Goal: Task Accomplishment & Management: Use online tool/utility

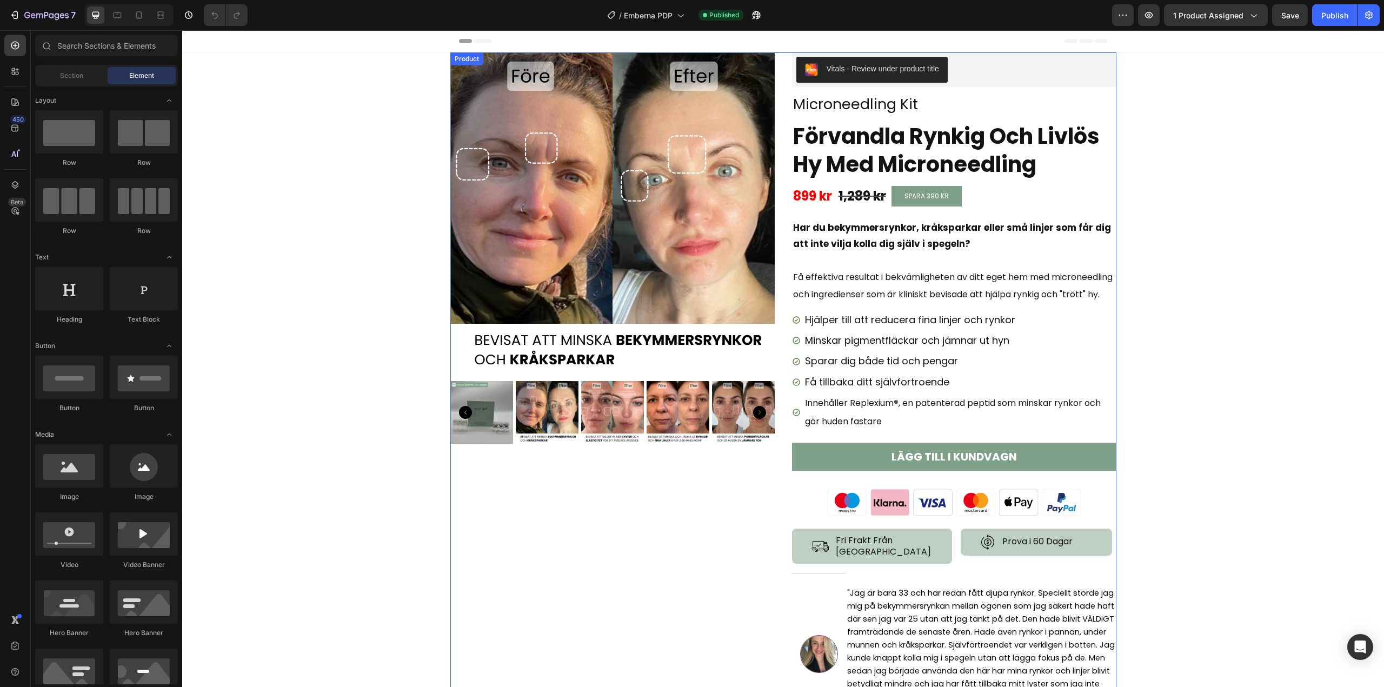
click at [781, 251] on div "Product Images Vitals - Review under product title Vitals Microneedling Kit Pro…" at bounding box center [783, 392] width 666 height 681
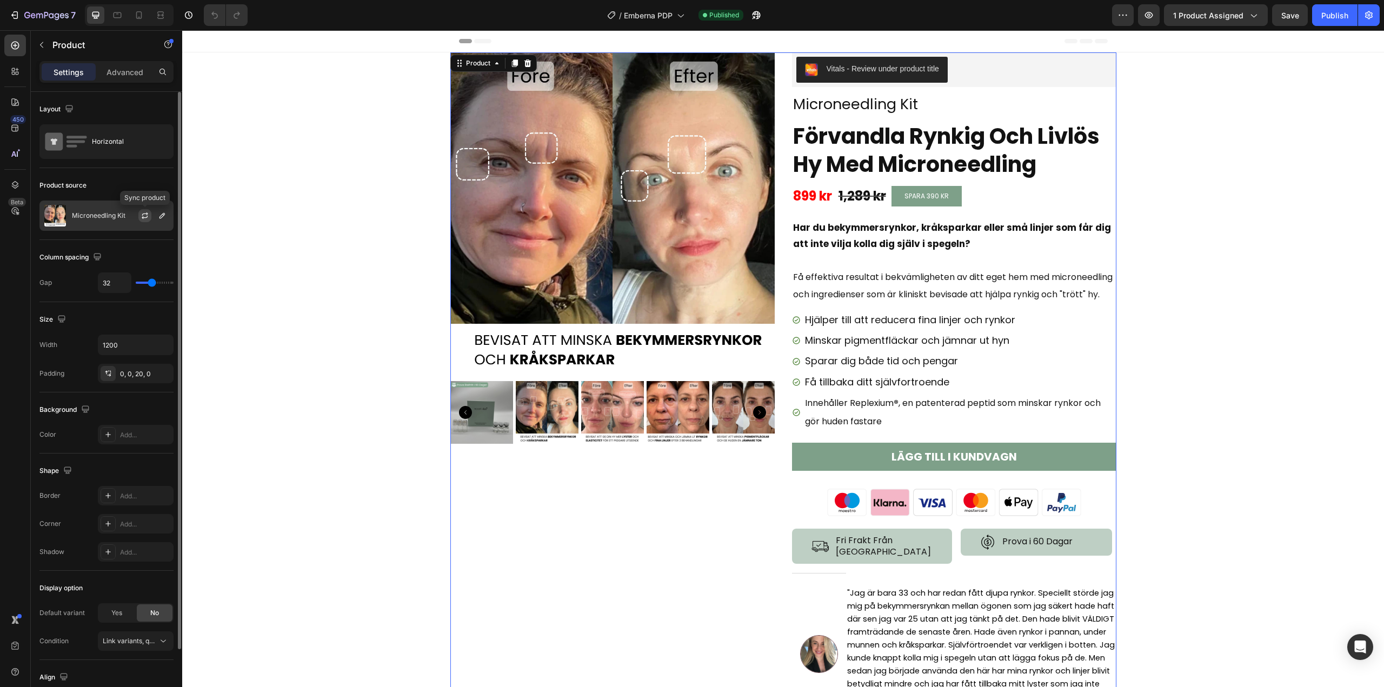
click at [142, 215] on icon "button" at bounding box center [145, 213] width 6 height 3
click at [917, 430] on p "Innehåller Replexium ® , en patenterad peptid som minskar rynkor och gör huden …" at bounding box center [960, 412] width 310 height 36
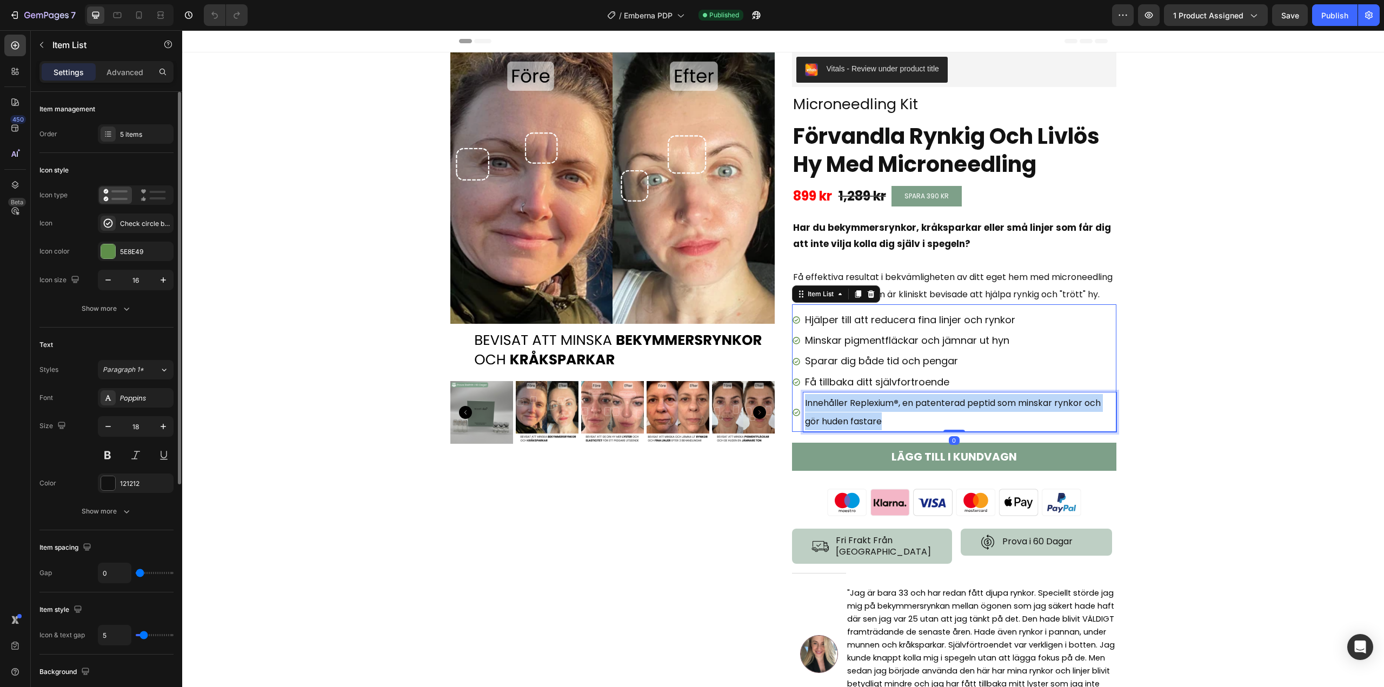
click at [917, 430] on p "Innehåller Replexium ® , en patenterad peptid som minskar rynkor och gör huden …" at bounding box center [960, 412] width 310 height 36
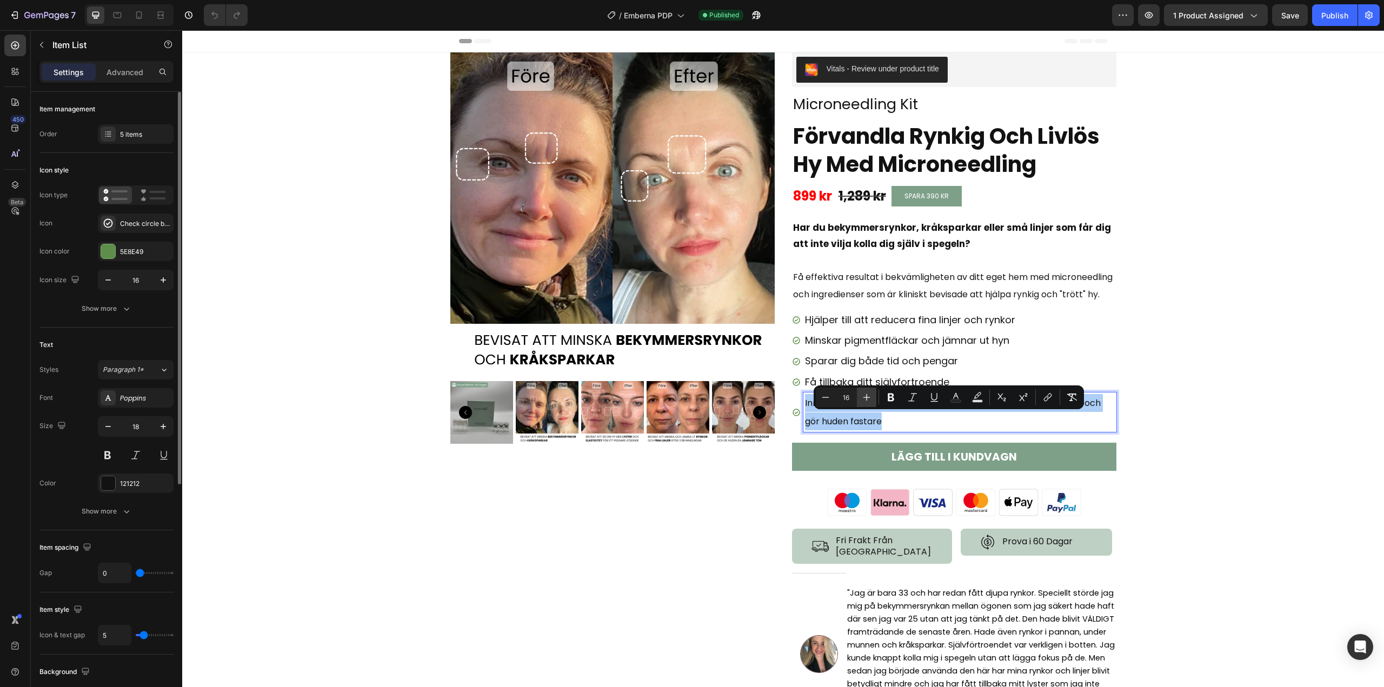
click at [867, 397] on icon "Editor contextual toolbar" at bounding box center [866, 397] width 7 height 7
type input "18"
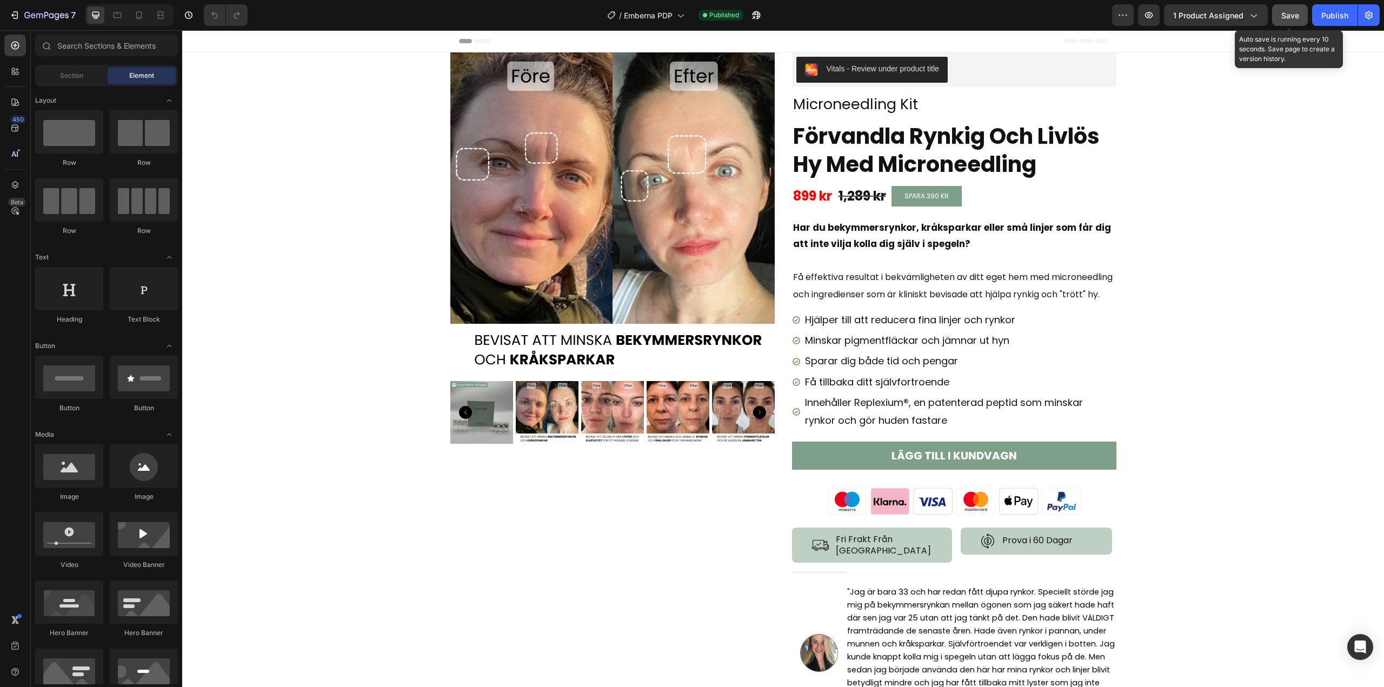
click at [1288, 21] on button "Save" at bounding box center [1290, 15] width 36 height 22
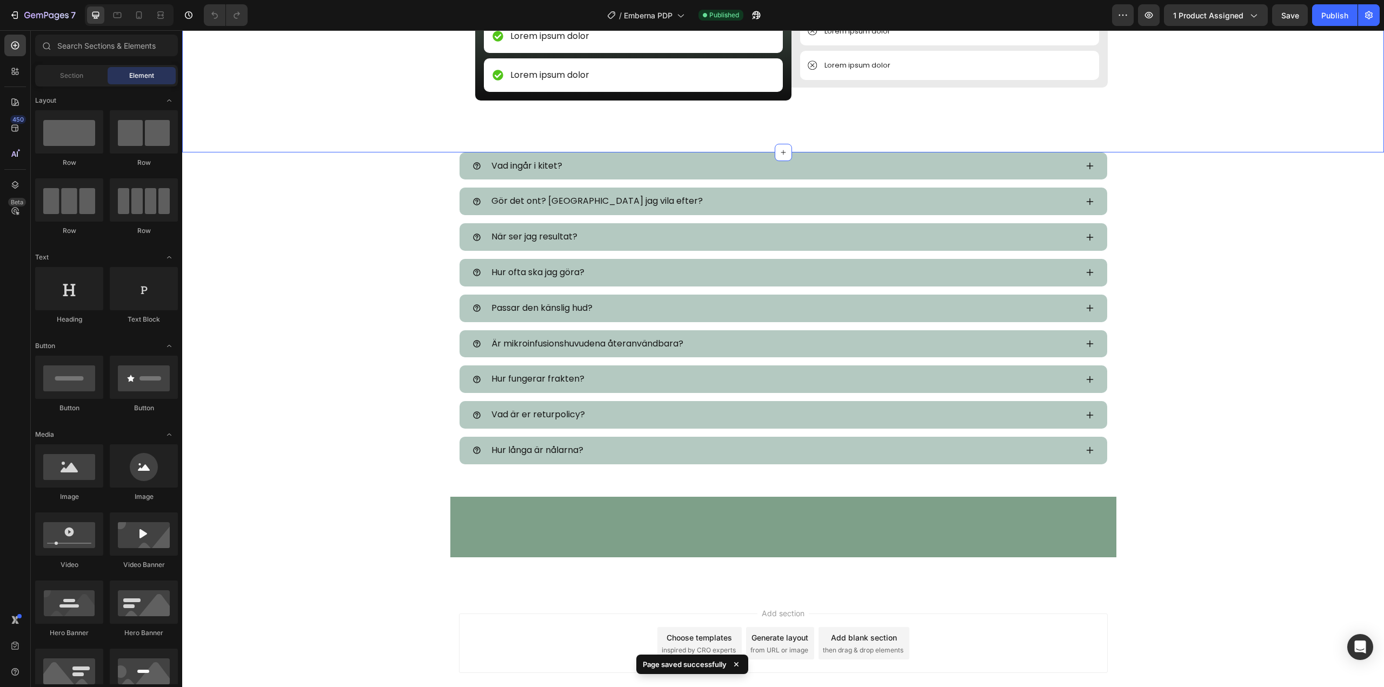
scroll to position [3567, 0]
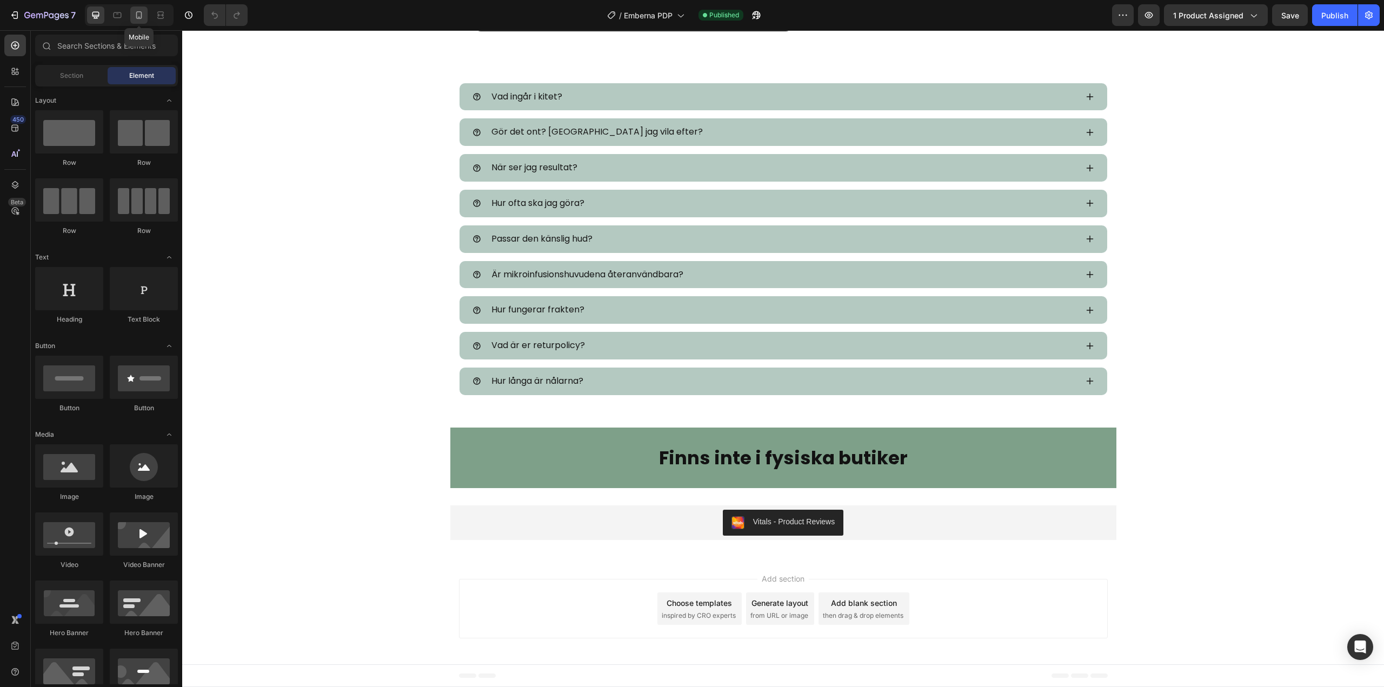
click at [134, 12] on icon at bounding box center [139, 15] width 11 height 11
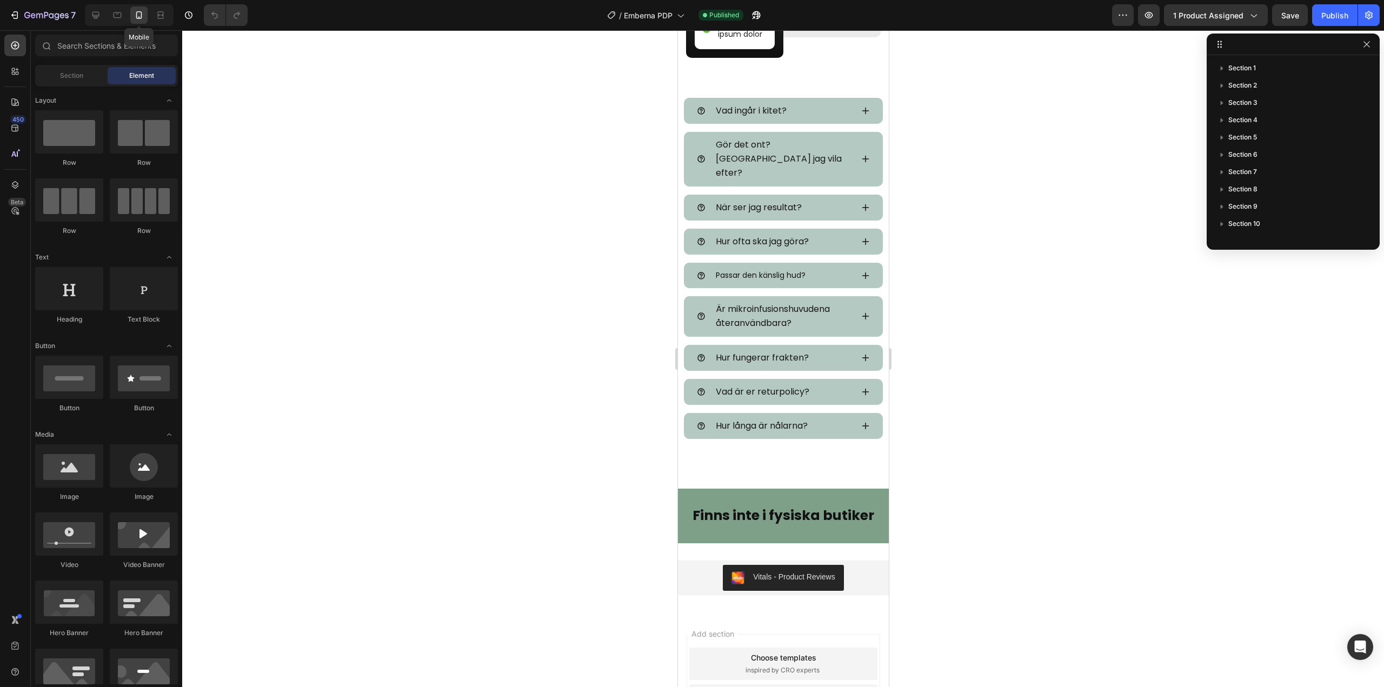
scroll to position [3665, 0]
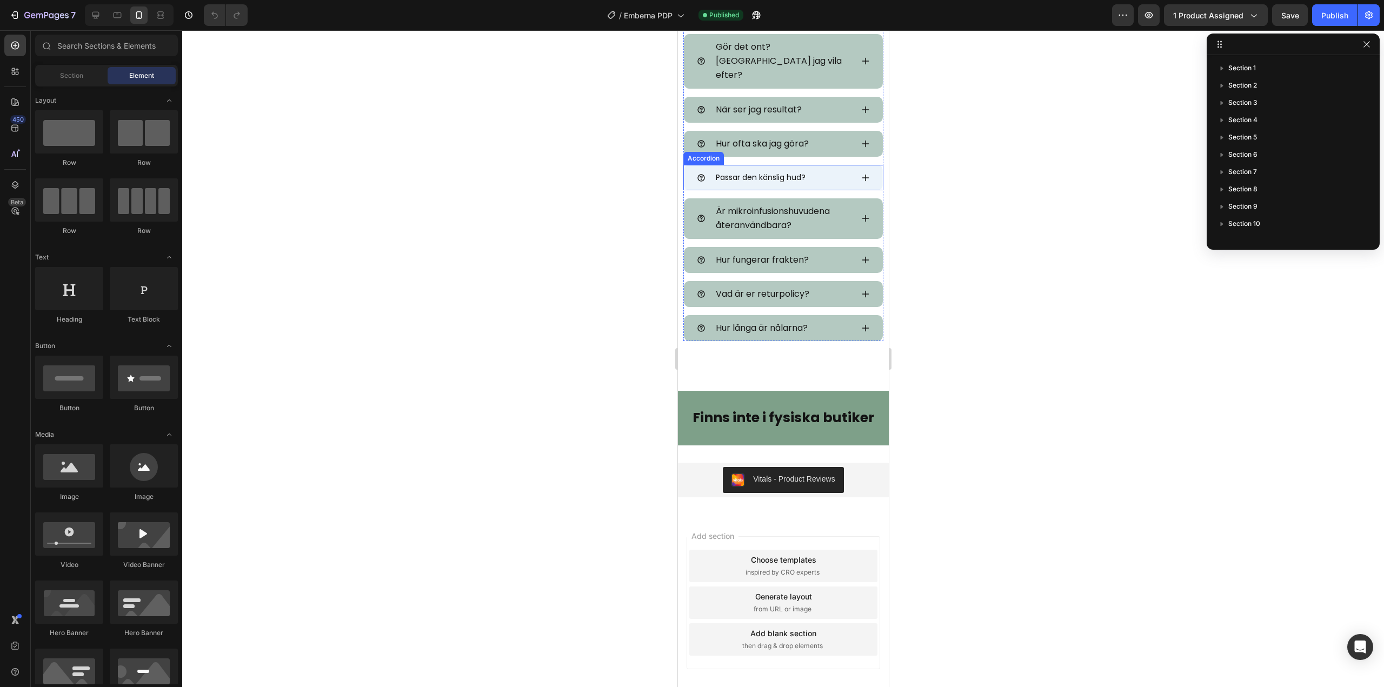
click at [765, 184] on p "Passar den känslig hud?" at bounding box center [760, 178] width 90 height 14
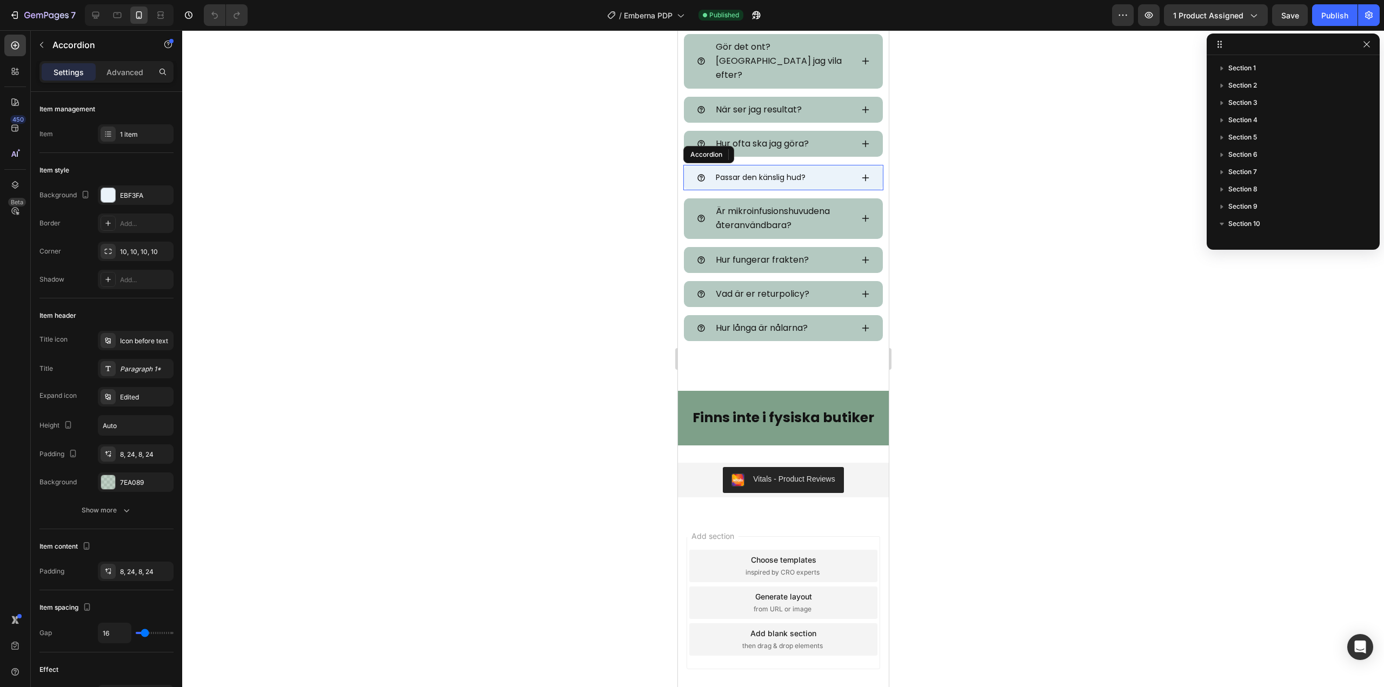
scroll to position [291, 0]
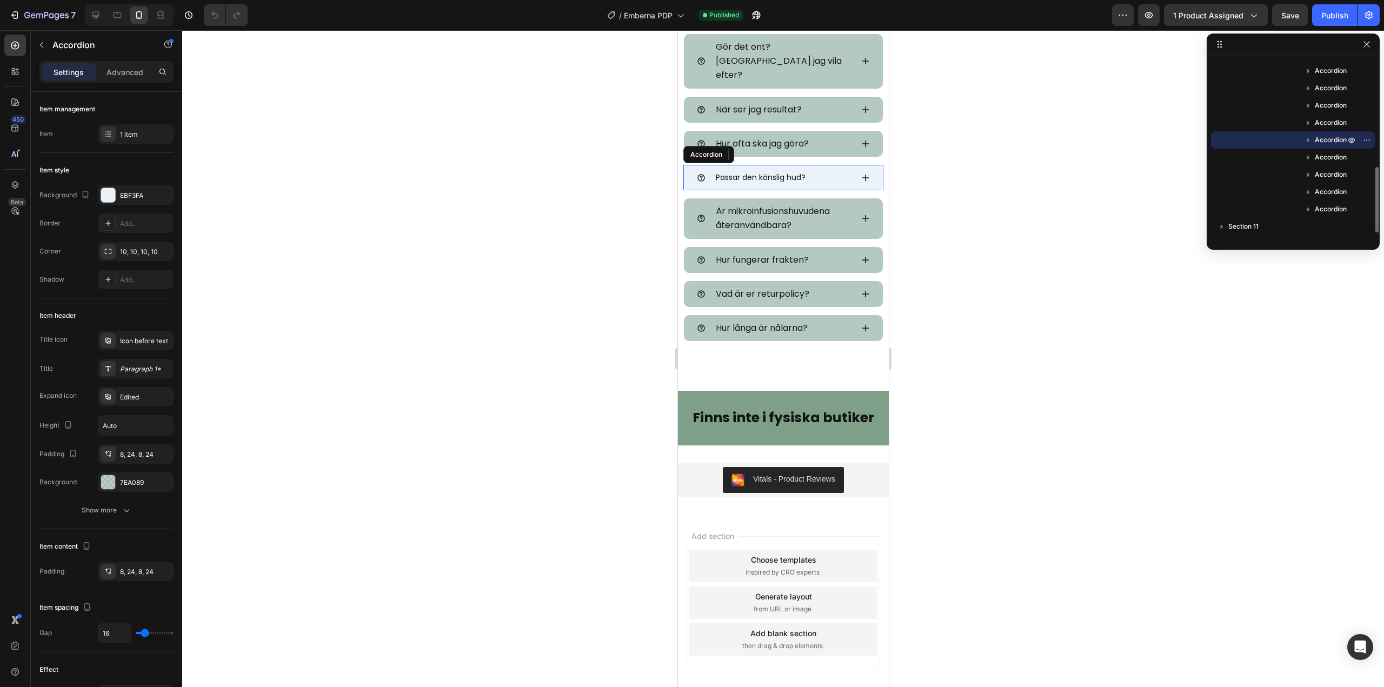
click at [765, 184] on p "Passar den känslig hud?" at bounding box center [760, 178] width 90 height 14
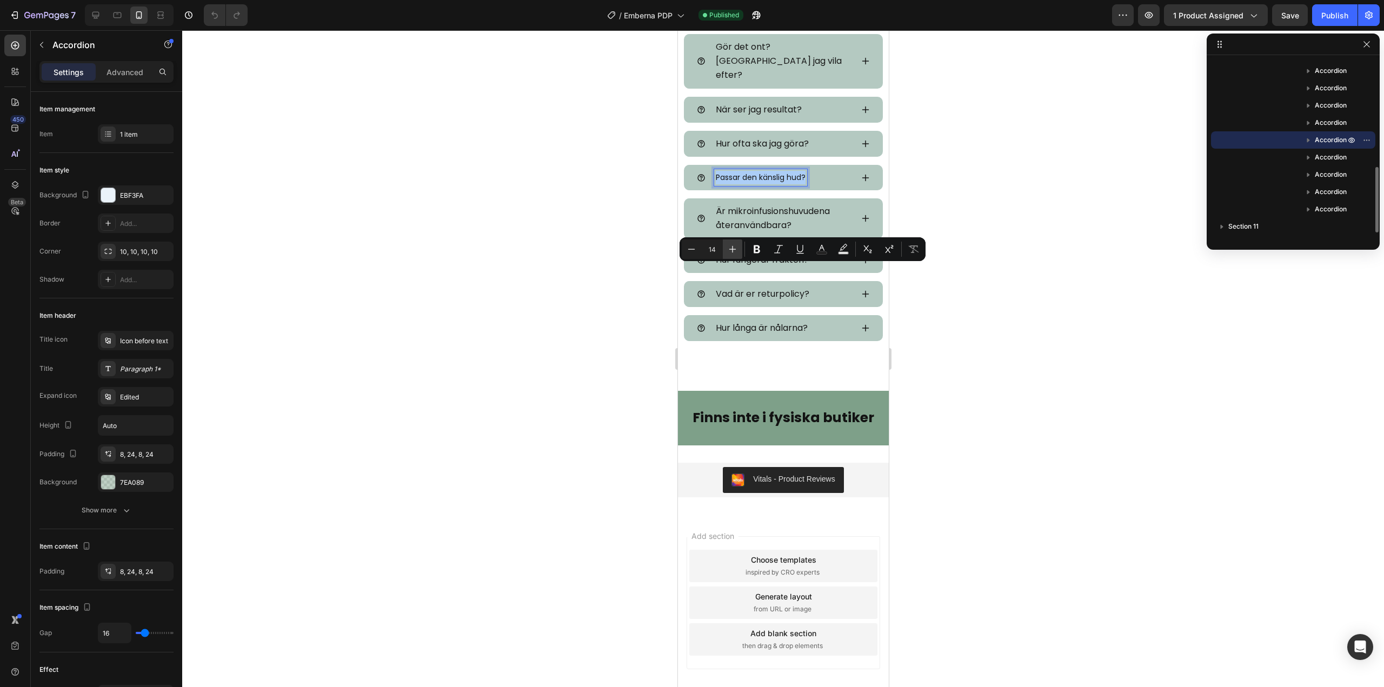
click at [738, 249] on button "Plus" at bounding box center [732, 248] width 19 height 19
type input "15"
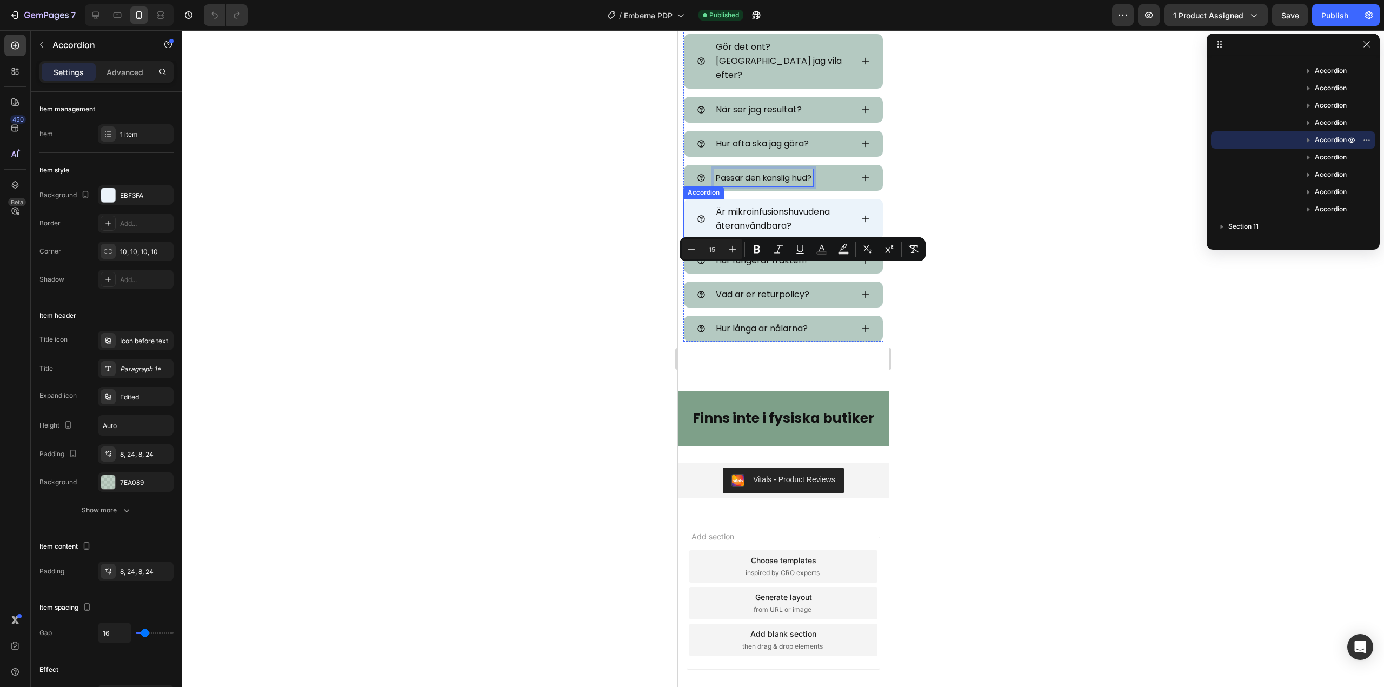
click at [749, 232] on span "Är mikroinfusionshuvudena återanvändbara?" at bounding box center [772, 218] width 114 height 26
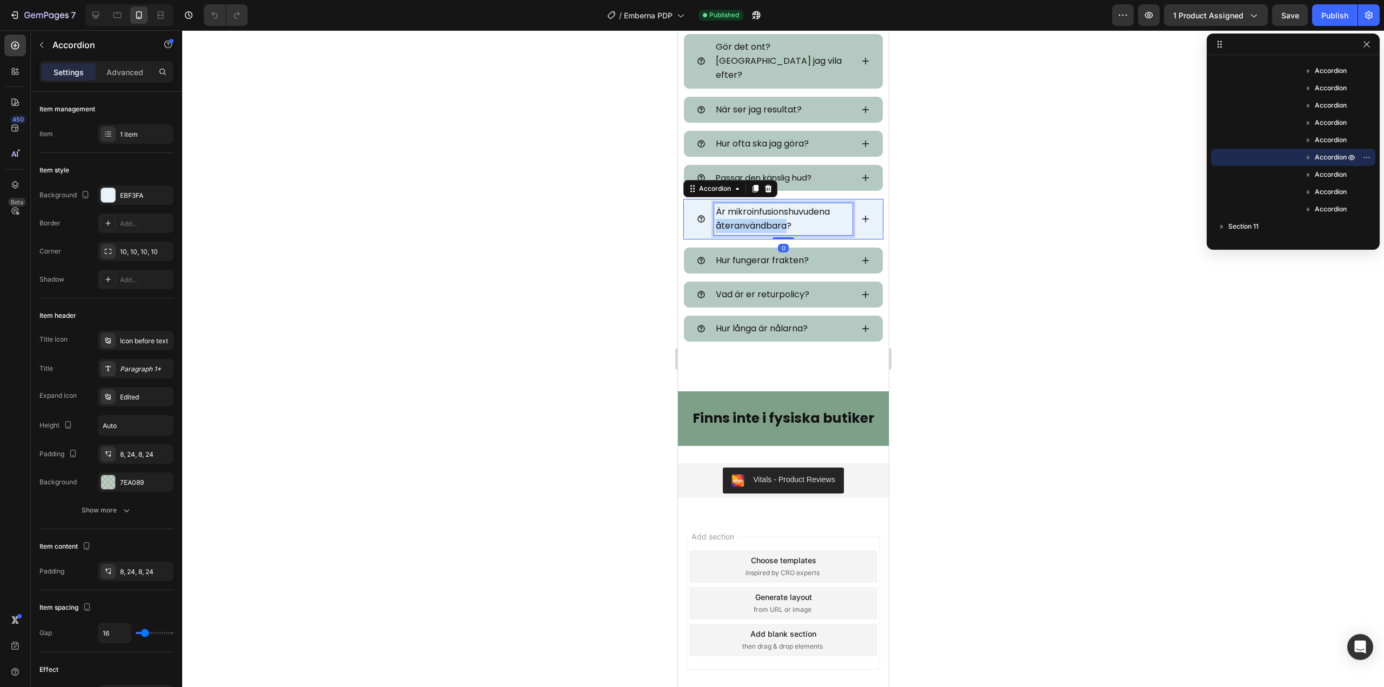
click at [749, 232] on span "Är mikroinfusionshuvudena återanvändbara?" at bounding box center [772, 218] width 114 height 26
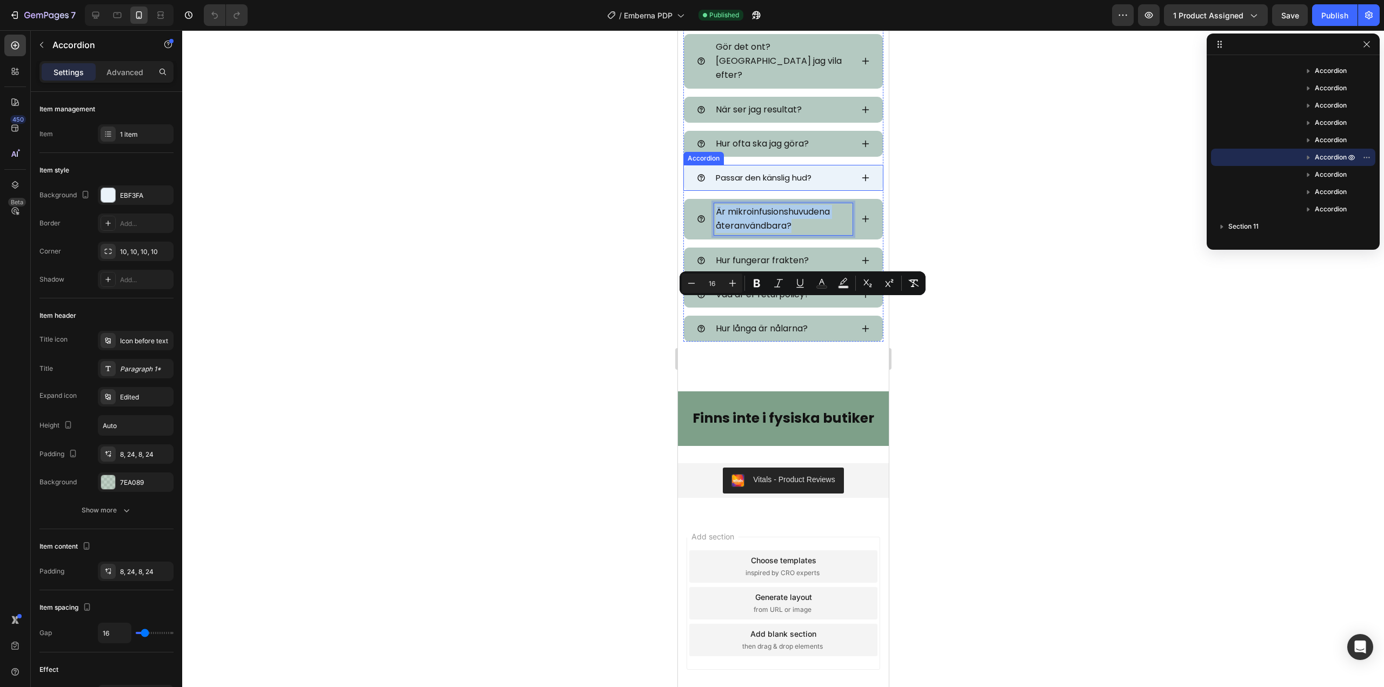
click at [745, 183] on span "Passar den känslig hud?" at bounding box center [763, 177] width 96 height 11
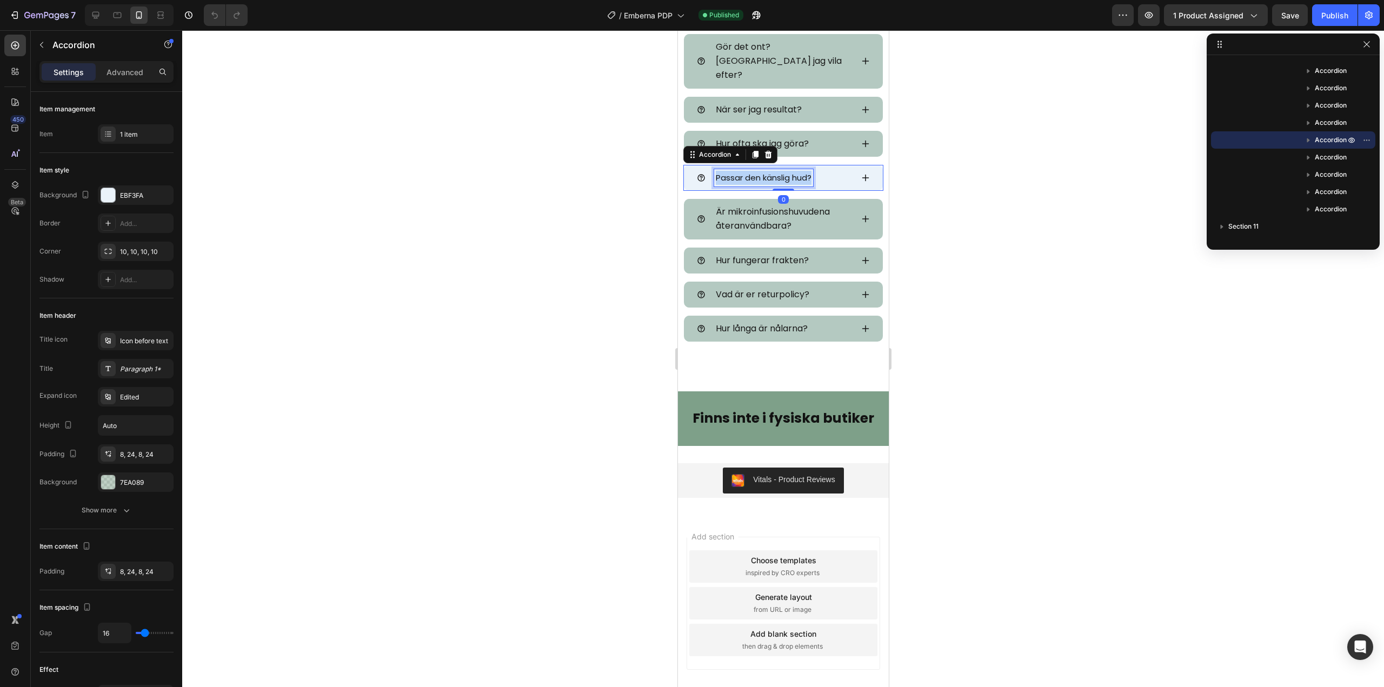
click at [745, 183] on span "Passar den känslig hud?" at bounding box center [763, 177] width 96 height 11
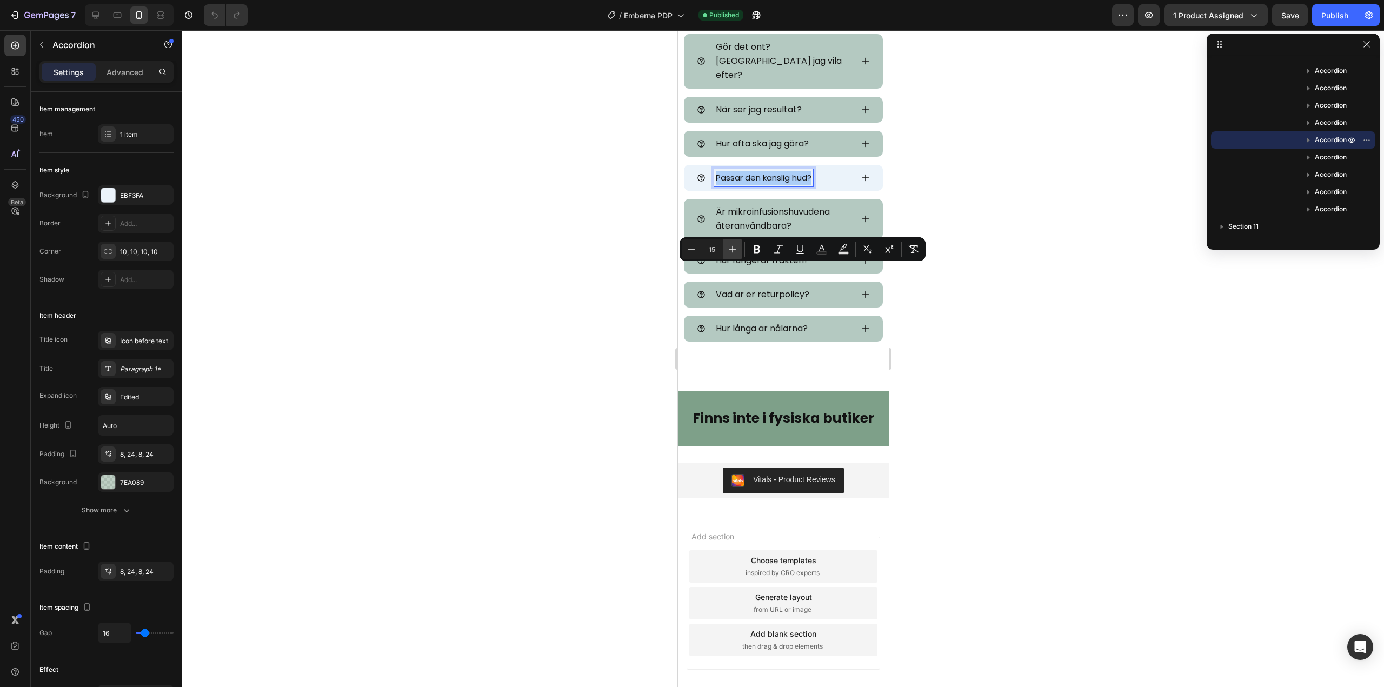
click at [736, 251] on icon "Editor contextual toolbar" at bounding box center [732, 249] width 11 height 11
type input "16"
click at [978, 353] on div at bounding box center [783, 358] width 1202 height 657
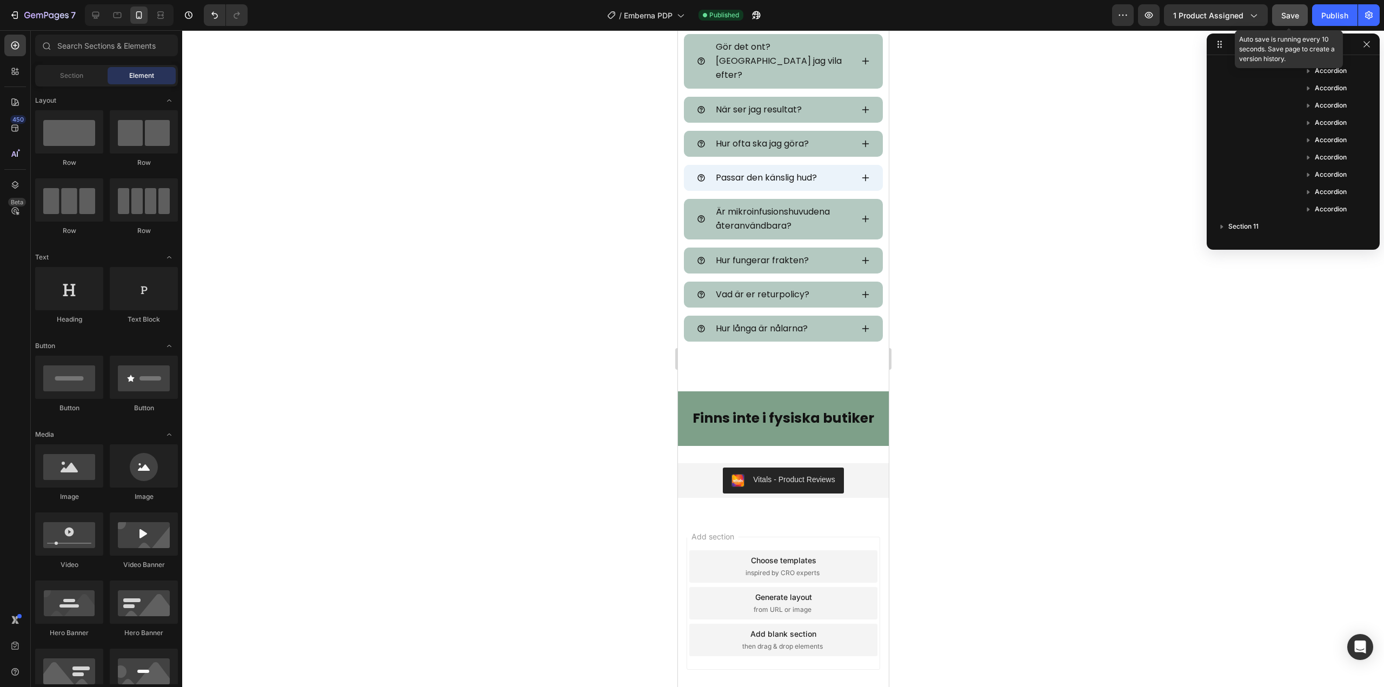
click at [1286, 14] on span "Save" at bounding box center [1290, 15] width 18 height 9
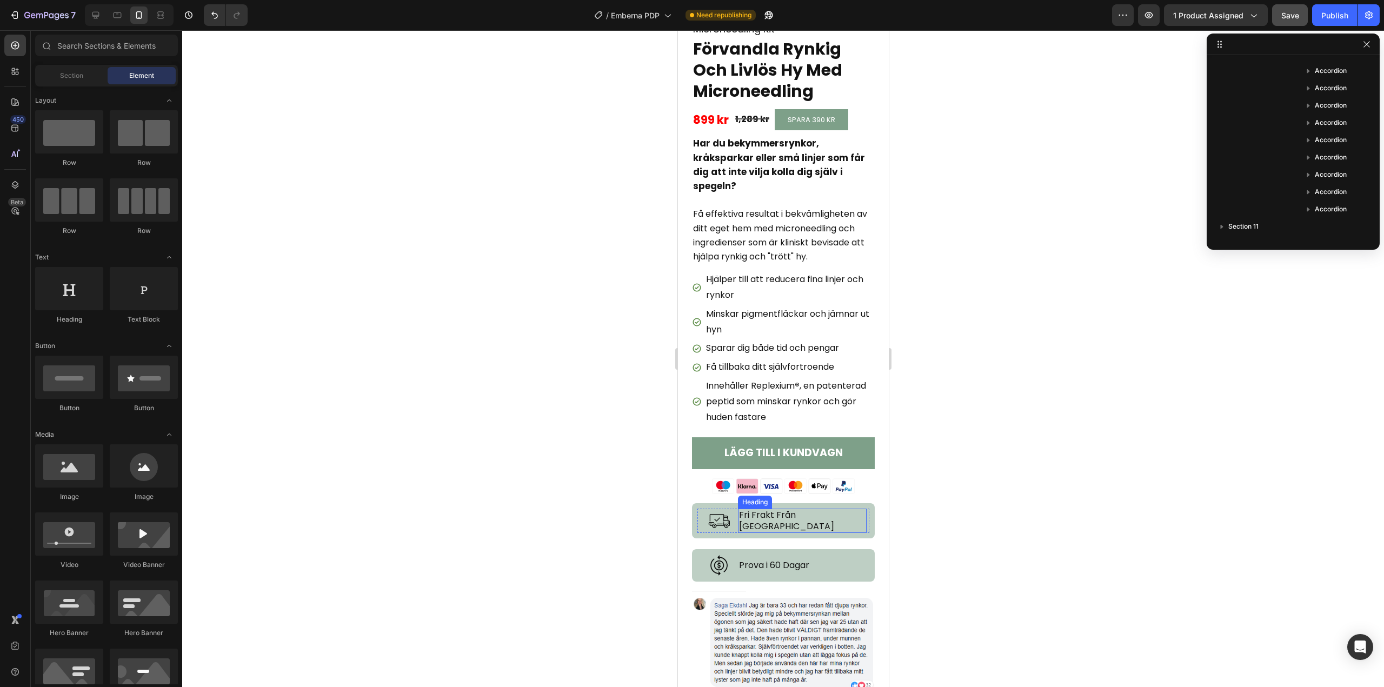
scroll to position [301, 0]
click at [699, 398] on icon at bounding box center [696, 402] width 10 height 10
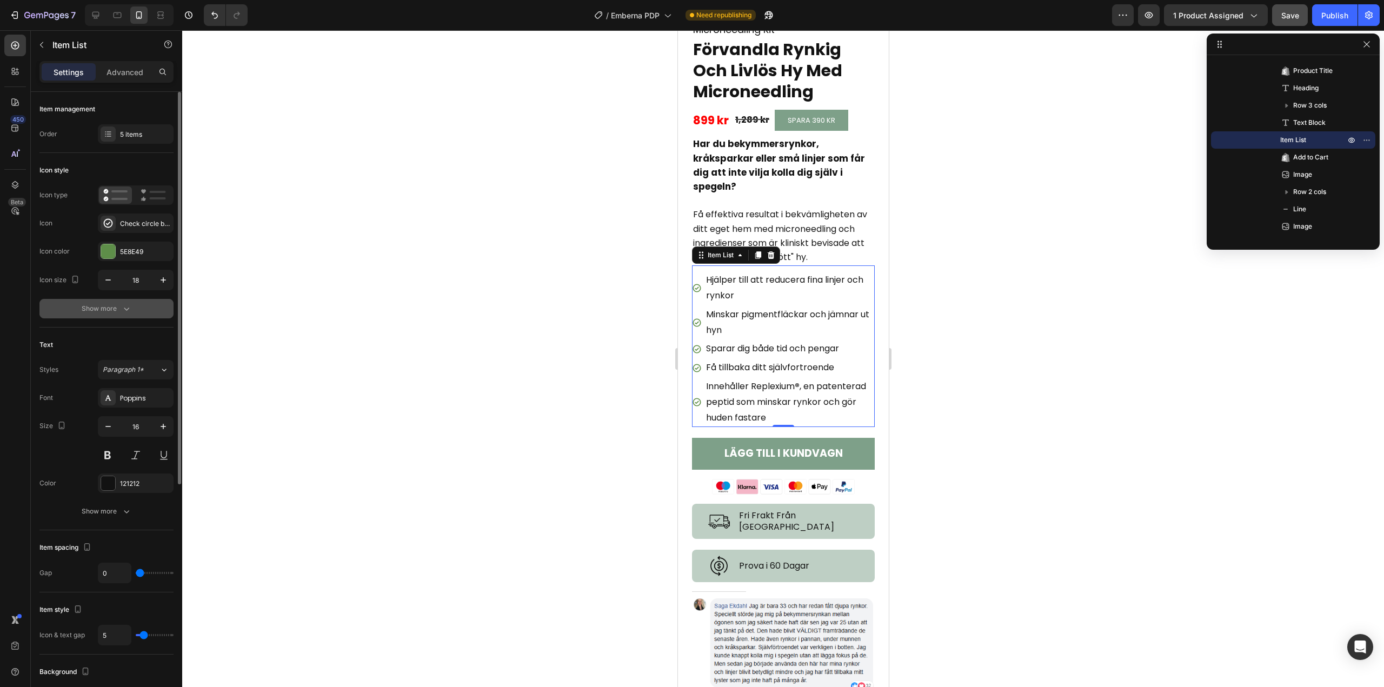
click at [122, 305] on icon "button" at bounding box center [126, 308] width 11 height 11
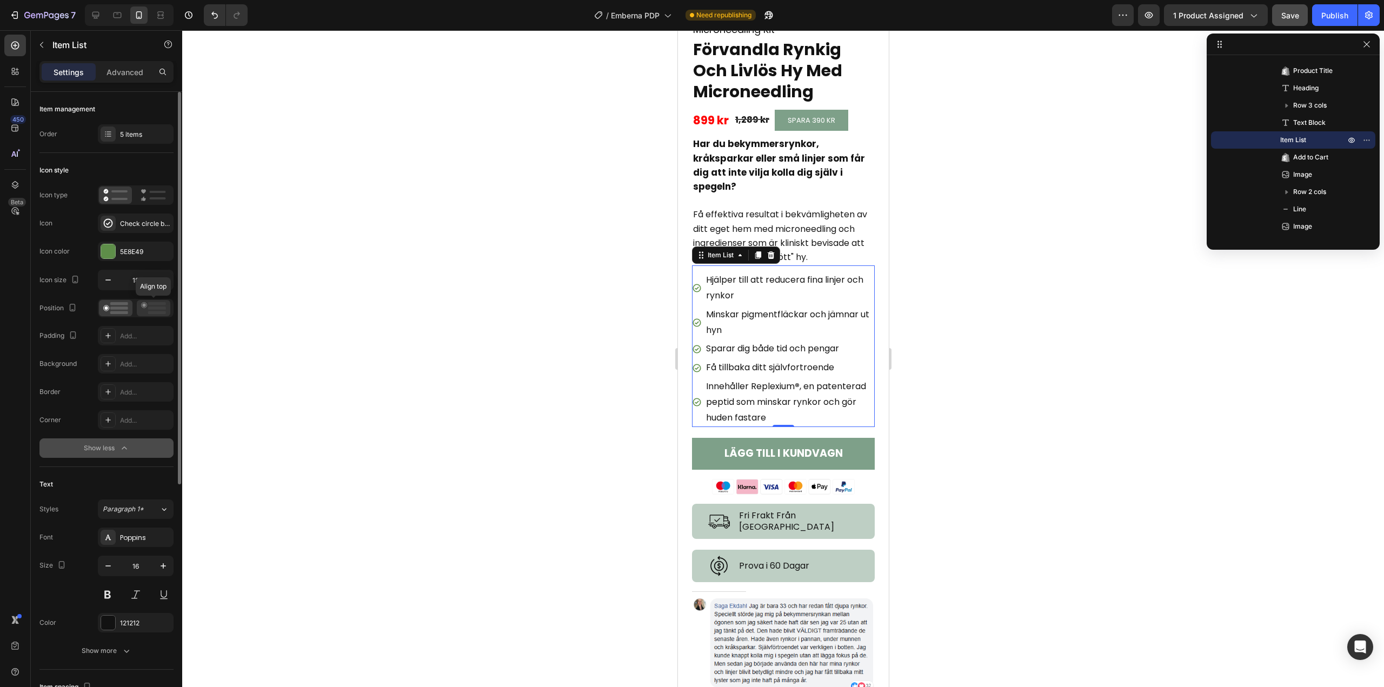
click at [152, 308] on rect at bounding box center [157, 307] width 18 height 3
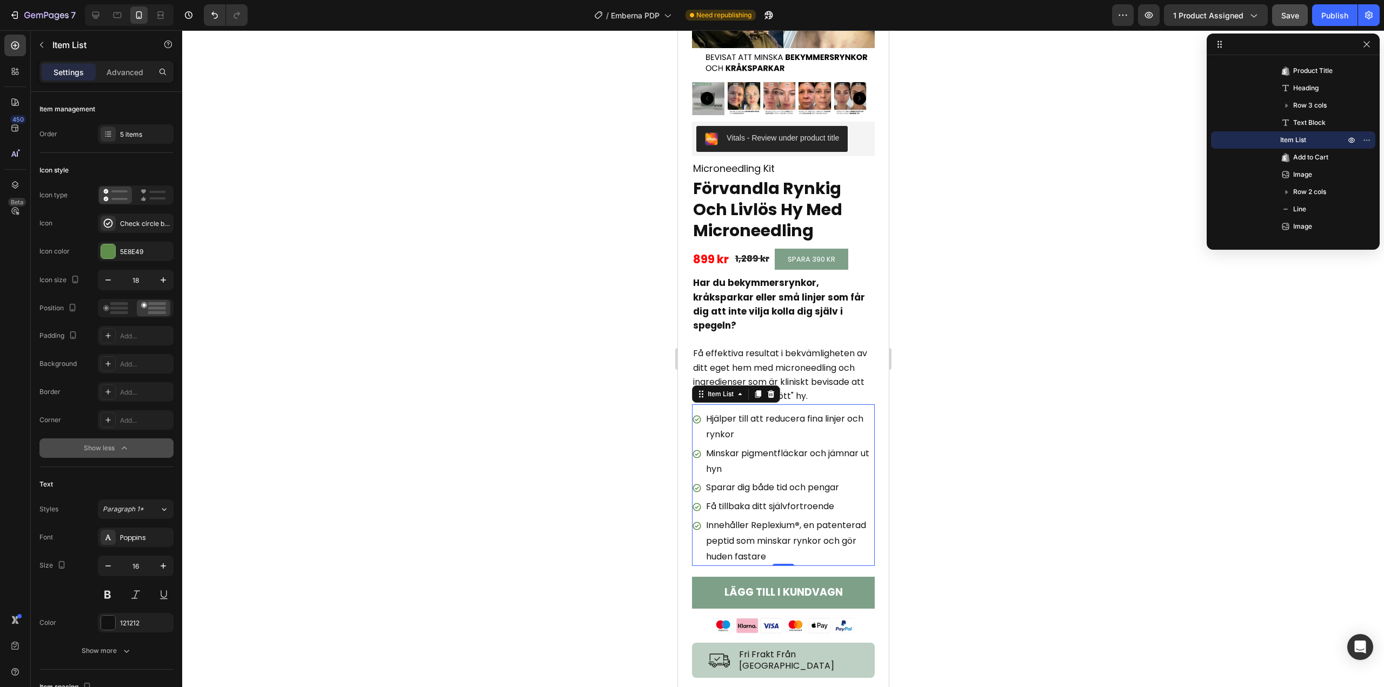
scroll to position [162, 0]
click at [942, 432] on div at bounding box center [783, 358] width 1202 height 657
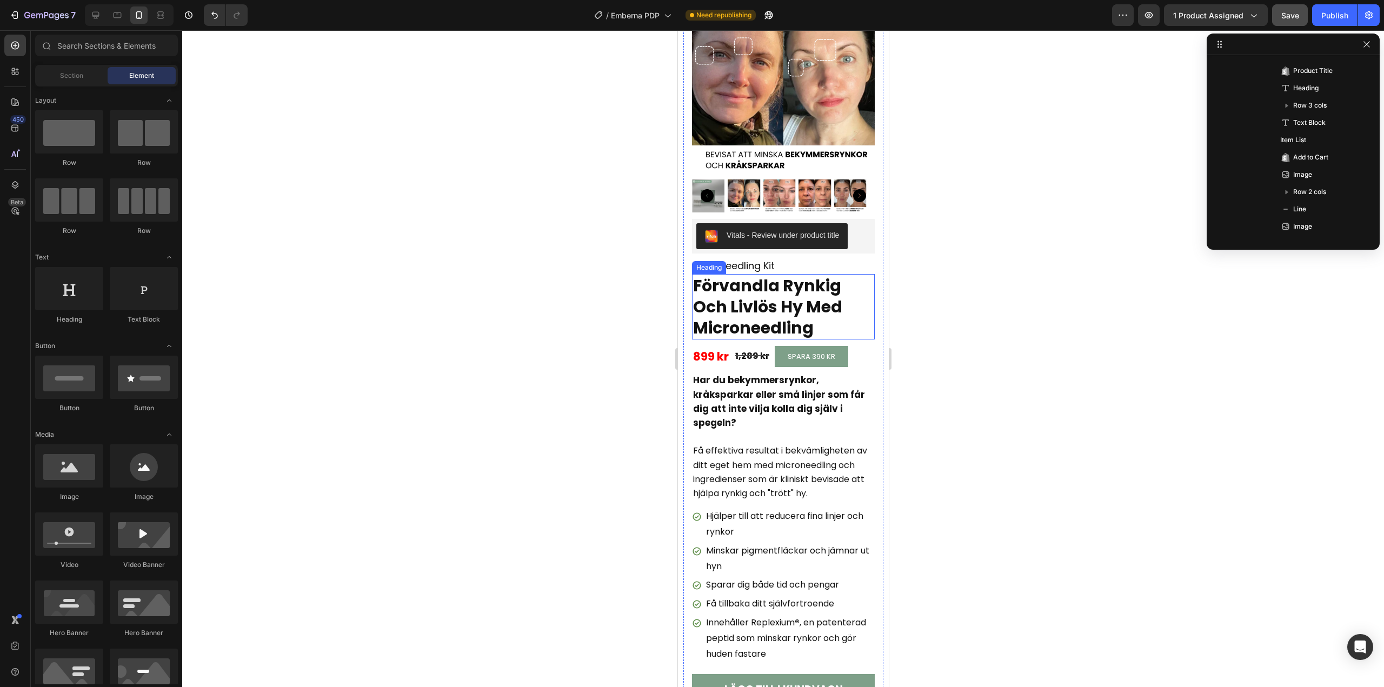
scroll to position [0, 0]
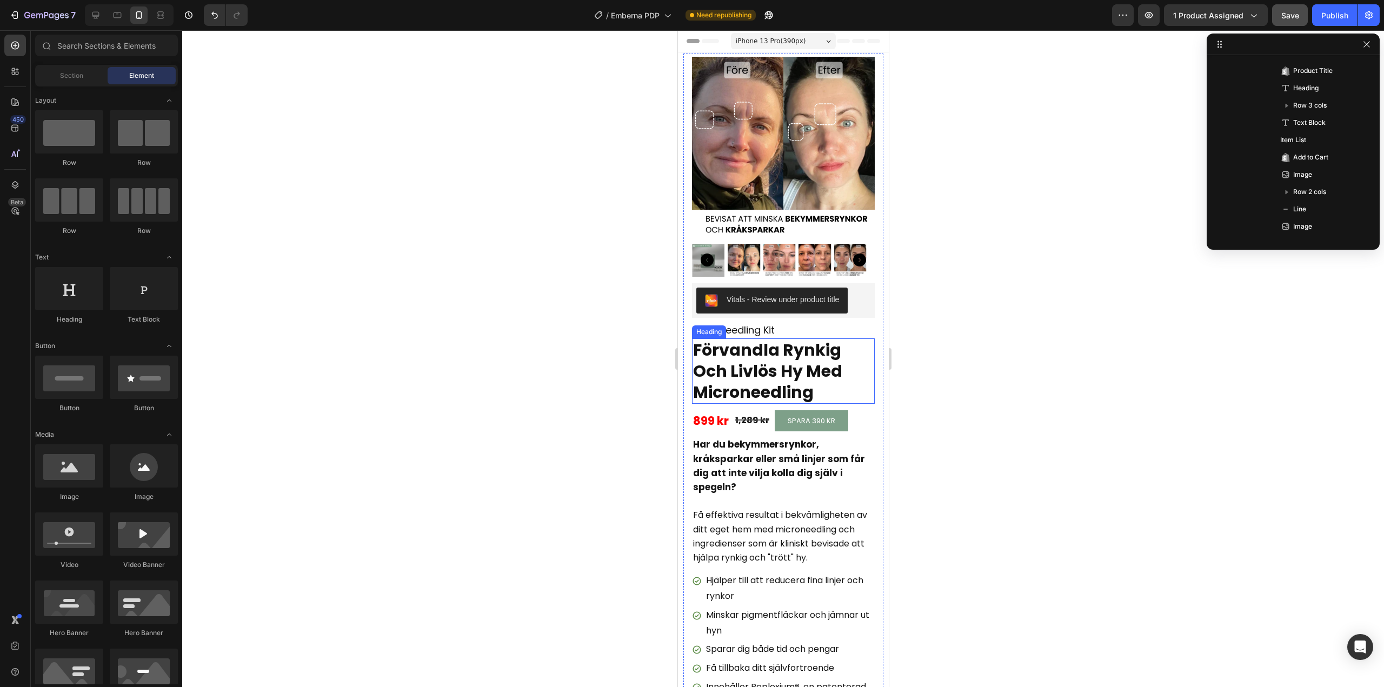
click at [749, 357] on h2 "Förvandla Rynkig Och Livlös Hy Med Microneedling" at bounding box center [782, 370] width 183 height 65
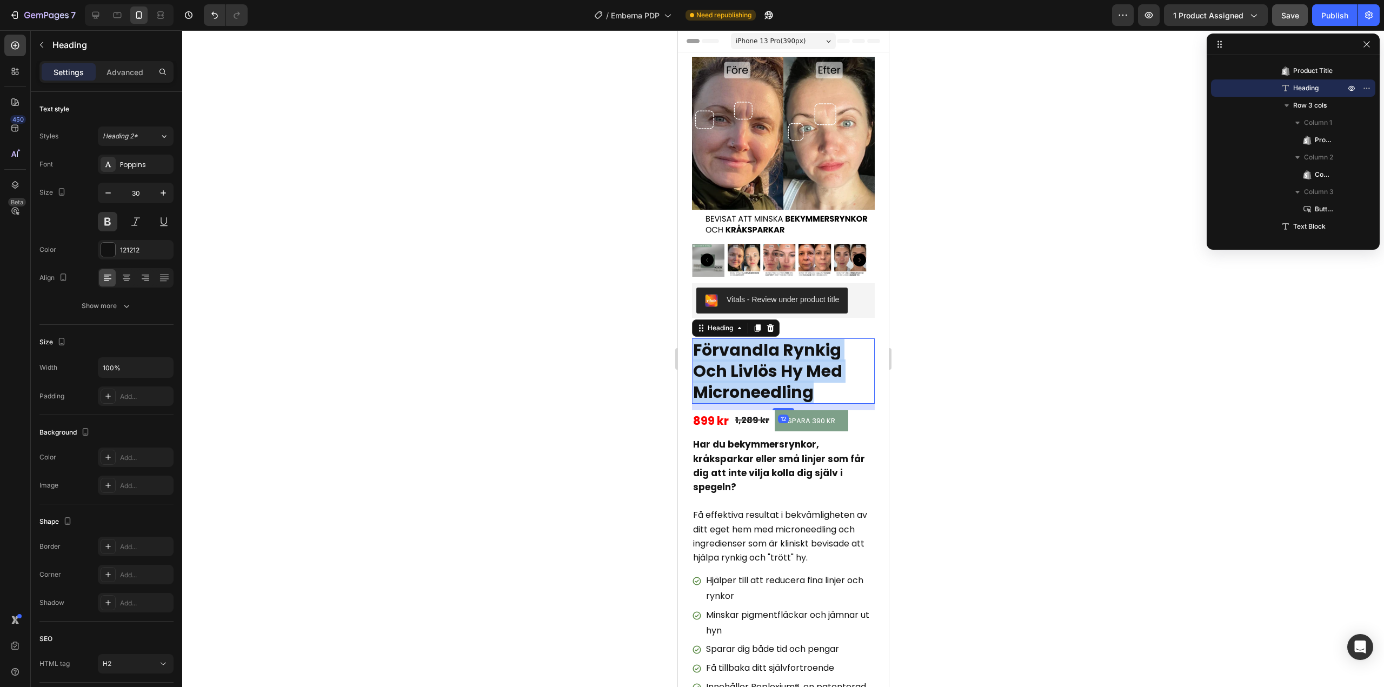
click at [749, 357] on p "Förvandla Rynkig Och Livlös Hy Med Microneedling" at bounding box center [782, 370] width 181 height 63
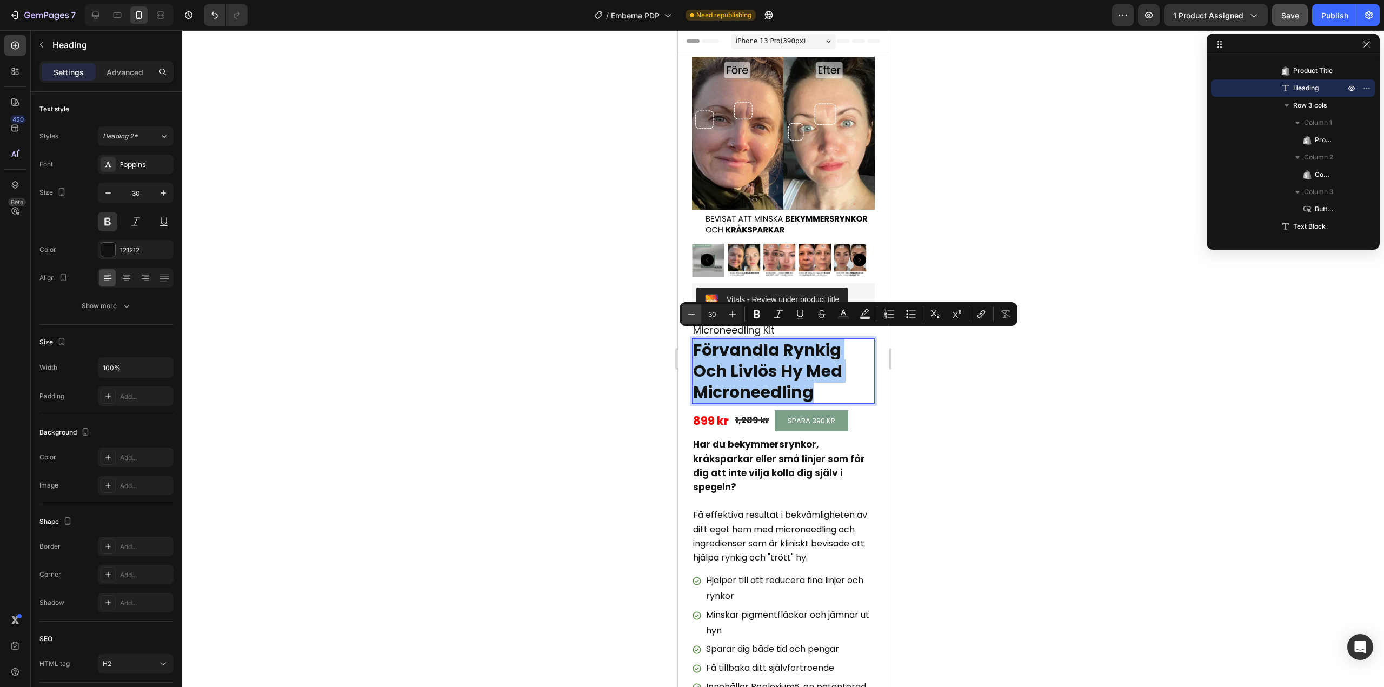
click at [692, 316] on icon "Editor contextual toolbar" at bounding box center [691, 314] width 11 height 11
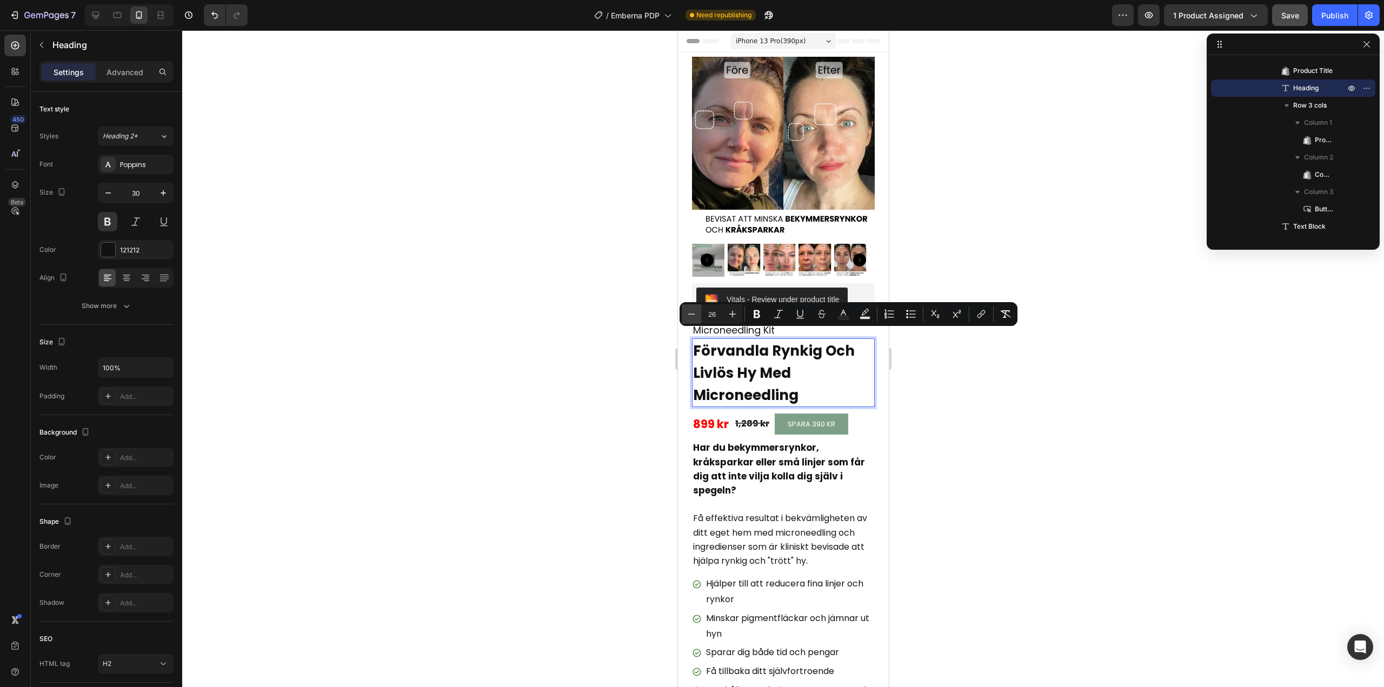
click at [692, 316] on icon "Editor contextual toolbar" at bounding box center [691, 314] width 11 height 11
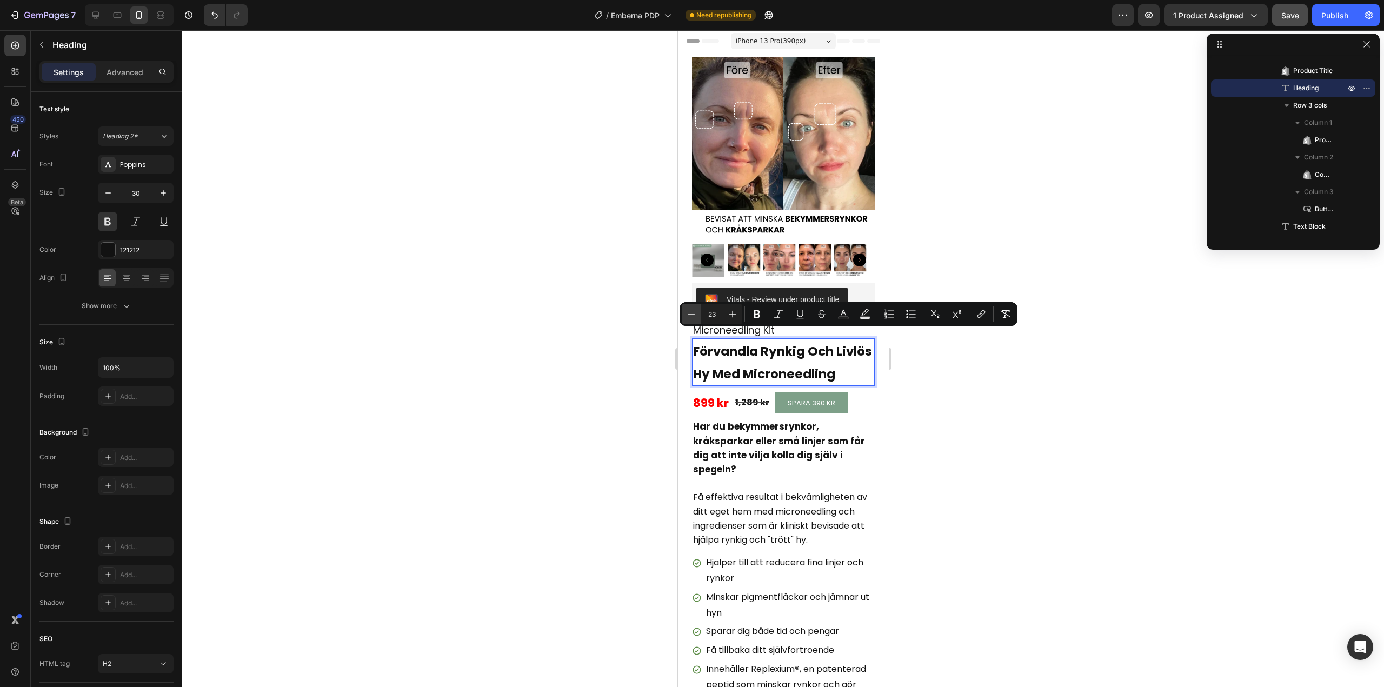
click at [692, 316] on icon "Editor contextual toolbar" at bounding box center [691, 314] width 11 height 11
type input "22"
click at [590, 370] on div at bounding box center [783, 358] width 1202 height 657
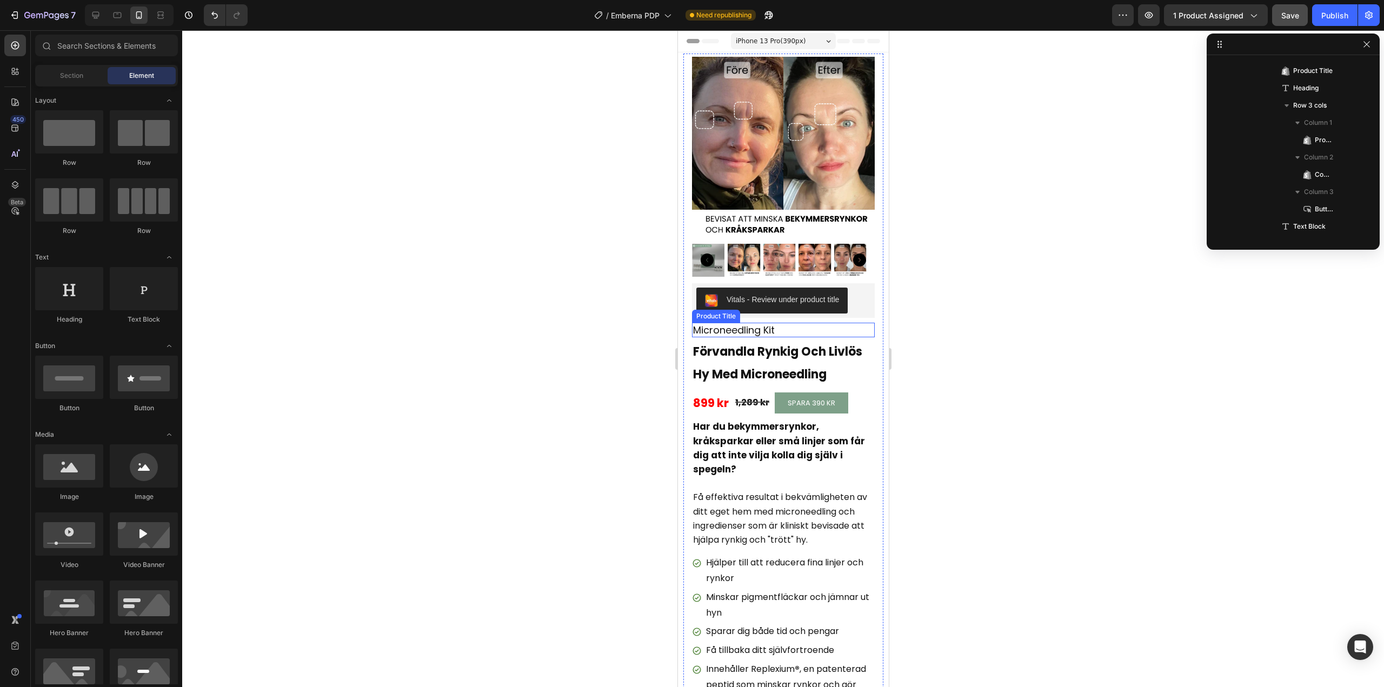
click at [753, 323] on h1 "Microneedling Kit" at bounding box center [782, 330] width 183 height 15
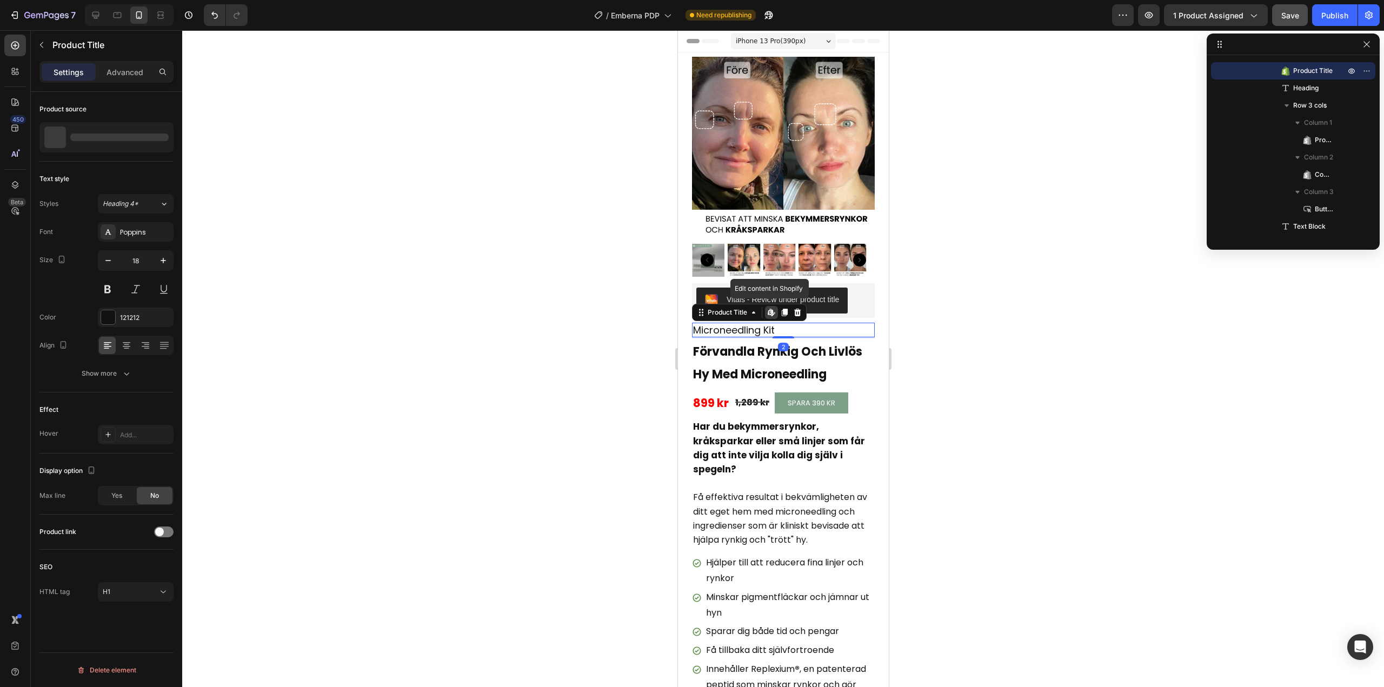
click at [753, 323] on h1 "Microneedling Kit" at bounding box center [782, 330] width 183 height 15
click at [114, 262] on button "button" at bounding box center [107, 260] width 19 height 19
click at [110, 262] on icon "button" at bounding box center [108, 260] width 11 height 11
type input "16"
click at [422, 307] on div at bounding box center [783, 358] width 1202 height 657
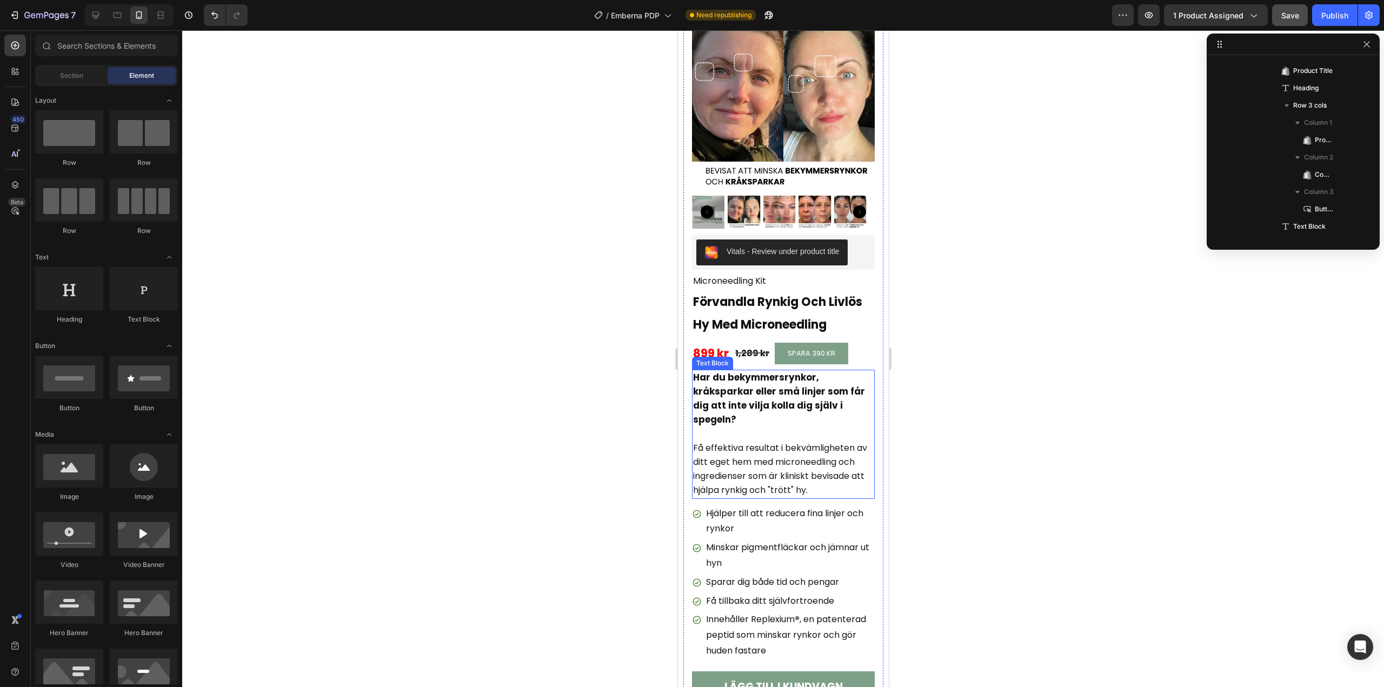
scroll to position [54, 0]
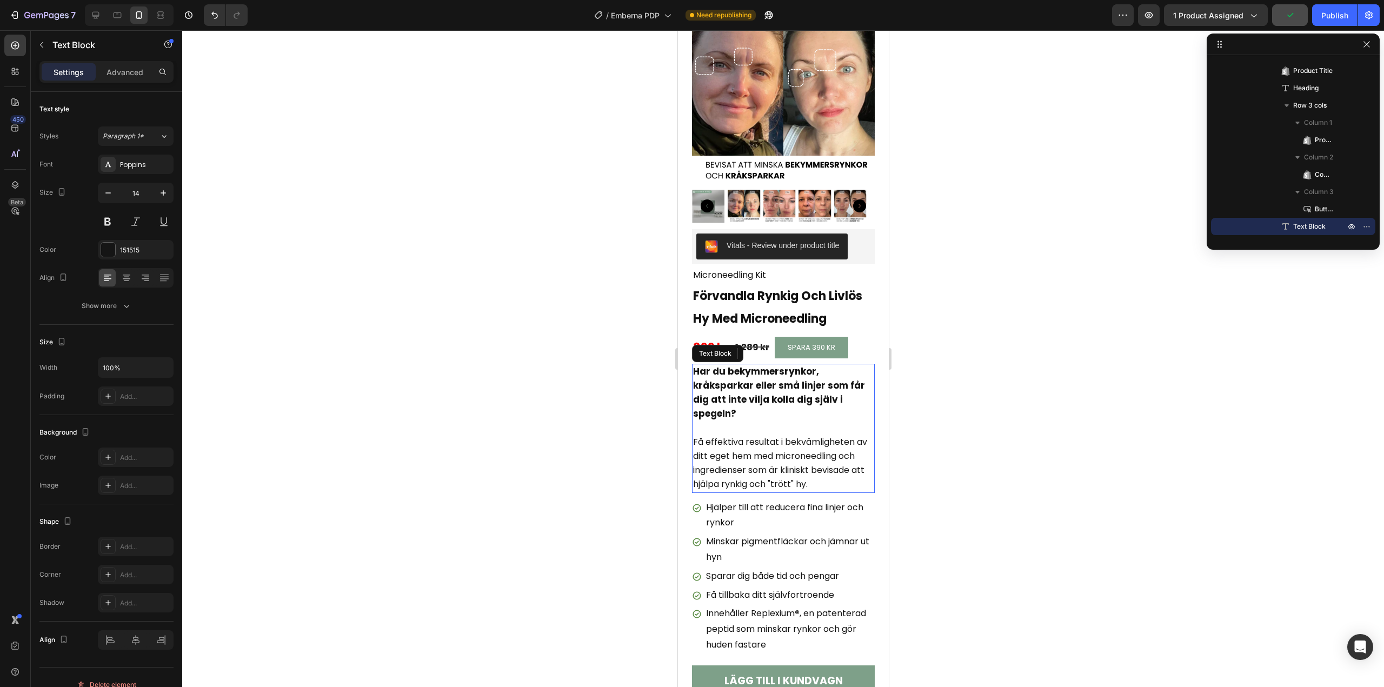
click at [747, 464] on span "Få effektiva resultat i bekvämligheten av ditt eget hem med microneedling och i…" at bounding box center [779, 463] width 174 height 55
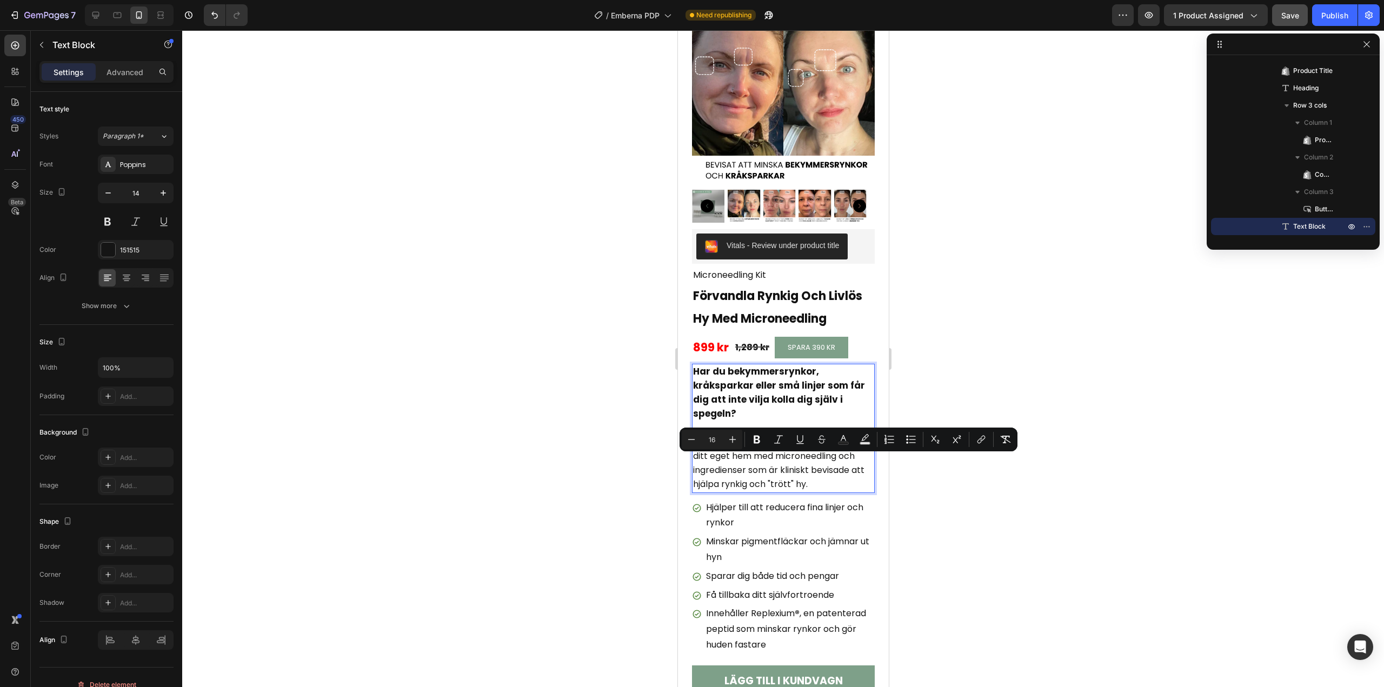
click at [771, 465] on span "Få effektiva resultat i bekvämligheten av ditt eget hem med microneedling och i…" at bounding box center [779, 463] width 174 height 55
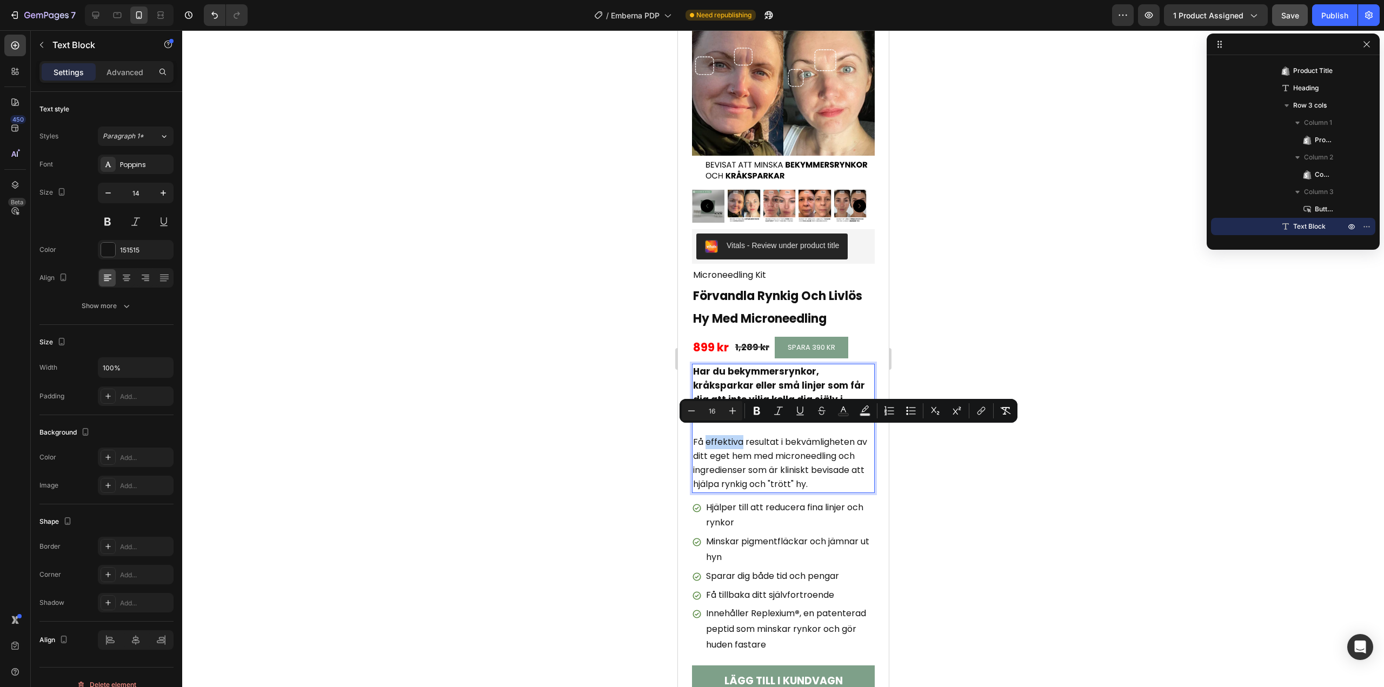
drag, startPoint x: 742, startPoint y: 434, endPoint x: 705, endPoint y: 437, distance: 36.3
click at [705, 437] on span "Få effektiva resultat i bekvämligheten av ditt eget hem med microneedling och i…" at bounding box center [779, 463] width 174 height 55
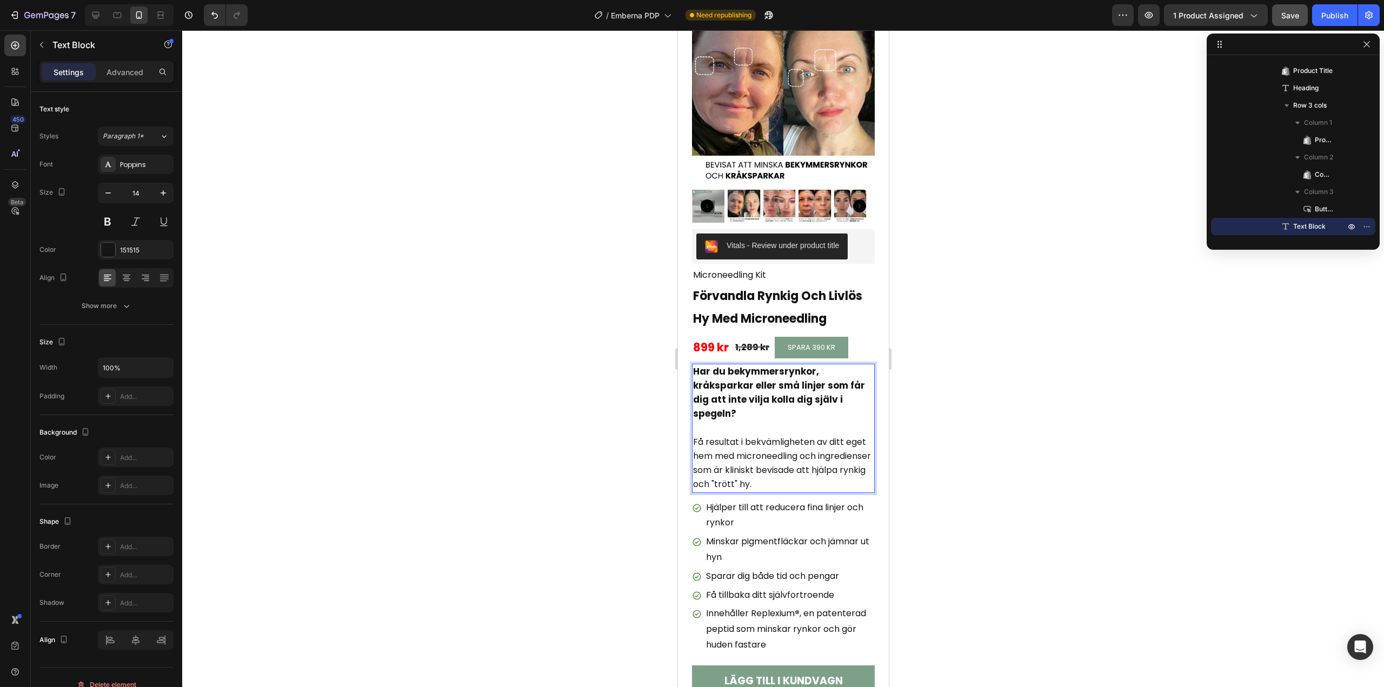
click at [741, 436] on span "Få resultat i bekvämligheten av ditt eget hem med microneedling och ingrediense…" at bounding box center [781, 463] width 178 height 55
click at [739, 436] on span "Få resultat i bekvämligheten av ditt eget hem med microneedling och ingrediense…" at bounding box center [781, 463] width 178 height 55
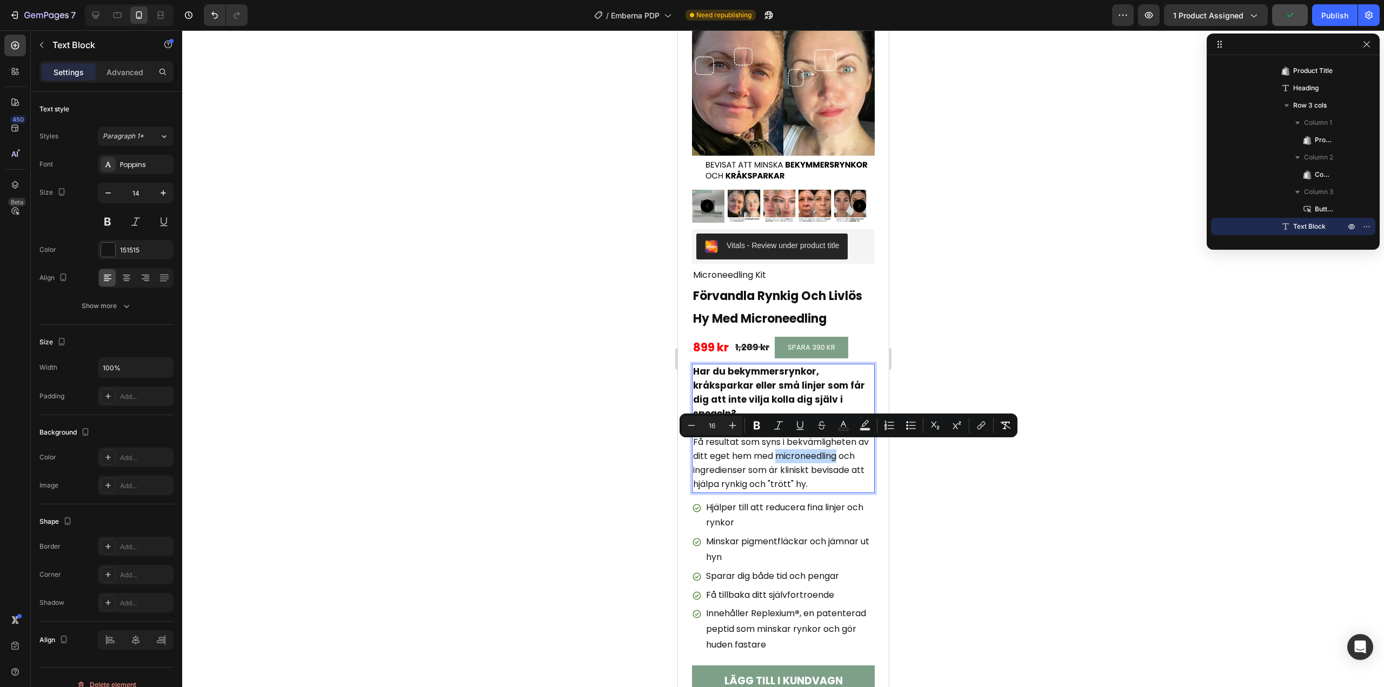
drag, startPoint x: 850, startPoint y: 451, endPoint x: 790, endPoint y: 449, distance: 60.0
click at [790, 449] on span "Få resultat som syns i bekvämligheten av ditt eget hem med microneedling och in…" at bounding box center [780, 463] width 176 height 55
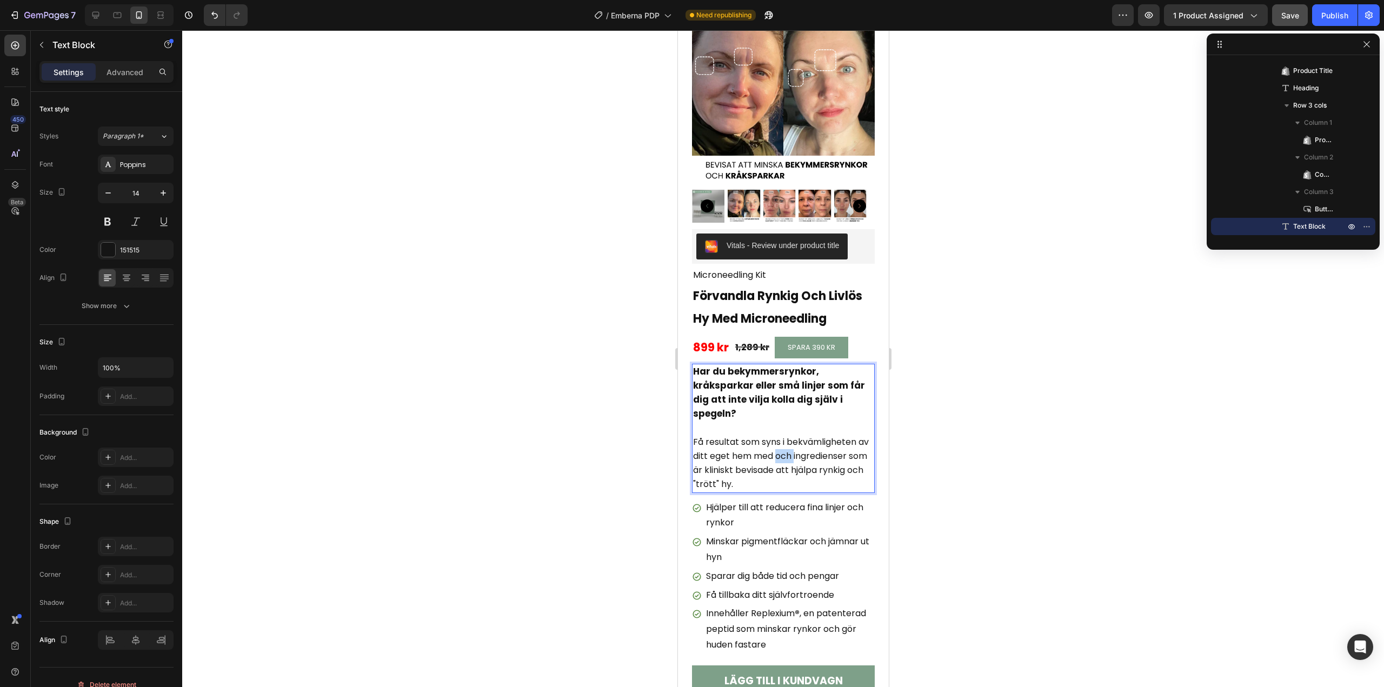
drag, startPoint x: 806, startPoint y: 450, endPoint x: 788, endPoint y: 450, distance: 17.8
click at [788, 450] on span "Få resultat som syns i bekvämligheten av ditt eget hem med och ingredienser som…" at bounding box center [780, 463] width 176 height 55
click at [588, 359] on div at bounding box center [783, 358] width 1202 height 657
click at [739, 391] on strong "Har du bekymmersrynkor, kråksparkar eller små linjer som får dig att inte vilja…" at bounding box center [778, 393] width 172 height 56
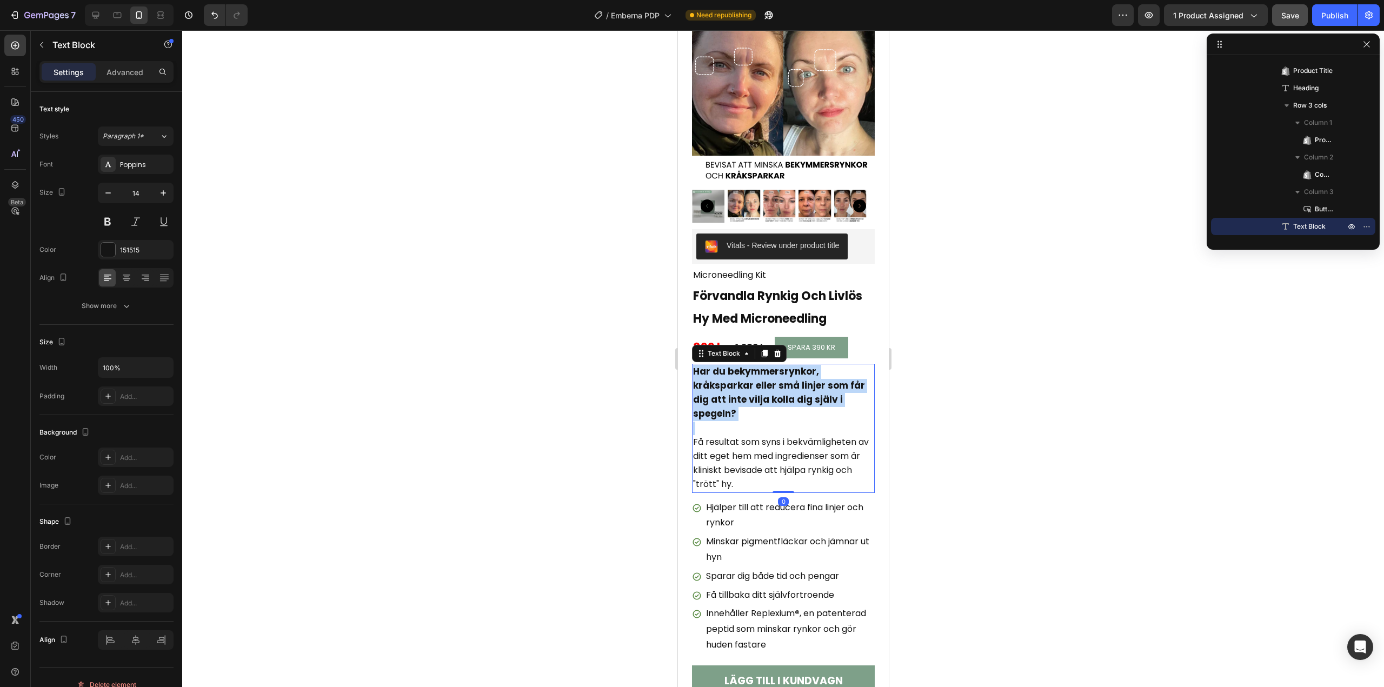
click at [739, 391] on strong "Har du bekymmersrynkor, kråksparkar eller små linjer som får dig att inte vilja…" at bounding box center [778, 393] width 172 height 56
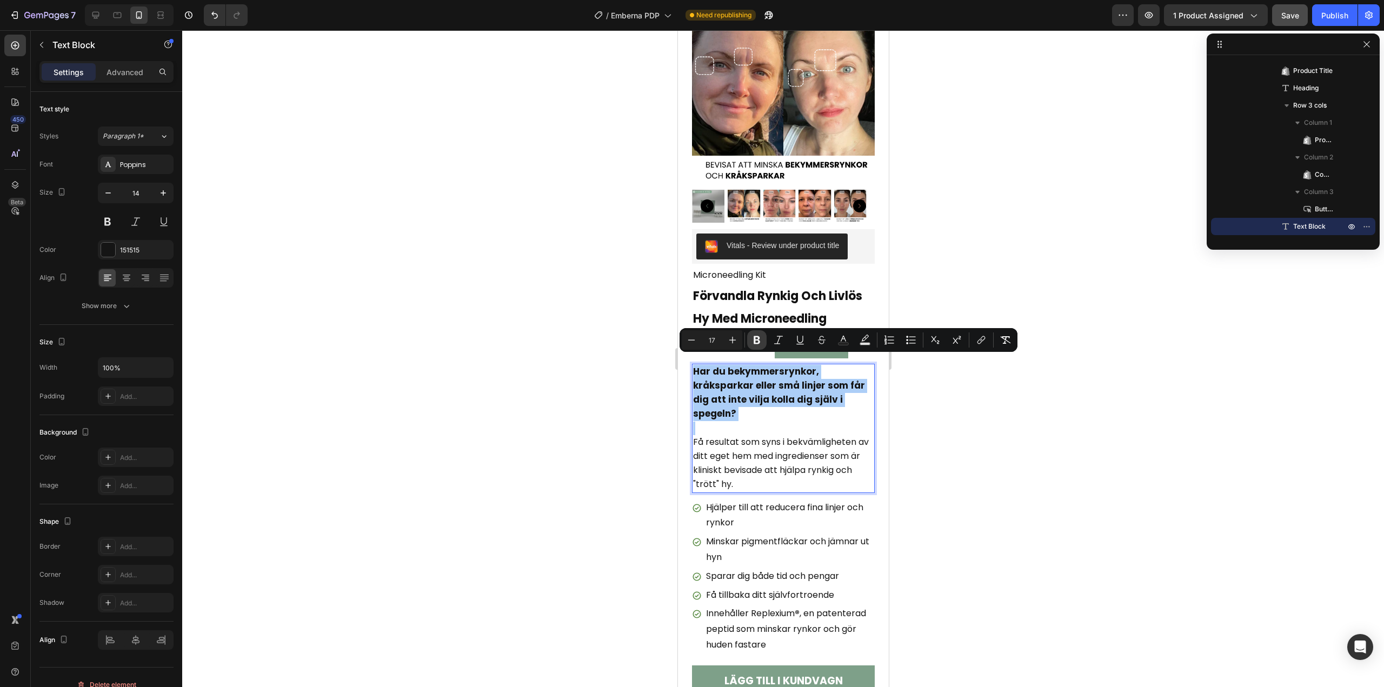
click at [755, 336] on icon "Editor contextual toolbar" at bounding box center [756, 340] width 11 height 11
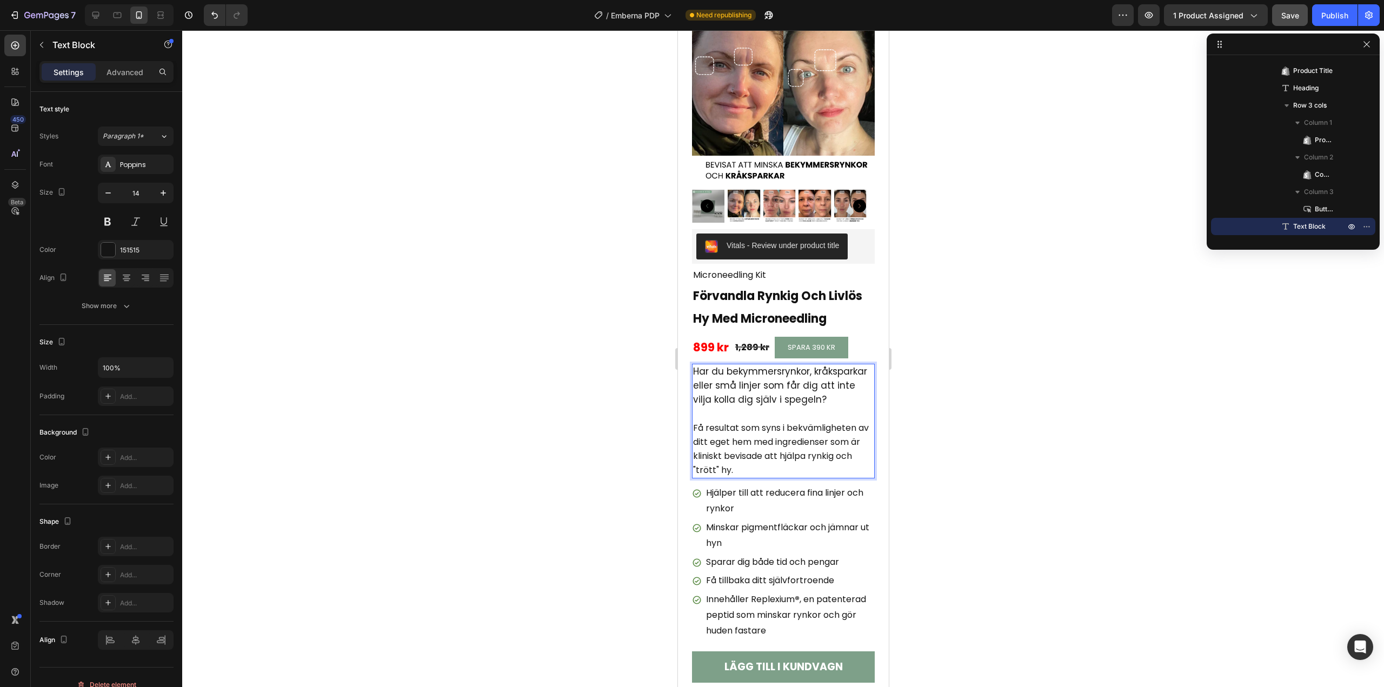
click at [752, 402] on p "Har du bekymmersrynkor, kråksparkar eller små linjer som får dig att inte vilja…" at bounding box center [782, 386] width 181 height 43
click at [737, 381] on span "Har du bekymmersrynkor, kråksparkar eller små linjer som får dig att inte vilja…" at bounding box center [779, 385] width 174 height 41
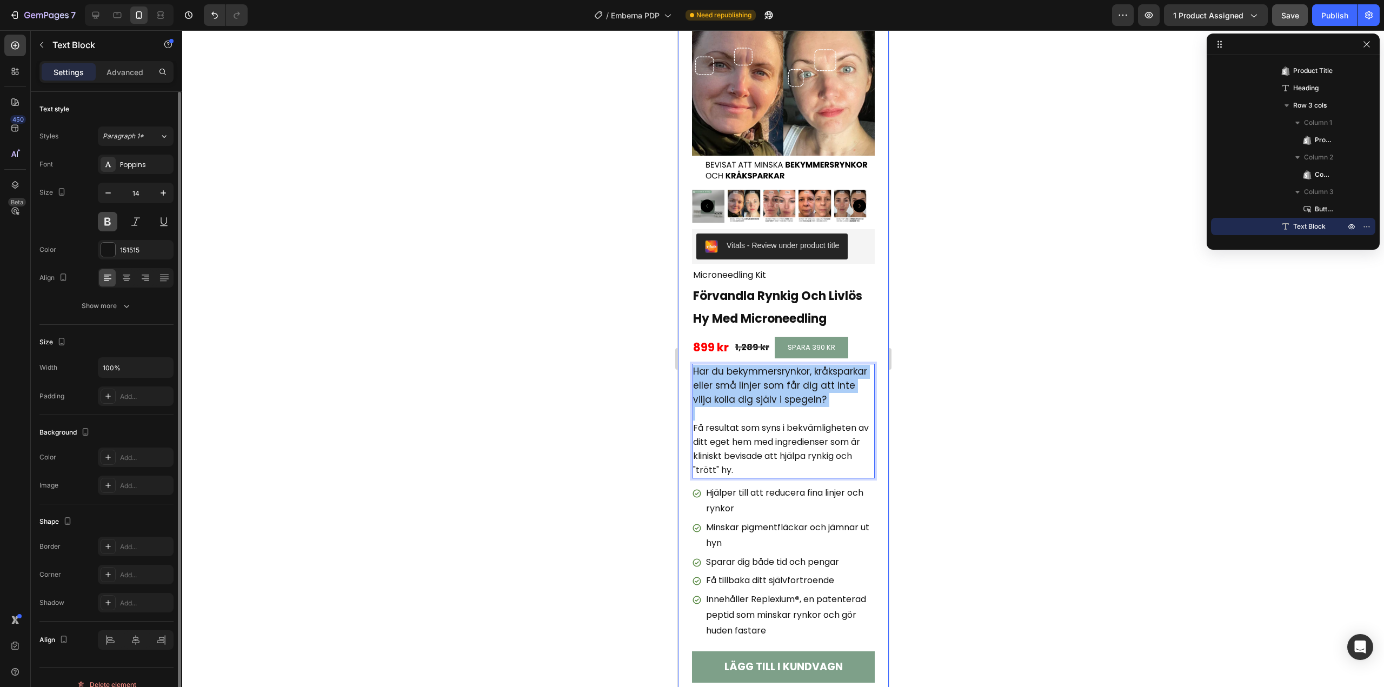
click at [115, 218] on button at bounding box center [107, 221] width 19 height 19
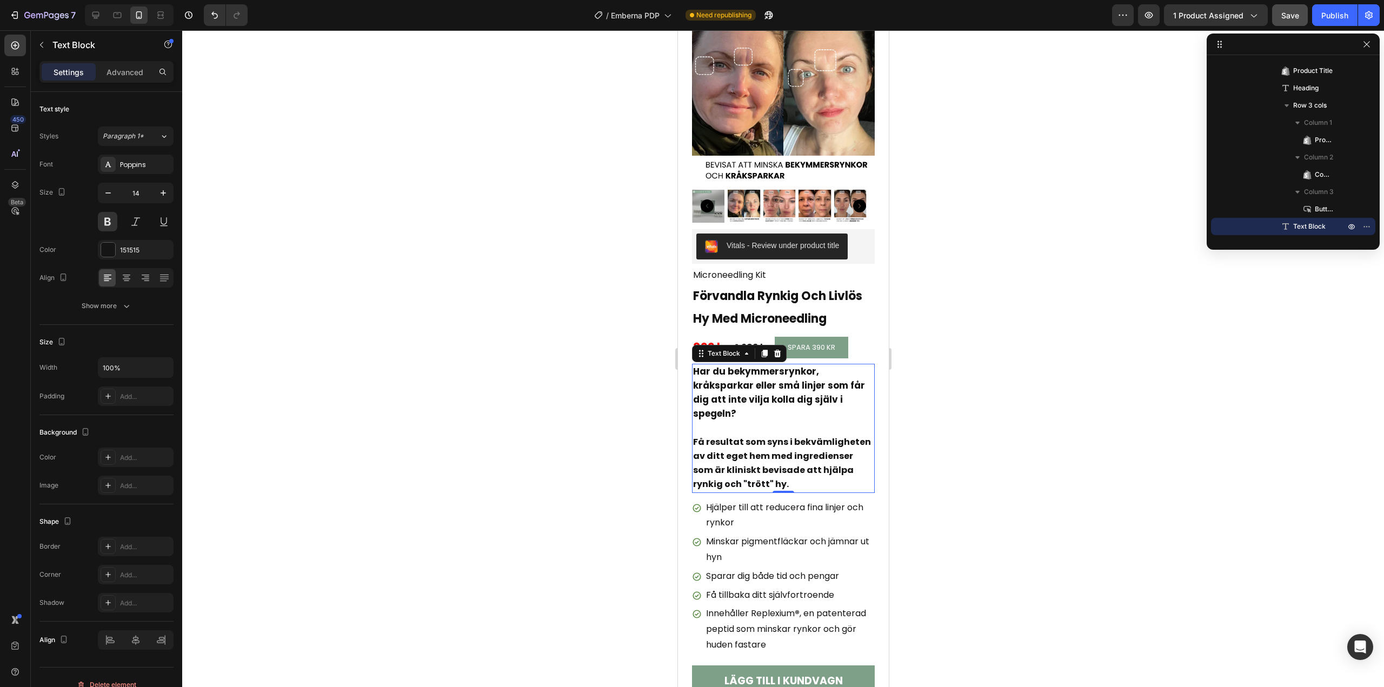
click at [761, 404] on p "Har du bekymmersrynkor, kråksparkar eller små linjer som får dig att inte vilja…" at bounding box center [782, 393] width 181 height 57
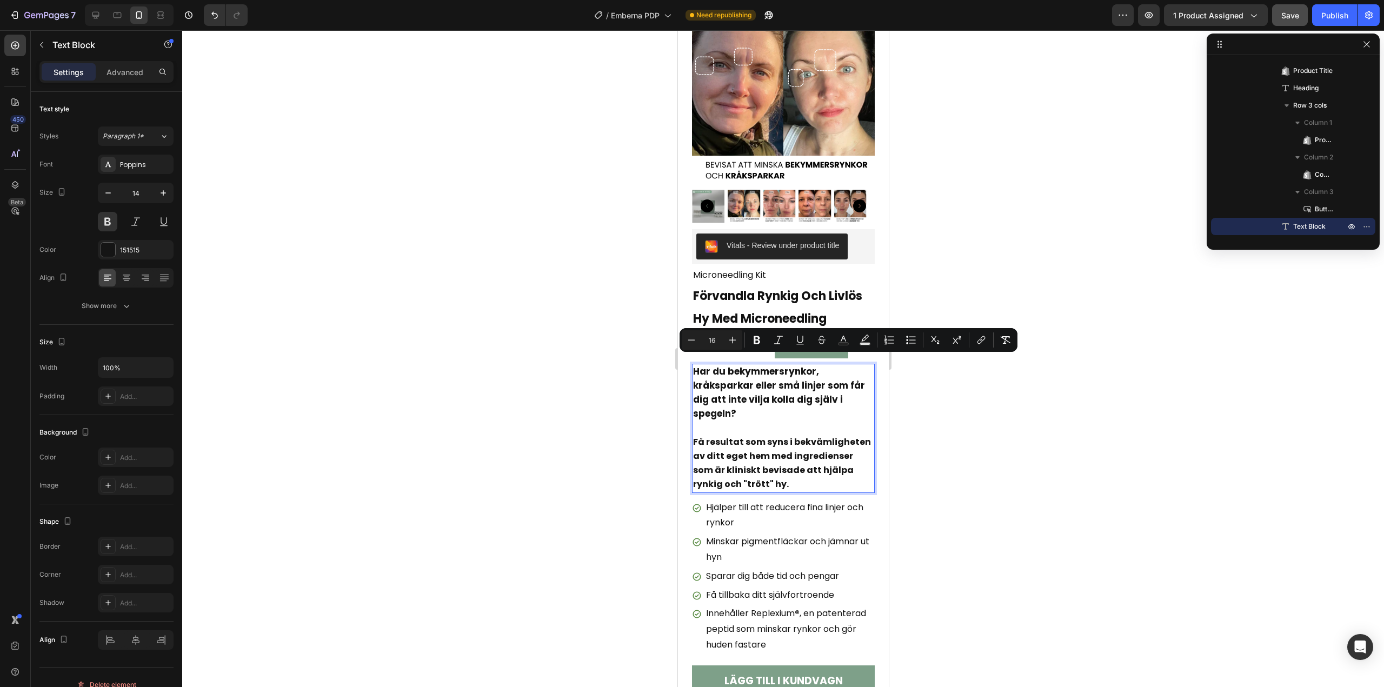
click at [754, 436] on span "Få resultat som syns i bekvämligheten av ditt eget hem med ingredienser som är …" at bounding box center [781, 463] width 178 height 55
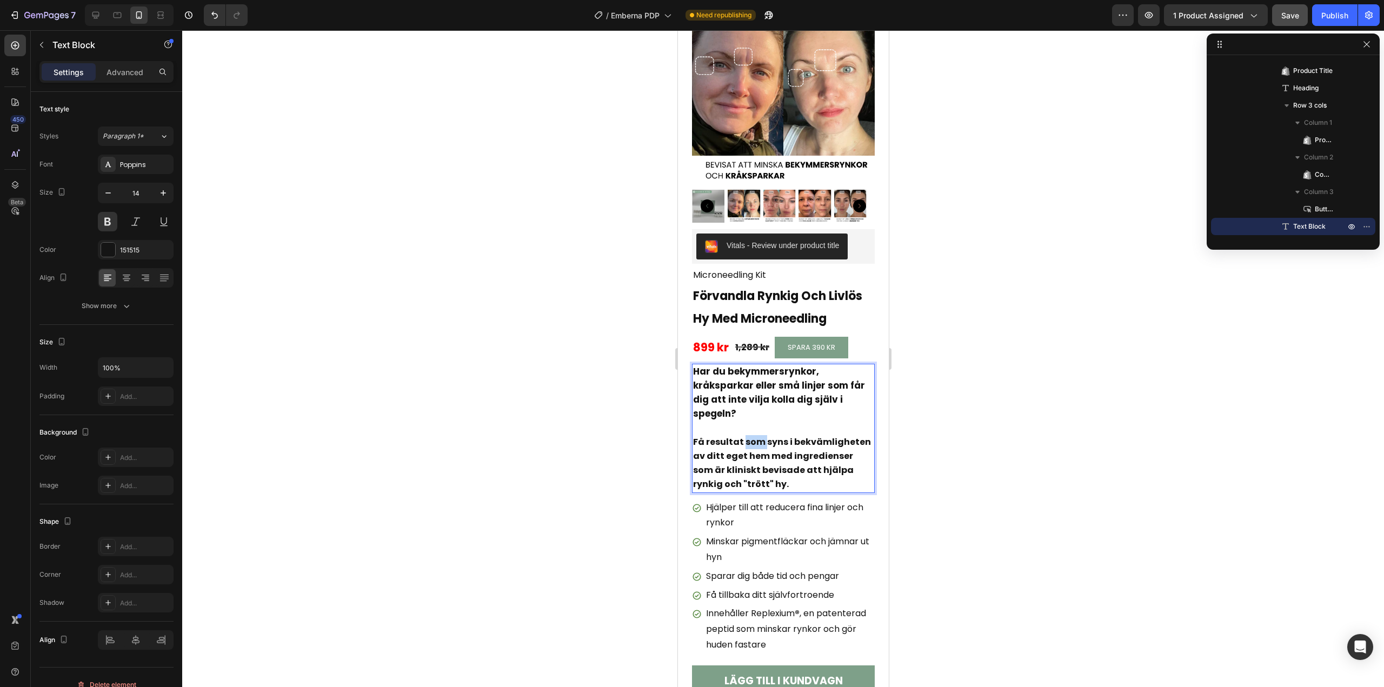
click at [754, 436] on span "Få resultat som syns i bekvämligheten av ditt eget hem med ingredienser som är …" at bounding box center [781, 463] width 178 height 55
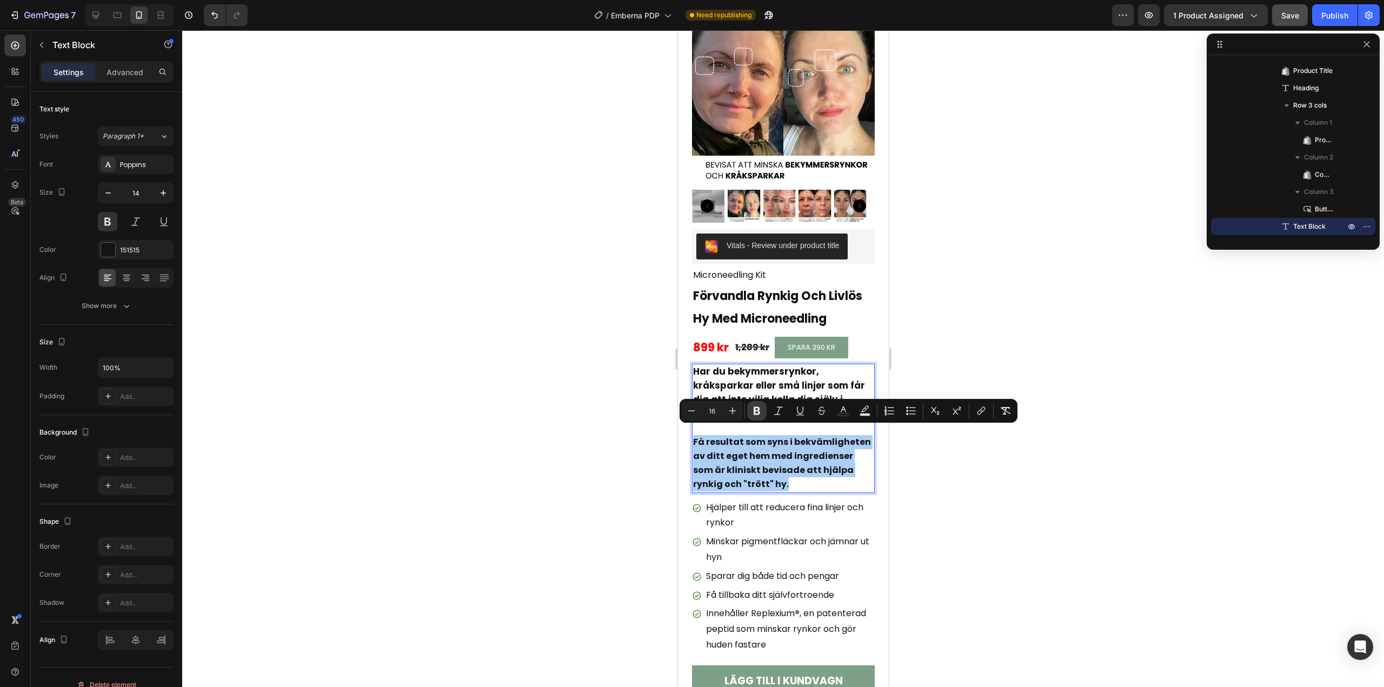
click at [752, 403] on button "Bold" at bounding box center [756, 410] width 19 height 19
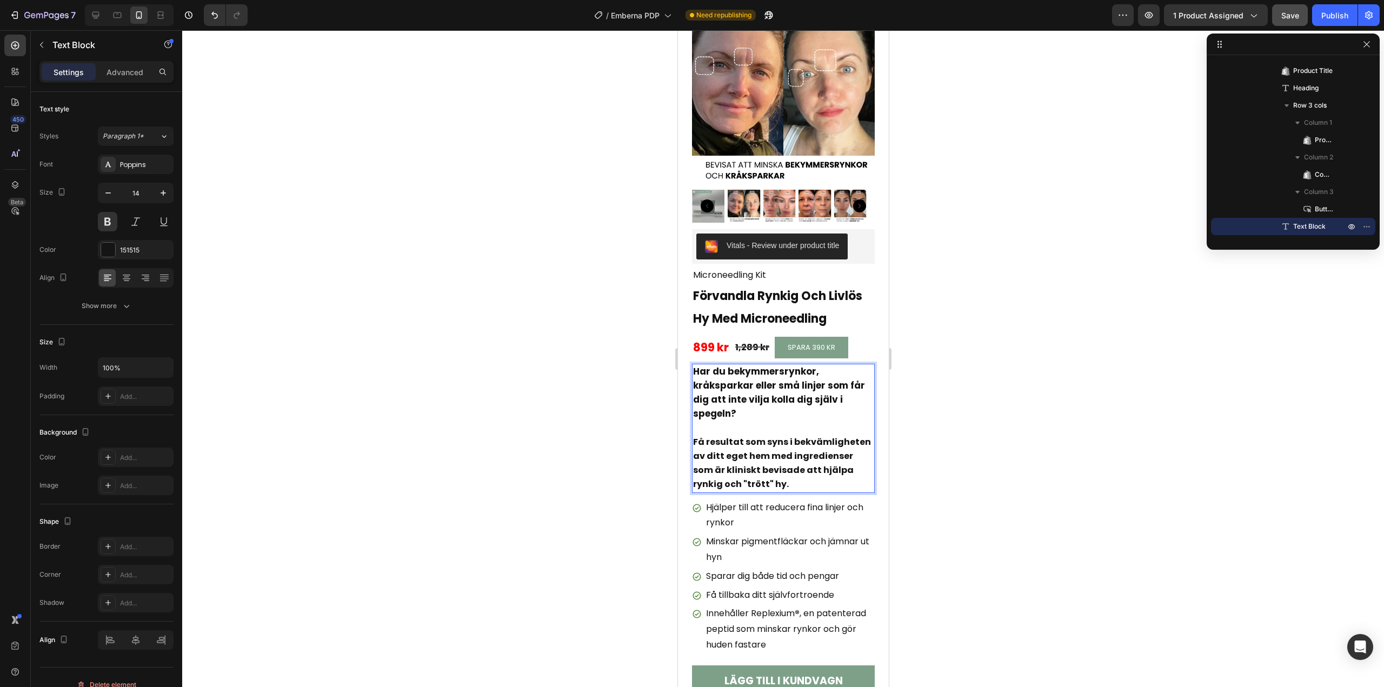
click at [744, 436] on strong "Få resultat som syns i bekvämligheten av ditt eget hem med ingredienser som är …" at bounding box center [781, 463] width 178 height 55
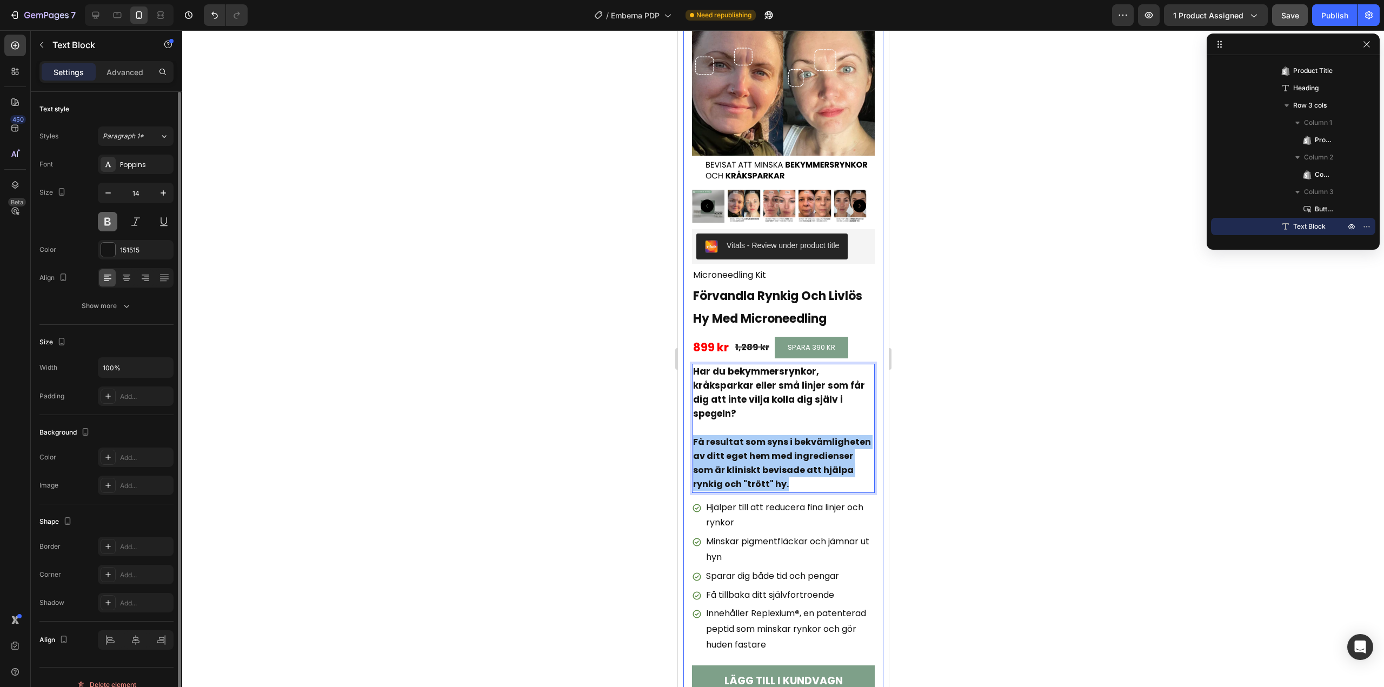
click at [111, 223] on button at bounding box center [107, 221] width 19 height 19
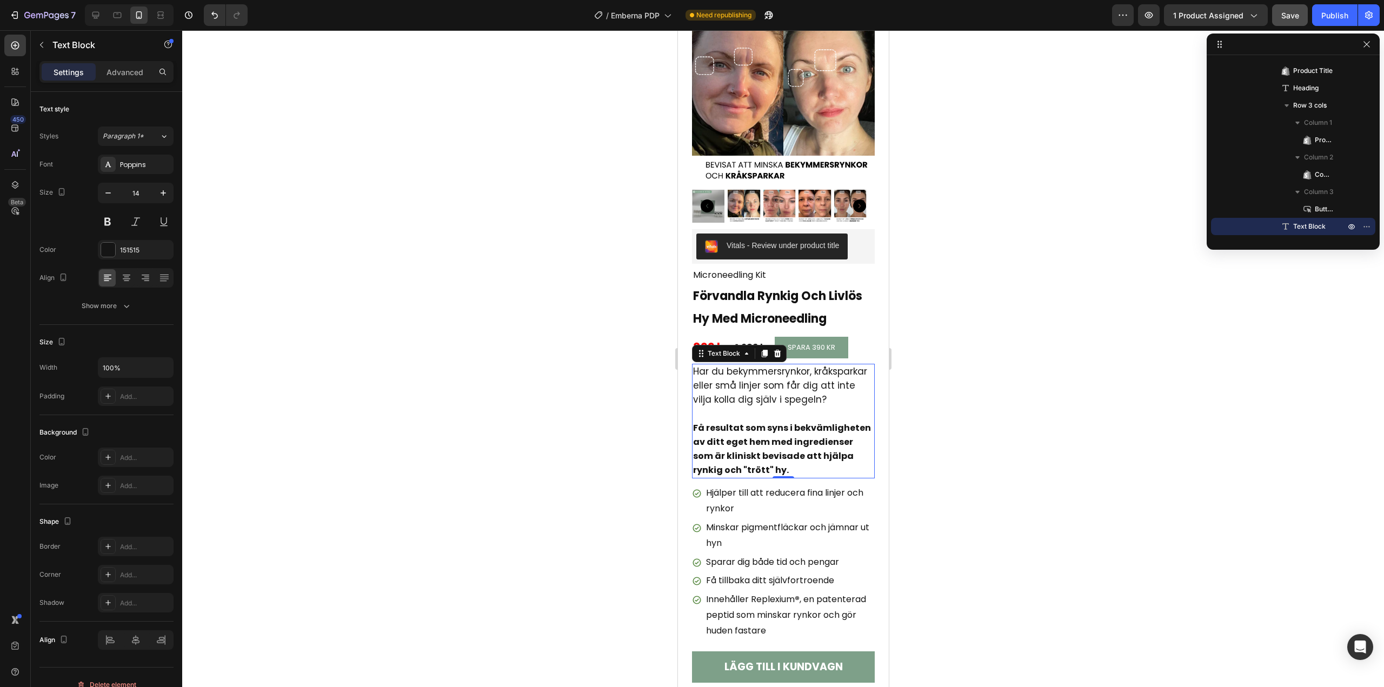
click at [741, 442] on strong "Få resultat som syns i bekvämligheten av ditt eget hem med ingredienser som är …" at bounding box center [781, 449] width 178 height 55
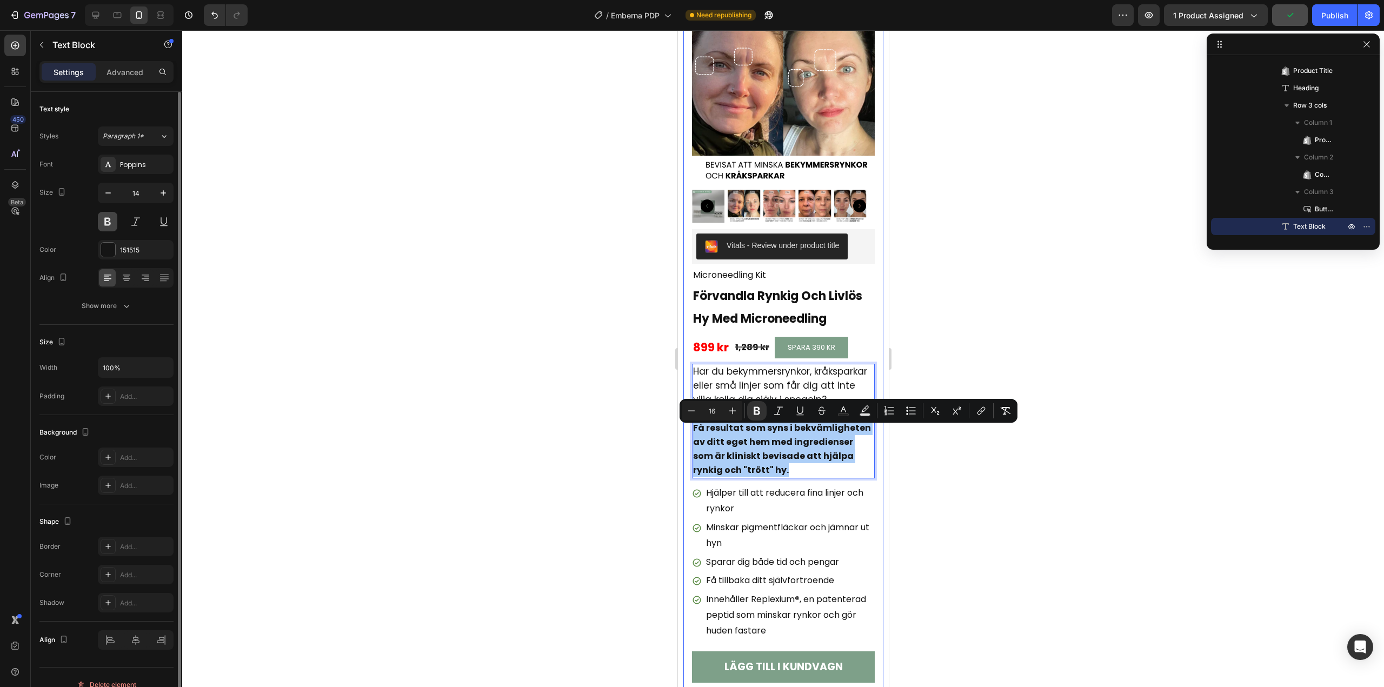
click at [106, 217] on button at bounding box center [107, 221] width 19 height 19
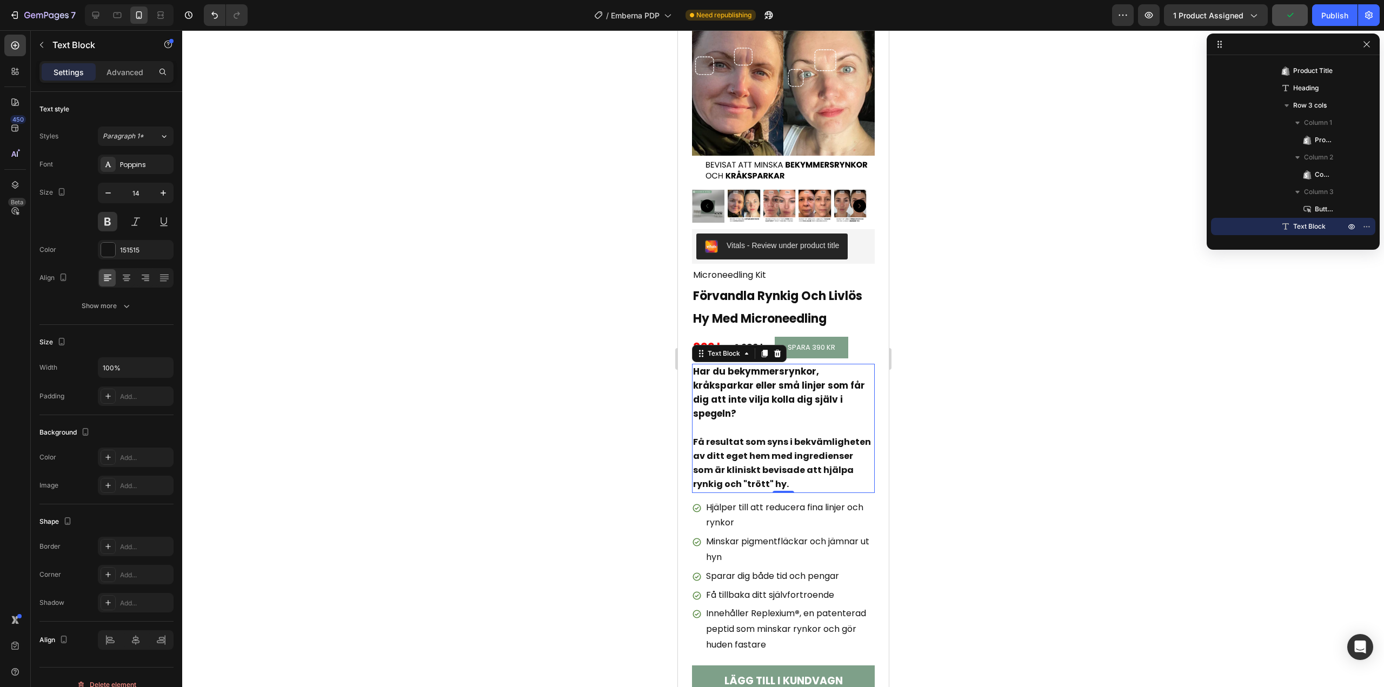
click at [778, 406] on p "Har du bekymmersrynkor, kråksparkar eller små linjer som får dig att inte vilja…" at bounding box center [782, 393] width 181 height 57
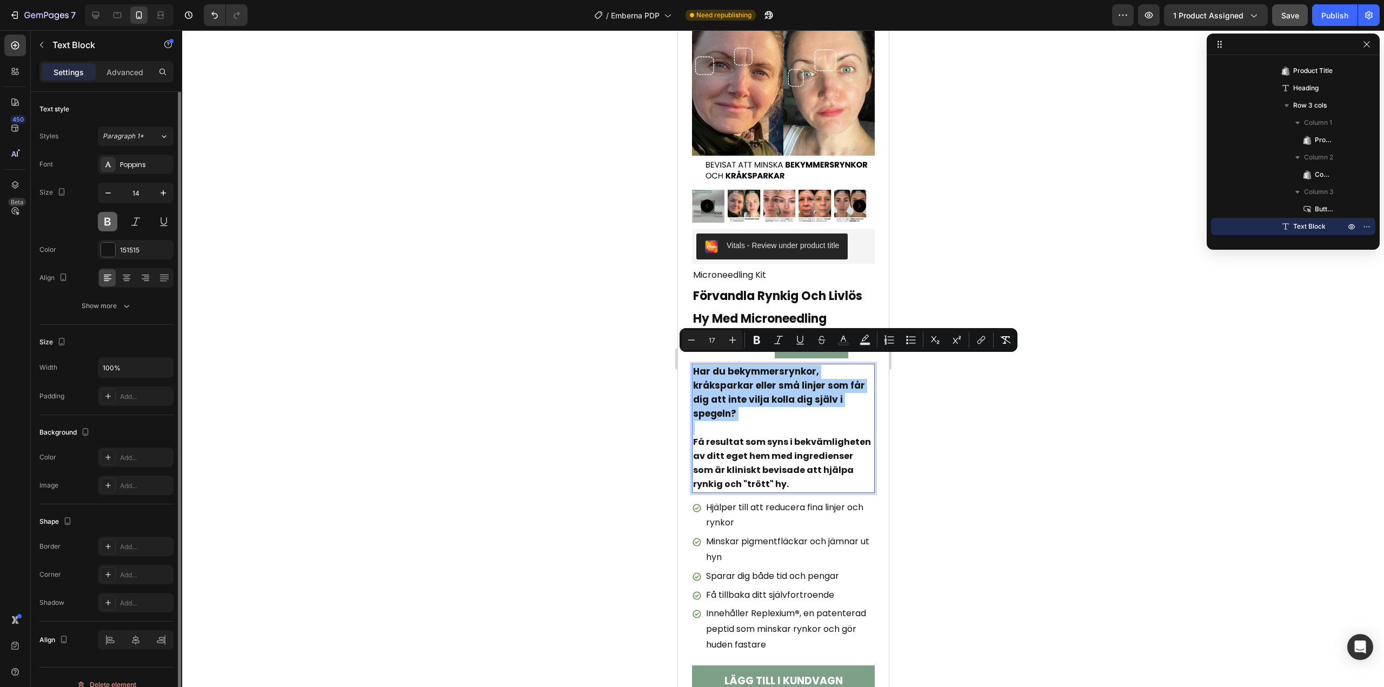
click at [105, 224] on button at bounding box center [107, 221] width 19 height 19
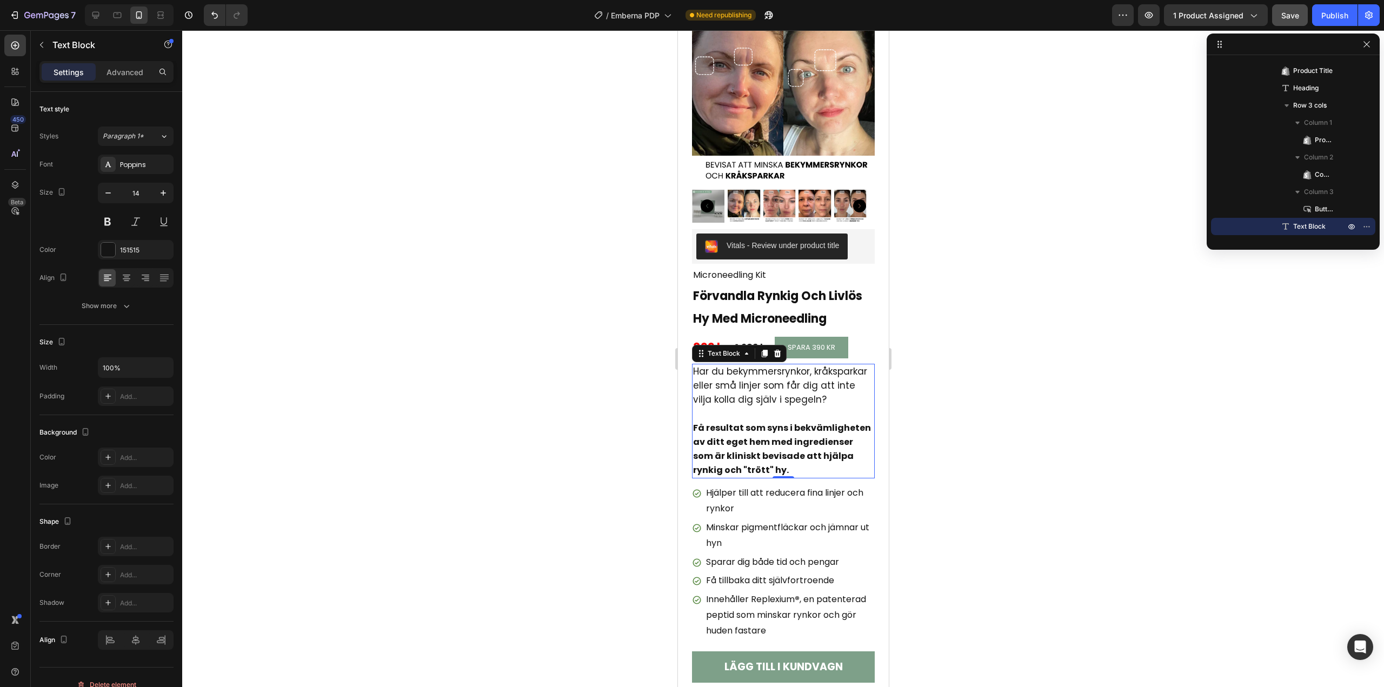
click at [771, 431] on strong "Få resultat som syns i bekvämligheten av ditt eget hem med ingredienser som är …" at bounding box center [781, 449] width 178 height 55
click at [763, 414] on p "Rich Text Editor. Editing area: main" at bounding box center [782, 414] width 181 height 14
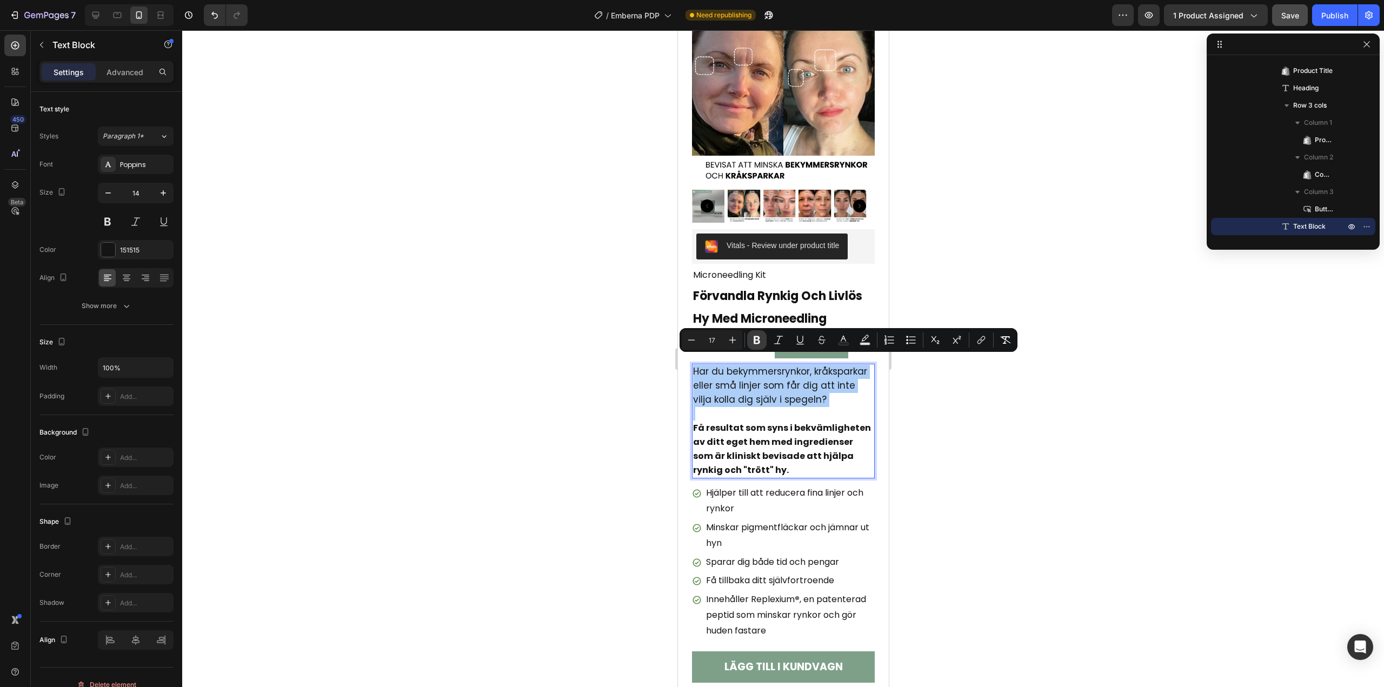
click at [761, 334] on button "Bold" at bounding box center [756, 339] width 19 height 19
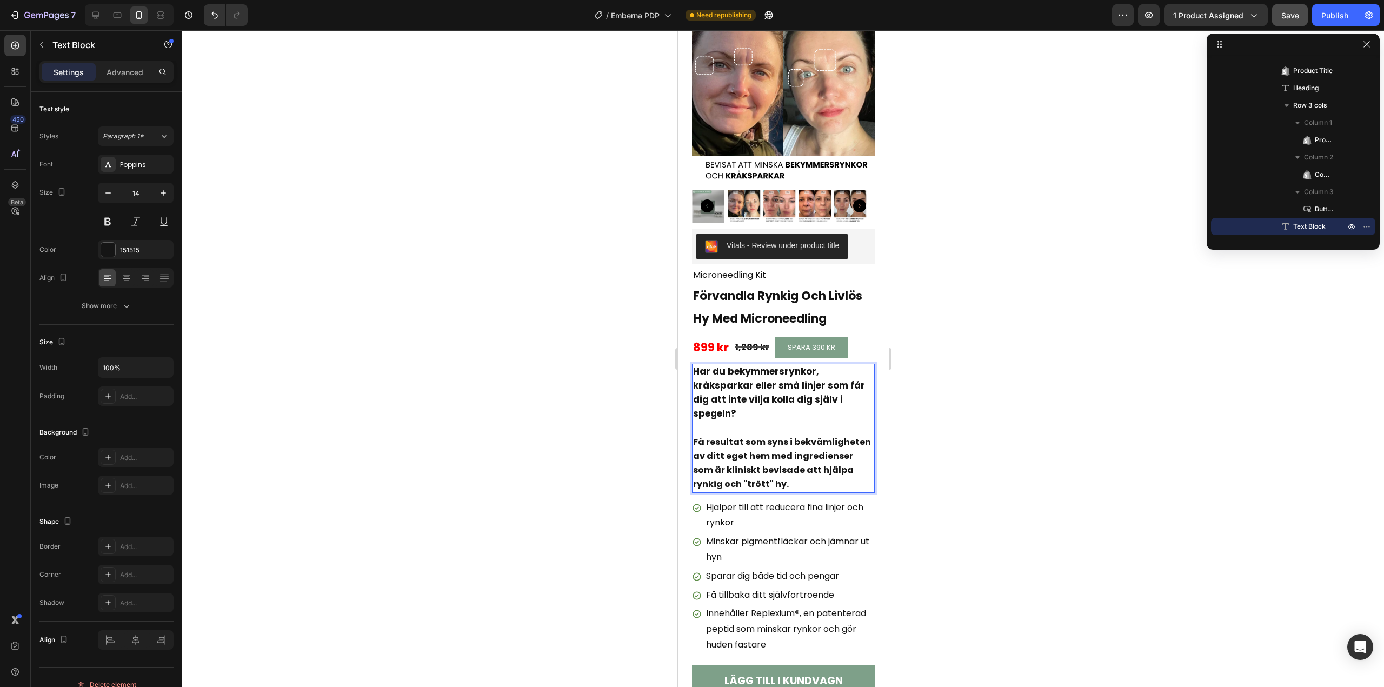
click at [753, 391] on strong "Har du bekymmersrynkor, kråksparkar eller små linjer som får dig att inte vilja…" at bounding box center [778, 393] width 172 height 56
click at [742, 424] on p "Rich Text Editor. Editing area: main" at bounding box center [782, 429] width 181 height 14
click at [751, 442] on strong "Få resultat som syns i bekvämligheten av ditt eget hem med ingredienser som är …" at bounding box center [781, 463] width 178 height 55
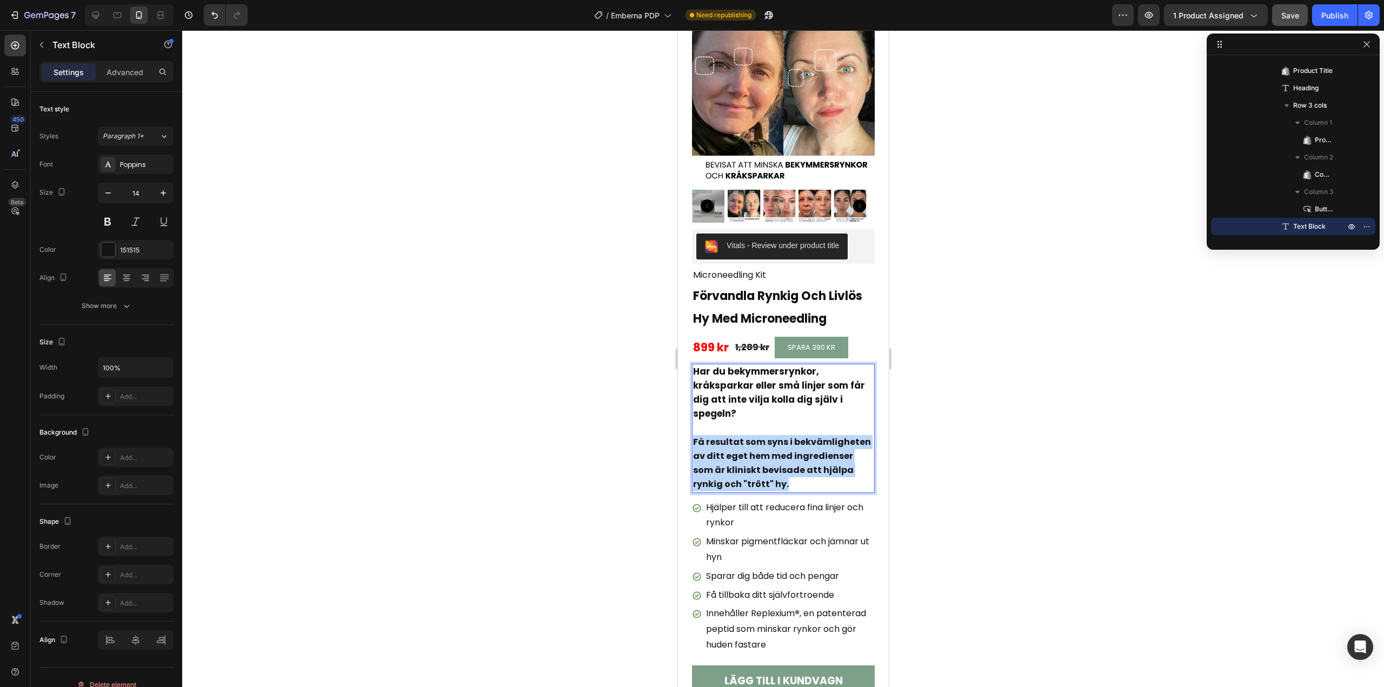
click at [751, 442] on strong "Få resultat som syns i bekvämligheten av ditt eget hem med ingredienser som är …" at bounding box center [781, 463] width 178 height 55
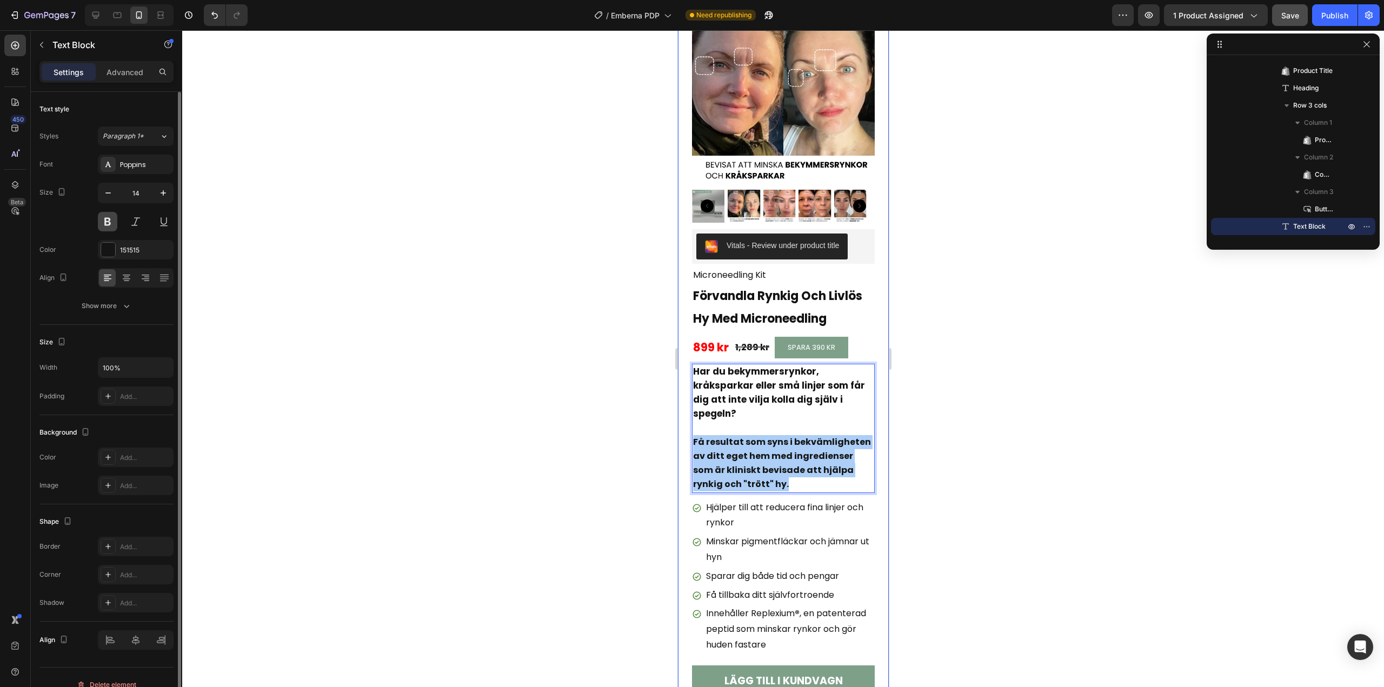
click at [108, 219] on button at bounding box center [107, 221] width 19 height 19
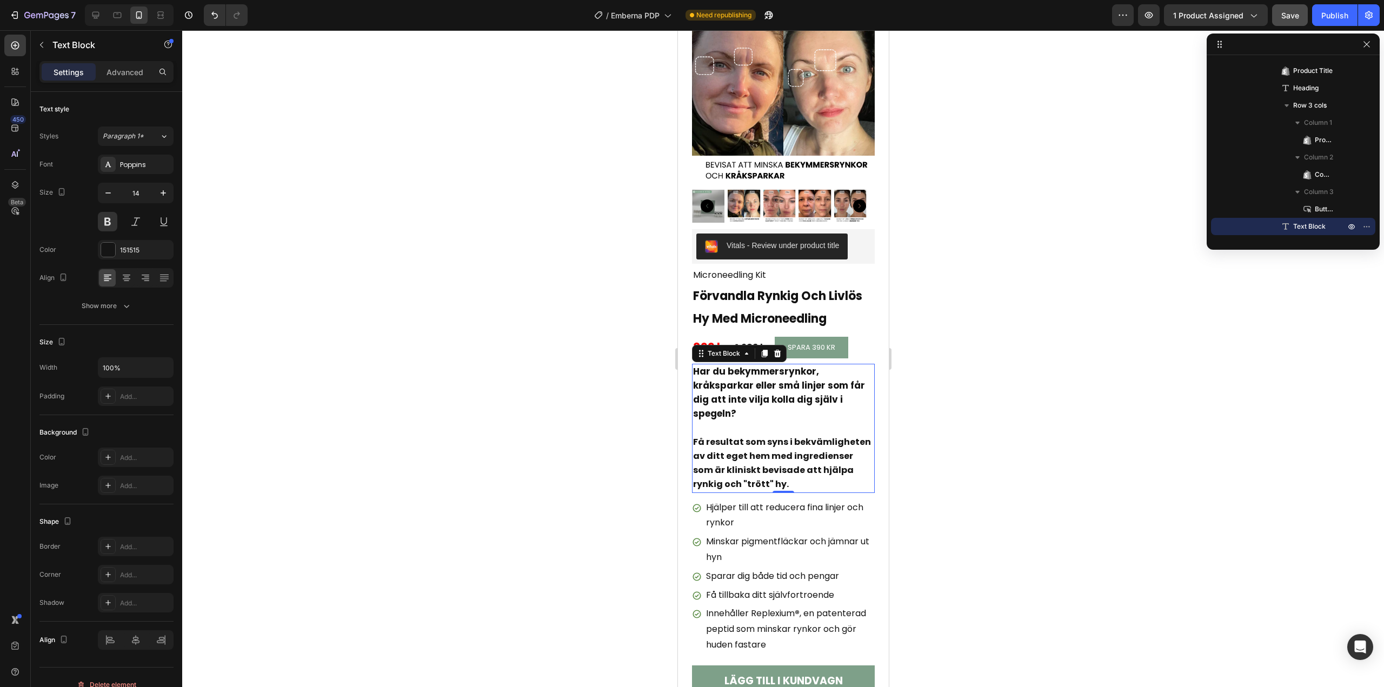
click at [762, 409] on p "Har du bekymmersrynkor, kråksparkar eller små linjer som får dig att inte vilja…" at bounding box center [782, 393] width 181 height 57
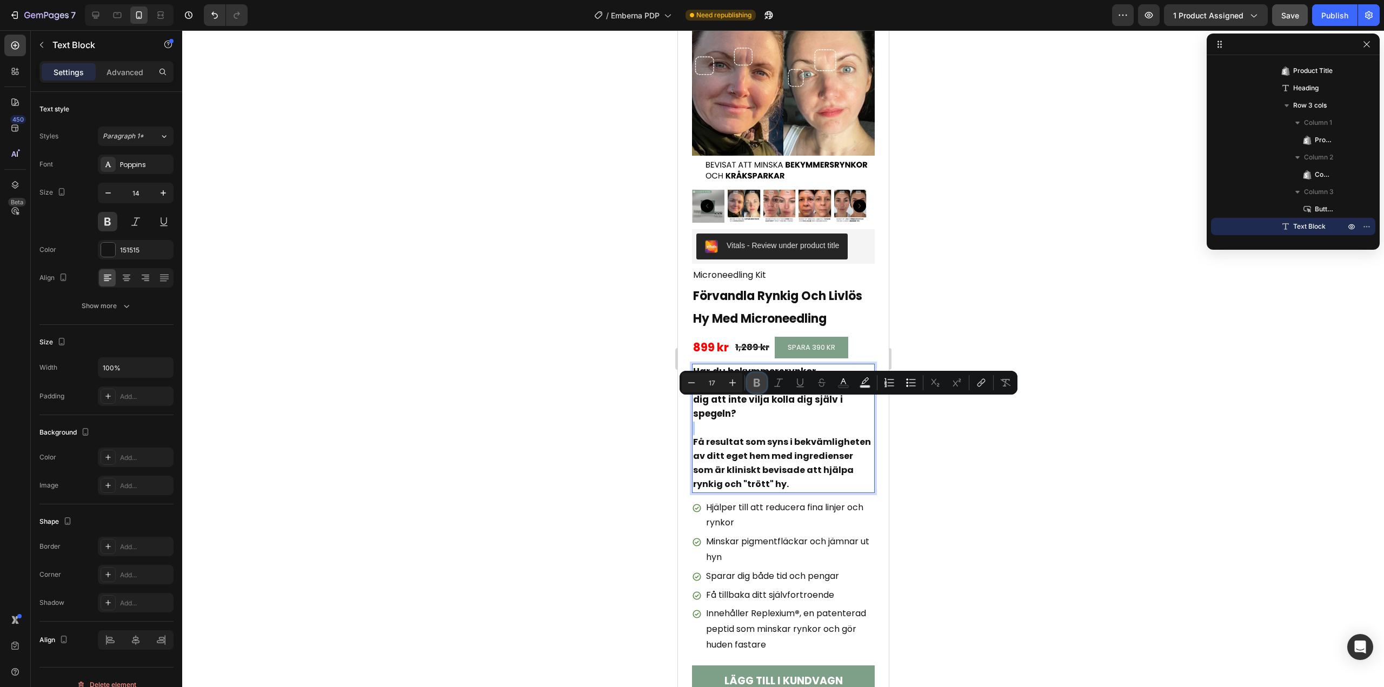
click at [755, 387] on icon "Editor contextual toolbar" at bounding box center [756, 382] width 11 height 11
click at [977, 322] on div at bounding box center [783, 358] width 1202 height 657
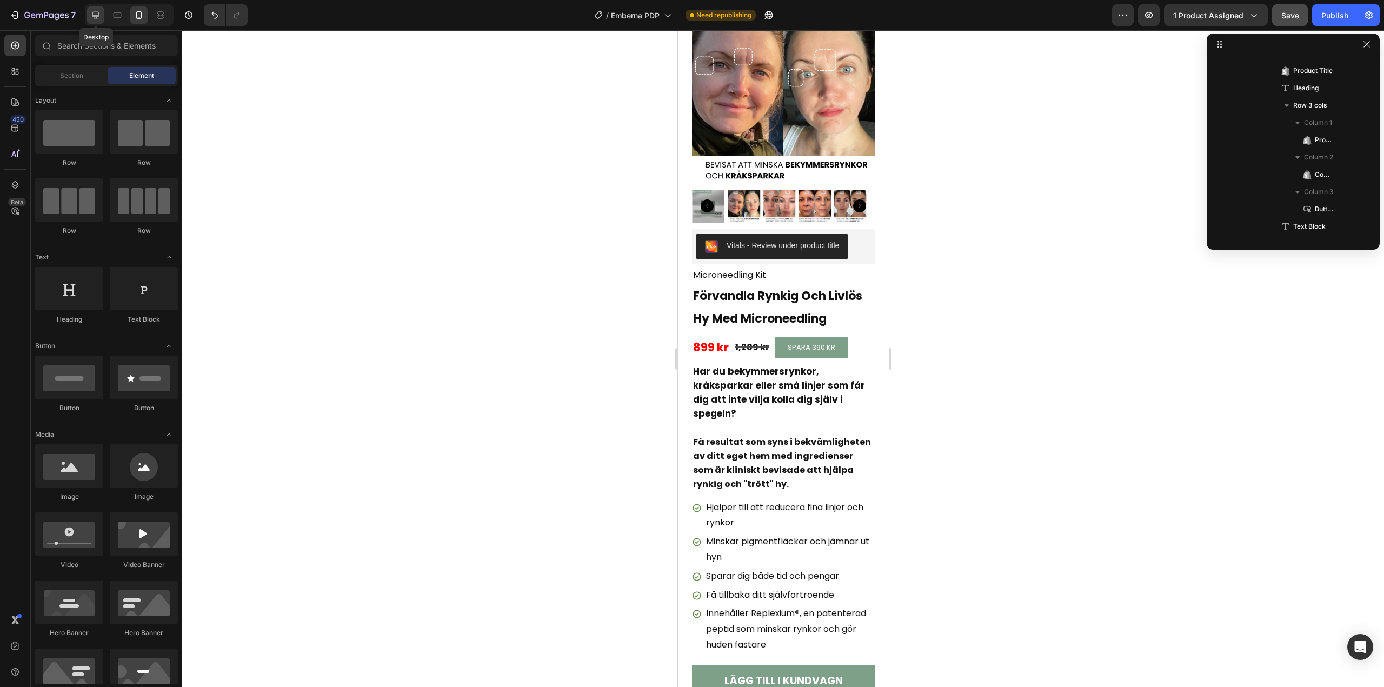
click at [97, 14] on icon at bounding box center [95, 15] width 11 height 11
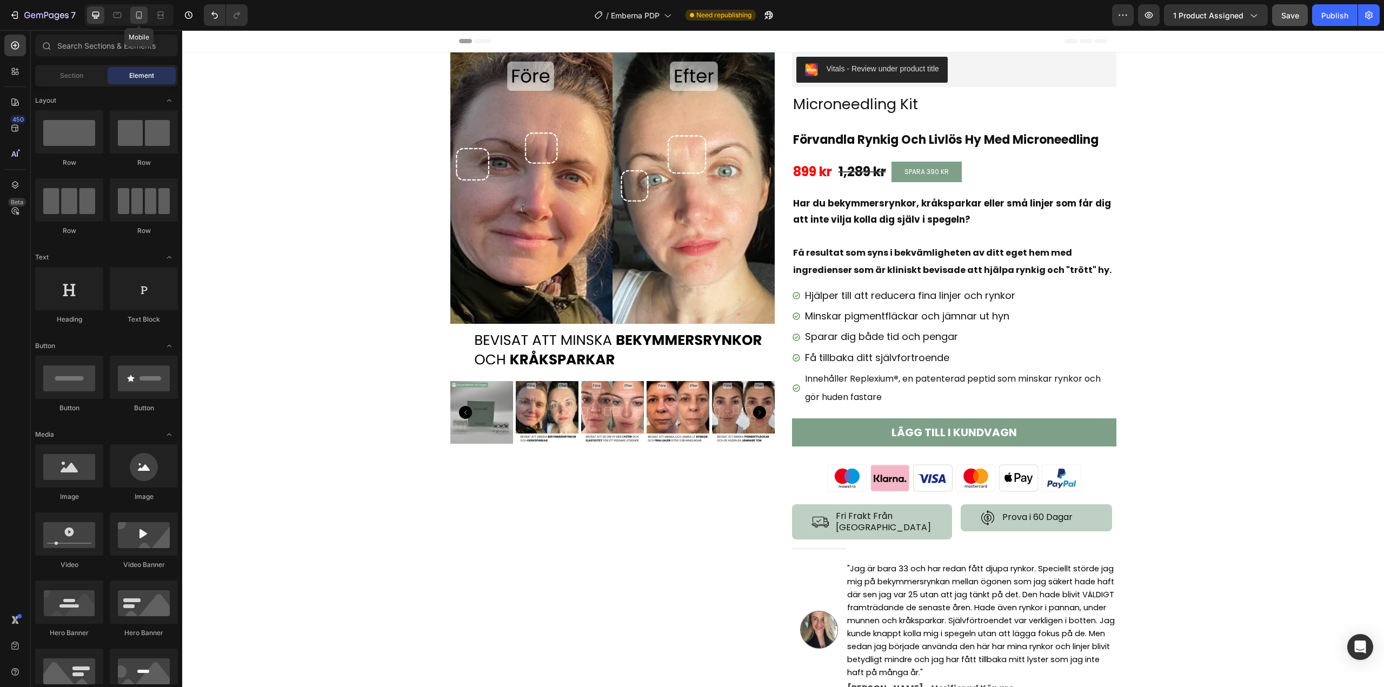
click at [132, 15] on div at bounding box center [138, 14] width 17 height 17
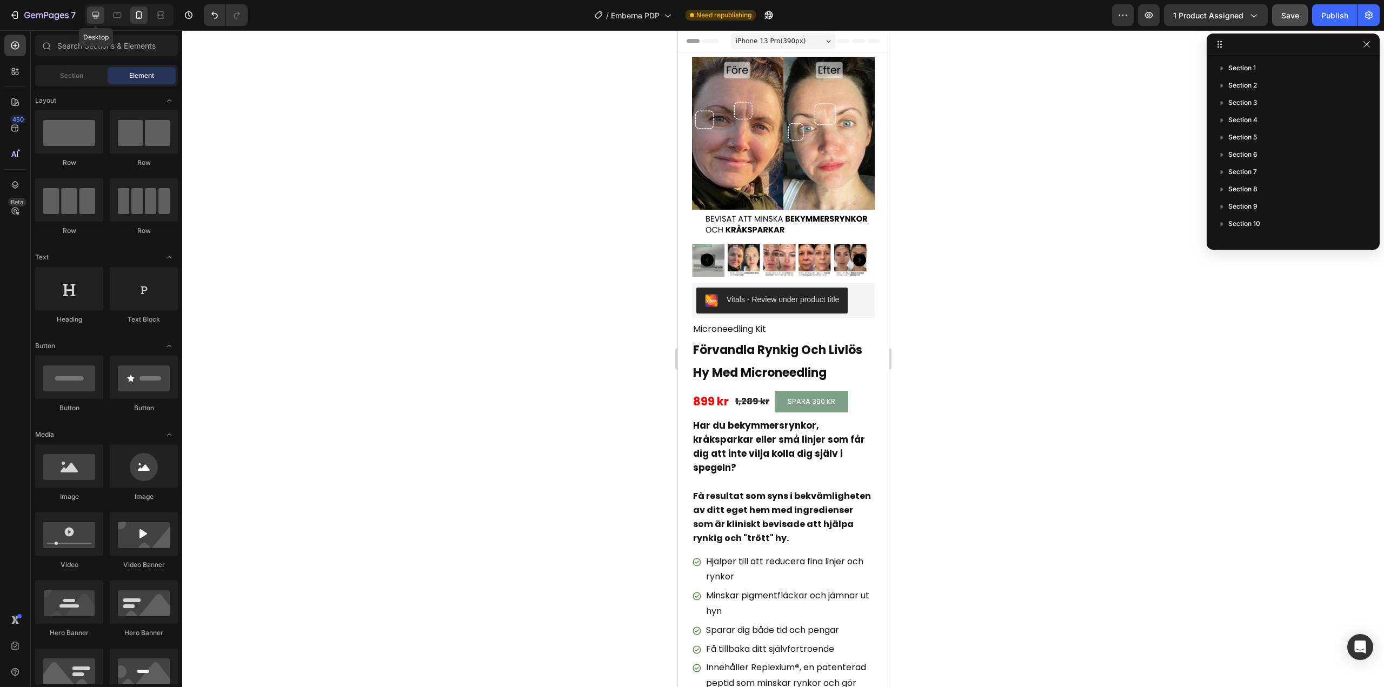
click at [97, 15] on icon at bounding box center [95, 15] width 7 height 7
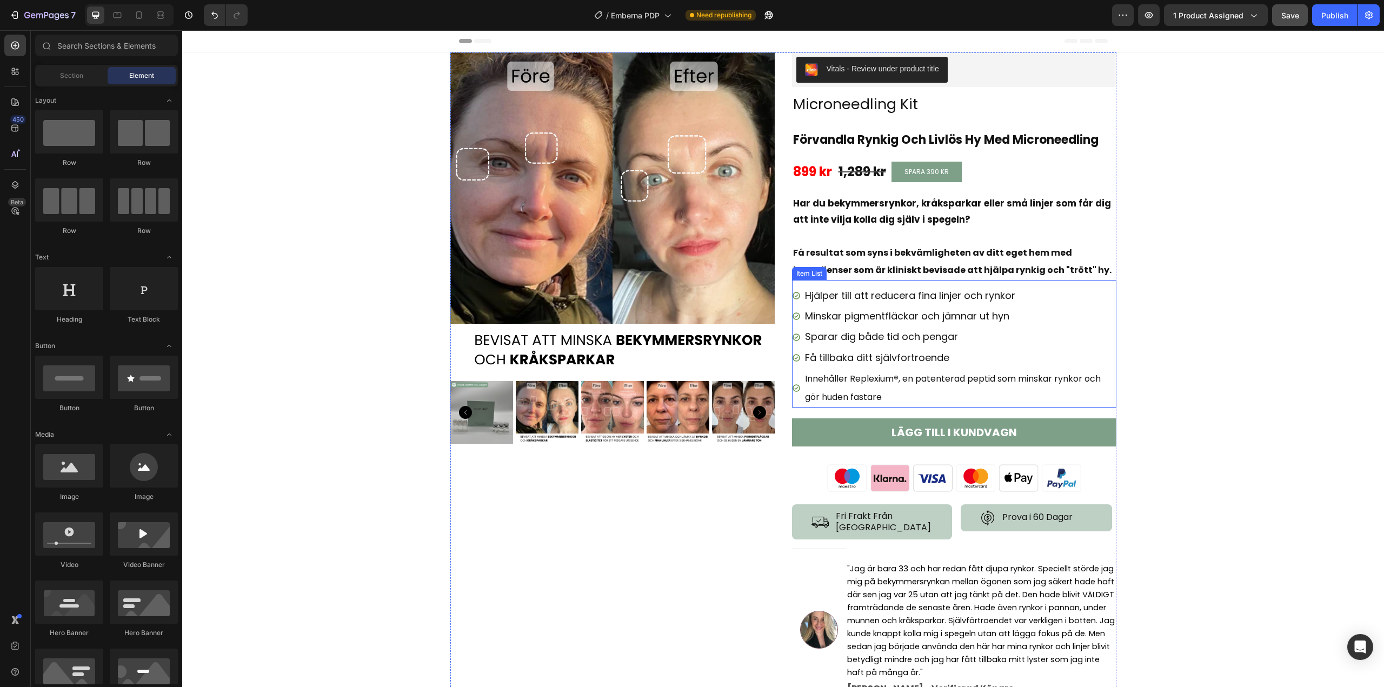
click at [897, 389] on p "Innehåller Replexium ® , en patenterad peptid som minskar rynkor och gör huden …" at bounding box center [960, 388] width 310 height 36
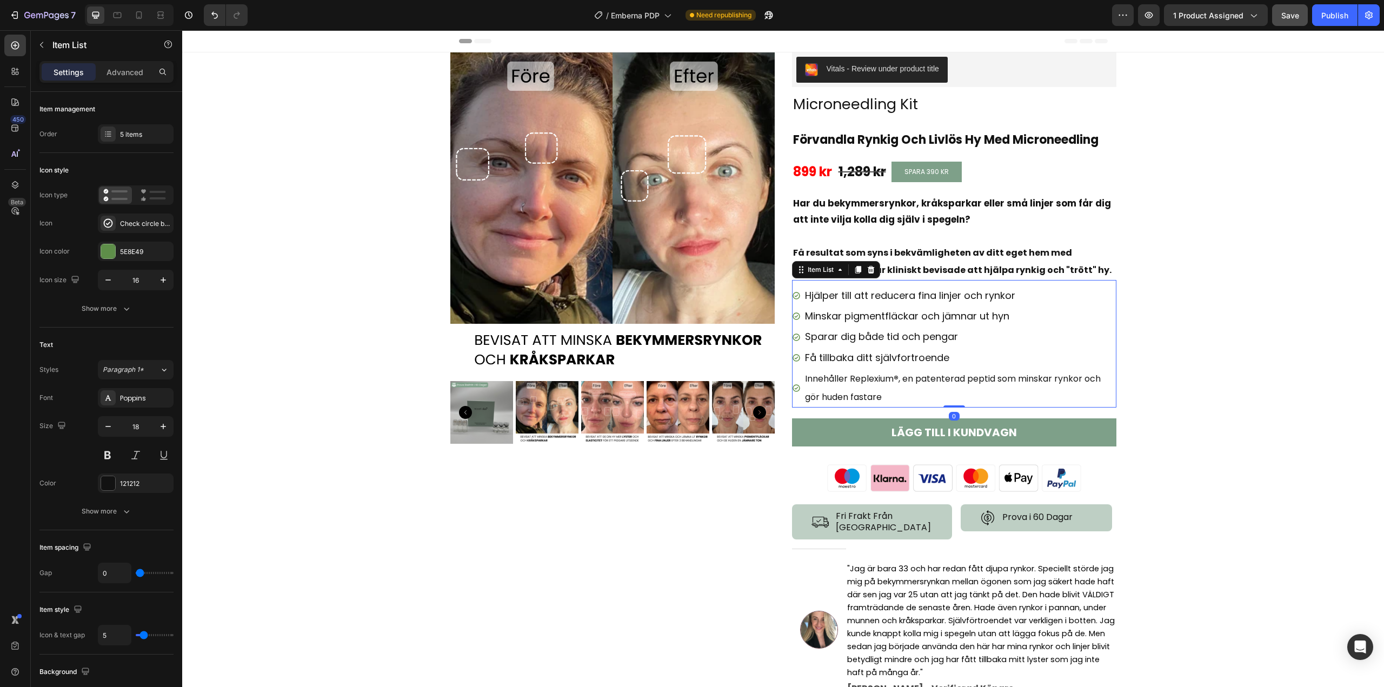
click at [897, 389] on p "Innehåller Replexium ® , en patenterad peptid som minskar rynkor och gör huden …" at bounding box center [960, 388] width 310 height 36
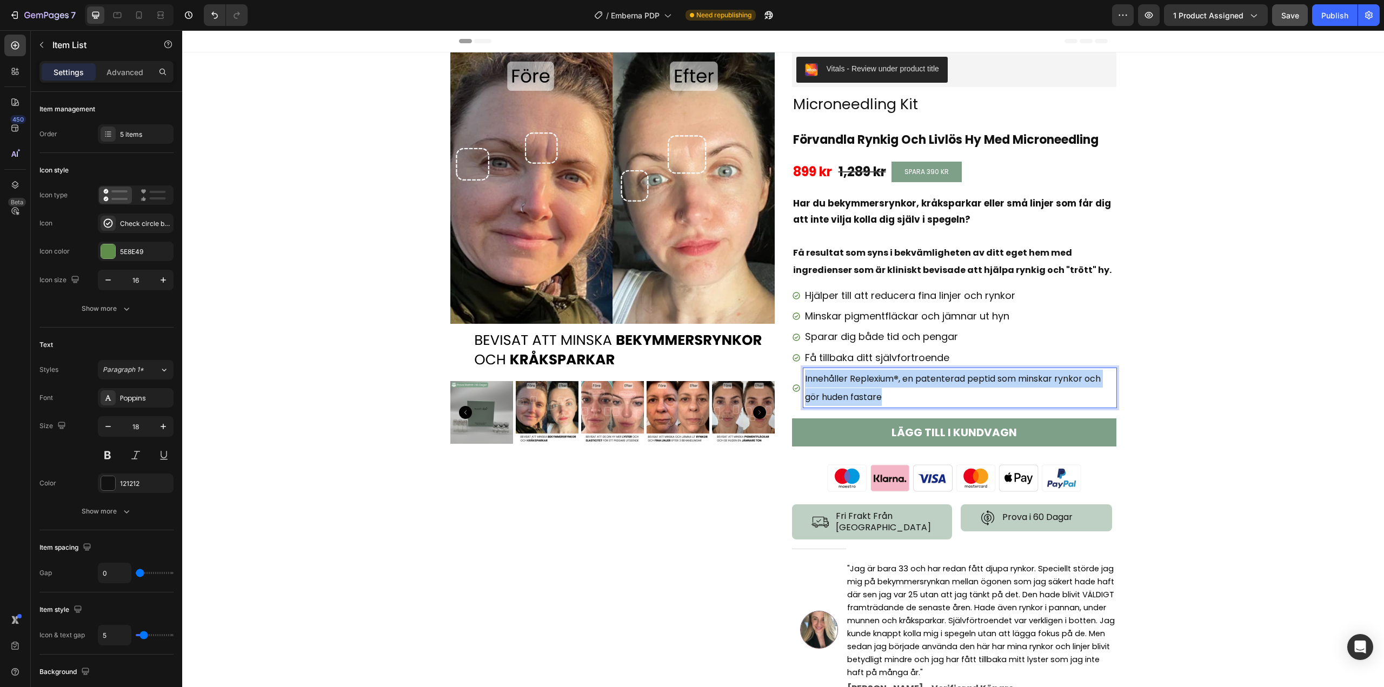
click at [897, 389] on p "Innehåller Replexium ® , en patenterad peptid som minskar rynkor och gör huden …" at bounding box center [960, 388] width 310 height 36
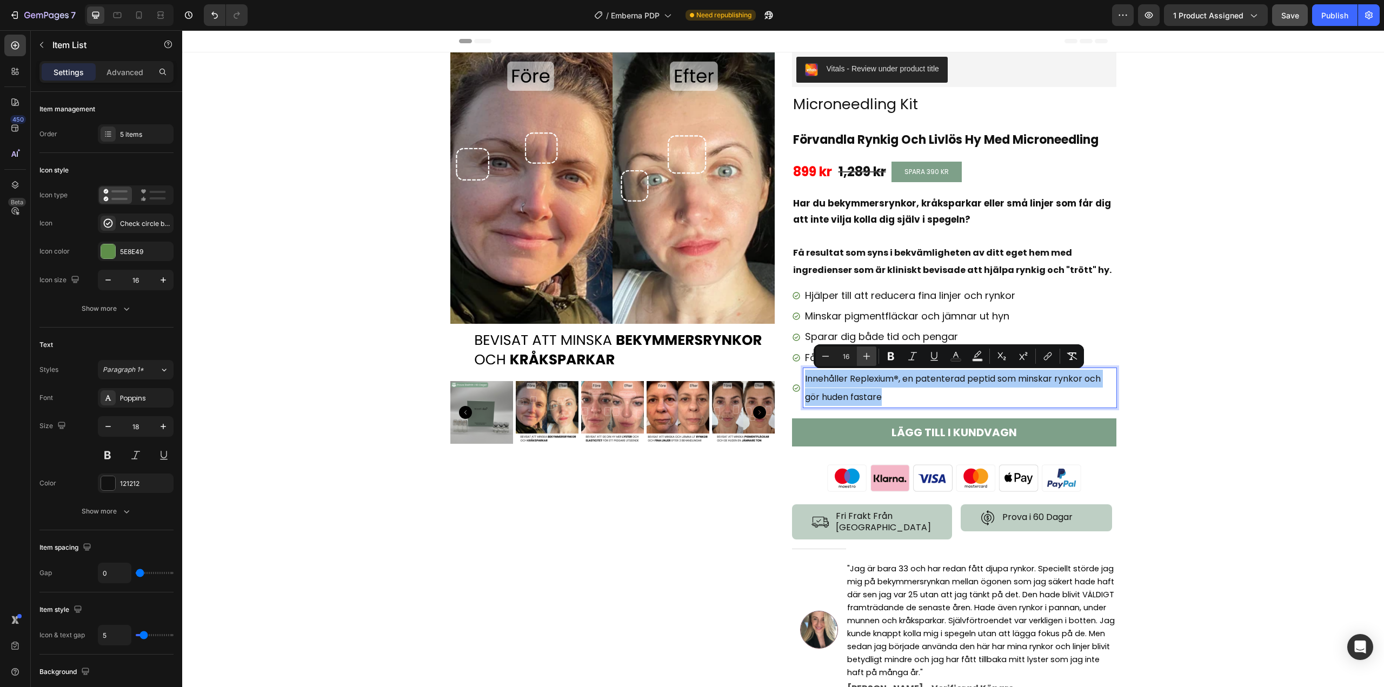
click at [868, 358] on icon "Editor contextual toolbar" at bounding box center [866, 356] width 11 height 11
type input "18"
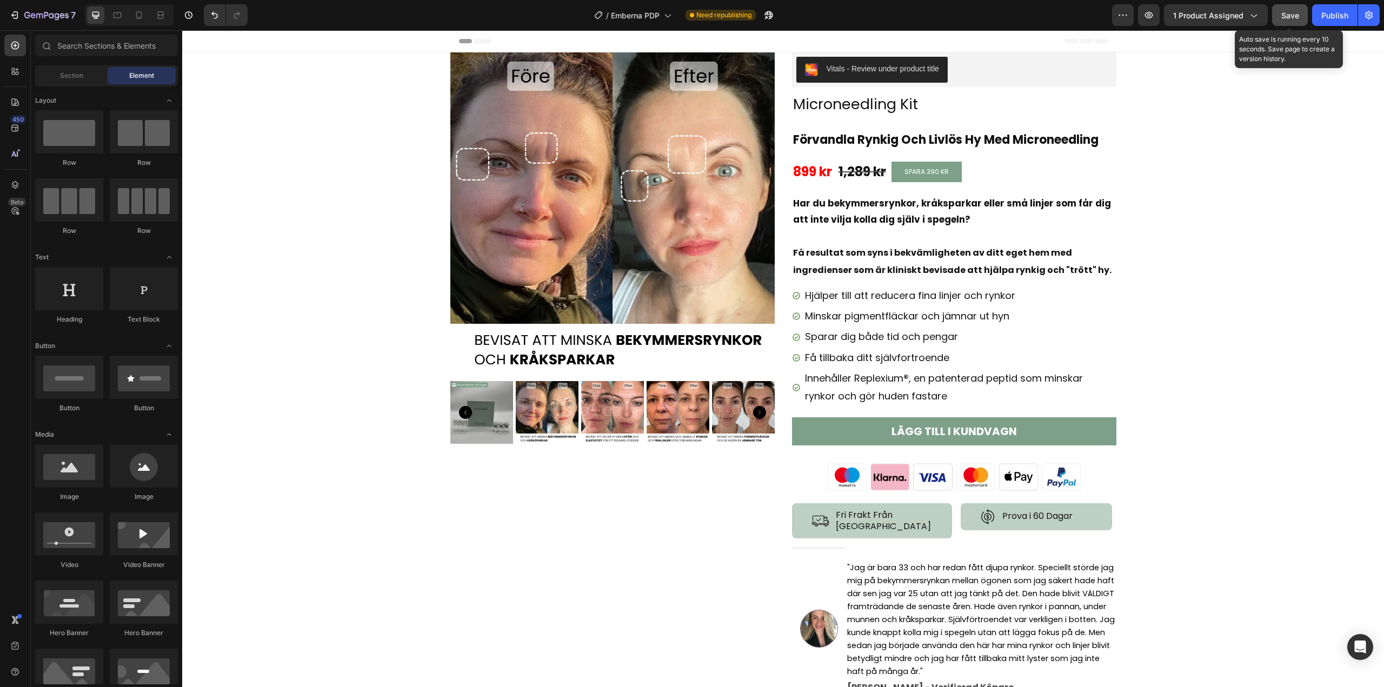
drag, startPoint x: 1292, startPoint y: 18, endPoint x: 1082, endPoint y: 22, distance: 210.3
click at [1292, 18] on span "Save" at bounding box center [1290, 15] width 18 height 9
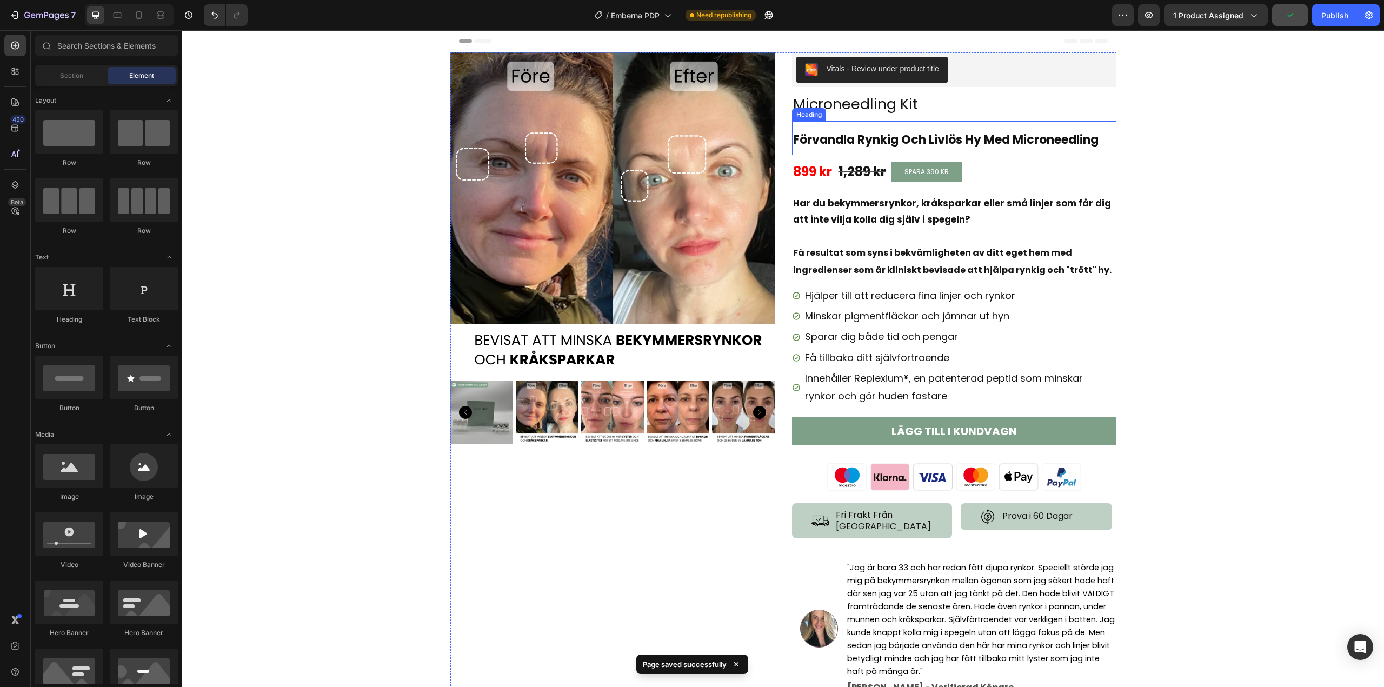
click at [848, 137] on span "Förvandla Rynkig Och Livlös Hy Med Microneedling" at bounding box center [945, 139] width 305 height 17
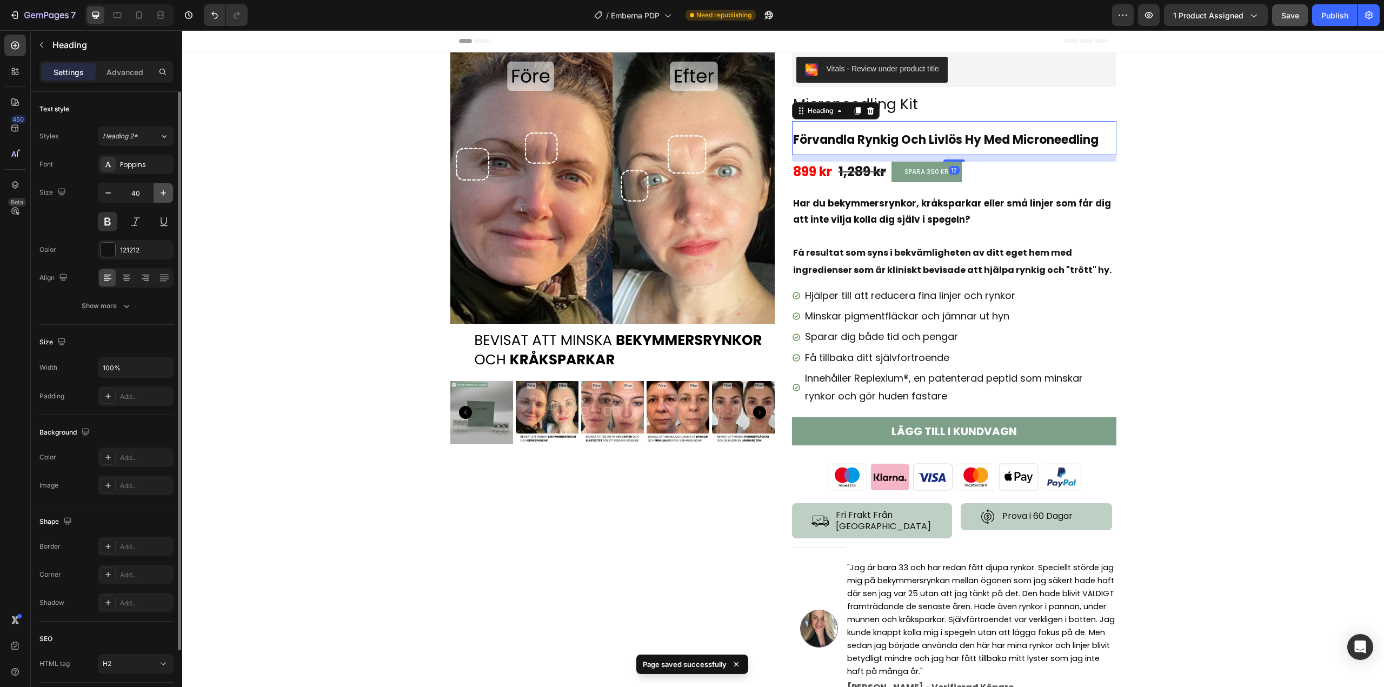
click at [159, 196] on icon "button" at bounding box center [163, 193] width 11 height 11
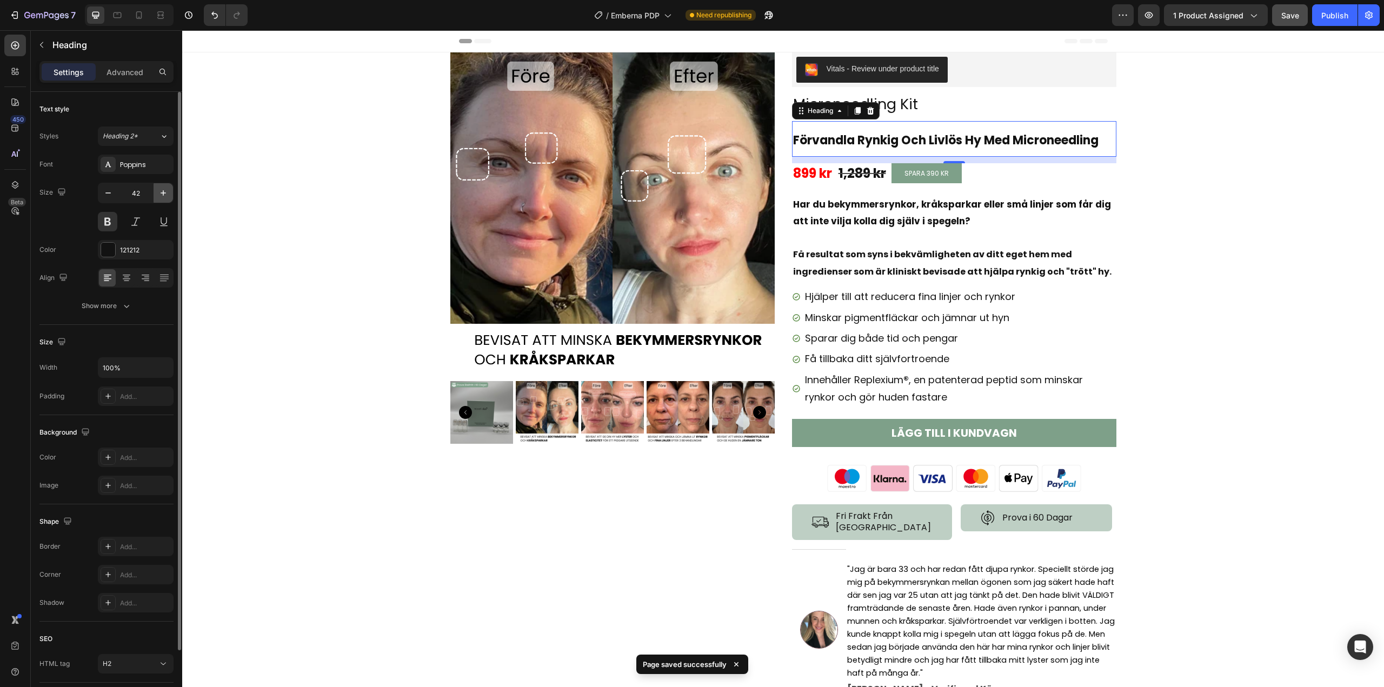
click at [159, 196] on icon "button" at bounding box center [163, 193] width 11 height 11
click at [106, 198] on button "button" at bounding box center [107, 192] width 19 height 19
type input "40"
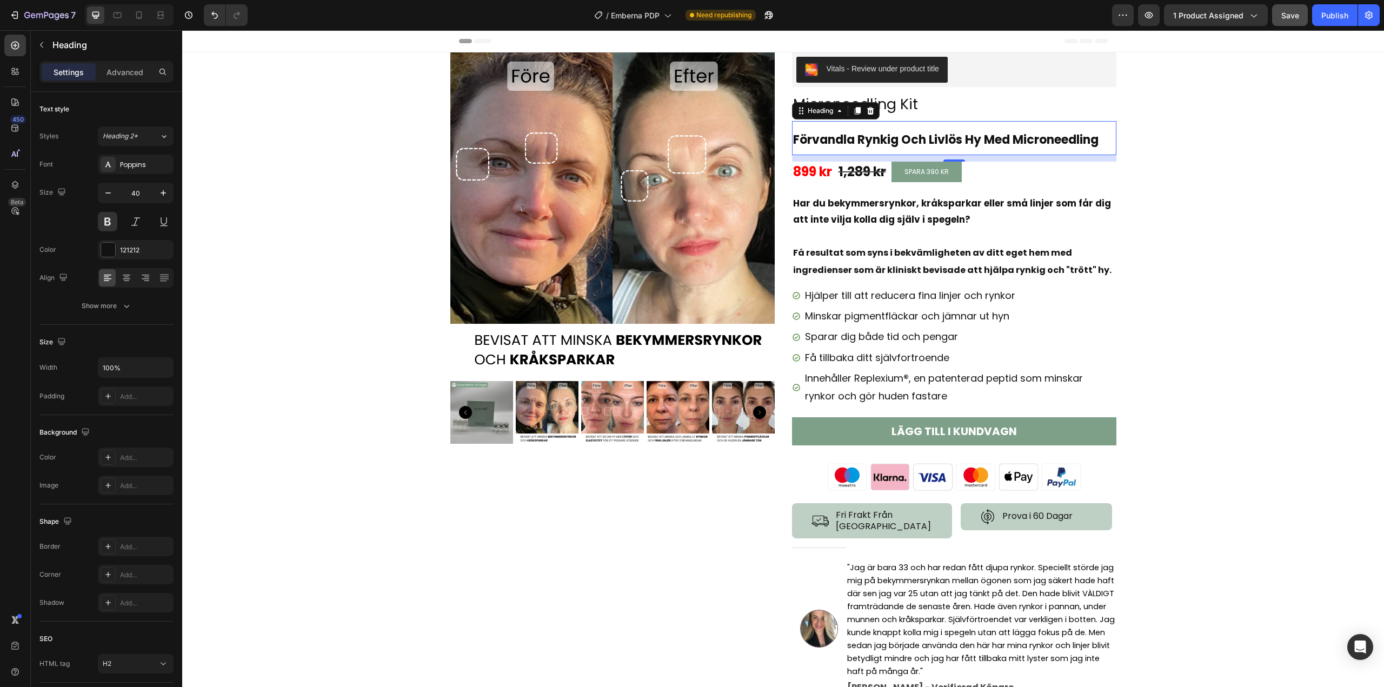
click at [898, 141] on span "Förvandla Rynkig Och Livlös Hy Med Microneedling" at bounding box center [945, 139] width 305 height 17
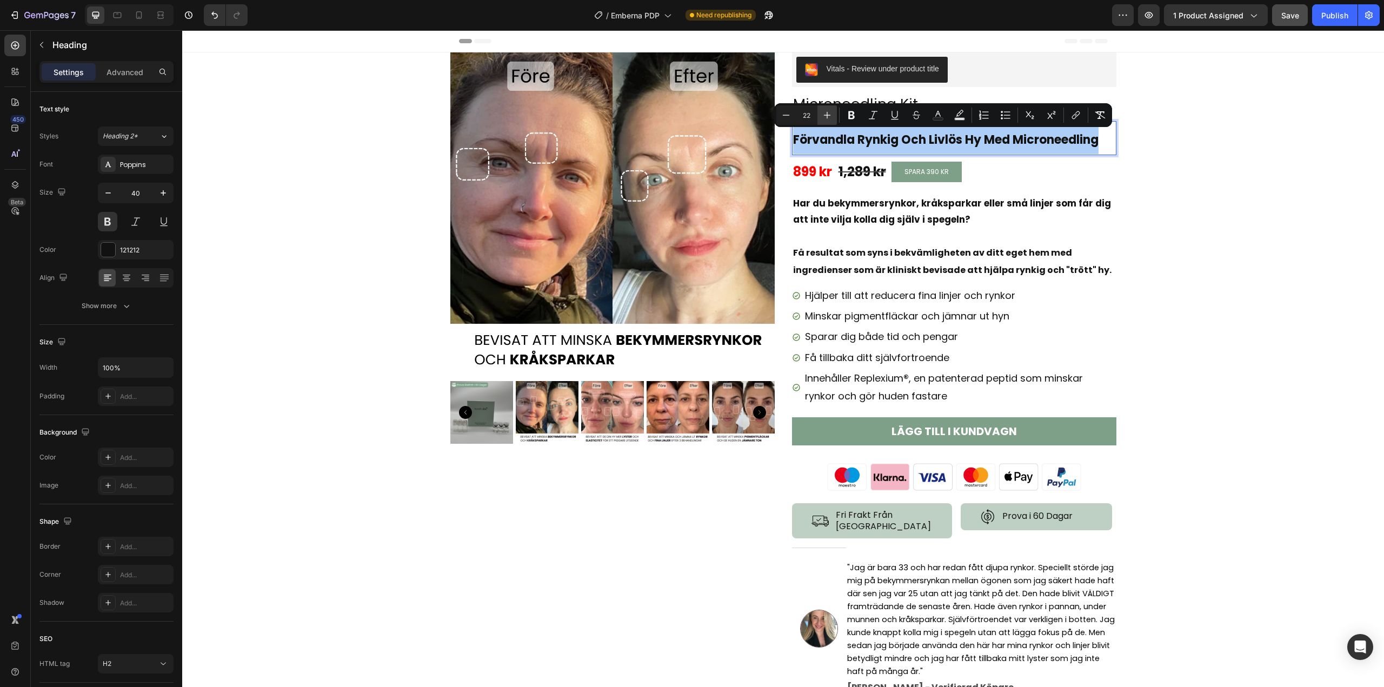
click at [830, 114] on icon "Editor contextual toolbar" at bounding box center [827, 115] width 11 height 11
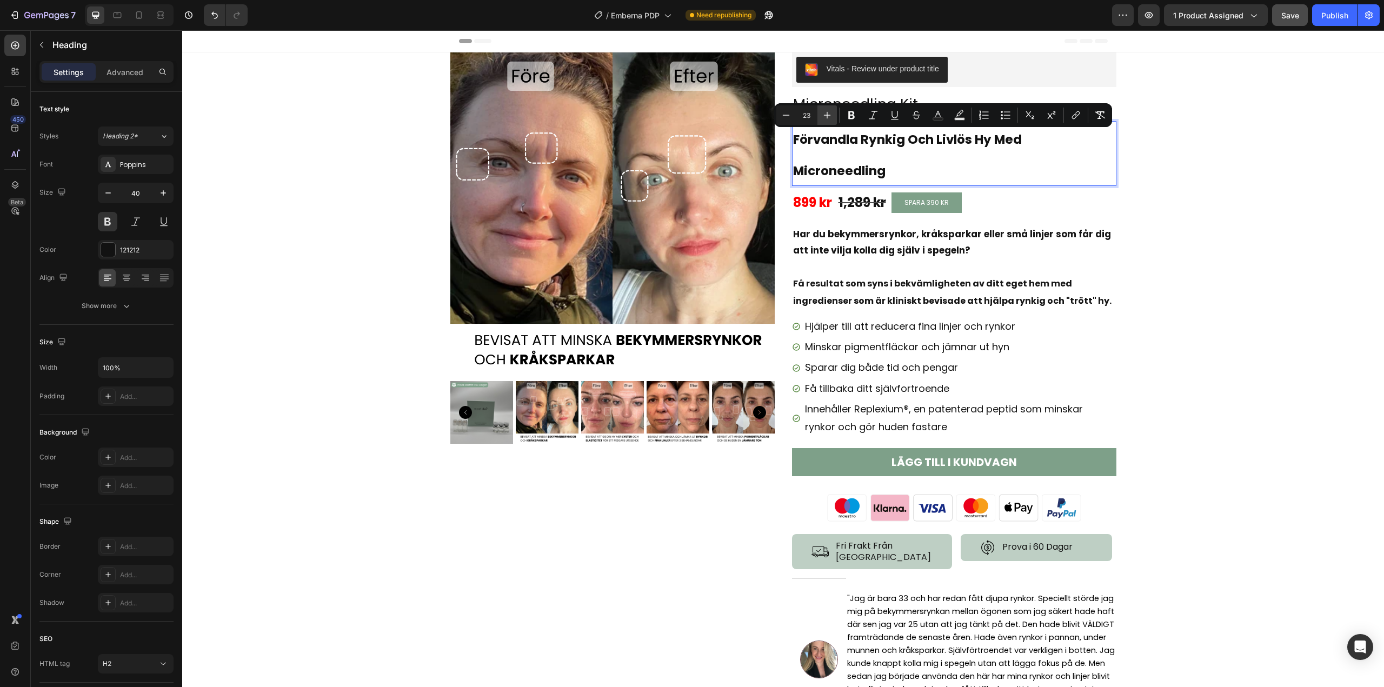
click at [830, 114] on icon "Editor contextual toolbar" at bounding box center [827, 115] width 11 height 11
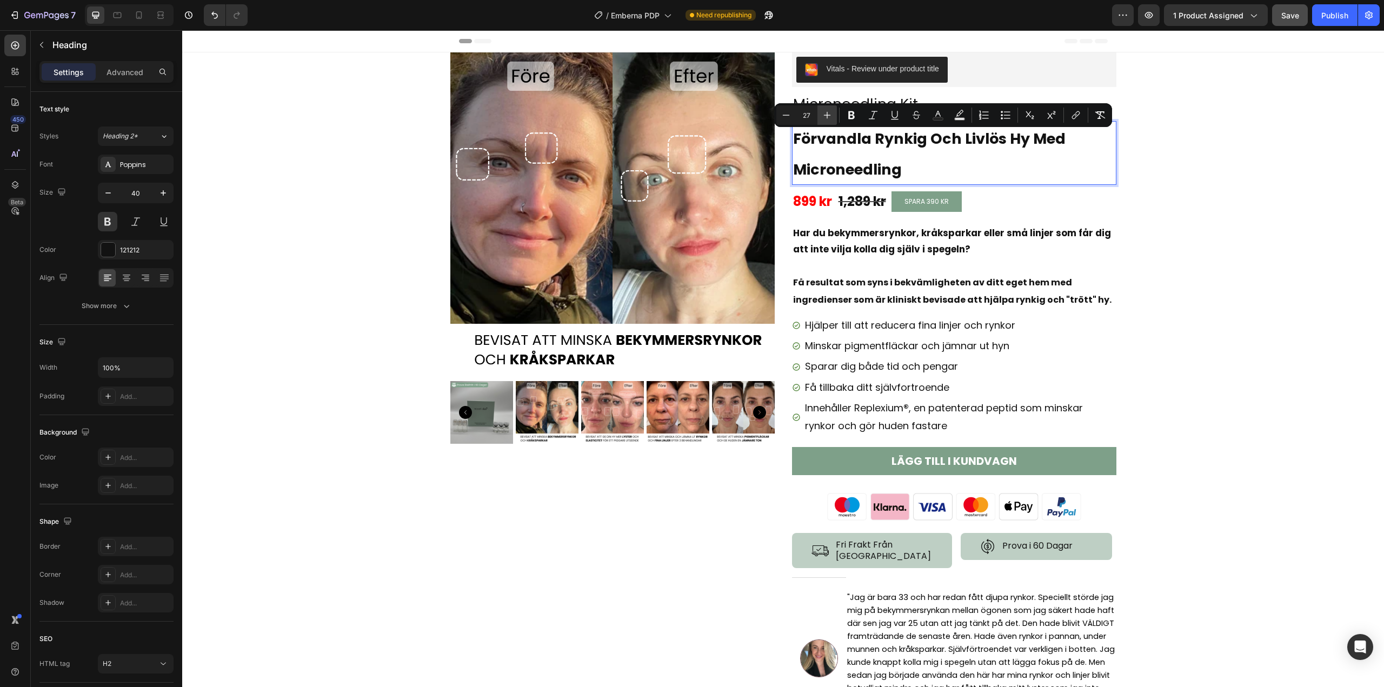
type input "28"
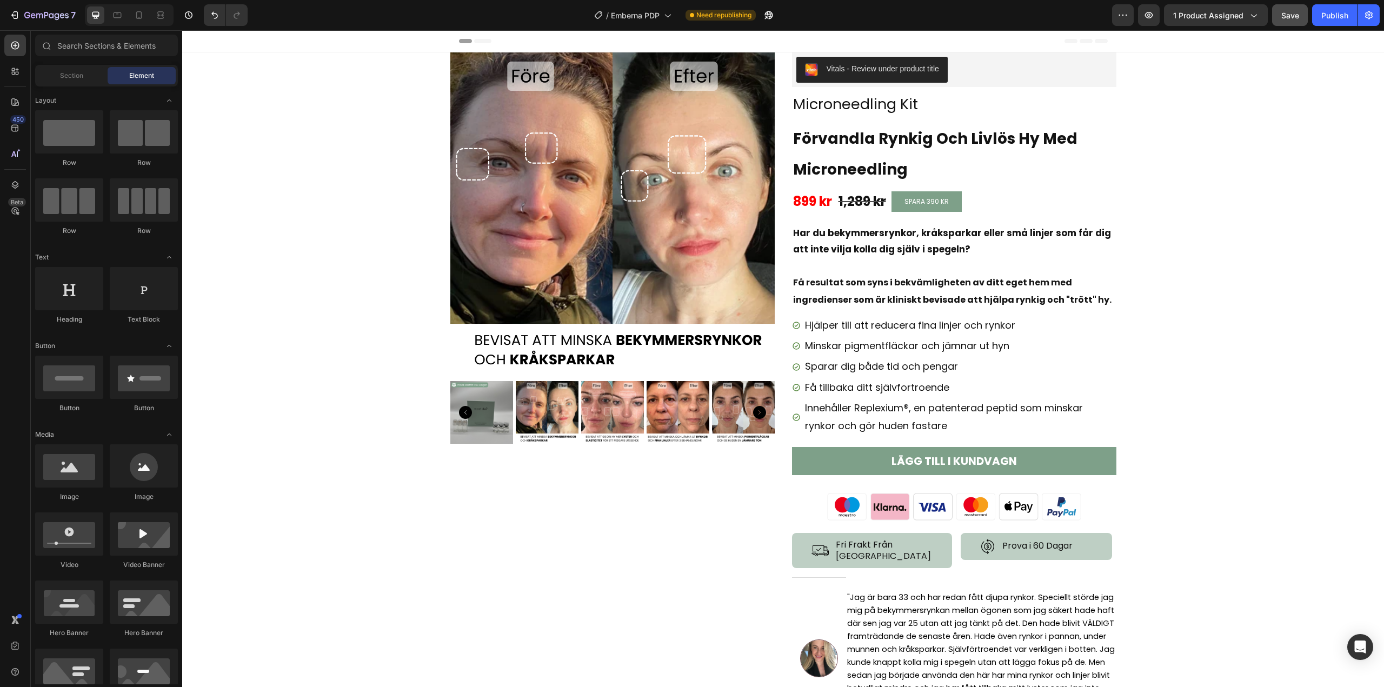
click at [133, 10] on div at bounding box center [138, 14] width 17 height 17
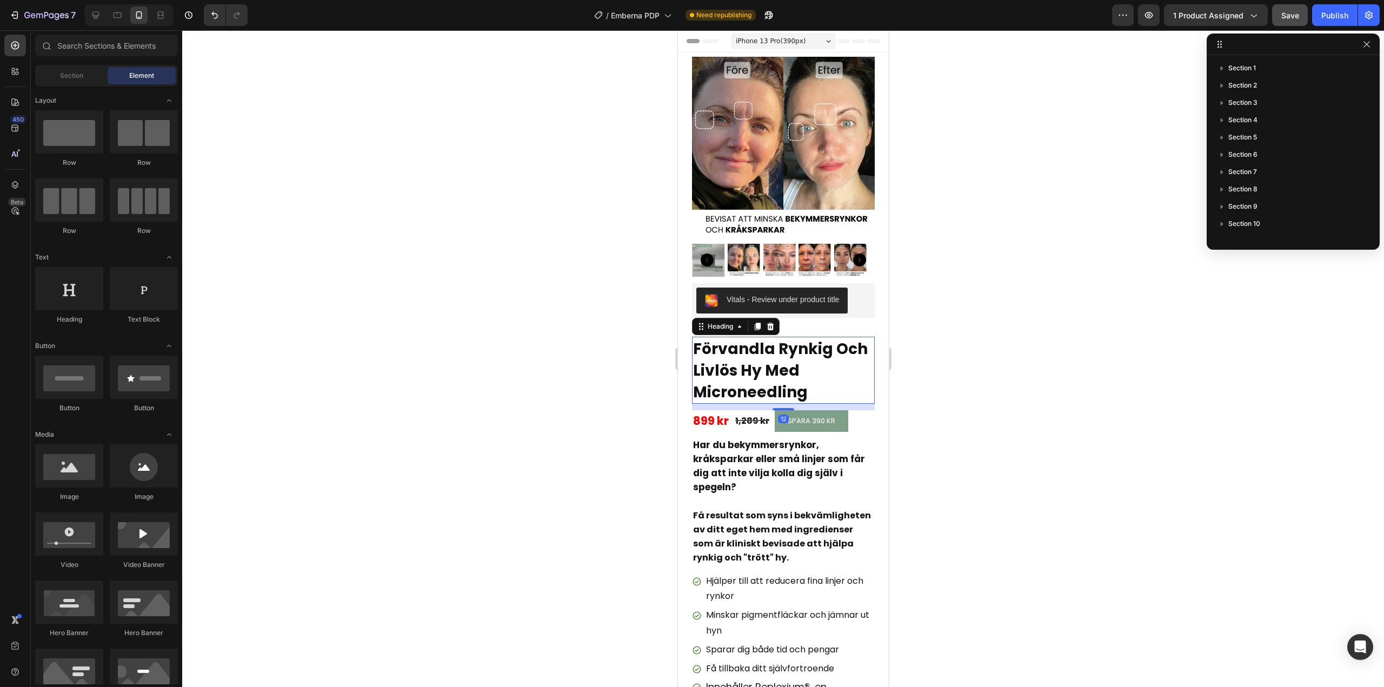
click at [746, 351] on span "Förvandla Rynkig Och Livlös Hy Med Microneedling" at bounding box center [779, 370] width 175 height 64
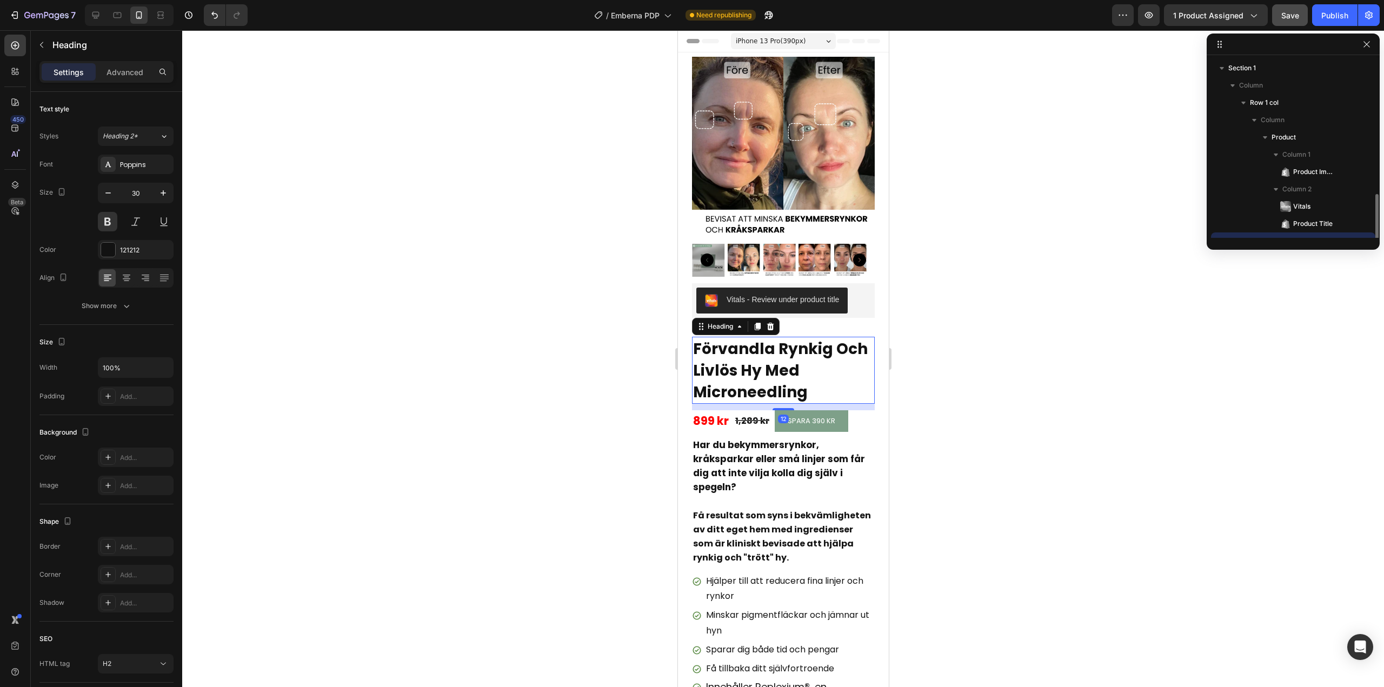
scroll to position [101, 0]
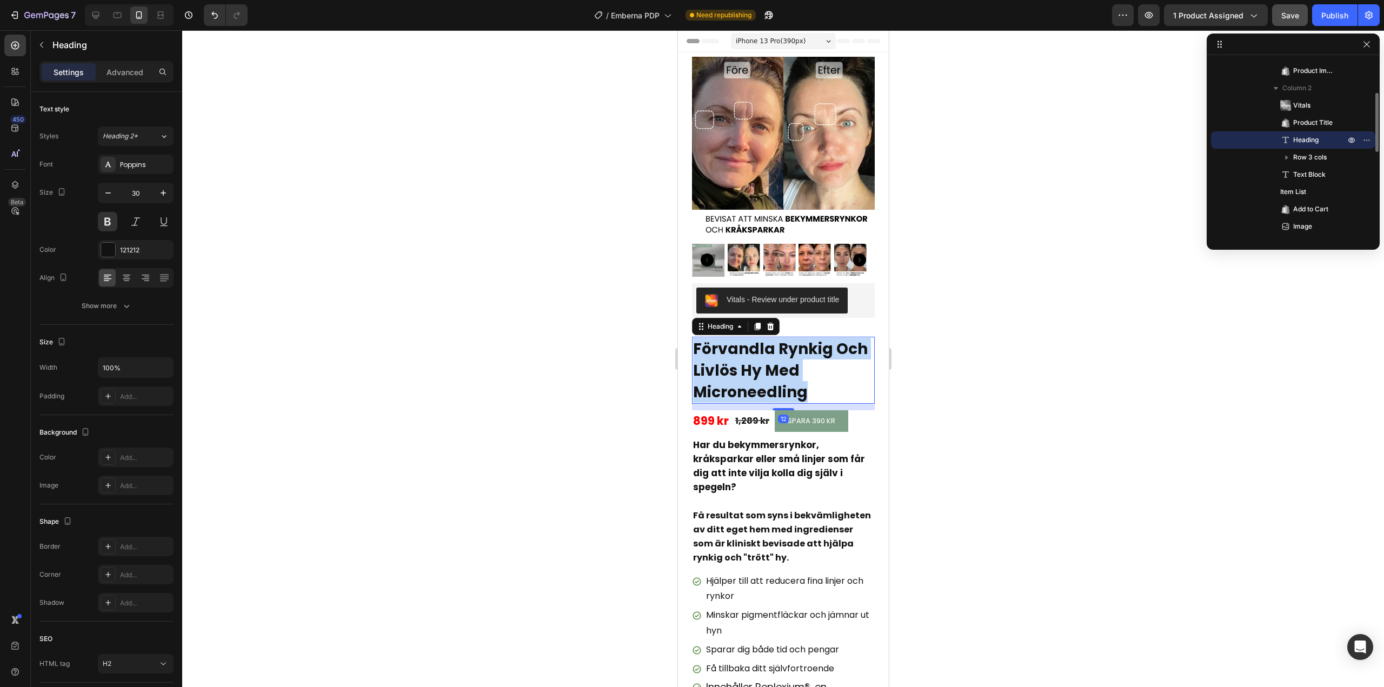
click at [746, 351] on span "Förvandla Rynkig Och Livlös Hy Med Microneedling" at bounding box center [779, 370] width 175 height 64
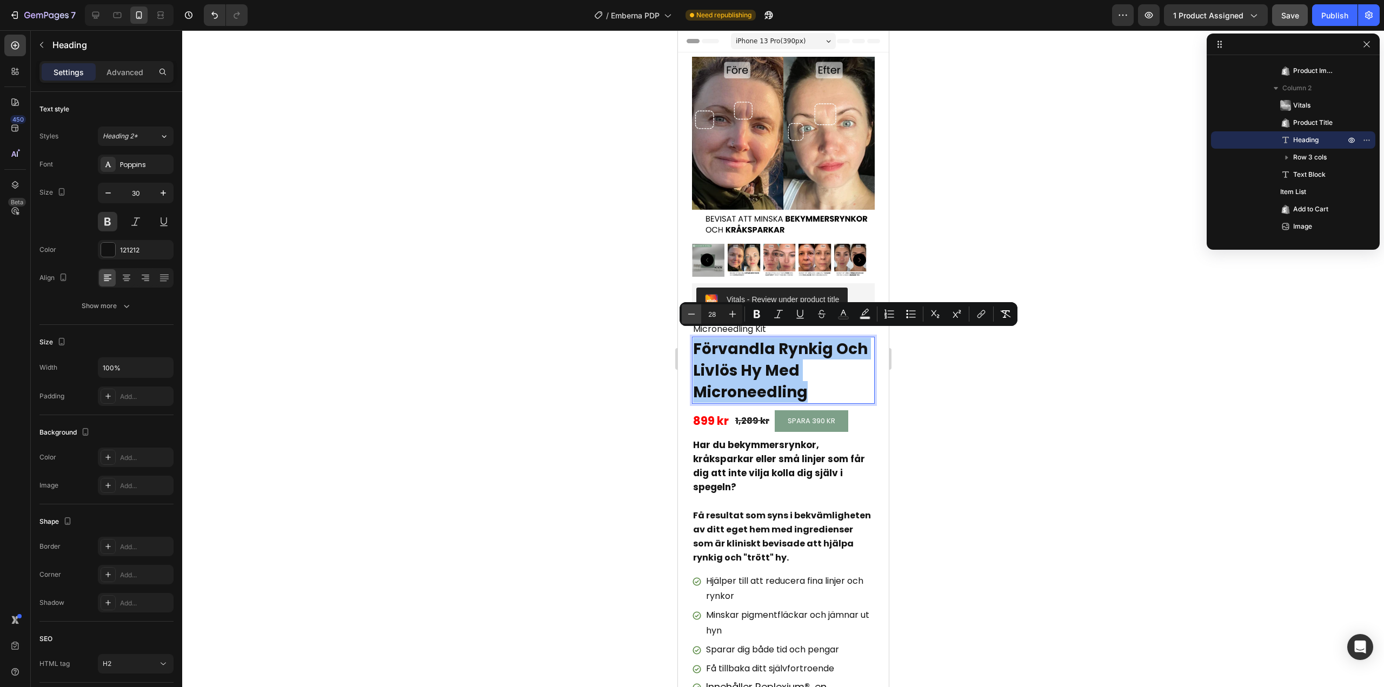
click at [696, 317] on icon "Editor contextual toolbar" at bounding box center [691, 314] width 11 height 11
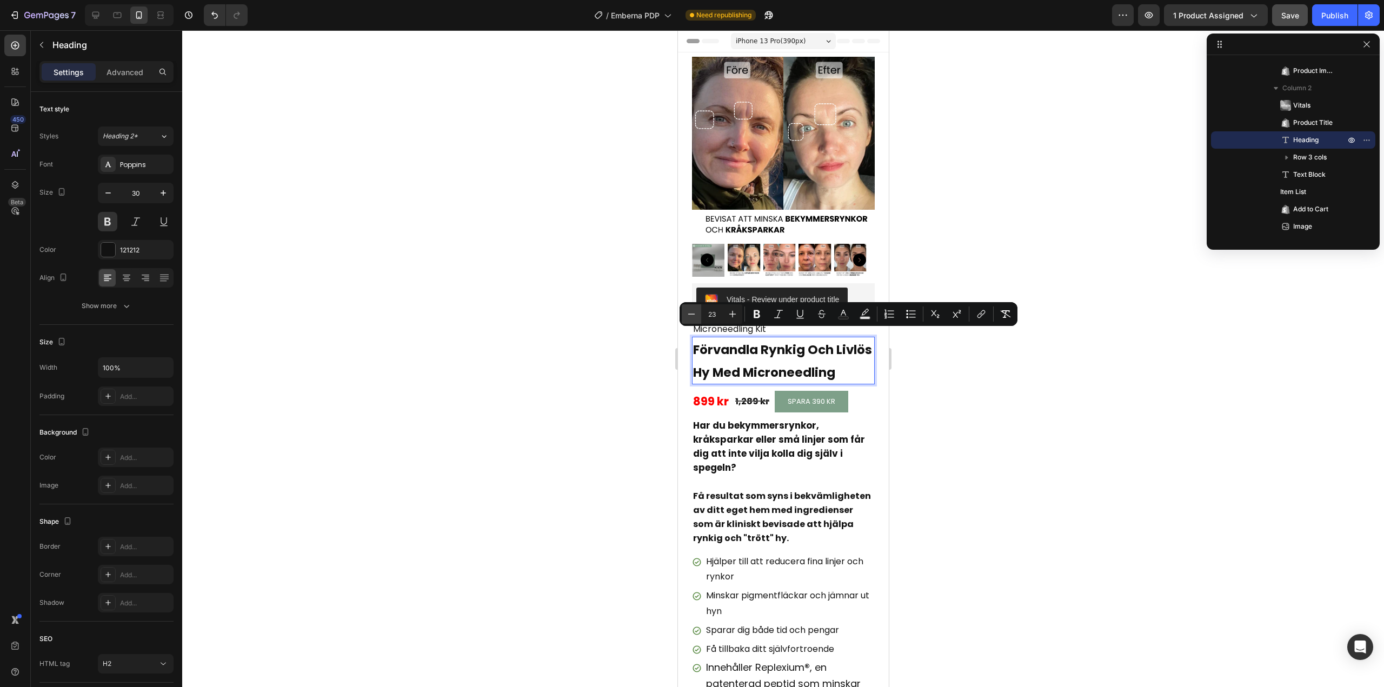
click at [696, 317] on icon "Editor contextual toolbar" at bounding box center [691, 314] width 11 height 11
type input "22"
click at [598, 346] on div at bounding box center [783, 358] width 1202 height 657
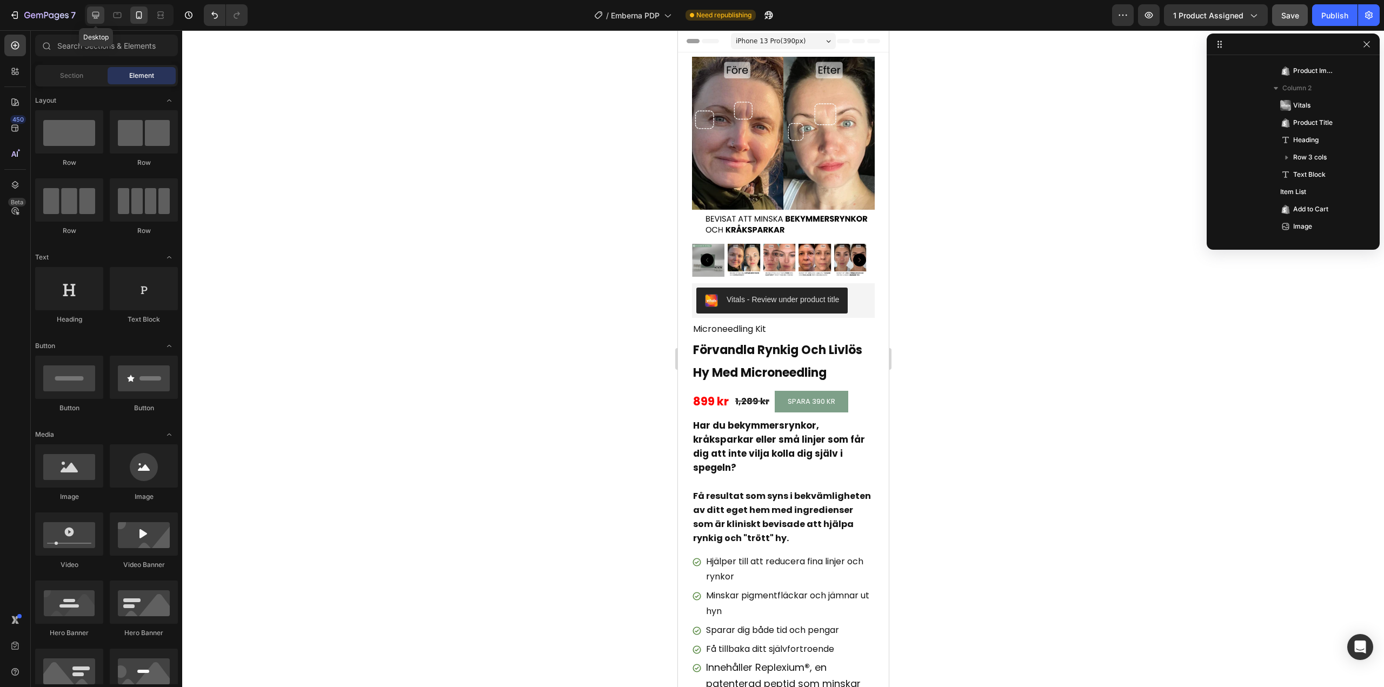
click at [96, 14] on icon at bounding box center [95, 15] width 11 height 11
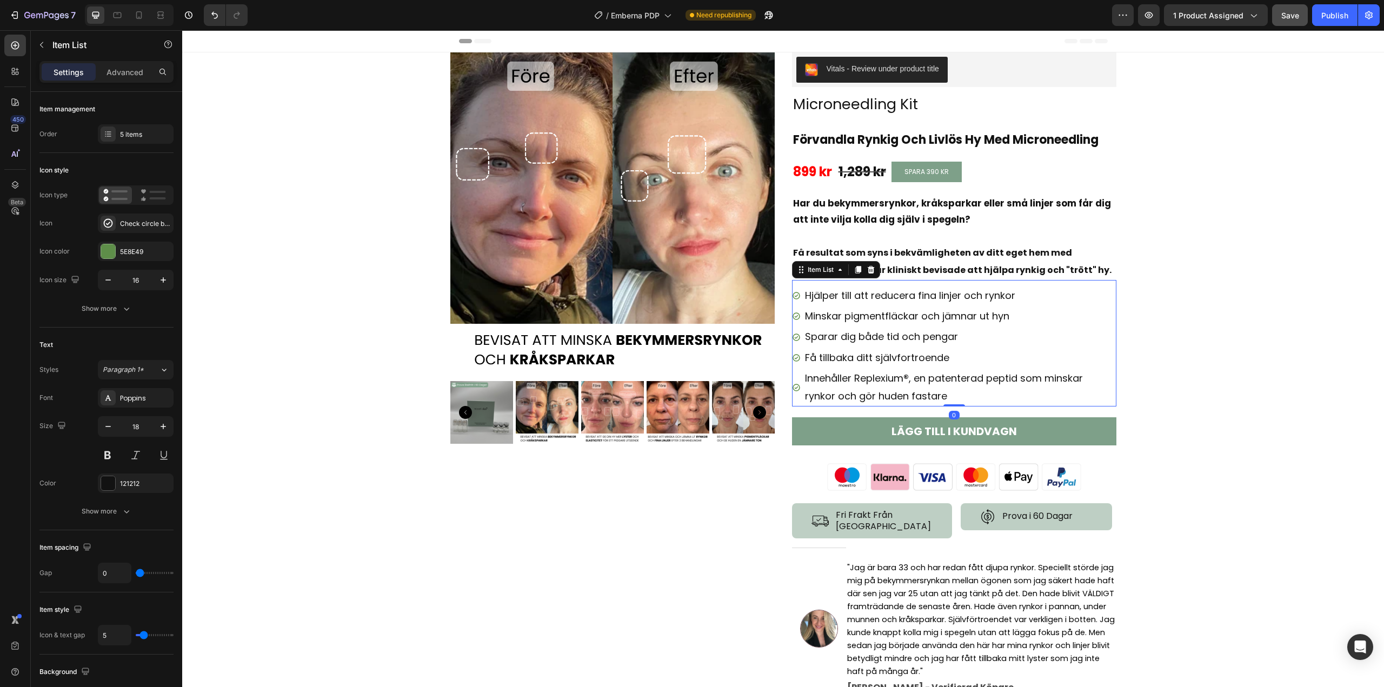
click at [792, 379] on div "Innehåller Replexium ® , en patenterad peptid som minskar rynkor och gör huden …" at bounding box center [954, 387] width 324 height 38
click at [110, 305] on div "Show more" at bounding box center [107, 308] width 50 height 11
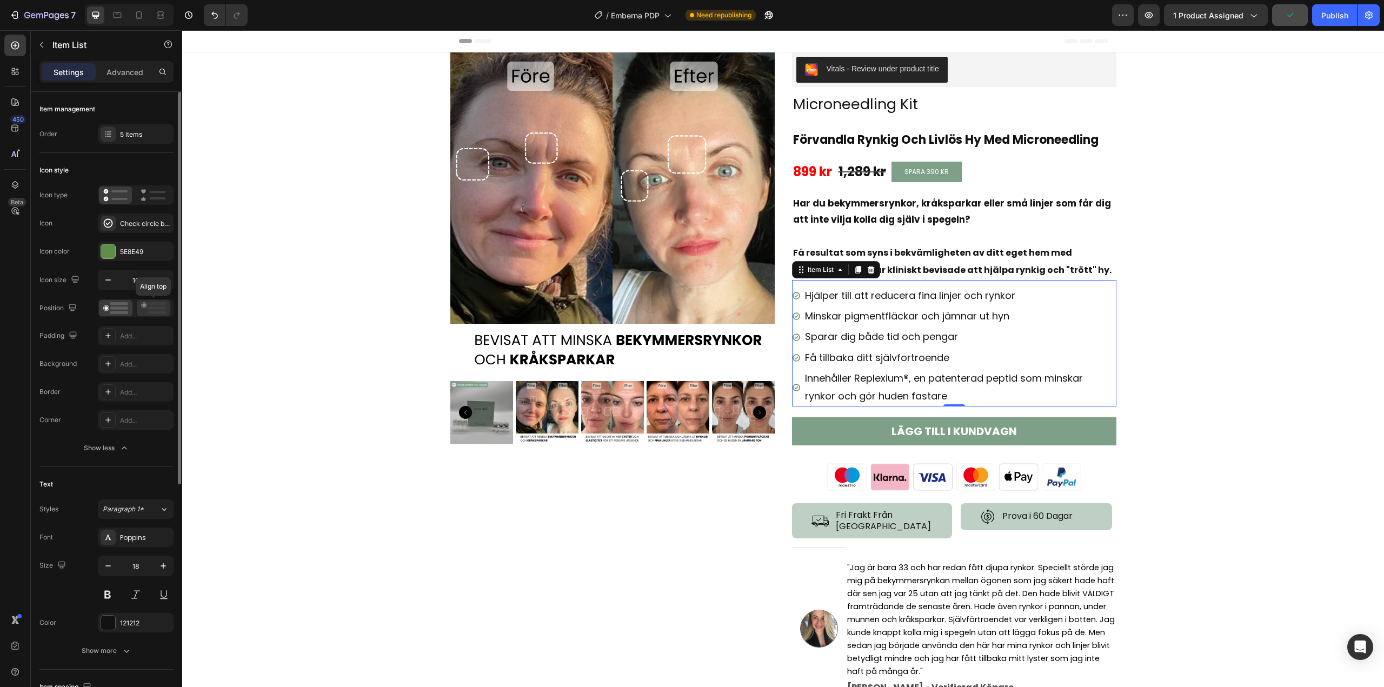
click at [148, 305] on icon at bounding box center [153, 308] width 25 height 12
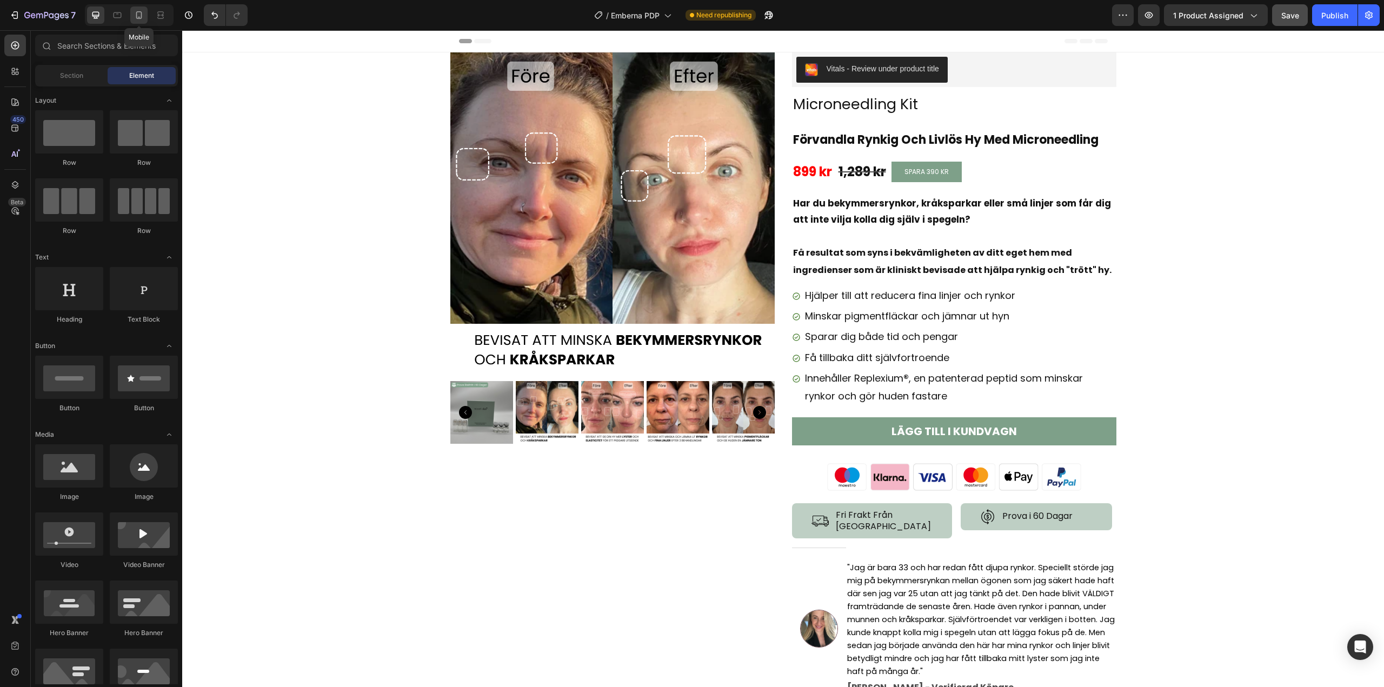
click at [141, 15] on icon at bounding box center [139, 15] width 11 height 11
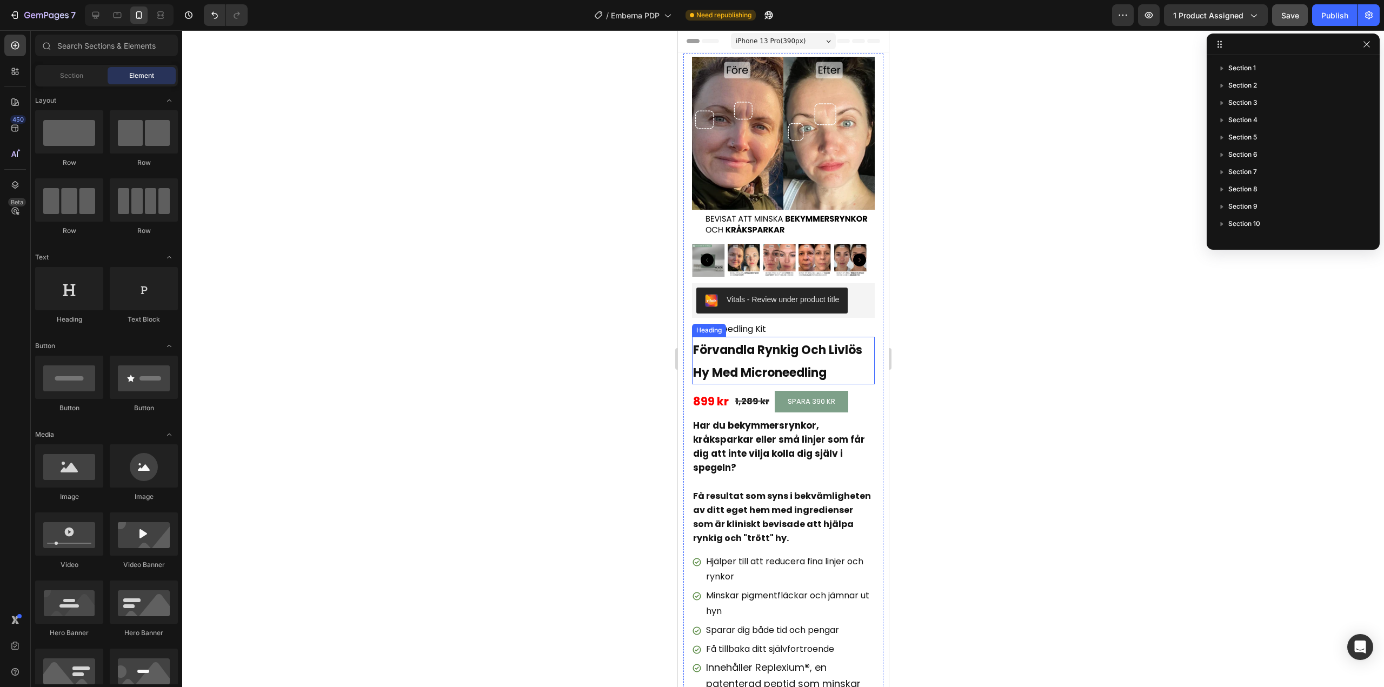
click at [741, 353] on p "⁠⁠⁠⁠⁠⁠⁠ Förvandla Rynkig Och Livlös Hy Med Microneedling" at bounding box center [782, 360] width 181 height 45
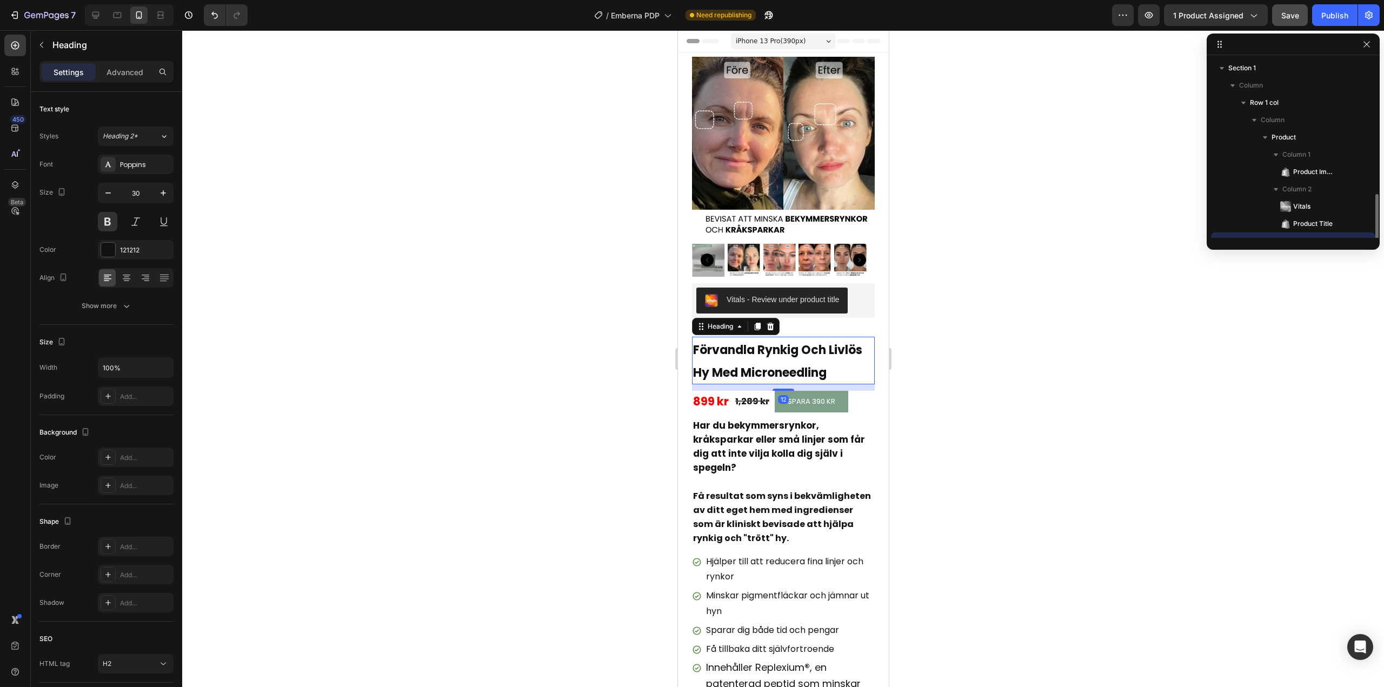
scroll to position [101, 0]
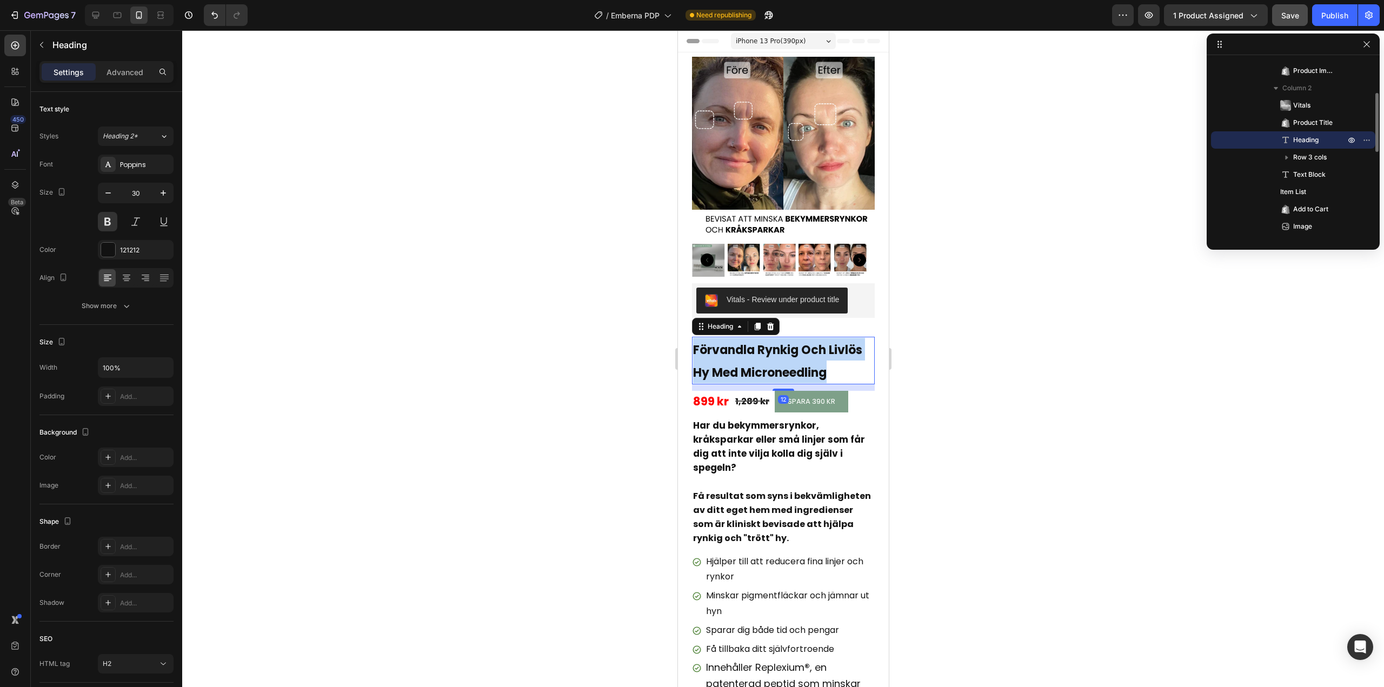
click at [741, 353] on p "Förvandla Rynkig Och Livlös Hy Med Microneedling" at bounding box center [782, 360] width 181 height 45
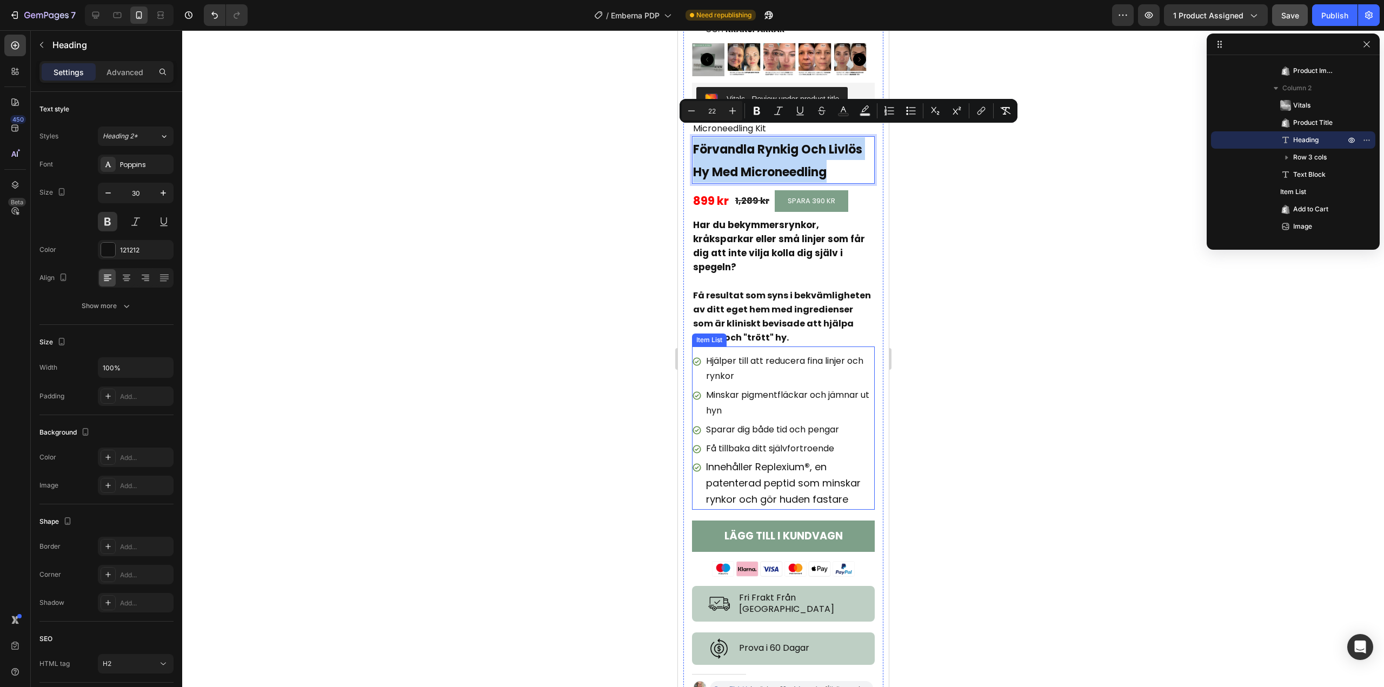
scroll to position [216, 0]
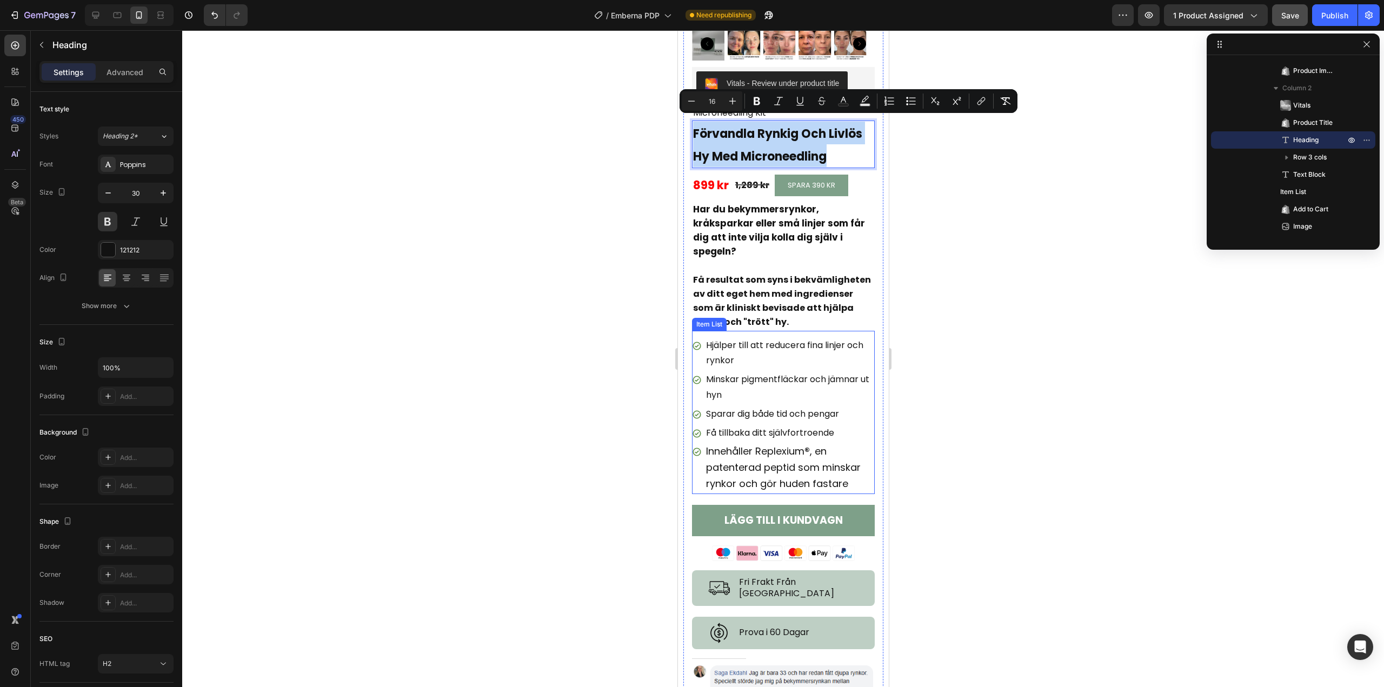
click at [740, 428] on p "Få tillbaka ditt självfortroende" at bounding box center [788, 433] width 167 height 16
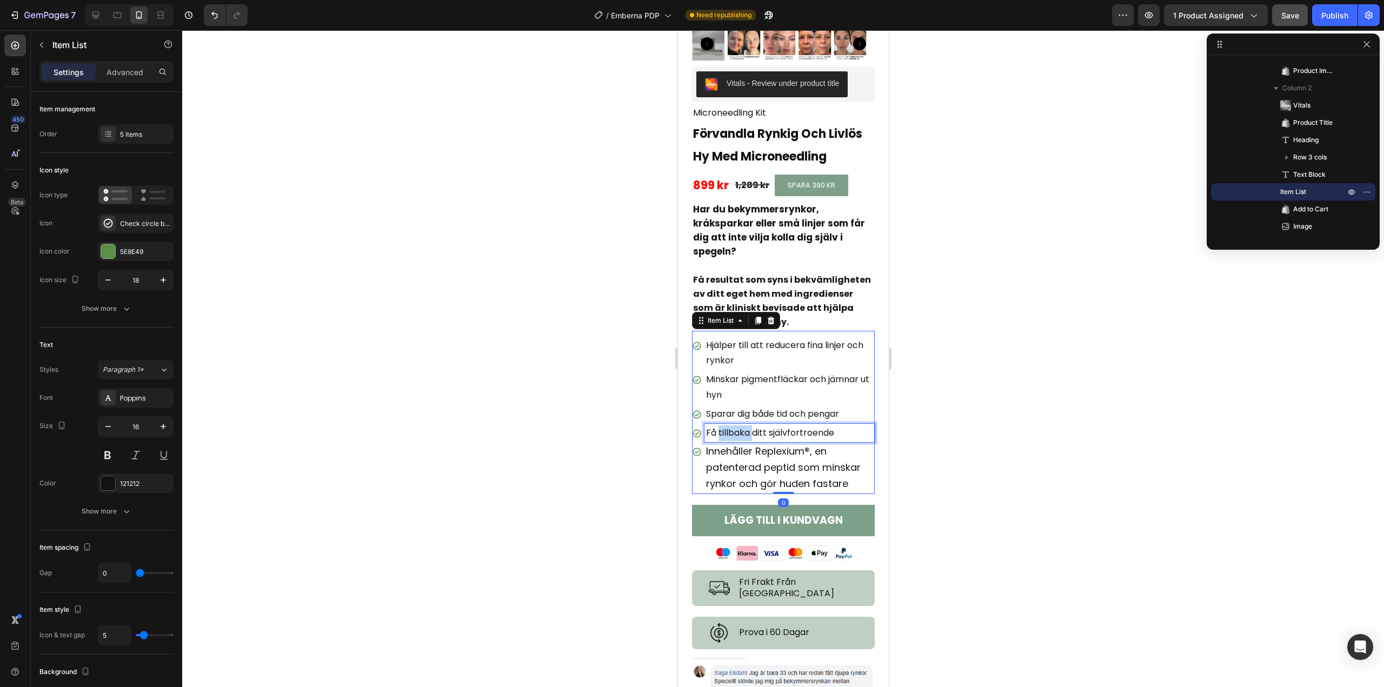
click at [740, 425] on p "Få tillbaka ditt självfortroende" at bounding box center [788, 433] width 167 height 16
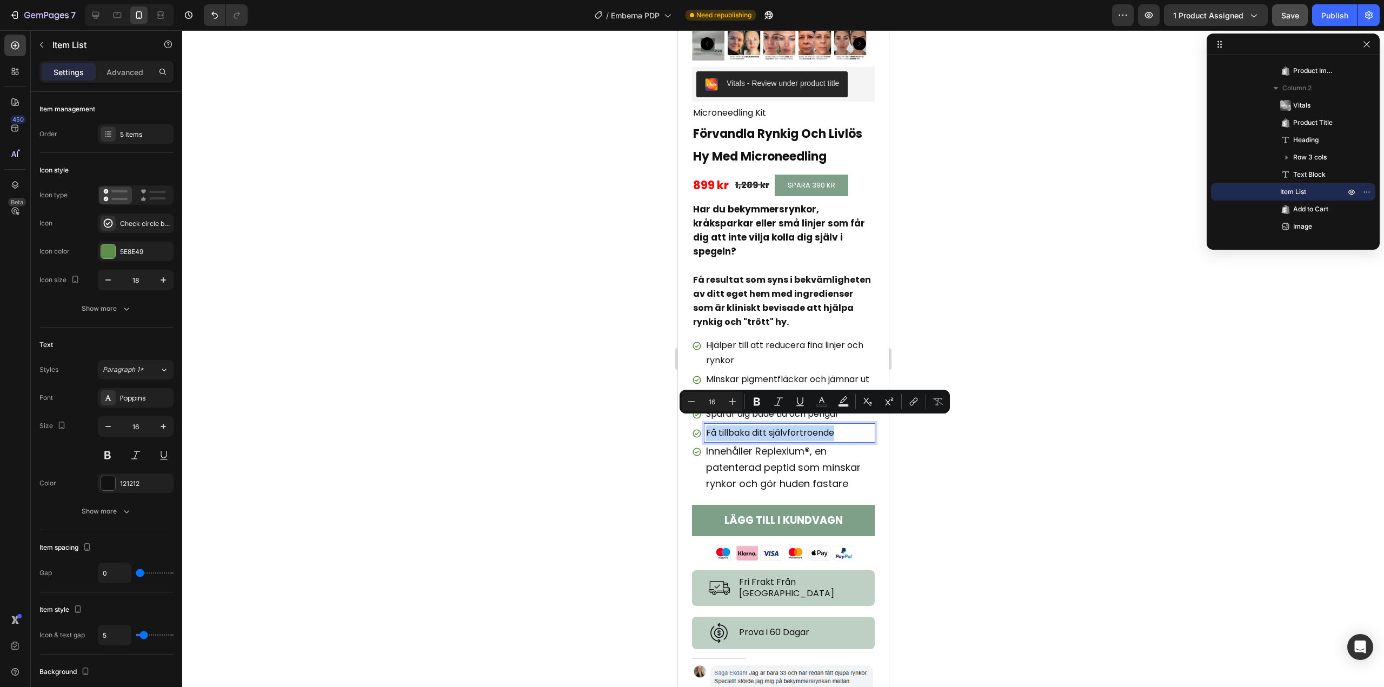
click at [740, 425] on p "Få tillbaka ditt självfortroende" at bounding box center [788, 433] width 167 height 16
type input "18"
click at [737, 450] on span "Innehåller Replexium ® , en patenterad peptid som minskar rynkor och gör huden …" at bounding box center [782, 467] width 155 height 46
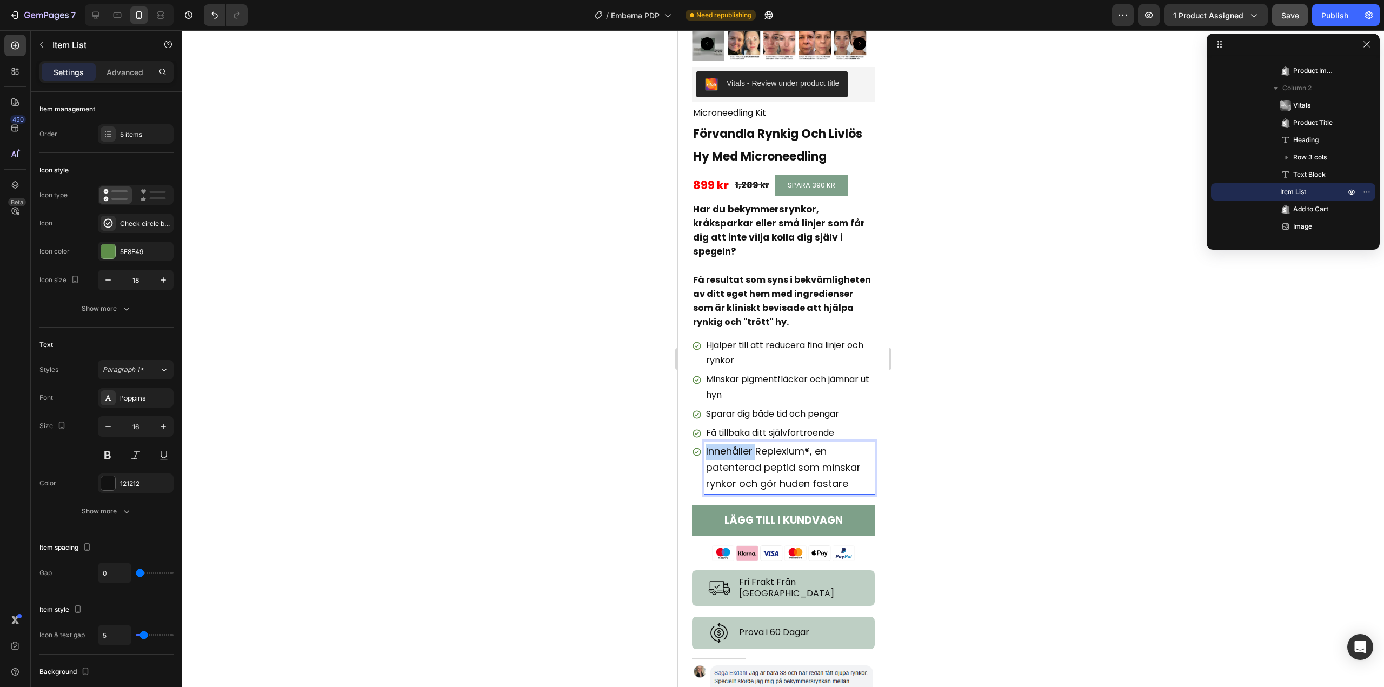
click at [737, 450] on span "Innehåller Replexium ® , en patenterad peptid som minskar rynkor och gör huden …" at bounding box center [782, 467] width 155 height 46
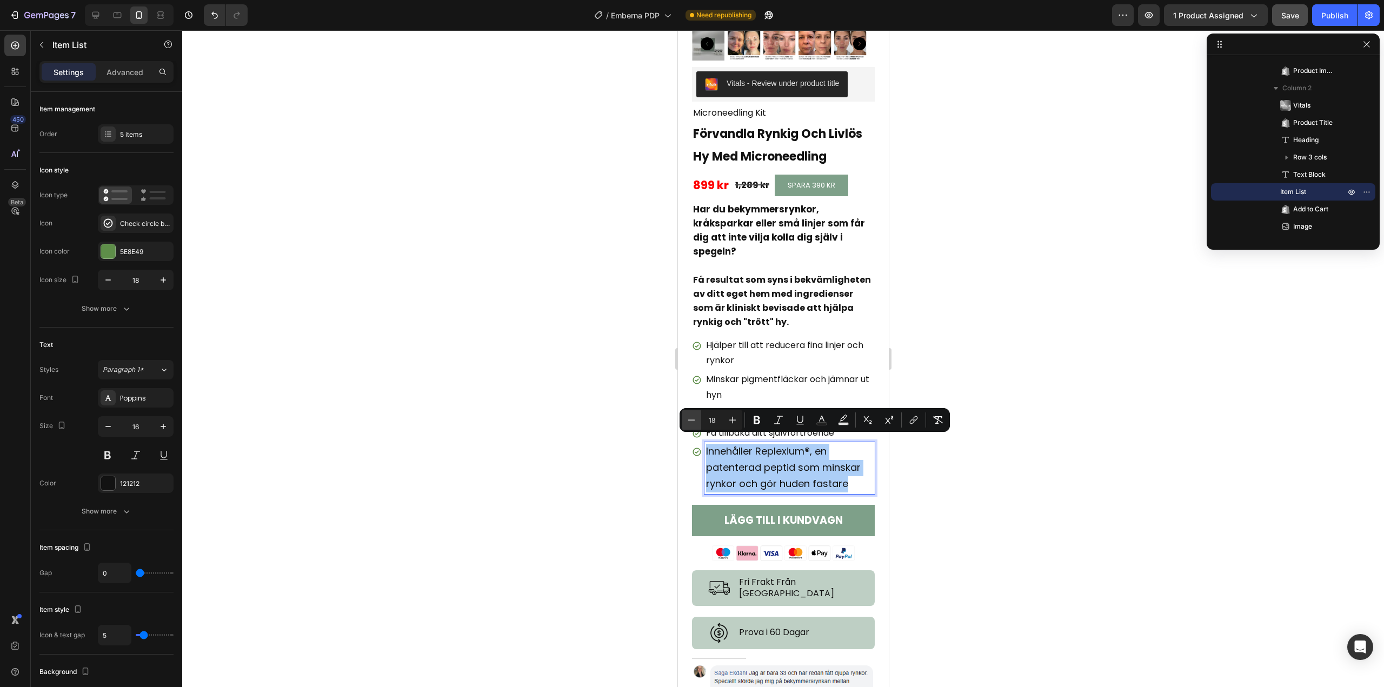
click at [695, 425] on icon "Editor contextual toolbar" at bounding box center [691, 420] width 11 height 11
type input "16"
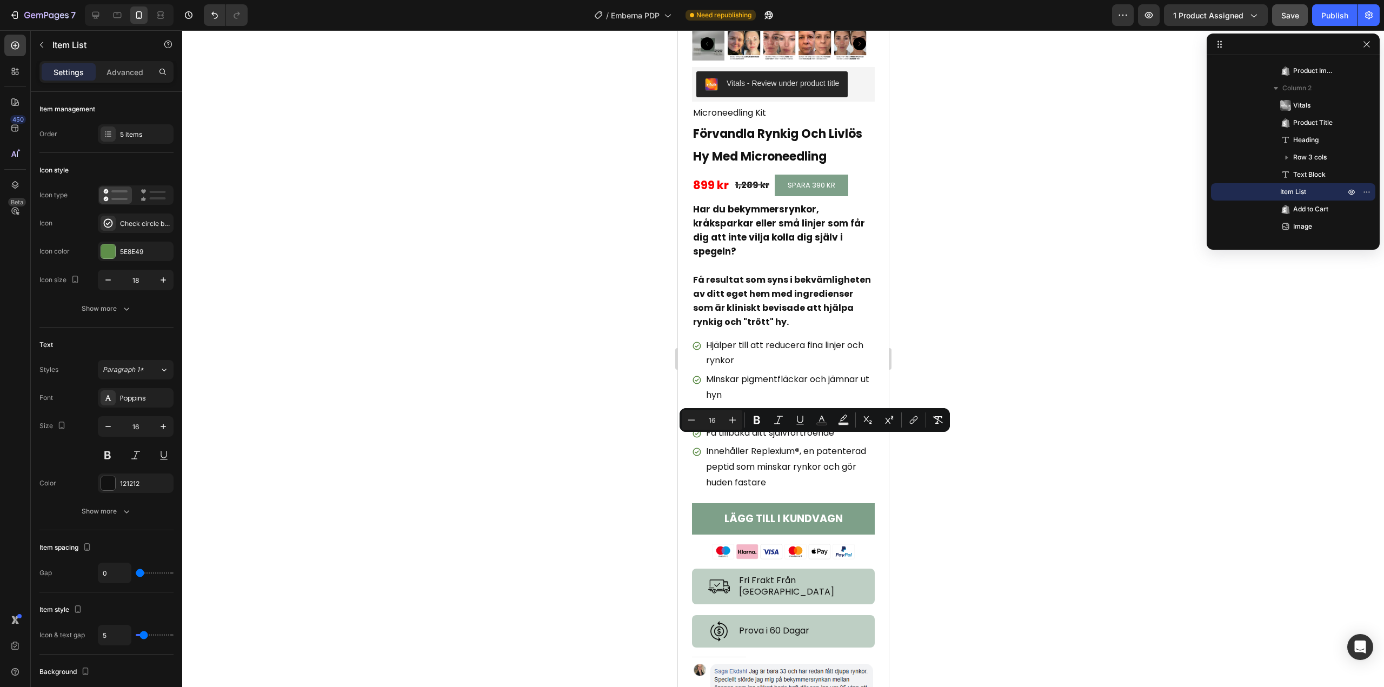
click at [1001, 386] on div at bounding box center [783, 358] width 1202 height 657
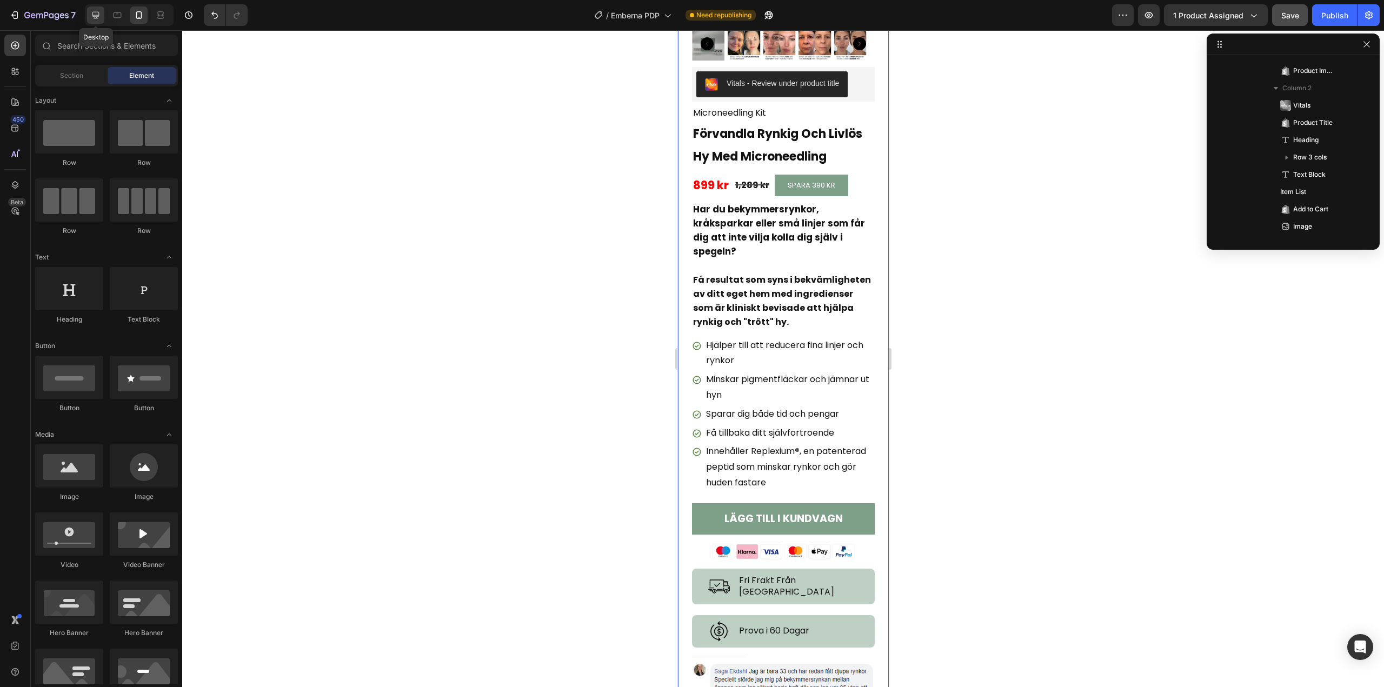
click at [97, 13] on icon at bounding box center [95, 15] width 11 height 11
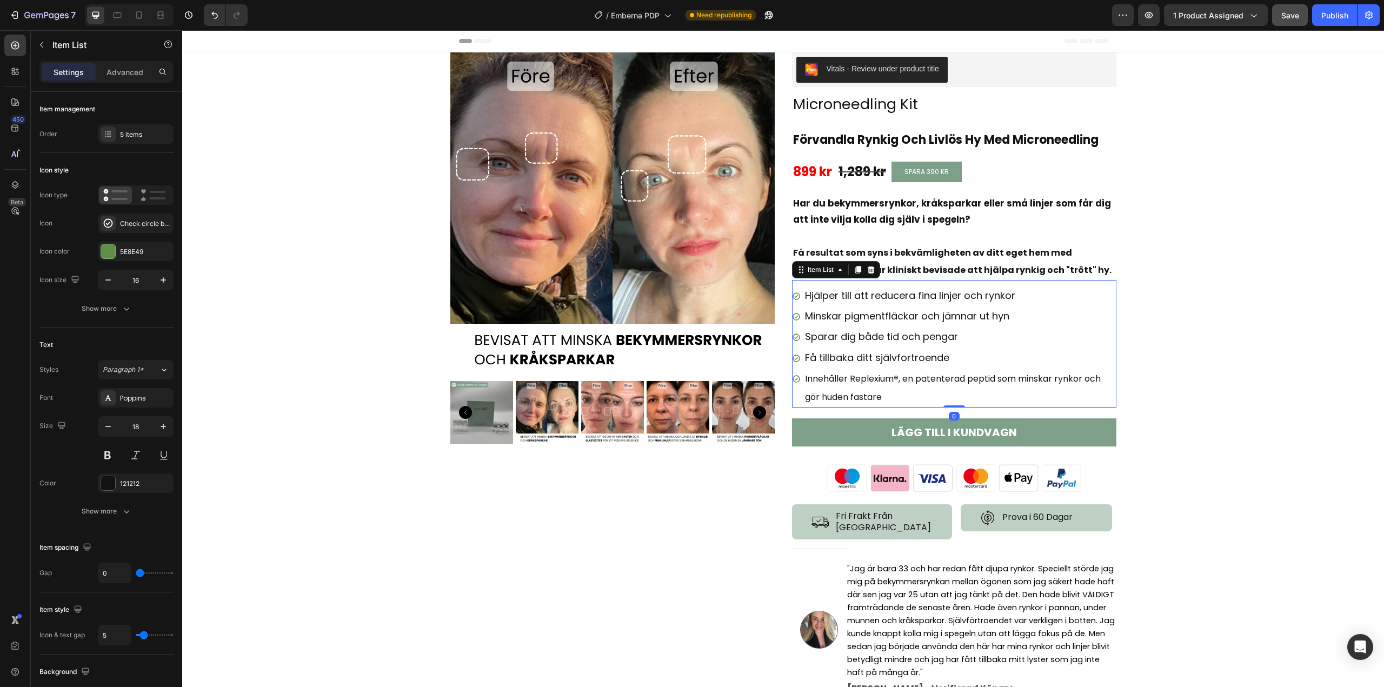
click at [797, 283] on div "Hjälper till att reducera fina linjer och rynkor Minskar pigmentfläckar och jäm…" at bounding box center [954, 344] width 324 height 128
click at [108, 427] on icon "button" at bounding box center [108, 426] width 11 height 11
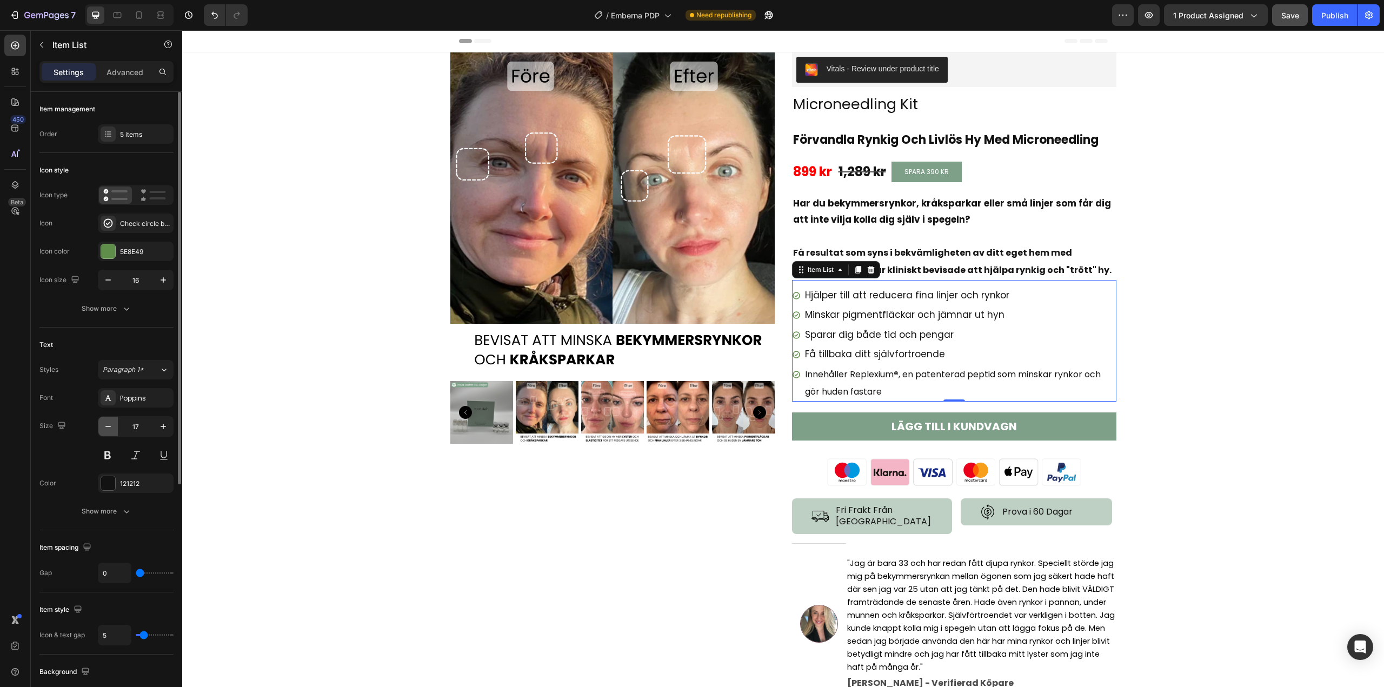
click at [108, 427] on icon "button" at bounding box center [108, 426] width 11 height 11
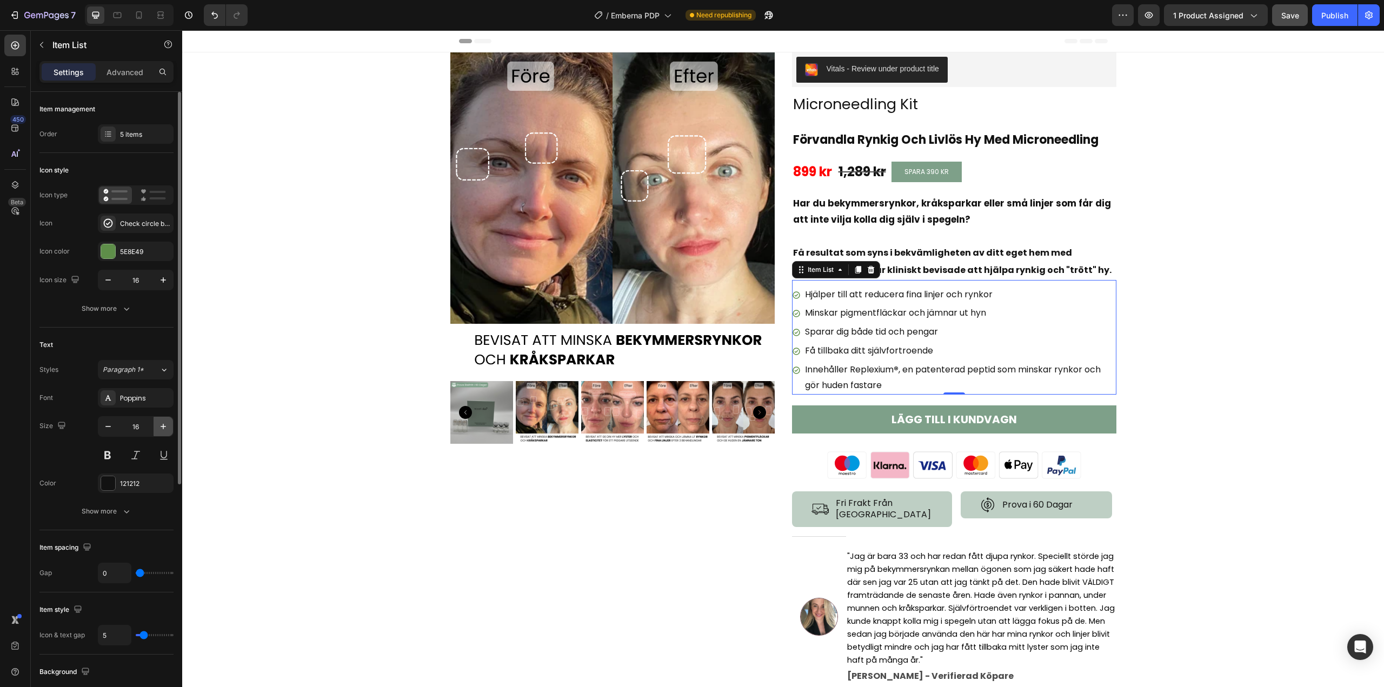
click at [159, 427] on icon "button" at bounding box center [163, 426] width 11 height 11
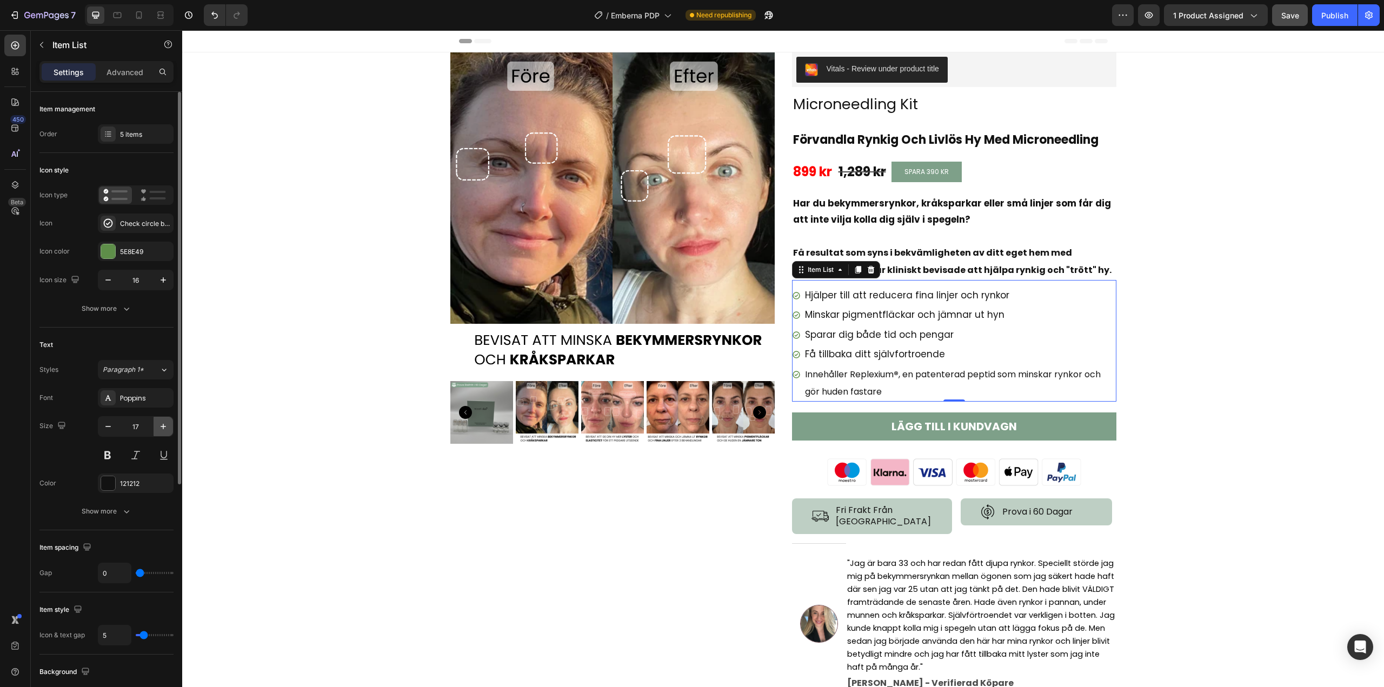
click at [159, 427] on icon "button" at bounding box center [163, 426] width 11 height 11
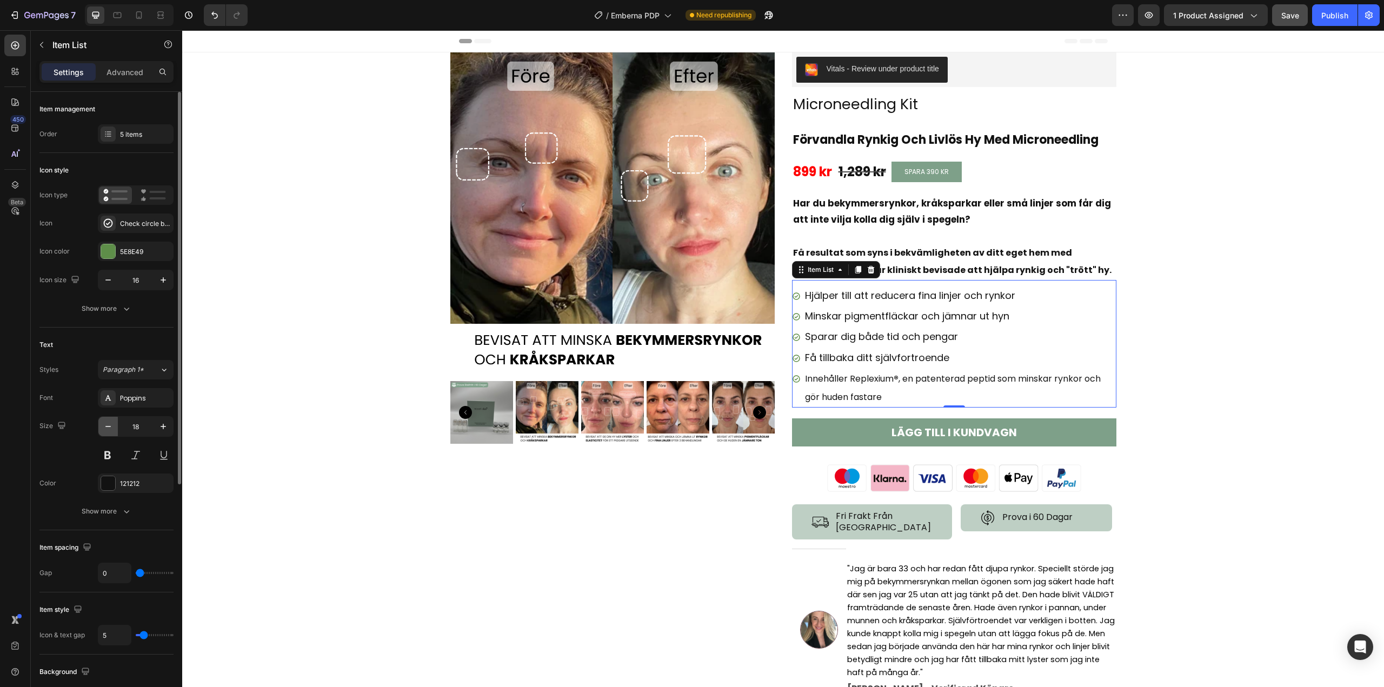
click at [111, 424] on icon "button" at bounding box center [108, 426] width 11 height 11
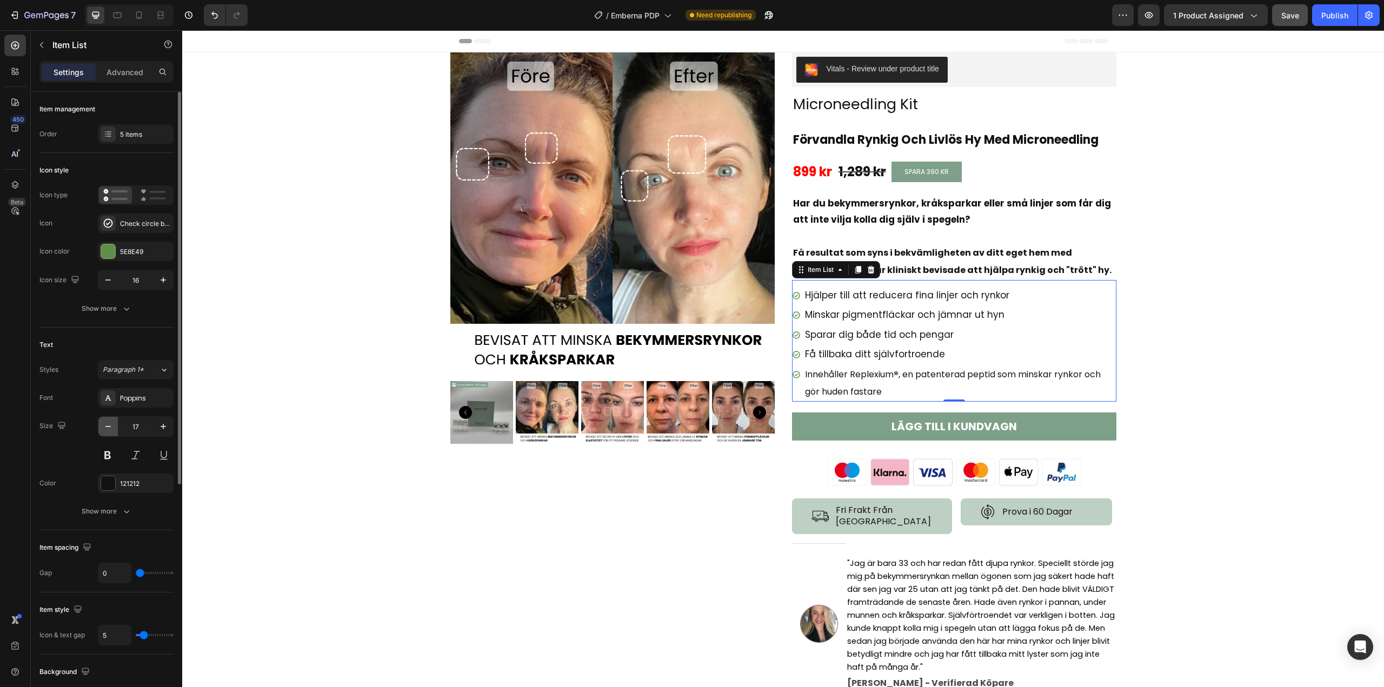
click at [111, 424] on icon "button" at bounding box center [108, 426] width 11 height 11
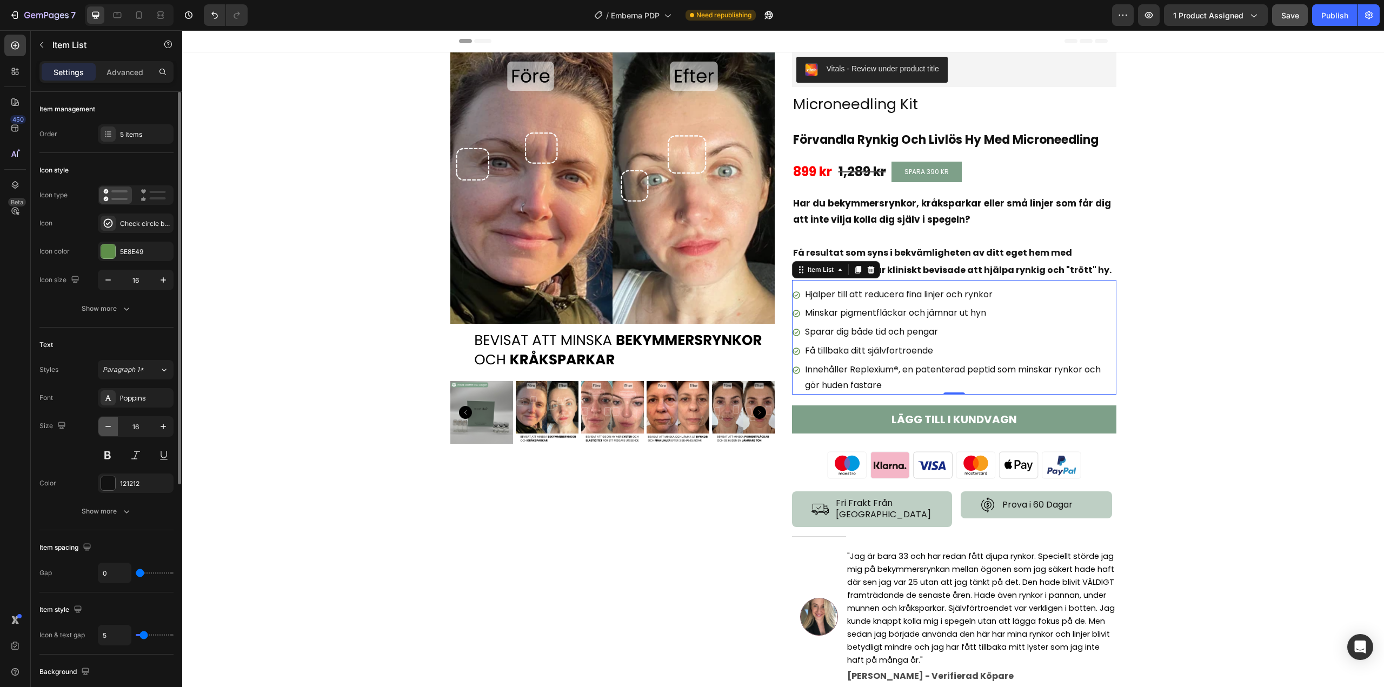
click at [111, 424] on icon "button" at bounding box center [108, 426] width 11 height 11
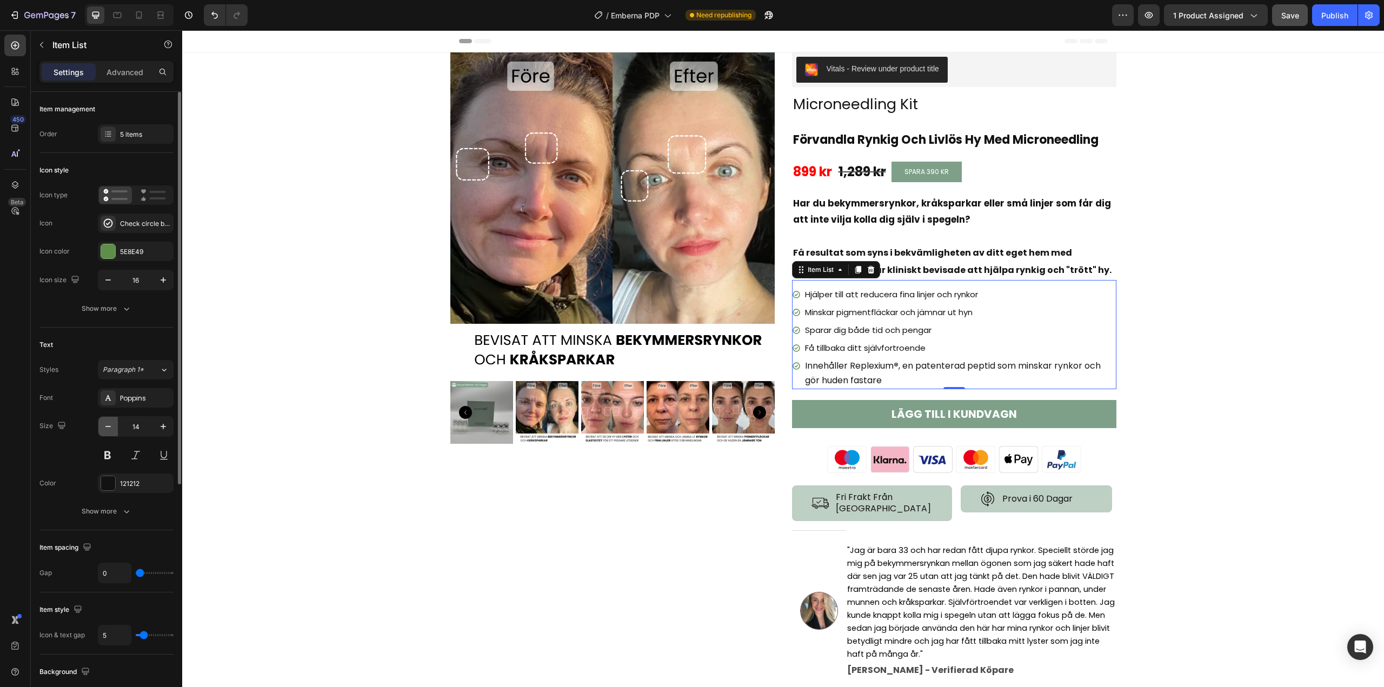
click at [111, 424] on icon "button" at bounding box center [108, 426] width 11 height 11
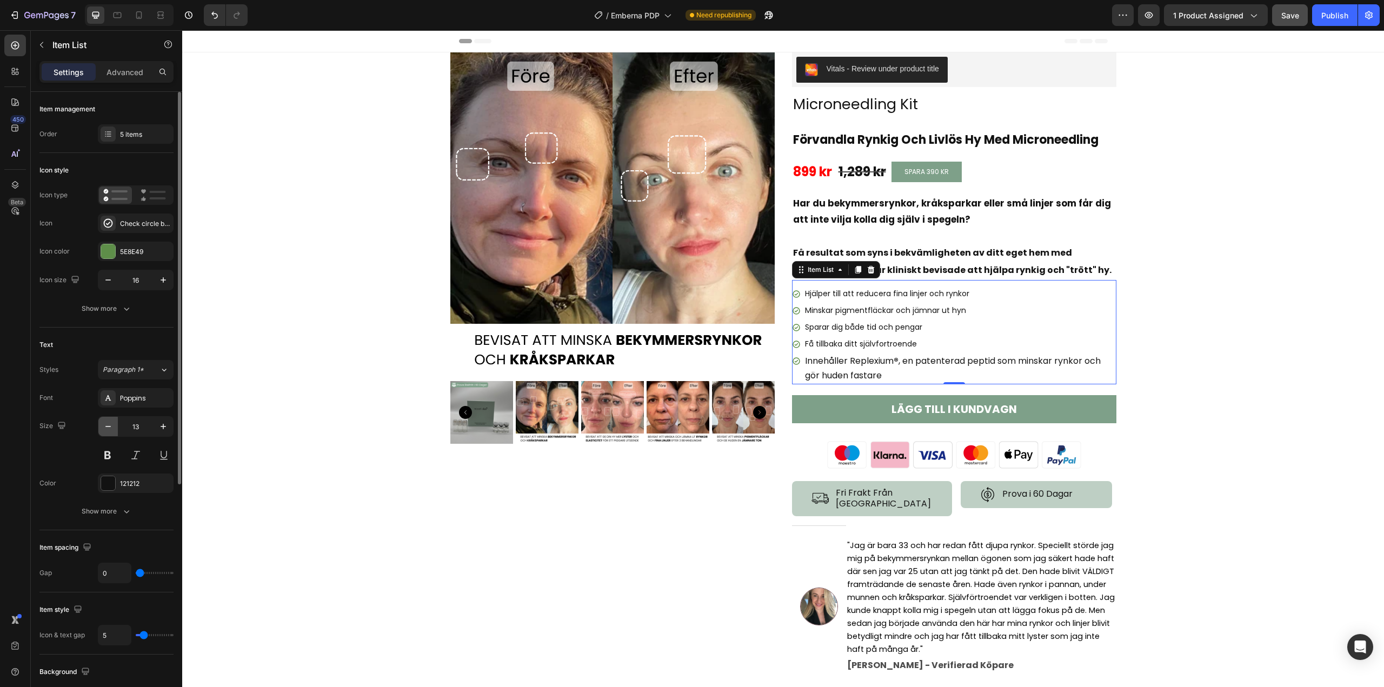
click at [111, 424] on icon "button" at bounding box center [108, 426] width 11 height 11
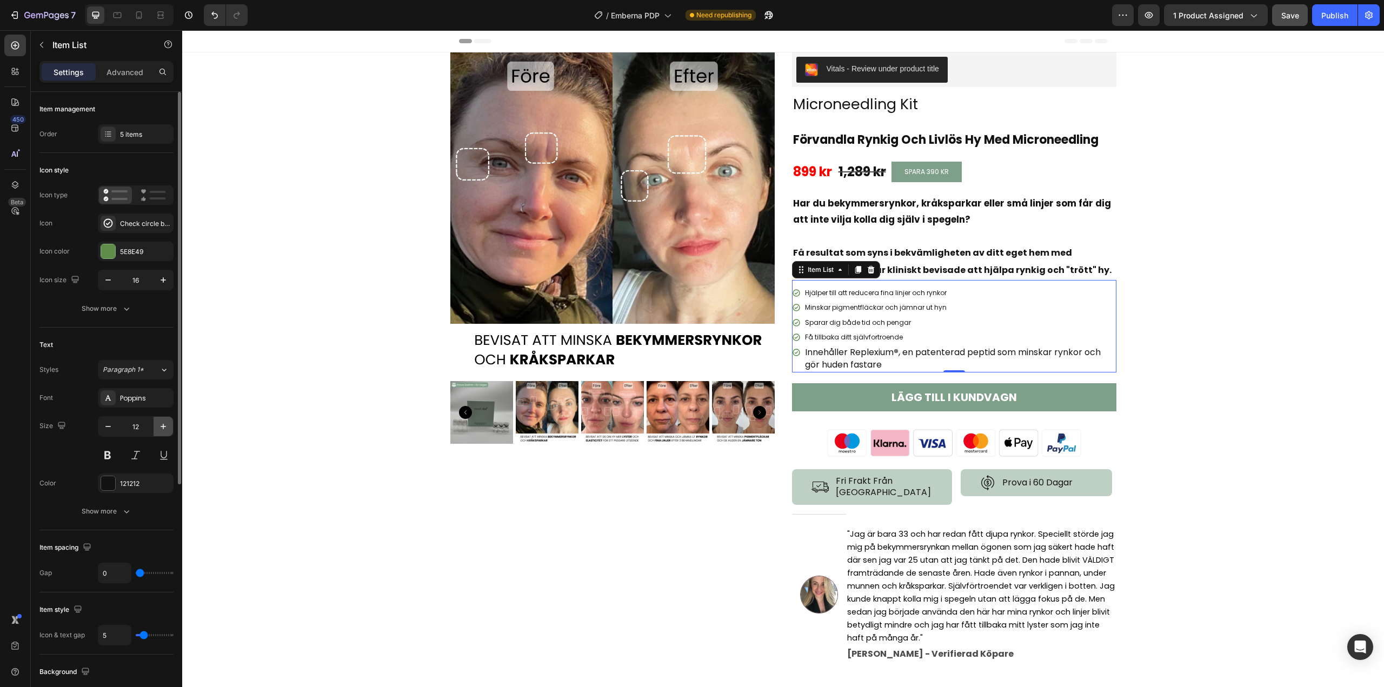
click at [163, 425] on icon "button" at bounding box center [163, 426] width 11 height 11
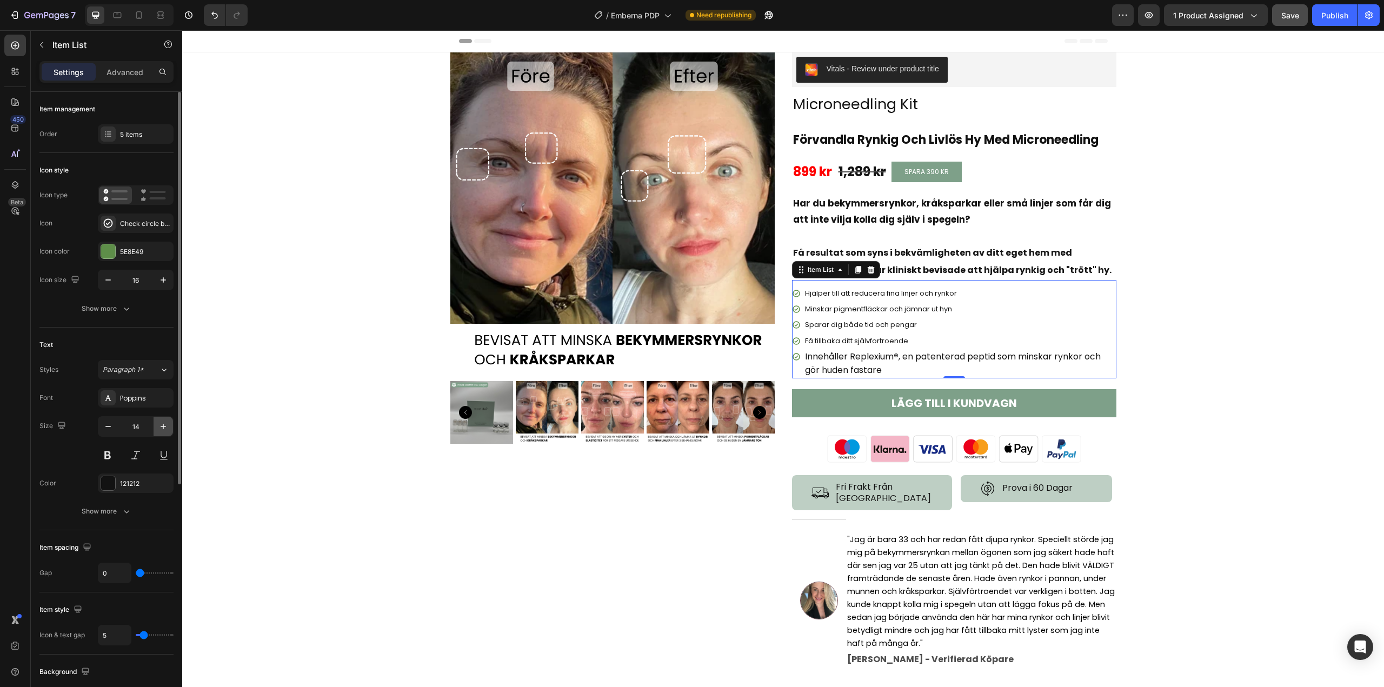
click at [163, 425] on icon "button" at bounding box center [163, 426] width 11 height 11
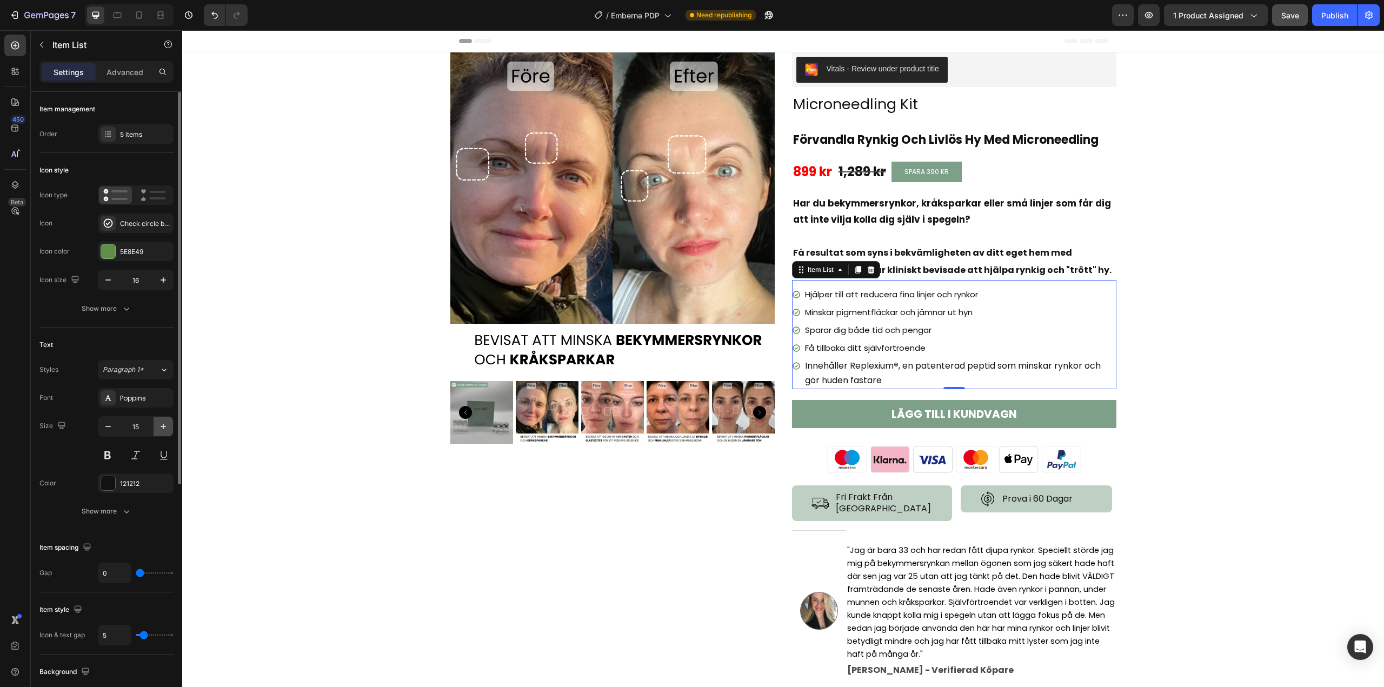
click at [163, 425] on icon "button" at bounding box center [163, 426] width 11 height 11
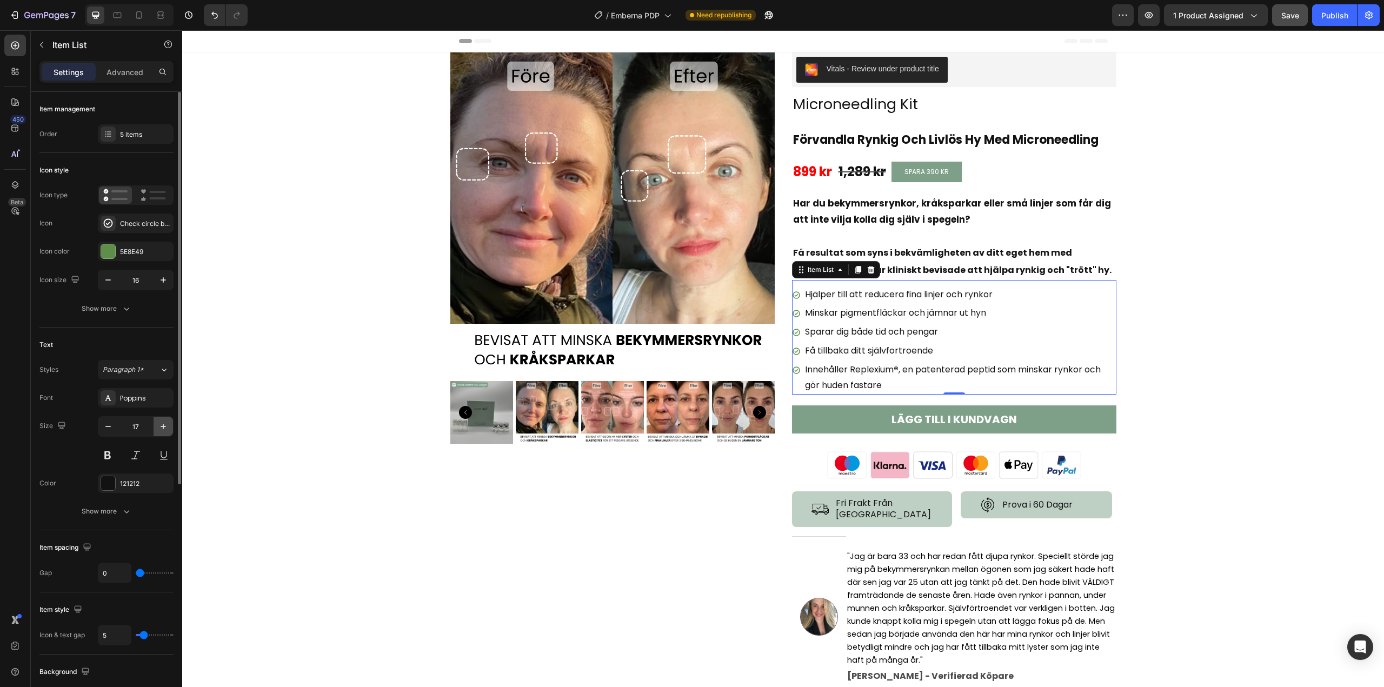
click at [163, 425] on icon "button" at bounding box center [163, 426] width 11 height 11
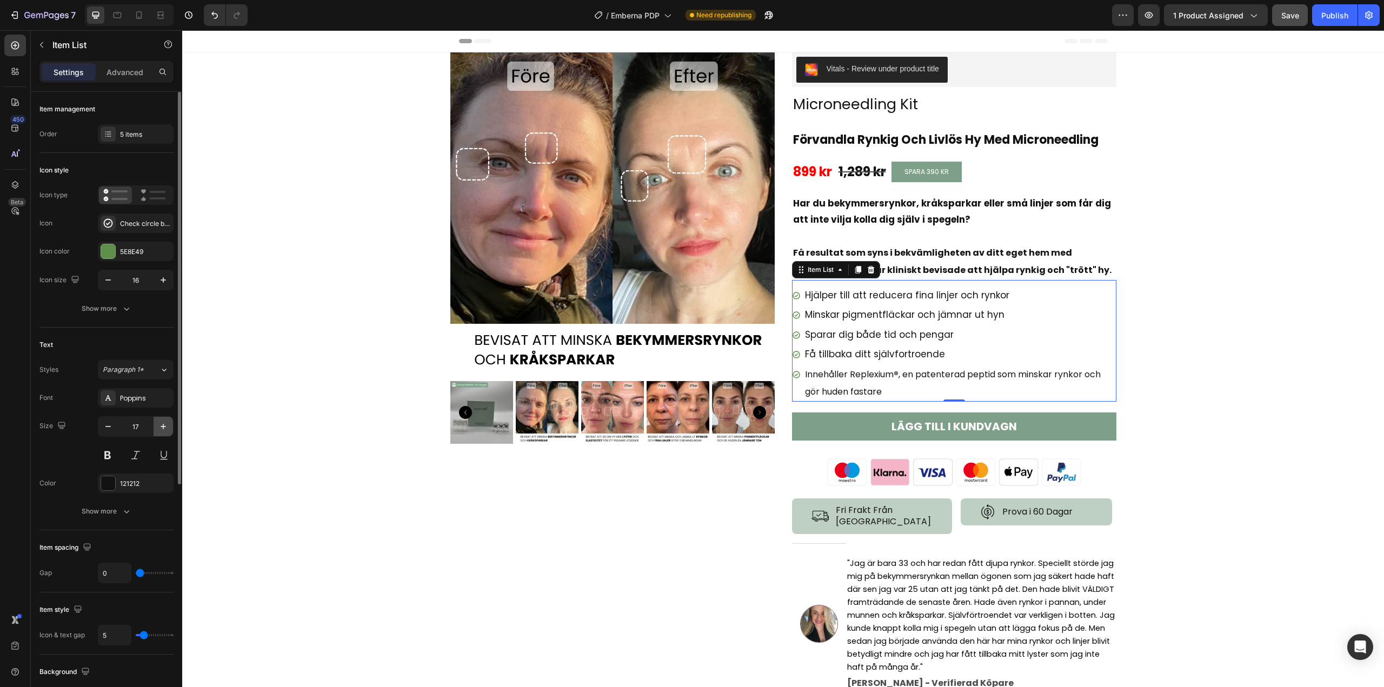
type input "18"
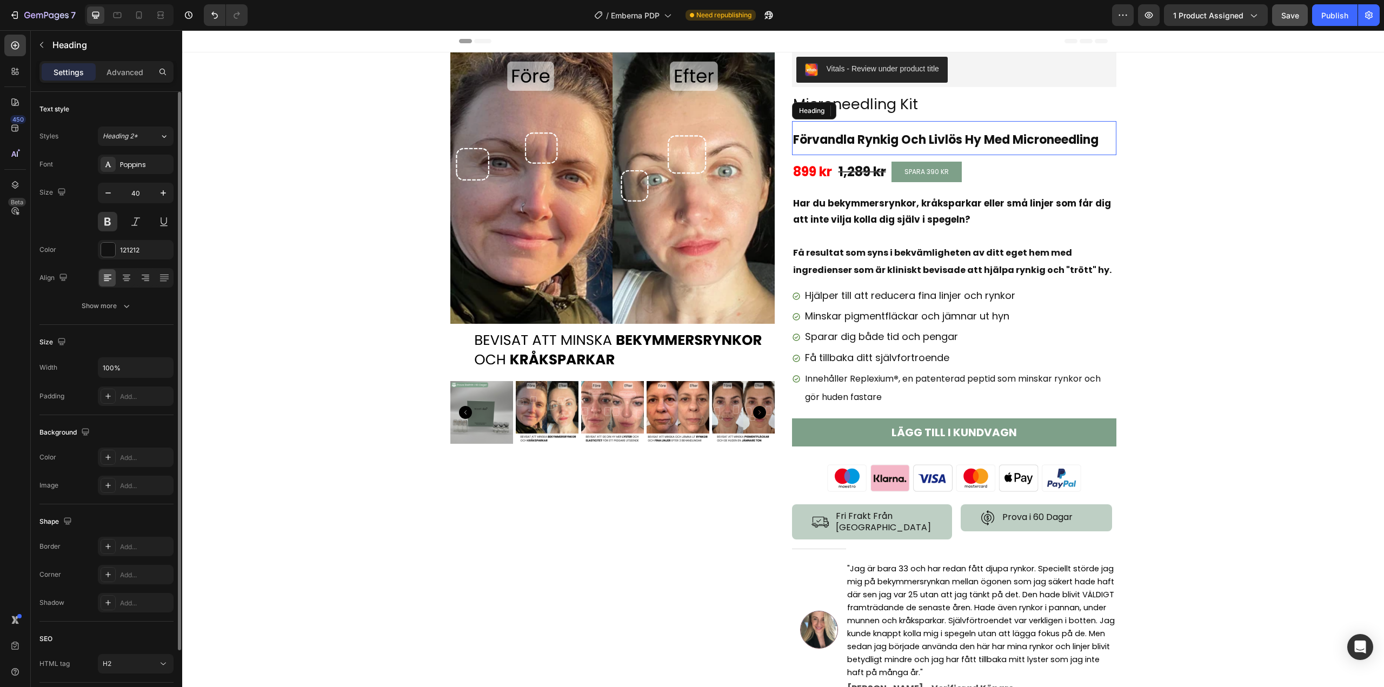
click at [871, 139] on span "Förvandla Rynkig Och Livlös Hy Med Microneedling" at bounding box center [945, 139] width 305 height 17
click at [160, 197] on icon "button" at bounding box center [163, 193] width 11 height 11
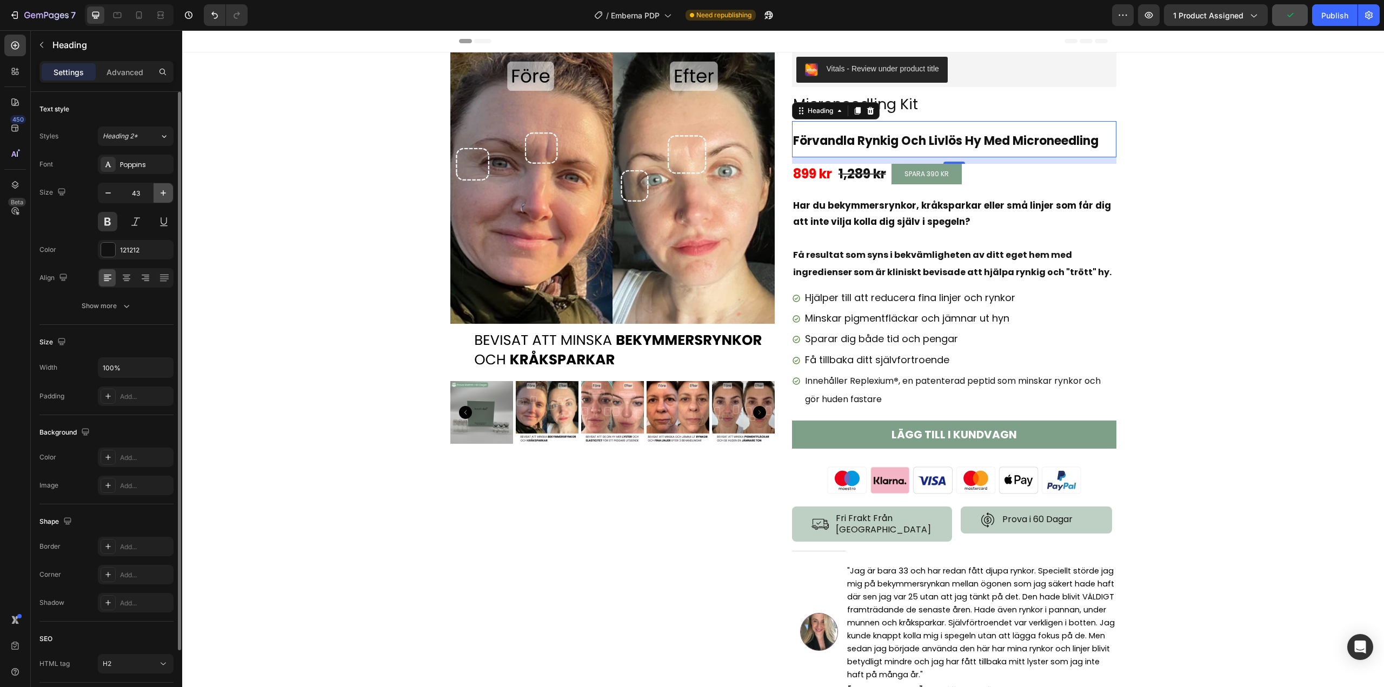
click at [160, 197] on icon "button" at bounding box center [163, 193] width 11 height 11
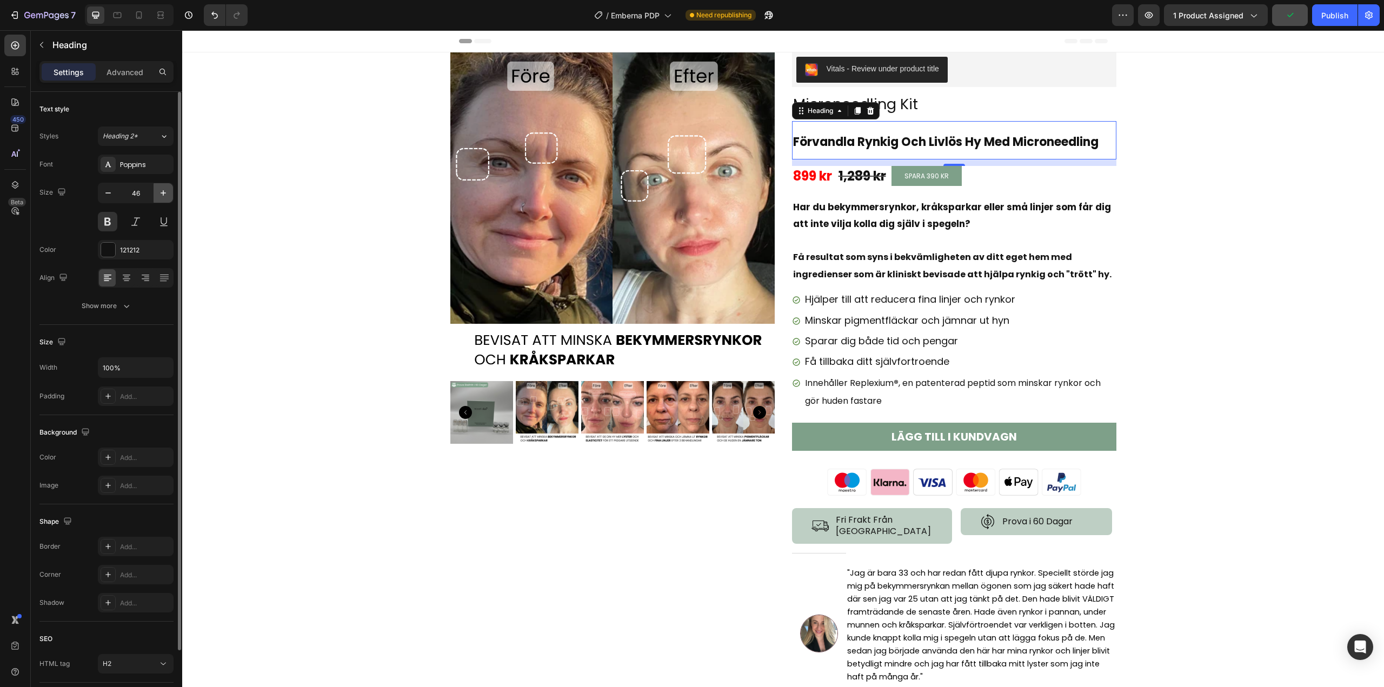
click at [160, 197] on icon "button" at bounding box center [163, 193] width 11 height 11
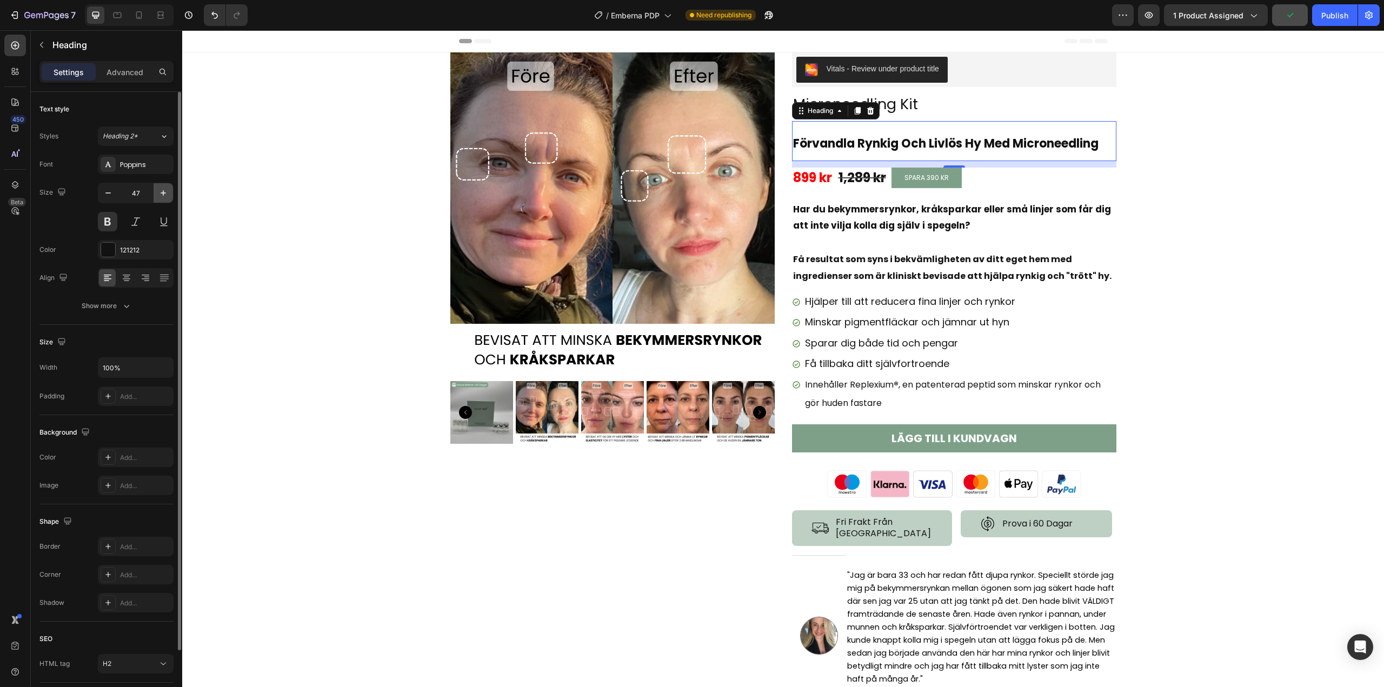
click at [160, 197] on icon "button" at bounding box center [163, 193] width 11 height 11
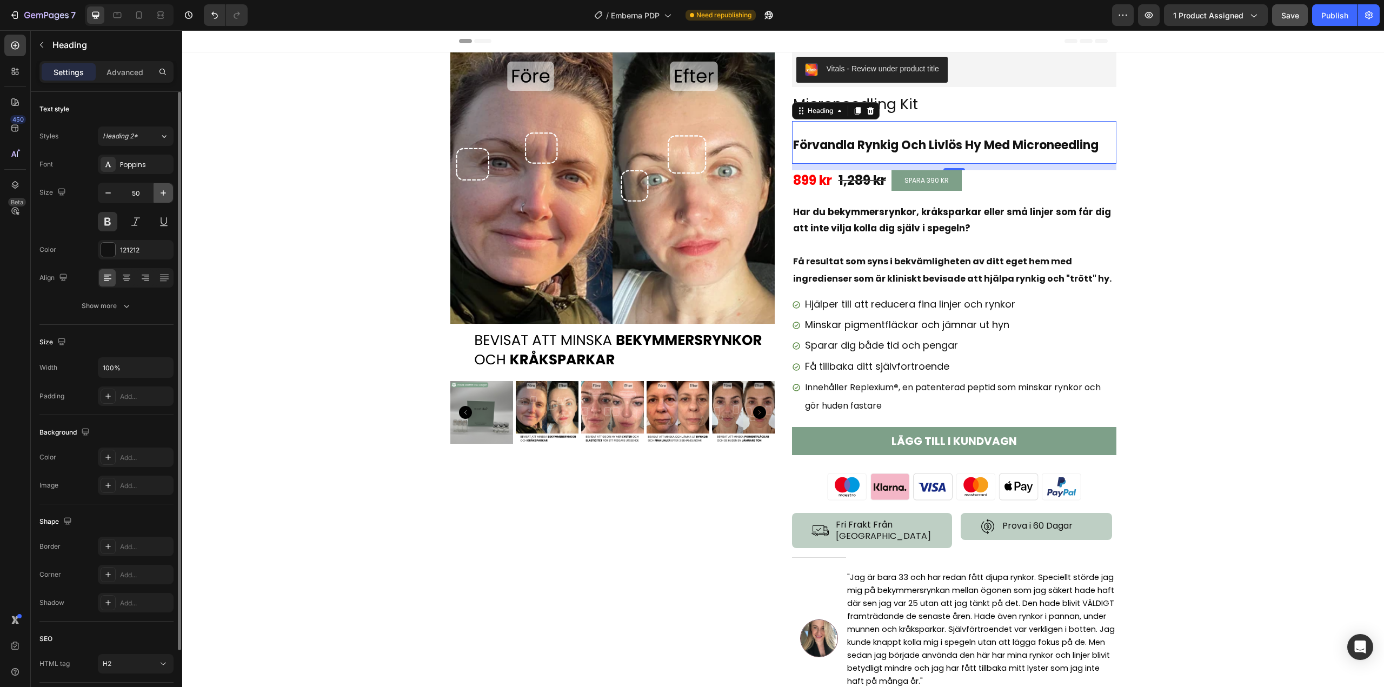
click at [160, 197] on icon "button" at bounding box center [163, 193] width 11 height 11
click at [112, 192] on icon "button" at bounding box center [108, 193] width 11 height 11
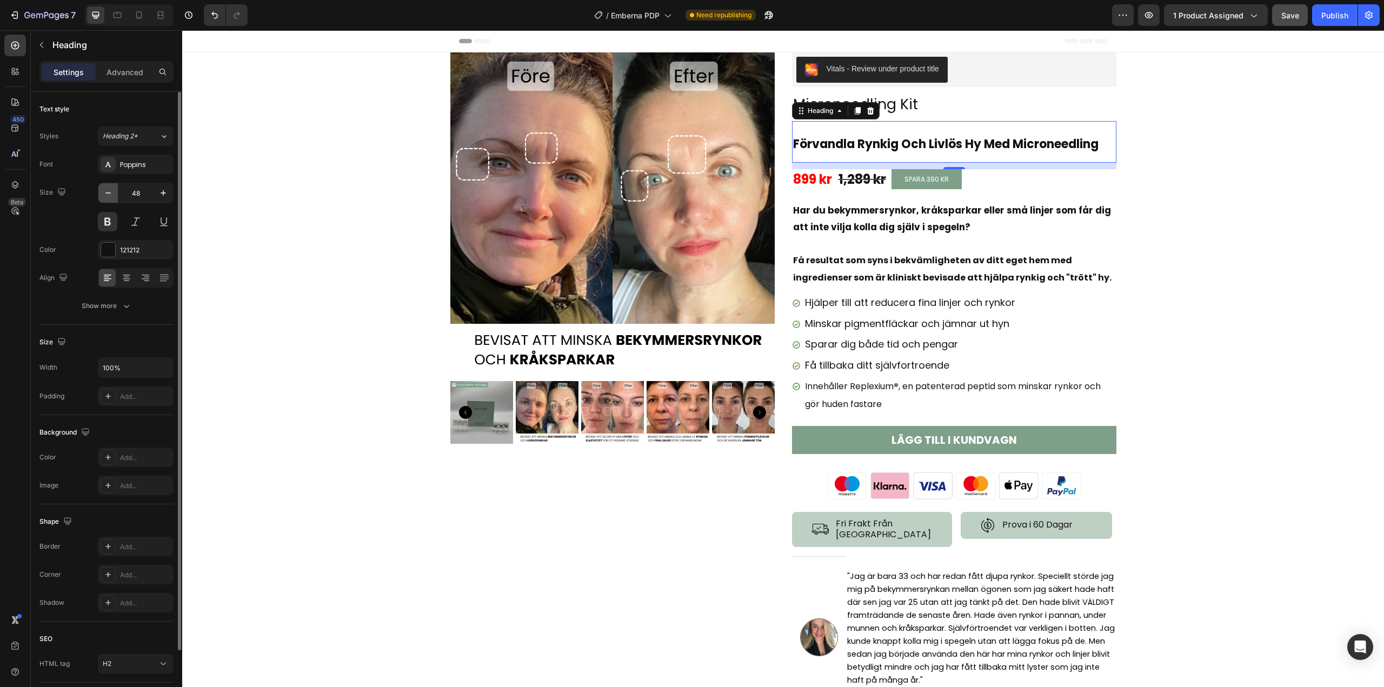
click at [112, 192] on icon "button" at bounding box center [108, 193] width 11 height 11
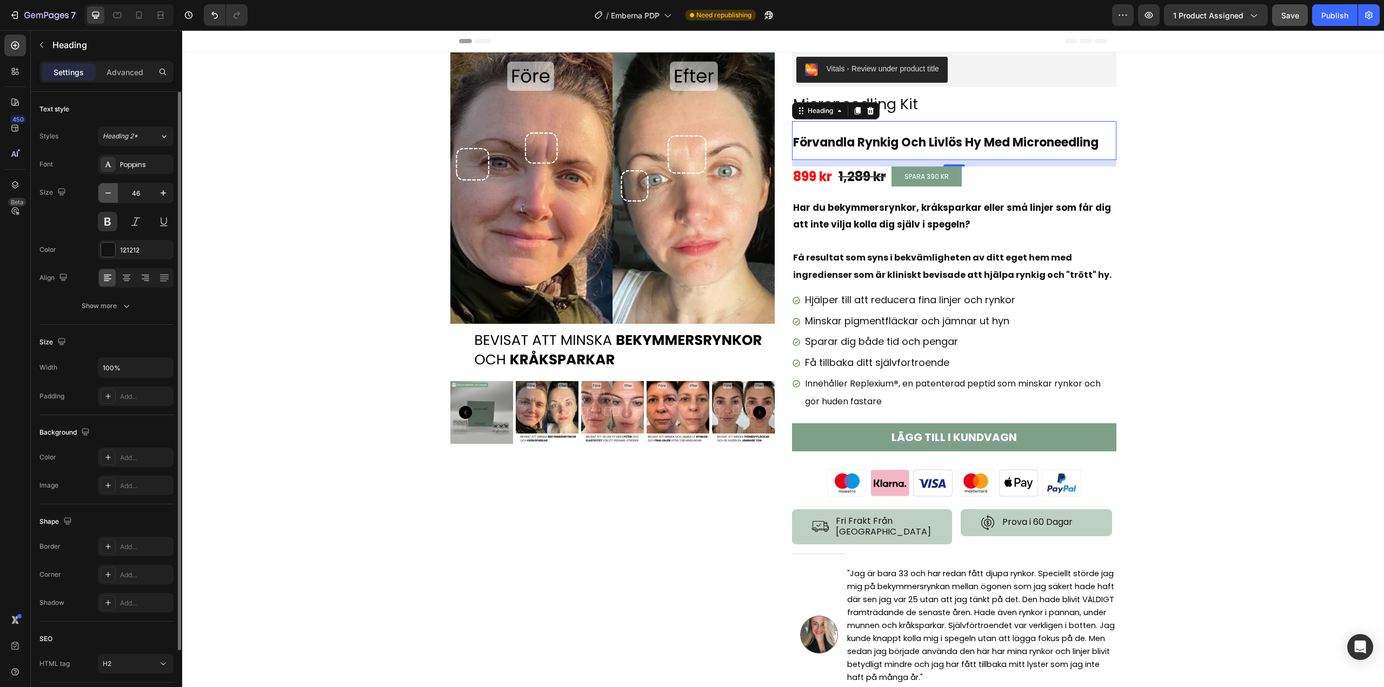
click at [112, 192] on icon "button" at bounding box center [108, 193] width 11 height 11
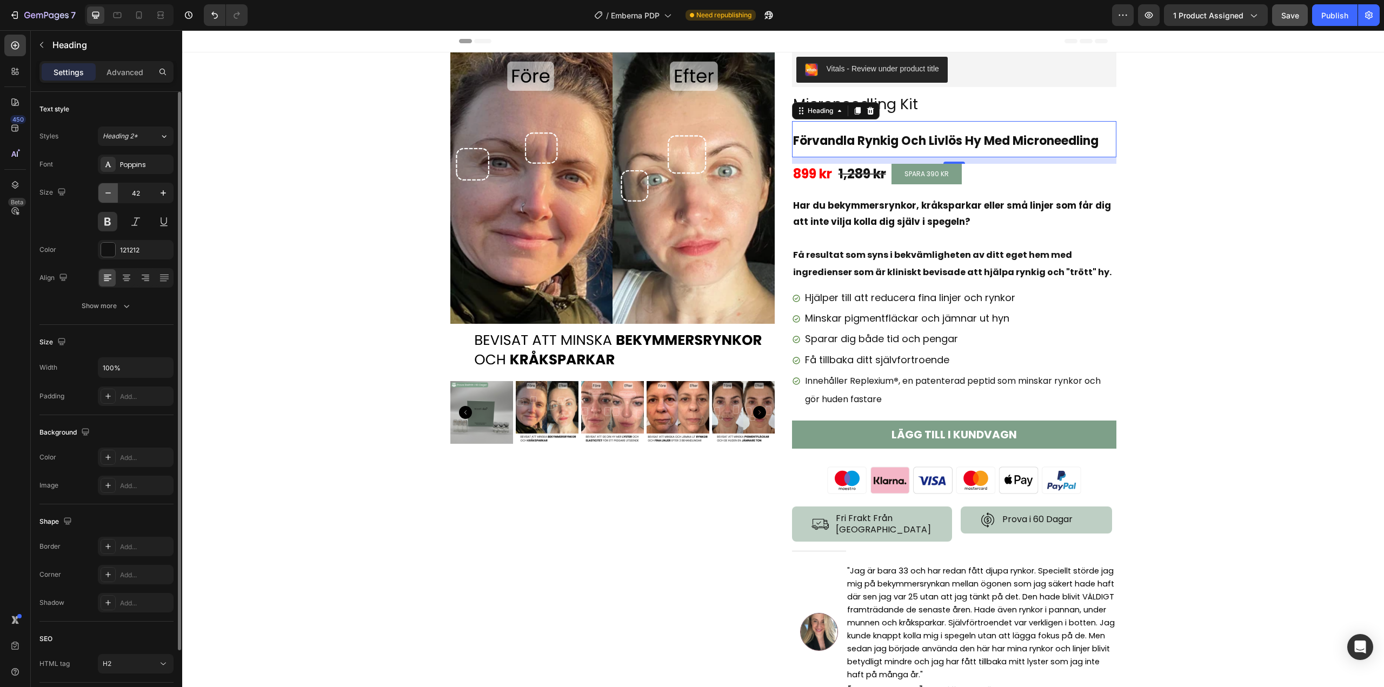
click at [112, 192] on icon "button" at bounding box center [108, 193] width 11 height 11
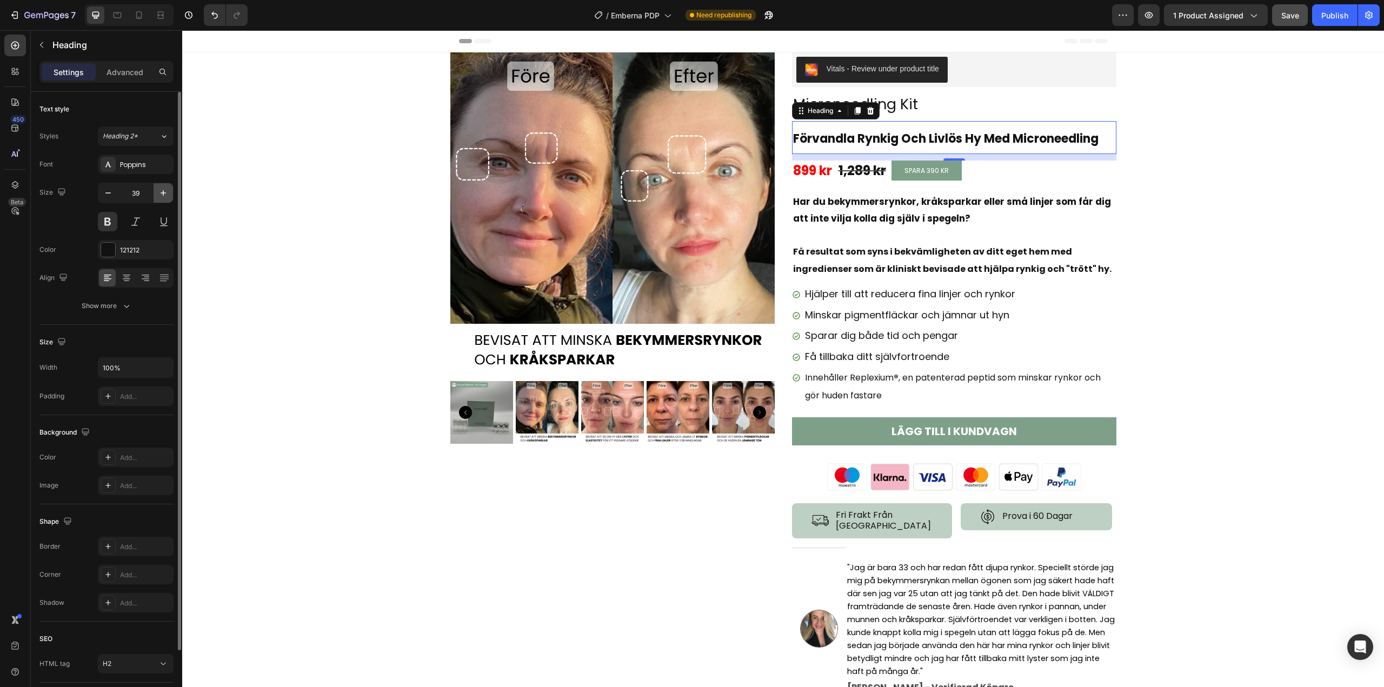
click at [164, 189] on icon "button" at bounding box center [163, 193] width 11 height 11
type input "40"
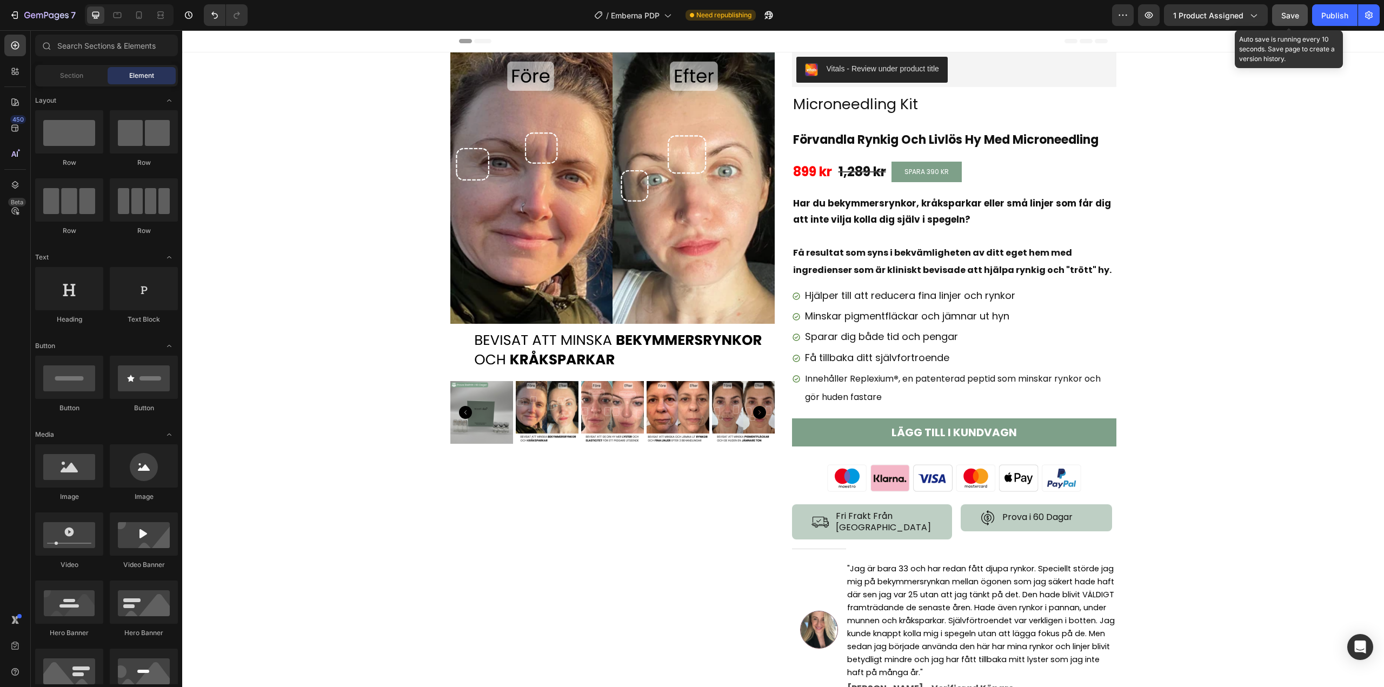
click at [1286, 18] on span "Save" at bounding box center [1290, 15] width 18 height 9
click at [857, 283] on div "Hjälper till att reducera fina linjer och rynkor Minskar pigmentfläckar och jäm…" at bounding box center [954, 344] width 324 height 128
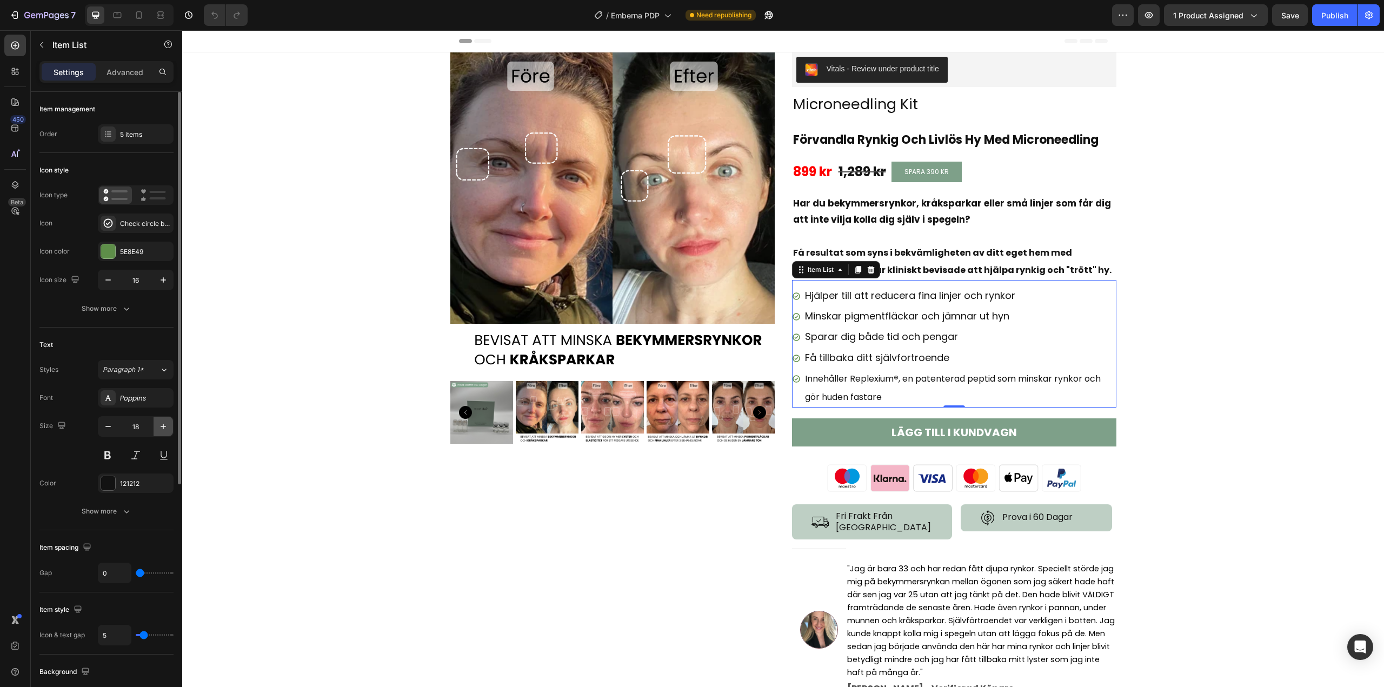
click at [158, 433] on button "button" at bounding box center [163, 426] width 19 height 19
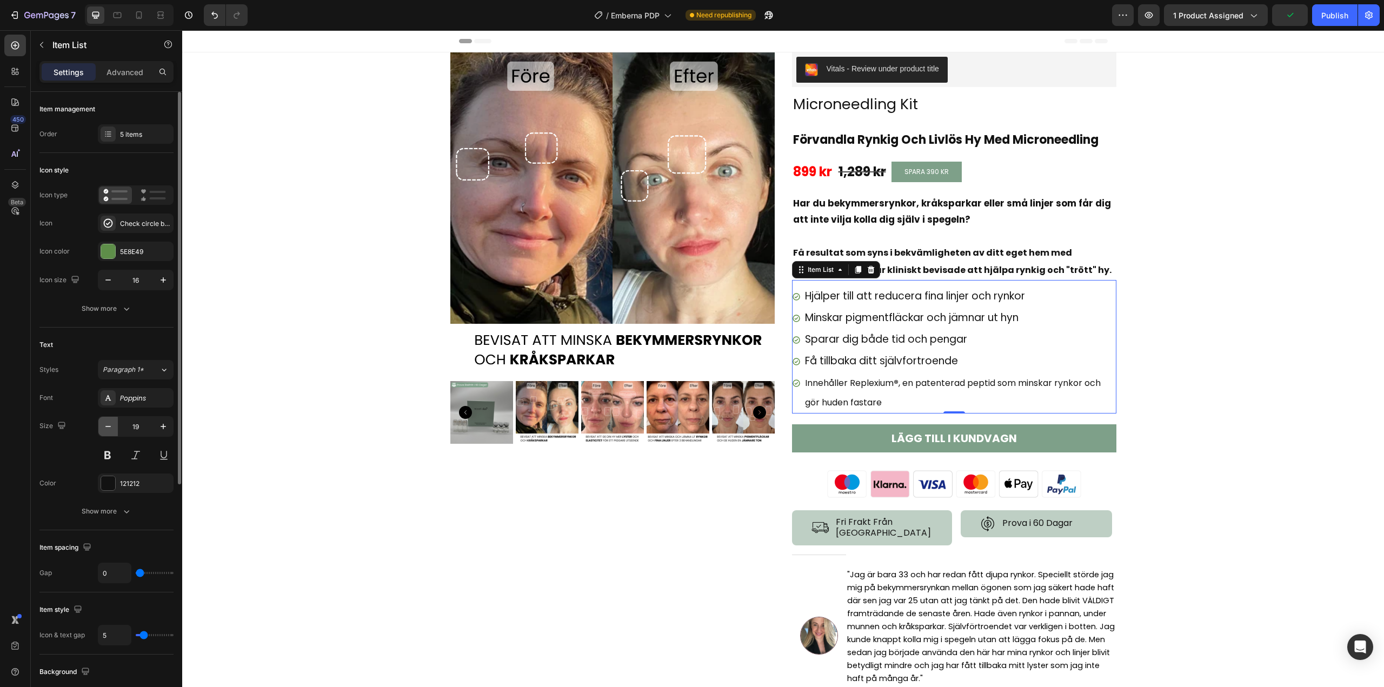
click at [109, 432] on button "button" at bounding box center [107, 426] width 19 height 19
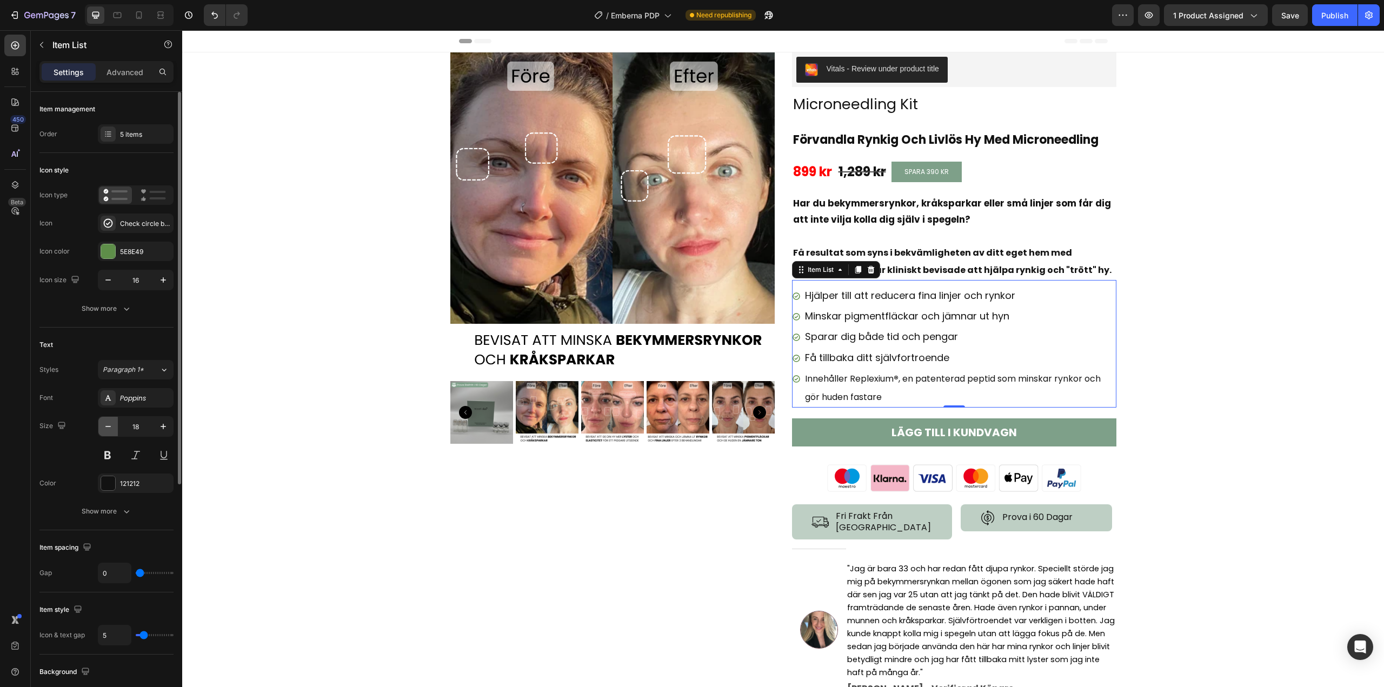
click at [109, 432] on button "button" at bounding box center [107, 426] width 19 height 19
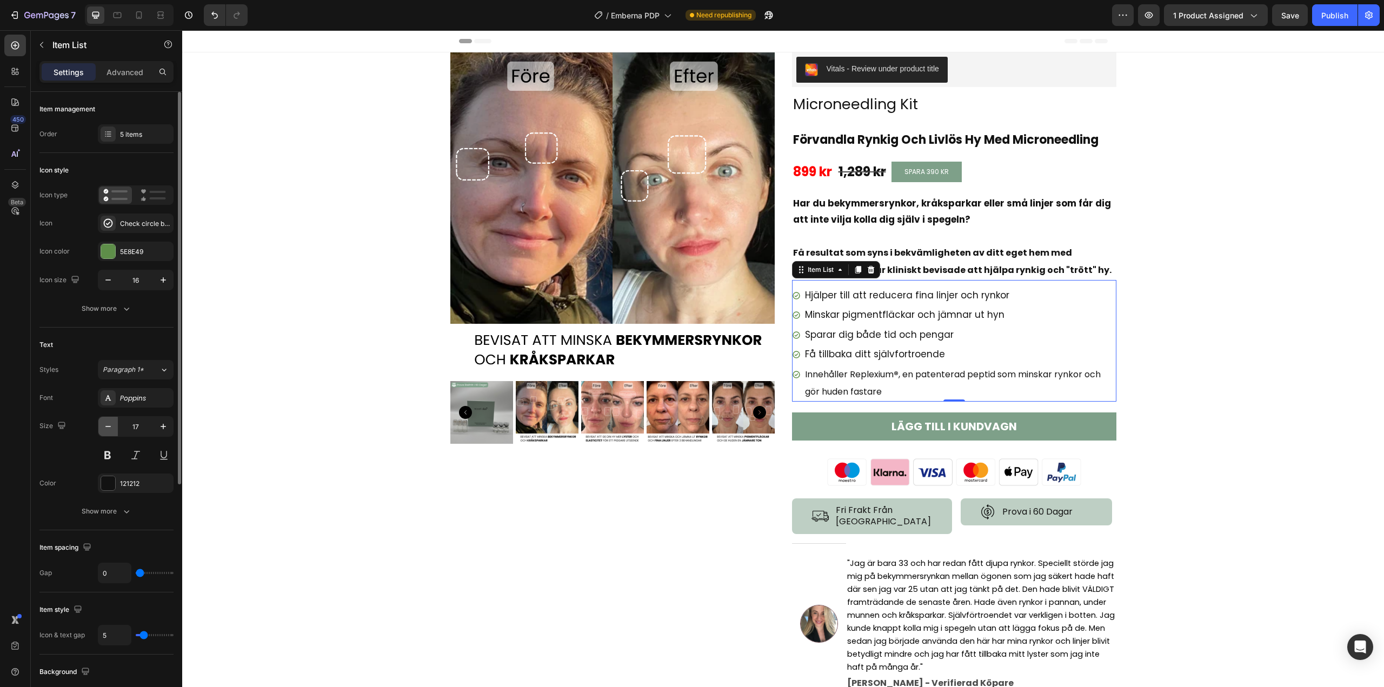
click at [109, 432] on button "button" at bounding box center [107, 426] width 19 height 19
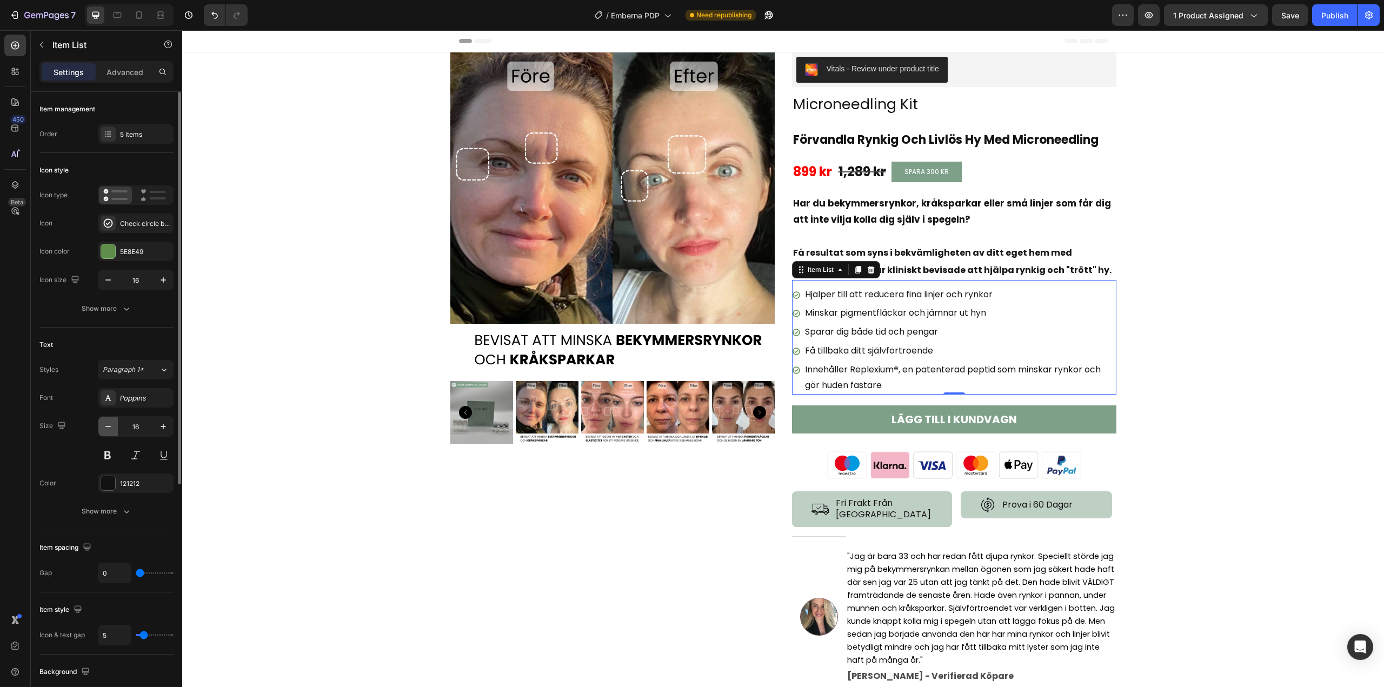
click at [109, 432] on button "button" at bounding box center [107, 426] width 19 height 19
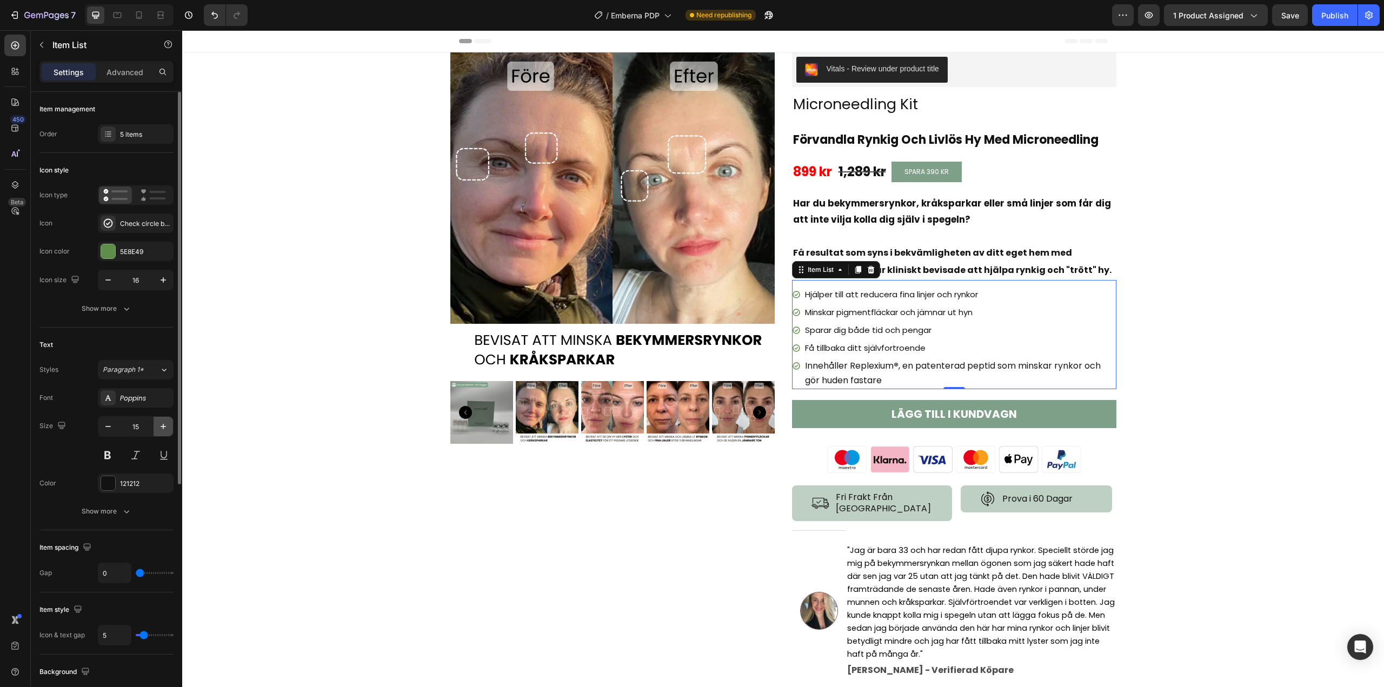
click at [161, 423] on icon "button" at bounding box center [163, 426] width 11 height 11
type input "16"
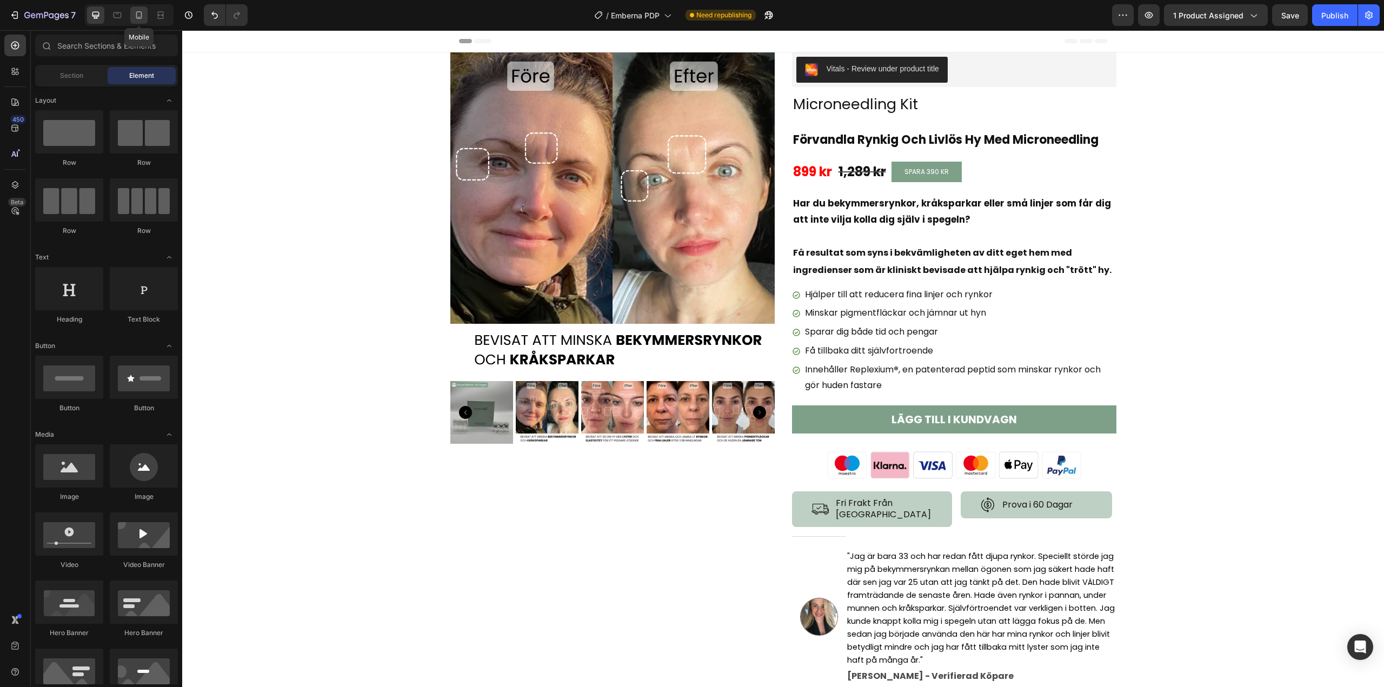
click at [141, 13] on icon at bounding box center [139, 15] width 6 height 8
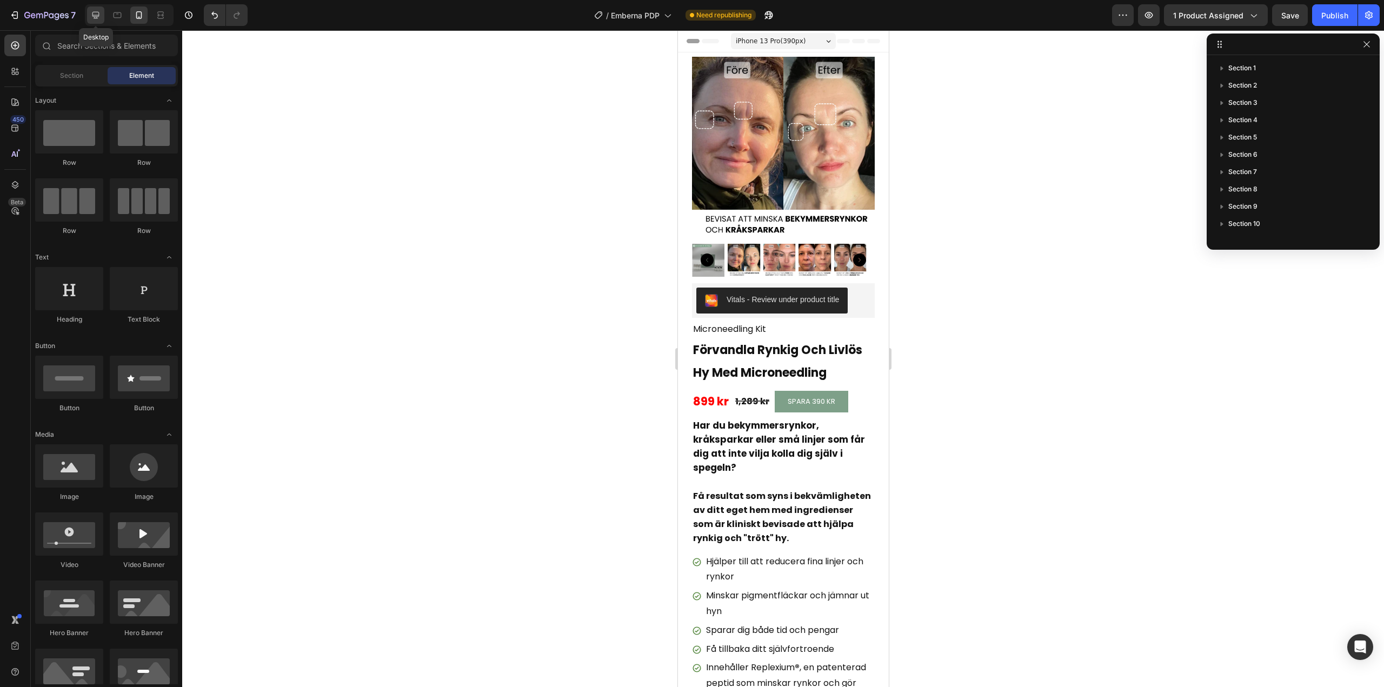
click at [102, 17] on div at bounding box center [95, 14] width 17 height 17
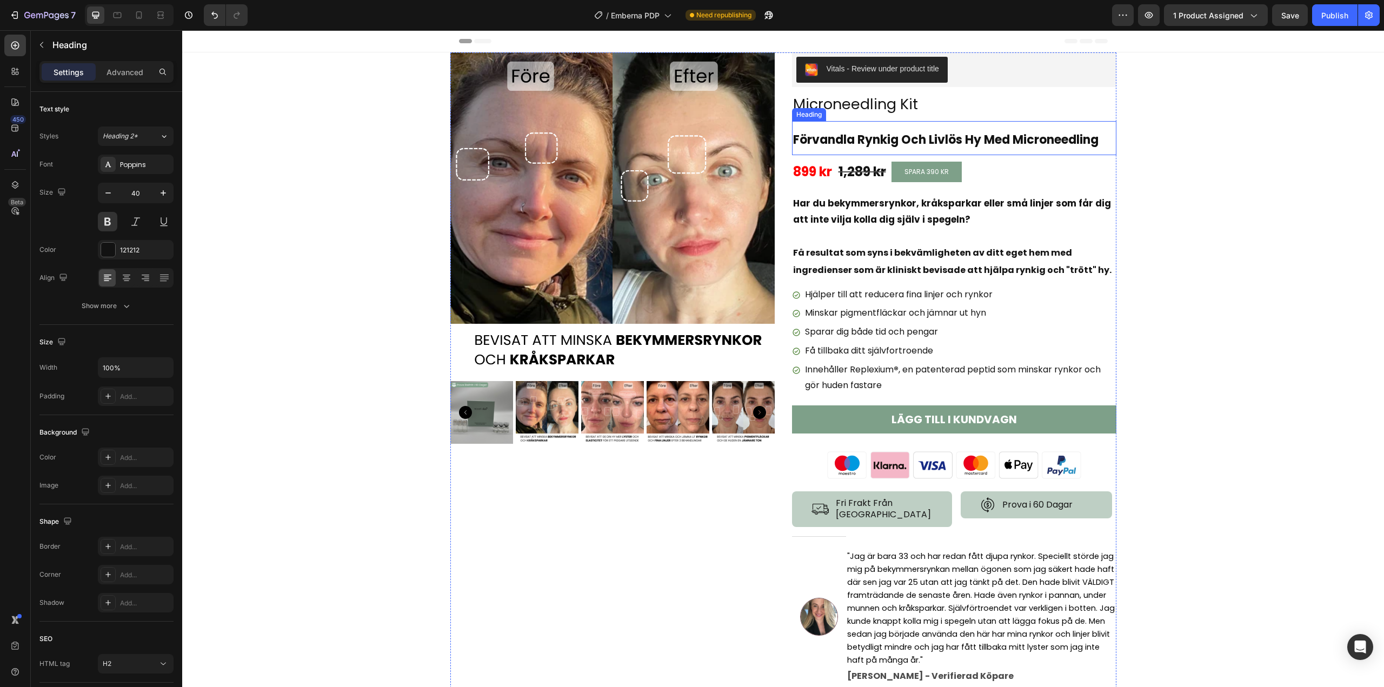
click at [821, 137] on span "Förvandla Rynkig Och Livlös Hy Med Microneedling" at bounding box center [945, 139] width 305 height 17
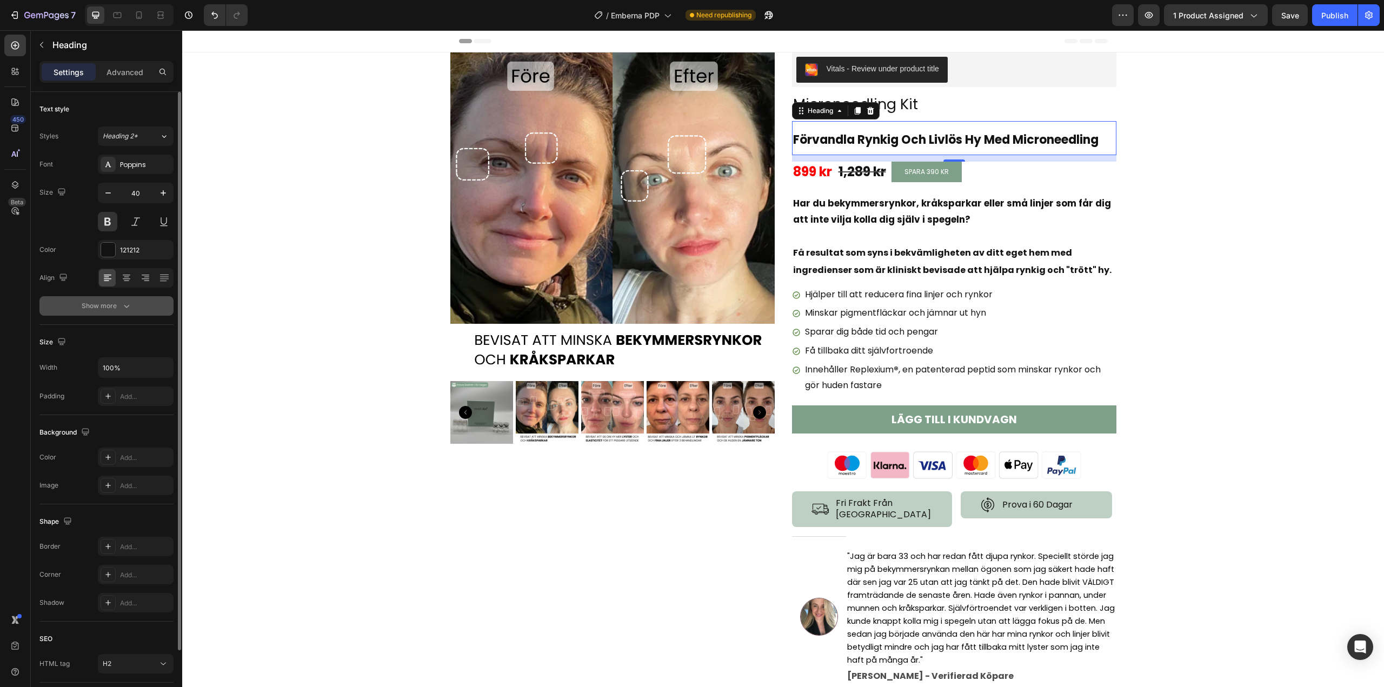
click at [114, 297] on button "Show more" at bounding box center [106, 305] width 134 height 19
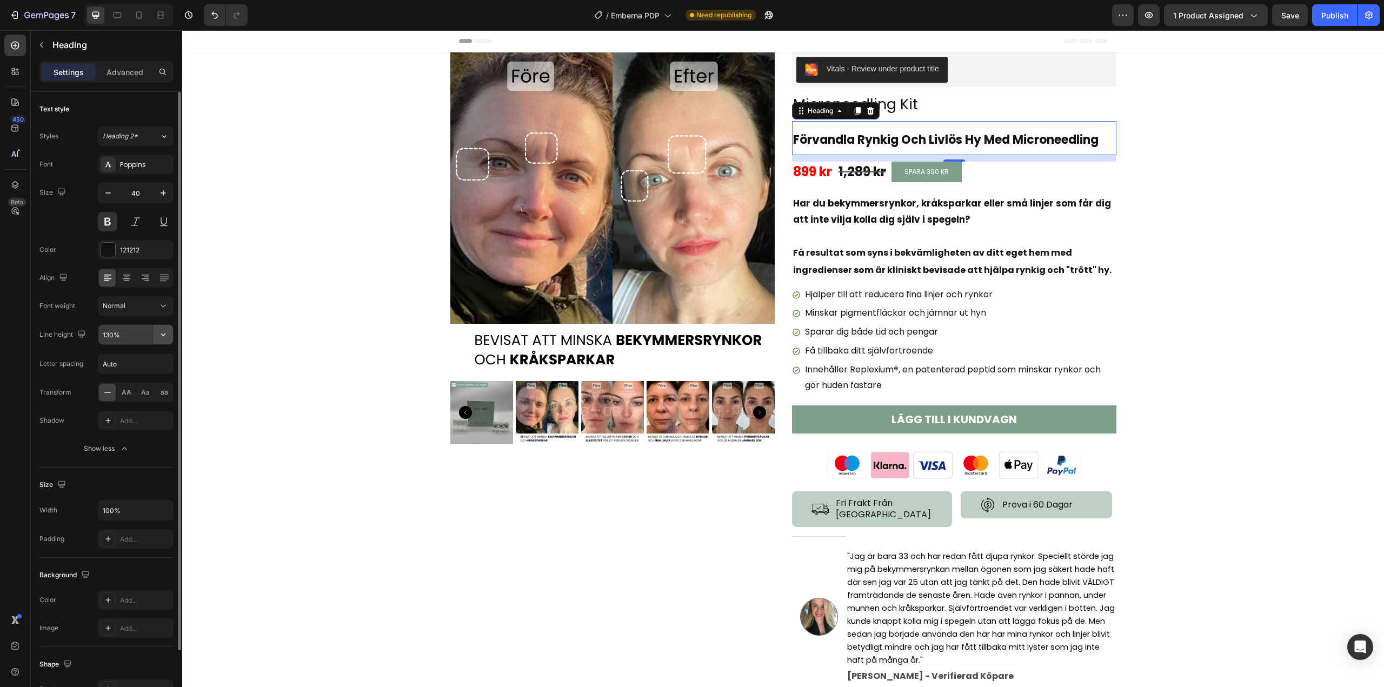
click at [162, 336] on icon "button" at bounding box center [163, 334] width 11 height 11
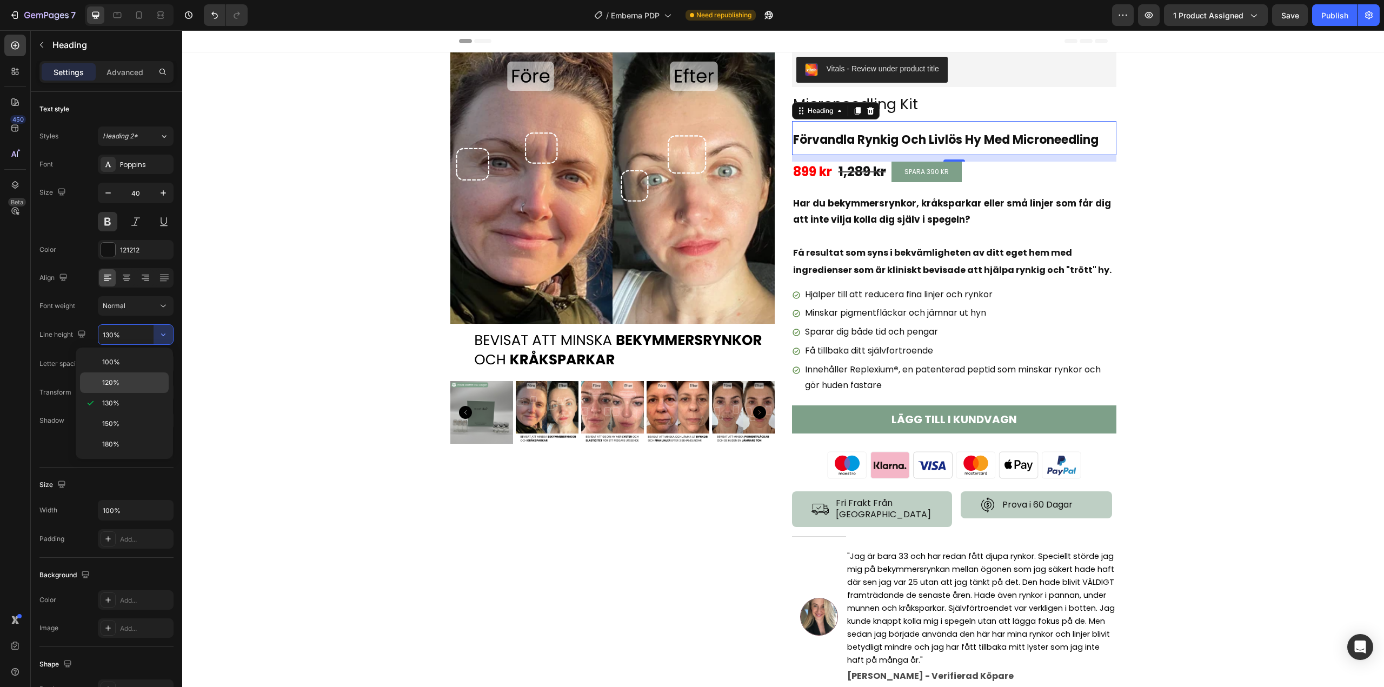
click at [124, 378] on p "120%" at bounding box center [133, 383] width 62 height 10
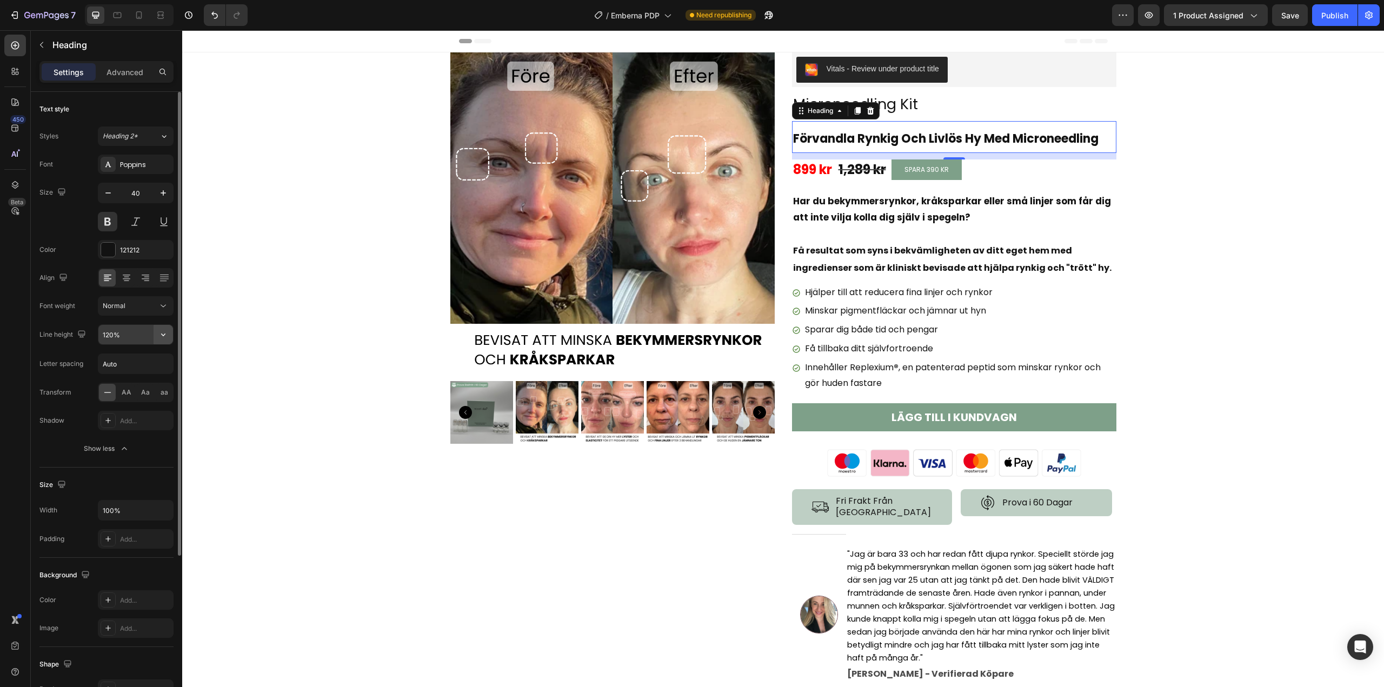
click at [163, 337] on icon "button" at bounding box center [163, 334] width 11 height 11
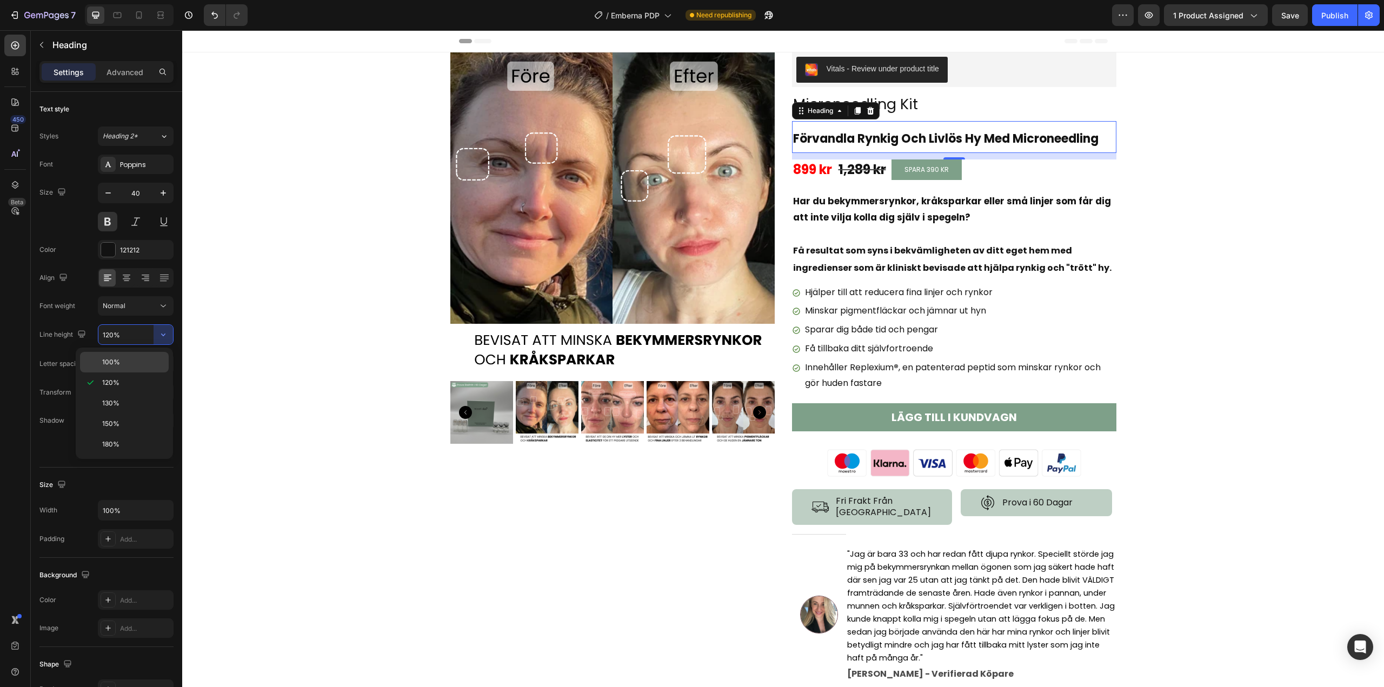
click at [132, 365] on p "100%" at bounding box center [133, 362] width 62 height 10
type input "100%"
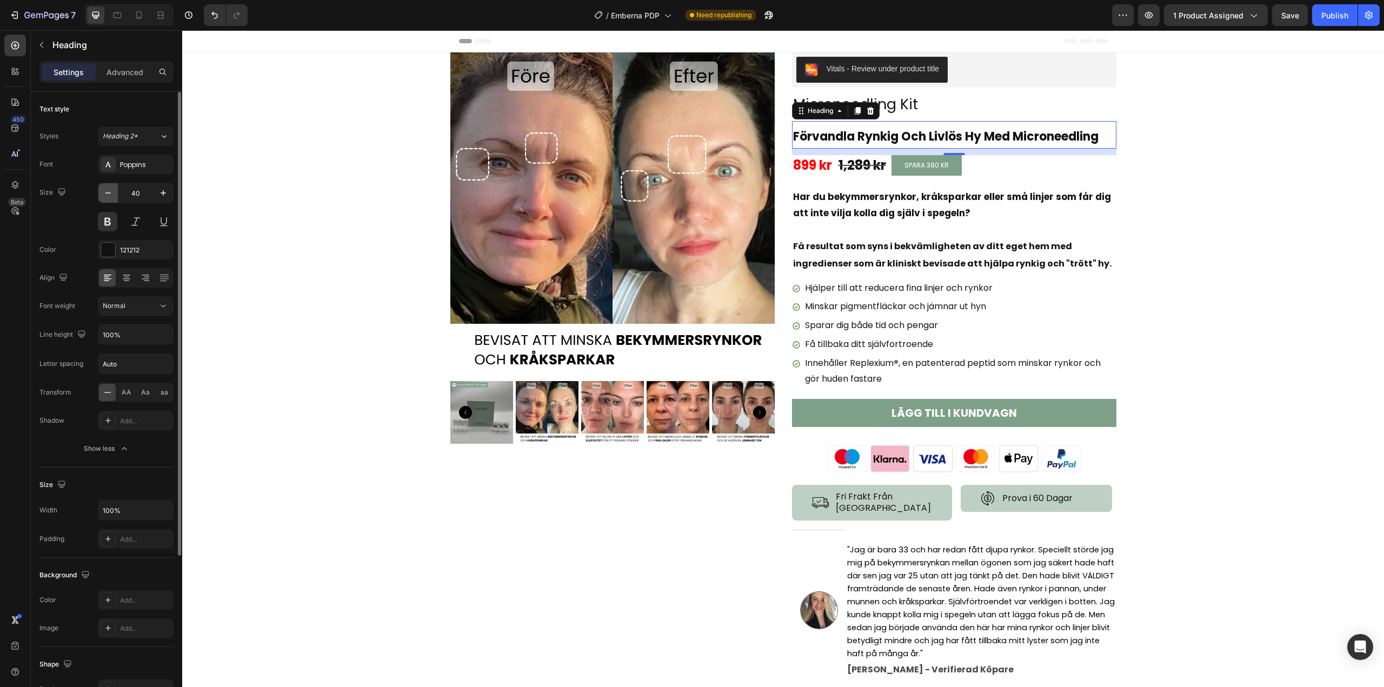
click at [115, 194] on button "button" at bounding box center [107, 192] width 19 height 19
click at [166, 192] on icon "button" at bounding box center [163, 193] width 11 height 11
type input "40"
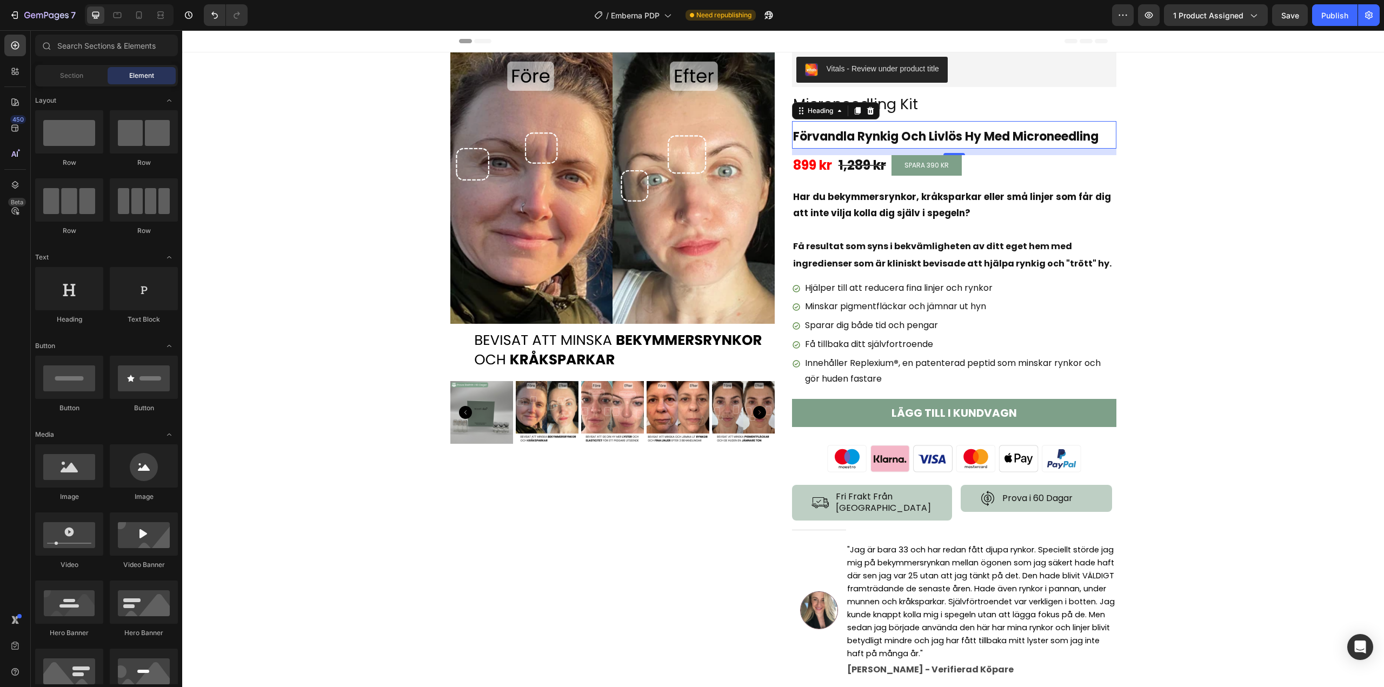
click at [139, 16] on icon at bounding box center [139, 15] width 11 height 11
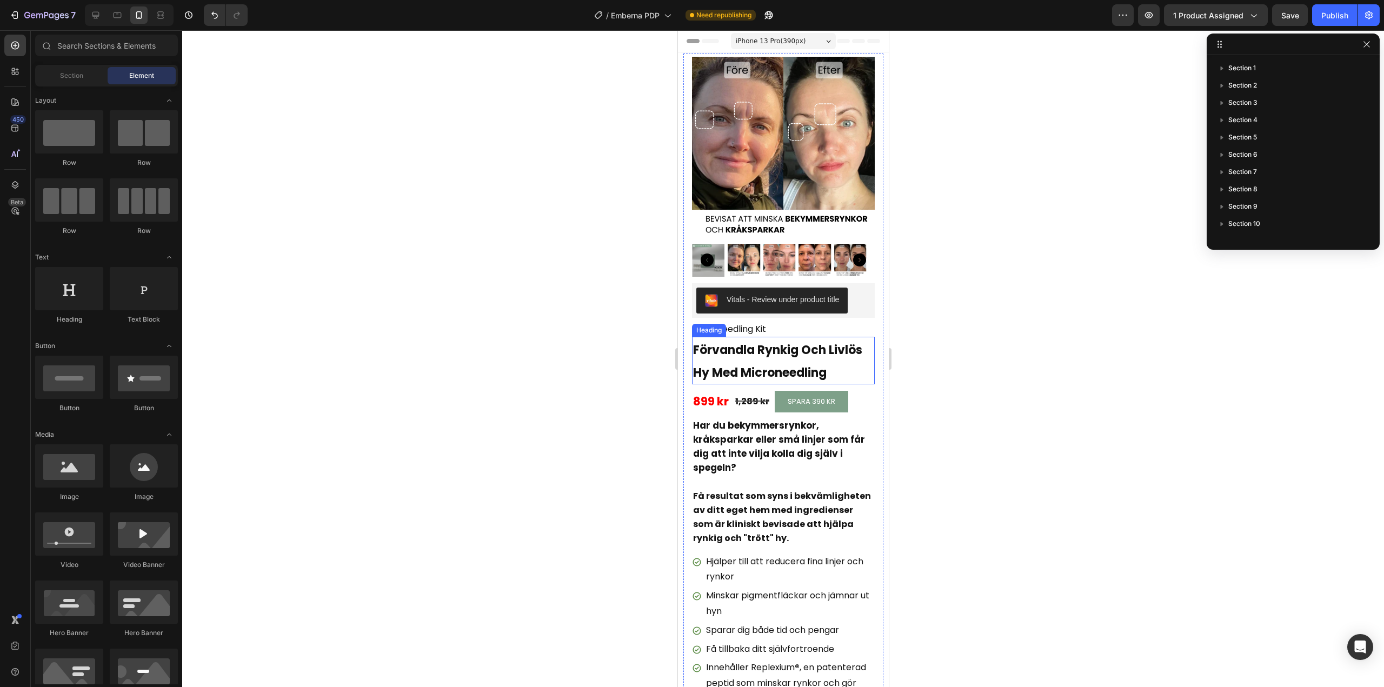
click at [752, 355] on h2 "Förvandla Rynkig Och Livlös Hy Med Microneedling" at bounding box center [782, 361] width 183 height 48
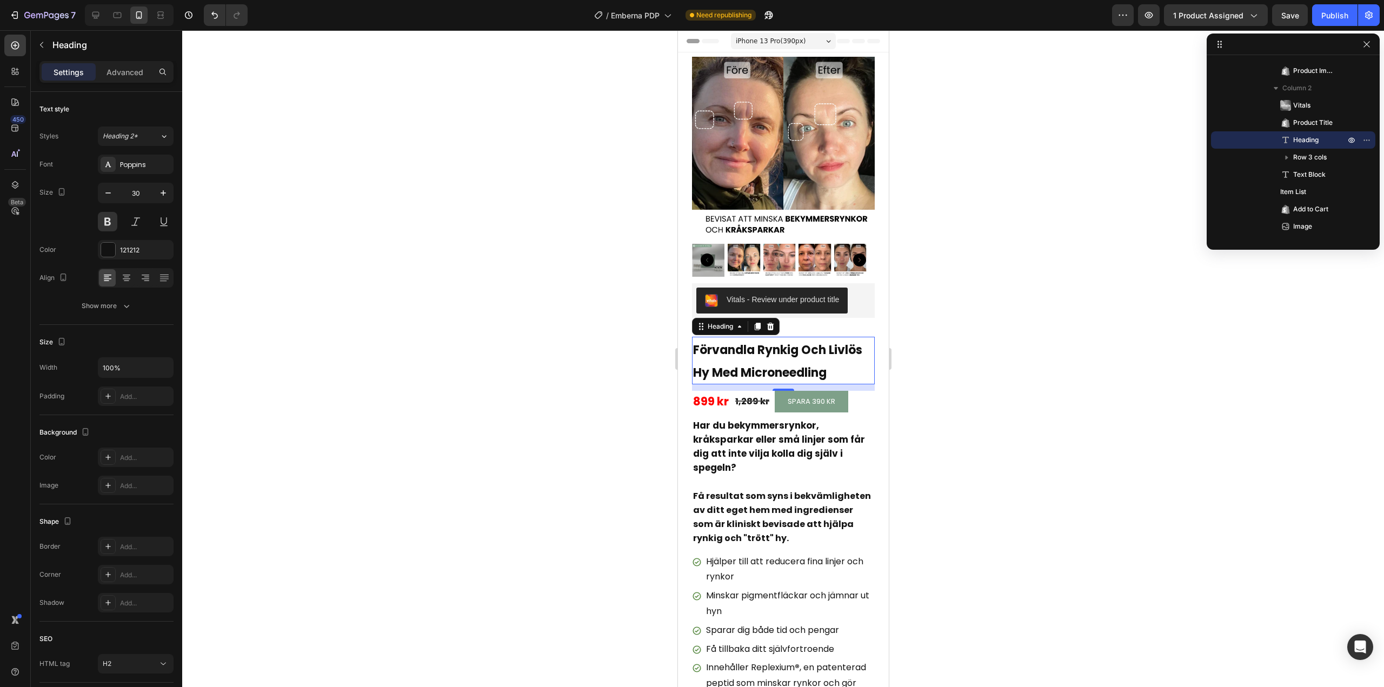
click at [1013, 359] on div at bounding box center [783, 358] width 1202 height 657
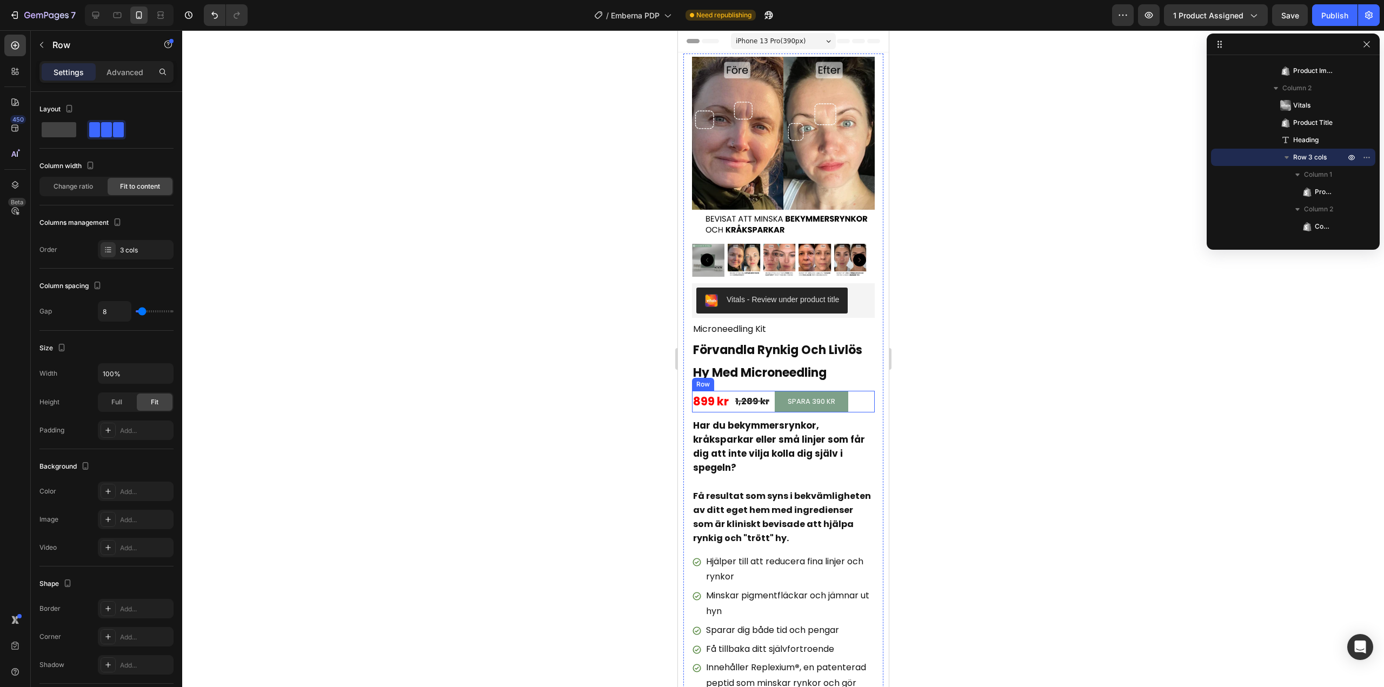
click at [736, 404] on div "899 kr Product Price Product Price 1,289 kr Compare Price Compare Price SPARA 3…" at bounding box center [782, 401] width 183 height 21
click at [708, 398] on div "899 kr Product Price Edit content in Shopify 0 Product Price Edit content in Sh…" at bounding box center [710, 401] width 38 height 17
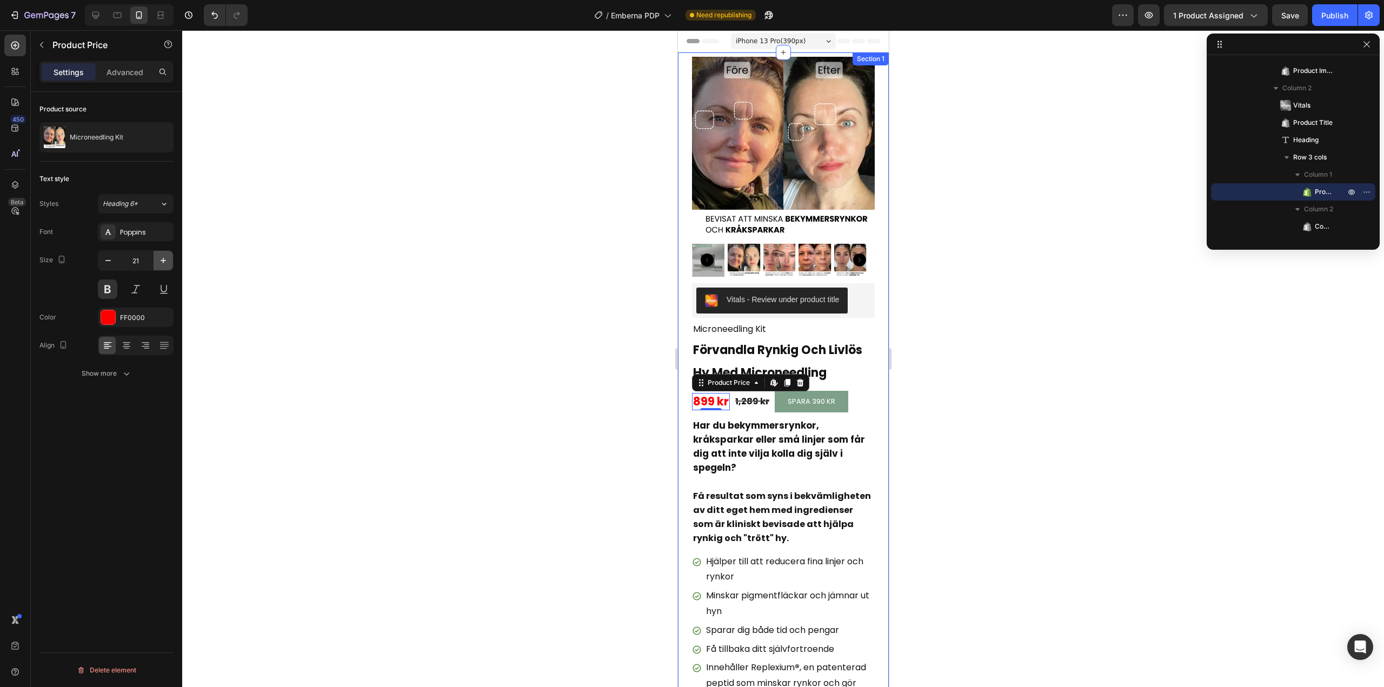
click at [163, 265] on icon "button" at bounding box center [163, 260] width 11 height 11
type input "24"
click at [756, 395] on div "1,289 kr" at bounding box center [755, 402] width 36 height 14
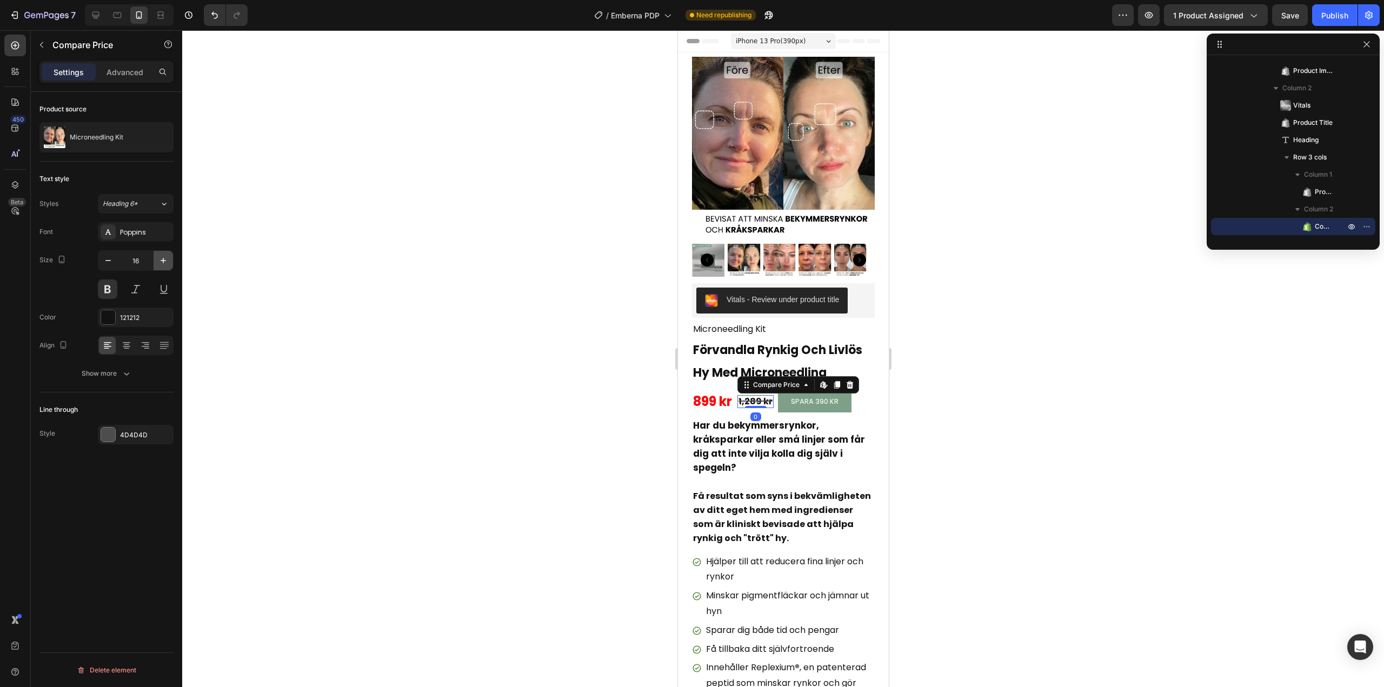
click at [164, 265] on icon "button" at bounding box center [163, 260] width 11 height 11
type input "19"
click at [530, 401] on div at bounding box center [783, 358] width 1202 height 657
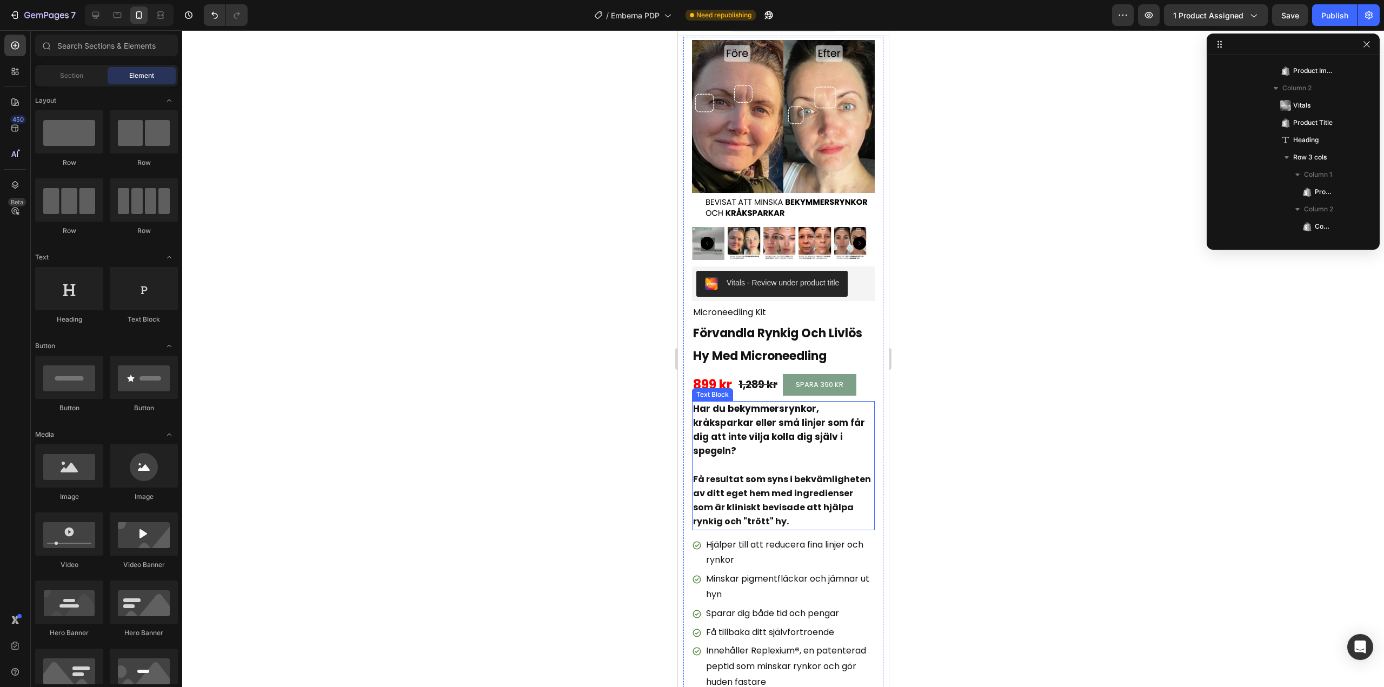
scroll to position [0, 0]
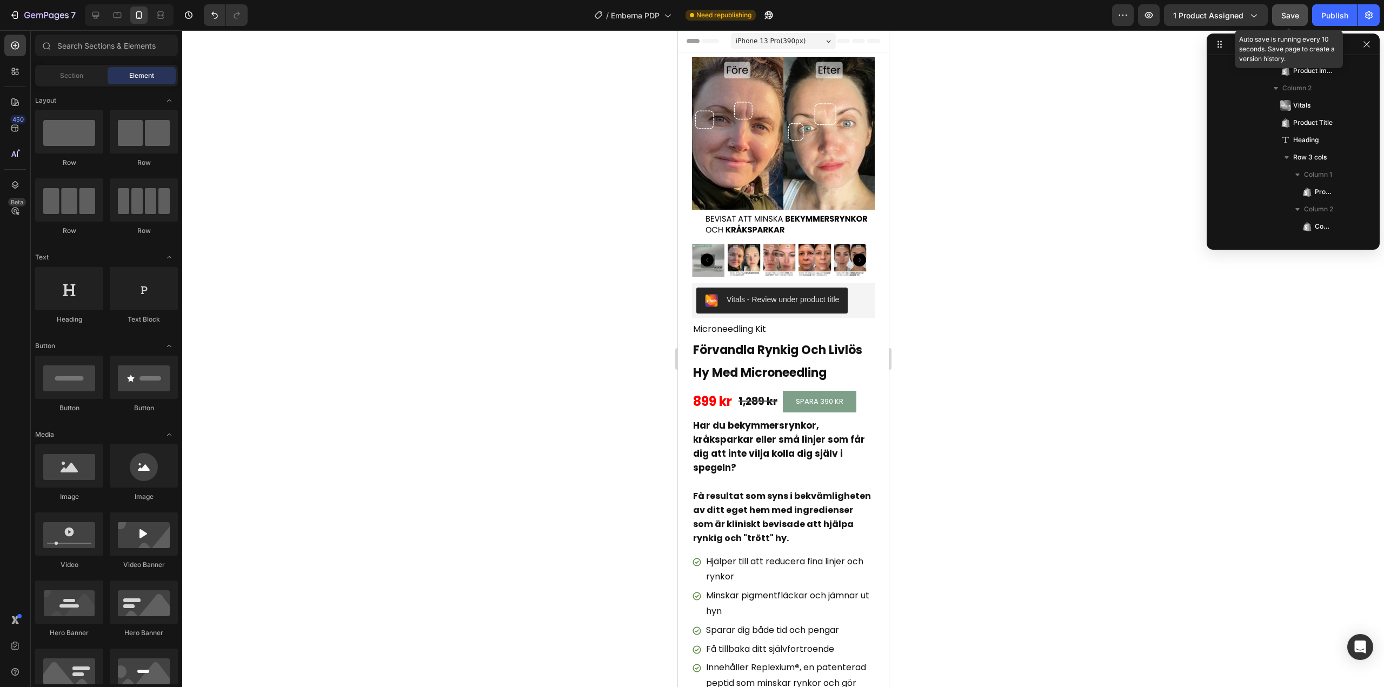
click at [1282, 19] on span "Save" at bounding box center [1290, 15] width 18 height 9
click at [1328, 11] on div "Publish" at bounding box center [1334, 15] width 27 height 11
click at [102, 17] on div at bounding box center [95, 14] width 17 height 17
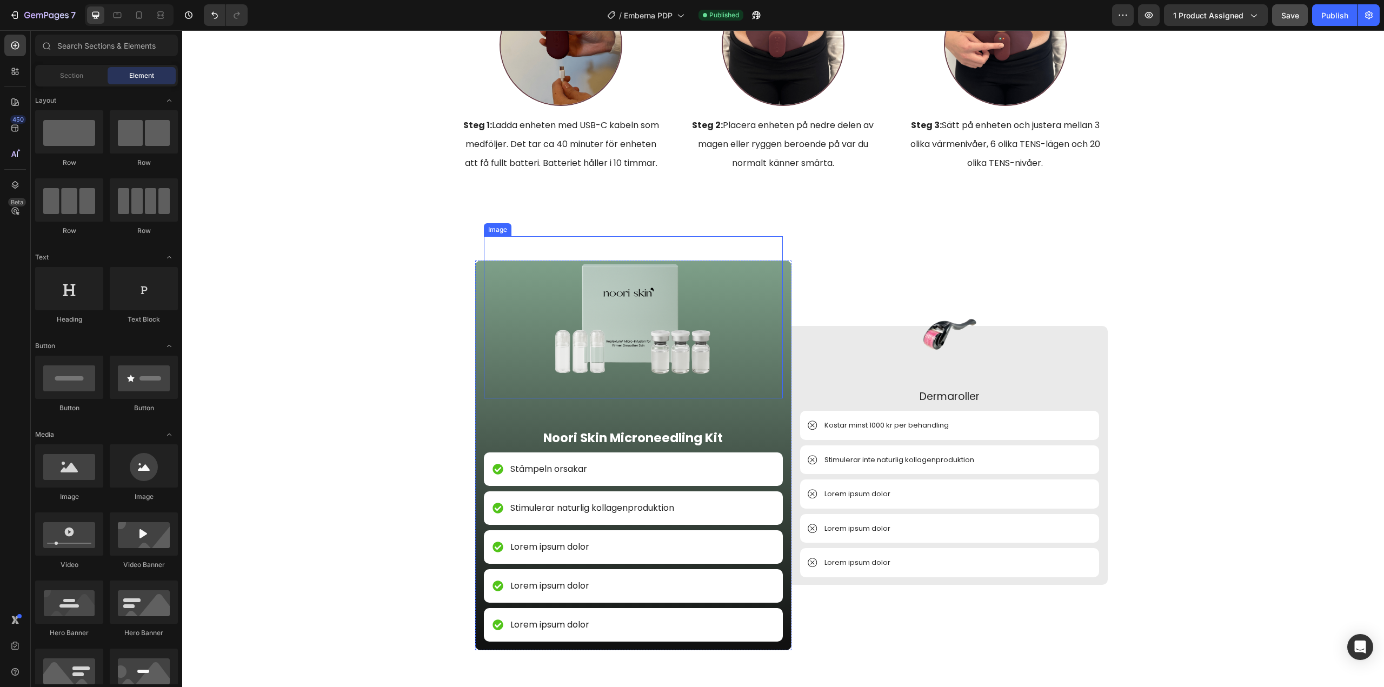
scroll to position [3027, 0]
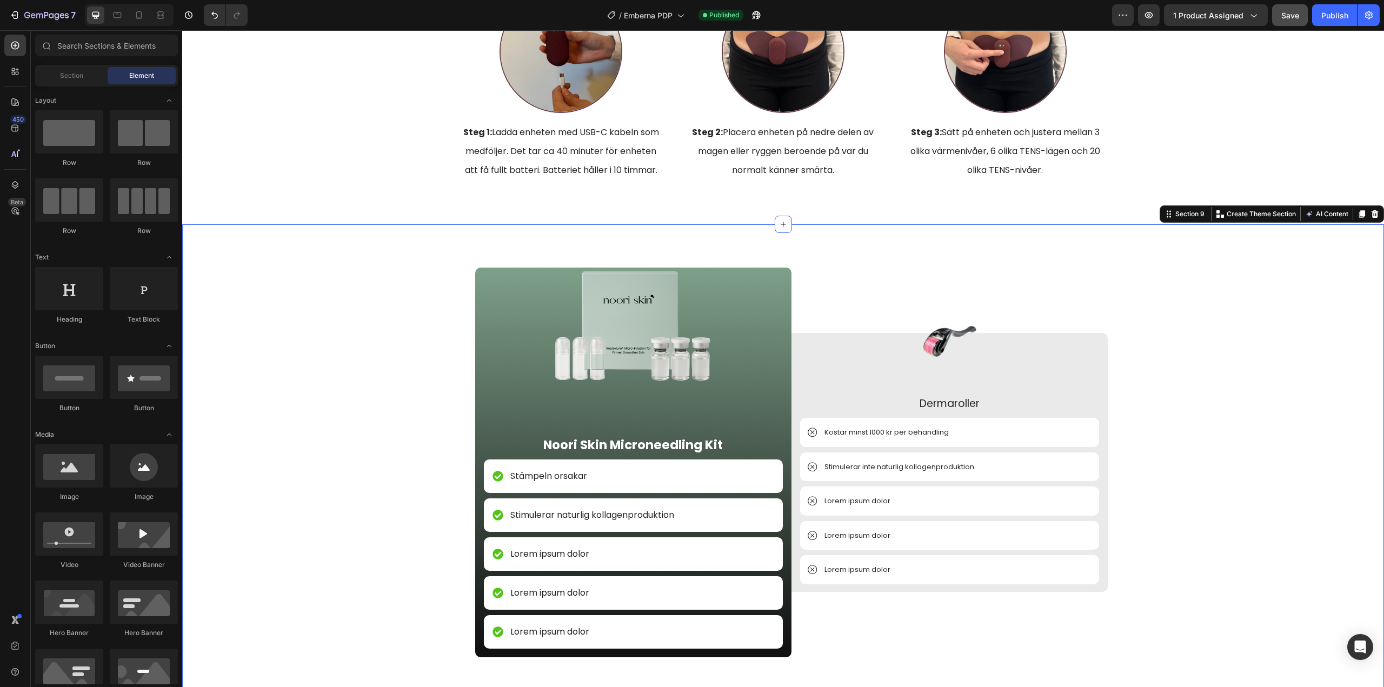
click at [469, 245] on div "Image Noori Skin Microneedling Kit Text Block Stämpeln orsakar Item List Stimul…" at bounding box center [783, 466] width 1202 height 485
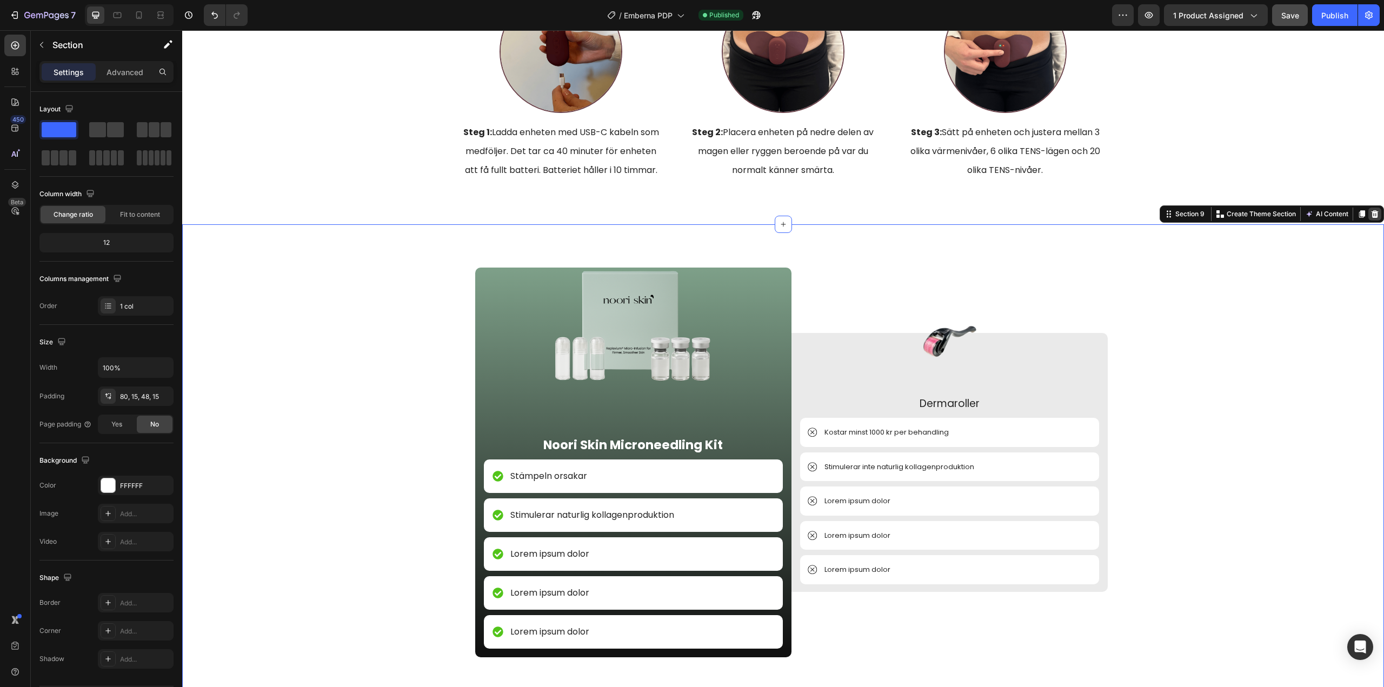
click at [1370, 210] on icon at bounding box center [1374, 214] width 9 height 9
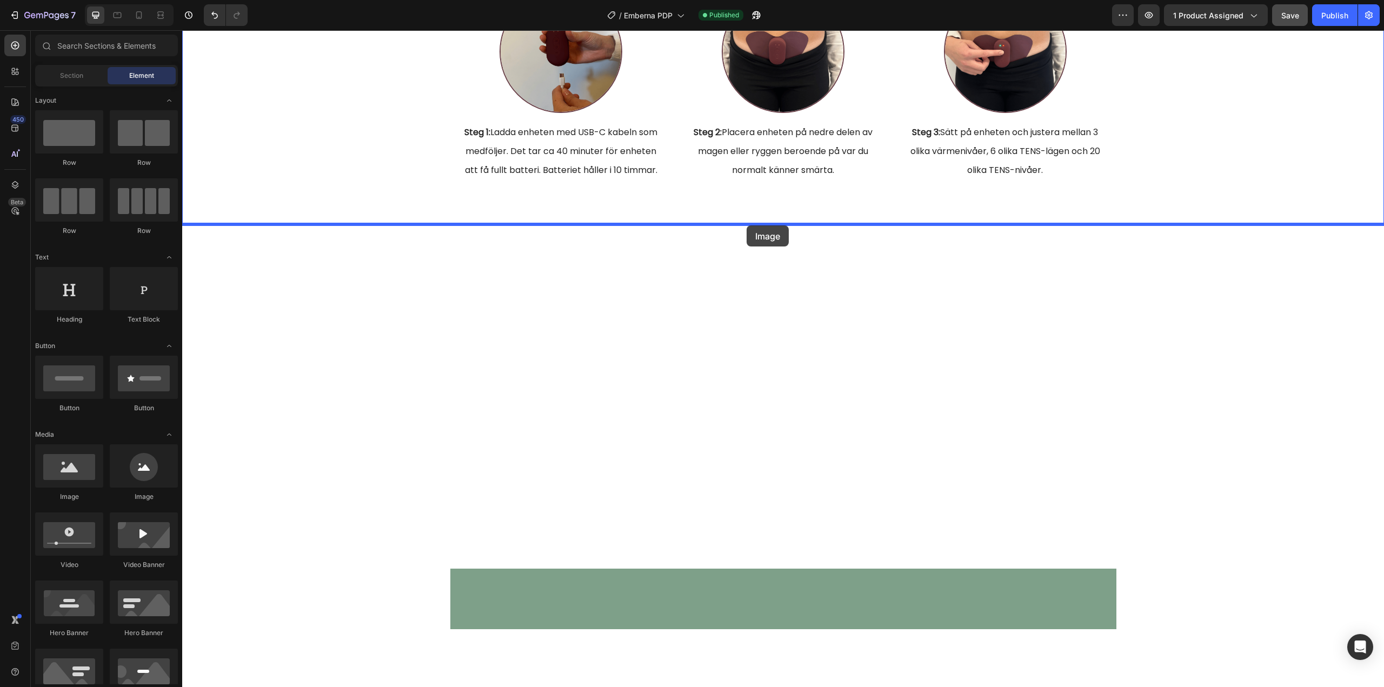
drag, startPoint x: 255, startPoint y: 506, endPoint x: 746, endPoint y: 225, distance: 566.1
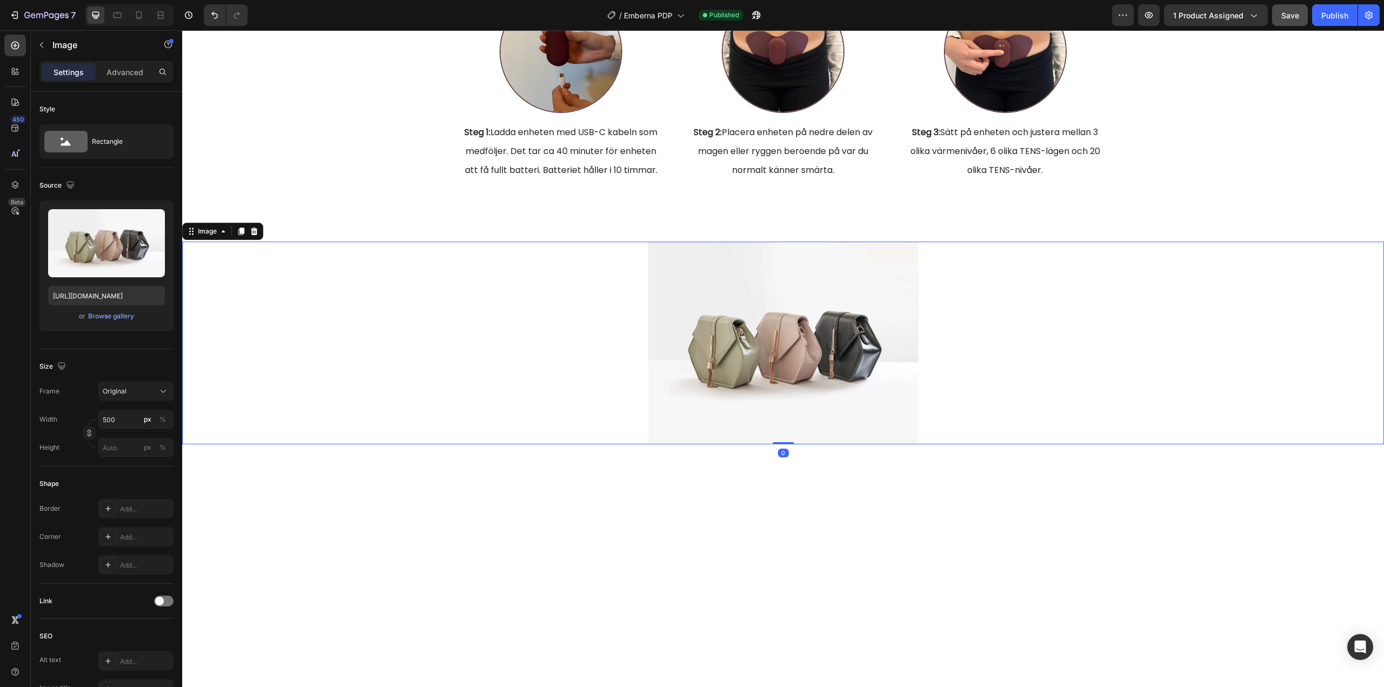
click at [733, 382] on img at bounding box center [783, 343] width 270 height 203
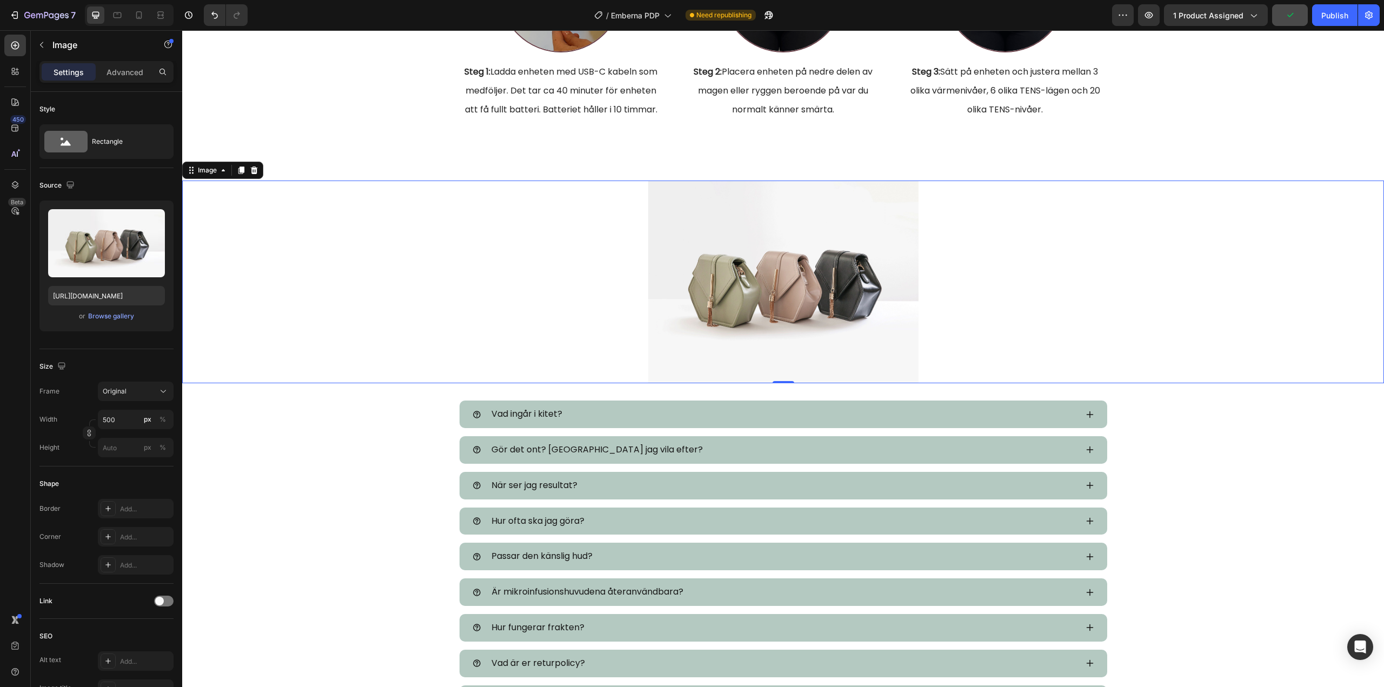
scroll to position [2919, 0]
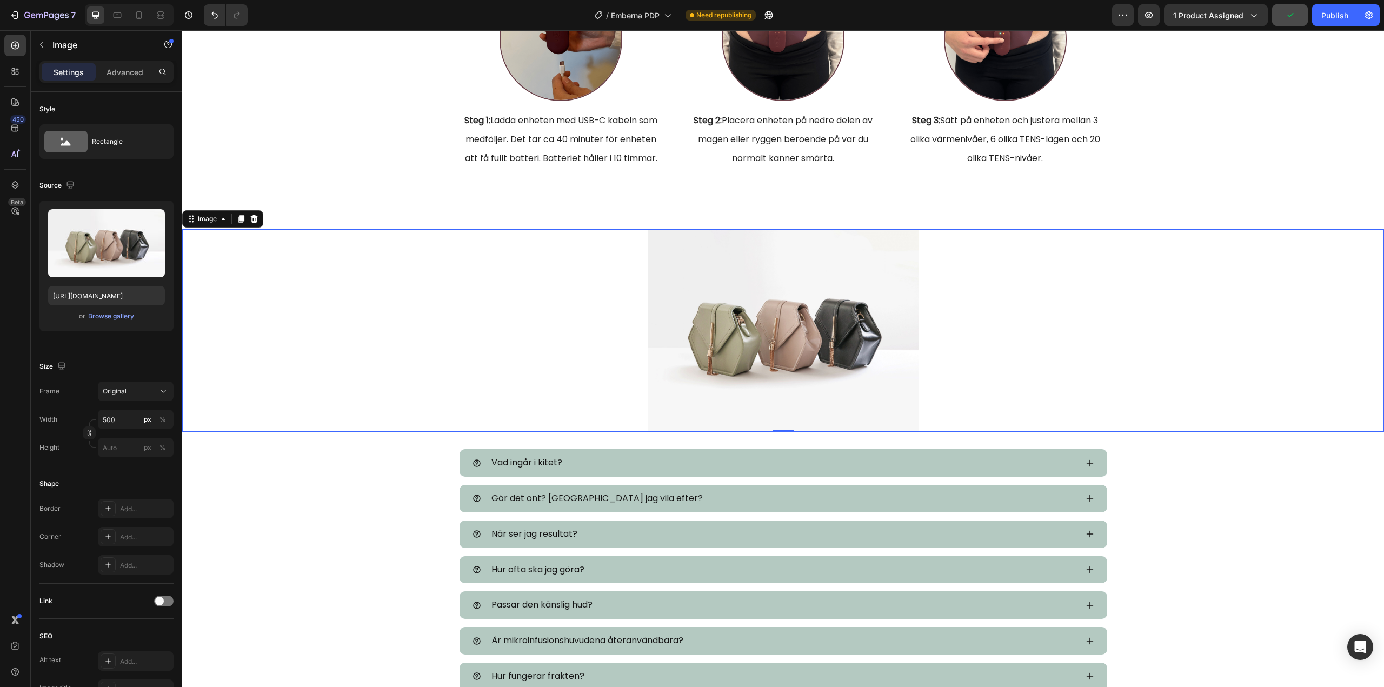
click at [753, 336] on img at bounding box center [783, 330] width 270 height 203
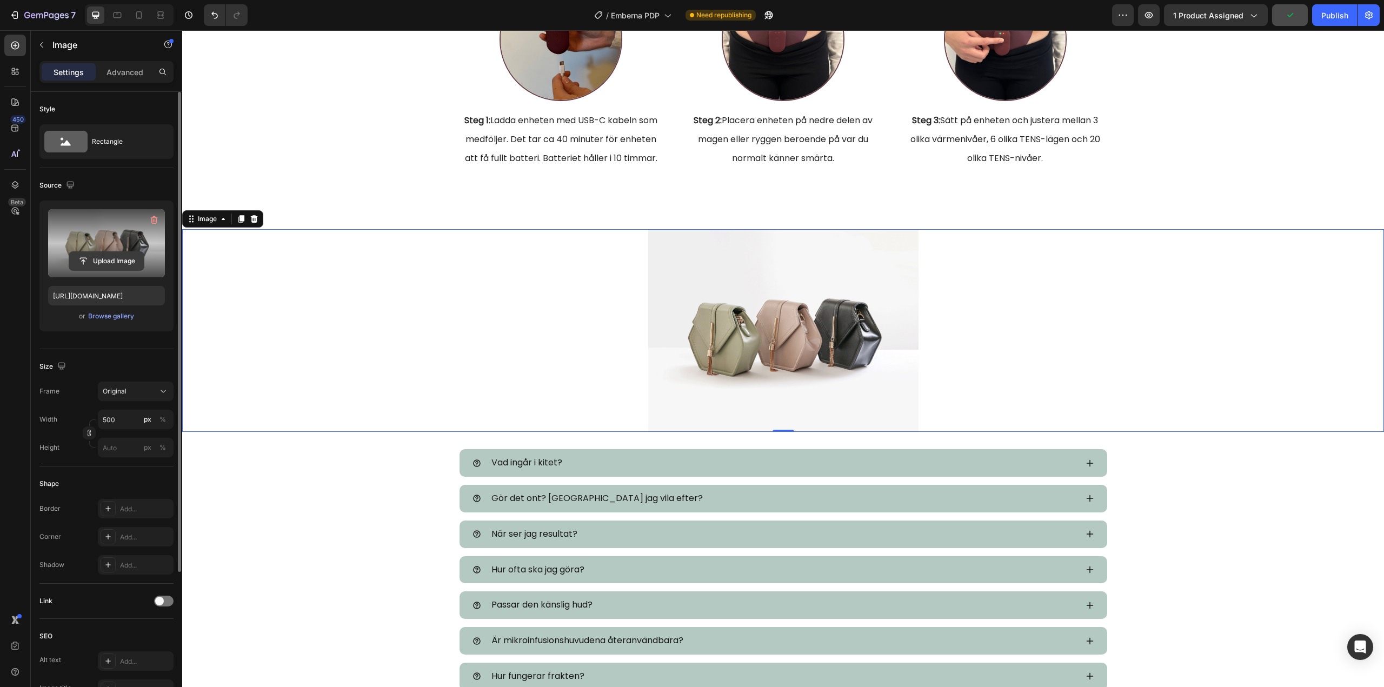
click at [100, 257] on input "file" at bounding box center [106, 261] width 75 height 18
type input "https://cdn.shopify.com/s/files/1/0960/3049/0959/files/gempages_581657468233319…"
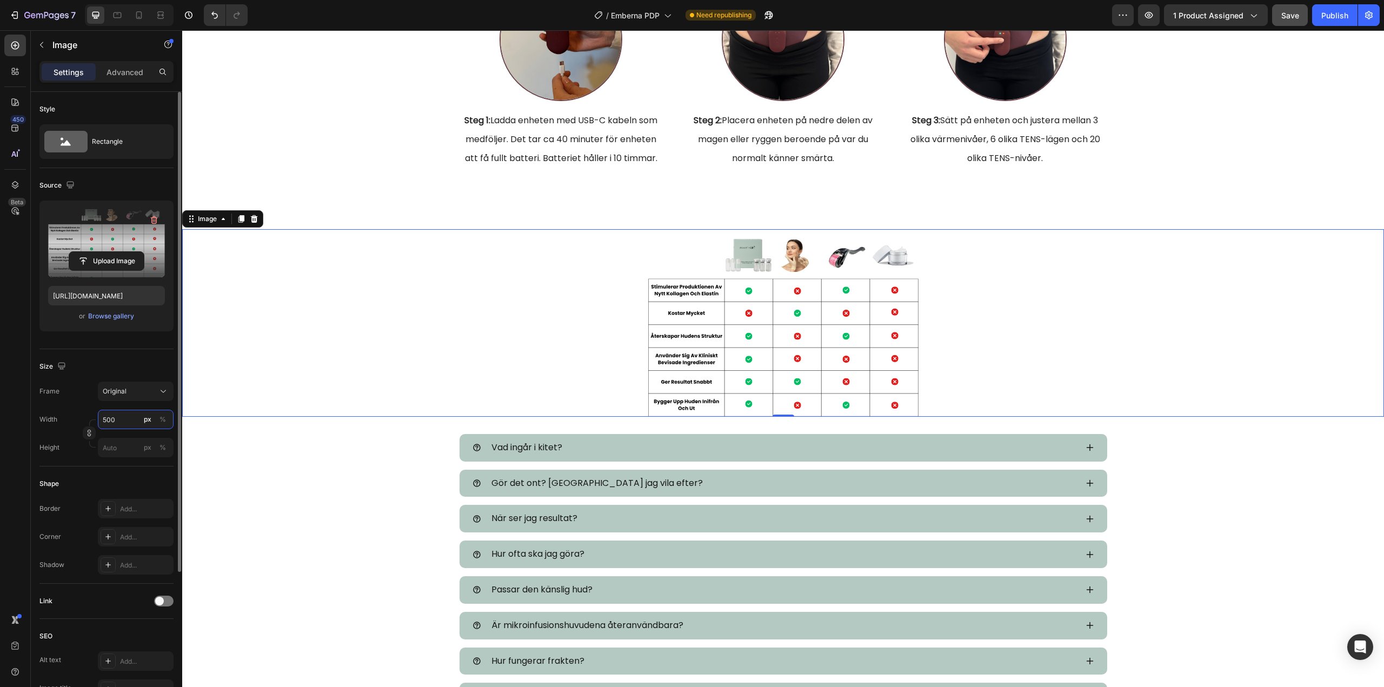
click at [112, 419] on input "500" at bounding box center [136, 419] width 76 height 19
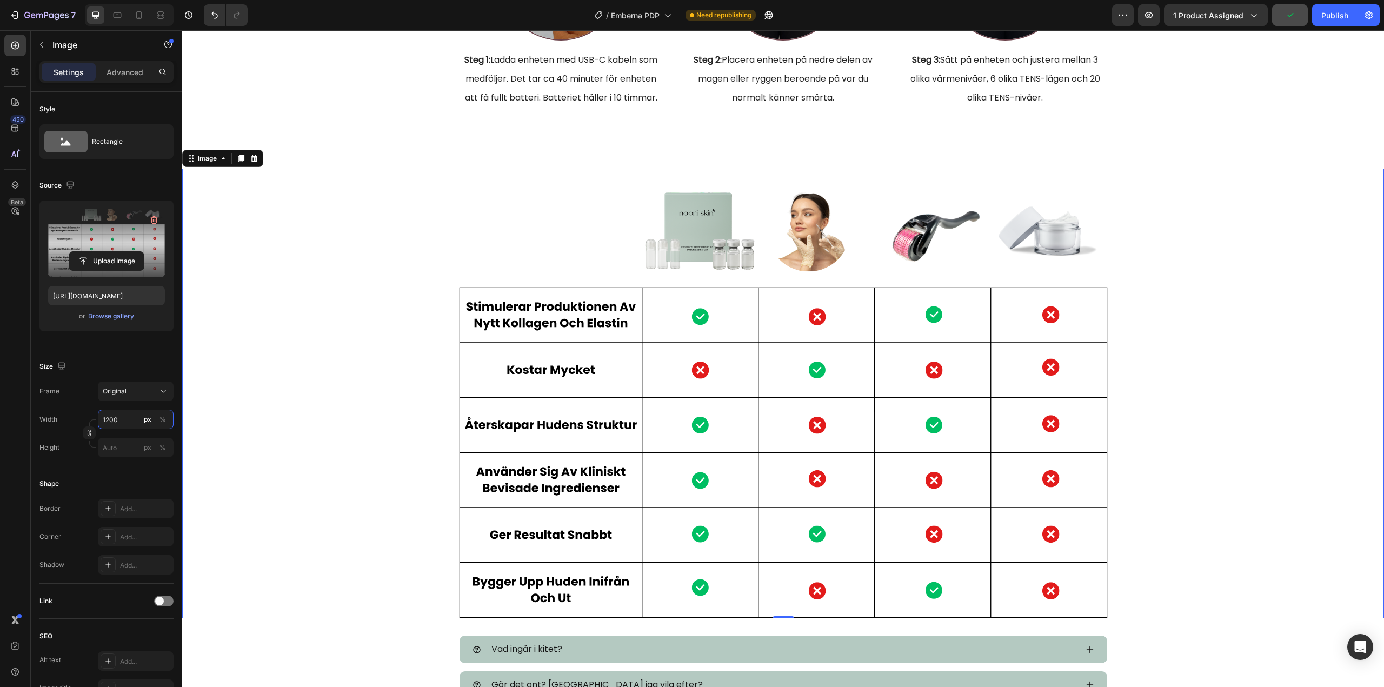
scroll to position [2973, 0]
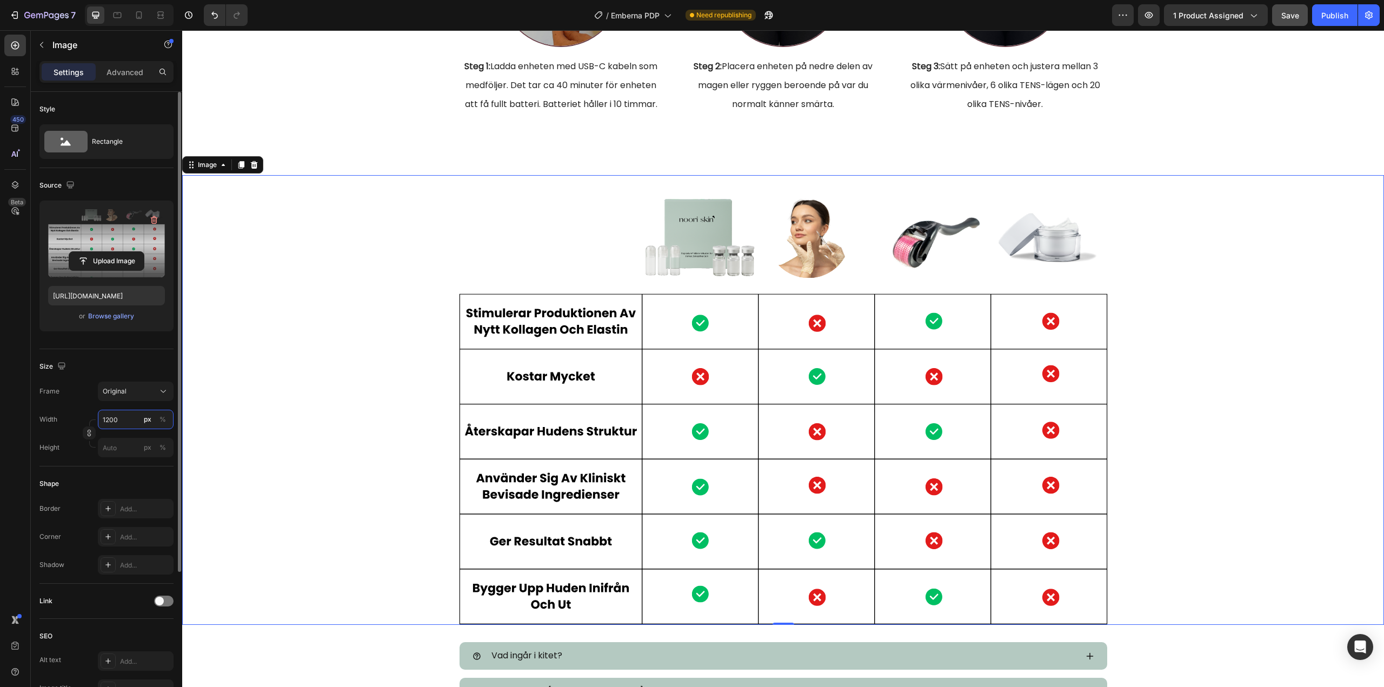
click at [107, 421] on input "1200" at bounding box center [136, 419] width 76 height 19
type input "1000"
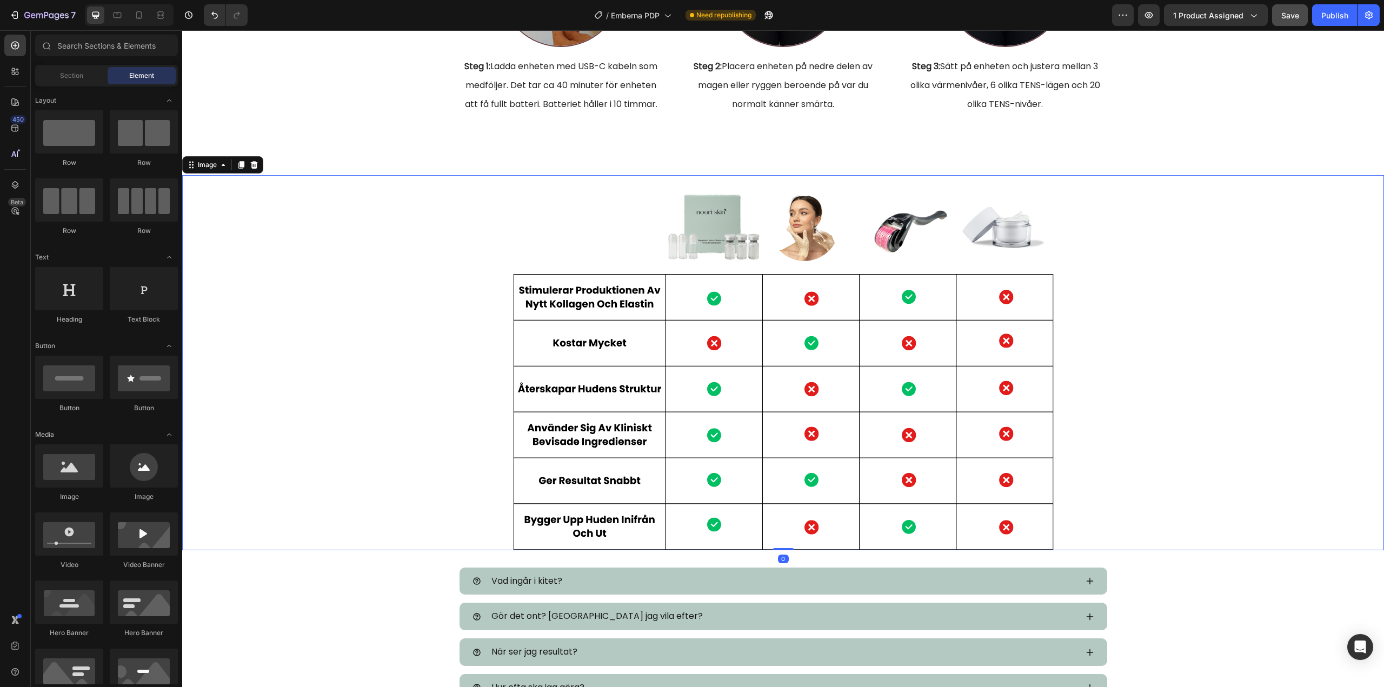
click at [668, 184] on img at bounding box center [783, 362] width 541 height 375
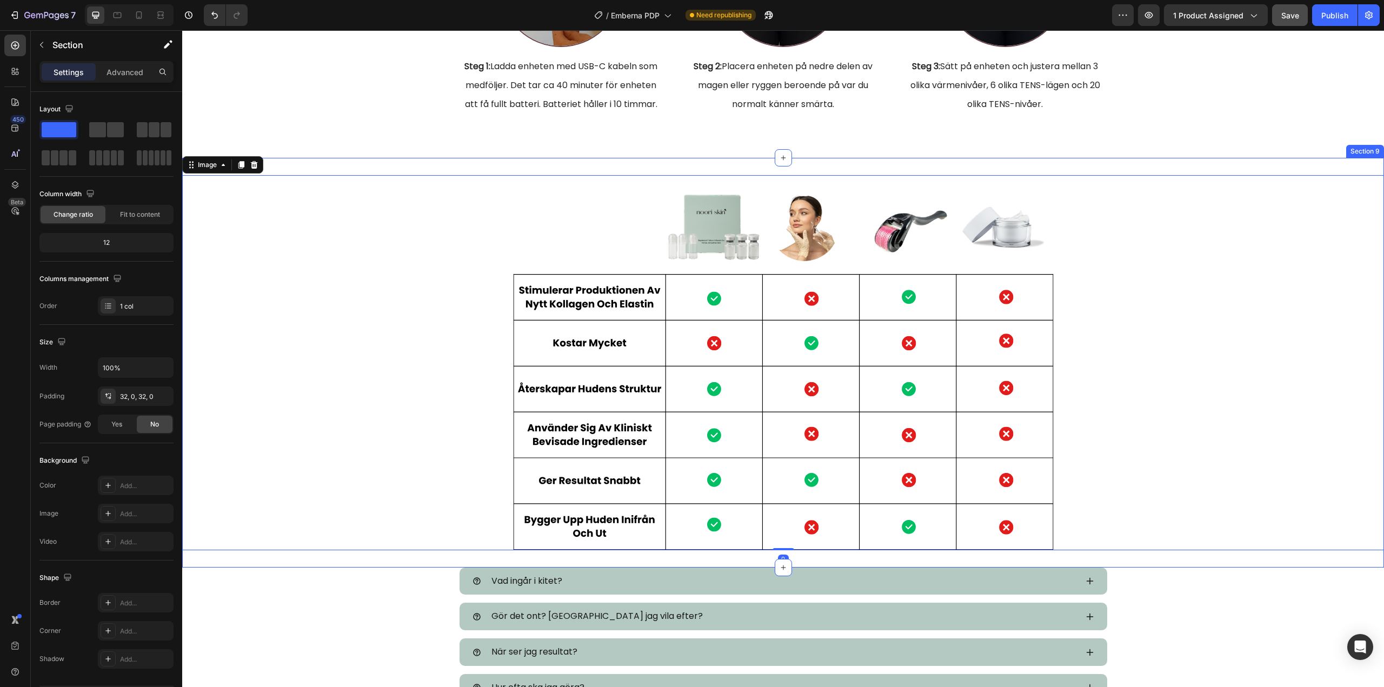
click at [666, 170] on div "Image 0 Section 9" at bounding box center [783, 362] width 1202 height 409
click at [654, 179] on img at bounding box center [783, 362] width 541 height 375
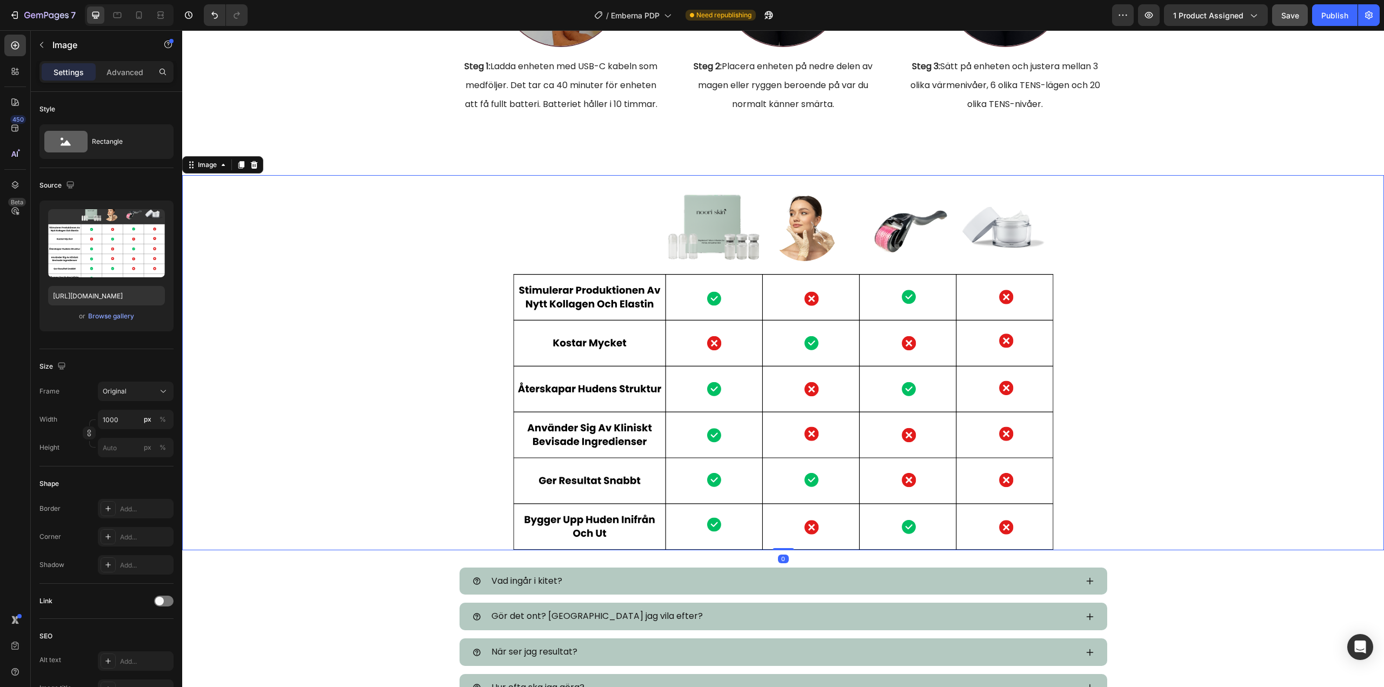
click at [125, 62] on div "Settings Advanced" at bounding box center [106, 72] width 134 height 22
click at [121, 67] on p "Advanced" at bounding box center [124, 71] width 37 height 11
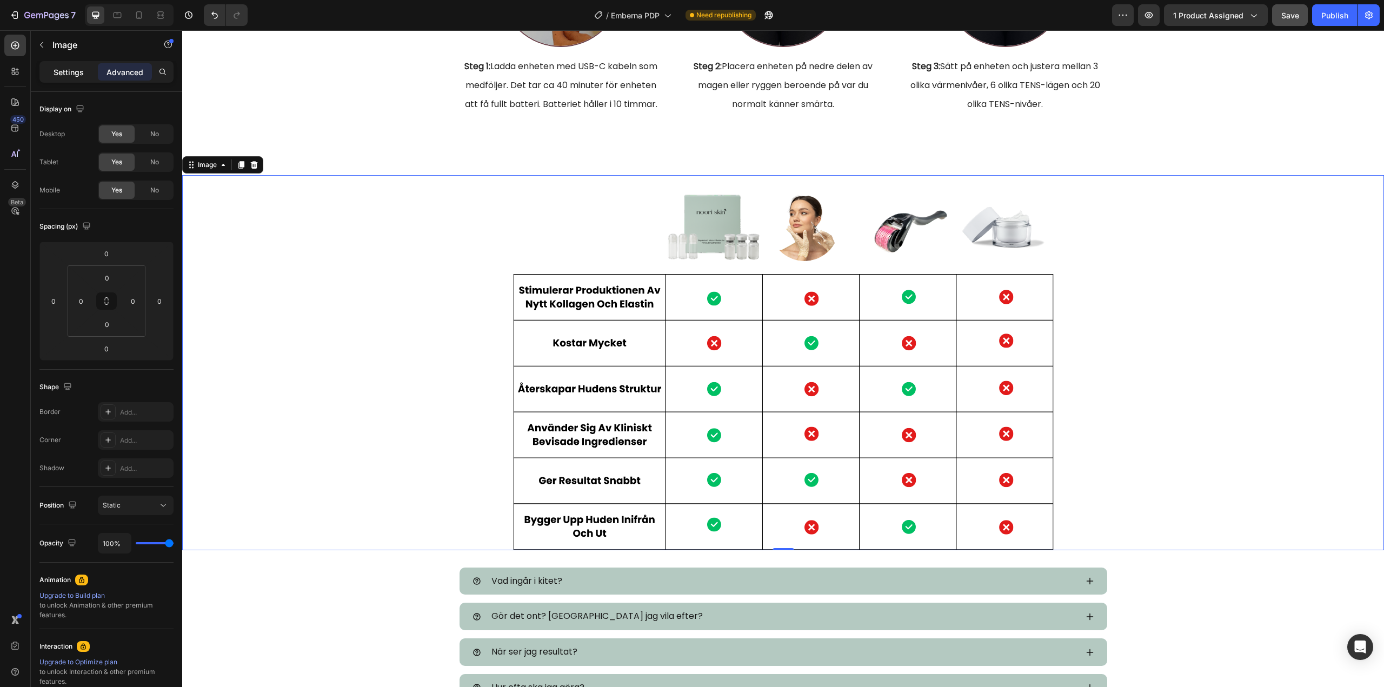
click at [76, 74] on p "Settings" at bounding box center [69, 71] width 30 height 11
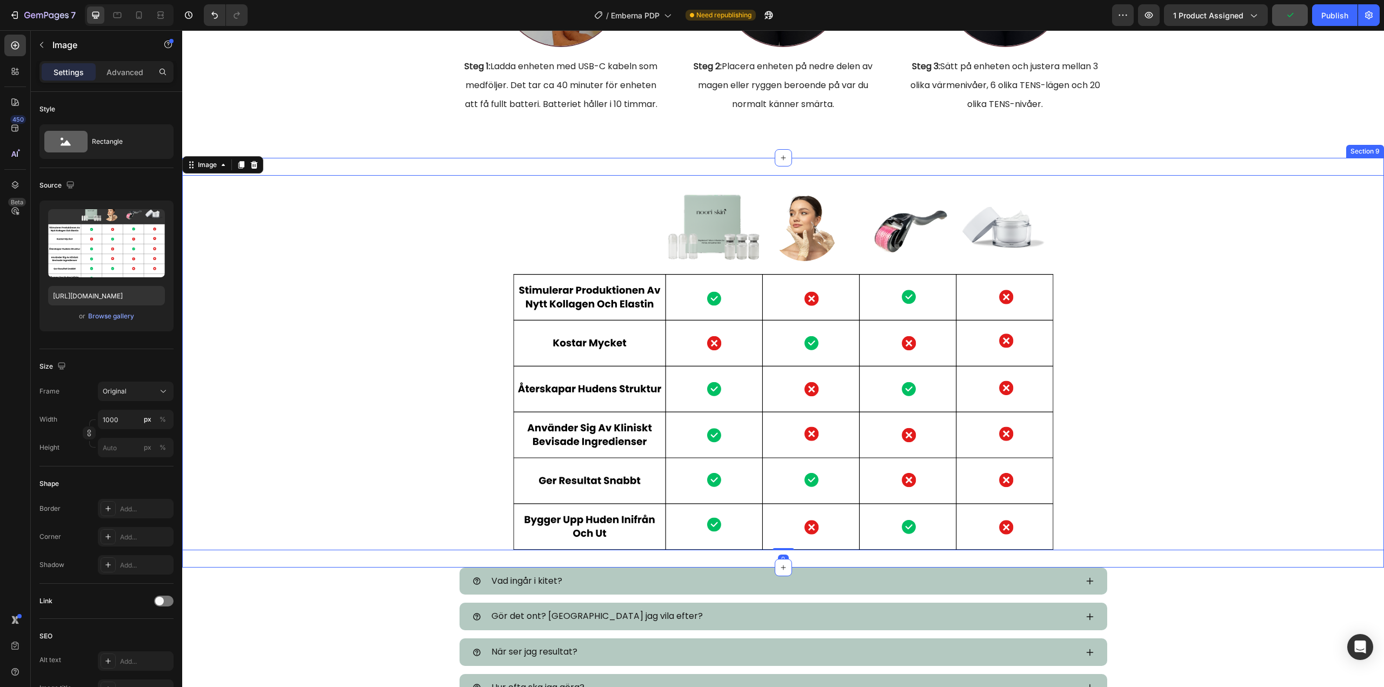
click at [753, 164] on div "Image 0 Section 9" at bounding box center [783, 362] width 1202 height 409
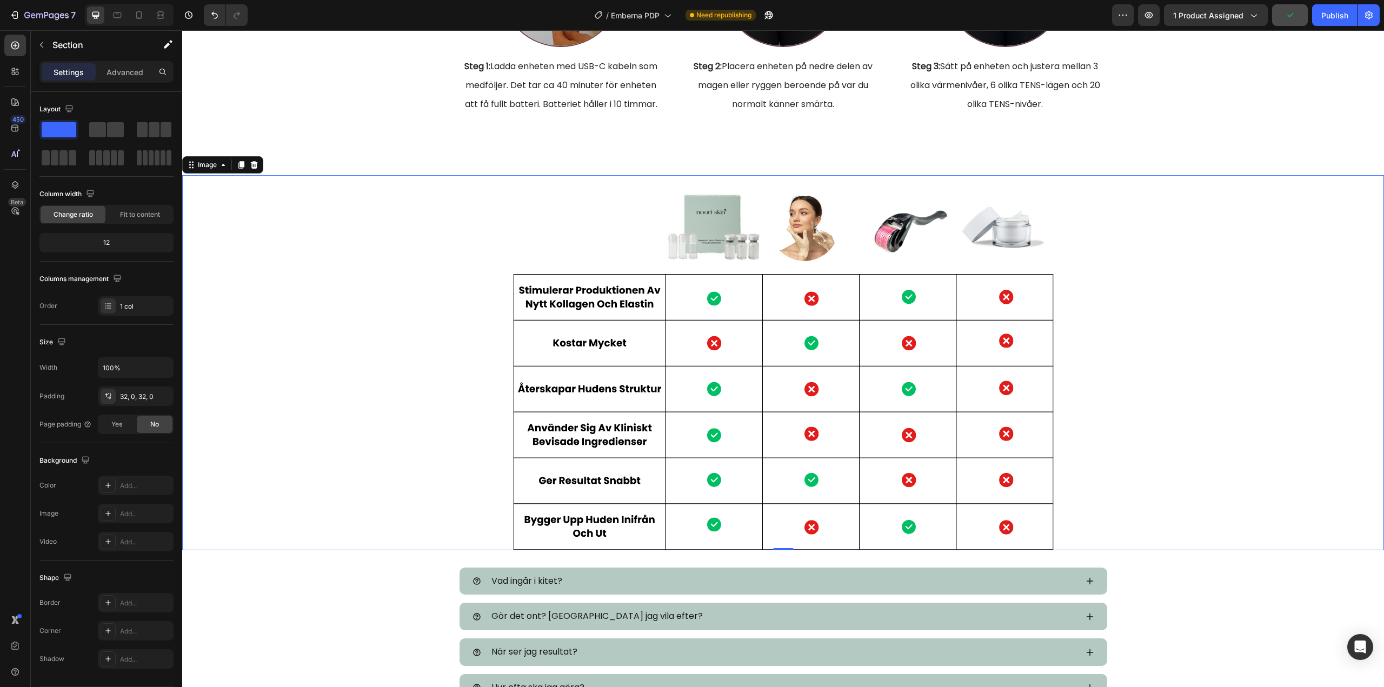
click at [748, 178] on img at bounding box center [783, 362] width 541 height 375
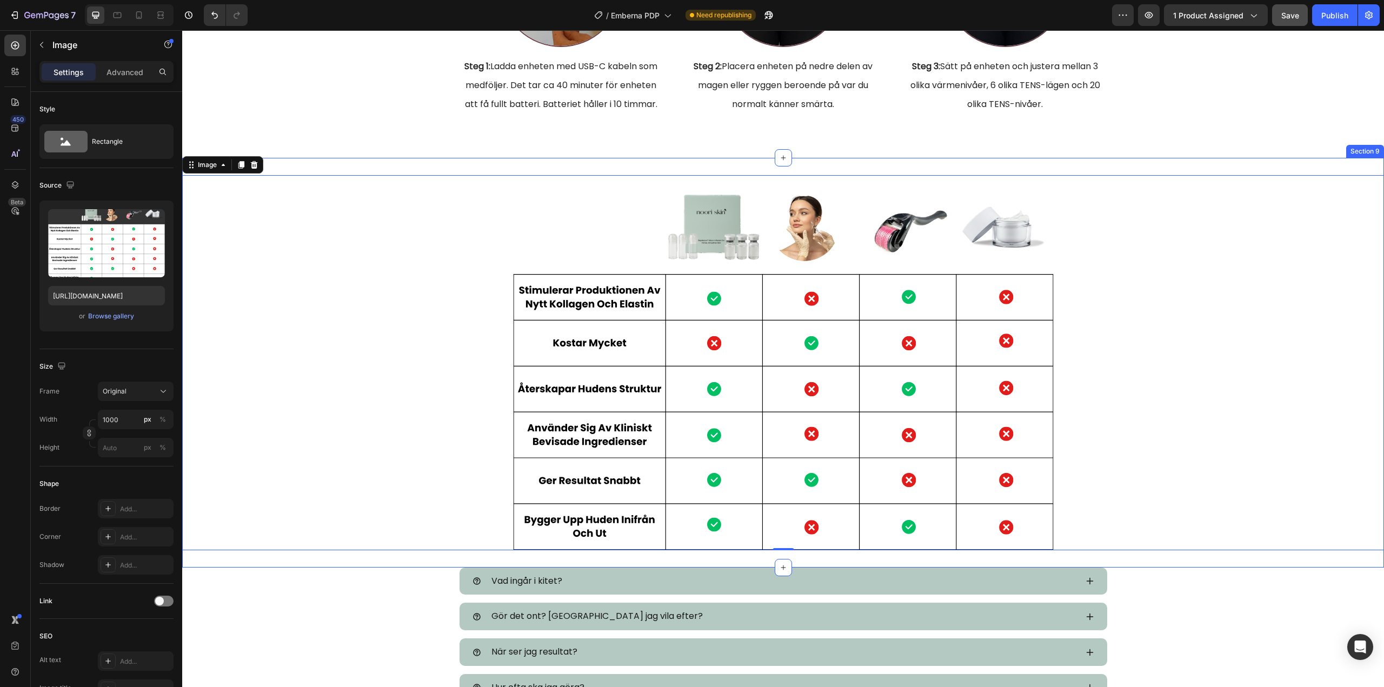
click at [744, 164] on div "Image 0 Section 9" at bounding box center [783, 362] width 1202 height 409
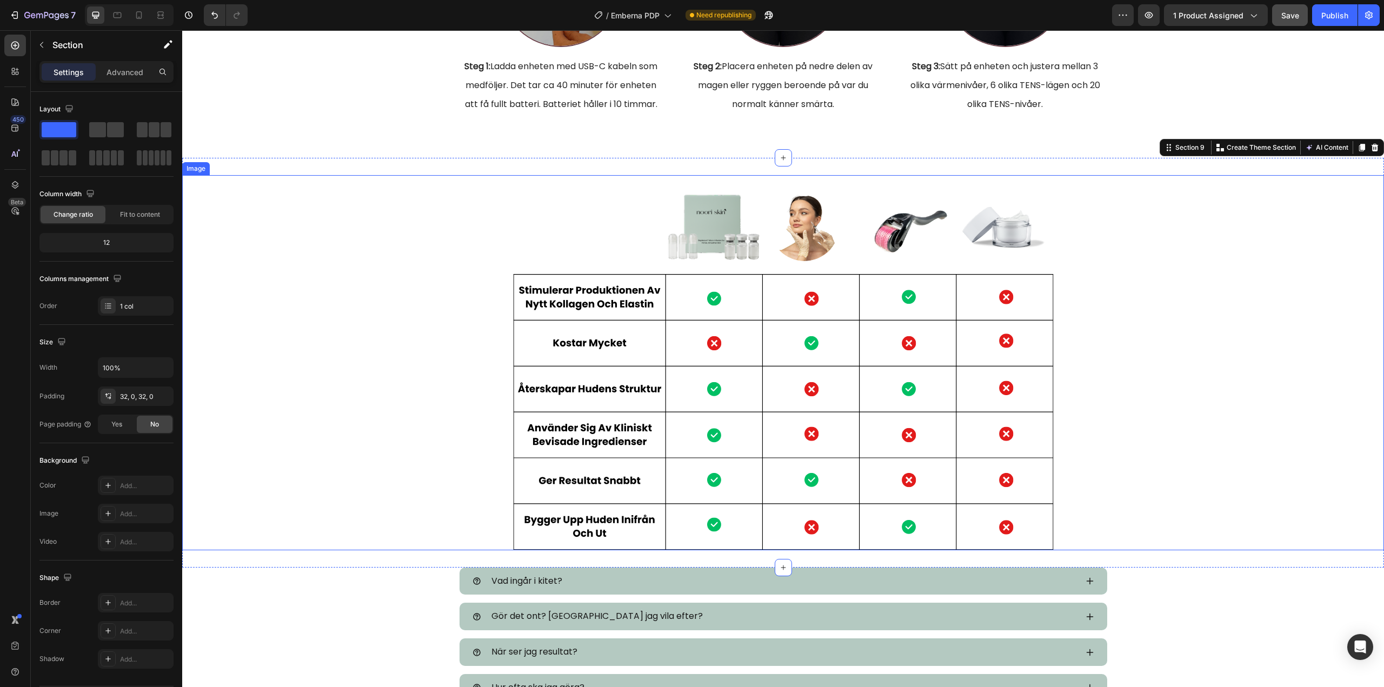
click at [426, 544] on div at bounding box center [783, 362] width 1202 height 375
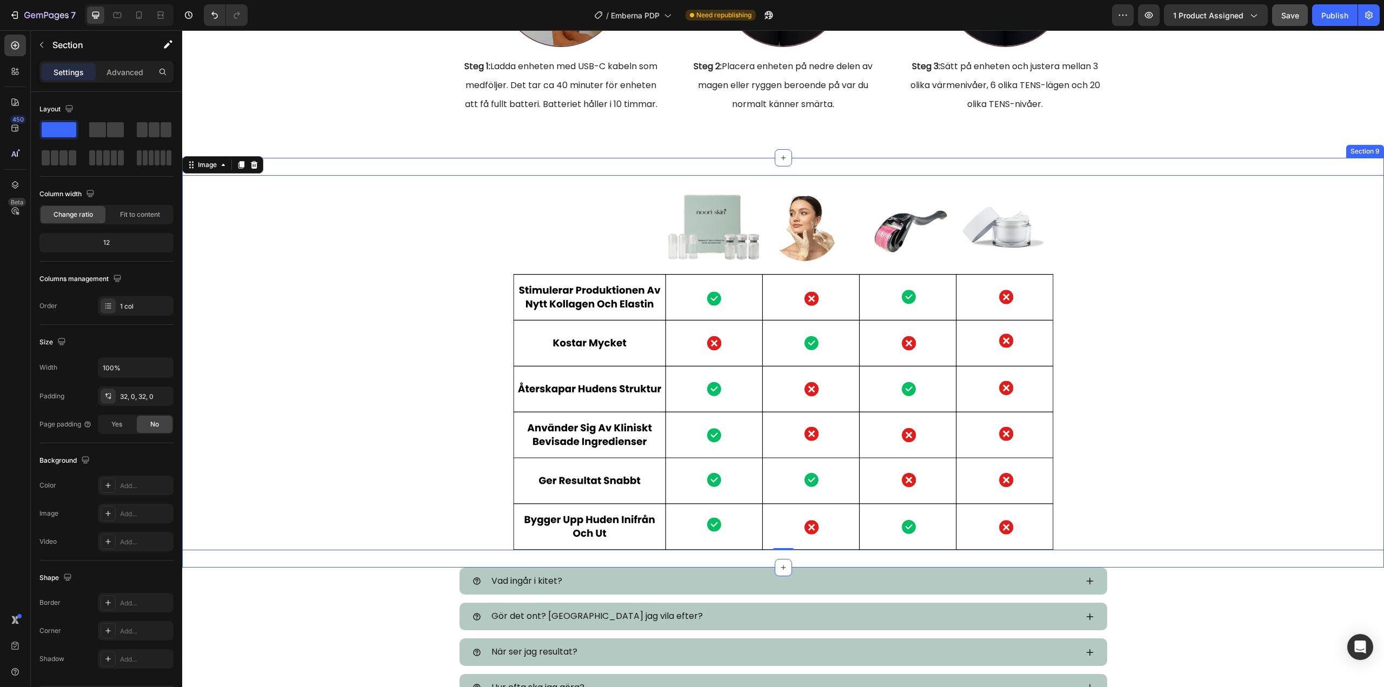
click at [424, 558] on div "Image 0 Section 9" at bounding box center [783, 362] width 1202 height 409
click at [621, 121] on div "Image Steg 1: Ladda enheten med USB-C kabeln som medföljer. Det tar ca 40 minut…" at bounding box center [783, 19] width 1202 height 277
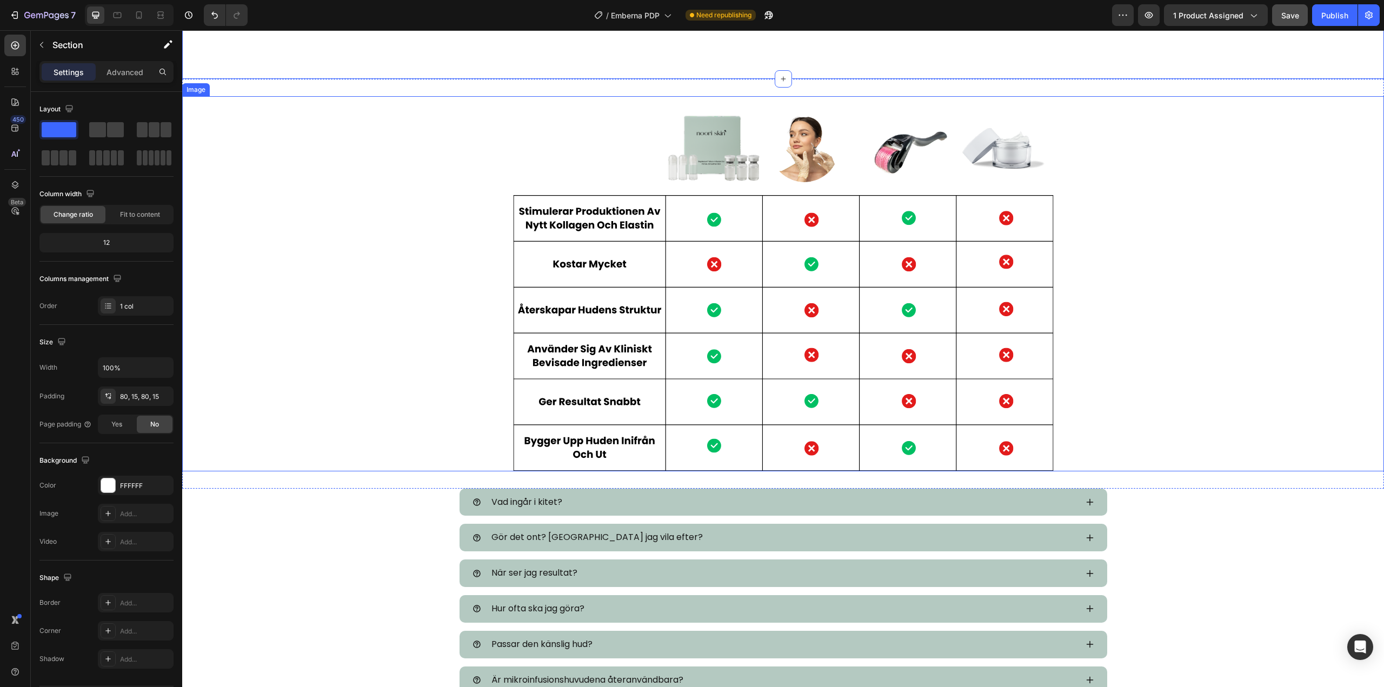
scroll to position [3081, 0]
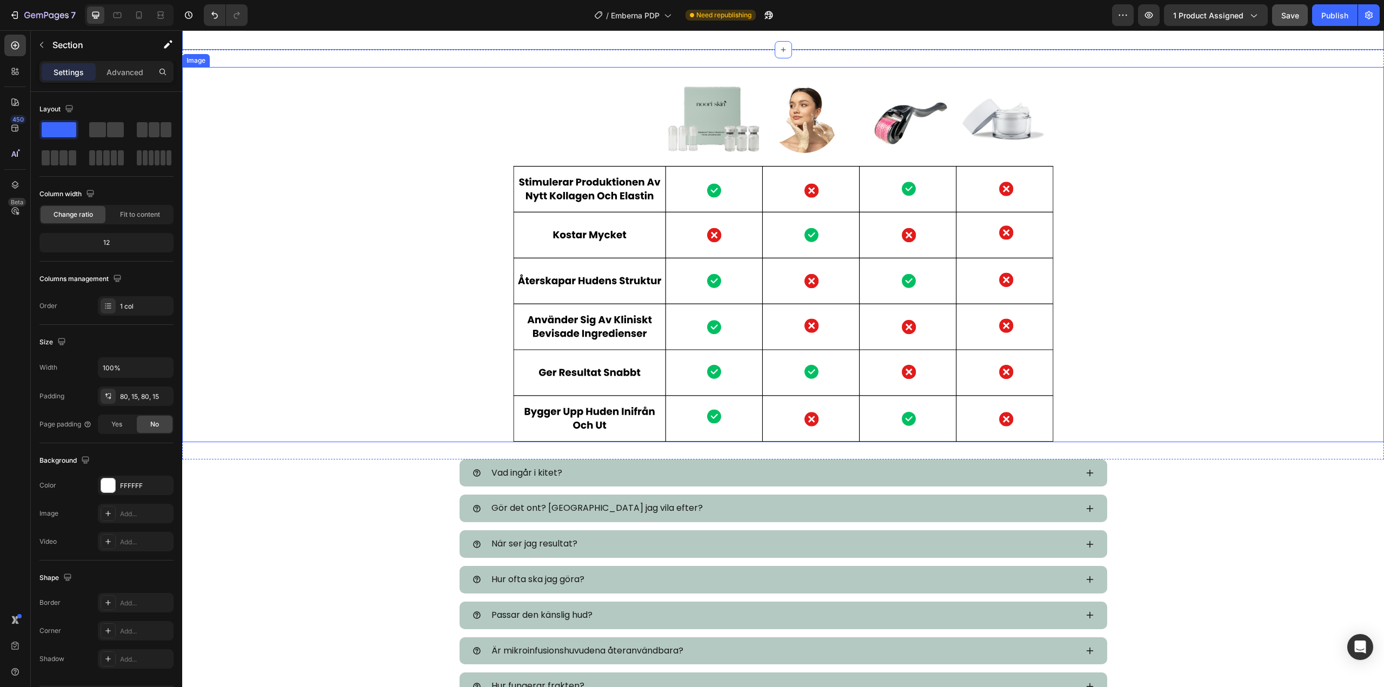
click at [434, 408] on div at bounding box center [783, 254] width 1202 height 375
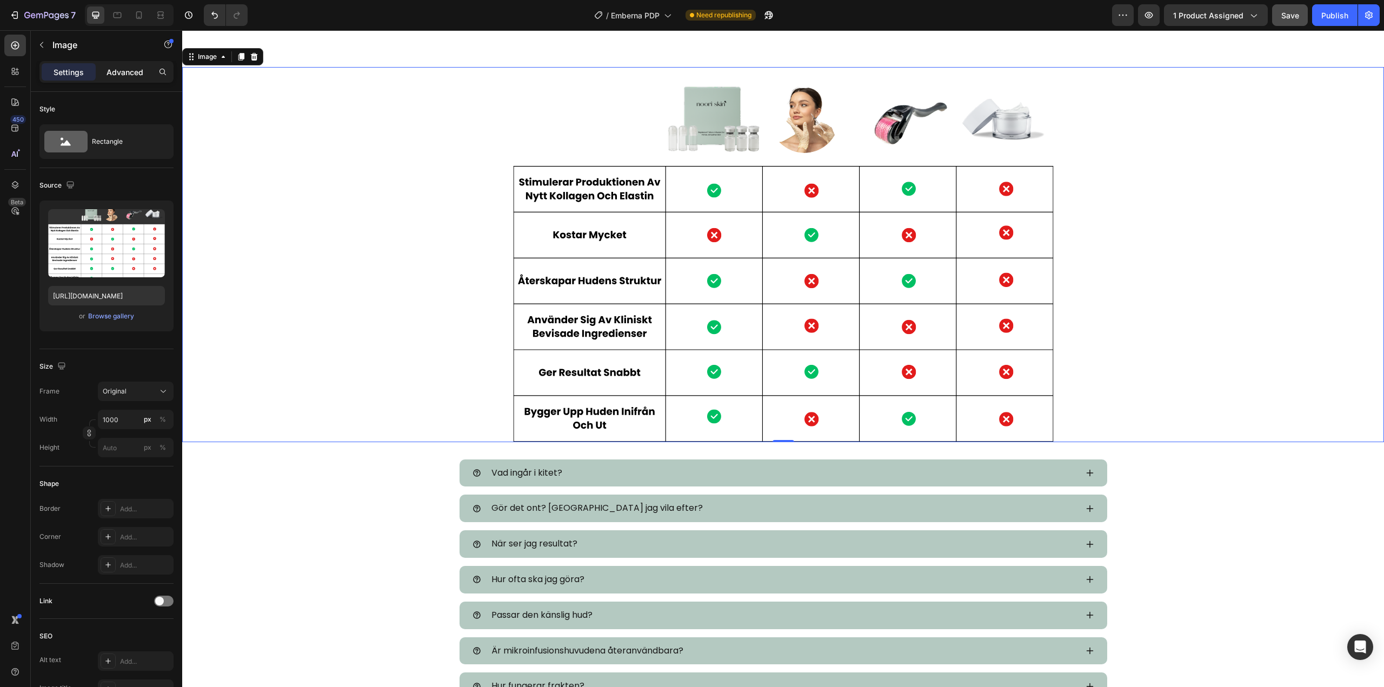
click at [122, 71] on p "Advanced" at bounding box center [124, 71] width 37 height 11
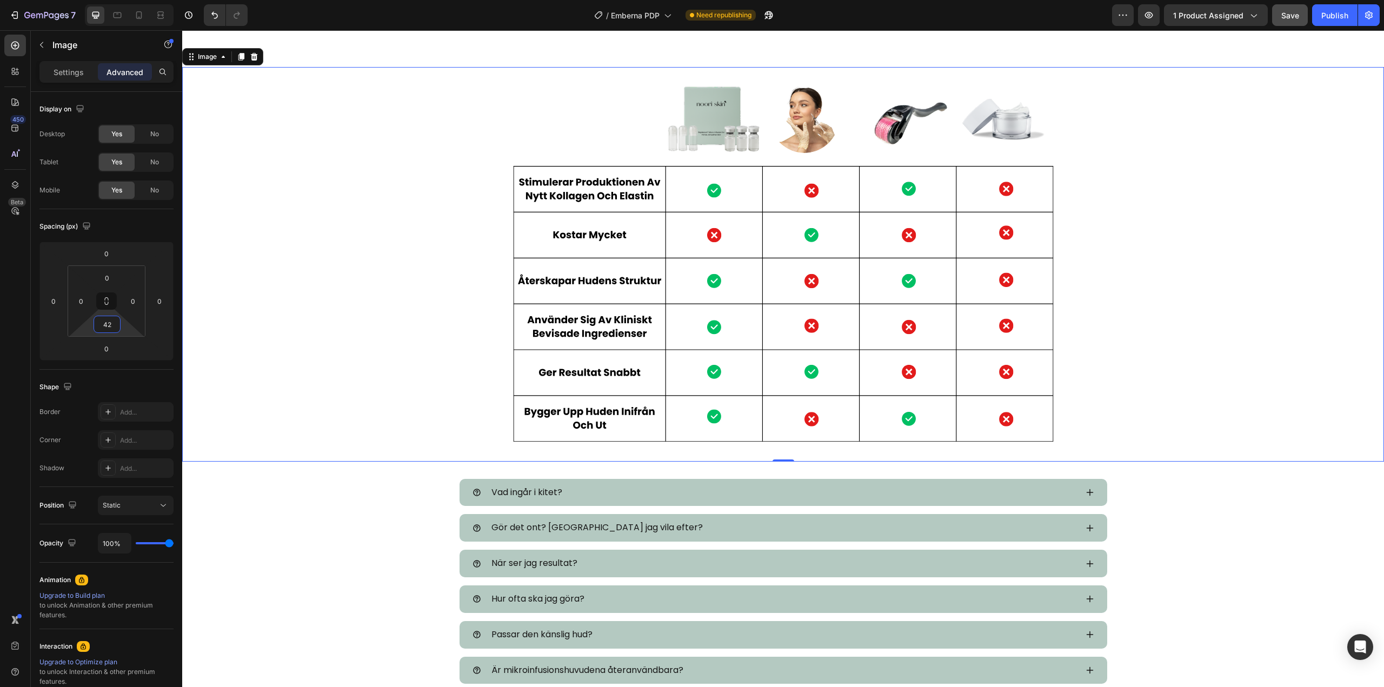
type input "44"
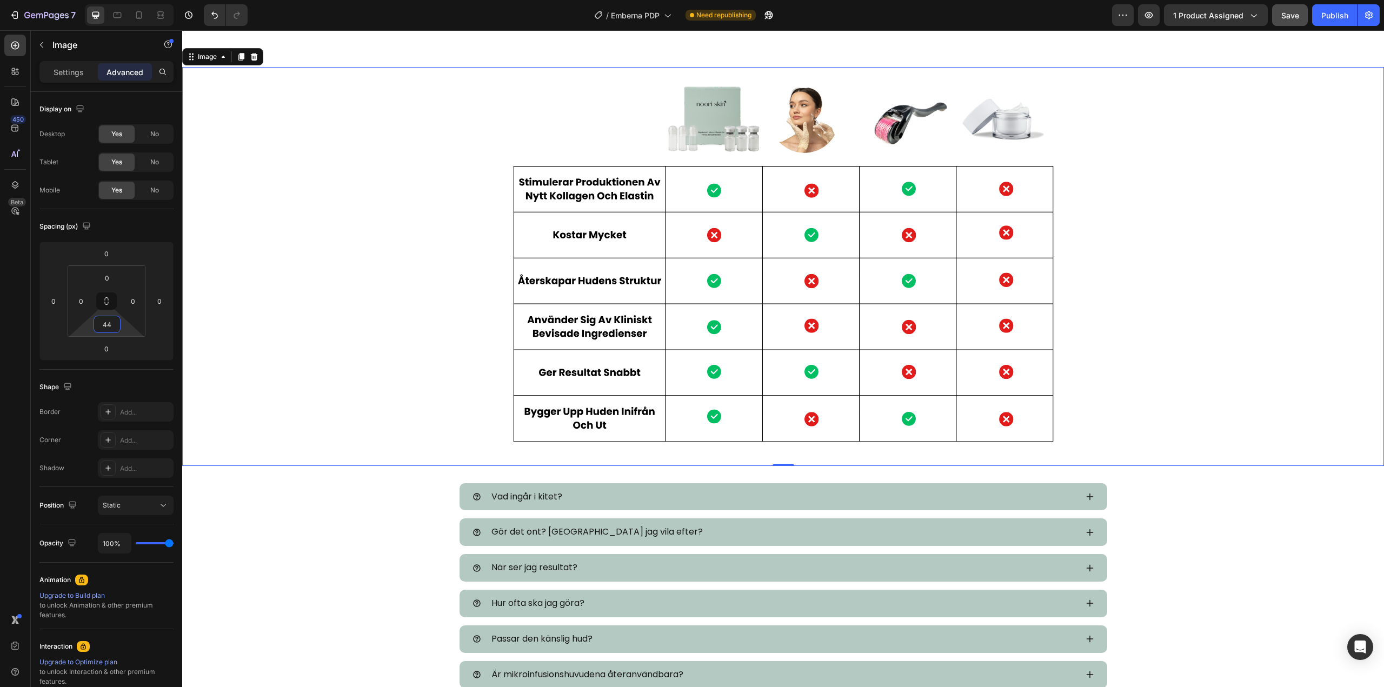
drag, startPoint x: 122, startPoint y: 330, endPoint x: 122, endPoint y: 318, distance: 11.9
click at [122, 0] on html "7 / Emberna PDP Need republishing Preview 1 product assigned Save Publish 450 B…" at bounding box center [692, 0] width 1384 height 0
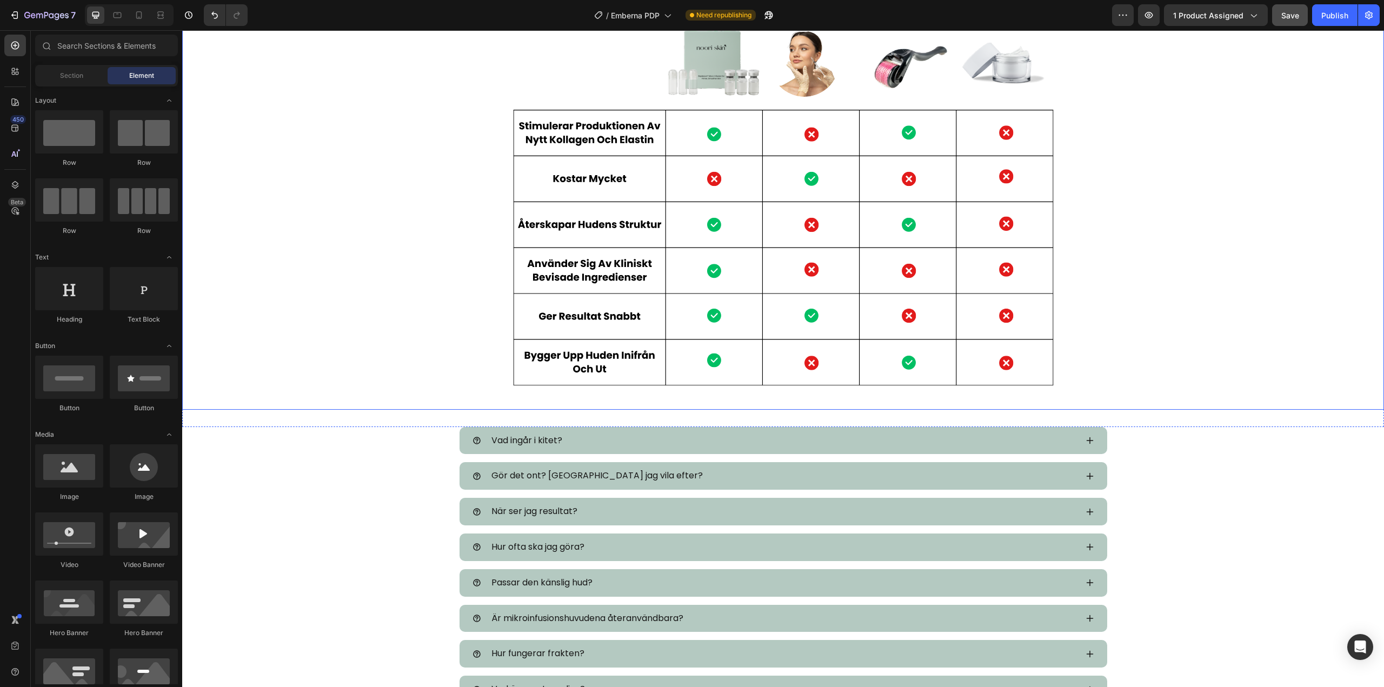
scroll to position [3189, 0]
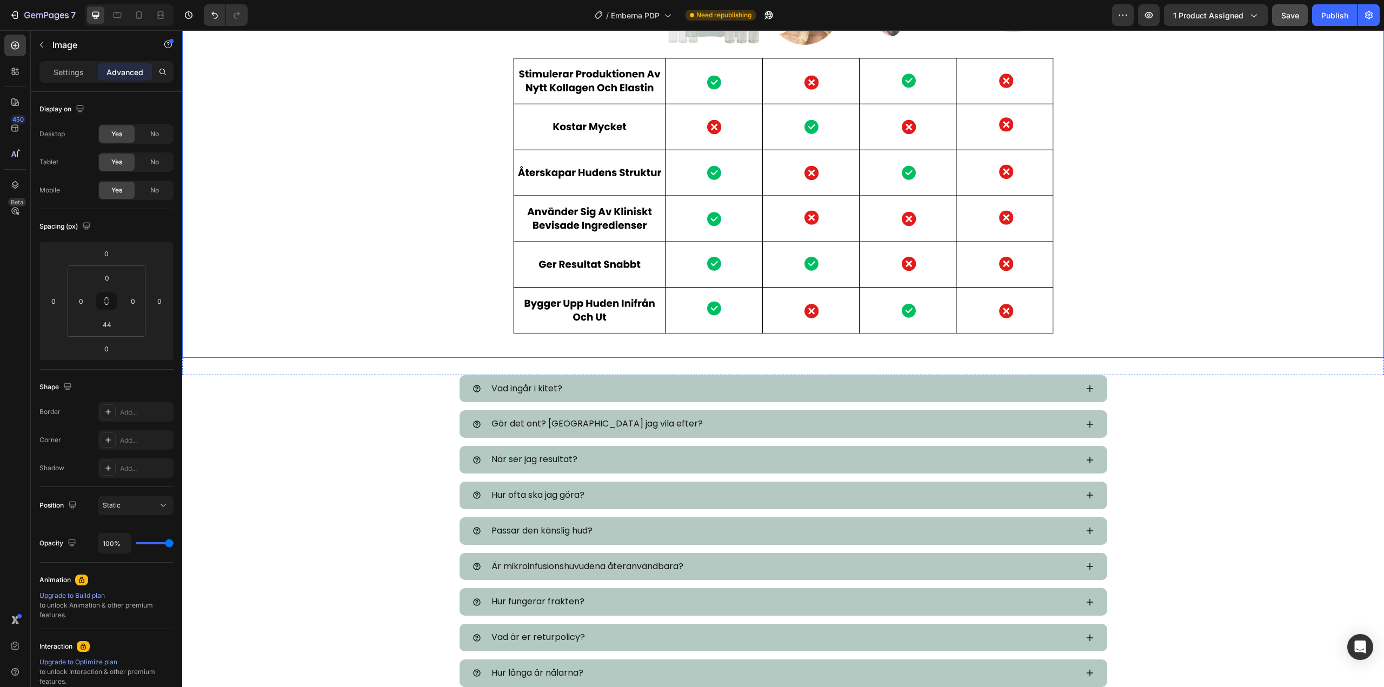
click at [432, 339] on div "Image" at bounding box center [783, 158] width 1202 height 398
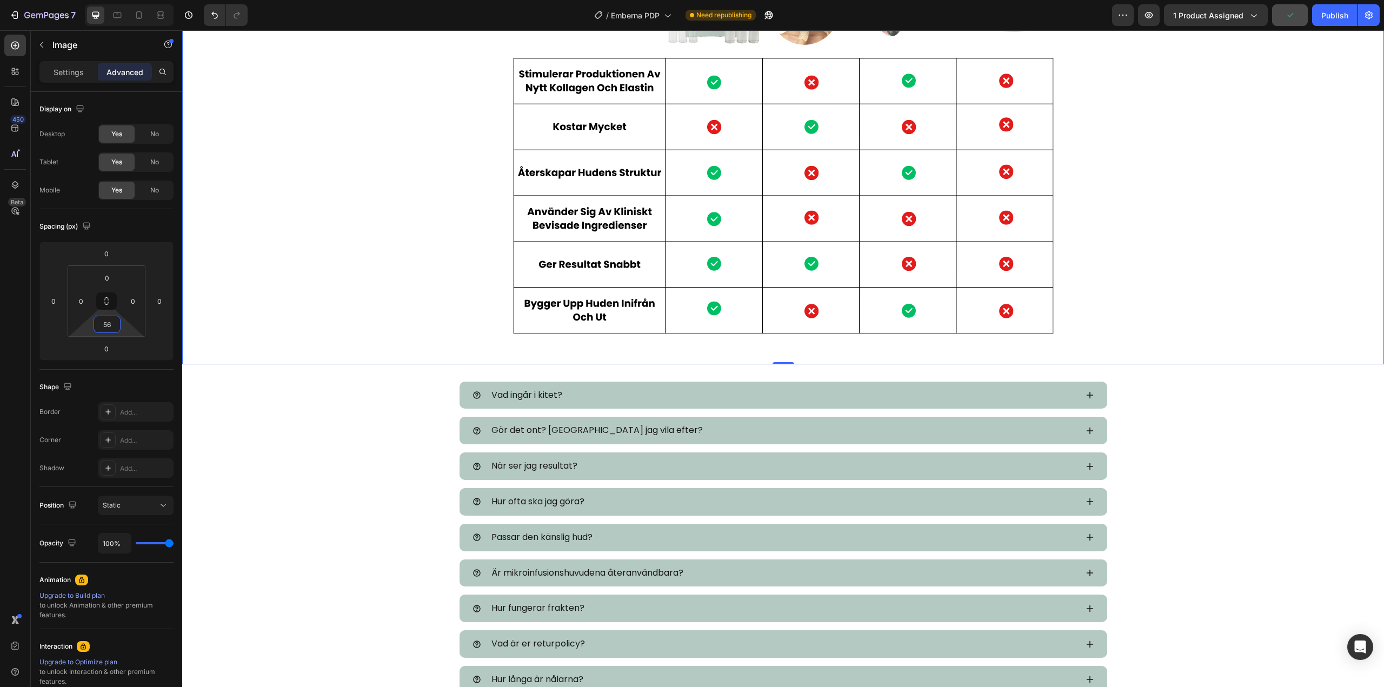
click at [123, 0] on html "7 / Emberna PDP Need republishing Preview 1 product assigned Publish 450 Beta S…" at bounding box center [692, 0] width 1384 height 0
click at [369, 330] on div at bounding box center [783, 146] width 1202 height 375
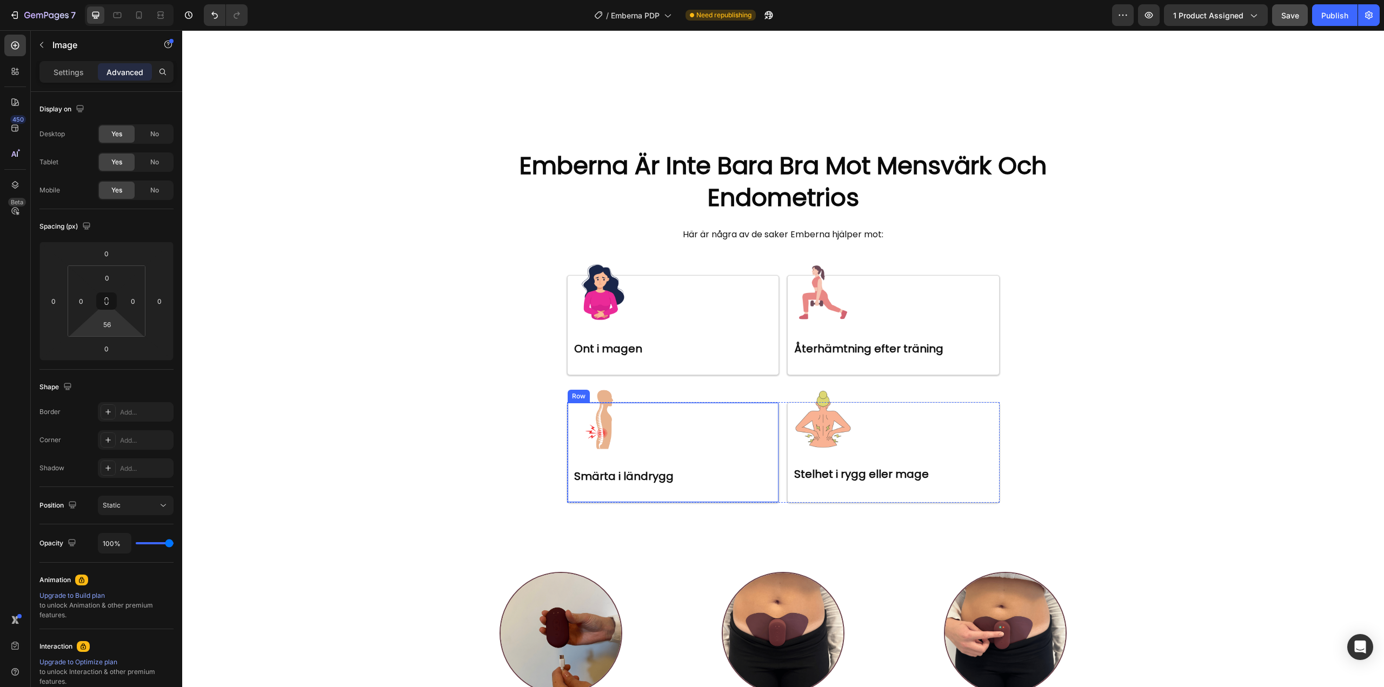
scroll to position [2445, 0]
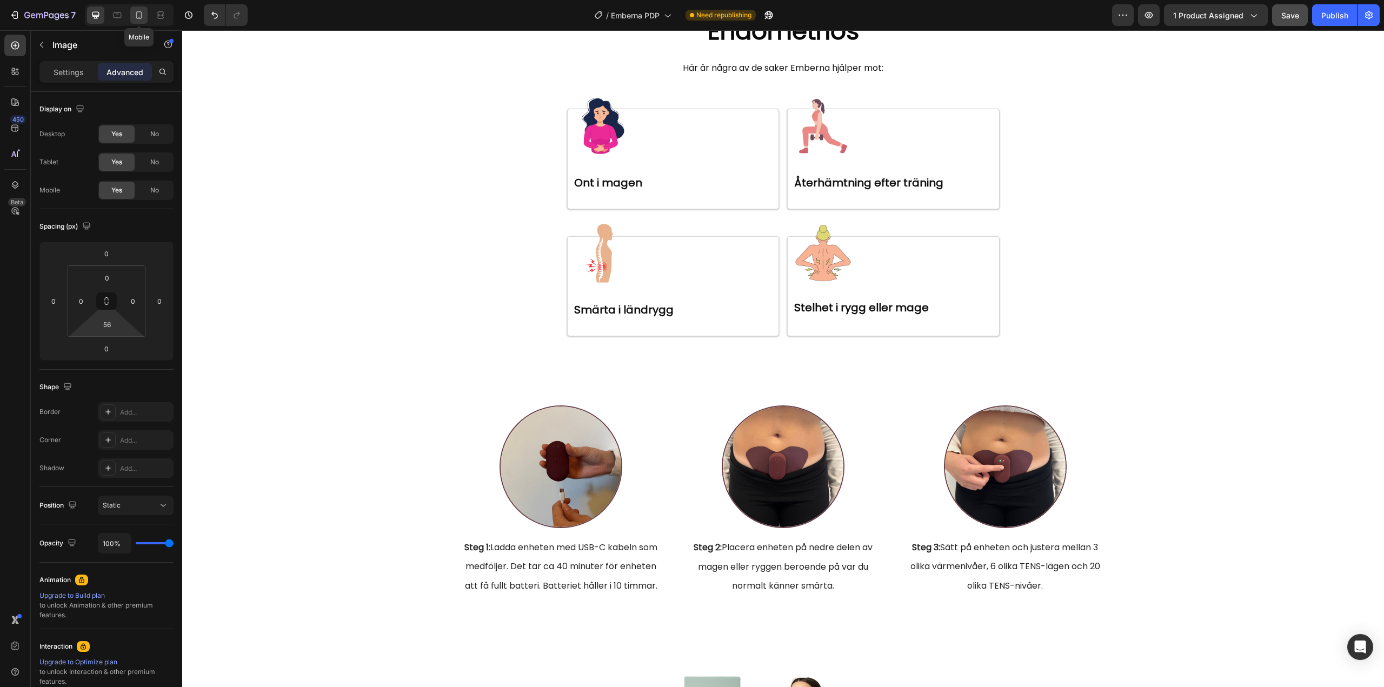
click at [135, 9] on div at bounding box center [138, 14] width 17 height 17
type input "40"
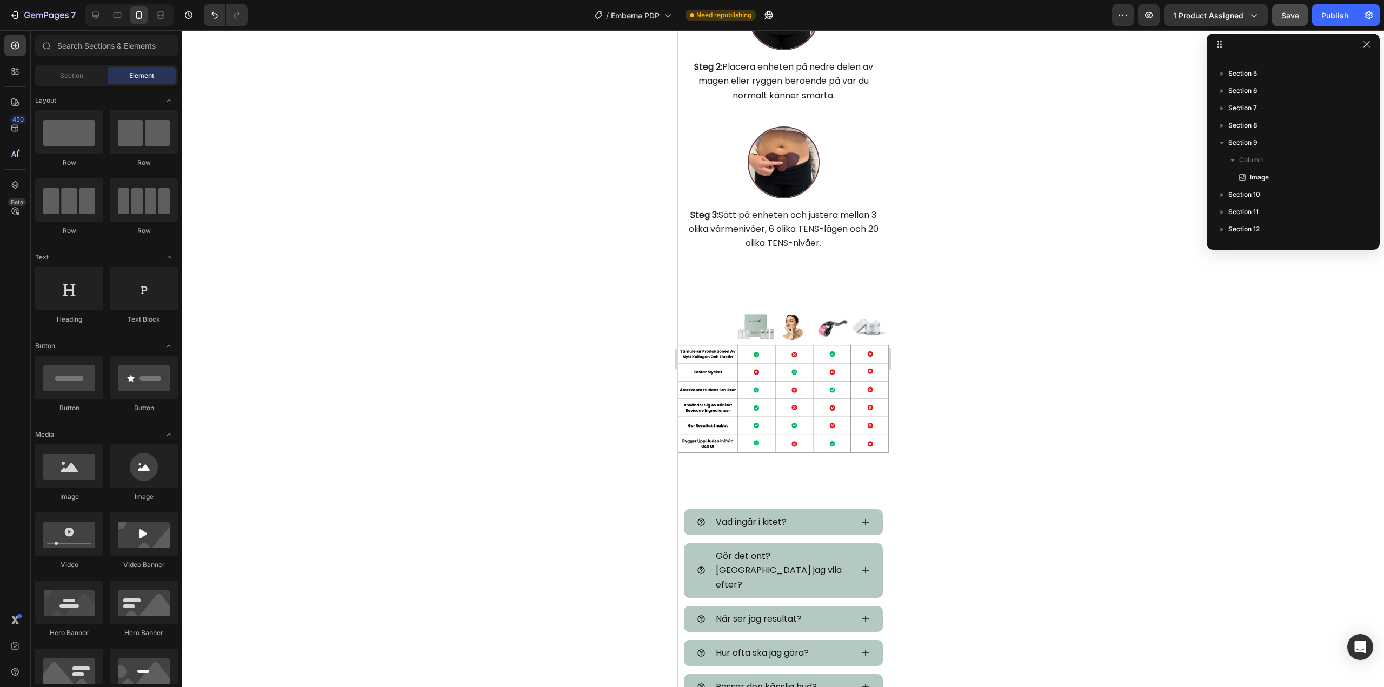
scroll to position [3256, 0]
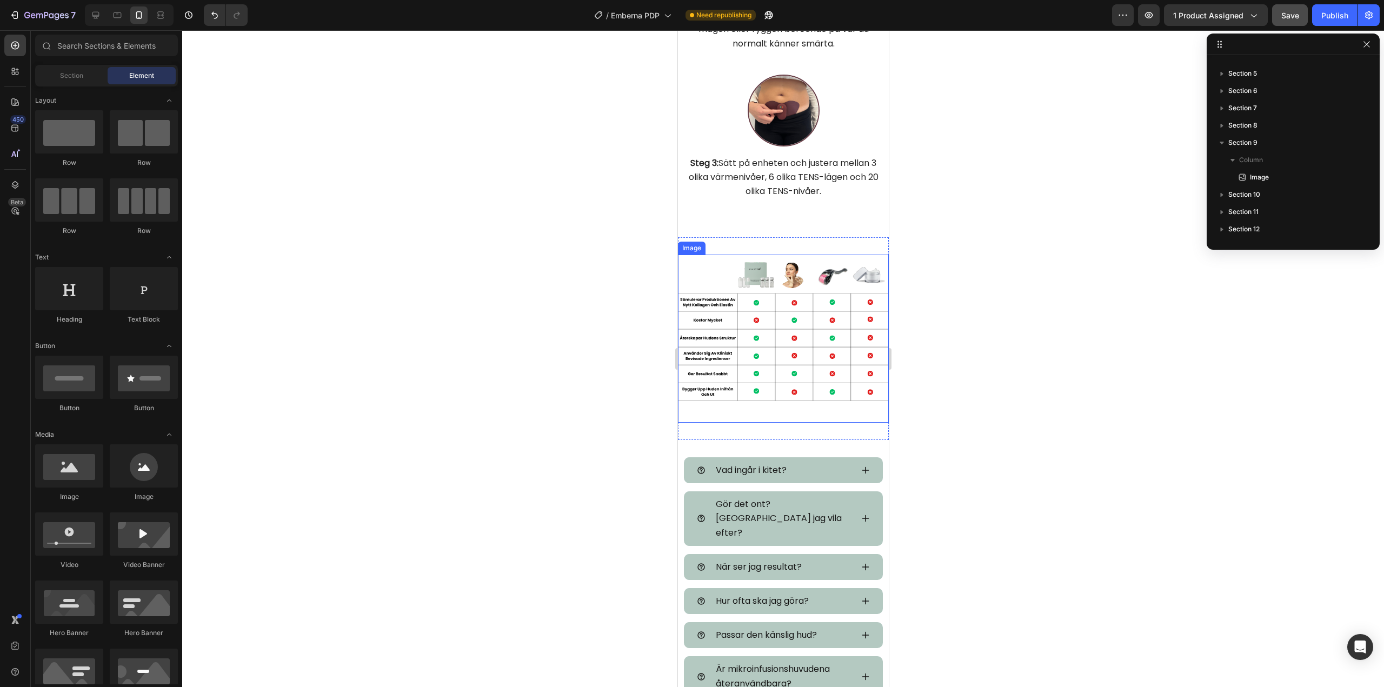
click at [876, 324] on img at bounding box center [782, 328] width 211 height 146
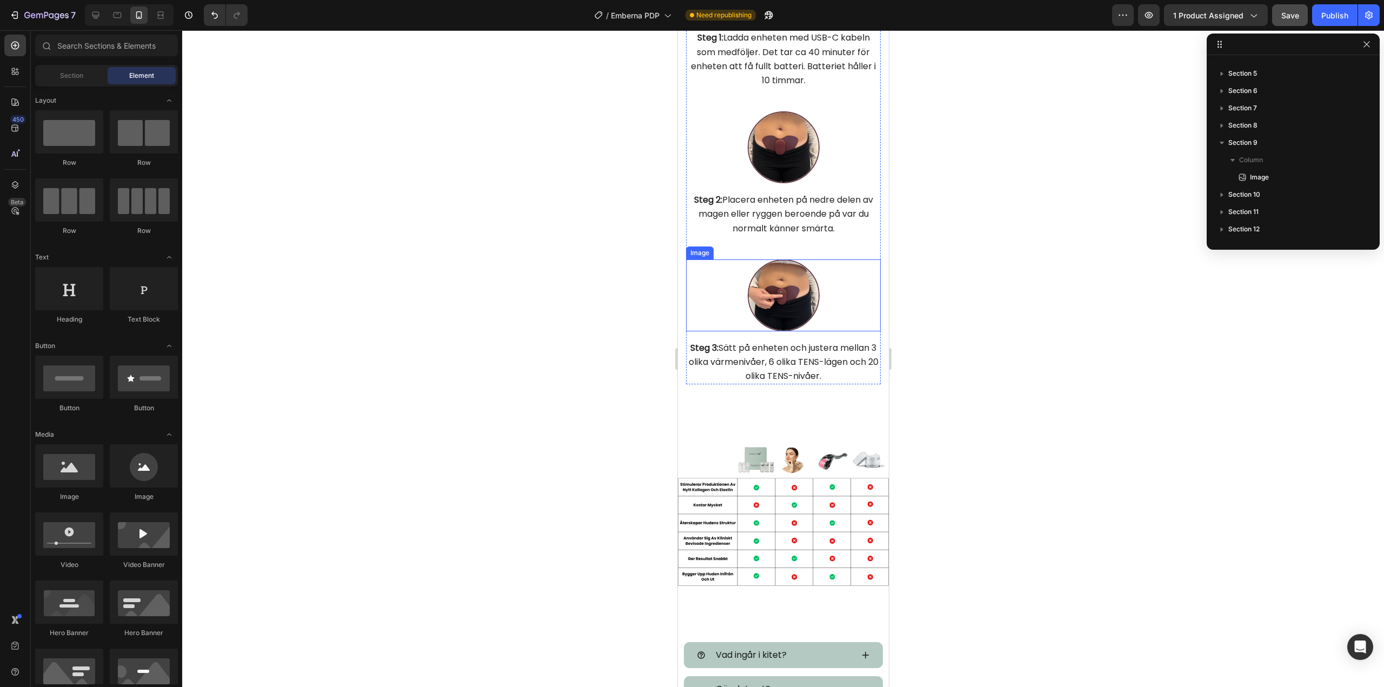
scroll to position [3330, 0]
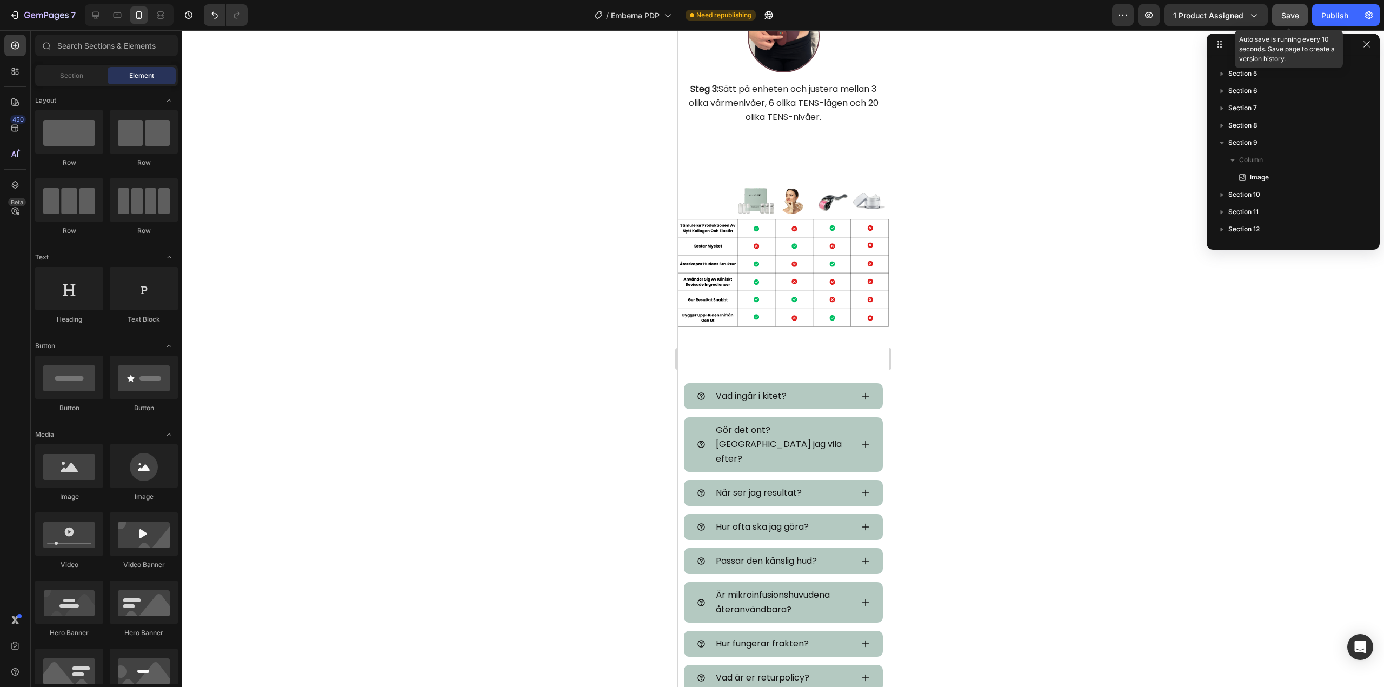
click at [1286, 17] on span "Save" at bounding box center [1290, 15] width 18 height 9
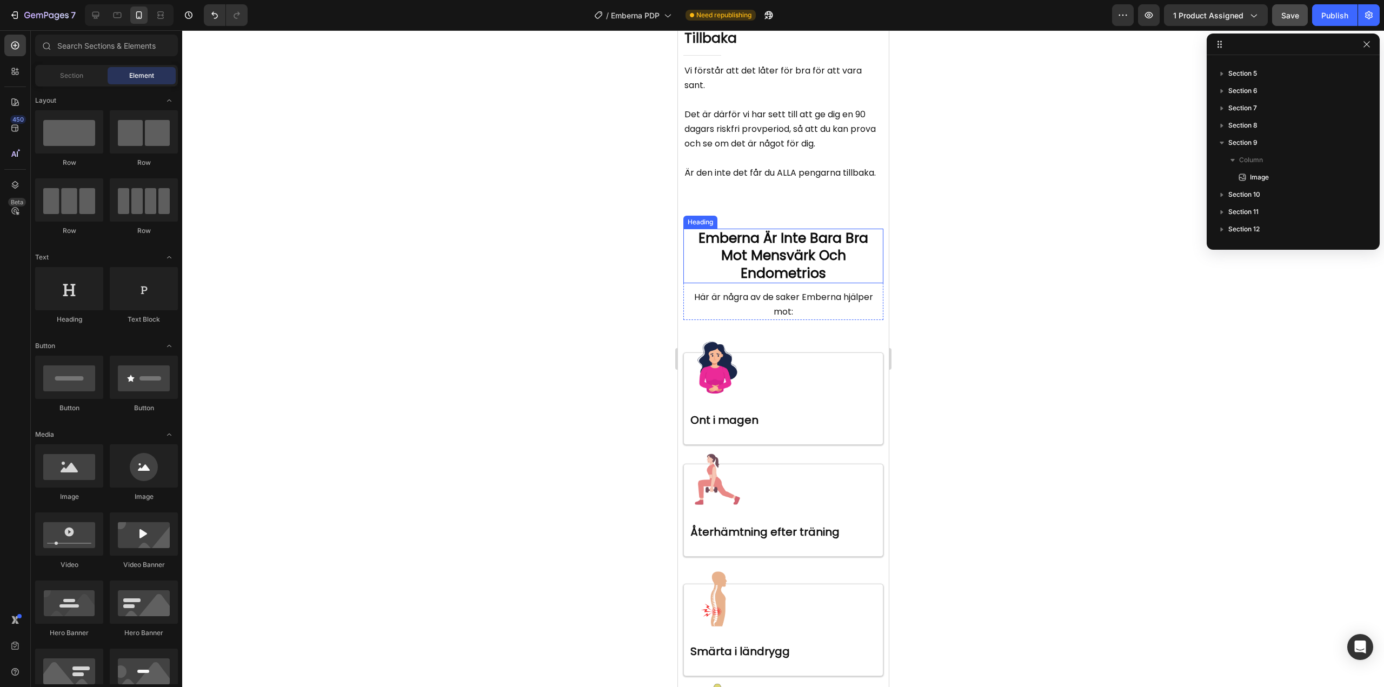
scroll to position [2293, 0]
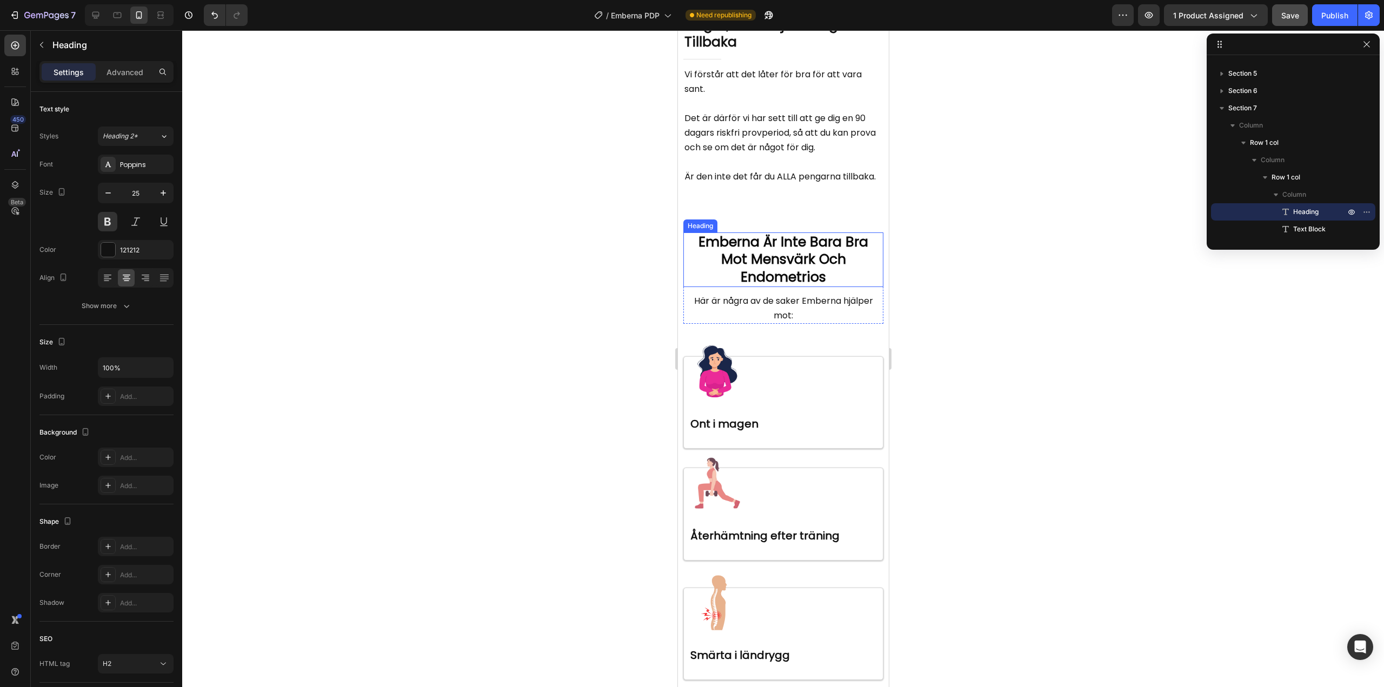
click at [774, 286] on strong "Emberna Är Inte Bara Bra Mot Mensvärk Och Endometrios" at bounding box center [783, 259] width 170 height 54
drag, startPoint x: 756, startPoint y: 377, endPoint x: 696, endPoint y: 380, distance: 60.6
click at [698, 286] on strong "Emberna Är Inte Bara Bra Mot Mensvärk Och Endometrios" at bounding box center [783, 259] width 170 height 54
drag, startPoint x: 758, startPoint y: 379, endPoint x: 696, endPoint y: 381, distance: 62.2
click at [696, 286] on strong "Noori Skin Är Inte Bara Bra Mot Mensvärk Och Endometrios" at bounding box center [782, 259] width 175 height 54
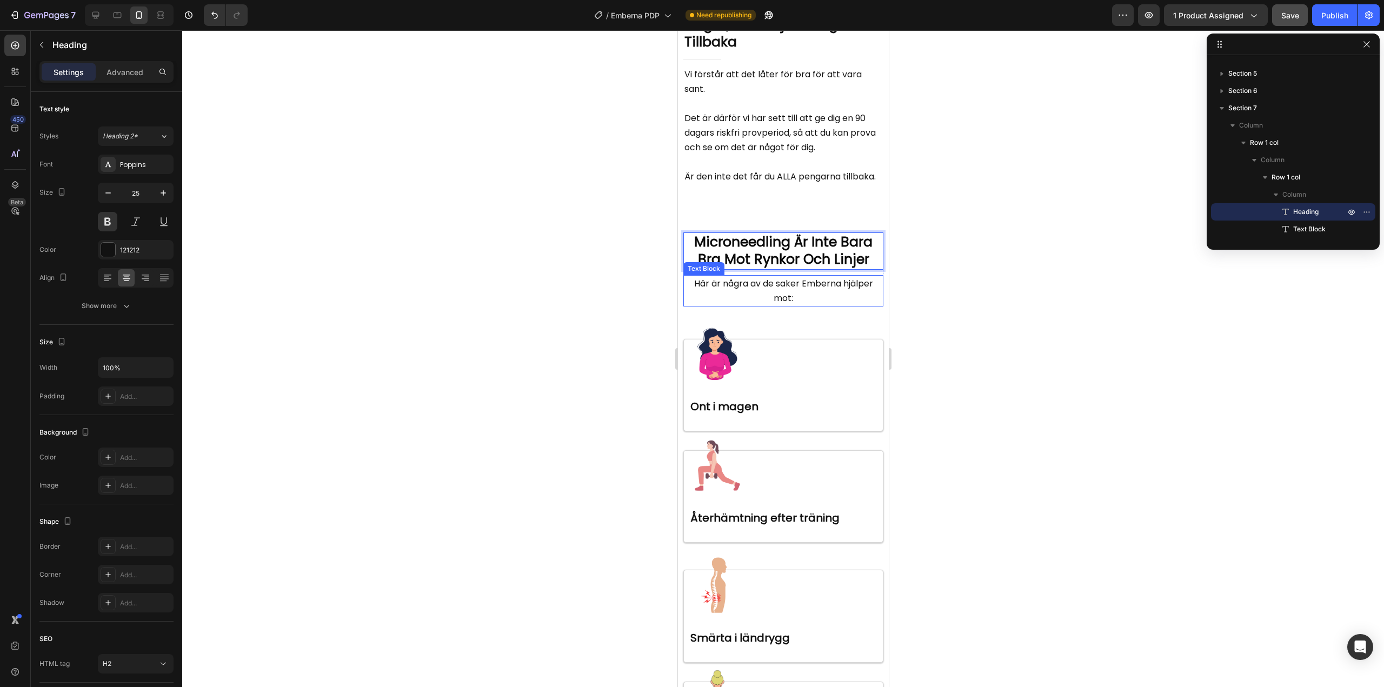
click at [776, 304] on span "Här är några av de saker Emberna hjälper mot:" at bounding box center [782, 290] width 179 height 27
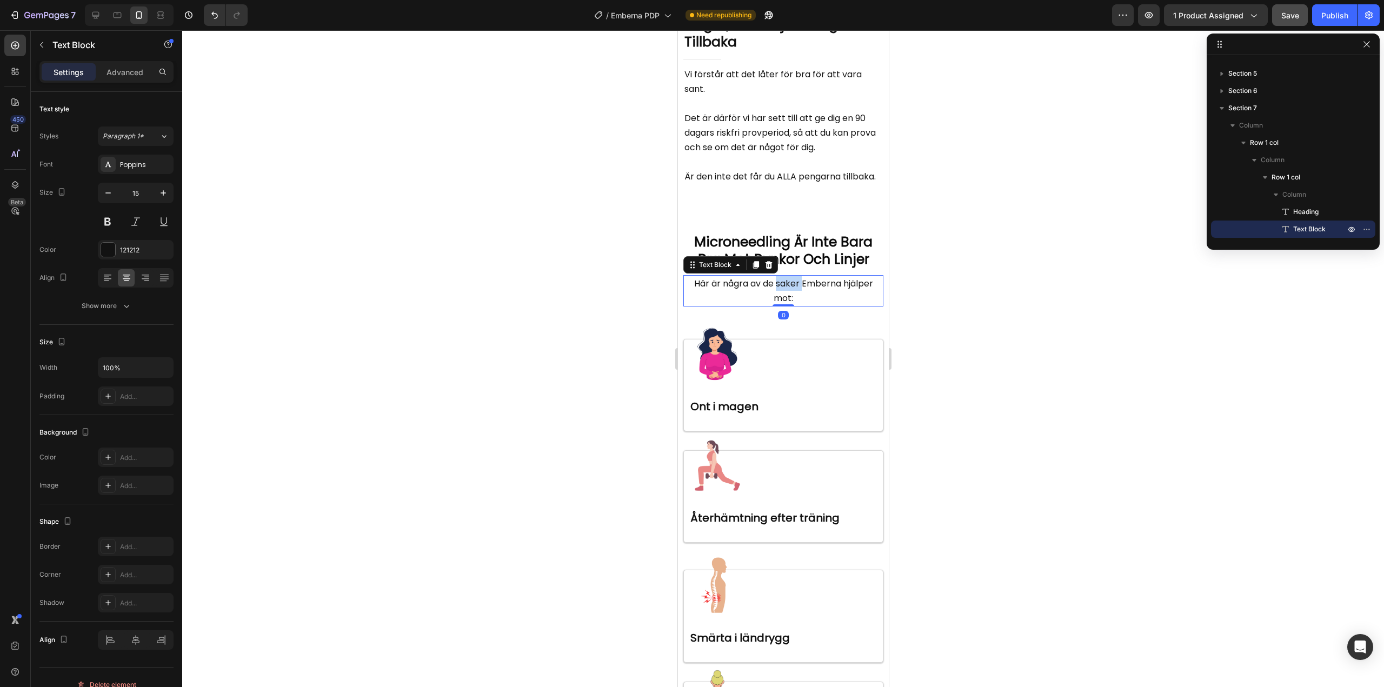
click at [776, 304] on span "Här är några av de saker Emberna hjälper mot:" at bounding box center [782, 290] width 179 height 27
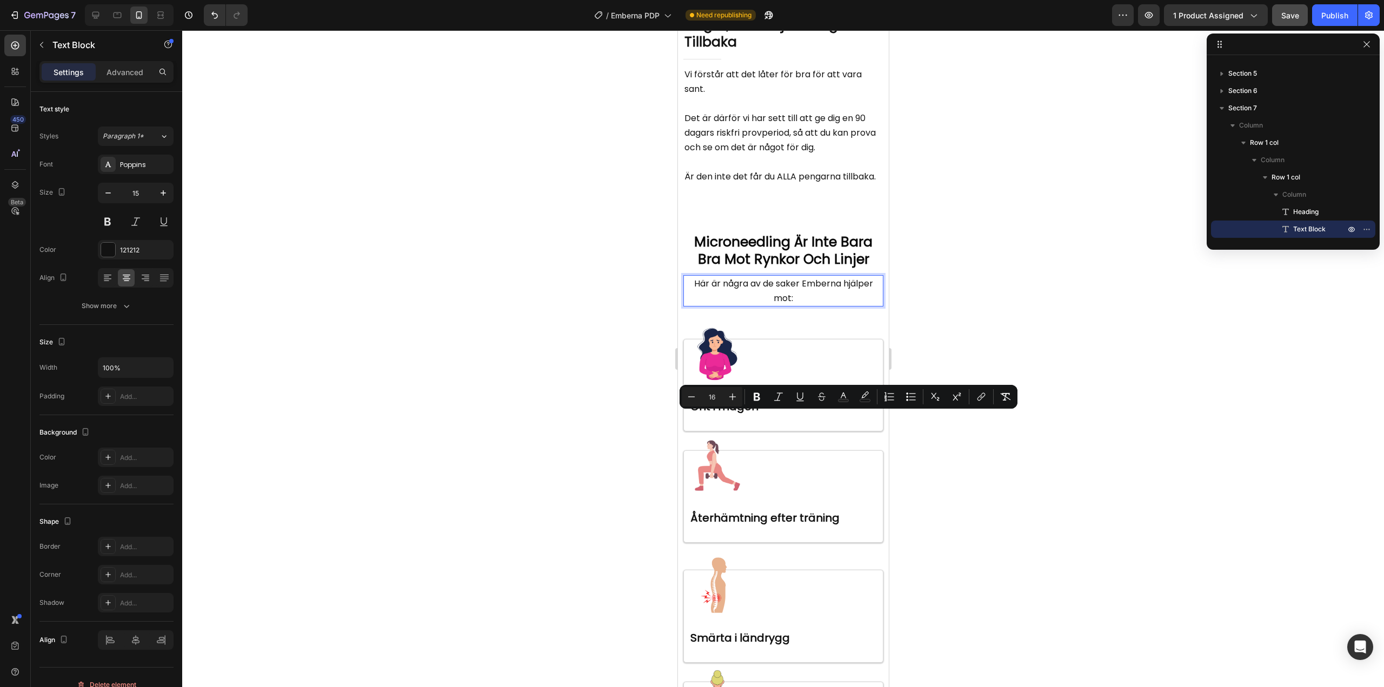
click at [821, 304] on span "Här är några av de saker Emberna hjälper mot:" at bounding box center [782, 290] width 179 height 27
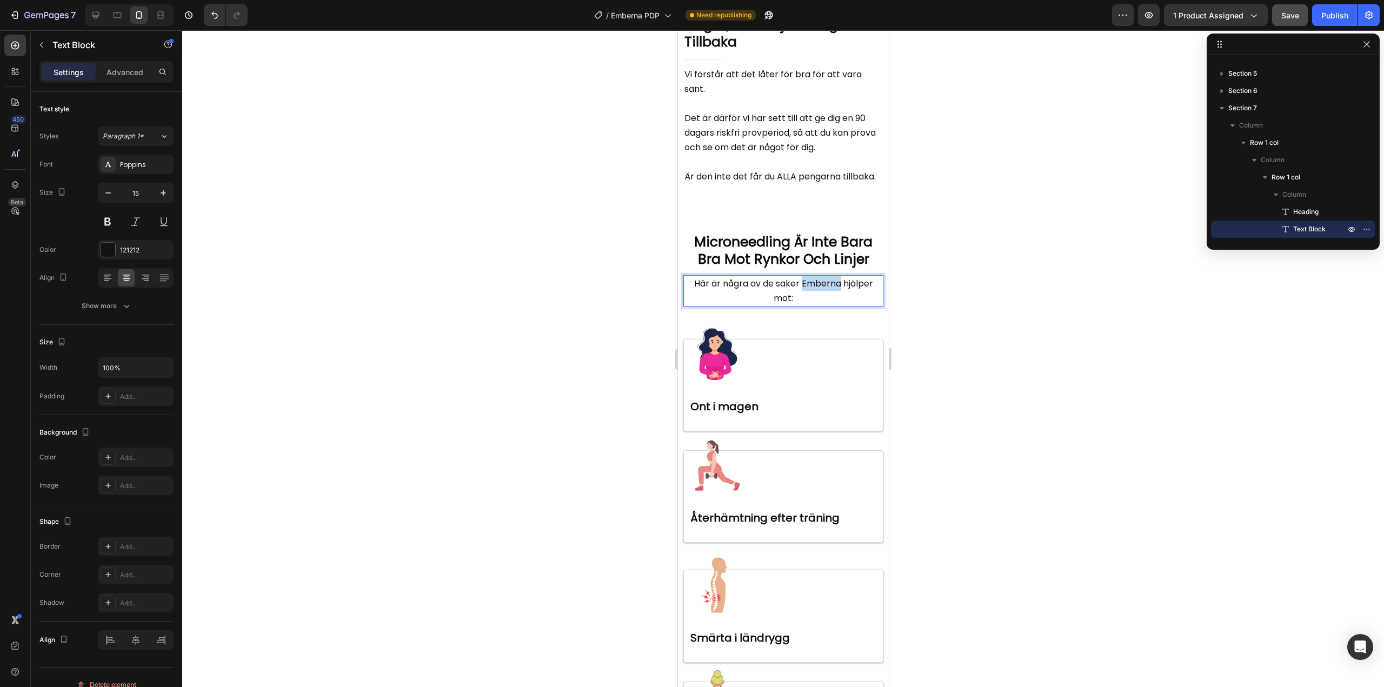
drag, startPoint x: 837, startPoint y: 419, endPoint x: 799, endPoint y: 422, distance: 38.5
click at [799, 304] on span "Här är några av de saker Emberna hjälper mot:" at bounding box center [782, 290] width 179 height 27
click at [989, 444] on div at bounding box center [783, 358] width 1202 height 657
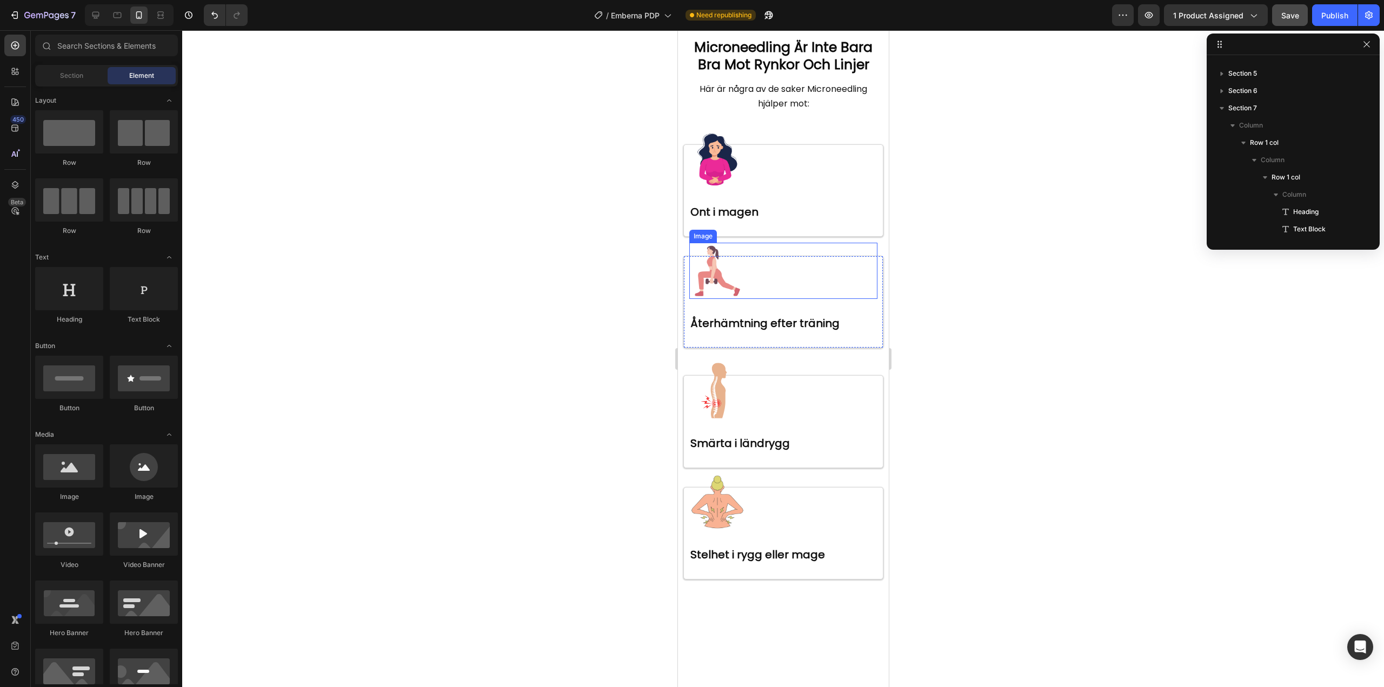
scroll to position [2510, 0]
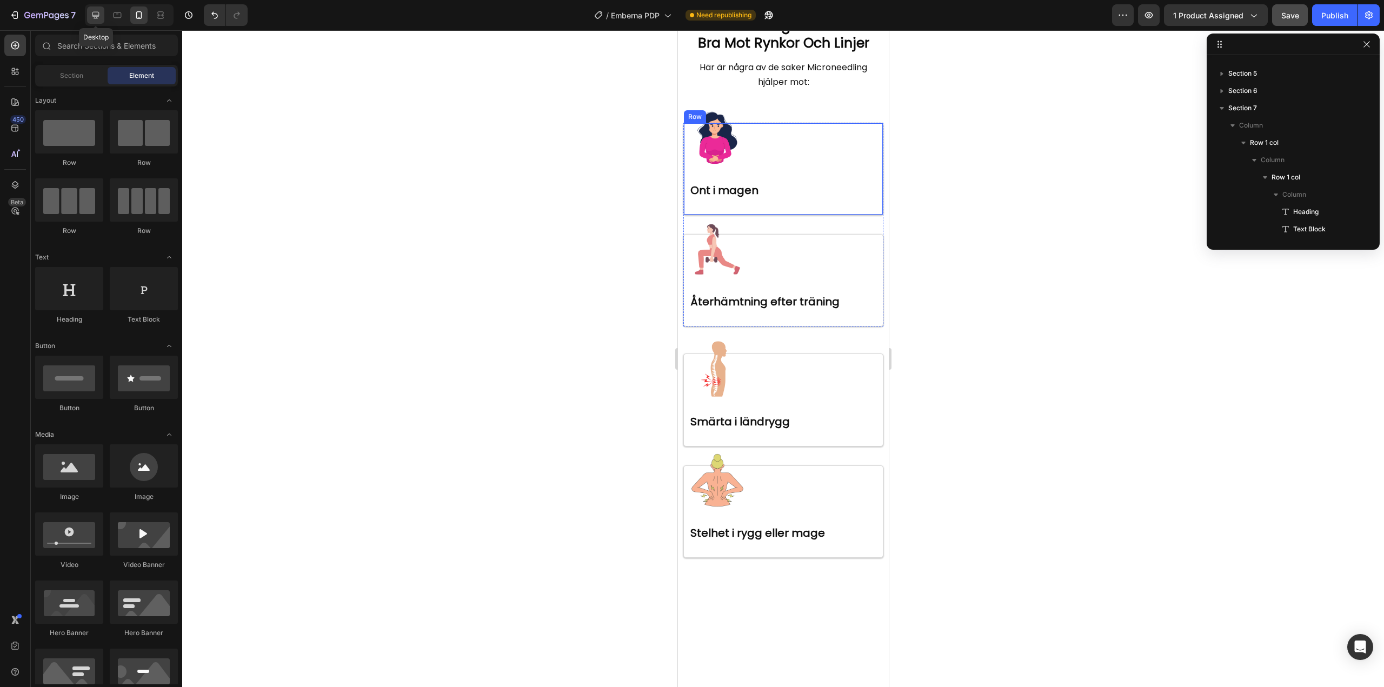
click at [102, 15] on div at bounding box center [95, 14] width 17 height 17
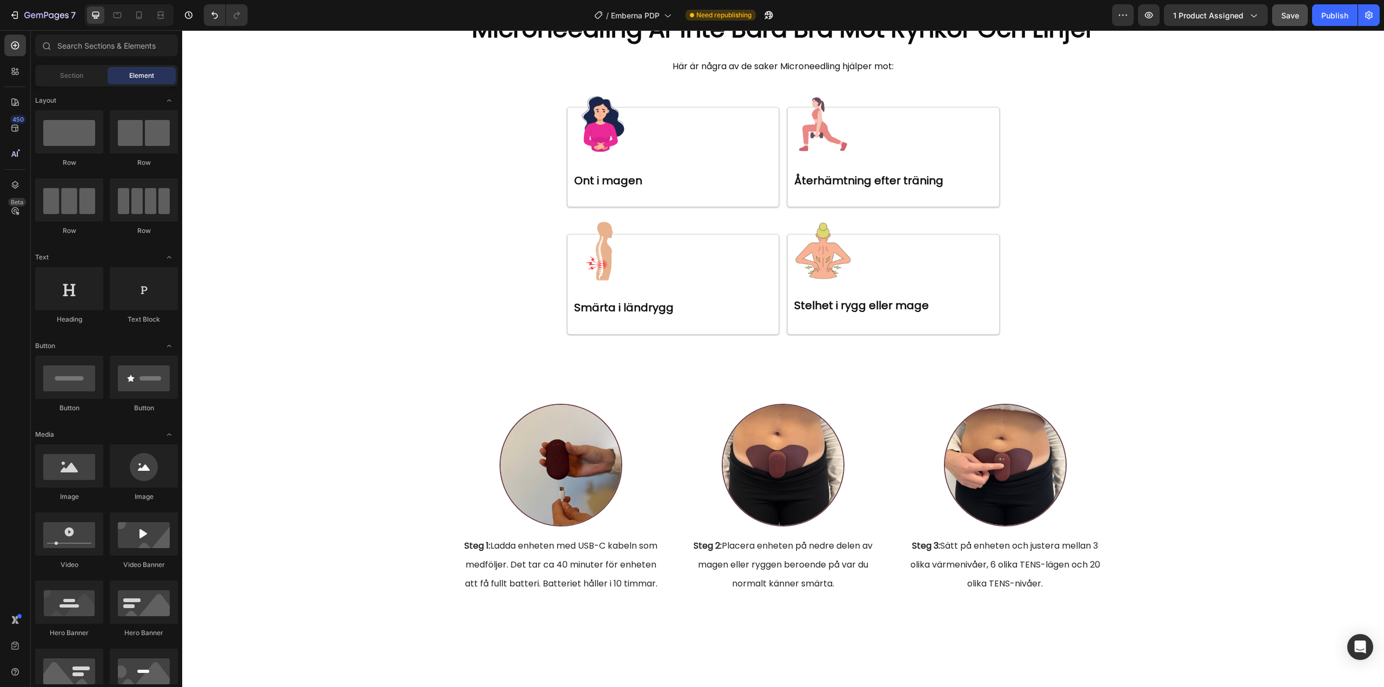
scroll to position [2417, 0]
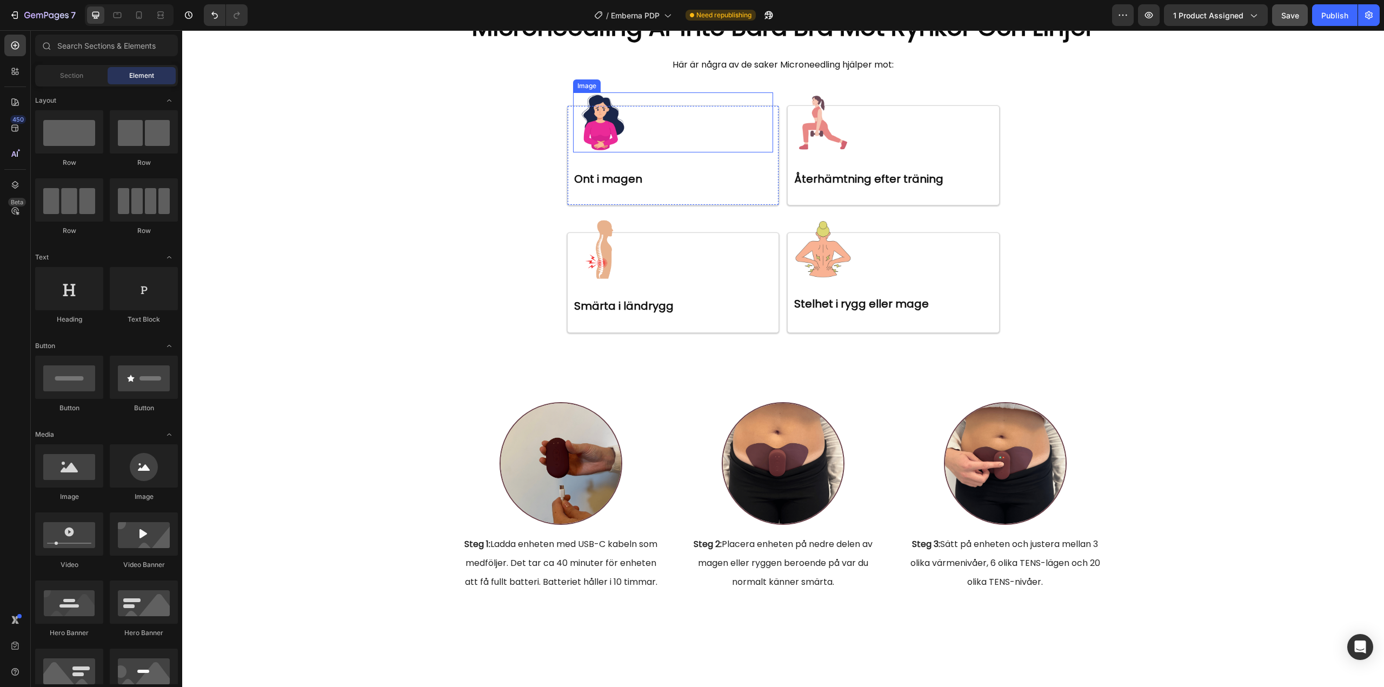
click at [605, 152] on img at bounding box center [603, 122] width 60 height 60
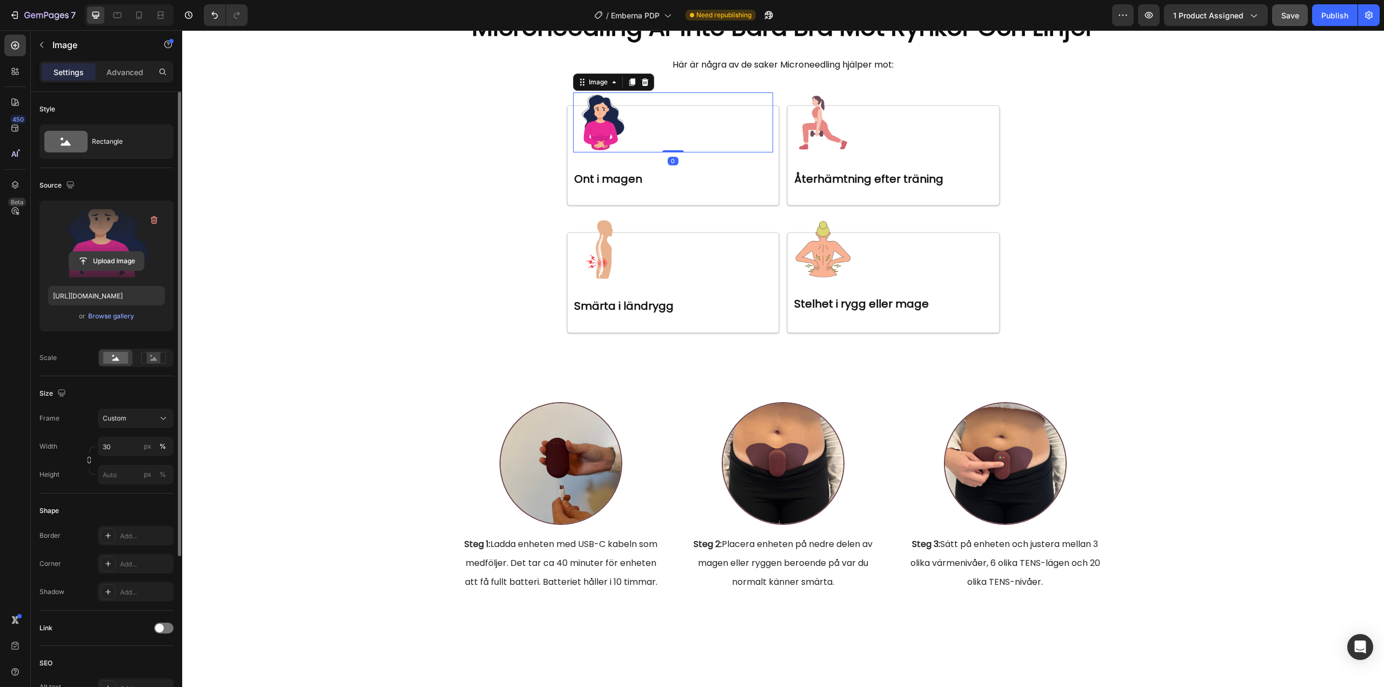
click at [107, 256] on input "file" at bounding box center [106, 261] width 75 height 18
type input "https://cdn.shopify.com/s/files/1/0960/3049/0959/files/gempages_581657468233319…"
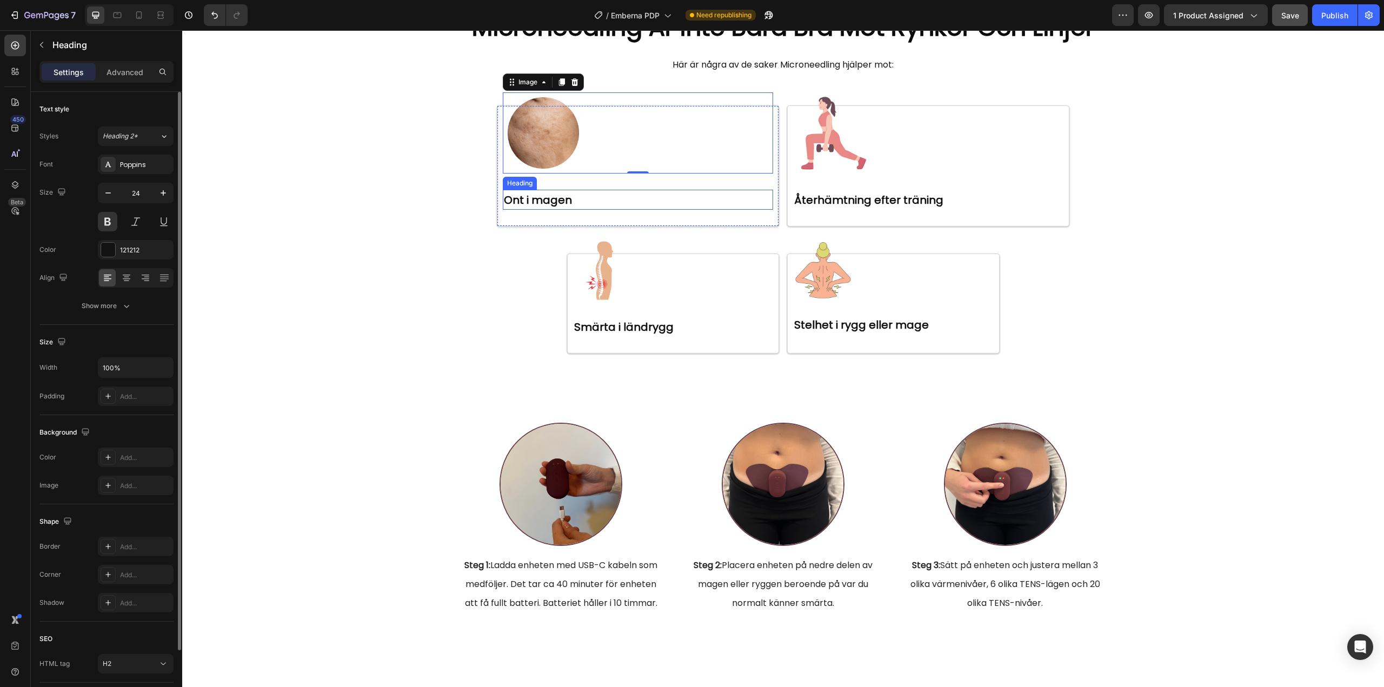
click at [530, 208] on strong "Ont i magen" at bounding box center [538, 199] width 68 height 15
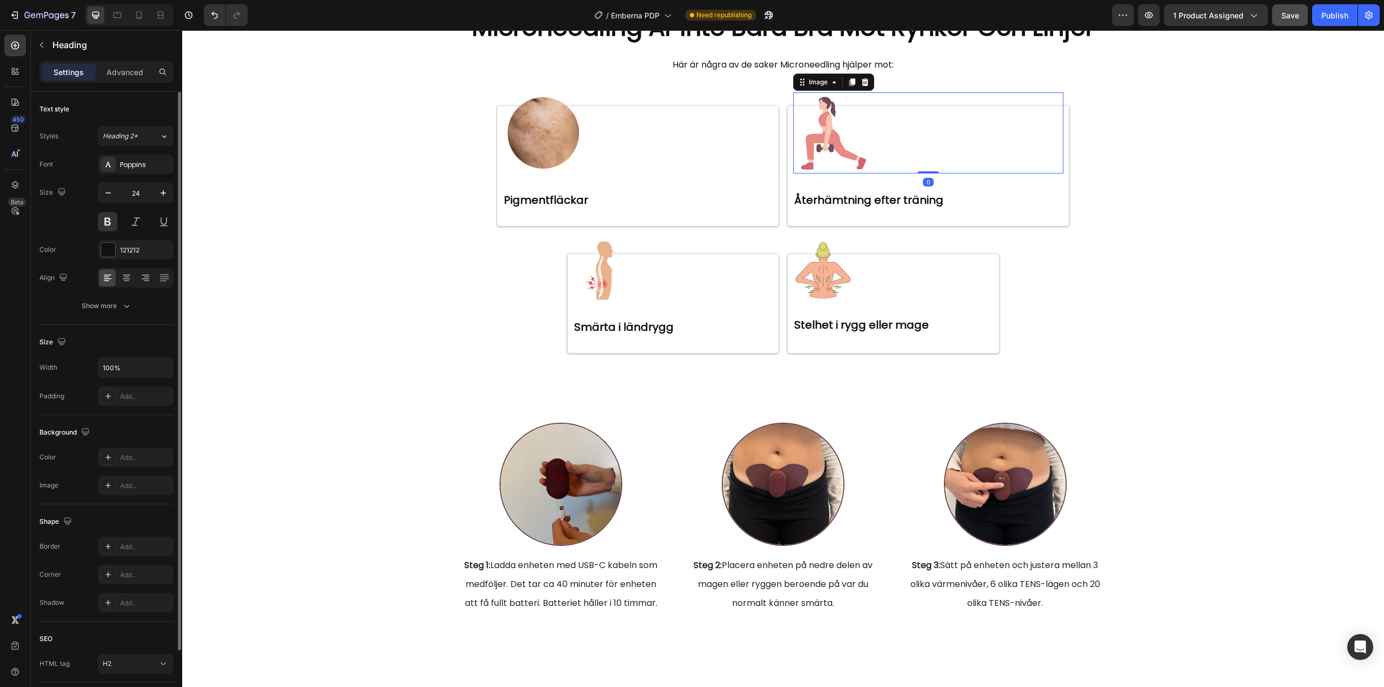
click at [818, 174] on img at bounding box center [833, 132] width 81 height 81
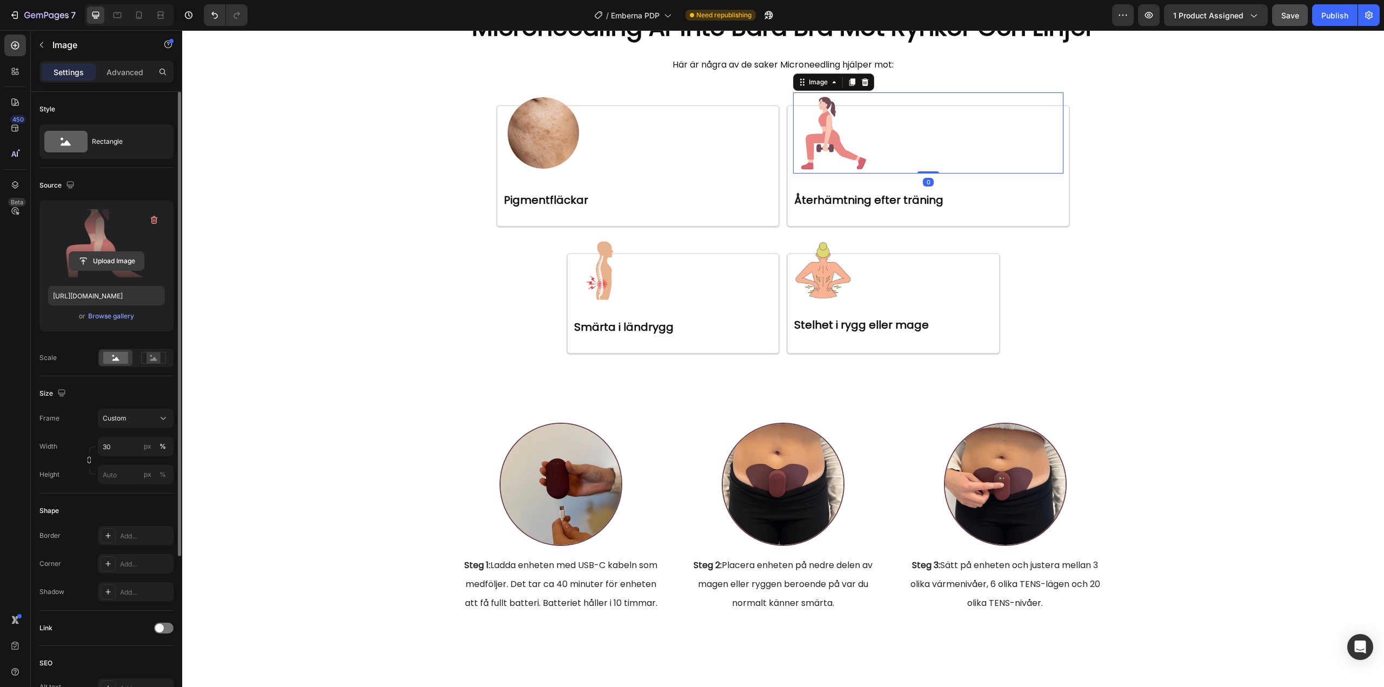
click at [119, 256] on input "file" at bounding box center [106, 261] width 75 height 18
type input "https://cdn.shopify.com/s/files/1/0960/3049/0959/files/gempages_581657468233319…"
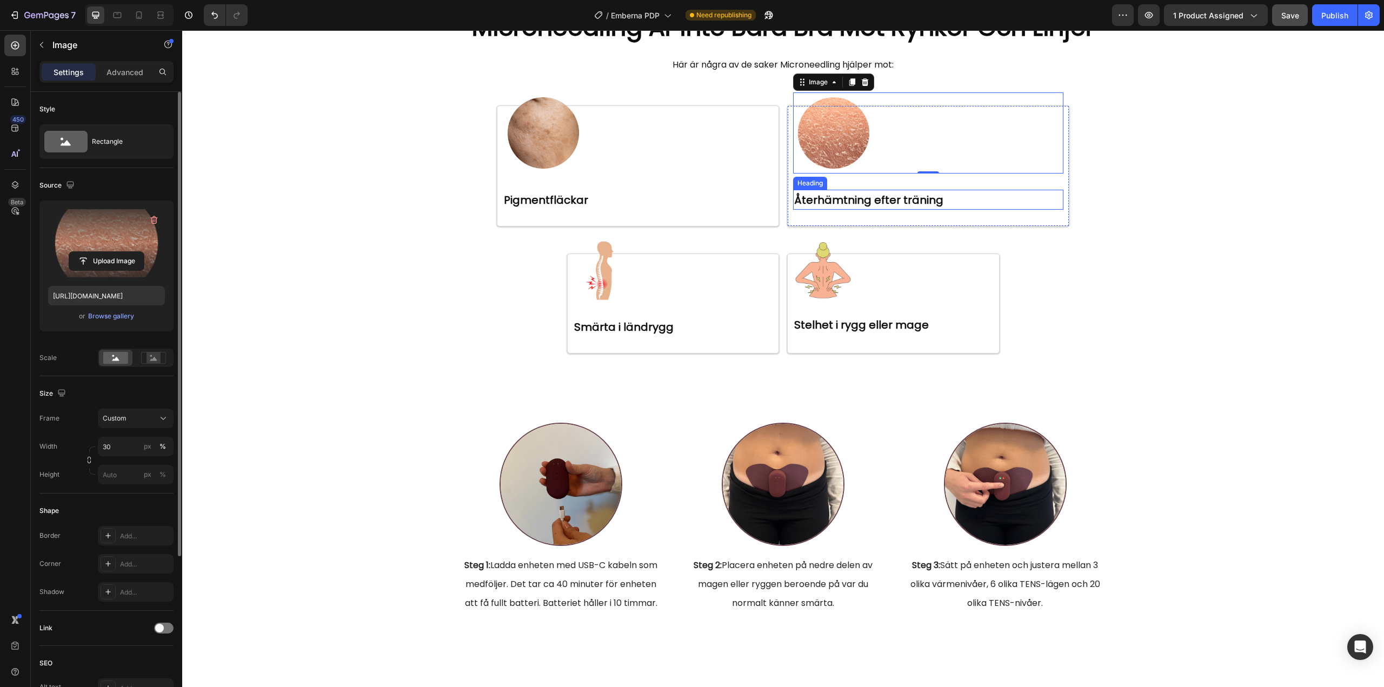
click at [878, 208] on strong "Återhämtning efter träning" at bounding box center [868, 199] width 149 height 15
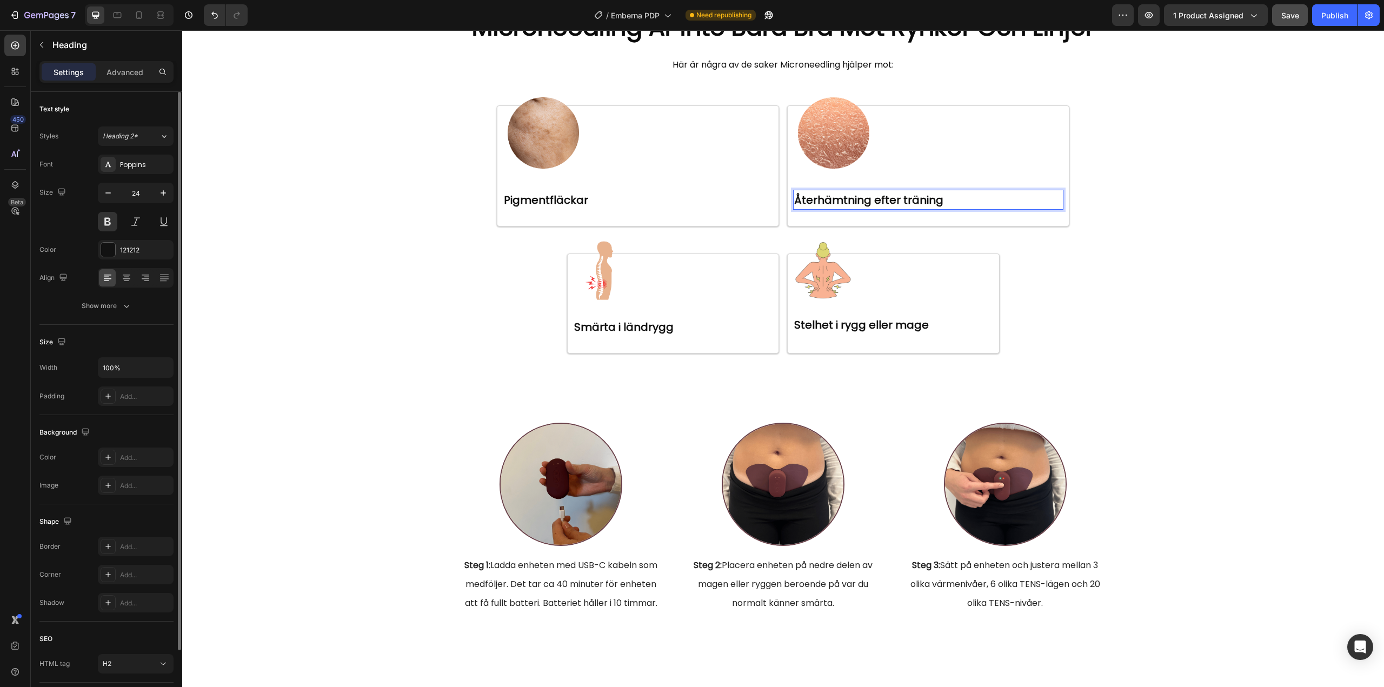
click at [878, 208] on strong "Återhämtning efter träning" at bounding box center [868, 199] width 149 height 15
click at [588, 301] on img at bounding box center [603, 271] width 60 height 60
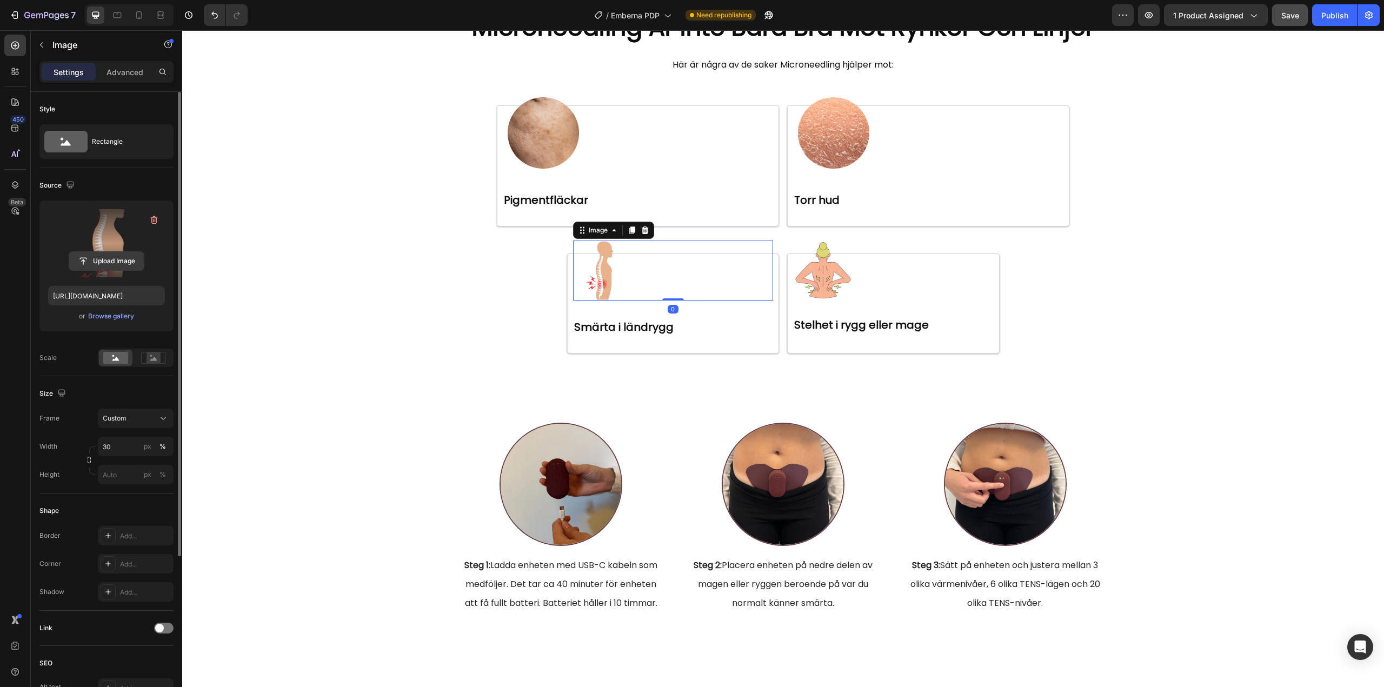
click at [103, 263] on input "file" at bounding box center [106, 261] width 75 height 18
type input "https://cdn.shopify.com/s/files/1/0960/3049/0959/files/gempages_581657468233319…"
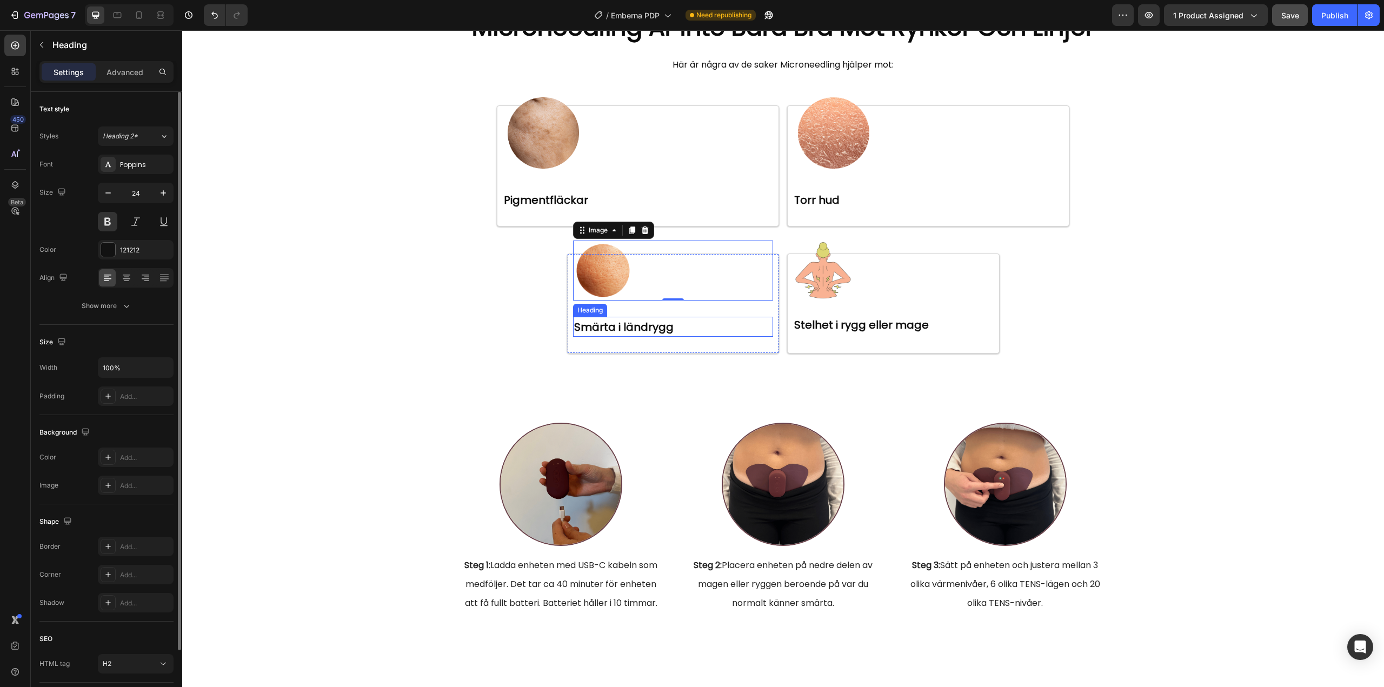
click at [621, 335] on strong "Smärta i ländrygg" at bounding box center [623, 326] width 99 height 15
click at [814, 301] on img at bounding box center [823, 271] width 60 height 60
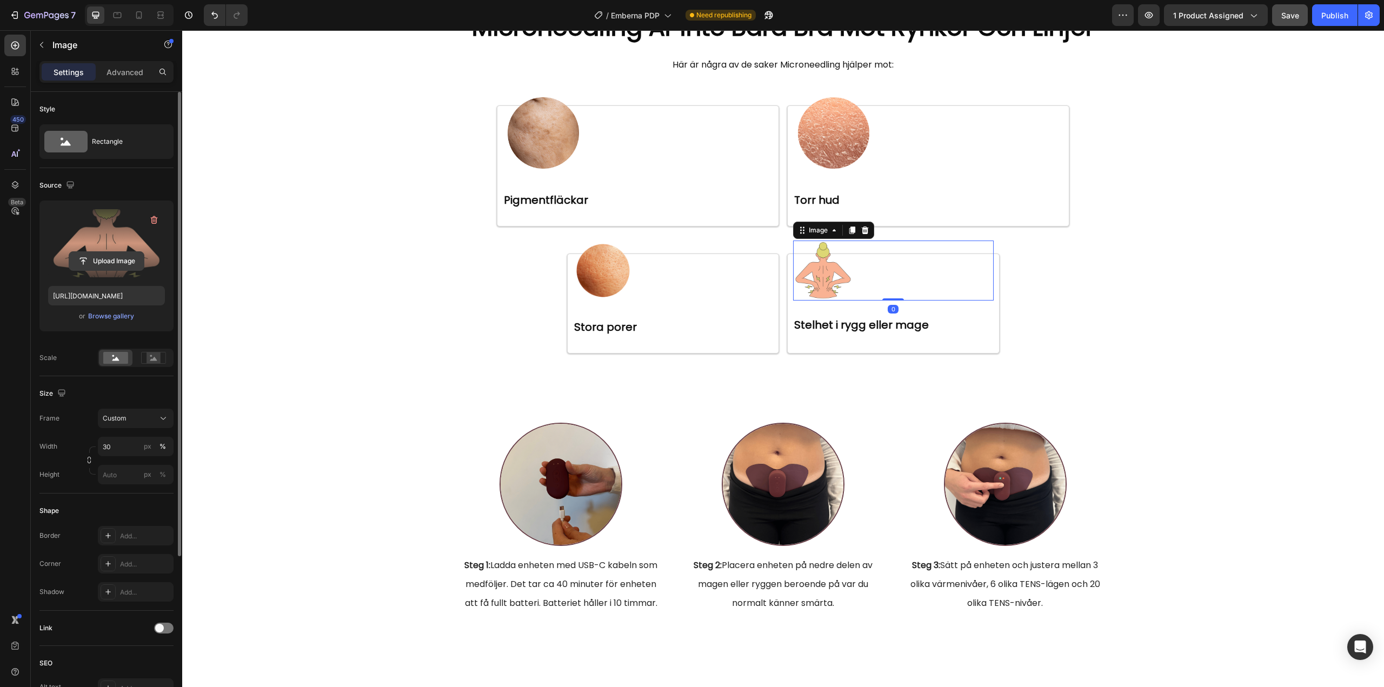
click at [115, 270] on input "file" at bounding box center [106, 261] width 75 height 18
type input "https://cdn.shopify.com/s/files/1/0960/3049/0959/files/gempages_581657468233319…"
click at [837, 333] on h2 "Stelhet i rygg eller mage" at bounding box center [893, 325] width 201 height 16
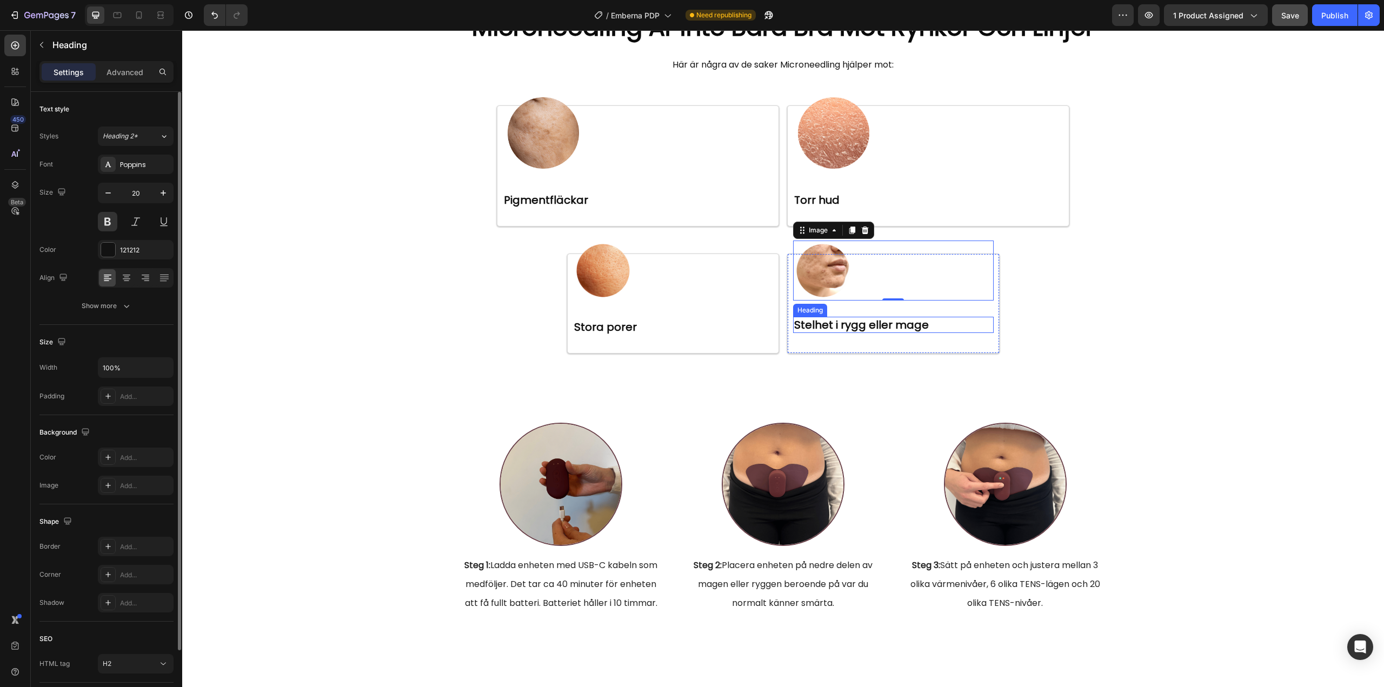
click at [837, 333] on h2 "Stelhet i rygg eller mage" at bounding box center [893, 325] width 201 height 16
click at [837, 332] on p "Stelhet i rygg eller mage" at bounding box center [893, 325] width 198 height 14
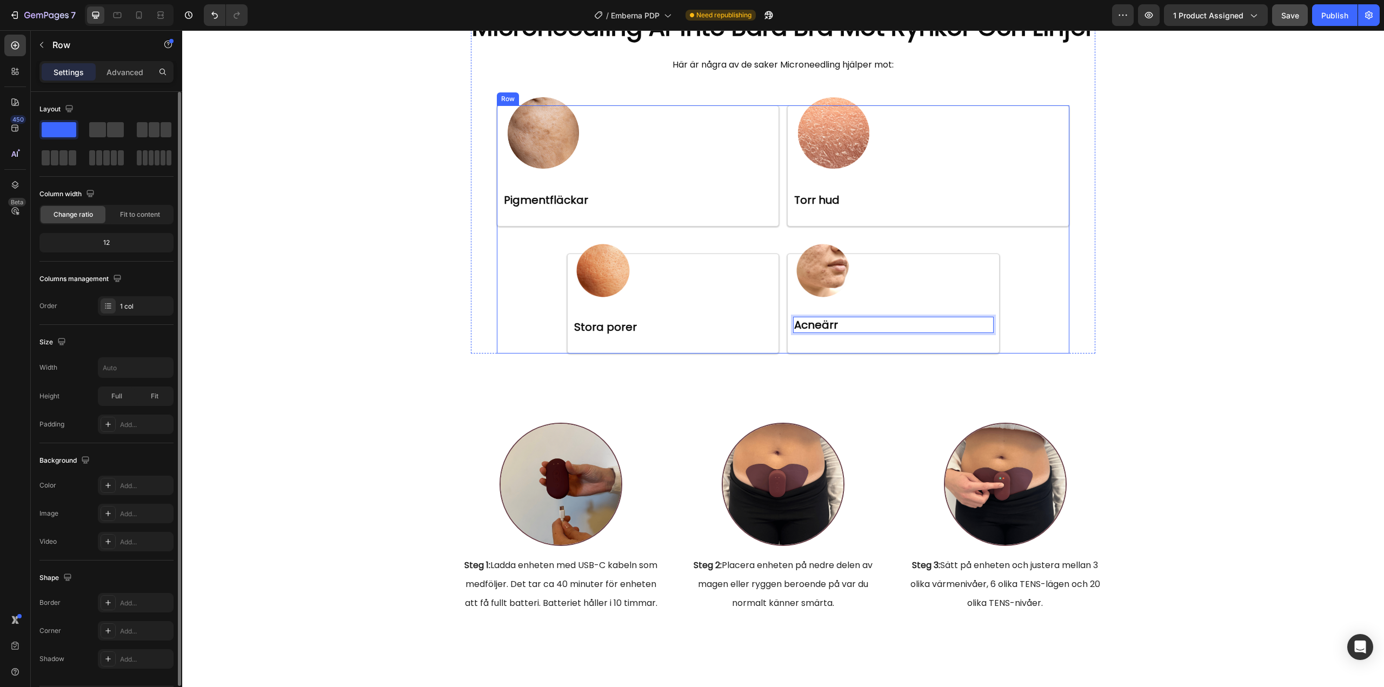
click at [1082, 354] on div "⁠⁠⁠⁠⁠⁠⁠ Microneedling Är Inte Bara Bra Mot Rynkor Och Linjer Heading Här är någ…" at bounding box center [783, 182] width 624 height 343
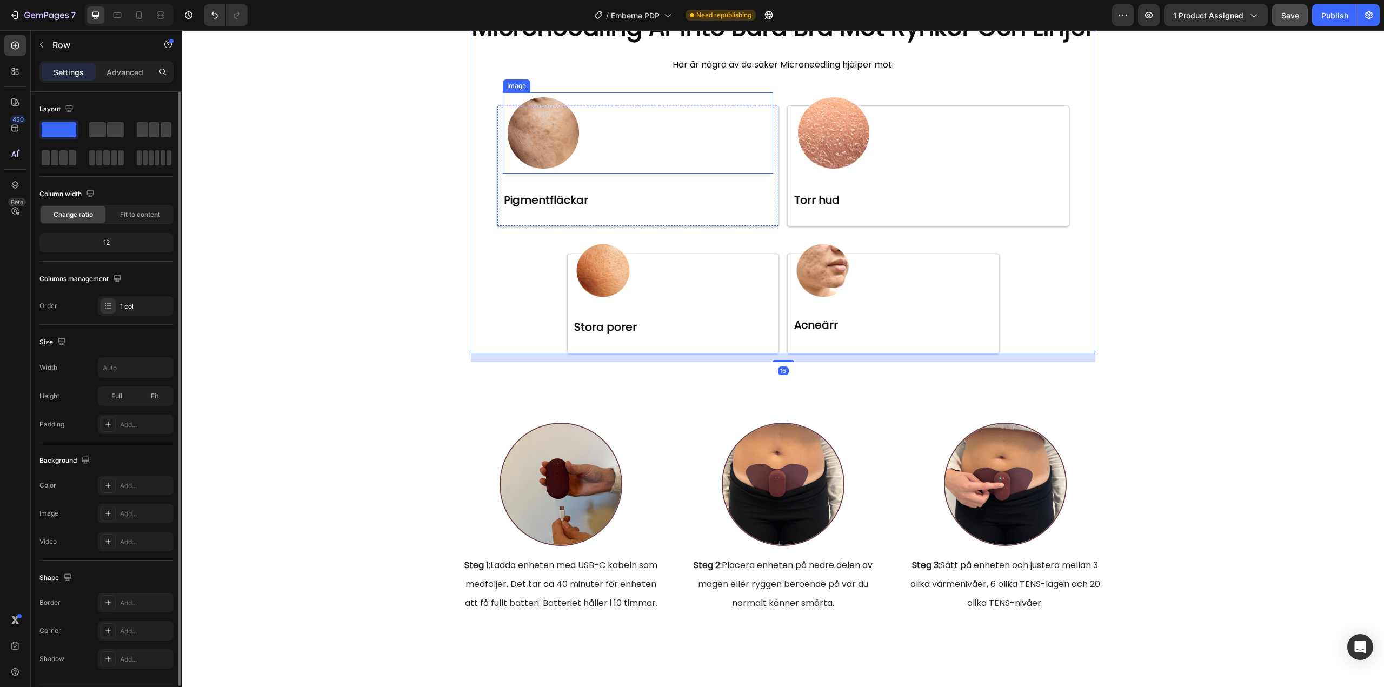
click at [526, 174] on img at bounding box center [543, 132] width 81 height 81
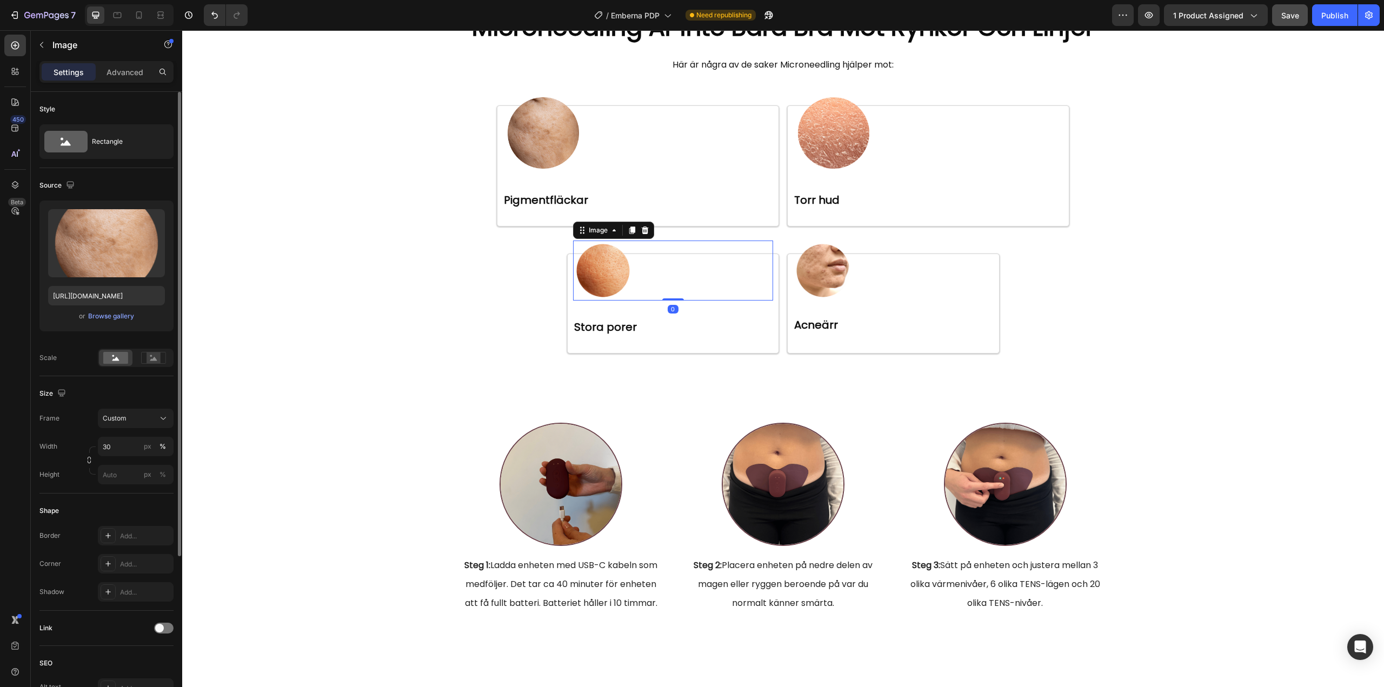
click at [608, 301] on img at bounding box center [603, 271] width 60 height 60
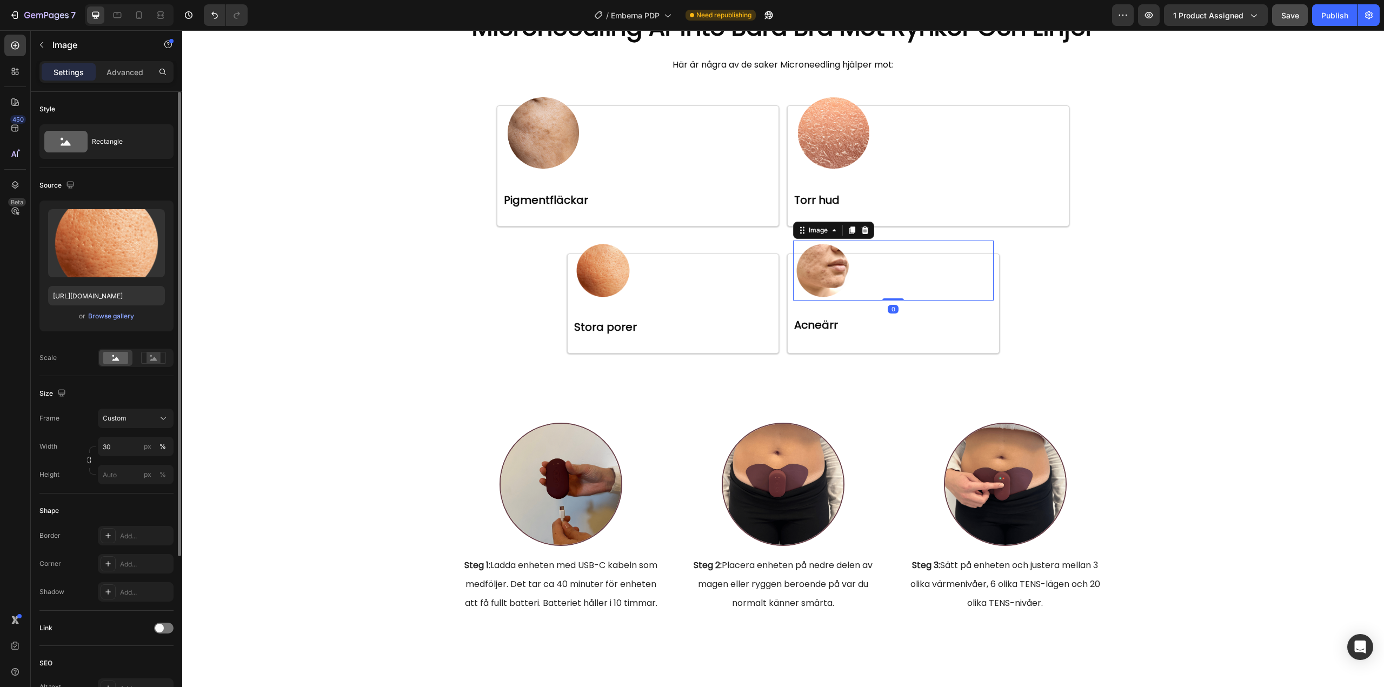
click at [817, 301] on img at bounding box center [823, 271] width 60 height 60
click at [609, 301] on img at bounding box center [603, 271] width 60 height 60
click at [598, 354] on div "Image 0 ⁠⁠⁠⁠⁠⁠⁠ Stora porer Heading Row" at bounding box center [673, 304] width 212 height 100
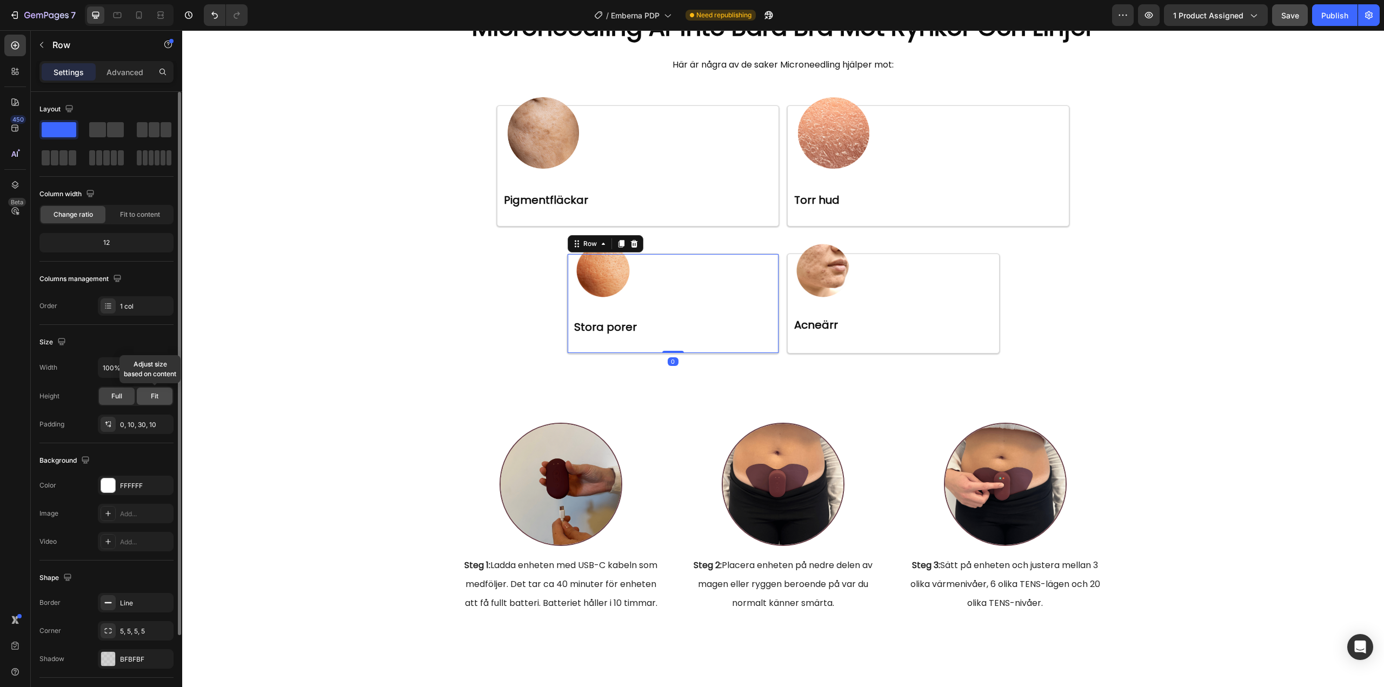
click at [146, 399] on div "Fit" at bounding box center [155, 396] width 36 height 17
click at [111, 397] on div "Full" at bounding box center [117, 396] width 36 height 17
click at [119, 400] on span "Full" at bounding box center [116, 396] width 11 height 10
click at [148, 394] on div "Fit" at bounding box center [155, 396] width 36 height 17
click at [117, 394] on span "Full" at bounding box center [116, 396] width 11 height 10
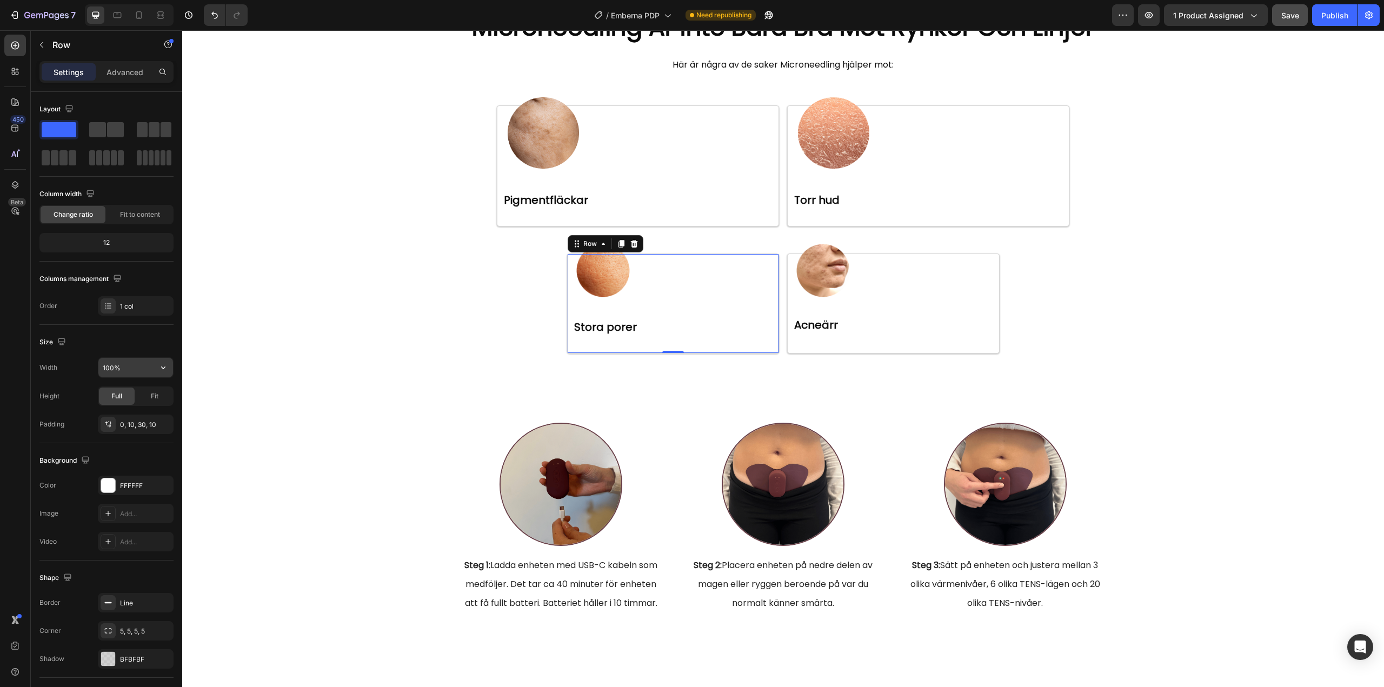
click at [161, 372] on icon "button" at bounding box center [163, 367] width 11 height 11
click at [126, 396] on p "Default 1200px" at bounding box center [133, 395] width 62 height 10
click at [162, 371] on icon "button" at bounding box center [163, 367] width 11 height 11
click at [119, 409] on div "Full 100%" at bounding box center [124, 415] width 89 height 21
type input "100%"
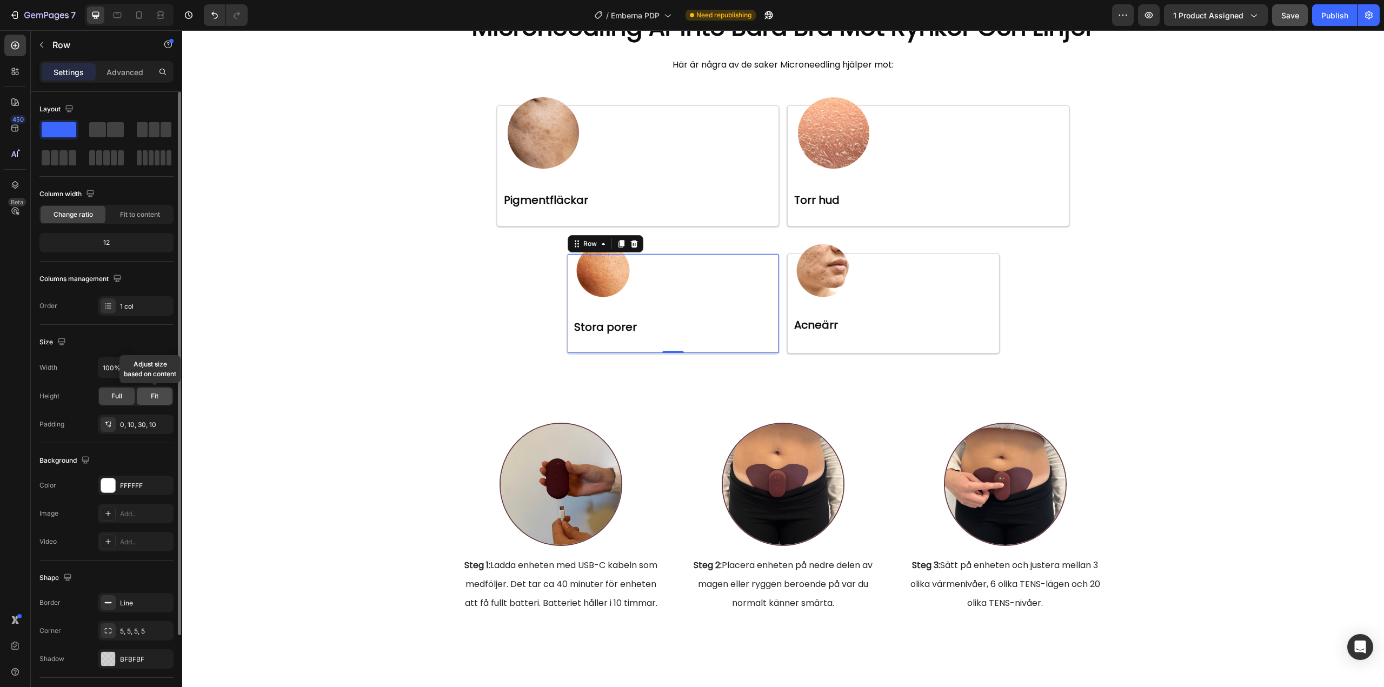
click at [149, 397] on div "Fit" at bounding box center [155, 396] width 36 height 17
click at [109, 395] on div "Full" at bounding box center [117, 396] width 36 height 17
click at [597, 301] on img at bounding box center [603, 271] width 60 height 60
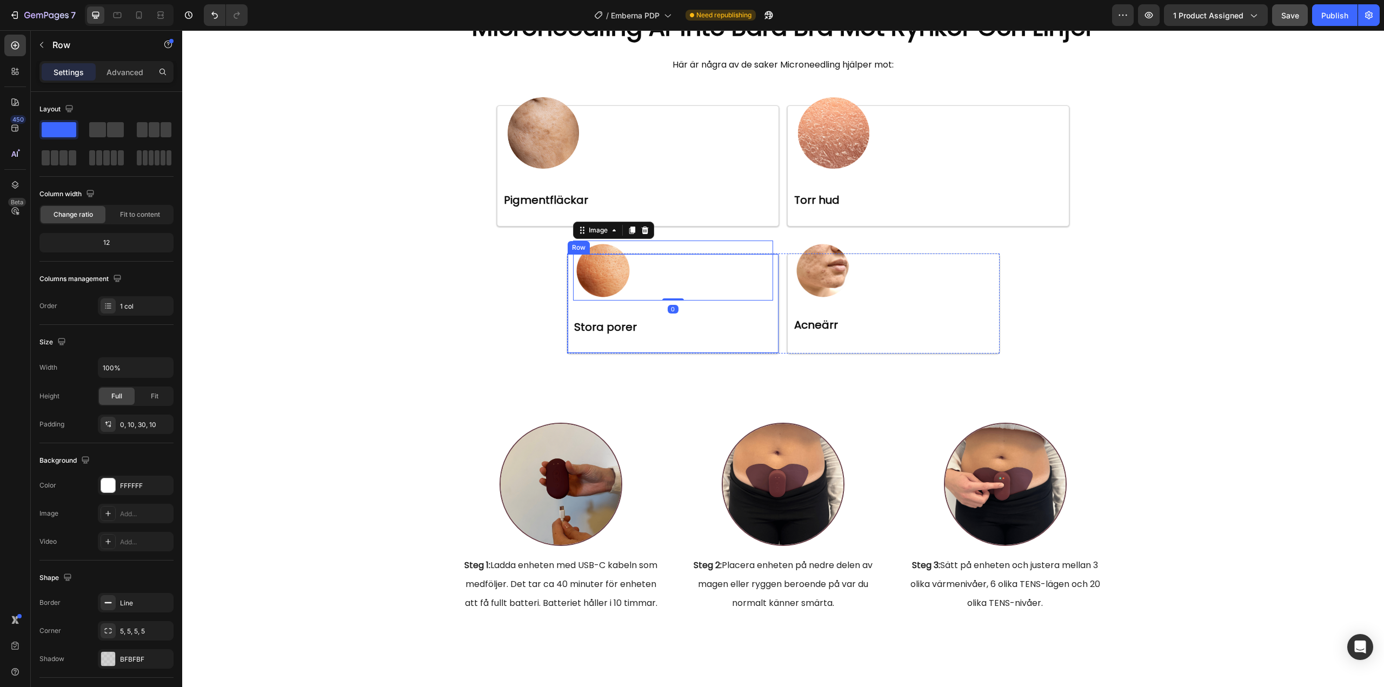
click at [573, 337] on div "Image 0 ⁠⁠⁠⁠⁠⁠⁠ Stora porer Heading" at bounding box center [673, 295] width 201 height 83
click at [544, 174] on img at bounding box center [543, 132] width 81 height 81
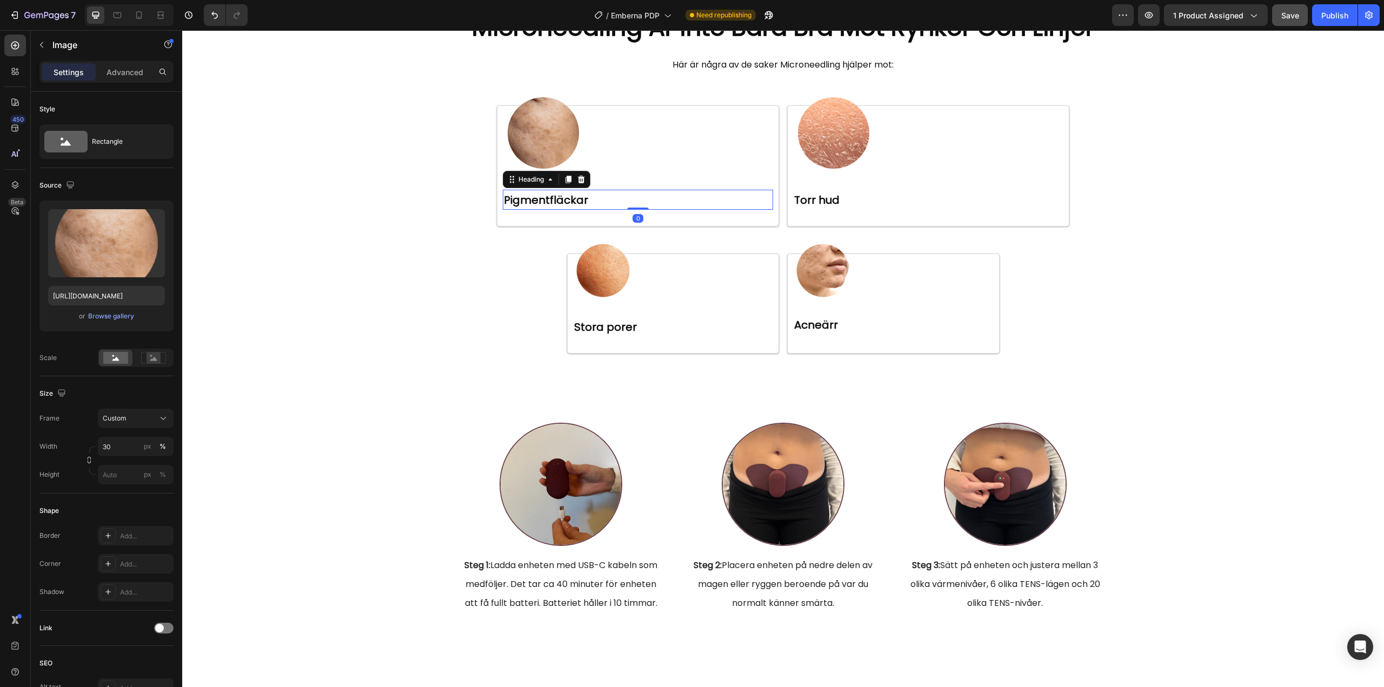
click at [629, 209] on p "⁠⁠⁠⁠⁠⁠⁠ Pigmentfläckar" at bounding box center [638, 200] width 268 height 18
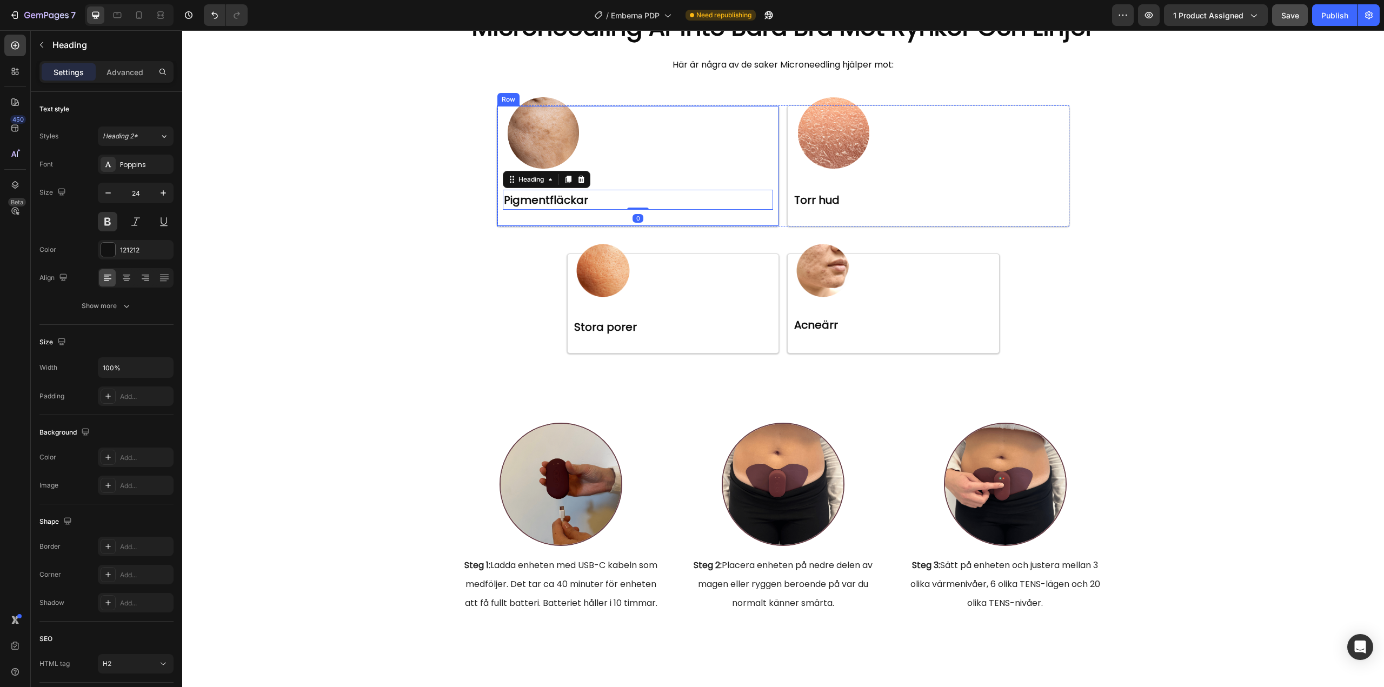
click at [609, 226] on div "Image ⁠⁠⁠⁠⁠⁠⁠ Pigmentfläckar Heading 0 Row" at bounding box center [638, 165] width 282 height 121
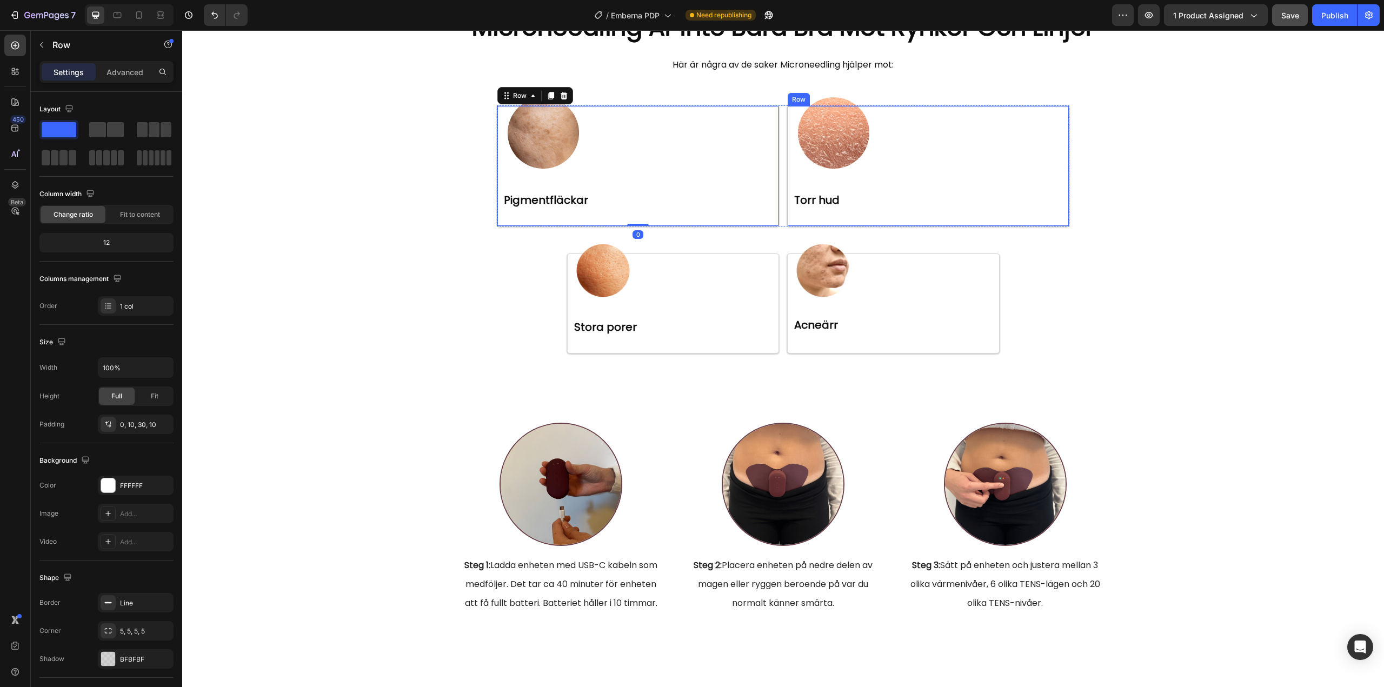
click at [823, 226] on div "Image ⁠⁠⁠⁠⁠⁠⁠ Torr hud Heading Row" at bounding box center [928, 165] width 282 height 121
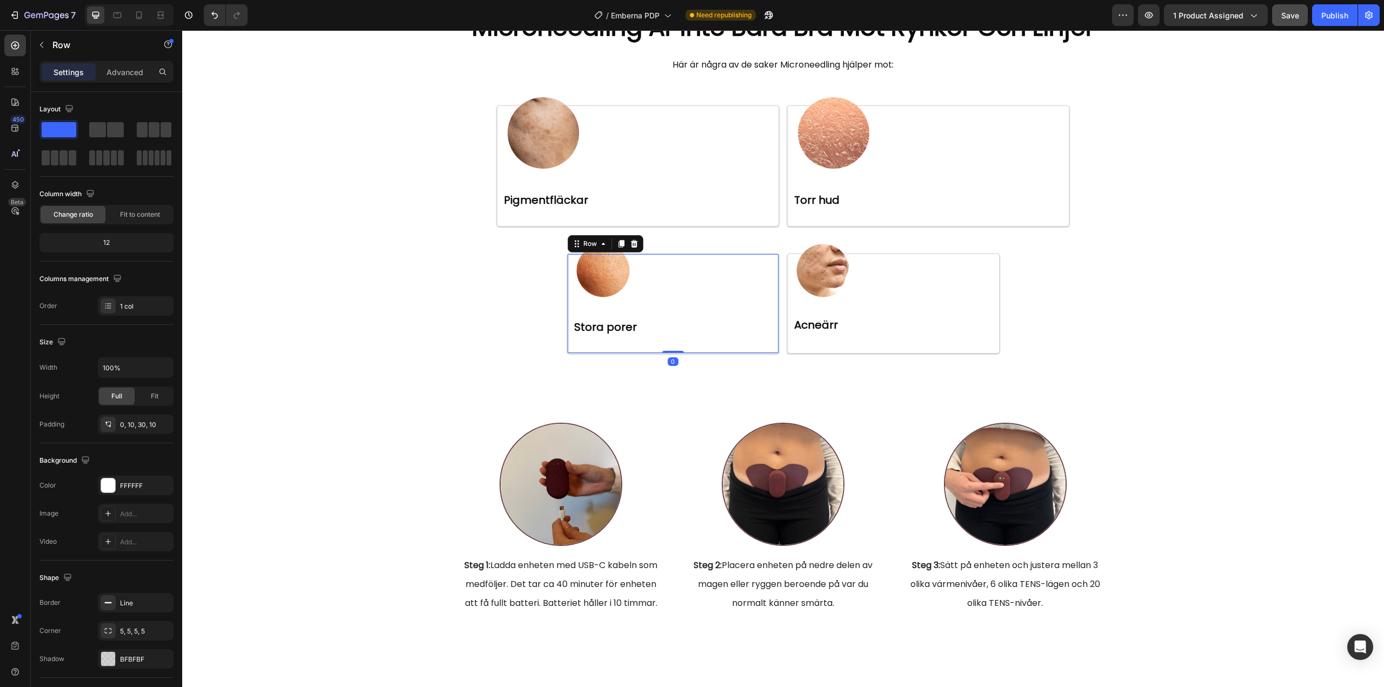
click at [696, 354] on div "Image ⁠⁠⁠⁠⁠⁠⁠ Stora porer Heading Row 0" at bounding box center [673, 304] width 212 height 100
click at [818, 301] on img at bounding box center [823, 271] width 60 height 60
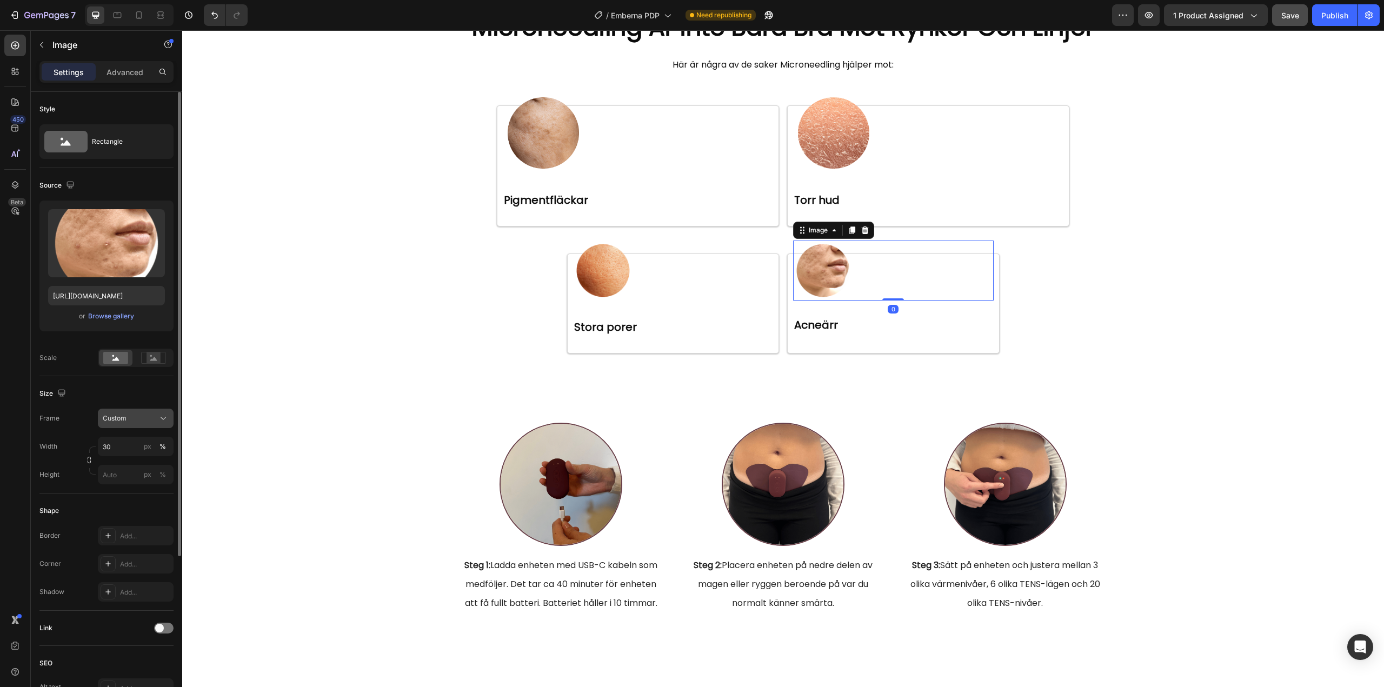
click at [159, 419] on icon at bounding box center [163, 418] width 11 height 11
click at [163, 411] on button "Custom" at bounding box center [136, 418] width 76 height 19
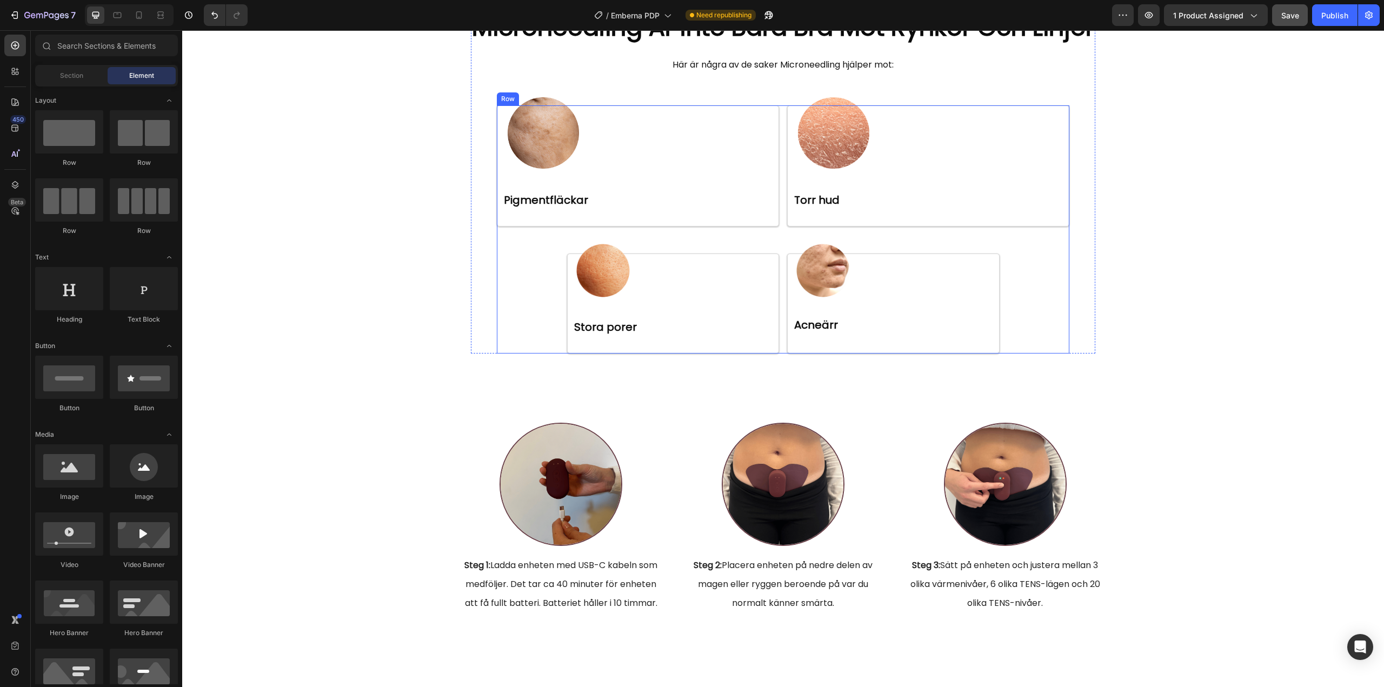
click at [510, 354] on div "Image ⁠⁠⁠⁠⁠⁠⁠ Pigmentfläckar Heading Row Image ⁠⁠⁠⁠⁠⁠⁠ Torr hud Heading Row Row…" at bounding box center [783, 229] width 572 height 249
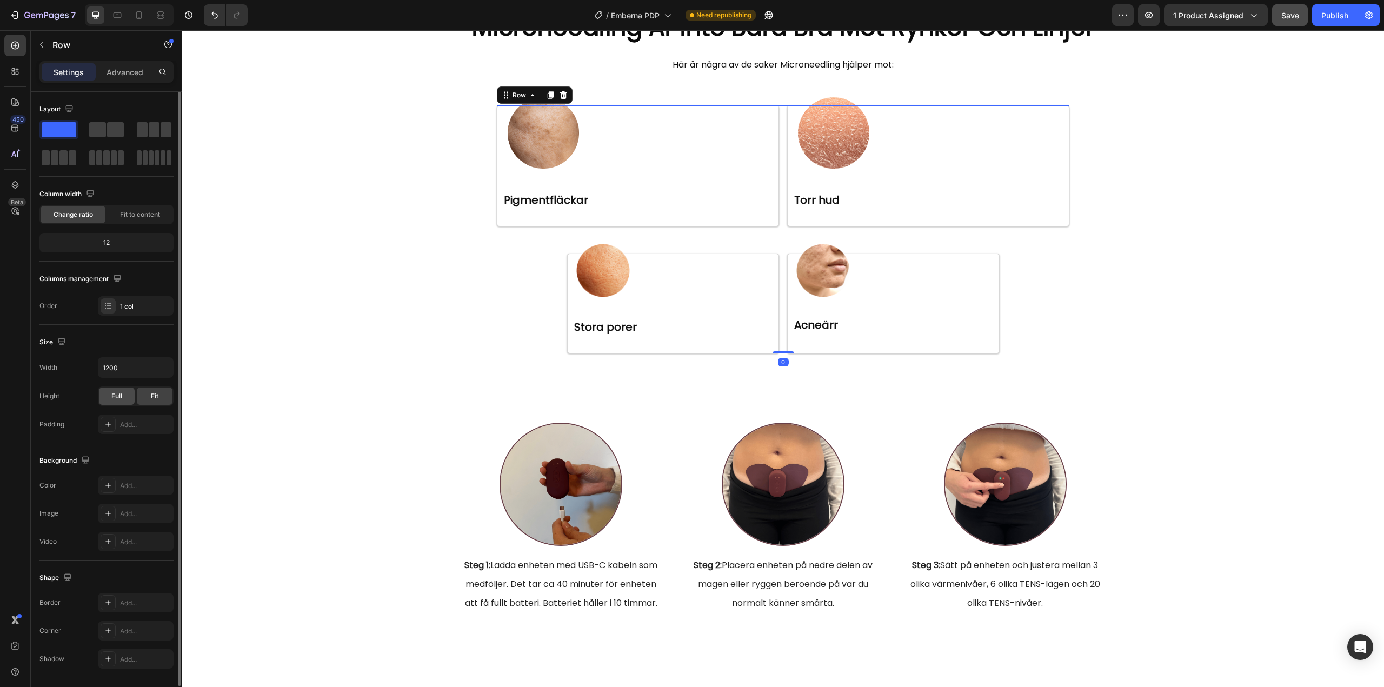
click at [115, 394] on span "Full" at bounding box center [116, 396] width 11 height 10
click at [157, 394] on span "Fit" at bounding box center [155, 396] width 8 height 10
click at [117, 394] on span "Full" at bounding box center [116, 396] width 11 height 10
click at [167, 364] on icon "button" at bounding box center [163, 367] width 11 height 11
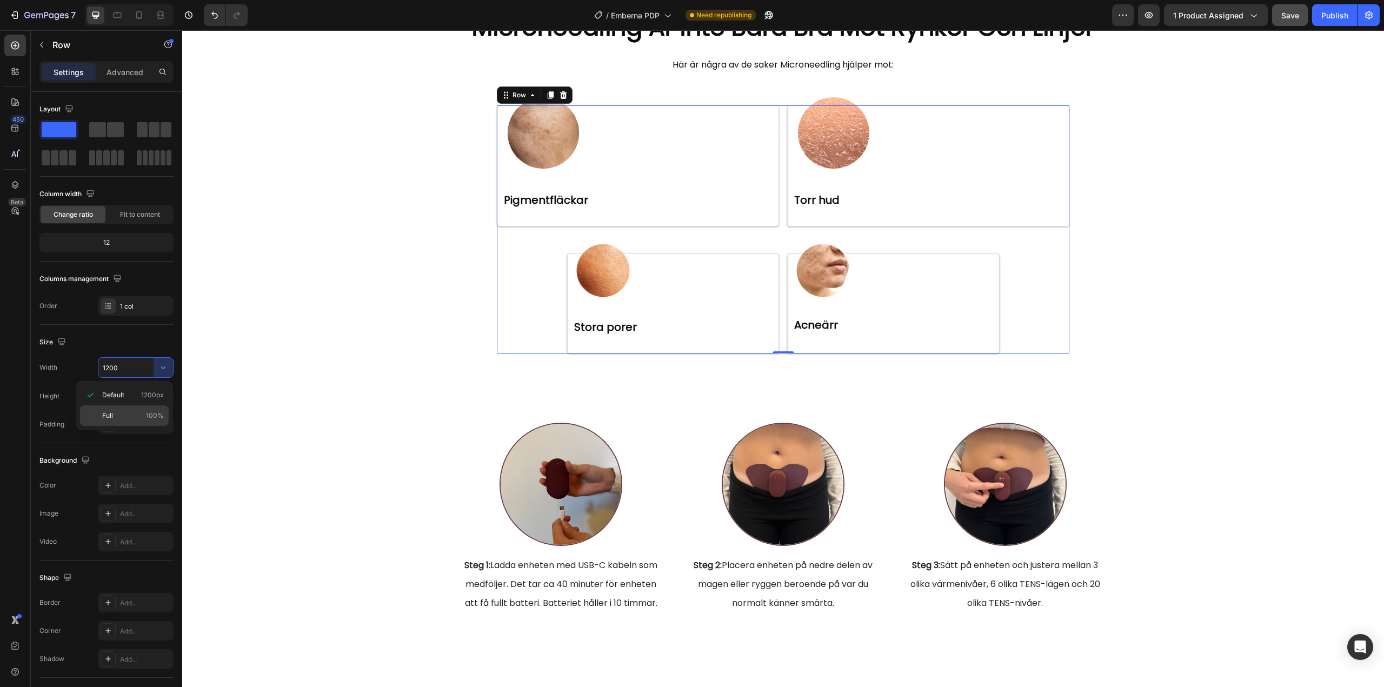
click at [134, 415] on p "Full 100%" at bounding box center [133, 416] width 62 height 10
type input "100%"
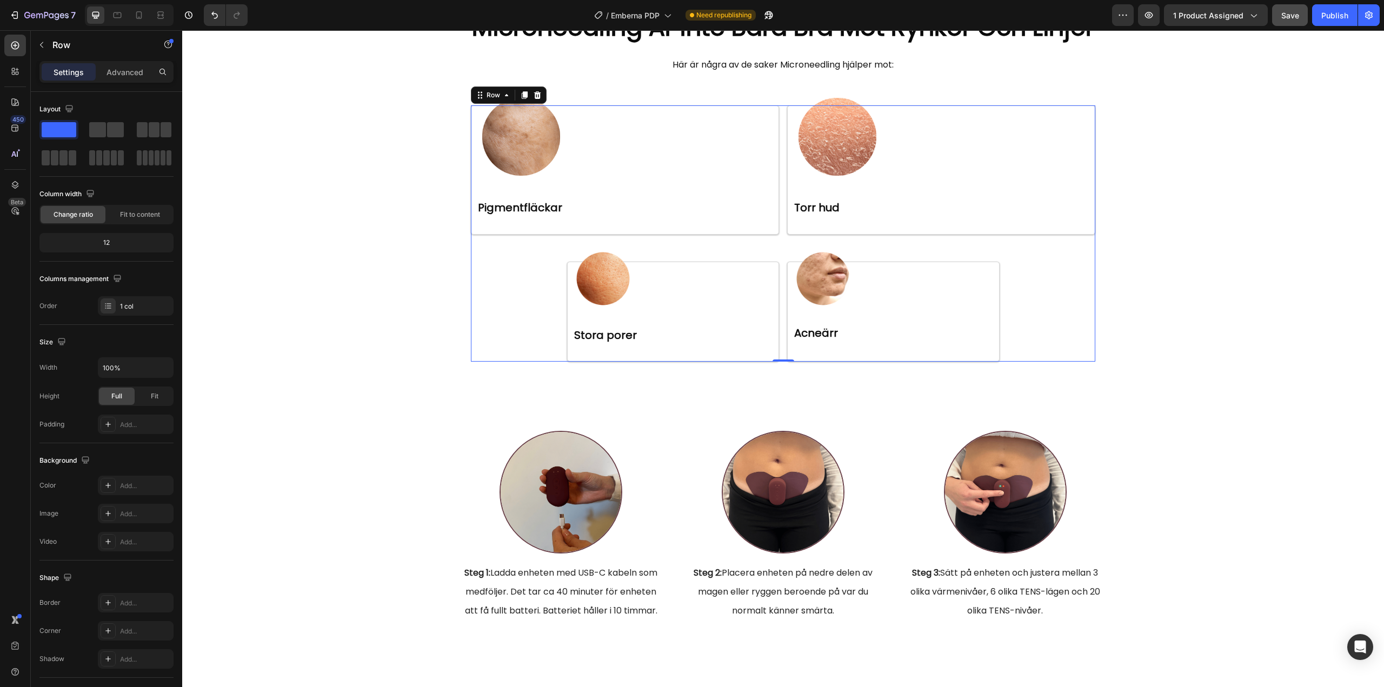
click at [556, 362] on div "Image ⁠⁠⁠⁠⁠⁠⁠ Pigmentfläckar Heading Row Image ⁠⁠⁠⁠⁠⁠⁠ Torr hud Heading Row Row…" at bounding box center [783, 233] width 624 height 256
click at [588, 345] on div "Image ⁠⁠⁠⁠⁠⁠⁠ Stora porer Heading" at bounding box center [673, 303] width 201 height 83
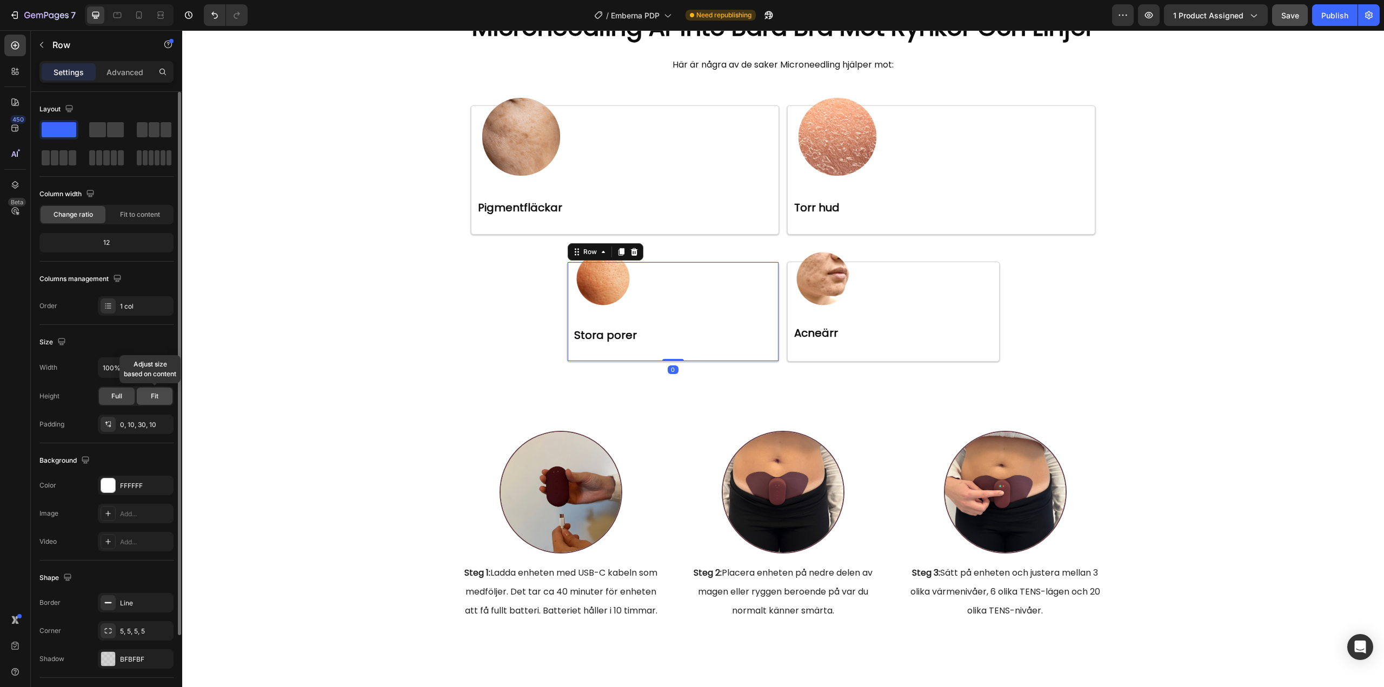
click at [152, 395] on span "Fit" at bounding box center [155, 396] width 8 height 10
click at [105, 398] on div "Full" at bounding box center [117, 396] width 36 height 17
click at [161, 368] on icon "button" at bounding box center [163, 367] width 11 height 11
click at [131, 398] on p "Default 1200px" at bounding box center [133, 395] width 62 height 10
click at [161, 367] on icon "button" at bounding box center [163, 367] width 11 height 11
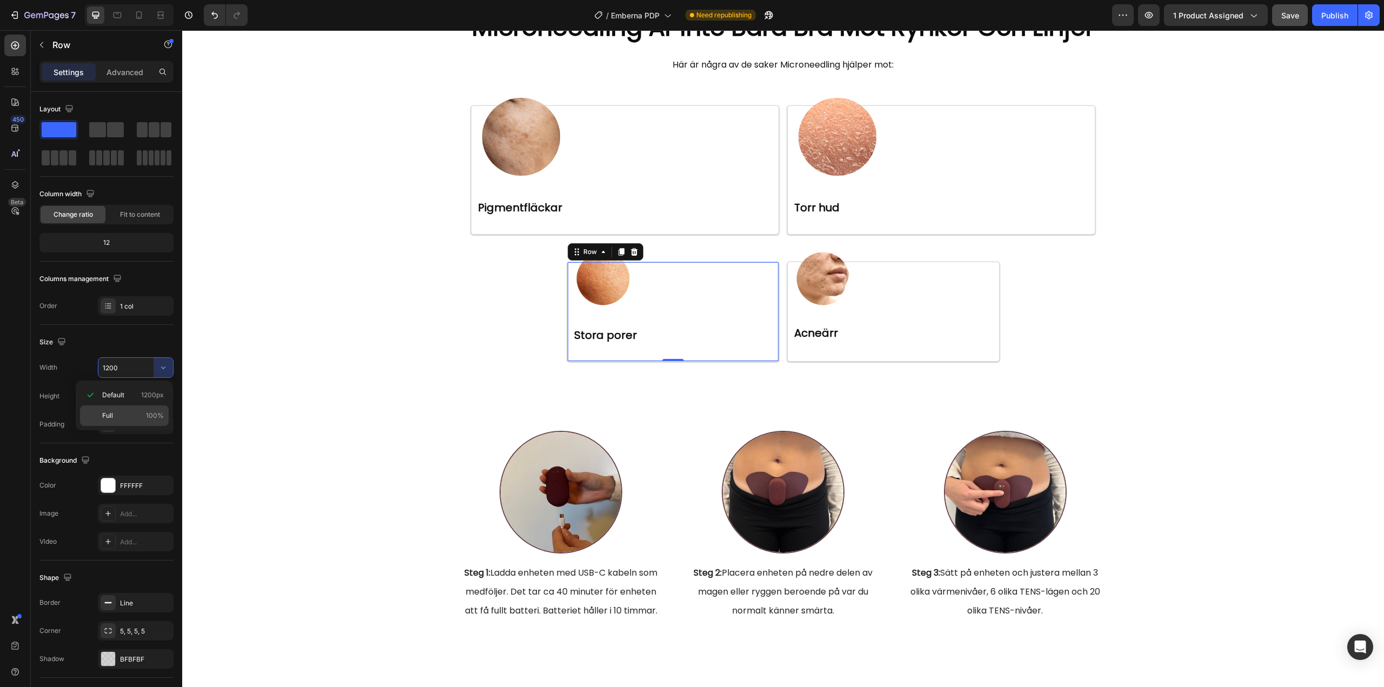
click at [122, 409] on div "Full 100%" at bounding box center [124, 415] width 89 height 21
type input "100%"
click at [619, 362] on div "Image ⁠⁠⁠⁠⁠⁠⁠ Stora porer Heading Row 0" at bounding box center [673, 312] width 212 height 100
click at [799, 218] on div "Image ⁠⁠⁠⁠⁠⁠⁠ Torr hud Heading" at bounding box center [941, 162] width 296 height 112
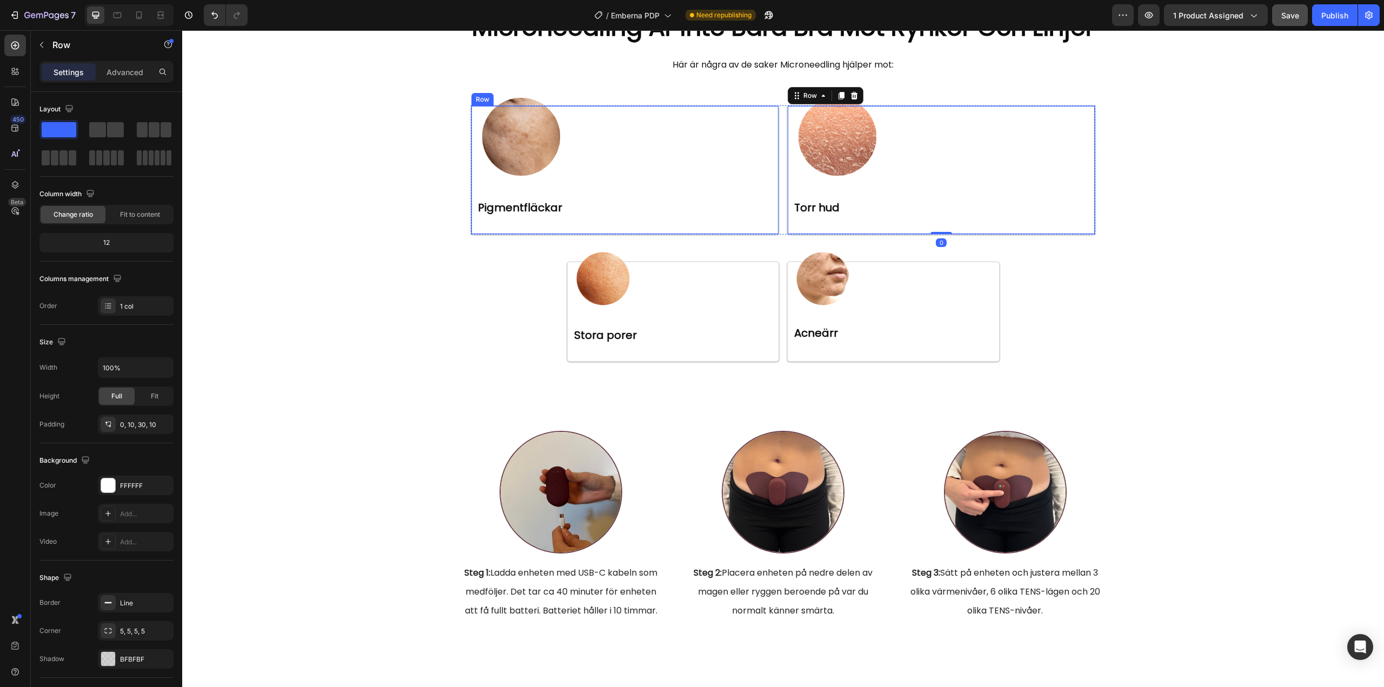
click at [717, 218] on div "Image ⁠⁠⁠⁠⁠⁠⁠ Pigmentfläckar Heading" at bounding box center [625, 162] width 296 height 112
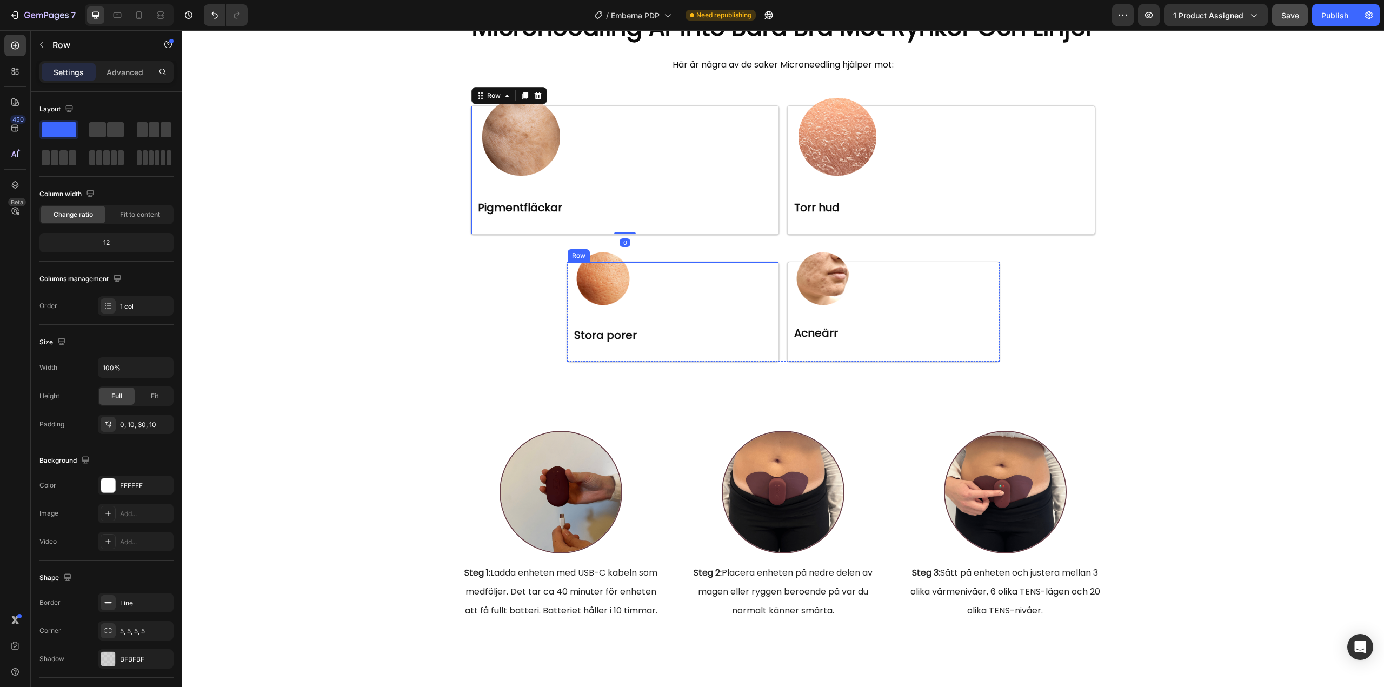
click at [709, 345] on div "Image ⁠⁠⁠⁠⁠⁠⁠ Stora porer Heading" at bounding box center [673, 303] width 201 height 83
click at [870, 362] on div "Image Acneärr Heading Row 0" at bounding box center [893, 312] width 212 height 100
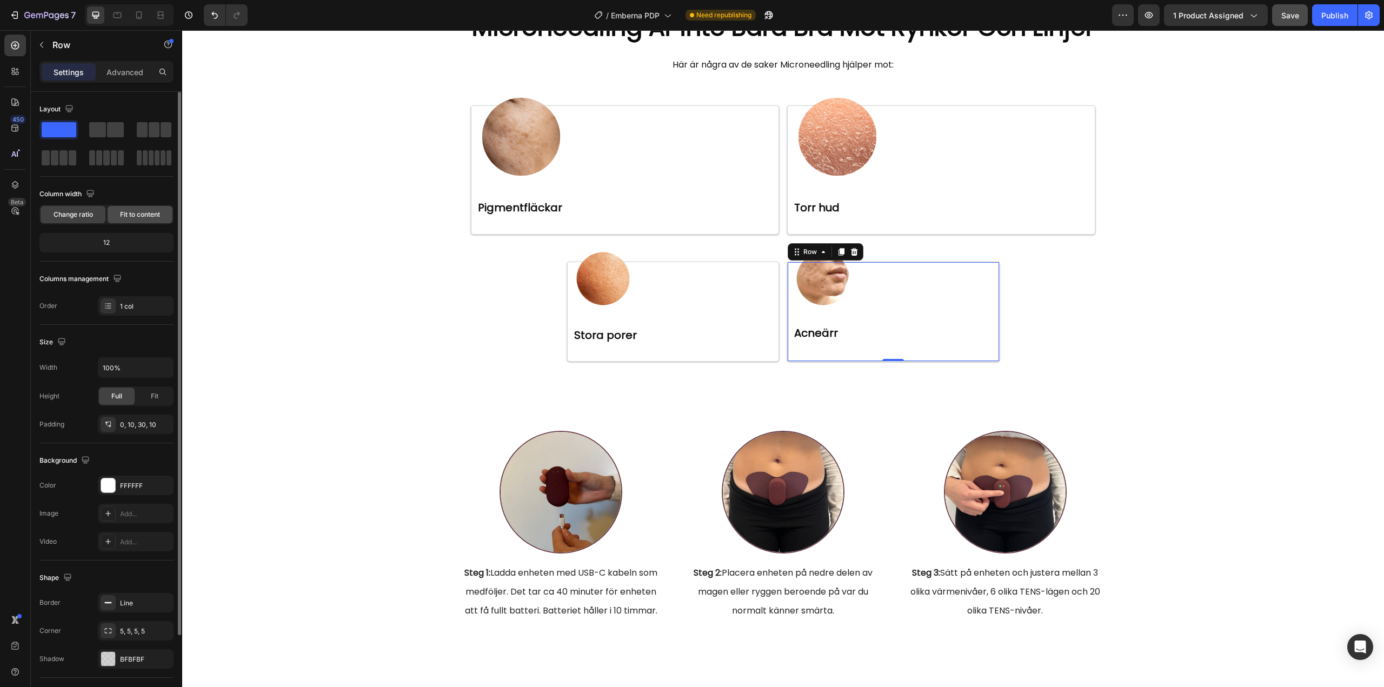
click at [118, 219] on div "Fit to content" at bounding box center [140, 214] width 65 height 17
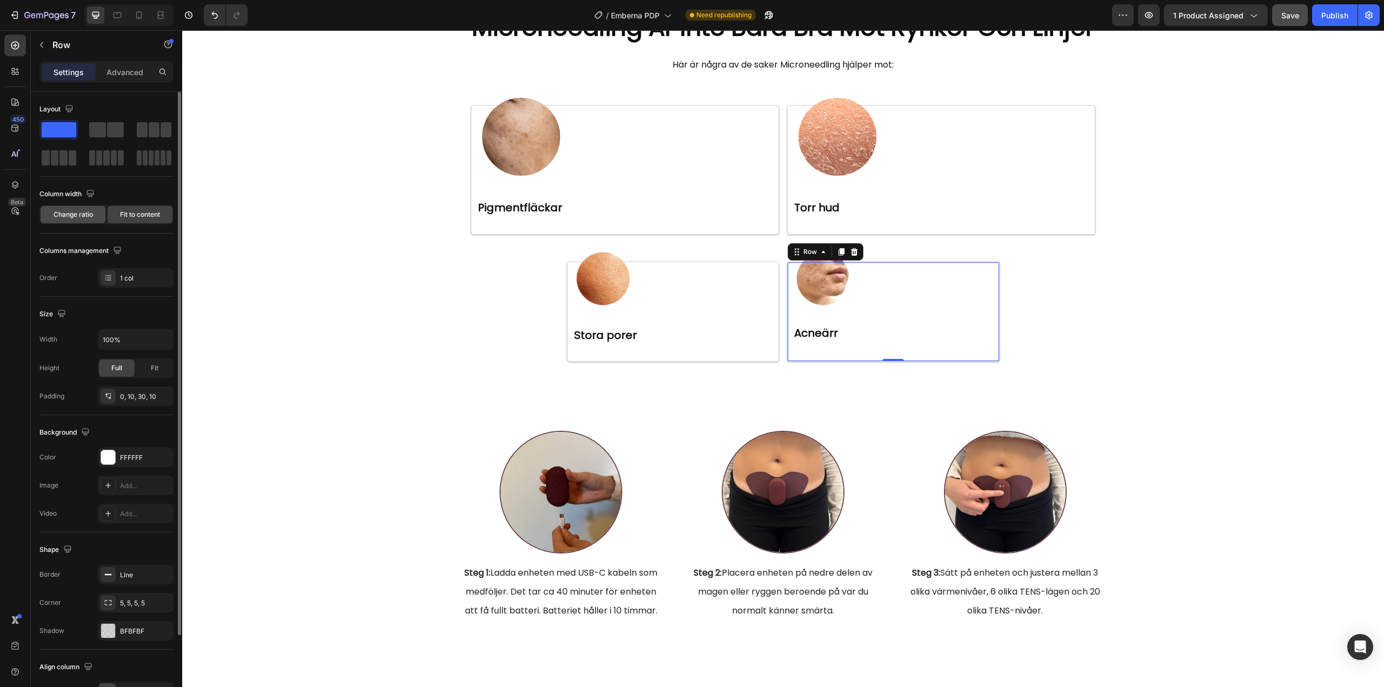
click at [85, 217] on span "Change ratio" at bounding box center [73, 215] width 39 height 10
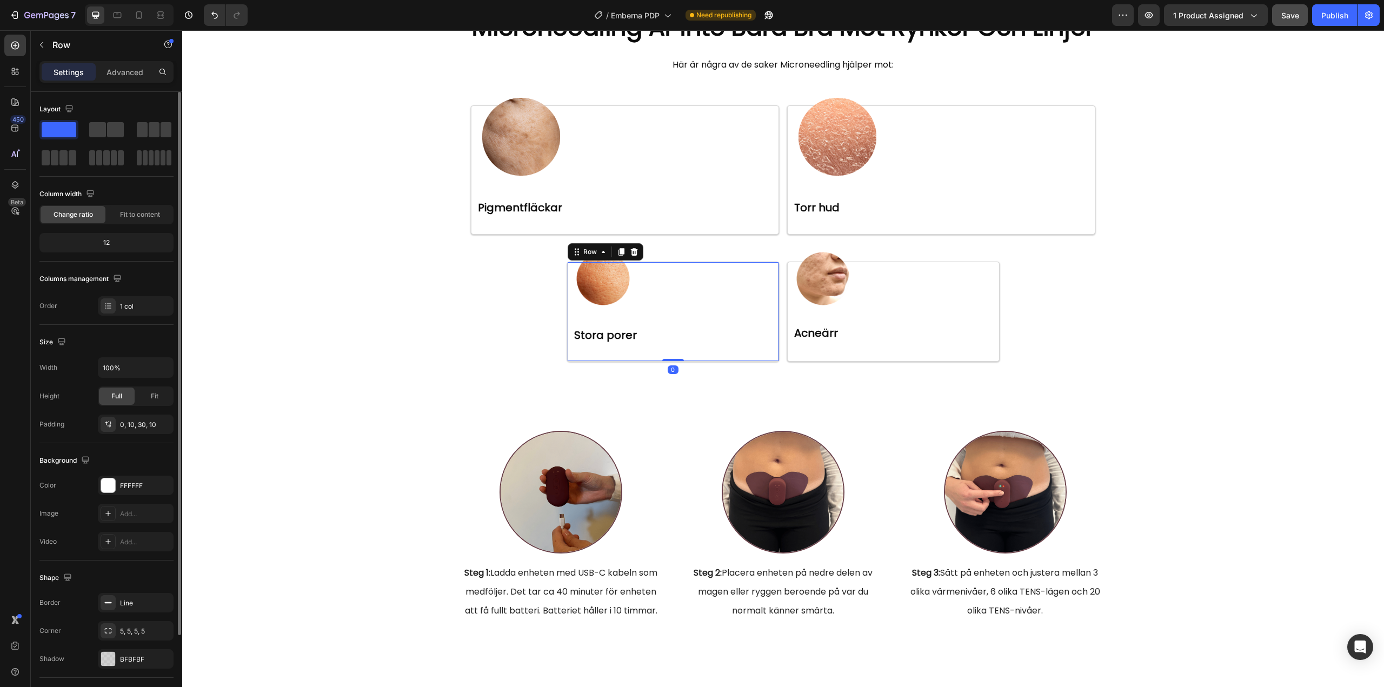
click at [567, 362] on div "Image ⁠⁠⁠⁠⁠⁠⁠ Stora porer Heading Row 0" at bounding box center [673, 312] width 212 height 100
click at [151, 395] on span "Fit" at bounding box center [155, 396] width 8 height 10
click at [145, 365] on input "100%" at bounding box center [135, 367] width 75 height 19
click at [160, 363] on icon "button" at bounding box center [163, 367] width 11 height 11
click at [108, 391] on span "Default" at bounding box center [113, 395] width 22 height 10
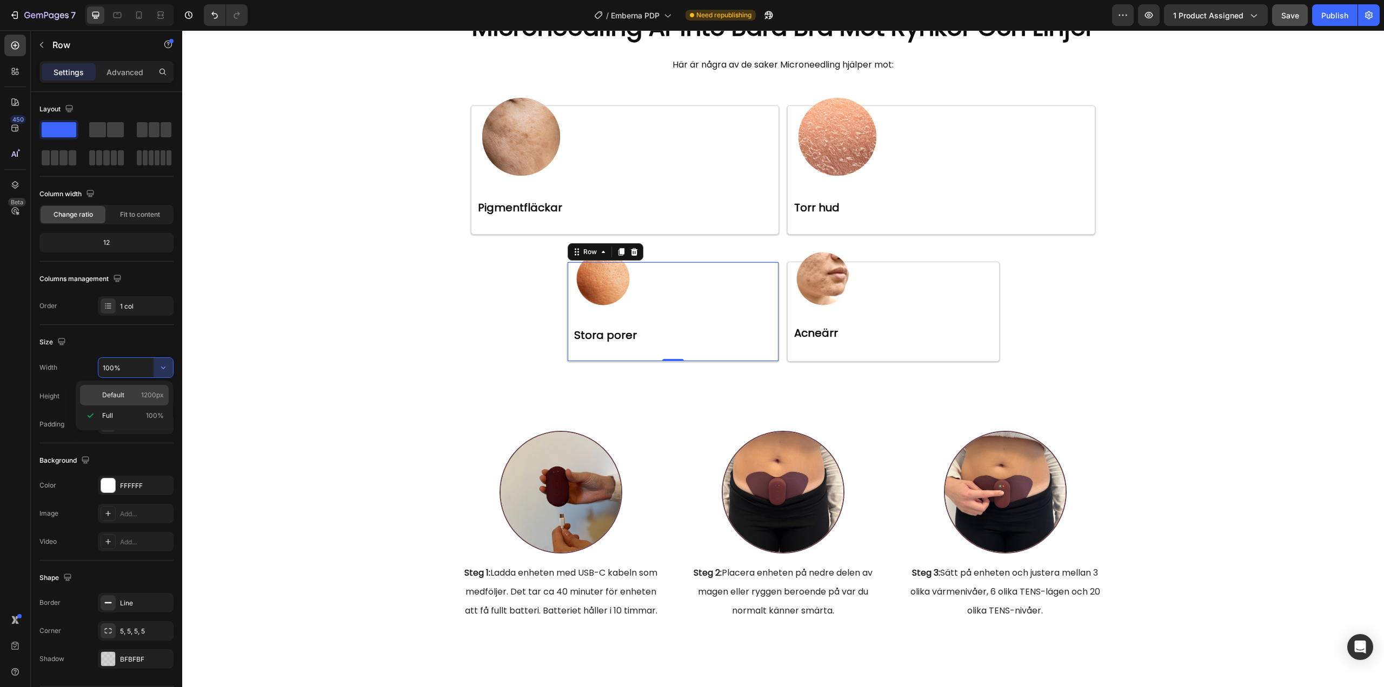
type input "1200"
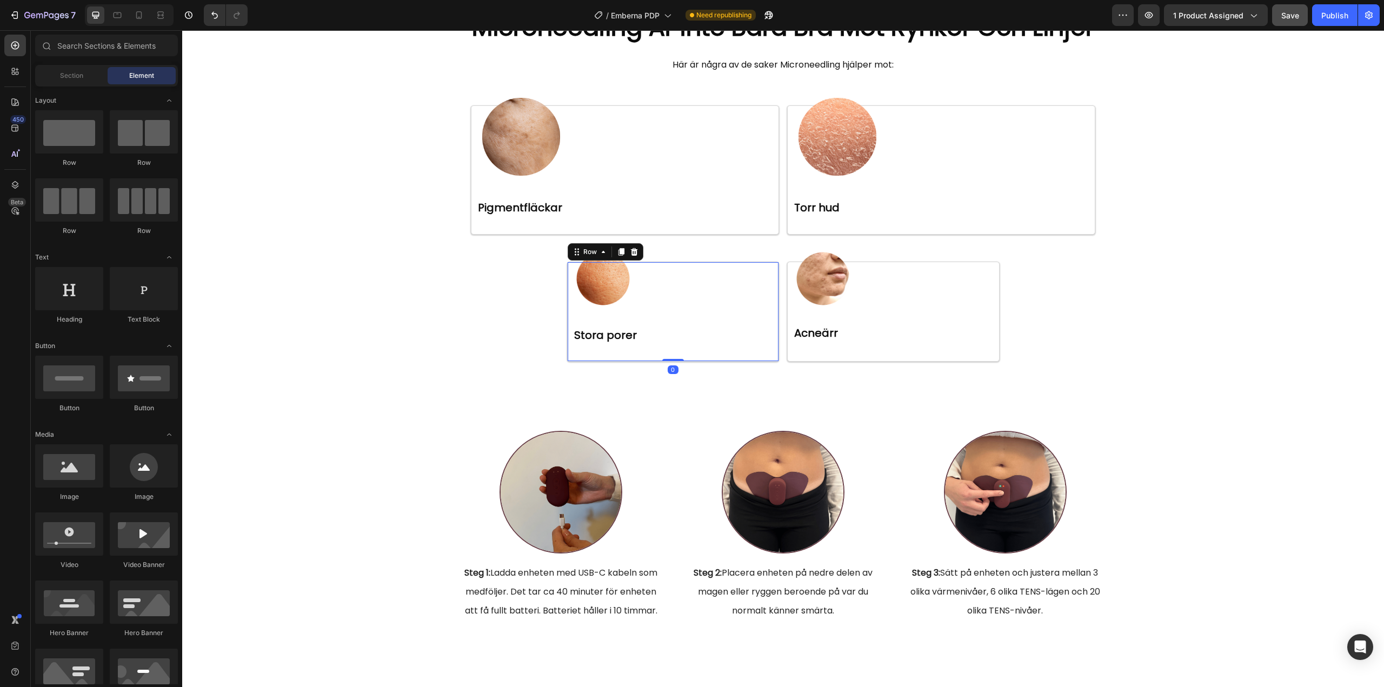
click at [668, 362] on div "Image ⁠⁠⁠⁠⁠⁠⁠ Stora porer Heading Row 0" at bounding box center [673, 312] width 212 height 100
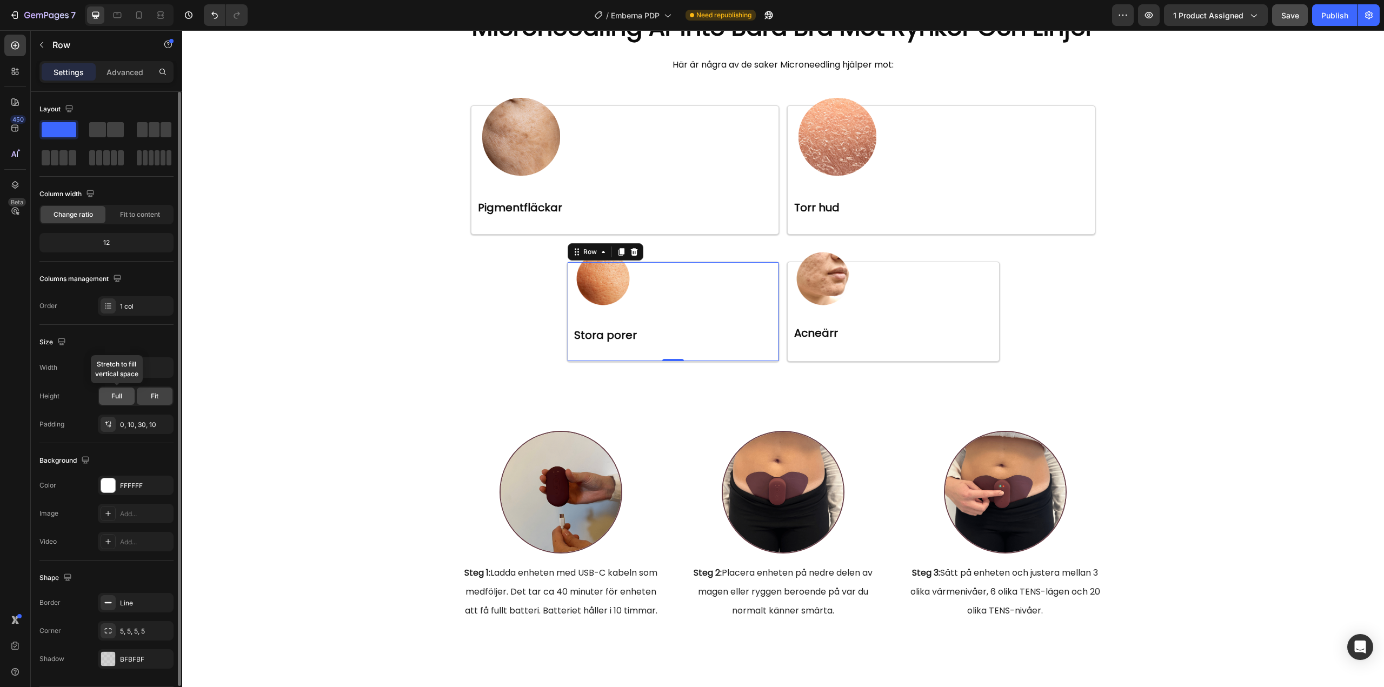
click at [110, 392] on div "Full" at bounding box center [117, 396] width 36 height 17
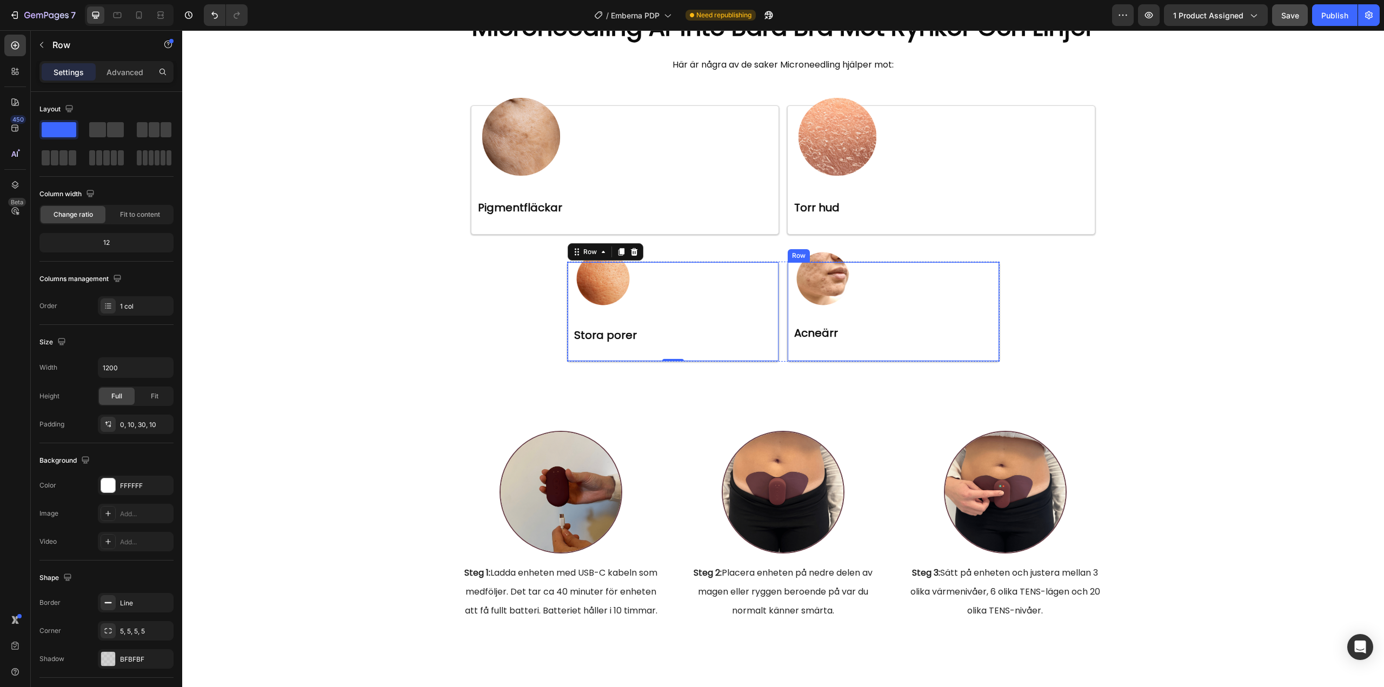
click at [813, 362] on div "Image Acneärr Heading Row" at bounding box center [893, 312] width 212 height 100
click at [122, 63] on div "Settings Advanced" at bounding box center [106, 72] width 134 height 22
click at [111, 69] on p "Advanced" at bounding box center [124, 71] width 37 height 11
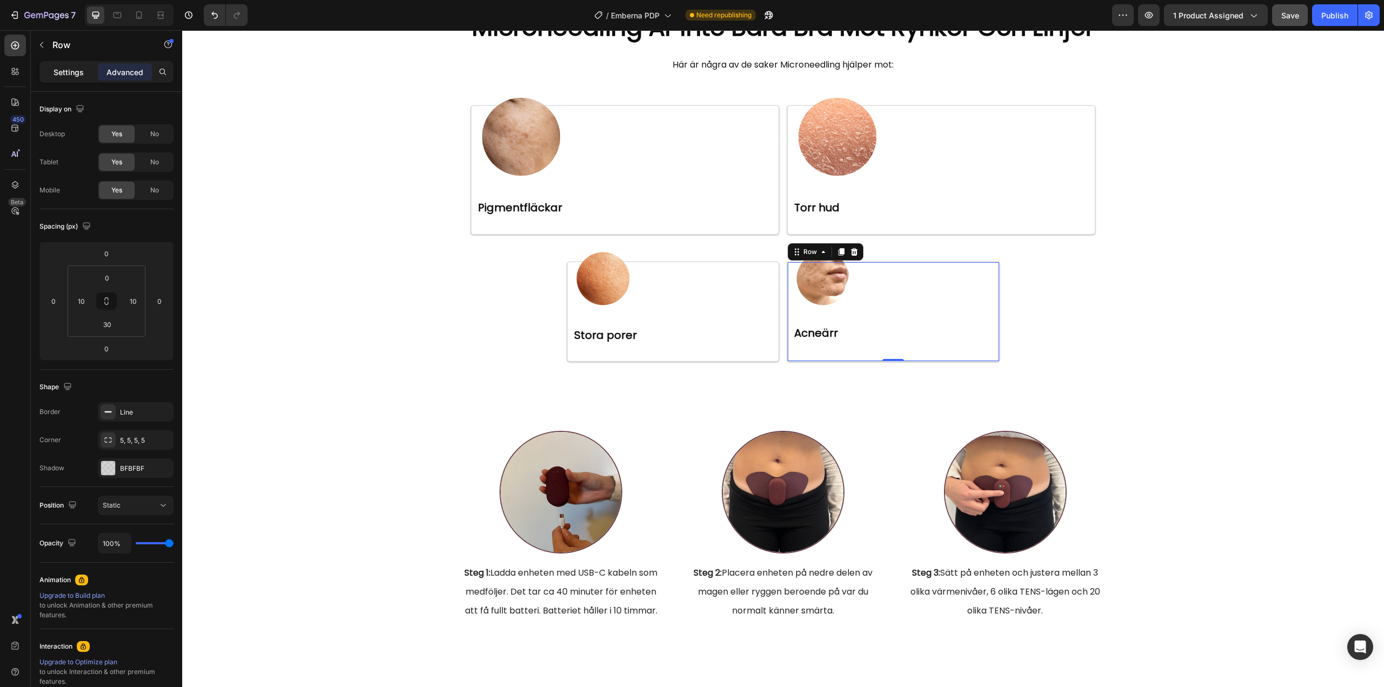
click at [53, 70] on div "Settings" at bounding box center [69, 71] width 54 height 17
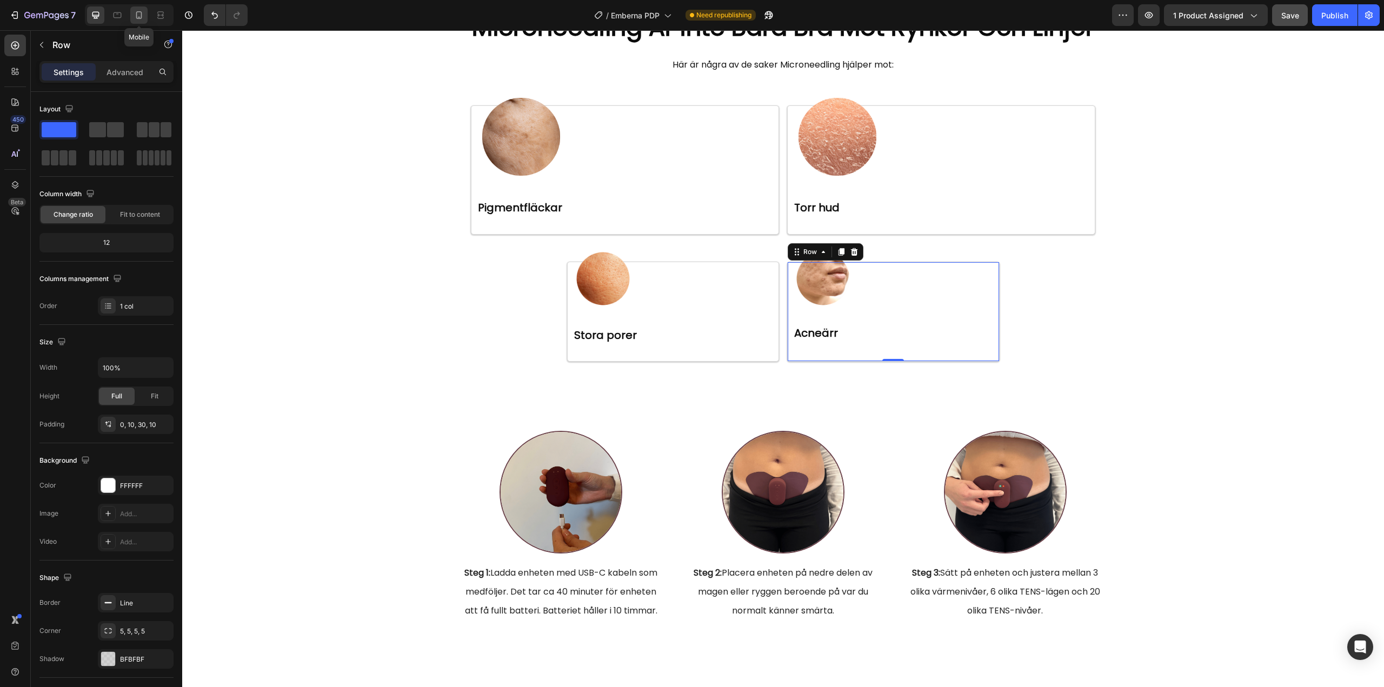
click at [144, 8] on div at bounding box center [138, 14] width 17 height 17
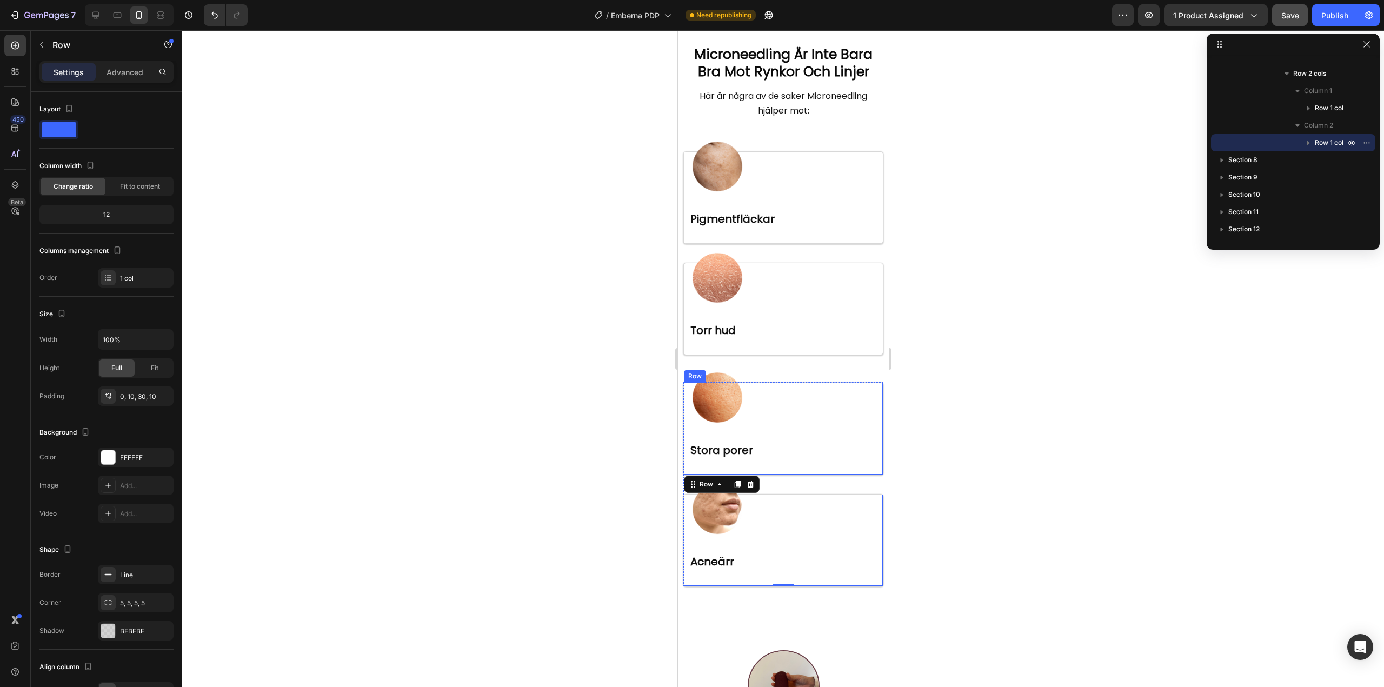
scroll to position [2495, 0]
click at [710, 279] on img at bounding box center [717, 278] width 56 height 56
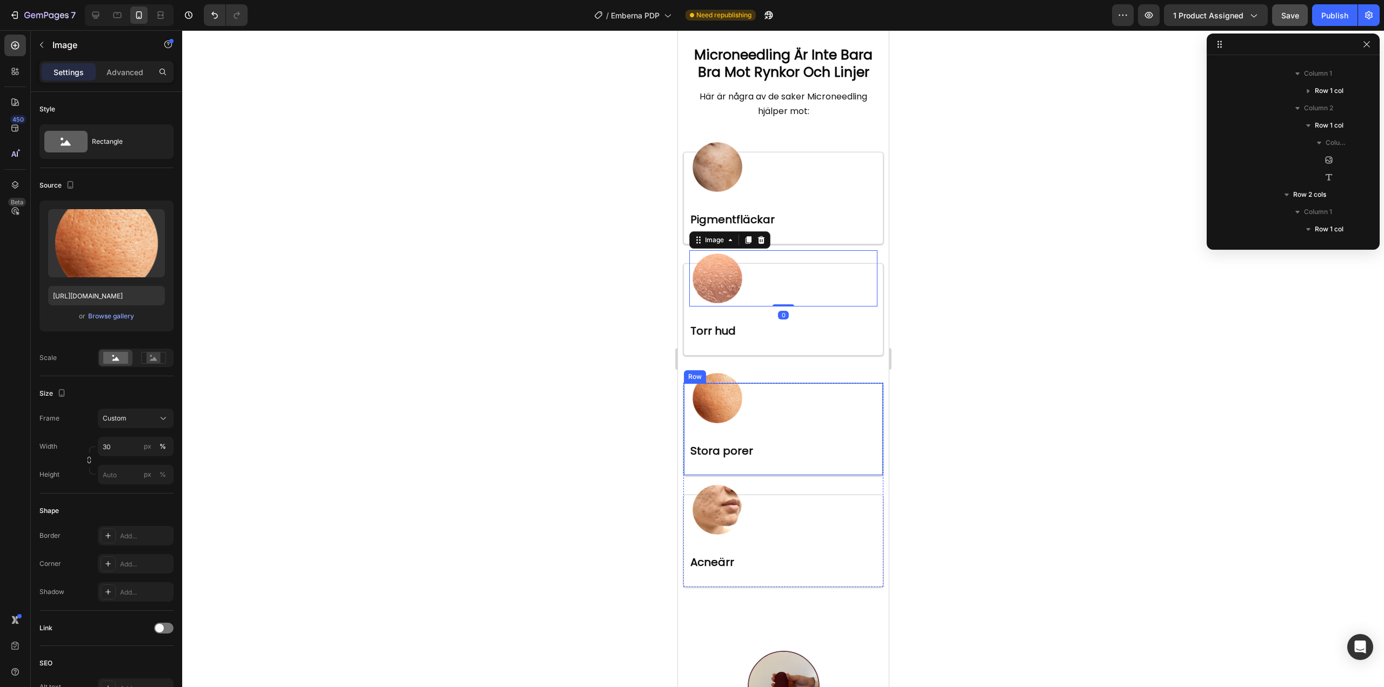
click at [721, 398] on img at bounding box center [717, 398] width 56 height 56
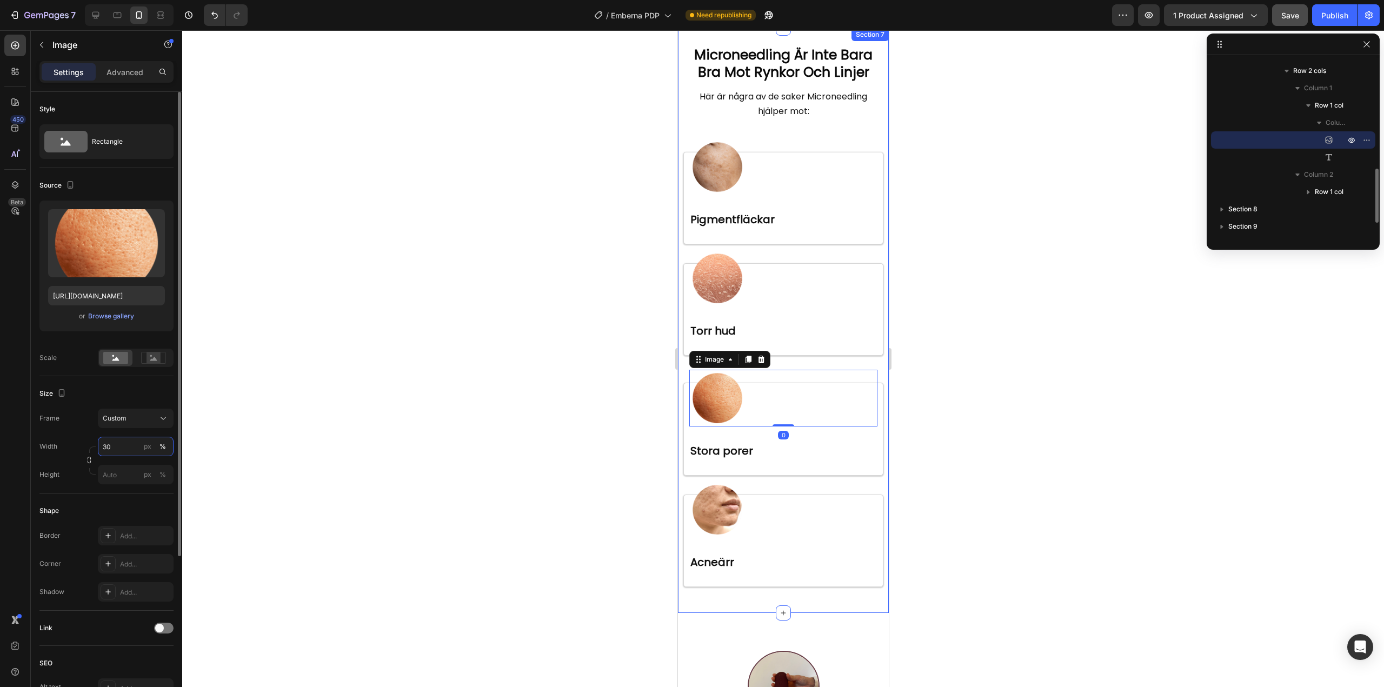
click at [130, 442] on input "30" at bounding box center [136, 446] width 76 height 19
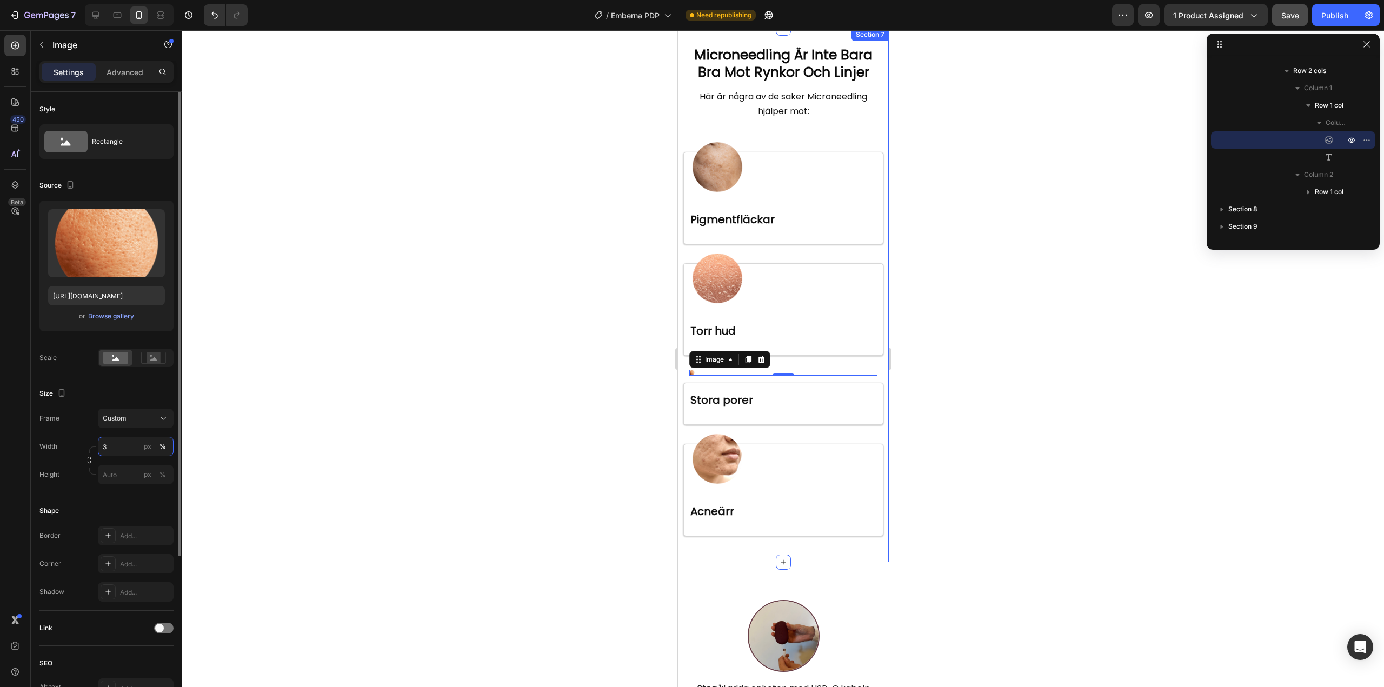
type input "30"
click at [488, 356] on div at bounding box center [783, 358] width 1202 height 657
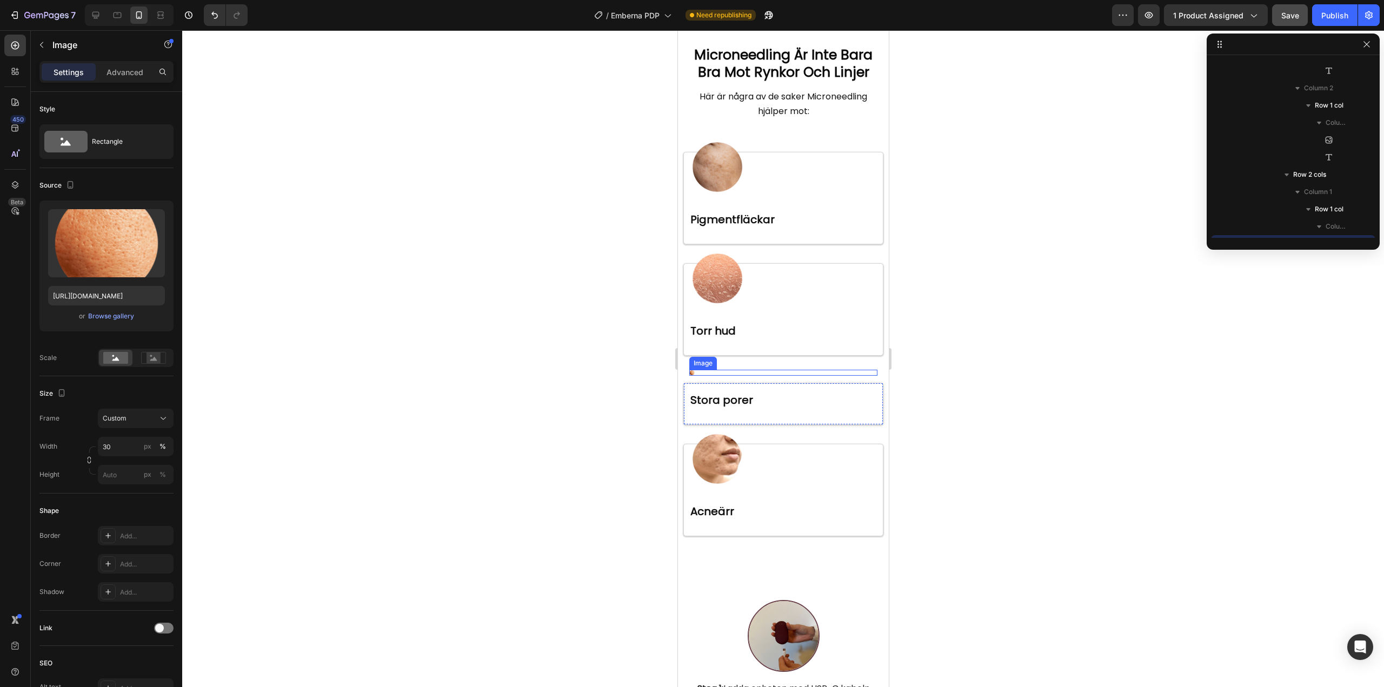
click at [713, 370] on div at bounding box center [783, 372] width 188 height 5
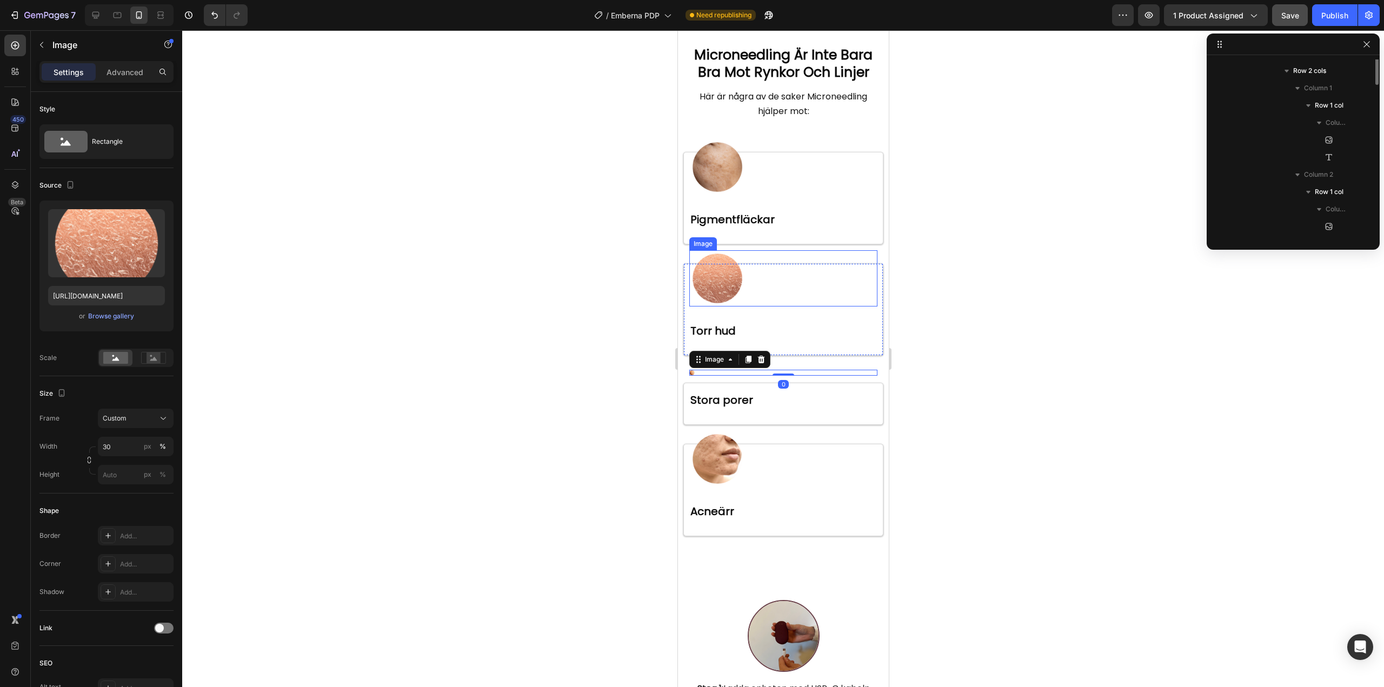
click at [721, 283] on img at bounding box center [717, 278] width 56 height 56
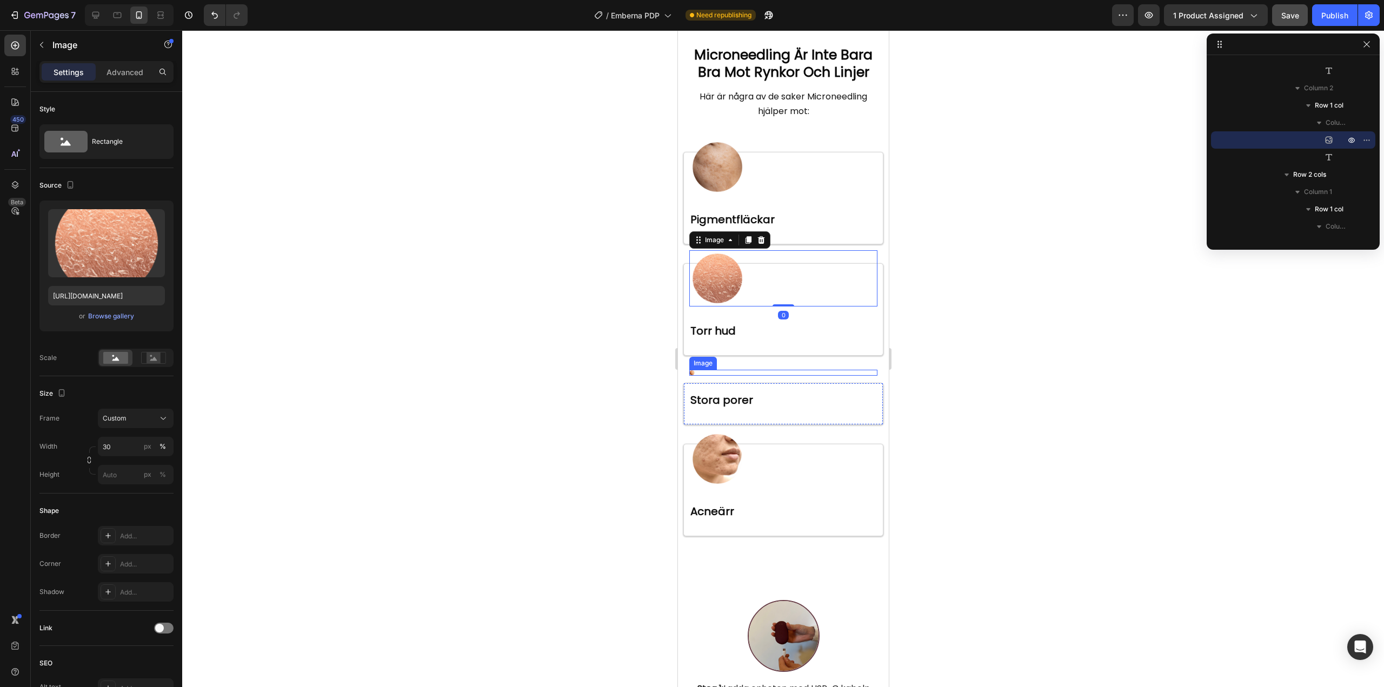
click at [692, 370] on img at bounding box center [691, 372] width 5 height 5
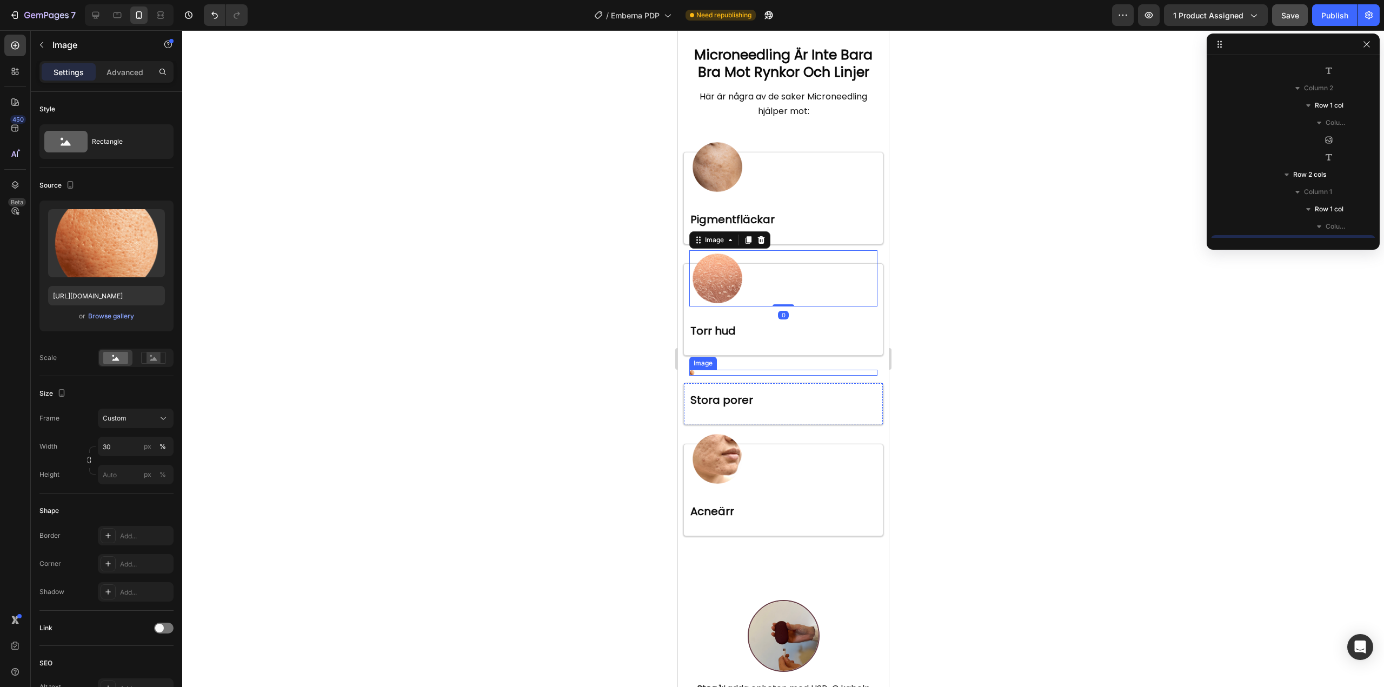
scroll to position [464, 0]
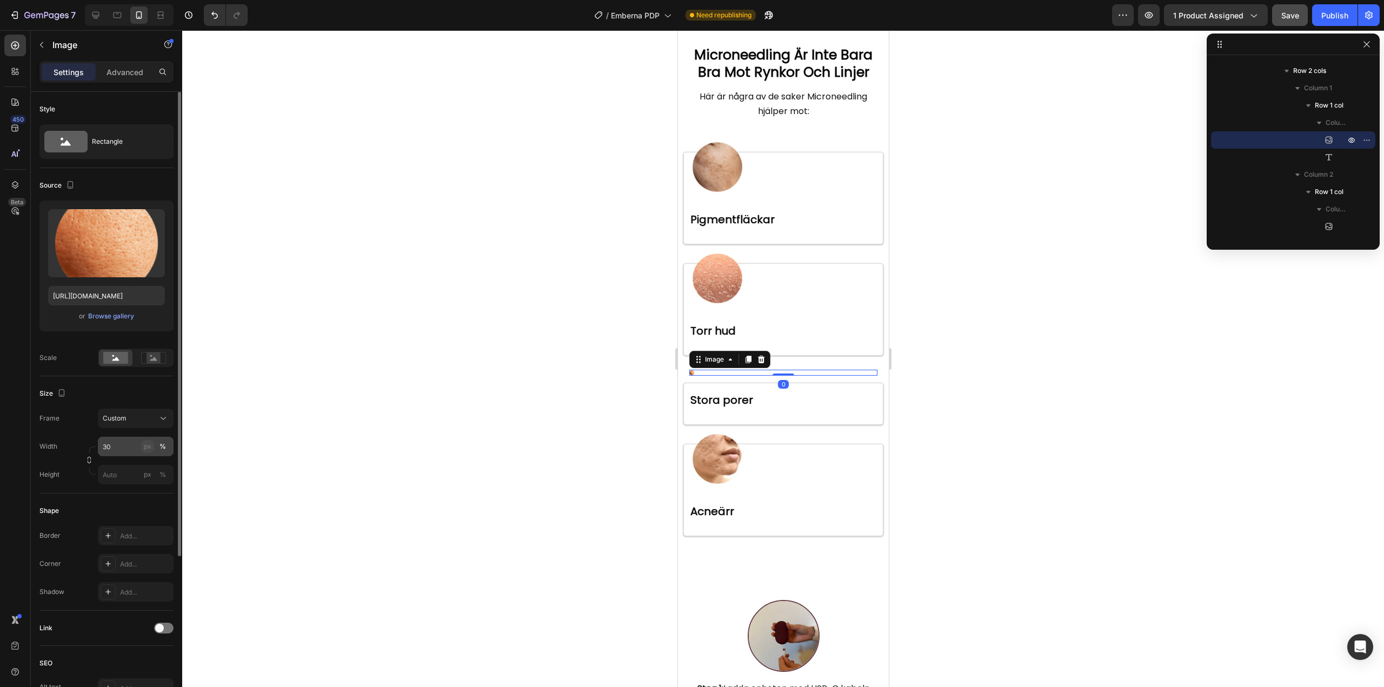
click at [144, 450] on div "px" at bounding box center [148, 447] width 8 height 10
click at [160, 446] on div "%" at bounding box center [162, 447] width 6 height 10
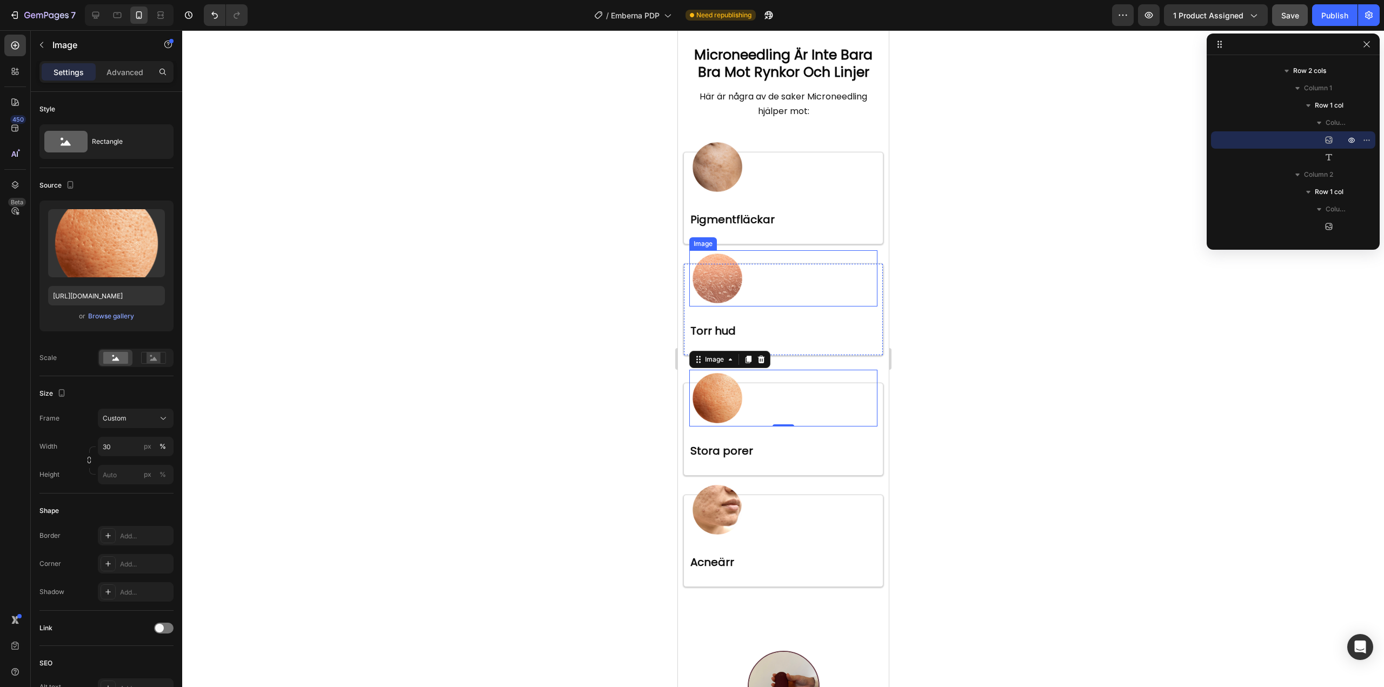
click at [711, 270] on img at bounding box center [717, 278] width 56 height 56
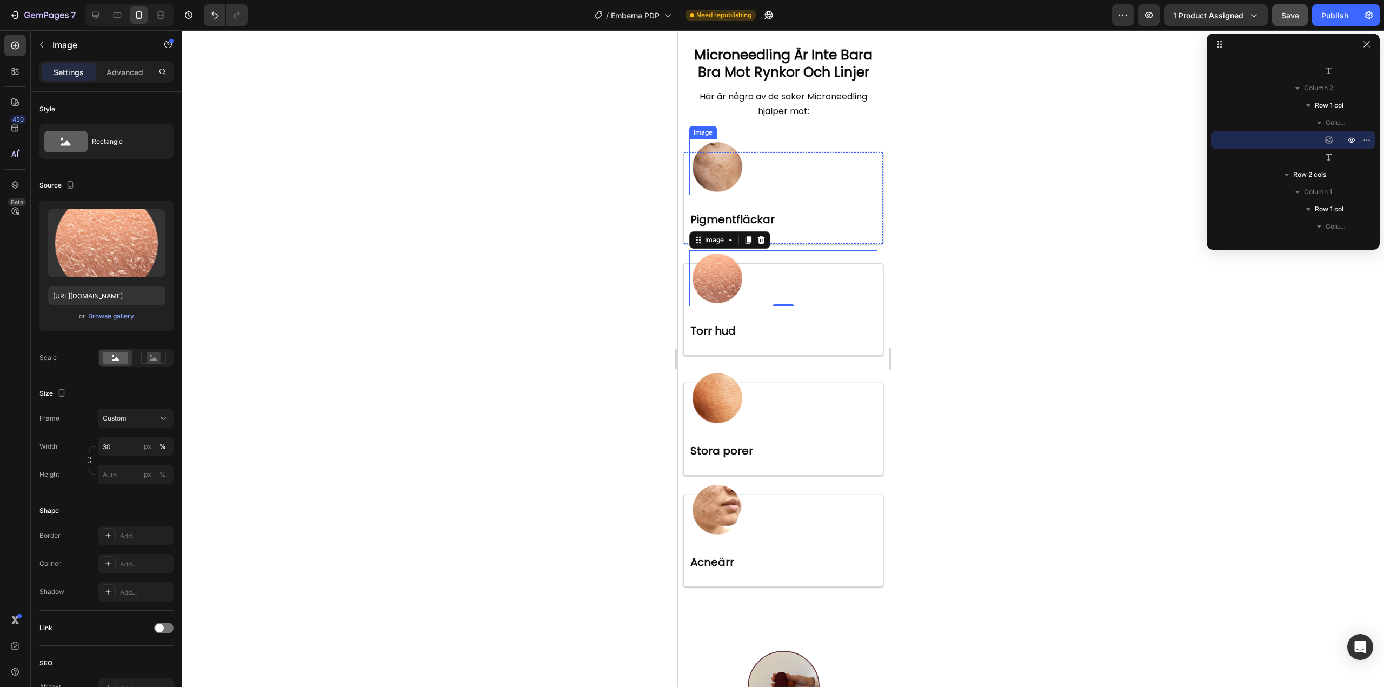
click at [720, 167] on img at bounding box center [717, 167] width 56 height 56
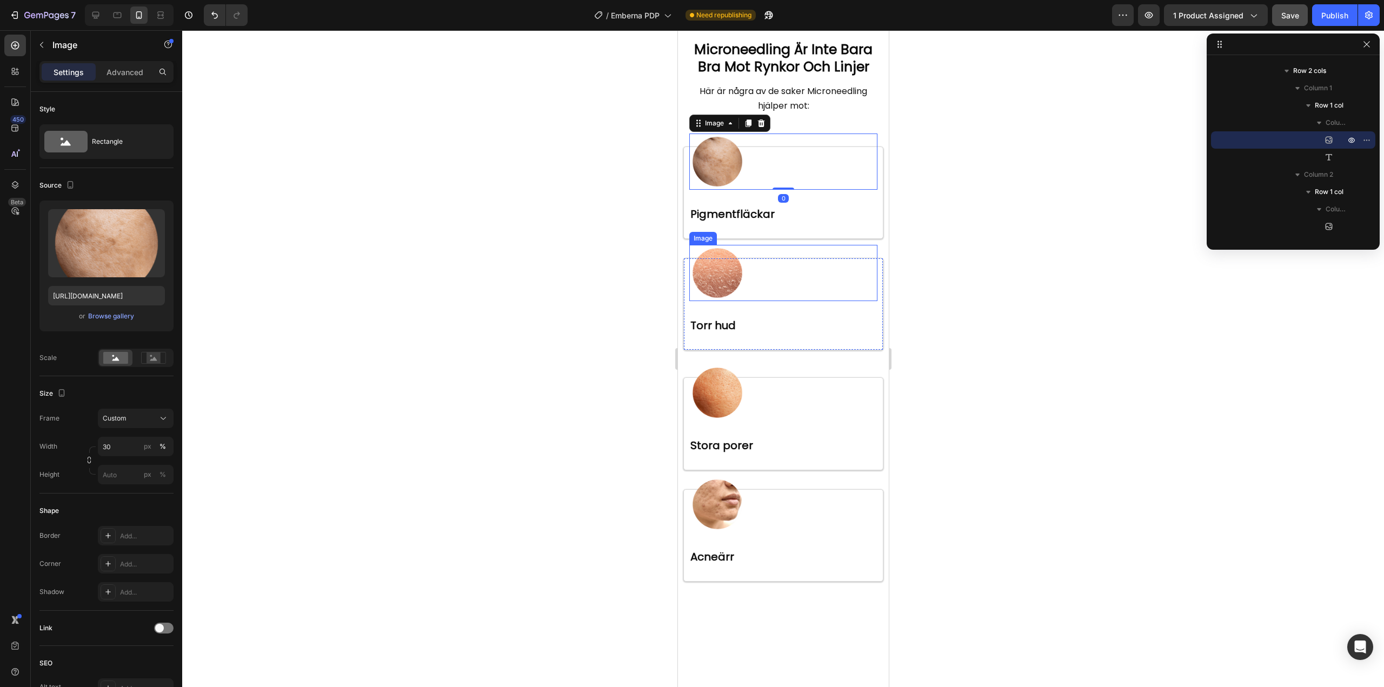
scroll to position [2549, 0]
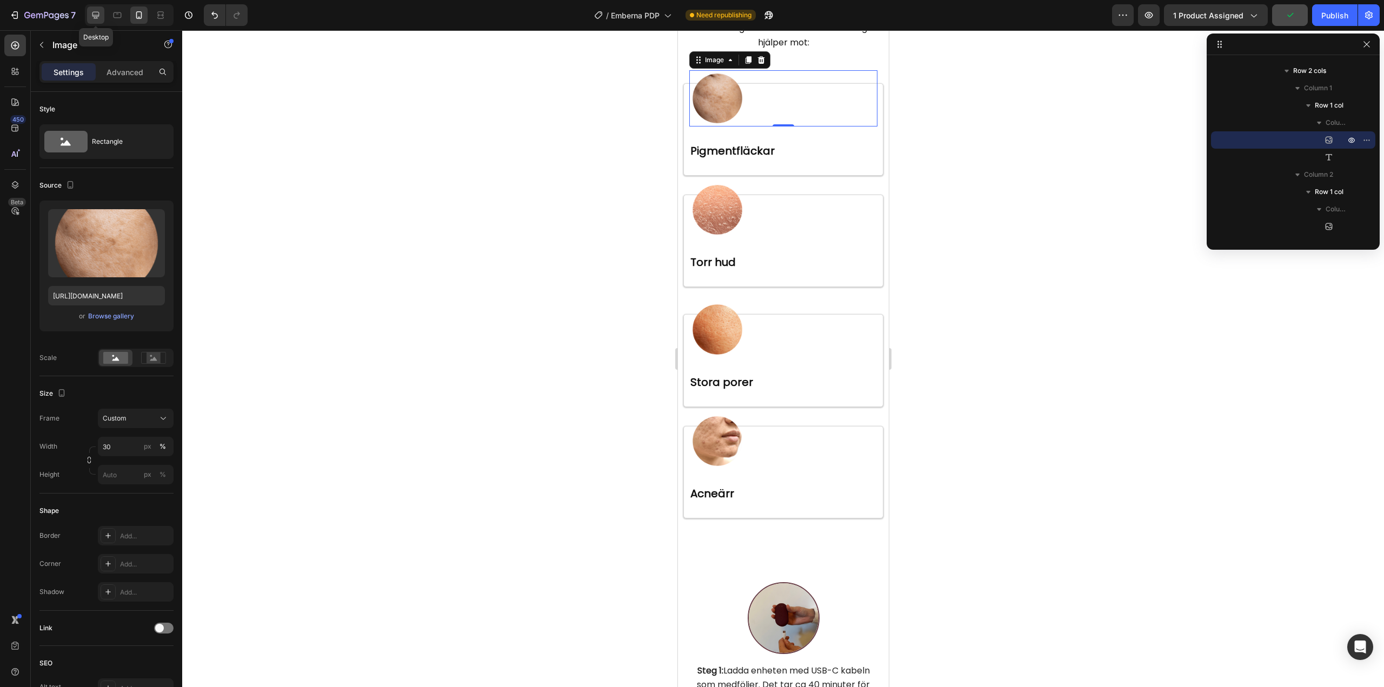
click at [97, 14] on icon at bounding box center [95, 15] width 11 height 11
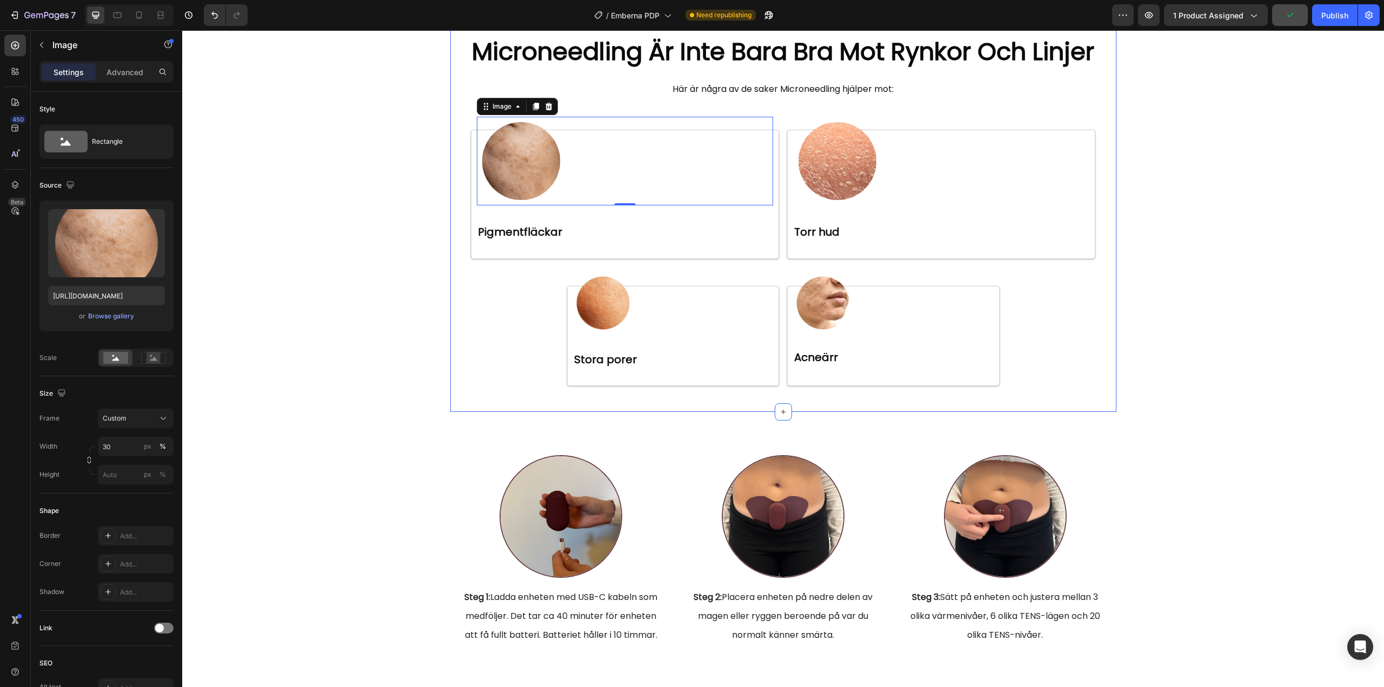
scroll to position [2392, 0]
click at [588, 299] on img at bounding box center [603, 304] width 60 height 60
click at [509, 160] on img at bounding box center [521, 161] width 89 height 89
click at [602, 309] on img at bounding box center [603, 304] width 60 height 60
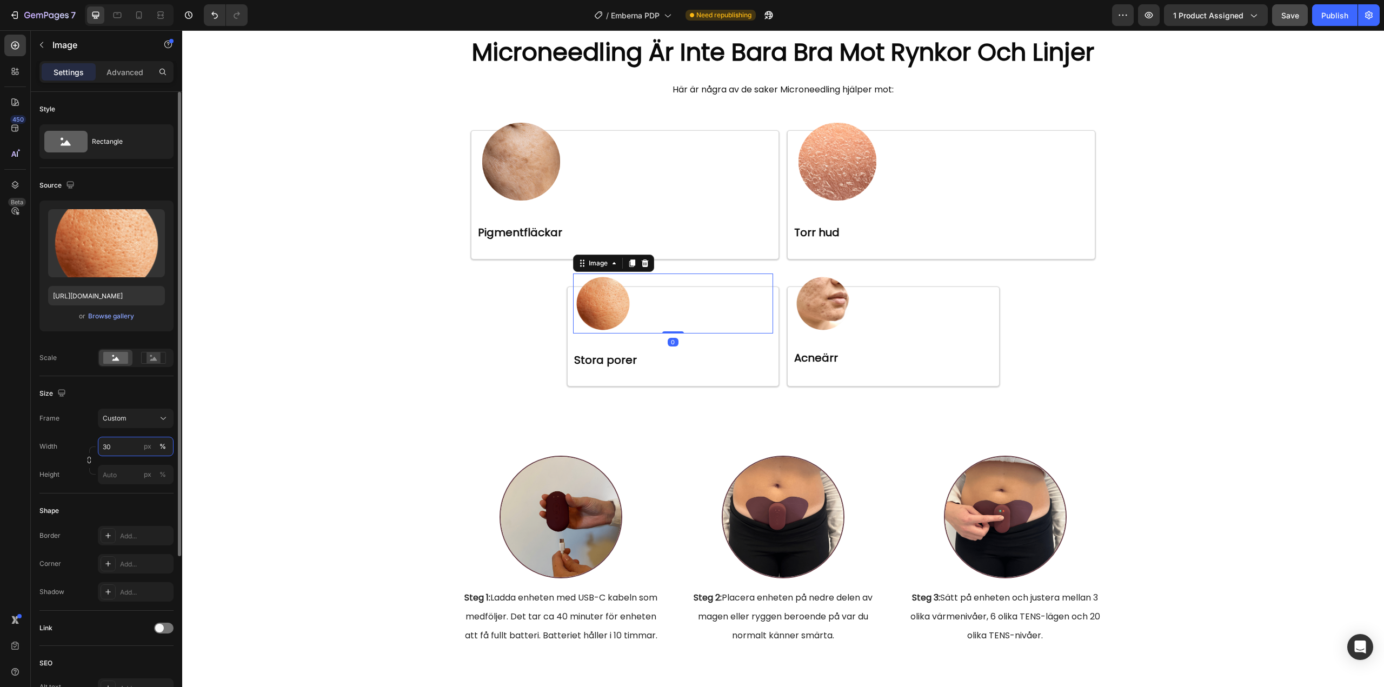
click at [118, 448] on input "30" at bounding box center [136, 446] width 76 height 19
click at [151, 449] on div "px" at bounding box center [148, 447] width 8 height 10
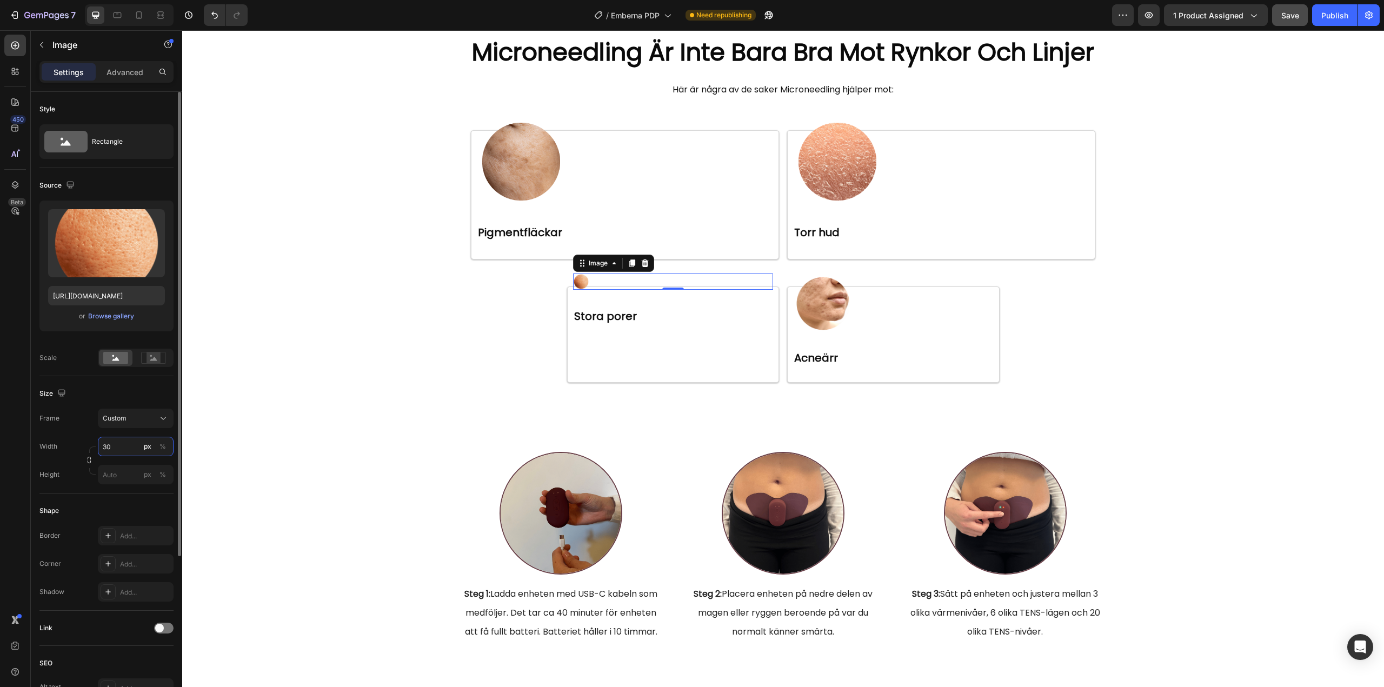
click at [129, 449] on input "30" at bounding box center [136, 446] width 76 height 19
click at [117, 449] on input "30" at bounding box center [136, 446] width 76 height 19
click at [111, 475] on span "Full" at bounding box center [107, 473] width 11 height 10
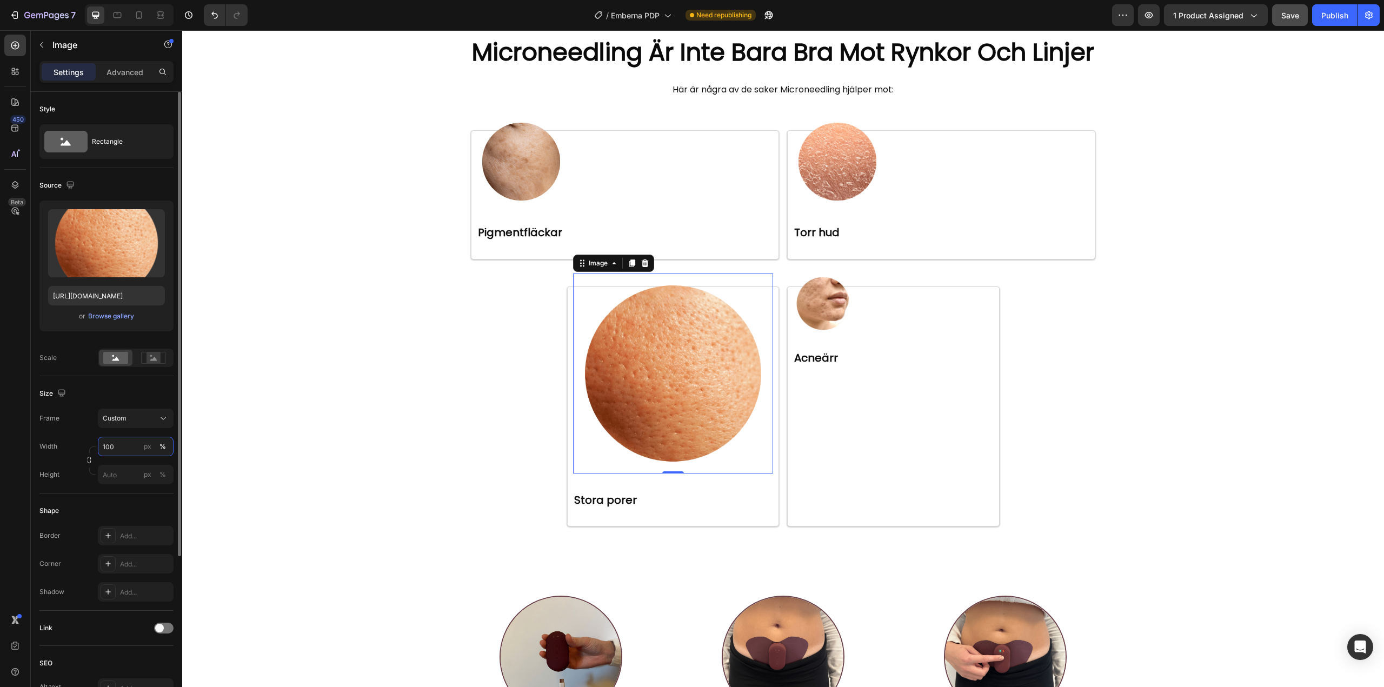
click at [118, 446] on input "100" at bounding box center [136, 446] width 76 height 19
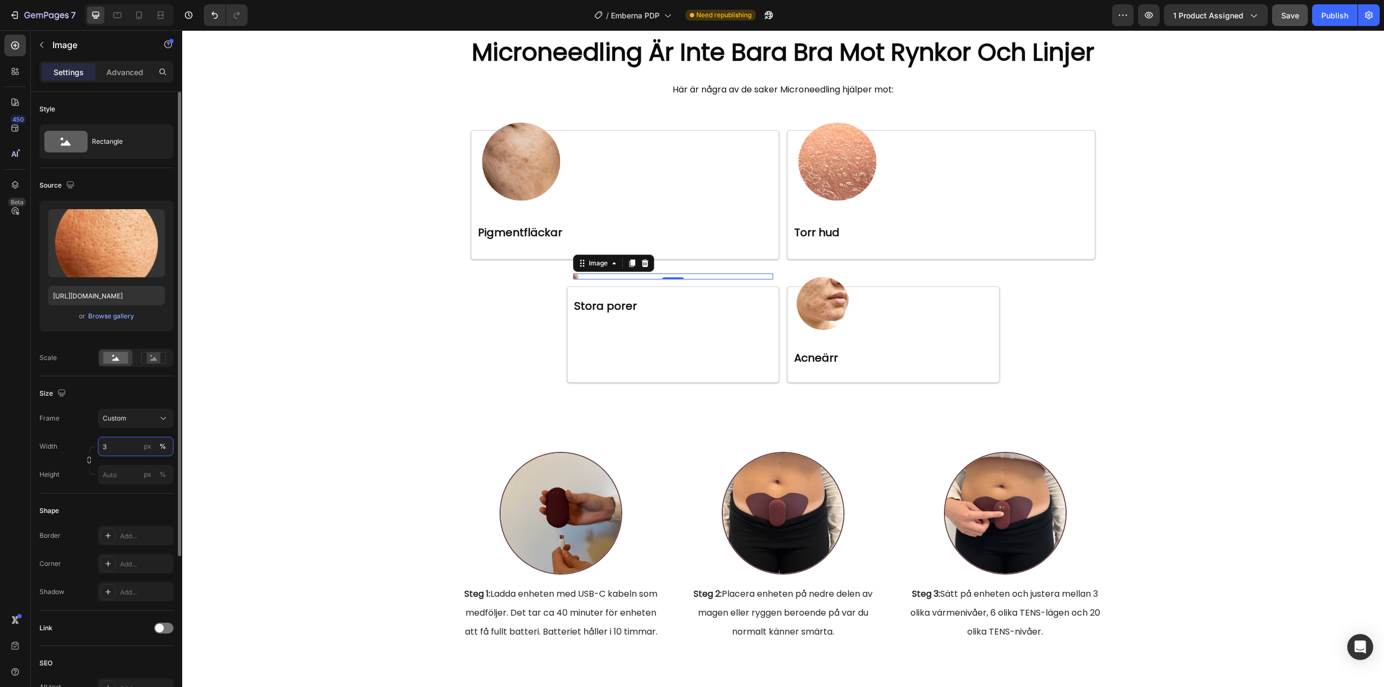
type input "30"
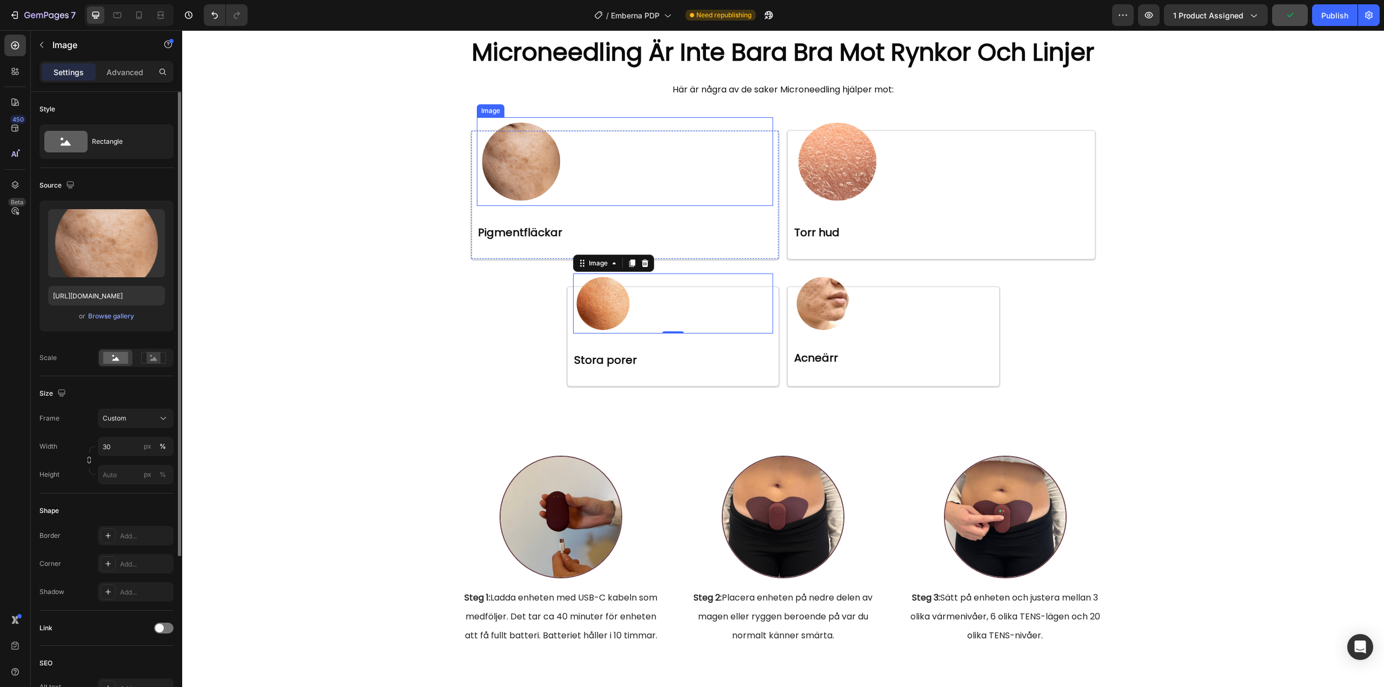
click at [491, 161] on img at bounding box center [521, 161] width 89 height 89
click at [586, 296] on img at bounding box center [603, 304] width 60 height 60
click at [512, 152] on img at bounding box center [521, 161] width 89 height 89
click at [608, 301] on img at bounding box center [603, 304] width 60 height 60
click at [509, 166] on img at bounding box center [521, 161] width 89 height 89
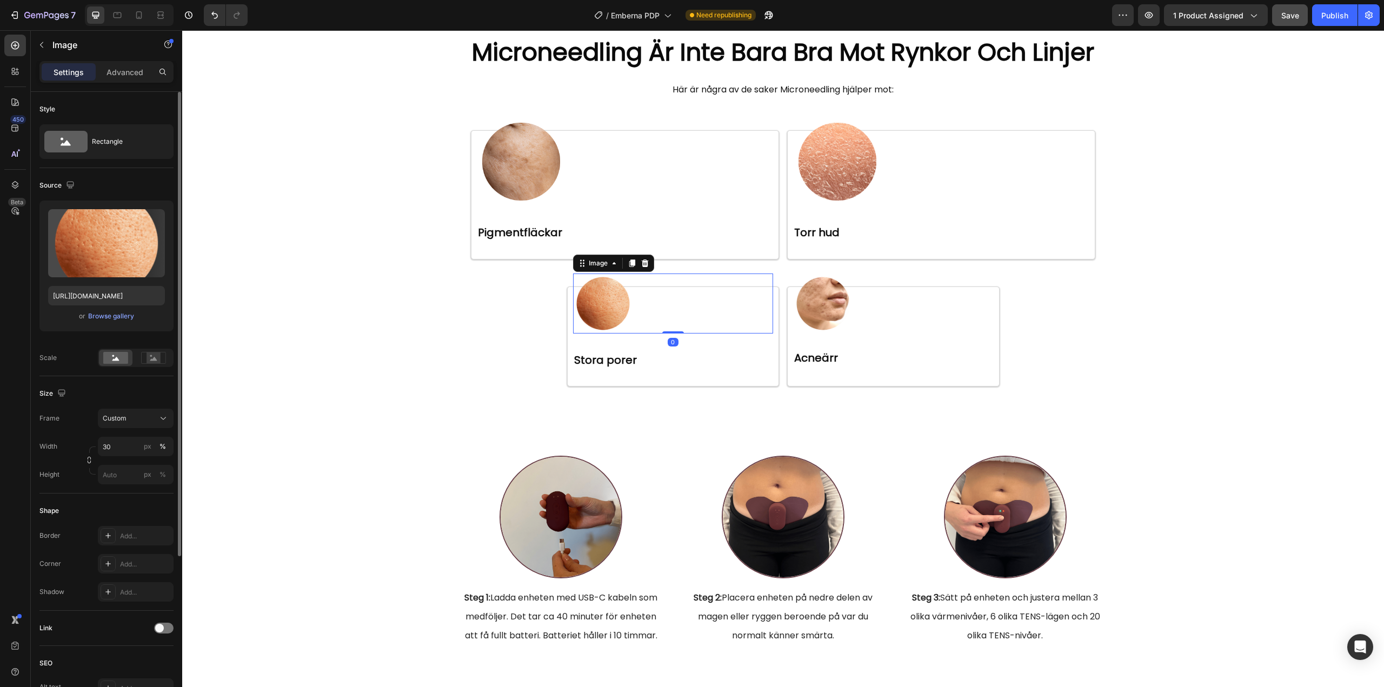
click at [600, 302] on img at bounding box center [603, 304] width 60 height 60
click at [567, 384] on div "Image 0 ⁠⁠⁠⁠⁠⁠⁠ Stora porer Heading Row" at bounding box center [673, 336] width 212 height 100
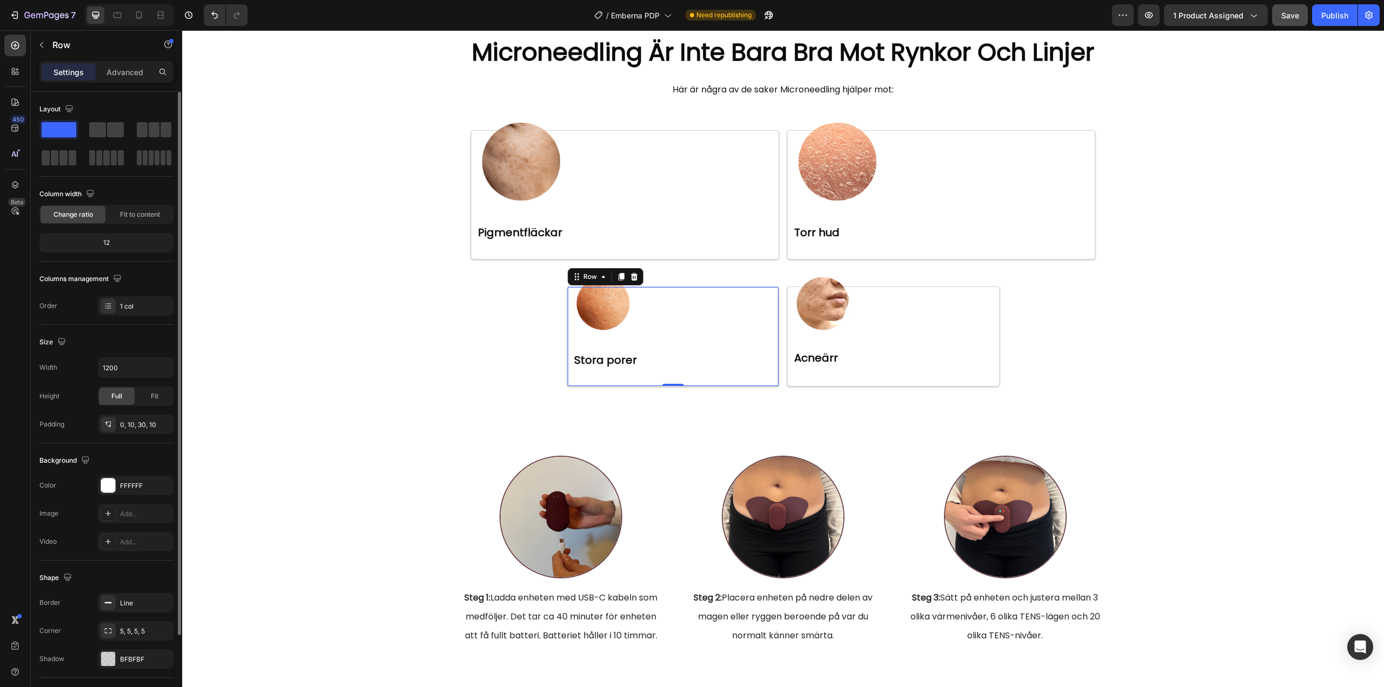
scroll to position [95, 0]
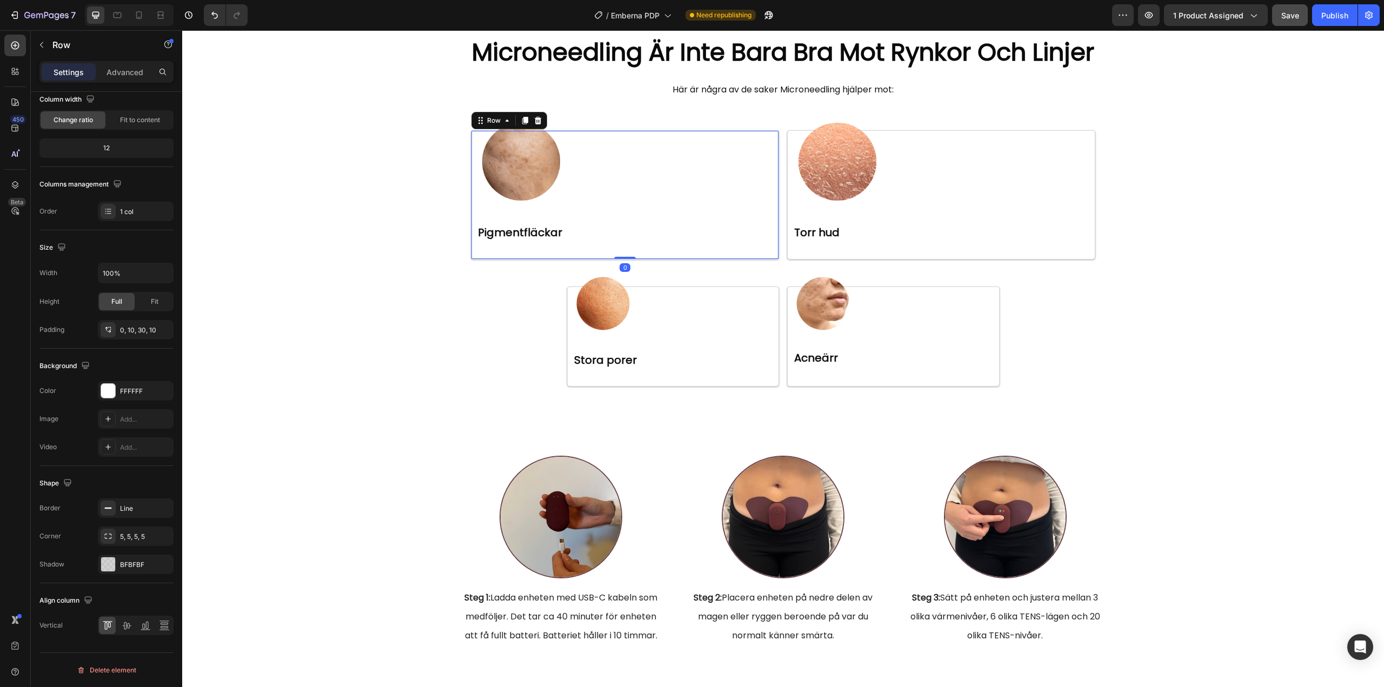
click at [590, 251] on div "Image ⁠⁠⁠⁠⁠⁠⁠ Pigmentfläckar Heading Row 0" at bounding box center [625, 194] width 308 height 129
click at [625, 384] on div "Image ⁠⁠⁠⁠⁠⁠⁠ Stora porer Heading Row" at bounding box center [673, 336] width 212 height 100
click at [1036, 372] on div "Image ⁠⁠⁠⁠⁠⁠⁠ Pigmentfläckar Heading Row Image ⁠⁠⁠⁠⁠⁠⁠ Torr hud Heading Row Row…" at bounding box center [783, 258] width 624 height 256
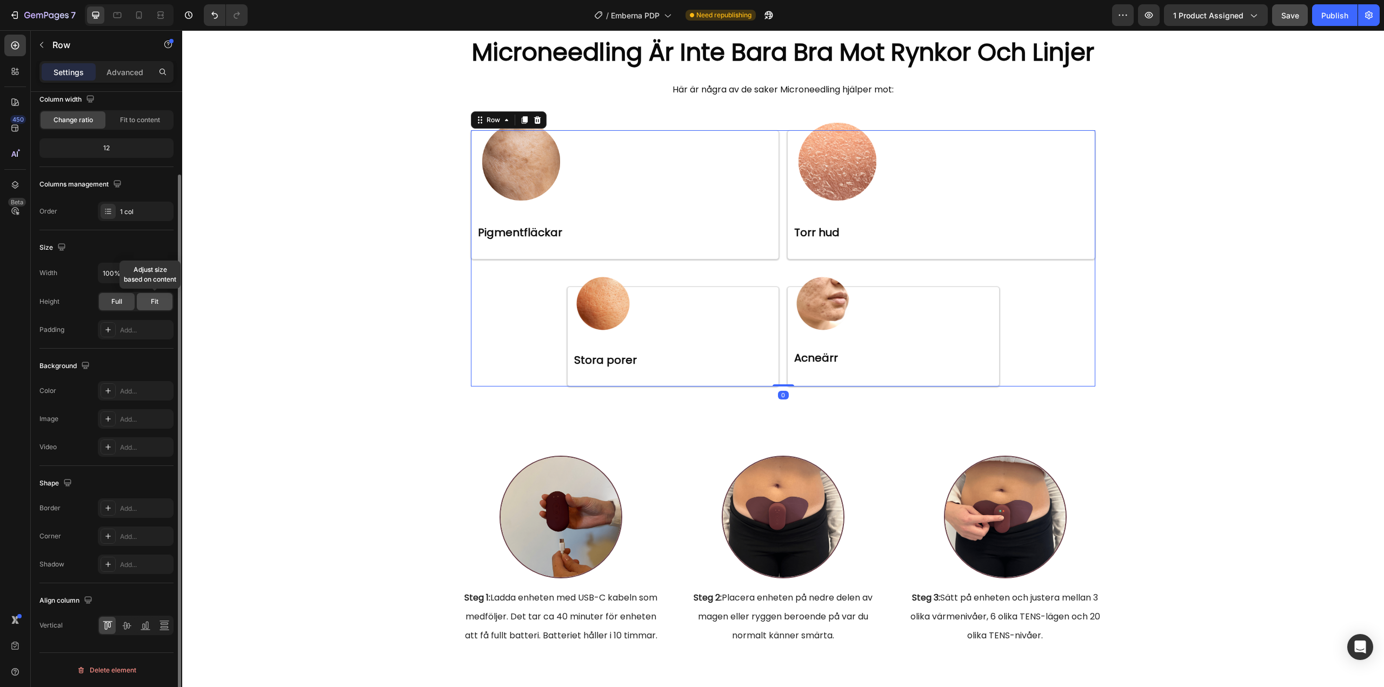
click at [157, 299] on span "Fit" at bounding box center [155, 302] width 8 height 10
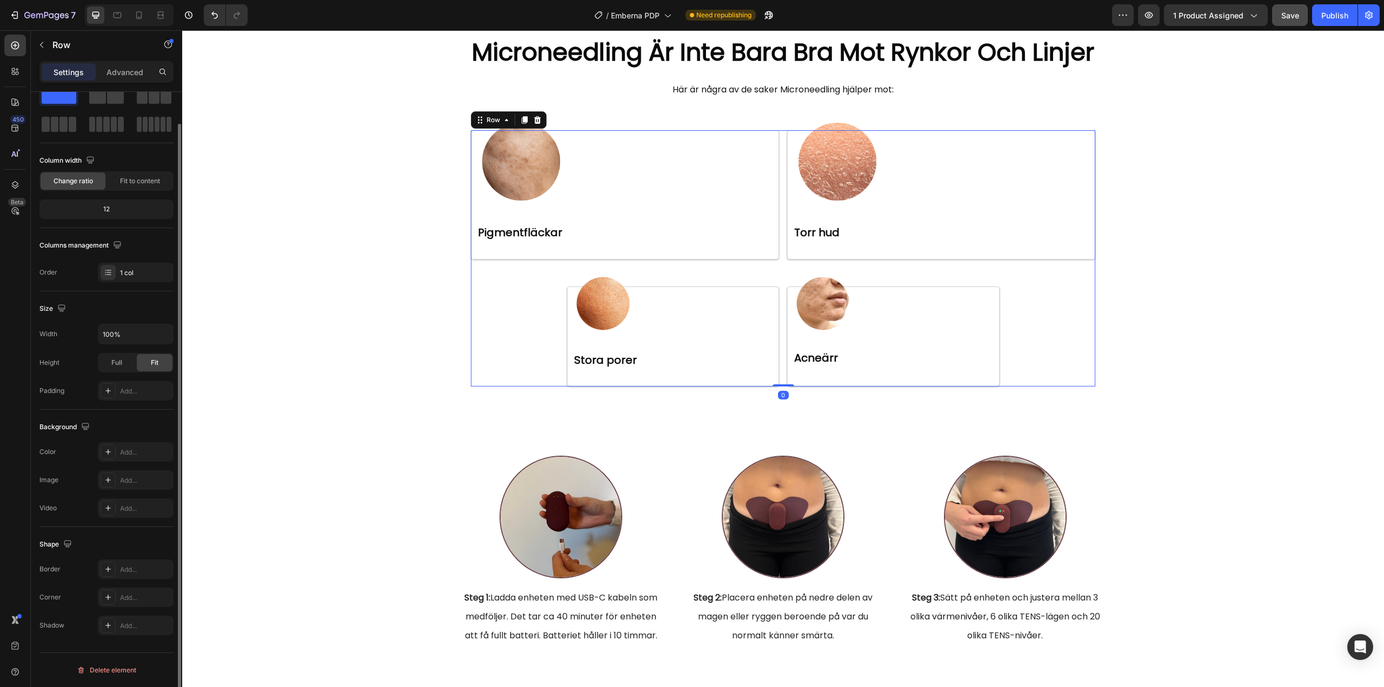
scroll to position [34, 0]
click at [116, 306] on div "Size" at bounding box center [106, 308] width 134 height 17
click at [123, 361] on div "Full" at bounding box center [117, 362] width 36 height 17
click at [165, 334] on icon "button" at bounding box center [163, 334] width 11 height 11
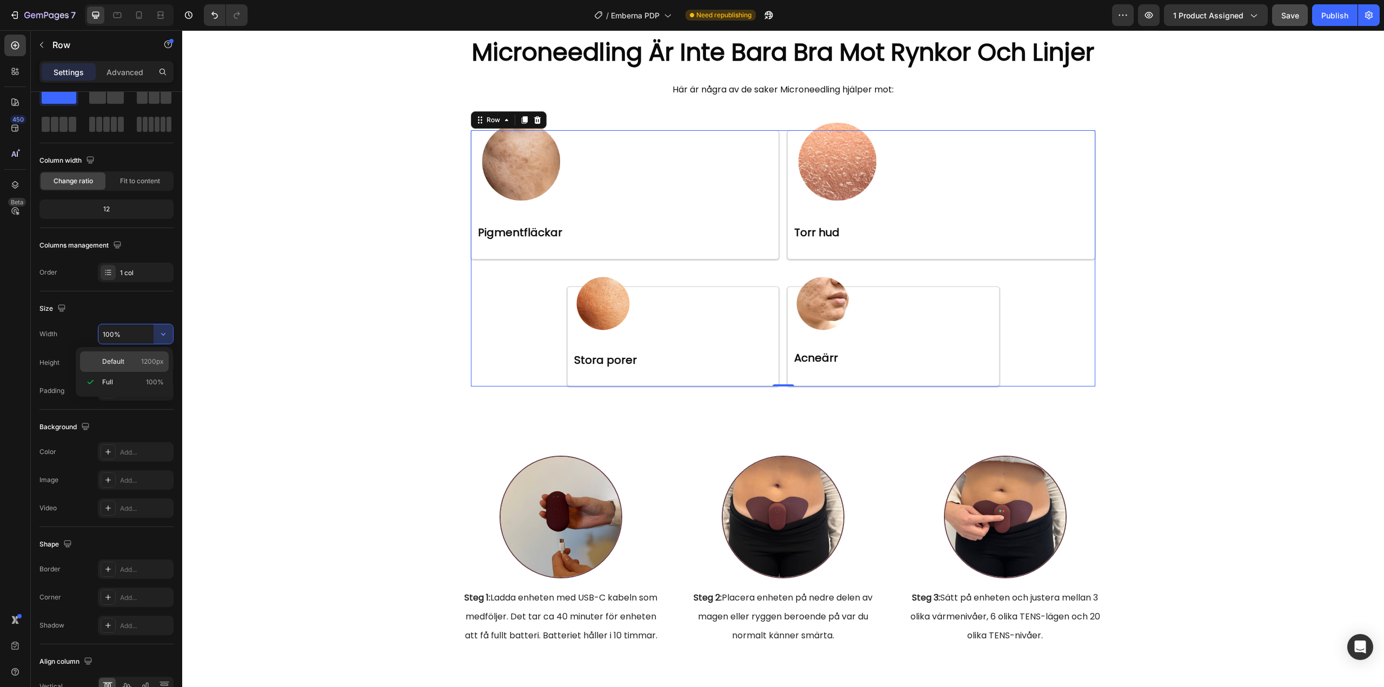
click at [140, 362] on p "Default 1200px" at bounding box center [133, 362] width 62 height 10
type input "1200"
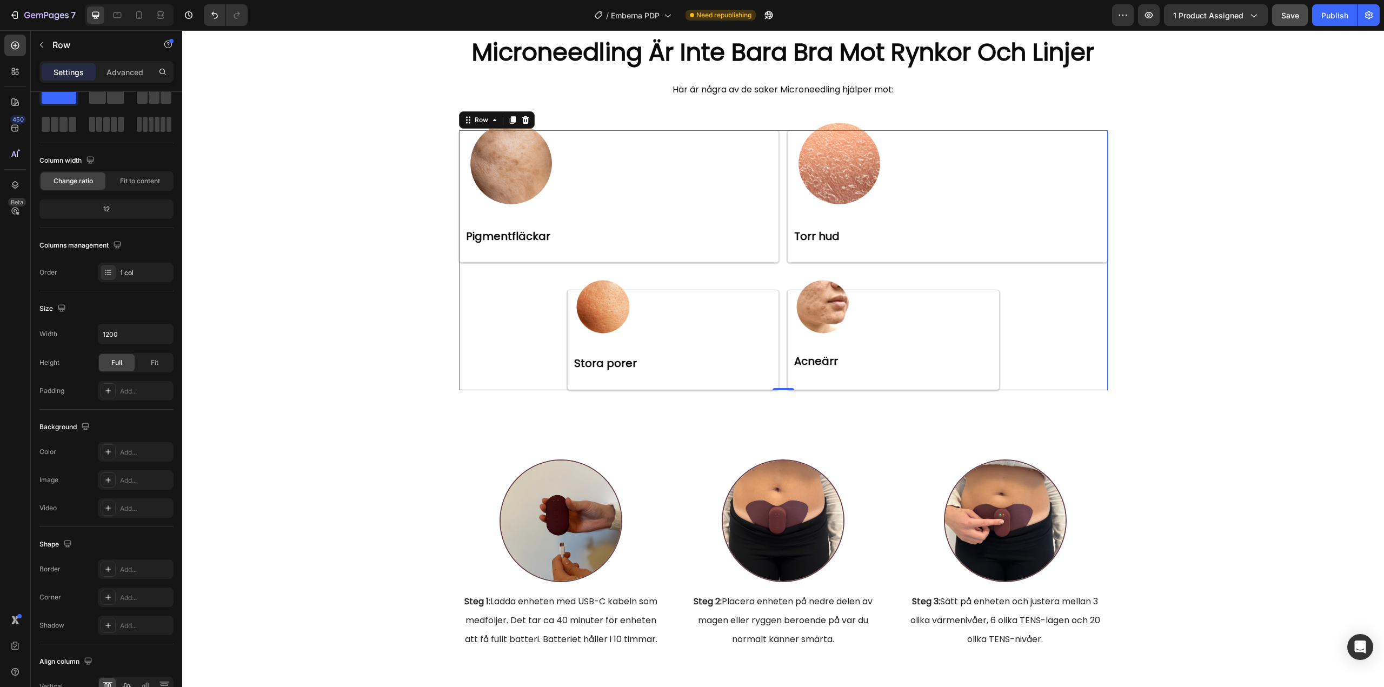
click at [560, 367] on div "Image ⁠⁠⁠⁠⁠⁠⁠ Pigmentfläckar Heading Row Image ⁠⁠⁠⁠⁠⁠⁠ Torr hud Heading Row Row…" at bounding box center [783, 260] width 649 height 260
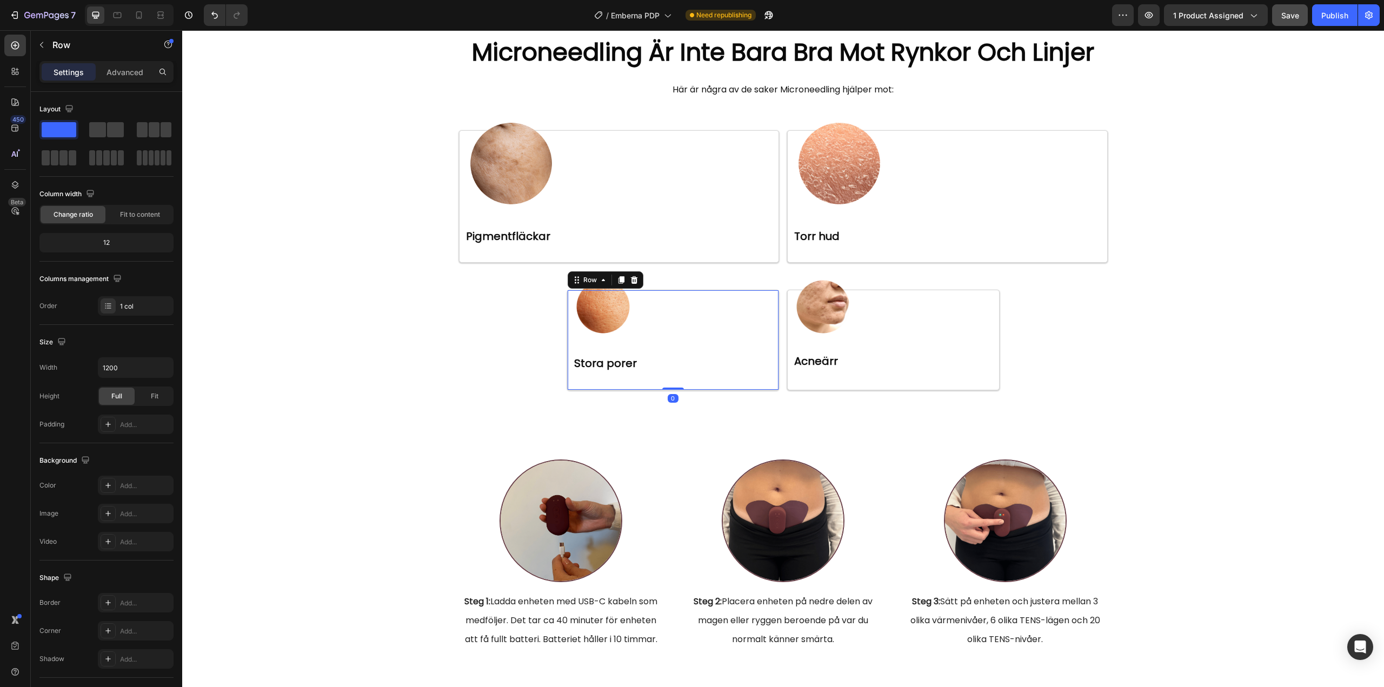
click at [567, 318] on div "Image ⁠⁠⁠⁠⁠⁠⁠ Stora porer Heading Row 0" at bounding box center [673, 340] width 212 height 100
click at [133, 218] on span "Fit to content" at bounding box center [140, 215] width 40 height 10
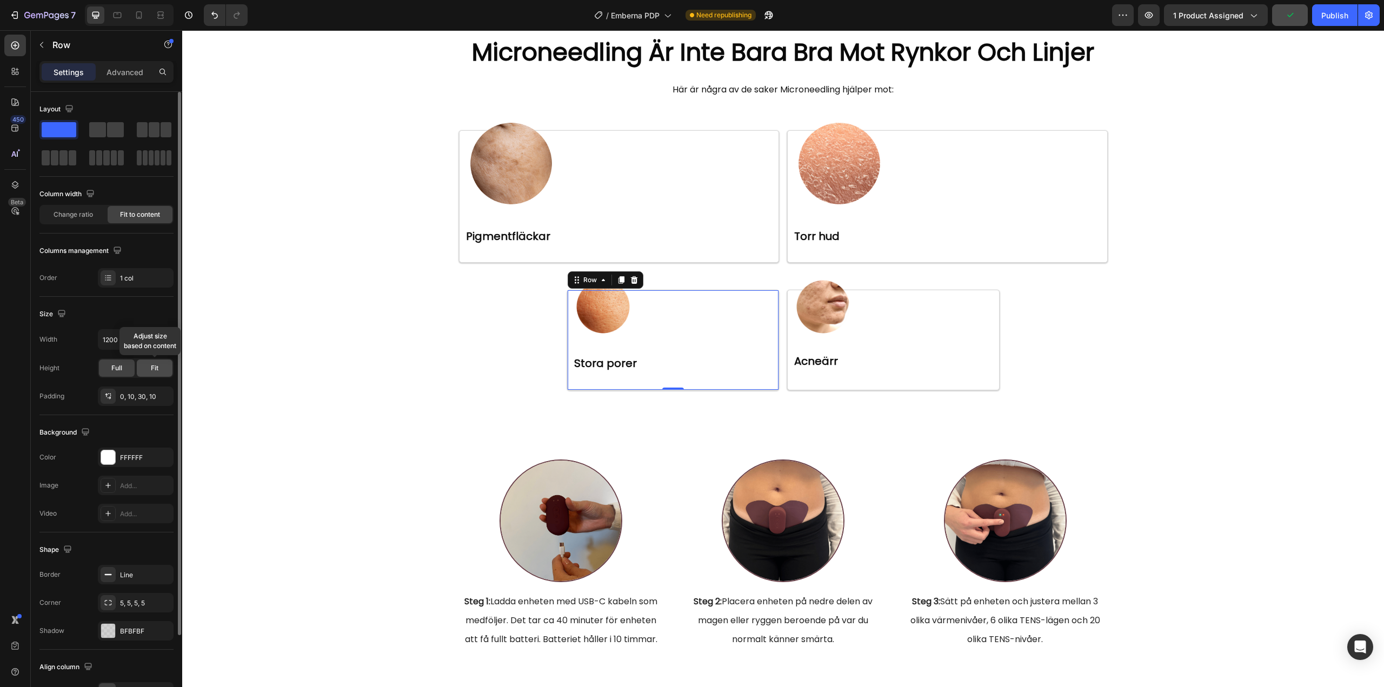
click at [151, 366] on span "Fit" at bounding box center [155, 368] width 8 height 10
click at [126, 366] on div "Full" at bounding box center [117, 367] width 36 height 17
click at [149, 363] on div "Fit" at bounding box center [155, 367] width 36 height 17
click at [117, 364] on span "Full" at bounding box center [116, 368] width 11 height 10
click at [148, 340] on input "1200" at bounding box center [135, 339] width 75 height 19
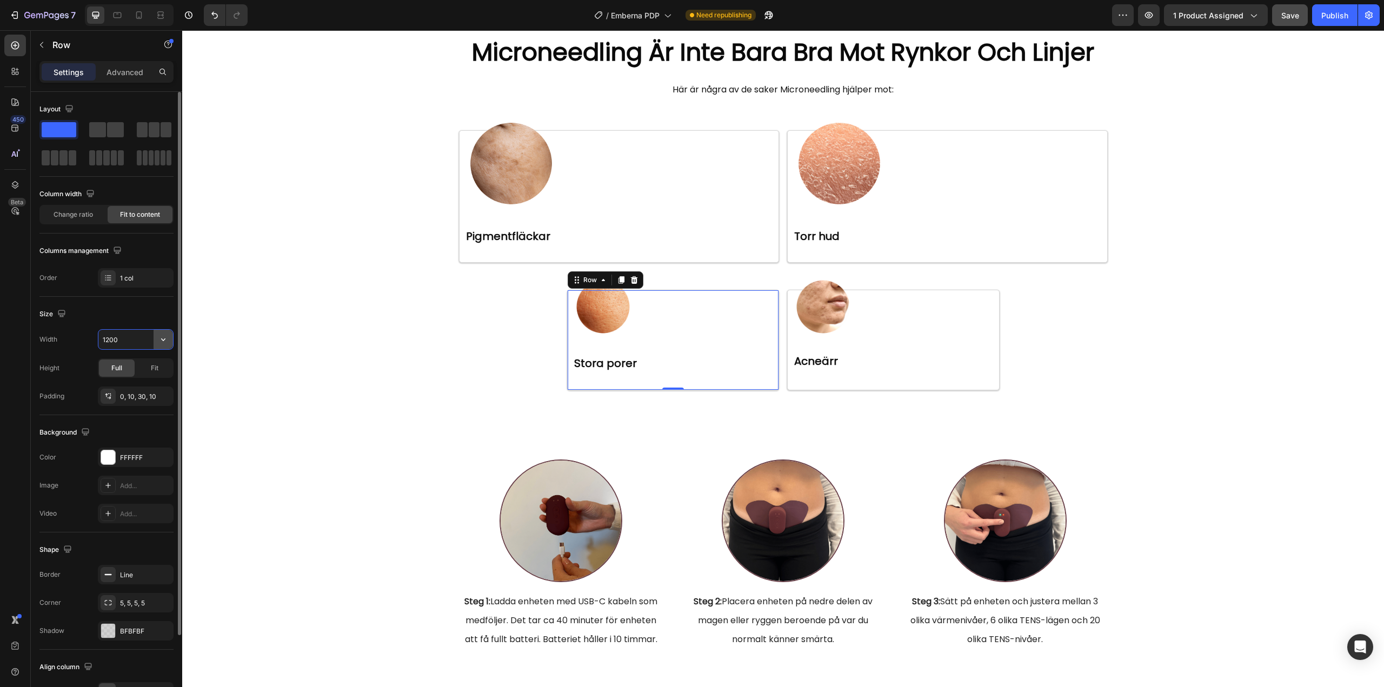
click at [169, 337] on button "button" at bounding box center [163, 339] width 19 height 19
click at [135, 379] on div "Full 100%" at bounding box center [124, 387] width 89 height 21
type input "100%"
click at [149, 367] on div "Fit" at bounding box center [155, 367] width 36 height 17
click at [118, 369] on span "Full" at bounding box center [116, 368] width 11 height 10
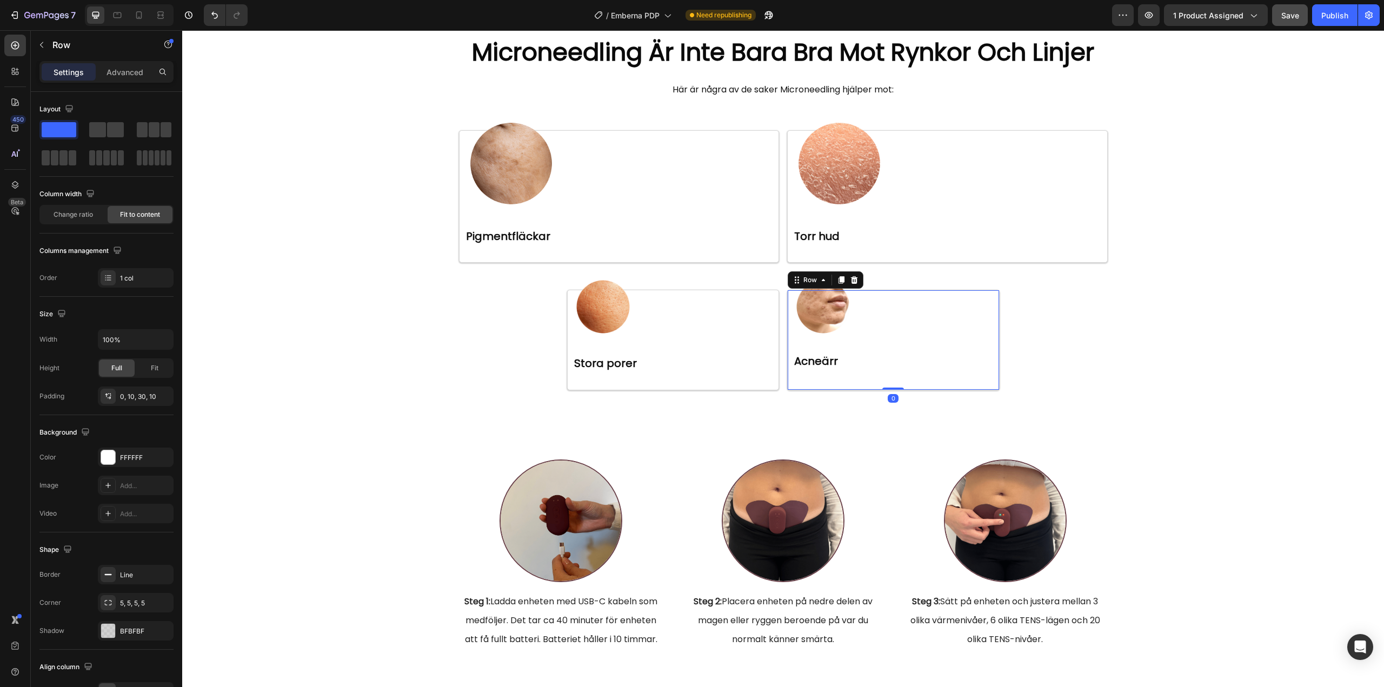
click at [819, 388] on div "Image Acneärr Heading Row 0" at bounding box center [893, 340] width 212 height 100
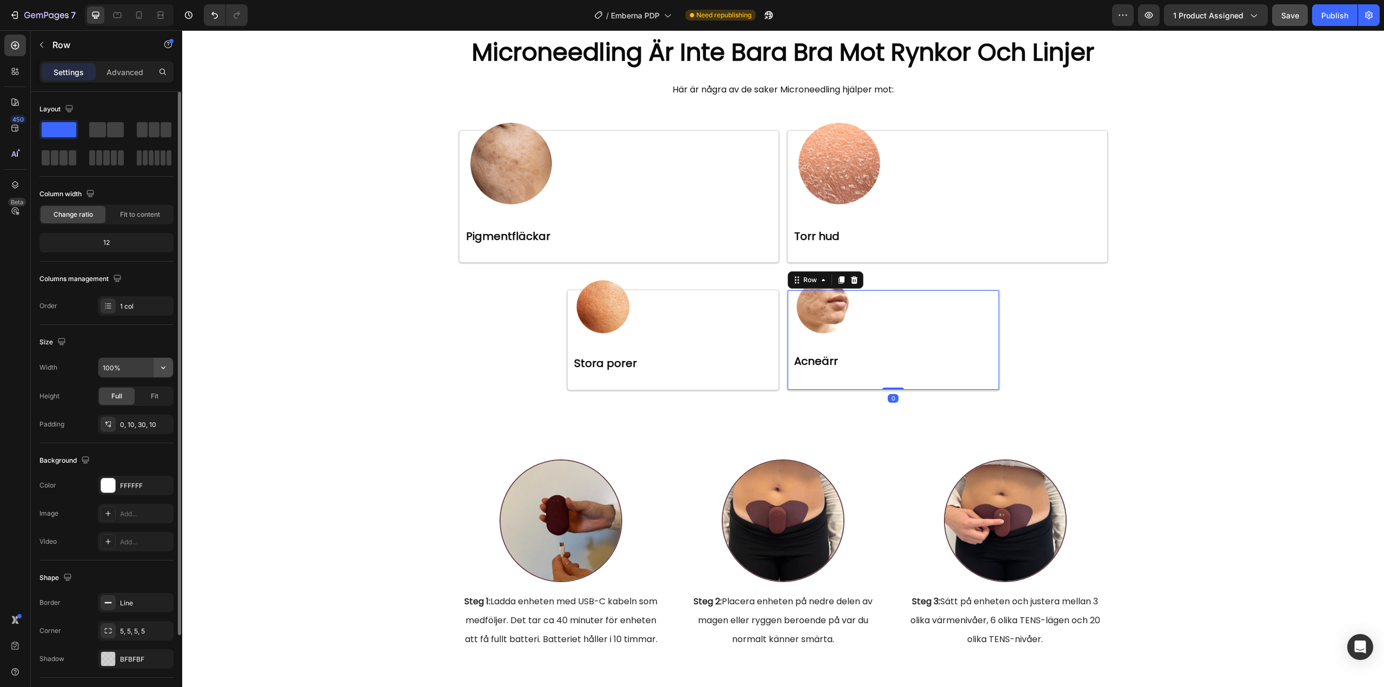
click at [163, 367] on icon "button" at bounding box center [163, 367] width 11 height 11
click at [131, 397] on p "Default 1200px" at bounding box center [133, 395] width 62 height 10
click at [162, 370] on icon "button" at bounding box center [163, 367] width 11 height 11
click at [133, 412] on p "Full 100%" at bounding box center [133, 416] width 62 height 10
type input "100%"
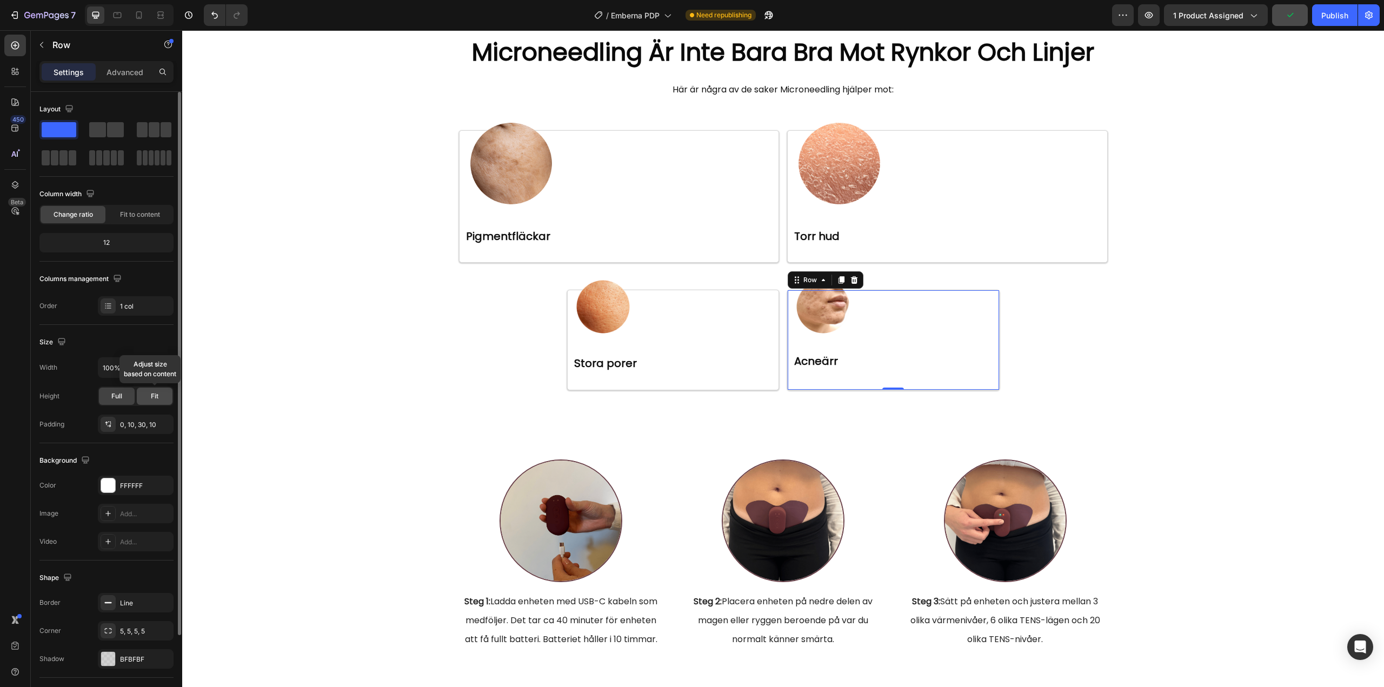
click at [149, 398] on div "Fit" at bounding box center [155, 396] width 36 height 17
click at [117, 398] on span "Full" at bounding box center [116, 396] width 11 height 10
click at [145, 393] on div "Fit" at bounding box center [155, 396] width 36 height 17
click at [108, 396] on div "Full" at bounding box center [117, 396] width 36 height 17
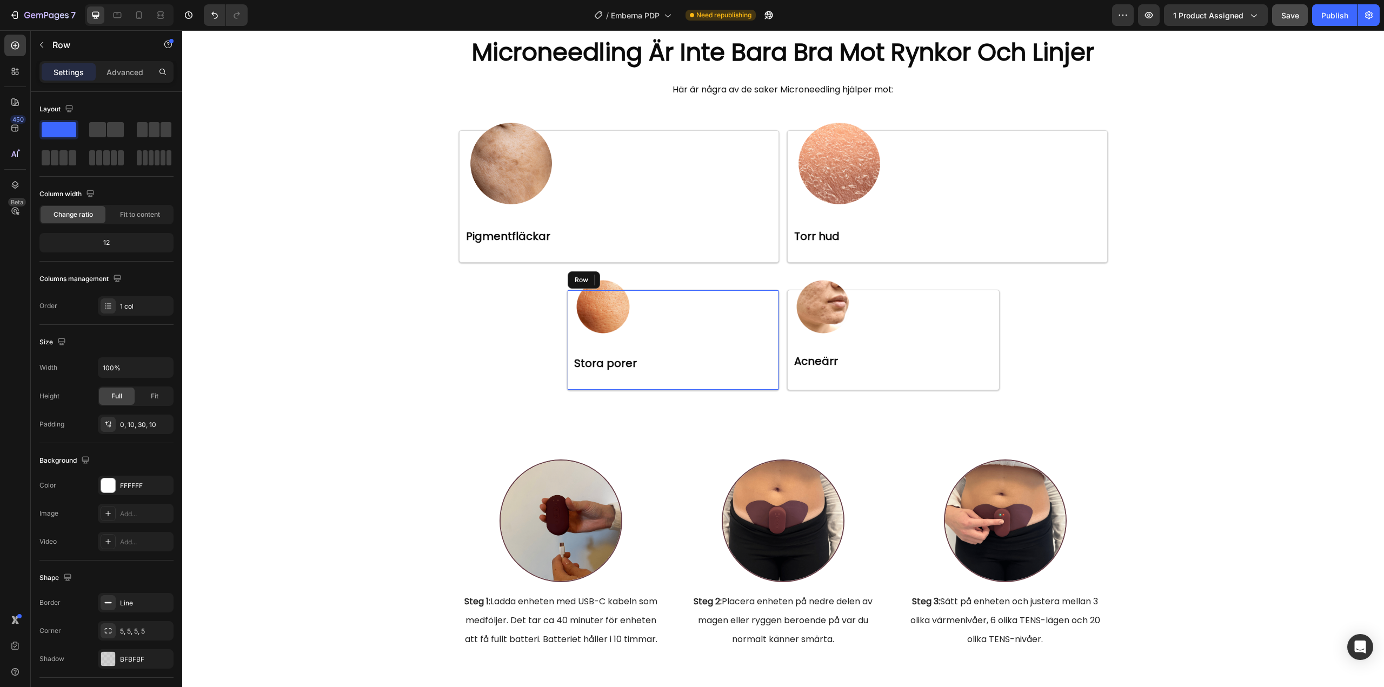
click at [567, 339] on div "Image ⁠⁠⁠⁠⁠⁠⁠ Stora porer Heading Row" at bounding box center [673, 340] width 212 height 100
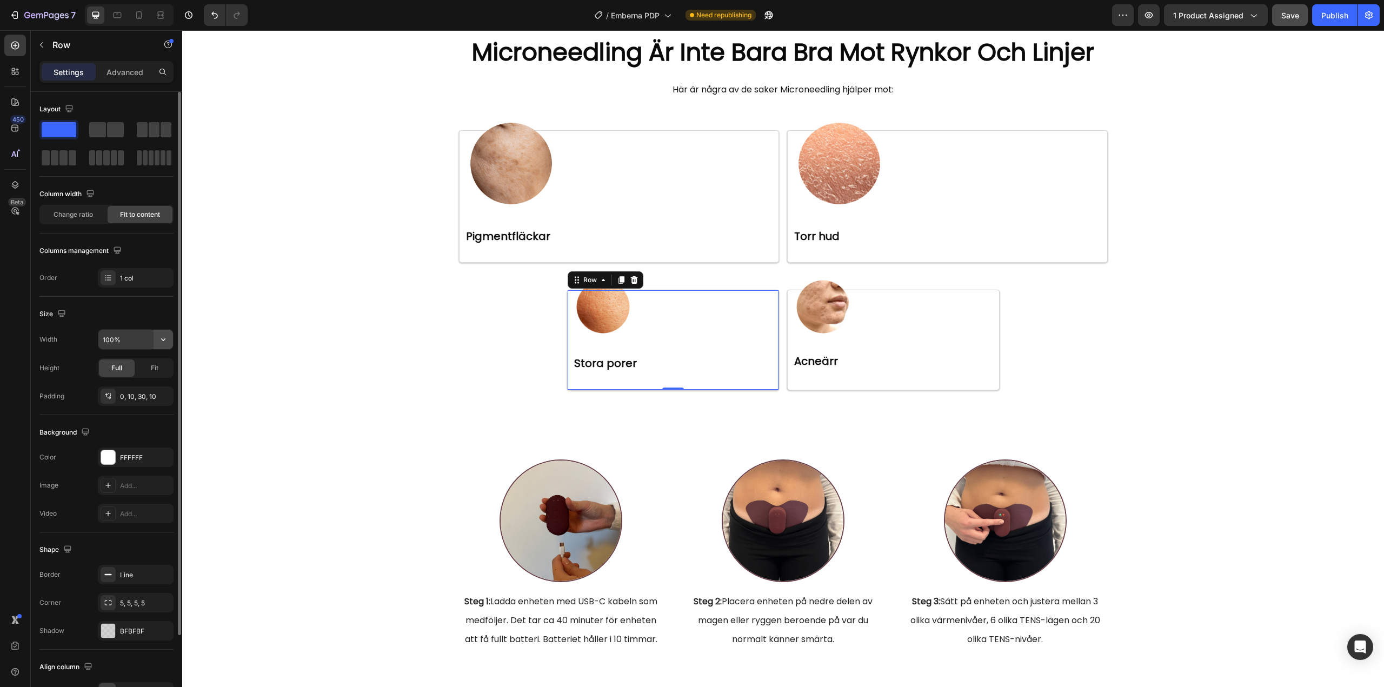
click at [165, 339] on icon "button" at bounding box center [163, 339] width 11 height 11
click at [131, 363] on p "Default 1200px" at bounding box center [133, 367] width 62 height 10
click at [126, 348] on input "1200" at bounding box center [135, 339] width 75 height 19
drag, startPoint x: 122, startPoint y: 341, endPoint x: 100, endPoint y: 341, distance: 22.2
click at [100, 341] on input "1200" at bounding box center [135, 339] width 75 height 19
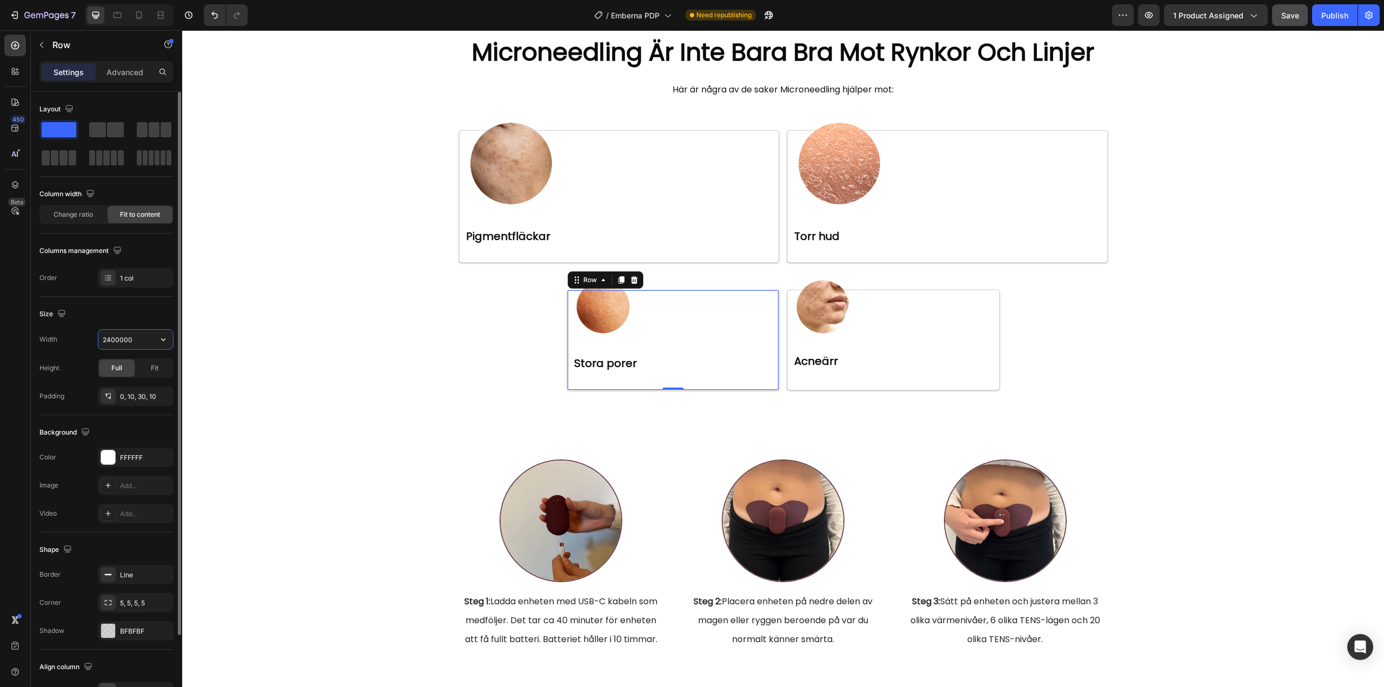
click at [112, 339] on input "2400000" at bounding box center [135, 339] width 75 height 19
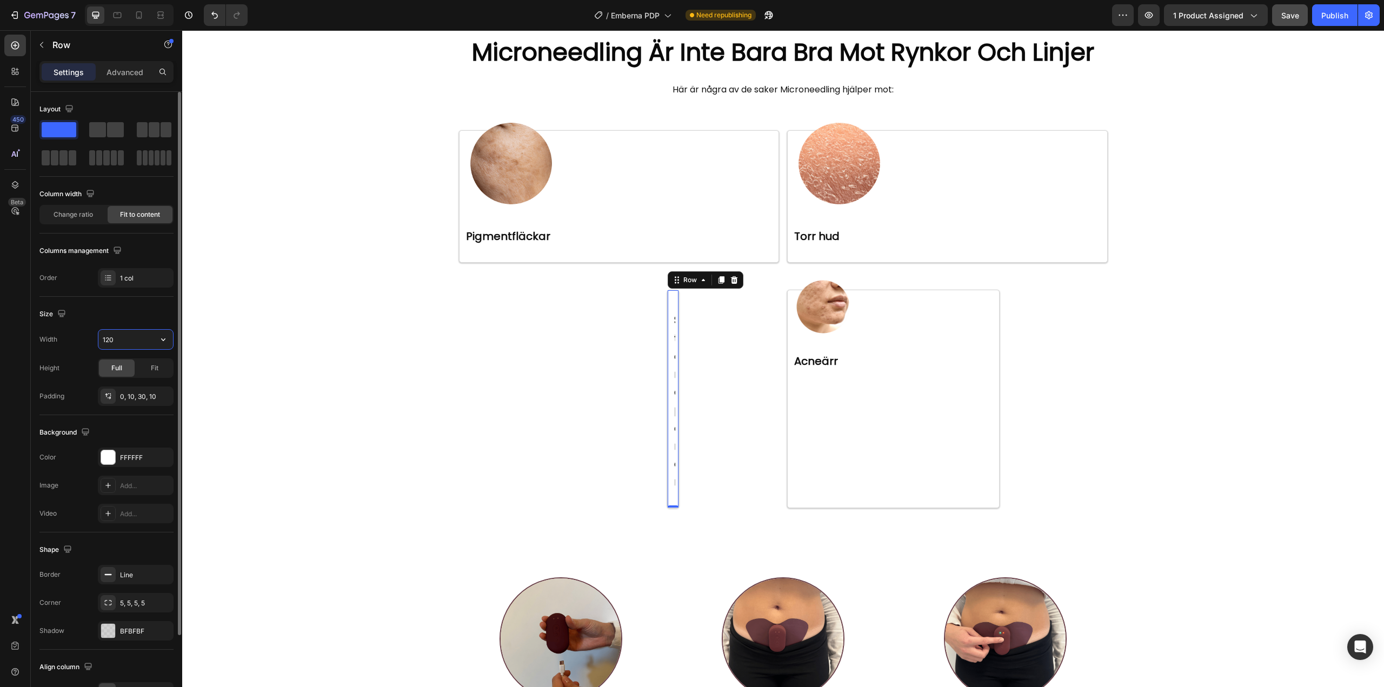
type input "1200"
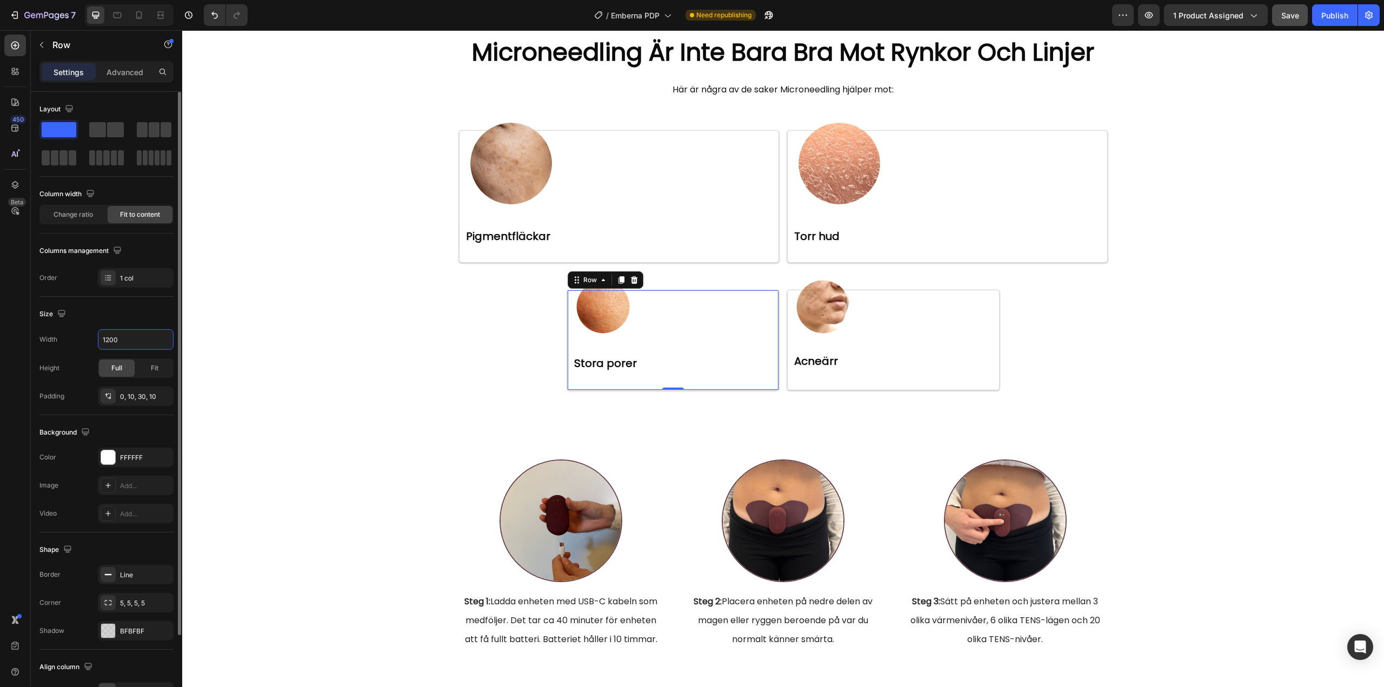
click at [132, 310] on div "Size" at bounding box center [106, 313] width 134 height 17
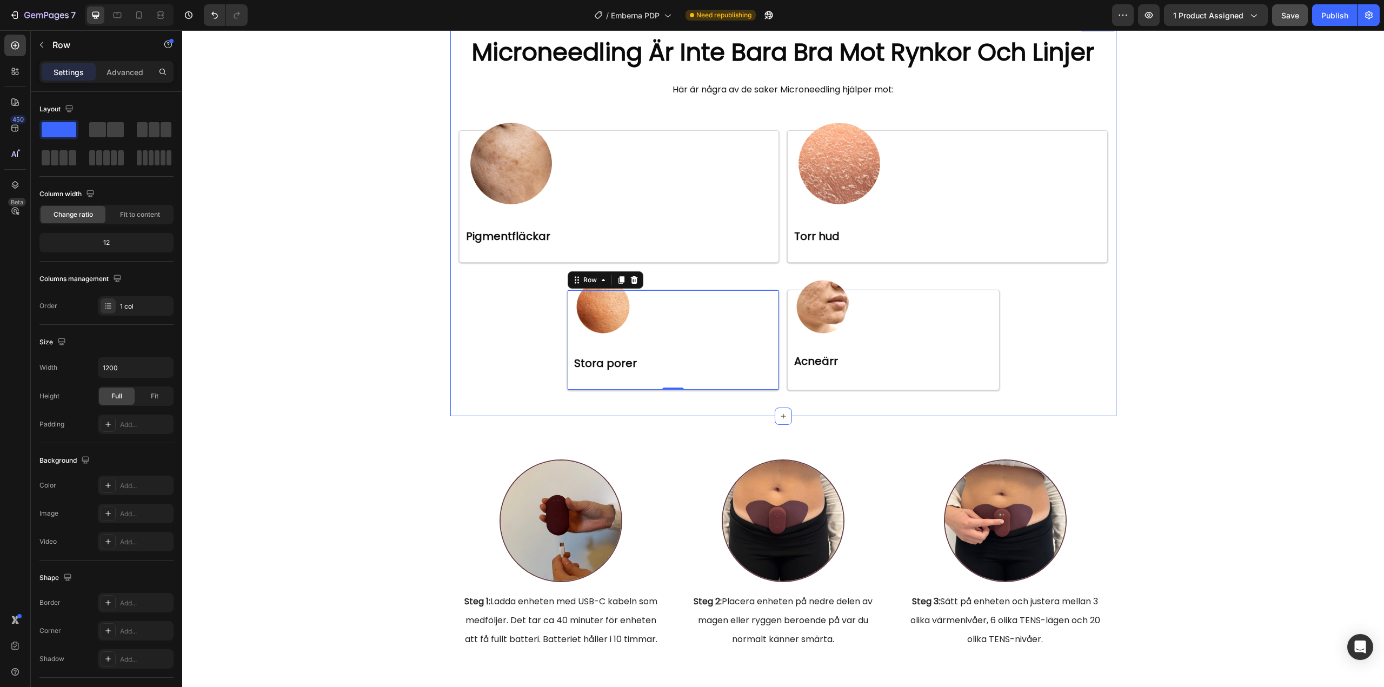
click at [511, 324] on div "Image ⁠⁠⁠⁠⁠⁠⁠ Pigmentfläckar Heading Row Image ⁠⁠⁠⁠⁠⁠⁠ Torr hud Heading Row Row…" at bounding box center [783, 260] width 649 height 260
click at [508, 325] on div "Image ⁠⁠⁠⁠⁠⁠⁠ Pigmentfläckar Heading Row Image ⁠⁠⁠⁠⁠⁠⁠ Torr hud Heading Row Row…" at bounding box center [783, 260] width 649 height 260
click at [511, 341] on div "Image ⁠⁠⁠⁠⁠⁠⁠ Pigmentfläckar Heading Row Image ⁠⁠⁠⁠⁠⁠⁠ Torr hud Heading Row Row…" at bounding box center [783, 260] width 649 height 260
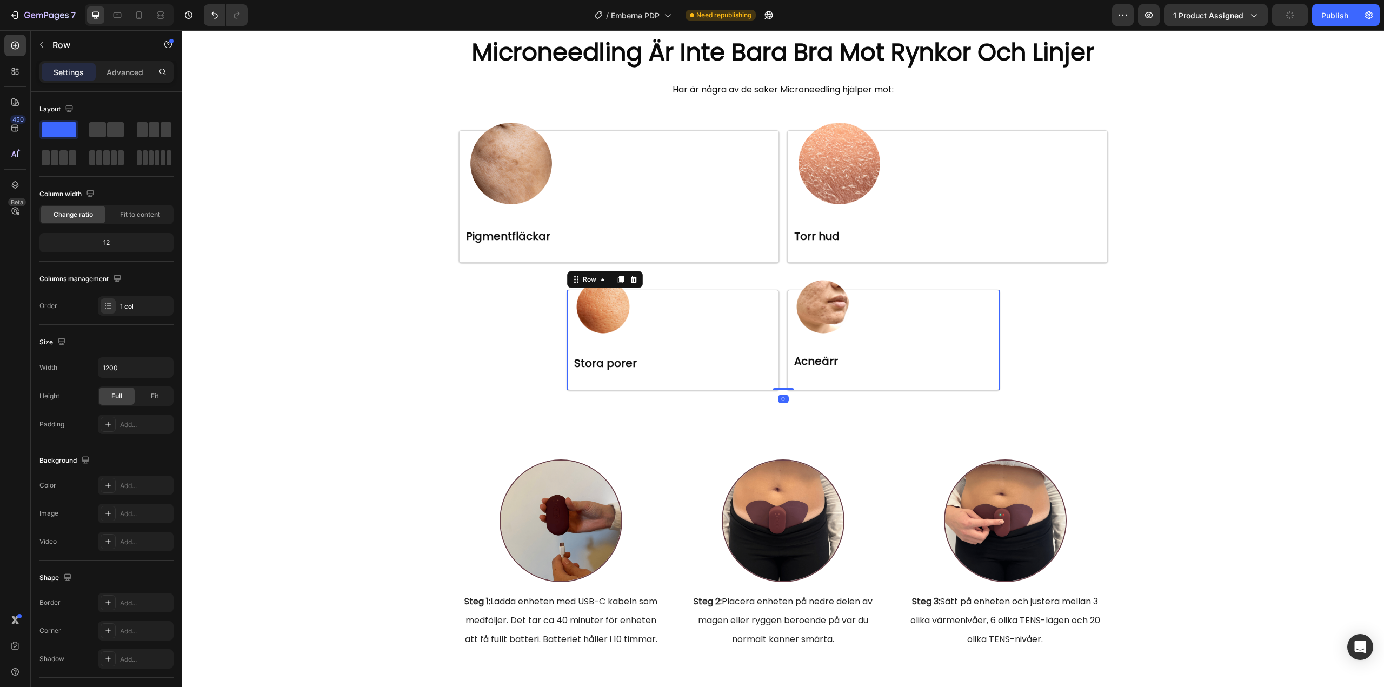
click at [777, 290] on div "Image ⁠⁠⁠⁠⁠⁠⁠ Stora porer Heading Row Image Acneärr Heading Row Row 0" at bounding box center [783, 340] width 432 height 100
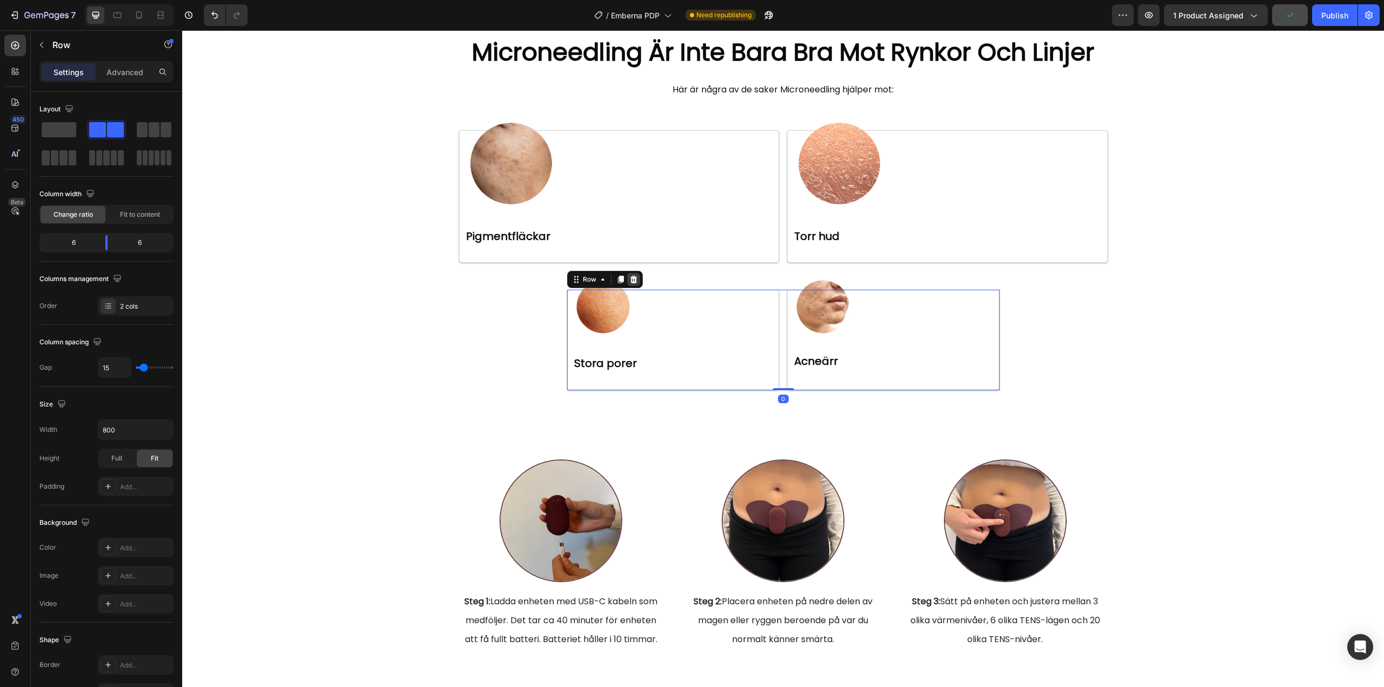
click at [630, 279] on icon at bounding box center [633, 279] width 9 height 9
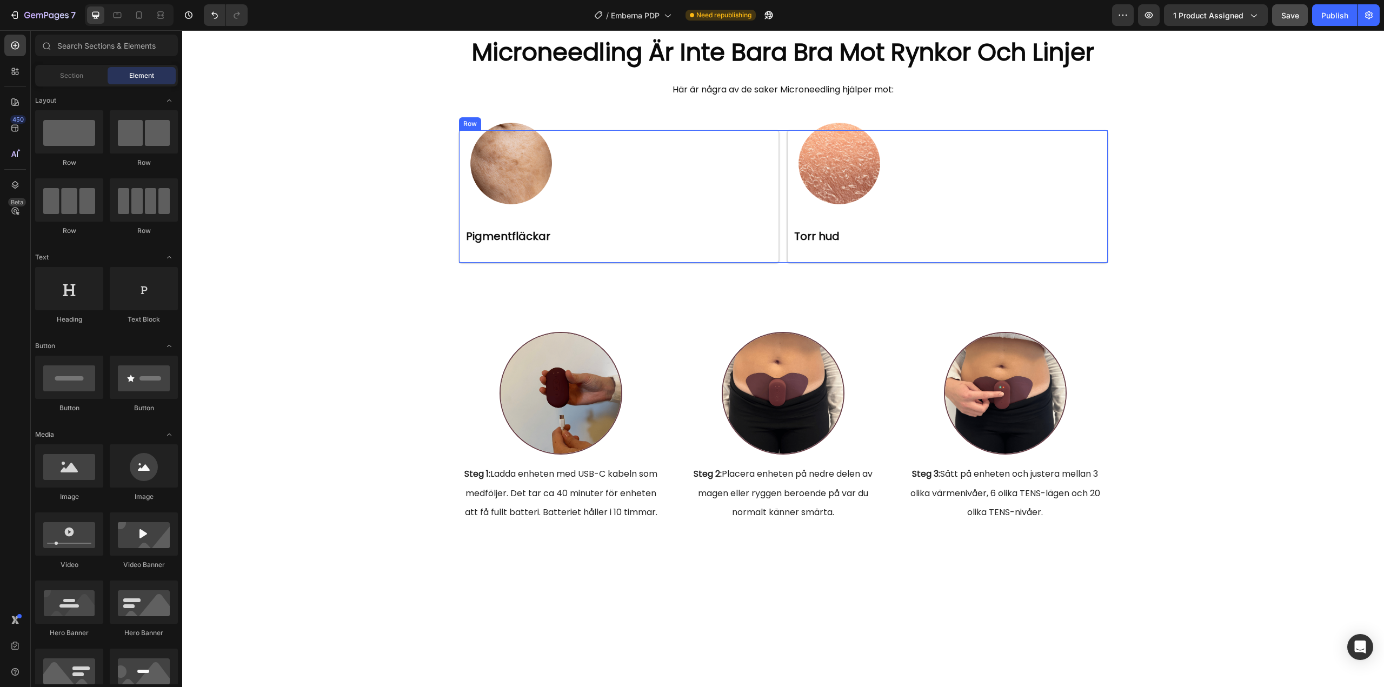
click at [777, 262] on div "Image ⁠⁠⁠⁠⁠⁠⁠ Pigmentfläckar Heading Row Image ⁠⁠⁠⁠⁠⁠⁠ Torr hud Heading Row Row" at bounding box center [783, 196] width 649 height 132
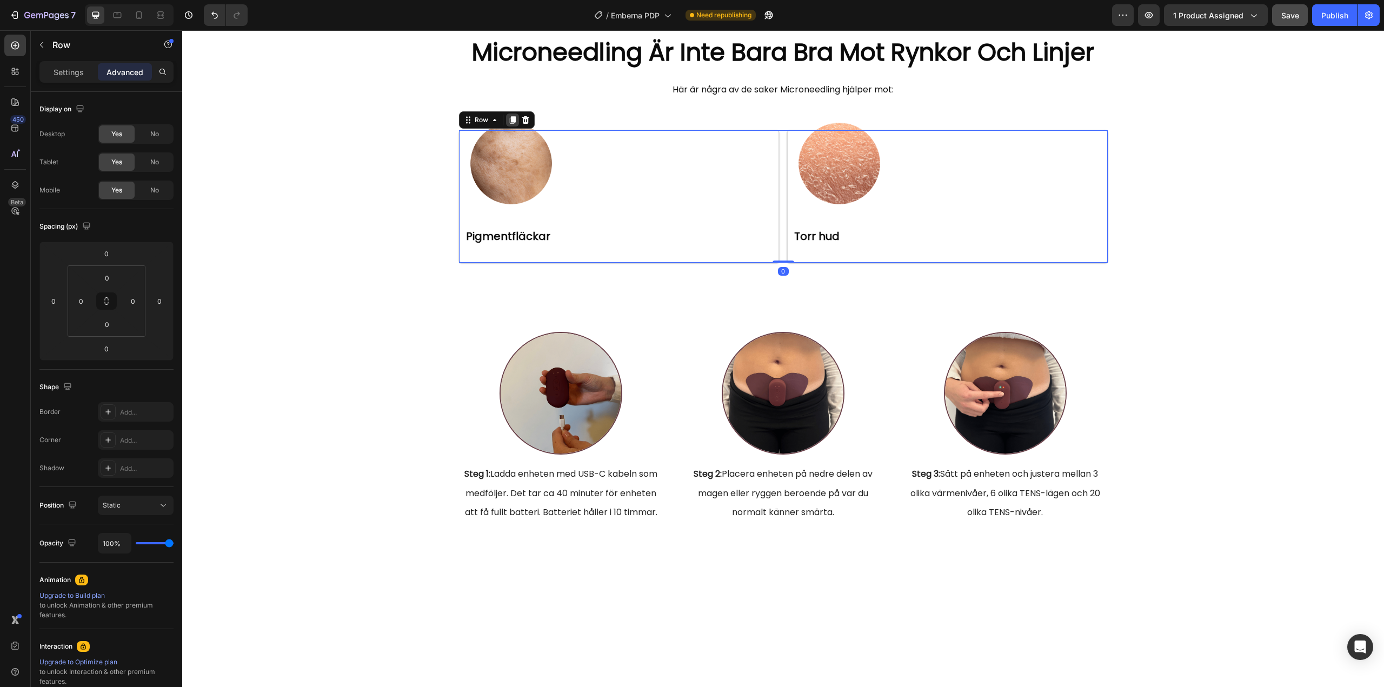
click at [510, 116] on icon at bounding box center [512, 120] width 9 height 9
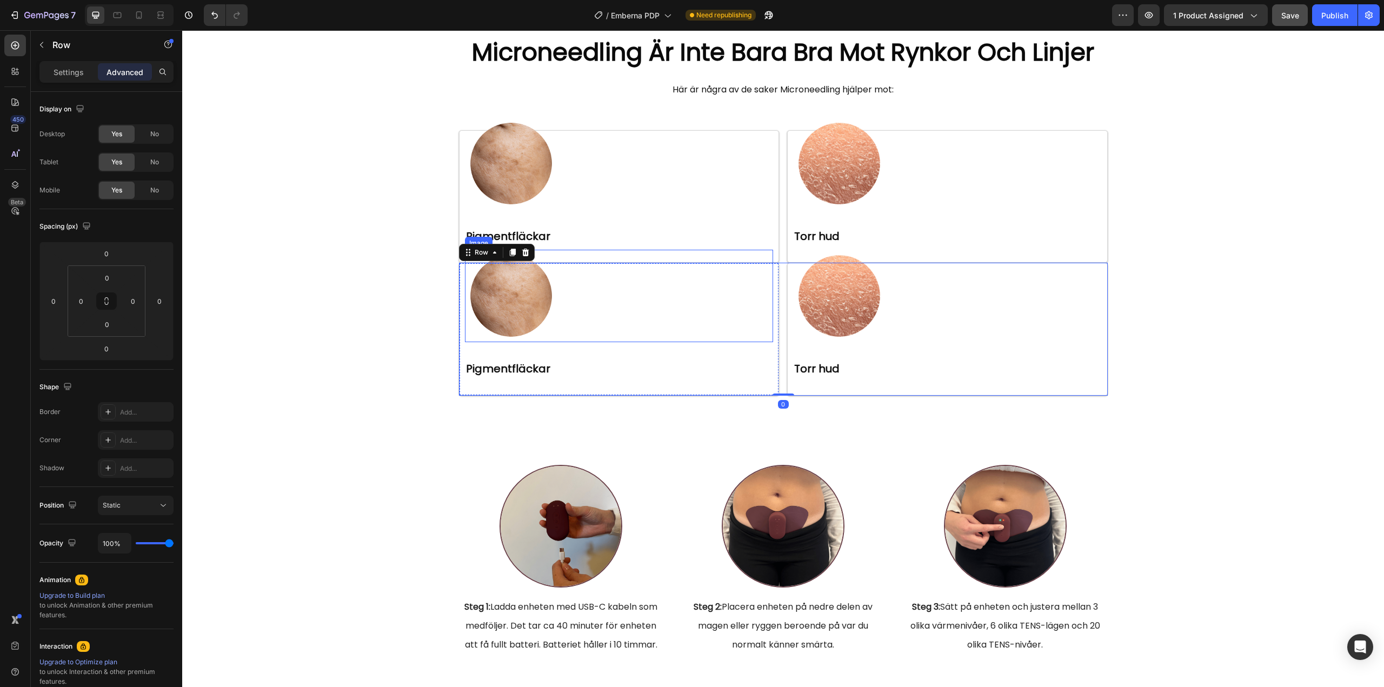
click at [515, 303] on img at bounding box center [511, 296] width 92 height 92
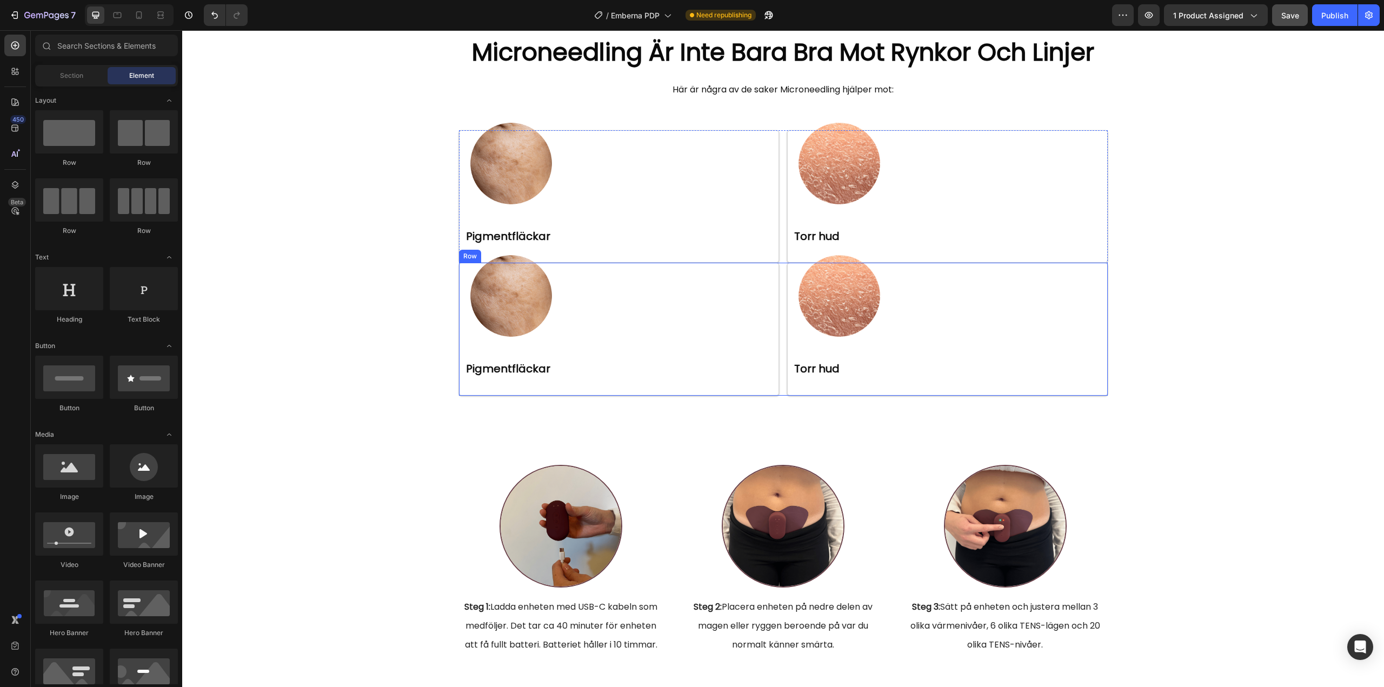
click at [778, 263] on div "Image Pigmentfläckar Heading Row Image Torr hud Heading Row Row" at bounding box center [783, 329] width 649 height 132
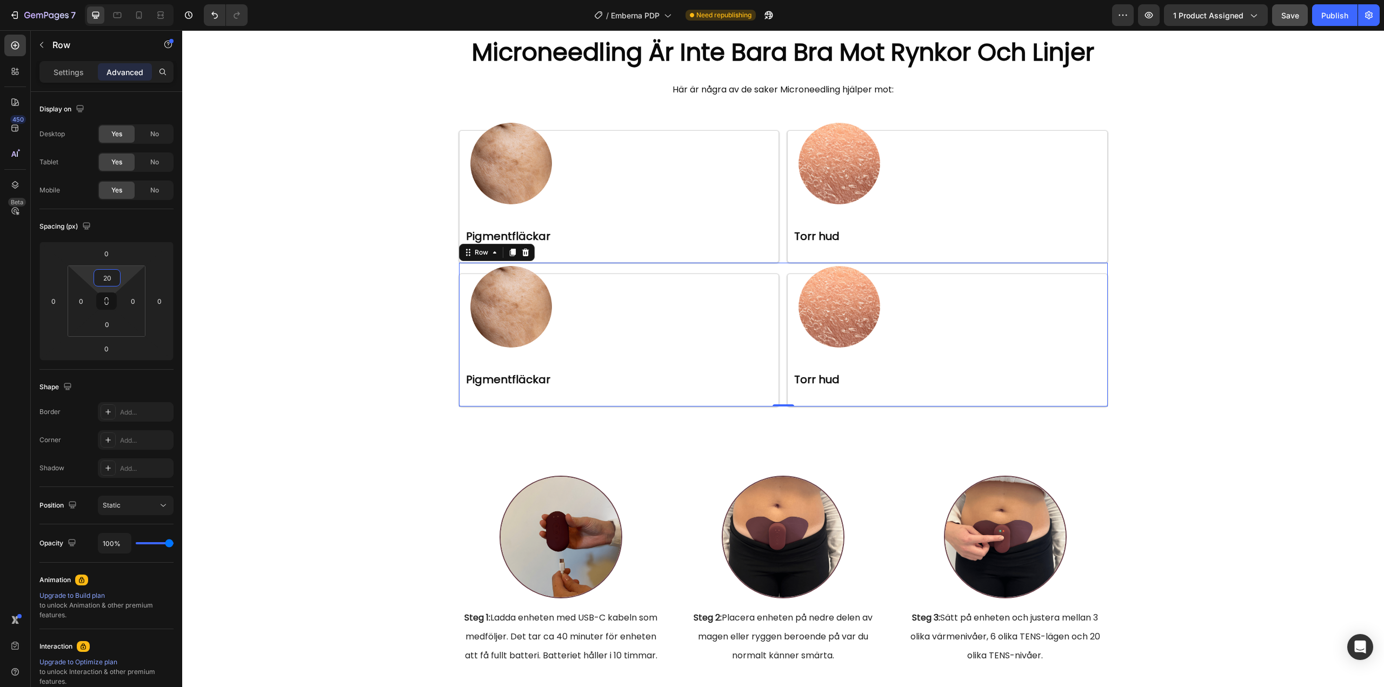
type input "22"
drag, startPoint x: 128, startPoint y: 275, endPoint x: 130, endPoint y: 269, distance: 6.3
click at [130, 0] on html "7 / Emberna PDP Need republishing Preview 1 product assigned Save Publish 450 B…" at bounding box center [692, 0] width 1384 height 0
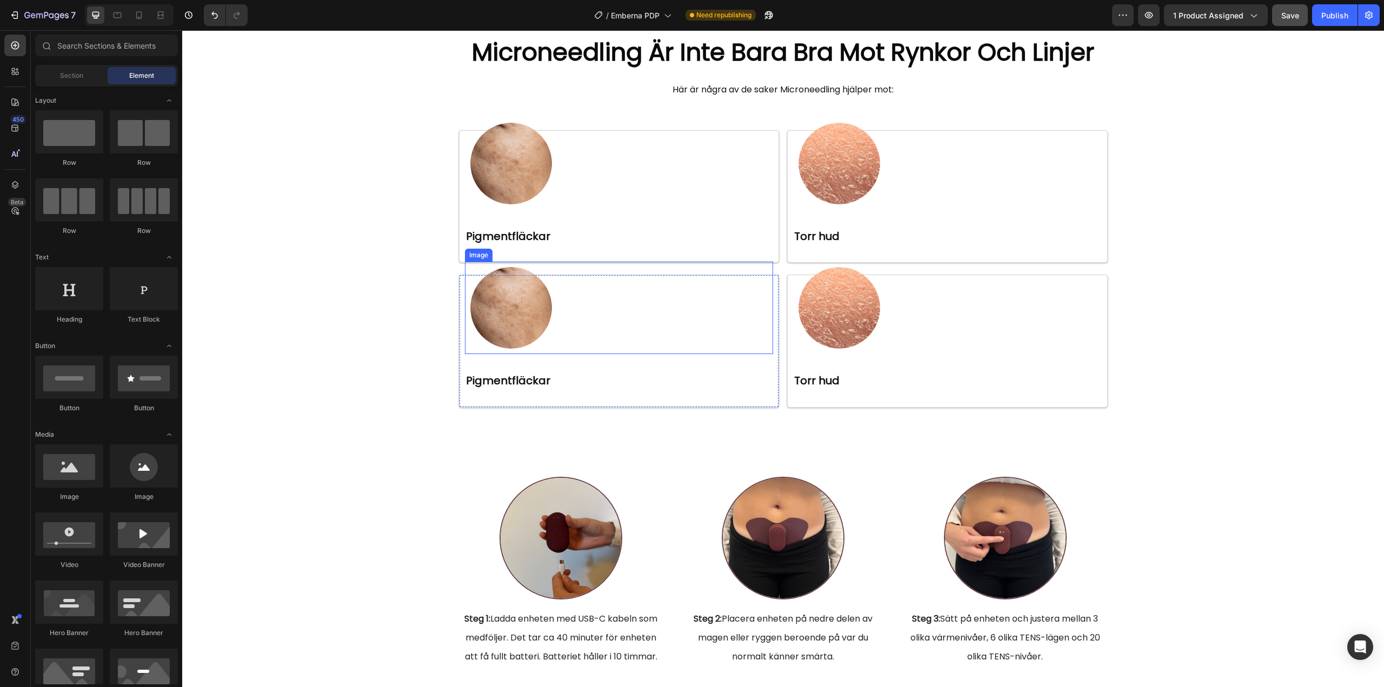
click at [519, 316] on img at bounding box center [511, 308] width 92 height 92
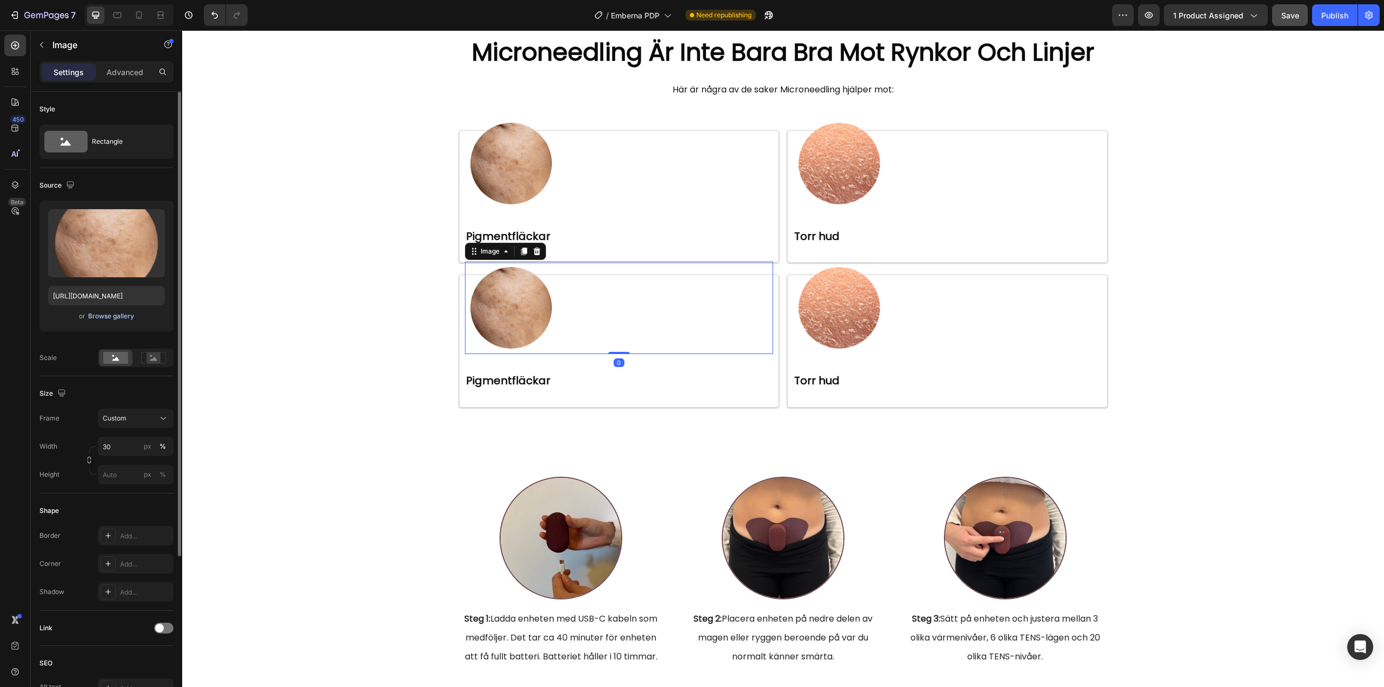
click at [110, 316] on div "Browse gallery" at bounding box center [111, 316] width 46 height 10
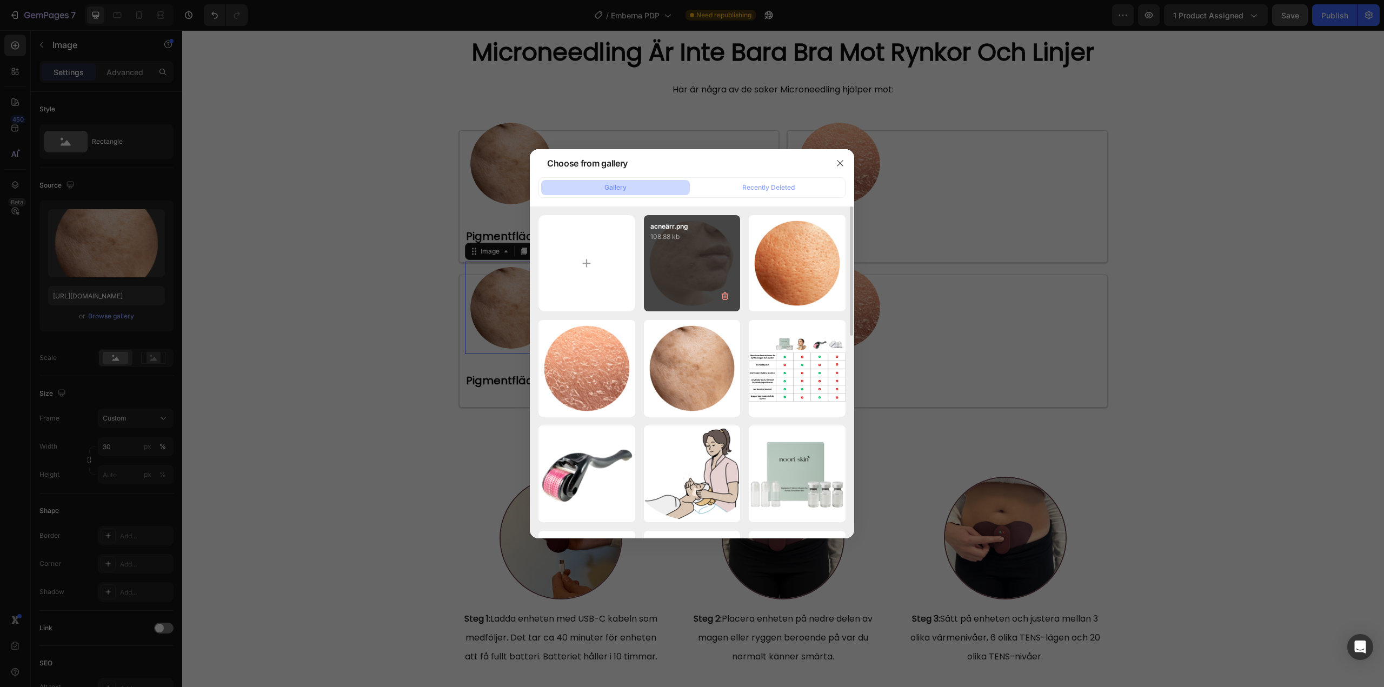
click at [698, 266] on div "acneärr.png 108.88 kb" at bounding box center [692, 263] width 97 height 97
type input "https://cdn.shopify.com/s/files/1/0960/3049/0959/files/gempages_581657468233319…"
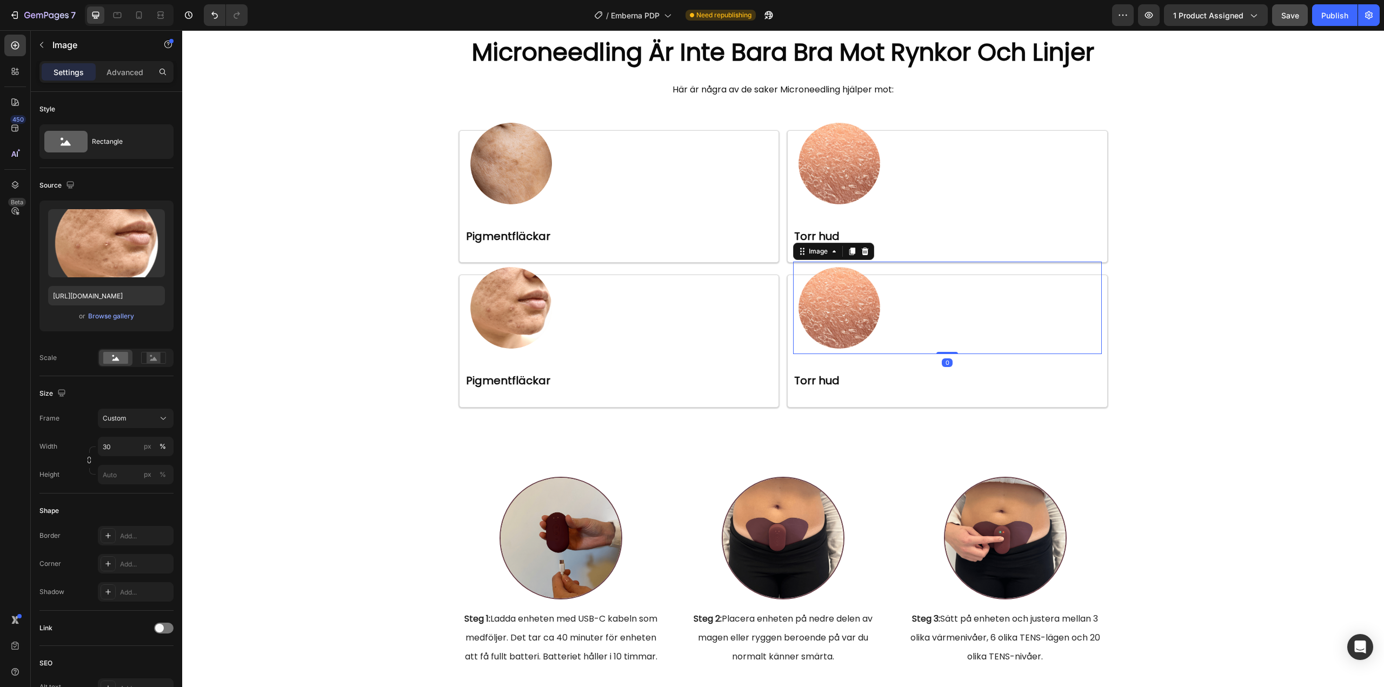
click at [834, 322] on img at bounding box center [839, 308] width 92 height 92
click at [116, 318] on div "Browse gallery" at bounding box center [111, 316] width 46 height 10
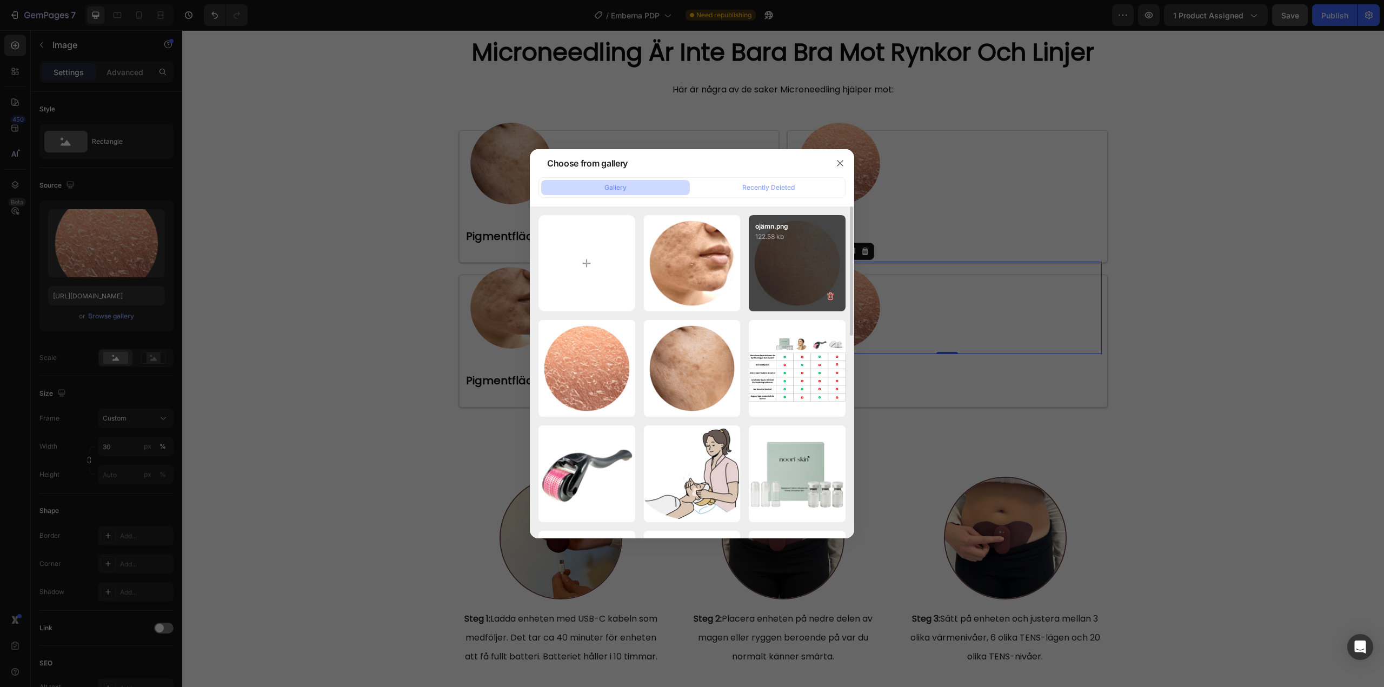
click at [784, 277] on div "ojämn.png 122.58 kb" at bounding box center [797, 263] width 97 height 97
type input "https://cdn.shopify.com/s/files/1/0960/3049/0959/files/gempages_581657468233319…"
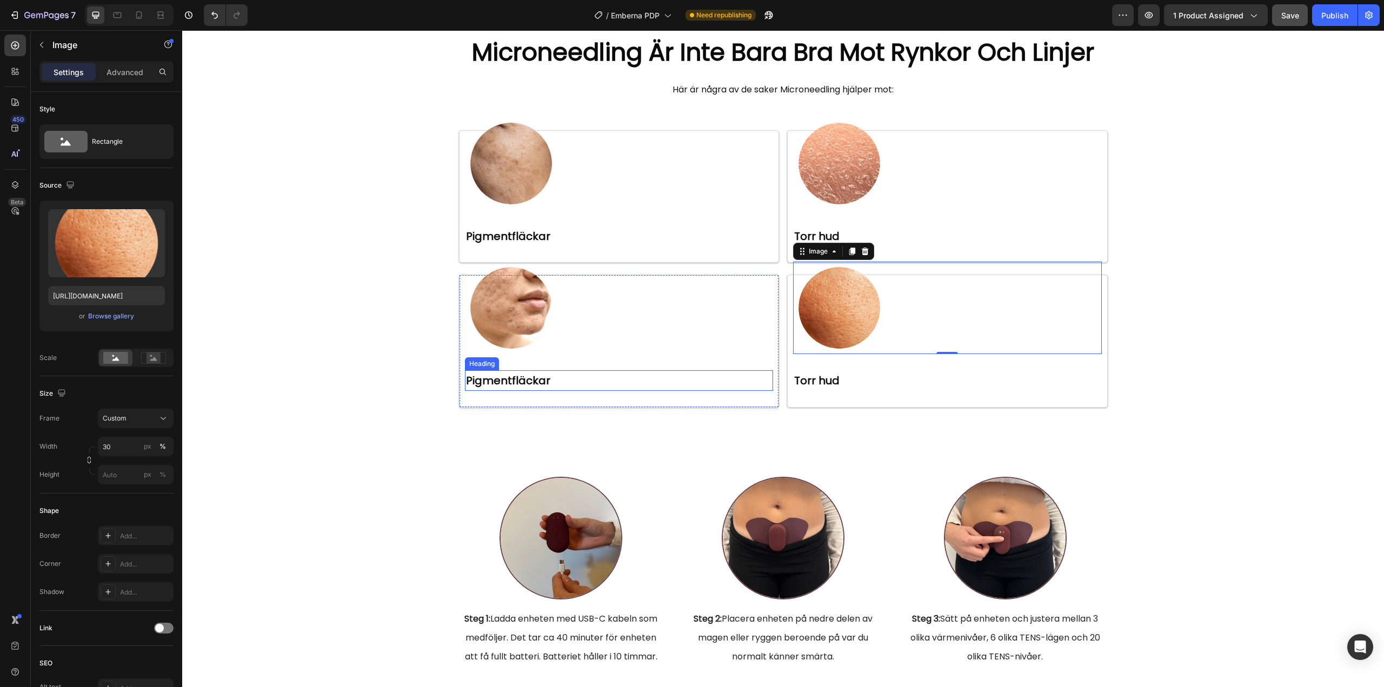
click at [509, 381] on strong "Pigmentfläckar" at bounding box center [508, 380] width 84 height 15
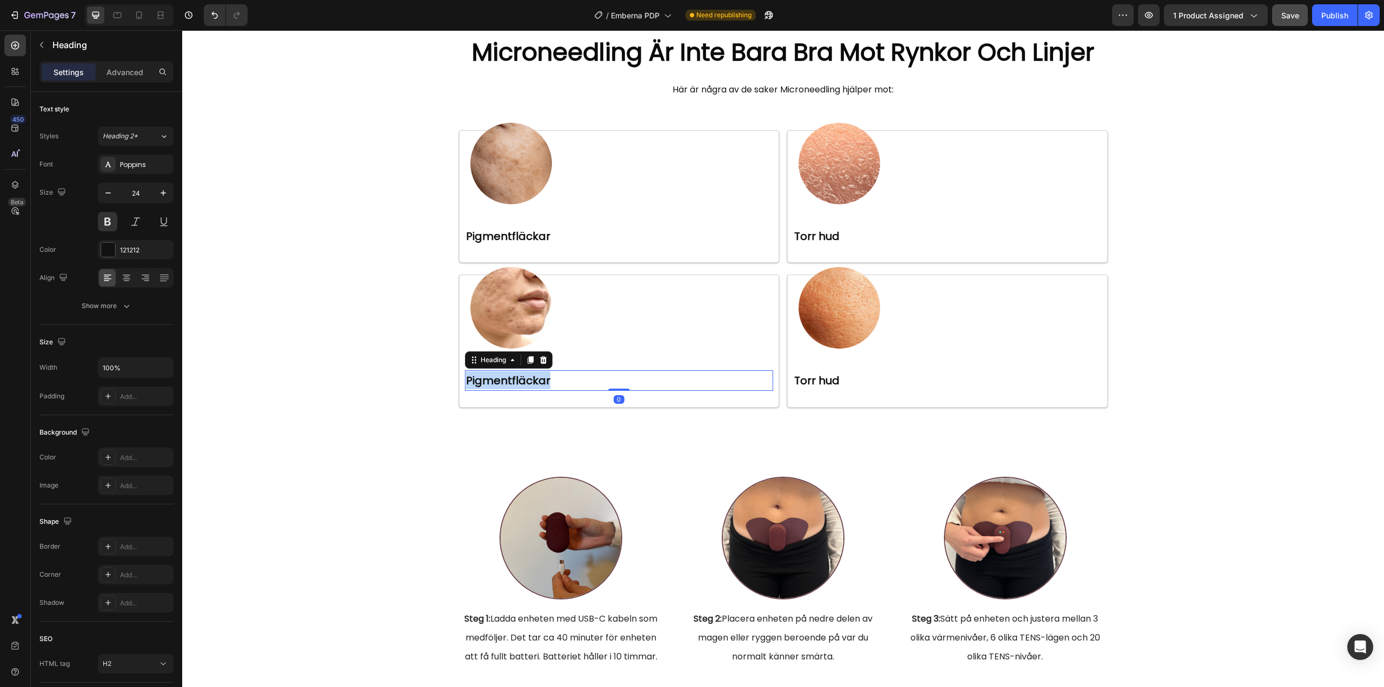
click at [509, 381] on strong "Pigmentfläckar" at bounding box center [508, 380] width 84 height 15
click at [823, 382] on strong "Torr hud" at bounding box center [816, 380] width 45 height 15
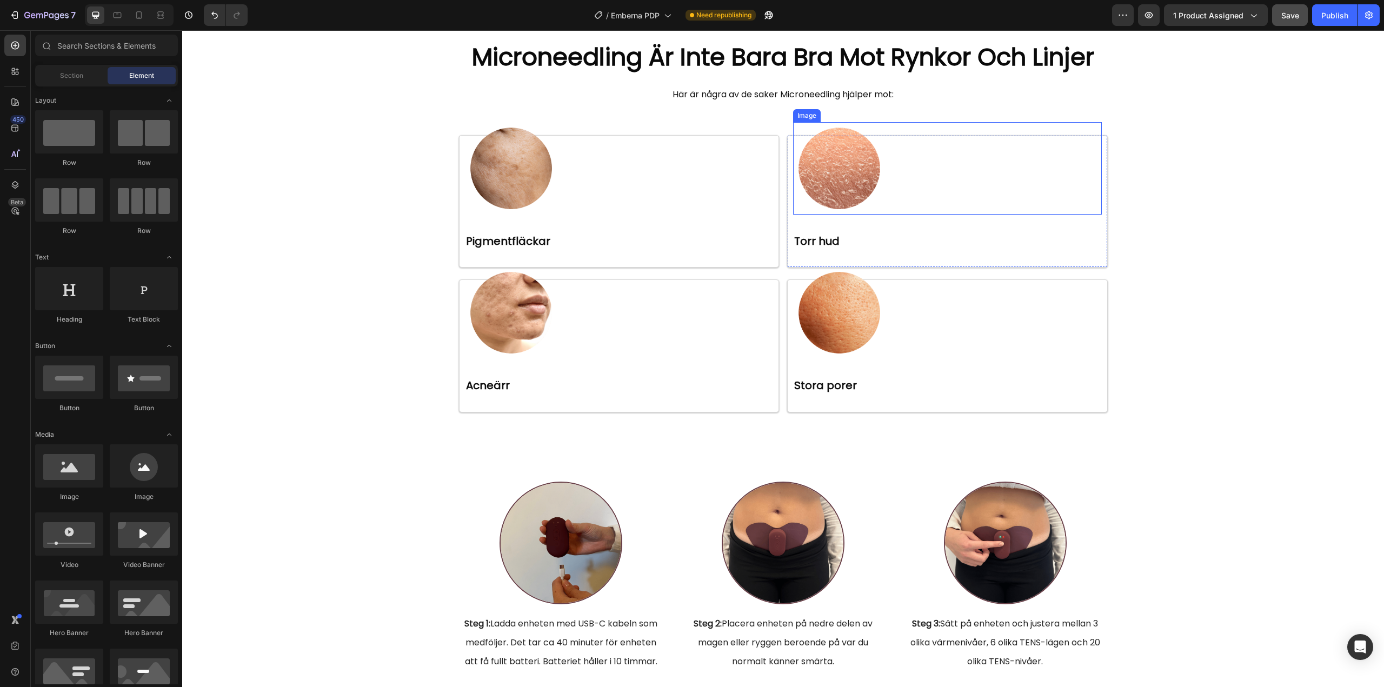
scroll to position [2392, 0]
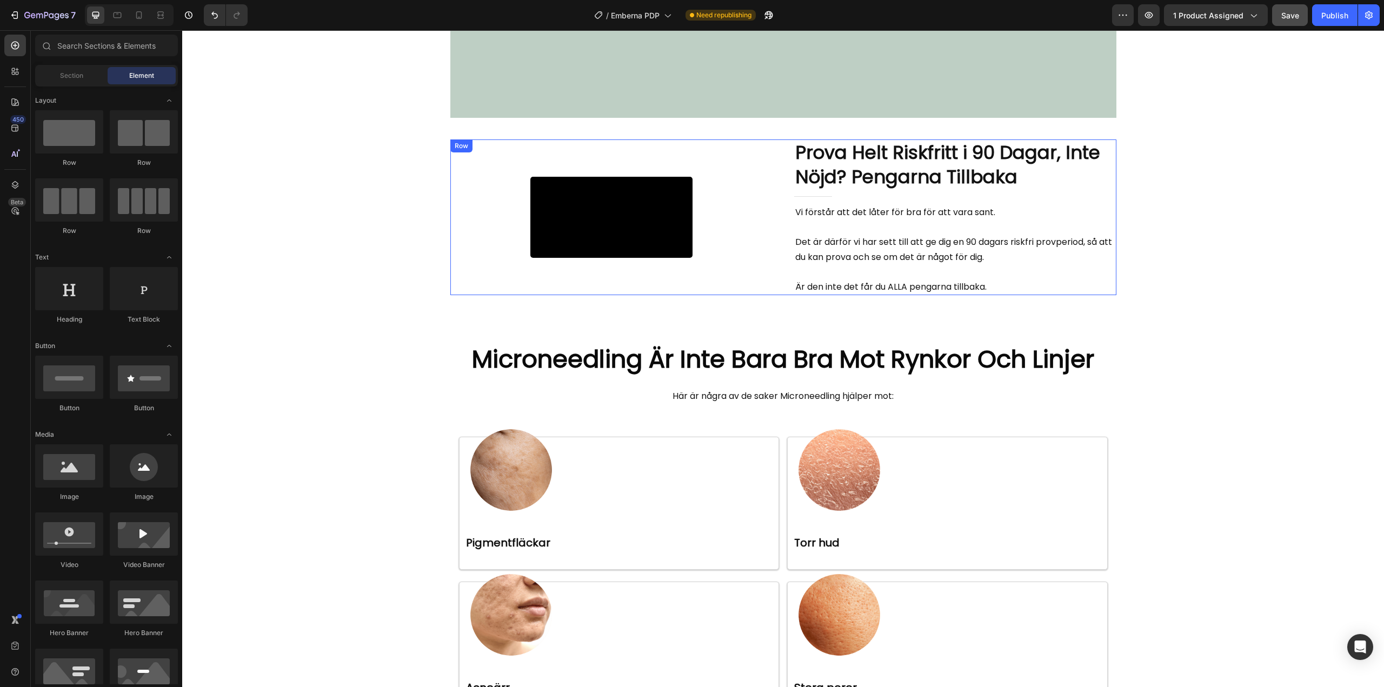
scroll to position [1905, 0]
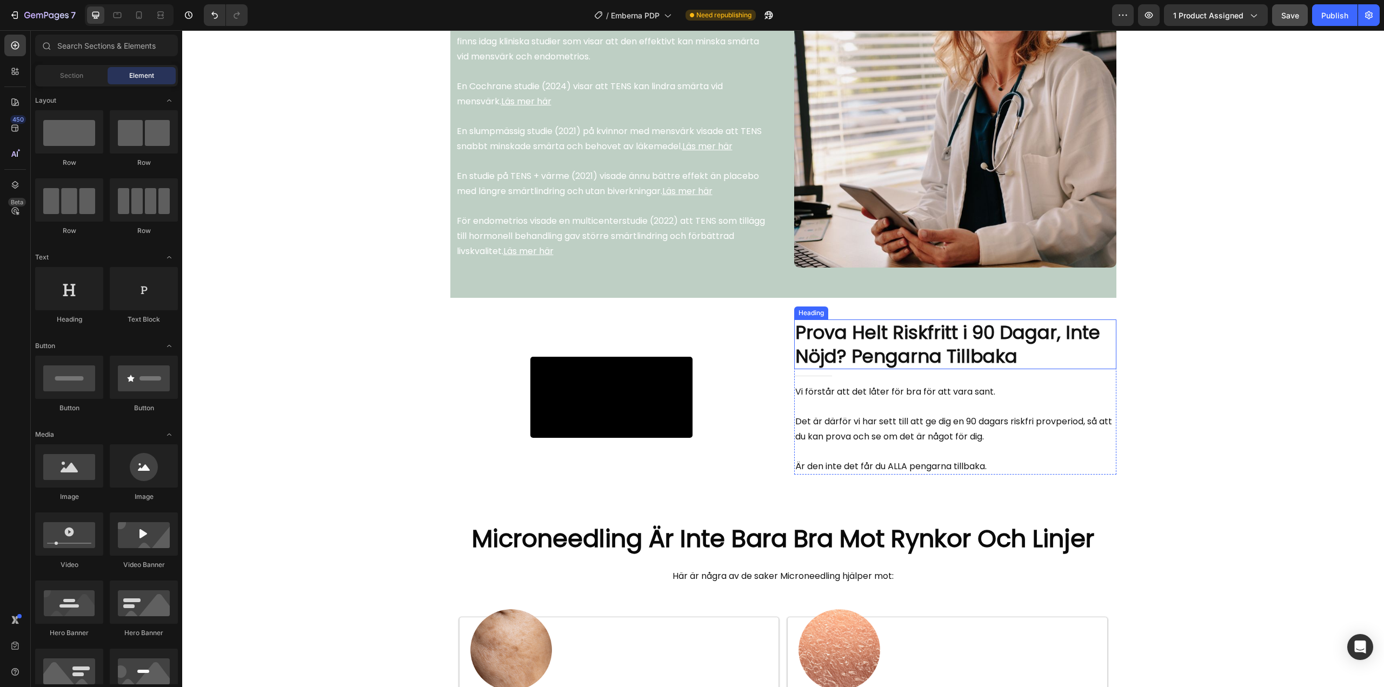
click at [970, 369] on h2 "Prova Helt Riskfritt i 90 Dagar, Inte Nöjd? Pengarna Tillbaka" at bounding box center [955, 344] width 322 height 50
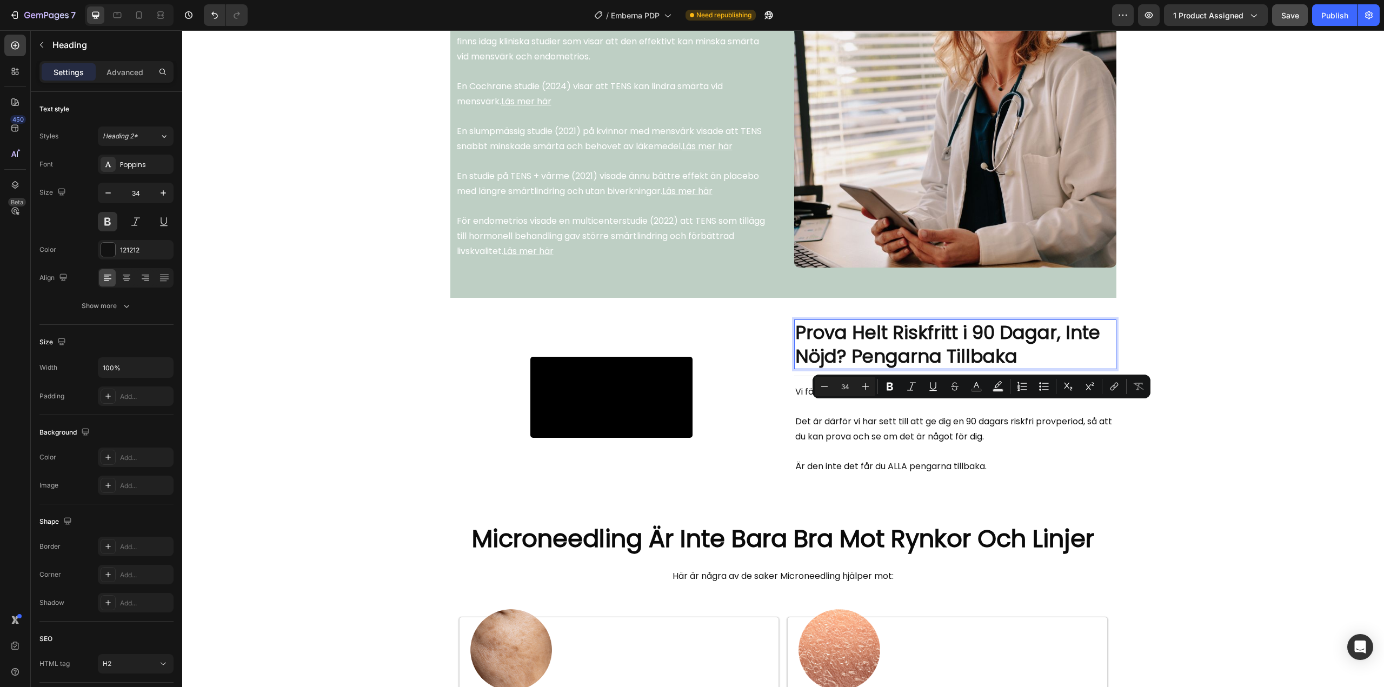
click at [976, 368] on p "Prova Helt Riskfritt i 90 Dagar, Inte Nöjd? Pengarna Tillbaka" at bounding box center [955, 345] width 320 height 48
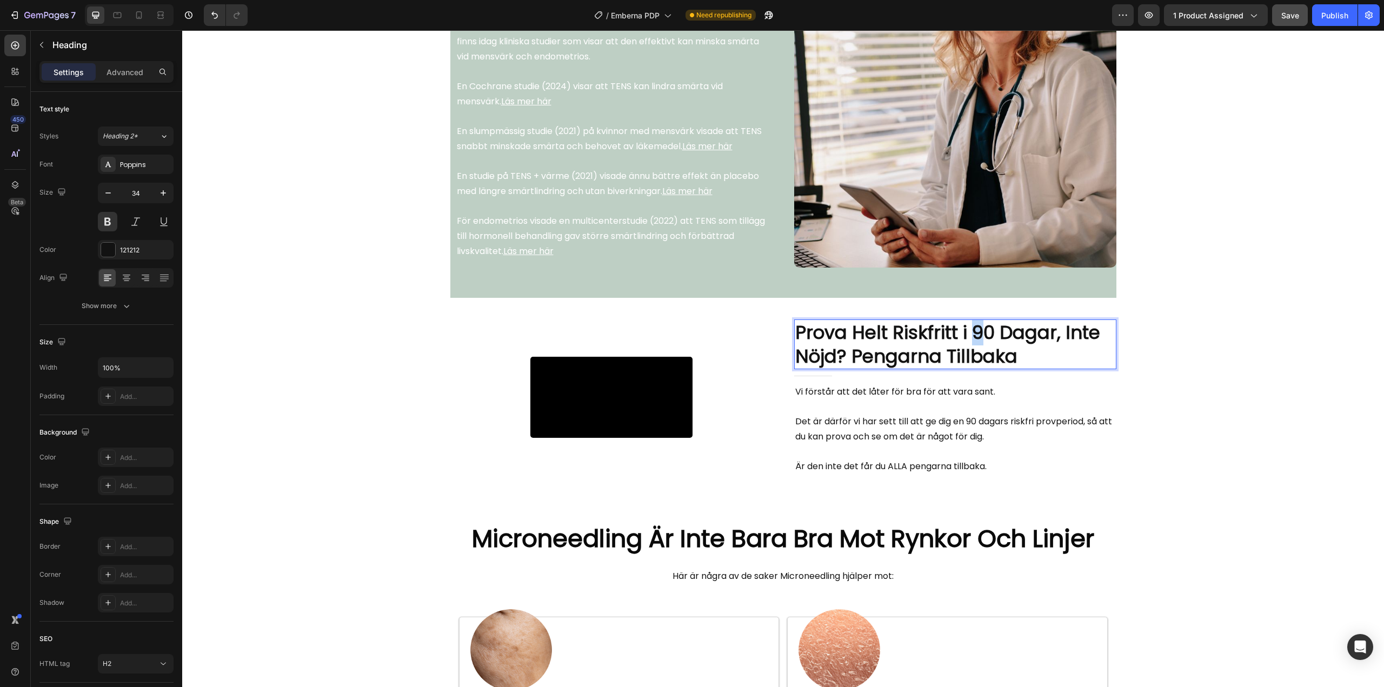
drag, startPoint x: 979, startPoint y: 415, endPoint x: 971, endPoint y: 417, distance: 8.3
click at [971, 368] on p "Prova Helt Riskfritt i 90 Dagar, Inte Nöjd? Pengarna Tillbaka" at bounding box center [955, 345] width 320 height 48
click at [1192, 378] on div "Image Row Professionellt Testad och Rekommenderad Heading Title Line TENS är en…" at bounding box center [783, 129] width 1202 height 3964
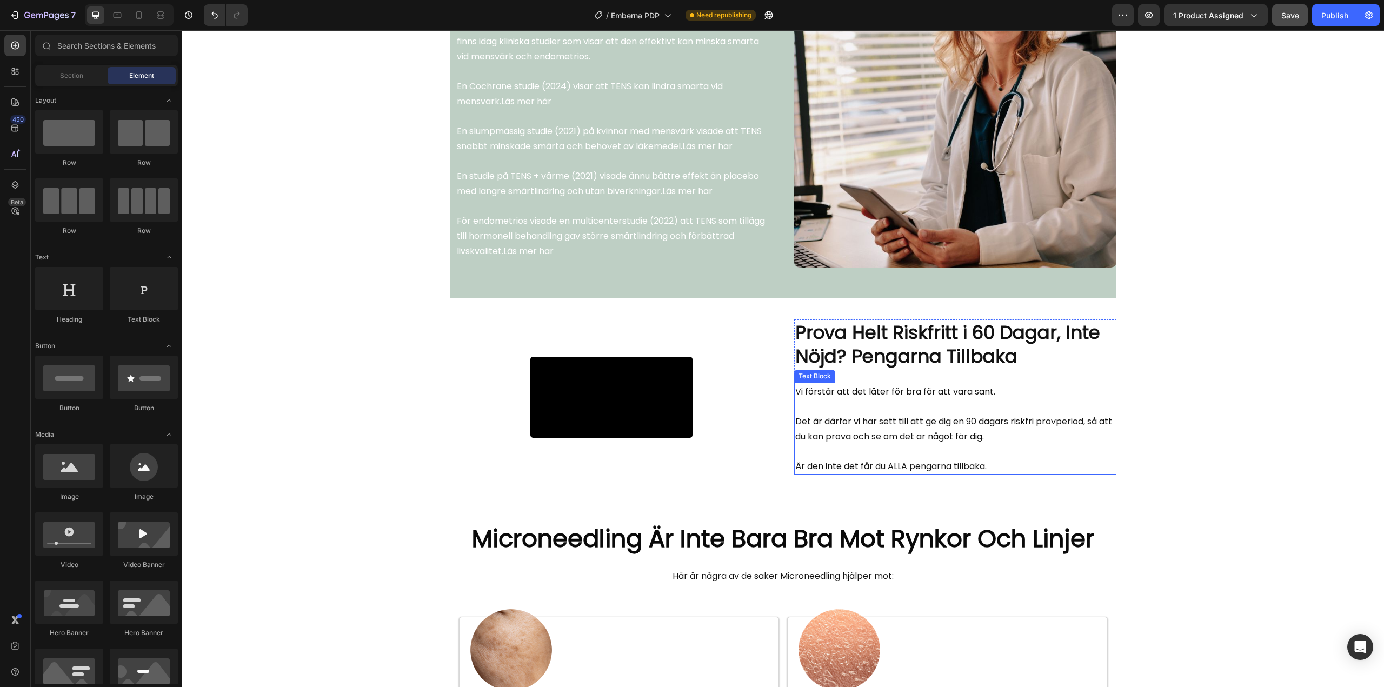
click at [979, 443] on span "Det är därför vi har sett till att ge dig en 90 dagars riskfri provperiod, så a…" at bounding box center [953, 429] width 317 height 28
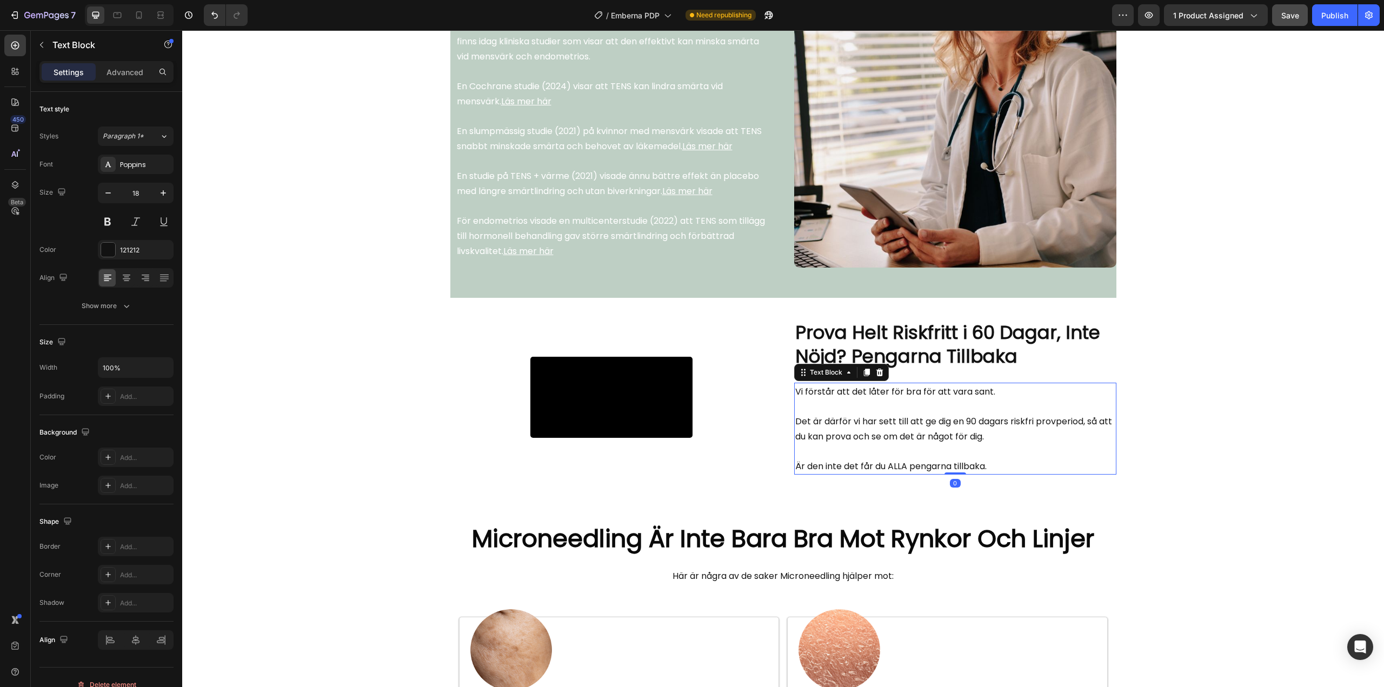
click at [968, 443] on span "Det är därför vi har sett till att ge dig en 90 dagars riskfri provperiod, så a…" at bounding box center [953, 429] width 317 height 28
click at [964, 443] on span "Det är därför vi har sett till att ge dig en 90 dagars riskfri provperiod, så a…" at bounding box center [953, 429] width 317 height 28
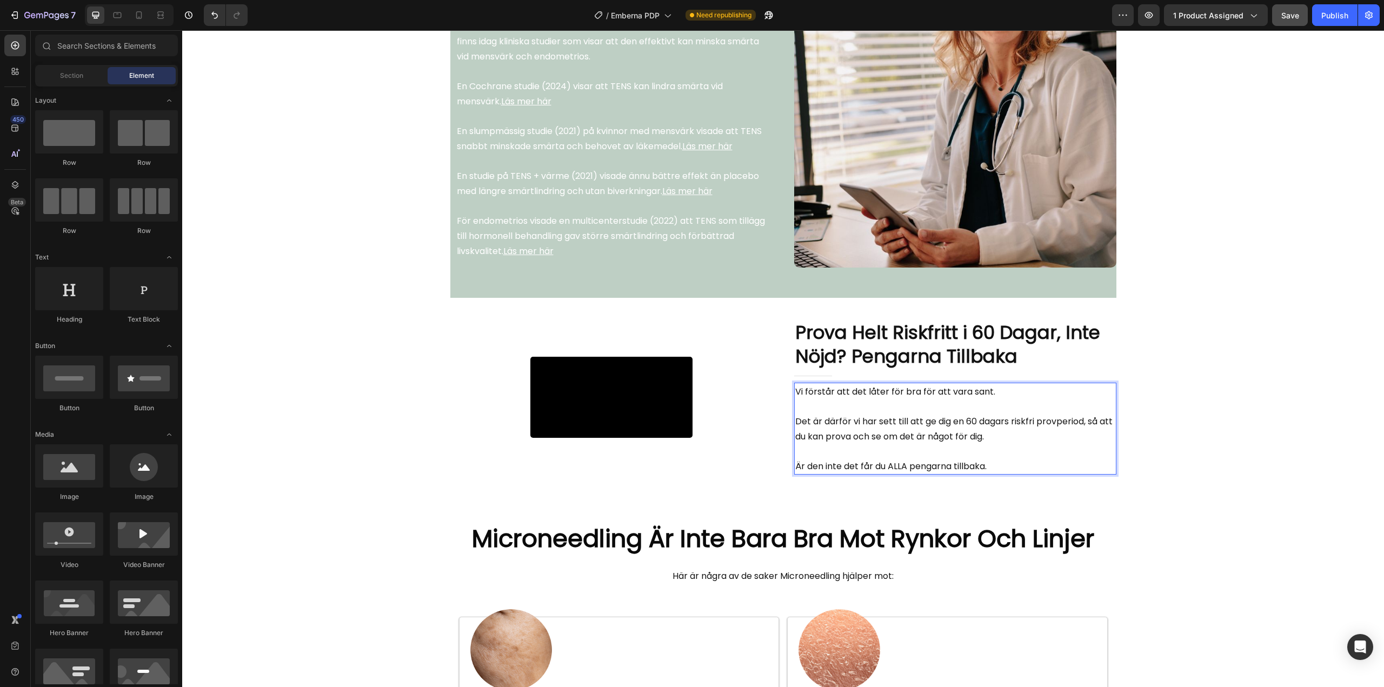
click at [1228, 433] on div "Image Row Professionellt Testad och Rekommenderad Heading Title Line TENS är en…" at bounding box center [783, 129] width 1202 height 3964
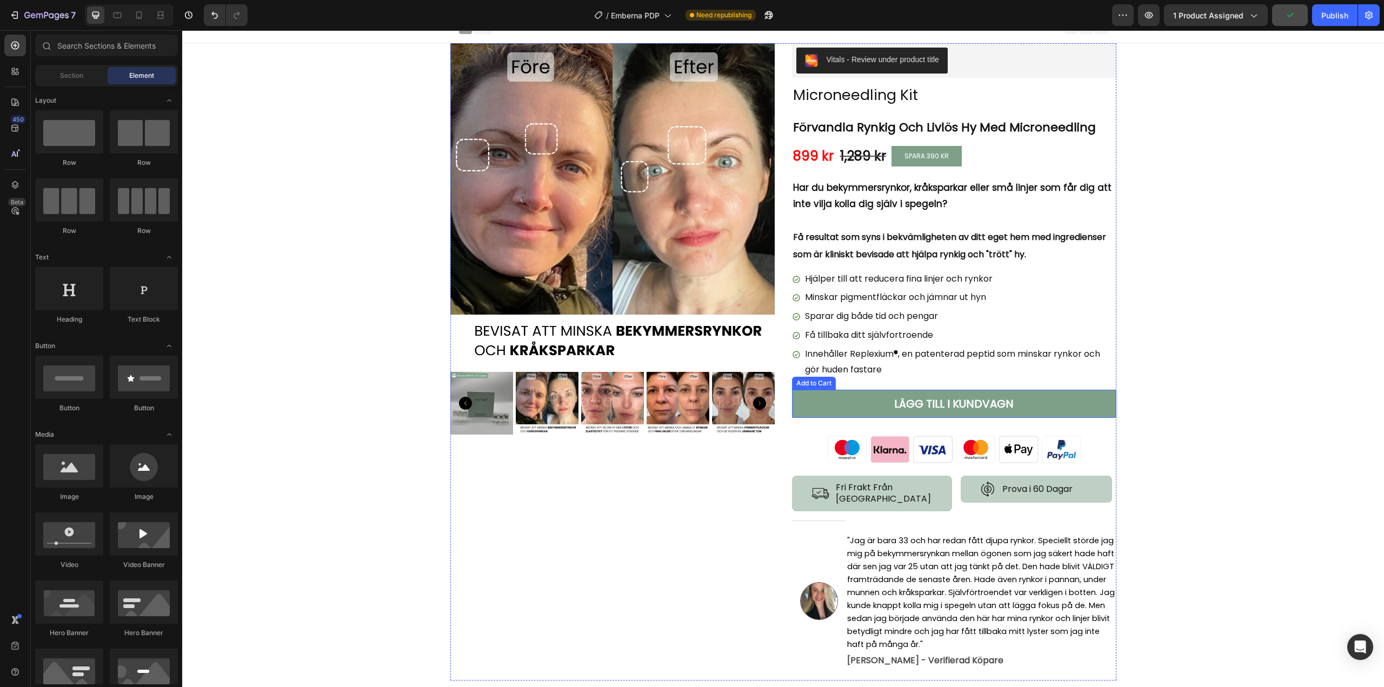
scroll to position [0, 0]
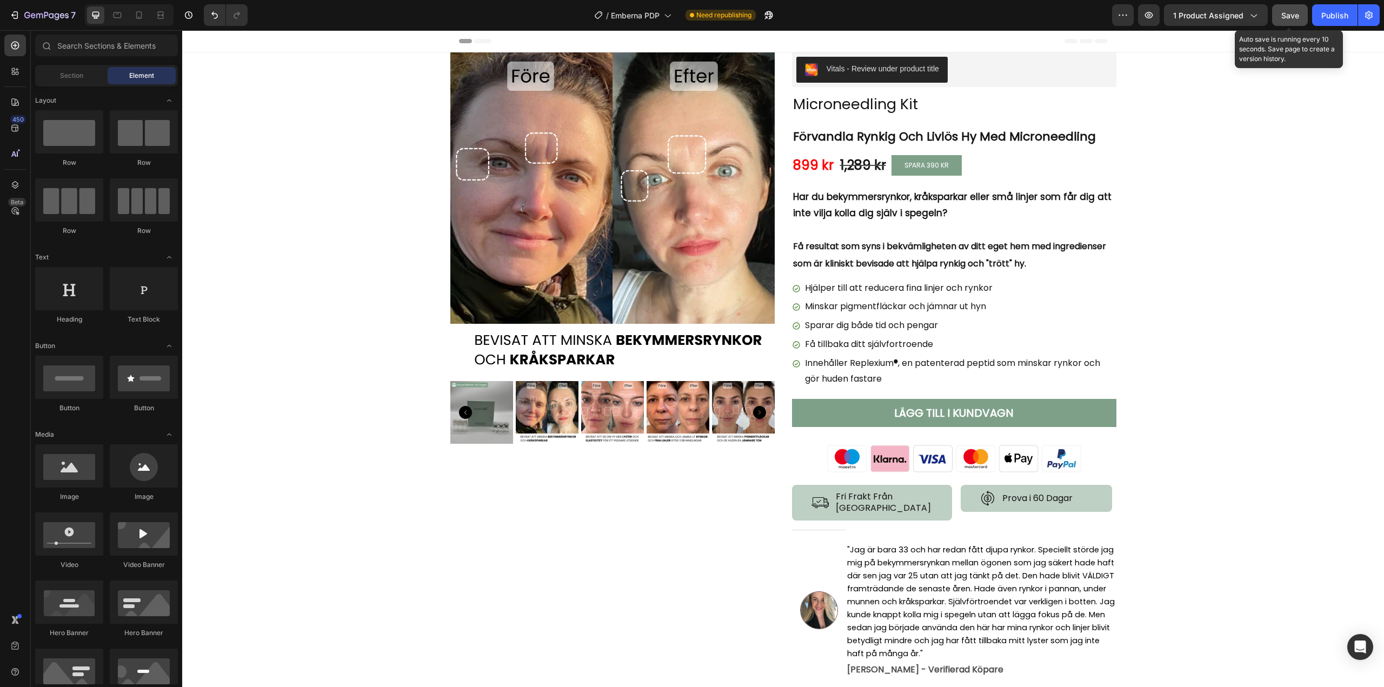
click at [1281, 12] on span "Save" at bounding box center [1290, 15] width 18 height 9
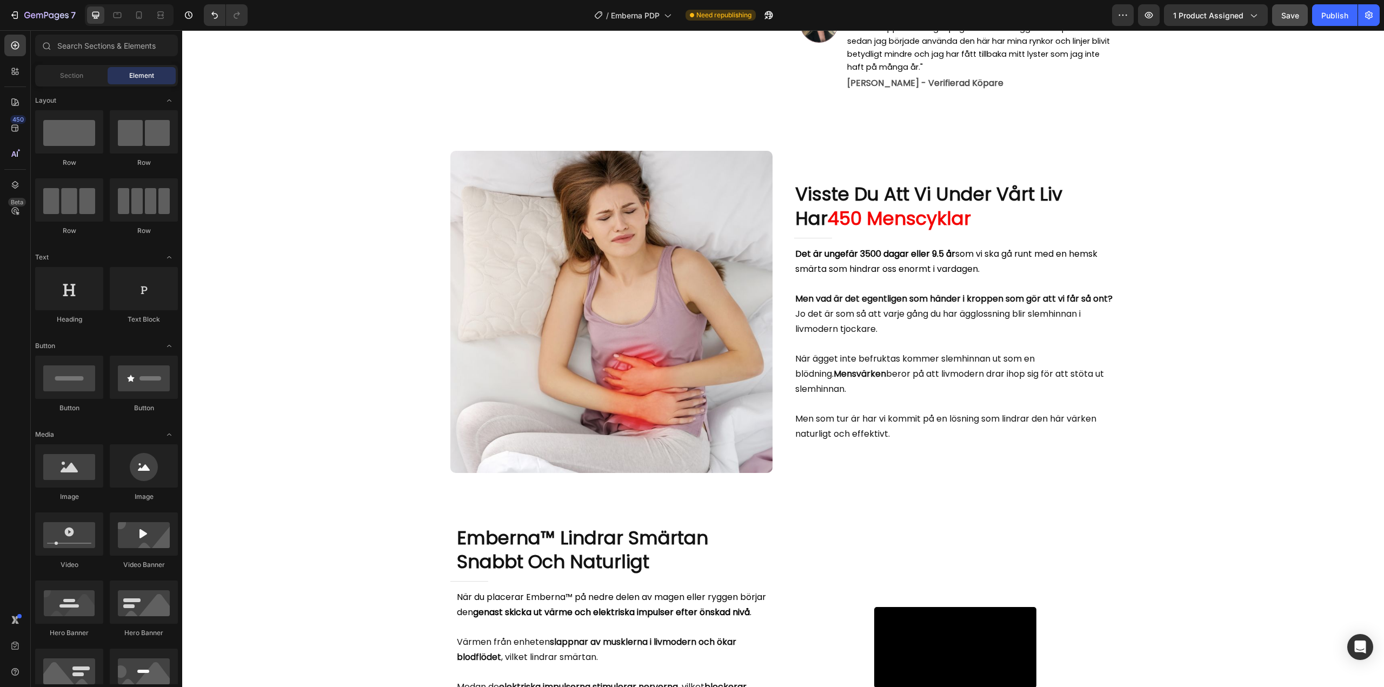
scroll to position [593, 0]
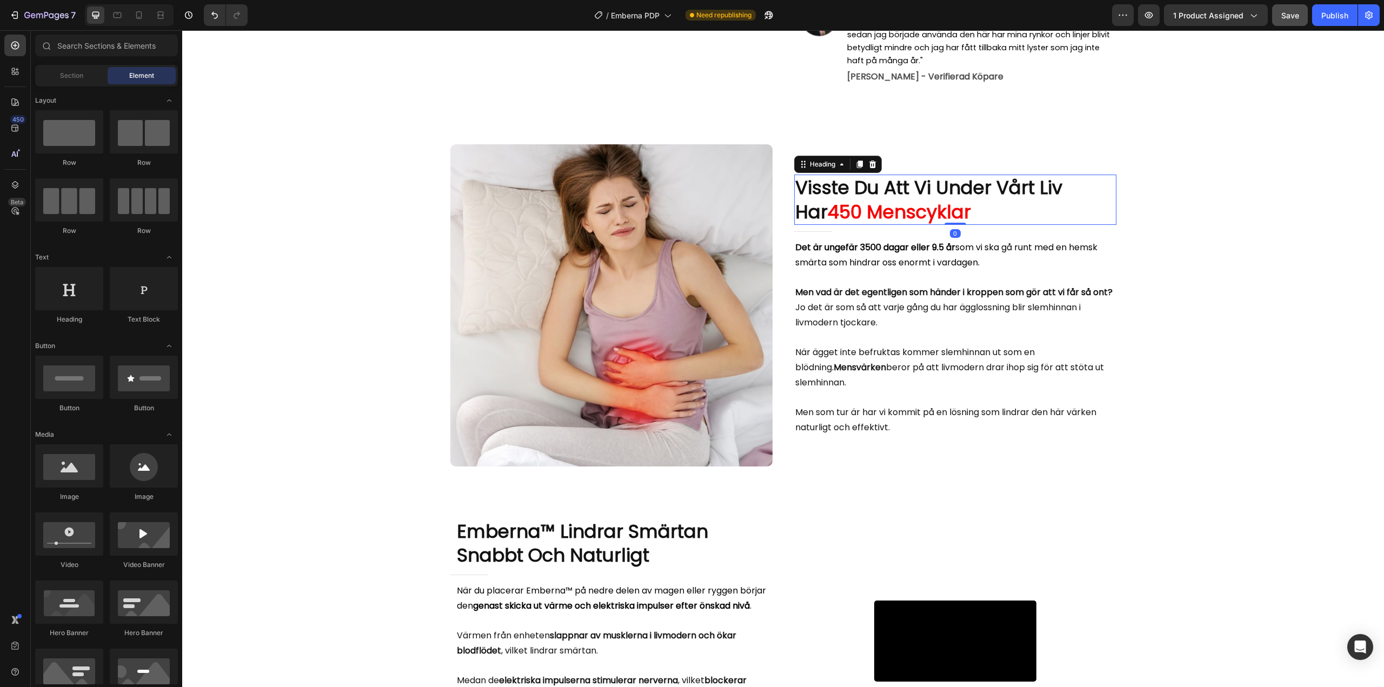
click at [909, 199] on span "450 Menscyklar" at bounding box center [899, 212] width 143 height 26
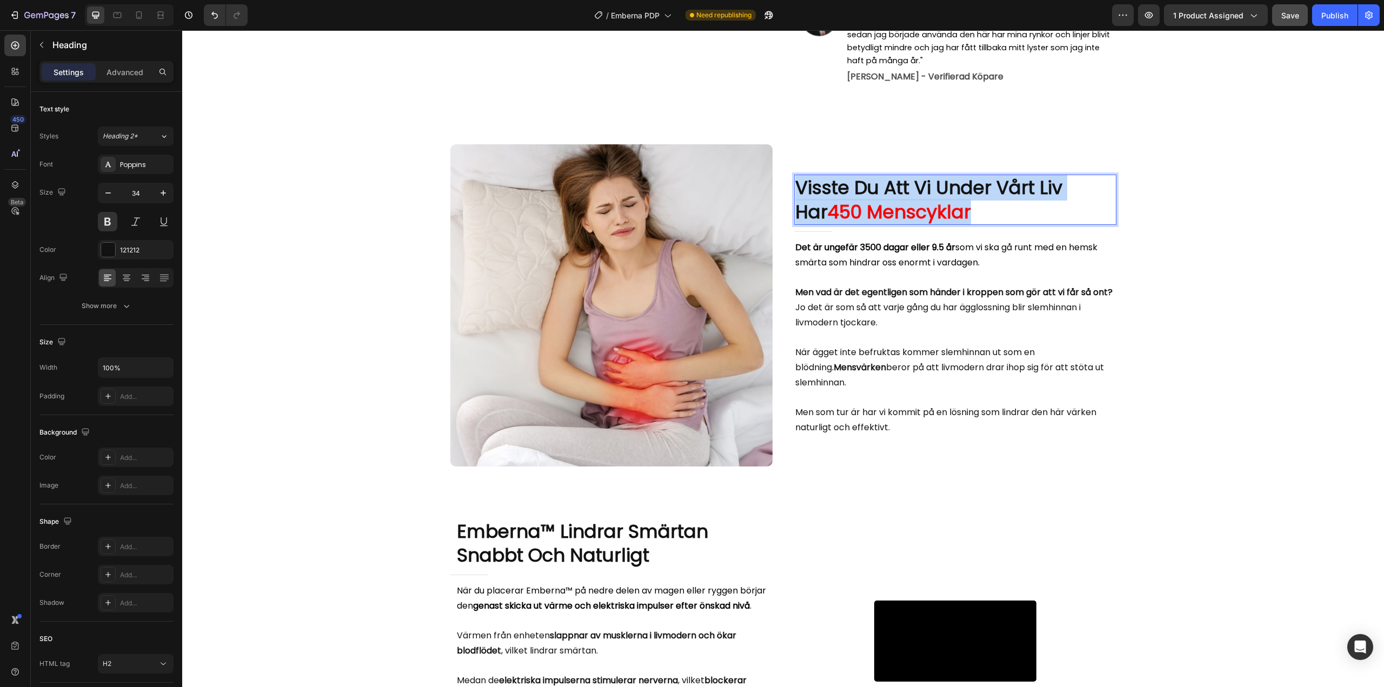
click at [909, 199] on span "450 Menscyklar" at bounding box center [899, 212] width 143 height 26
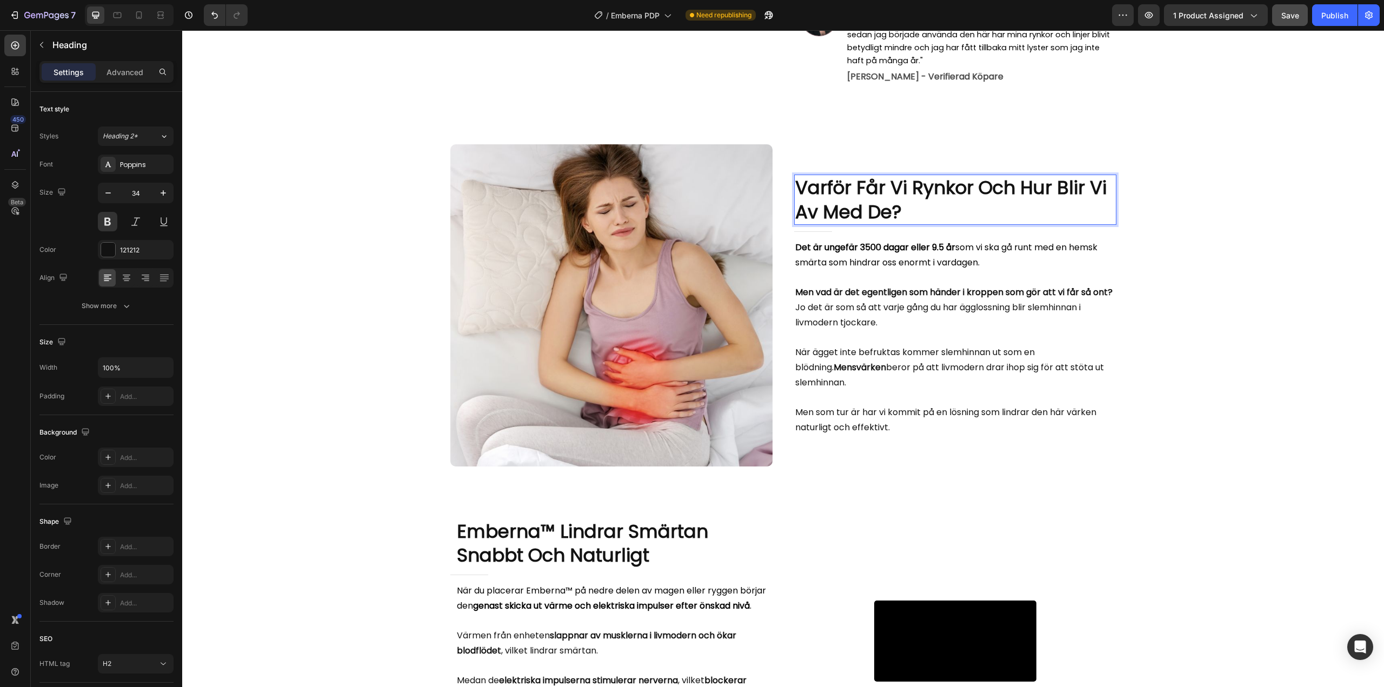
click at [909, 180] on p "Varför Får Vi Rynkor Och Hur Blir Vi Av Med De?" at bounding box center [955, 200] width 320 height 48
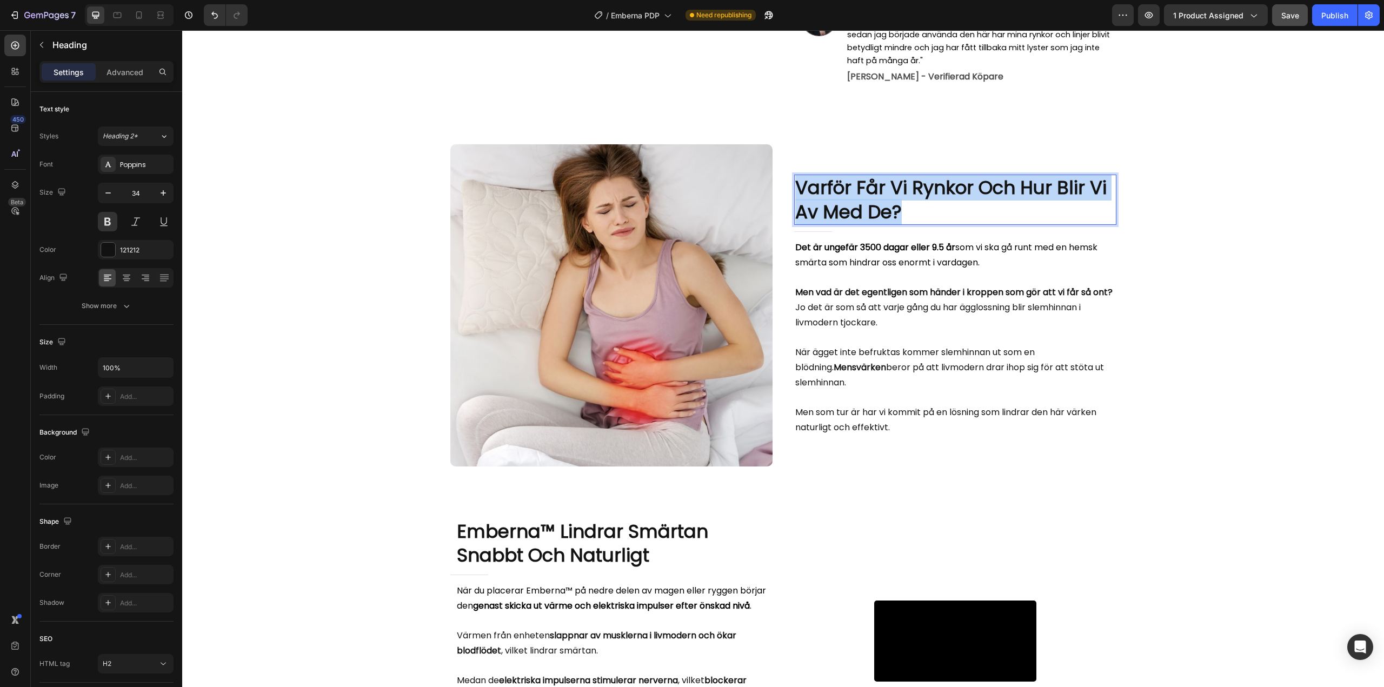
click at [909, 180] on p "Varför Får Vi Rynkor Och Hur Blir Vi Av Med De?" at bounding box center [955, 200] width 320 height 48
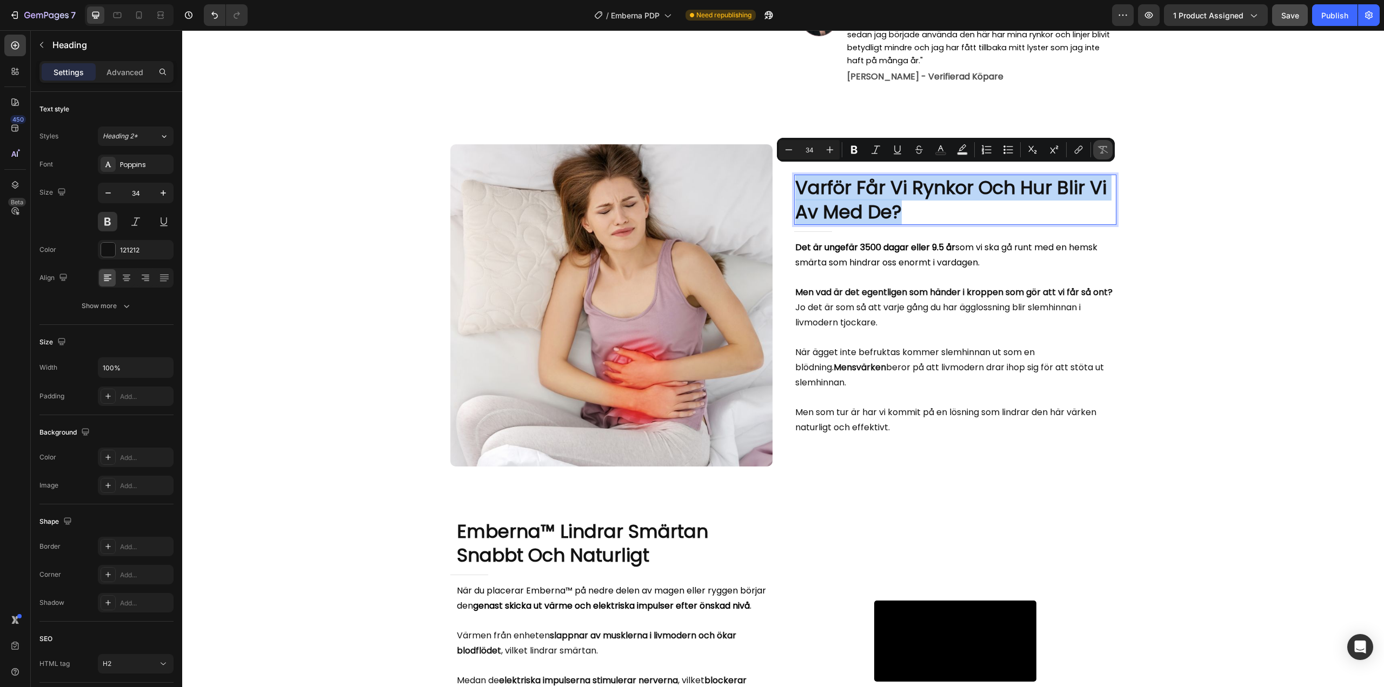
copy p "Varför Får Vi Rynkor Och Hur Blir Vi Av Med De?"
click at [950, 211] on p "Varför Får Vi Rynkor Och Hur Blir Vi Av Med De?" at bounding box center [955, 200] width 320 height 48
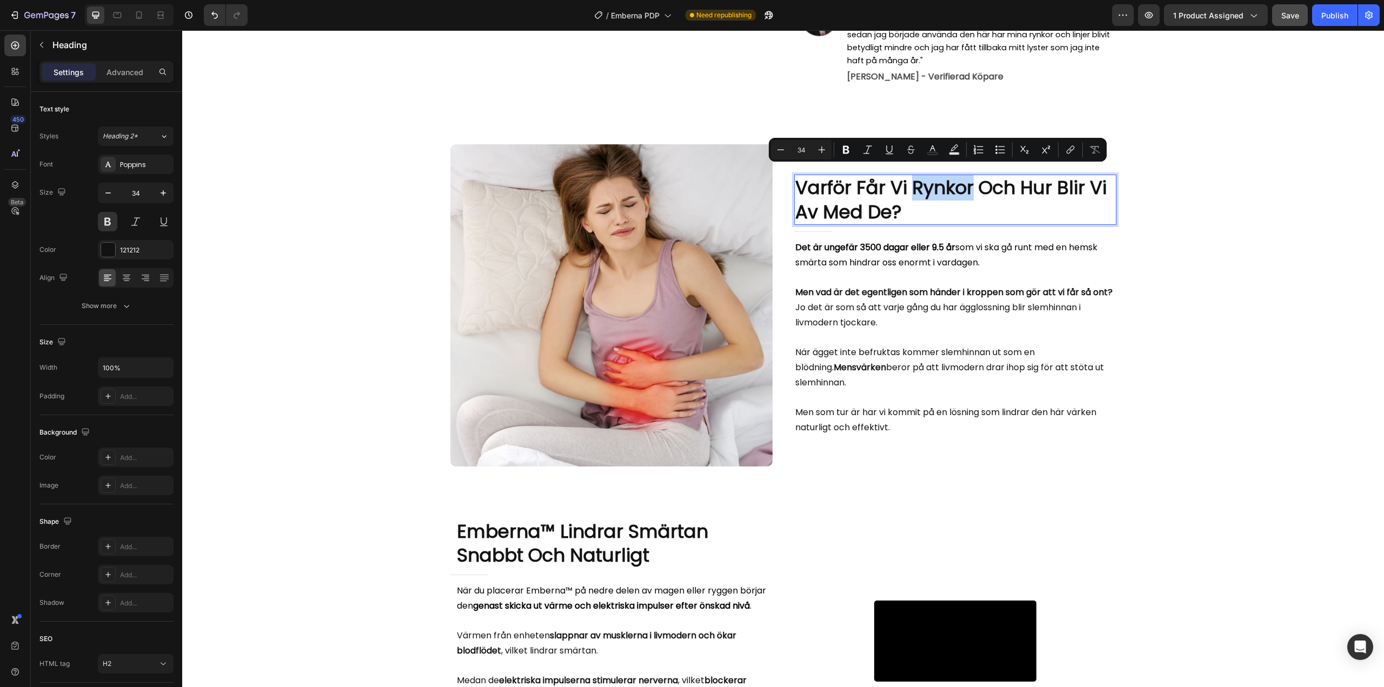
drag, startPoint x: 910, startPoint y: 176, endPoint x: 967, endPoint y: 178, distance: 56.8
click at [967, 178] on p "Varför Får Vi Rynkor Och Hur Blir Vi Av Med De?" at bounding box center [955, 200] width 320 height 48
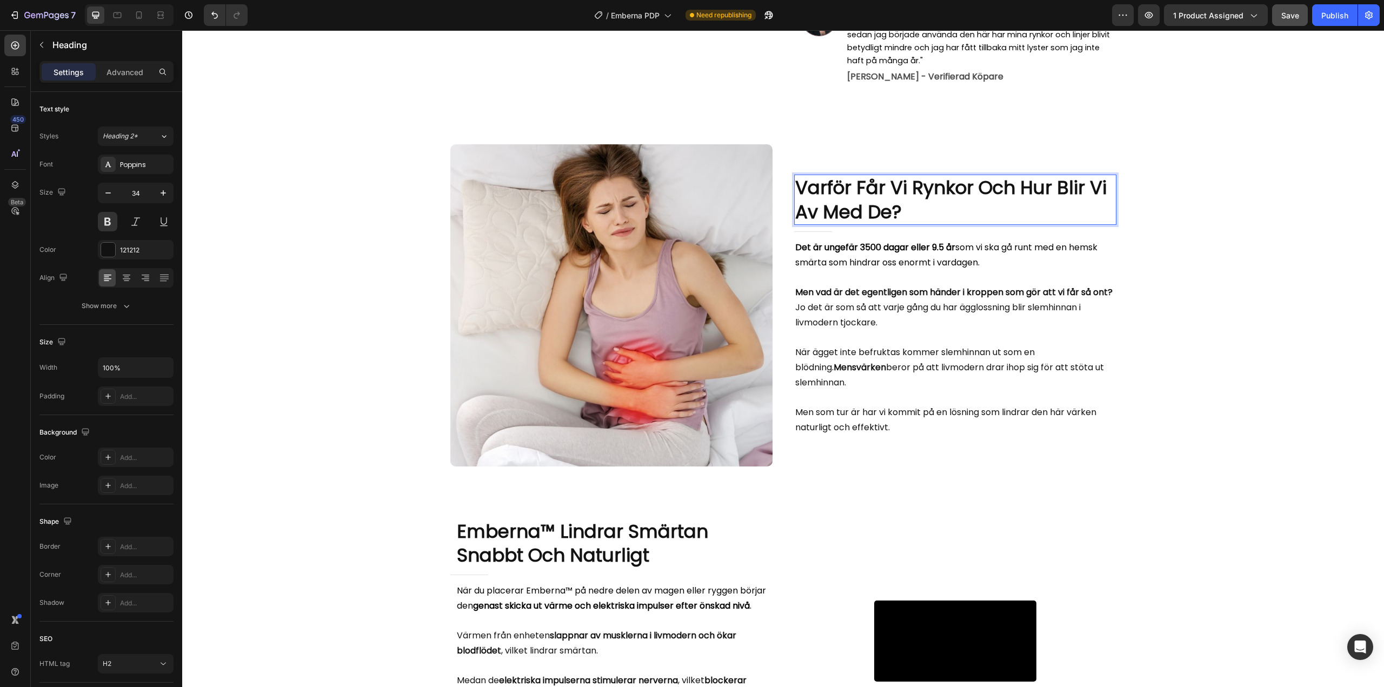
click at [923, 205] on p "Varför Får Vi Rynkor Och Hur Blir Vi Av Med De?" at bounding box center [955, 200] width 320 height 48
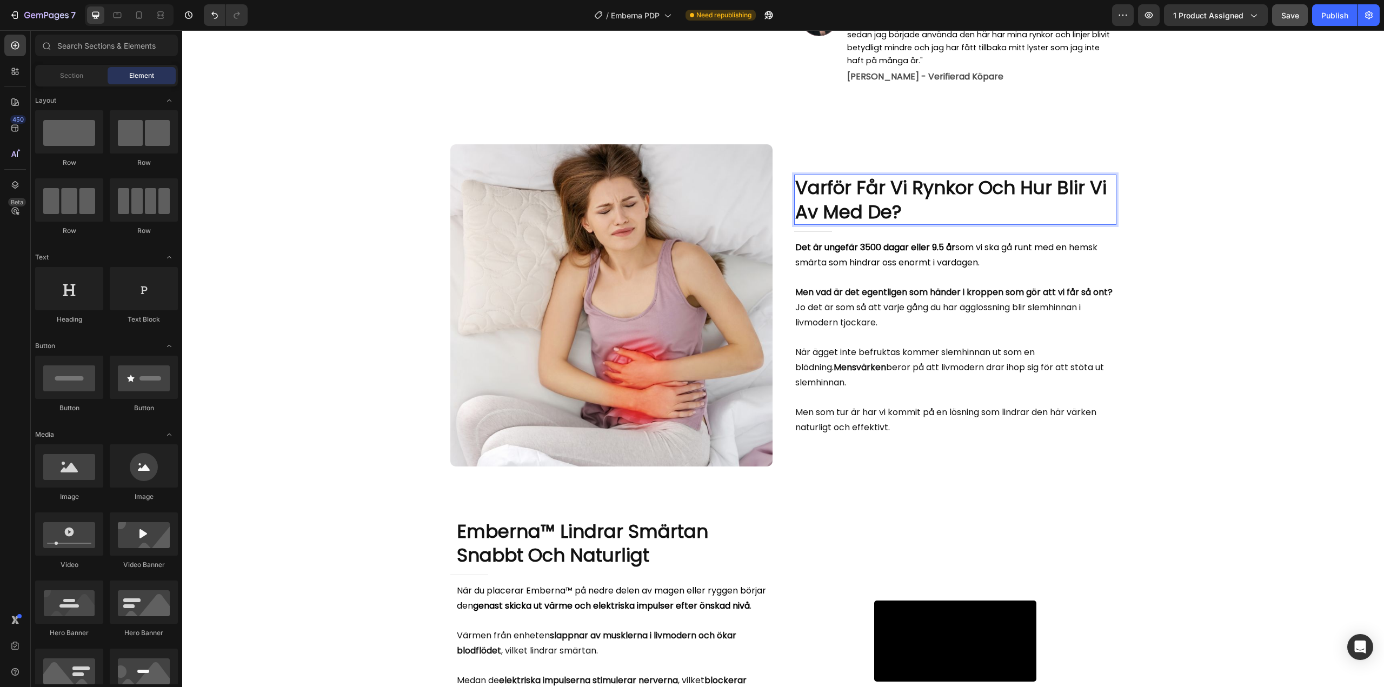
click at [912, 315] on p "Men vad är det egentligen som händer i kroppen som gör att vi får så ont? Jo de…" at bounding box center [955, 306] width 320 height 45
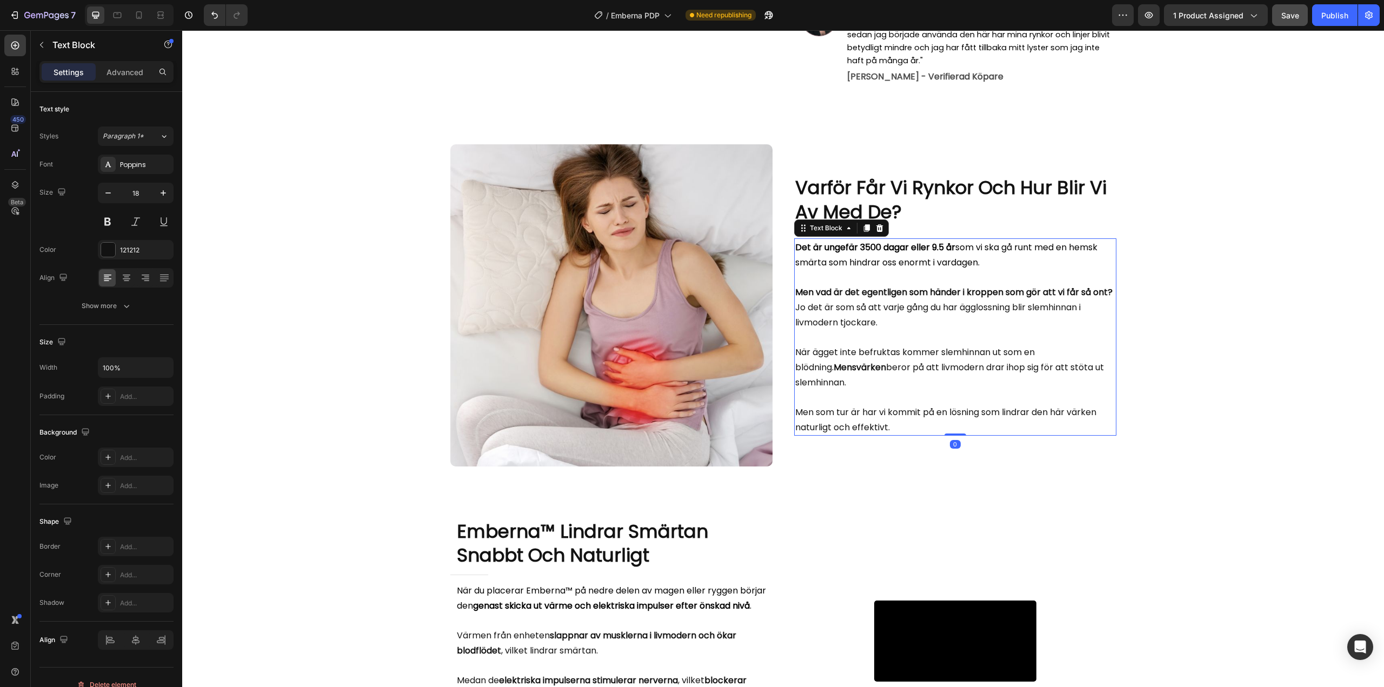
click at [912, 315] on p "Men vad är det egentligen som händer i kroppen som gör att vi får så ont? Jo de…" at bounding box center [955, 306] width 320 height 45
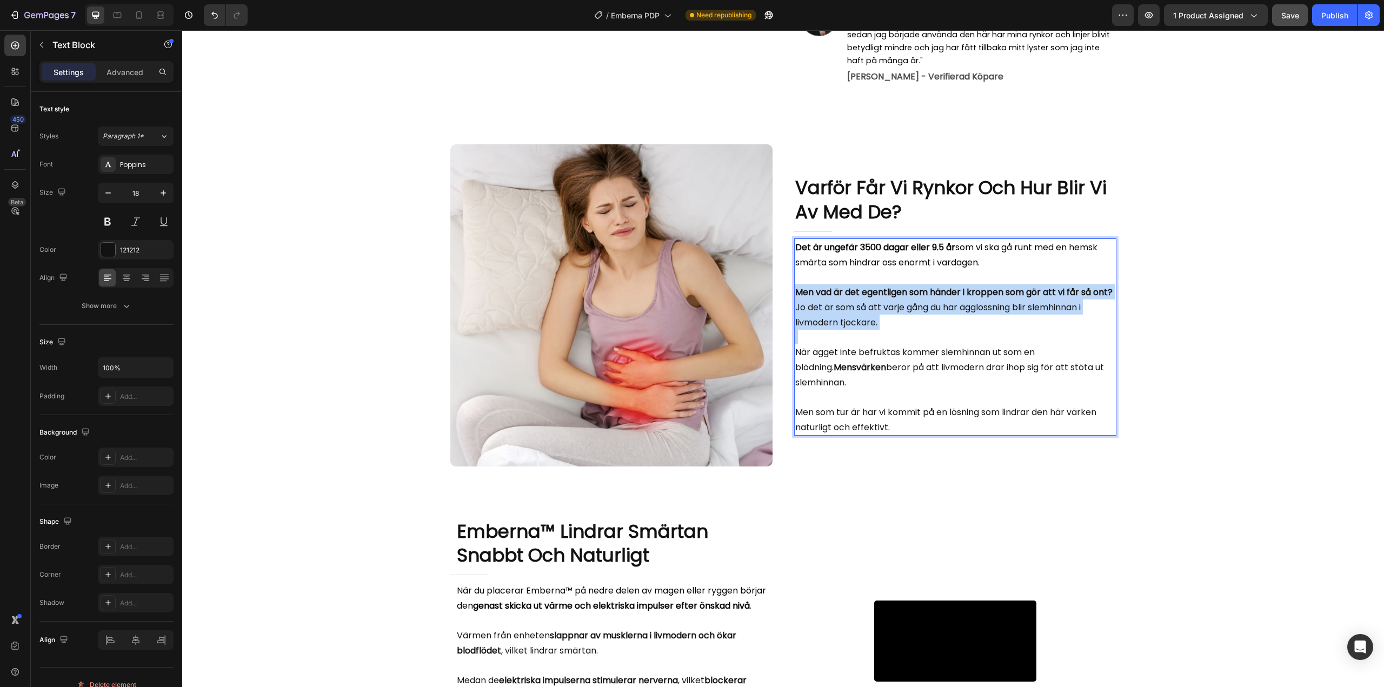
click at [912, 315] on p "Men vad är det egentligen som händer i kroppen som gör att vi får så ont? Jo de…" at bounding box center [955, 306] width 320 height 45
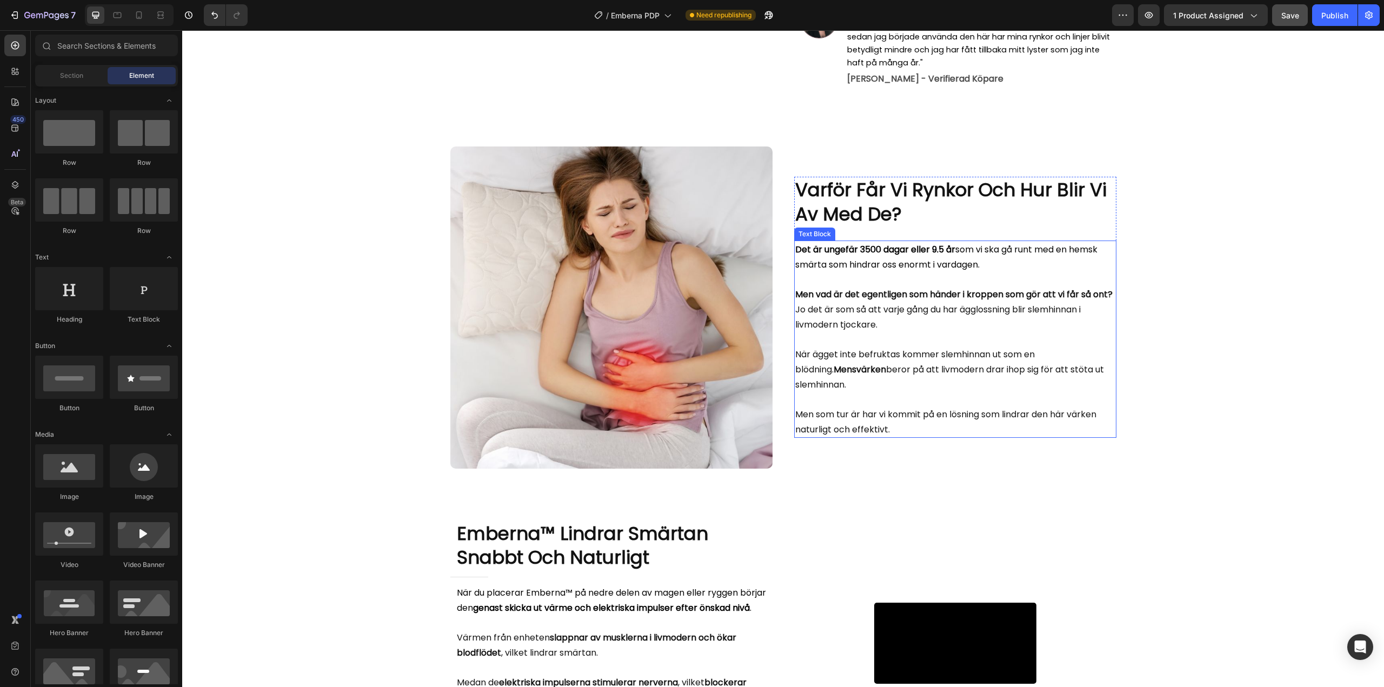
scroll to position [595, 0]
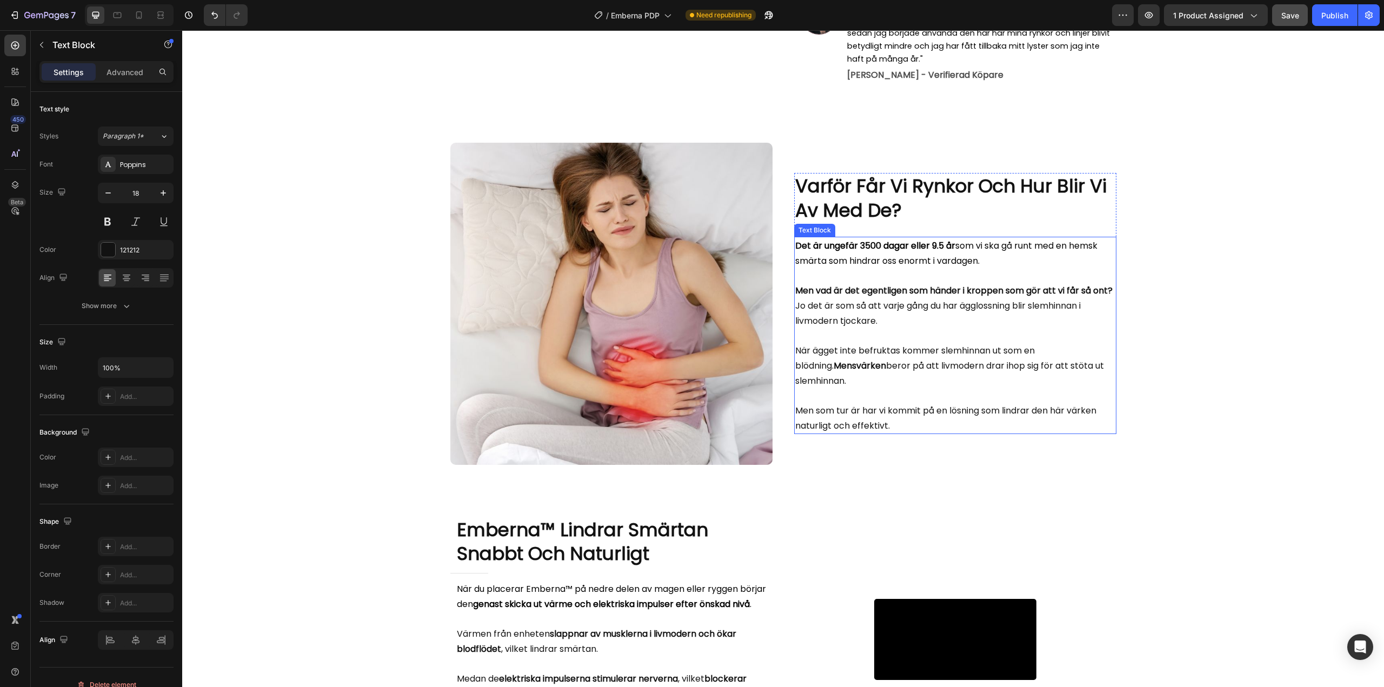
click at [877, 294] on span "Men vad är det egentligen som händer i kroppen som gör att vi får så ont? Jo de…" at bounding box center [953, 305] width 317 height 43
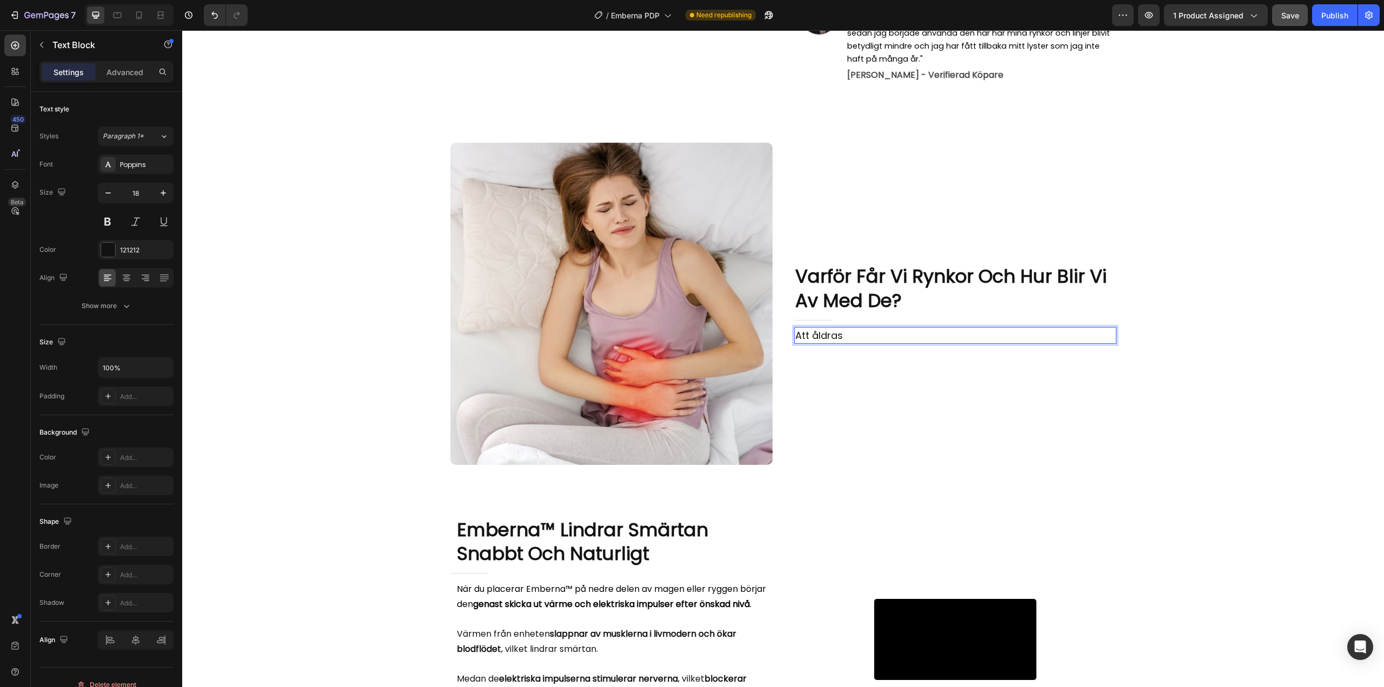
click at [824, 328] on p "Att åldras" at bounding box center [955, 335] width 320 height 15
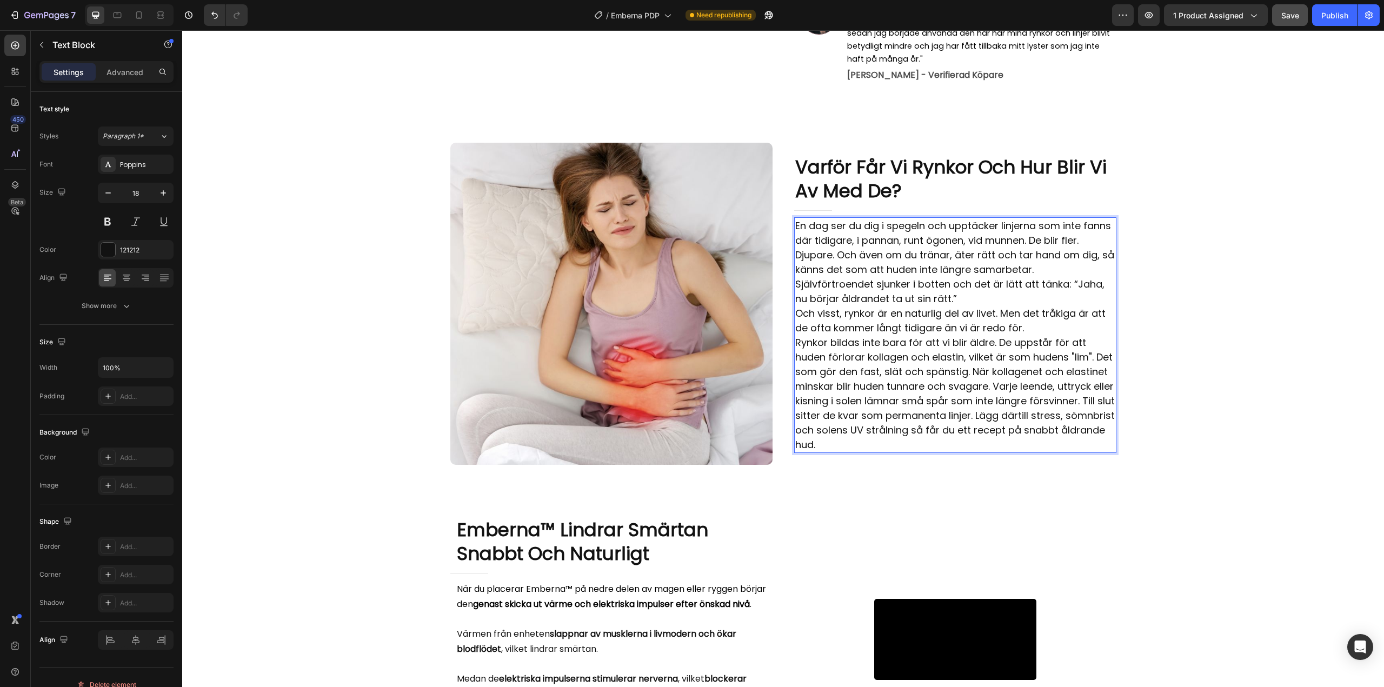
click at [1039, 263] on p "En dag ser du dig i spegeln och upptäcker linjerna som inte fanns där tidigare,…" at bounding box center [955, 247] width 320 height 58
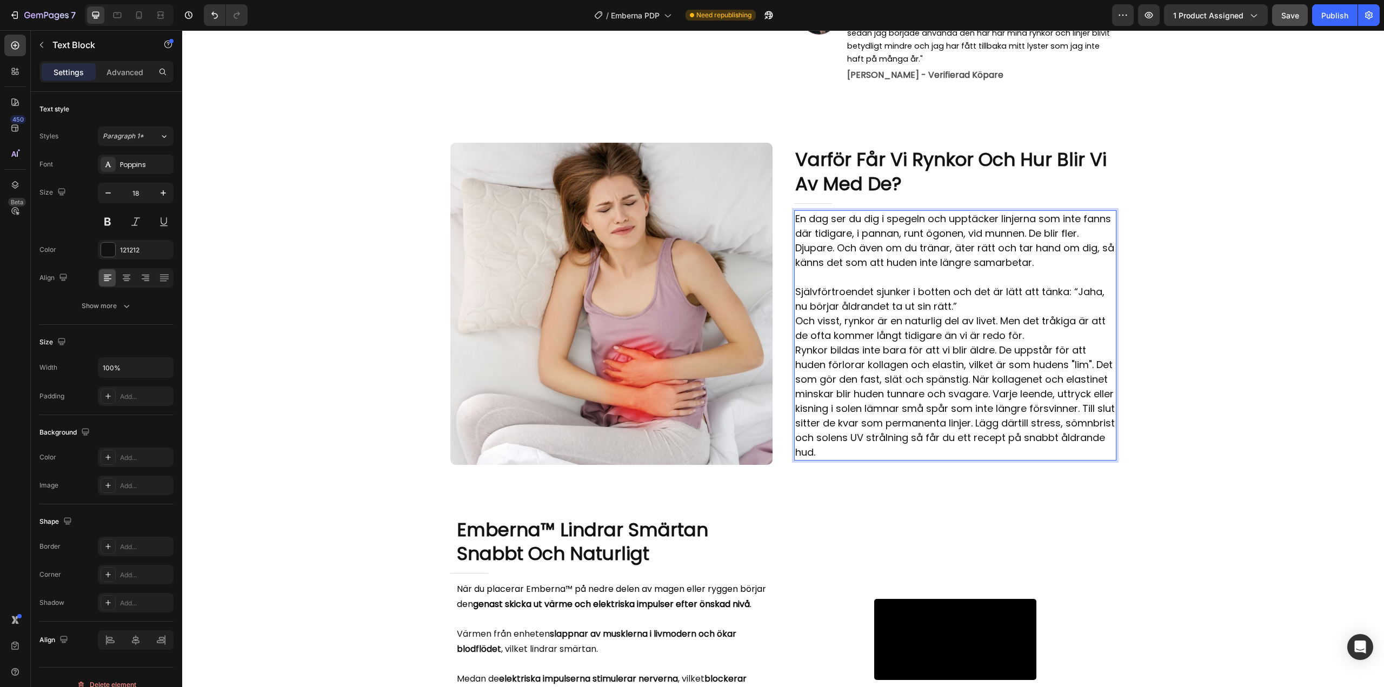
click at [795, 239] on p "En dag ser du dig i spegeln och upptäcker linjerna som inte fanns där tidigare,…" at bounding box center [955, 240] width 320 height 58
click at [970, 296] on p "Självförtroendet sjunker i botten och det är lätt att tänka: “Jaha, nu börjar å…" at bounding box center [955, 313] width 320 height 58
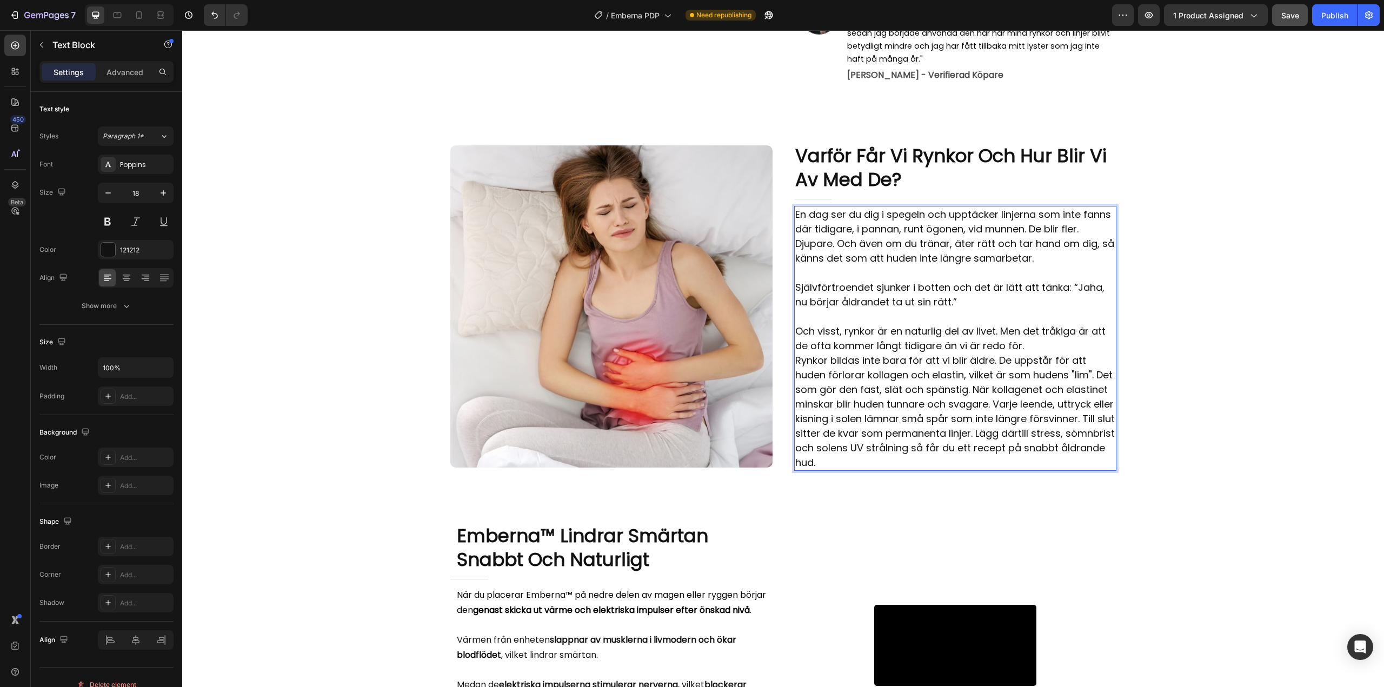
click at [1033, 338] on p "⁠⁠⁠⁠⁠⁠⁠ Och visst, rynkor är en naturlig del av livet. Men det tråkiga är att d…" at bounding box center [955, 331] width 320 height 44
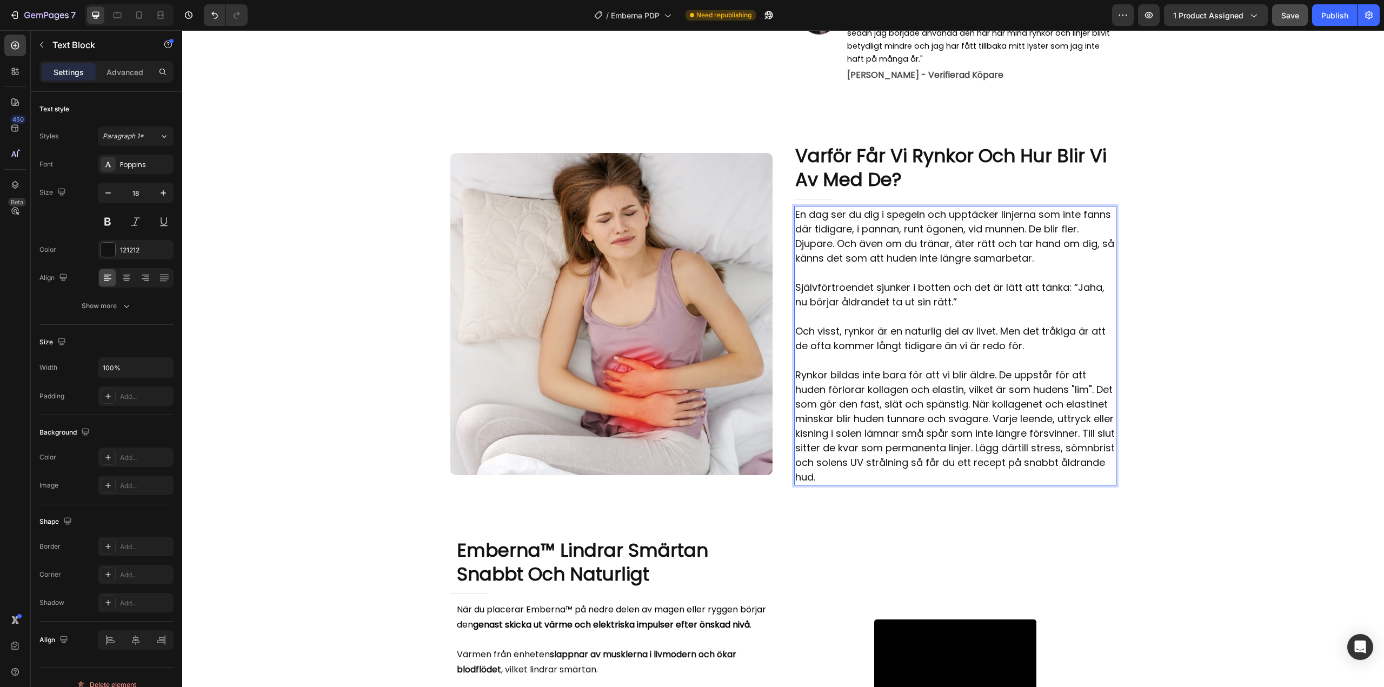
click at [992, 411] on p "Rynkor bildas inte bara för att vi blir äldre. De uppstår för att huden förlora…" at bounding box center [955, 426] width 320 height 117
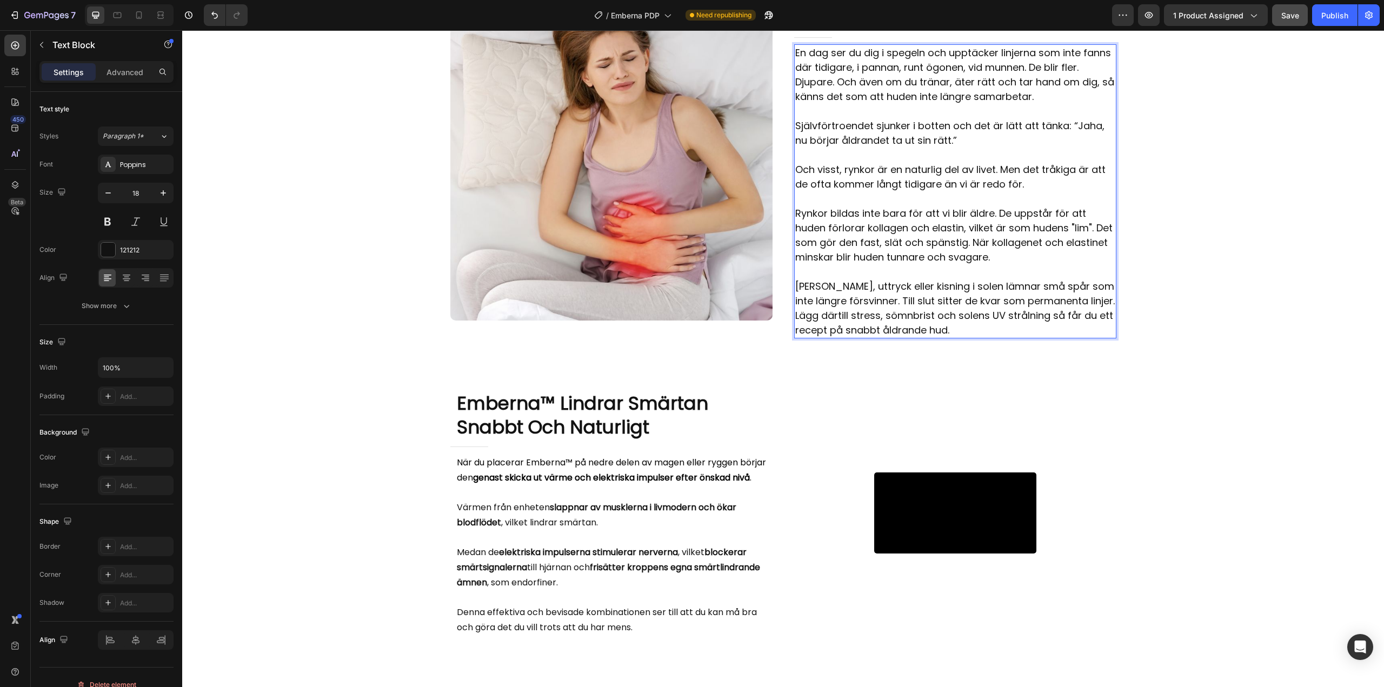
scroll to position [757, 0]
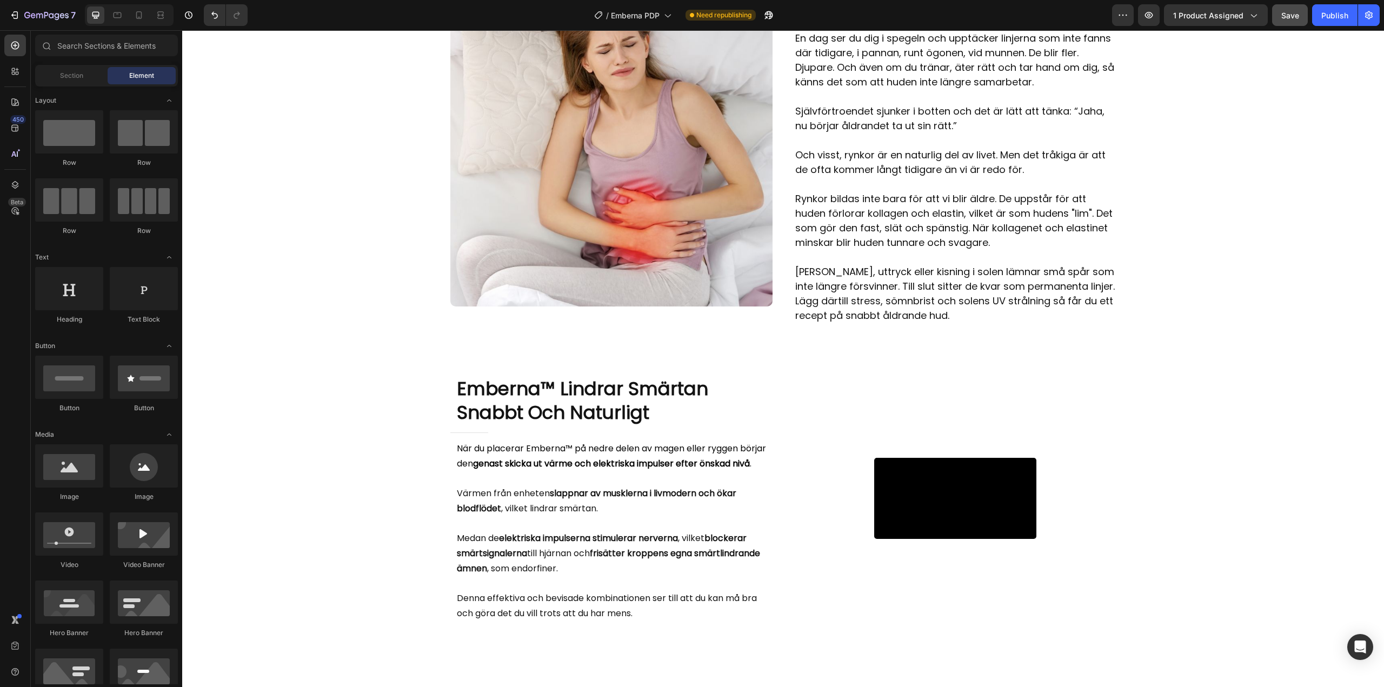
scroll to position [541, 0]
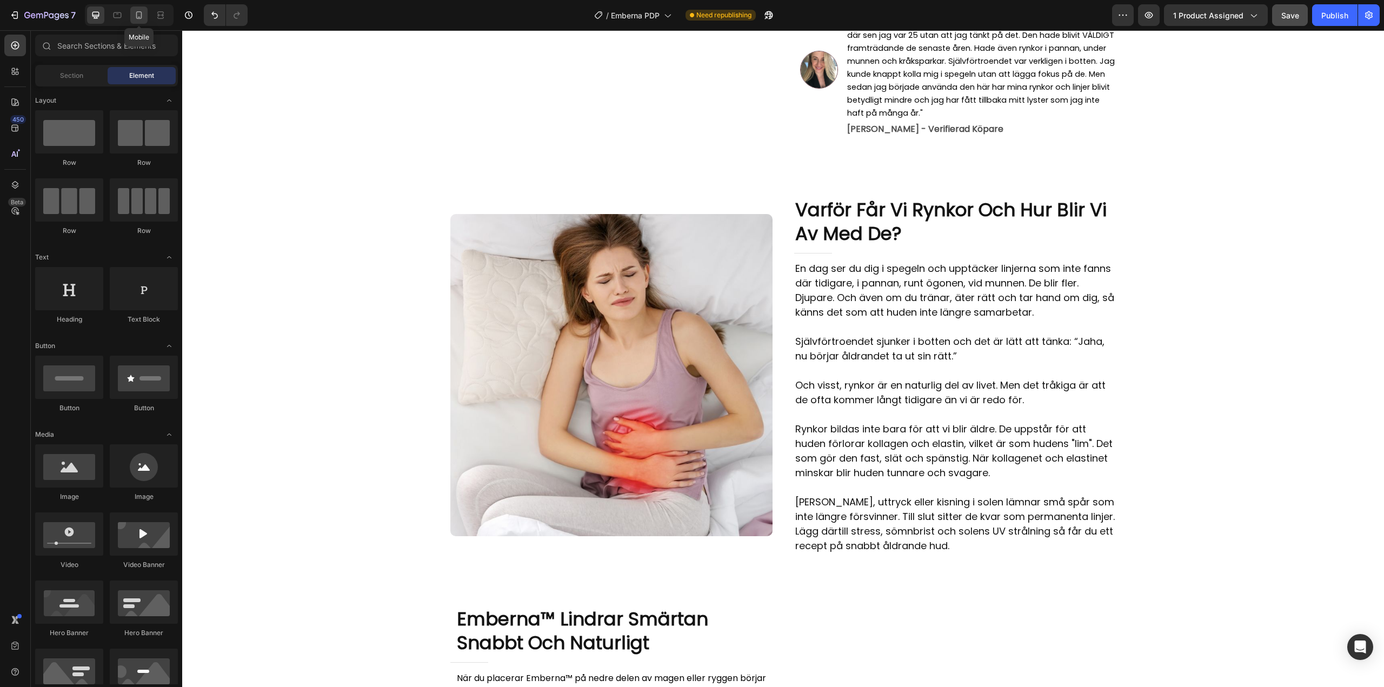
click at [138, 19] on icon at bounding box center [139, 15] width 6 height 8
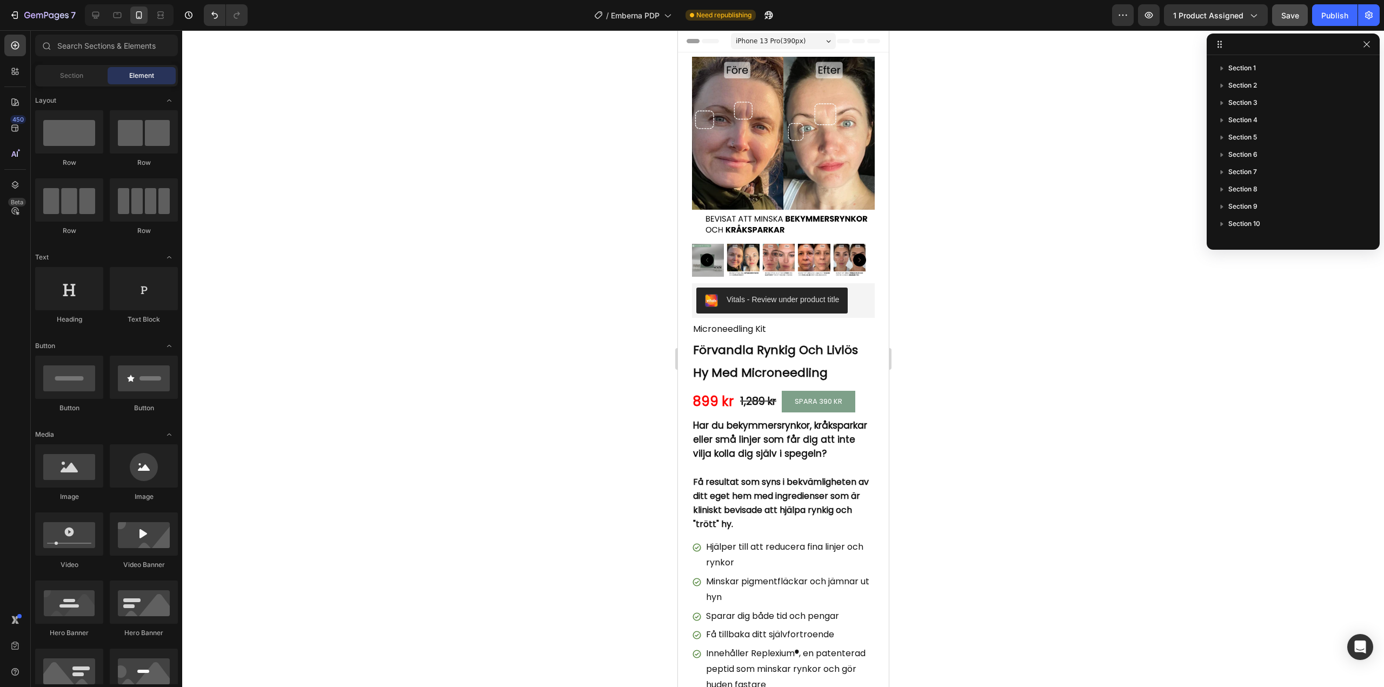
drag, startPoint x: 882, startPoint y: 218, endPoint x: 1568, endPoint y: 82, distance: 699.3
click at [96, 13] on icon at bounding box center [95, 15] width 11 height 11
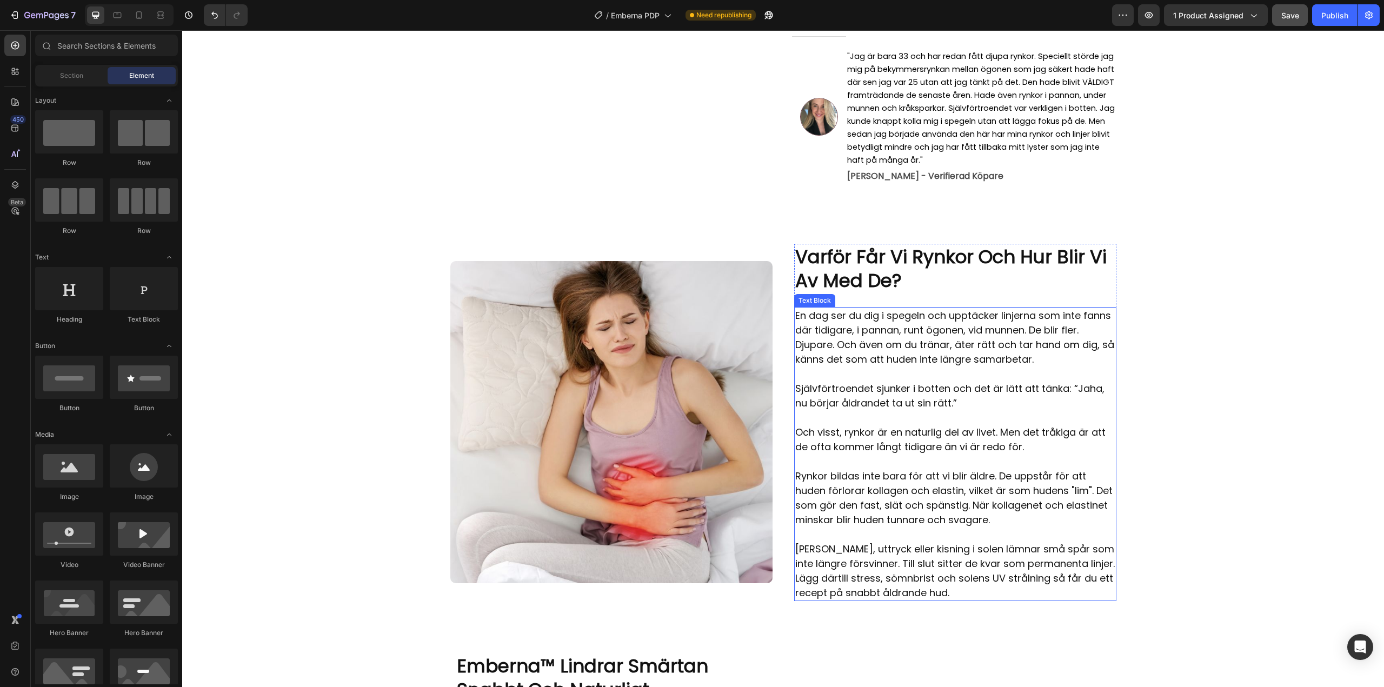
scroll to position [541, 0]
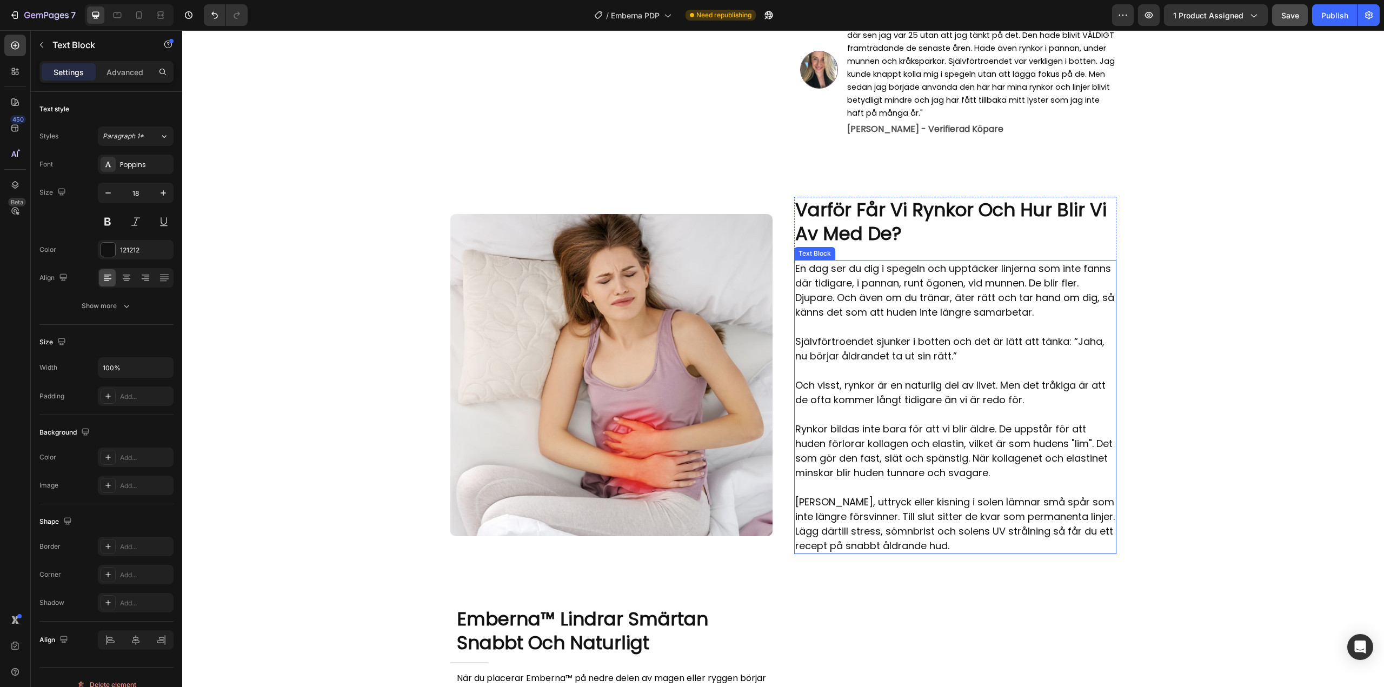
click at [849, 276] on p "En dag ser du dig i spegeln och upptäcker linjerna som inte fanns där tidigare,…" at bounding box center [955, 290] width 320 height 58
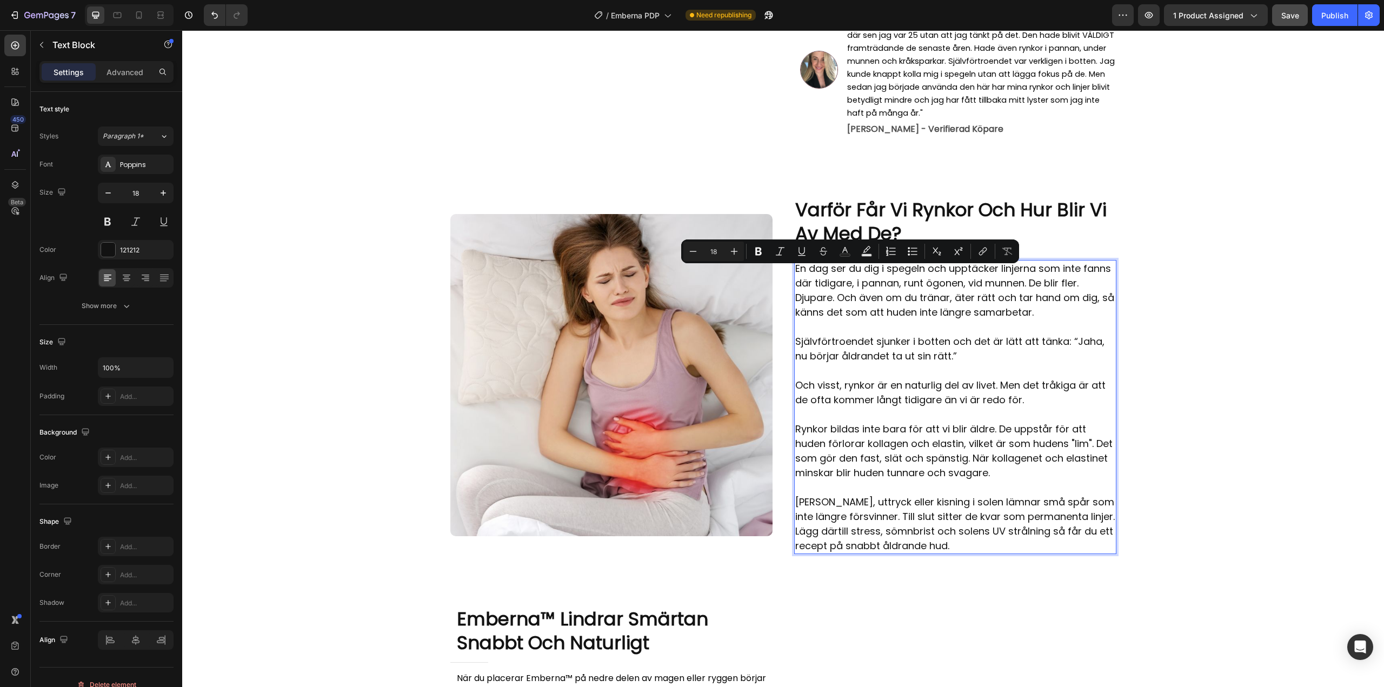
click at [881, 277] on p "En dag ser du dig i spegeln och upptäcker linjerna som inte fanns där tidigare,…" at bounding box center [955, 290] width 320 height 58
click at [849, 277] on p "En dag ser du dig i spegeln och upptäcker linjerna som inte fanns där tidigare,…" at bounding box center [955, 290] width 320 height 58
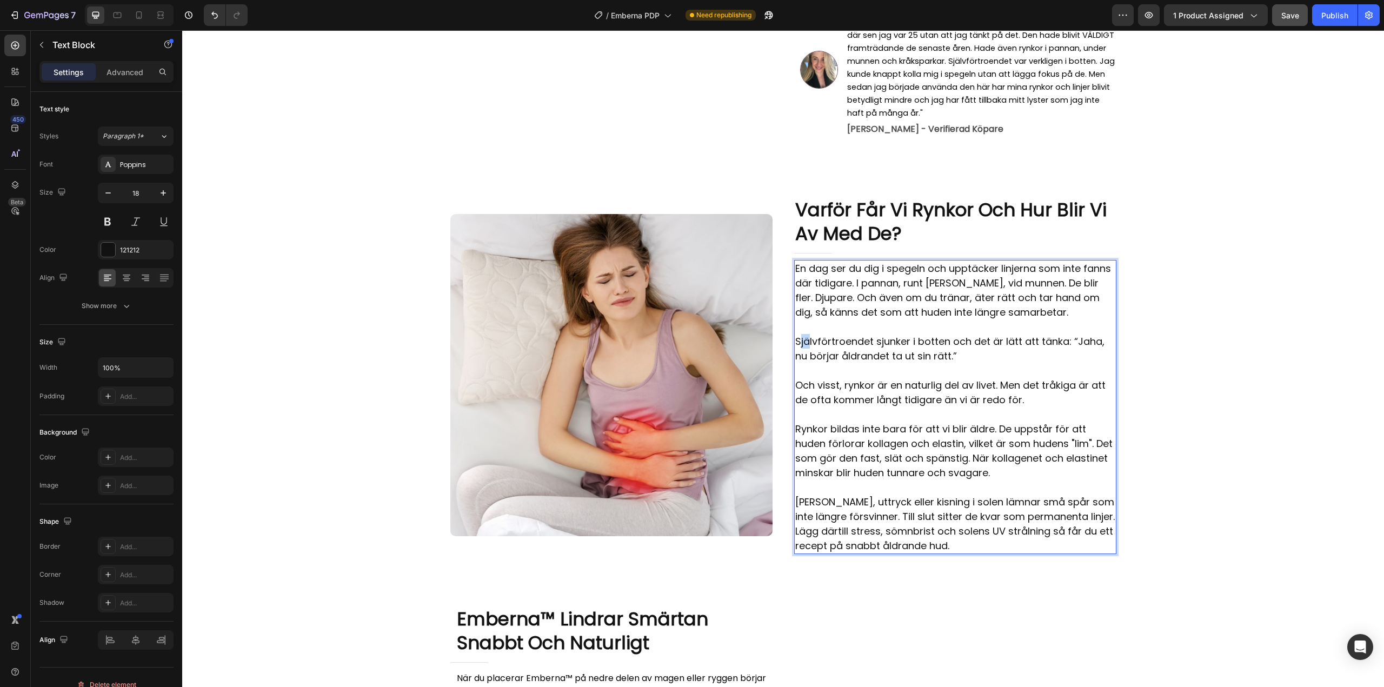
drag, startPoint x: 795, startPoint y: 331, endPoint x: 806, endPoint y: 333, distance: 12.1
click at [806, 334] on p "Självförtroendet sjunker i botten och det är lätt att tänka: “Jaha, nu börjar å…" at bounding box center [955, 348] width 320 height 29
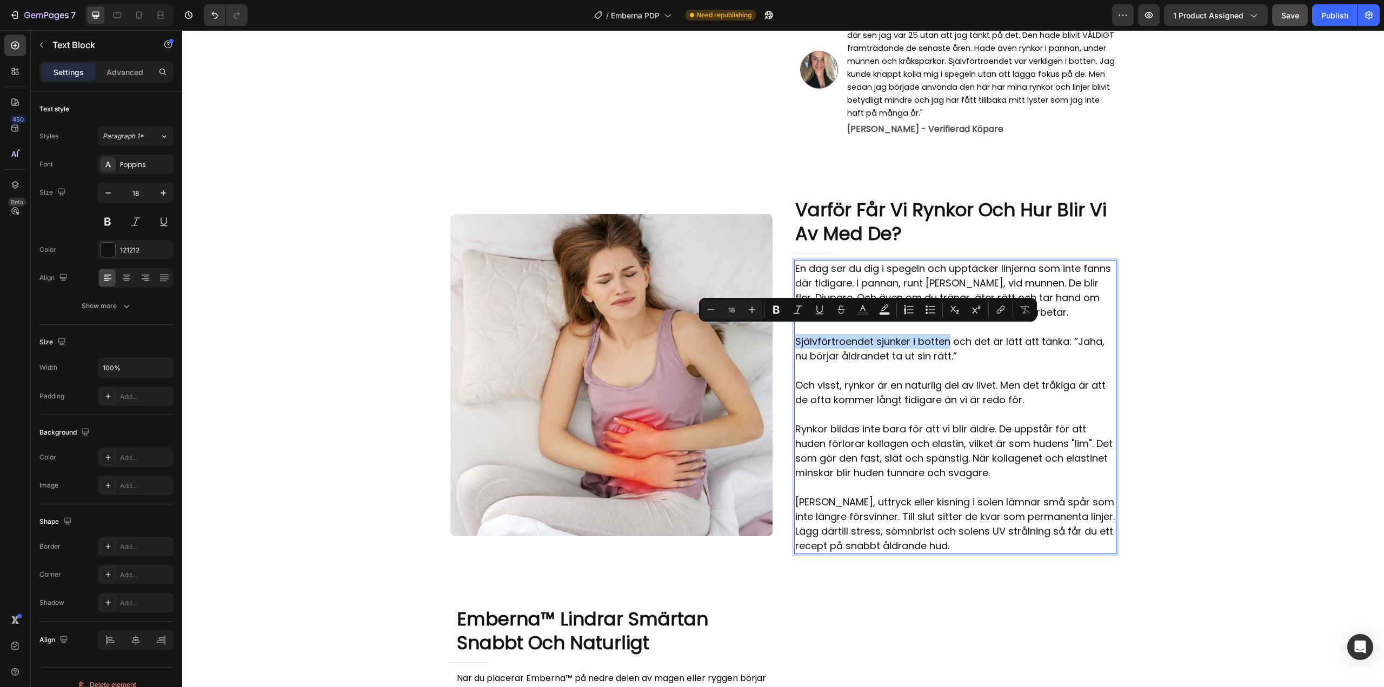
drag, startPoint x: 793, startPoint y: 334, endPoint x: 943, endPoint y: 331, distance: 149.8
click at [943, 334] on p "Självförtroendet sjunker i botten och det är lätt att tänka: “Jaha, nu börjar å…" at bounding box center [955, 348] width 320 height 29
click at [782, 309] on button "Bold" at bounding box center [775, 309] width 19 height 19
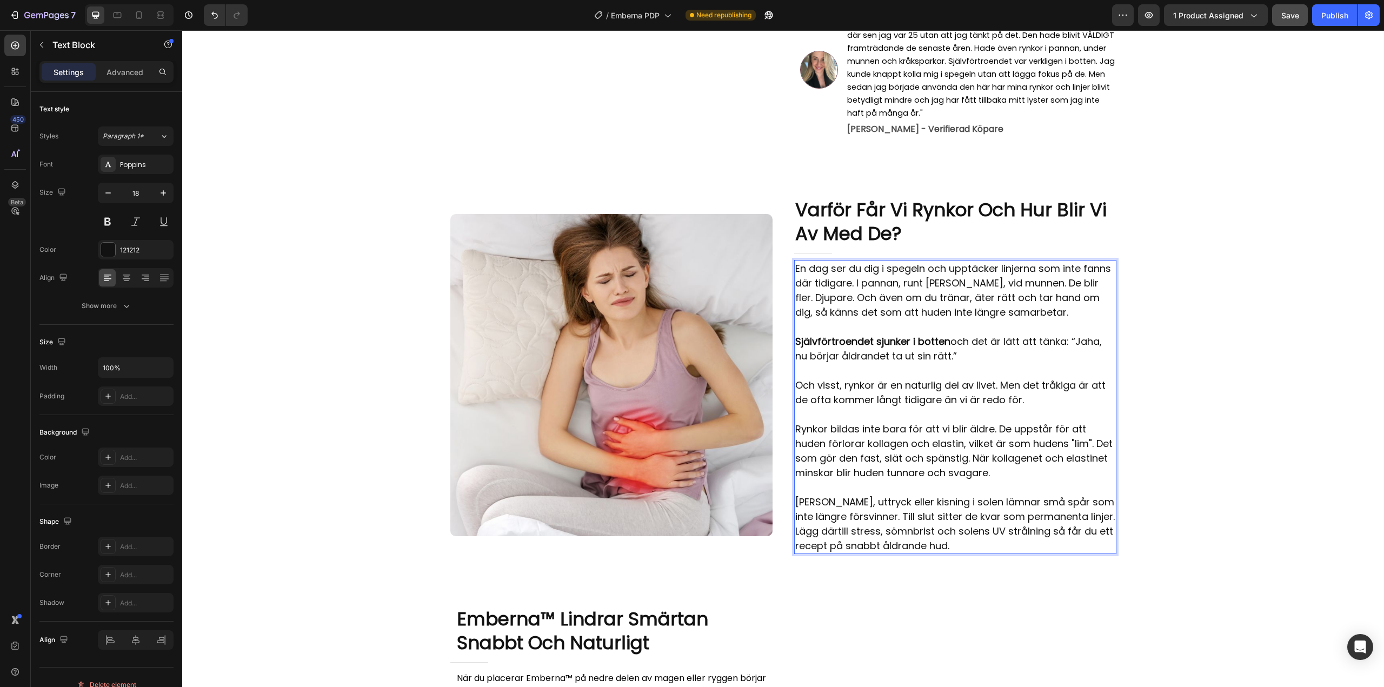
click at [1072, 334] on p "Självförtroendet sjunker i botten och det är lätt att tänka: “Jaha, nu börjar å…" at bounding box center [955, 348] width 320 height 29
drag, startPoint x: 1068, startPoint y: 332, endPoint x: 955, endPoint y: 345, distance: 113.8
click at [955, 345] on p "Självförtroendet sjunker i botten och det är lätt att tänka: “Jaha, nu börjar å…" at bounding box center [955, 348] width 320 height 29
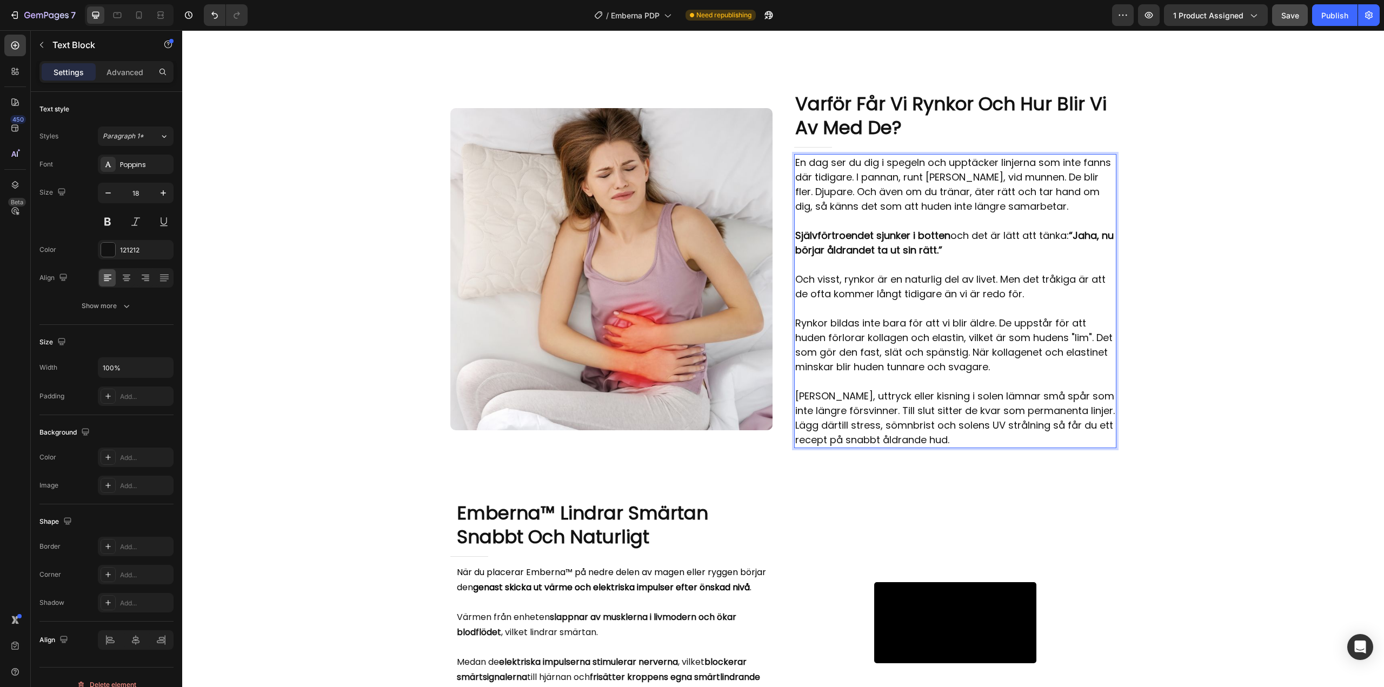
scroll to position [649, 0]
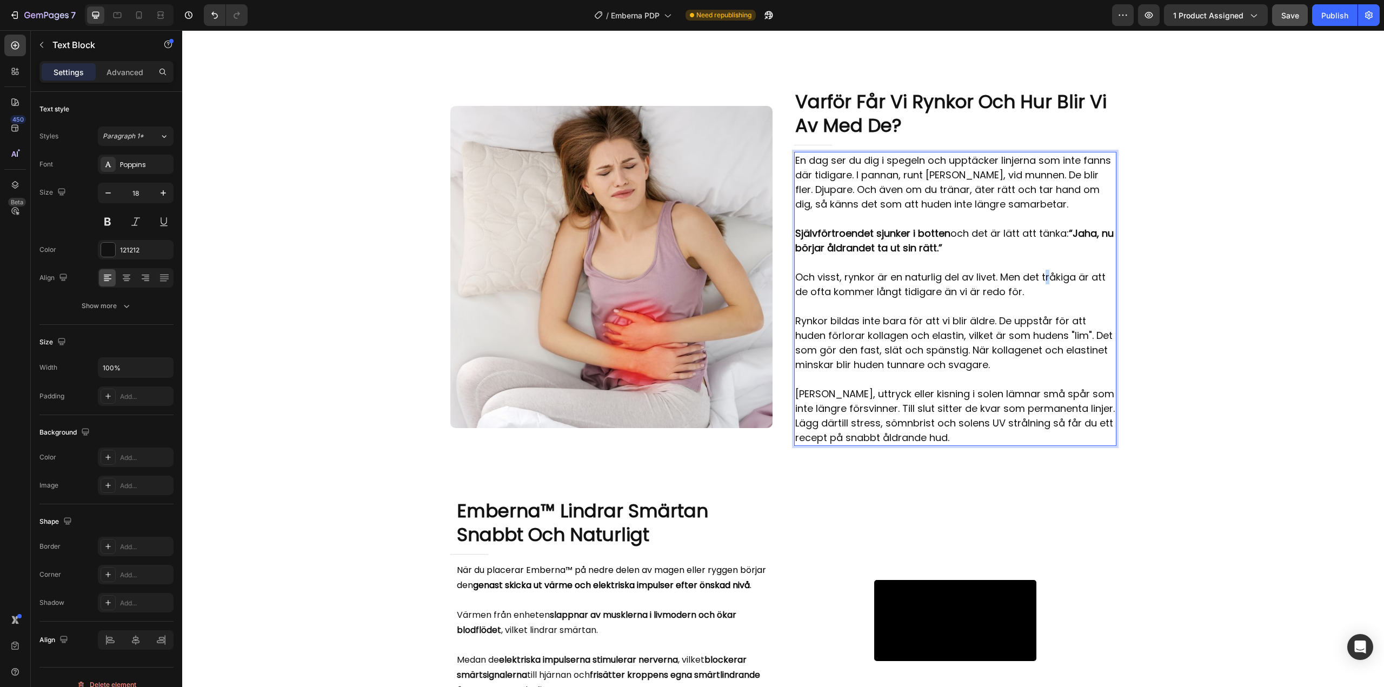
drag, startPoint x: 1041, startPoint y: 269, endPoint x: 1047, endPoint y: 269, distance: 6.5
click at [1047, 269] on p "Och visst, rynkor är en naturlig del av livet. Men det tråkiga är att de ofta k…" at bounding box center [955, 277] width 320 height 44
drag, startPoint x: 1038, startPoint y: 269, endPoint x: 1072, endPoint y: 269, distance: 34.1
click at [1072, 269] on p "Och visst, rynkor är en naturlig del av livet. Men det tråkiga är att de ofta k…" at bounding box center [955, 277] width 320 height 44
drag, startPoint x: 792, startPoint y: 311, endPoint x: 992, endPoint y: 312, distance: 199.5
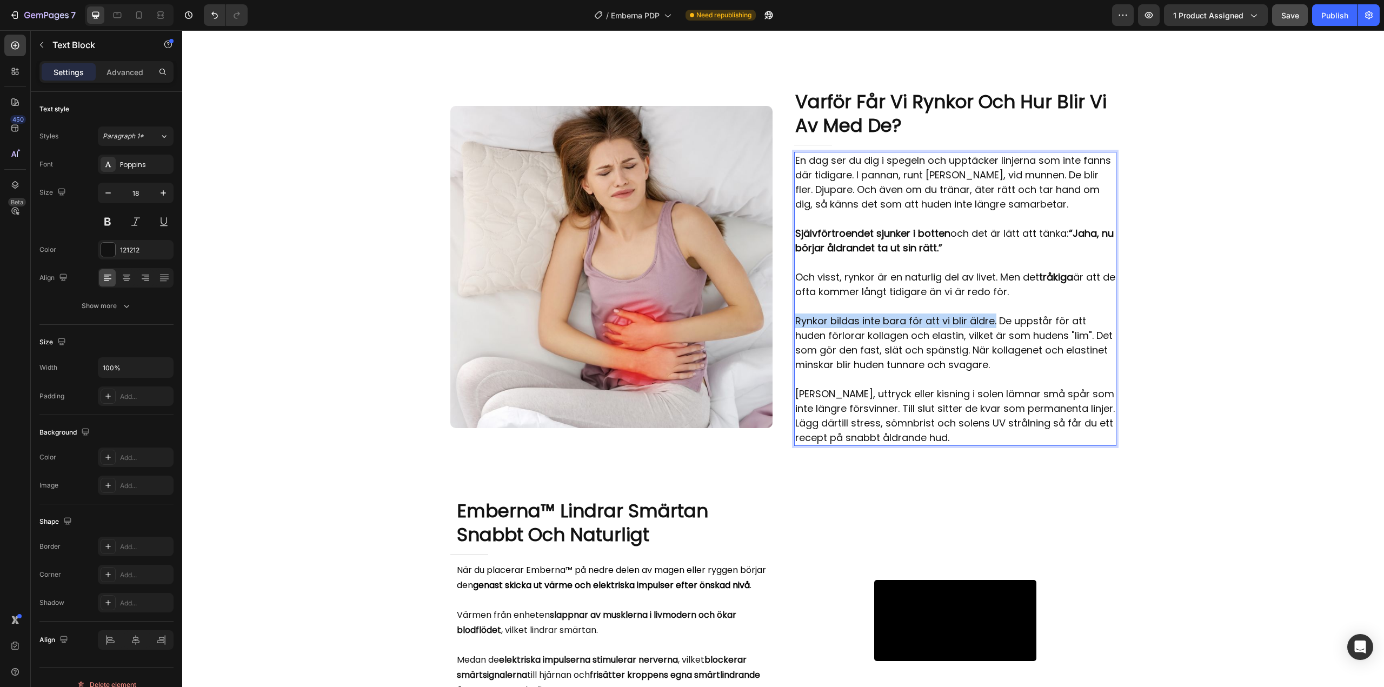
click at [992, 314] on p "Rynkor bildas inte bara för att vi blir äldre. De uppstår för att huden förlora…" at bounding box center [955, 343] width 320 height 58
drag, startPoint x: 863, startPoint y: 328, endPoint x: 904, endPoint y: 326, distance: 40.6
click at [904, 326] on p "Rynkor bildas inte bara för att vi blir äldre. De uppstår för att huden förlora…" at bounding box center [955, 343] width 320 height 58
drag, startPoint x: 930, startPoint y: 326, endPoint x: 958, endPoint y: 325, distance: 27.6
click at [958, 325] on p "Rynkor bildas inte bara för att vi blir äldre. De uppstår för att huden förlora…" at bounding box center [955, 343] width 320 height 58
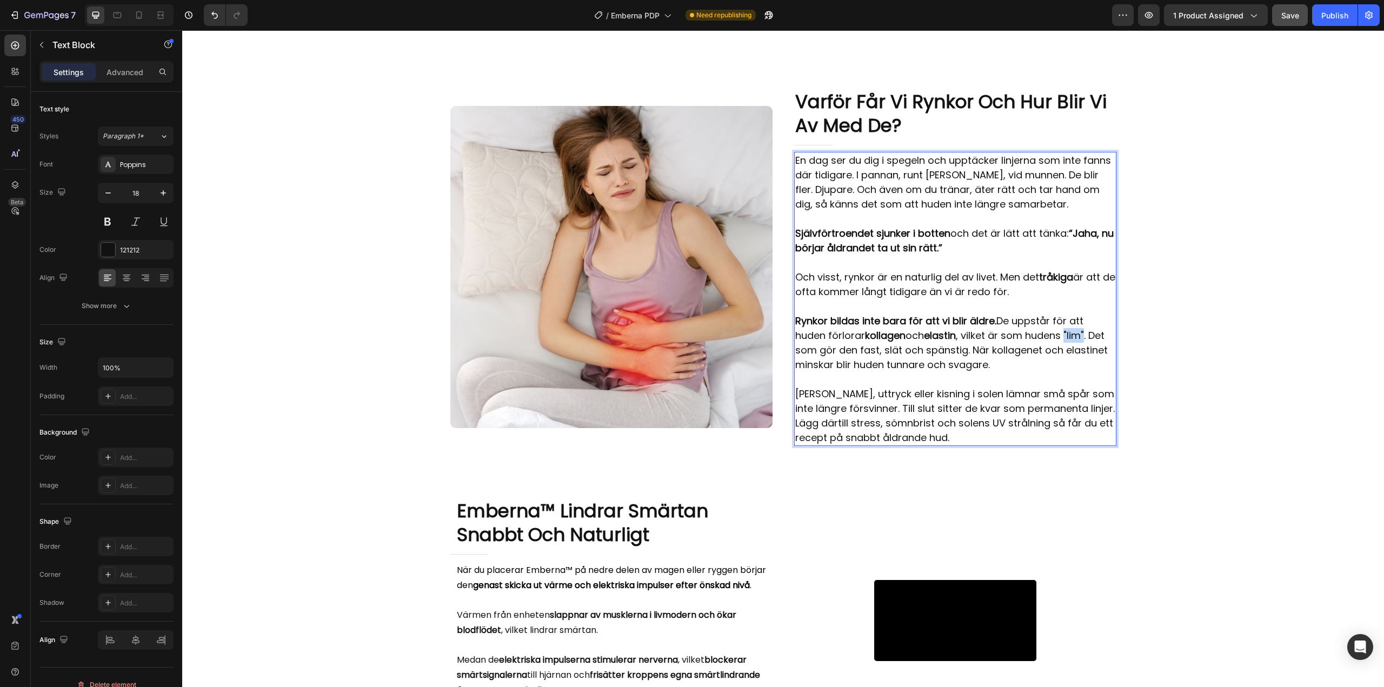
drag, startPoint x: 1068, startPoint y: 326, endPoint x: 1088, endPoint y: 326, distance: 19.5
click at [1088, 326] on p "Rynkor bildas inte bara för att vi blir äldre. De uppstår för att huden förlora…" at bounding box center [955, 343] width 320 height 58
click at [855, 342] on p "Rynkor bildas inte bara för att vi blir äldre. De uppstår för att huden förlora…" at bounding box center [955, 343] width 320 height 58
click at [856, 341] on p "Rynkor bildas inte bara för att vi blir äldre. De uppstår för att huden förlora…" at bounding box center [955, 343] width 320 height 58
drag, startPoint x: 858, startPoint y: 341, endPoint x: 896, endPoint y: 342, distance: 37.3
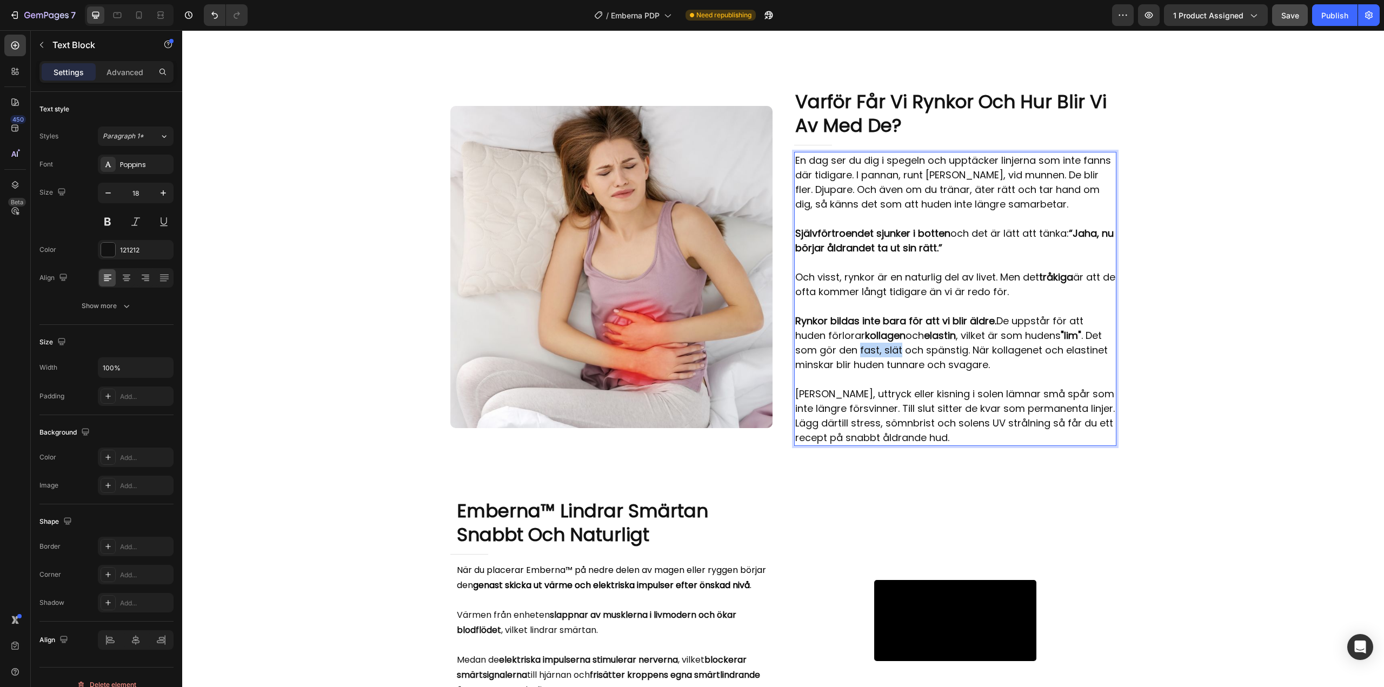
click at [896, 342] on p "Rynkor bildas inte bara för att vi blir äldre. De uppstår för att huden förlora…" at bounding box center [955, 343] width 320 height 58
drag, startPoint x: 905, startPoint y: 342, endPoint x: 959, endPoint y: 341, distance: 53.5
click at [959, 341] on p "Rynkor bildas inte bara för att vi blir äldre. De uppstår för att huden förlora…" at bounding box center [955, 343] width 320 height 58
click at [1008, 357] on p "Rynkor bildas inte bara för att vi blir äldre. De uppstår för att huden förlora…" at bounding box center [955, 343] width 320 height 58
drag, startPoint x: 884, startPoint y: 357, endPoint x: 984, endPoint y: 356, distance: 100.0
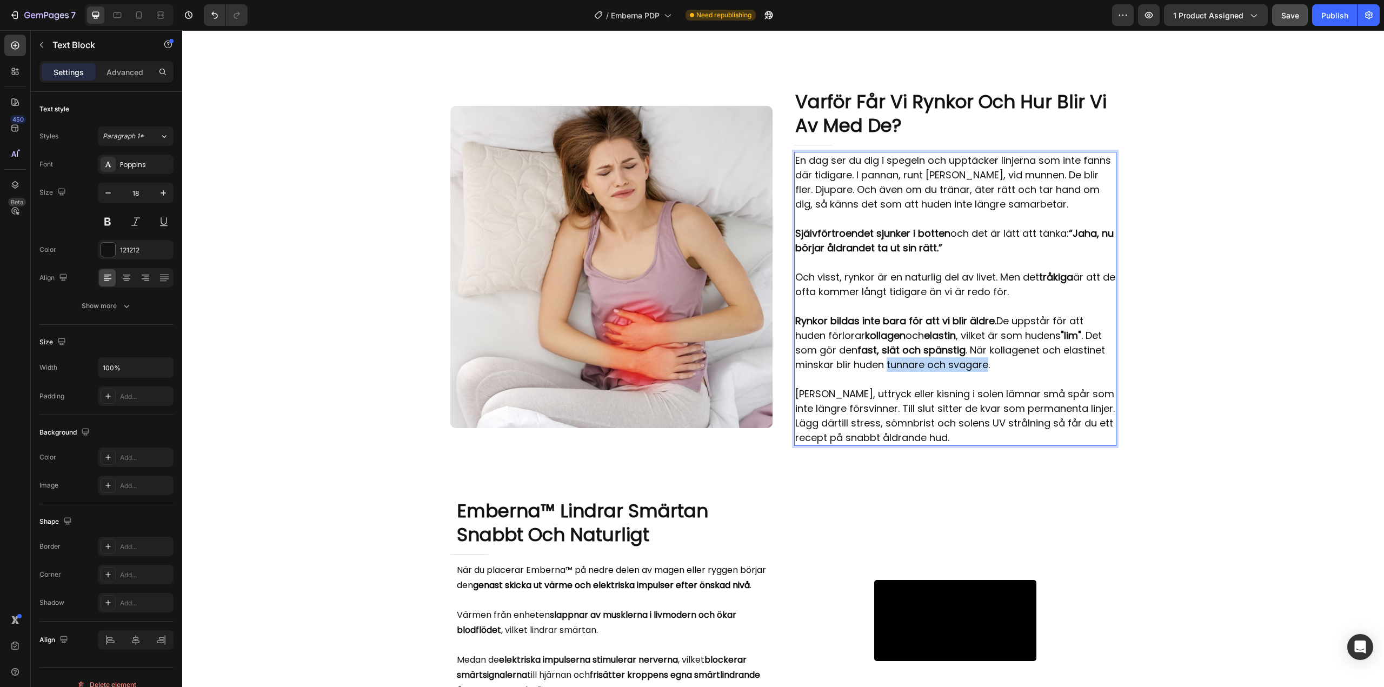
click at [984, 356] on p "Rynkor bildas inte bara för att vi blir äldre. De uppstår för att huden förlora…" at bounding box center [955, 343] width 320 height 58
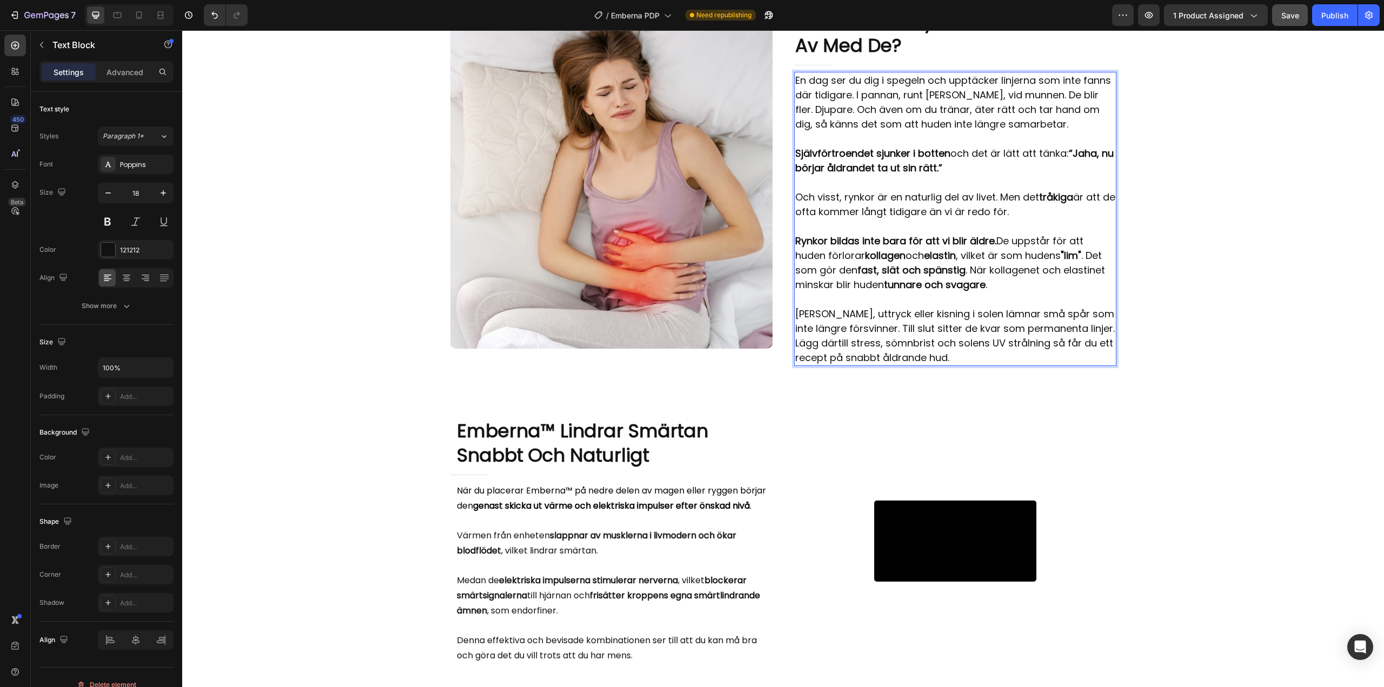
scroll to position [757, 0]
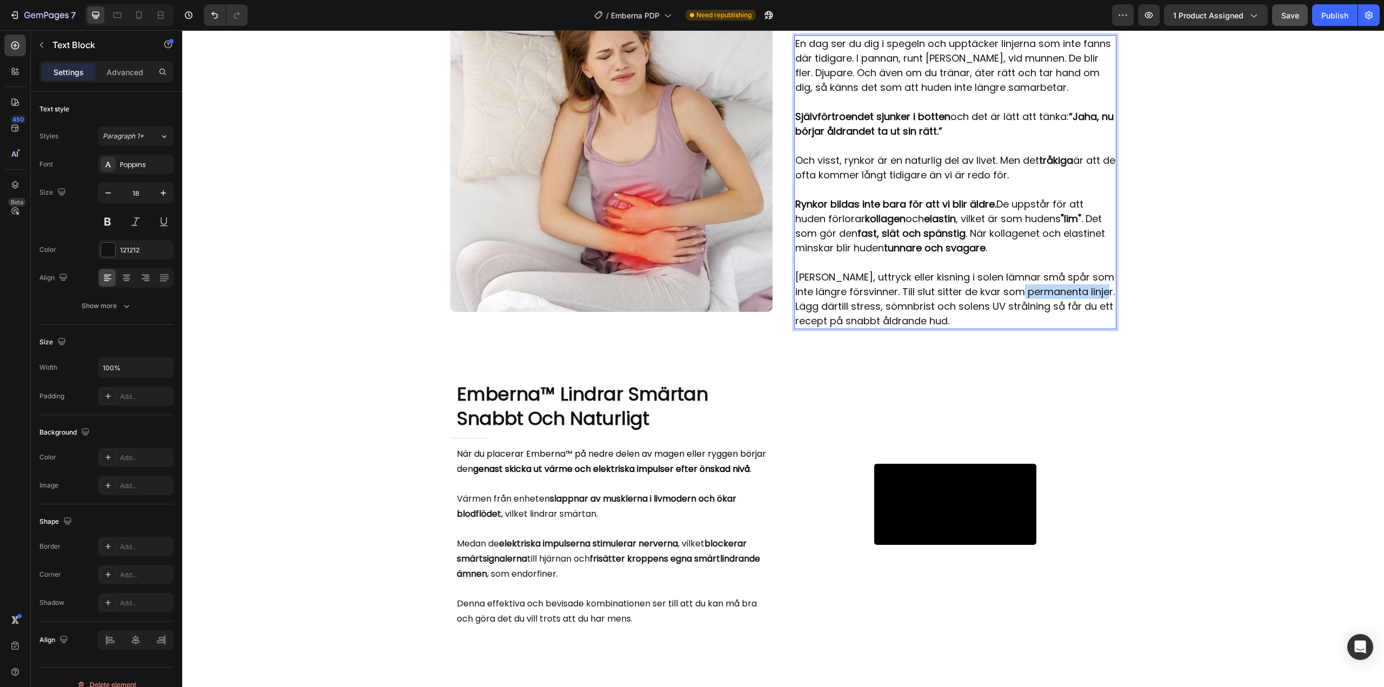
drag, startPoint x: 1024, startPoint y: 292, endPoint x: 813, endPoint y: 309, distance: 211.5
click at [813, 309] on p "Varje leende, uttryck eller kisning i solen lämnar små spår som inte längre för…" at bounding box center [955, 299] width 320 height 58
click at [1017, 322] on p "Varje leende, uttryck eller kisning i solen lämnar små spår som inte längre för…" at bounding box center [955, 299] width 320 height 58
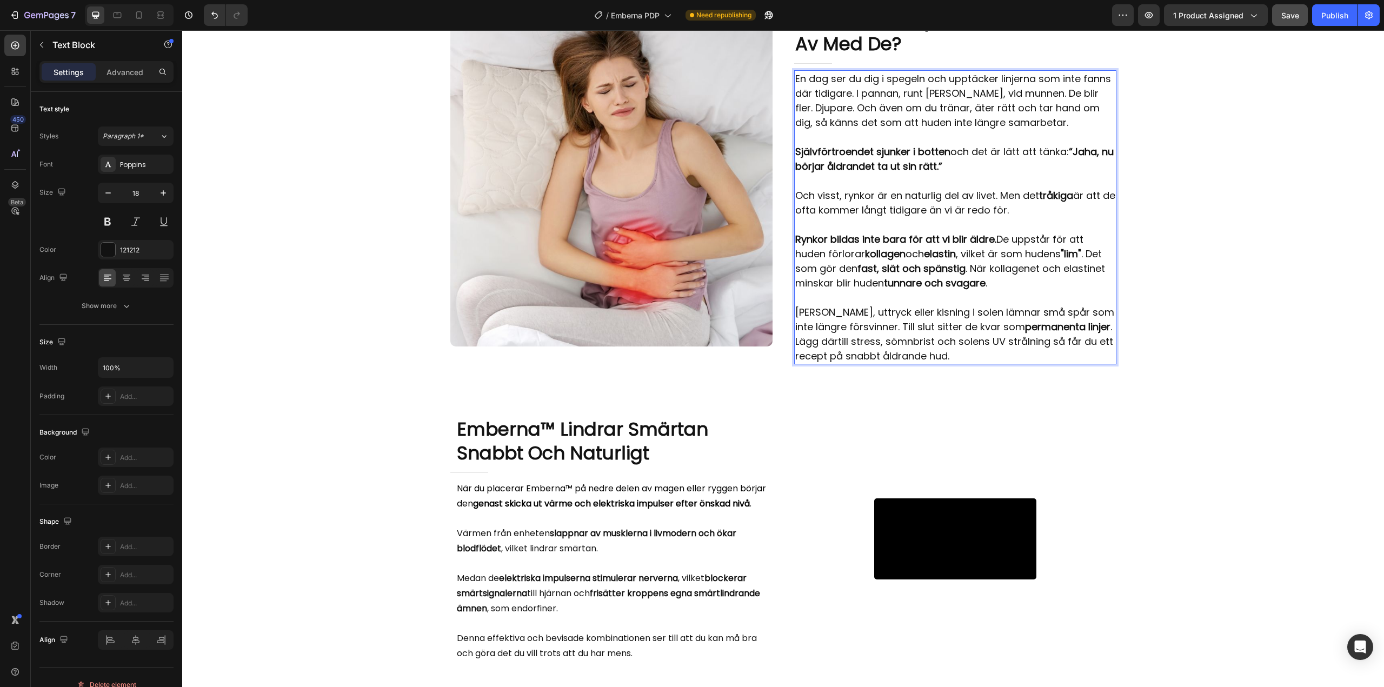
scroll to position [595, 0]
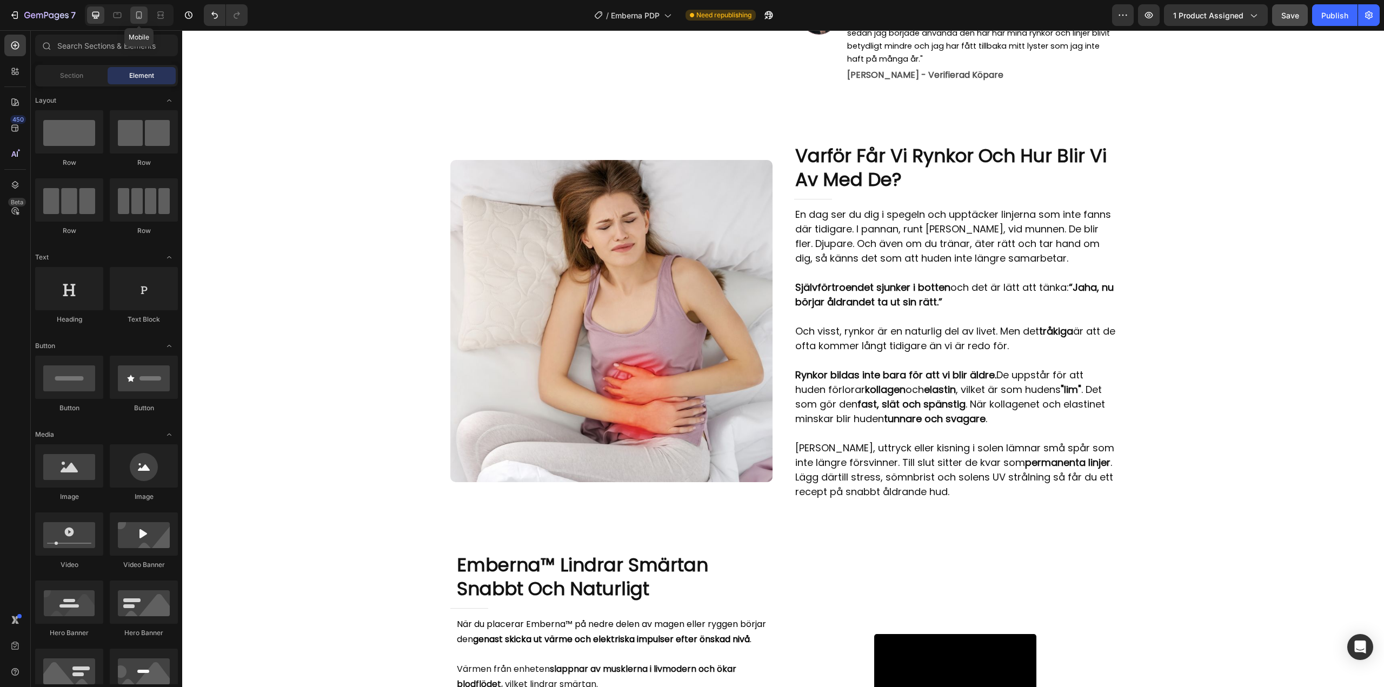
click at [139, 17] on icon at bounding box center [139, 15] width 6 height 8
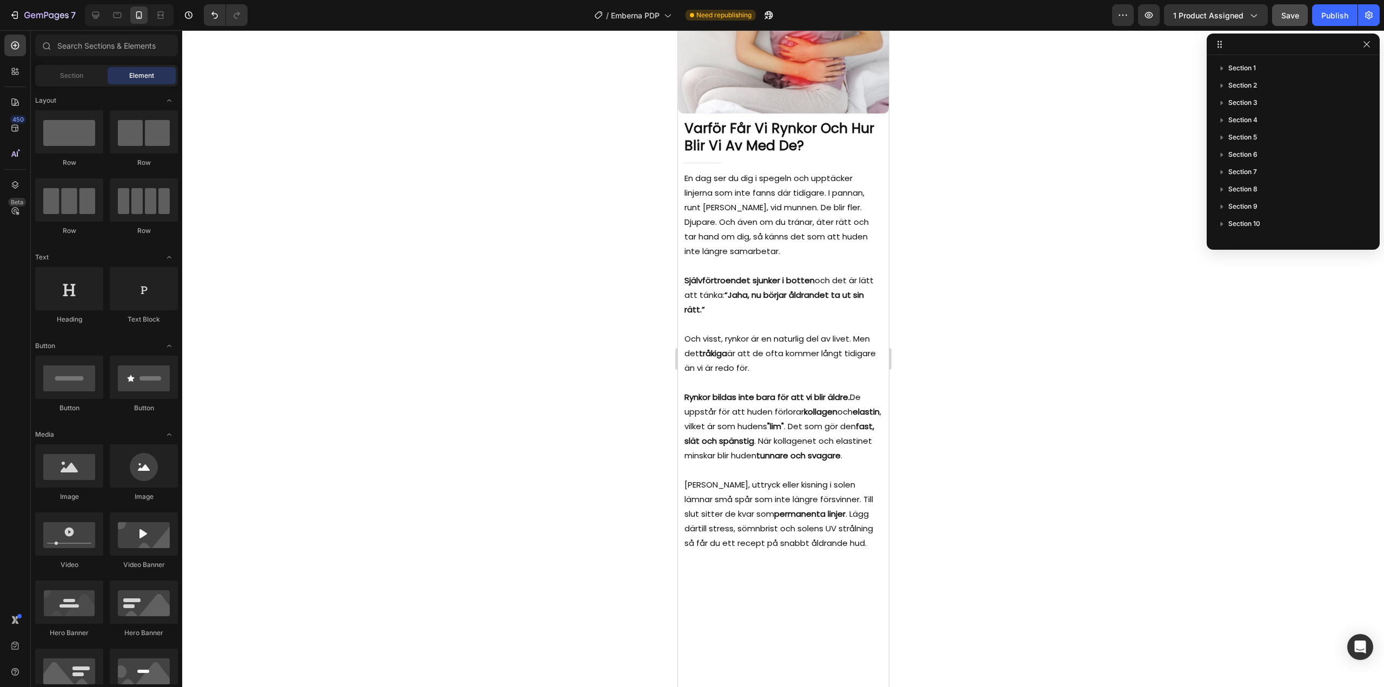
scroll to position [1128, 0]
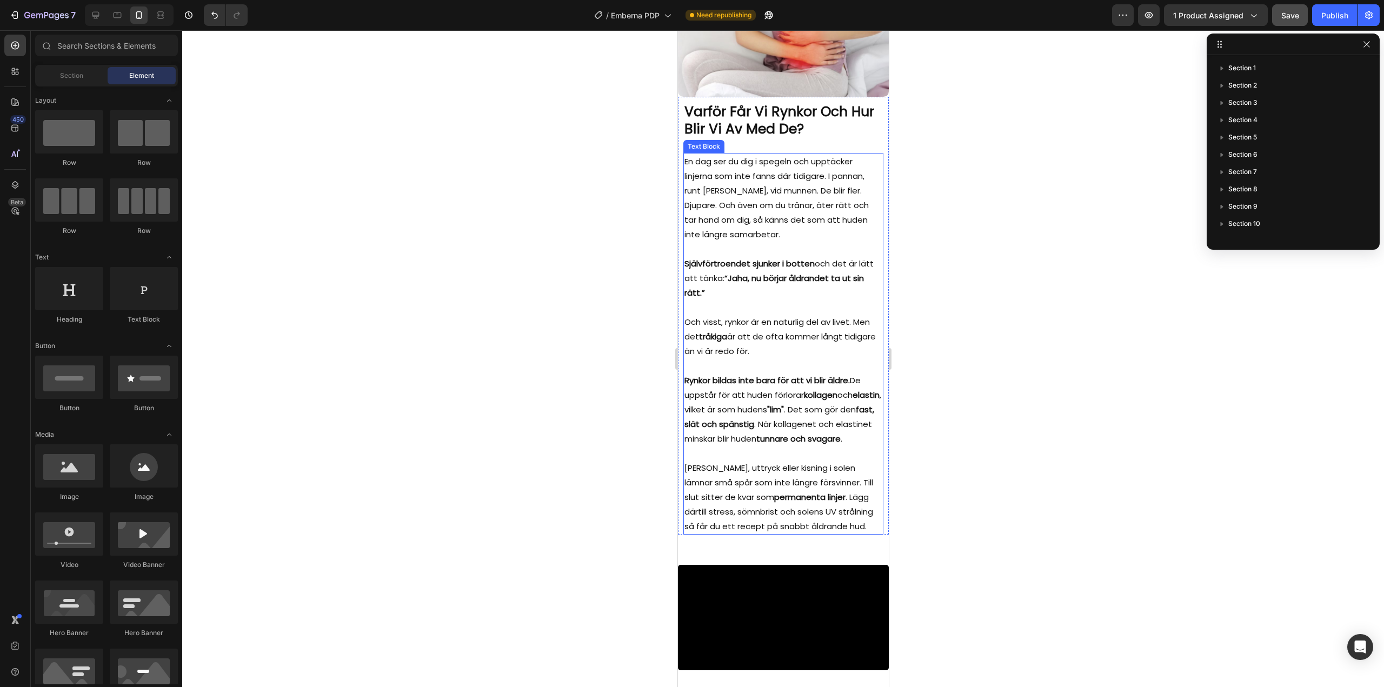
click at [753, 197] on p "En dag ser du dig i spegeln och upptäcker linjerna som inte fanns där tidigare.…" at bounding box center [783, 198] width 198 height 88
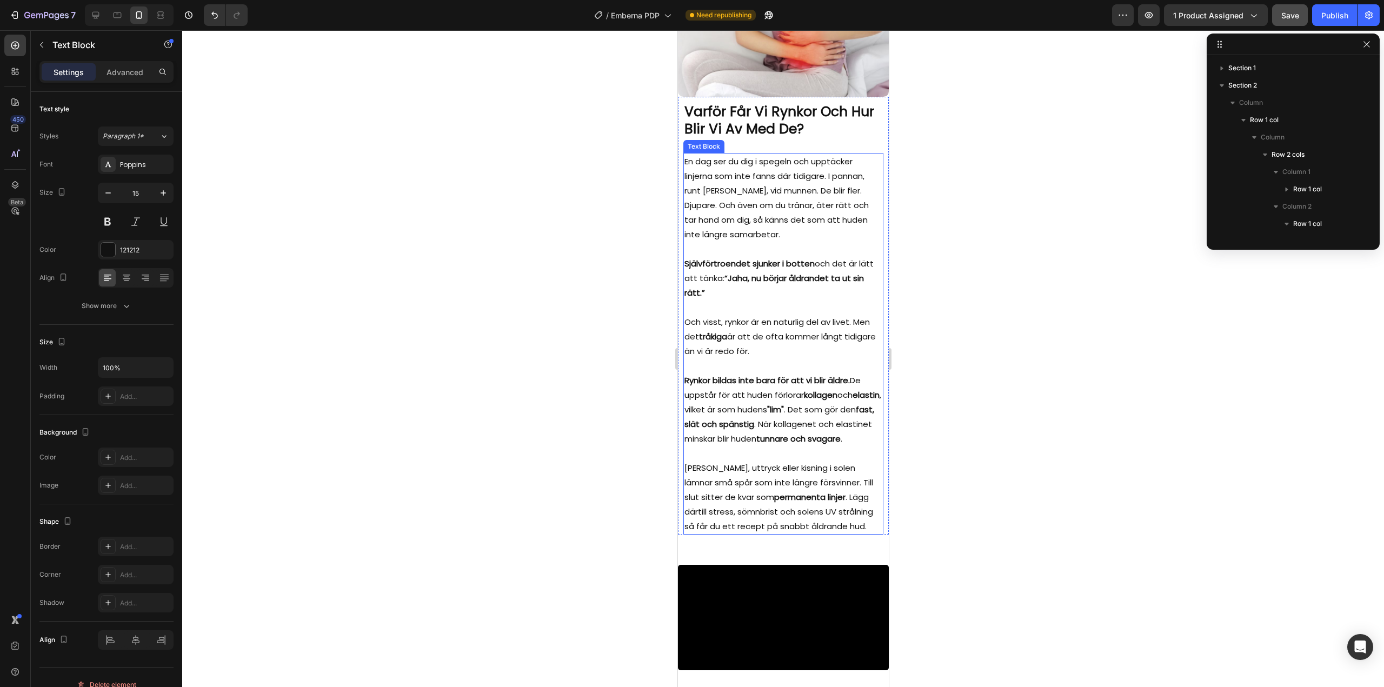
scroll to position [153, 0]
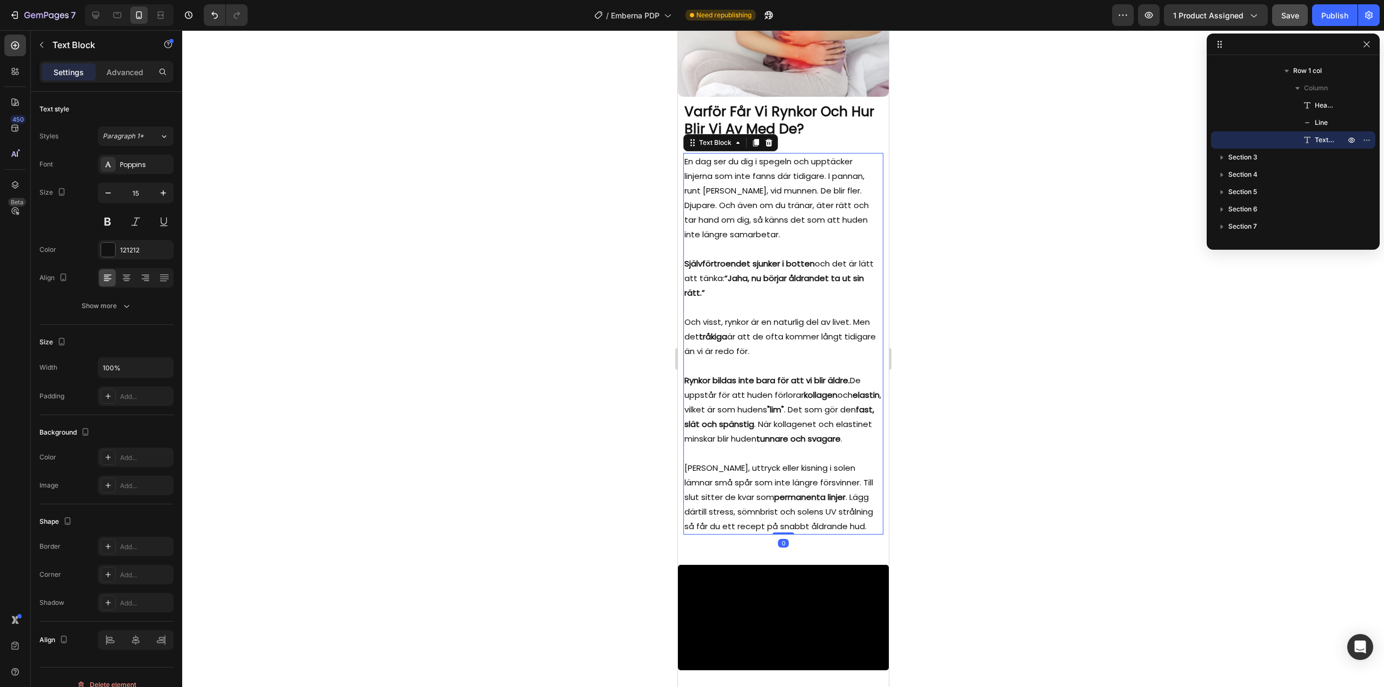
click at [735, 201] on p "En dag ser du dig i spegeln och upptäcker linjerna som inte fanns där tidigare.…" at bounding box center [783, 198] width 198 height 88
drag, startPoint x: 753, startPoint y: 197, endPoint x: 711, endPoint y: 213, distance: 45.7
click at [711, 213] on p "En dag ser du dig i spegeln och upptäcker linjerna som inte fanns där tidigare.…" at bounding box center [783, 198] width 198 height 88
click at [732, 216] on p "En dag ser du dig i spegeln och upptäcker linjerna som inte fanns där tidigare.…" at bounding box center [783, 198] width 198 height 88
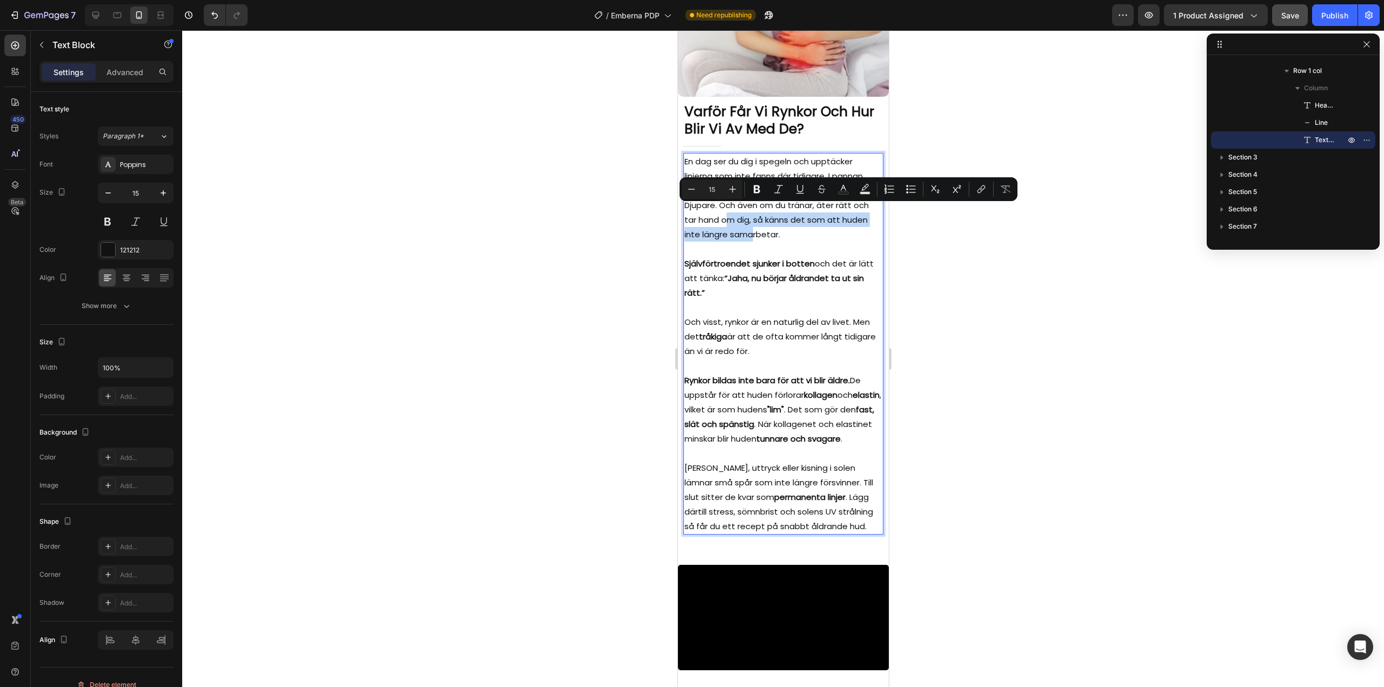
drag, startPoint x: 717, startPoint y: 212, endPoint x: 762, endPoint y: 226, distance: 46.5
click at [762, 226] on p "En dag ser du dig i spegeln och upptäcker linjerna som inte fanns där tidigare.…" at bounding box center [783, 198] width 198 height 88
click at [753, 188] on icon "Editor contextual toolbar" at bounding box center [756, 189] width 11 height 11
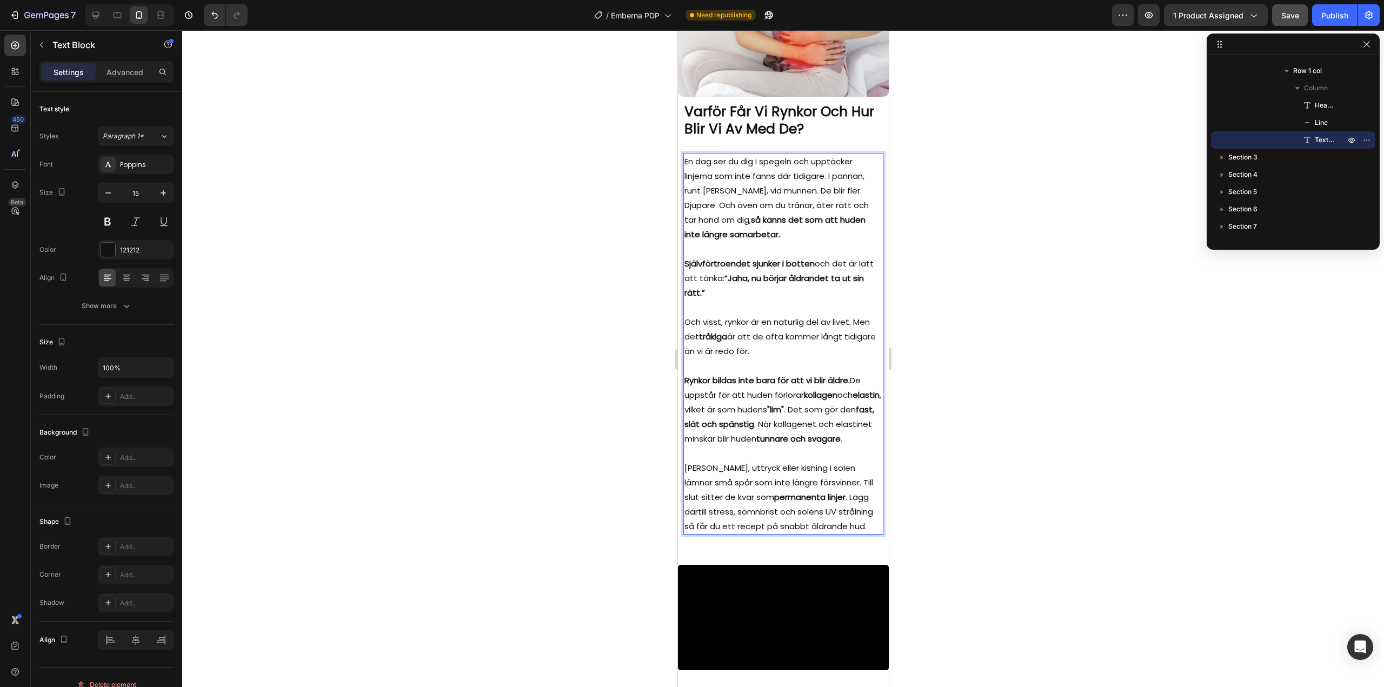
click at [779, 225] on p "En dag ser du dig i spegeln och upptäcker linjerna som inte fanns där tidigare.…" at bounding box center [783, 198] width 198 height 88
click at [941, 239] on div at bounding box center [783, 358] width 1202 height 657
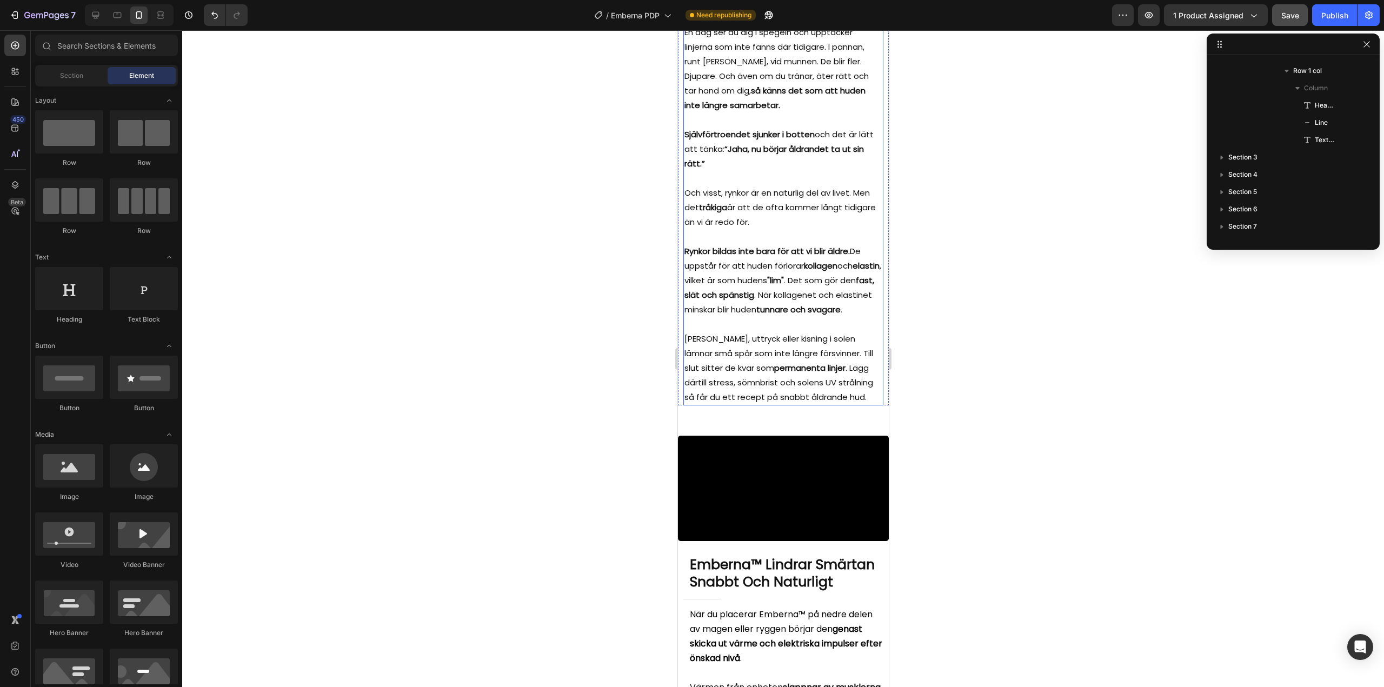
scroll to position [1344, 0]
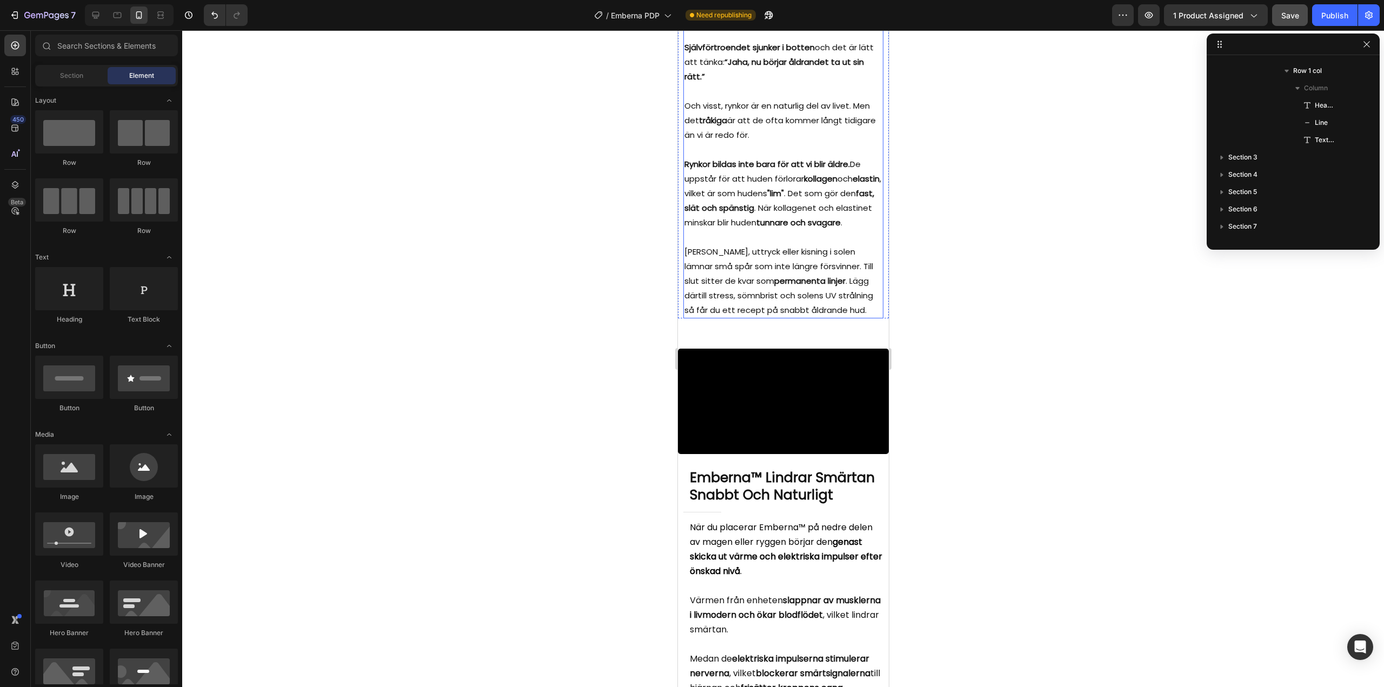
click at [786, 317] on p "Varje leende, uttryck eller kisning i solen lämnar små spår som inte längre för…" at bounding box center [783, 280] width 198 height 73
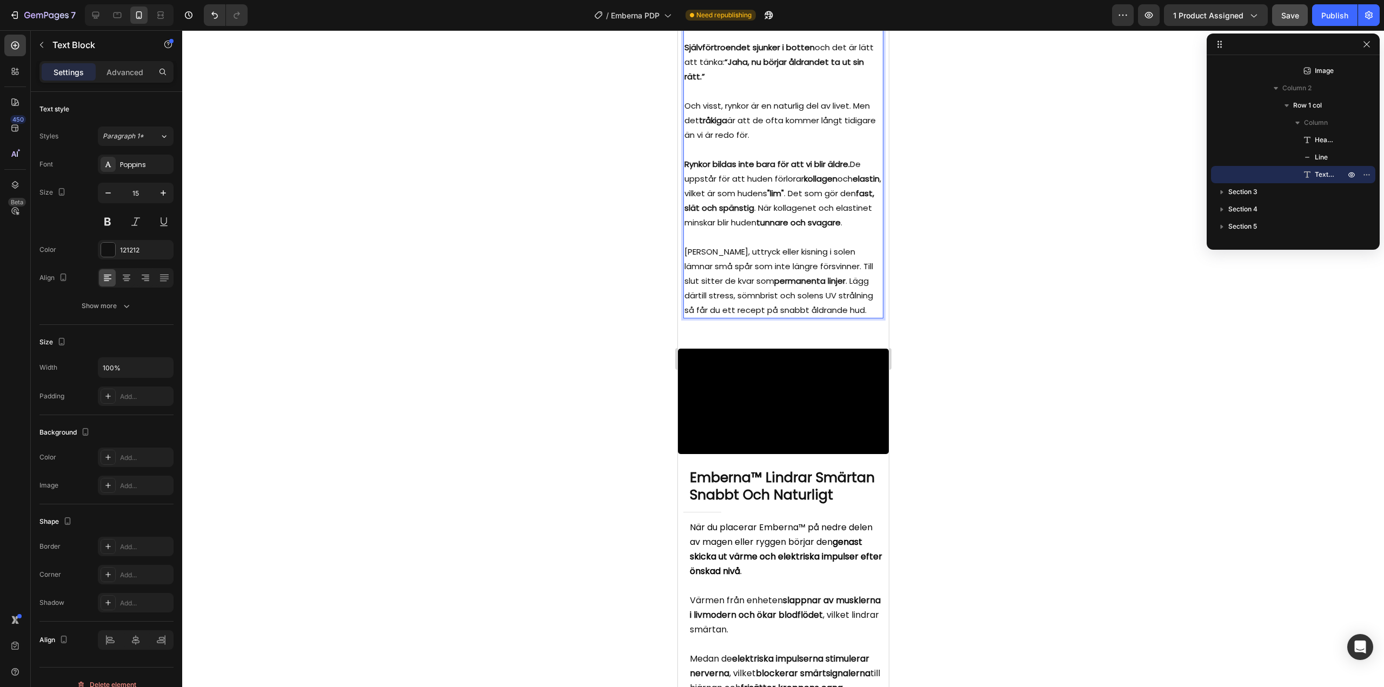
click at [622, 332] on div at bounding box center [783, 358] width 1202 height 657
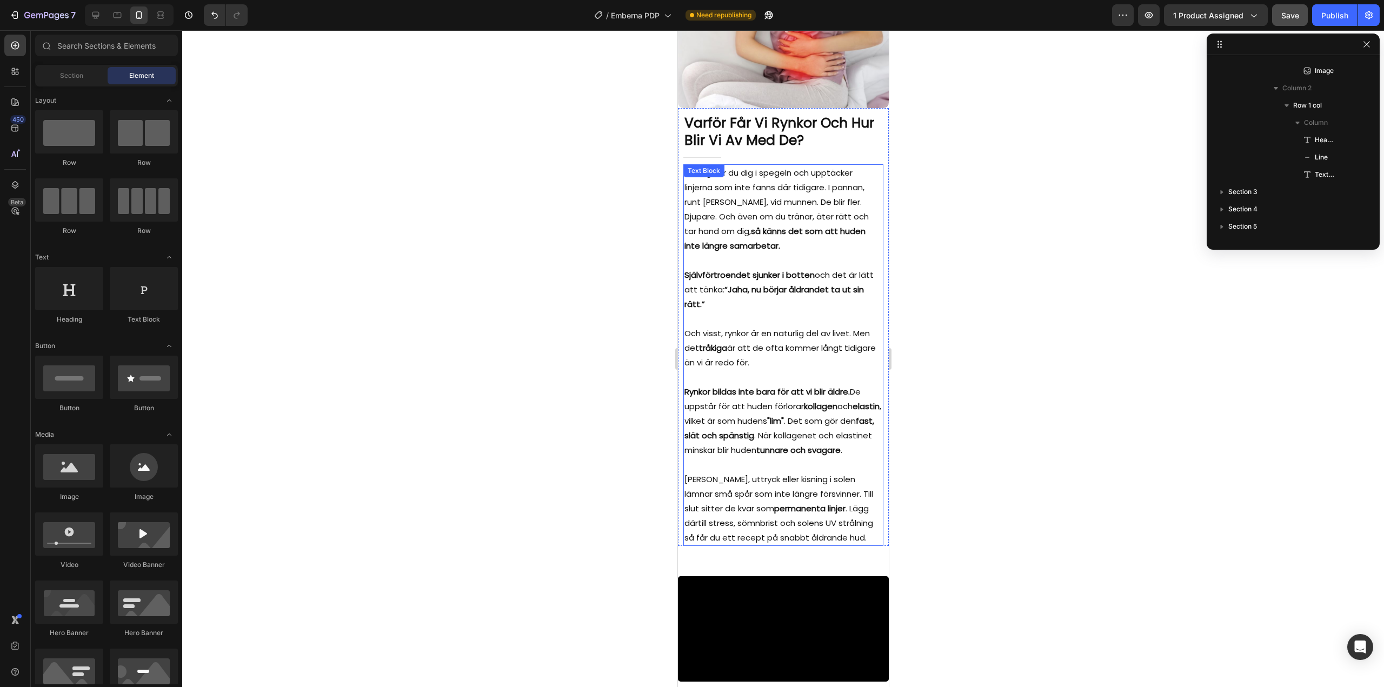
scroll to position [817, 0]
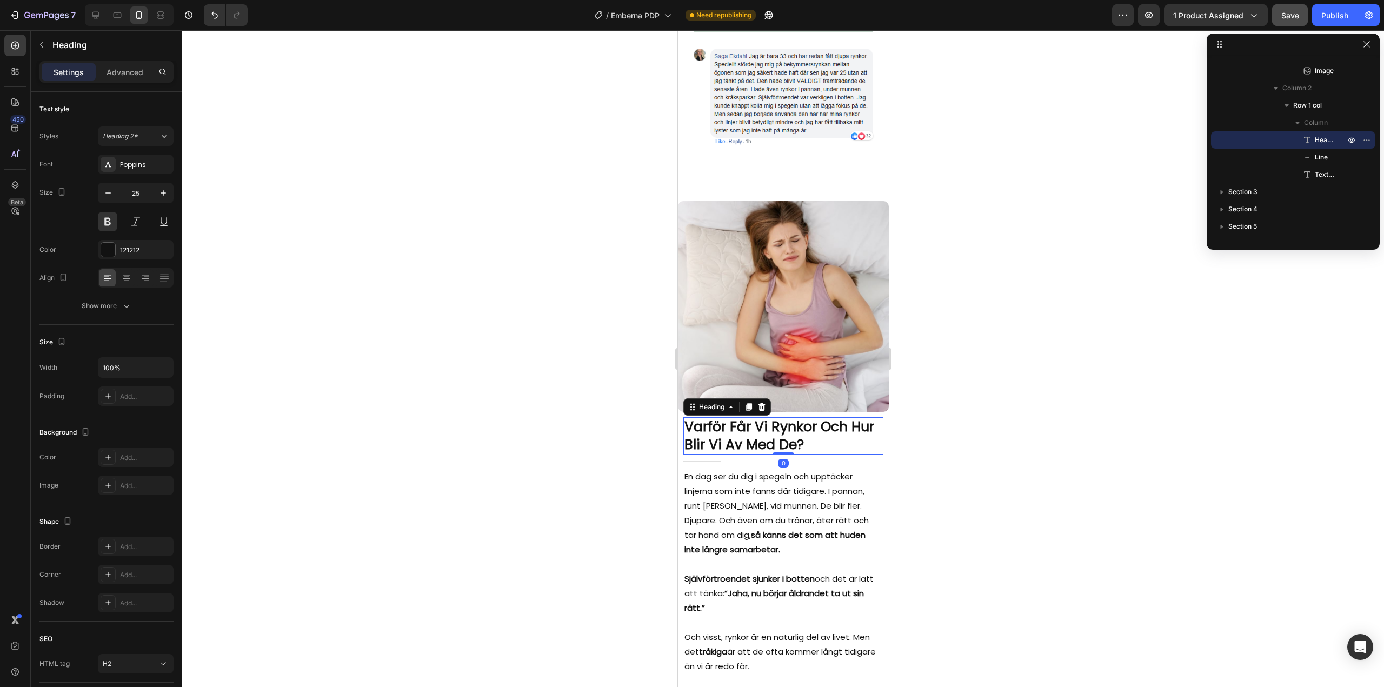
click at [764, 424] on h2 "Varför Får Vi Rynkor Och Hur Blir Vi Av Med De?" at bounding box center [783, 435] width 200 height 37
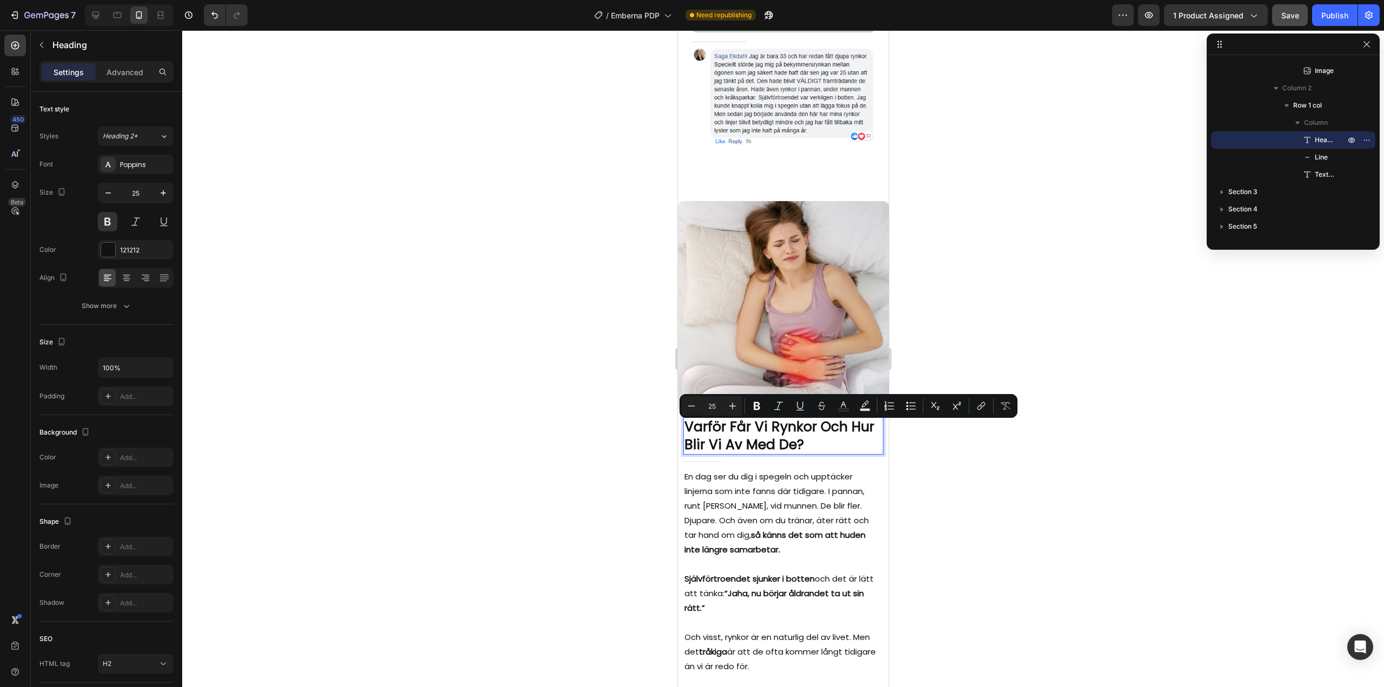
click at [733, 414] on button "Plus" at bounding box center [732, 405] width 19 height 19
type input "26"
click at [752, 408] on icon "Editor contextual toolbar" at bounding box center [756, 406] width 11 height 11
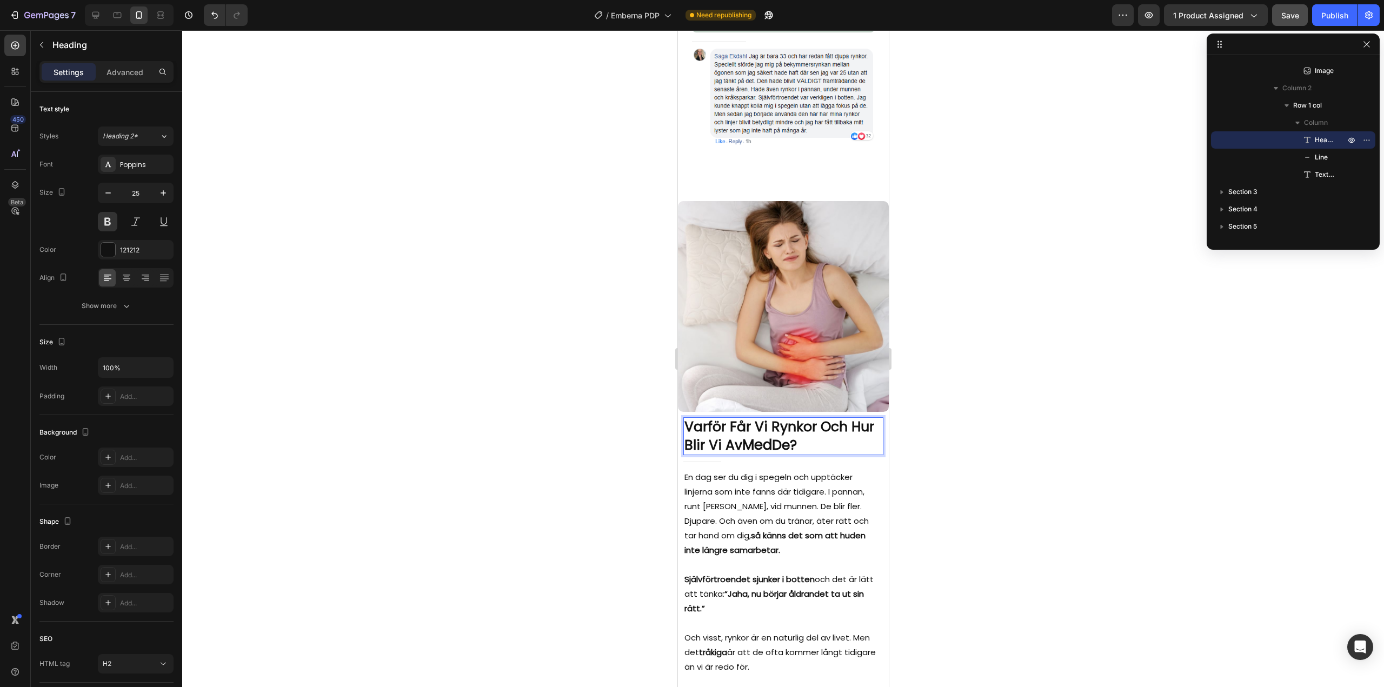
click at [739, 421] on p "Varför Får Vi Rynkor Och Hur Blir Vi Av Med De?" at bounding box center [783, 436] width 198 height 36
click at [730, 418] on p "Varför Får Vi Rynkor Och Hur Blir Vi Av Med De?" at bounding box center [783, 436] width 198 height 36
click at [758, 418] on p "Varför får Vi Rynkor Och Hur Blir Vi Av Med De?" at bounding box center [783, 436] width 198 height 36
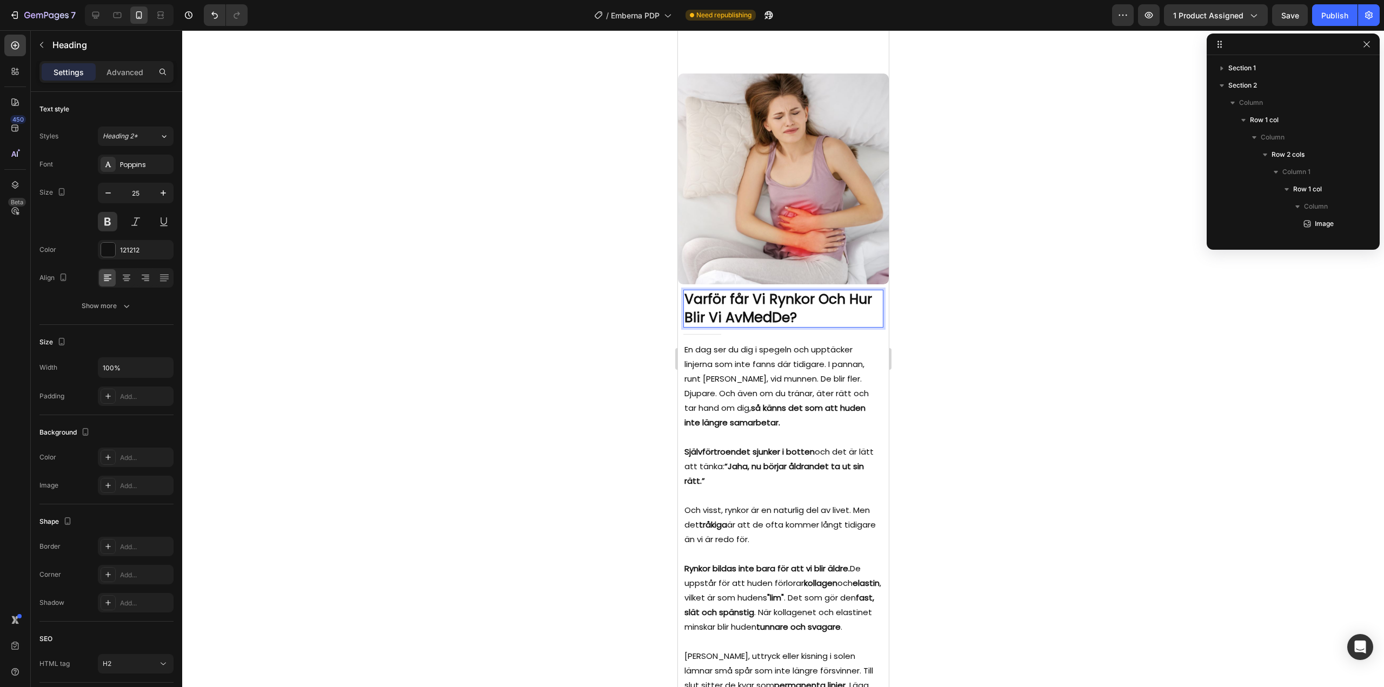
scroll to position [153, 0]
click at [753, 326] on p "Varför får Vi Rynkor Och Hur Blir Vi Av Med De?" at bounding box center [783, 309] width 198 height 36
click at [770, 326] on p "Varför får vi Rynkor Och Hur Blir Vi Av Med De?" at bounding box center [783, 309] width 198 height 36
click at [817, 326] on p "Varför får vi rynkor Och Hur Blir Vi Av Med De?" at bounding box center [783, 309] width 198 height 36
click at [845, 326] on p "Varför får vi rynkor och Hur Blir Vi Av Med De?" at bounding box center [783, 309] width 198 height 36
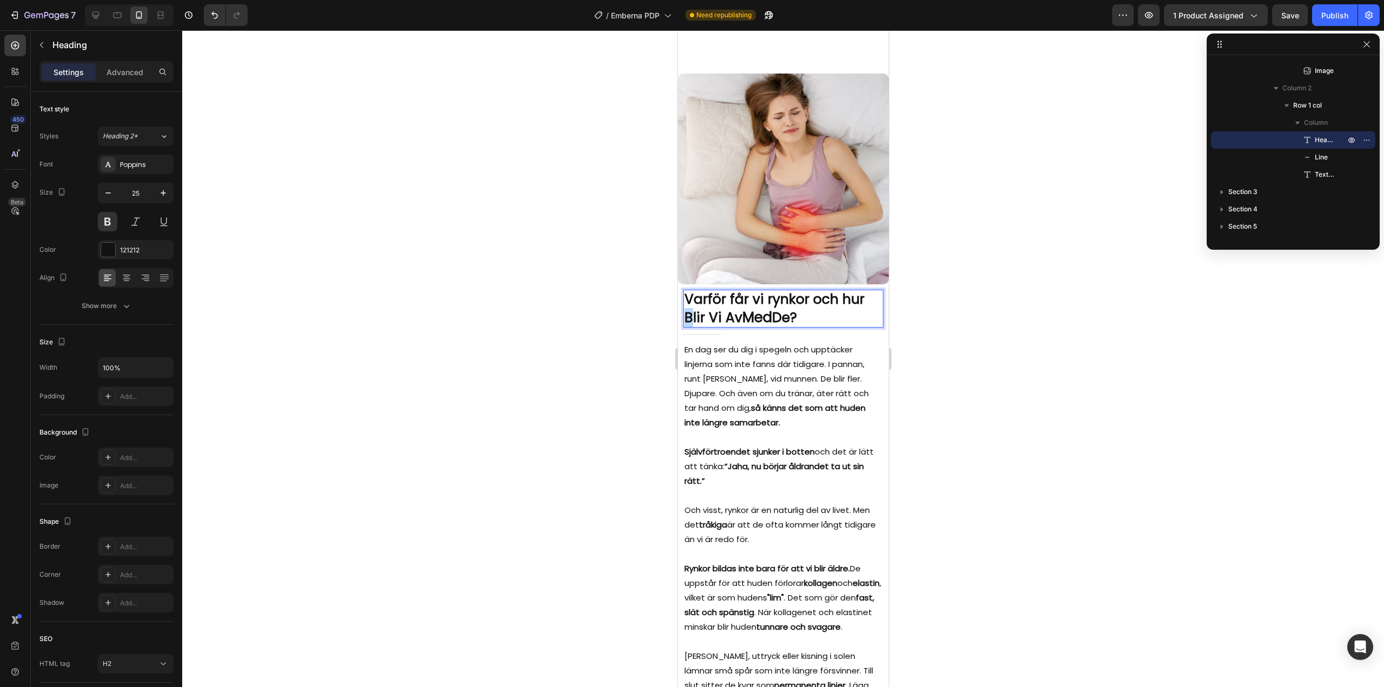
click at [687, 326] on p "Varför får vi rynkor och hur Blir Vi Av Med De?" at bounding box center [783, 309] width 198 height 36
click at [714, 326] on p "Varför får vi rynkor och hur blir Vi Av Med De?" at bounding box center [783, 309] width 198 height 36
drag, startPoint x: 733, startPoint y: 435, endPoint x: 726, endPoint y: 433, distance: 7.7
click at [726, 326] on p "Varför får vi rynkor och hur blir vi Av Med De?" at bounding box center [783, 309] width 198 height 36
click at [753, 327] on strong "Med" at bounding box center [756, 317] width 30 height 19
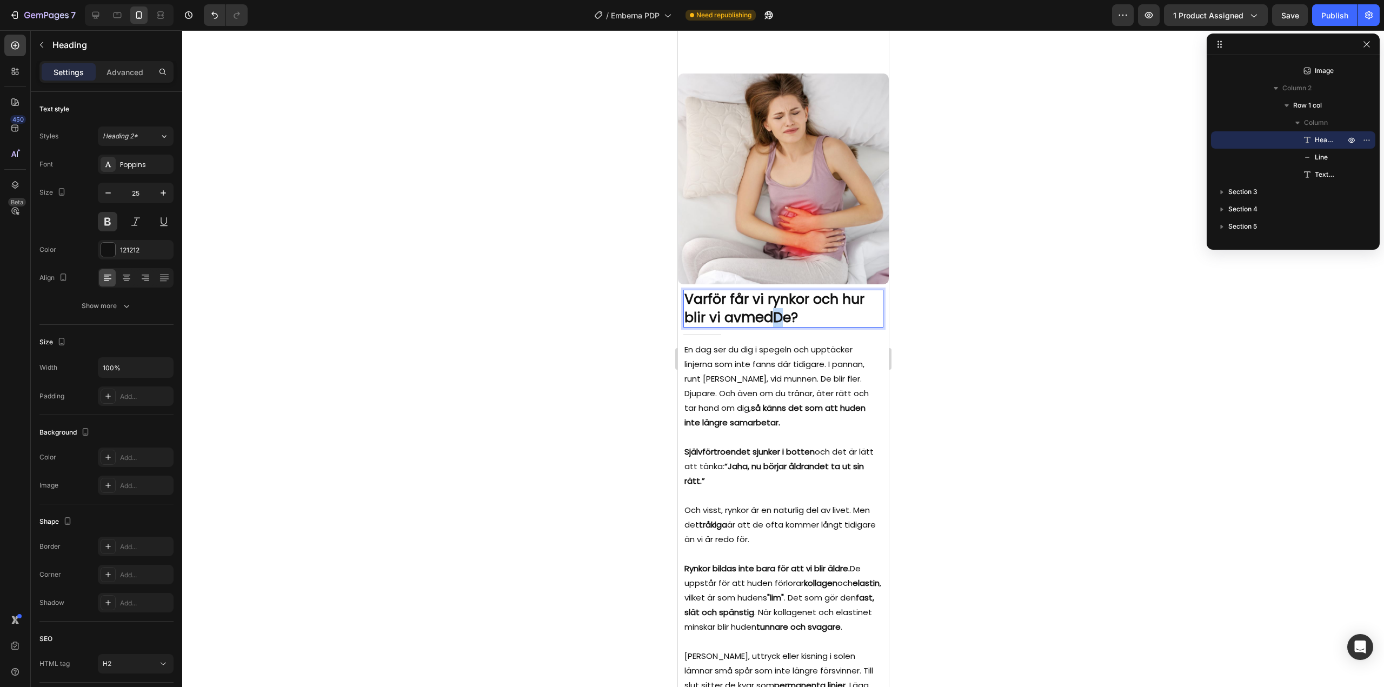
click at [785, 326] on p "Varför får vi rynkor och hur blir vi av med De?" at bounding box center [783, 309] width 198 height 36
click at [102, 17] on div at bounding box center [95, 14] width 17 height 17
type input "34"
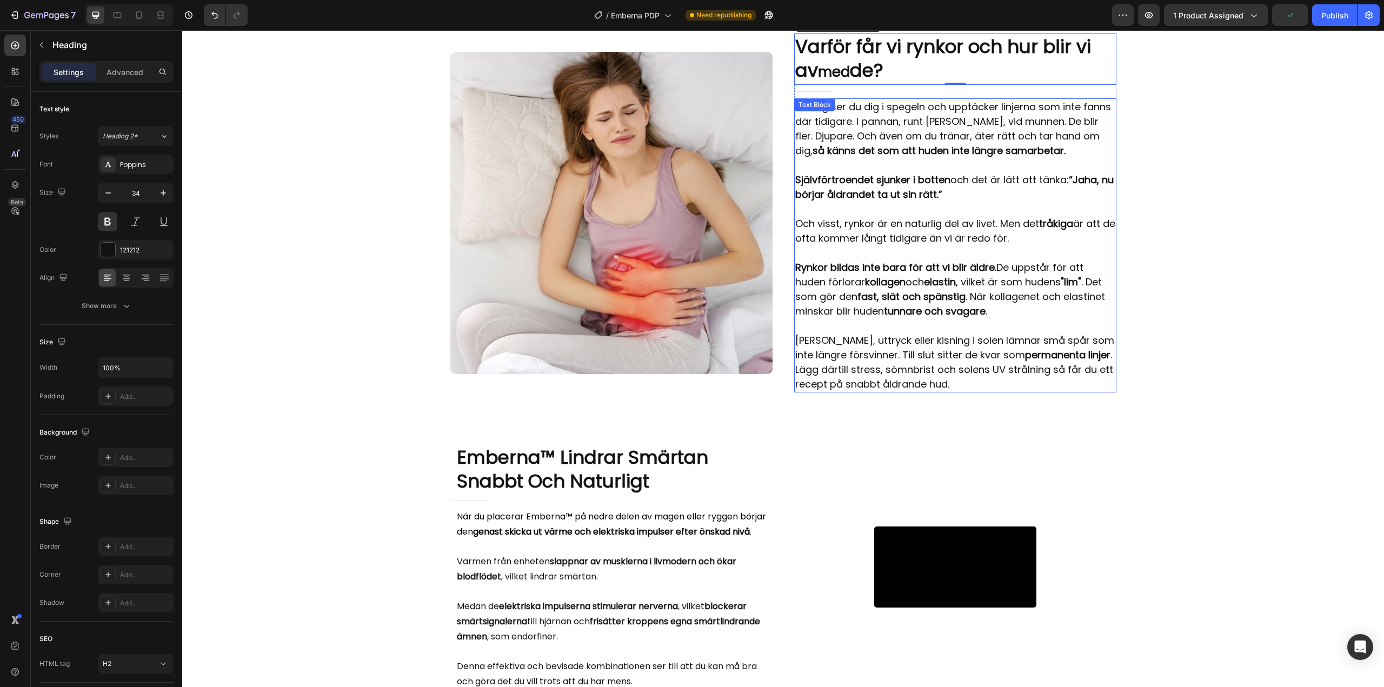
scroll to position [518, 0]
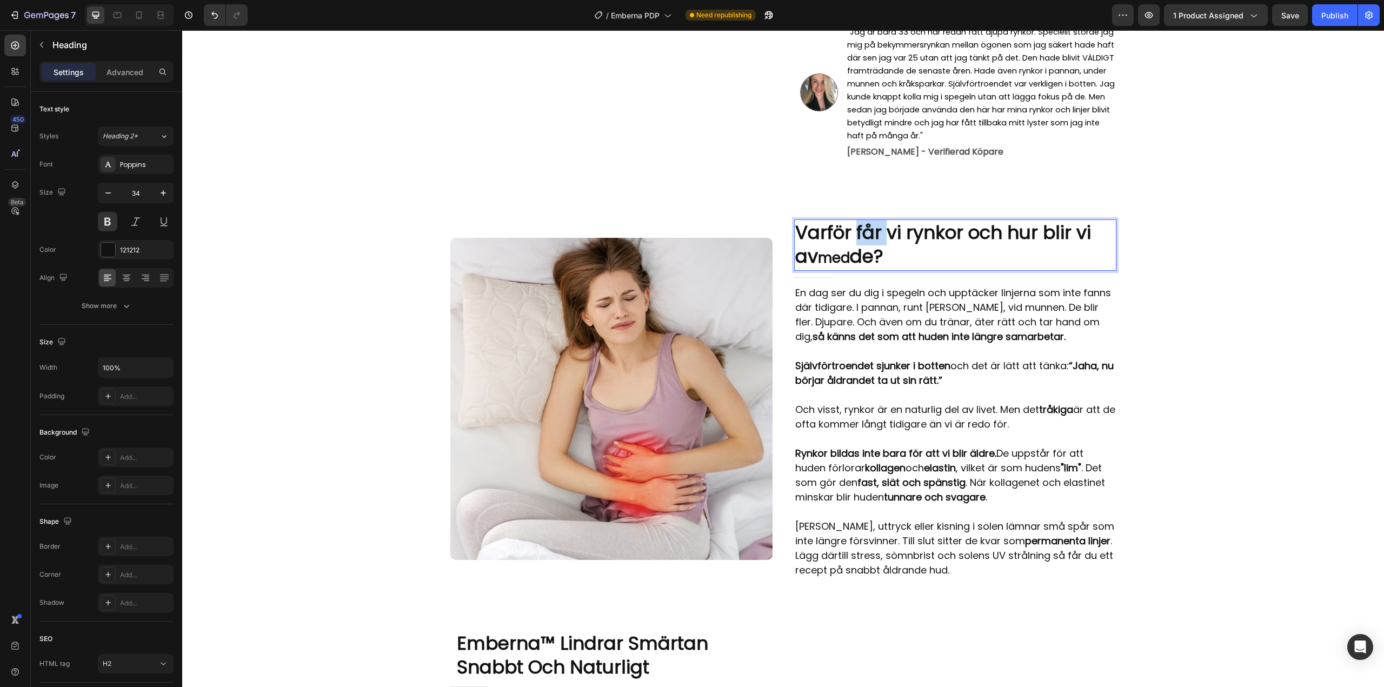
click at [862, 235] on p "Varför får vi rynkor och hur blir vi av med de?" at bounding box center [955, 245] width 320 height 49
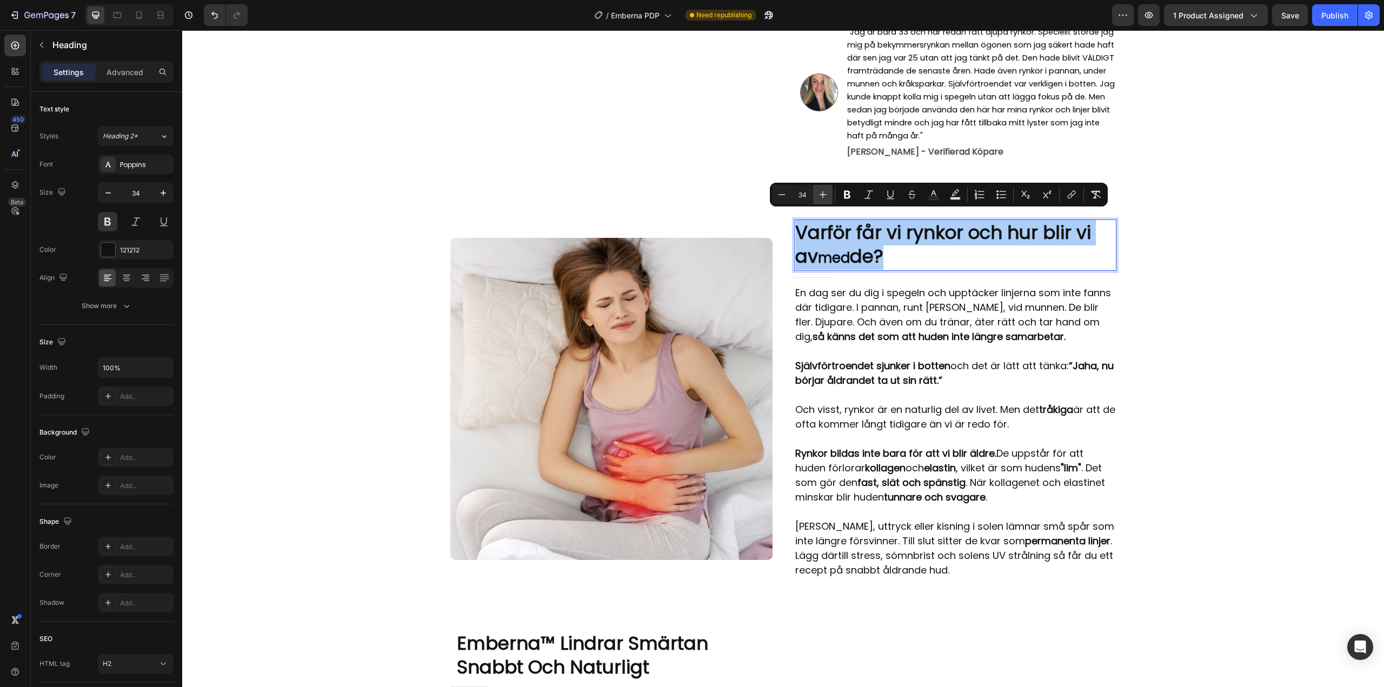
click at [824, 192] on icon "Editor contextual toolbar" at bounding box center [822, 194] width 11 height 11
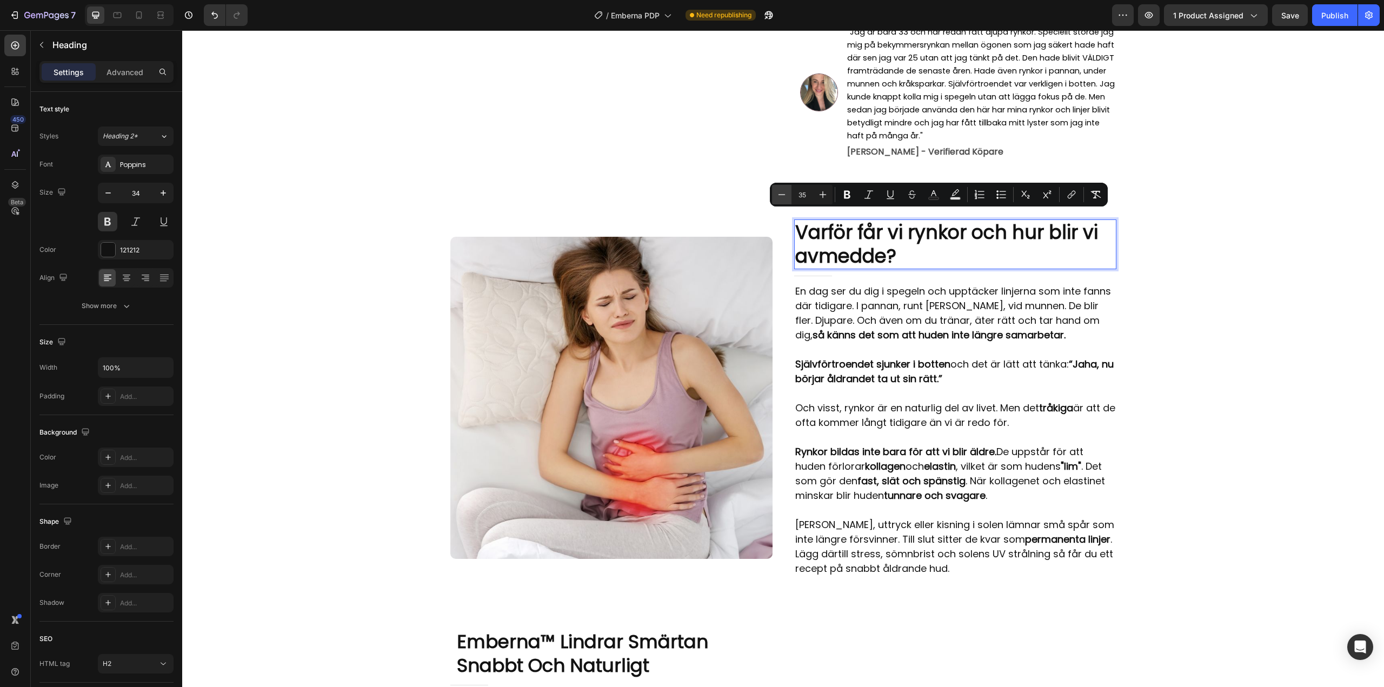
click at [781, 191] on icon "Editor contextual toolbar" at bounding box center [781, 194] width 11 height 11
type input "34"
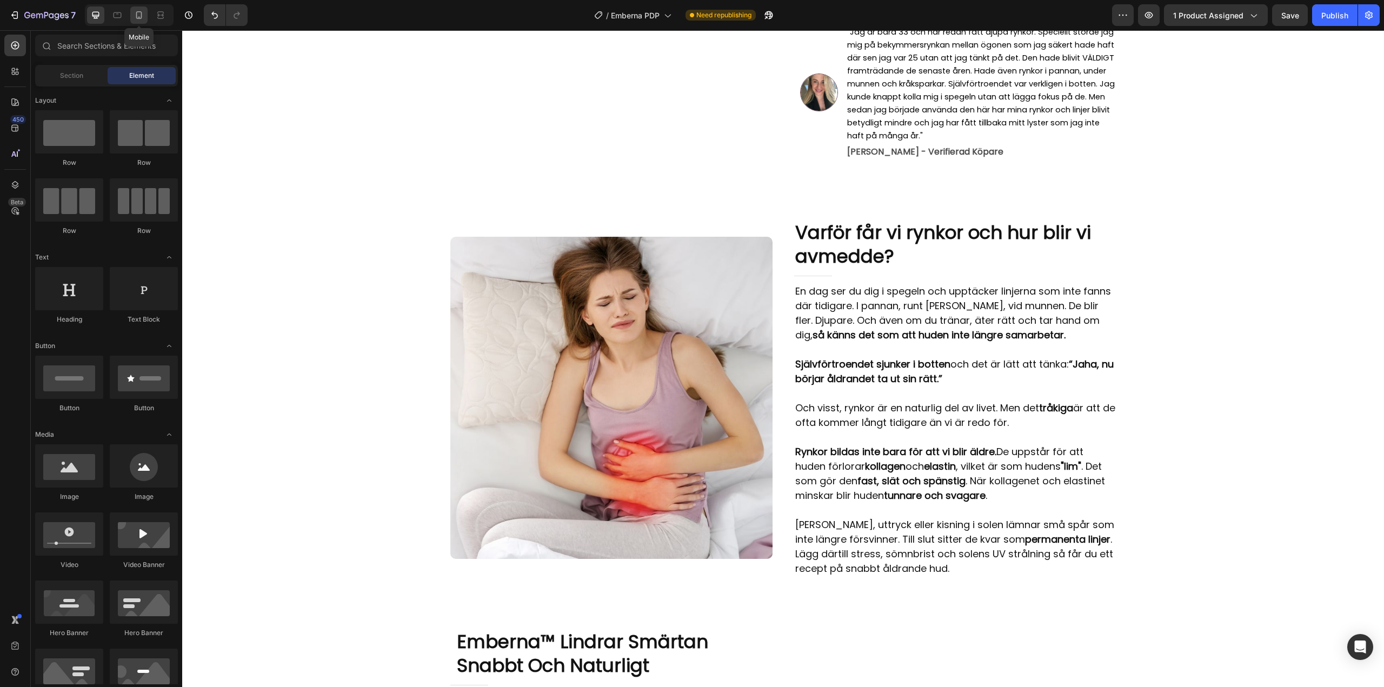
click at [142, 15] on icon at bounding box center [139, 15] width 11 height 11
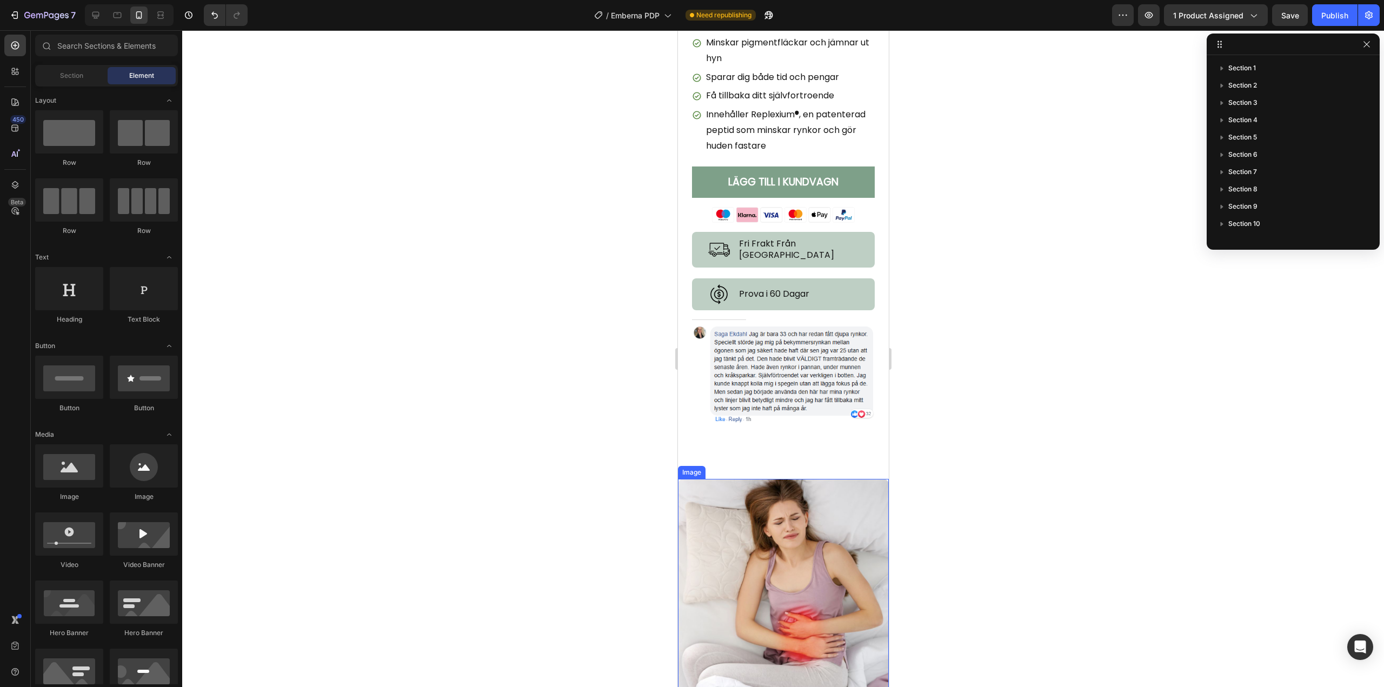
scroll to position [825, 0]
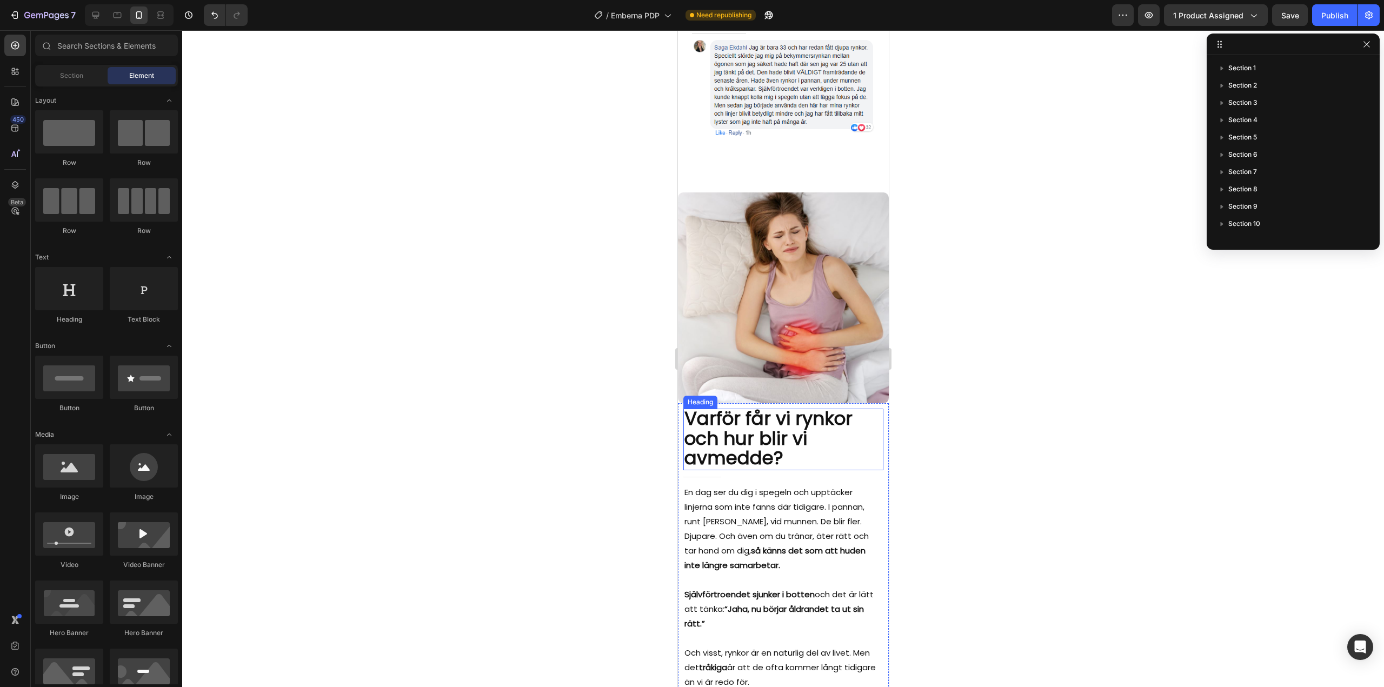
click at [762, 418] on span "Varför får vi rynkor och hur blir vi av med de?" at bounding box center [768, 437] width 168 height 65
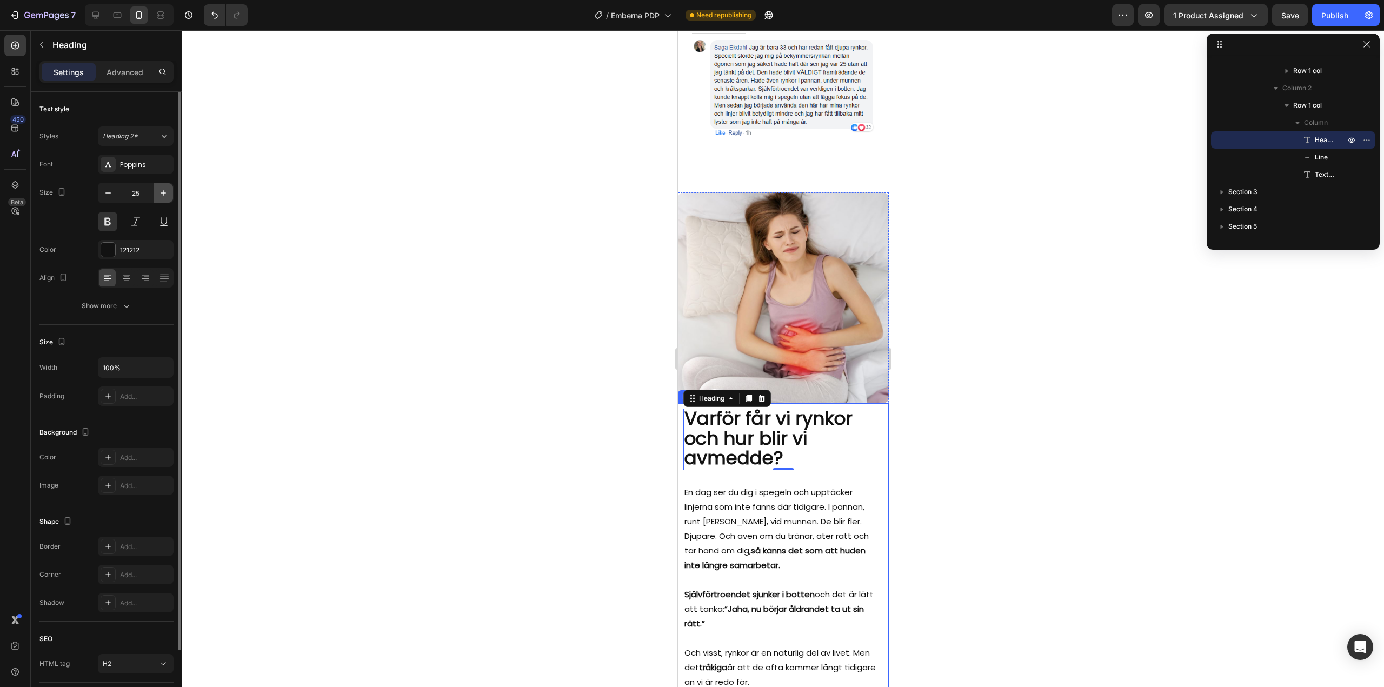
click at [155, 191] on button "button" at bounding box center [163, 192] width 19 height 19
click at [113, 194] on icon "button" at bounding box center [108, 193] width 11 height 11
type input "25"
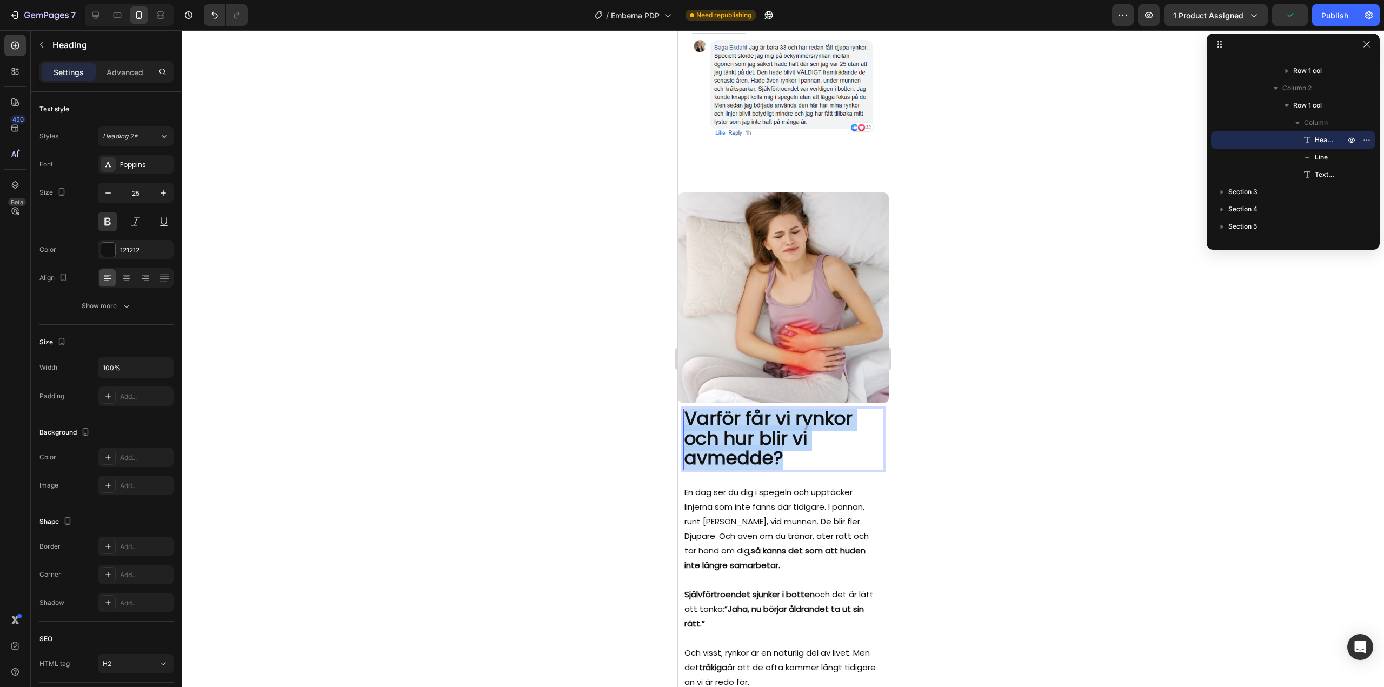
click at [763, 427] on span "Varför får vi rynkor och hur blir vi av med de?" at bounding box center [768, 437] width 168 height 65
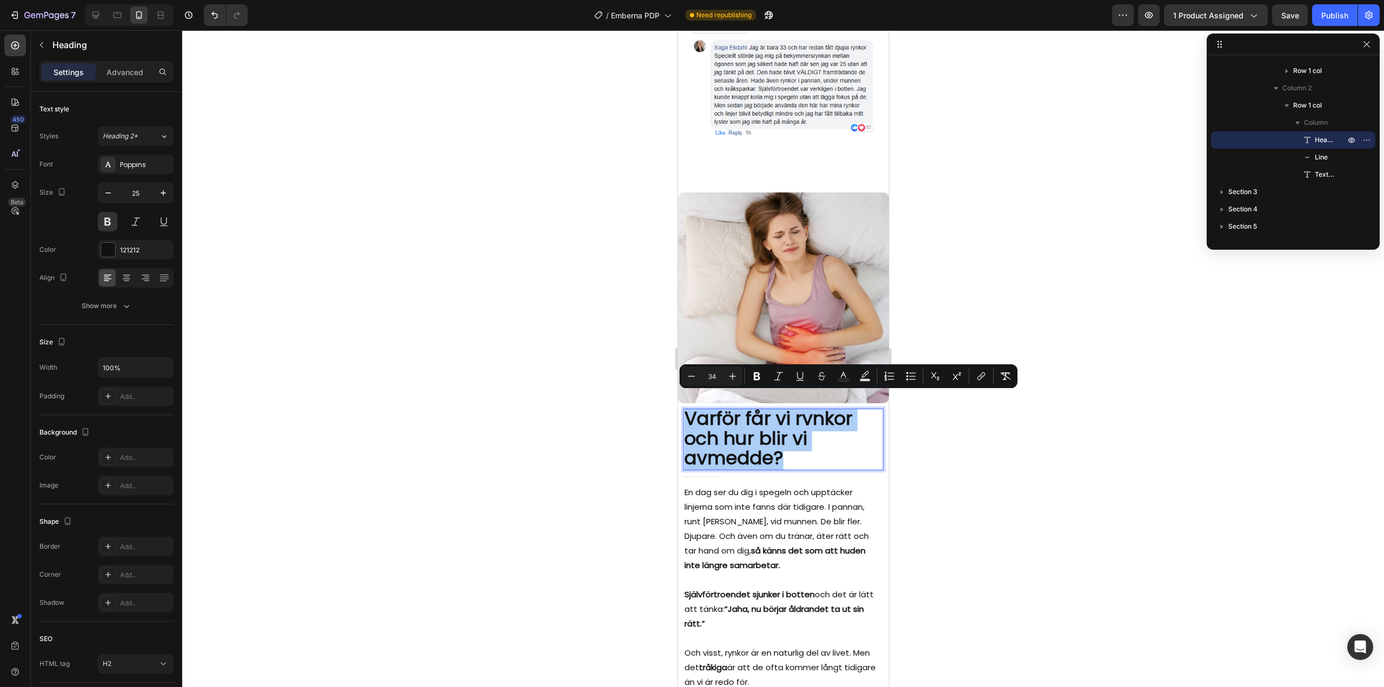
click at [1003, 310] on div at bounding box center [783, 358] width 1202 height 657
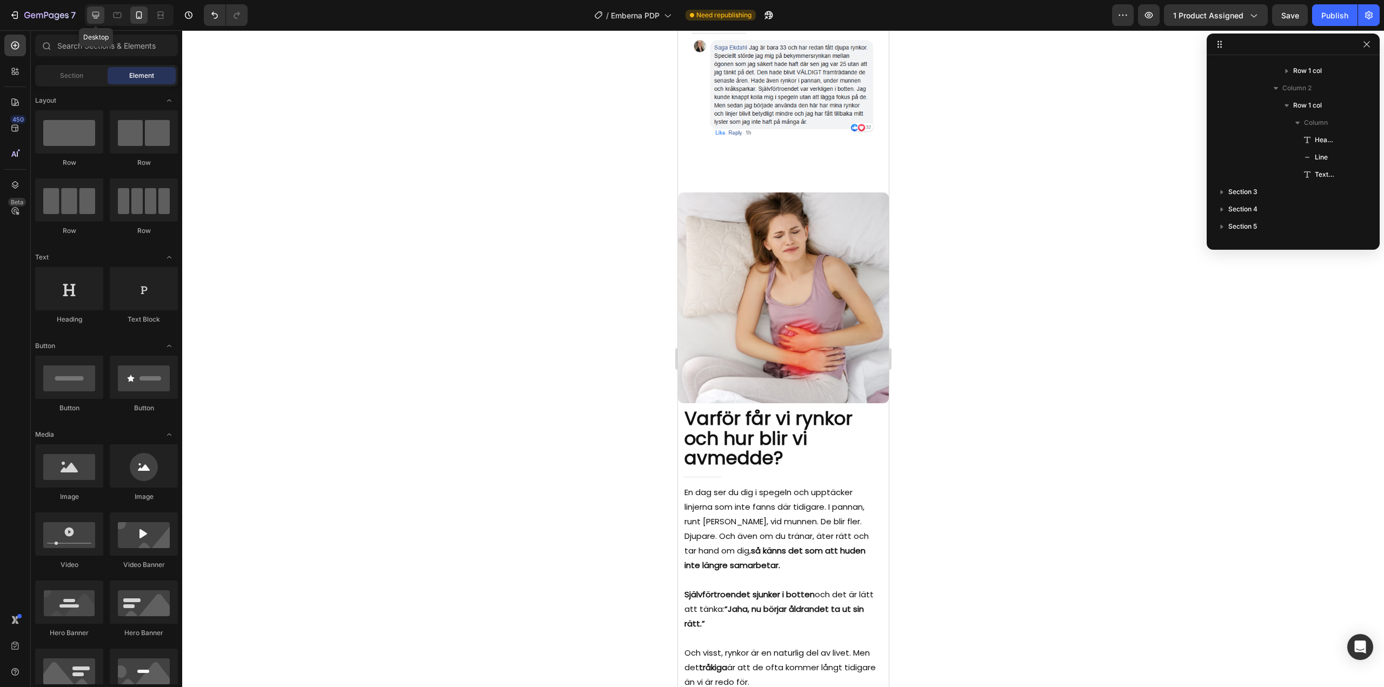
click at [97, 19] on icon at bounding box center [95, 15] width 11 height 11
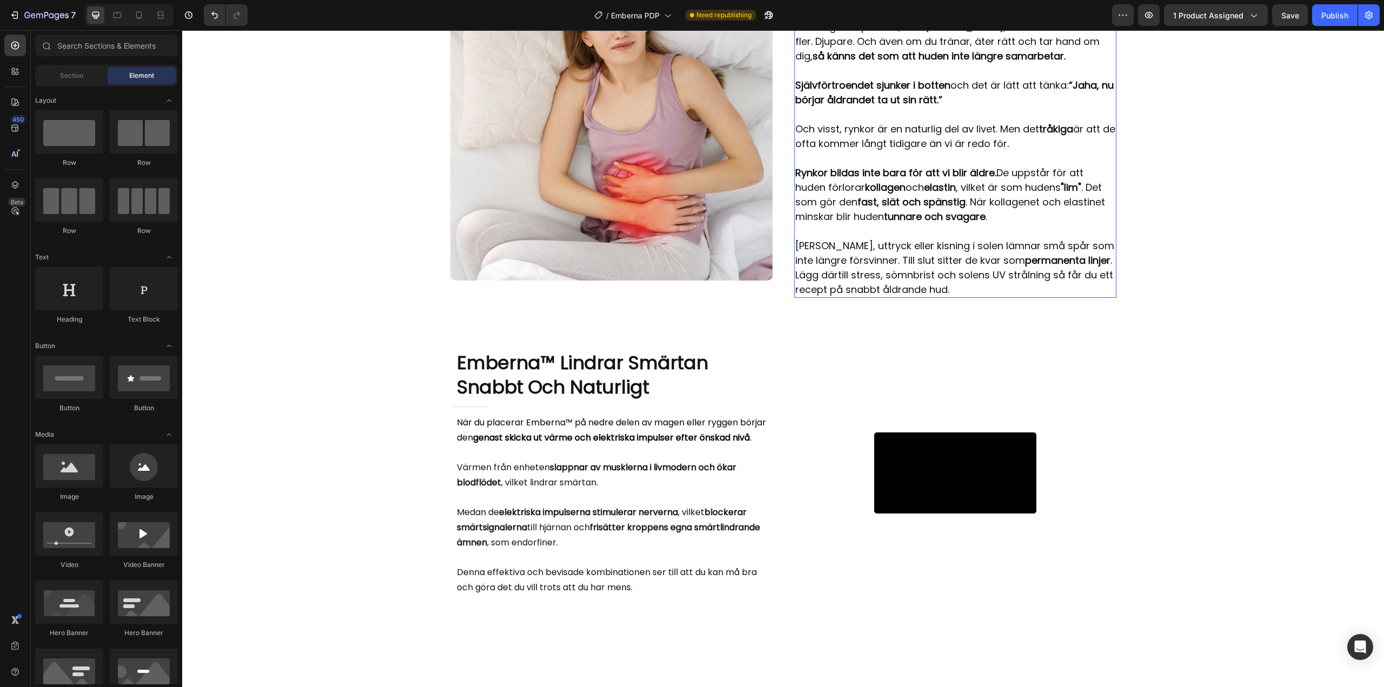
scroll to position [537, 0]
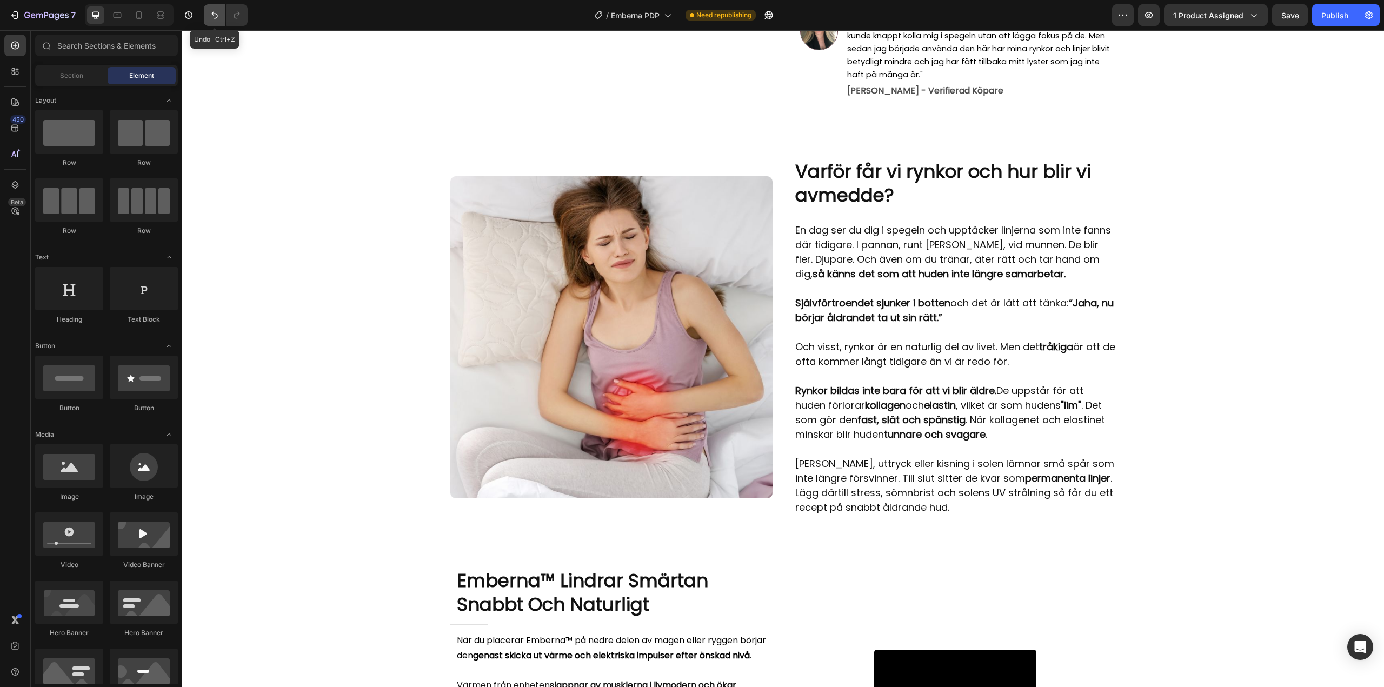
click at [210, 14] on icon "Undo/Redo" at bounding box center [214, 15] width 11 height 11
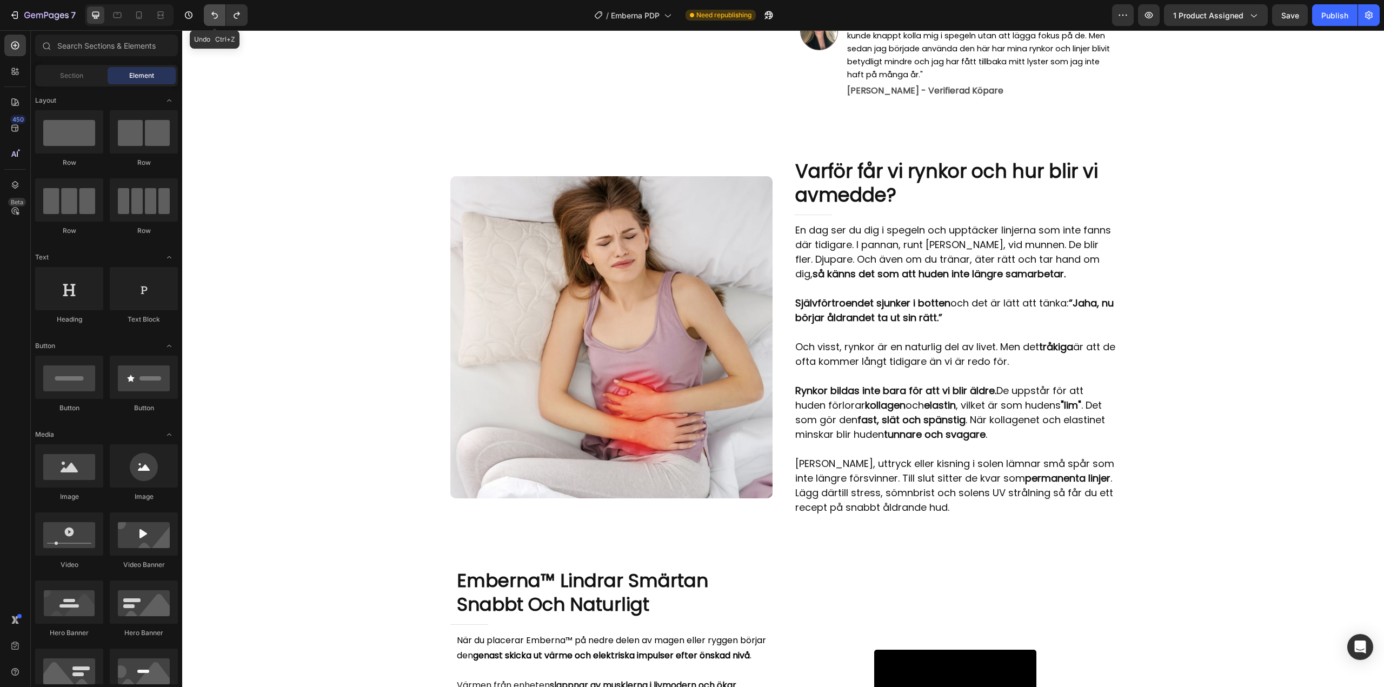
click at [210, 14] on icon "Undo/Redo" at bounding box center [214, 15] width 11 height 11
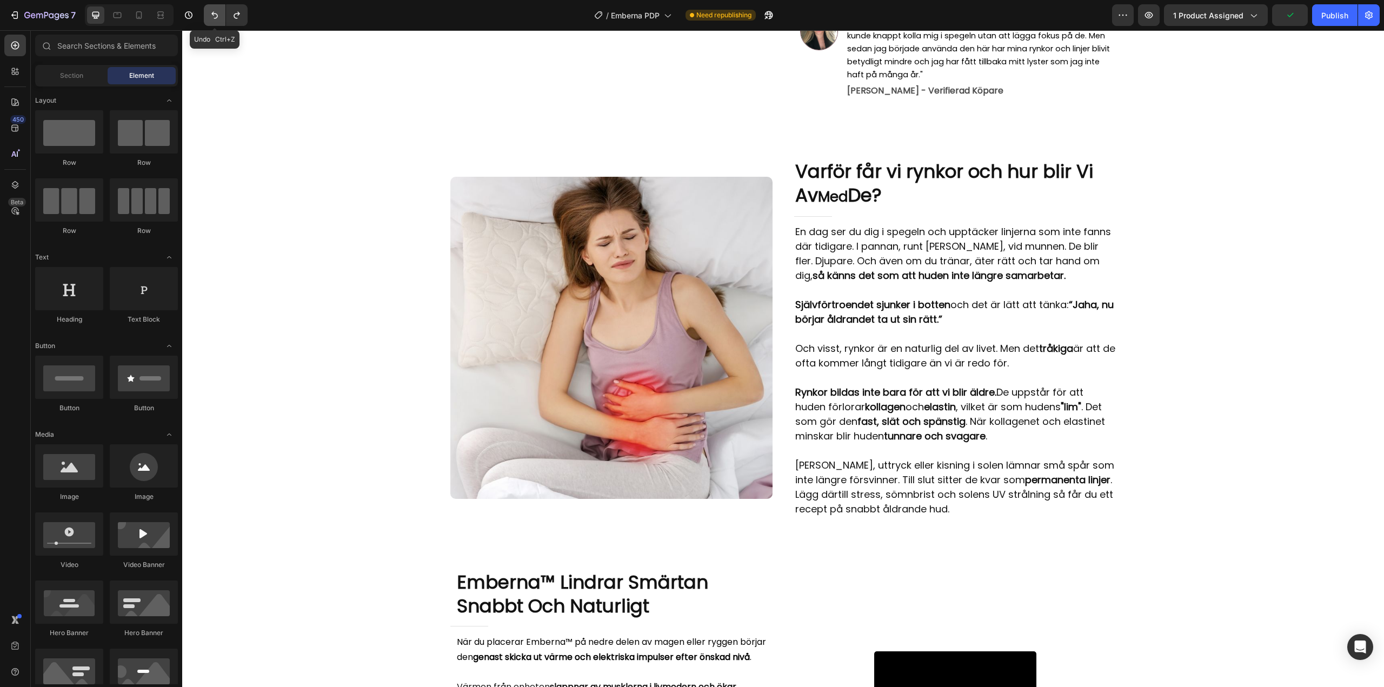
click at [210, 14] on icon "Undo/Redo" at bounding box center [214, 15] width 11 height 11
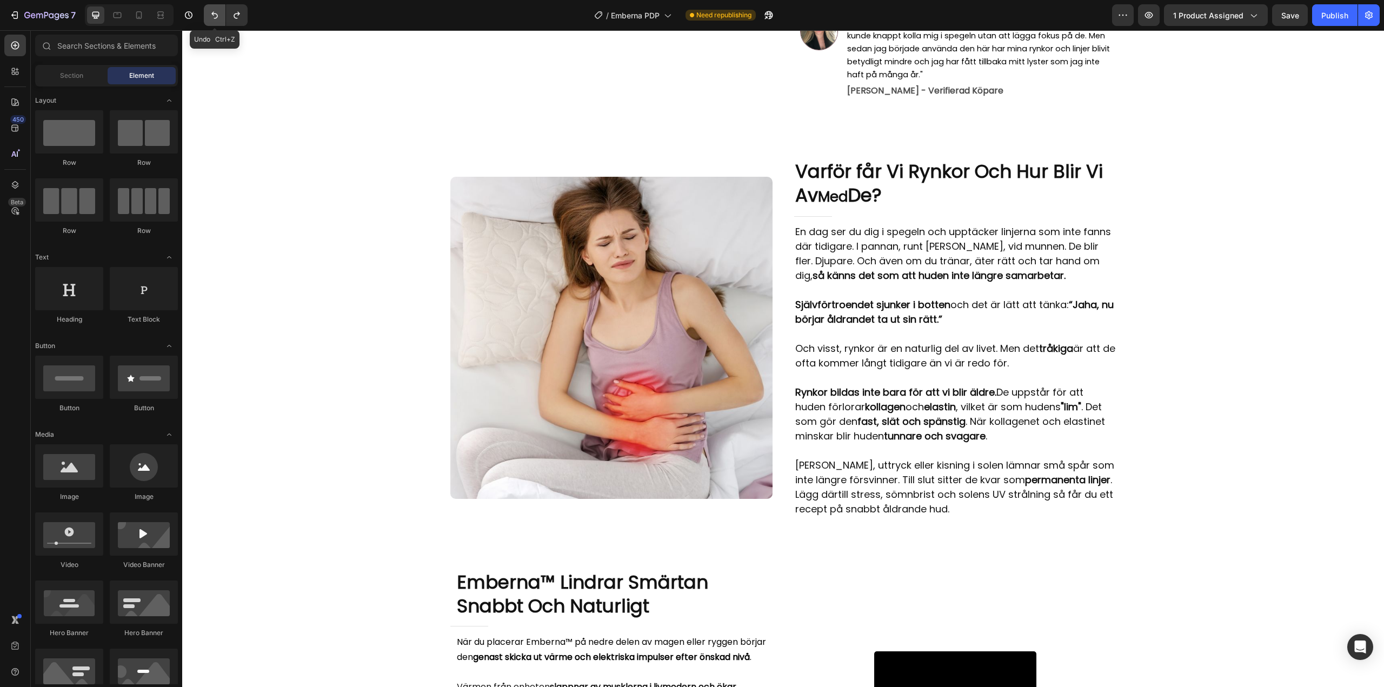
click at [210, 14] on icon "Undo/Redo" at bounding box center [214, 15] width 11 height 11
click at [848, 206] on span "Med" at bounding box center [833, 196] width 30 height 19
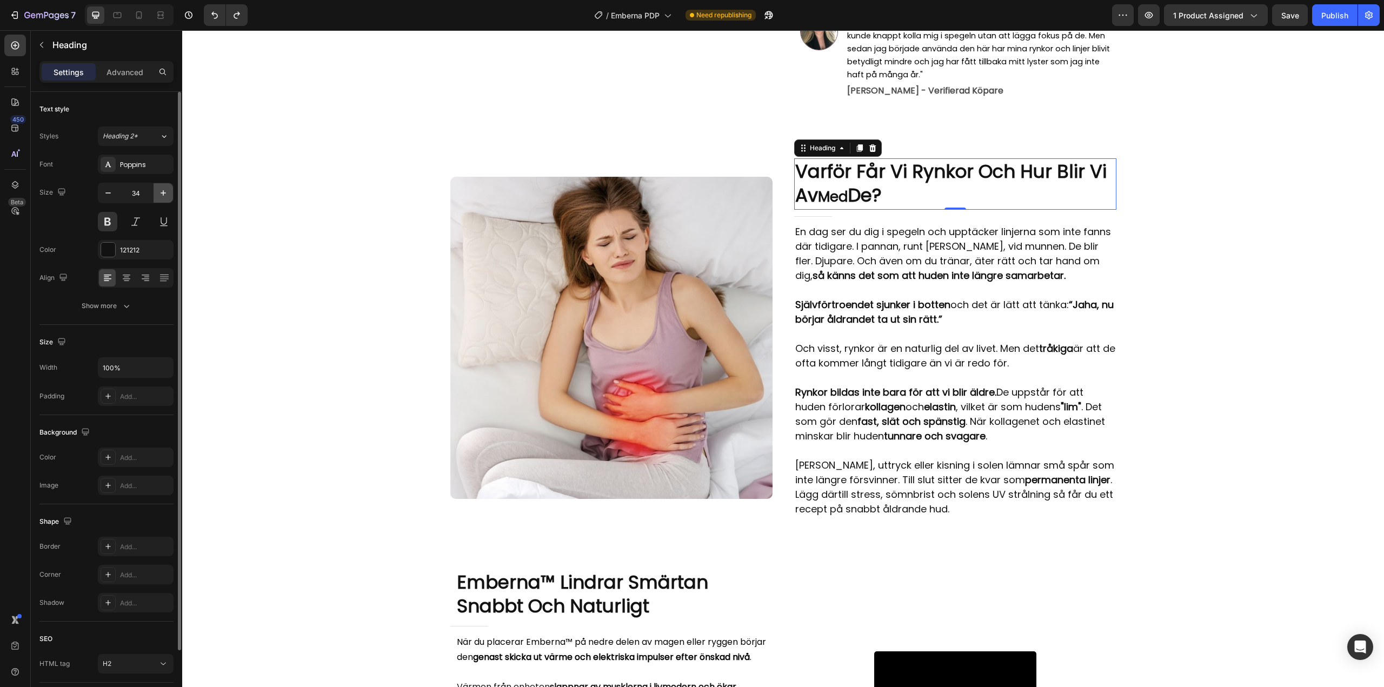
click at [160, 189] on icon "button" at bounding box center [163, 193] width 11 height 11
click at [112, 196] on icon "button" at bounding box center [108, 193] width 11 height 11
type input "34"
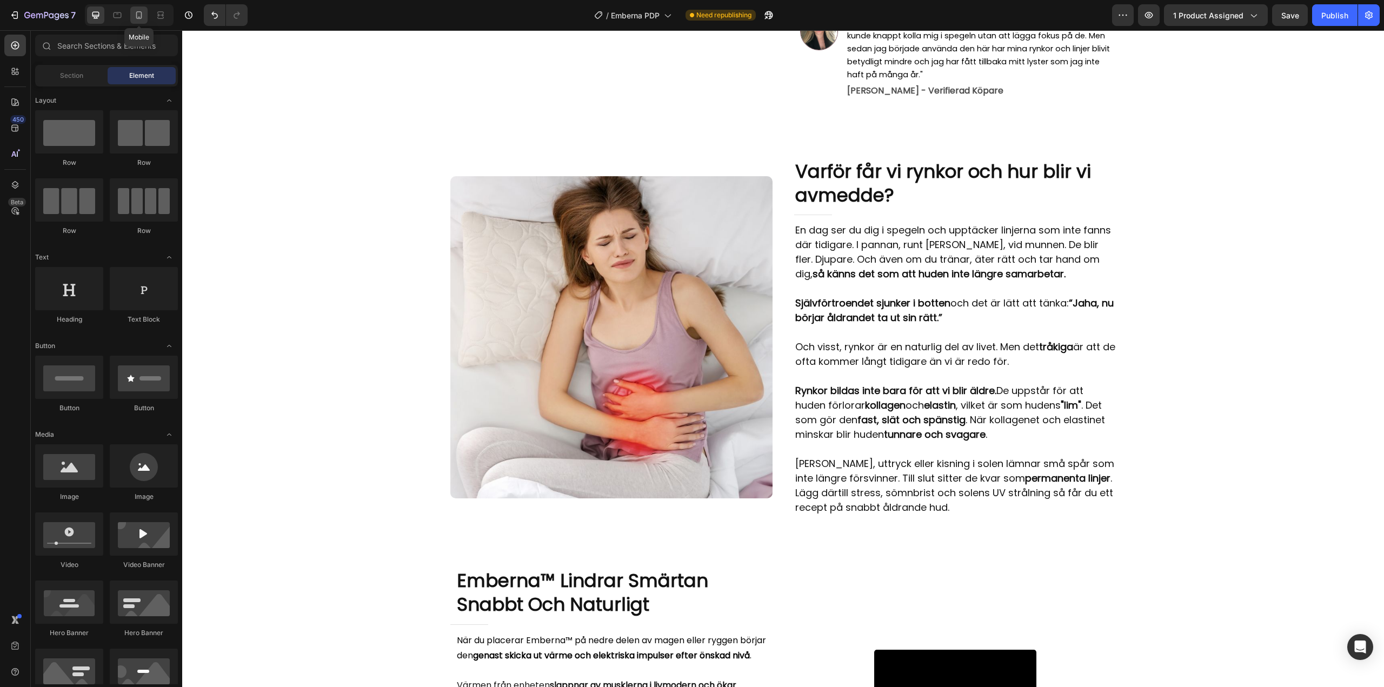
click at [137, 12] on icon at bounding box center [139, 15] width 11 height 11
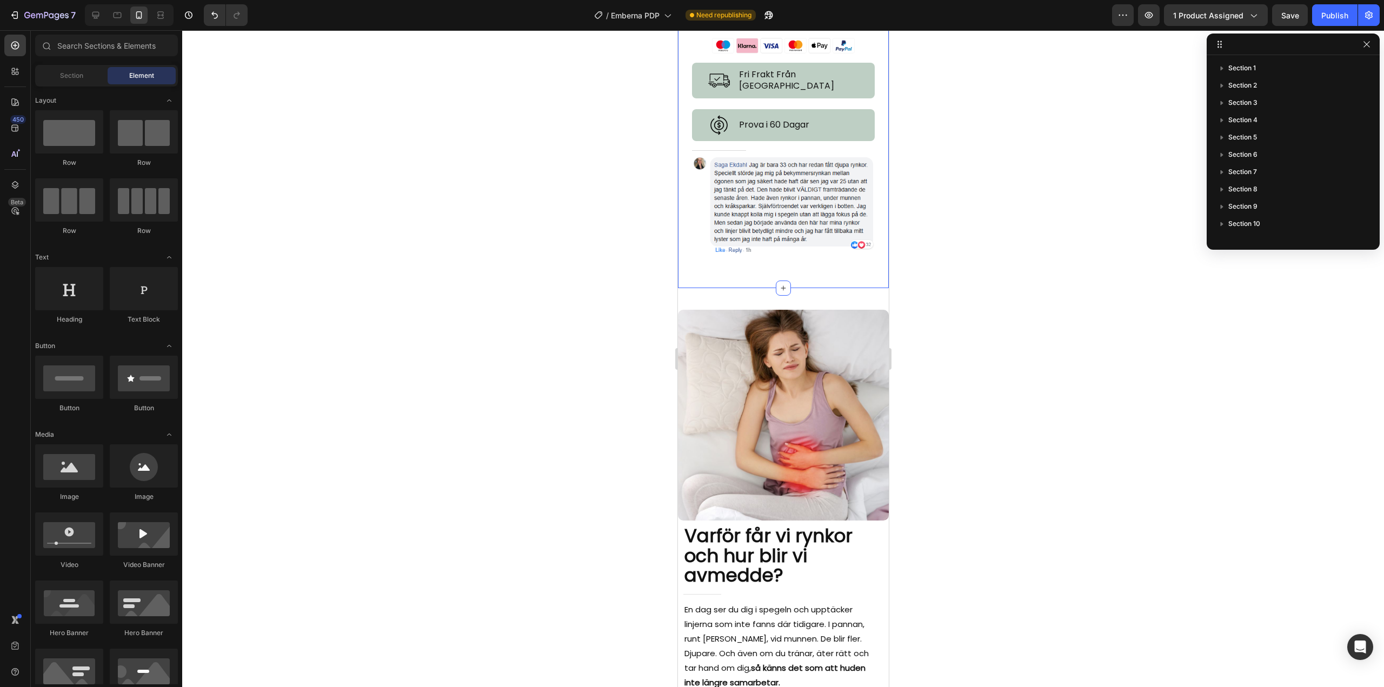
scroll to position [845, 0]
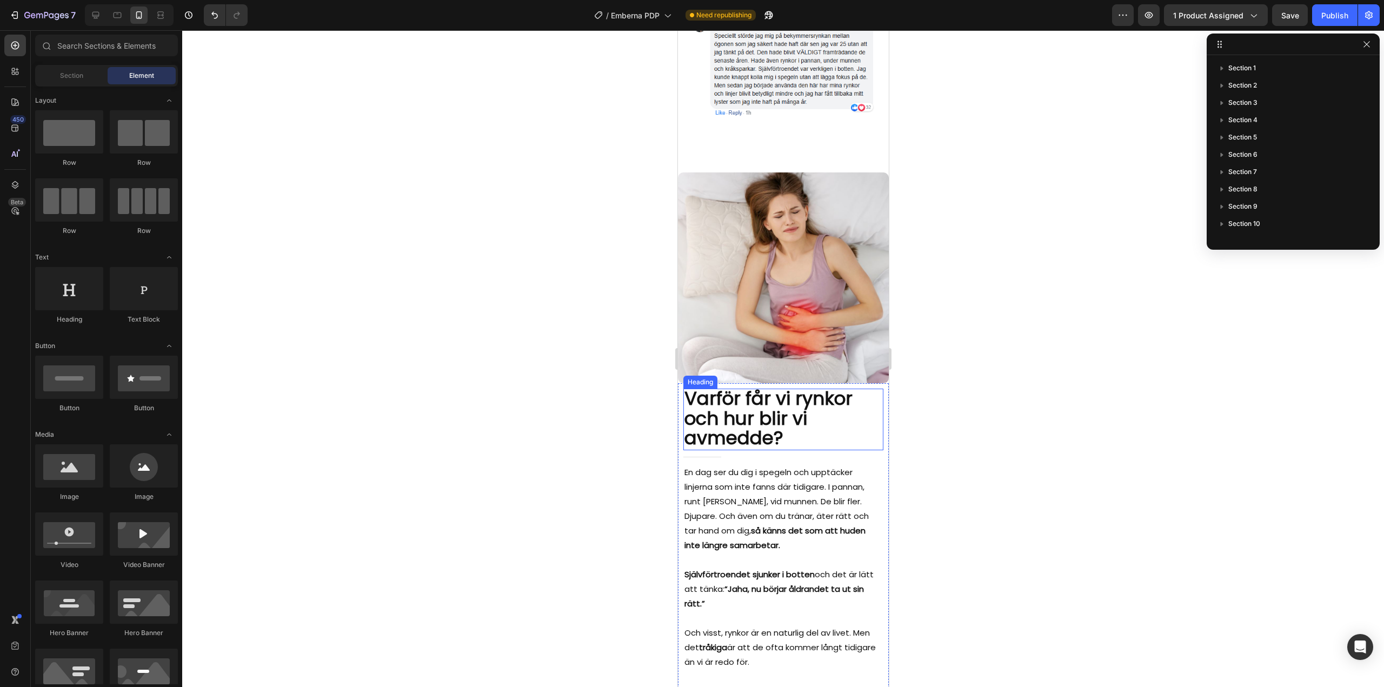
click at [785, 425] on h2 "Varför får vi rynkor och hur blir vi av med de?" at bounding box center [783, 420] width 200 height 62
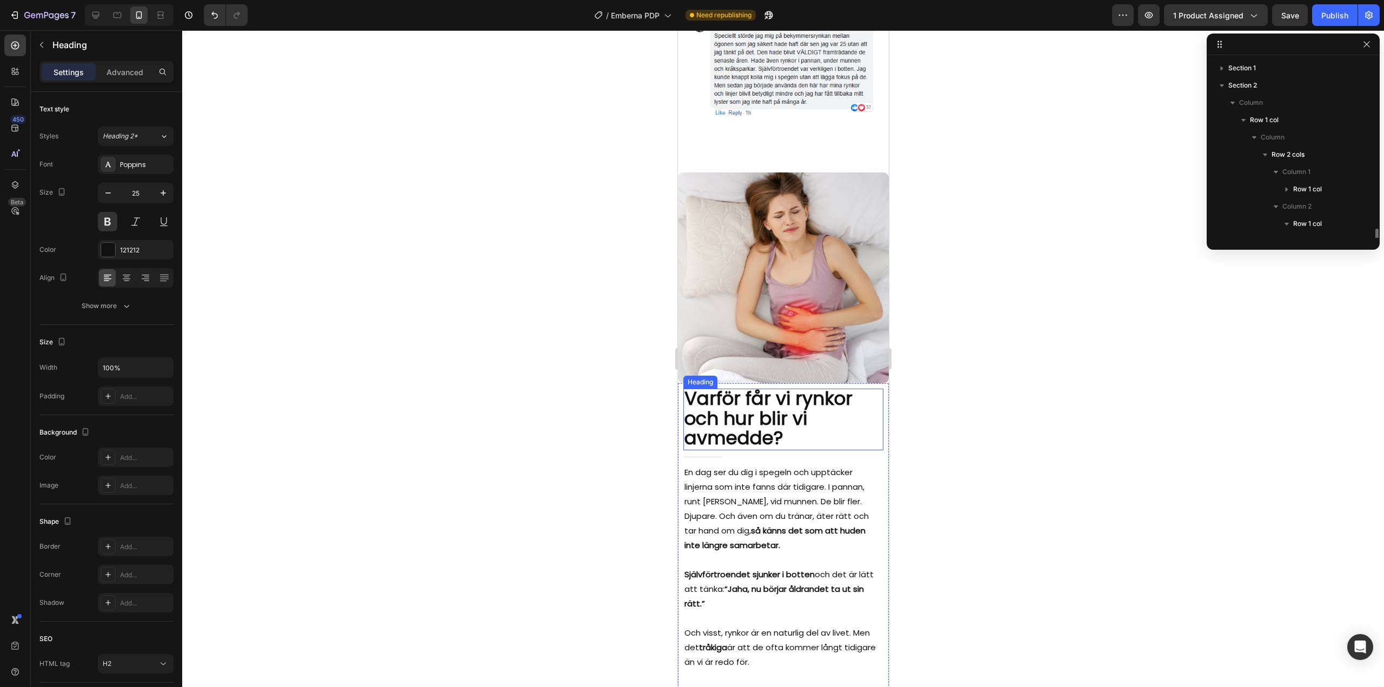
scroll to position [118, 0]
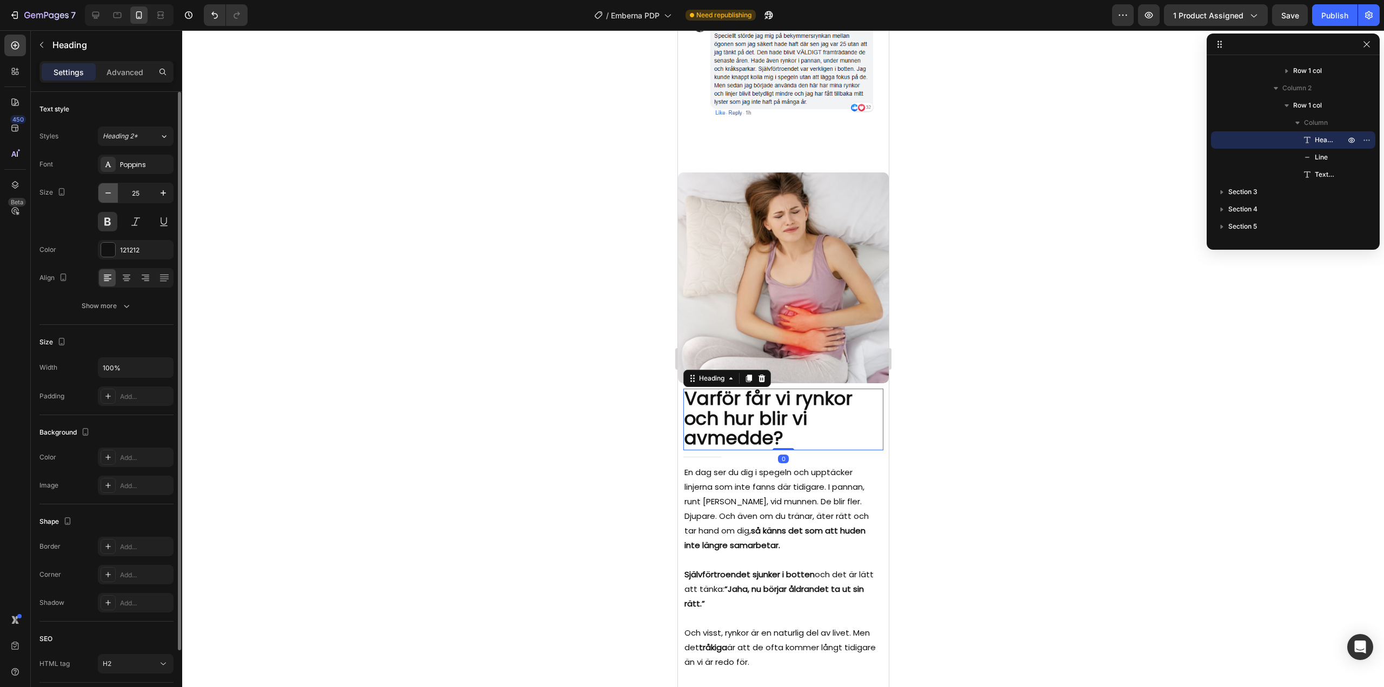
click at [103, 192] on icon "button" at bounding box center [108, 193] width 11 height 11
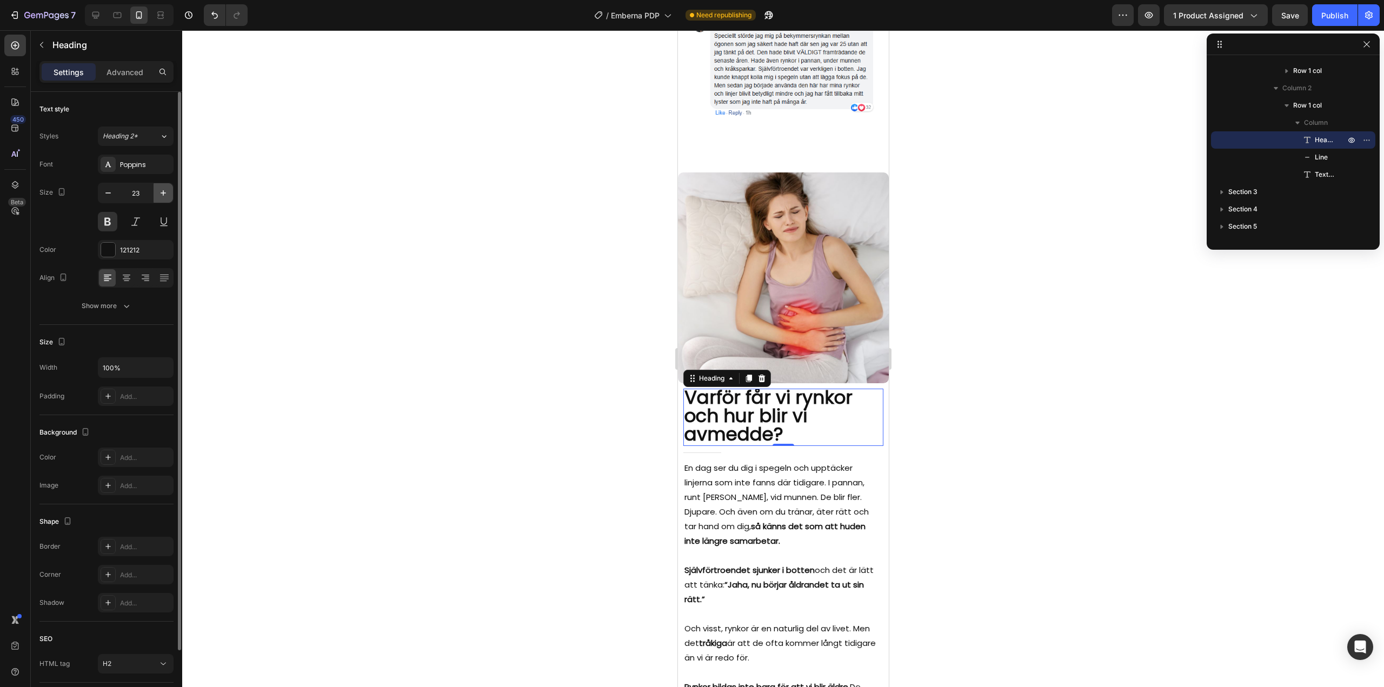
click at [162, 194] on icon "button" at bounding box center [163, 193] width 11 height 11
type input "25"
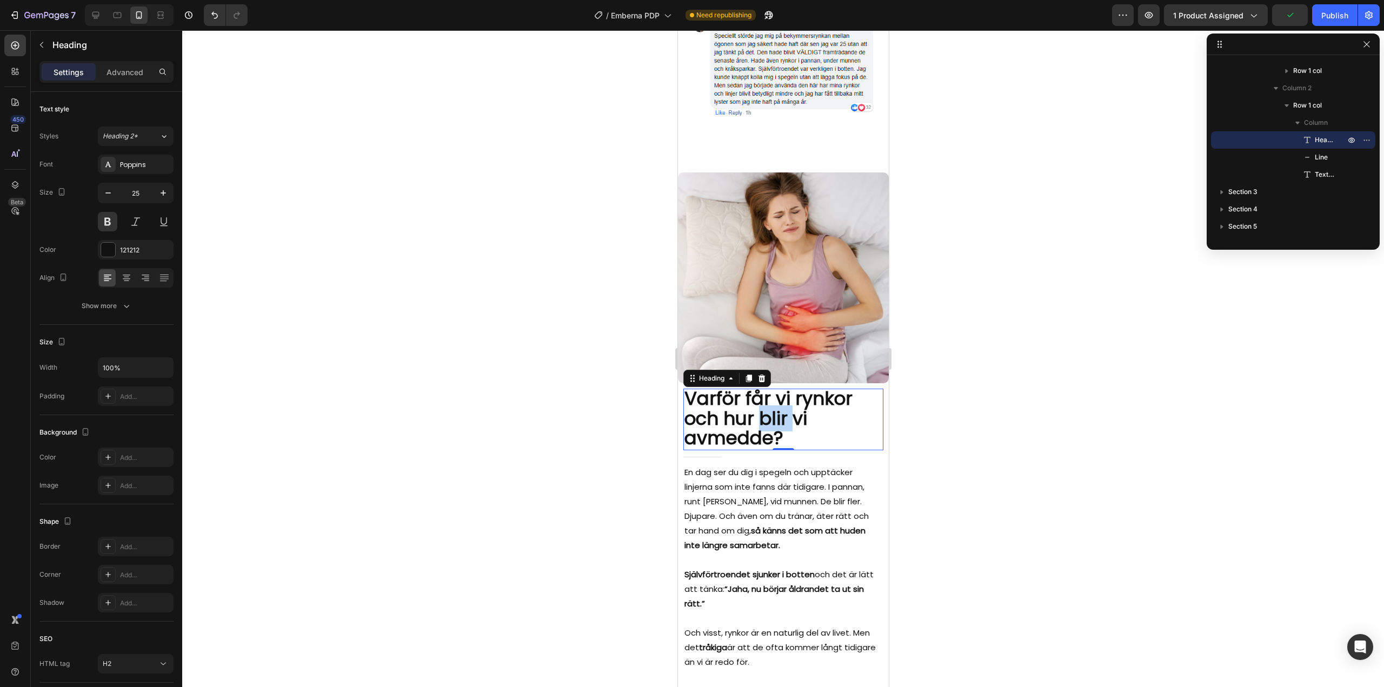
click at [757, 409] on span "Varför får vi rynkor och hur blir vi av med de?" at bounding box center [768, 417] width 168 height 65
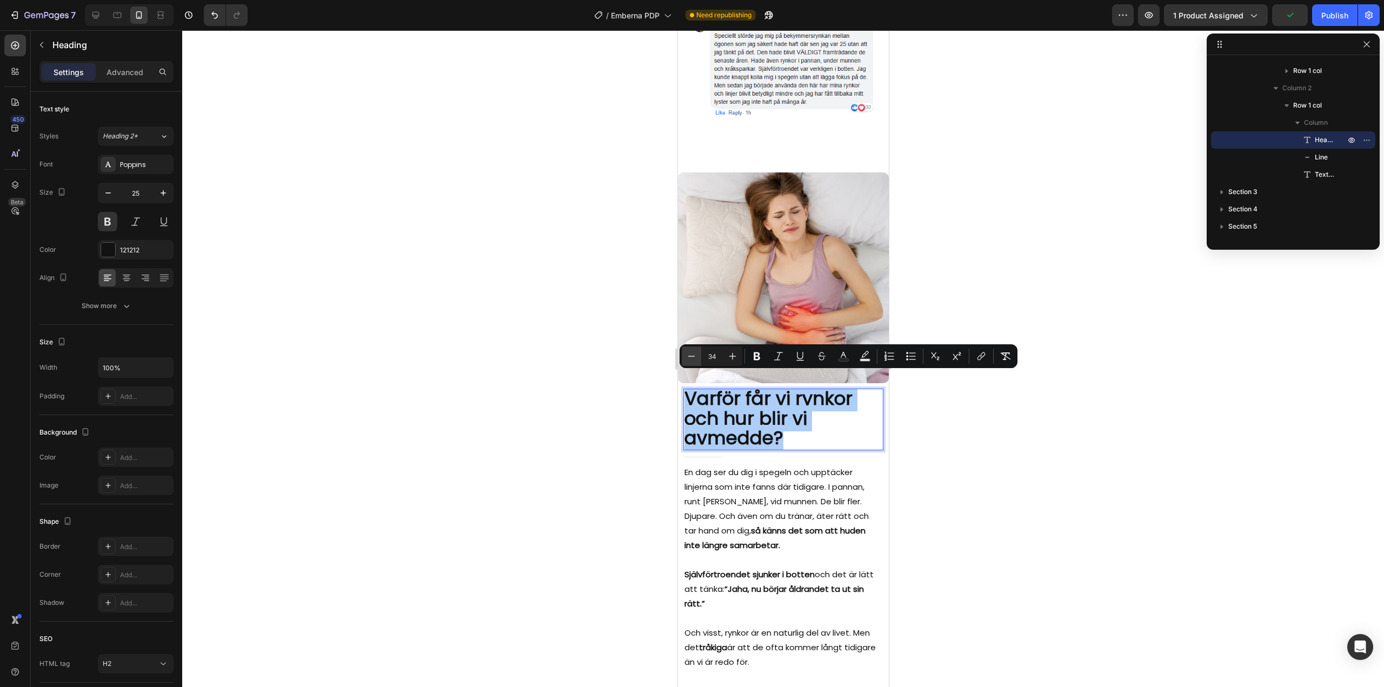
click at [696, 357] on icon "Editor contextual toolbar" at bounding box center [691, 356] width 11 height 11
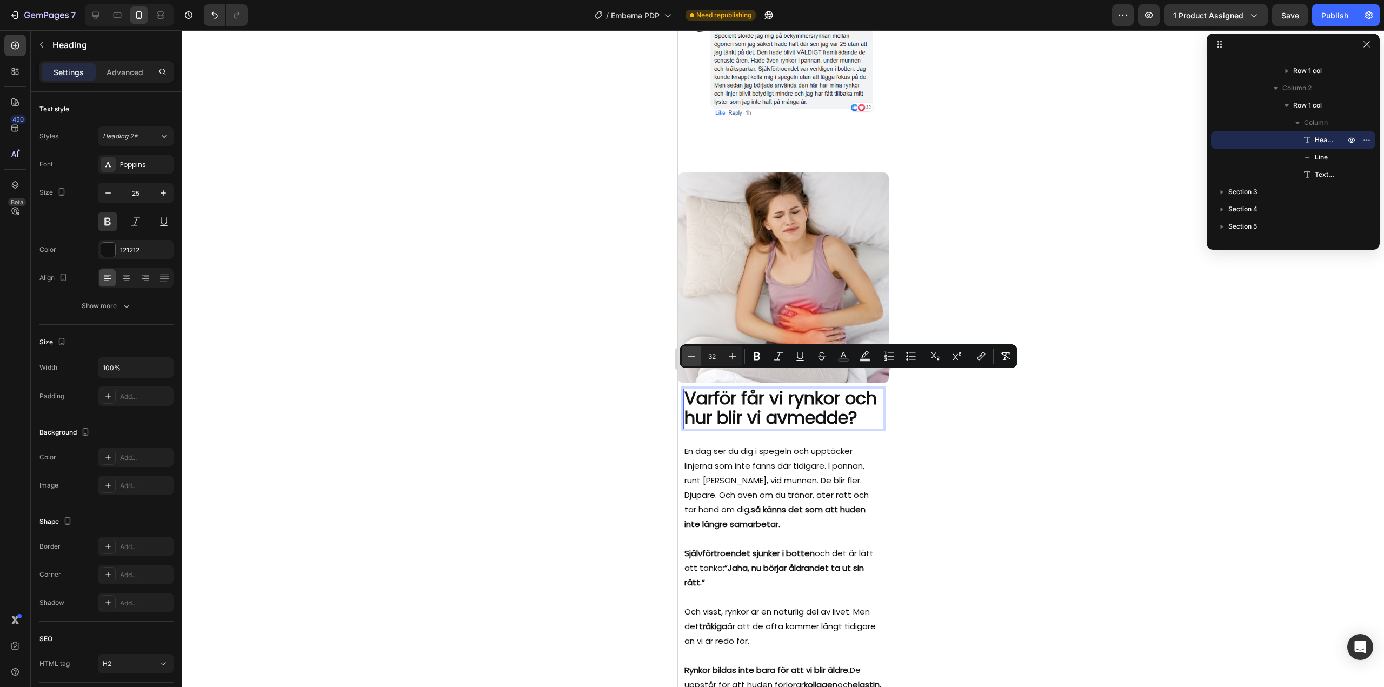
click at [696, 357] on icon "Editor contextual toolbar" at bounding box center [691, 356] width 11 height 11
type input "31"
click at [1069, 471] on div at bounding box center [783, 358] width 1202 height 657
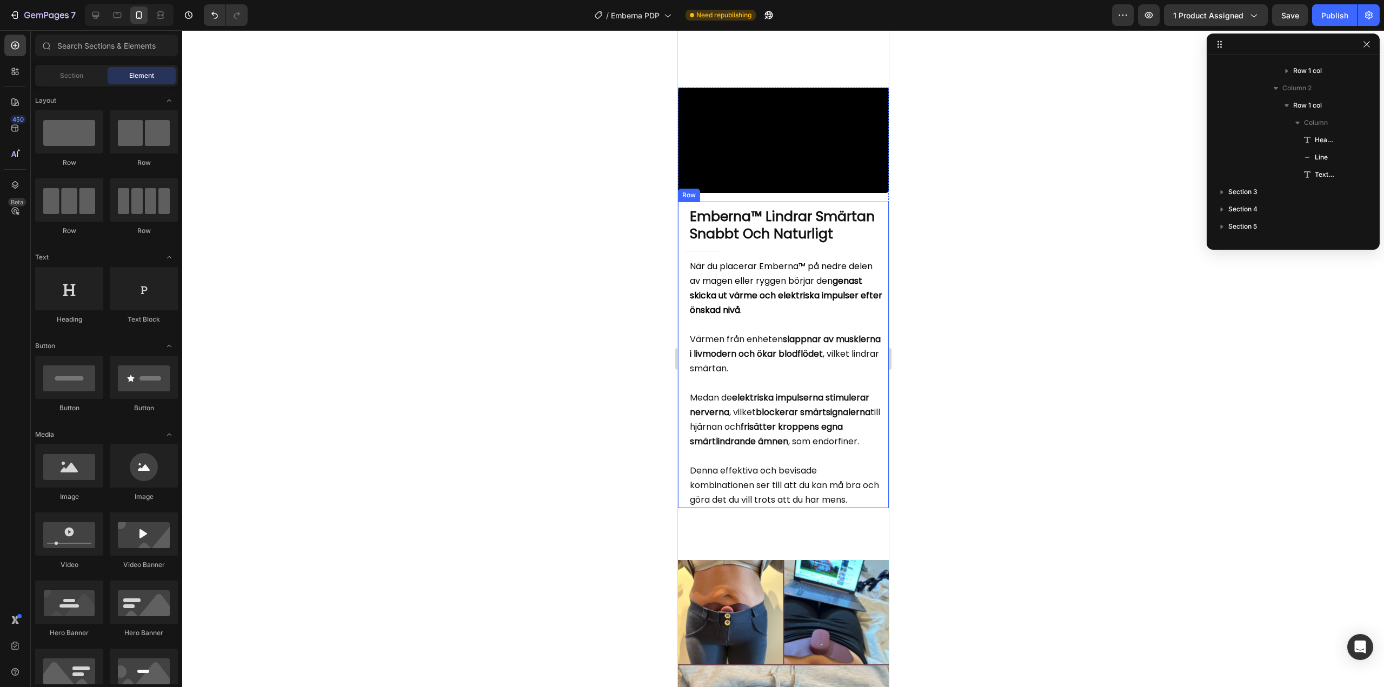
scroll to position [1710, 0]
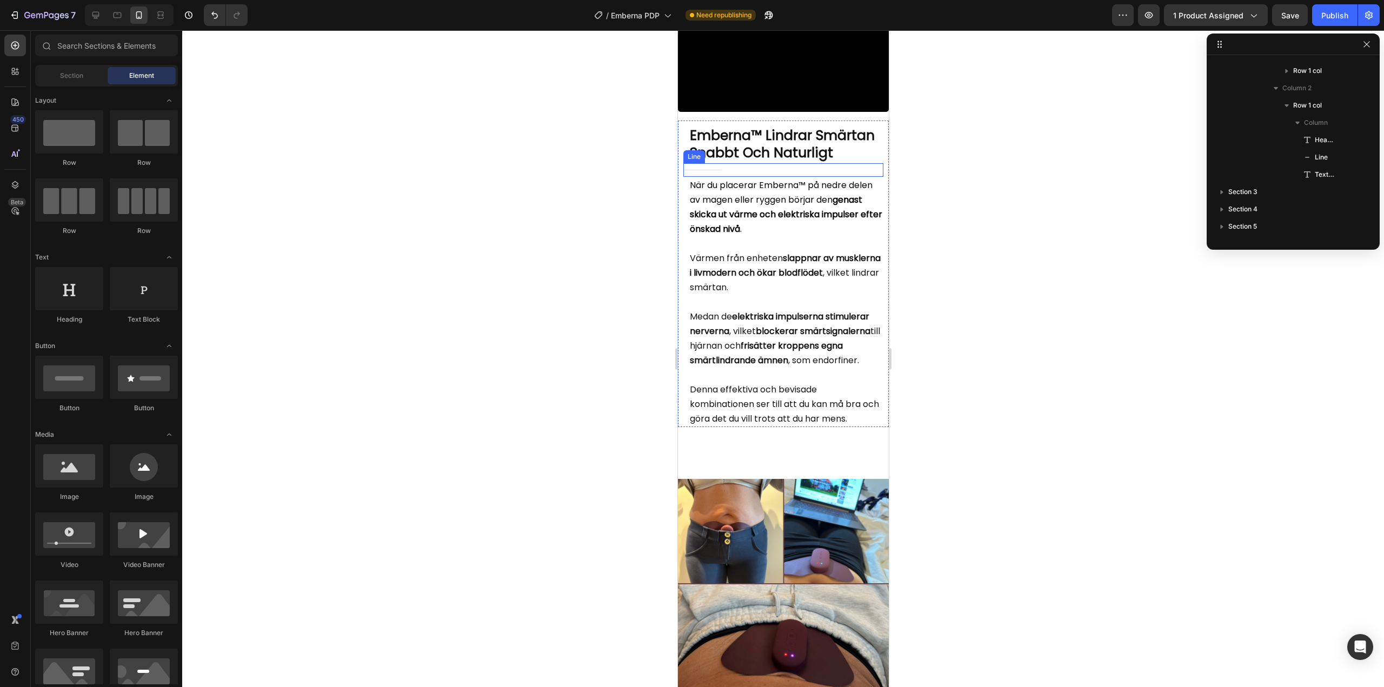
click at [769, 163] on h2 "Emberna™ Lindrar Smärtan Snabbt Och Naturligt" at bounding box center [785, 144] width 195 height 37
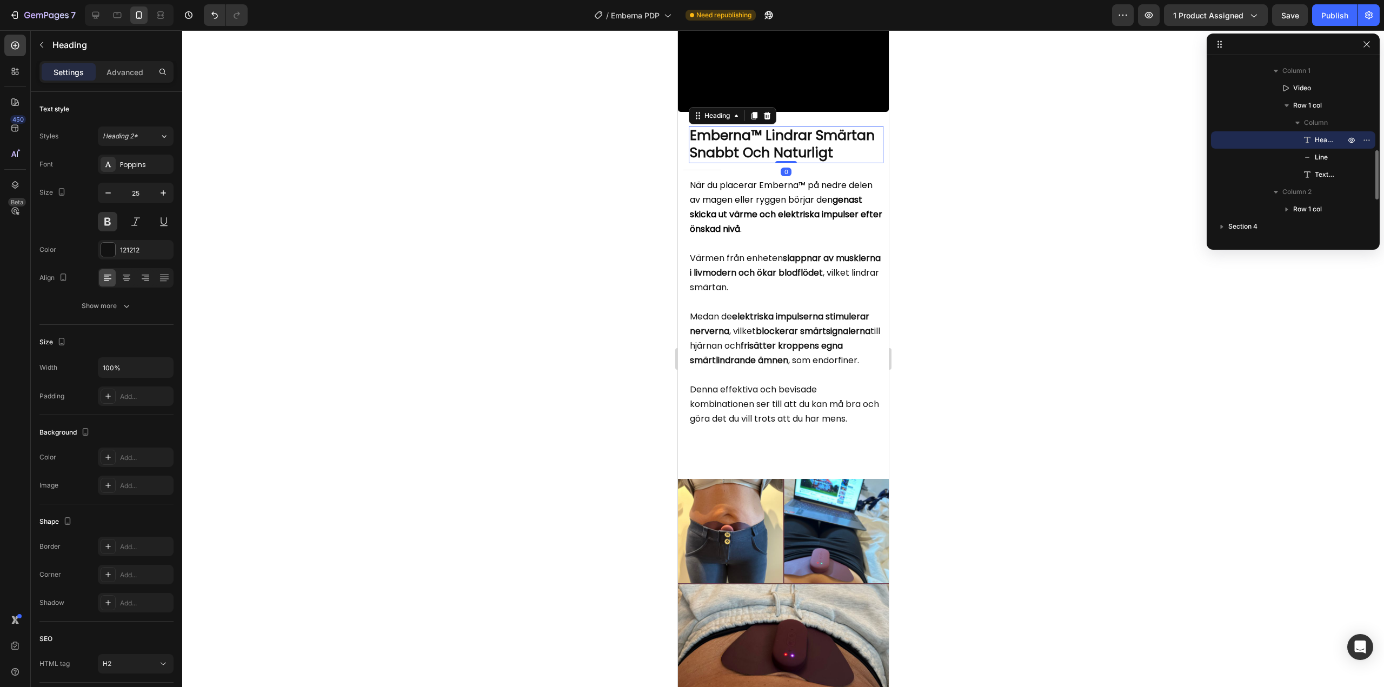
click at [769, 163] on h2 "Emberna™ Lindrar Smärtan Snabbt Och Naturligt" at bounding box center [785, 144] width 195 height 37
click at [769, 162] on p "Emberna™ Lindrar Smärtan Snabbt Och Naturligt" at bounding box center [785, 144] width 192 height 35
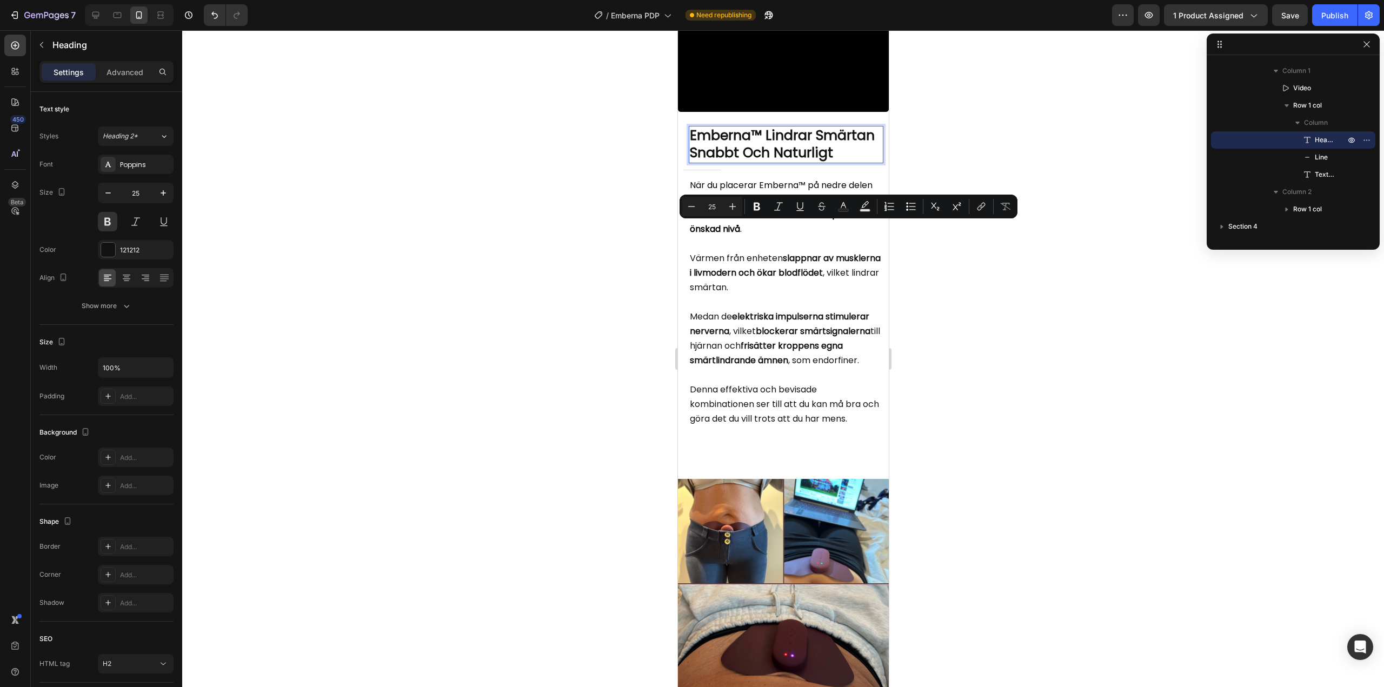
click at [978, 148] on div at bounding box center [783, 358] width 1202 height 657
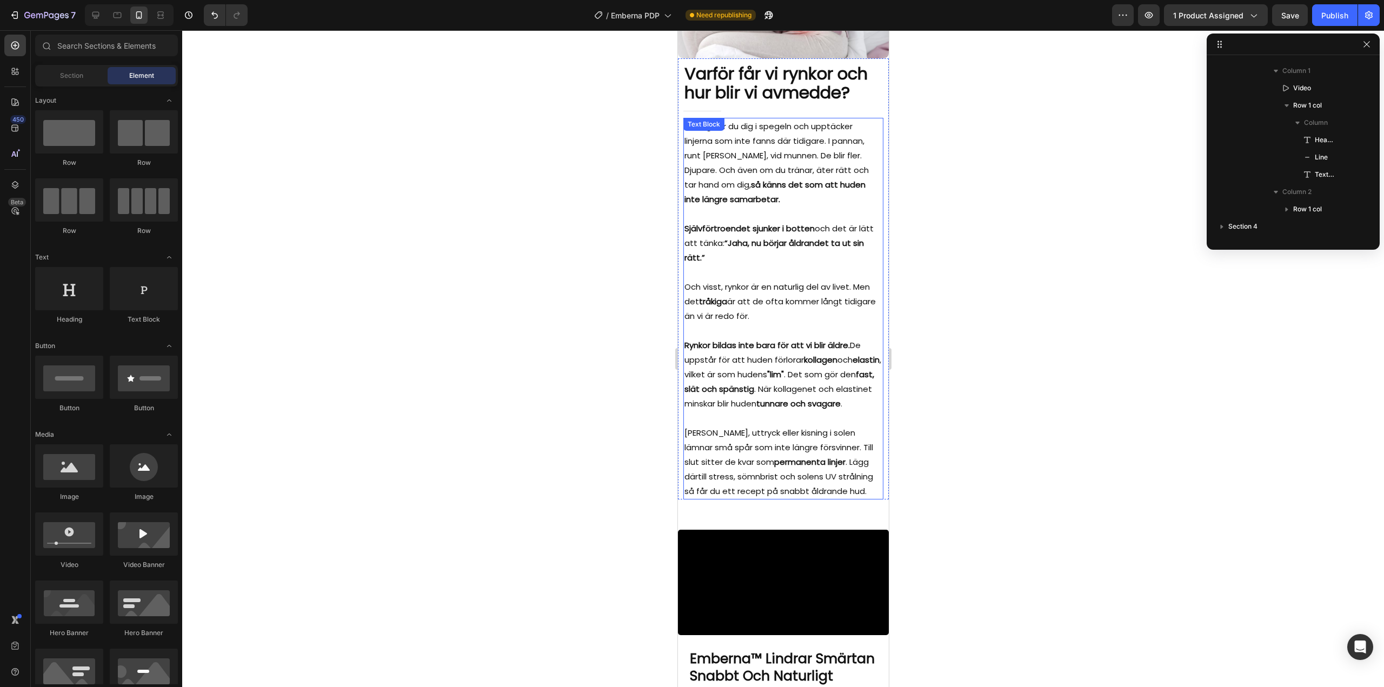
scroll to position [1062, 0]
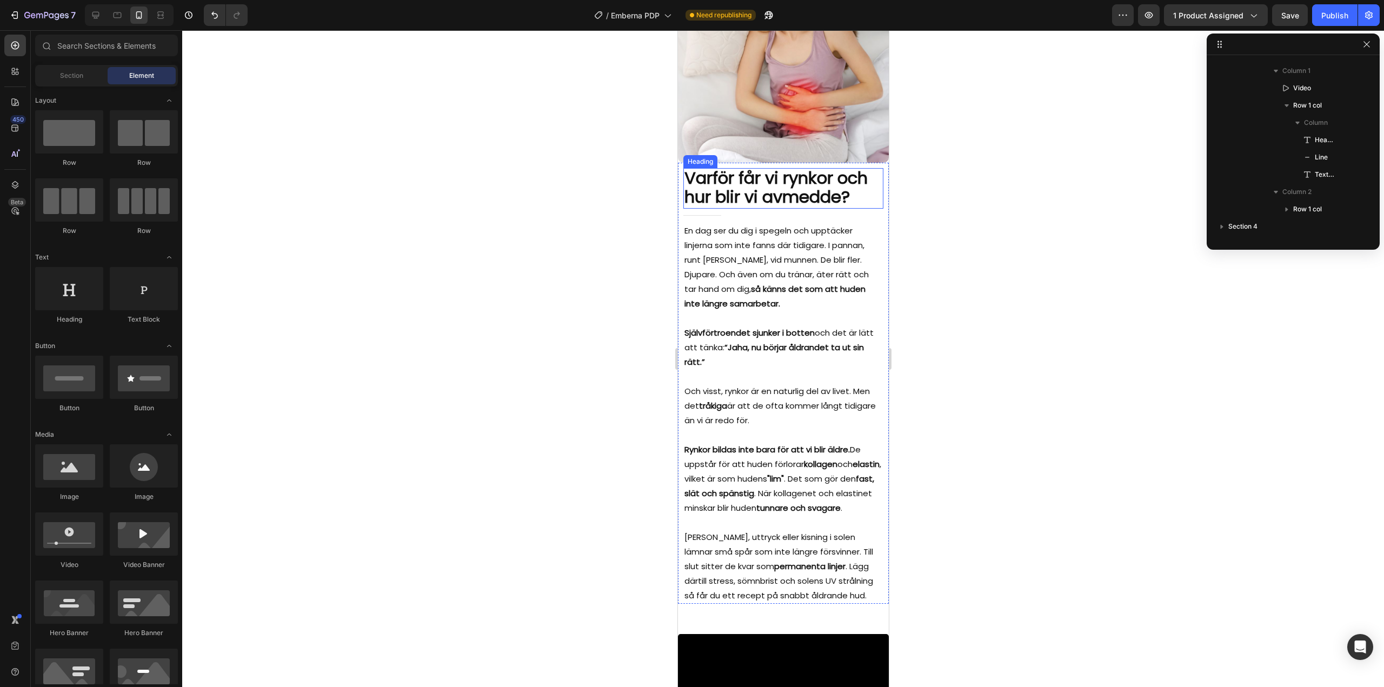
click at [732, 175] on span "Varför får vi rynkor och hur blir vi av med de?" at bounding box center [775, 187] width 183 height 43
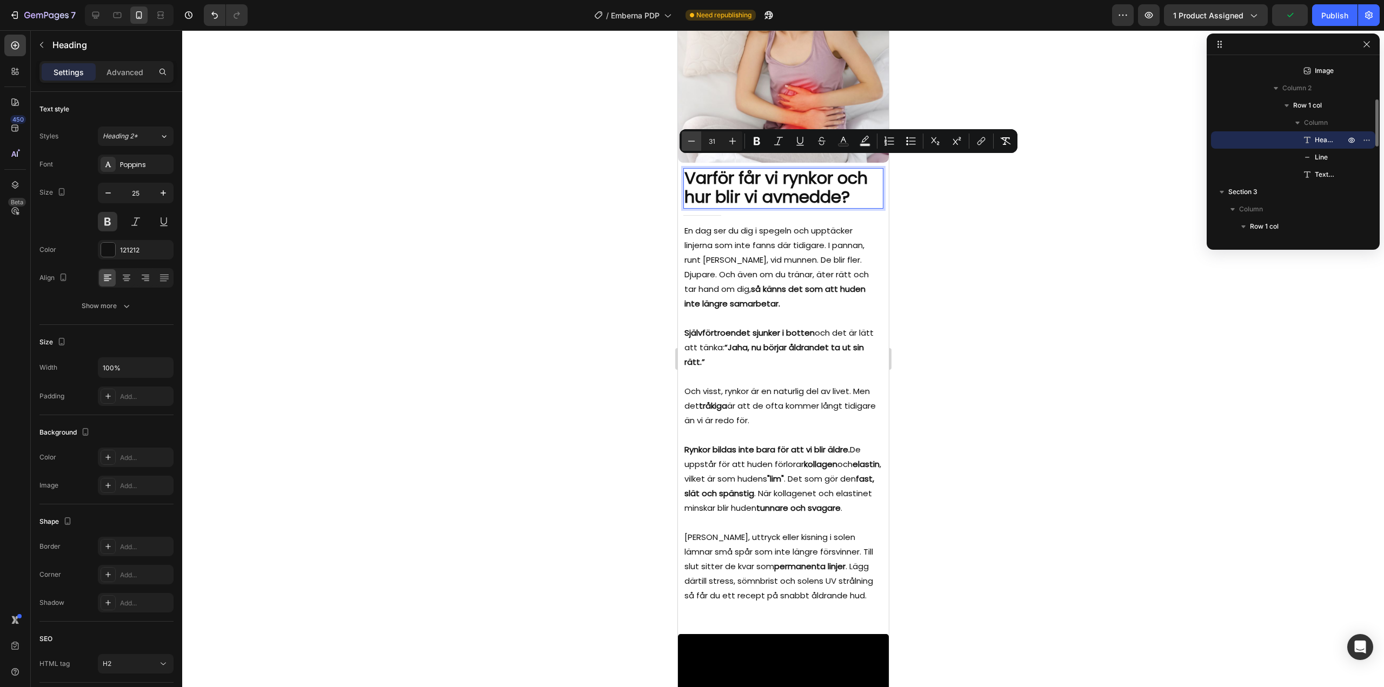
click at [696, 145] on icon "Editor contextual toolbar" at bounding box center [691, 141] width 11 height 11
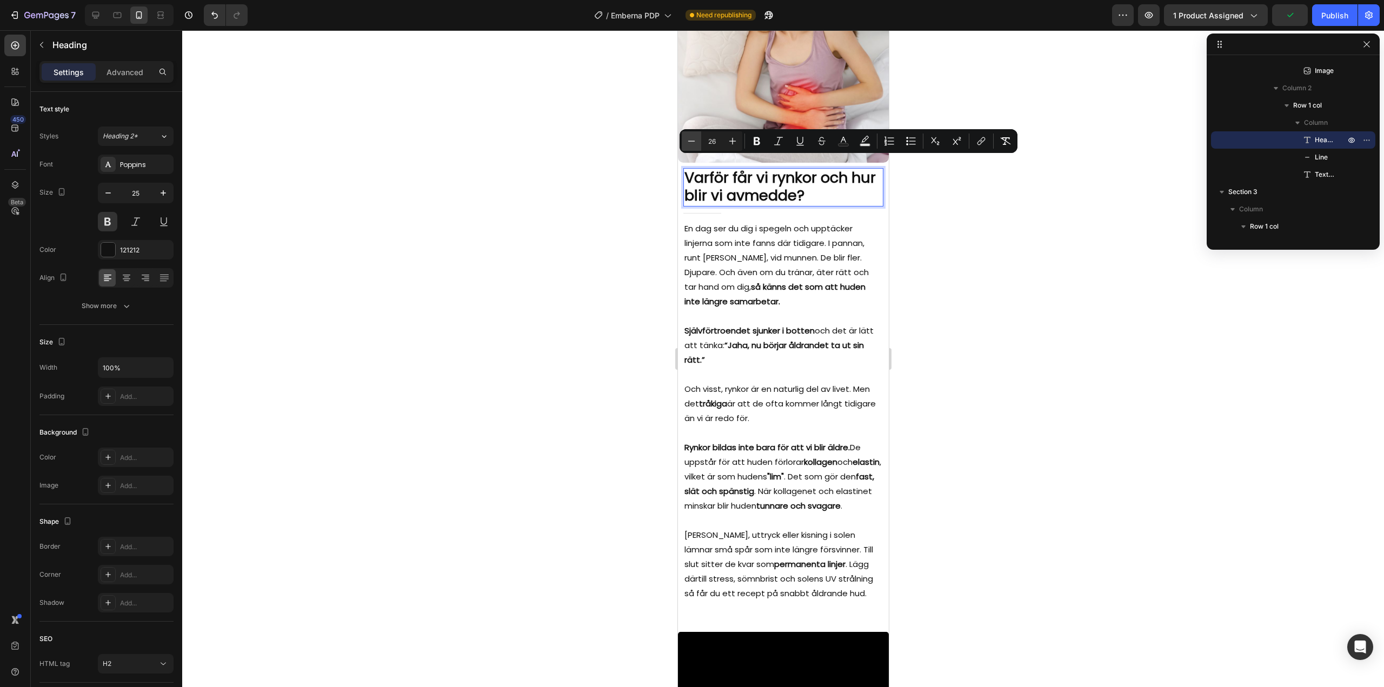
click at [696, 145] on icon "Editor contextual toolbar" at bounding box center [691, 141] width 11 height 11
type input "25"
click at [983, 275] on div at bounding box center [783, 358] width 1202 height 657
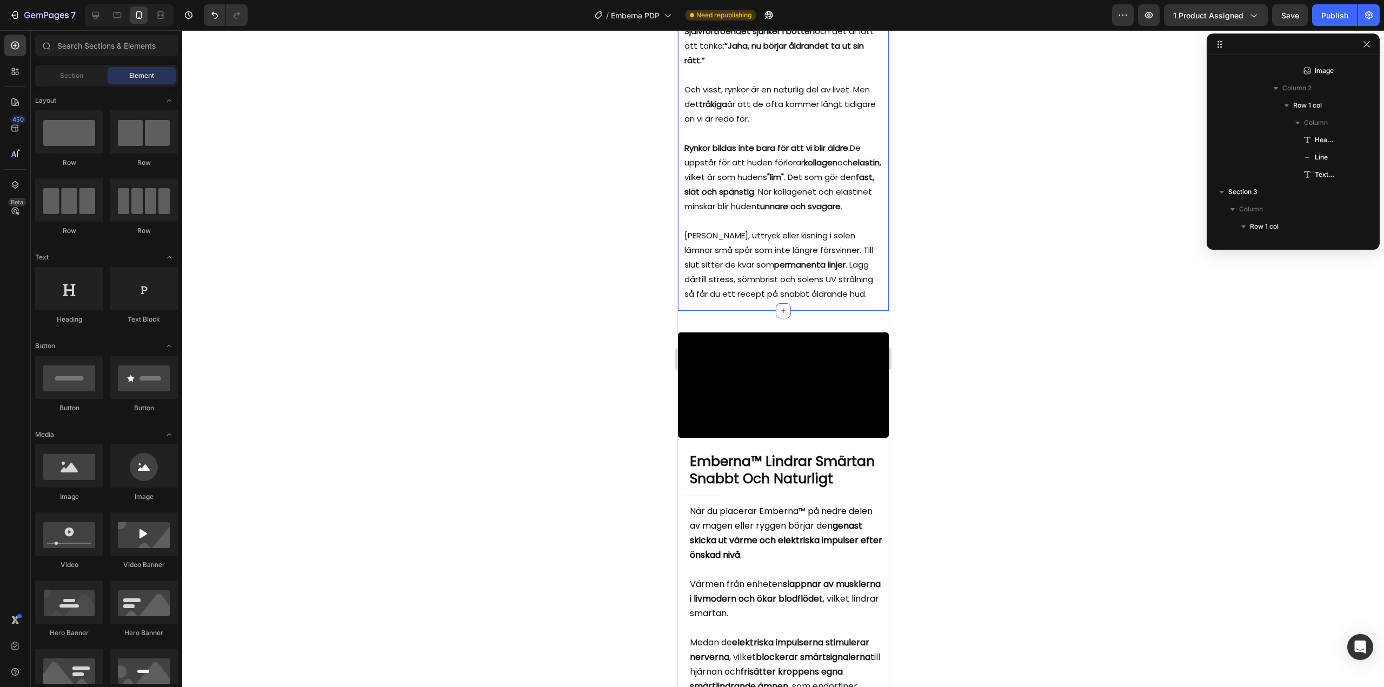
scroll to position [1494, 0]
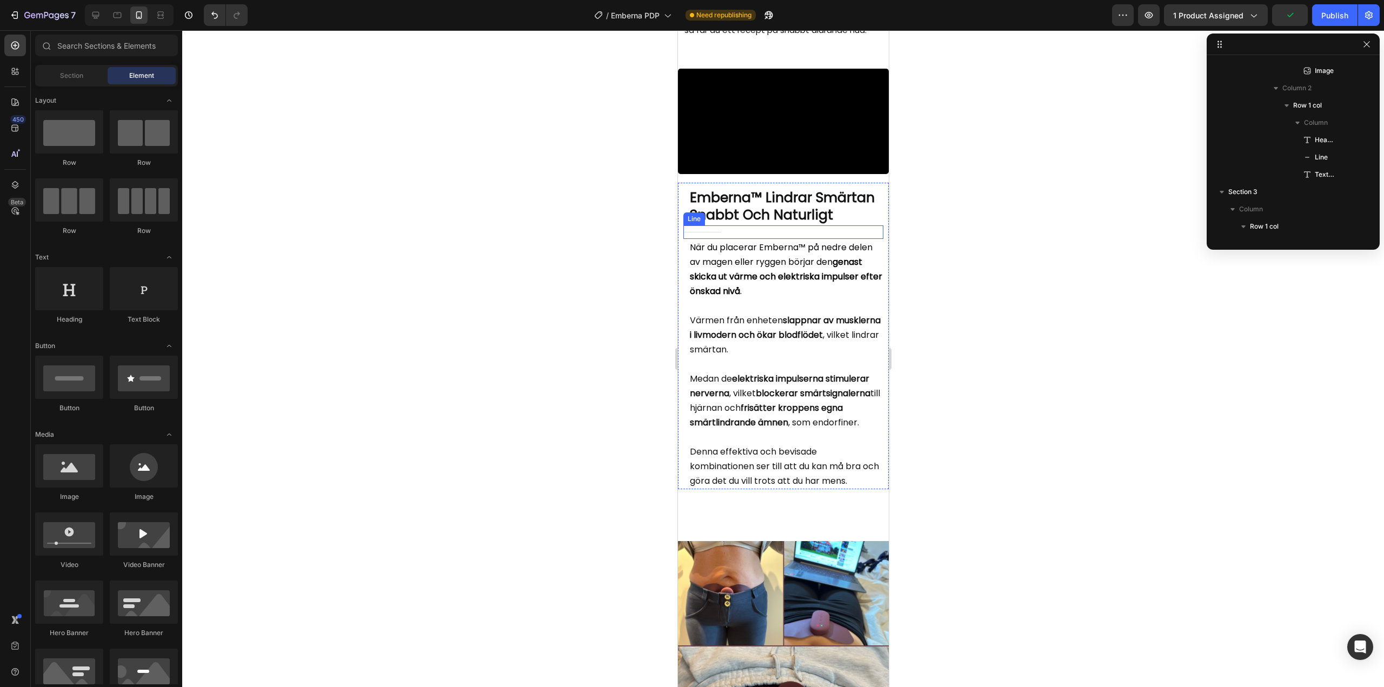
click at [756, 225] on h2 "Emberna™ Lindrar Smärtan Snabbt Och Naturligt" at bounding box center [785, 206] width 195 height 37
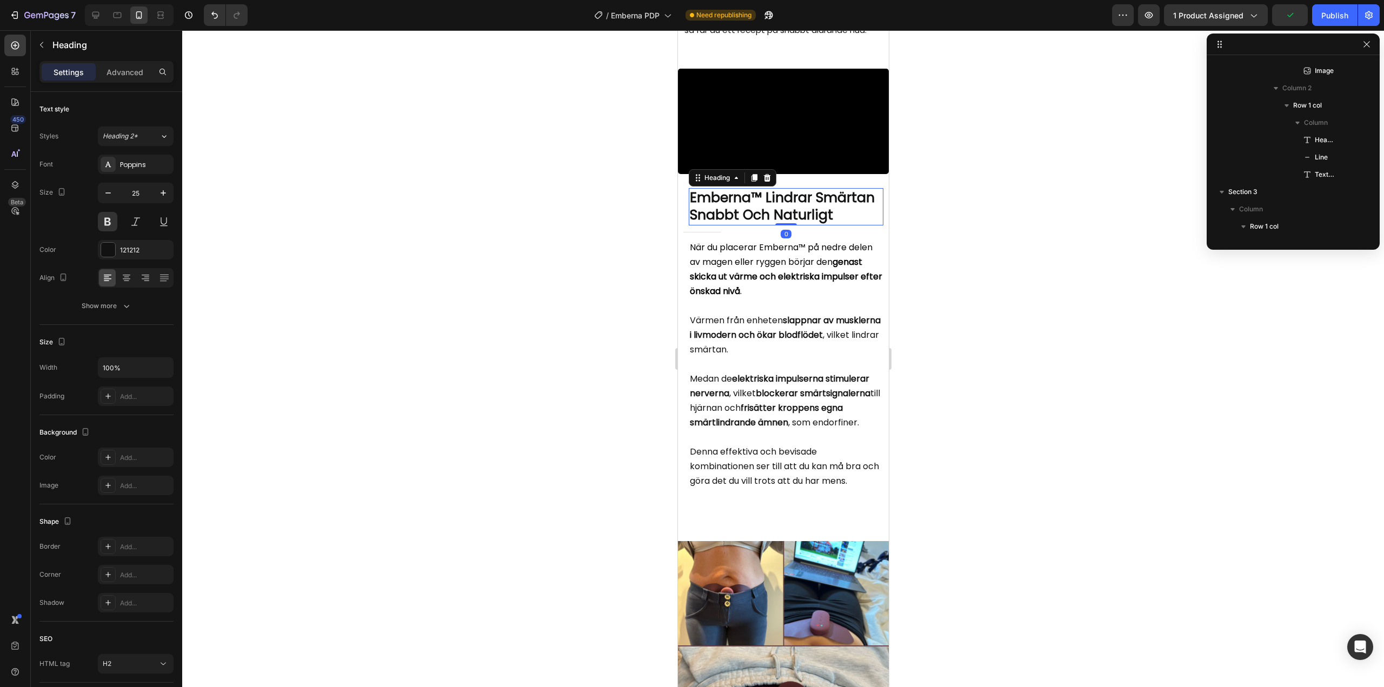
scroll to position [361, 0]
click at [756, 225] on h2 "Emberna™ Lindrar Smärtan Snabbt Och Naturligt" at bounding box center [785, 206] width 195 height 37
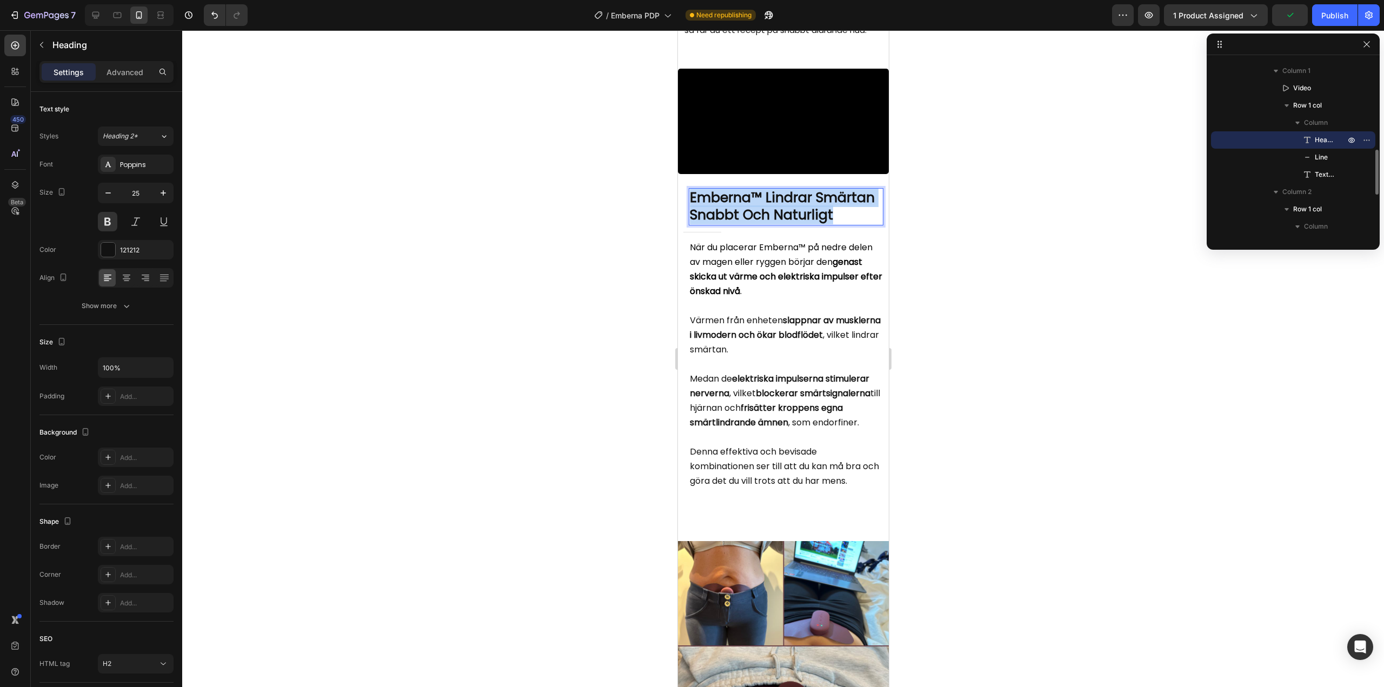
click at [756, 224] on p "Emberna™ Lindrar Smärtan Snabbt Och Naturligt" at bounding box center [785, 206] width 192 height 35
click at [768, 297] on strong "genast skicka ut värme och elektriska impulser efter önskad nivå" at bounding box center [785, 277] width 192 height 42
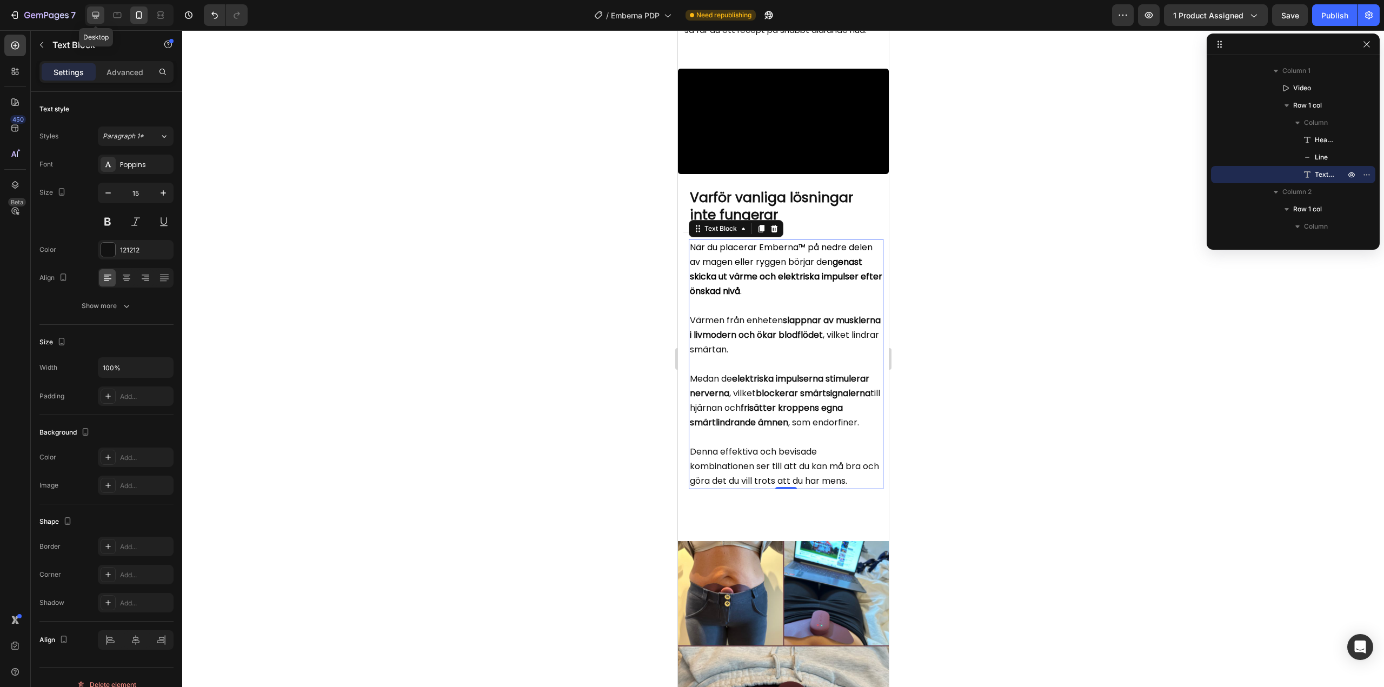
click at [95, 11] on icon at bounding box center [95, 15] width 11 height 11
type input "18"
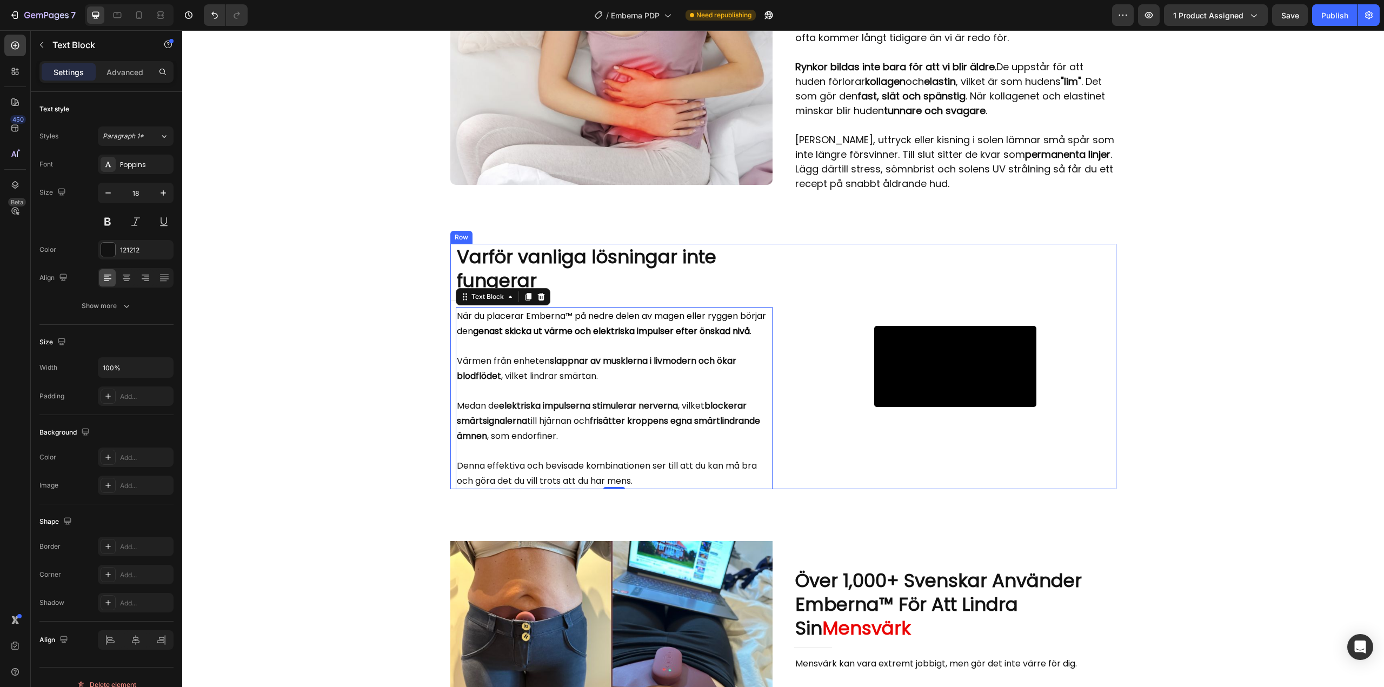
scroll to position [999, 0]
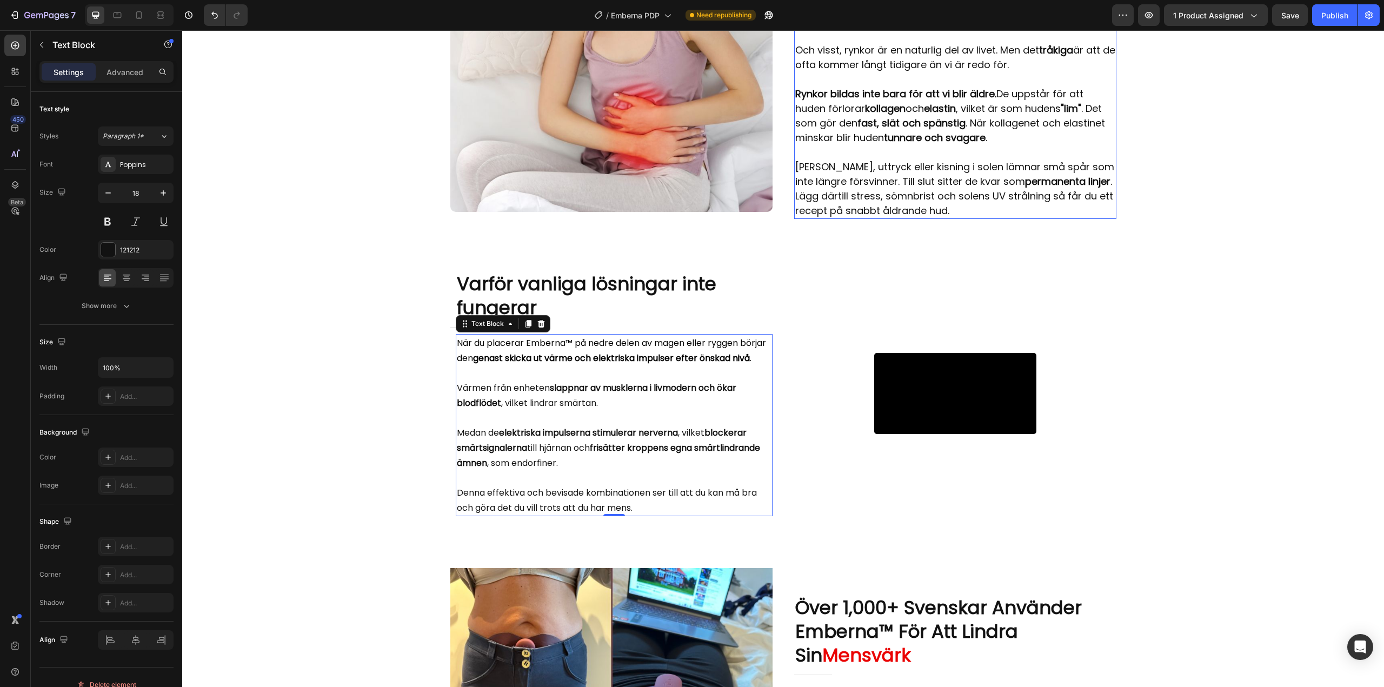
click at [832, 184] on p "[PERSON_NAME], uttryck eller kisning i solen lämnar små spår som inte längre fö…" at bounding box center [955, 188] width 320 height 58
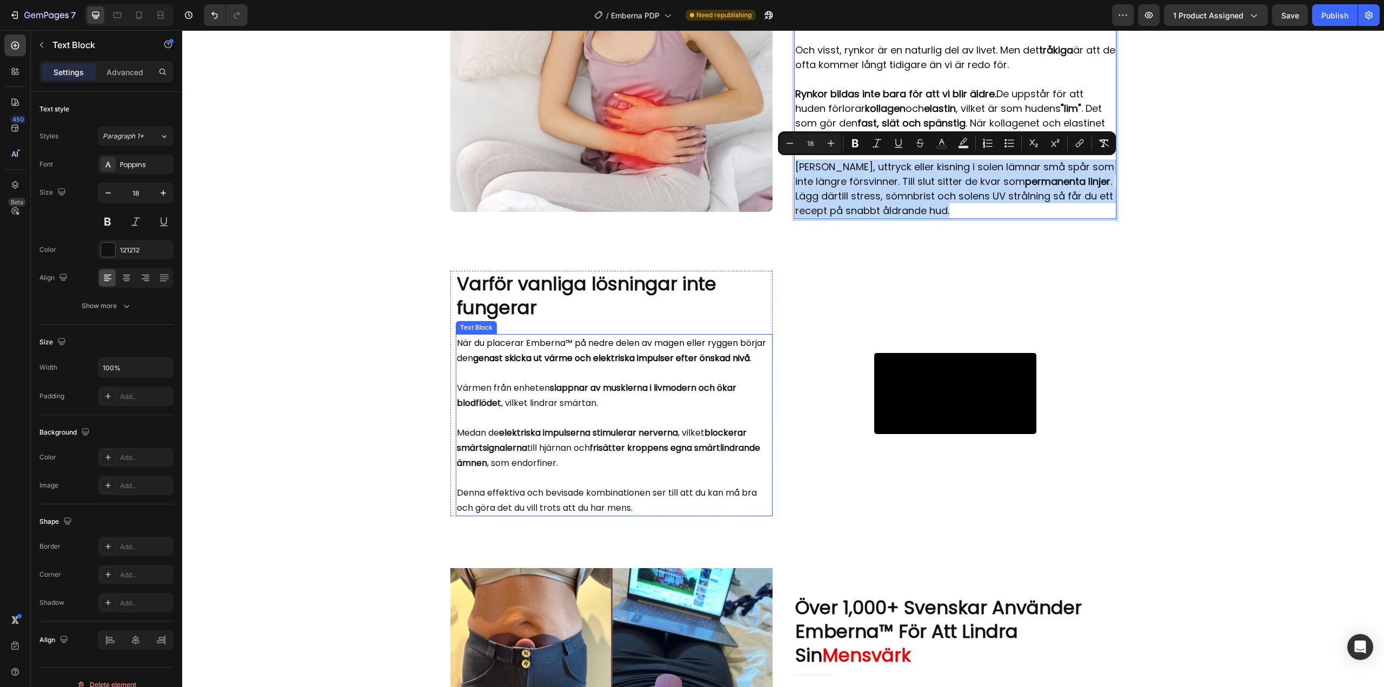
click at [628, 364] on strong "genast skicka ut värme och elektriska impulser efter önskad nivå" at bounding box center [611, 358] width 277 height 12
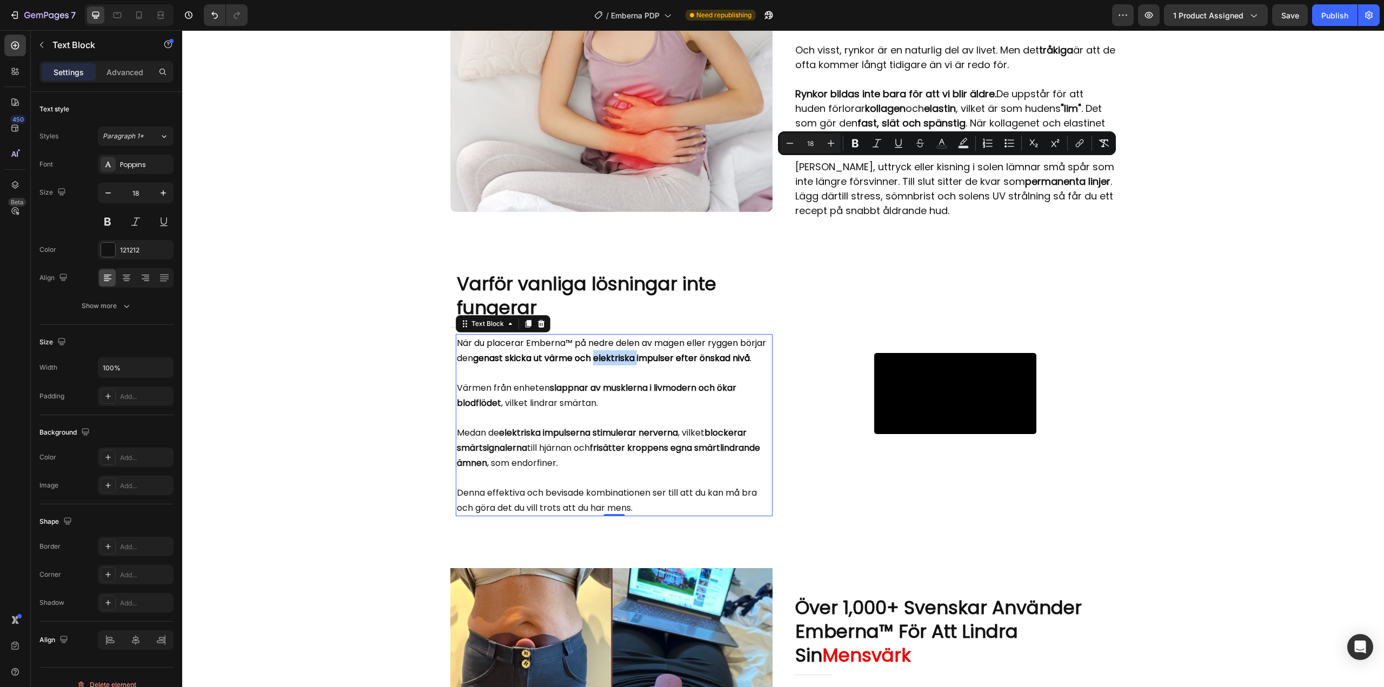
click at [628, 364] on strong "genast skicka ut värme och elektriska impulser efter önskad nivå" at bounding box center [611, 358] width 277 height 12
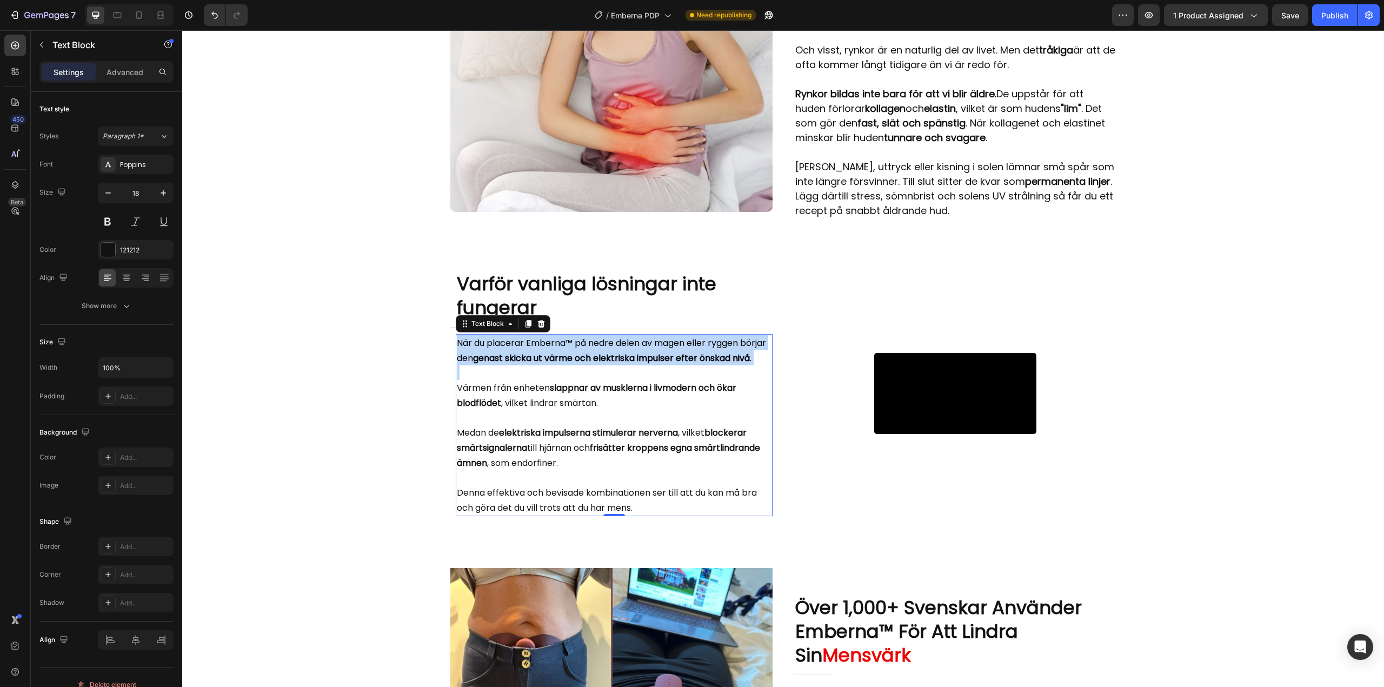
click at [628, 364] on strong "genast skicka ut värme och elektriska impulser efter önskad nivå" at bounding box center [611, 358] width 277 height 12
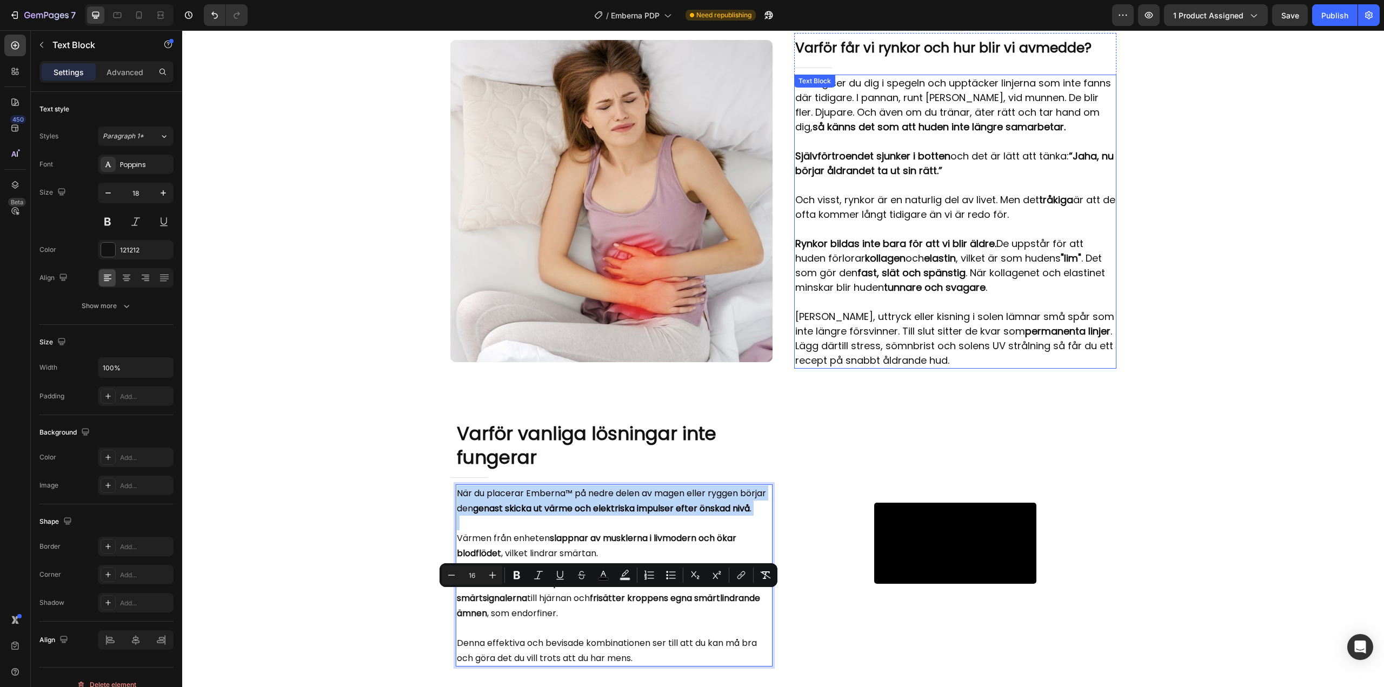
scroll to position [953, 0]
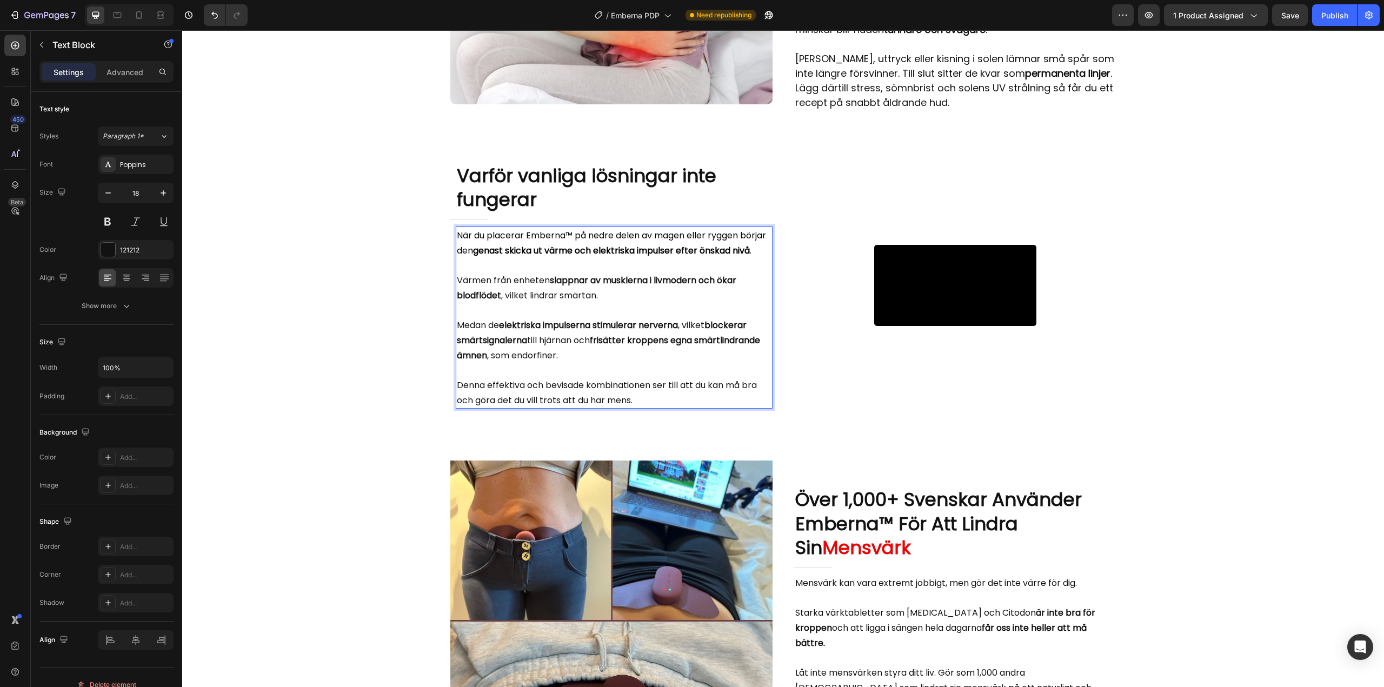
click at [629, 331] on strong "elektriska impulserna stimulerar nerverna" at bounding box center [588, 325] width 179 height 12
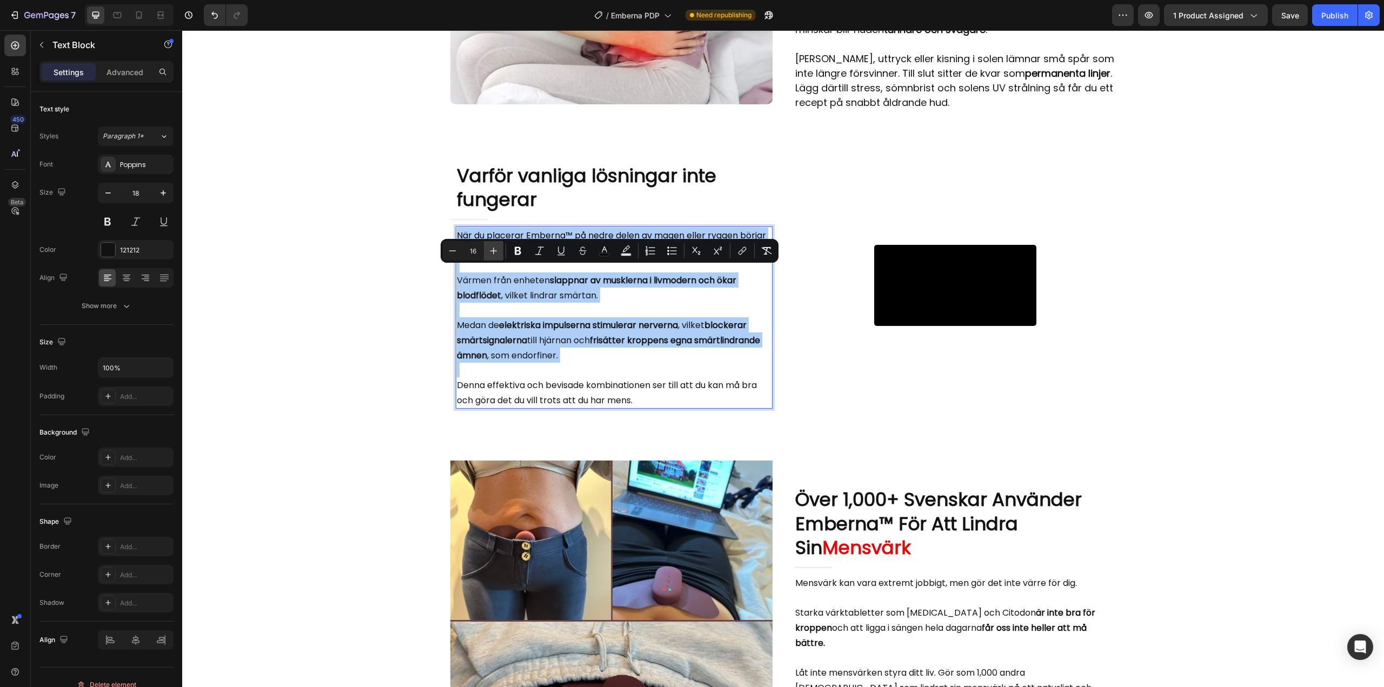
click at [501, 252] on button "Plus" at bounding box center [493, 250] width 19 height 19
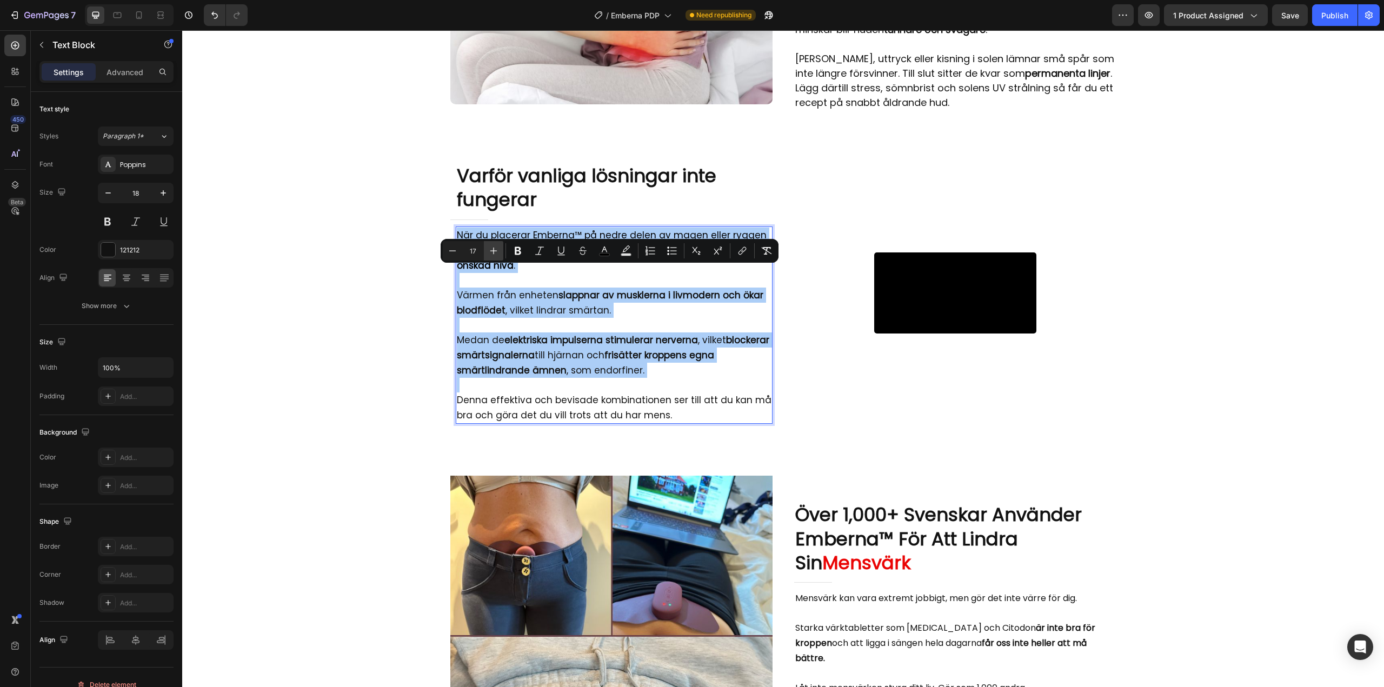
click at [501, 252] on button "Plus" at bounding box center [493, 250] width 19 height 19
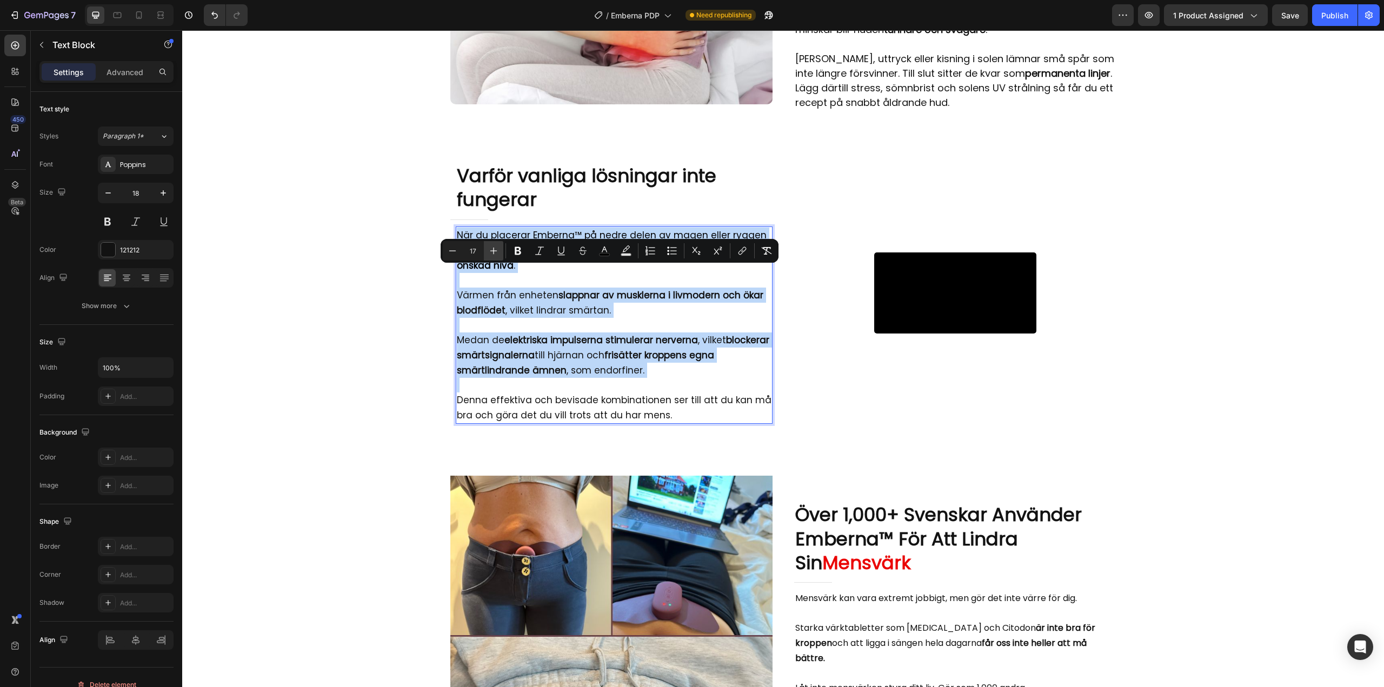
type input "18"
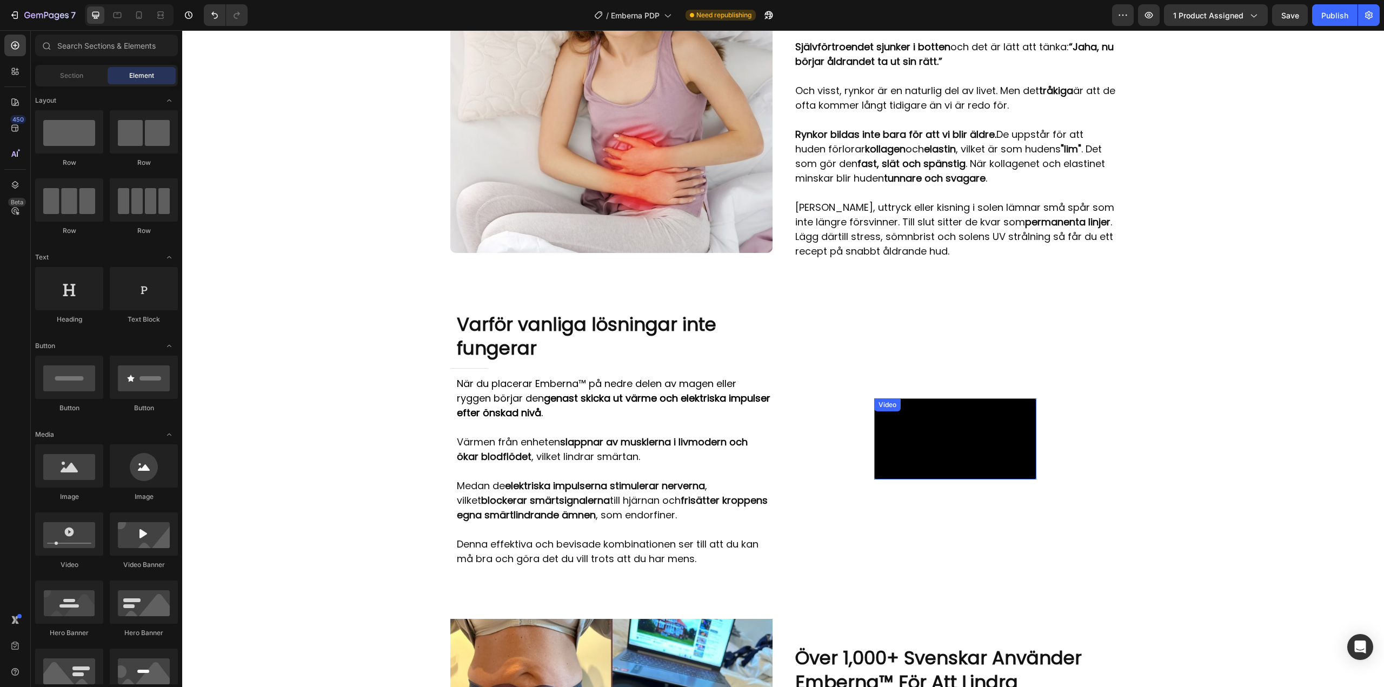
scroll to position [575, 0]
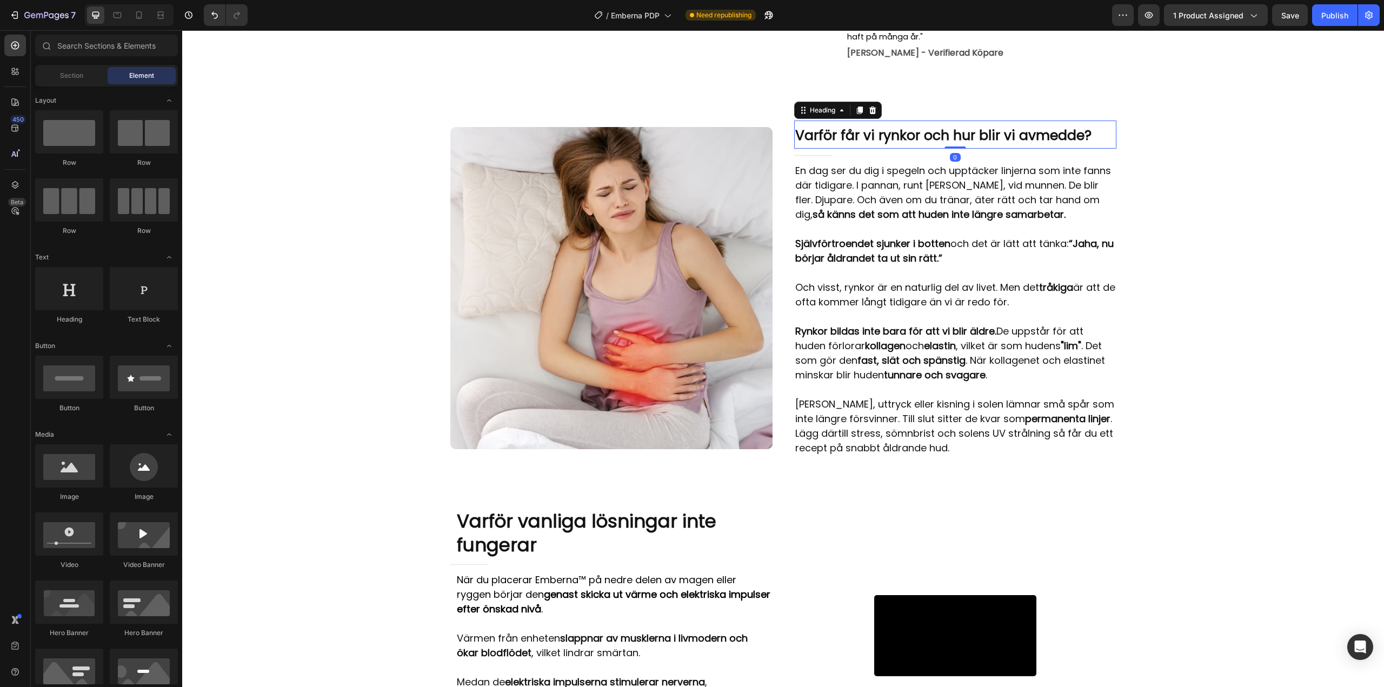
click at [900, 145] on span "Varför får vi rynkor och hur blir vi av med de?" at bounding box center [943, 135] width 296 height 19
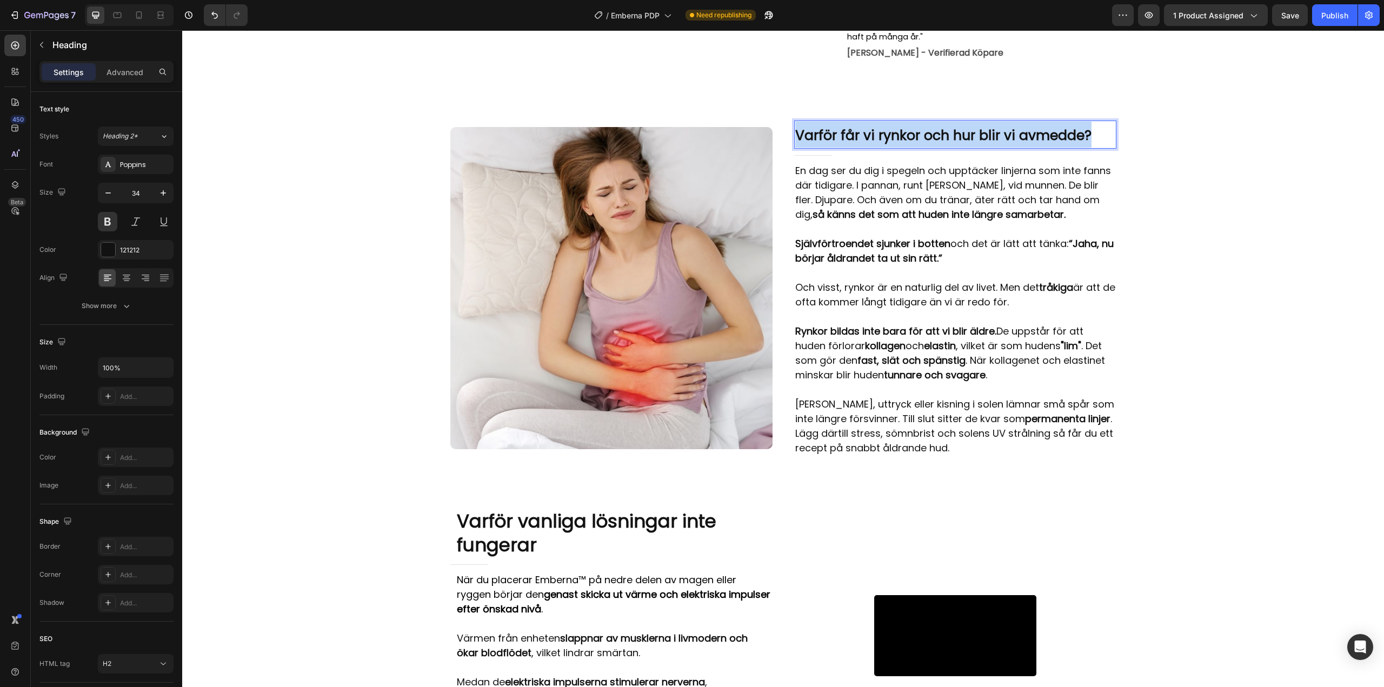
click at [900, 145] on span "Varför får vi rynkor och hur blir vi av med de?" at bounding box center [943, 135] width 296 height 19
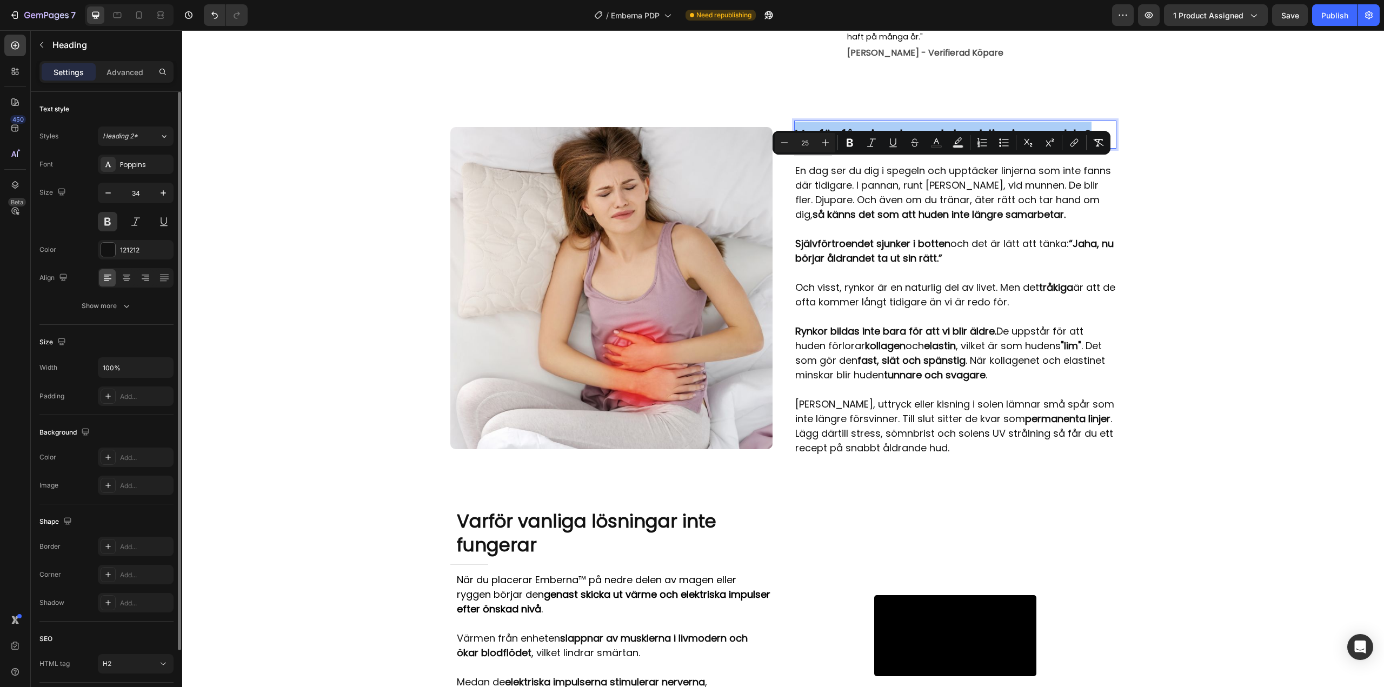
click at [73, 204] on div "Size 34" at bounding box center [106, 207] width 134 height 49
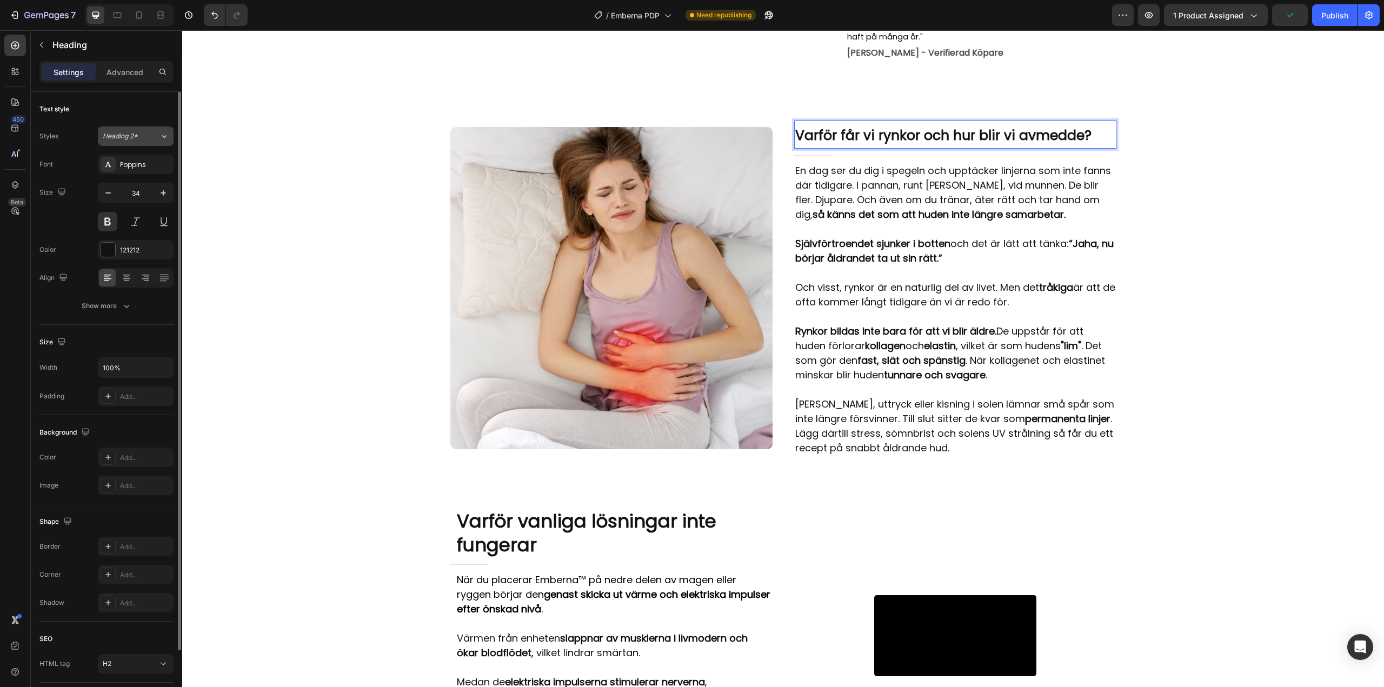
click at [142, 137] on div "Heading 2*" at bounding box center [125, 136] width 44 height 10
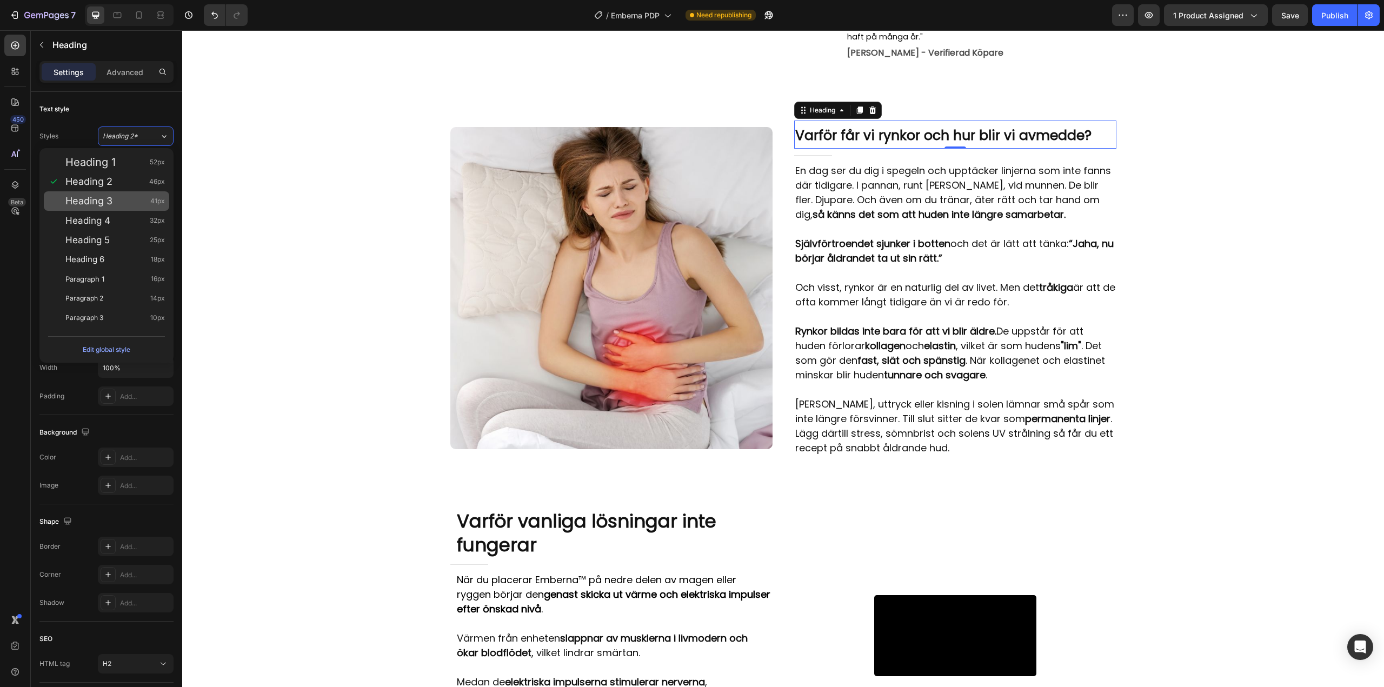
click at [105, 198] on span "Heading 3" at bounding box center [88, 201] width 47 height 11
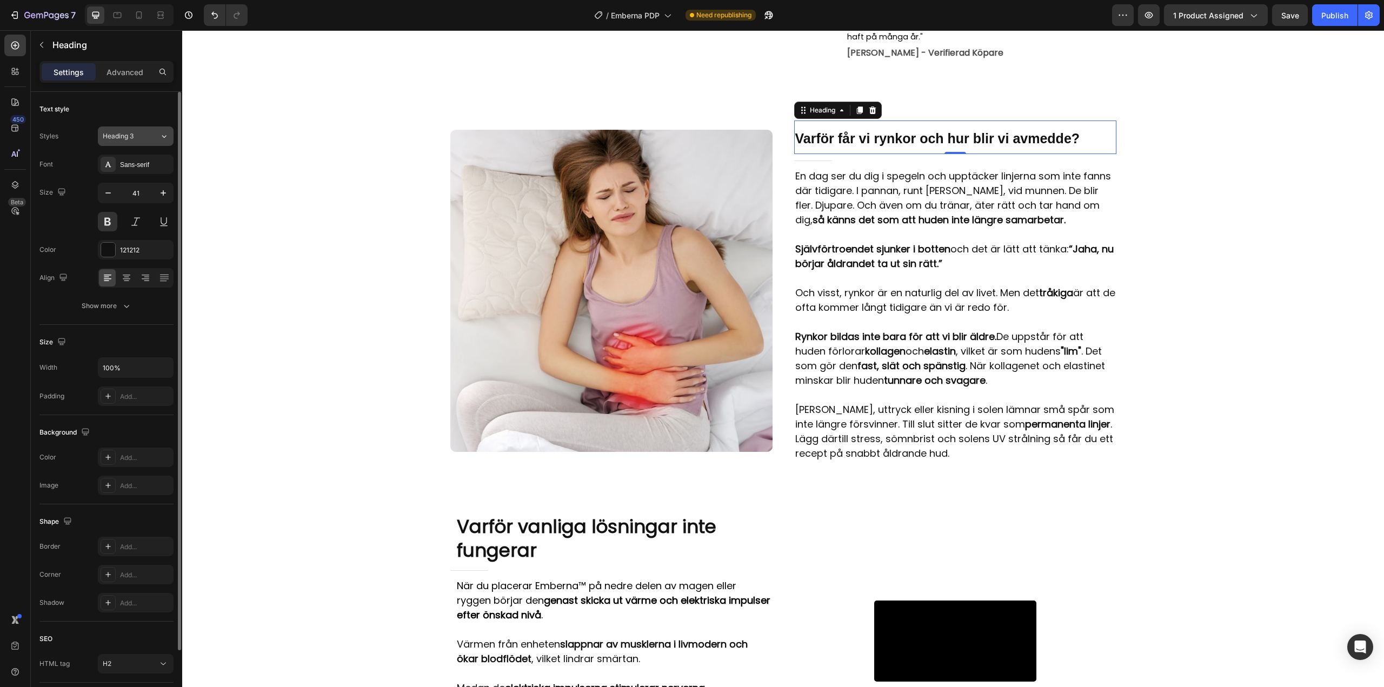
click at [134, 140] on span "Heading 3" at bounding box center [118, 136] width 31 height 10
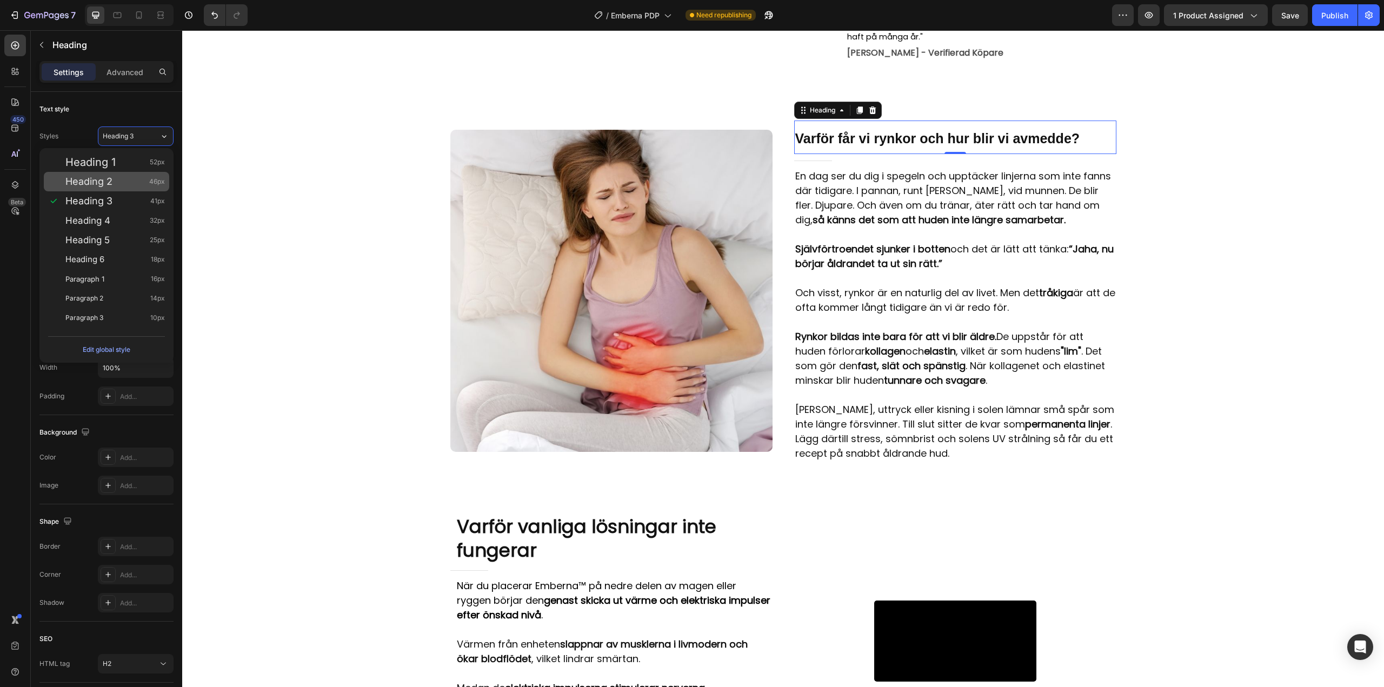
click at [115, 182] on div "Heading 2 46px" at bounding box center [114, 181] width 99 height 11
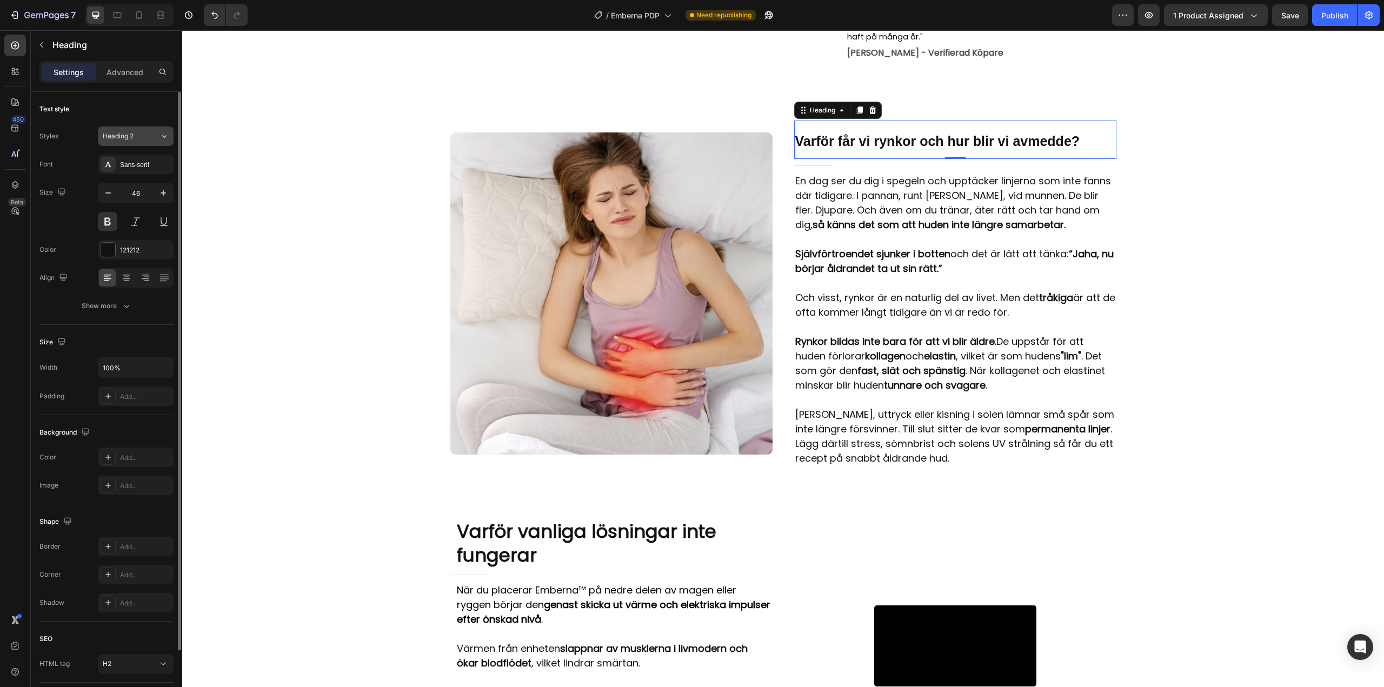
click at [145, 140] on div "Heading 2" at bounding box center [125, 136] width 44 height 10
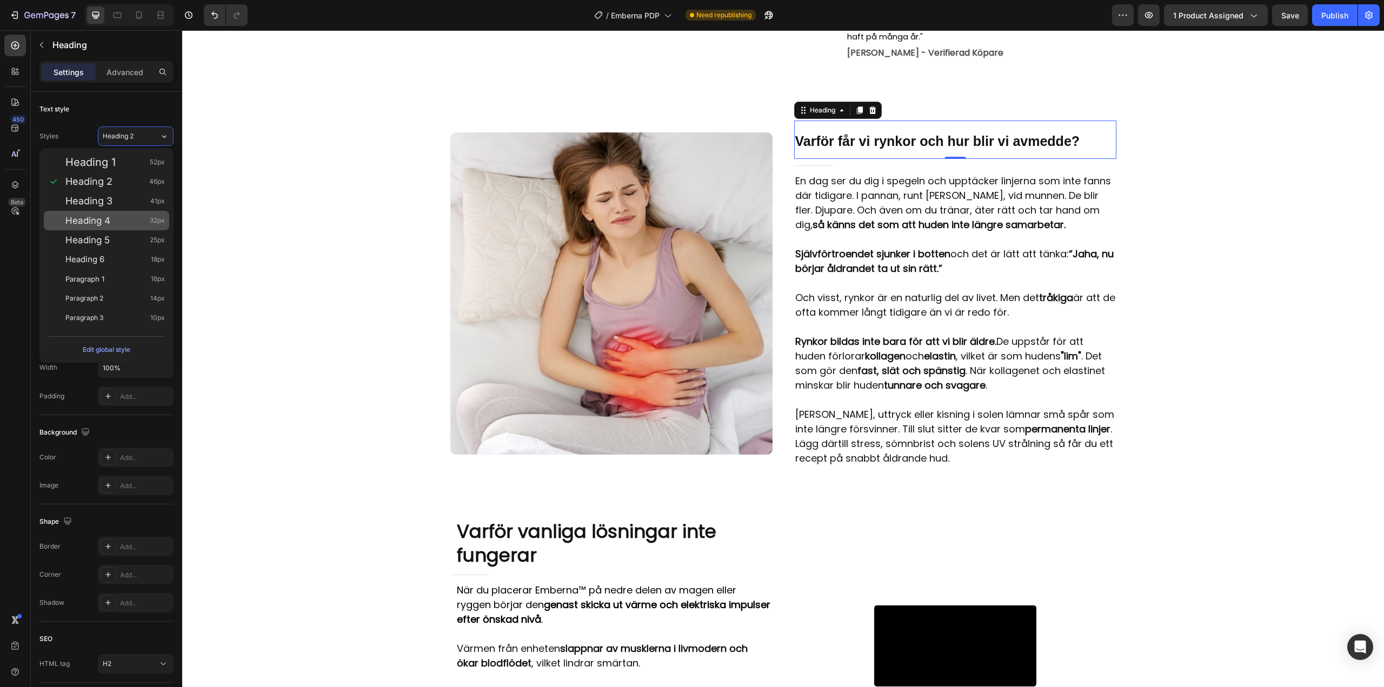
click at [123, 221] on div "Heading 4 32px" at bounding box center [114, 220] width 99 height 11
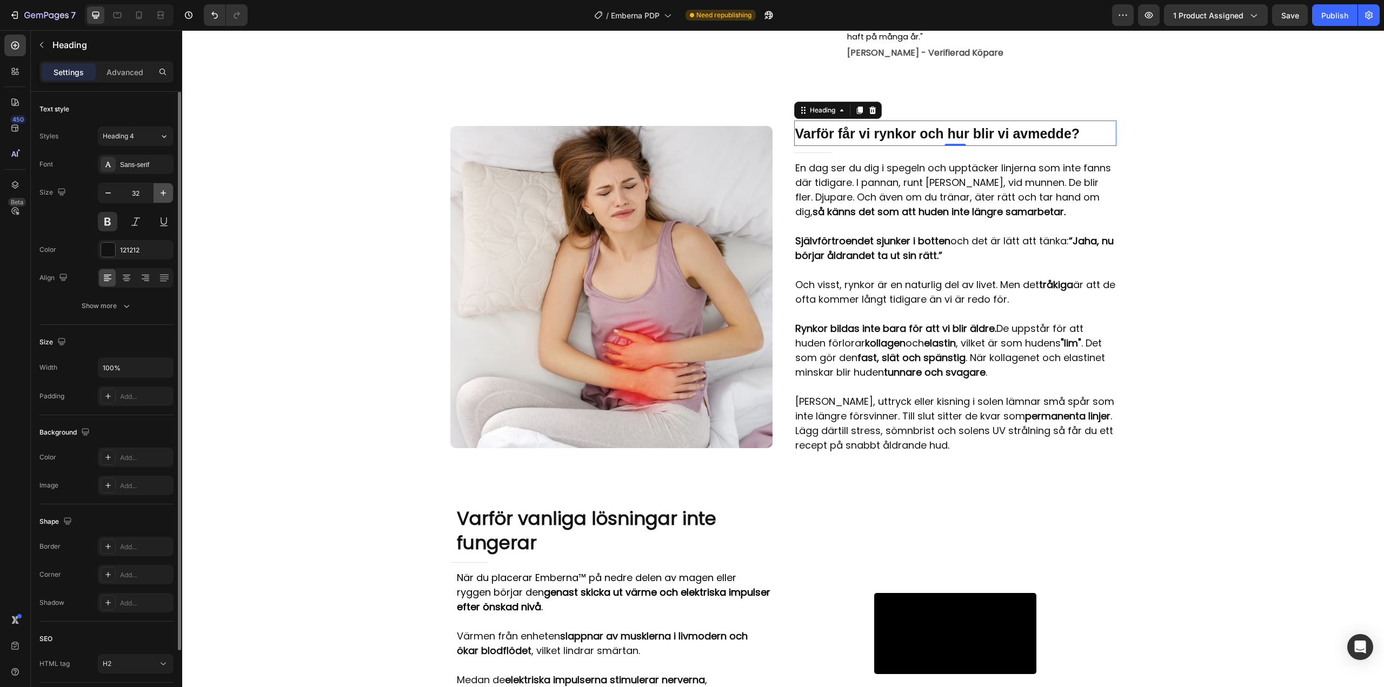
click at [161, 196] on icon "button" at bounding box center [163, 193] width 11 height 11
click at [103, 196] on icon "button" at bounding box center [108, 193] width 11 height 11
type input "32"
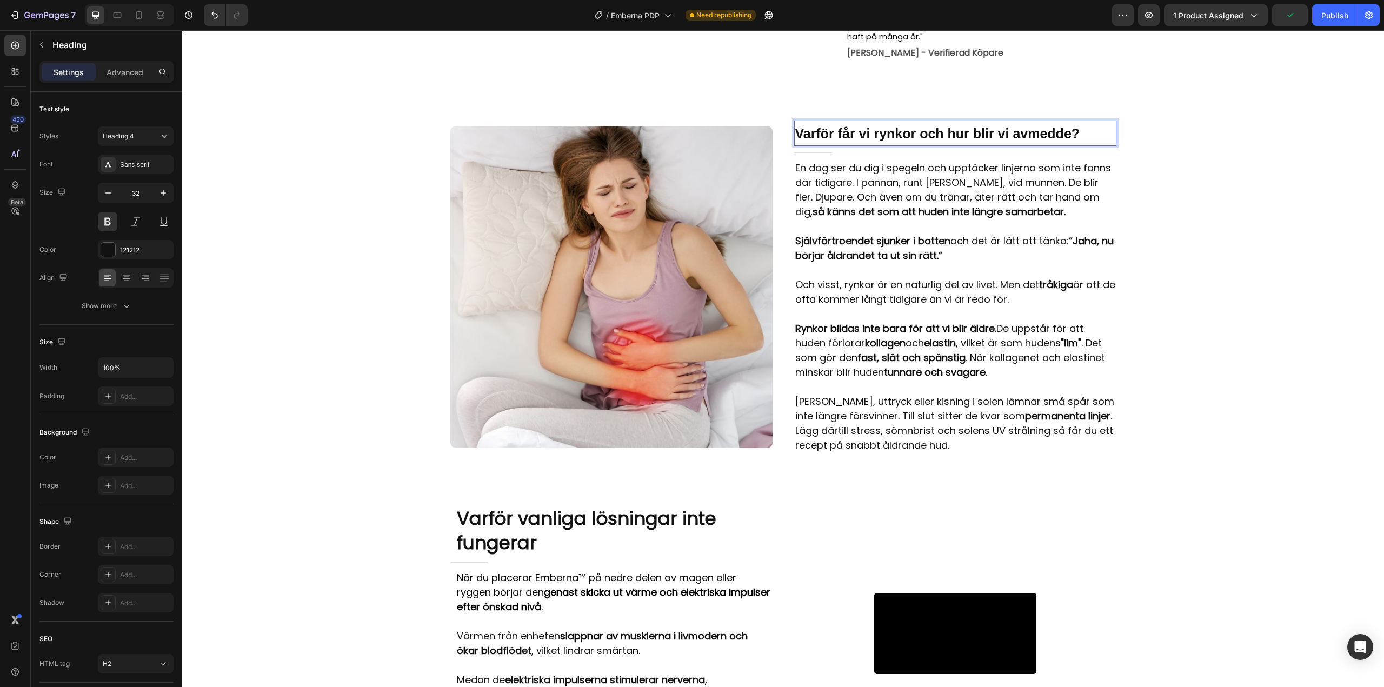
click at [861, 141] on span "Varför får vi rynkor och hur blir vi av med de?" at bounding box center [937, 133] width 285 height 15
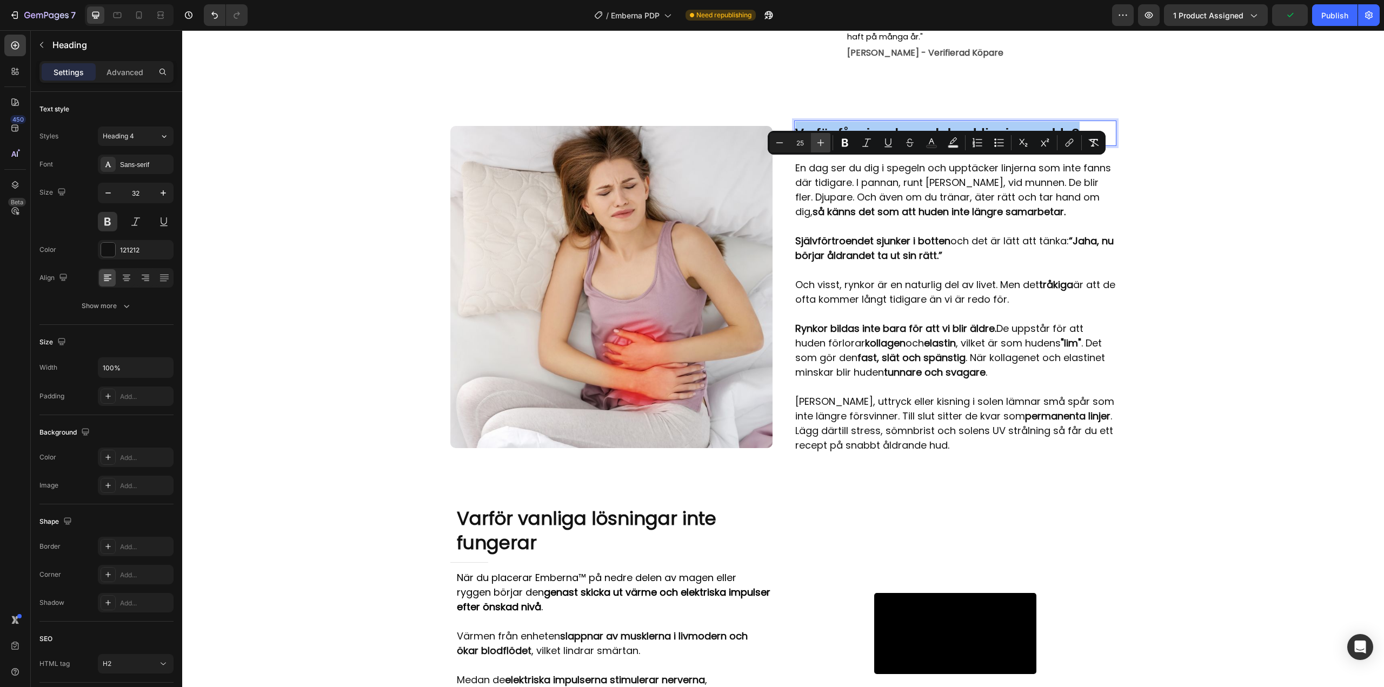
click at [819, 144] on icon "Editor contextual toolbar" at bounding box center [820, 142] width 11 height 11
click at [784, 145] on icon "Editor contextual toolbar" at bounding box center [779, 142] width 11 height 11
type input "25"
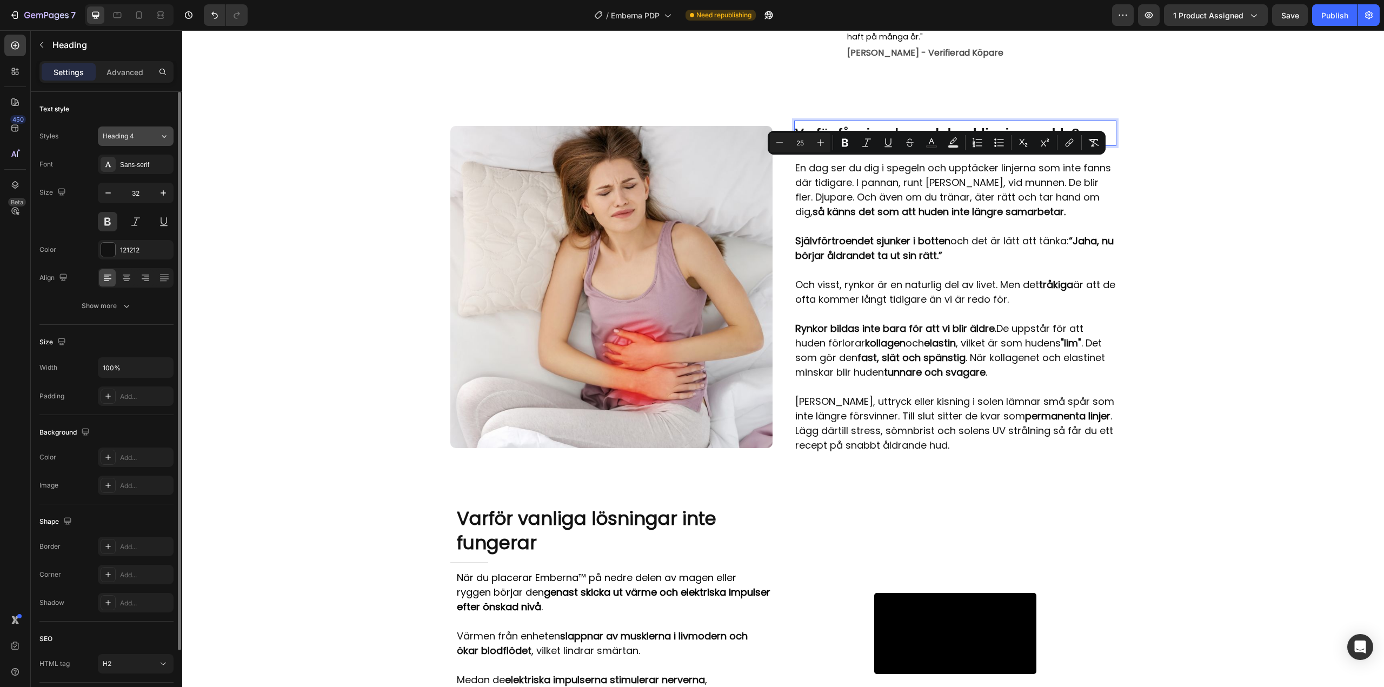
click at [157, 135] on div "Heading 4" at bounding box center [131, 136] width 57 height 10
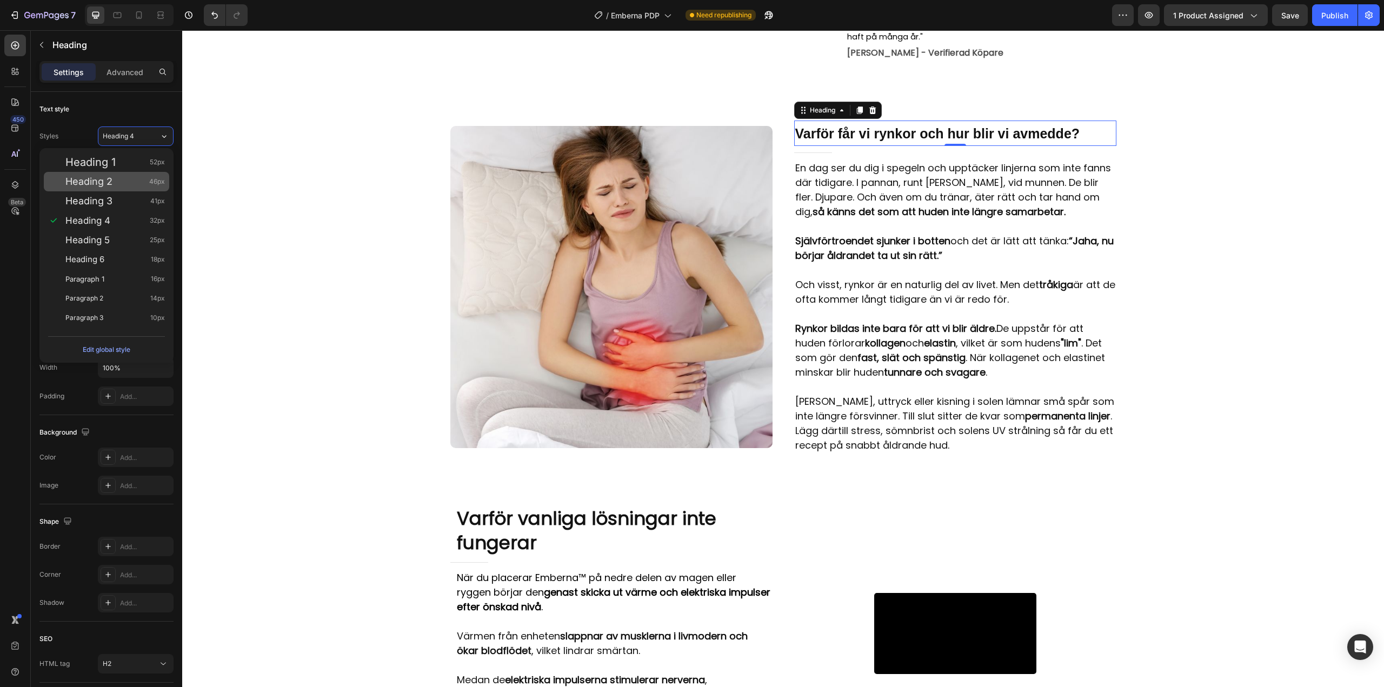
click at [115, 187] on div "Heading 2 46px" at bounding box center [106, 181] width 125 height 19
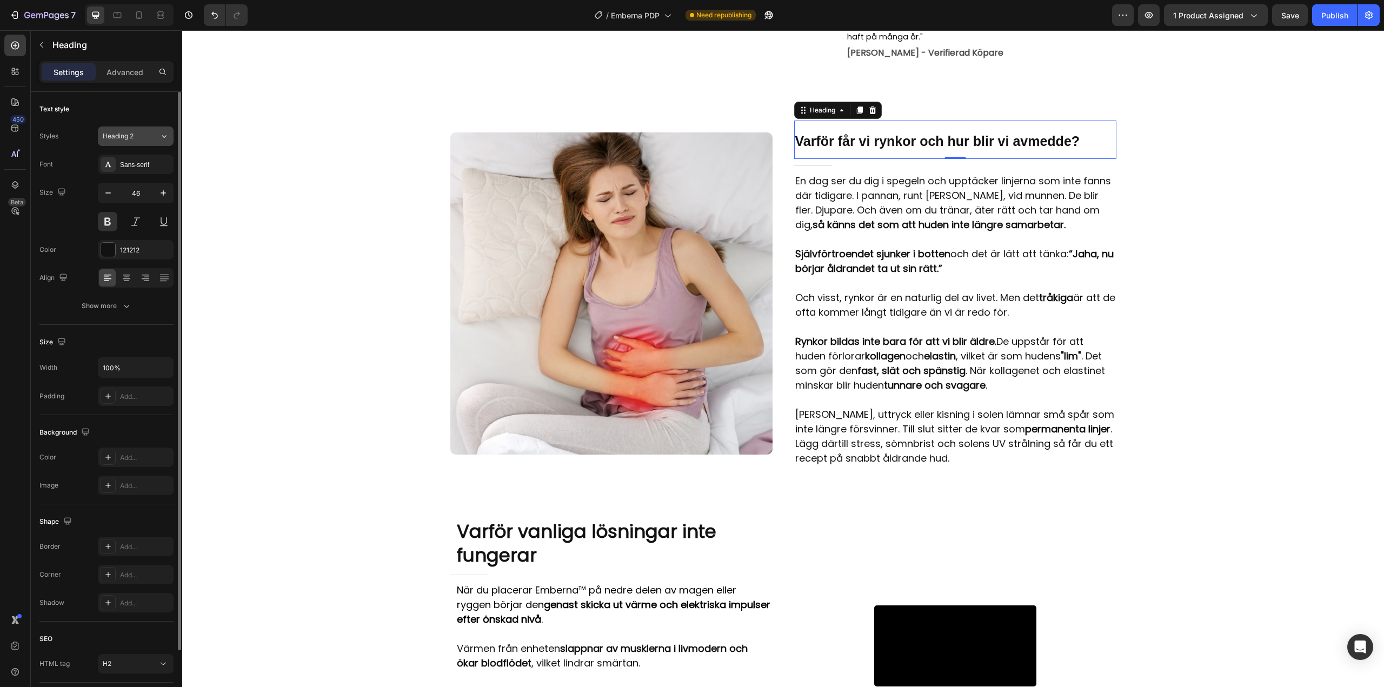
click at [160, 137] on icon at bounding box center [163, 136] width 9 height 11
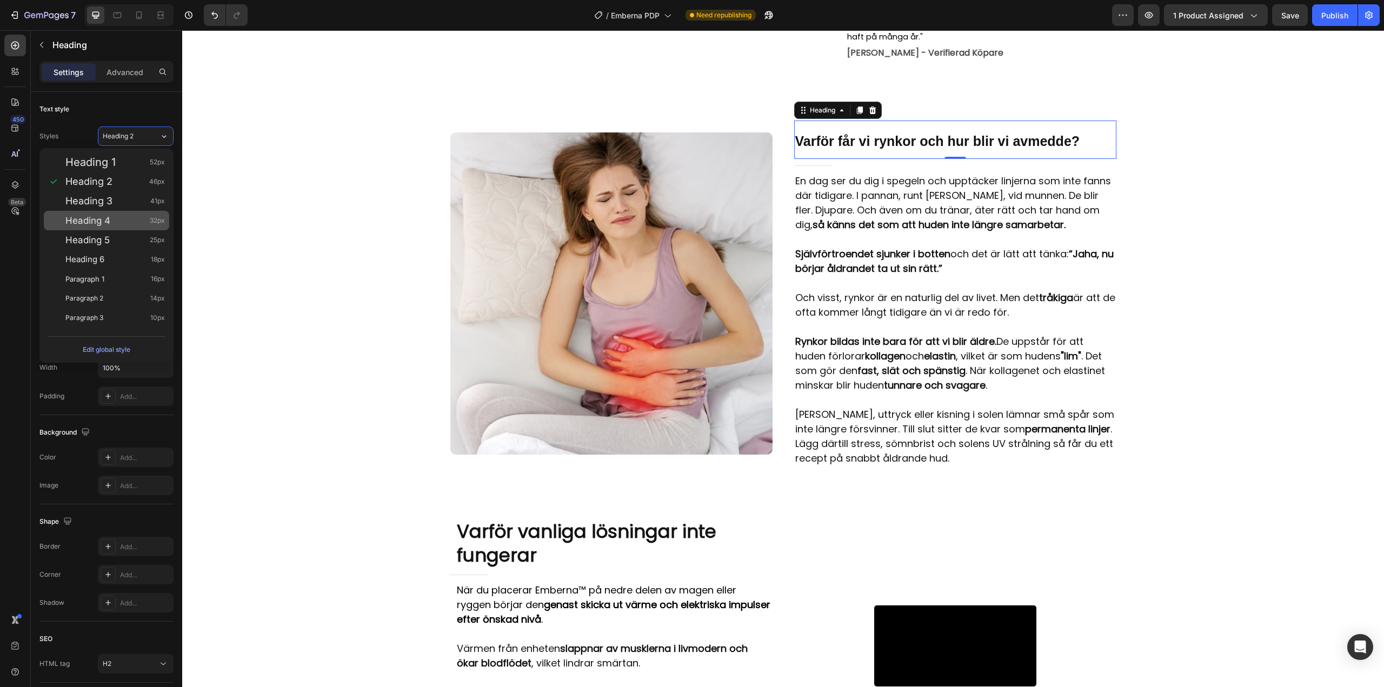
click at [108, 211] on div "Heading 4 32px" at bounding box center [106, 220] width 125 height 19
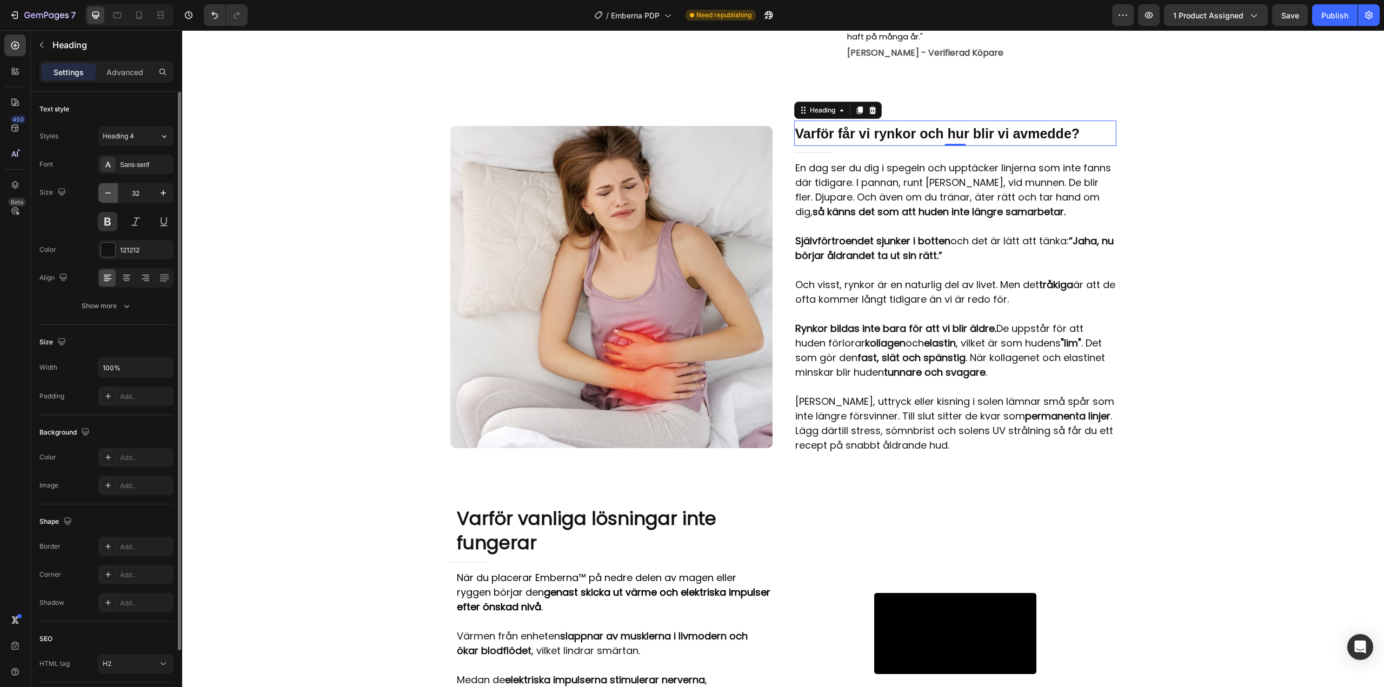
click at [110, 193] on icon "button" at bounding box center [107, 192] width 5 height 1
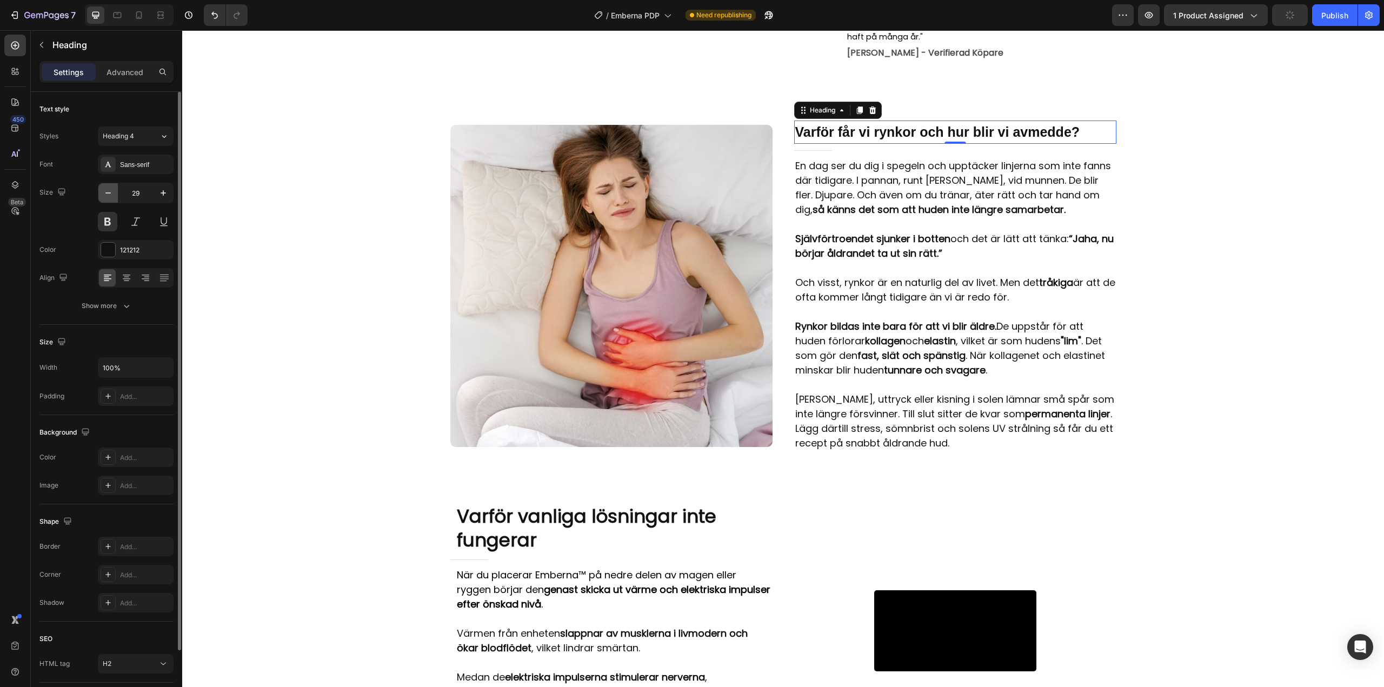
click at [110, 193] on icon "button" at bounding box center [107, 192] width 5 height 1
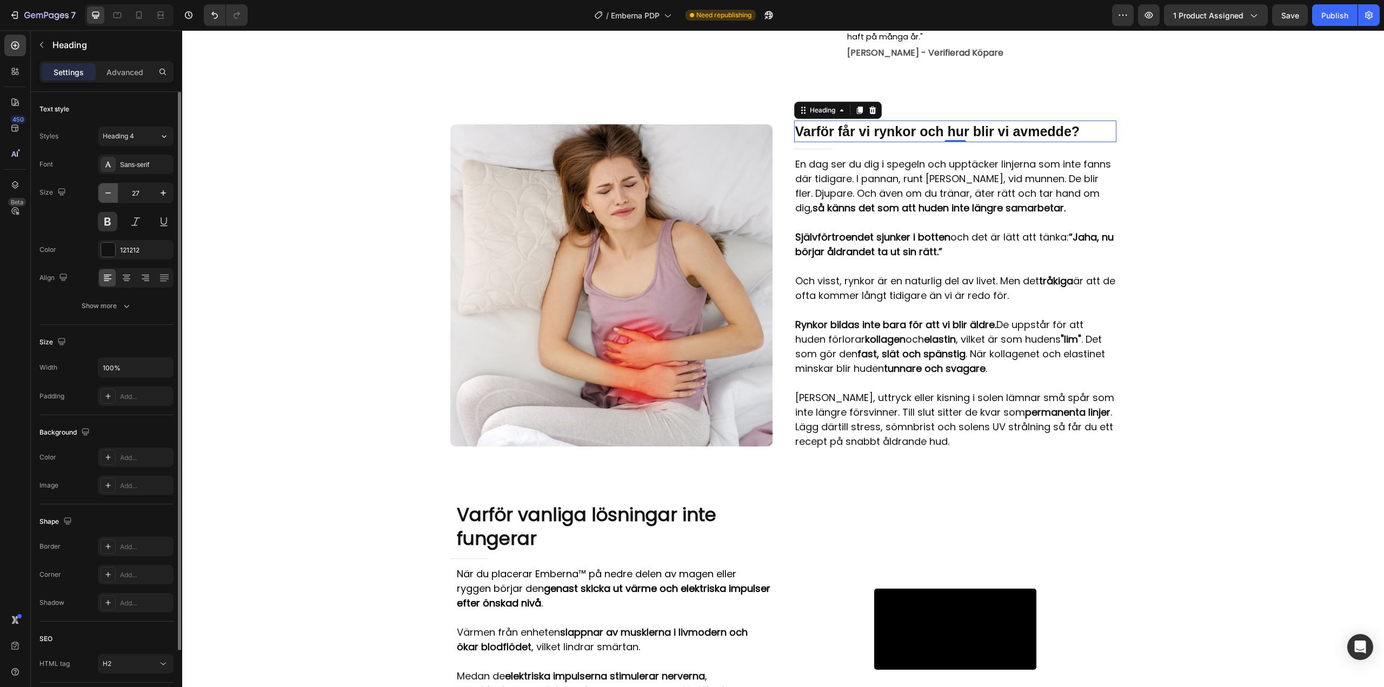
click at [110, 193] on icon "button" at bounding box center [107, 192] width 5 height 1
type input "25"
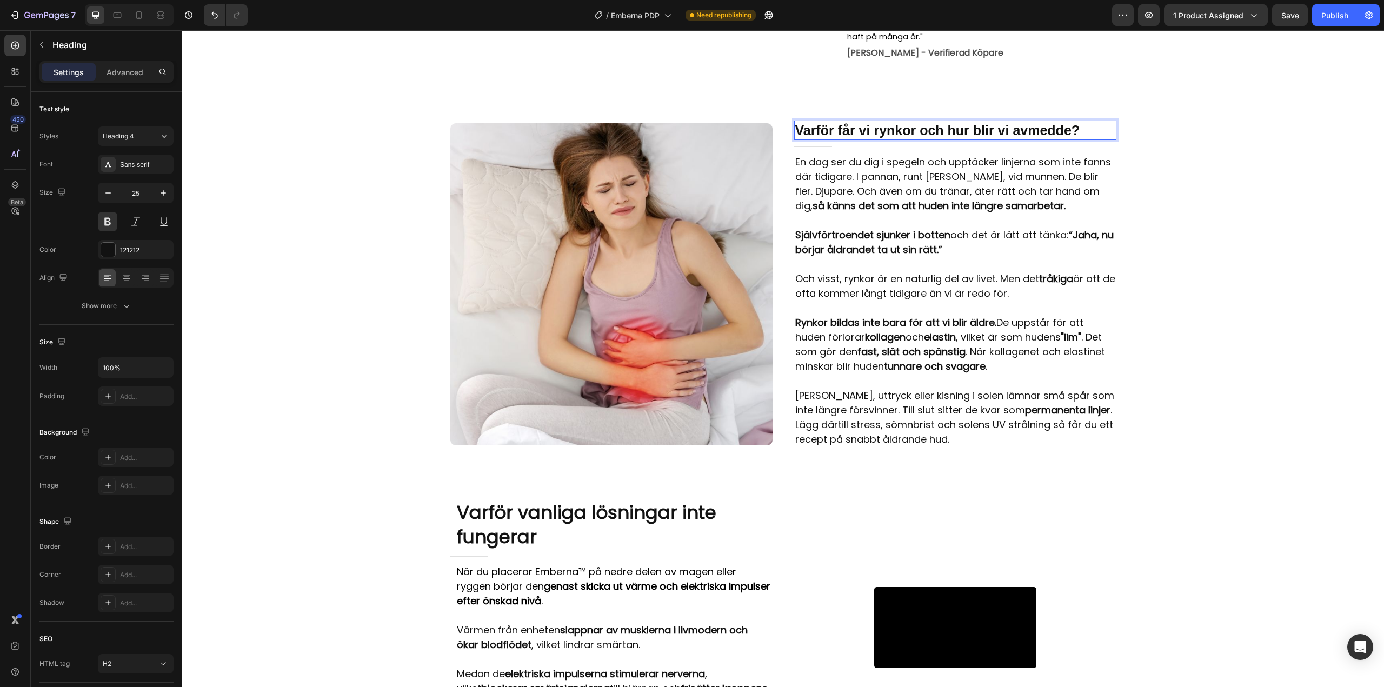
click at [868, 138] on span "Varför får vi rynkor och hur blir vi av med de?" at bounding box center [937, 130] width 285 height 15
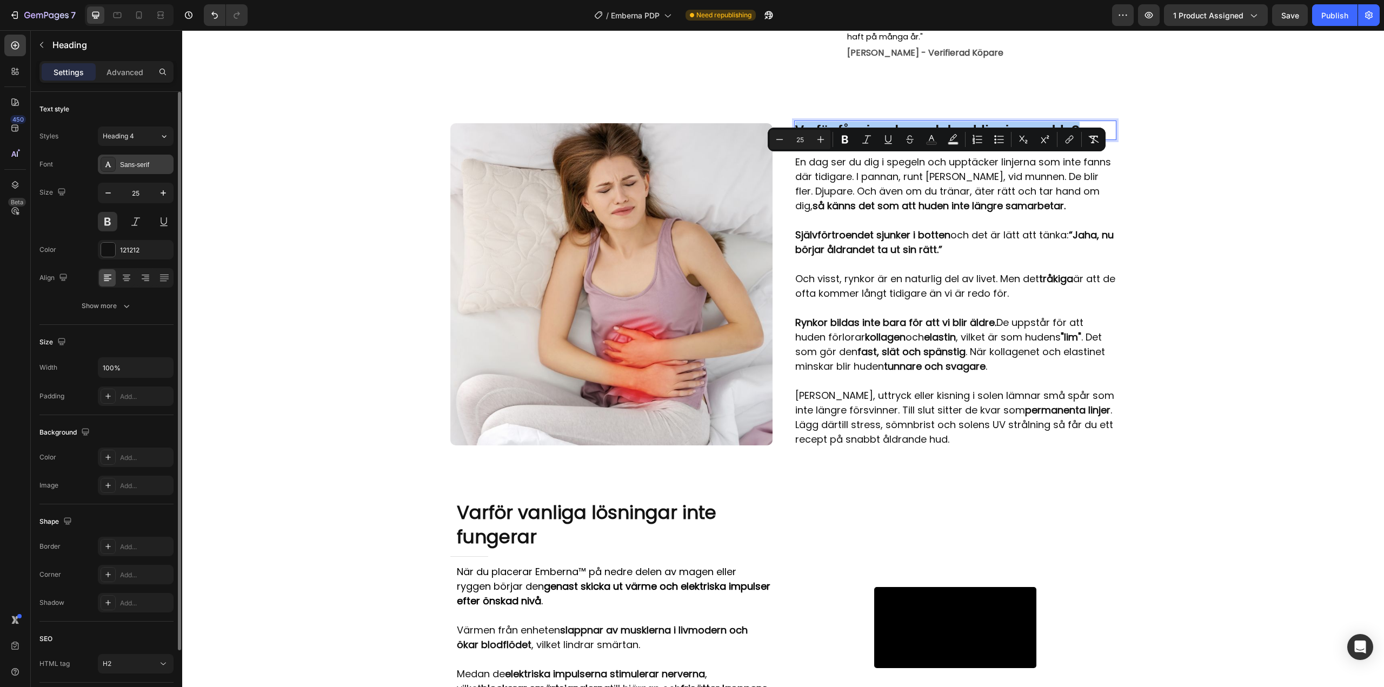
click at [159, 164] on div "Sans-serif" at bounding box center [145, 165] width 51 height 10
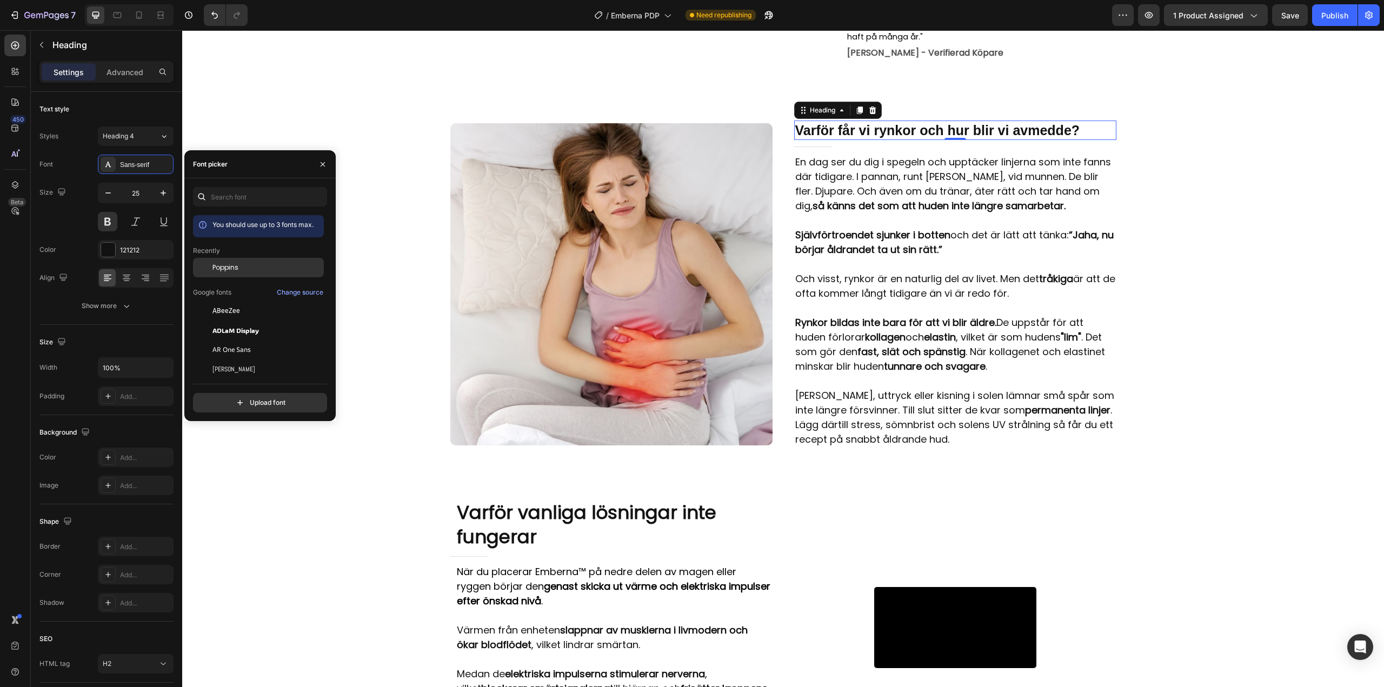
click at [226, 266] on span "Poppins" at bounding box center [225, 268] width 26 height 10
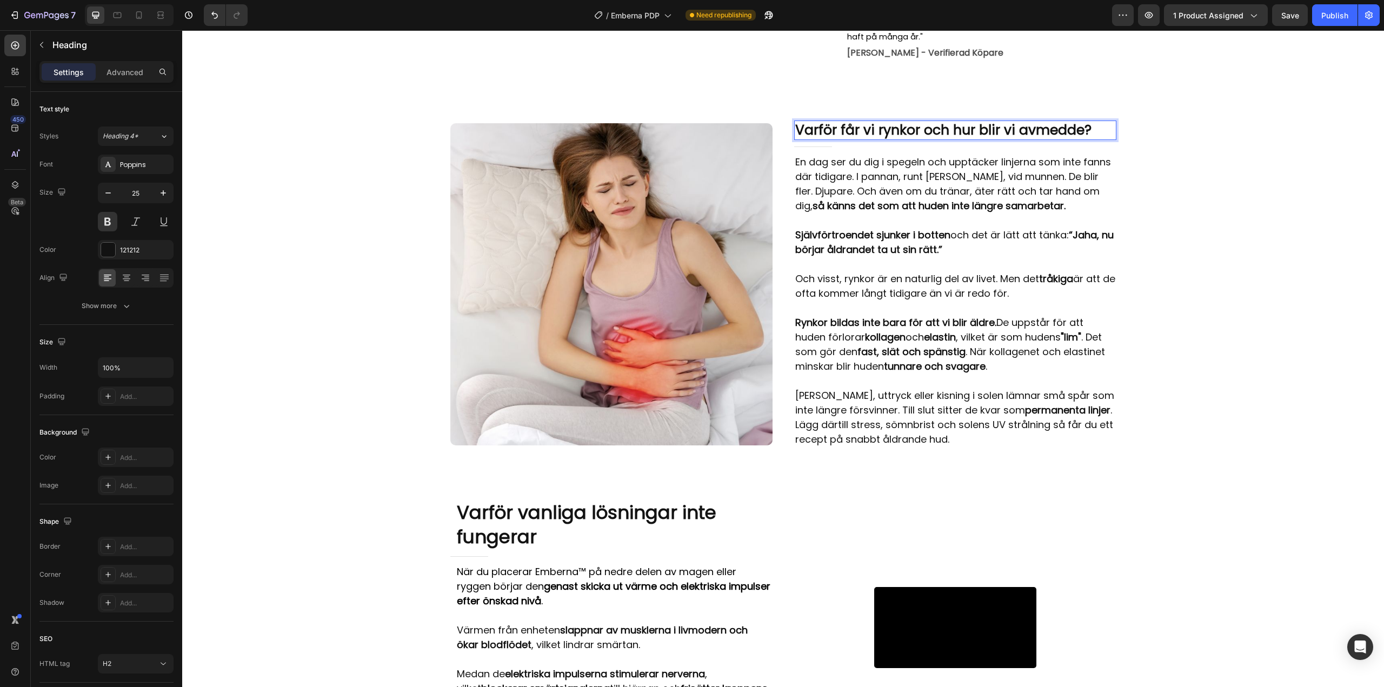
click at [937, 139] on span "Varför får vi rynkor och hur blir vi av med de?" at bounding box center [943, 130] width 296 height 19
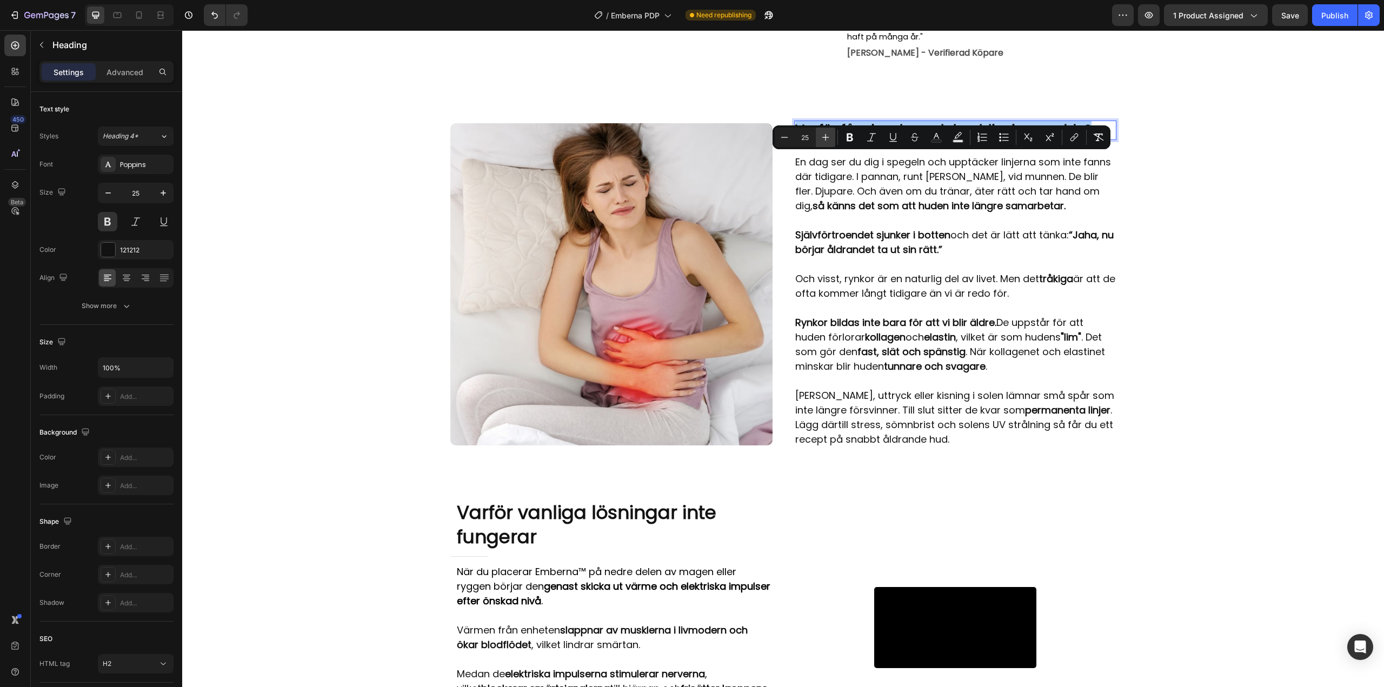
click at [824, 139] on icon "Editor contextual toolbar" at bounding box center [825, 137] width 11 height 11
click at [790, 138] on button "Minus" at bounding box center [784, 137] width 19 height 19
type input "25"
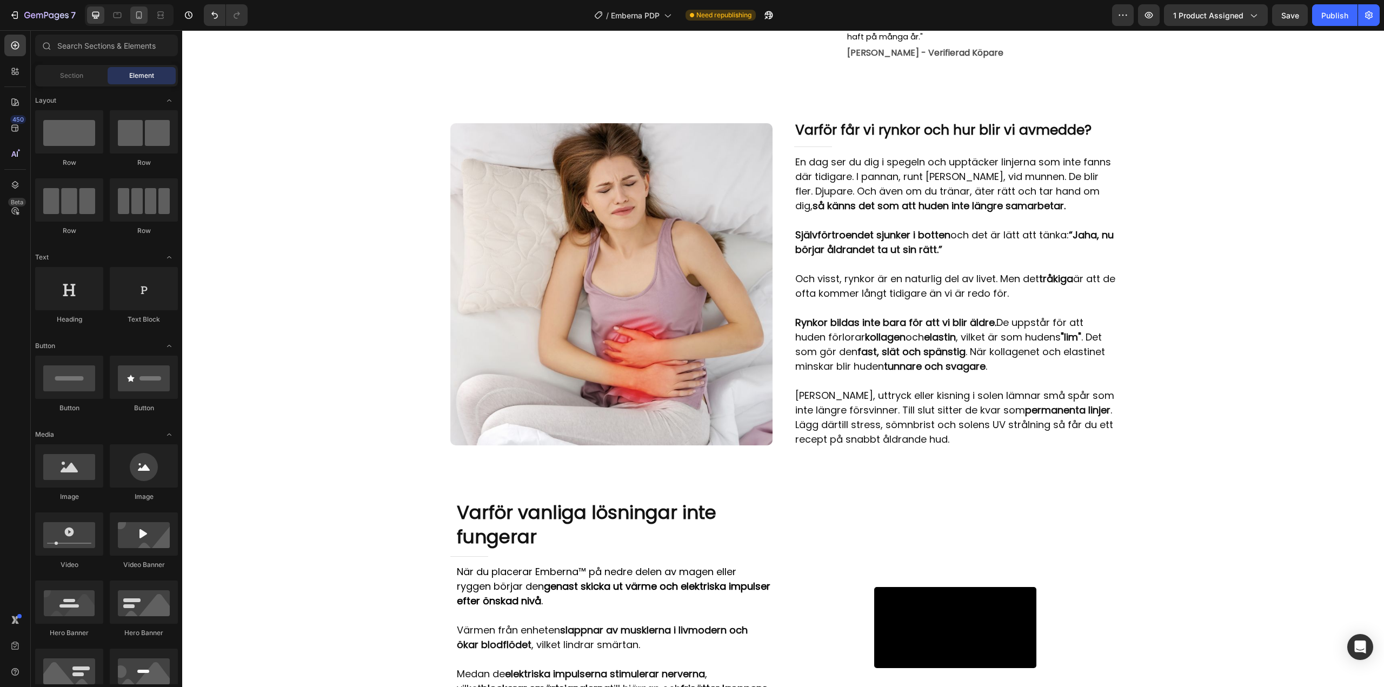
click at [143, 23] on div at bounding box center [138, 14] width 17 height 17
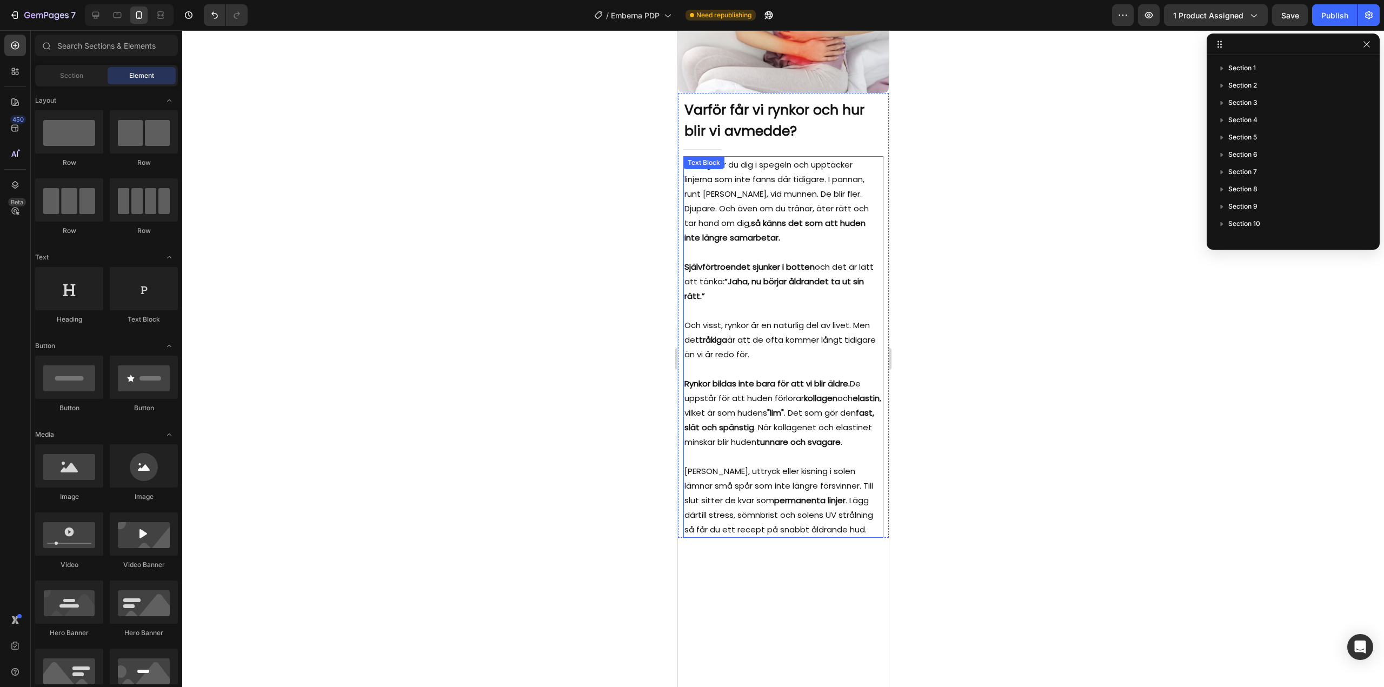
scroll to position [912, 0]
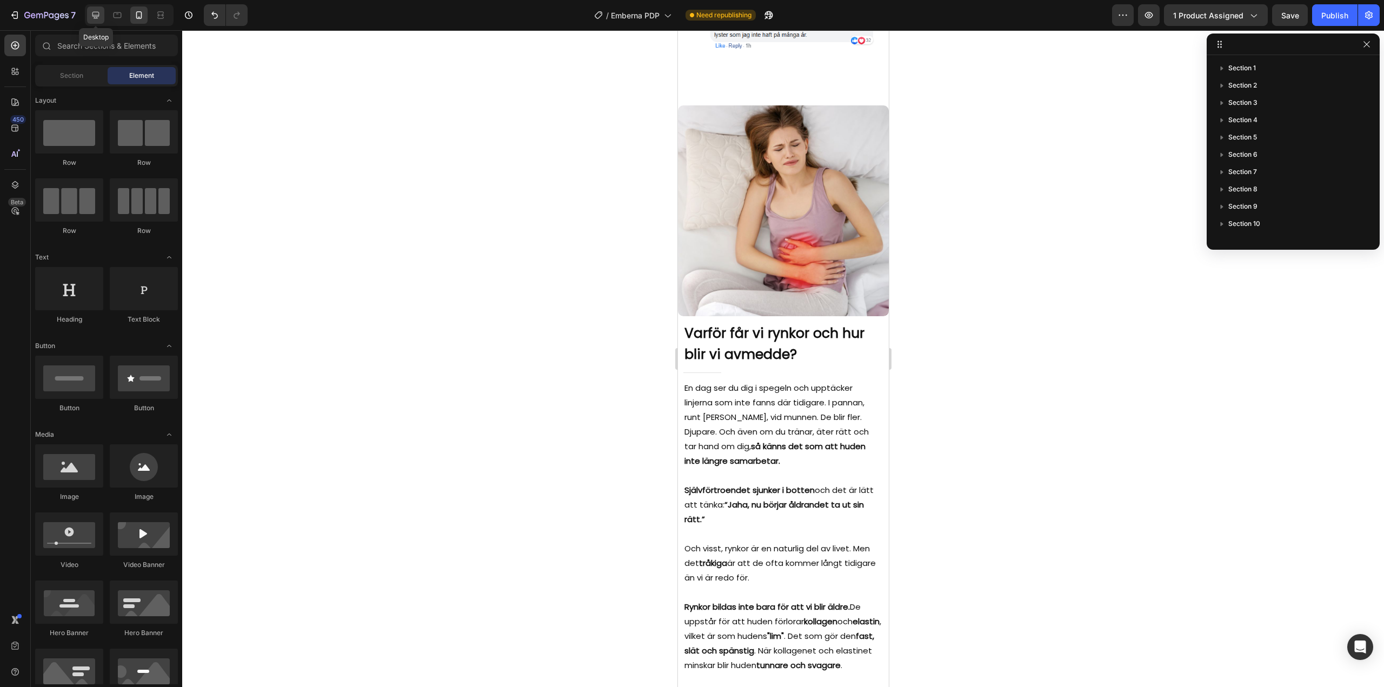
click at [102, 21] on div at bounding box center [95, 14] width 17 height 17
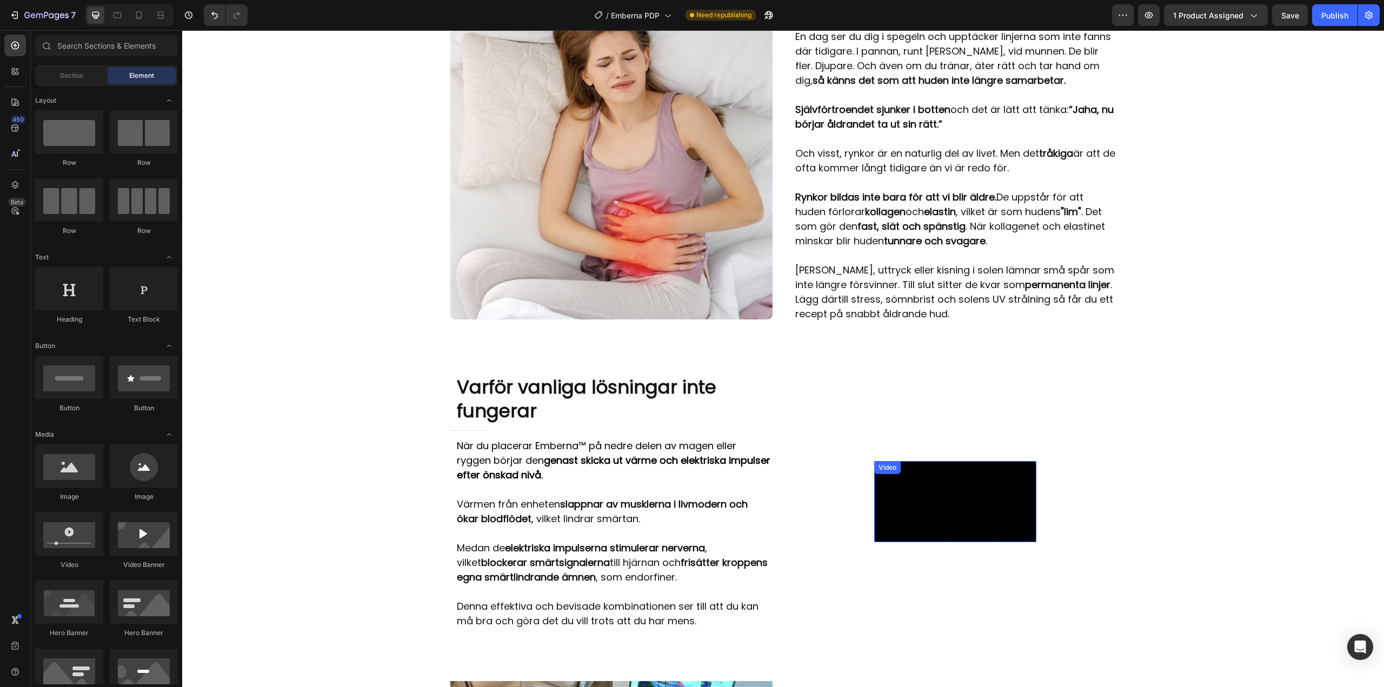
scroll to position [559, 0]
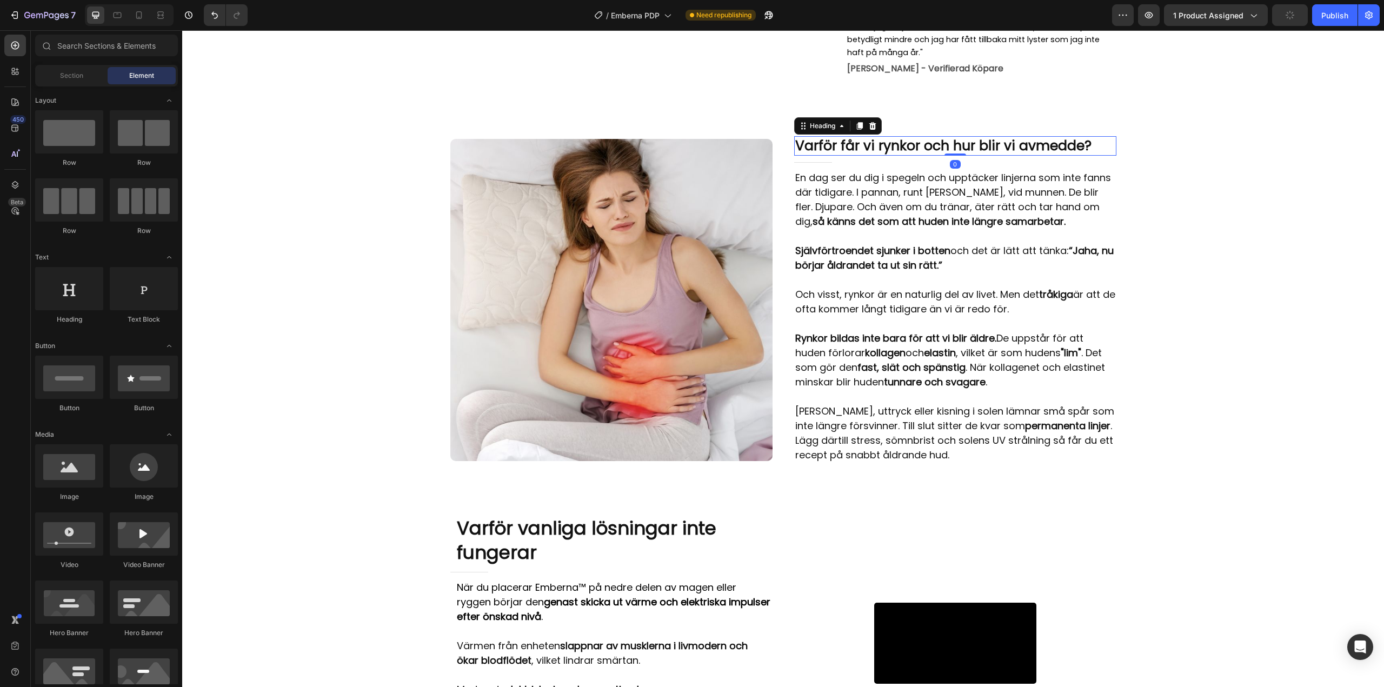
click at [868, 155] on span "Varför får vi rynkor och hur blir vi av med de?" at bounding box center [943, 145] width 296 height 19
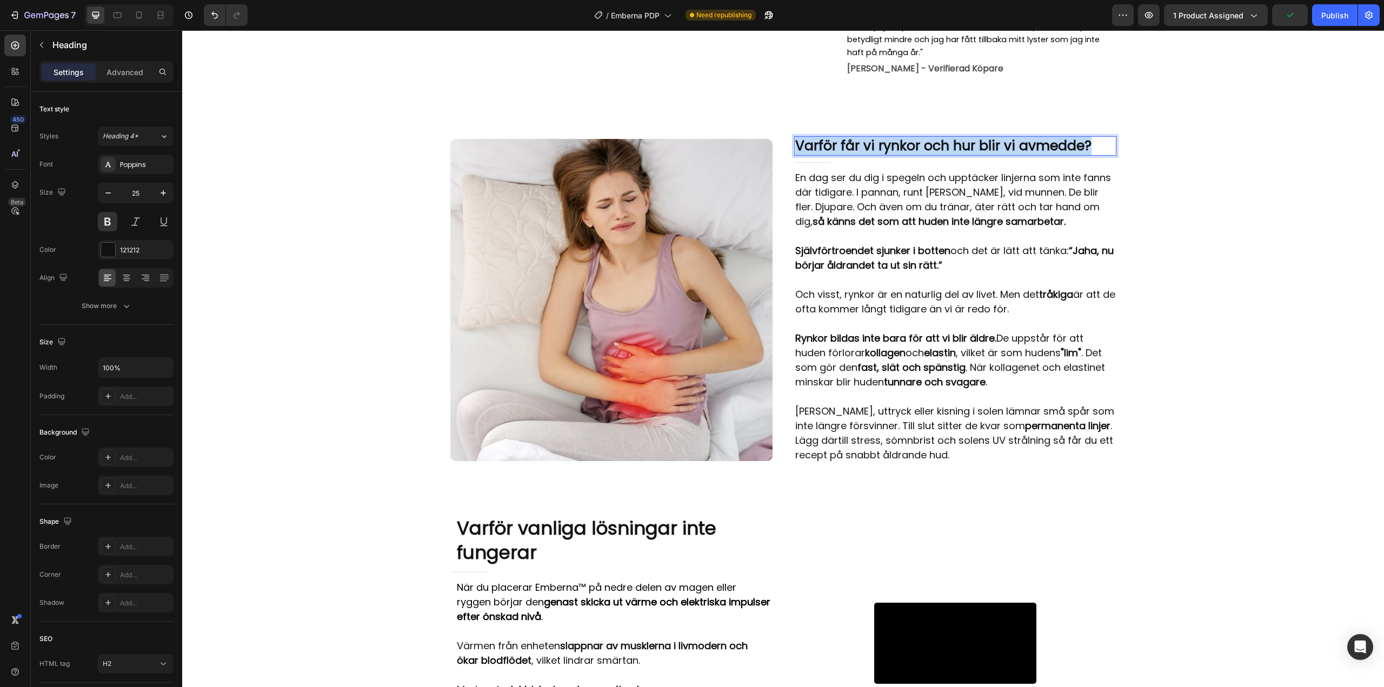
click at [868, 155] on span "Varför får vi rynkor och hur blir vi av med de?" at bounding box center [943, 145] width 296 height 19
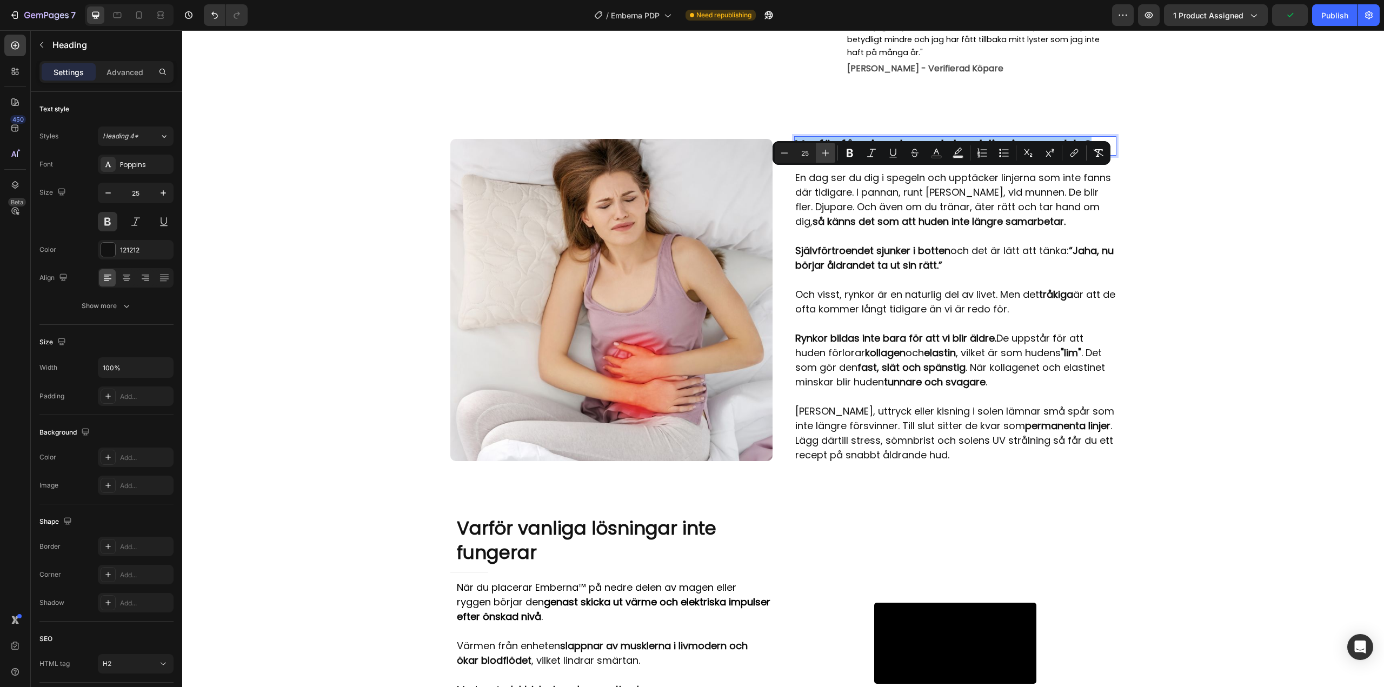
click at [828, 149] on icon "Editor contextual toolbar" at bounding box center [825, 153] width 11 height 11
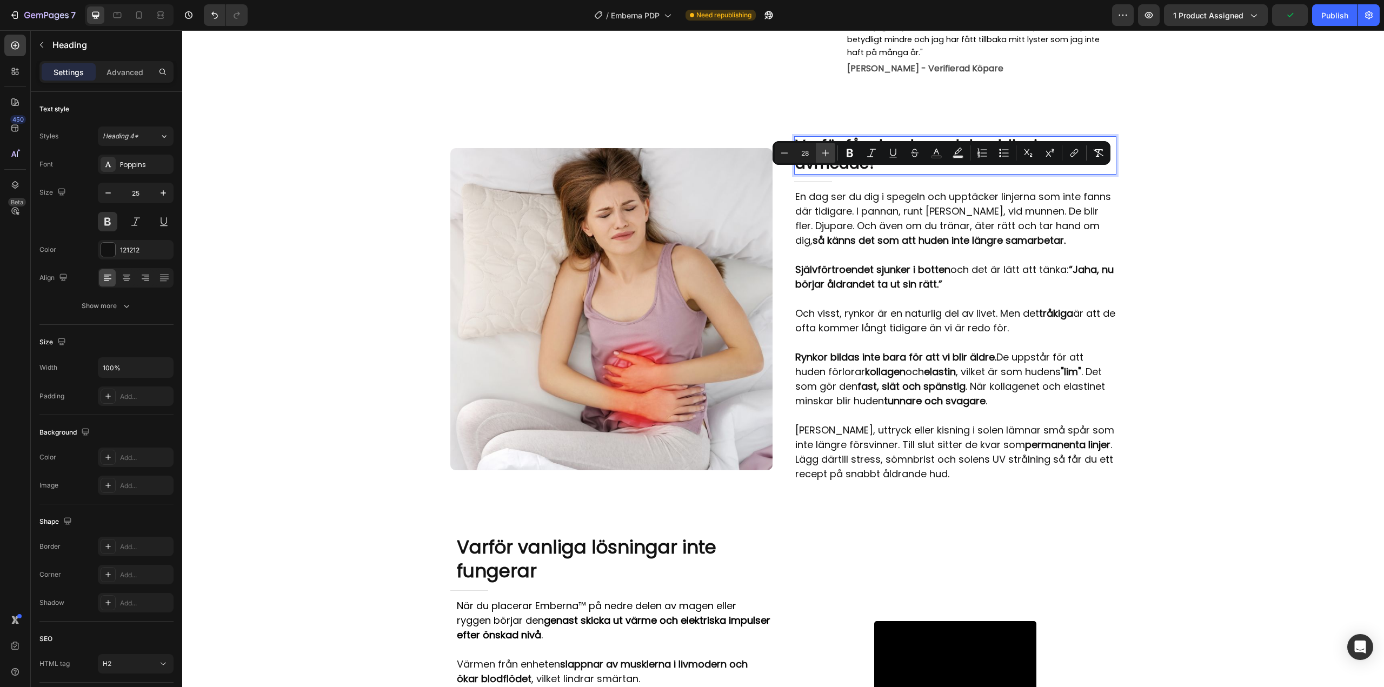
click at [828, 149] on icon "Editor contextual toolbar" at bounding box center [825, 153] width 11 height 11
type input "32"
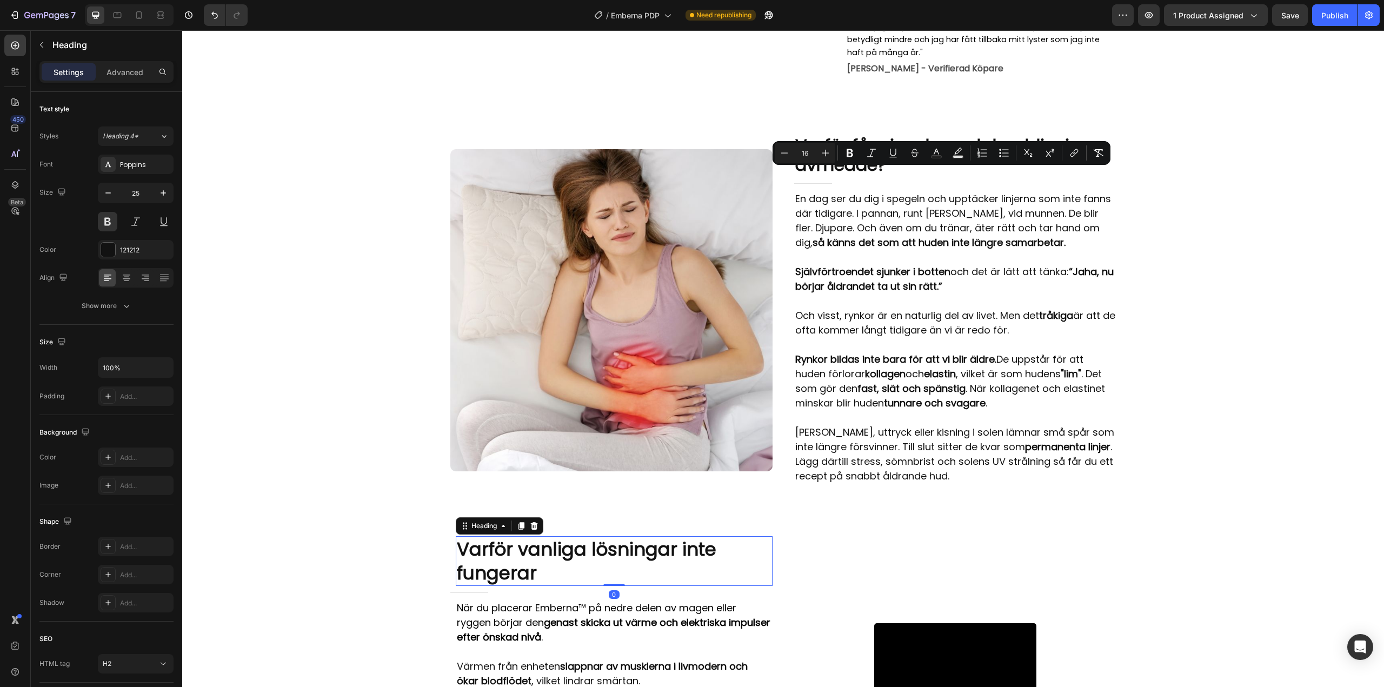
click at [573, 586] on h2 "Varför vanliga lösningar inte fungerar" at bounding box center [614, 561] width 317 height 50
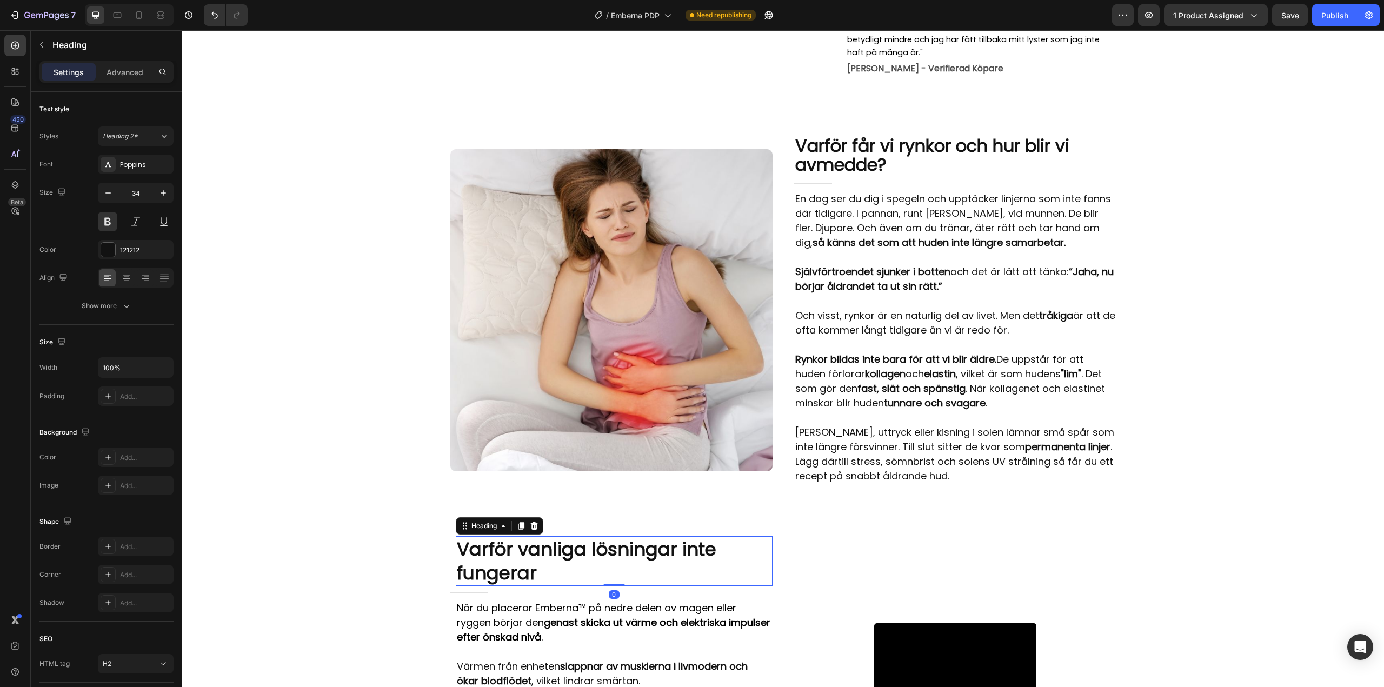
click at [573, 586] on h2 "Varför vanliga lösningar inte fungerar" at bounding box center [614, 561] width 317 height 50
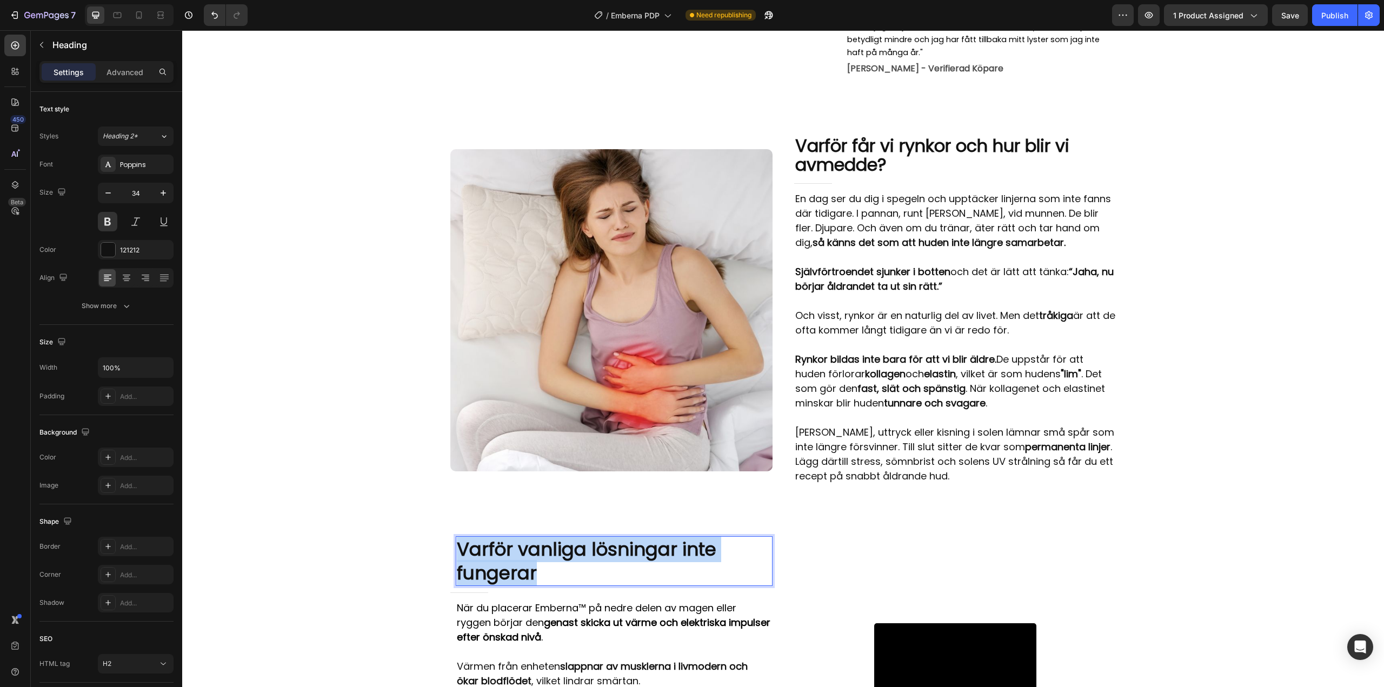
click at [573, 585] on p "Varför vanliga lösningar inte fungerar" at bounding box center [614, 561] width 315 height 48
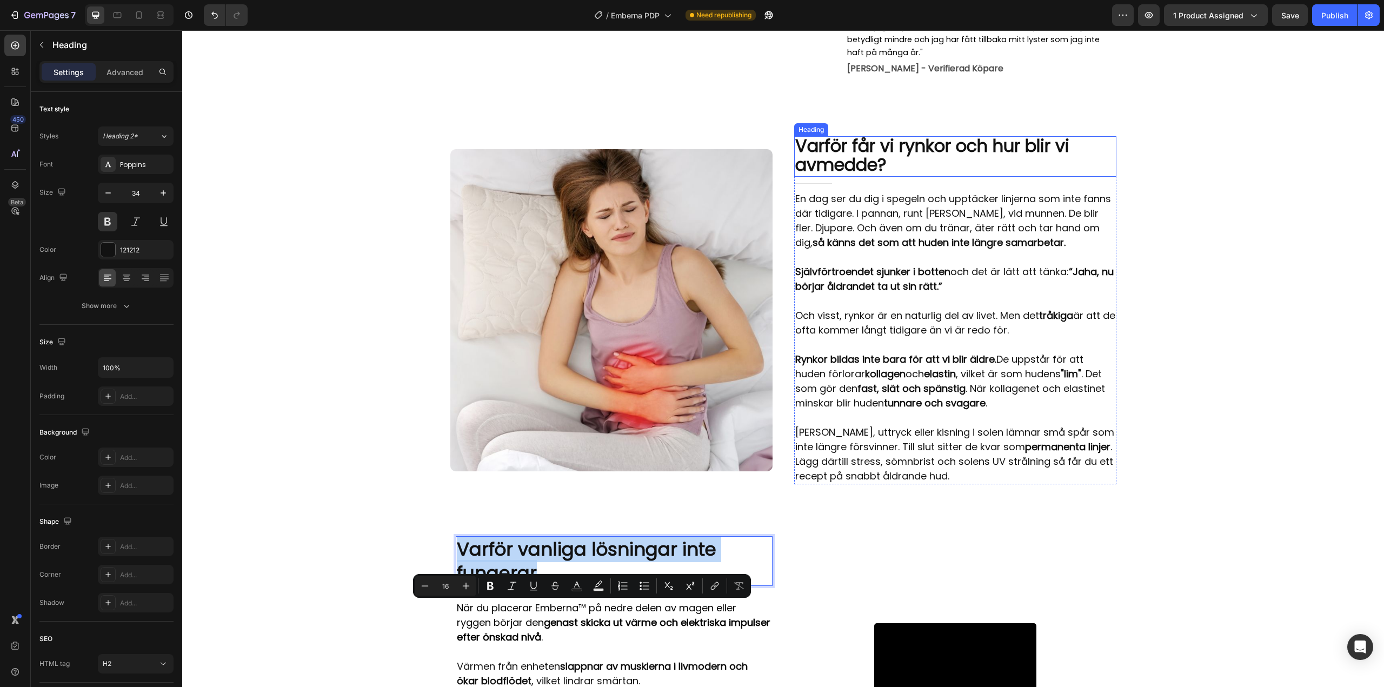
click at [829, 176] on span "Varför får vi rynkor och hur blir vi av med de?" at bounding box center [932, 156] width 274 height 44
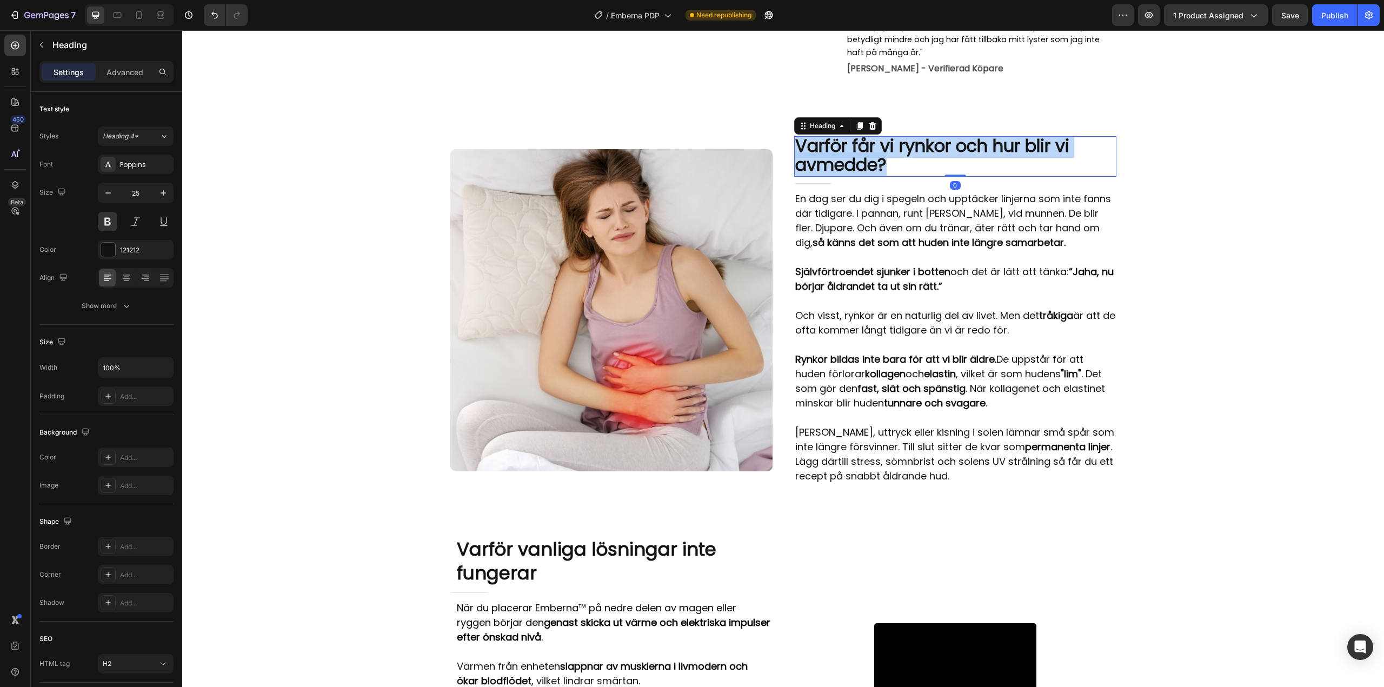
click at [829, 176] on span "Varför får vi rynkor och hur blir vi av med de?" at bounding box center [932, 156] width 274 height 44
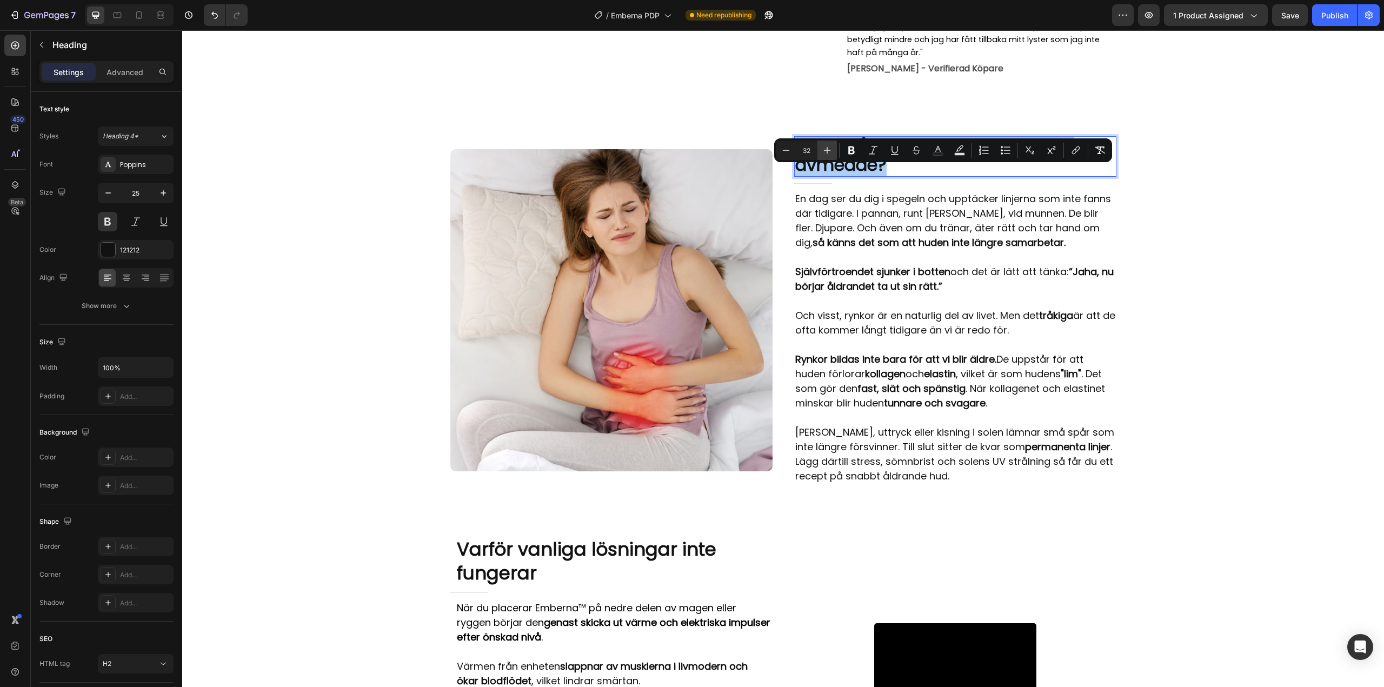
click at [826, 152] on icon "Editor contextual toolbar" at bounding box center [827, 150] width 11 height 11
type input "34"
click at [143, 15] on icon at bounding box center [139, 15] width 11 height 11
type input "29"
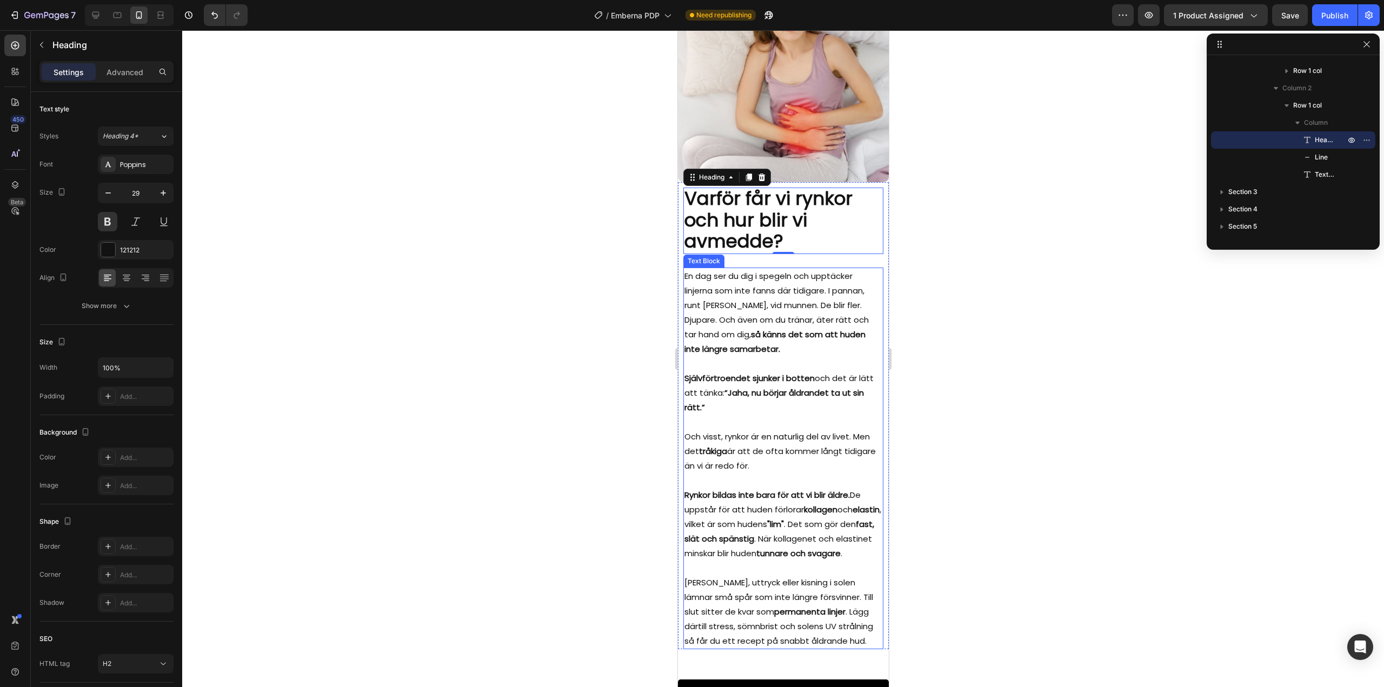
scroll to position [991, 0]
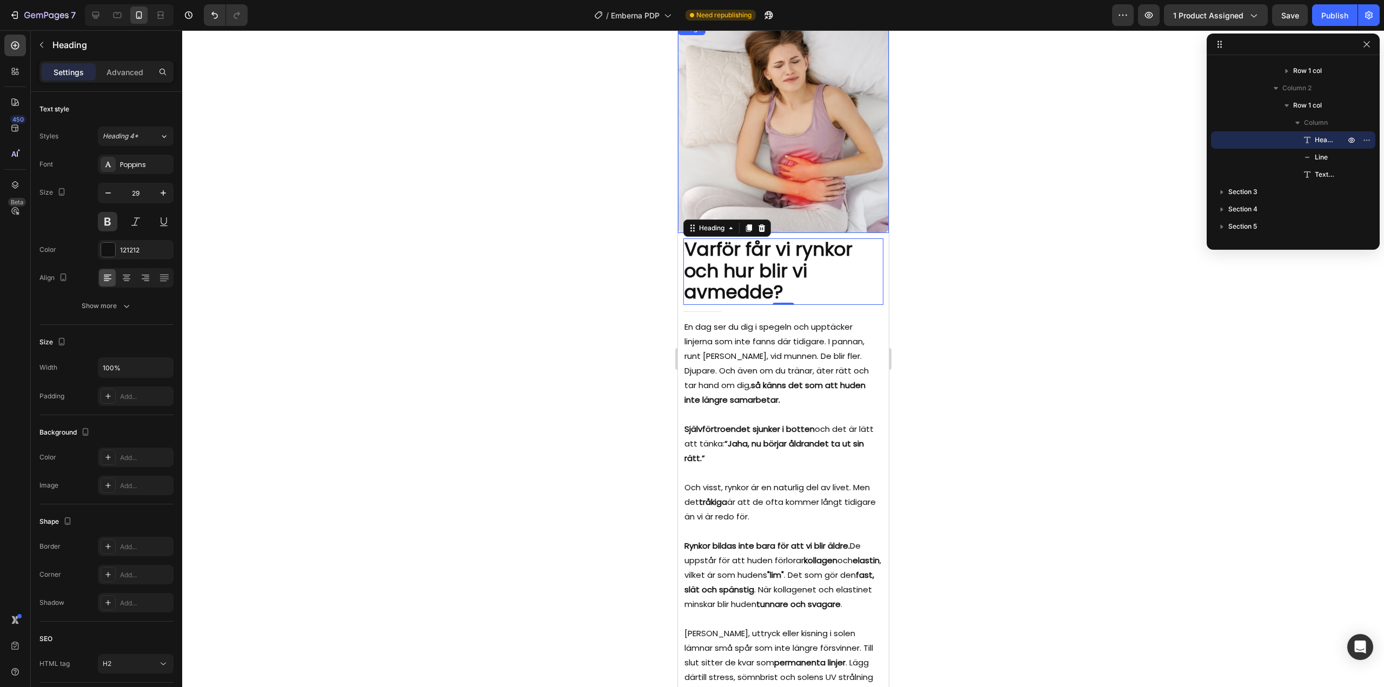
click at [480, 235] on div at bounding box center [783, 358] width 1202 height 657
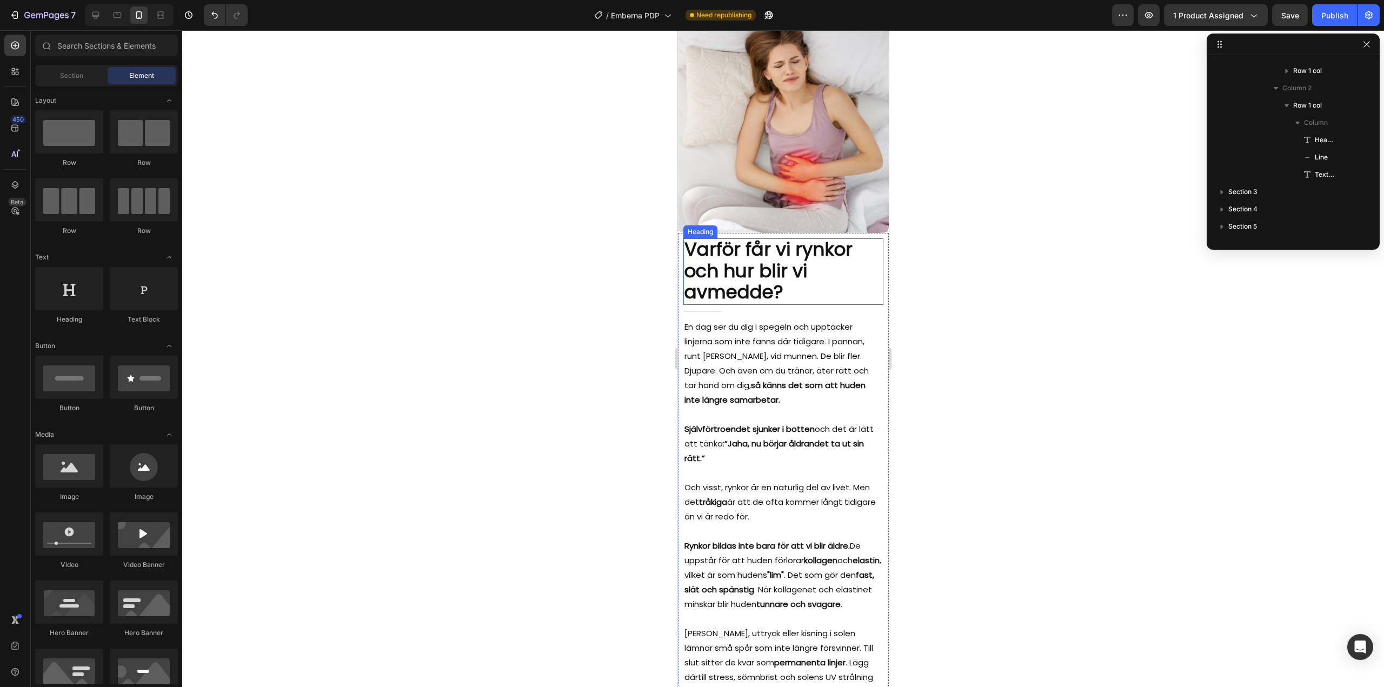
click at [706, 279] on strong "med" at bounding box center [727, 292] width 43 height 26
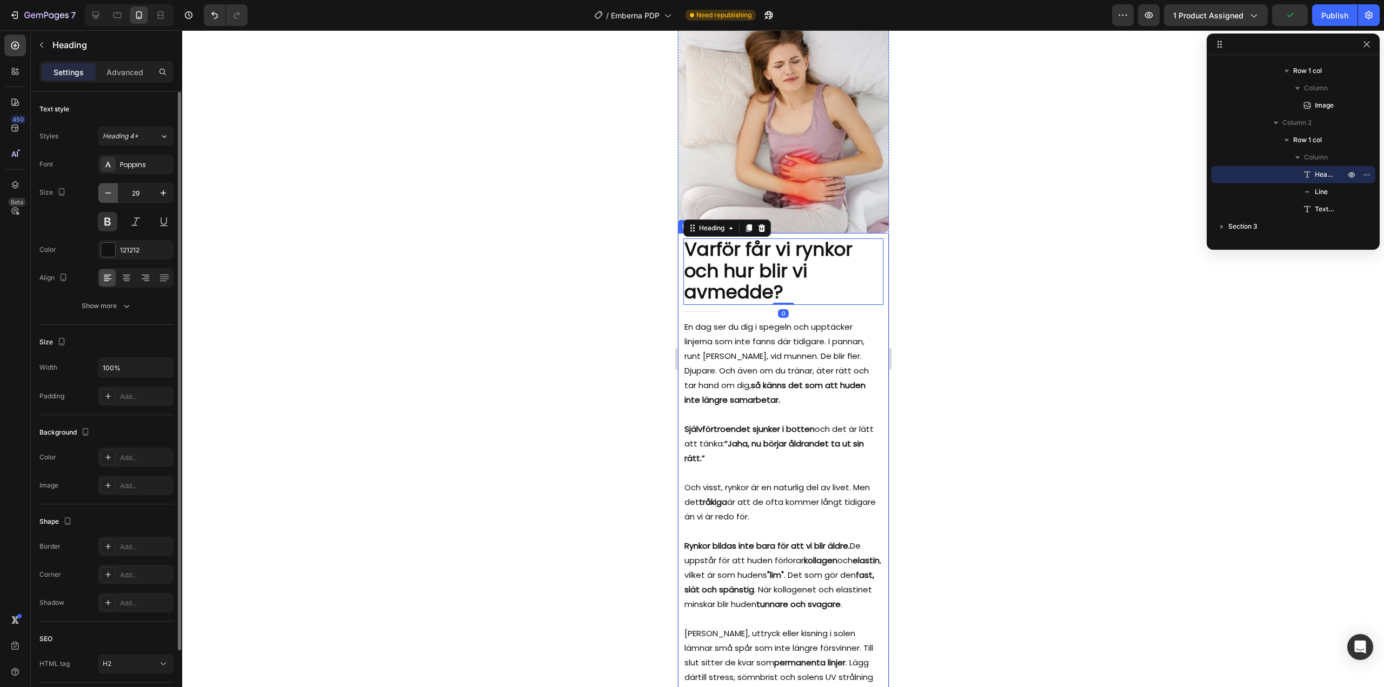
click at [110, 193] on icon "button" at bounding box center [107, 192] width 5 height 1
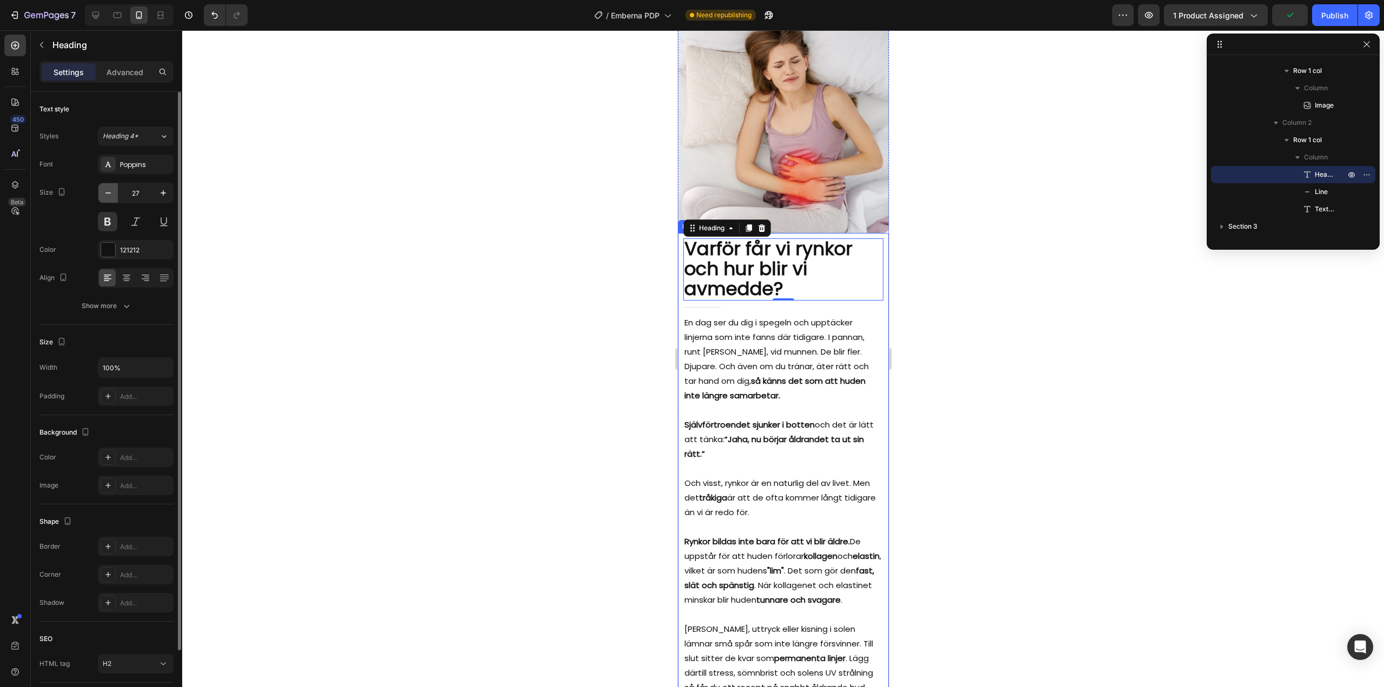
click at [110, 193] on icon "button" at bounding box center [107, 192] width 5 height 1
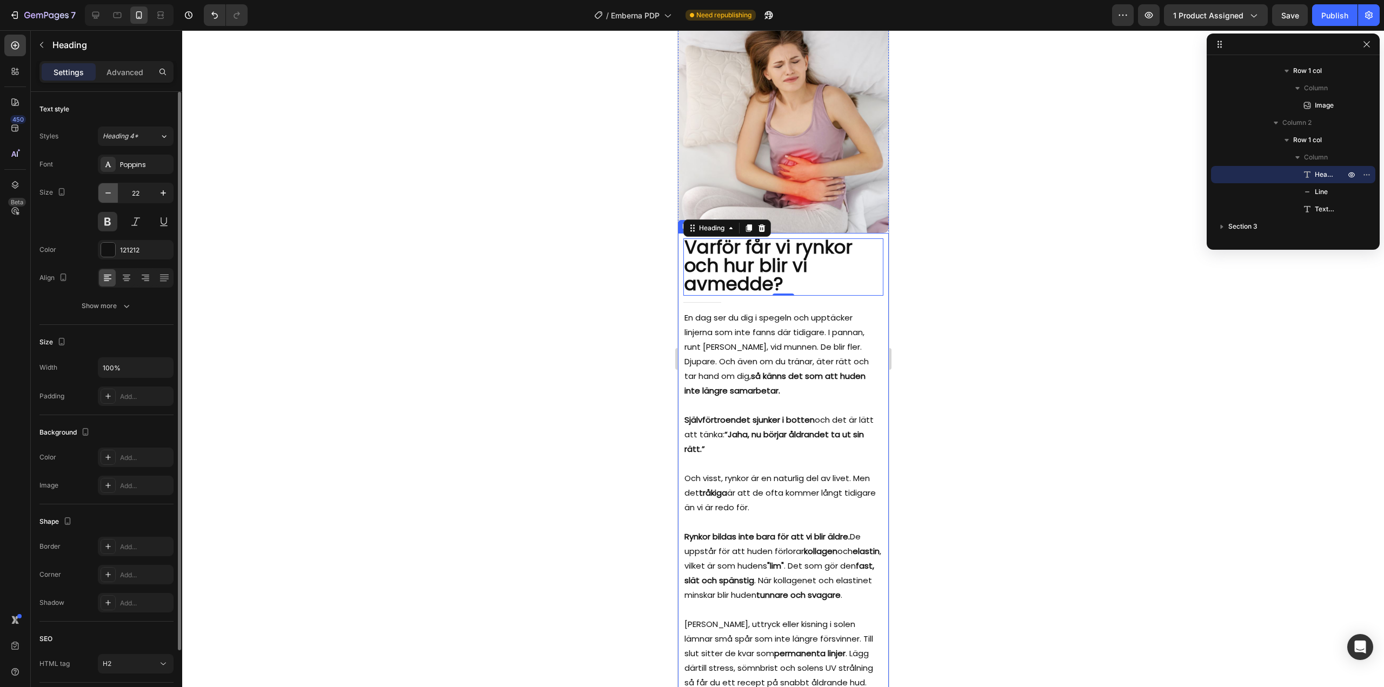
click at [110, 193] on icon "button" at bounding box center [107, 192] width 5 height 1
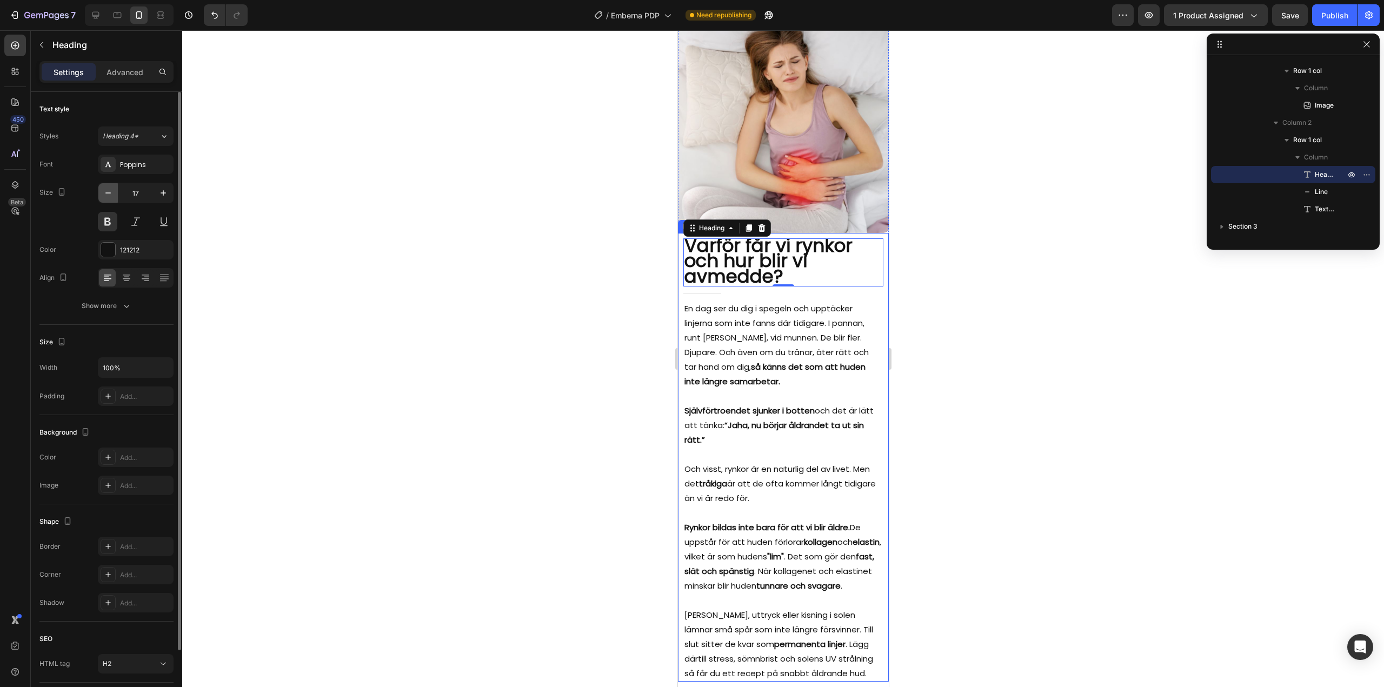
click at [110, 193] on icon "button" at bounding box center [107, 192] width 5 height 1
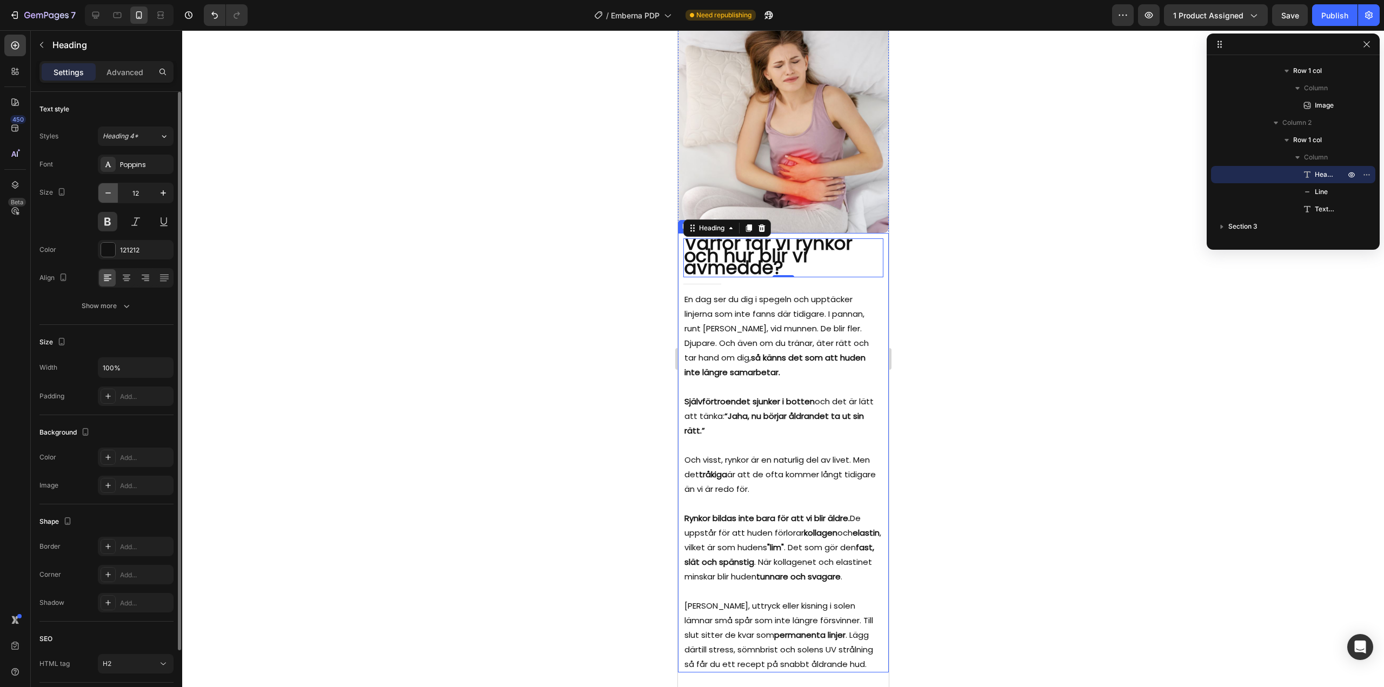
click at [110, 193] on icon "button" at bounding box center [107, 192] width 5 height 1
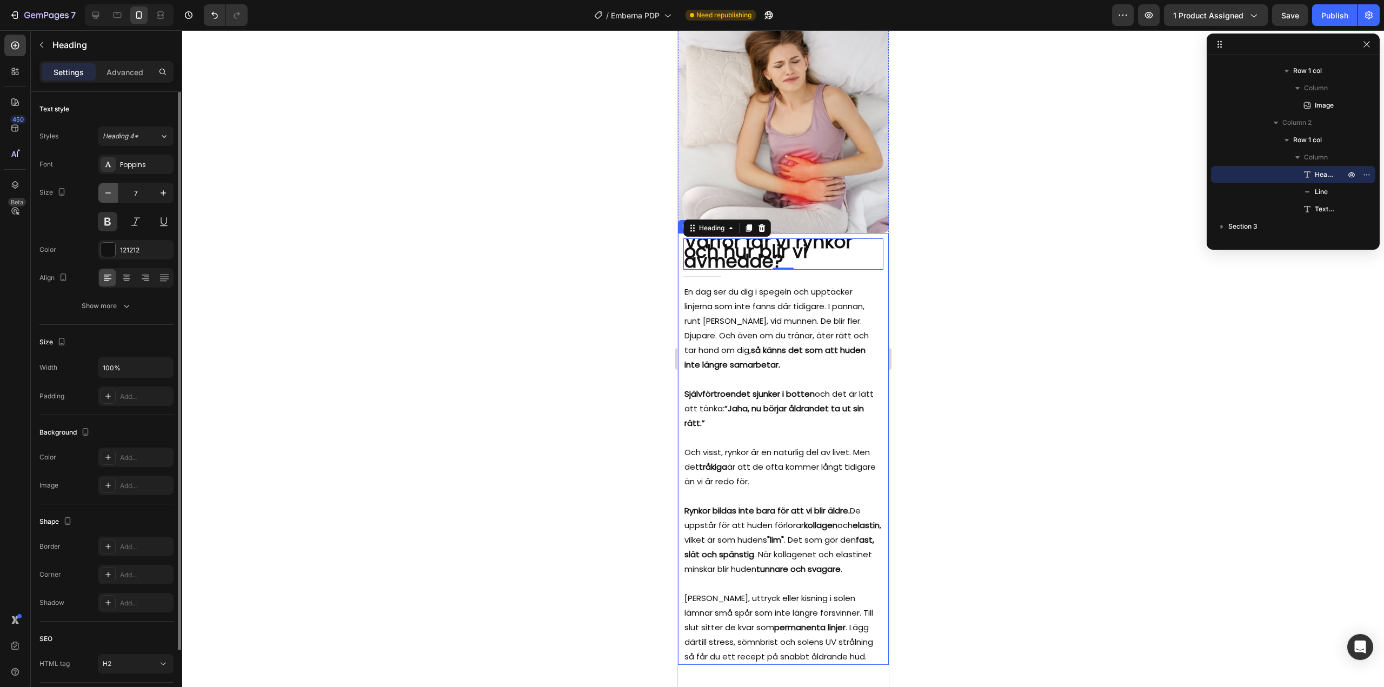
click at [110, 193] on icon "button" at bounding box center [107, 192] width 5 height 1
click at [161, 189] on icon "button" at bounding box center [163, 193] width 11 height 11
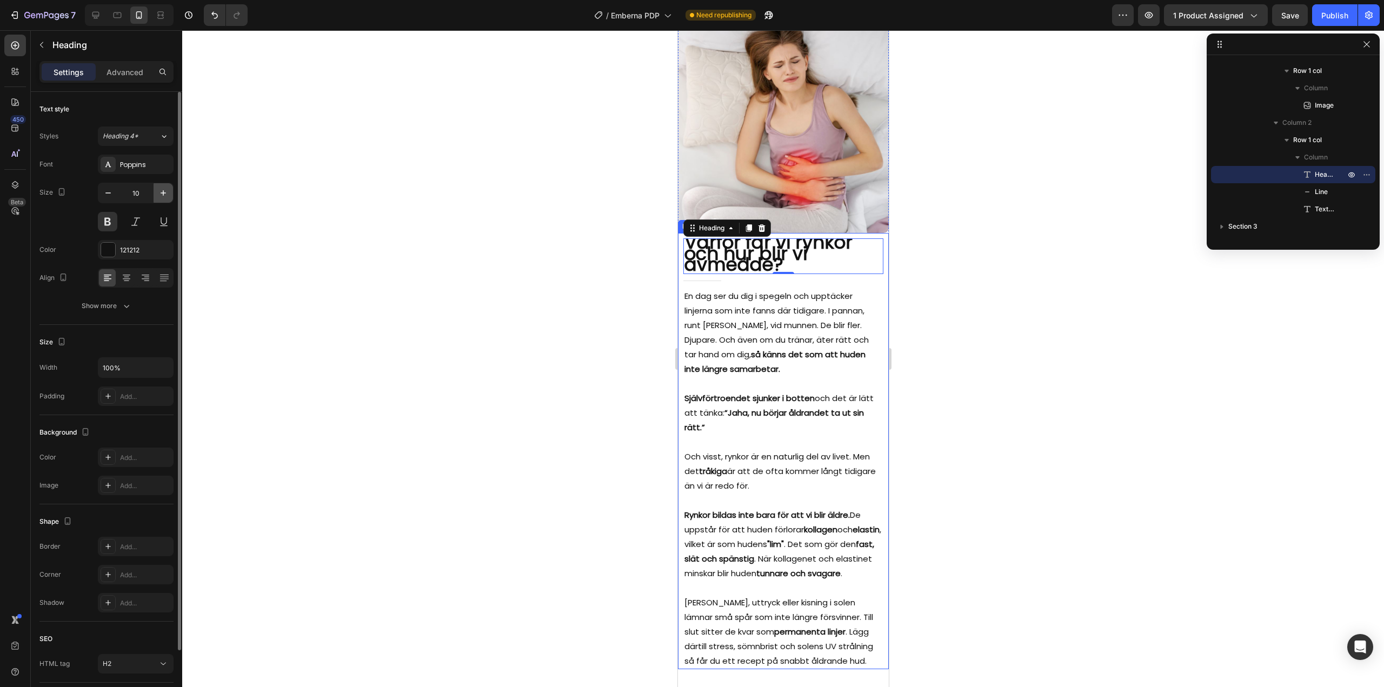
click at [161, 189] on icon "button" at bounding box center [163, 193] width 11 height 11
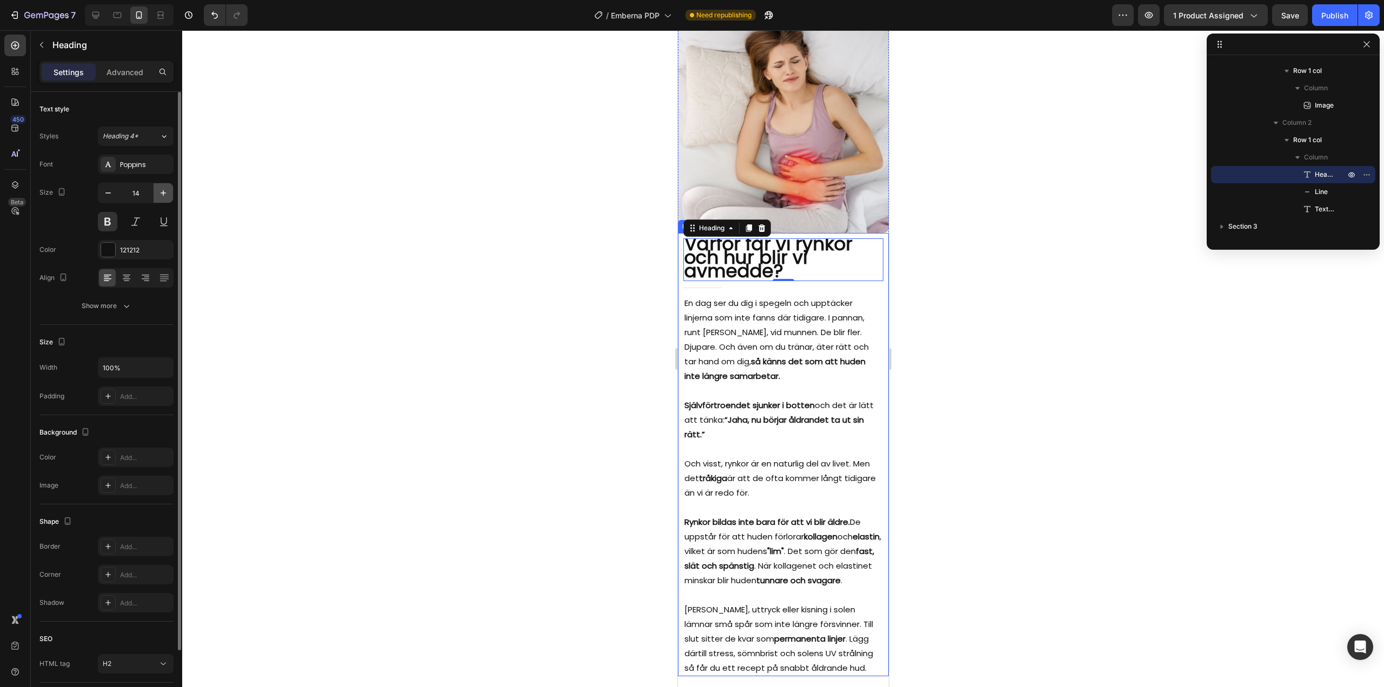
click at [161, 189] on icon "button" at bounding box center [163, 193] width 11 height 11
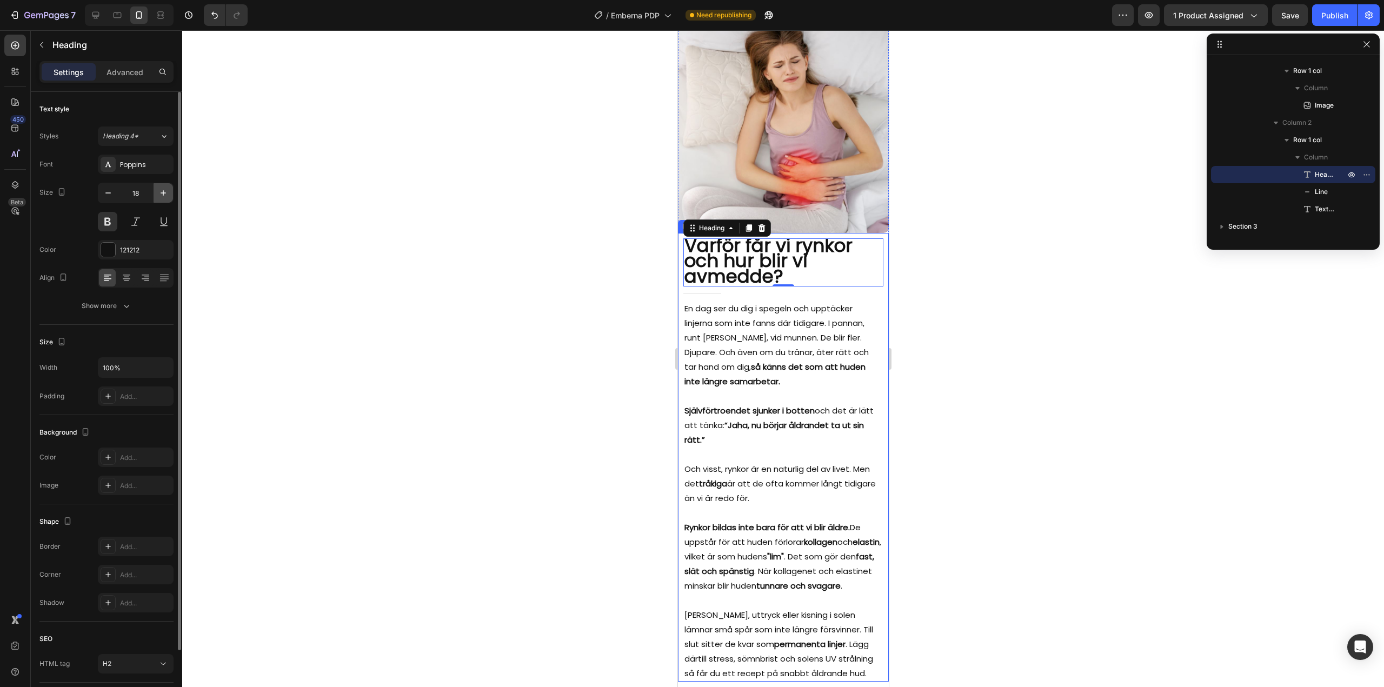
click at [161, 189] on icon "button" at bounding box center [163, 193] width 11 height 11
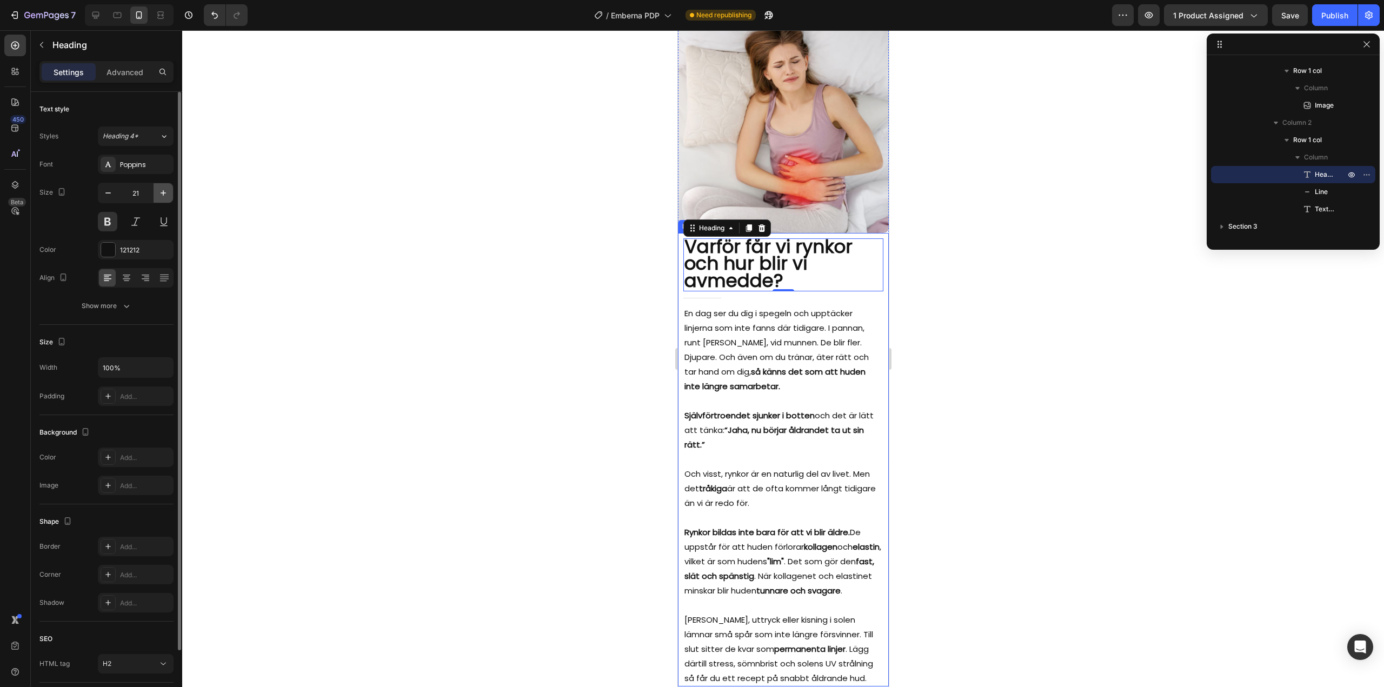
click at [161, 189] on icon "button" at bounding box center [163, 193] width 11 height 11
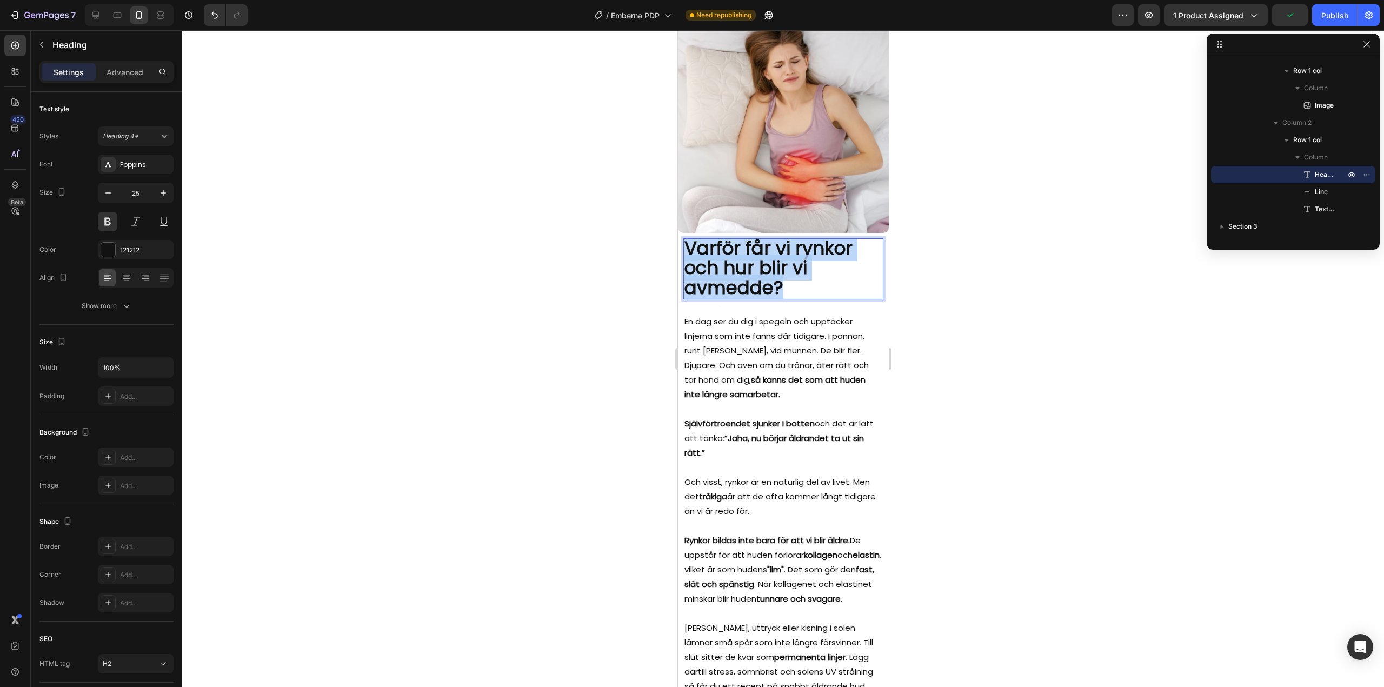
click at [731, 272] on span "Varför får vi rynkor och hur blir vi av med de?" at bounding box center [768, 267] width 168 height 65
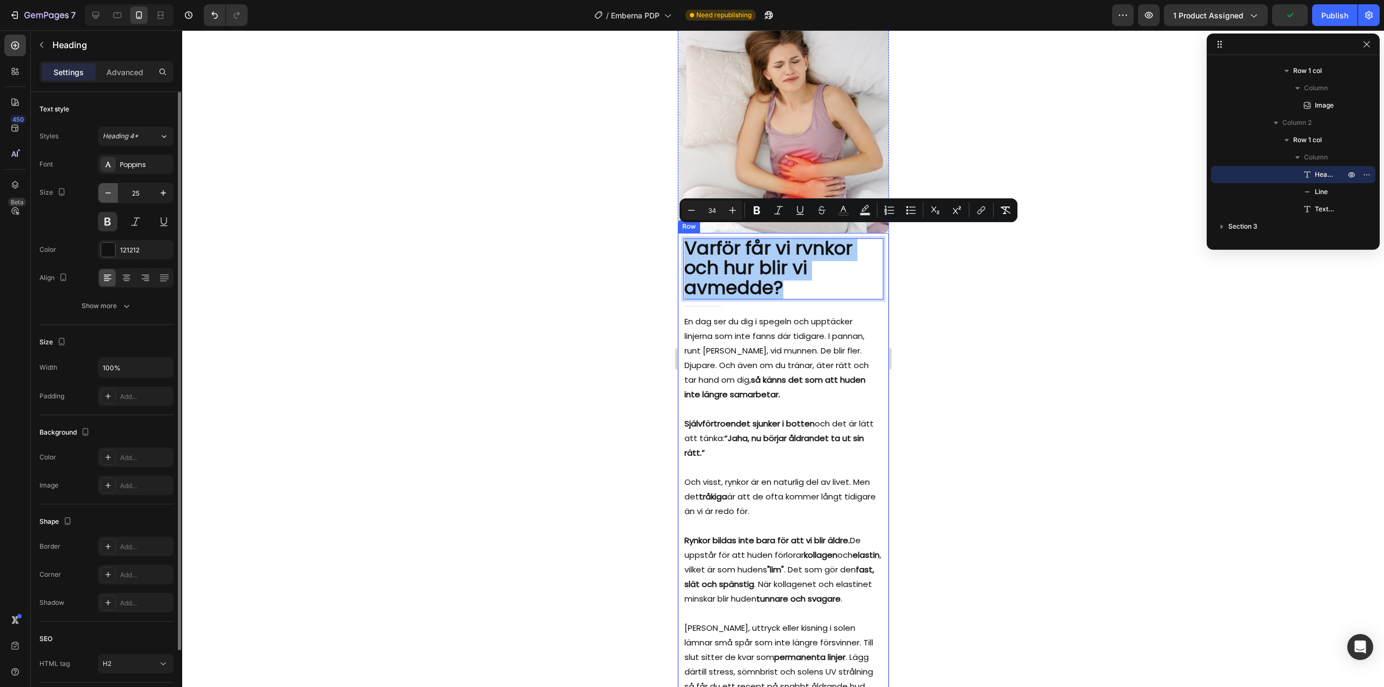
click at [112, 196] on icon "button" at bounding box center [108, 193] width 11 height 11
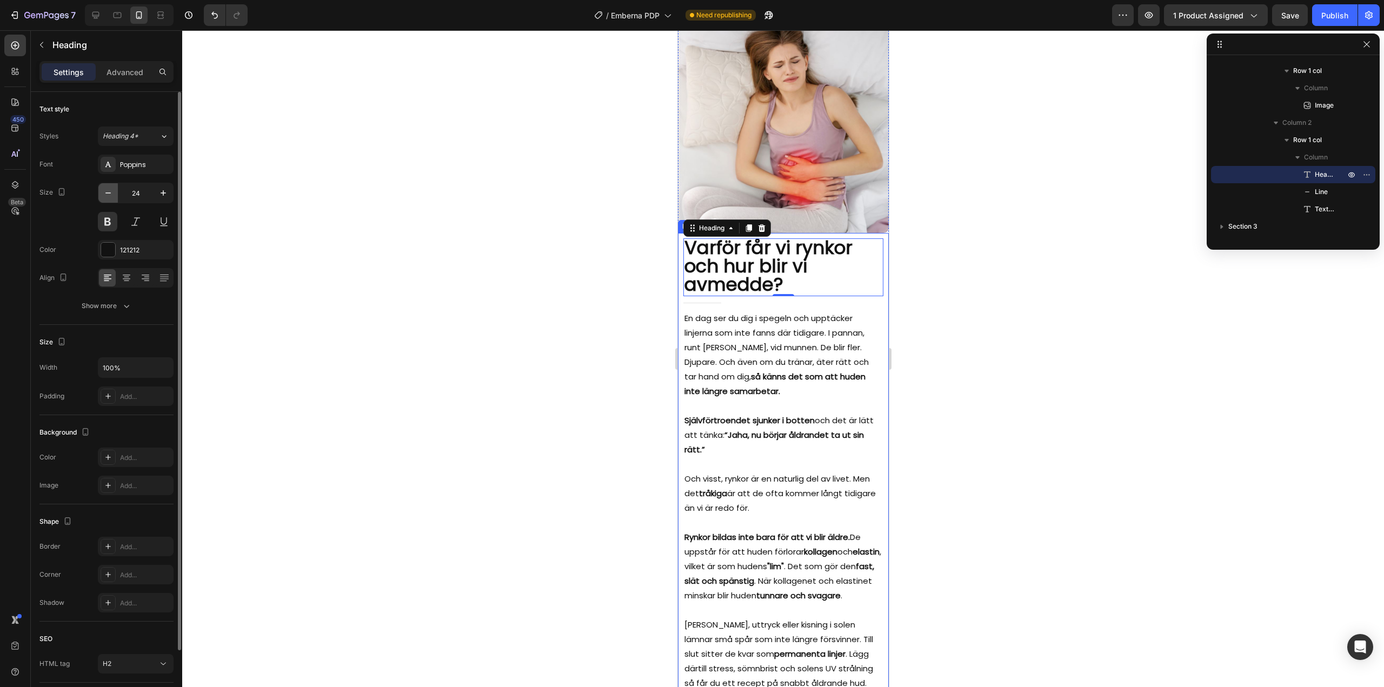
click at [112, 196] on icon "button" at bounding box center [108, 193] width 11 height 11
click at [162, 194] on icon "button" at bounding box center [163, 193] width 11 height 11
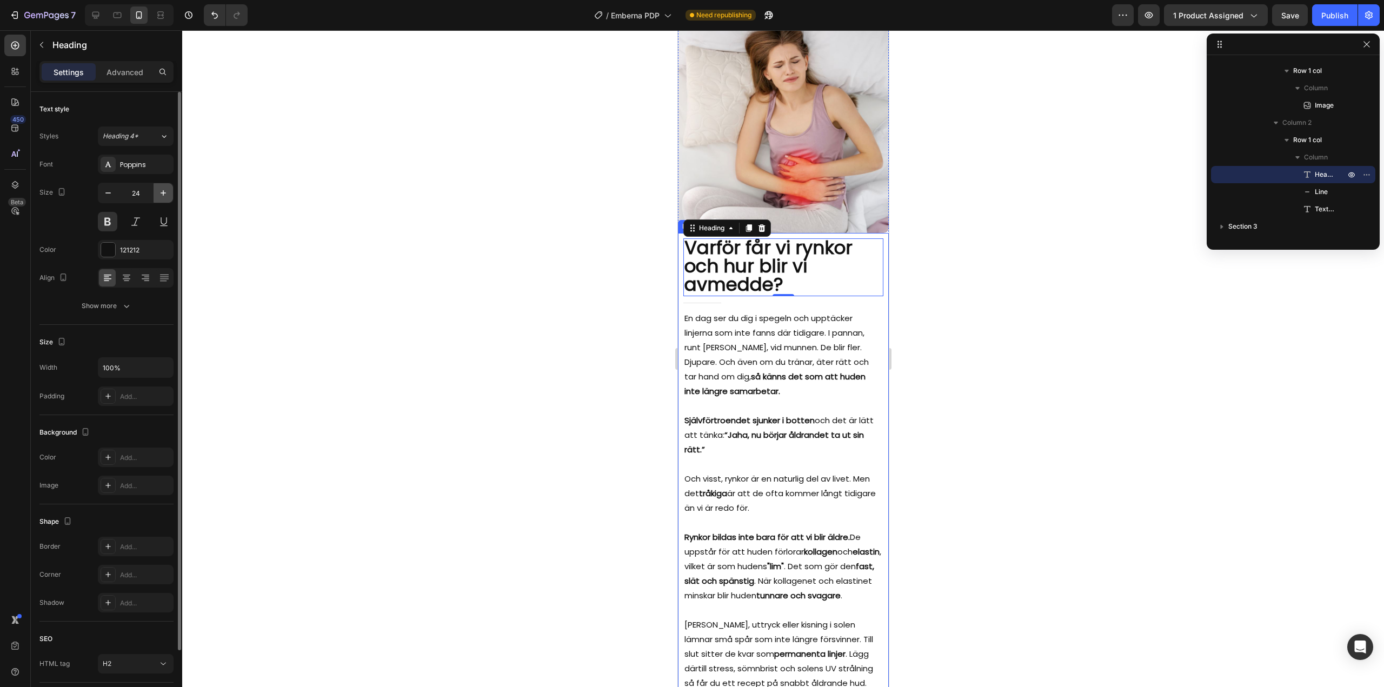
type input "25"
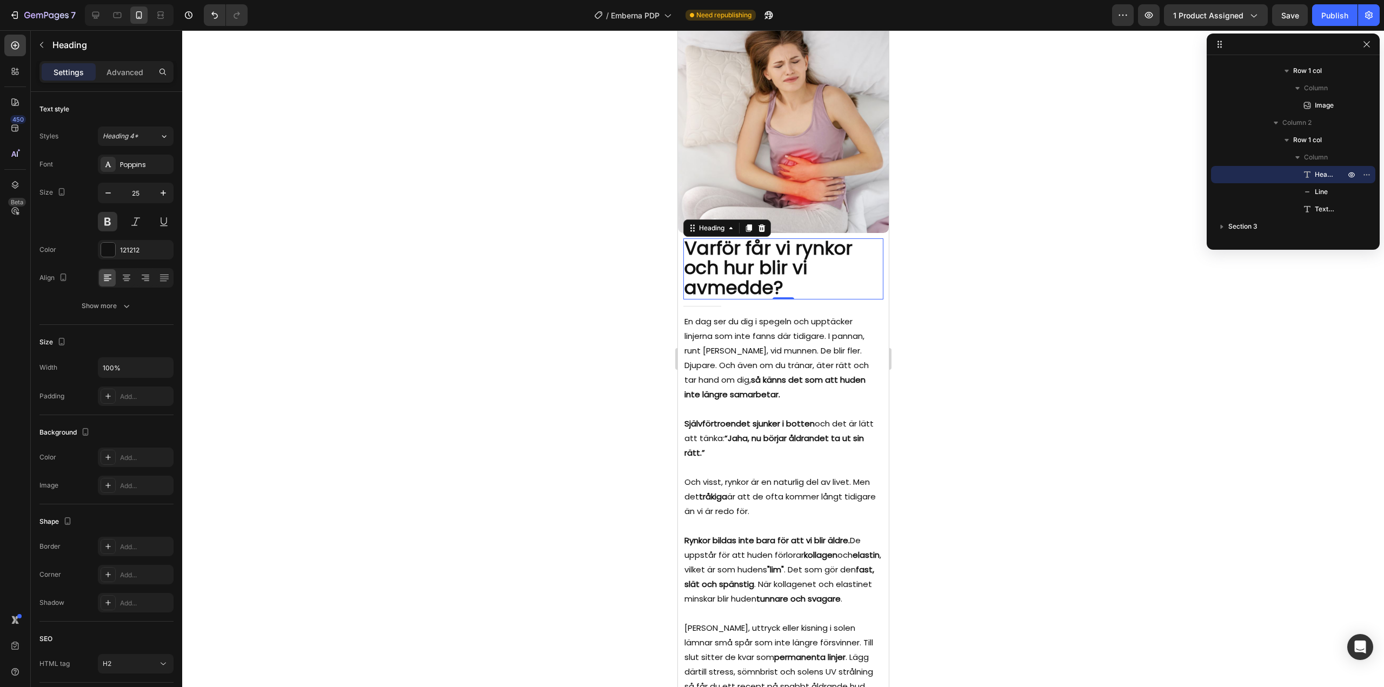
click at [768, 263] on span "Varför får vi rynkor och hur blir vi av med de?" at bounding box center [768, 267] width 168 height 65
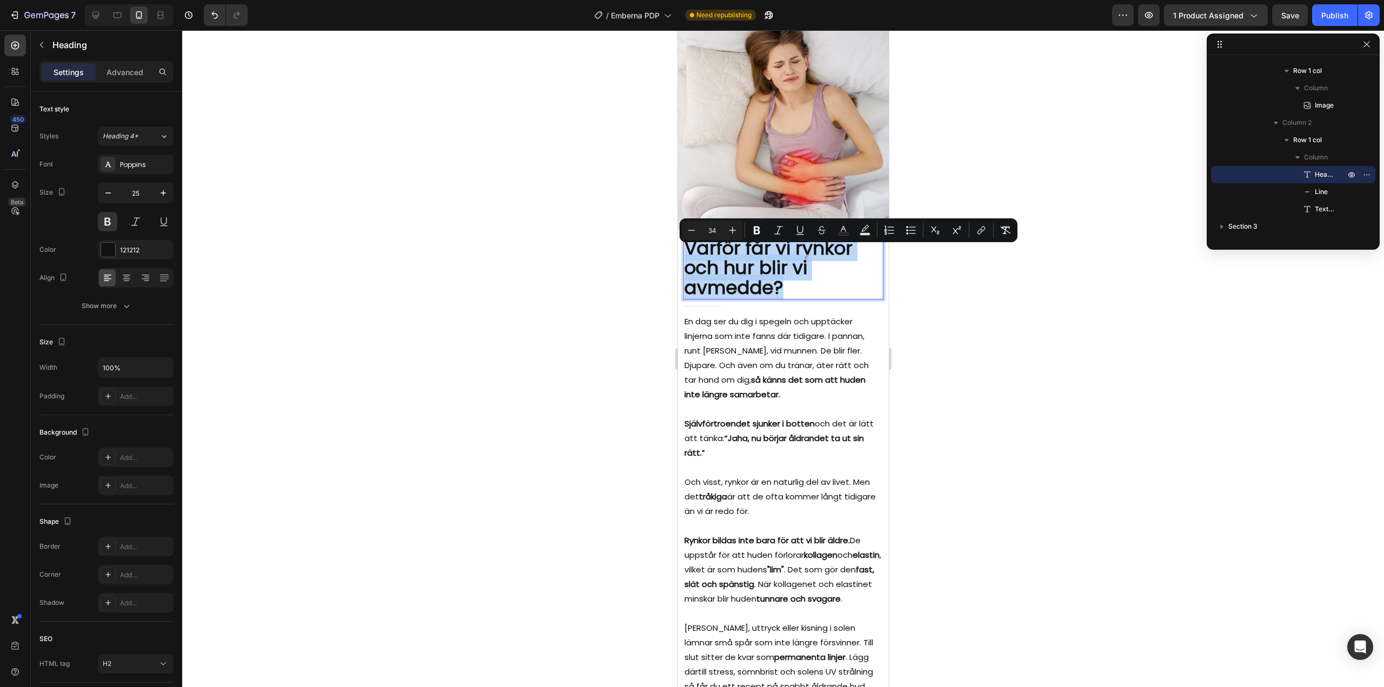
click at [768, 263] on span "Varför får vi rynkor och hur blir vi av med de?" at bounding box center [768, 267] width 168 height 65
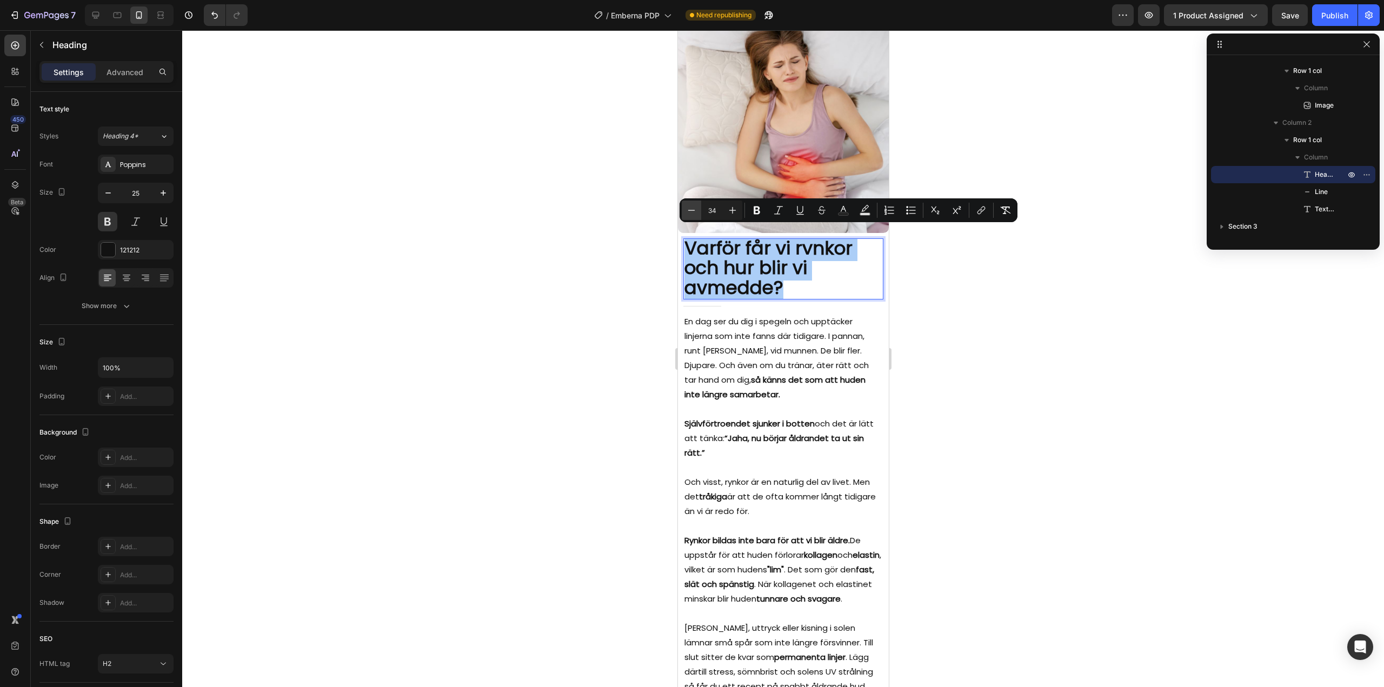
click at [691, 212] on icon "Editor contextual toolbar" at bounding box center [691, 210] width 11 height 11
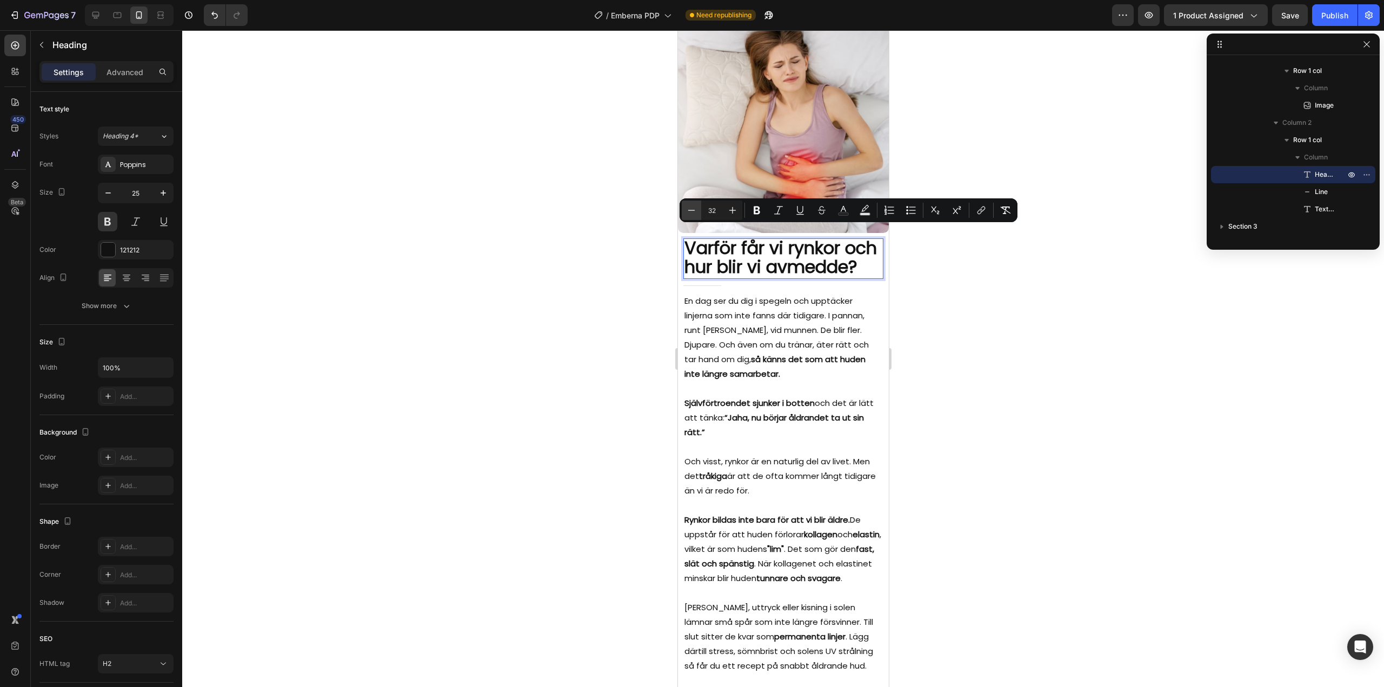
click at [691, 212] on icon "Editor contextual toolbar" at bounding box center [691, 210] width 11 height 11
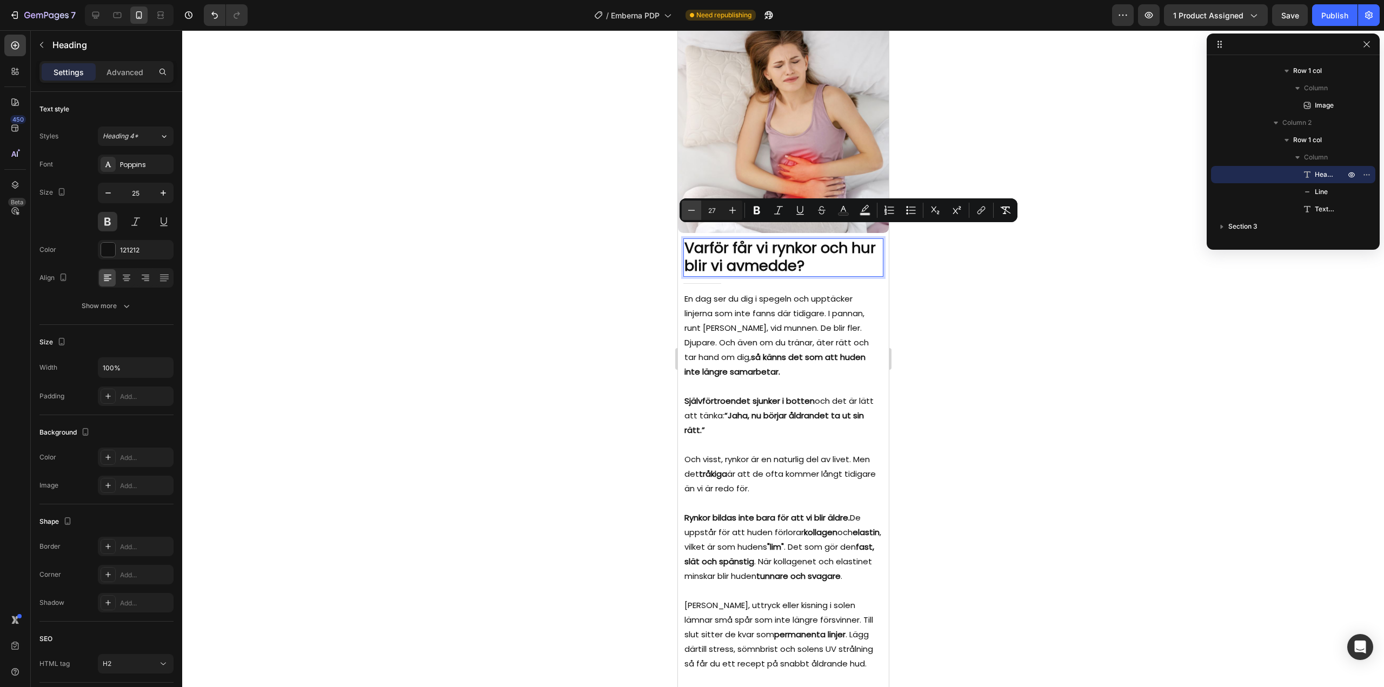
click at [691, 212] on icon "Editor contextual toolbar" at bounding box center [691, 210] width 11 height 11
type input "25"
click at [610, 232] on div at bounding box center [783, 358] width 1202 height 657
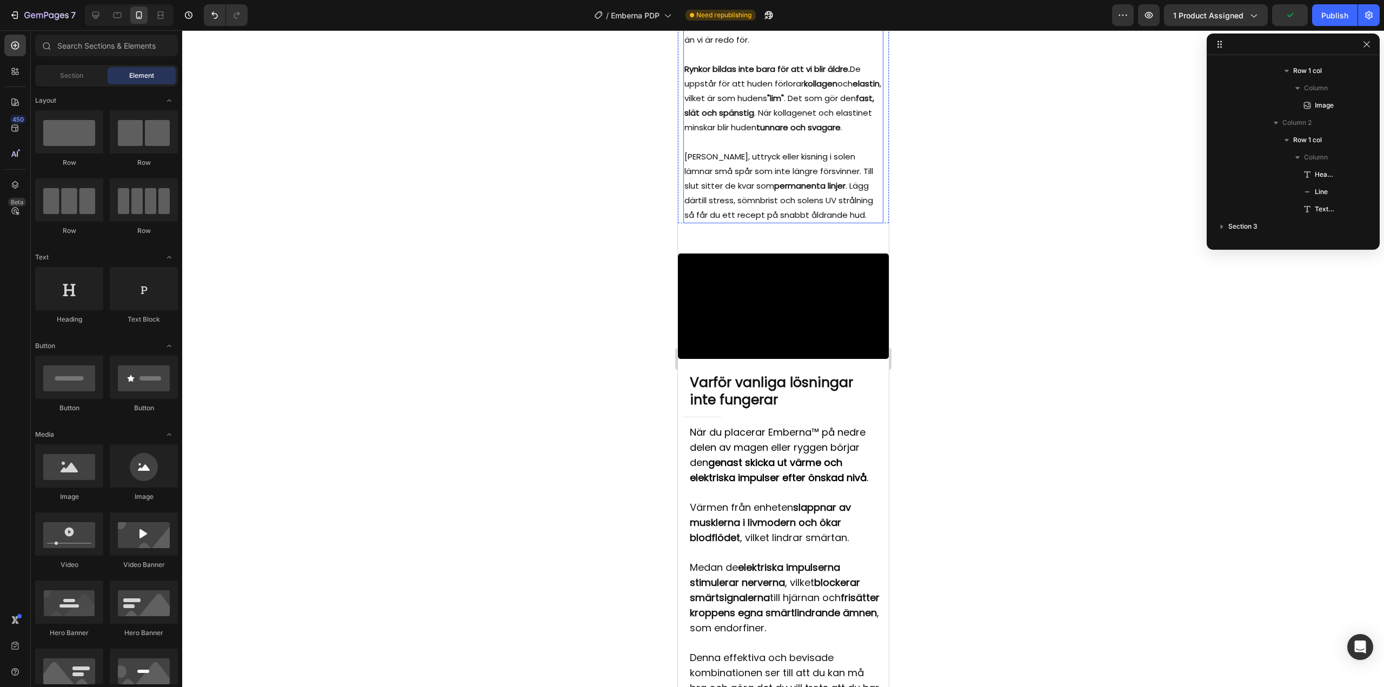
scroll to position [1694, 0]
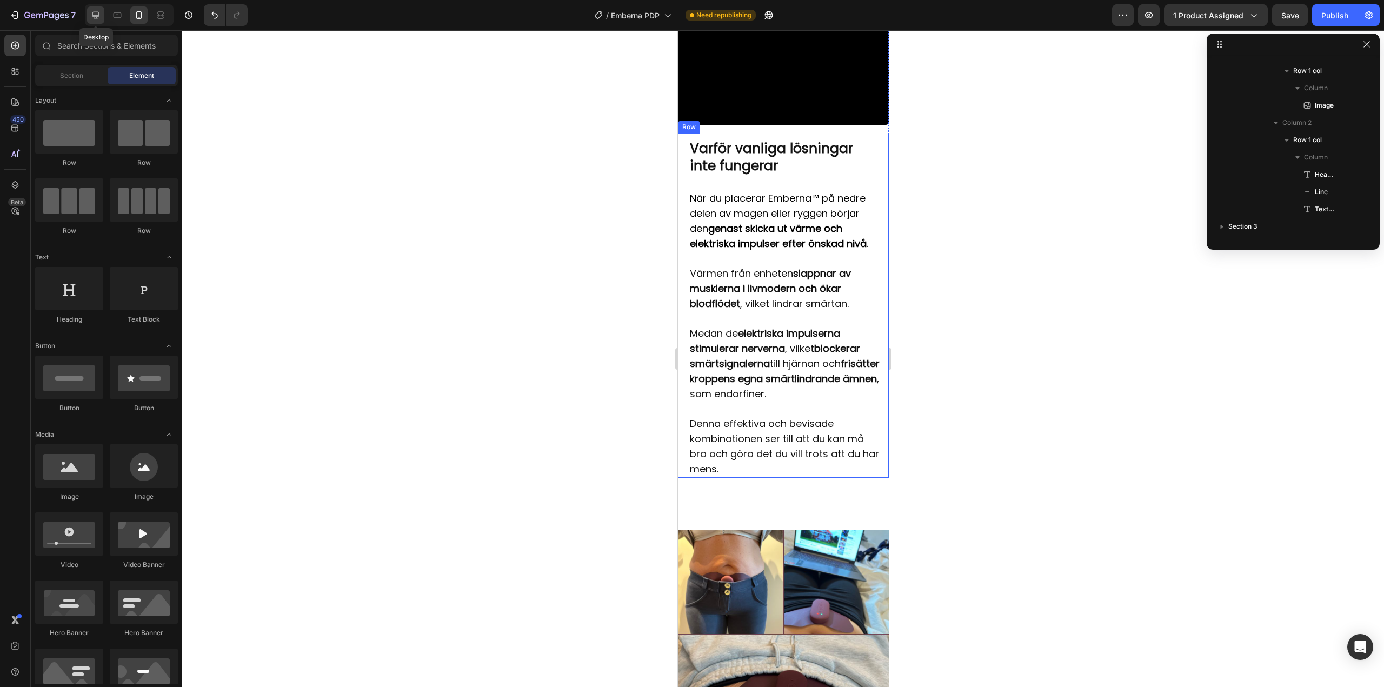
click at [101, 17] on icon at bounding box center [95, 15] width 11 height 11
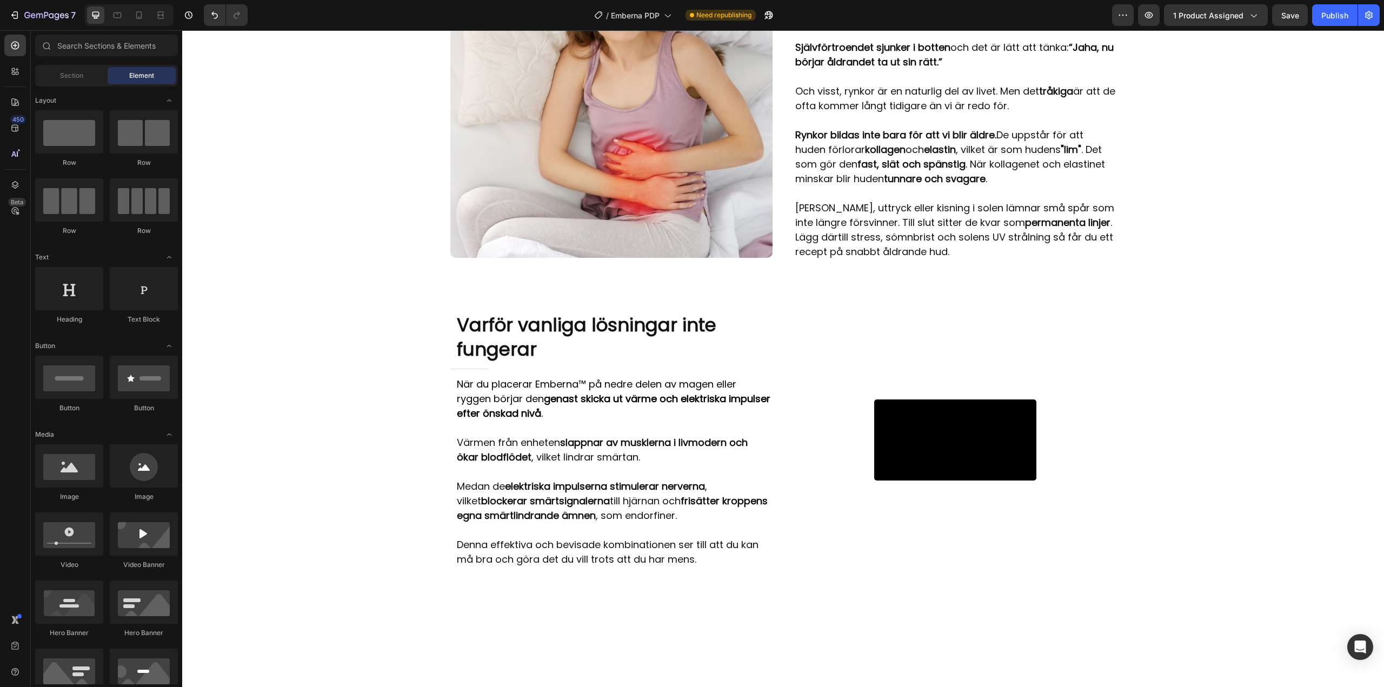
scroll to position [1045, 0]
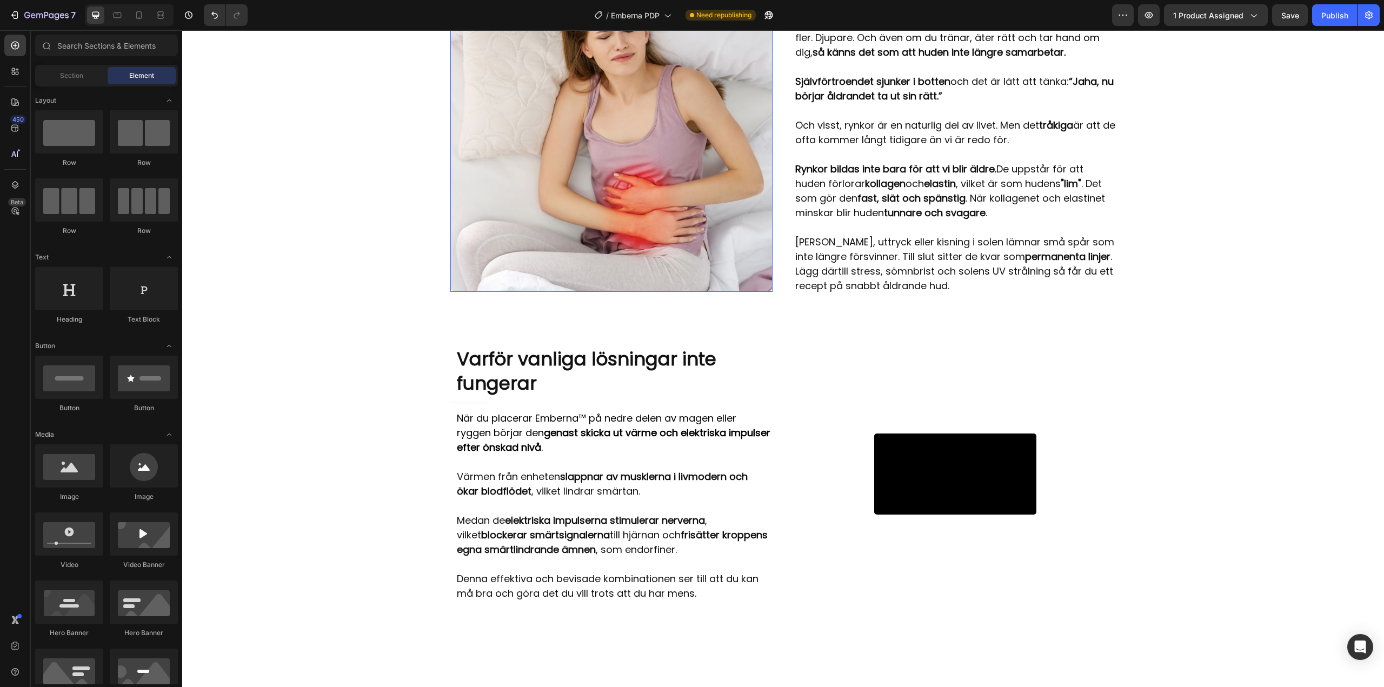
click at [708, 251] on img at bounding box center [611, 131] width 322 height 322
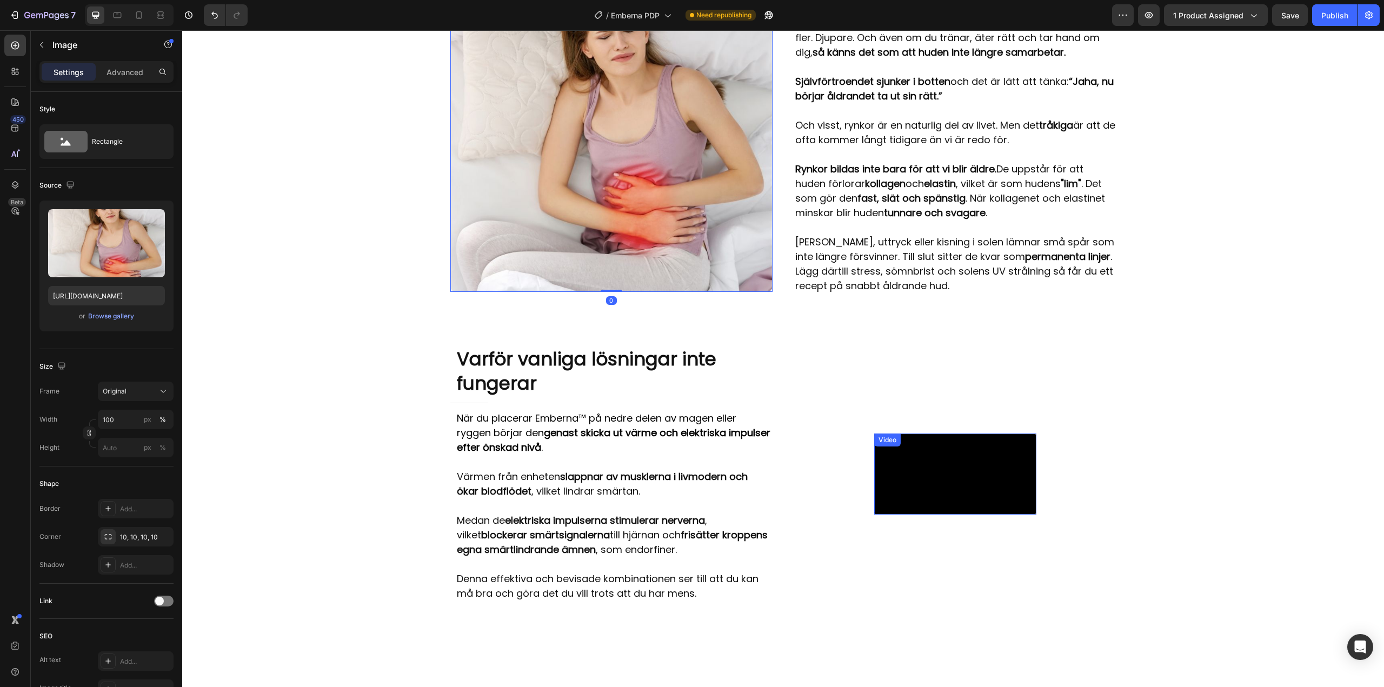
click at [877, 469] on video at bounding box center [955, 474] width 162 height 81
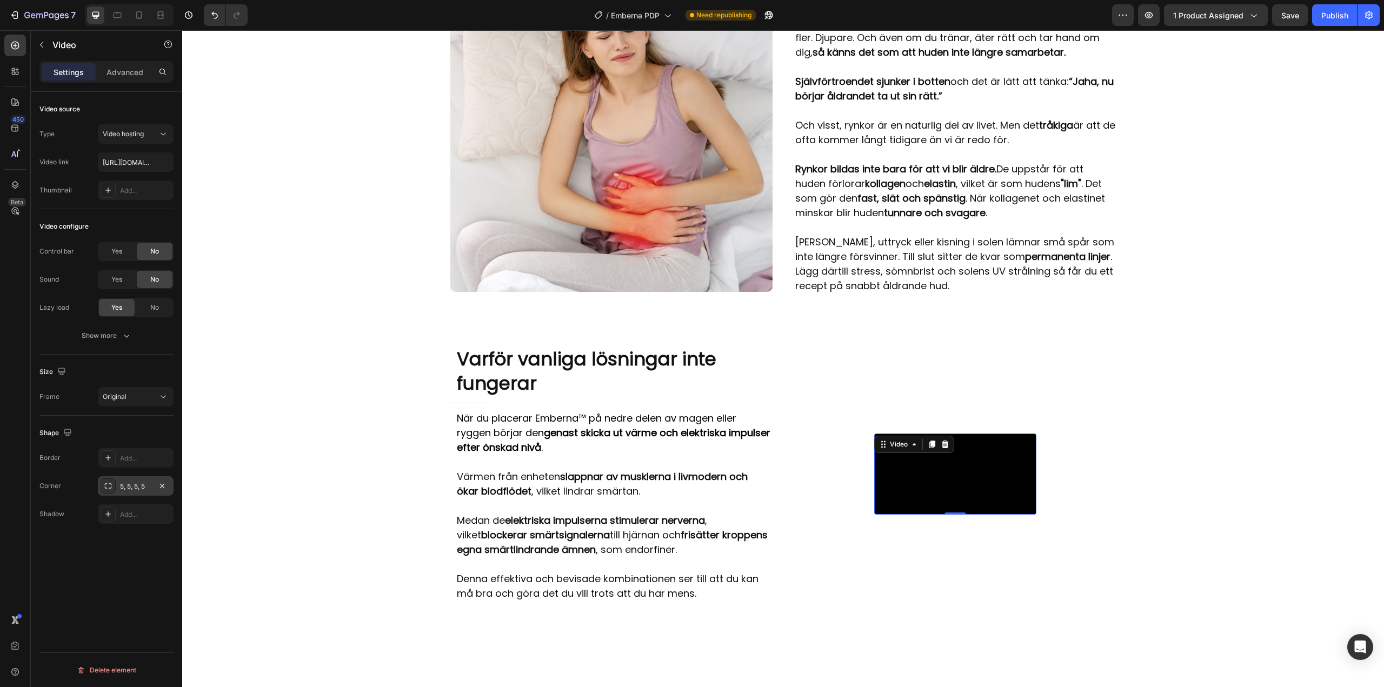
click at [125, 483] on div "5, 5, 5, 5" at bounding box center [135, 487] width 31 height 10
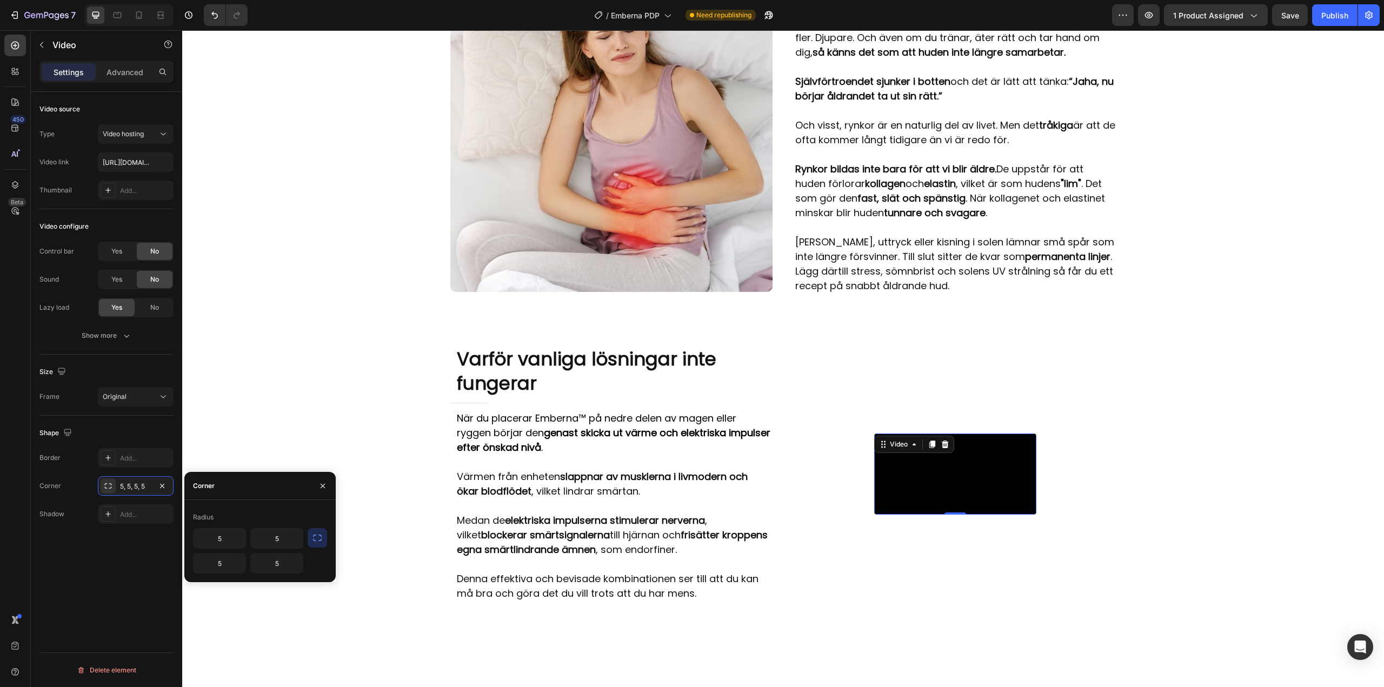
click at [312, 535] on icon "button" at bounding box center [317, 537] width 11 height 11
click at [229, 539] on input "5" at bounding box center [220, 538] width 52 height 19
click at [246, 515] on div "Radius" at bounding box center [260, 517] width 134 height 17
click at [319, 536] on icon "button" at bounding box center [317, 537] width 11 height 11
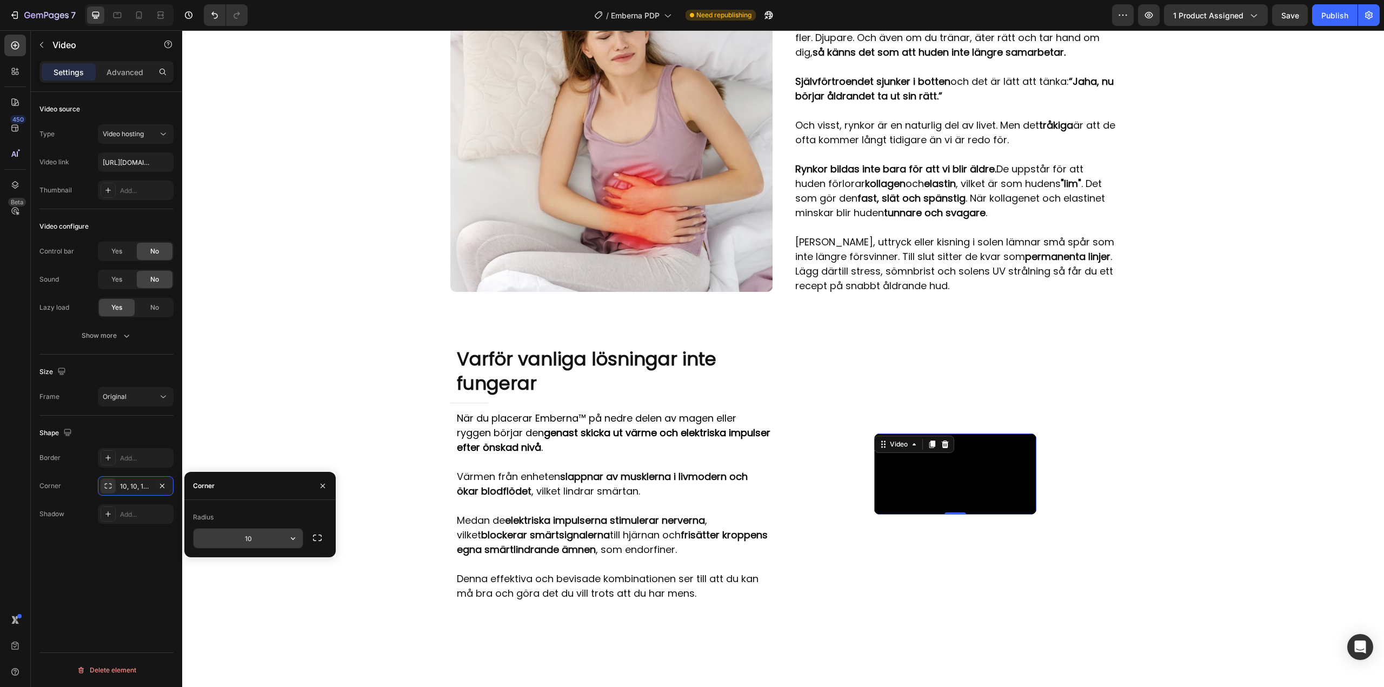
click at [249, 541] on input "10" at bounding box center [248, 538] width 109 height 19
type input "10"
click at [257, 510] on div "Radius" at bounding box center [260, 517] width 134 height 17
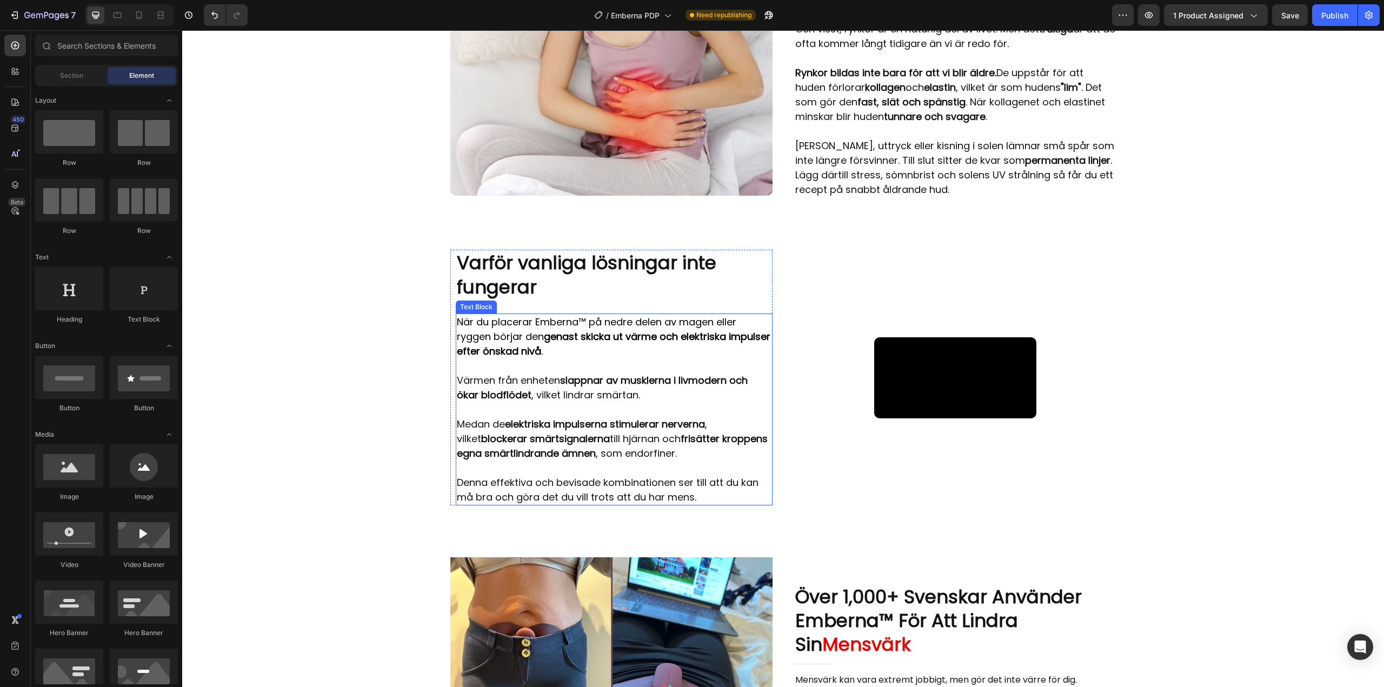
scroll to position [1153, 0]
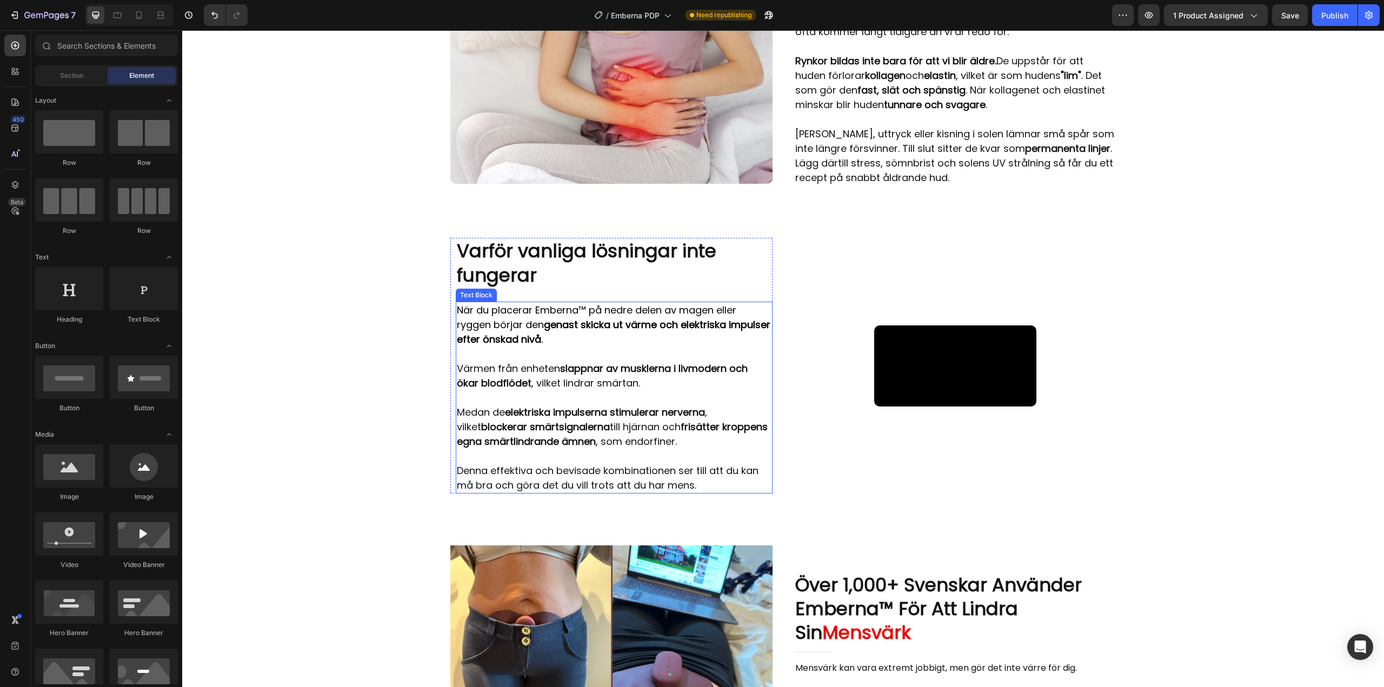
click at [539, 346] on span "När du placerar Emberna™ på nedre delen av magen eller ryggen börjar den genast…" at bounding box center [614, 324] width 314 height 43
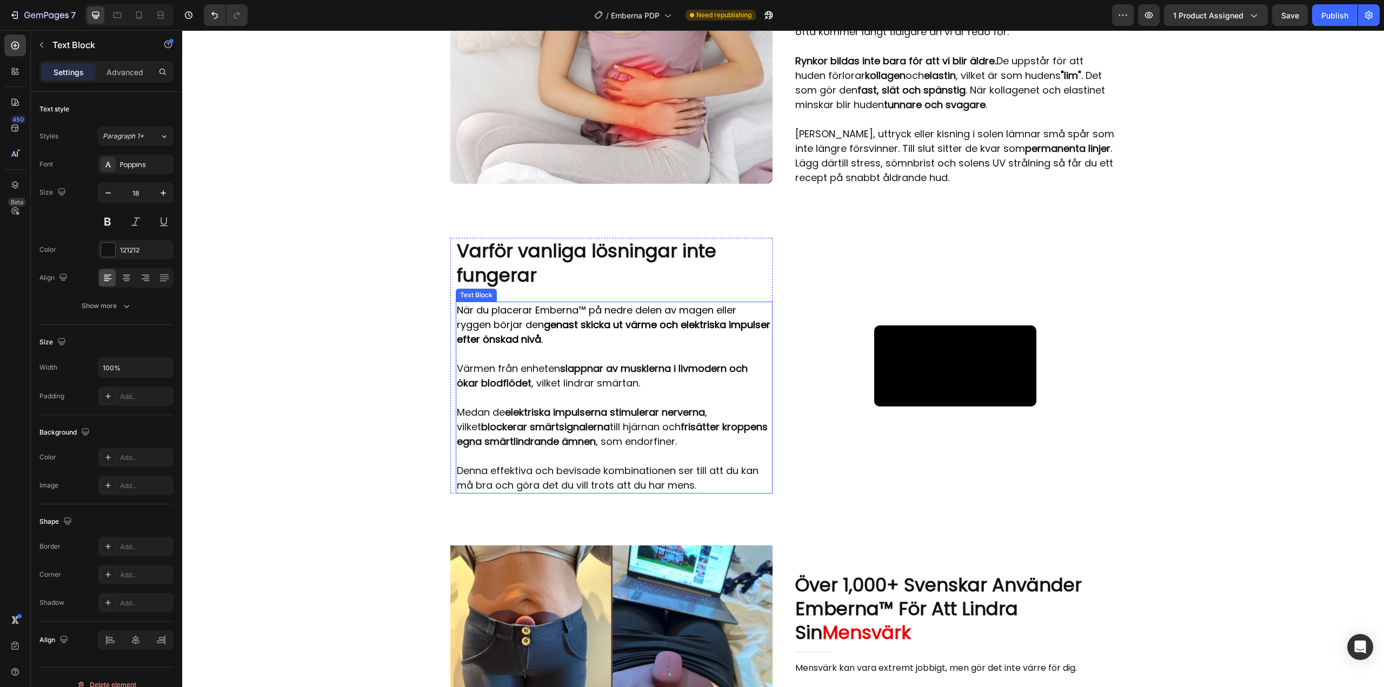
click at [539, 346] on span "När du placerar Emberna™ på nedre delen av magen eller ryggen börjar den genast…" at bounding box center [614, 324] width 314 height 43
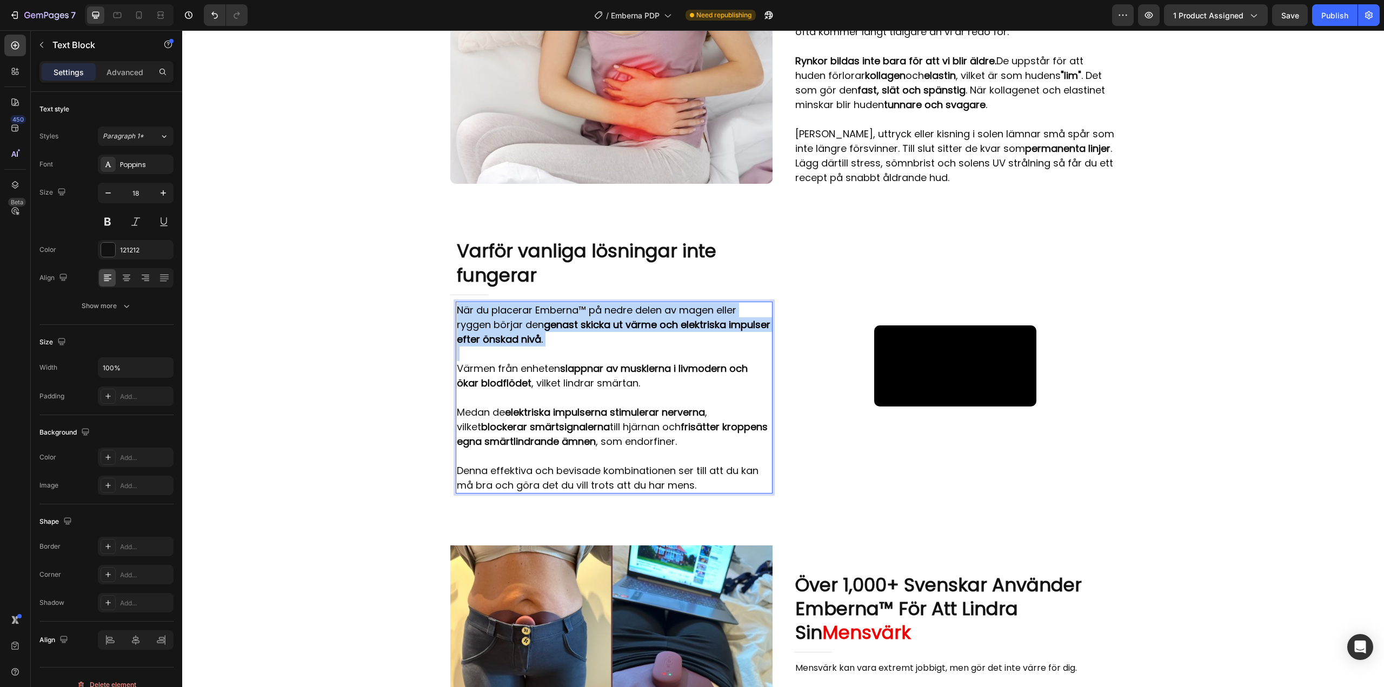
click at [539, 346] on span "När du placerar Emberna™ på nedre delen av magen eller ryggen börjar den genast…" at bounding box center [614, 324] width 314 height 43
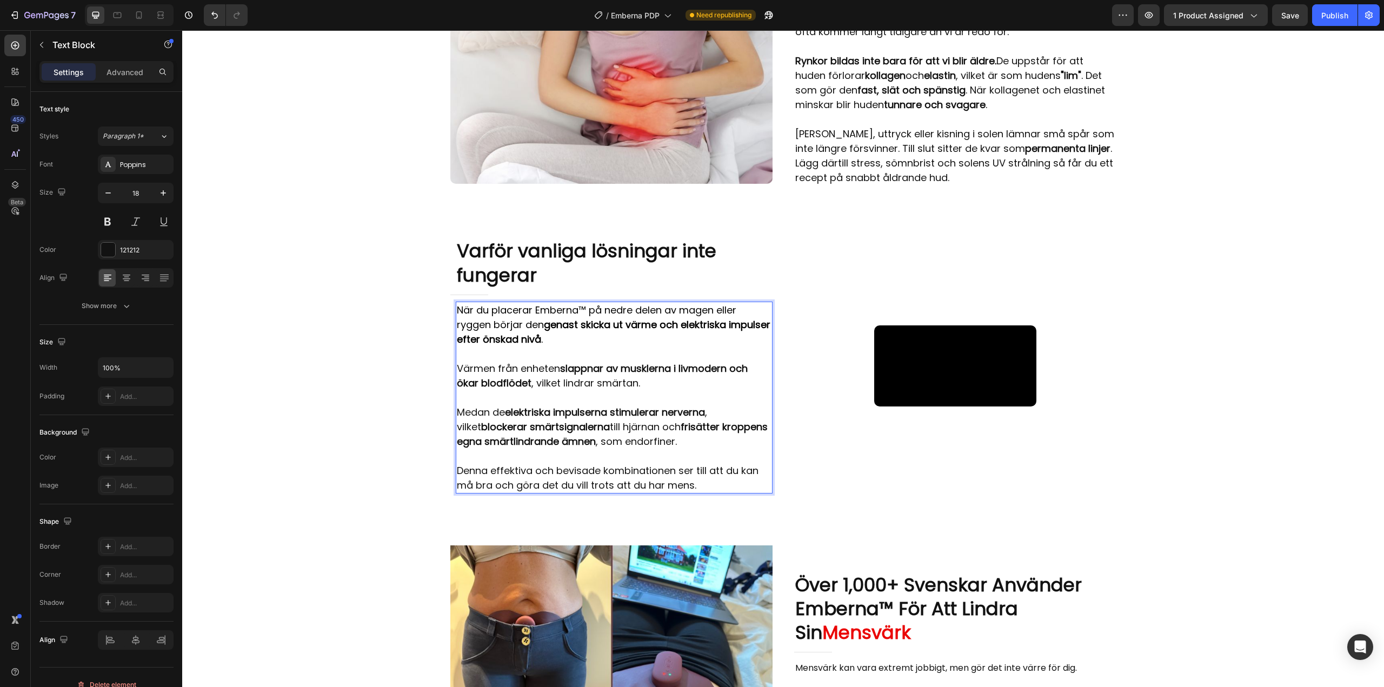
scroll to position [1146, 0]
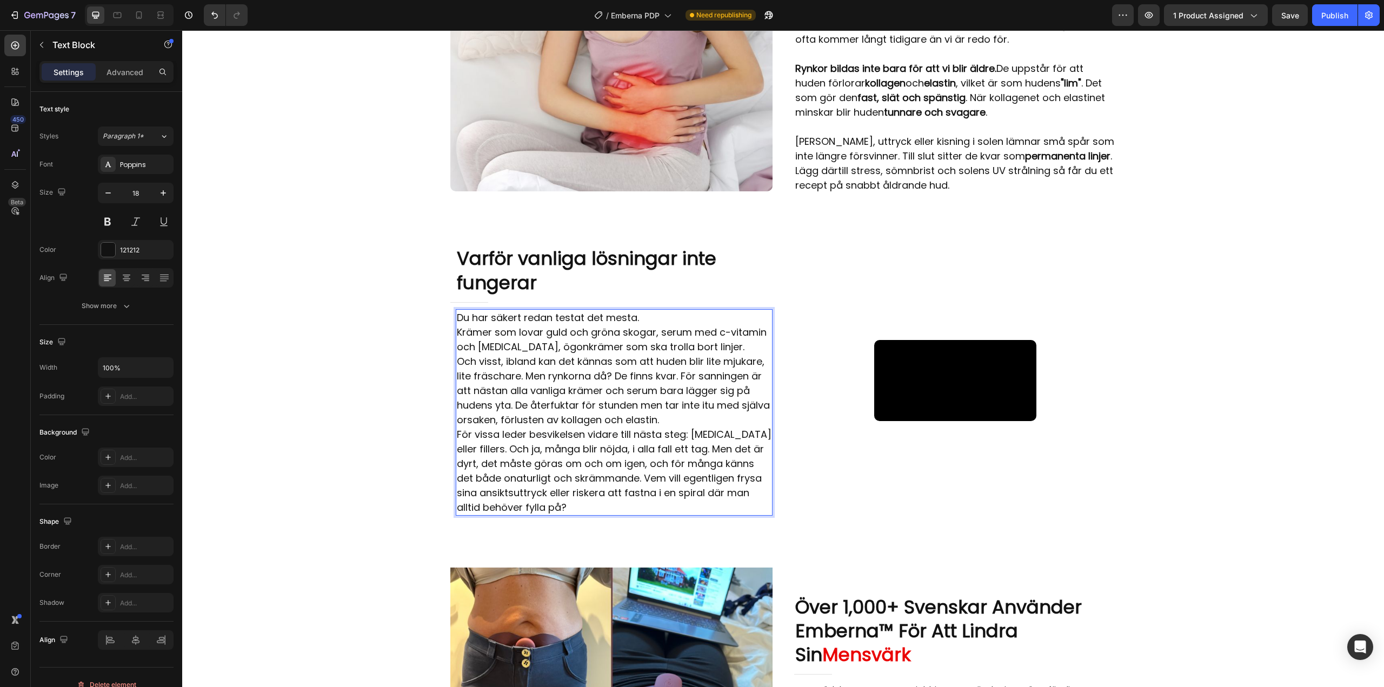
click at [647, 325] on p "Du har säkert redan testat det mesta." at bounding box center [614, 317] width 315 height 15
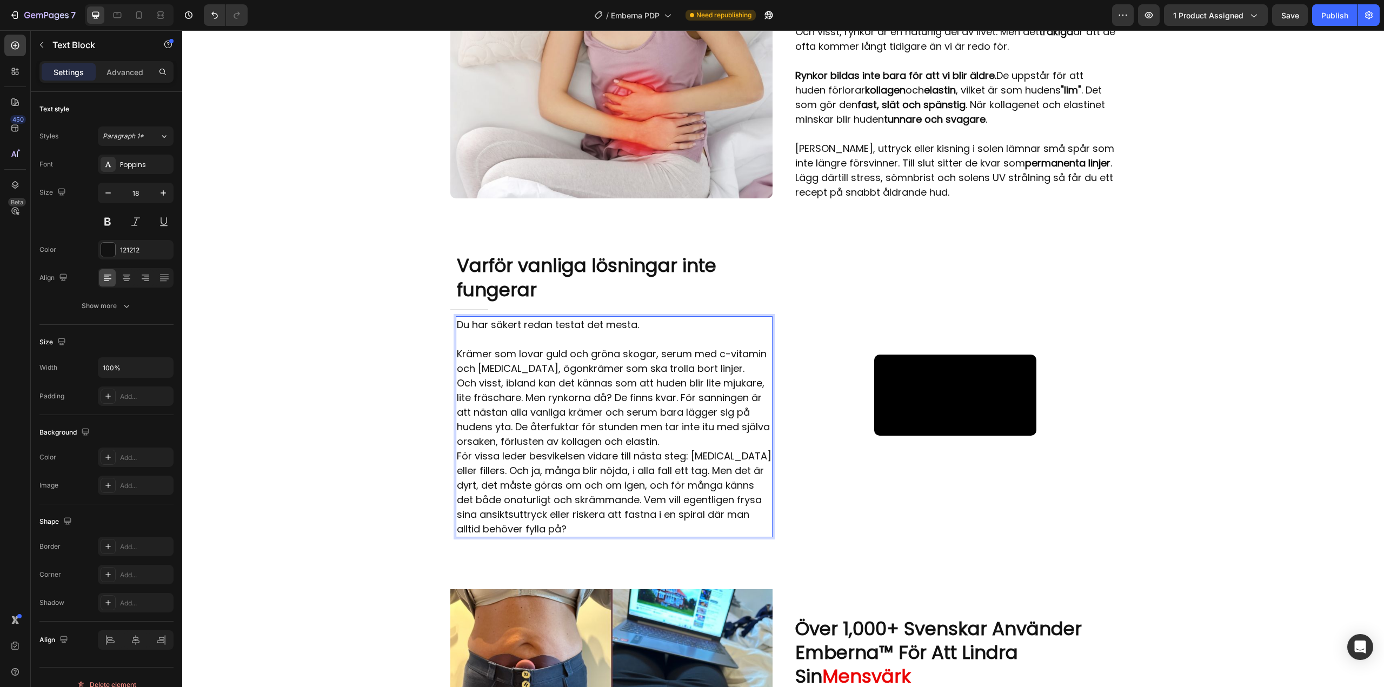
click at [695, 376] on p "Krämer som lovar guld och gröna skogar, serum med c-vitamin och retinol, ögonkr…" at bounding box center [614, 360] width 315 height 29
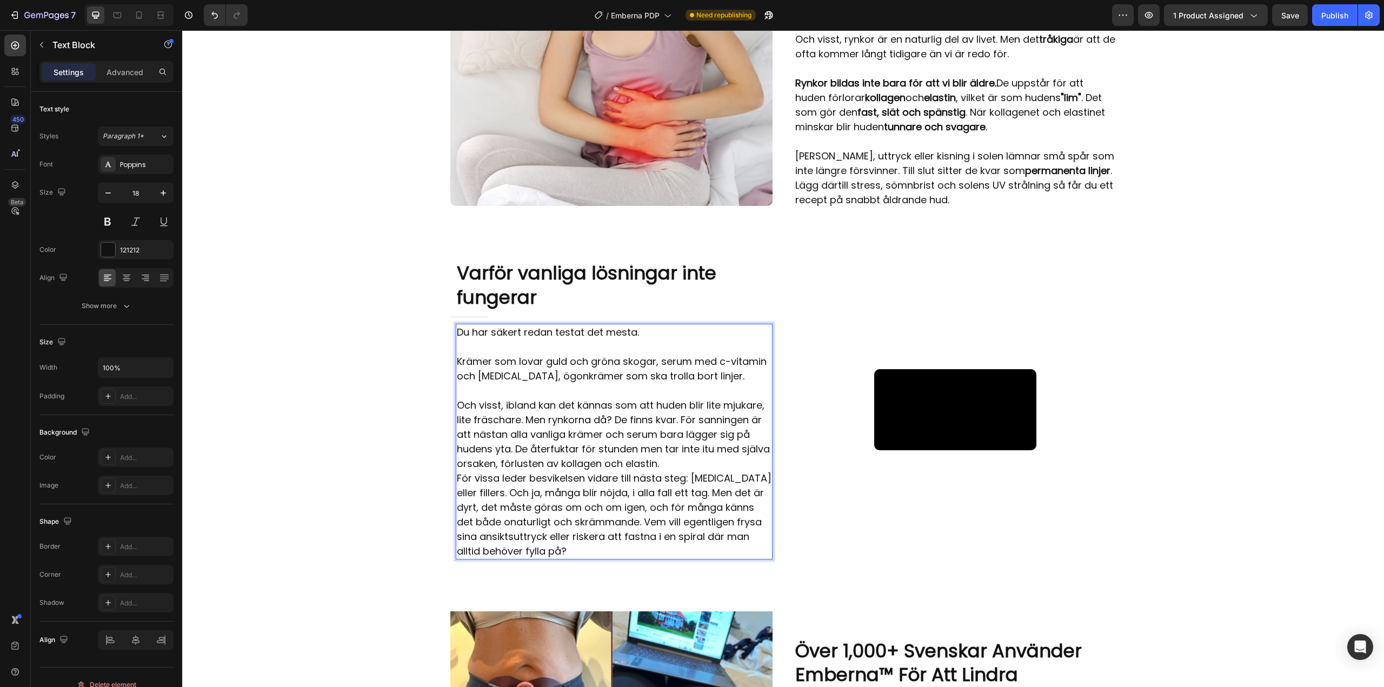
click at [677, 471] on p "Och visst, ibland kan det kännas som att huden blir lite mjukare, lite fräschar…" at bounding box center [614, 434] width 315 height 73
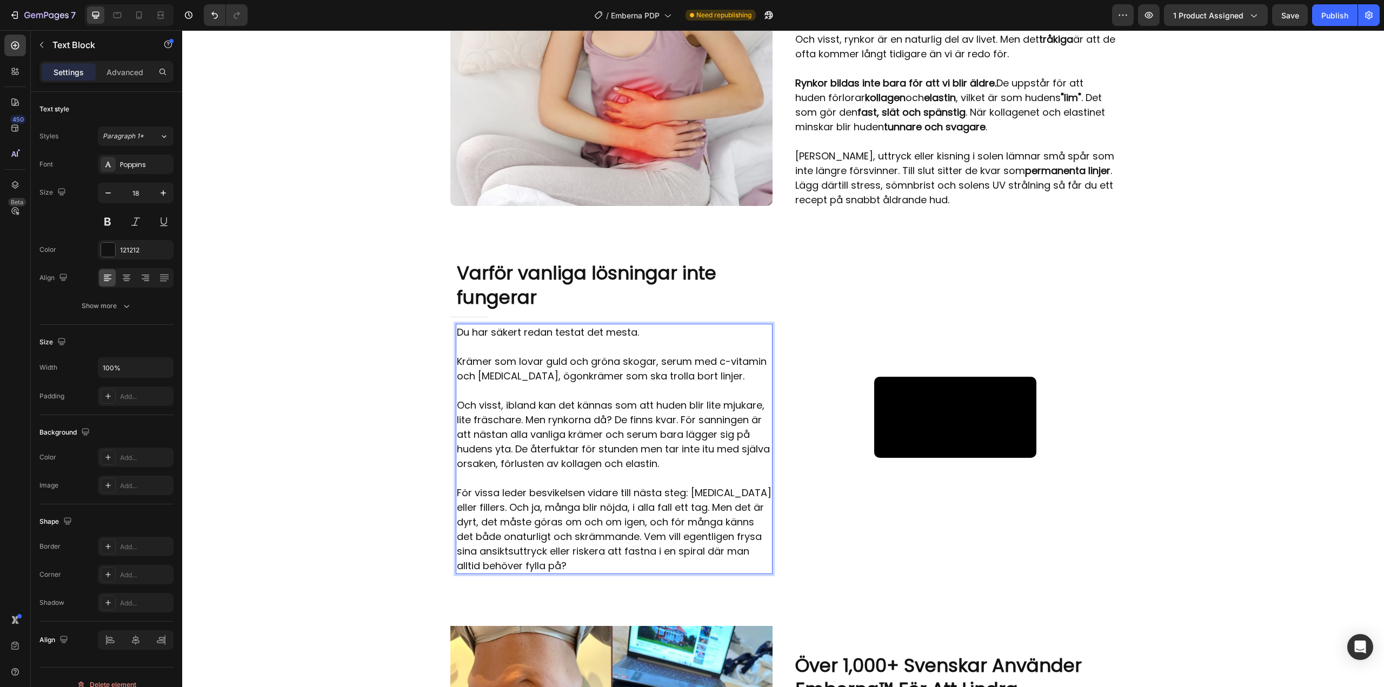
click at [765, 498] on p "För vissa leder besvikelsen vidare till nästa steg: botox eller fillers. Och ja…" at bounding box center [614, 529] width 315 height 88
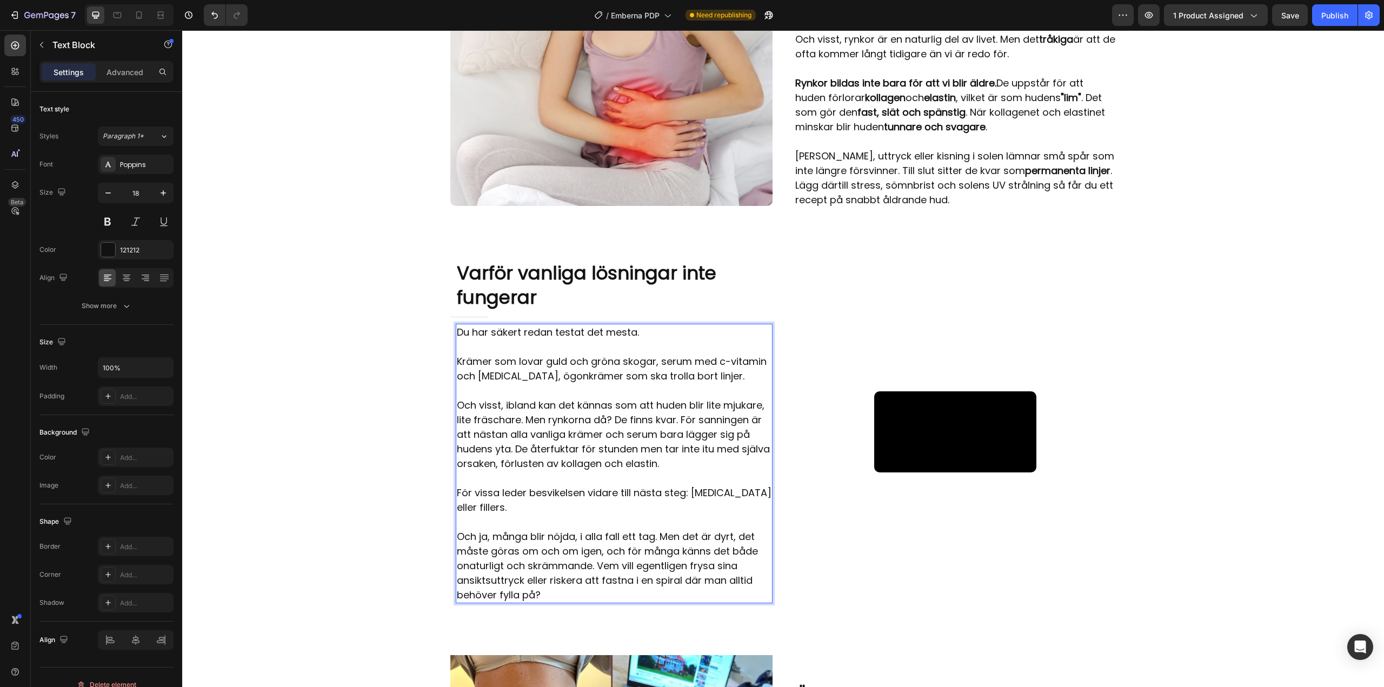
click at [461, 529] on p "Och ja, många blir nöjda, i alla fall ett tag. Men det är dyrt, det måste göras…" at bounding box center [614, 565] width 315 height 73
click at [458, 529] on p "Och ja, många blir nöjda, i alla fall ett tag. Men det är dyrt, det måste göras…" at bounding box center [614, 565] width 315 height 73
click at [596, 551] on p "Och ja, många blir nöjda, i alla fall ett tag. Men det är dyrt, det måste göras…" at bounding box center [614, 565] width 315 height 73
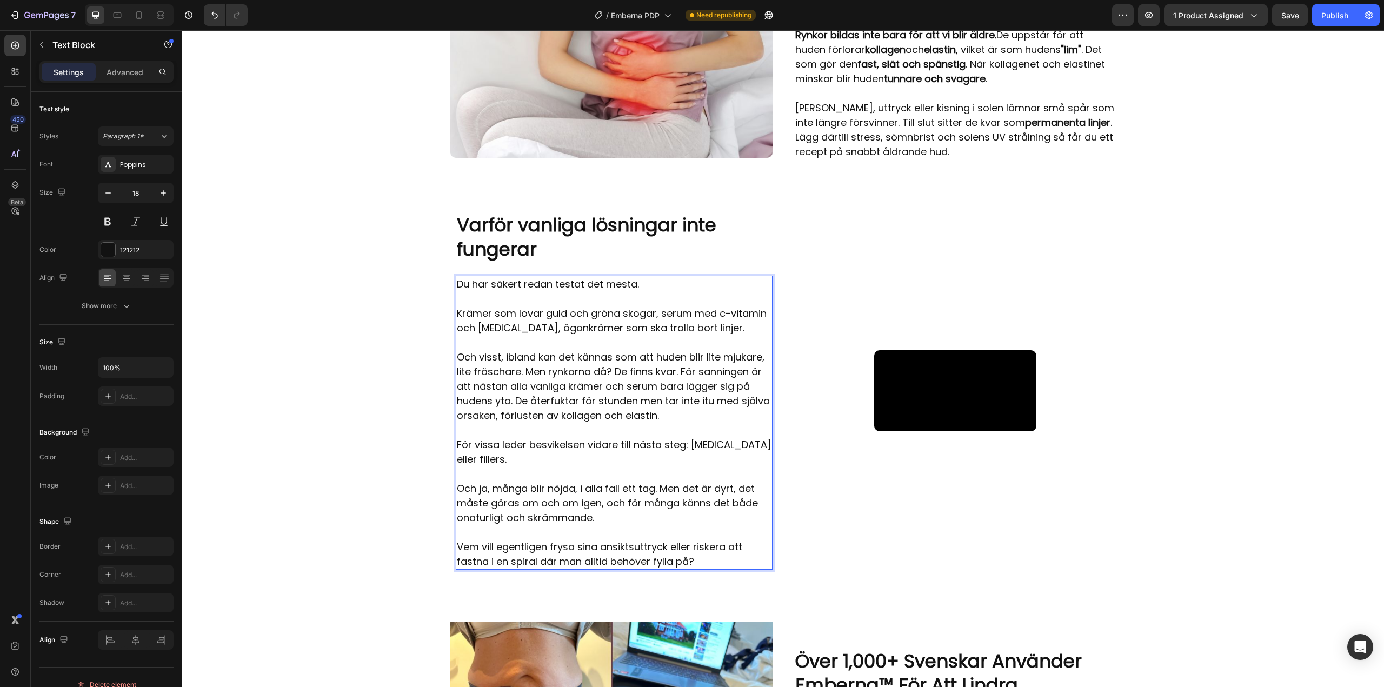
scroll to position [1185, 0]
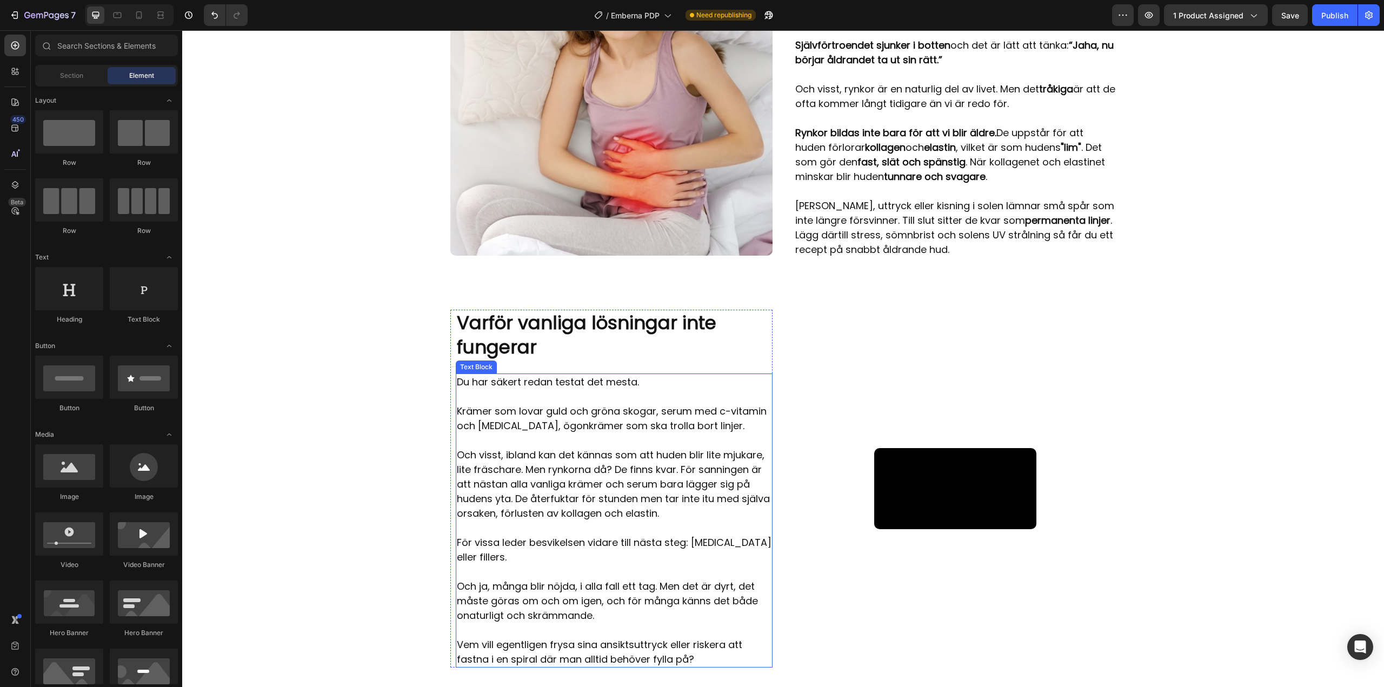
scroll to position [1077, 0]
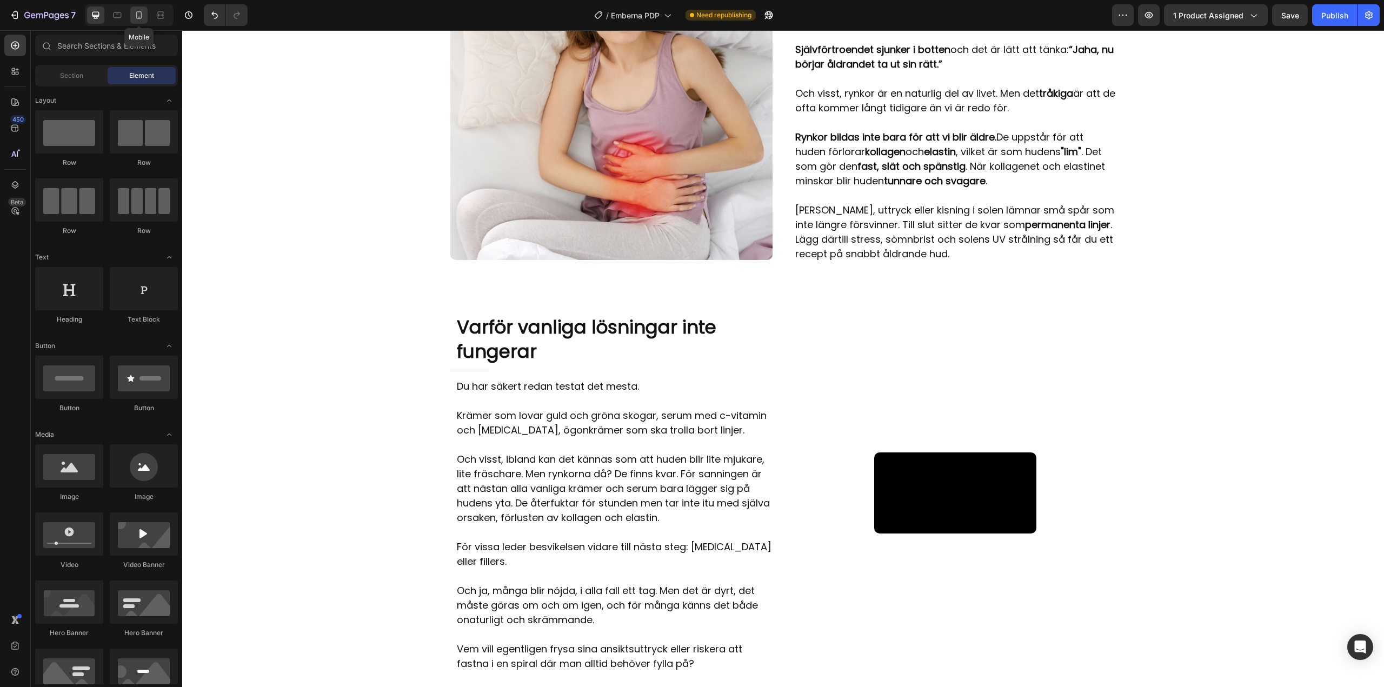
click at [139, 16] on icon at bounding box center [139, 15] width 11 height 11
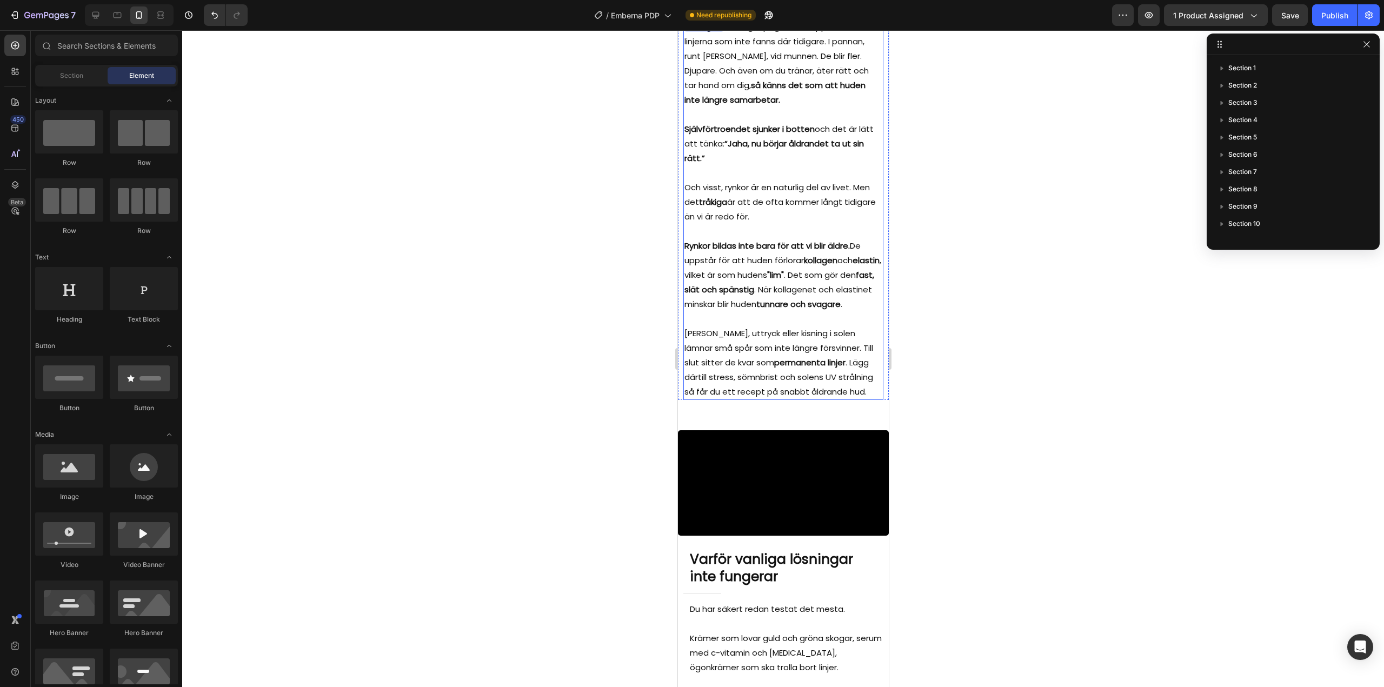
scroll to position [1253, 0]
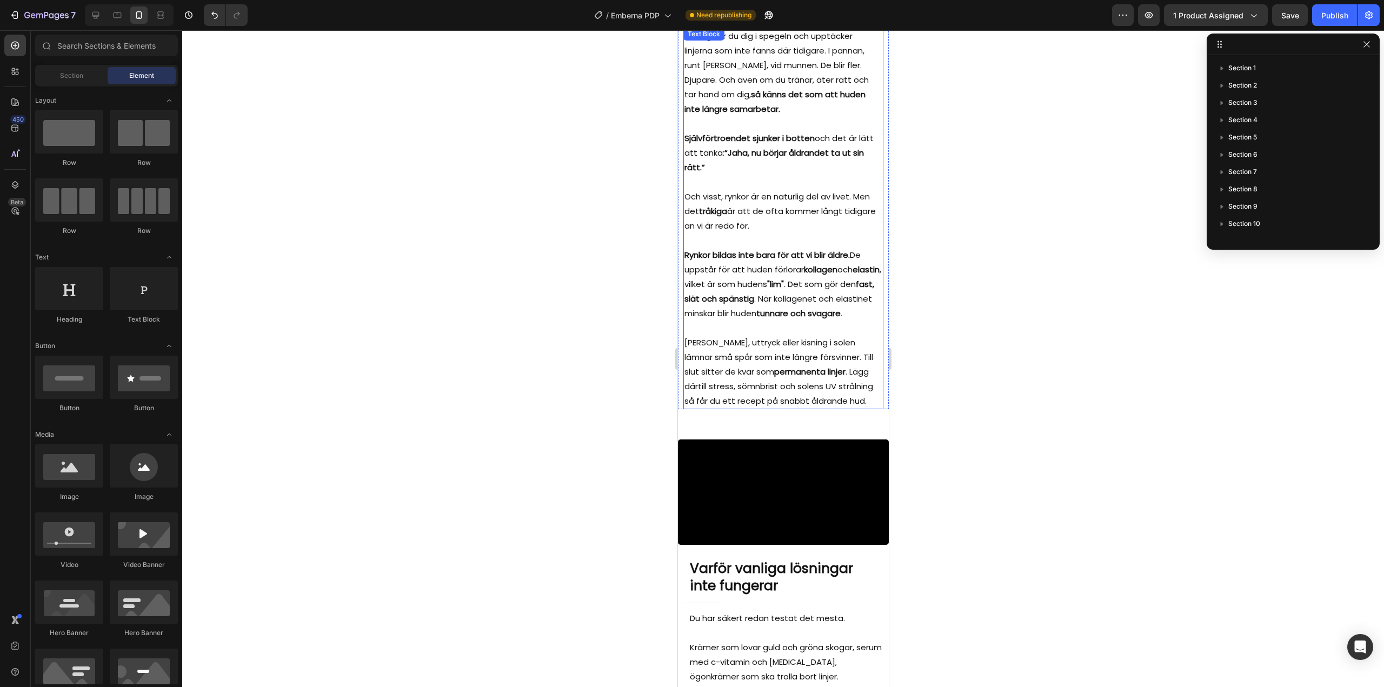
click at [753, 293] on strong "och spänstig" at bounding box center [727, 298] width 52 height 11
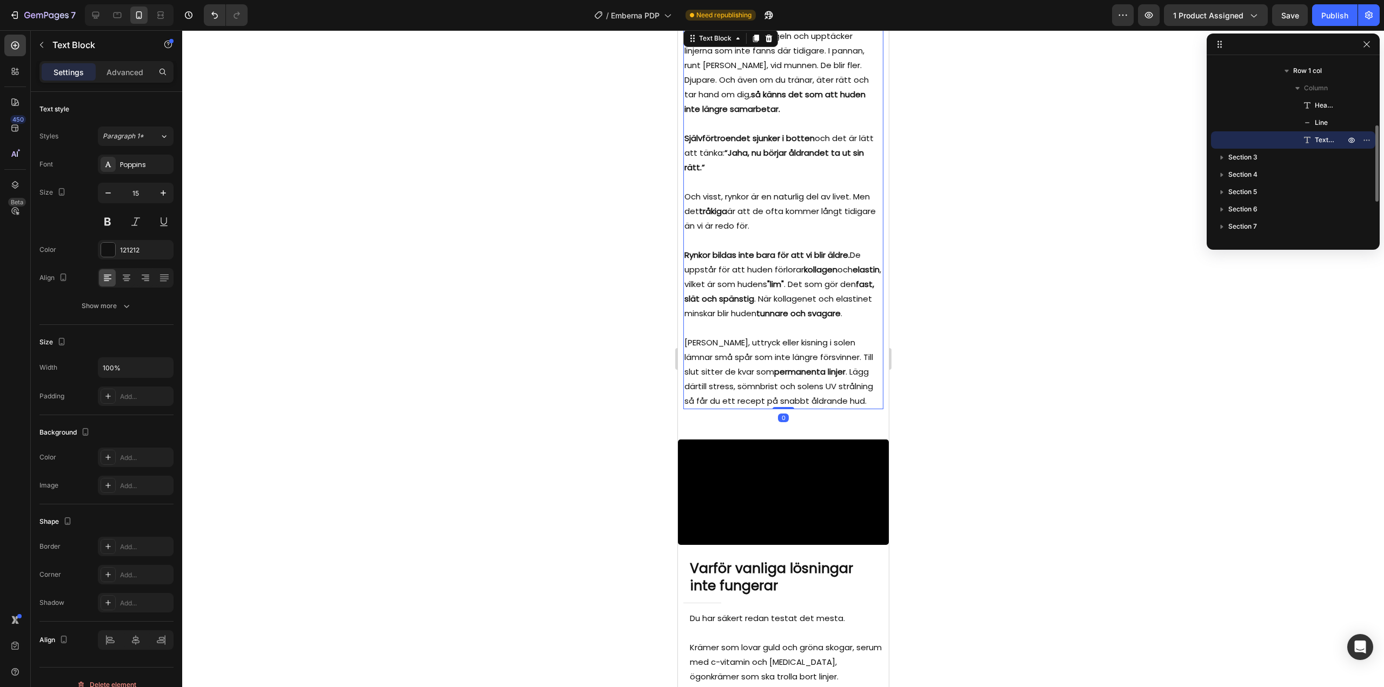
click at [753, 293] on strong "och spänstig" at bounding box center [727, 298] width 52 height 11
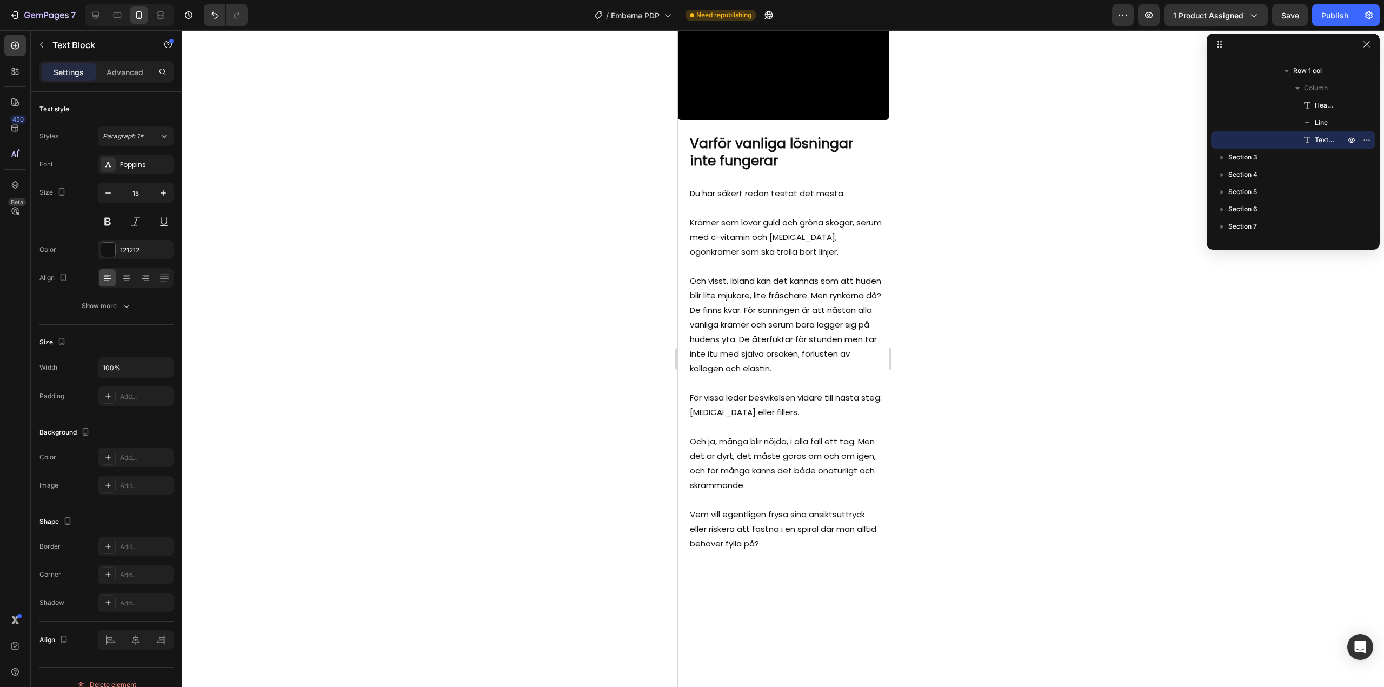
type input "16"
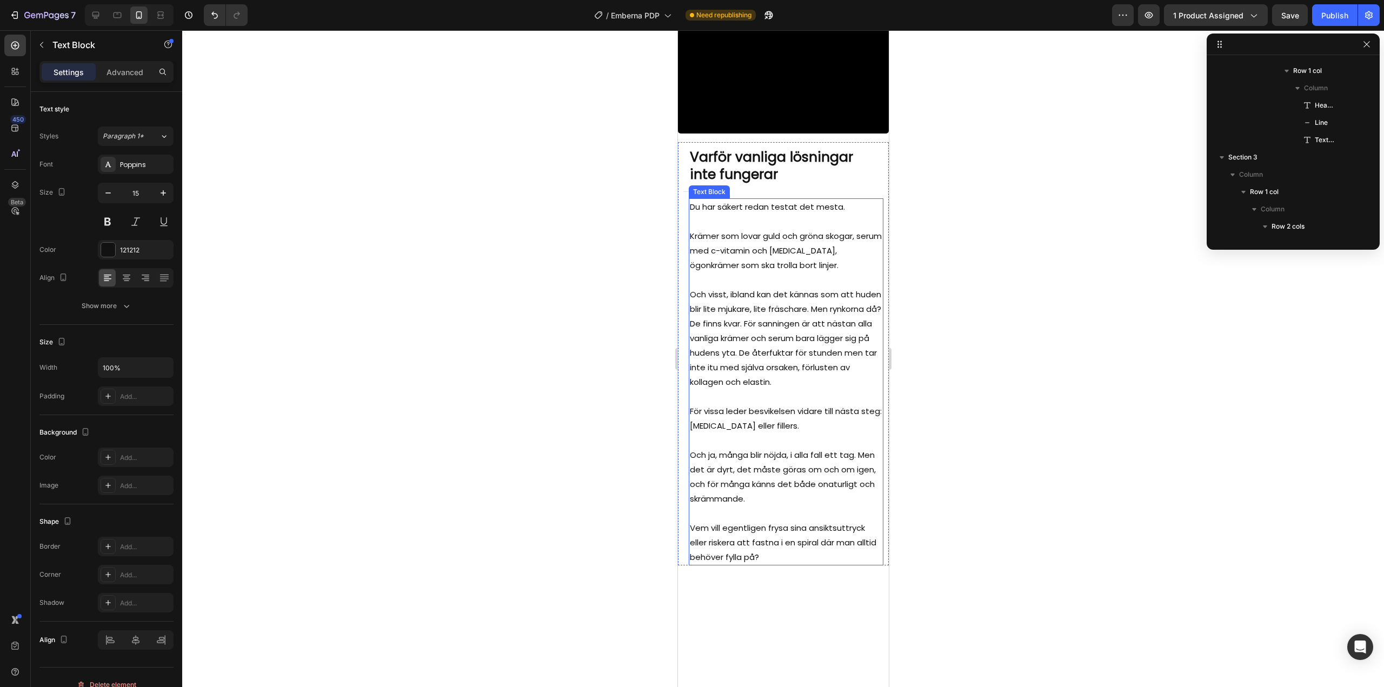
click at [750, 389] on p "Och visst, ibland kan det kännas som att huden blir lite mjukare, lite fräschar…" at bounding box center [785, 338] width 192 height 102
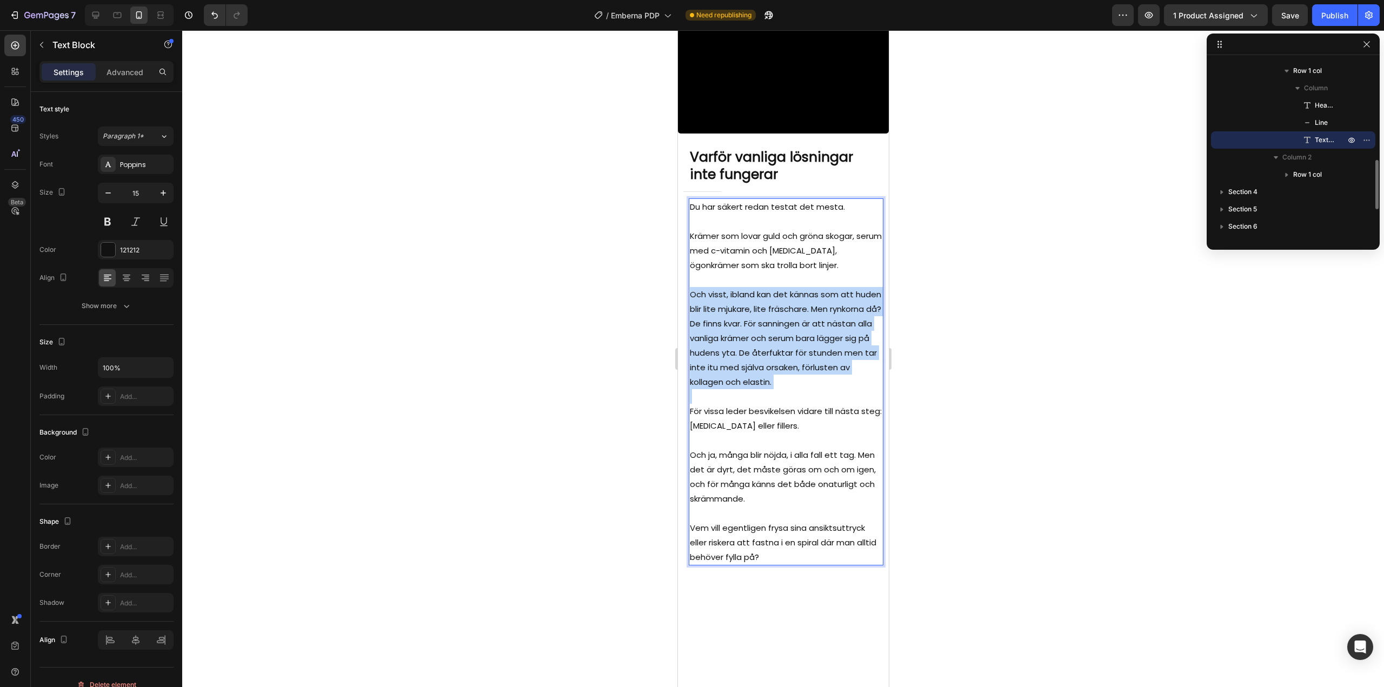
click at [750, 389] on p "Och visst, ibland kan det kännas som att huden blir lite mjukare, lite fräschar…" at bounding box center [785, 338] width 192 height 102
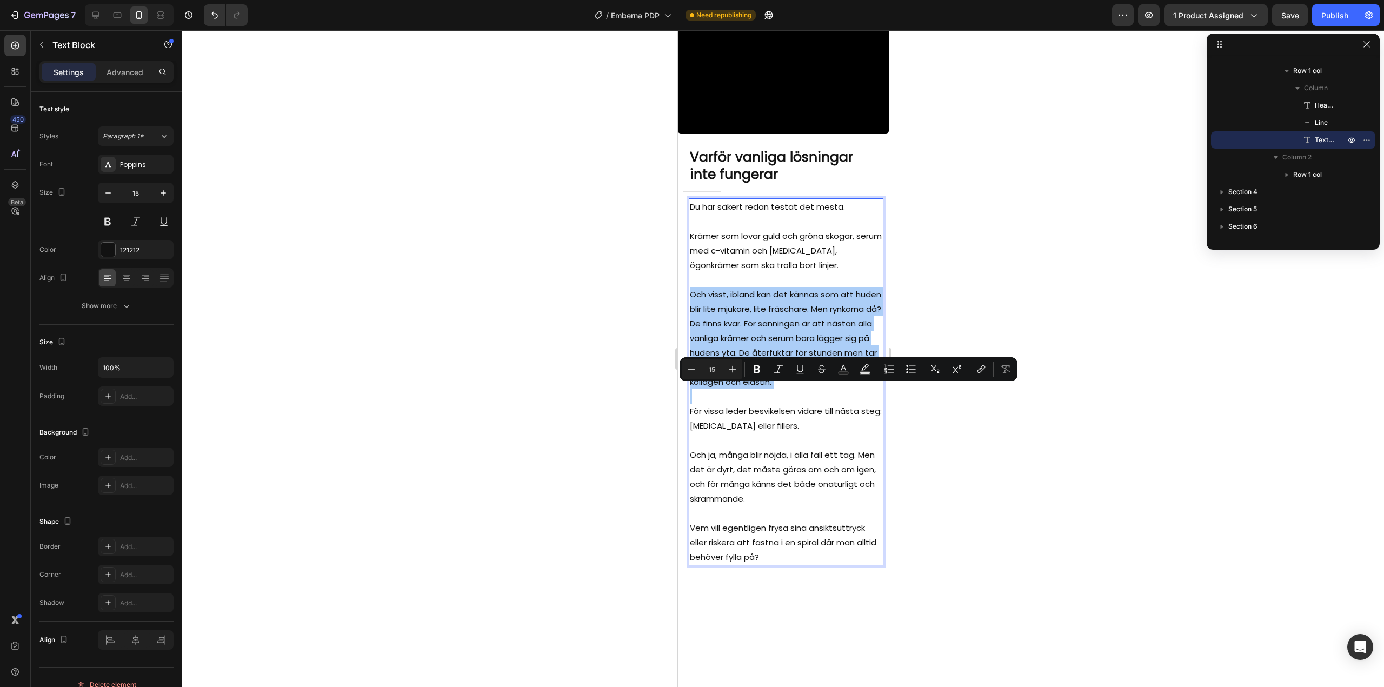
click at [624, 417] on div at bounding box center [783, 358] width 1202 height 657
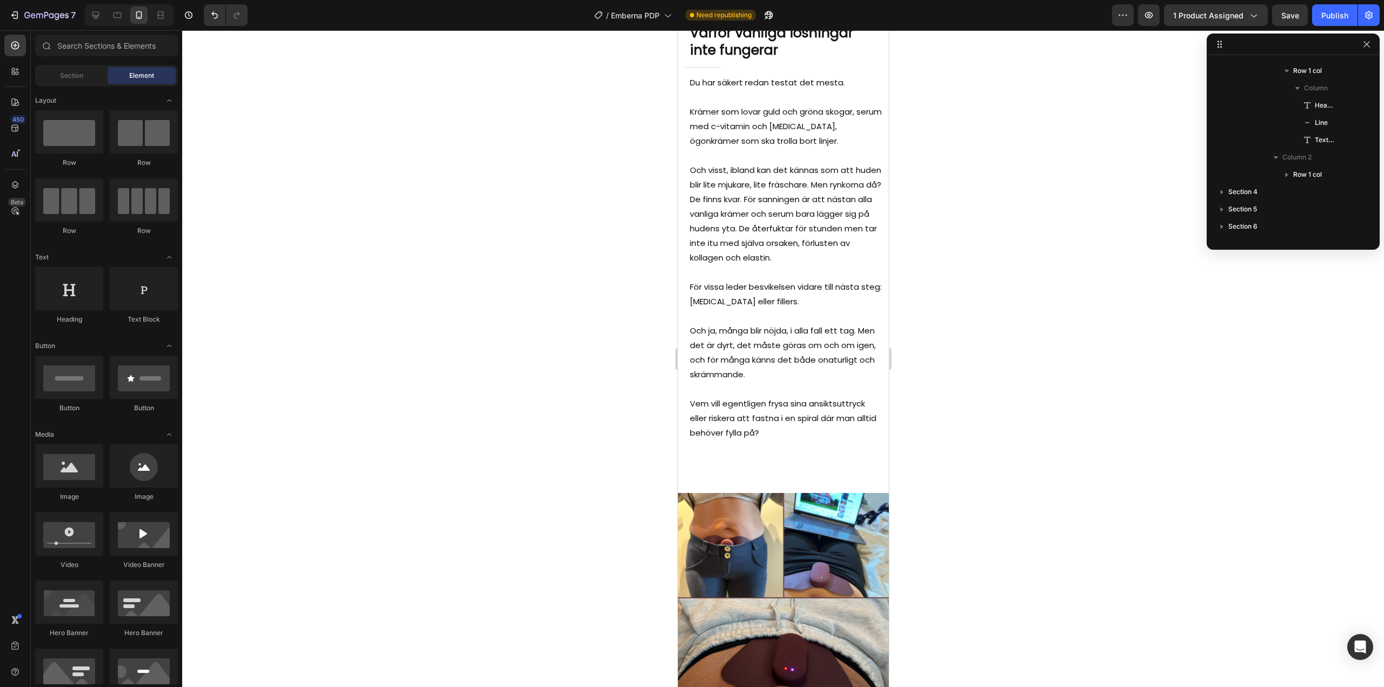
scroll to position [1799, 0]
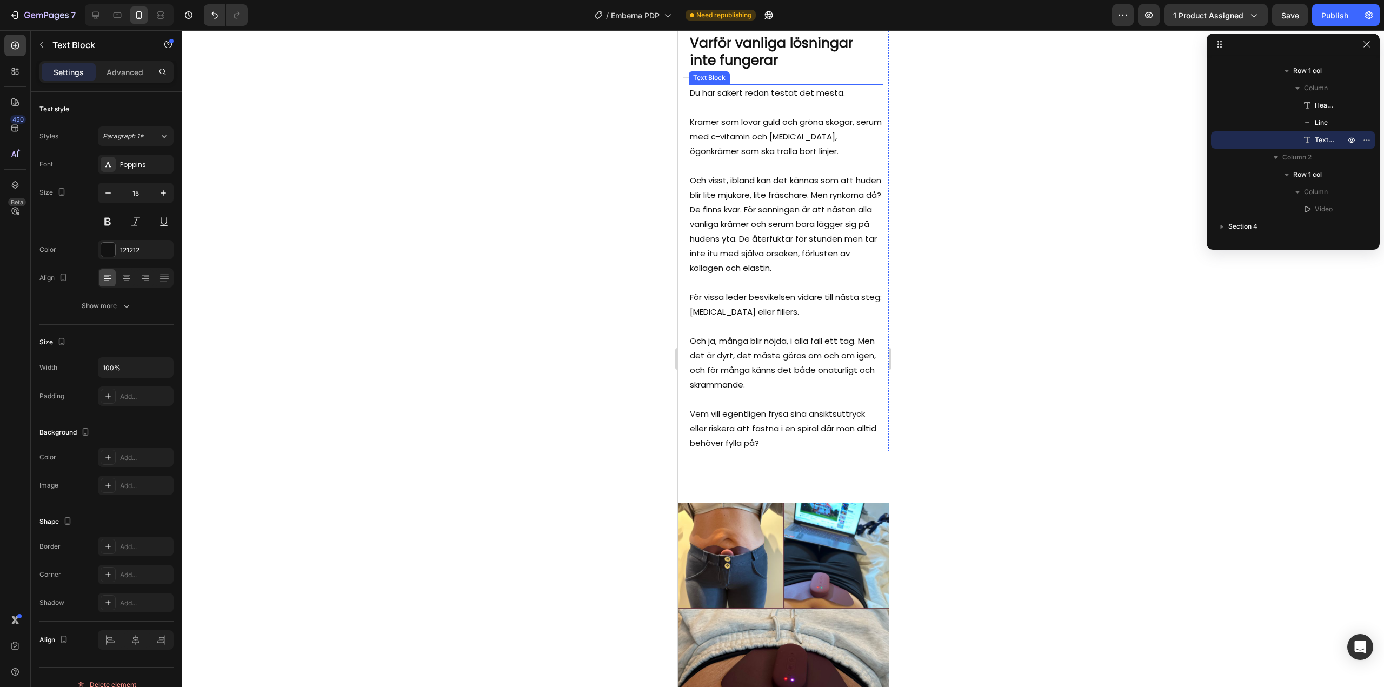
click at [753, 158] on p "Krämer som lovar guld och gröna skogar, serum med c-vitamin och retinol, ögonkr…" at bounding box center [785, 137] width 192 height 44
drag, startPoint x: 737, startPoint y: 235, endPoint x: 744, endPoint y: 235, distance: 7.6
click at [744, 158] on p "Krämer som lovar guld och gröna skogar, serum med c-vitamin och retinol, ögonkr…" at bounding box center [785, 137] width 192 height 44
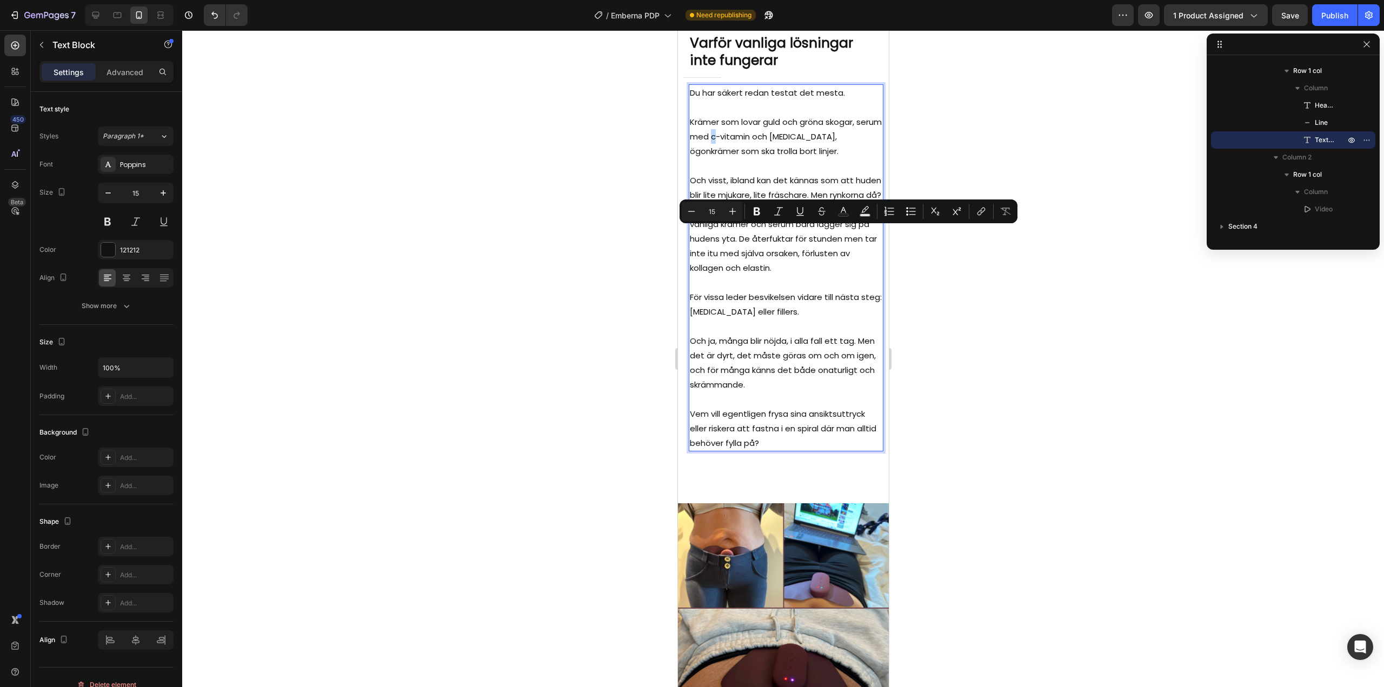
click at [741, 158] on p "Krämer som lovar guld och gröna skogar, serum med c-vitamin och retinol, ögonkr…" at bounding box center [785, 137] width 192 height 44
drag, startPoint x: 739, startPoint y: 234, endPoint x: 812, endPoint y: 234, distance: 72.4
click at [812, 158] on p "Krämer som lovar guld och gröna skogar, serum med c-vitamin och retinol, ögonkr…" at bounding box center [785, 137] width 192 height 44
click at [757, 212] on icon "Editor contextual toolbar" at bounding box center [756, 211] width 11 height 11
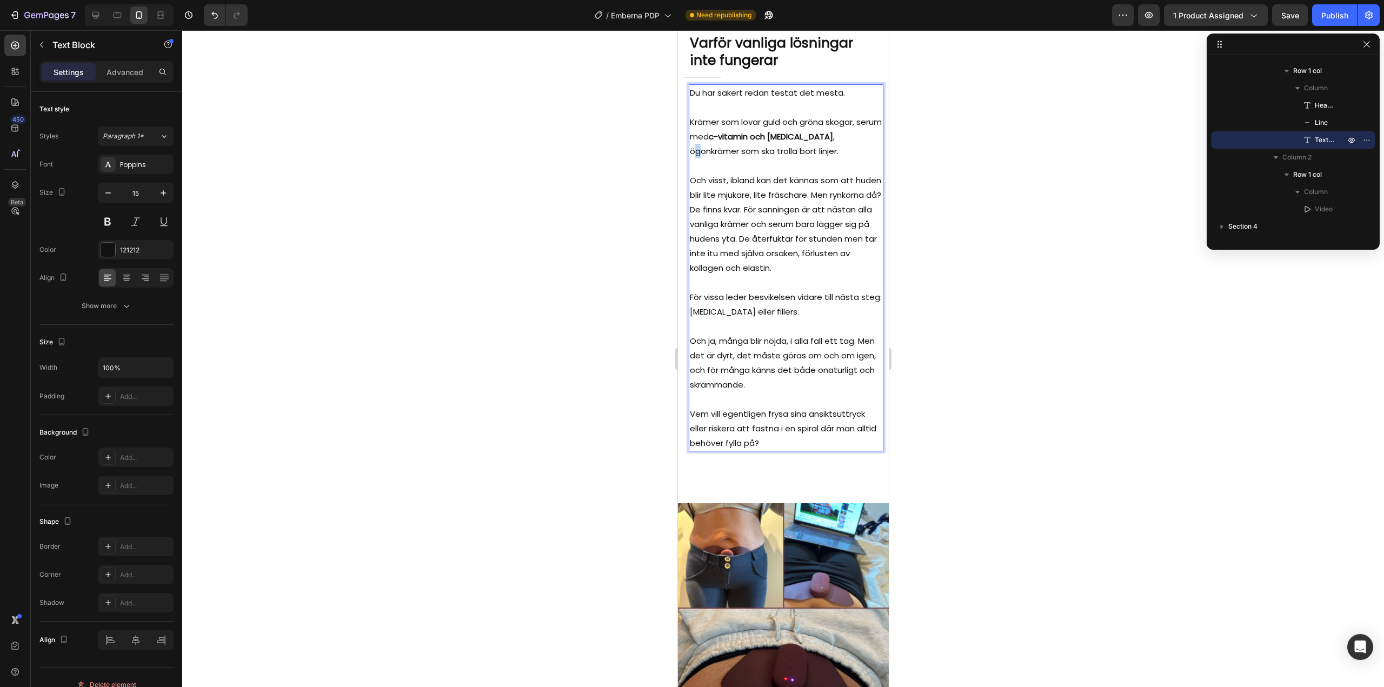
drag, startPoint x: 692, startPoint y: 248, endPoint x: 702, endPoint y: 249, distance: 9.7
click at [702, 158] on p "Krämer som lovar guld och gröna skogar, serum med c-vitamin och retinol , ögonk…" at bounding box center [785, 137] width 192 height 44
drag, startPoint x: 690, startPoint y: 249, endPoint x: 739, endPoint y: 249, distance: 48.6
click at [739, 158] on p "Krämer som lovar guld och gröna skogar, serum med c-vitamin och retinol , ögonk…" at bounding box center [785, 137] width 192 height 44
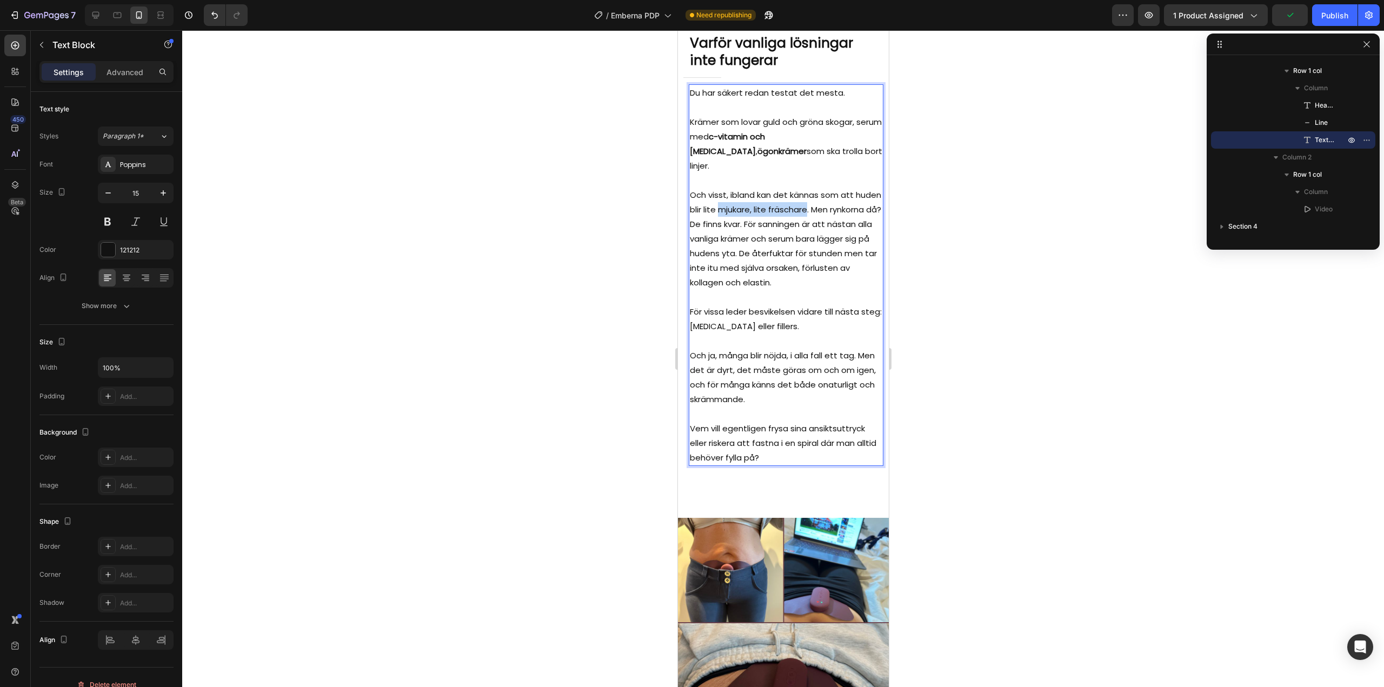
drag, startPoint x: 748, startPoint y: 290, endPoint x: 835, endPoint y: 294, distance: 86.6
click at [835, 290] on p "Och visst, ibland kan det kännas som att huden blir lite mjukare, lite fräschar…" at bounding box center [785, 239] width 192 height 102
drag, startPoint x: 837, startPoint y: 290, endPoint x: 802, endPoint y: 291, distance: 35.2
click at [802, 290] on p "Och visst, ibland kan det kännas som att huden blir lite mjukare, lite fräschar…" at bounding box center [785, 239] width 192 height 102
click at [836, 290] on p "Och visst, ibland kan det kännas som att huden blir lite mjukare, lite fräschar…" at bounding box center [785, 239] width 192 height 102
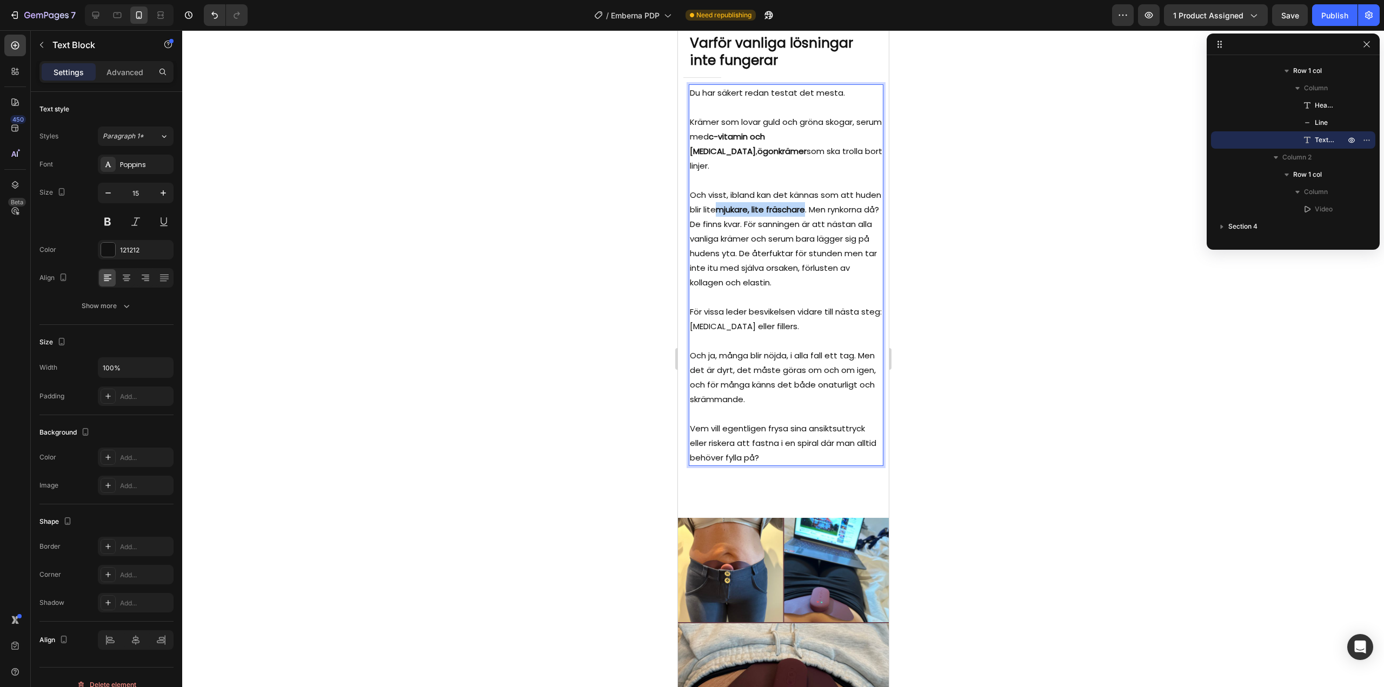
drag, startPoint x: 836, startPoint y: 292, endPoint x: 749, endPoint y: 293, distance: 87.0
click at [749, 290] on p "Och visst, ibland kan det kännas som att huden blir lite mjukare, lite fräschar…" at bounding box center [785, 239] width 192 height 102
drag, startPoint x: 841, startPoint y: 292, endPoint x: 742, endPoint y: 306, distance: 100.4
click at [742, 290] on p "Och visst, ibland kan det kännas som att huden blir lite mjukare, lite fräschar…" at bounding box center [785, 239] width 192 height 102
click at [801, 290] on p "Och visst, ibland kan det kännas som att huden blir lite mjukare, lite fräschar…" at bounding box center [785, 239] width 192 height 102
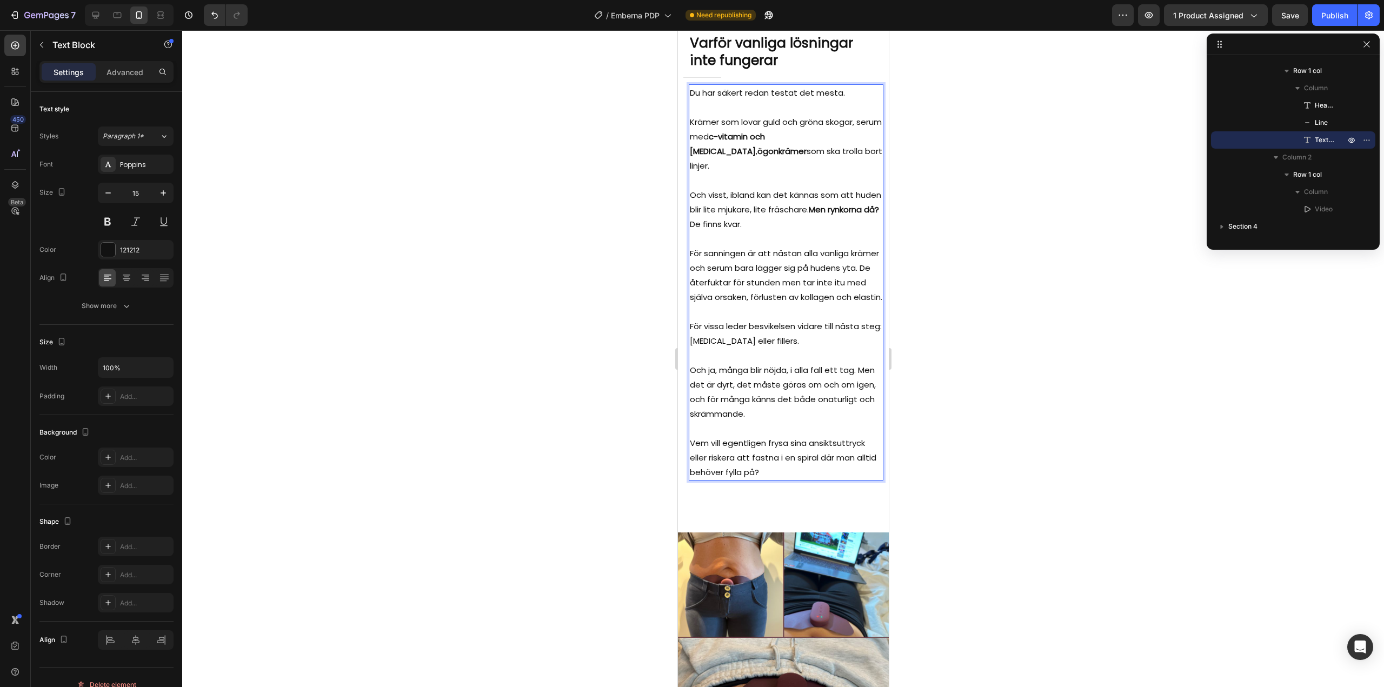
drag, startPoint x: 799, startPoint y: 305, endPoint x: 745, endPoint y: 311, distance: 53.8
click at [745, 231] on p "Och visst, ibland kan det kännas som att huden blir lite mjukare, lite fräschar…" at bounding box center [785, 210] width 192 height 44
drag, startPoint x: 803, startPoint y: 312, endPoint x: 746, endPoint y: 310, distance: 56.3
click at [746, 231] on p "Och visst, ibland kan det kännas som att huden blir lite mjukare, lite fräschar…" at bounding box center [785, 210] width 192 height 44
drag, startPoint x: 843, startPoint y: 350, endPoint x: 702, endPoint y: 366, distance: 141.5
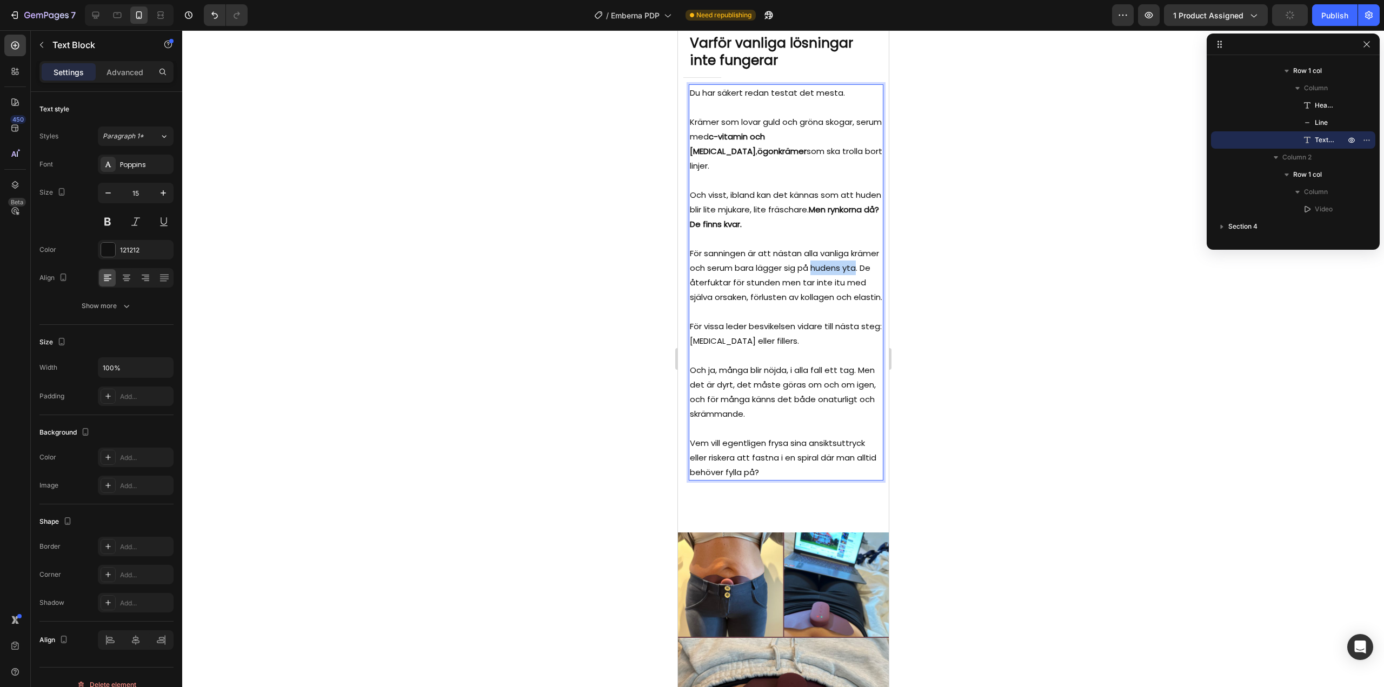
click at [702, 304] on p "För sanningen är att nästan alla vanliga krämer och serum bara lägger sig på hu…" at bounding box center [785, 275] width 192 height 58
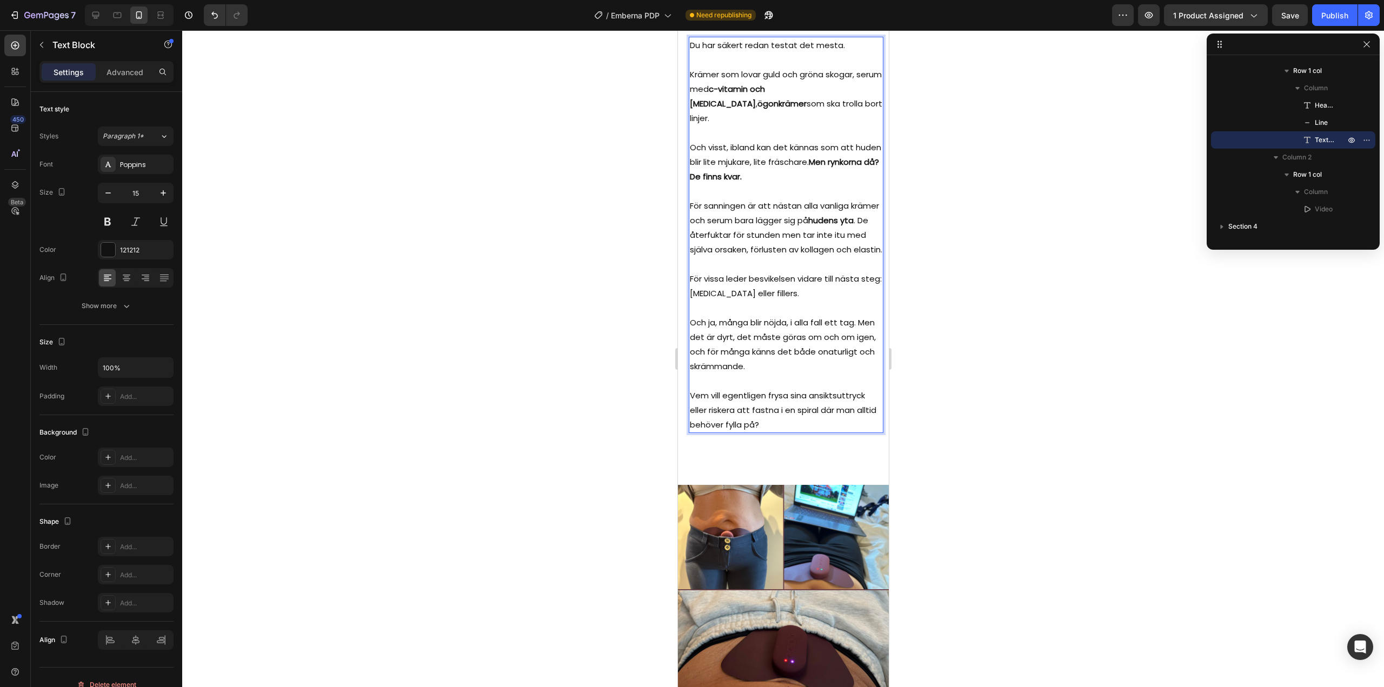
scroll to position [1853, 0]
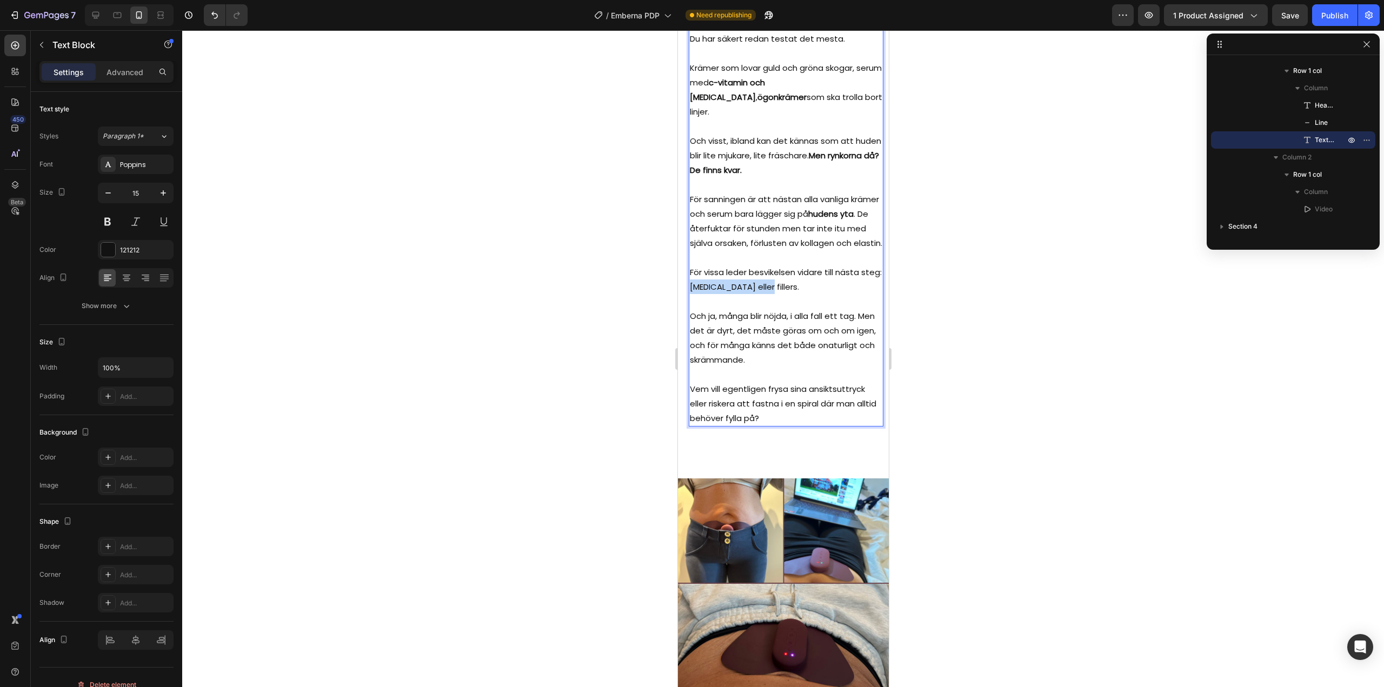
drag, startPoint x: 712, startPoint y: 385, endPoint x: 781, endPoint y: 385, distance: 68.1
click at [781, 294] on p "För vissa leder besvikelsen vidare till nästa steg: botox eller fillers." at bounding box center [785, 279] width 192 height 29
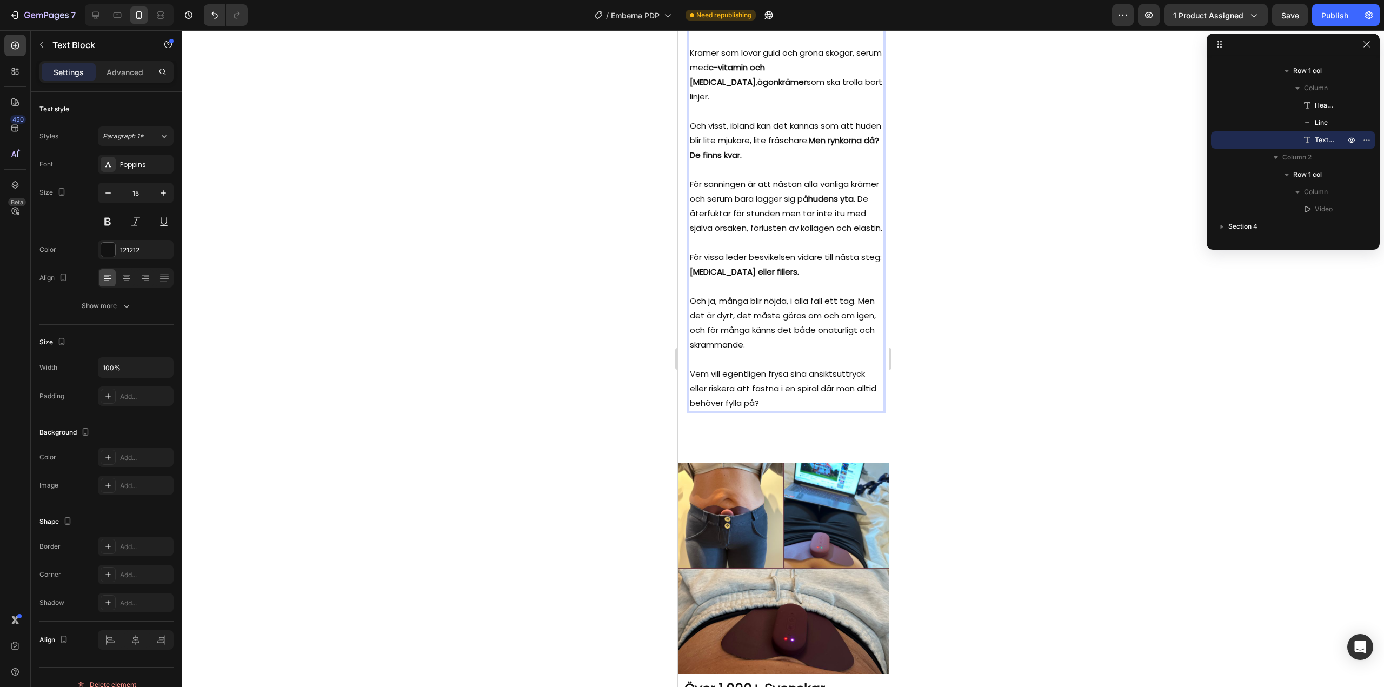
scroll to position [1908, 0]
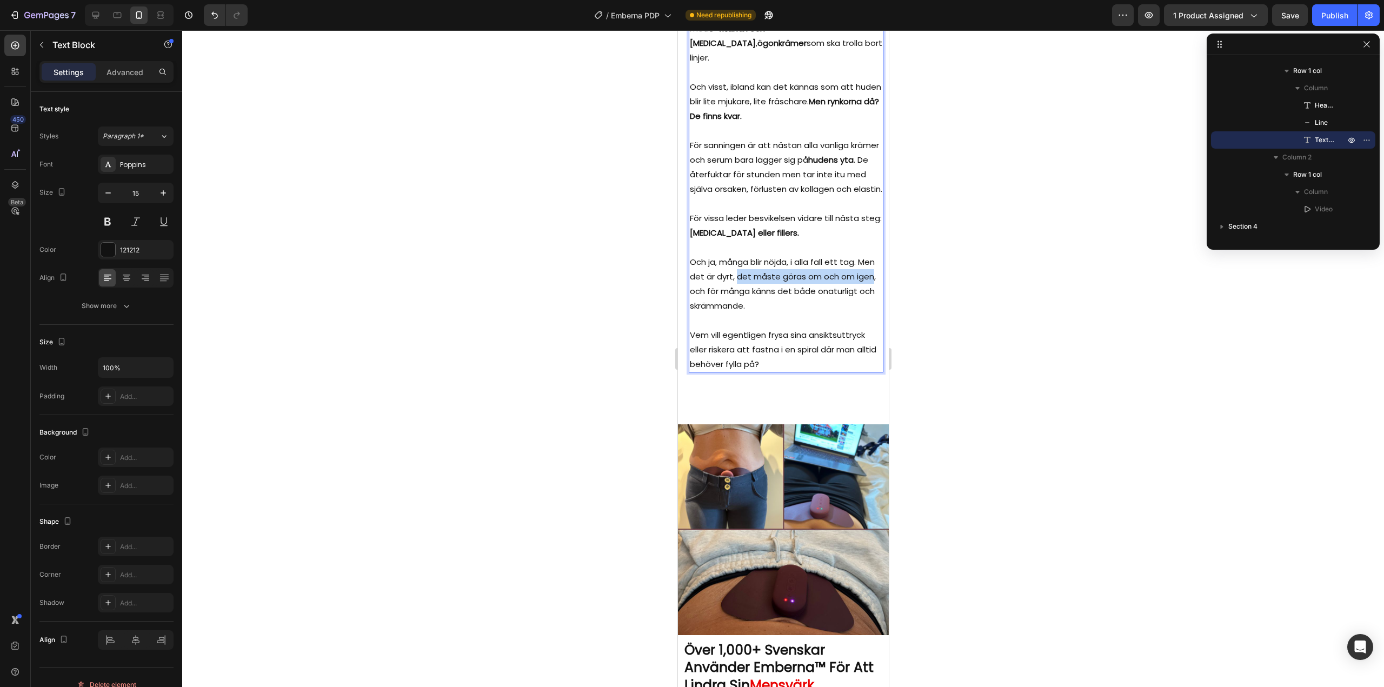
drag, startPoint x: 755, startPoint y: 376, endPoint x: 706, endPoint y: 388, distance: 50.1
click at [706, 313] on p "Och ja, många blir nöjda, i alla fall ett tag. Men det är dyrt, det måste göras…" at bounding box center [785, 284] width 192 height 58
click at [836, 313] on p "Och ja, många blir nöjda, i alla fall ett tag. Men det är dyrt, det måste göras…" at bounding box center [785, 284] width 192 height 58
drag, startPoint x: 709, startPoint y: 446, endPoint x: 786, endPoint y: 458, distance: 78.1
click at [786, 371] on p "Vem vill egentligen frysa sina ansiktsuttryck eller riskera att fastna i en spi…" at bounding box center [785, 350] width 192 height 44
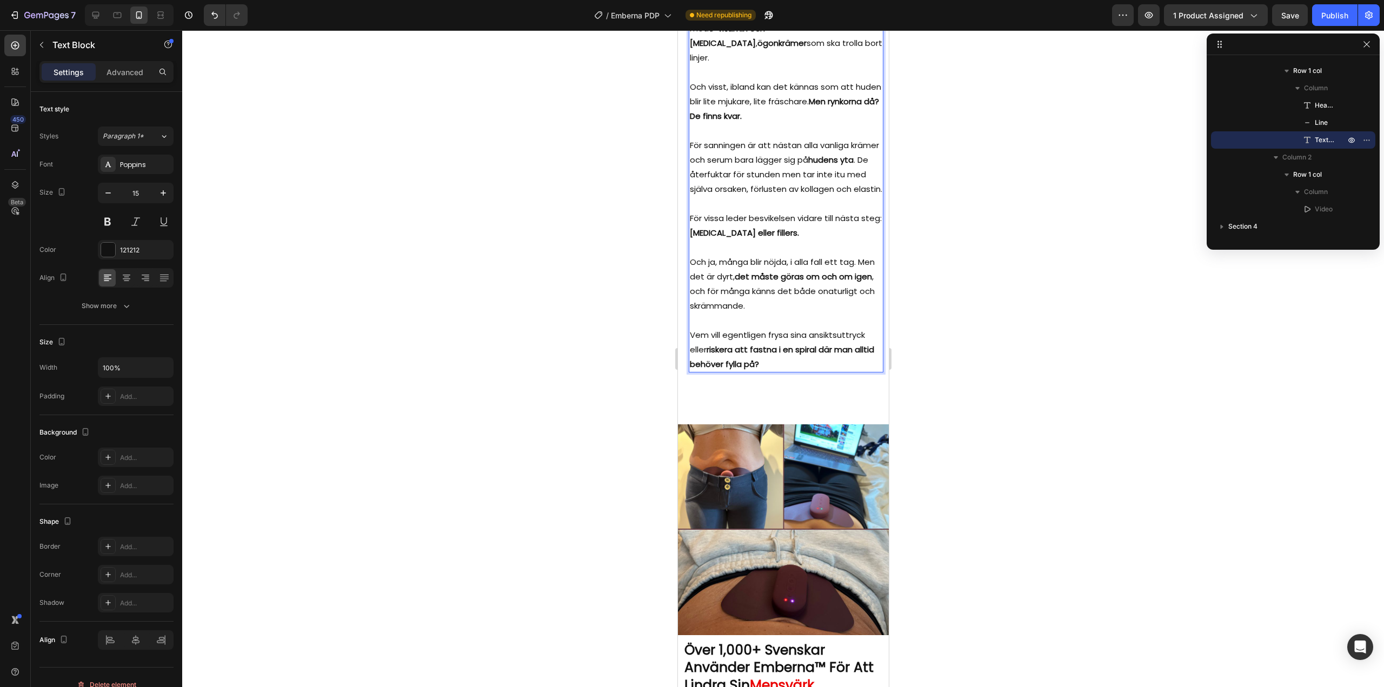
click at [605, 436] on div at bounding box center [783, 358] width 1202 height 657
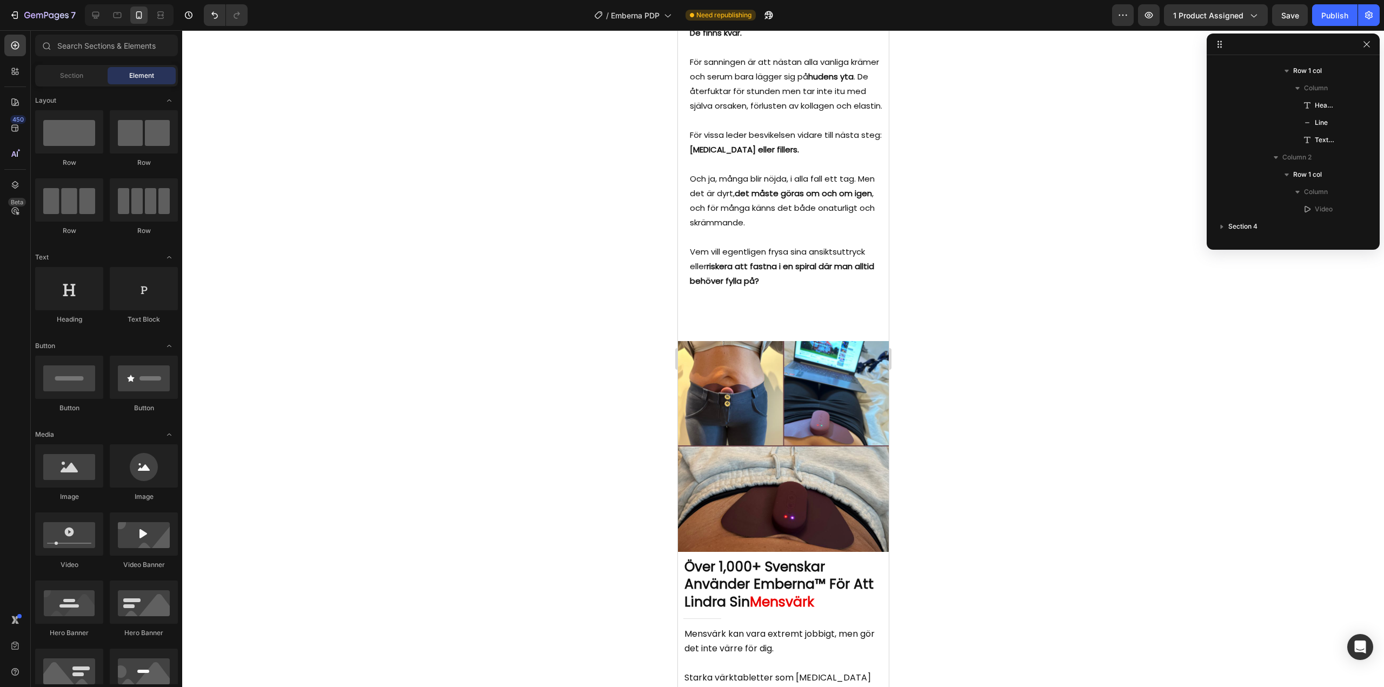
scroll to position [1985, 0]
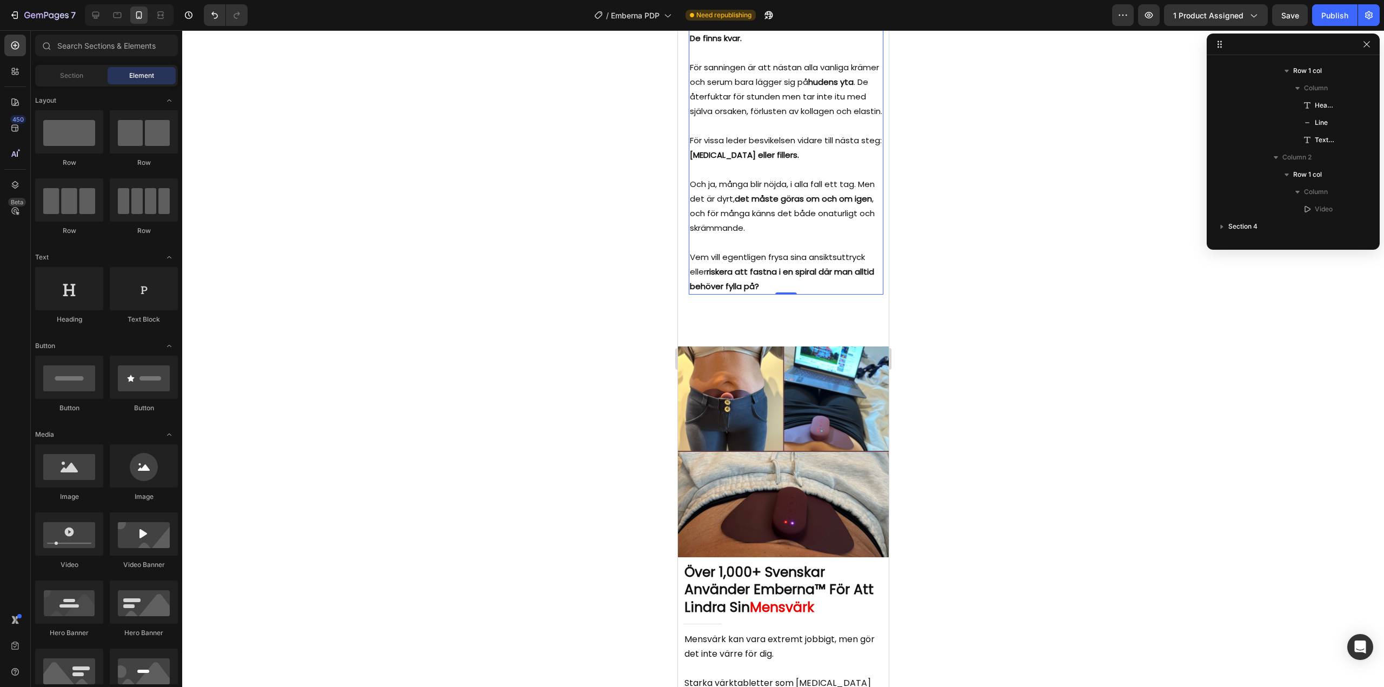
click at [791, 294] on p "Vem vill egentligen frysa sina ansiktsuttryck eller riskera att fastna i en spi…" at bounding box center [785, 272] width 192 height 44
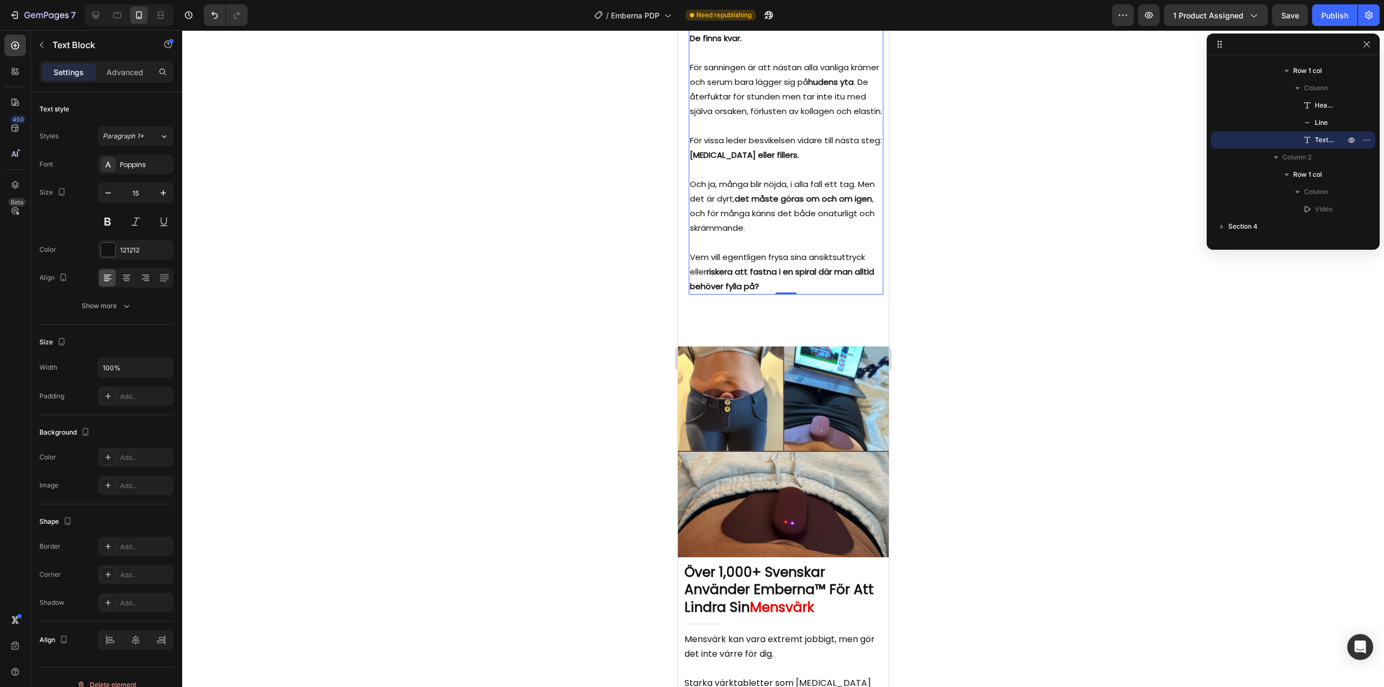
click at [791, 294] on p "Vem vill egentligen frysa sina ansiktsuttryck eller riskera att fastna i en spi…" at bounding box center [785, 272] width 192 height 44
click at [1006, 403] on div at bounding box center [783, 358] width 1202 height 657
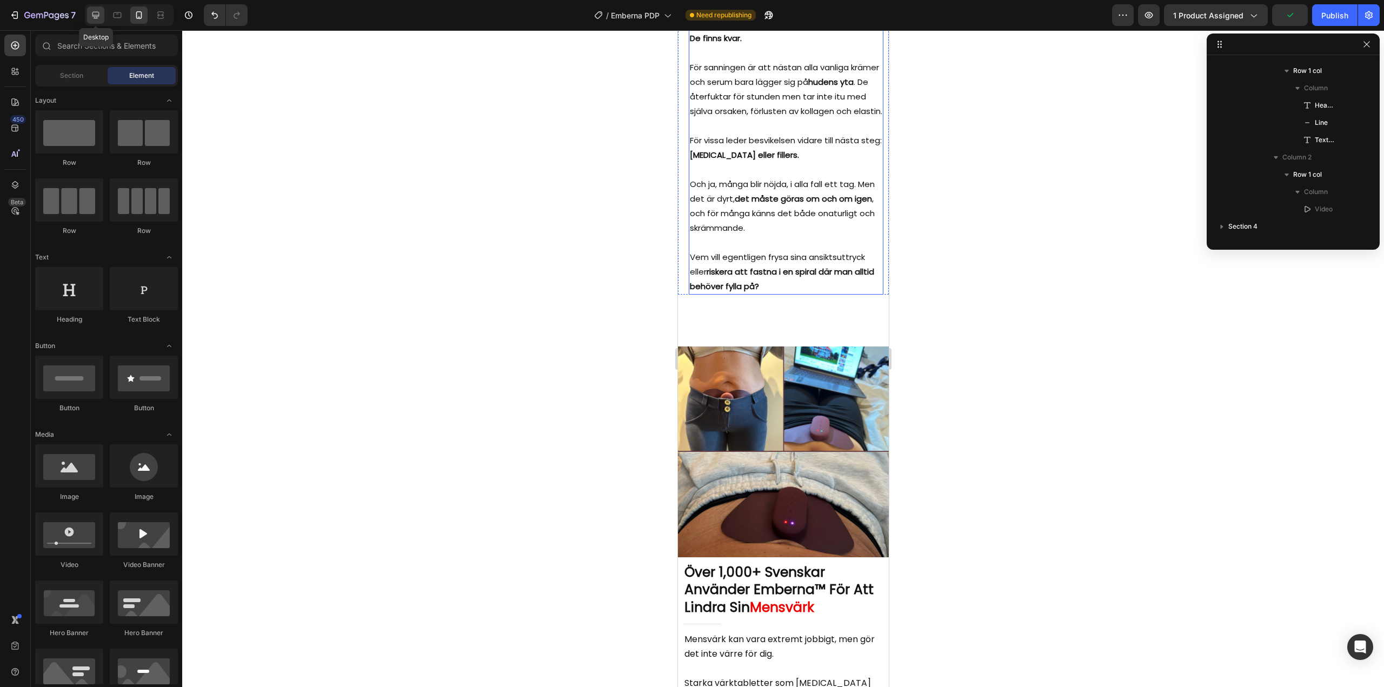
click at [101, 17] on icon at bounding box center [95, 15] width 11 height 11
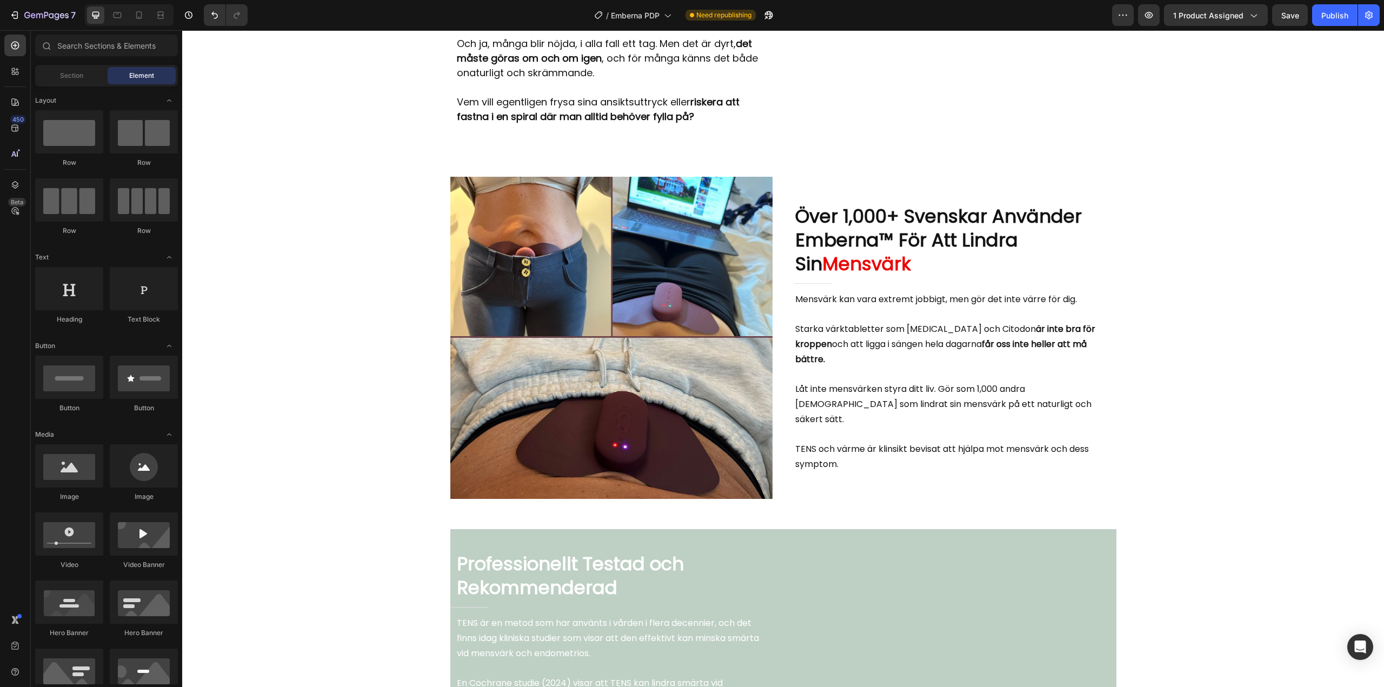
scroll to position [1348, 0]
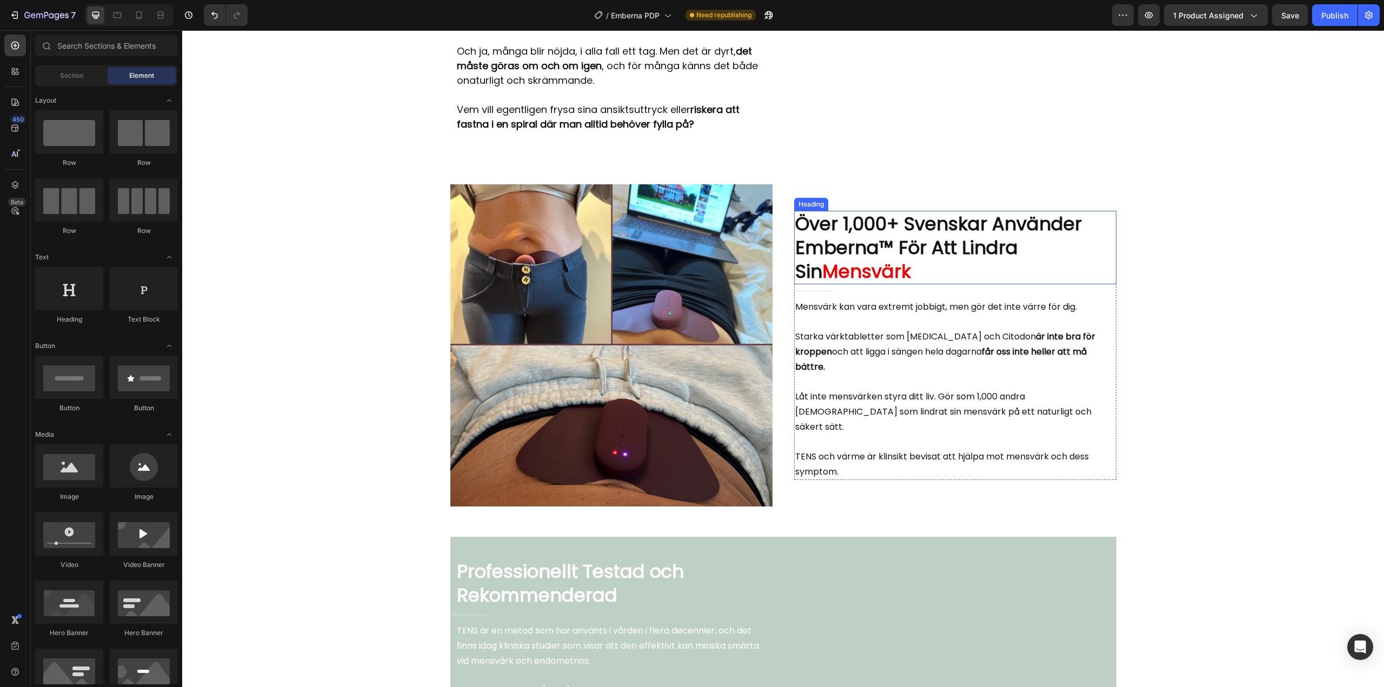
click at [889, 232] on h2 "Över 1,000+ Svenskar Använder Emberna™ För Att Lindra Sin Mensvärk" at bounding box center [955, 248] width 322 height 74
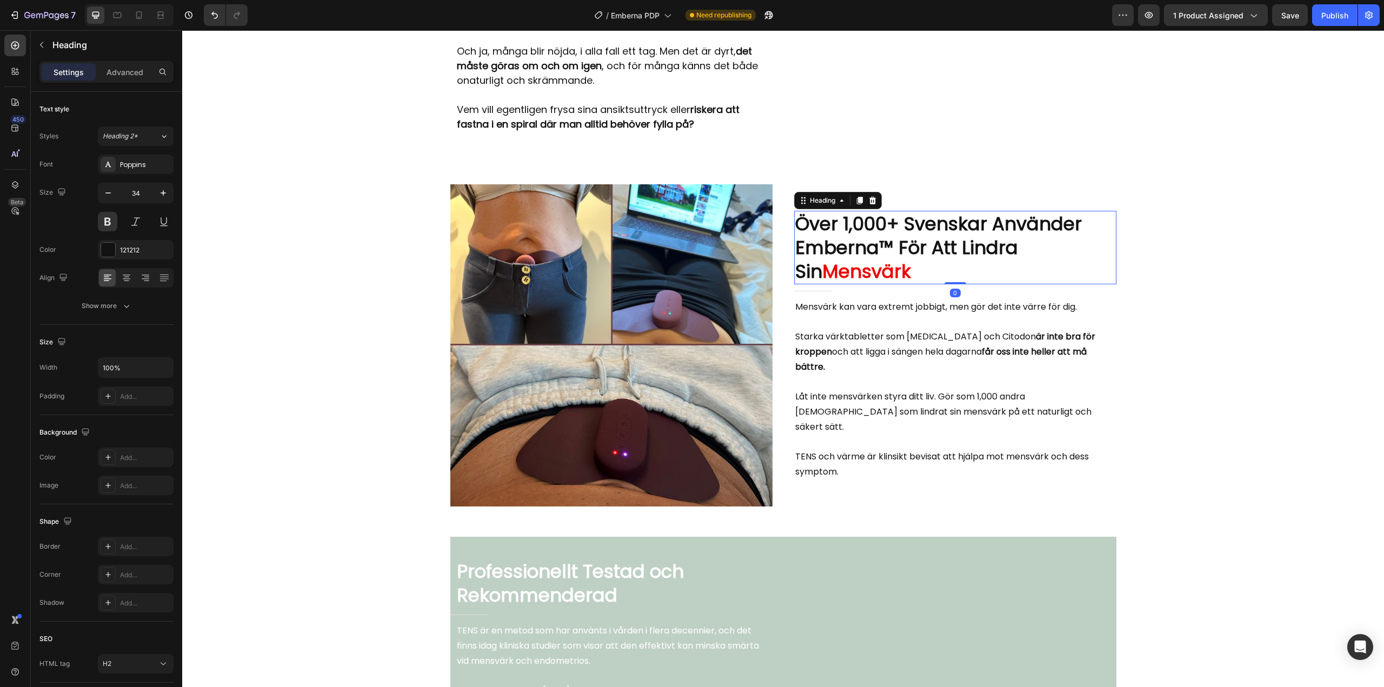
click at [889, 232] on h2 "Över 1,000+ Svenskar Använder Emberna™ För Att Lindra Sin Mensvärk" at bounding box center [955, 248] width 322 height 74
click at [889, 232] on p "Över 1,000+ Svenskar Använder Emberna™ För Att Lindra Sin Mensvärk" at bounding box center [955, 248] width 320 height 72
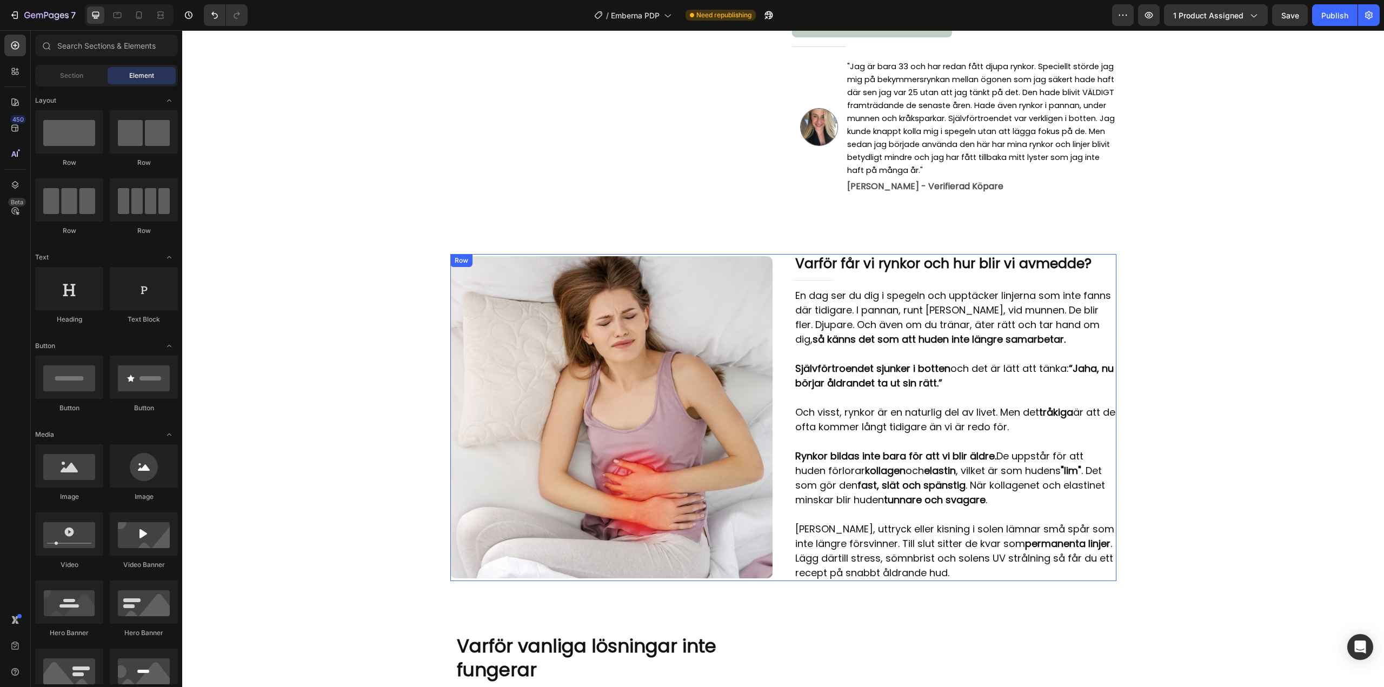
scroll to position [483, 0]
click at [772, 255] on div "Image Row Varför får vi rynkor och hur blir vi av med de? Heading Title Line En…" at bounding box center [783, 419] width 666 height 328
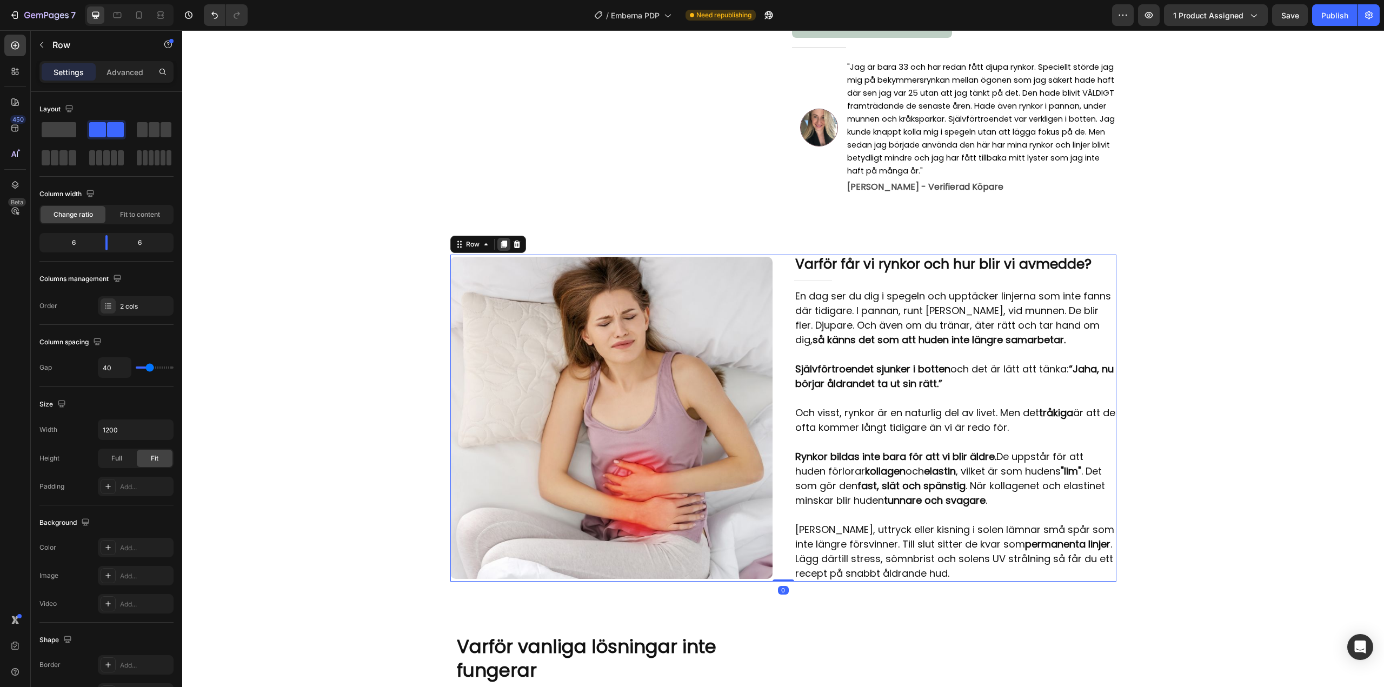
click at [502, 241] on icon at bounding box center [504, 245] width 6 height 8
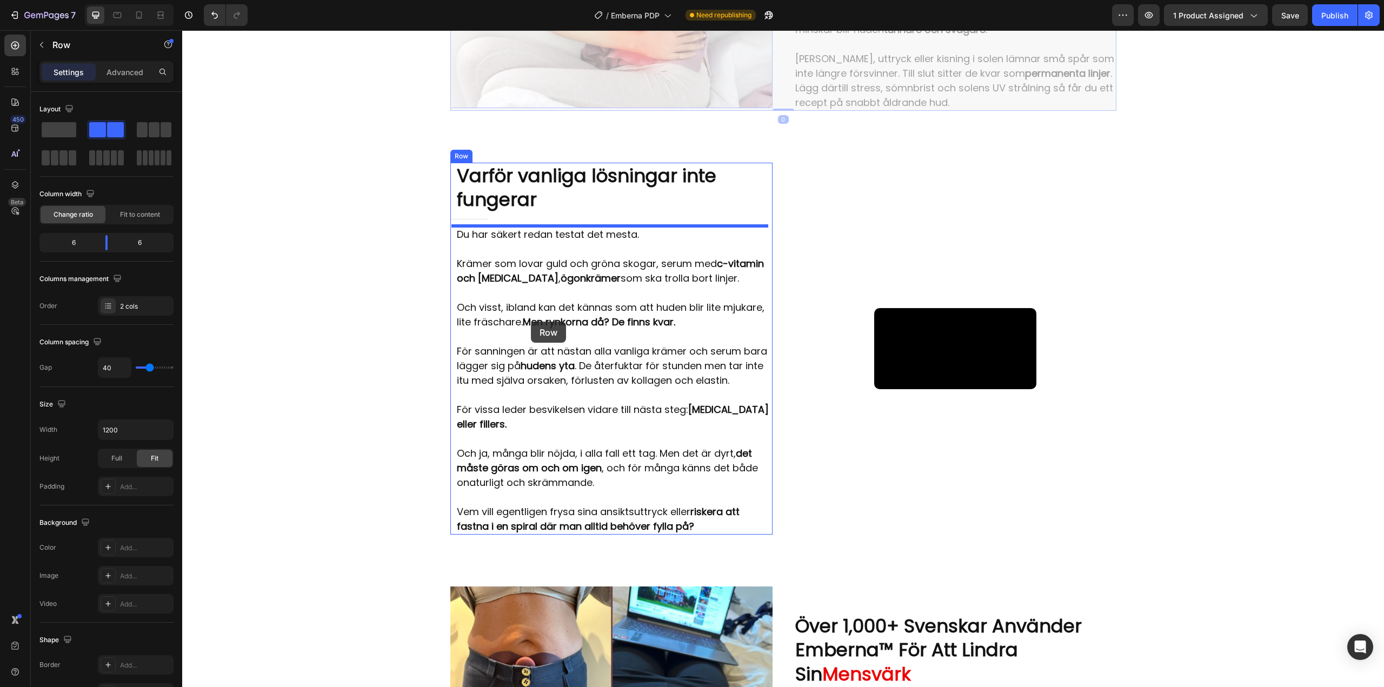
scroll to position [1312, 0]
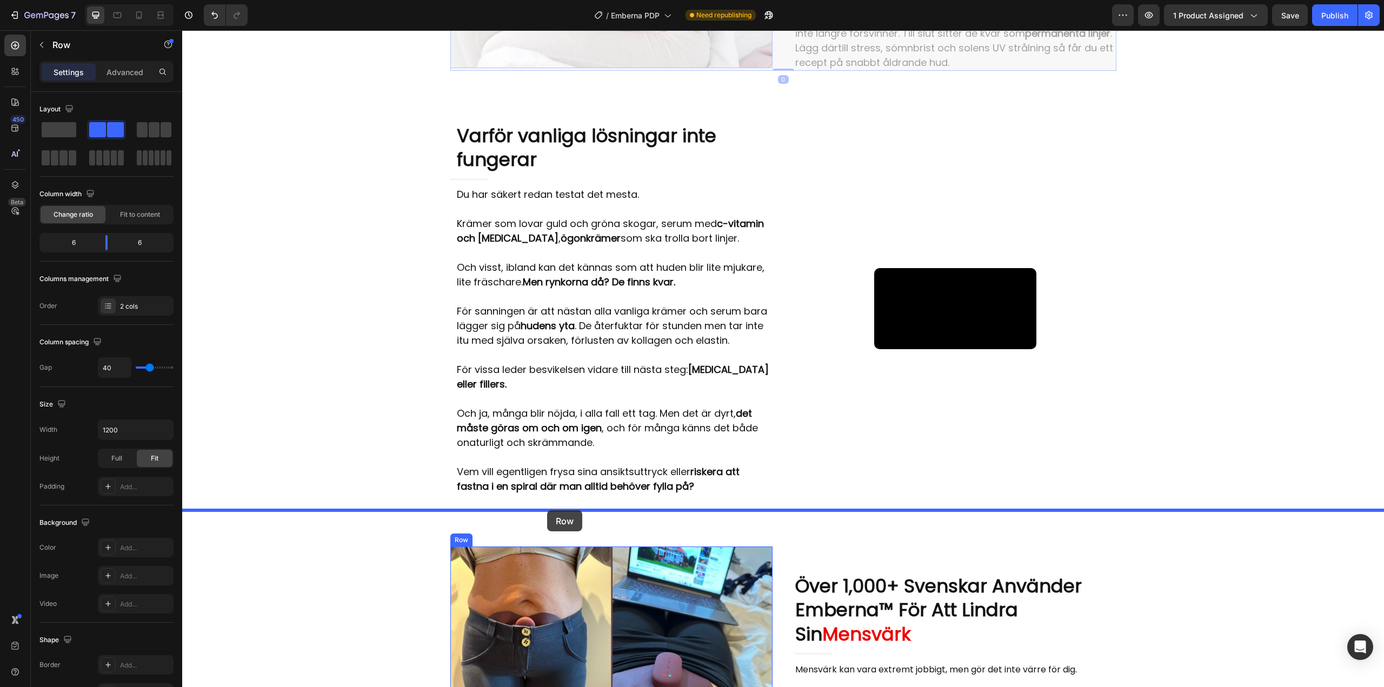
drag, startPoint x: 457, startPoint y: 61, endPoint x: 547, endPoint y: 512, distance: 460.8
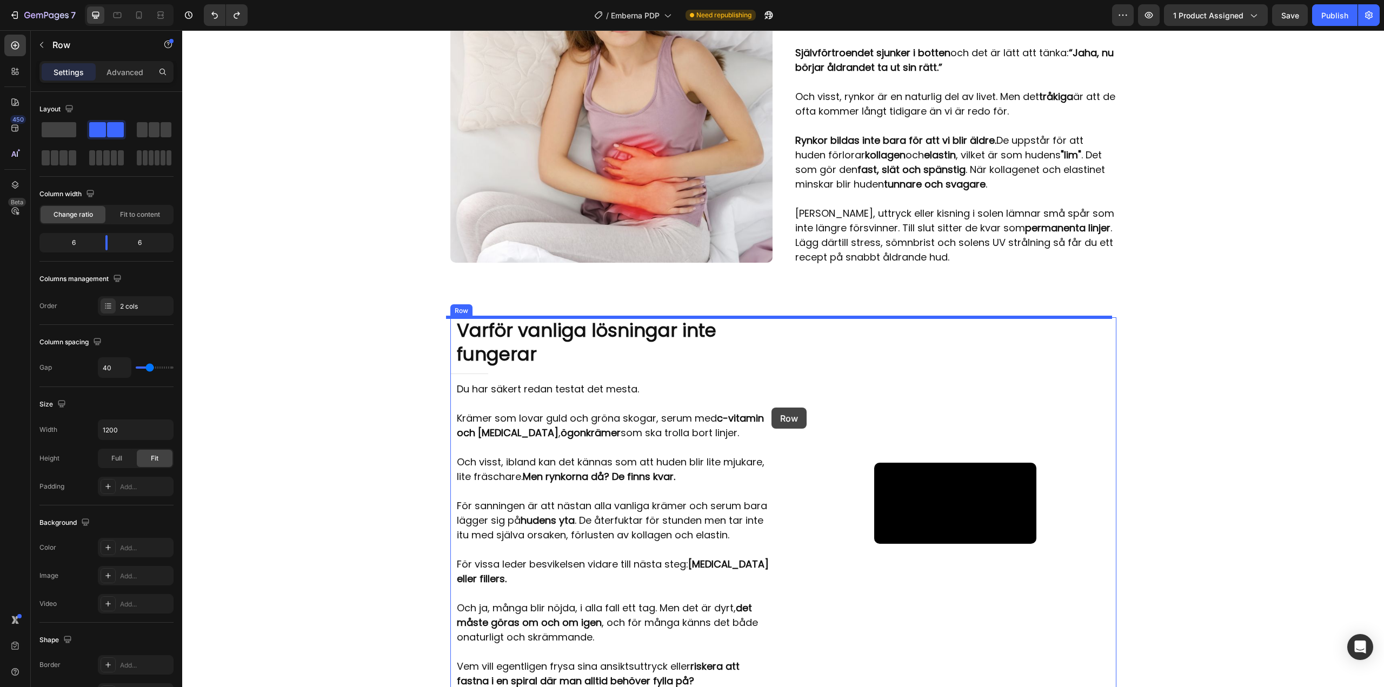
scroll to position [1422, 0]
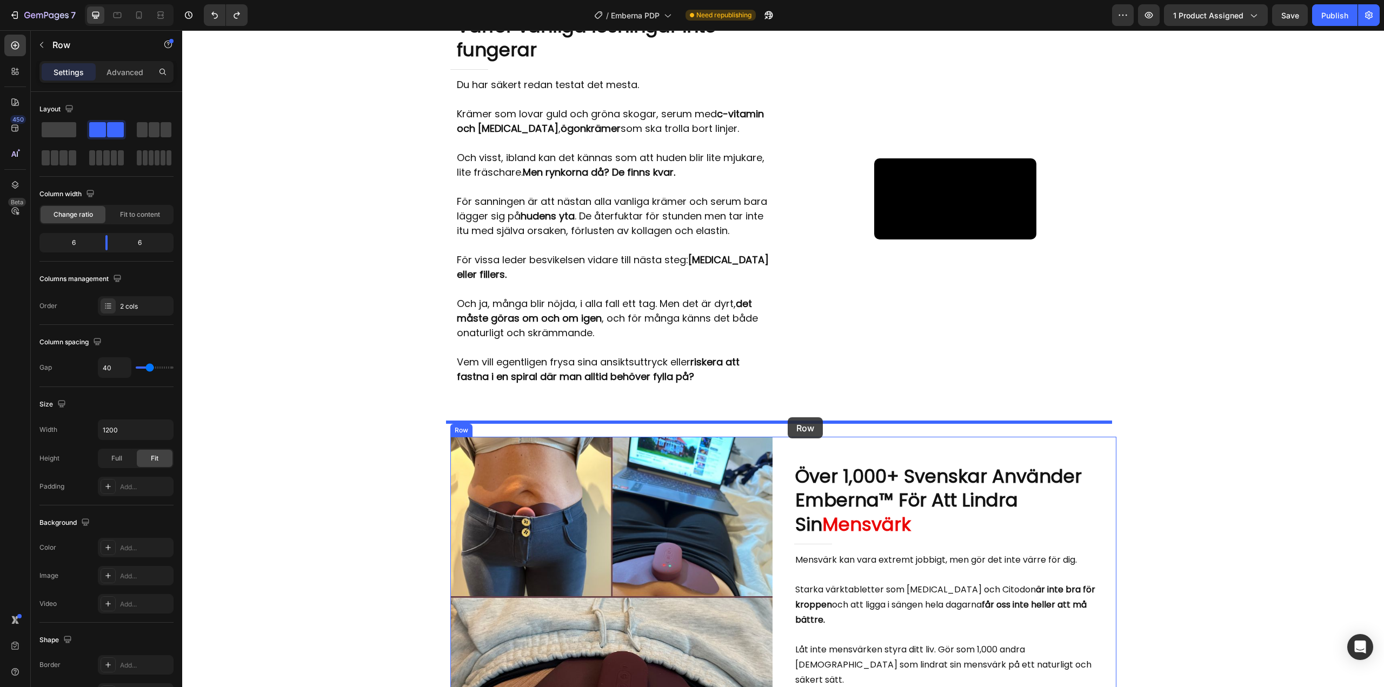
drag, startPoint x: 773, startPoint y: 119, endPoint x: 788, endPoint y: 417, distance: 298.7
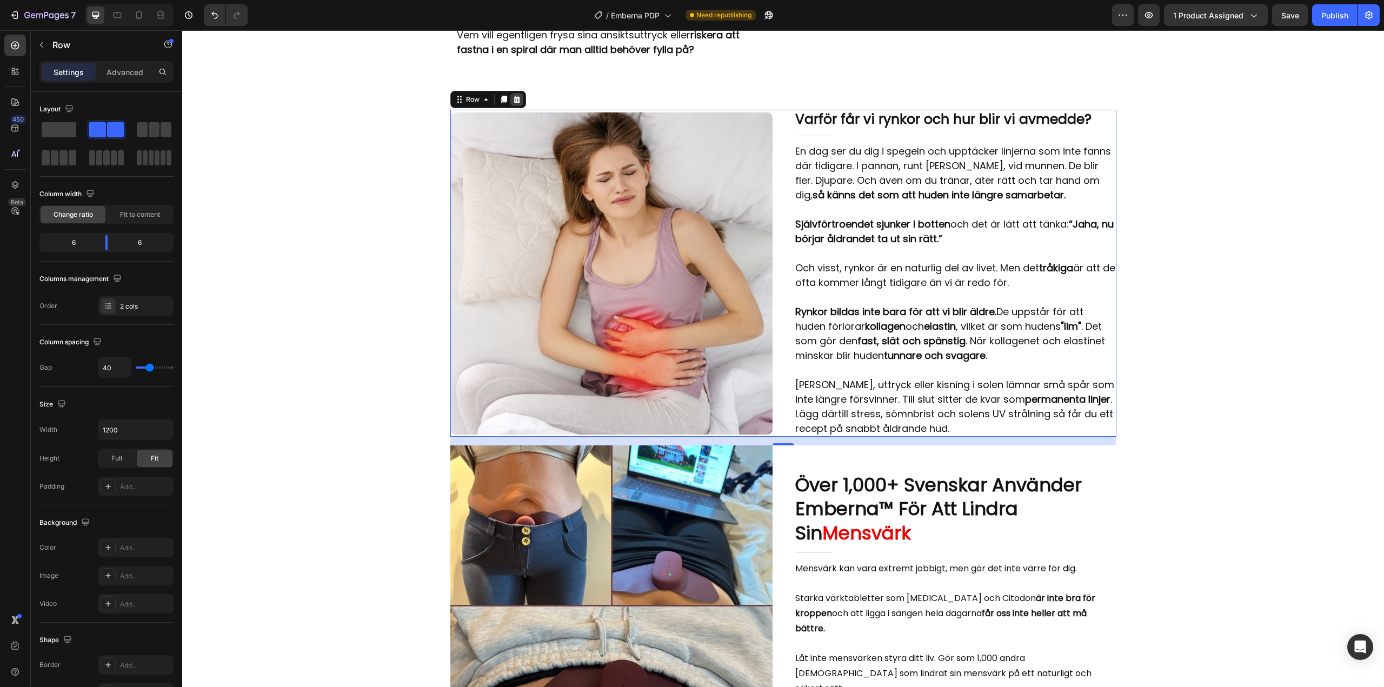
click at [514, 95] on icon at bounding box center [516, 99] width 9 height 9
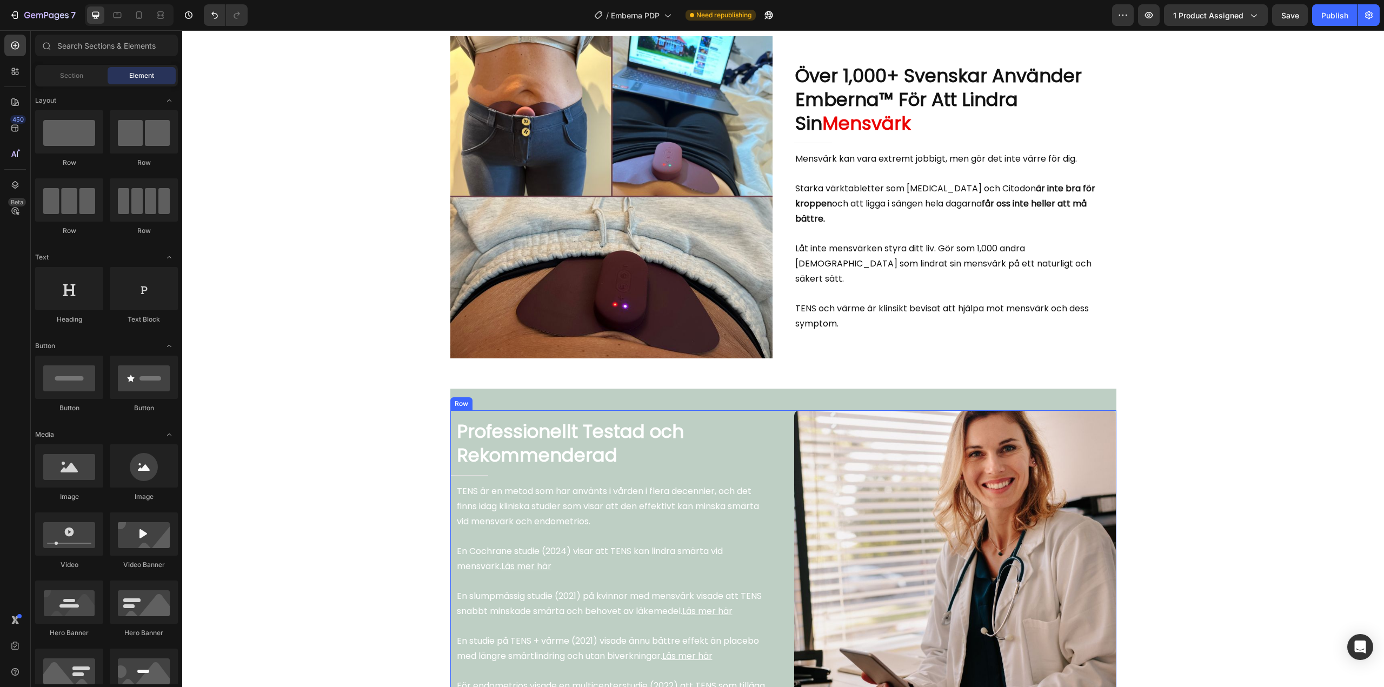
scroll to position [1909, 0]
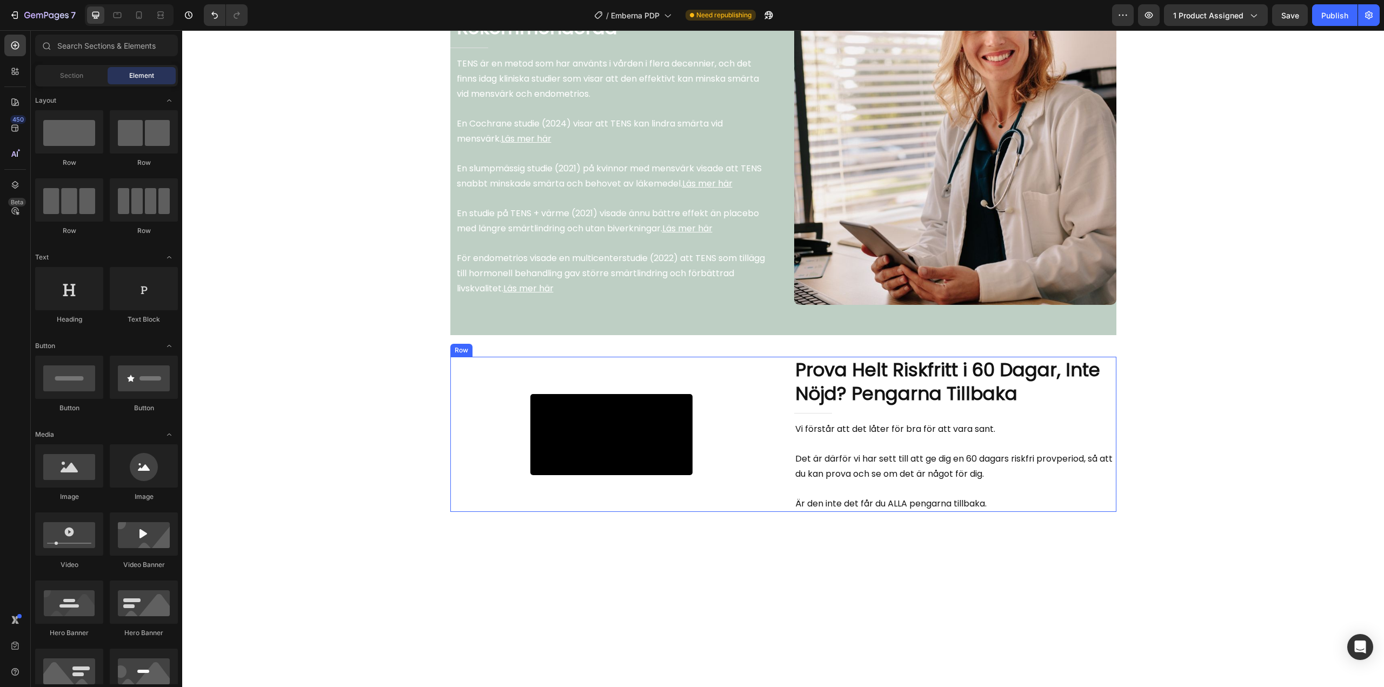
click at [794, 357] on div "Prova Helt Riskfritt i 60 Dagar, Inte Nöjd? Pengarna Tillbaka Heading Title Lin…" at bounding box center [955, 434] width 322 height 155
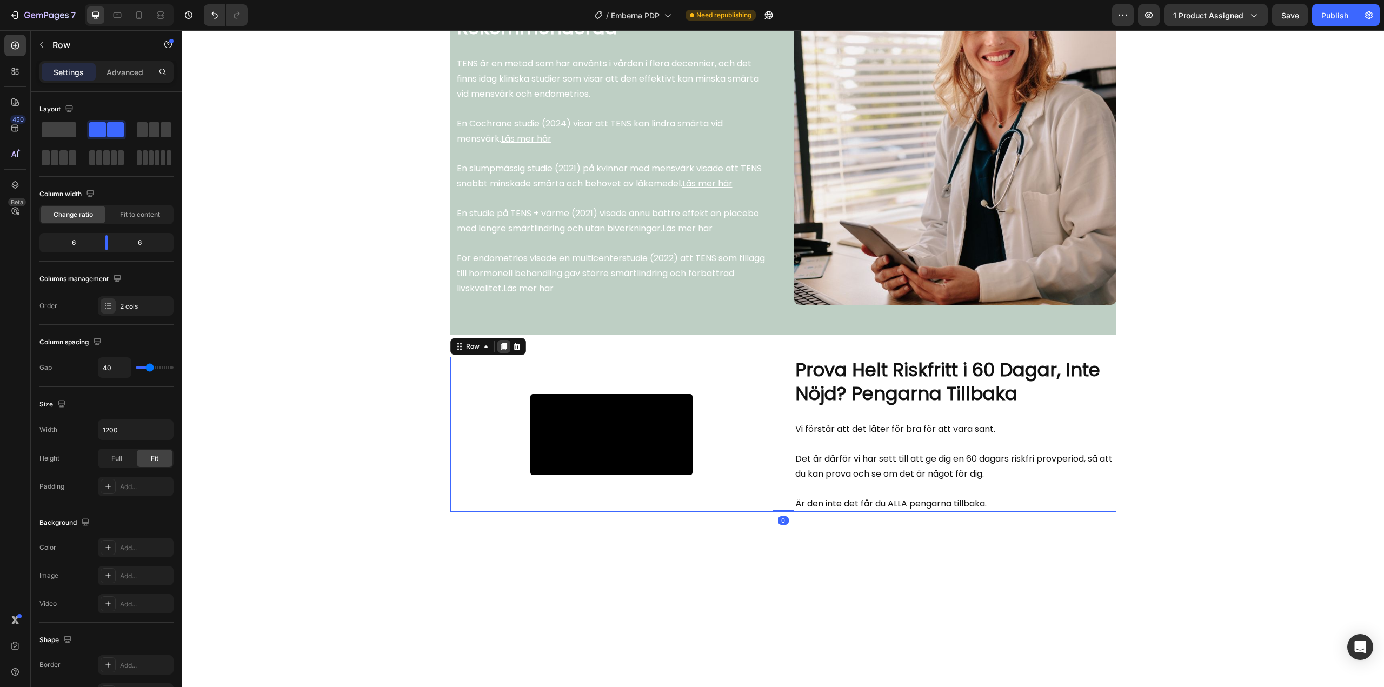
click at [501, 346] on icon at bounding box center [504, 347] width 6 height 8
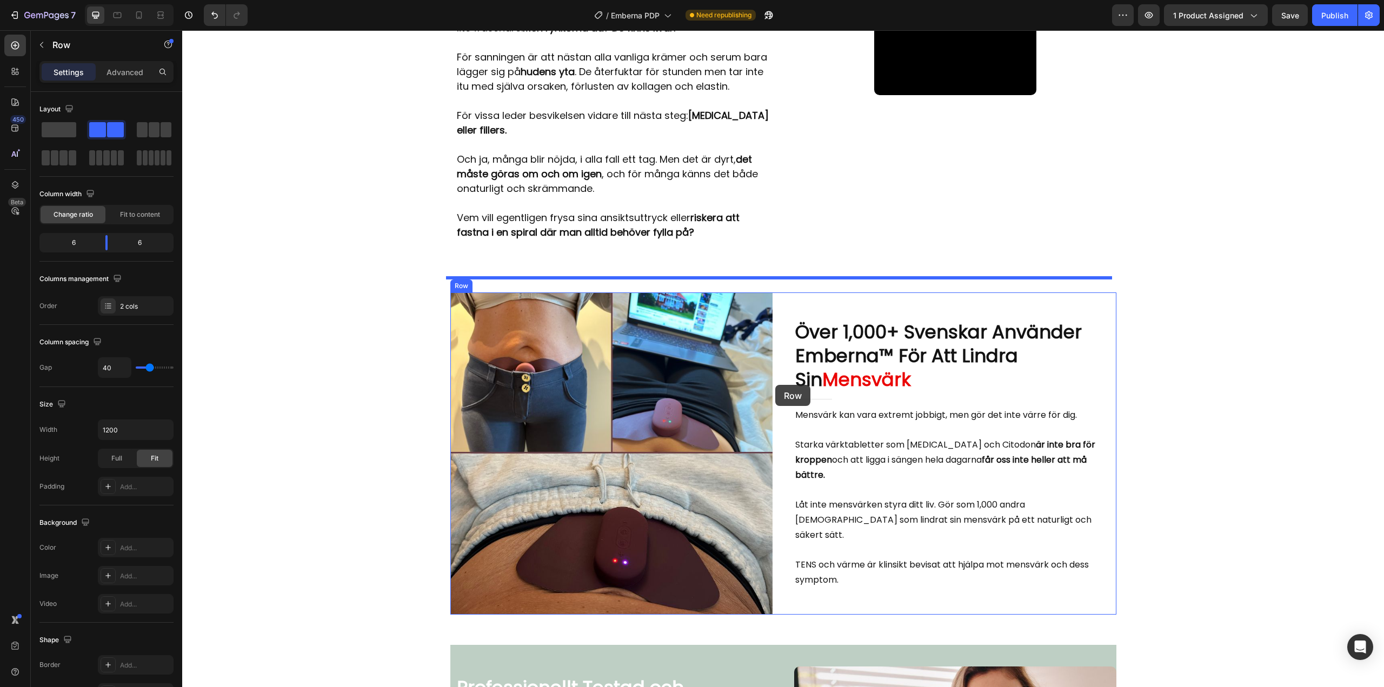
scroll to position [1231, 0]
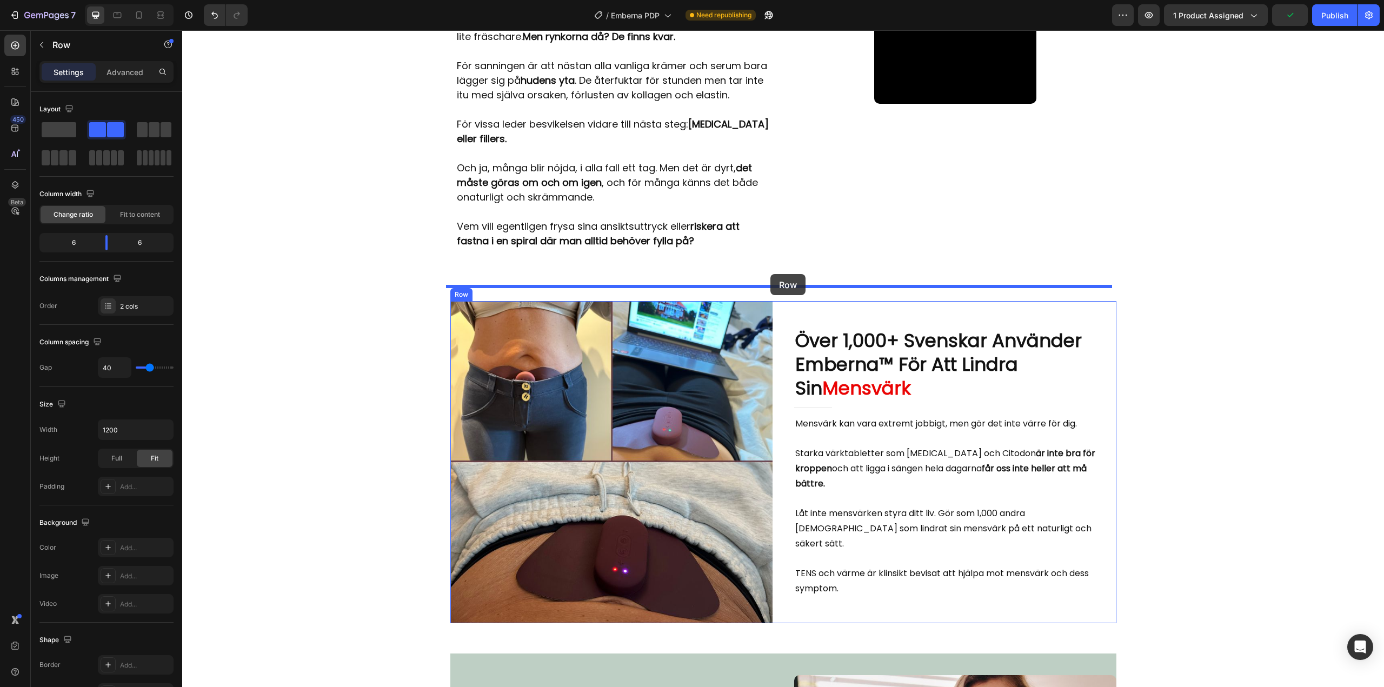
drag, startPoint x: 455, startPoint y: 332, endPoint x: 770, endPoint y: 274, distance: 320.4
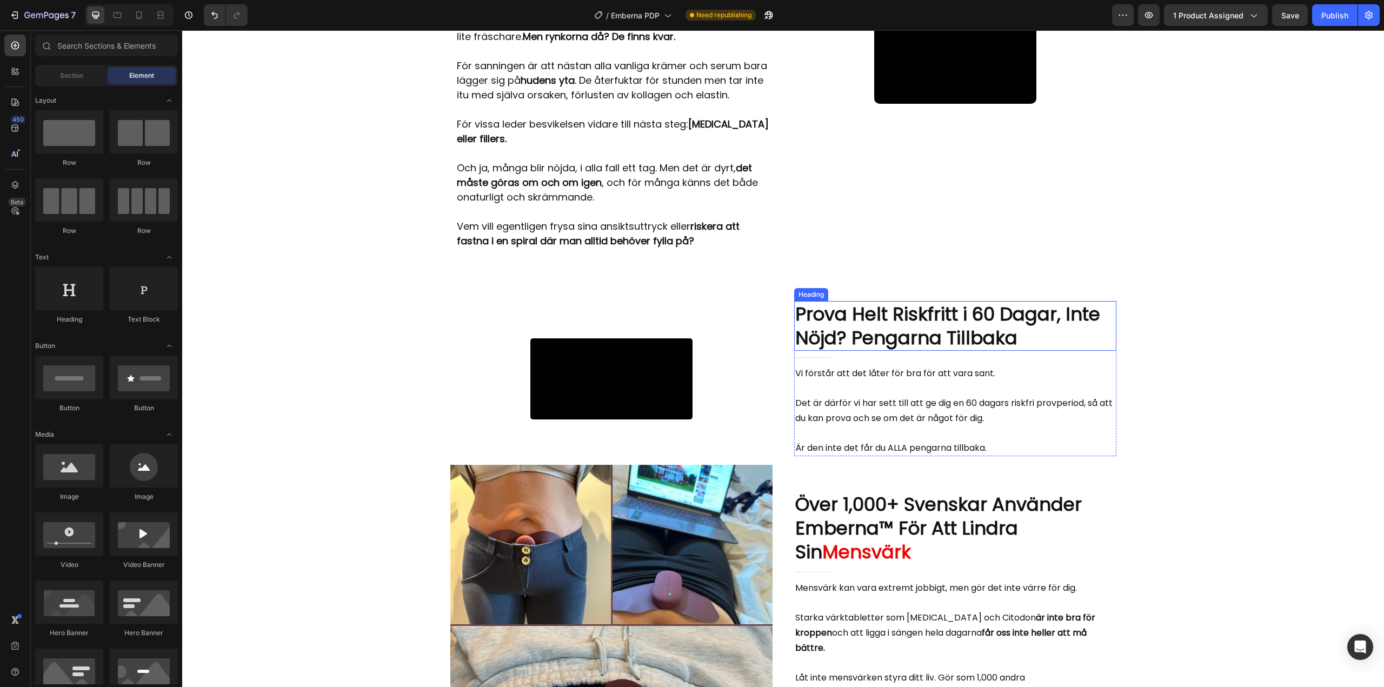
click at [899, 351] on h2 "Prova Helt Riskfritt i 60 Dagar, Inte Nöjd? Pengarna Tillbaka" at bounding box center [955, 326] width 322 height 50
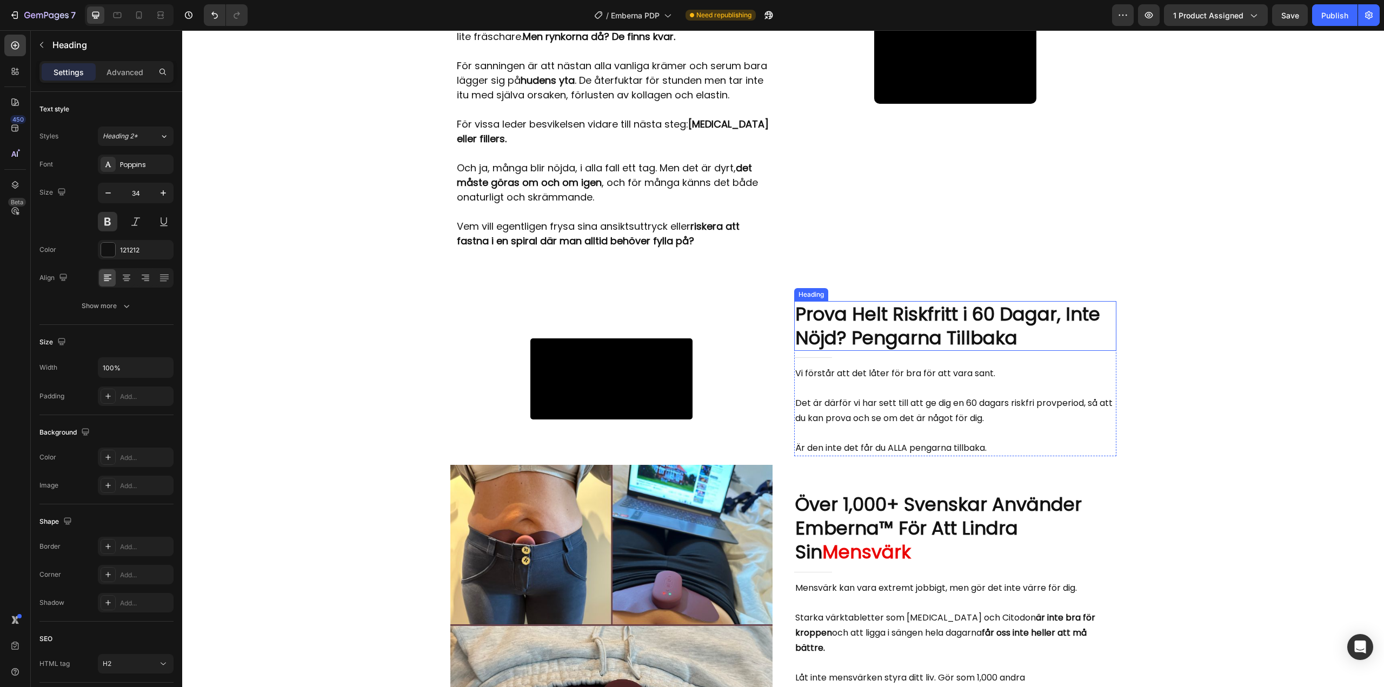
click at [899, 351] on h2 "Prova Helt Riskfritt i 60 Dagar, Inte Nöjd? Pengarna Tillbaka" at bounding box center [955, 326] width 322 height 50
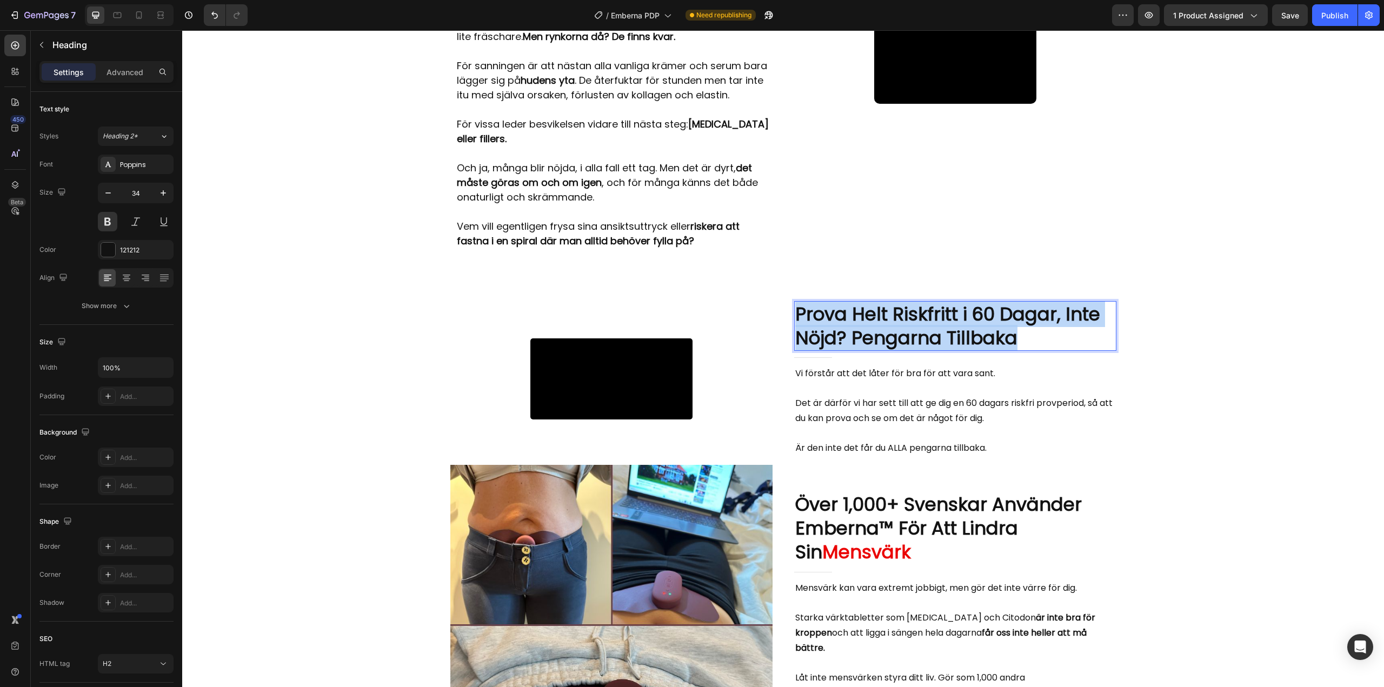
click at [899, 350] on p "Prova Helt Riskfritt i 60 Dagar, Inte Nöjd? Pengarna Tillbaka" at bounding box center [955, 326] width 320 height 48
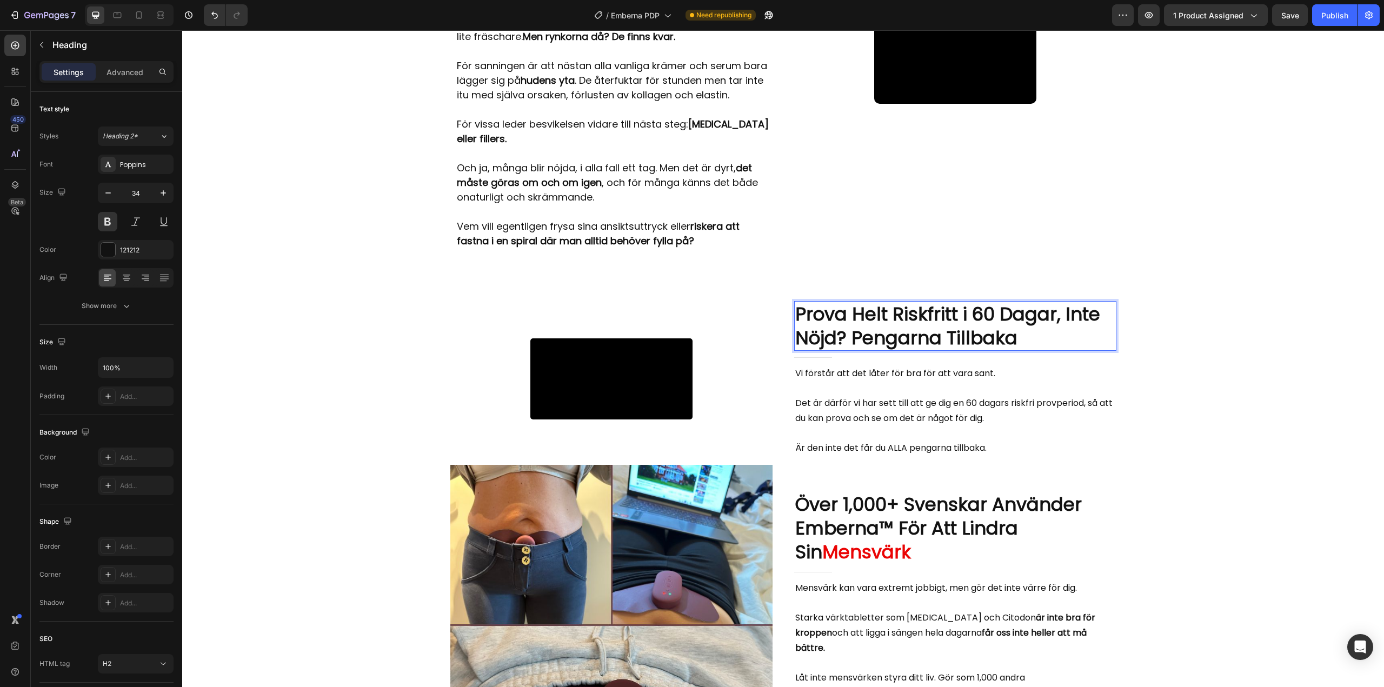
scroll to position [1243, 0]
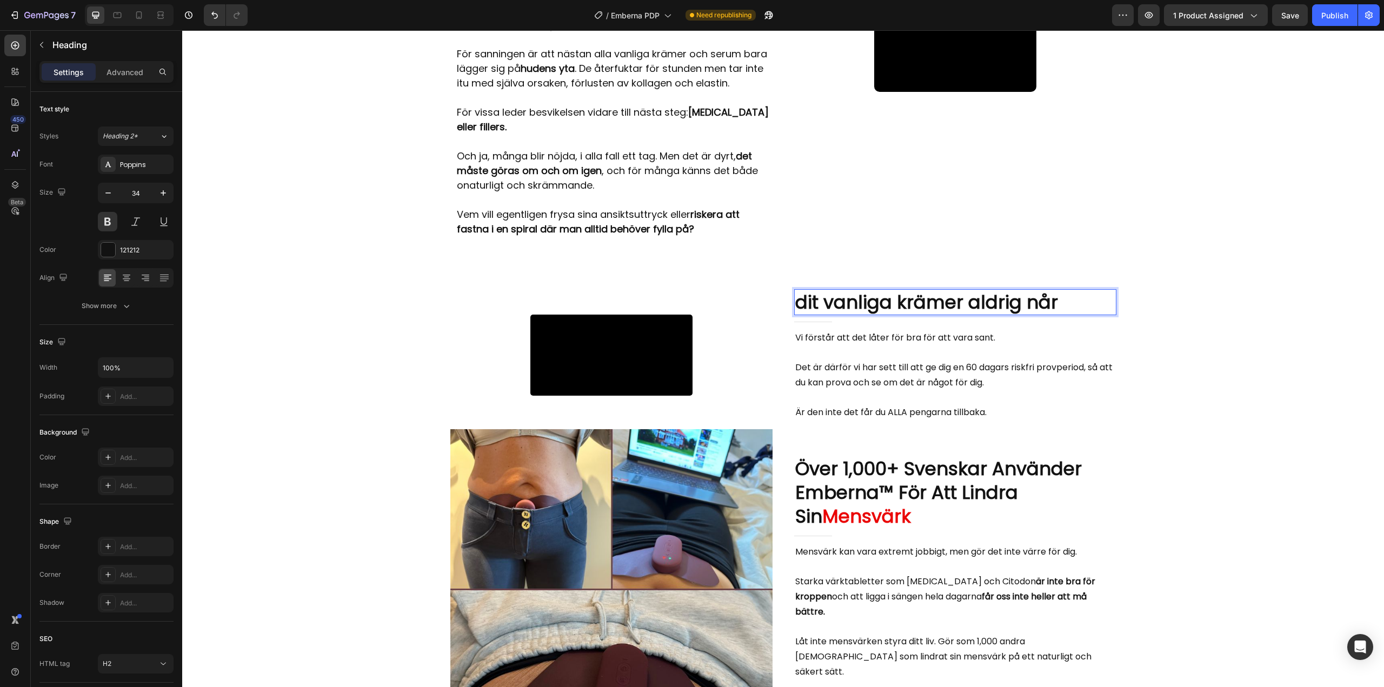
click at [798, 314] on p "dit vanliga krämer aldrig når" at bounding box center [955, 302] width 320 height 24
click at [795, 314] on p "dit vanliga krämer aldrig når" at bounding box center [955, 302] width 320 height 24
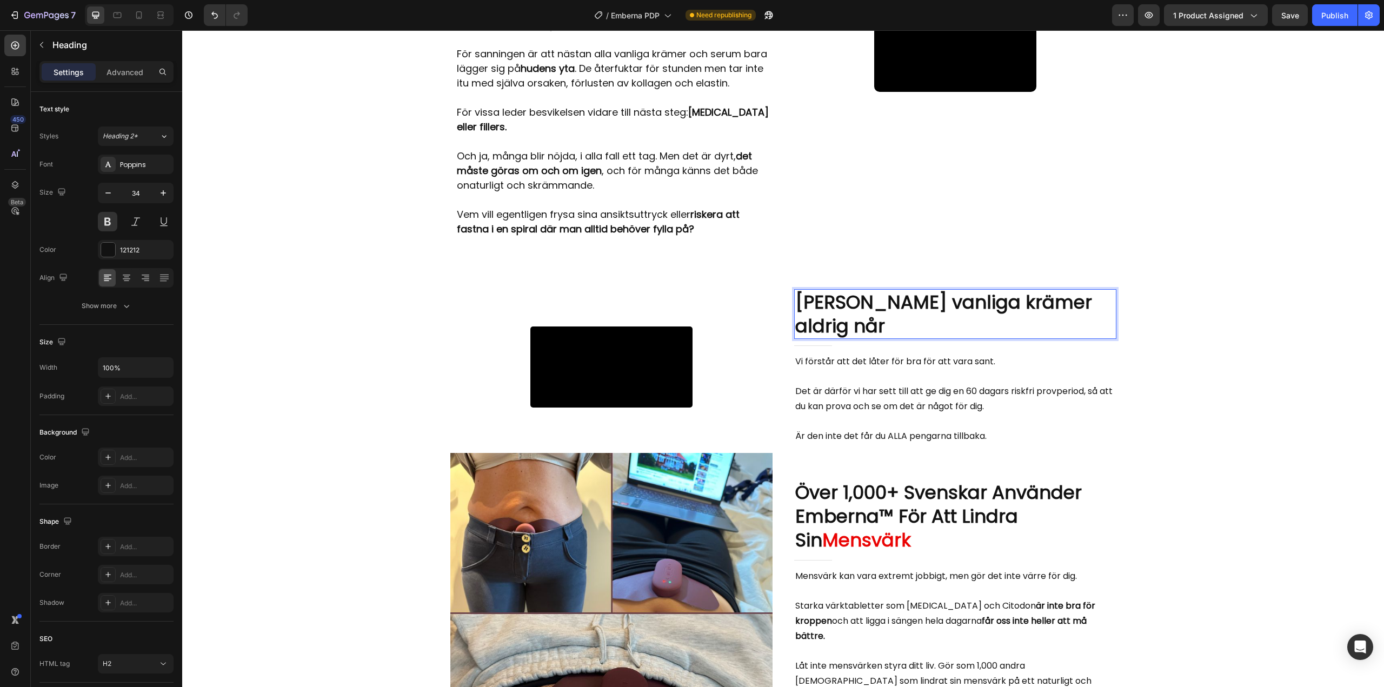
scroll to position [1231, 0]
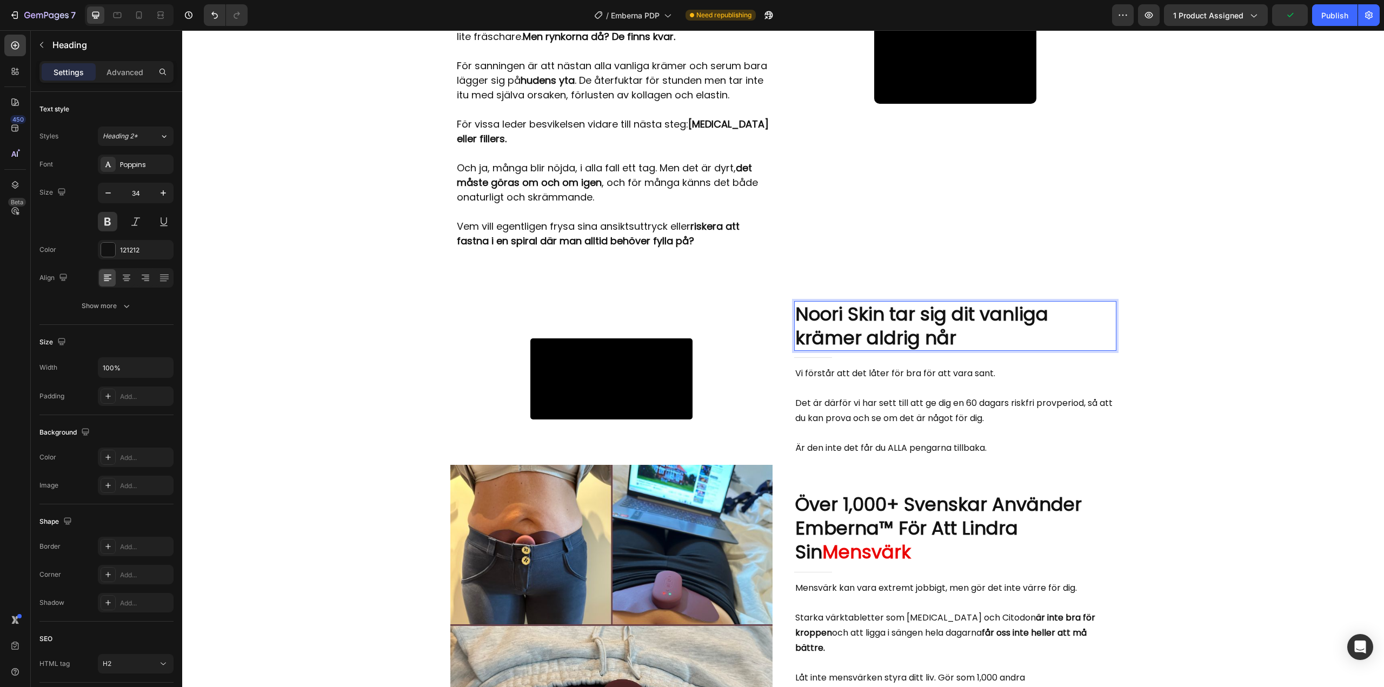
click at [961, 350] on p "Noori Skin tar sig dit vanliga krämer aldrig når" at bounding box center [955, 326] width 320 height 48
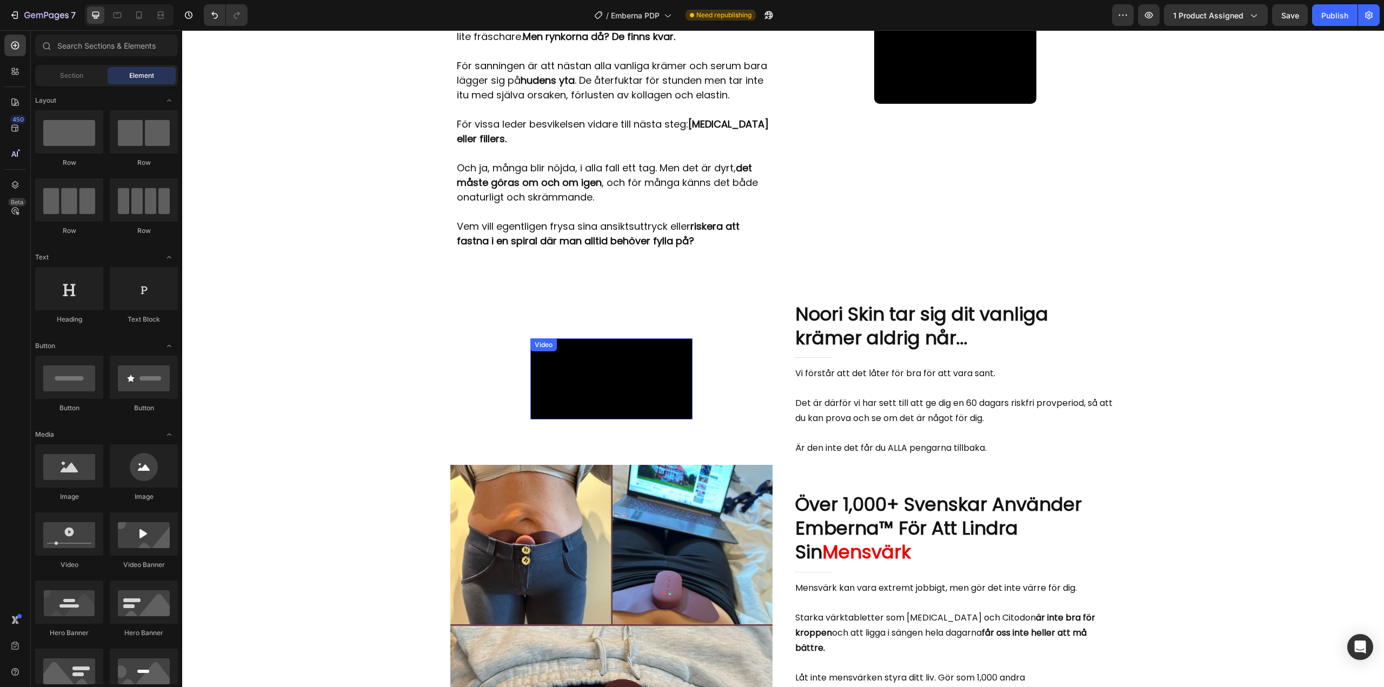
click at [603, 419] on video at bounding box center [611, 378] width 162 height 81
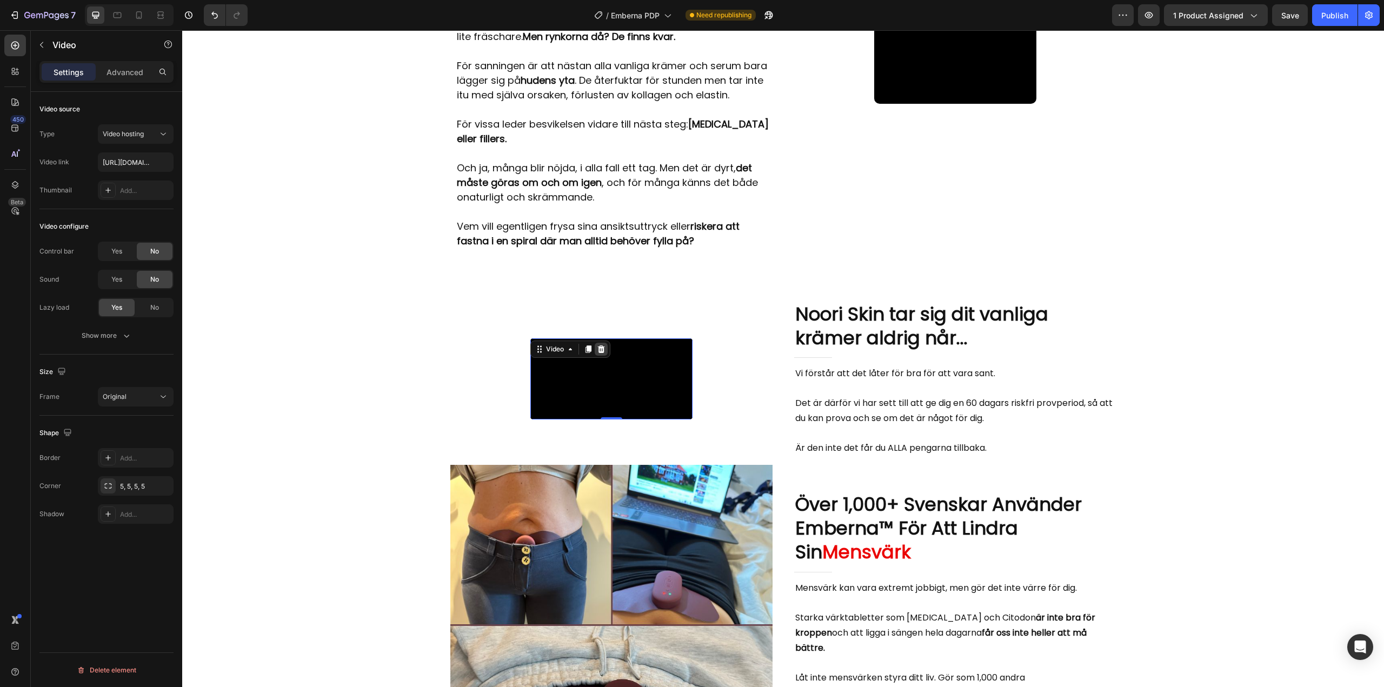
click at [597, 345] on icon at bounding box center [601, 349] width 9 height 9
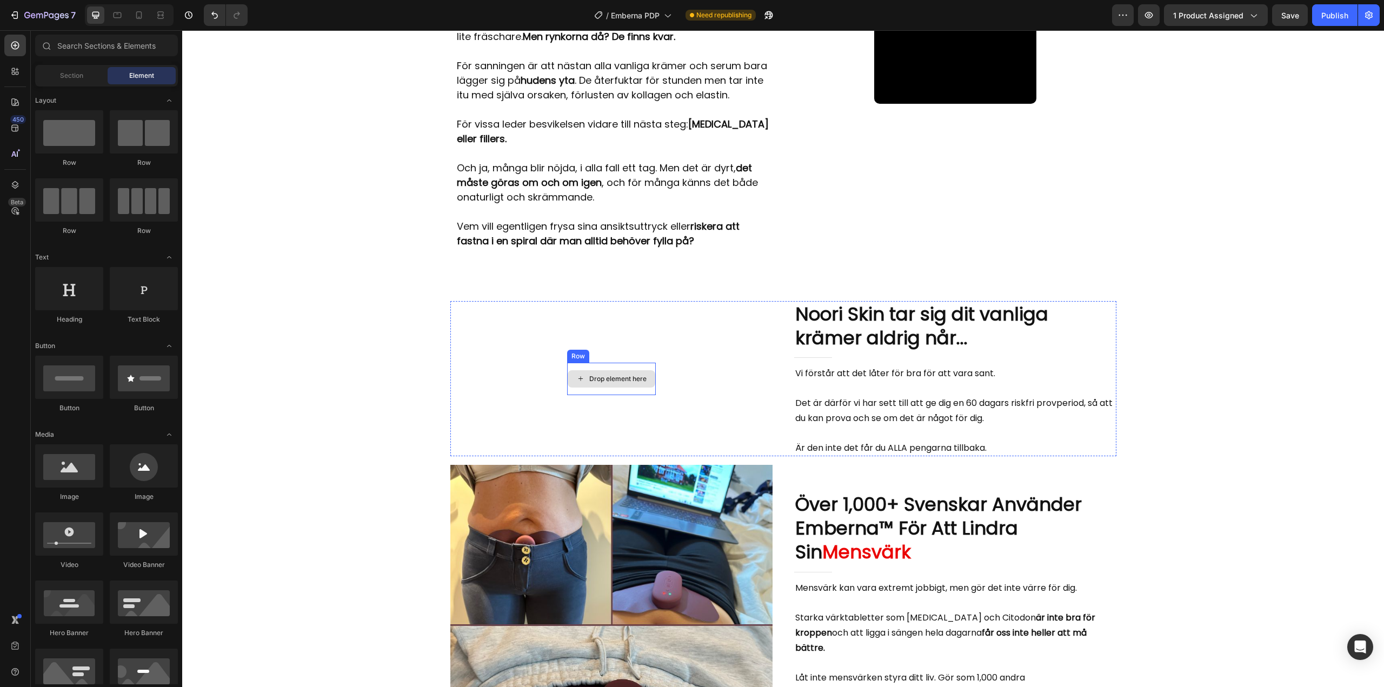
click at [594, 370] on div "Drop element here" at bounding box center [612, 378] width 88 height 17
drag, startPoint x: 254, startPoint y: 572, endPoint x: 595, endPoint y: 363, distance: 400.4
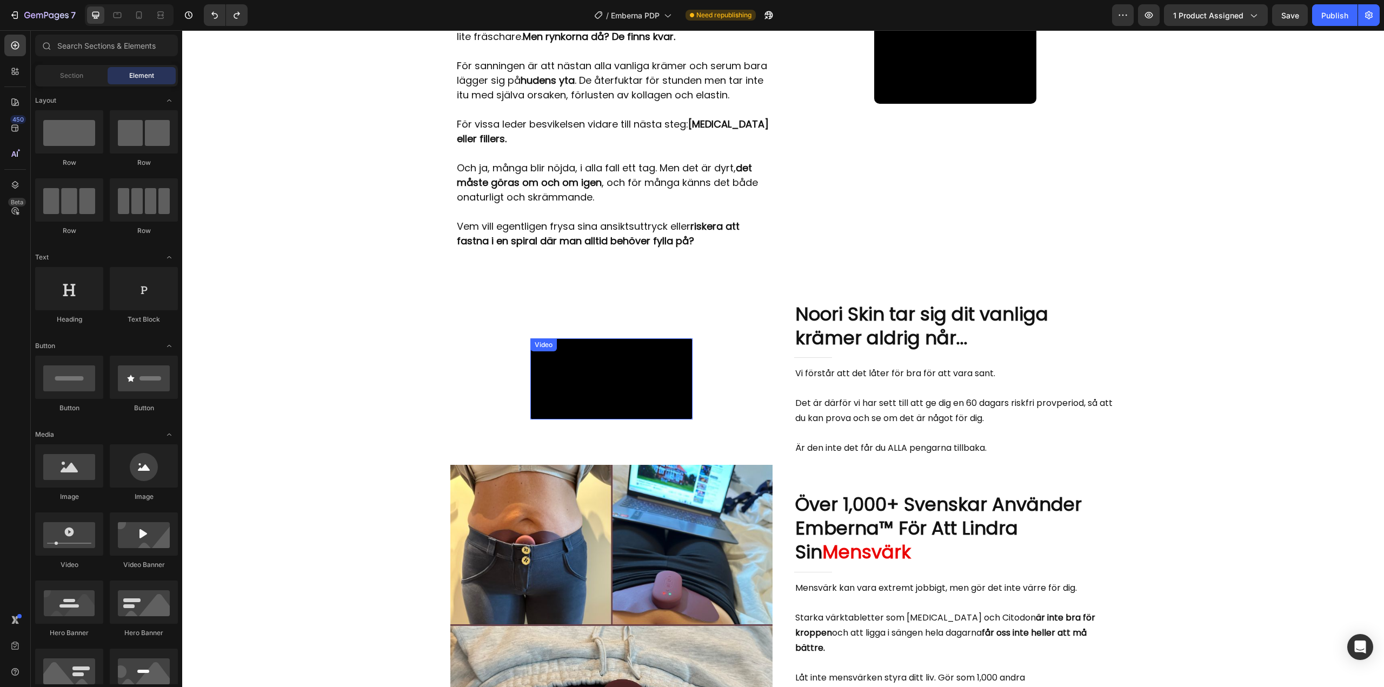
click at [588, 382] on video at bounding box center [611, 378] width 162 height 81
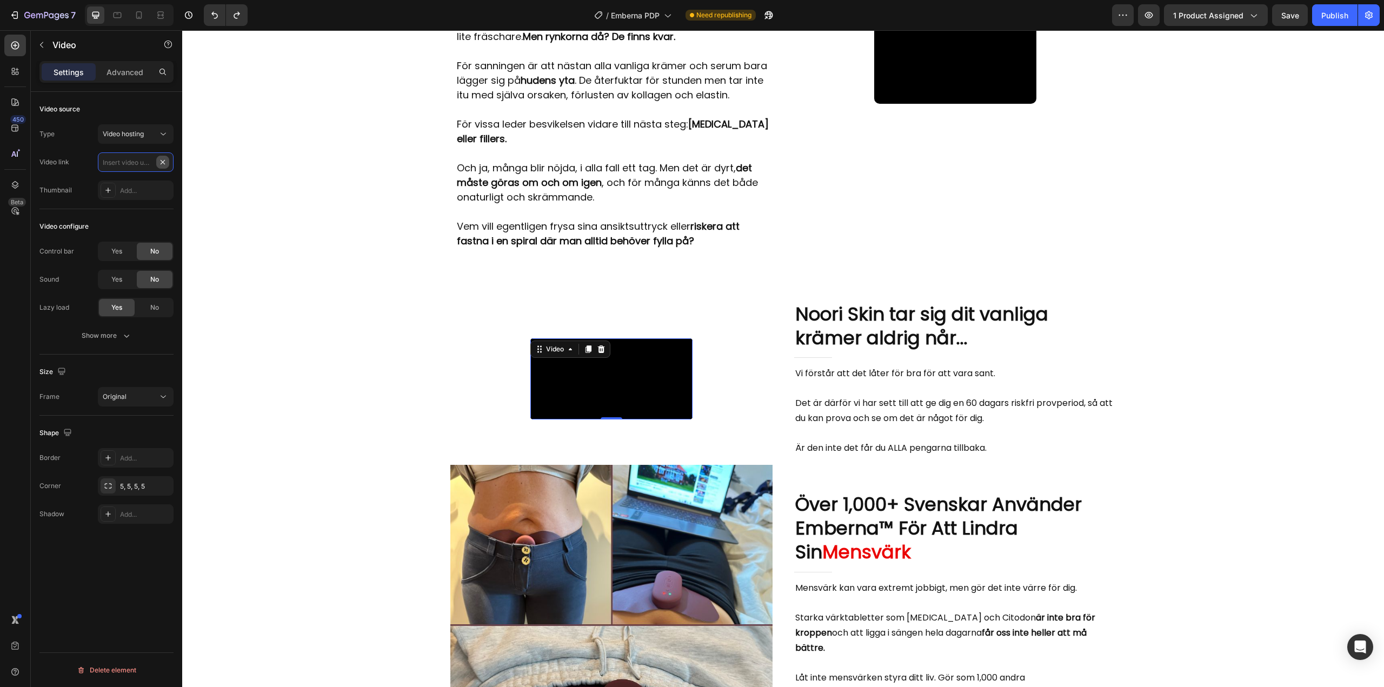
scroll to position [0, 0]
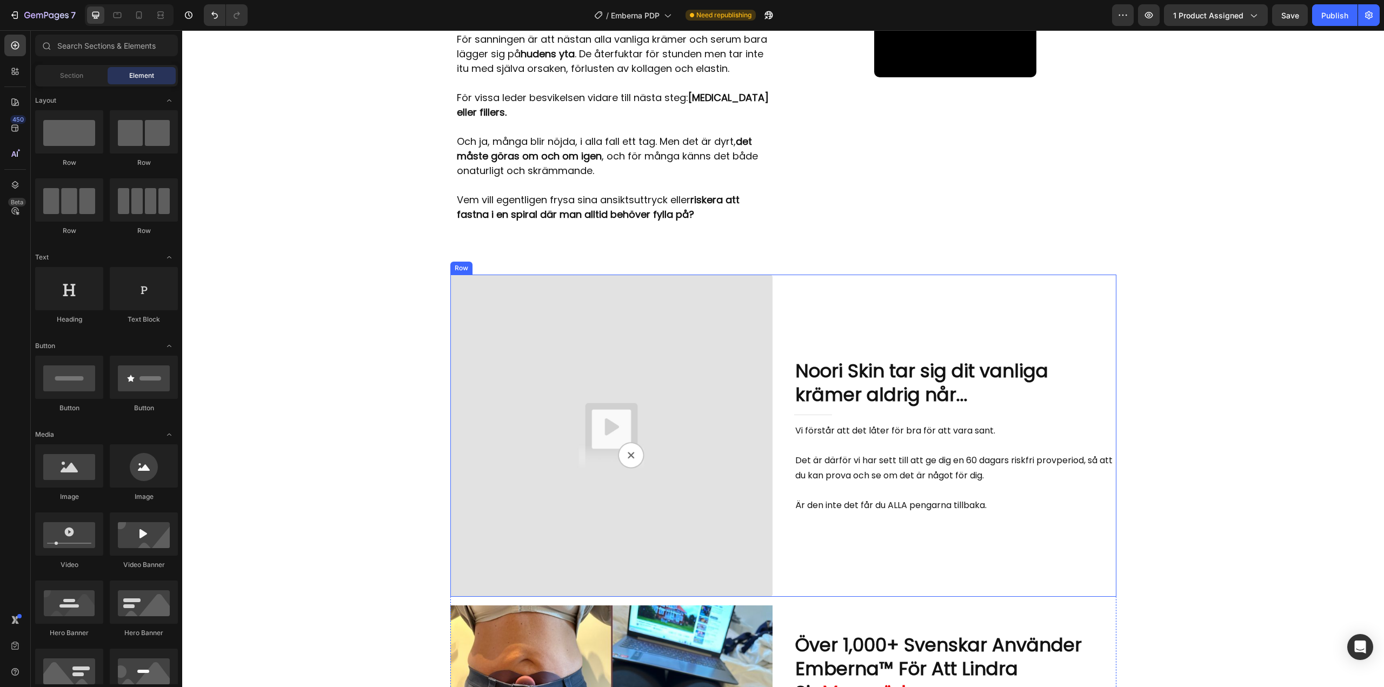
scroll to position [1285, 0]
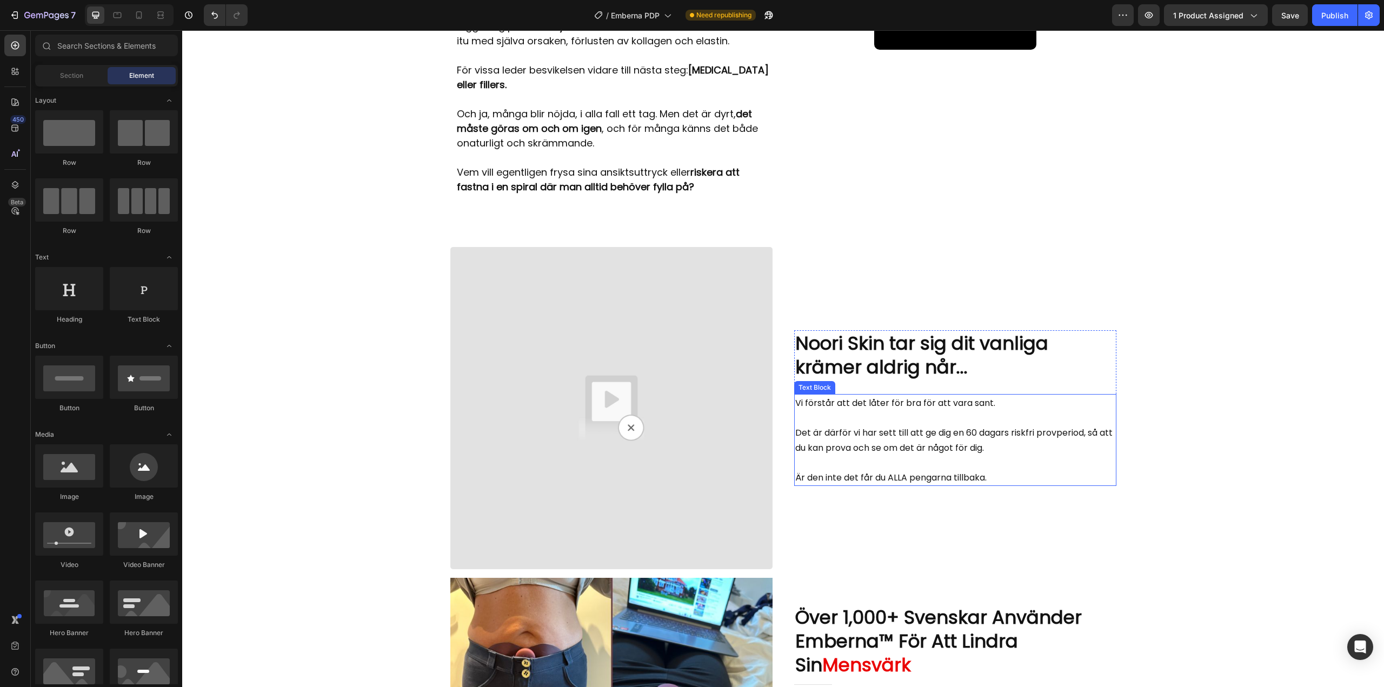
click at [872, 425] on p "Det är därför vi har sett till att ge dig en 60 dagars riskfri provperiod, så a…" at bounding box center [955, 440] width 320 height 30
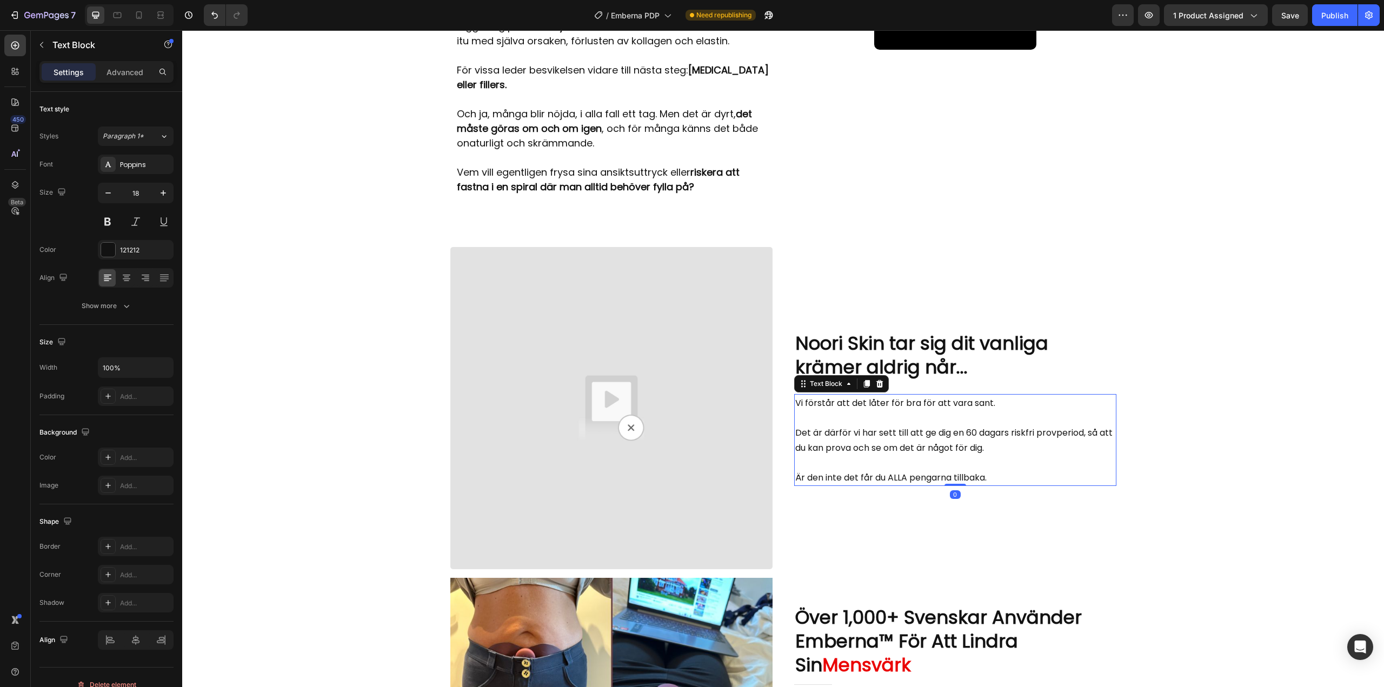
click at [872, 425] on p "Det är därför vi har sett till att ge dig en 60 dagars riskfri provperiod, så a…" at bounding box center [955, 440] width 320 height 30
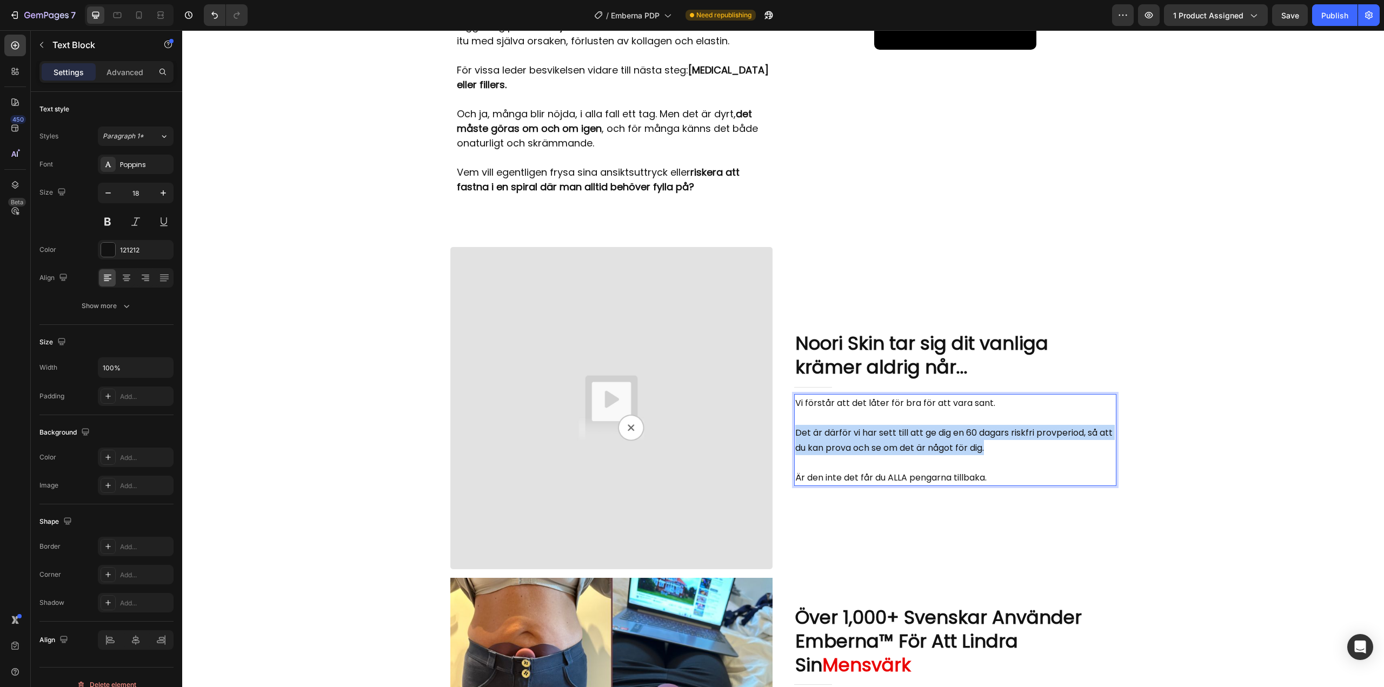
click at [872, 425] on p "Det är därför vi har sett till att ge dig en 60 dagars riskfri provperiod, så a…" at bounding box center [955, 440] width 320 height 30
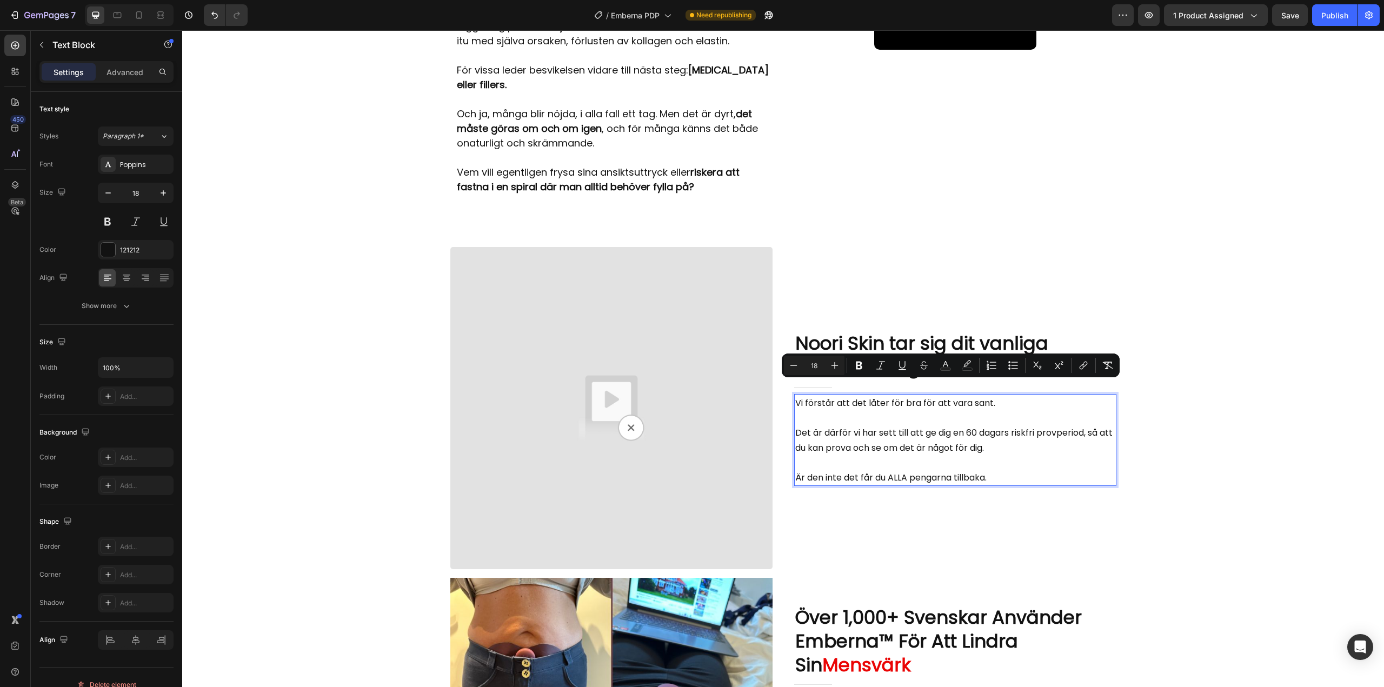
scroll to position [1213, 0]
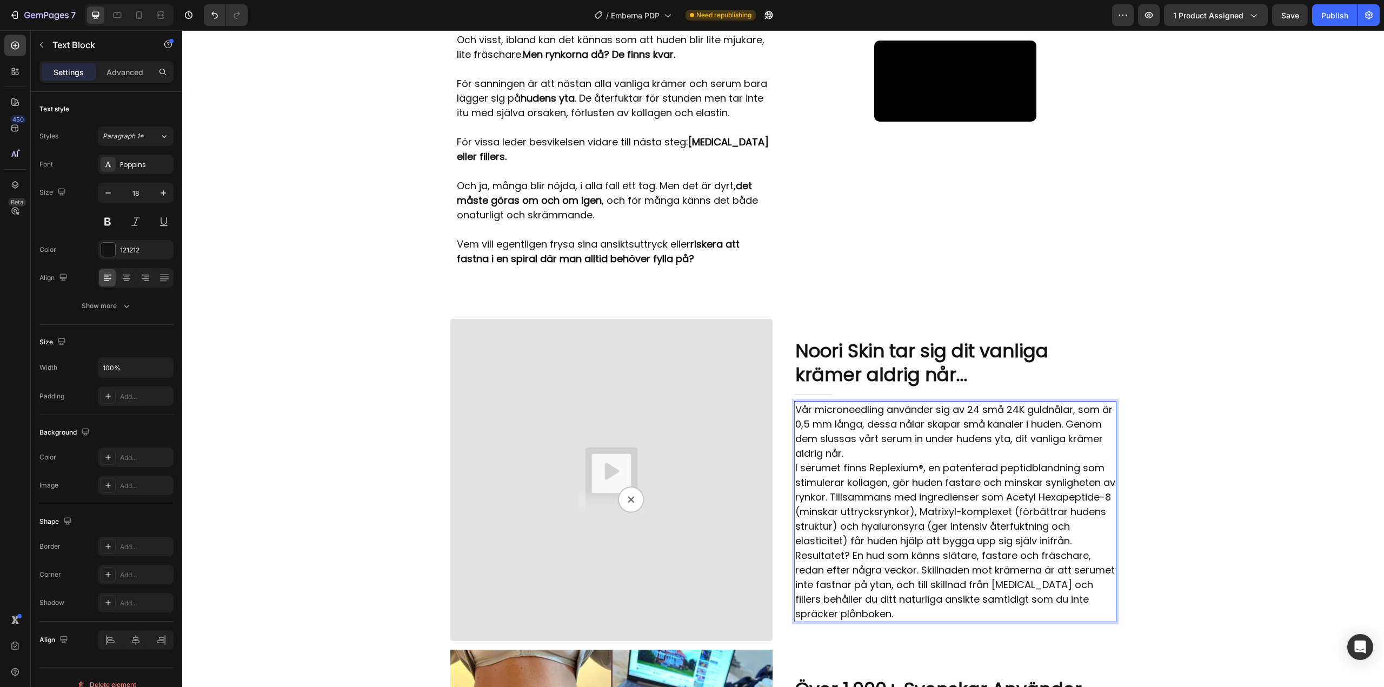
click at [883, 434] on p "Vår microneedling använder sig av 24 små 24K guldnålar, som är 0,5 mm långa, de…" at bounding box center [955, 431] width 320 height 58
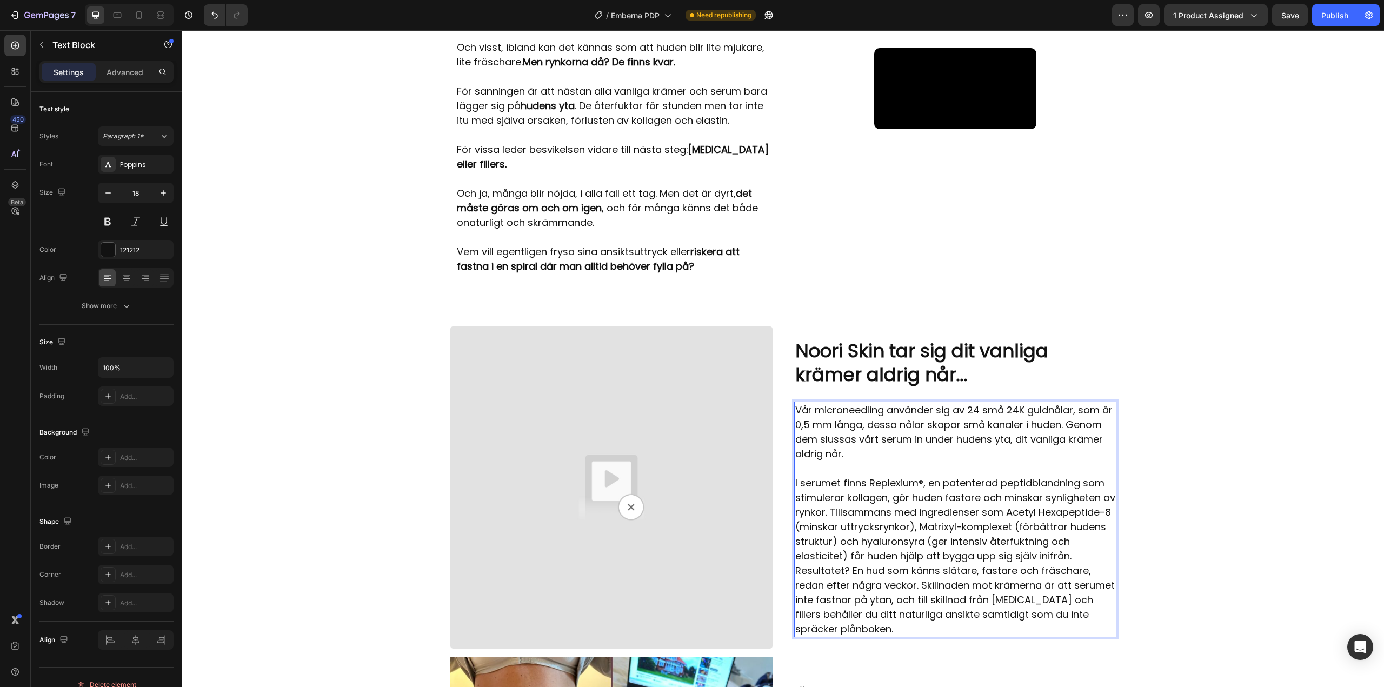
click at [931, 546] on p "I serumet finns Replexium®, en patenterad peptidblandning som stimulerar kollag…" at bounding box center [955, 520] width 320 height 88
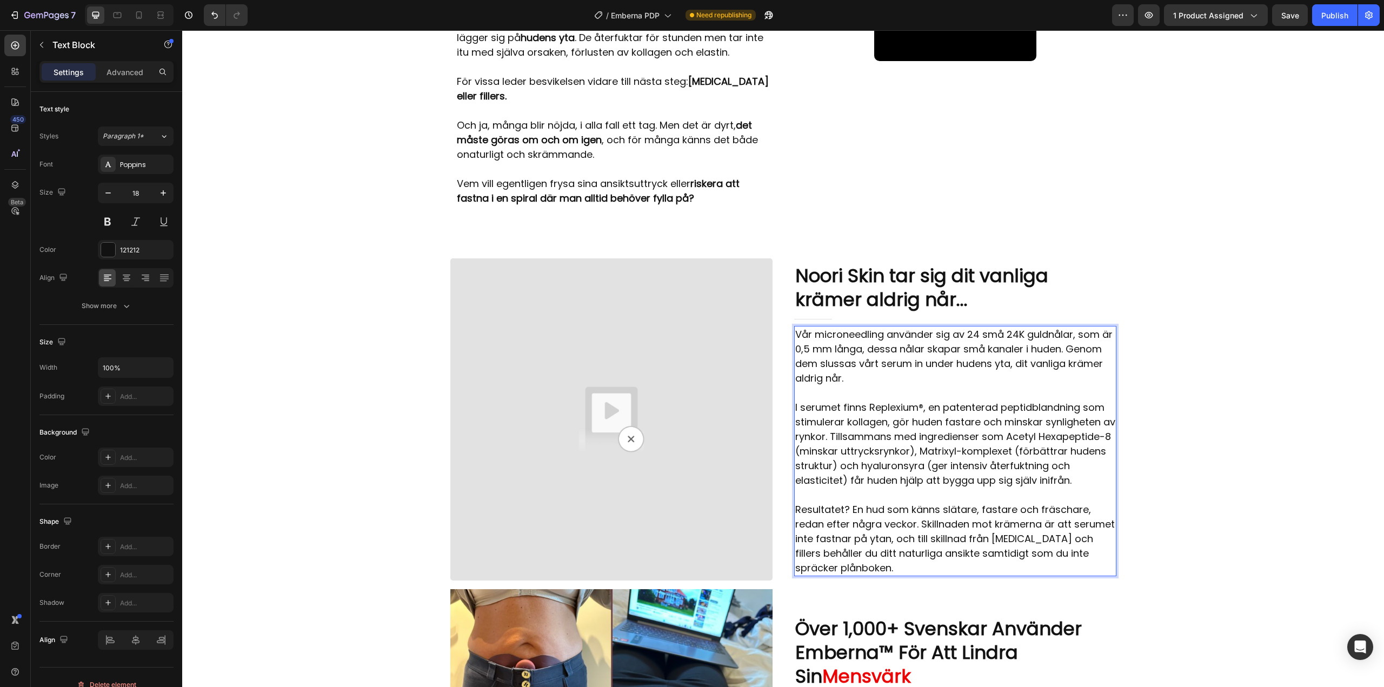
scroll to position [1309, 0]
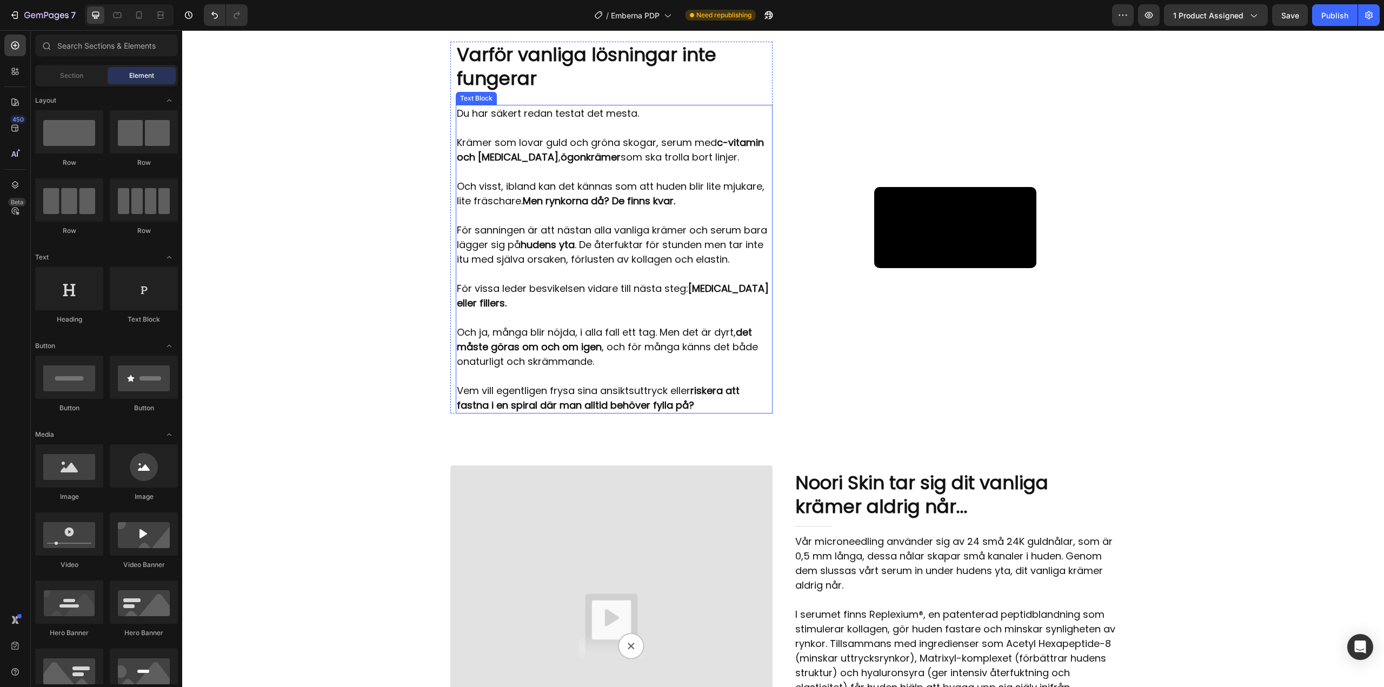
scroll to position [1093, 0]
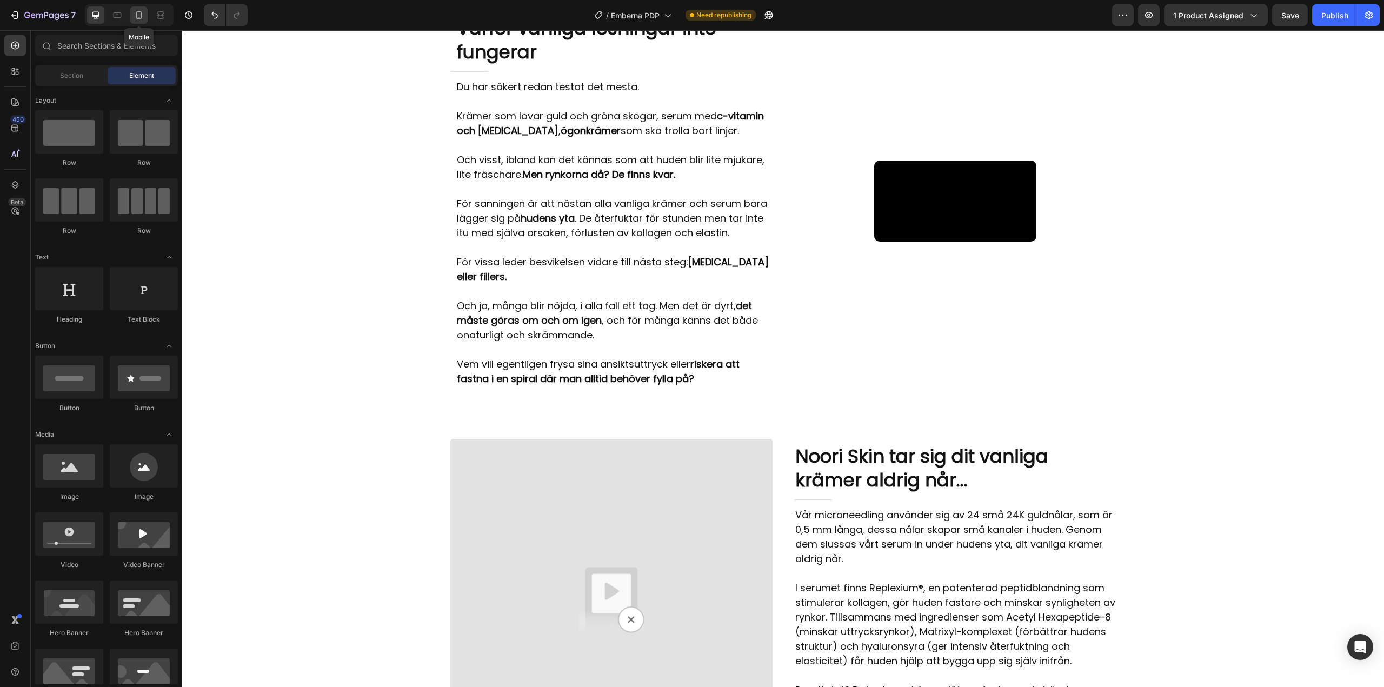
click at [138, 14] on icon at bounding box center [139, 15] width 11 height 11
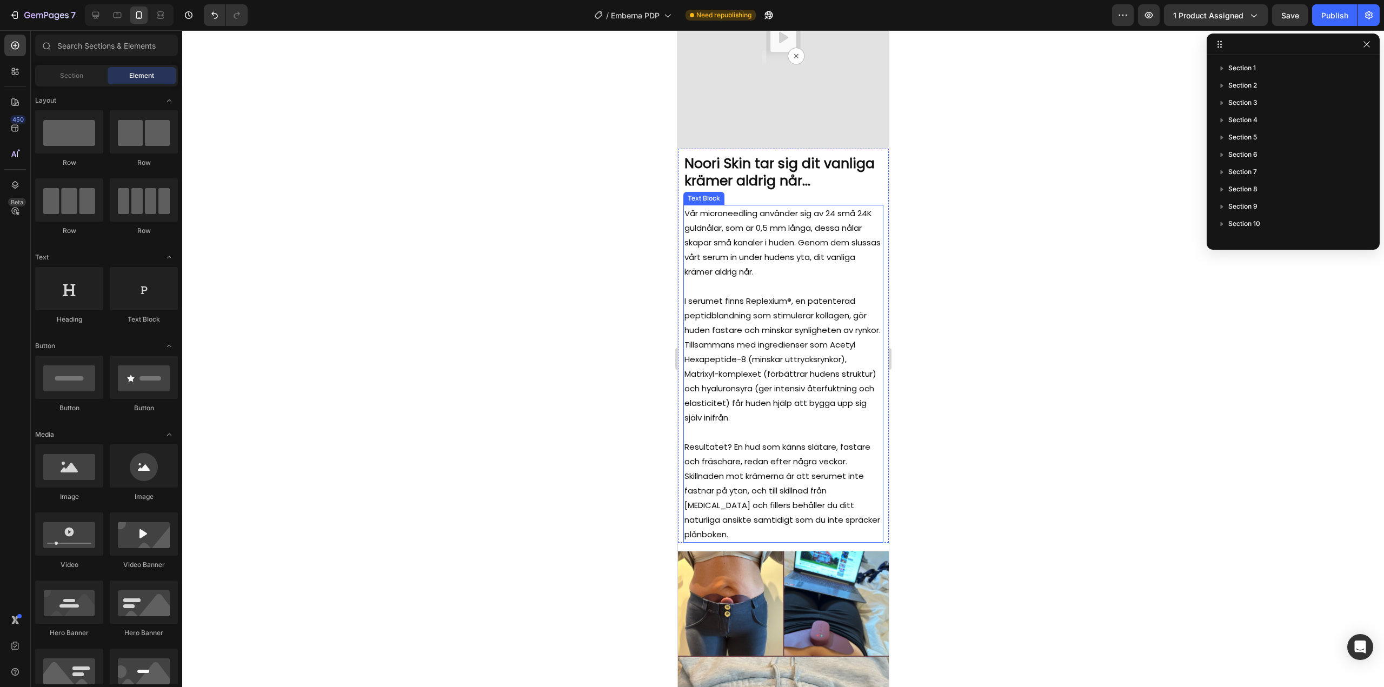
scroll to position [1701, 0]
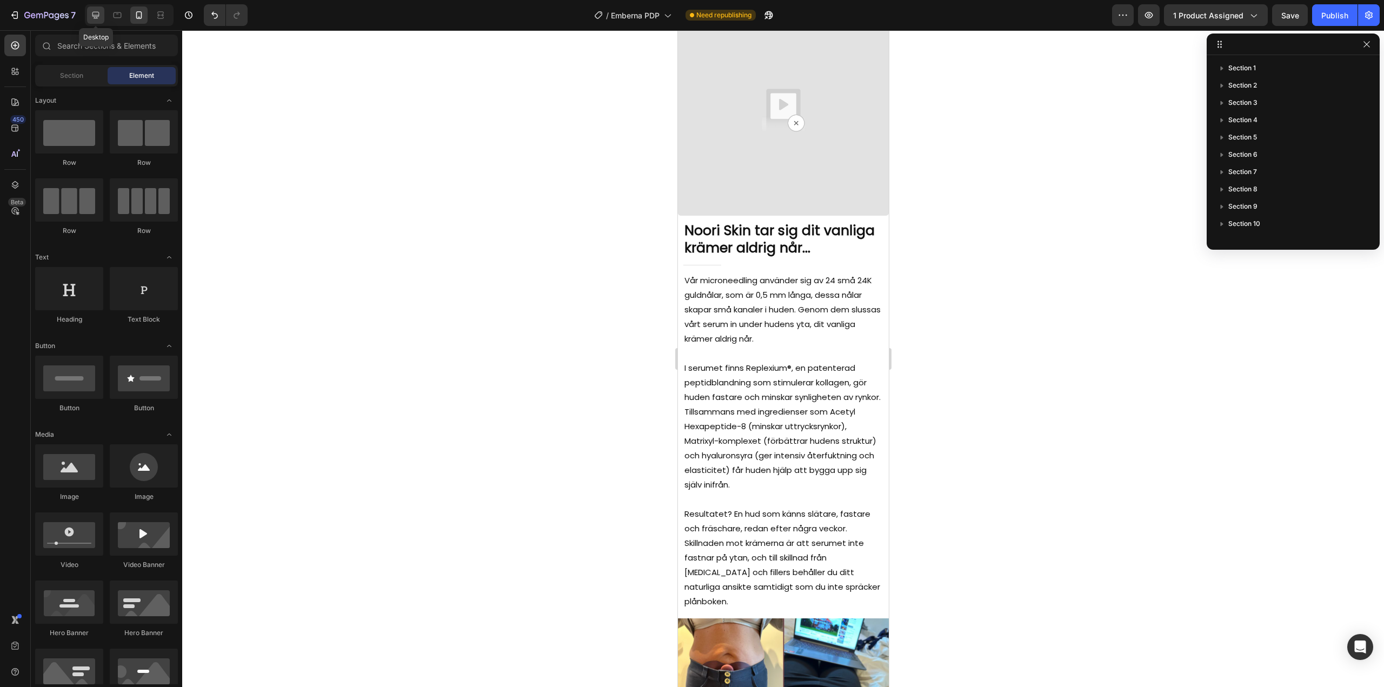
click at [102, 14] on div at bounding box center [95, 14] width 17 height 17
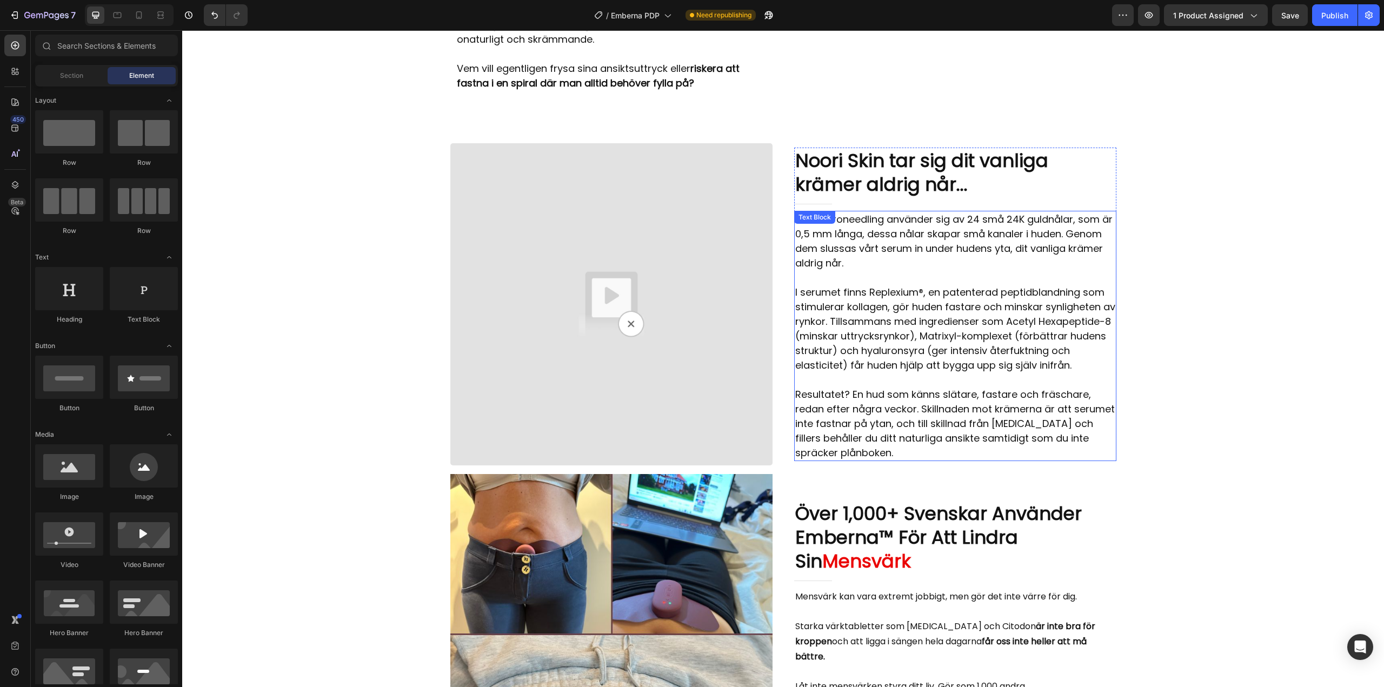
scroll to position [1361, 0]
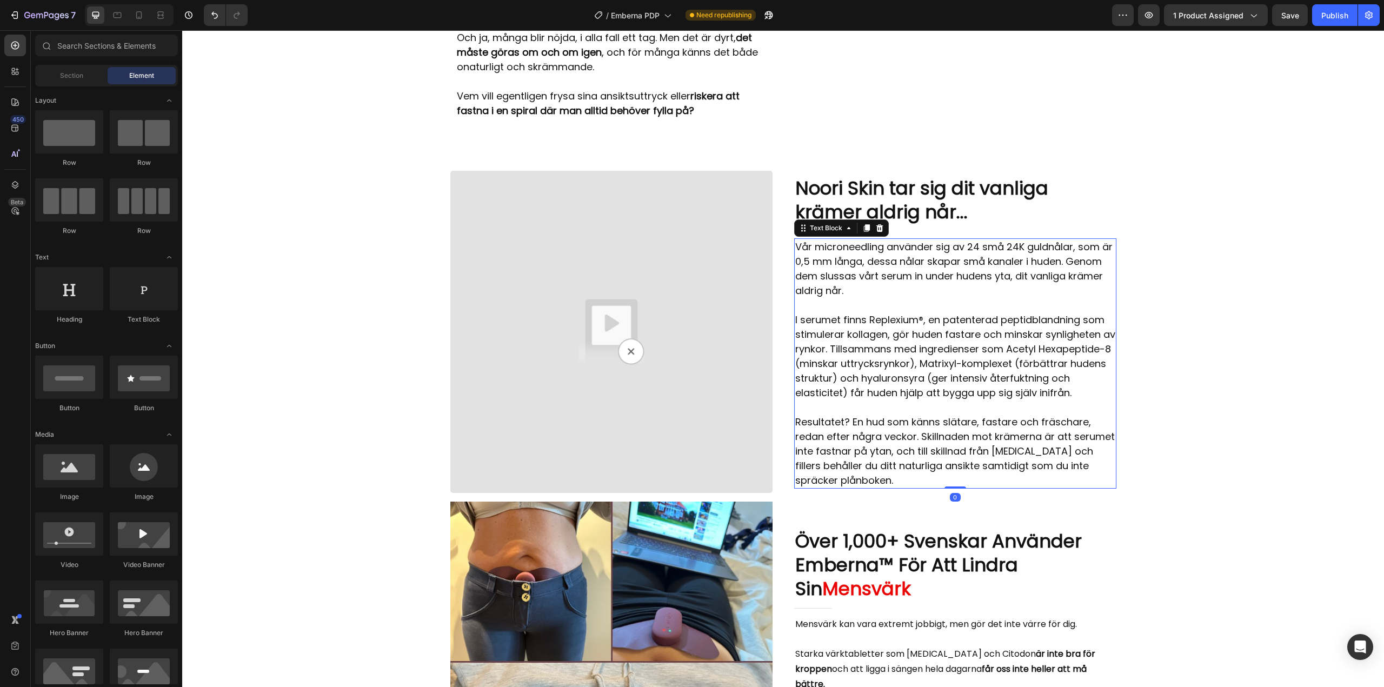
click at [906, 342] on p "I serumet finns Replexium®, en patenterad peptidblandning som stimulerar kollag…" at bounding box center [955, 356] width 320 height 88
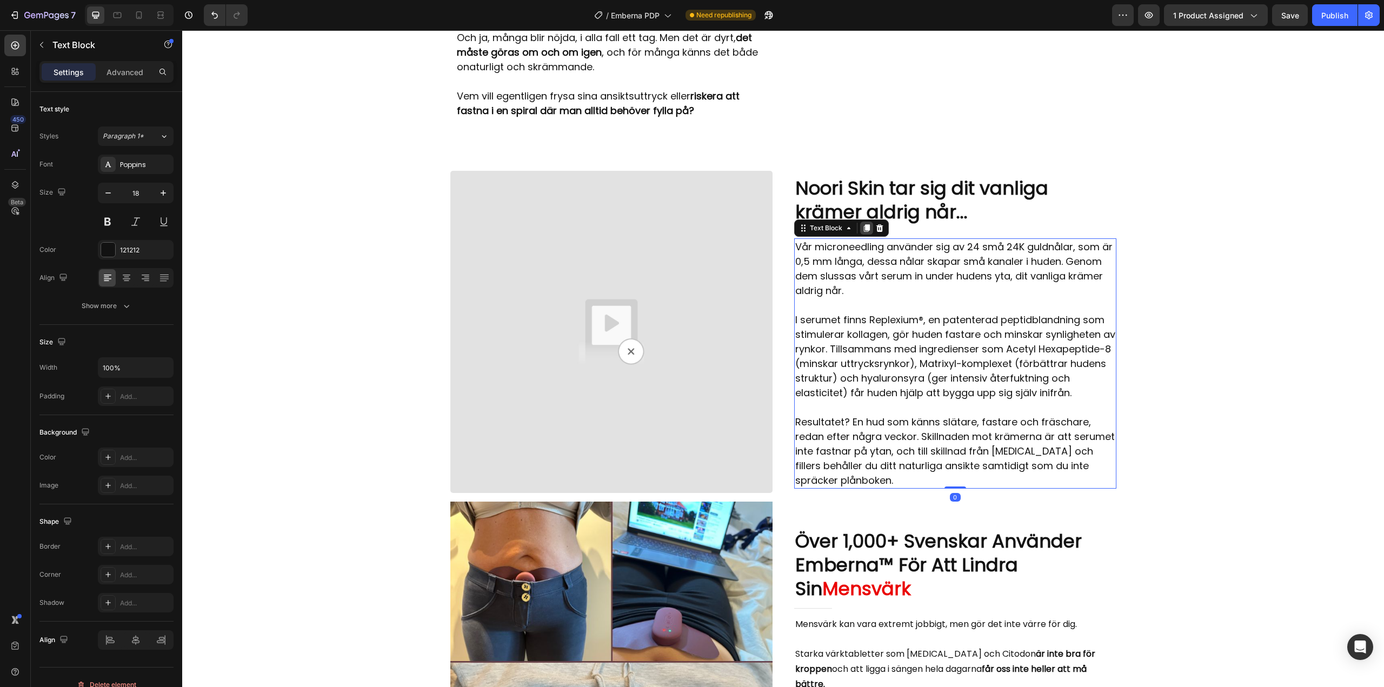
click at [865, 224] on icon at bounding box center [866, 228] width 9 height 9
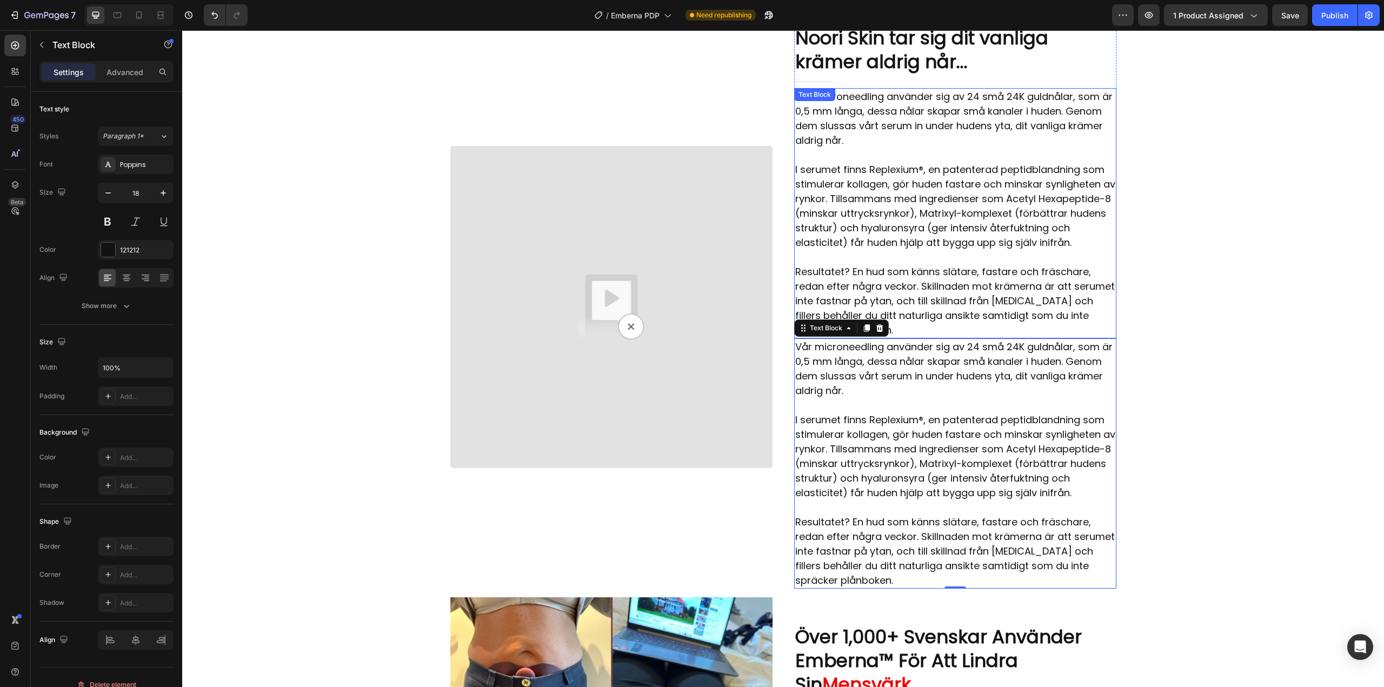
scroll to position [1469, 0]
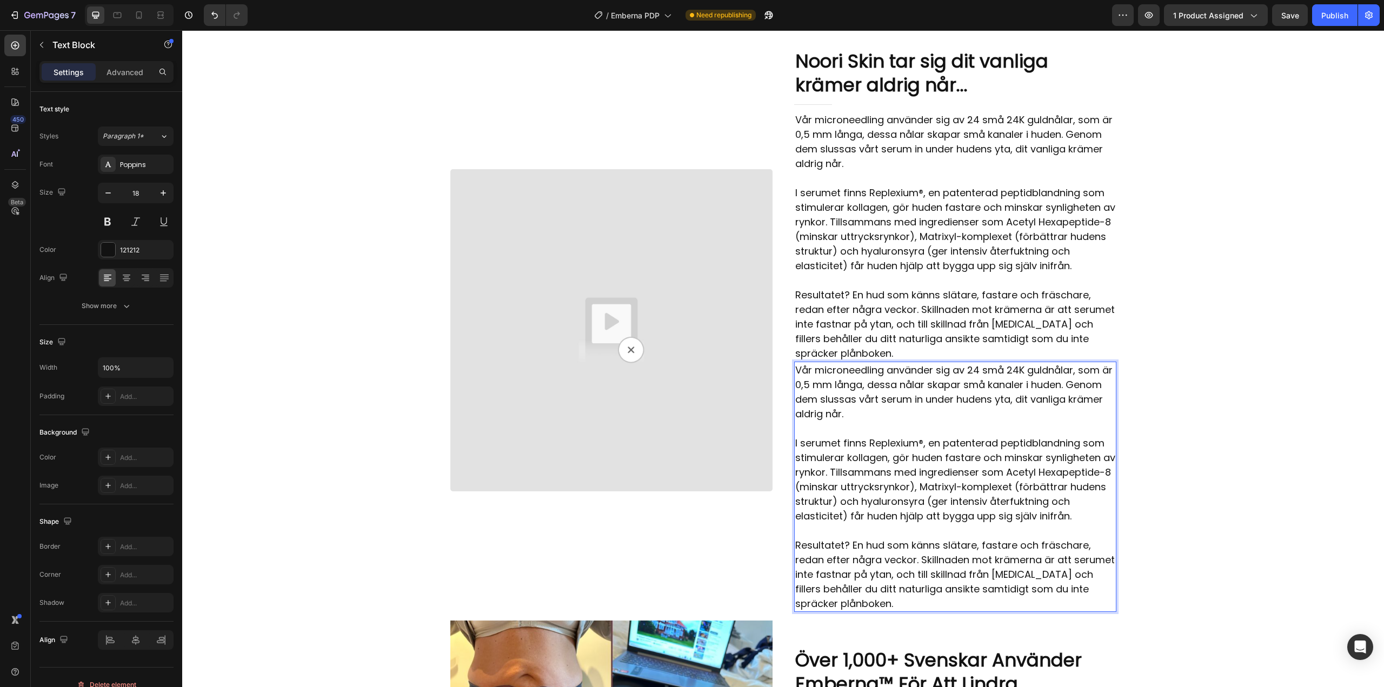
click at [882, 516] on p "I serumet finns Replexium®, en patenterad peptidblandning som stimulerar kollag…" at bounding box center [955, 480] width 320 height 88
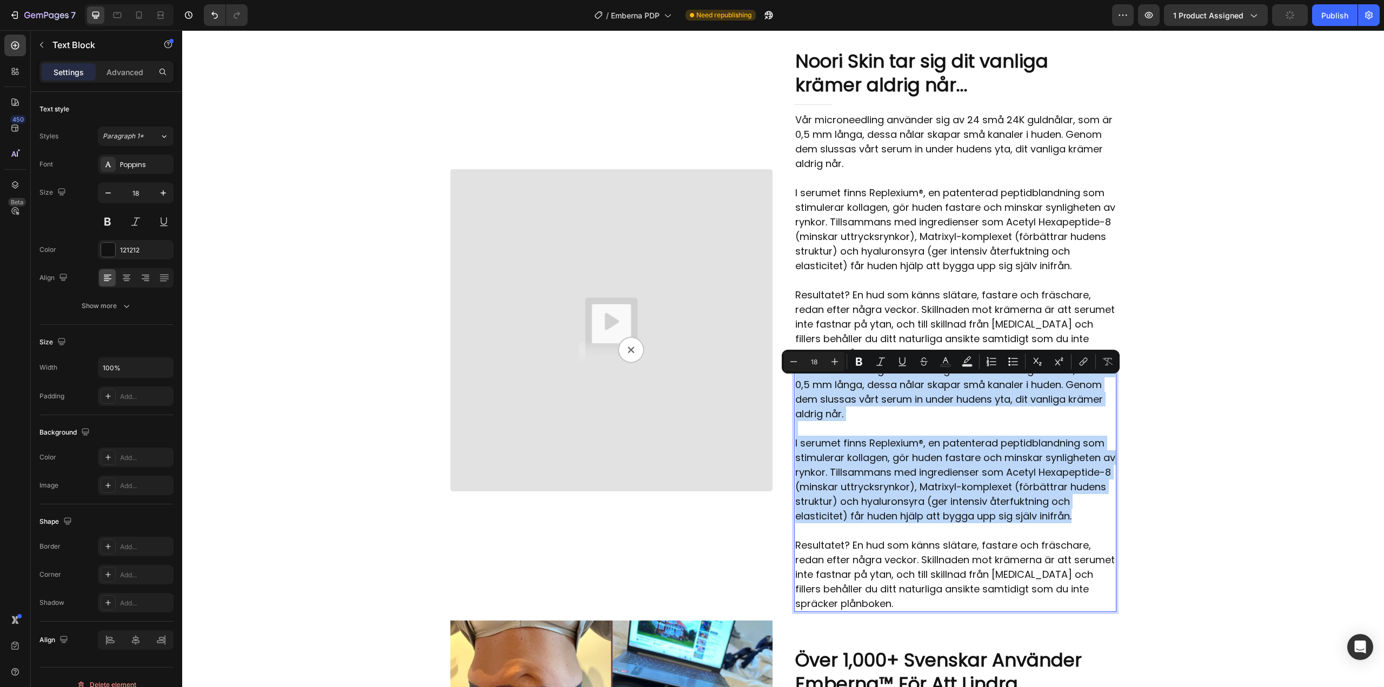
drag, startPoint x: 870, startPoint y: 546, endPoint x: 793, endPoint y: 386, distance: 178.2
click at [794, 386] on div "Vår microneedling använder sig av 24 små 24K guldnålar, som är 0,5 mm långa, de…" at bounding box center [955, 487] width 322 height 250
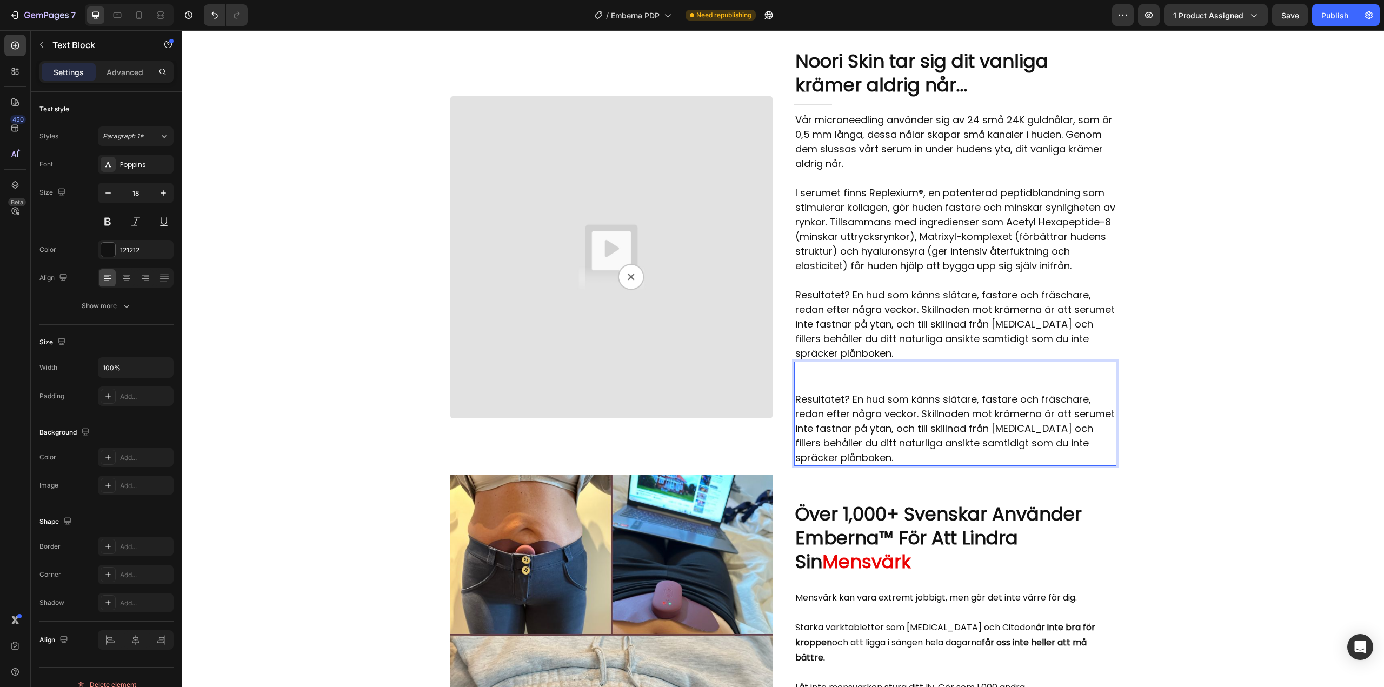
click at [795, 416] on p "Resultatet? En hud som känns slätare, fastare och fräschare, redan efter några …" at bounding box center [955, 428] width 320 height 73
click at [942, 267] on p "I serumet finns Replexium®, en patenterad peptidblandning som stimulerar kollag…" at bounding box center [955, 229] width 320 height 88
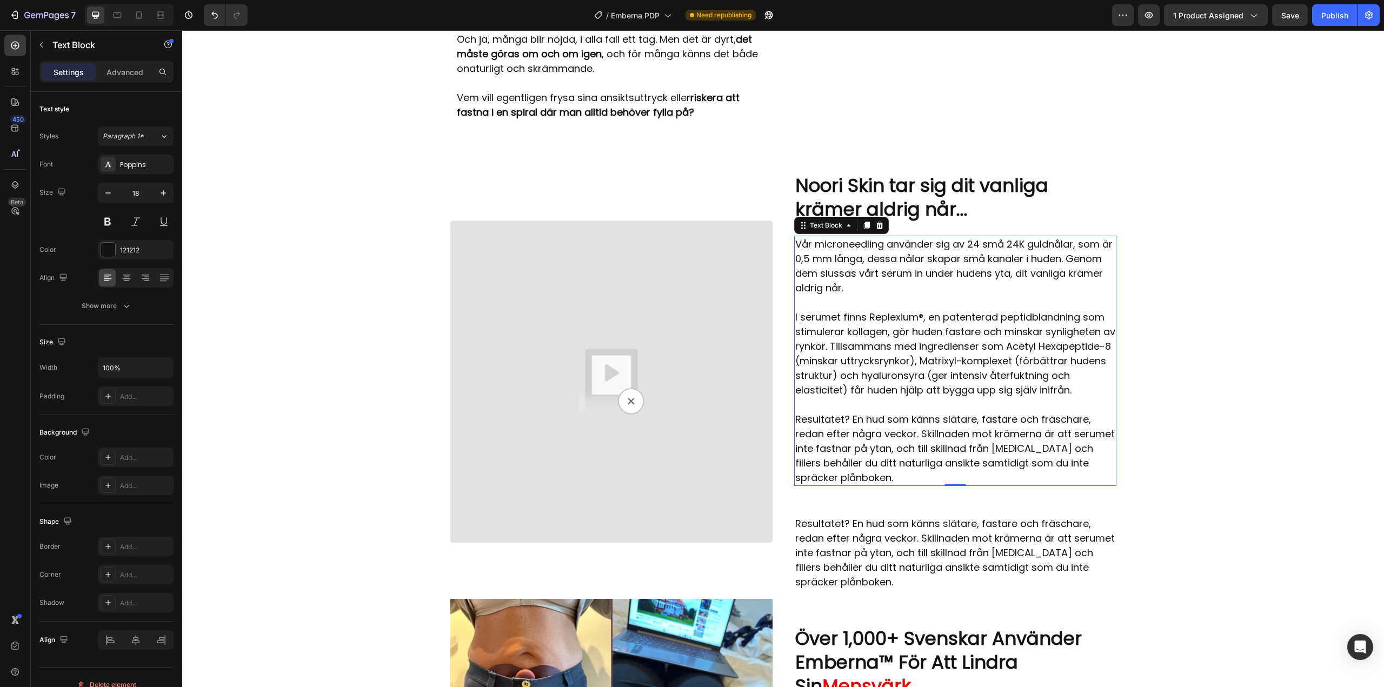
scroll to position [1445, 0]
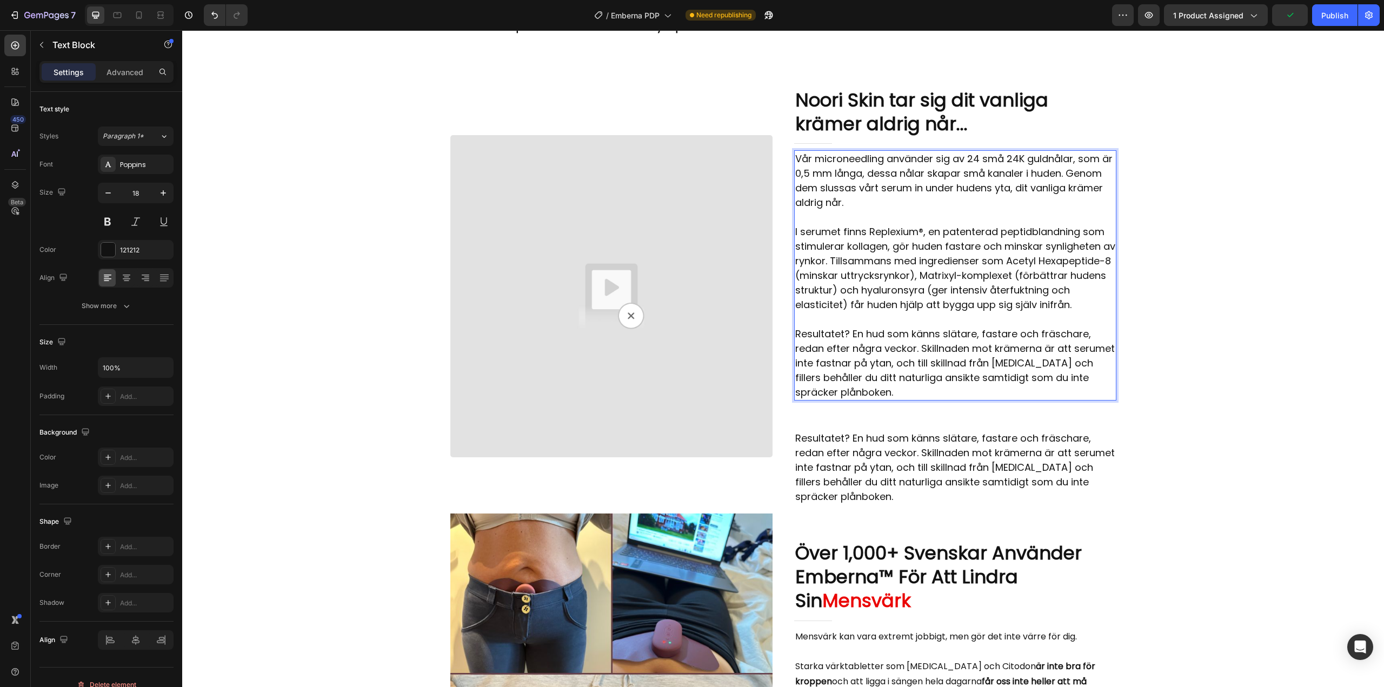
click at [923, 328] on p "Resultatet? En hud som känns slätare, fastare och fräschare, redan efter några …" at bounding box center [955, 362] width 320 height 73
click at [926, 290] on p "I serumet finns Replexium®, en patenterad peptidblandning som stimulerar kollag…" at bounding box center [955, 268] width 320 height 88
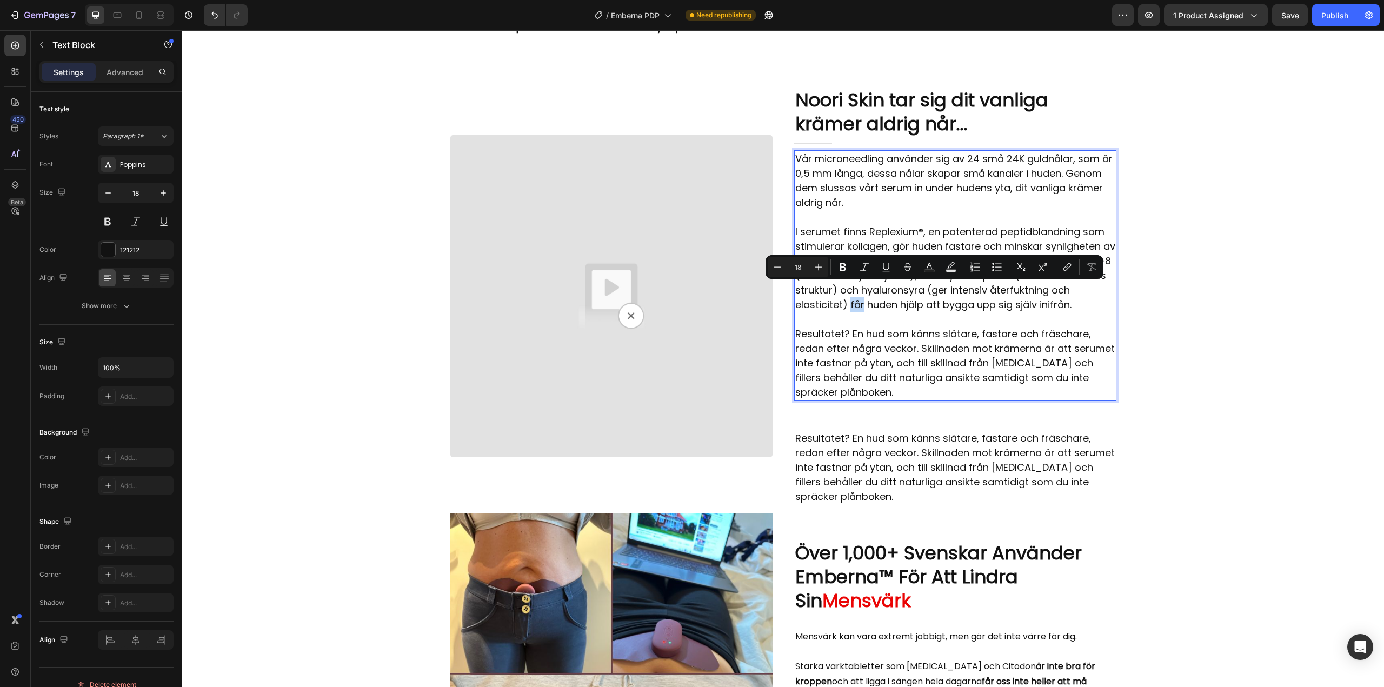
drag, startPoint x: 929, startPoint y: 289, endPoint x: 941, endPoint y: 292, distance: 12.5
click at [941, 292] on p "I serumet finns Replexium®, en patenterad peptidblandning som stimulerar kollag…" at bounding box center [955, 268] width 320 height 88
click at [972, 305] on p "I serumet finns Replexium®, en patenterad peptidblandning som stimulerar kollag…" at bounding box center [955, 268] width 320 height 88
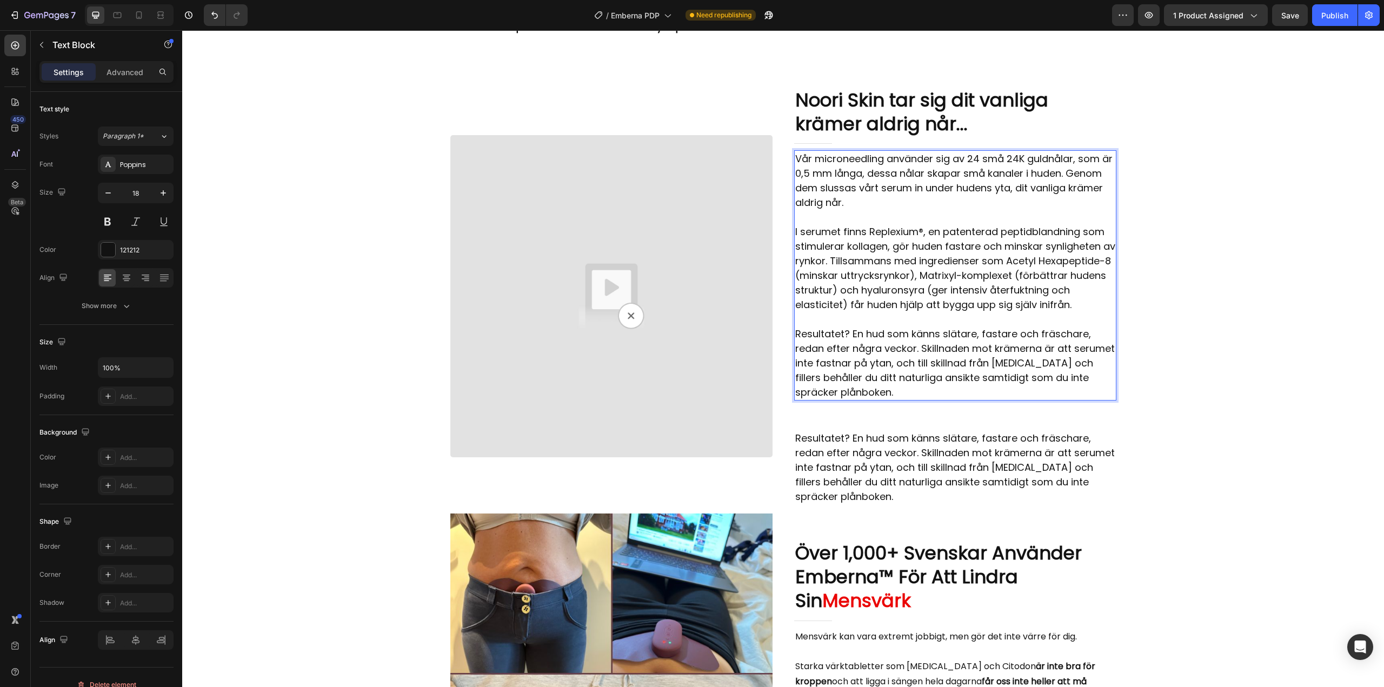
click at [863, 224] on p "I serumet finns Replexium®, en patenterad peptidblandning som stimulerar kollag…" at bounding box center [955, 268] width 320 height 88
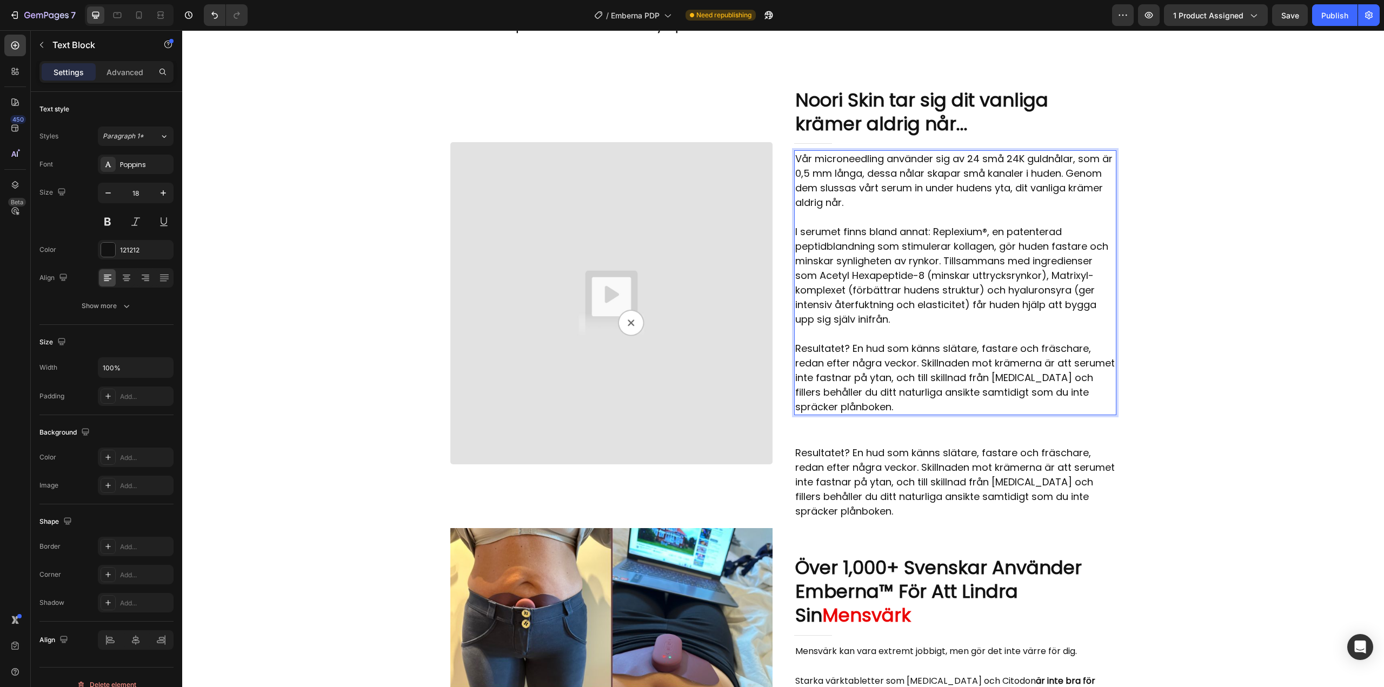
click at [930, 224] on p "I serumet finns bland annat: Replexium®, en patenterad peptidblandning som stim…" at bounding box center [955, 275] width 320 height 102
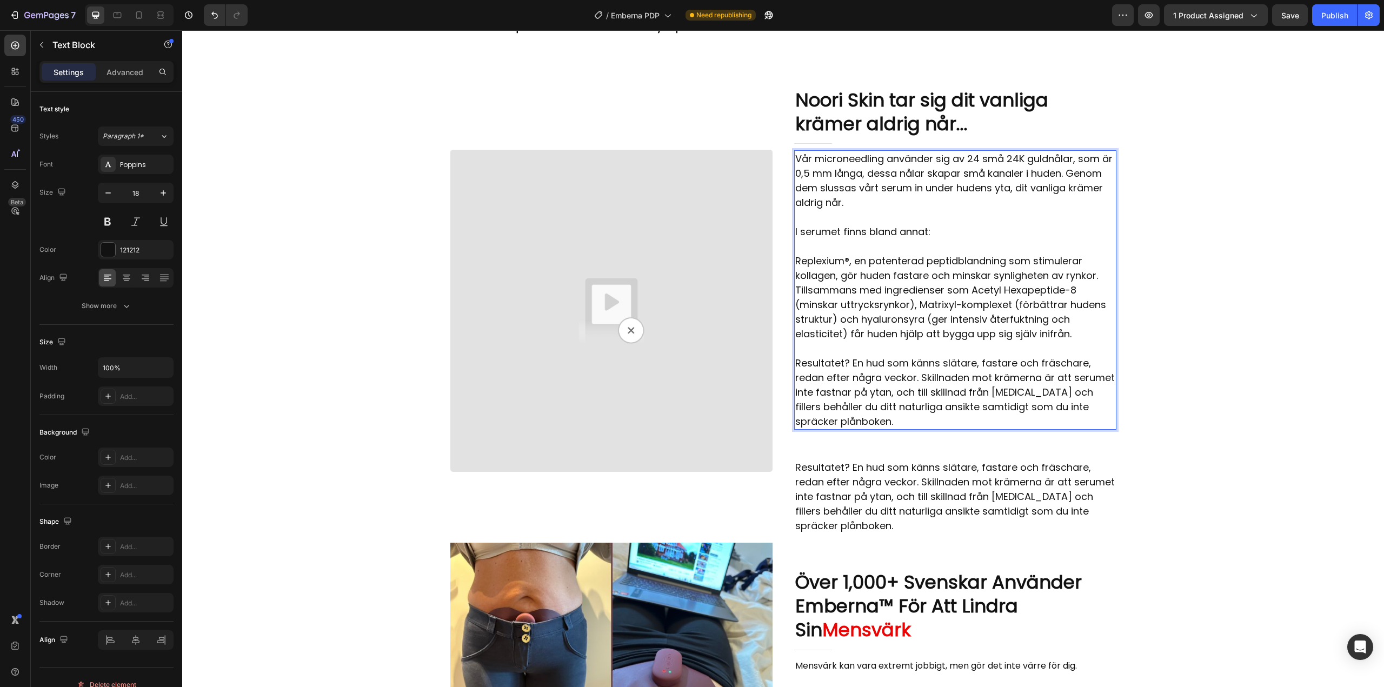
click at [1072, 322] on p "Replexium®, en patenterad peptidblandning som stimulerar kollagen, gör huden fa…" at bounding box center [955, 298] width 320 height 88
click at [1073, 322] on p "Replexium®, en patenterad peptidblandning som stimulerar kollagen, gör huden fa…" at bounding box center [955, 298] width 320 height 88
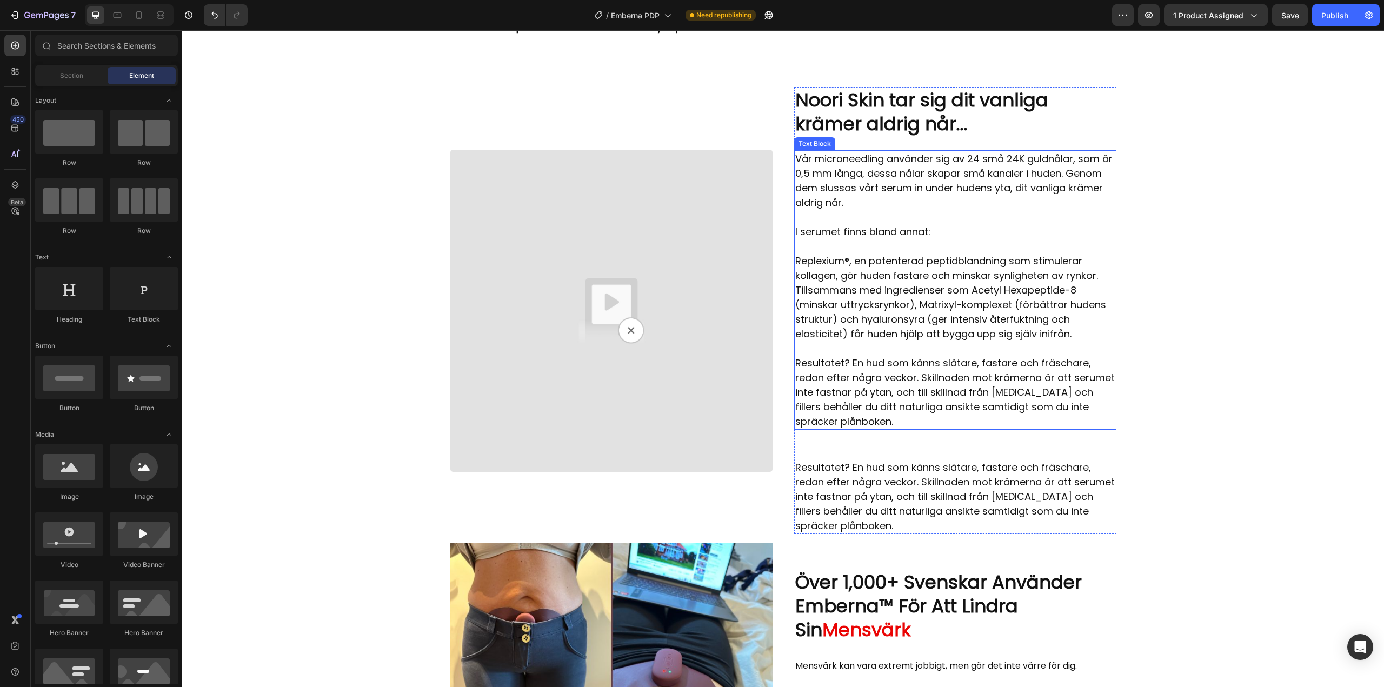
click at [872, 396] on p "Resultatet? En hud som känns slätare, fastare och fräschare, redan efter några …" at bounding box center [955, 392] width 320 height 73
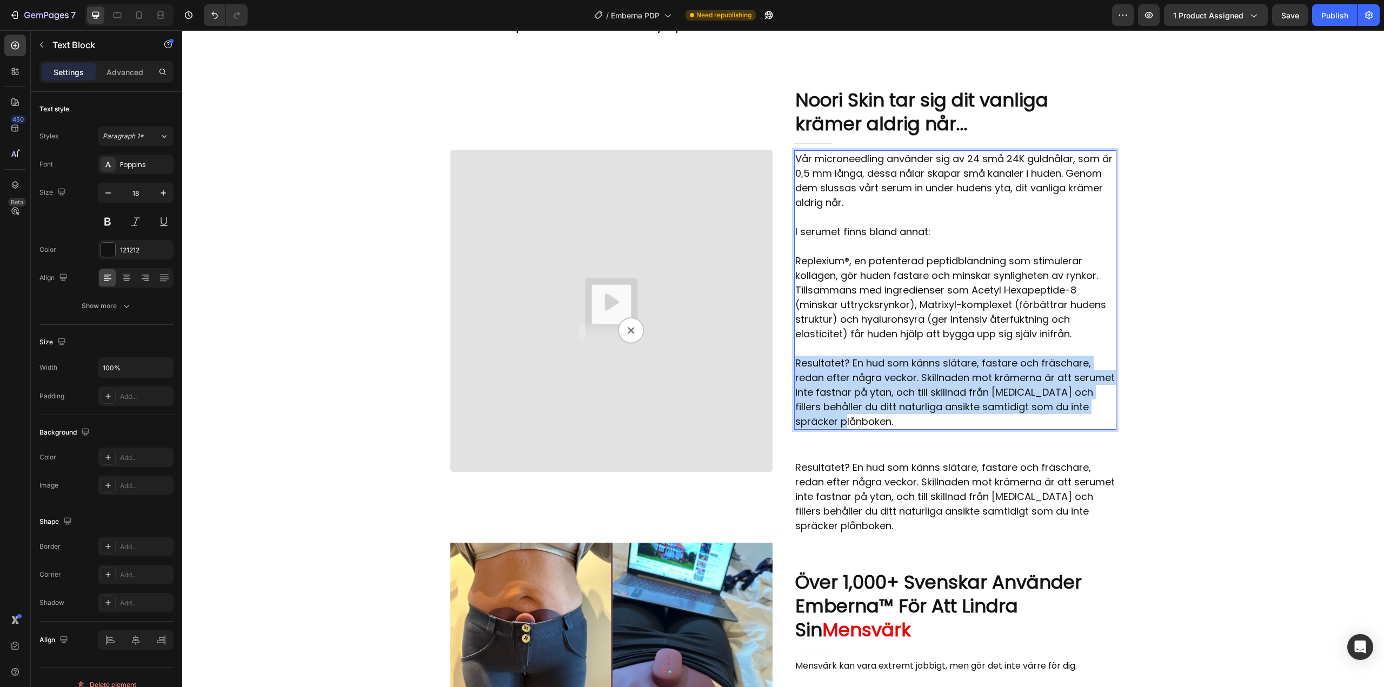
drag, startPoint x: 865, startPoint y: 407, endPoint x: 793, endPoint y: 350, distance: 91.9
click at [795, 356] on p "Resultatet? En hud som känns slätare, fastare och fräschare, redan efter några …" at bounding box center [955, 392] width 320 height 73
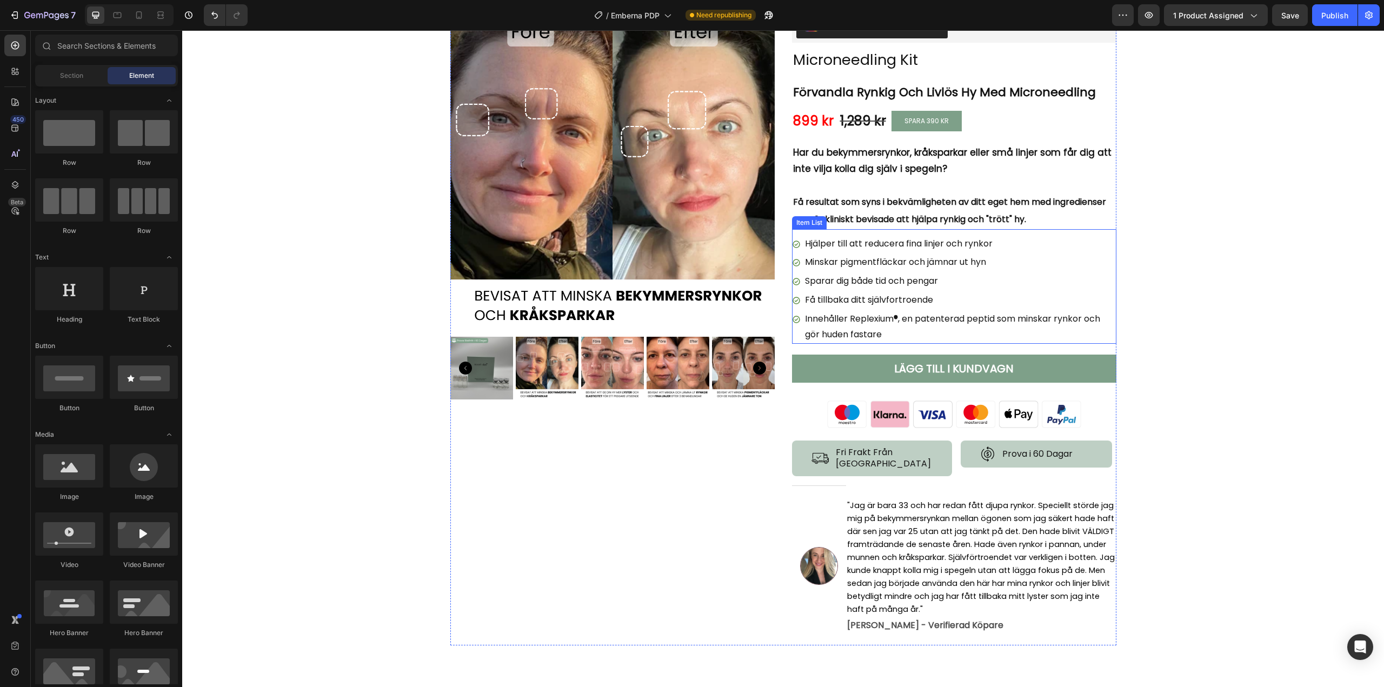
scroll to position [39, 0]
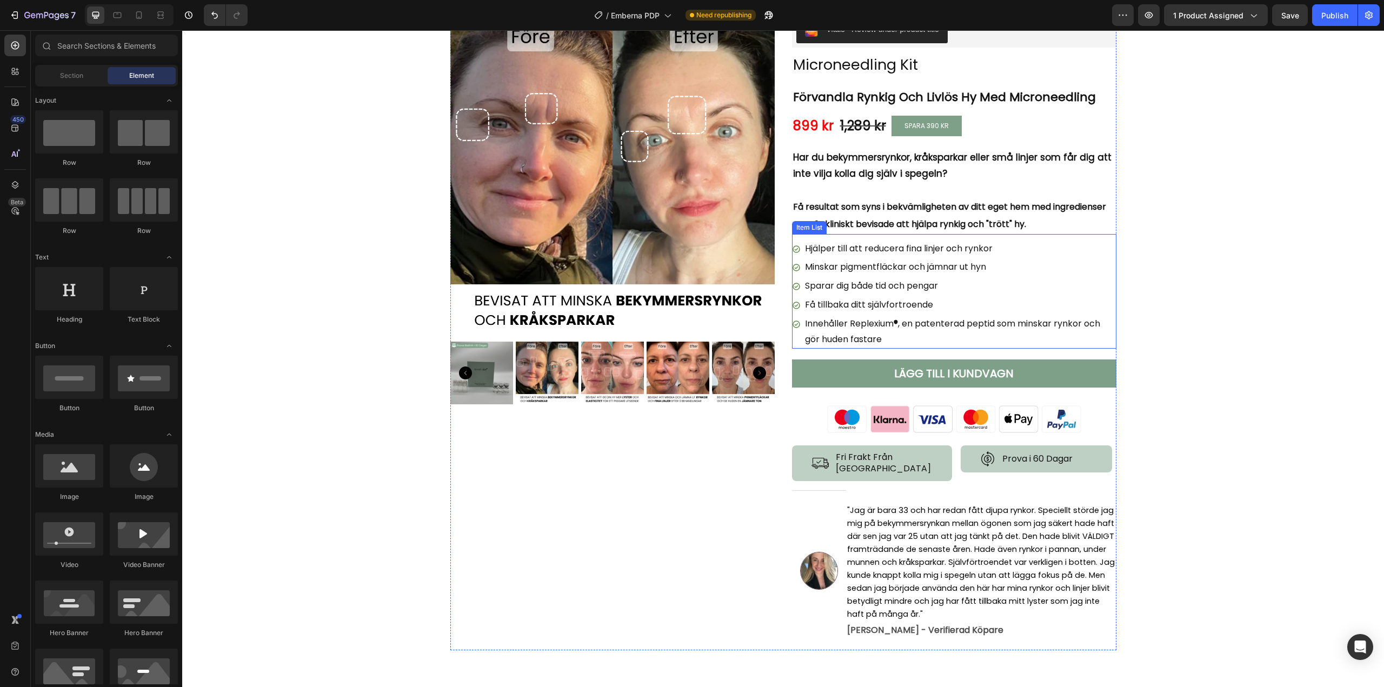
click at [793, 237] on div "Hjälper till att reducera fina linjer och rynkor Minskar pigmentfläckar och jäm…" at bounding box center [954, 291] width 324 height 115
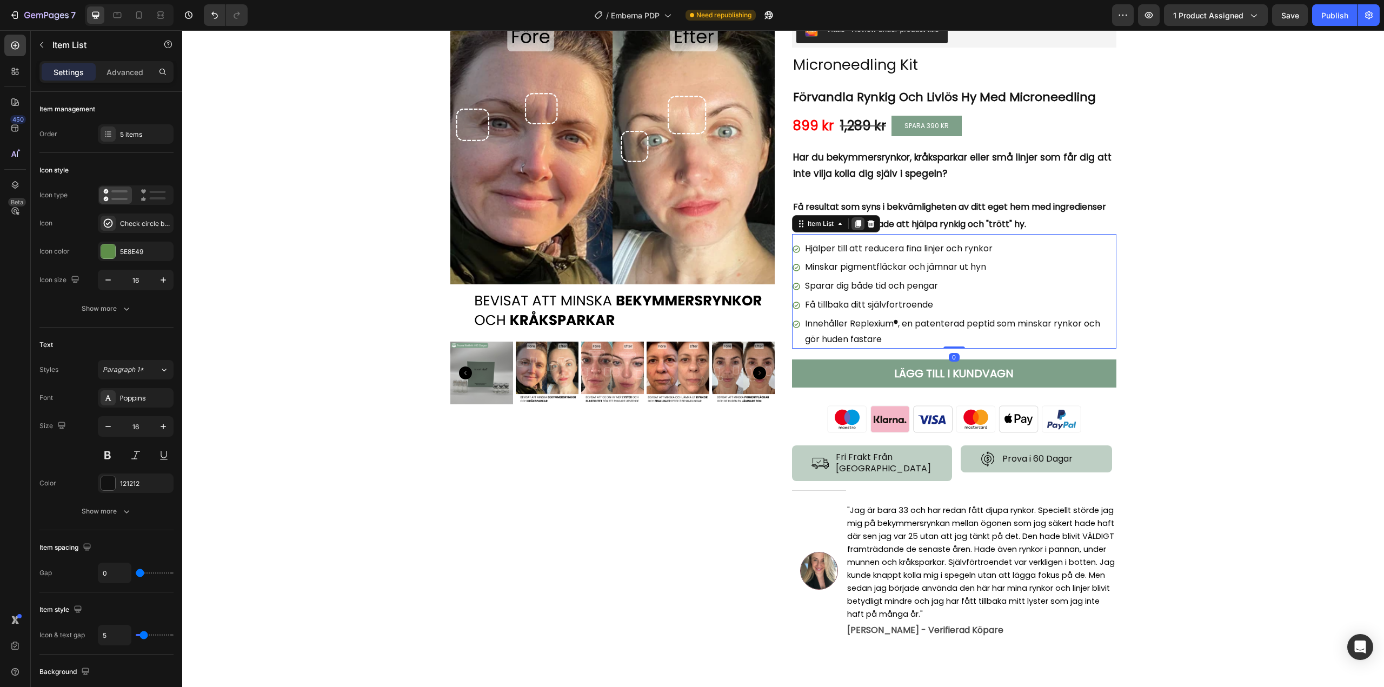
click at [855, 225] on icon at bounding box center [858, 224] width 6 height 8
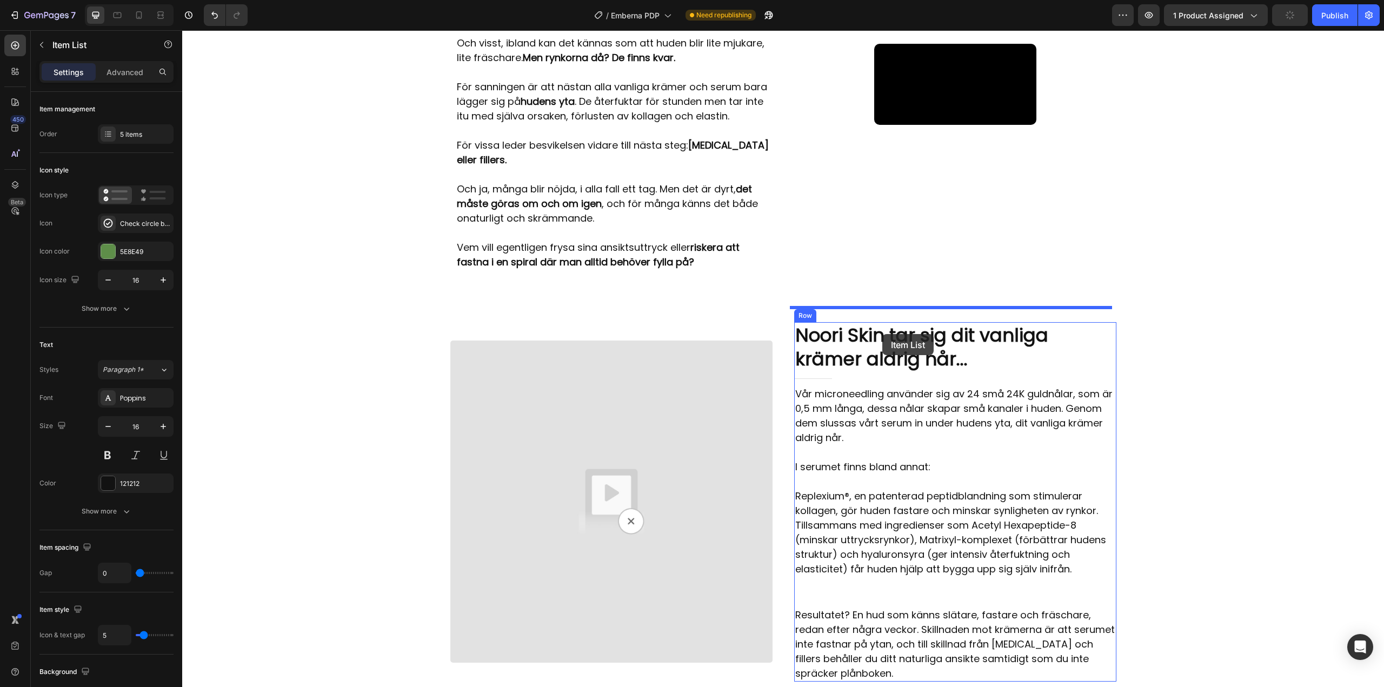
scroll to position [1499, 0]
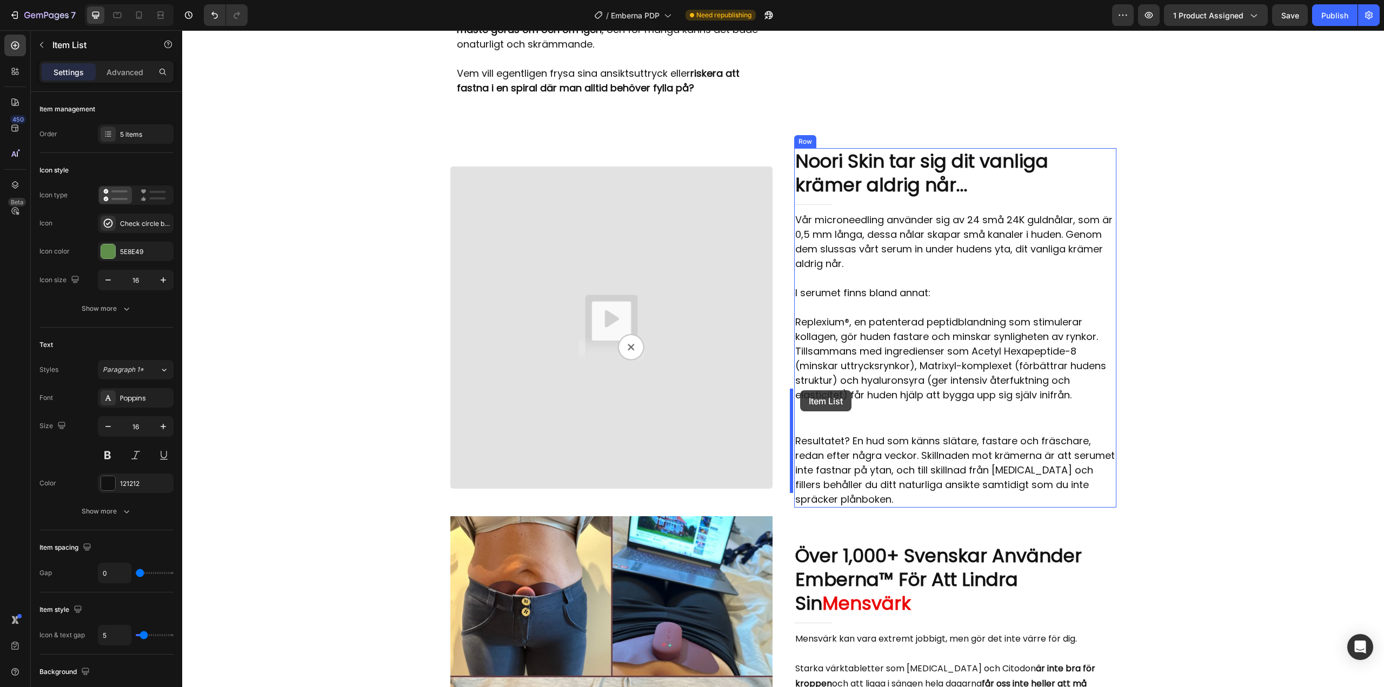
drag, startPoint x: 799, startPoint y: 341, endPoint x: 800, endPoint y: 390, distance: 49.2
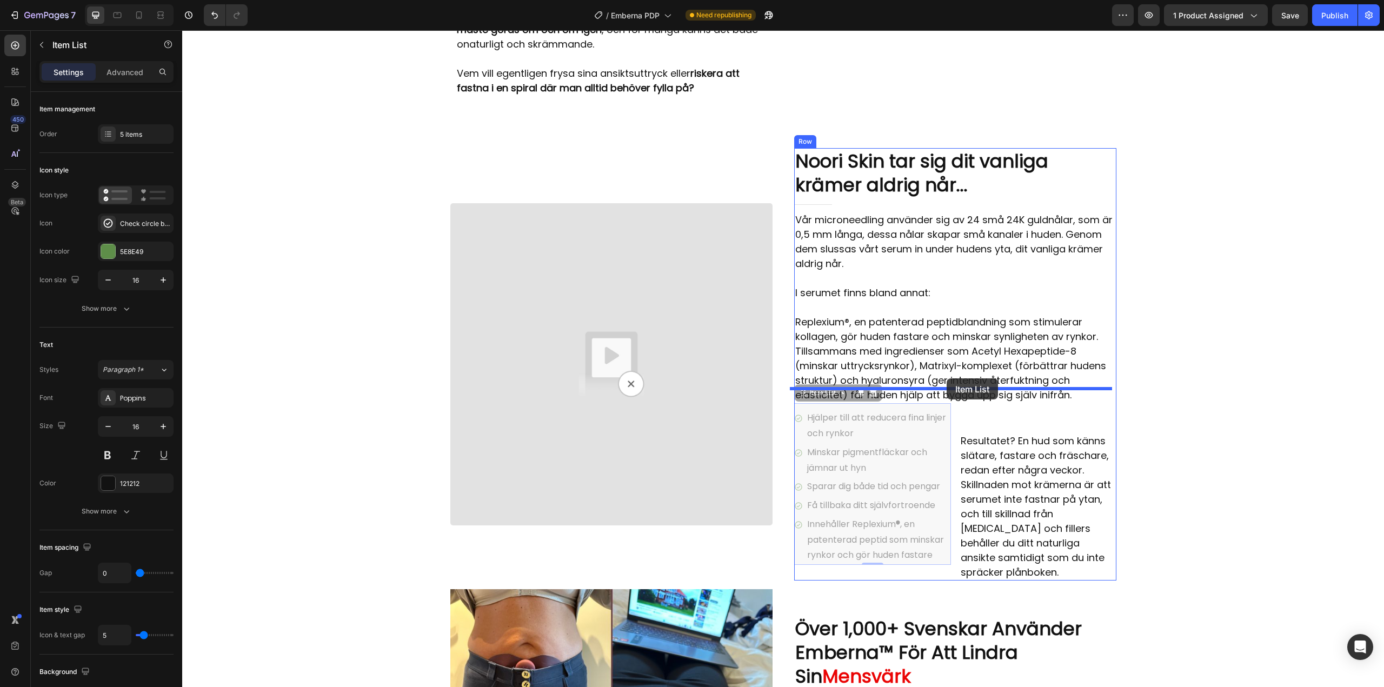
drag, startPoint x: 798, startPoint y: 381, endPoint x: 946, endPoint y: 378, distance: 148.7
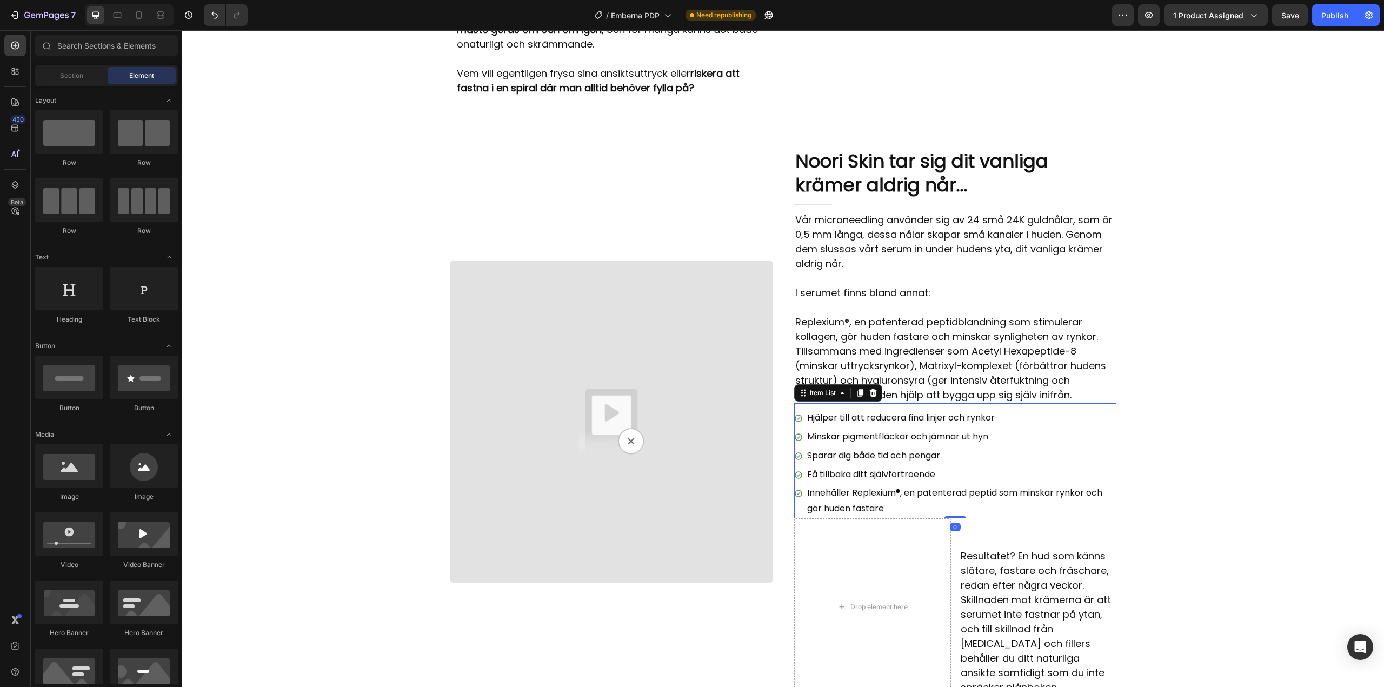
click at [816, 315] on p "Replexium®, en patenterad peptidblandning som stimulerar kollagen, gör huden fa…" at bounding box center [955, 359] width 320 height 88
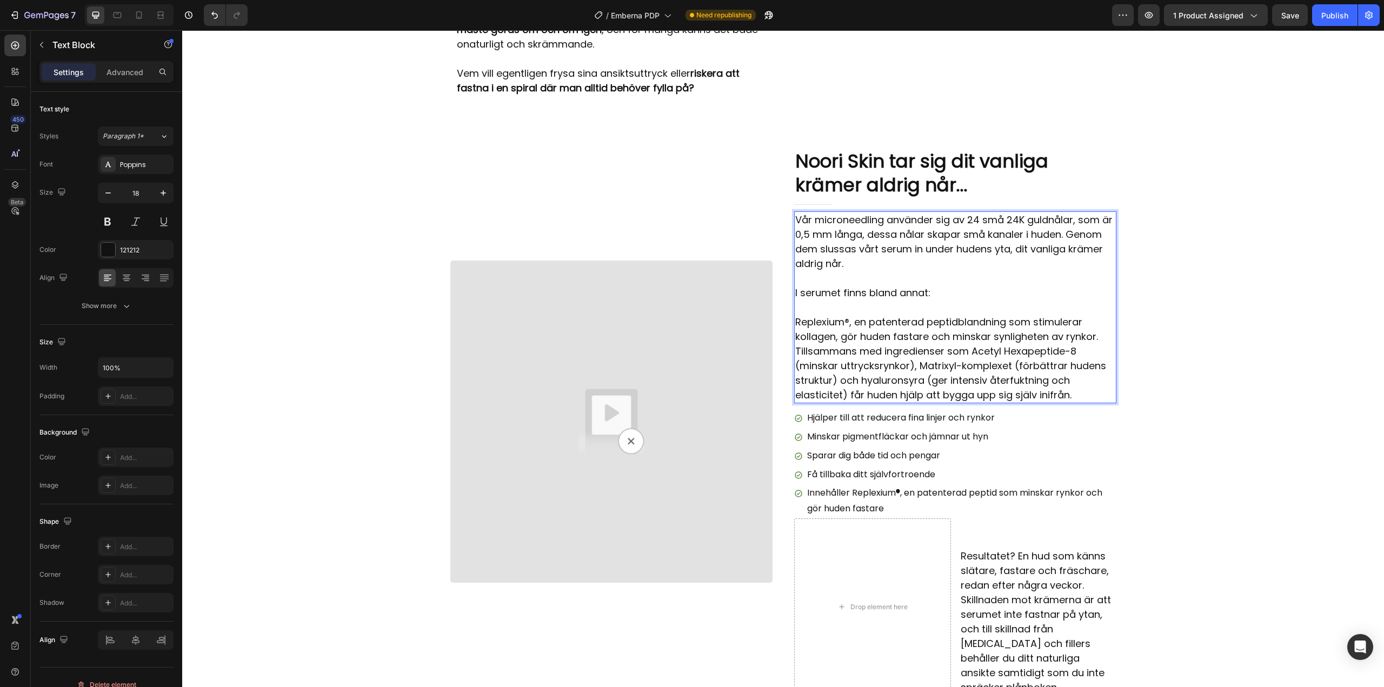
click at [797, 315] on p "Replexium®, en patenterad peptidblandning som stimulerar kollagen, gör huden fa…" at bounding box center [955, 359] width 320 height 88
drag, startPoint x: 793, startPoint y: 305, endPoint x: 1096, endPoint y: 321, distance: 303.1
click at [1096, 321] on p "Replexium®, en patenterad peptidblandning som stimulerar kollagen, gör huden fa…" at bounding box center [955, 359] width 320 height 88
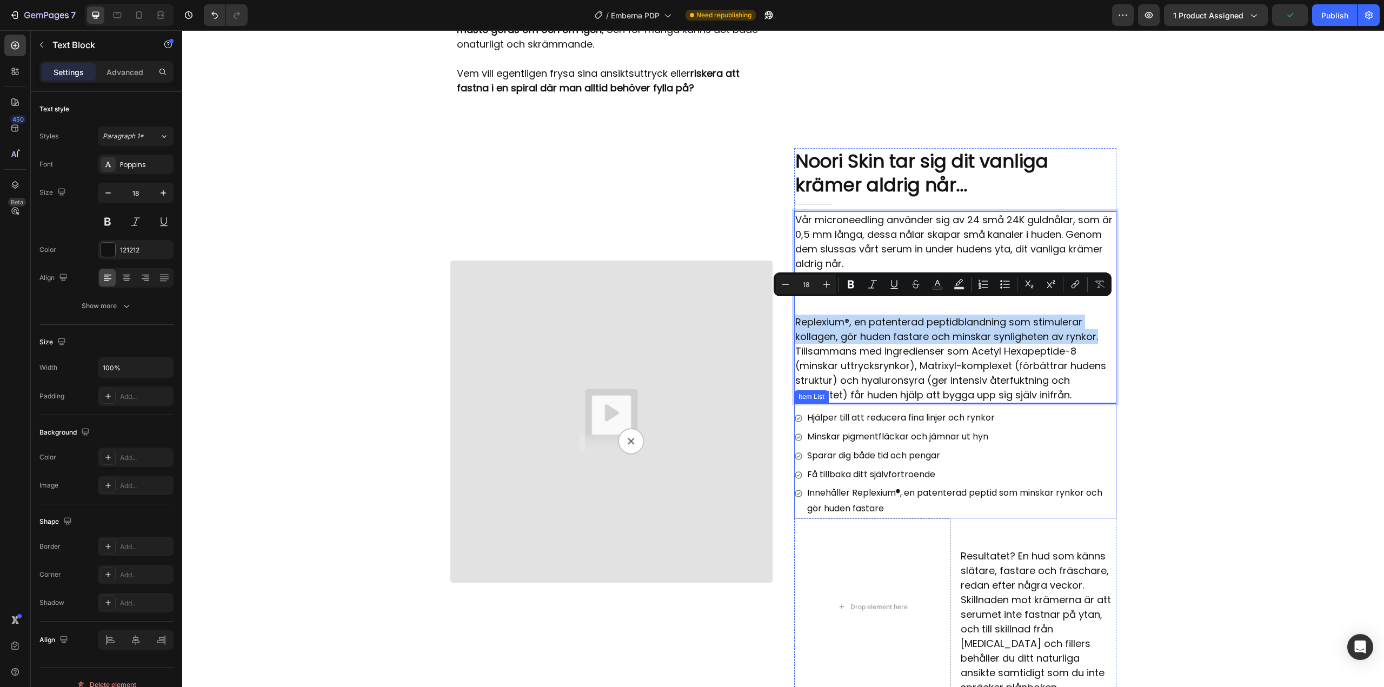
copy p "Replexium®, en patenterad peptidblandning som stimulerar kollagen, gör huden fa…"
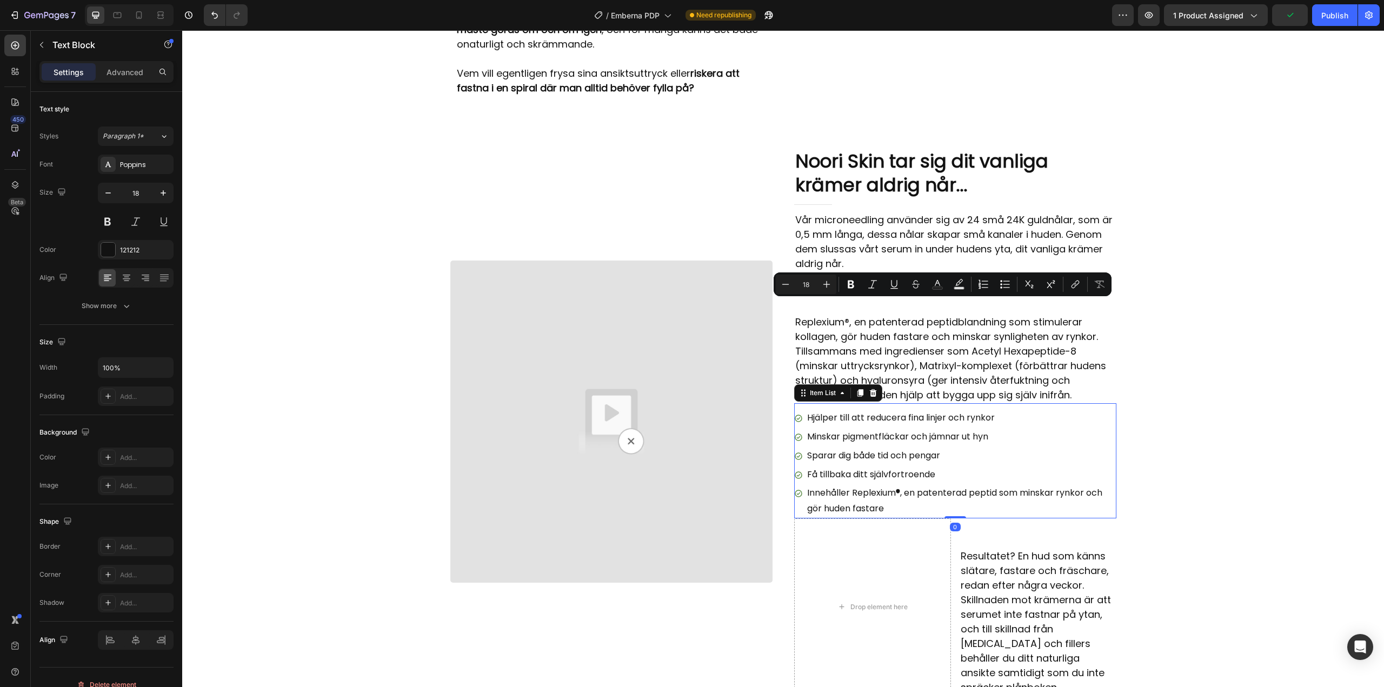
click at [826, 410] on p "Hjälper till att reducera fina linjer och rynkor" at bounding box center [961, 418] width 308 height 16
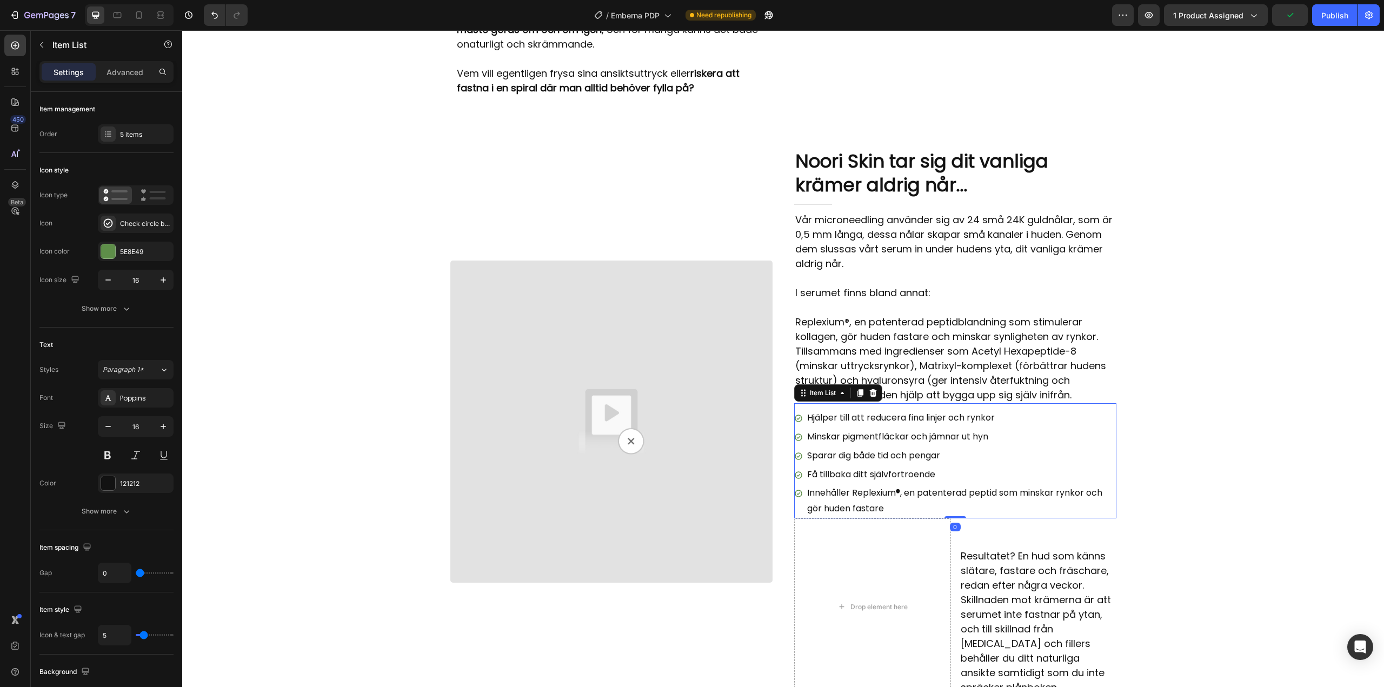
click at [826, 410] on p "Hjälper till att reducera fina linjer och rynkor" at bounding box center [961, 418] width 308 height 16
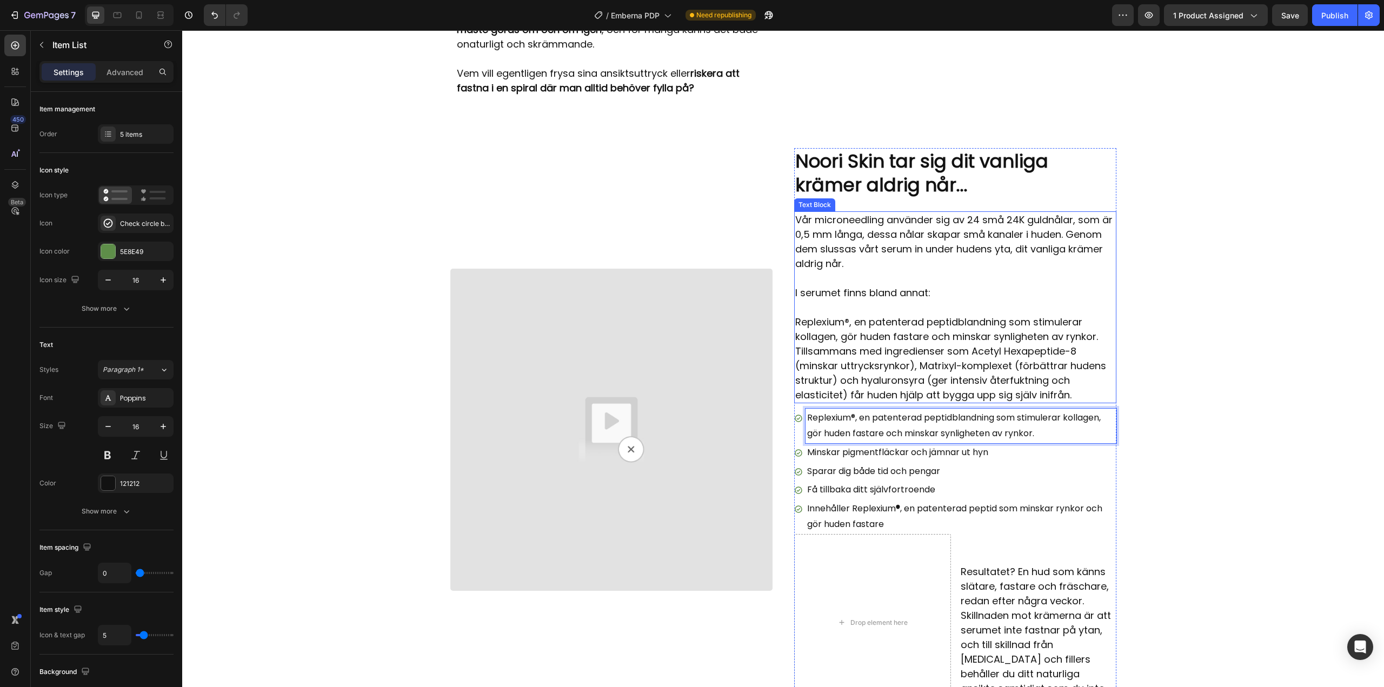
click at [948, 338] on p "Replexium®, en patenterad peptidblandning som stimulerar kollagen, gör huden fa…" at bounding box center [955, 359] width 320 height 88
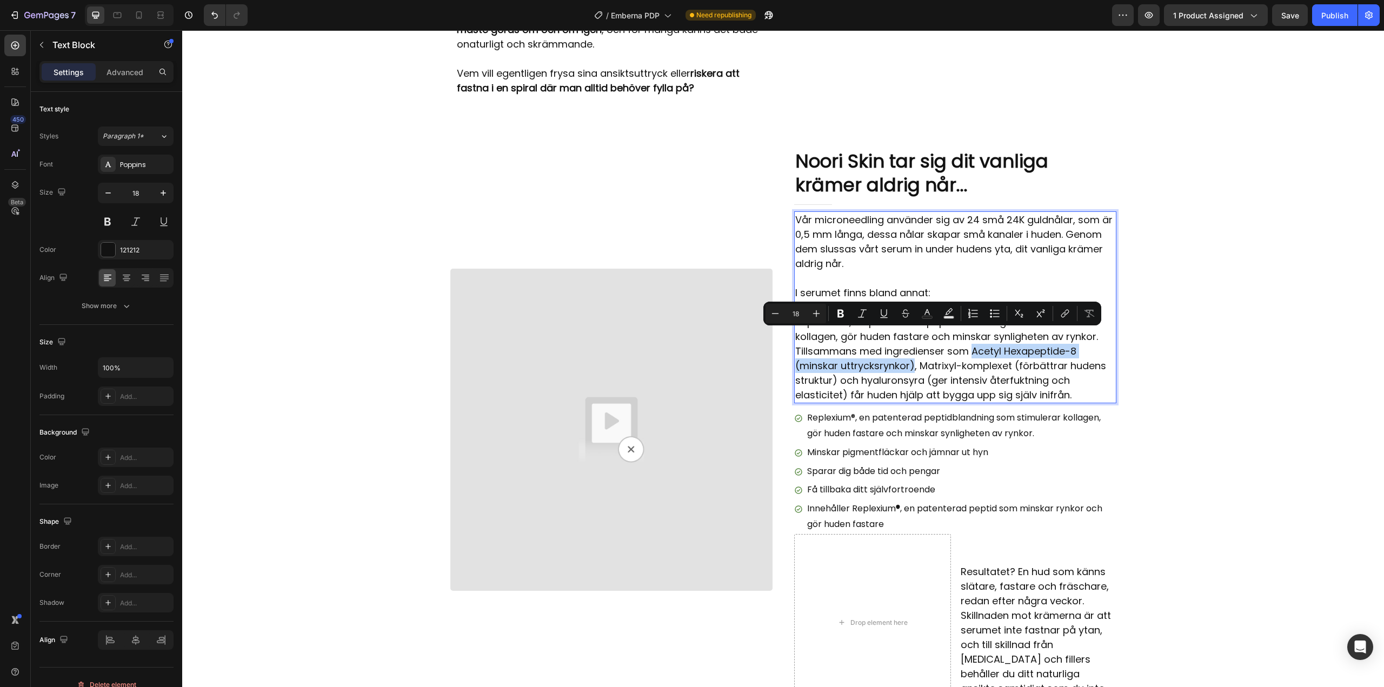
drag, startPoint x: 970, startPoint y: 336, endPoint x: 908, endPoint y: 349, distance: 62.9
click at [908, 349] on p "Replexium®, en patenterad peptidblandning som stimulerar kollagen, gör huden fa…" at bounding box center [955, 359] width 320 height 88
copy p "Acetyl Hexapeptide-8 (minskar uttrycksrynkor)"
click at [843, 445] on p "Minskar pigmentfläckar och jämnar ut hyn" at bounding box center [961, 453] width 308 height 16
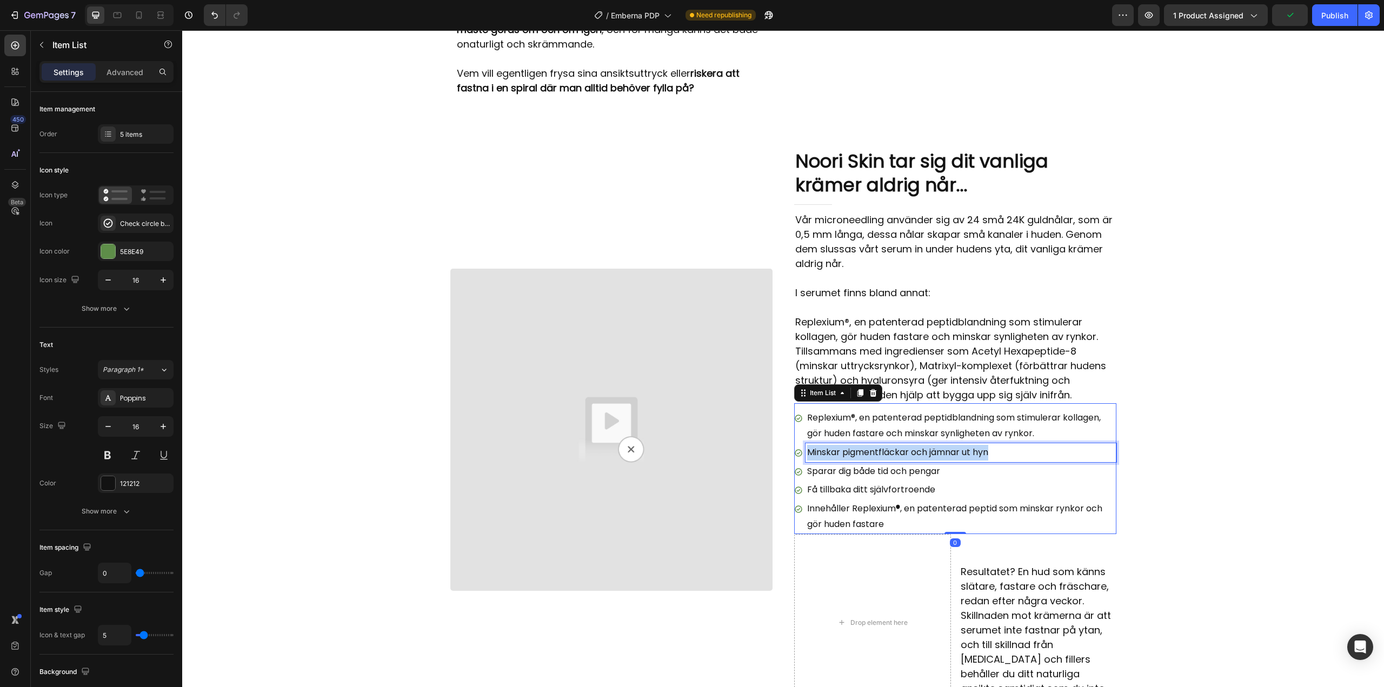
click at [843, 445] on p "Minskar pigmentfläckar och jämnar ut hyn" at bounding box center [961, 453] width 308 height 16
click at [901, 445] on p "Acetyl Hexapeptide-8 (minskar uttrycksrynkor)" at bounding box center [961, 453] width 308 height 16
click at [1005, 445] on p "Acetyl Hexapeptide-8 minskar uttrycksrynkor)" at bounding box center [961, 453] width 308 height 16
click at [898, 445] on p "Acetyl Hexapeptide-8 minskar uttrycksrynkor" at bounding box center [961, 453] width 308 height 16
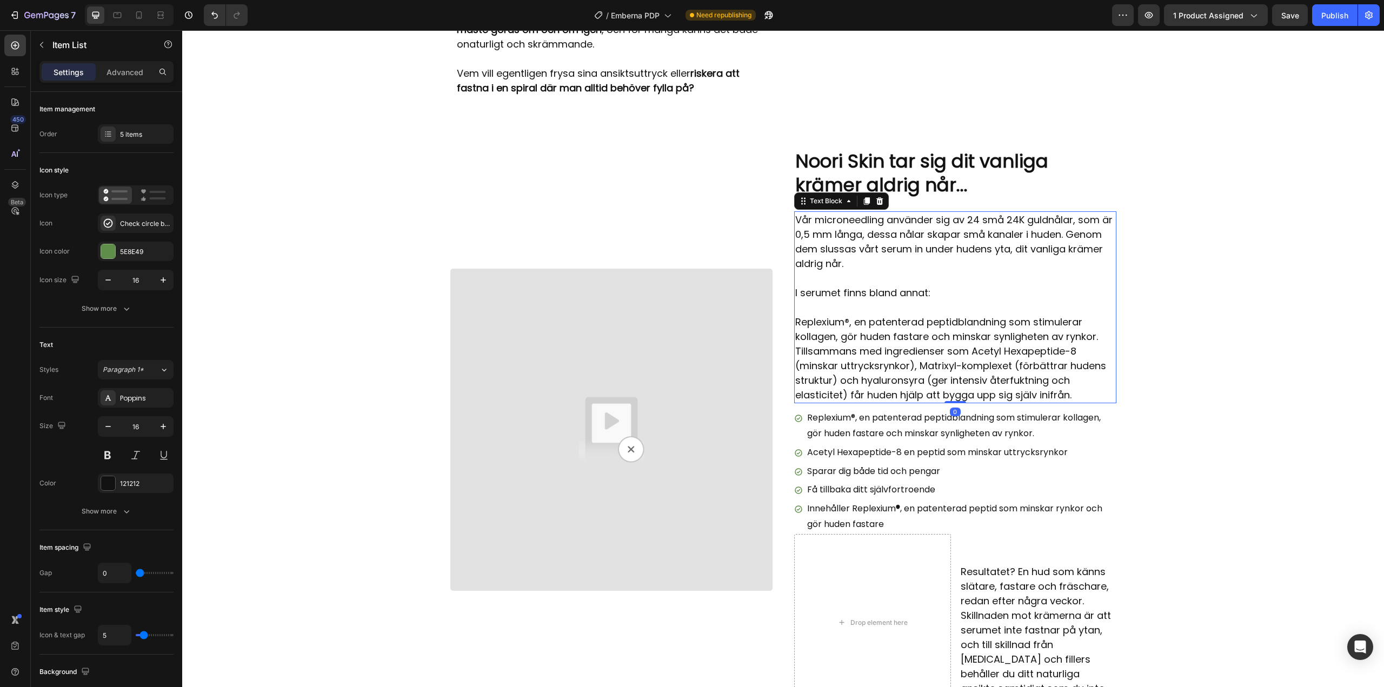
click at [929, 356] on p "Replexium®, en patenterad peptidblandning som stimulerar kollagen, gör huden fa…" at bounding box center [955, 359] width 320 height 88
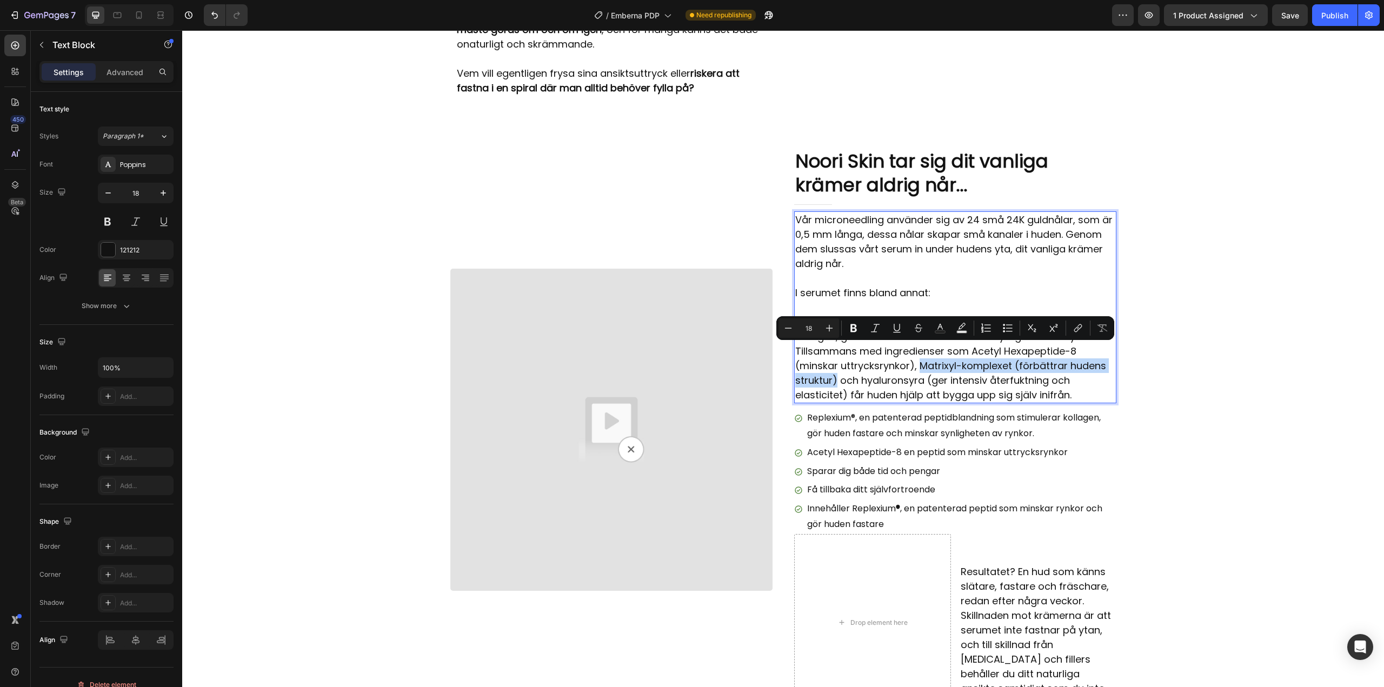
drag, startPoint x: 915, startPoint y: 351, endPoint x: 831, endPoint y: 366, distance: 85.0
click at [831, 366] on p "Replexium®, en patenterad peptidblandning som stimulerar kollagen, gör huden fa…" at bounding box center [955, 359] width 320 height 88
copy p "Matrixyl-komplexet (förbättrar hudens struktur)"
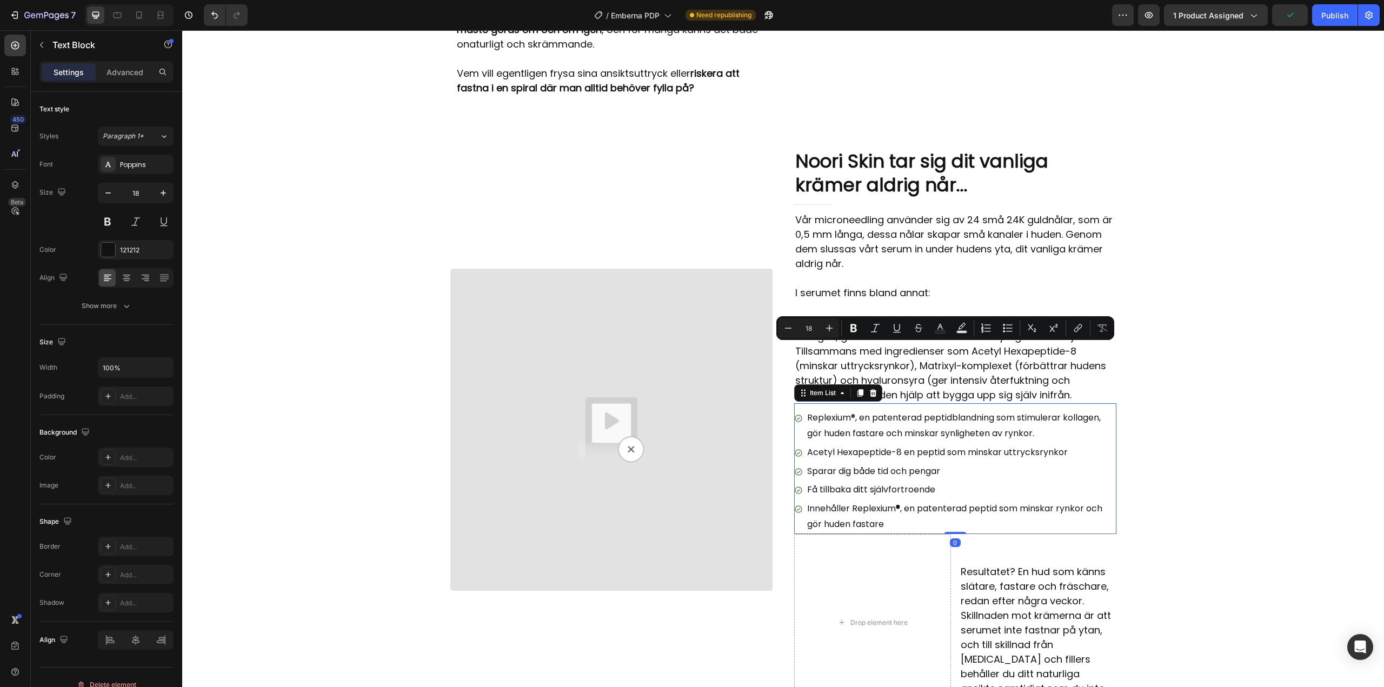
click at [859, 464] on p "Sparar dig både tid och pengar" at bounding box center [961, 472] width 308 height 16
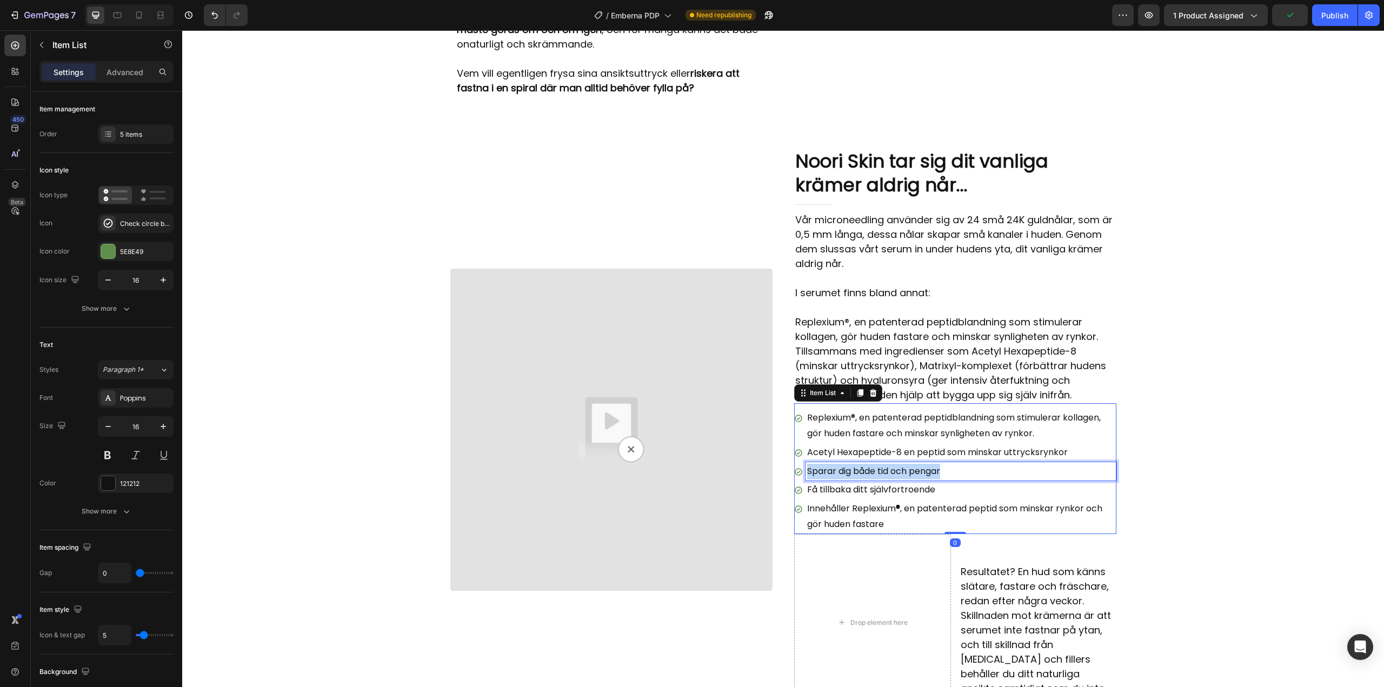
click at [859, 464] on p "Sparar dig både tid och pengar" at bounding box center [961, 472] width 308 height 16
click at [892, 464] on p "Matrixyl-komplexet (förbättrar hudens struktur)" at bounding box center [961, 472] width 308 height 16
click at [930, 376] on p "Replexium®, en patenterad peptidblandning som stimulerar kollagen, gör huden fa…" at bounding box center [955, 359] width 320 height 88
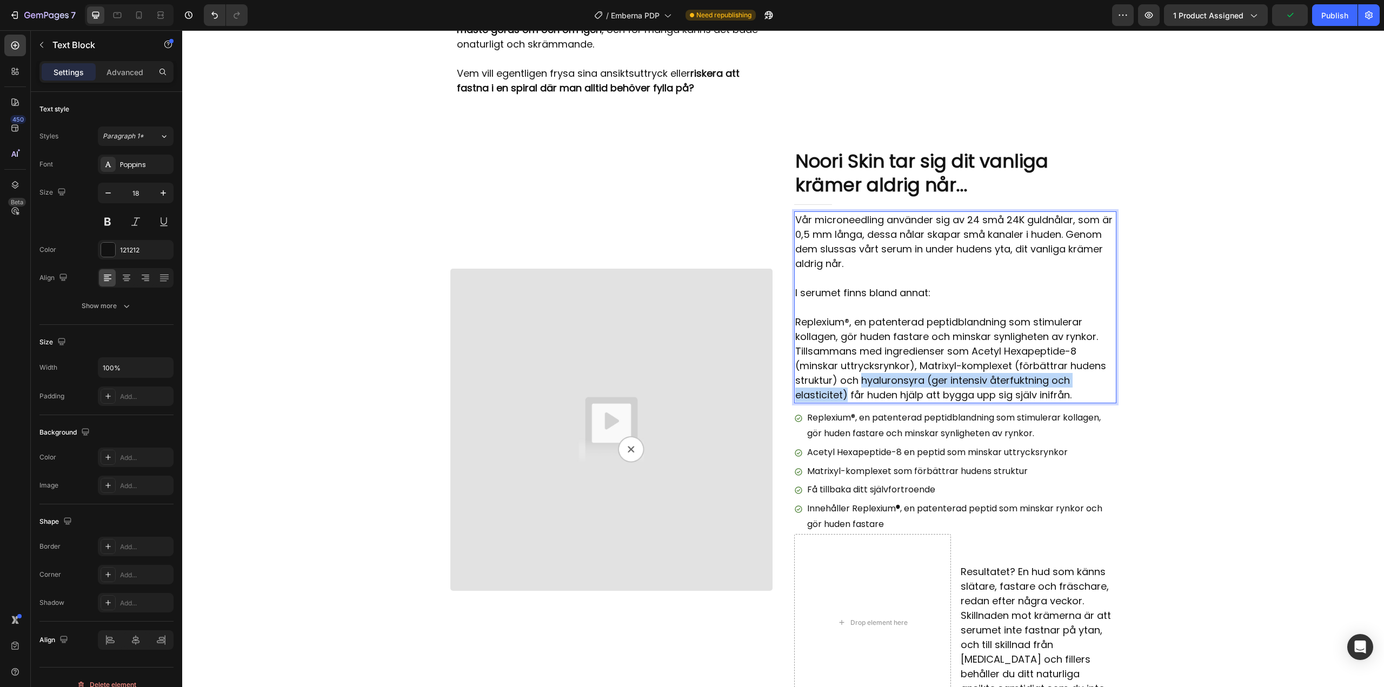
drag, startPoint x: 857, startPoint y: 365, endPoint x: 841, endPoint y: 377, distance: 19.7
click at [841, 377] on p "Replexium®, en patenterad peptidblandning som stimulerar kollagen, gör huden fa…" at bounding box center [955, 359] width 320 height 88
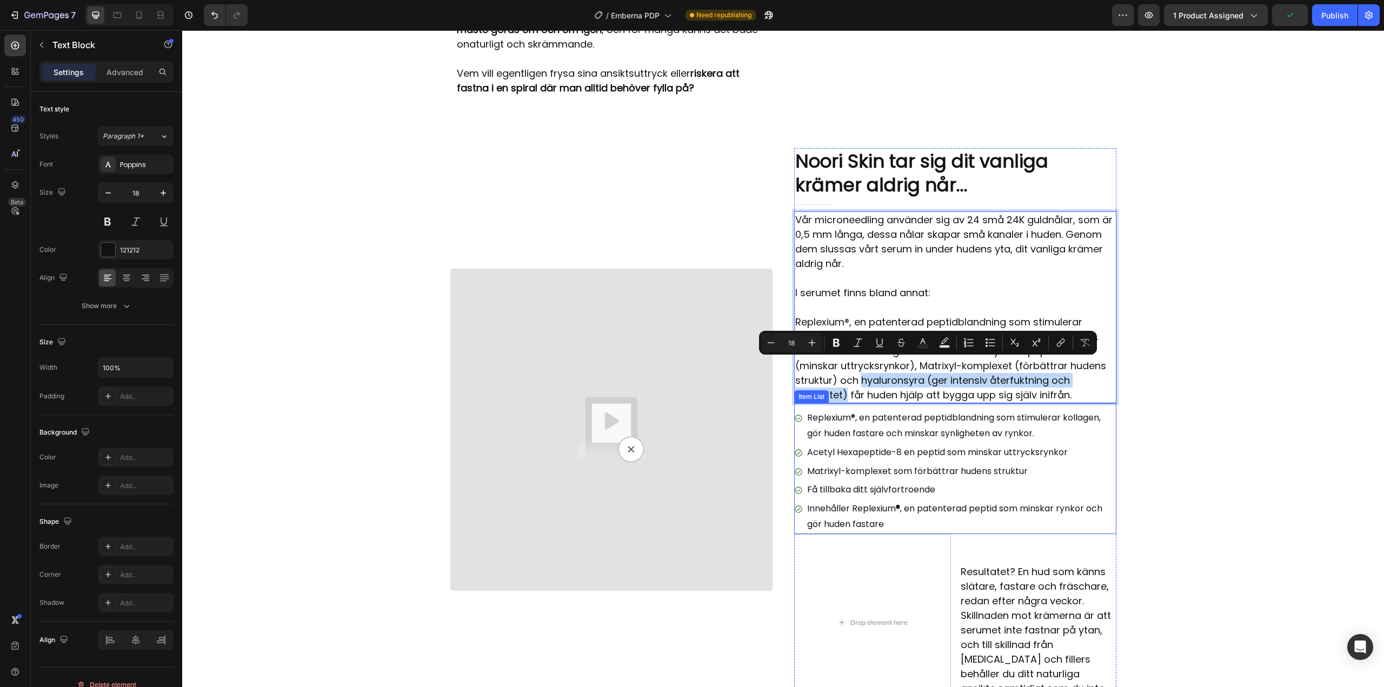
copy p "hyaluronsyra (ger intensiv återfuktning och elasticitet)"
click at [839, 482] on p "Få tillbaka ditt självfortroende" at bounding box center [961, 490] width 308 height 16
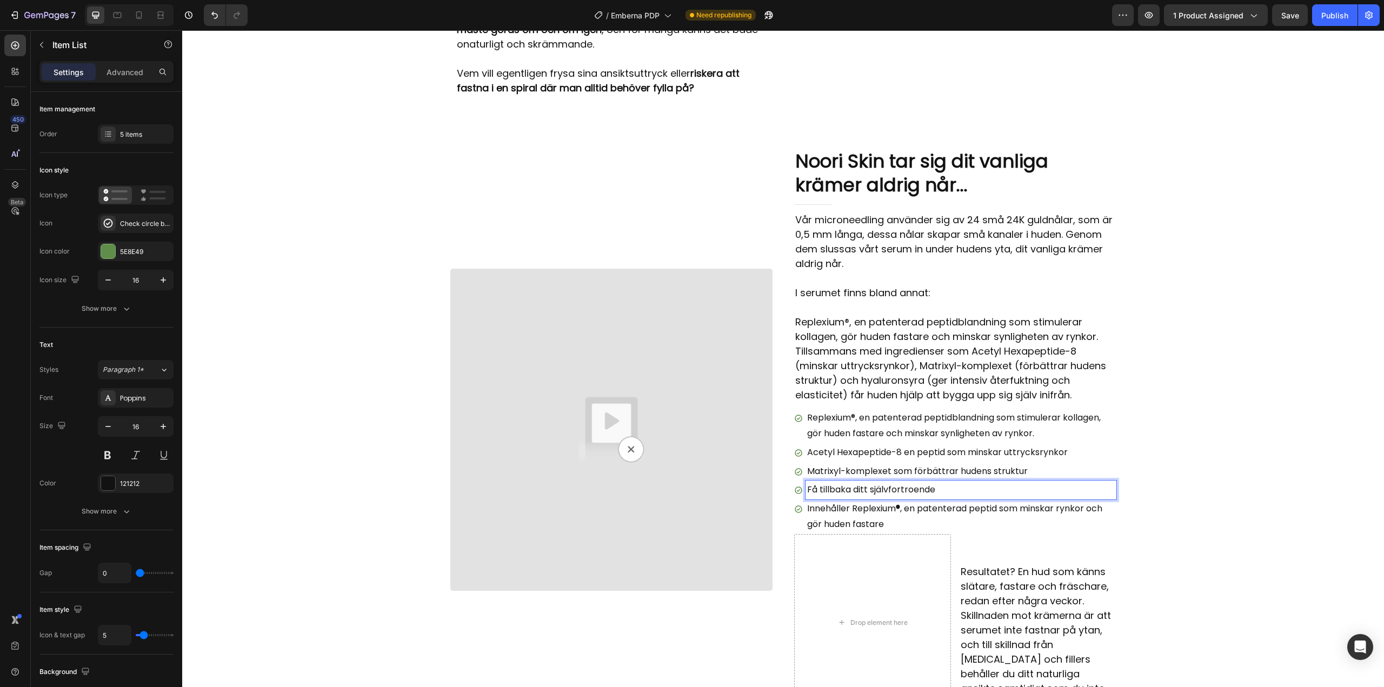
click at [839, 482] on p "Få tillbaka ditt självfortroende" at bounding box center [961, 490] width 308 height 16
click at [807, 482] on p "hyaluronsyra (ger intensiv återfuktning och elasticitet)" at bounding box center [961, 490] width 308 height 16
drag, startPoint x: 868, startPoint y: 472, endPoint x: 861, endPoint y: 471, distance: 7.0
click at [861, 482] on p "Hyaluronsyra (ger intensiv återfuktning och elasticitet)" at bounding box center [961, 490] width 308 height 16
click at [898, 482] on p "Hyaluronsyra som ger intensiv återfuktning och elasticitet)" at bounding box center [961, 490] width 308 height 16
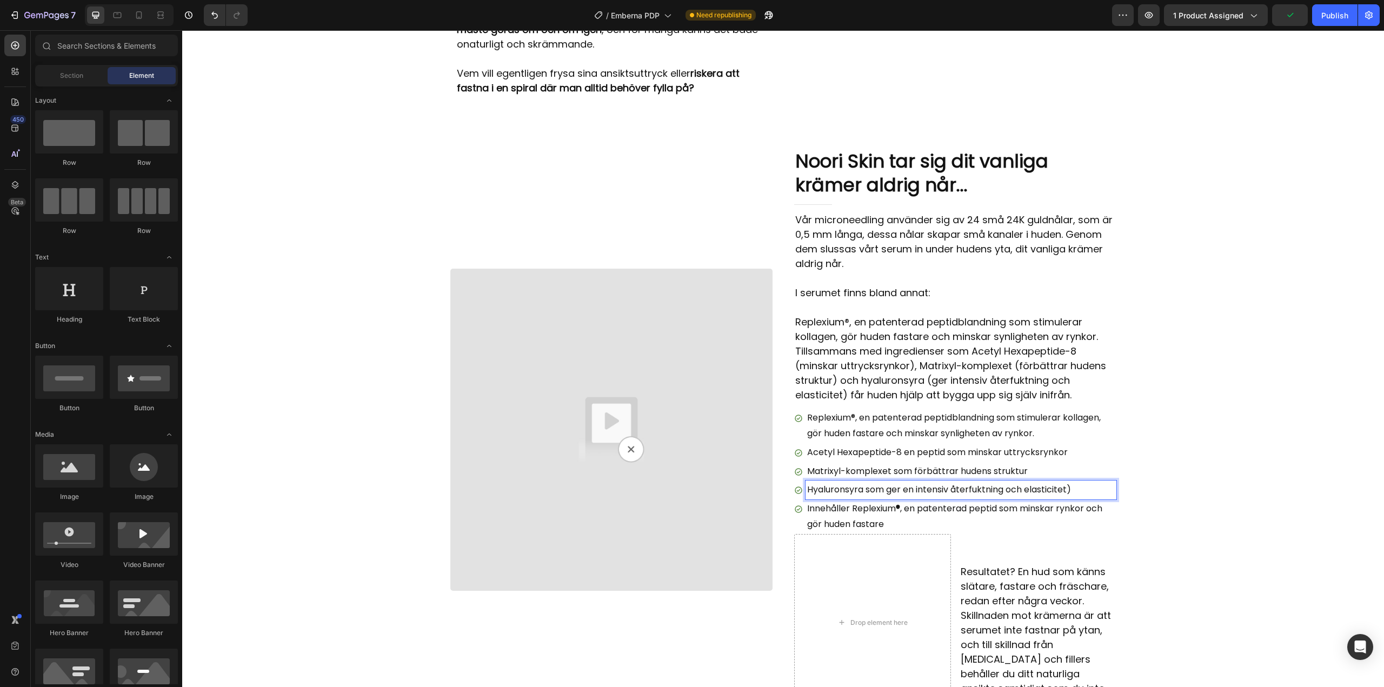
click at [799, 403] on div "Replexium®, en patenterad peptidblandning som stimulerar kollagen, gör huden fa…" at bounding box center [955, 468] width 322 height 131
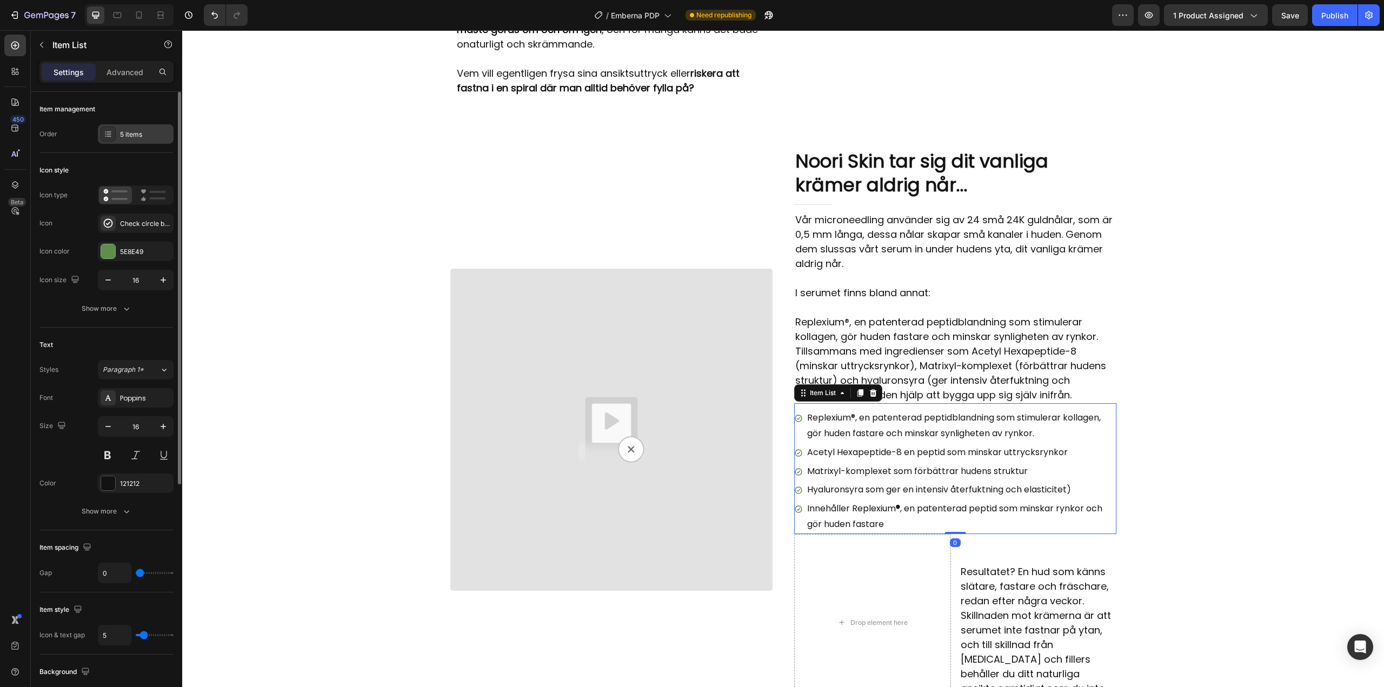
click at [148, 141] on div "5 items" at bounding box center [136, 133] width 76 height 19
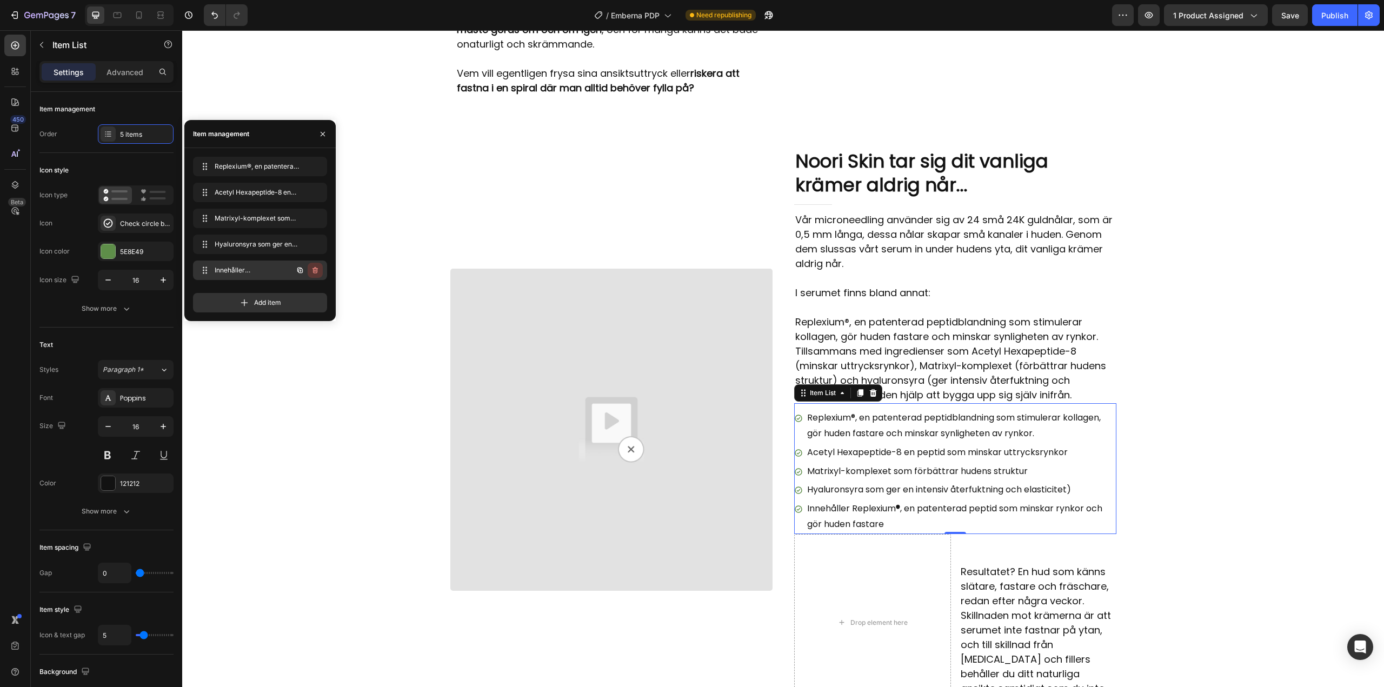
click at [317, 267] on icon "button" at bounding box center [315, 270] width 9 height 9
click at [307, 271] on div "Delete" at bounding box center [308, 270] width 20 height 10
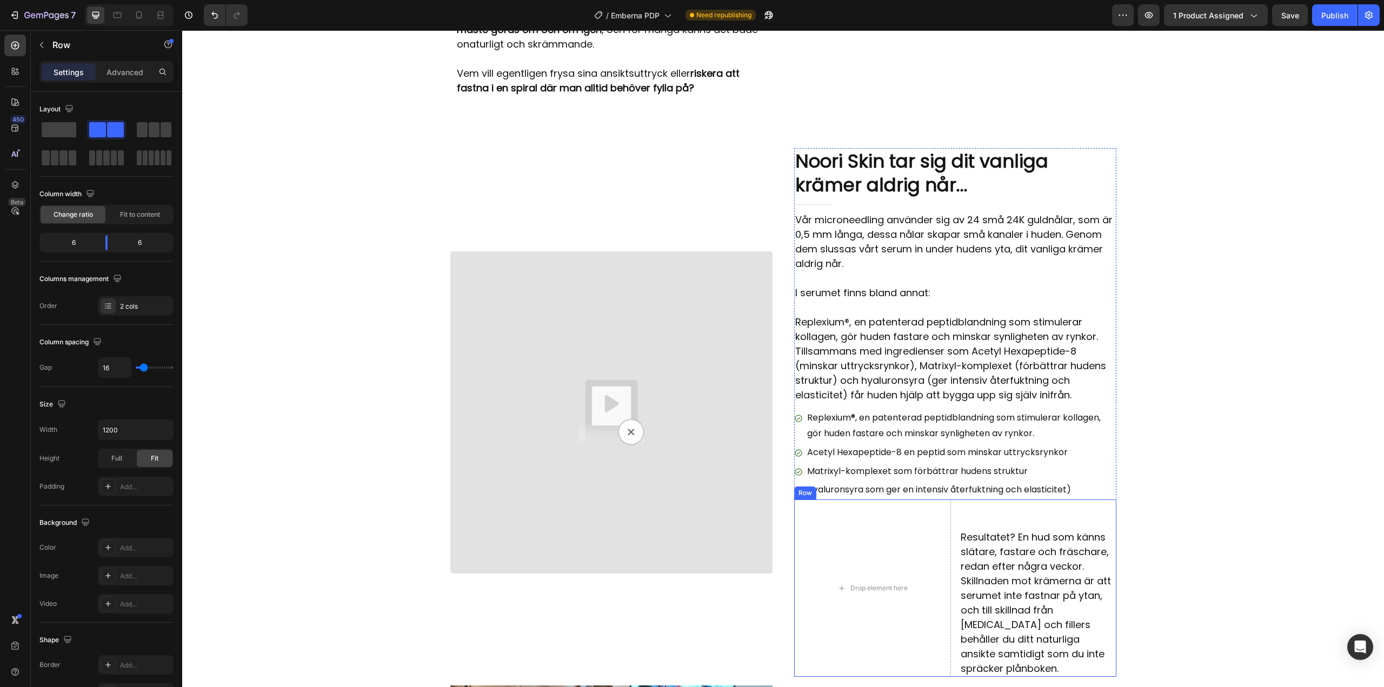
click at [947, 499] on div "Drop element here Resultatet? En hud som känns slätare, fastare och fräschare, …" at bounding box center [955, 587] width 322 height 177
click at [138, 313] on div "2 cols" at bounding box center [136, 305] width 76 height 19
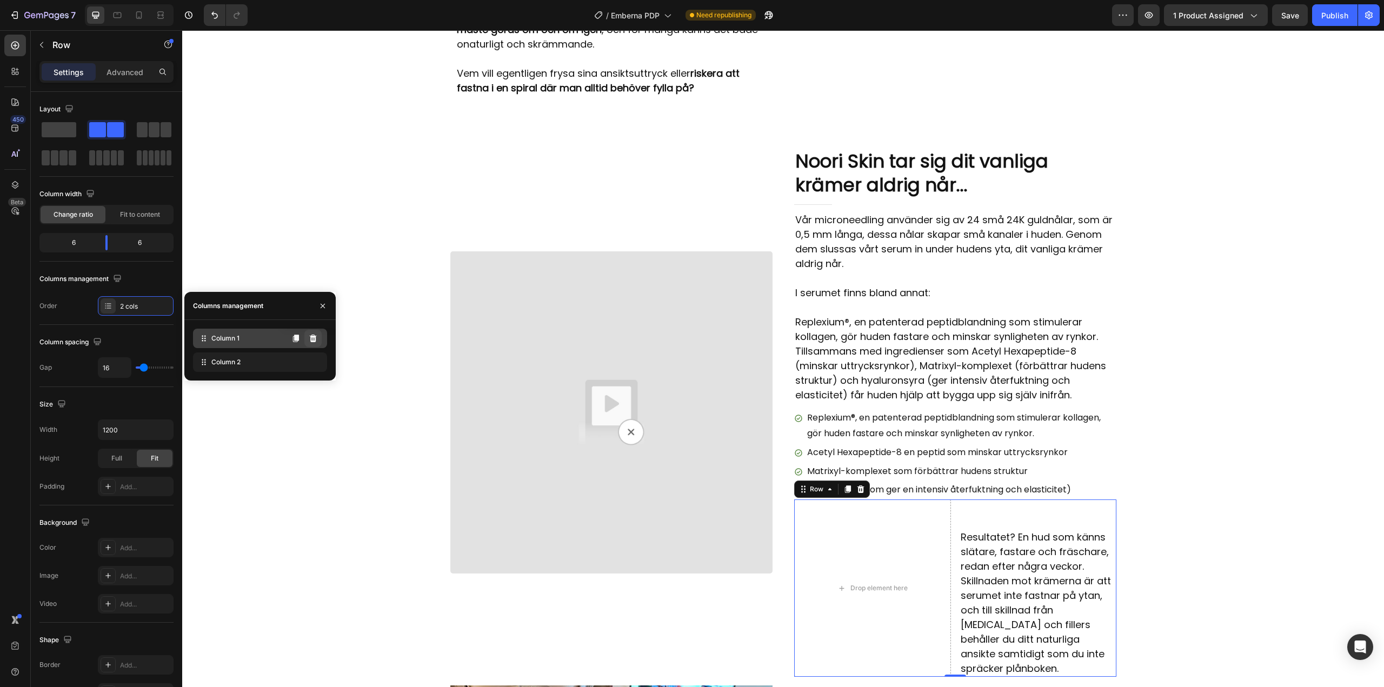
click at [317, 337] on button at bounding box center [312, 338] width 17 height 17
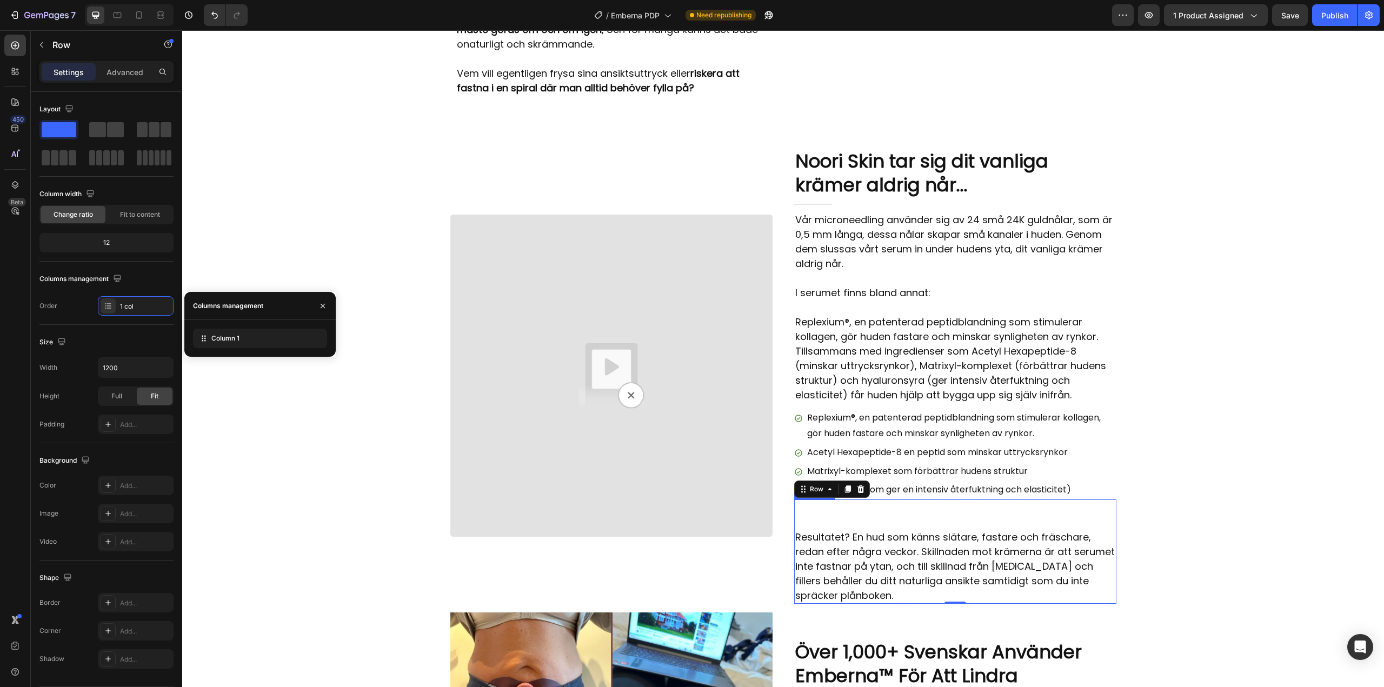
click at [849, 515] on p at bounding box center [955, 522] width 320 height 15
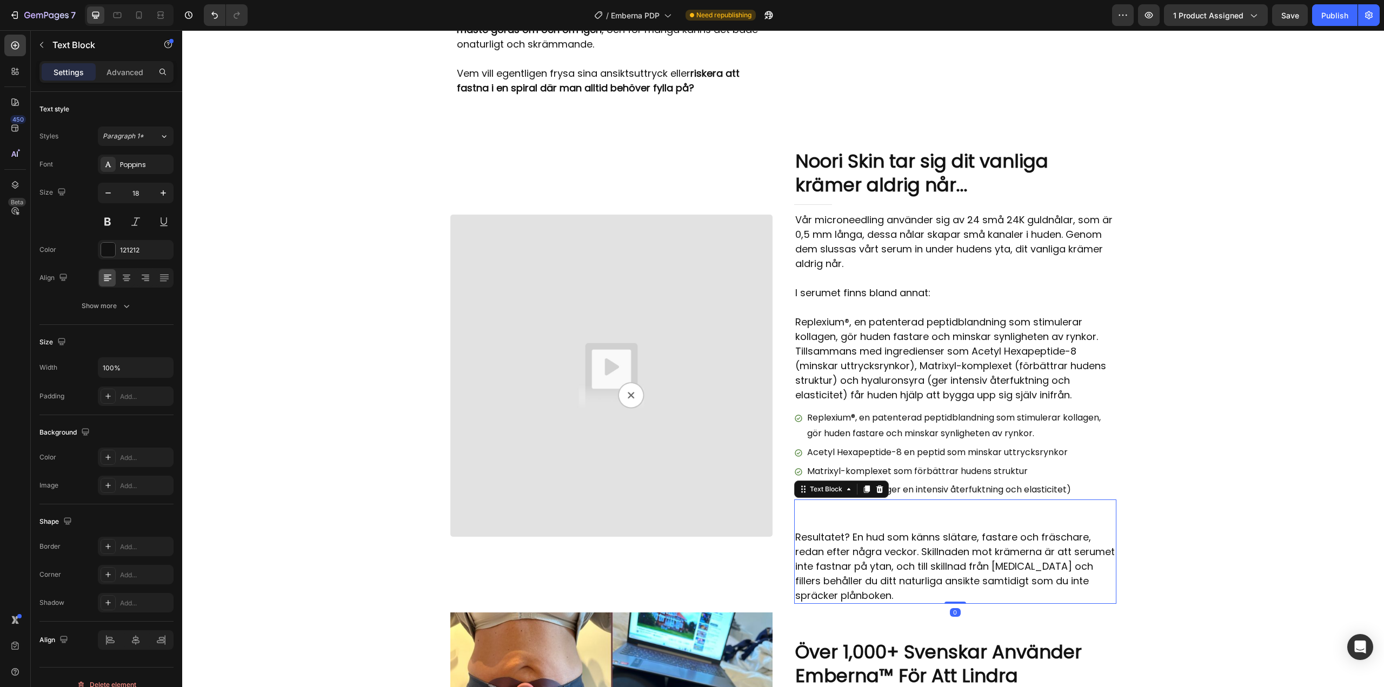
click at [811, 515] on p at bounding box center [955, 522] width 320 height 15
click at [795, 530] on p "Resultatet? En hud som känns slätare, fastare och fräschare, redan efter några …" at bounding box center [955, 566] width 320 height 73
click at [982, 375] on p "Replexium®, en patenterad peptidblandning som stimulerar kollagen, gör huden fa…" at bounding box center [955, 359] width 320 height 88
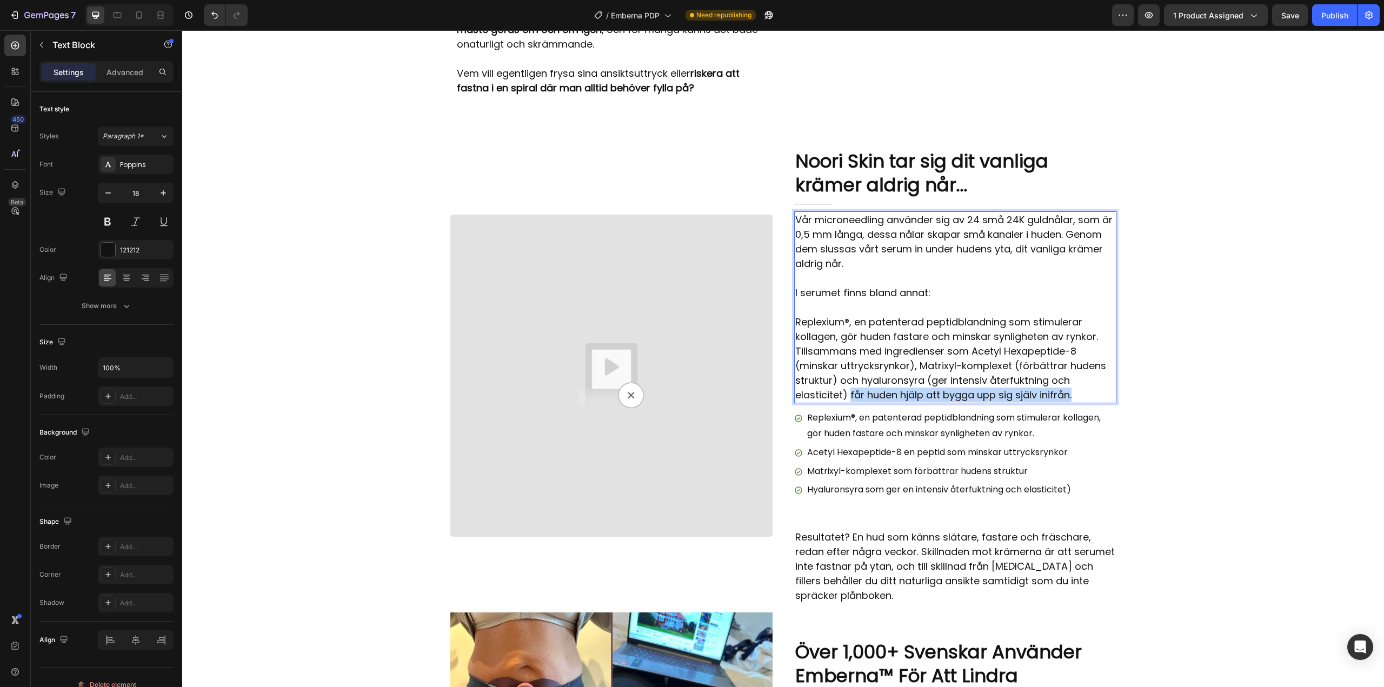
drag, startPoint x: 846, startPoint y: 380, endPoint x: 1068, endPoint y: 381, distance: 221.1
click at [1068, 381] on p "Replexium®, en patenterad peptidblandning som stimulerar kollagen, gör huden fa…" at bounding box center [955, 359] width 320 height 88
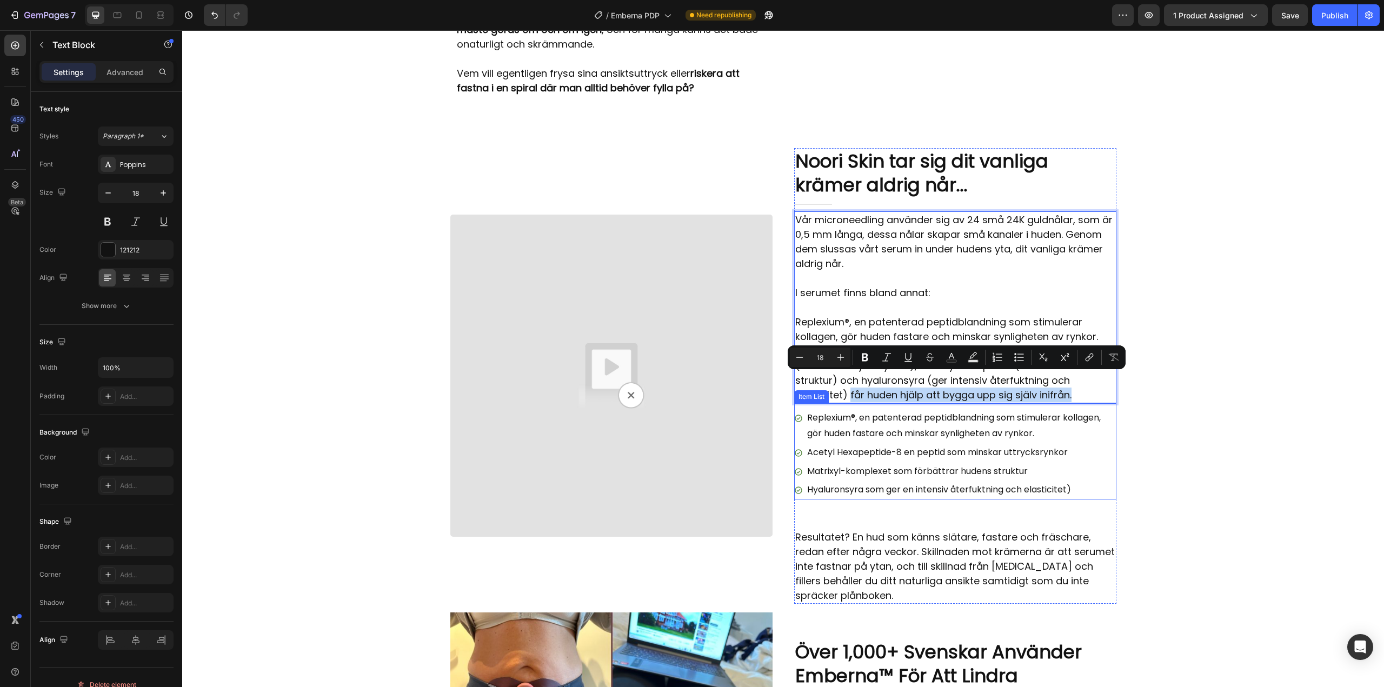
copy p "får huden hjälp att bygga upp sig själv inifrån."
click at [811, 501] on p "Rich Text Editor. Editing area: main" at bounding box center [955, 508] width 320 height 15
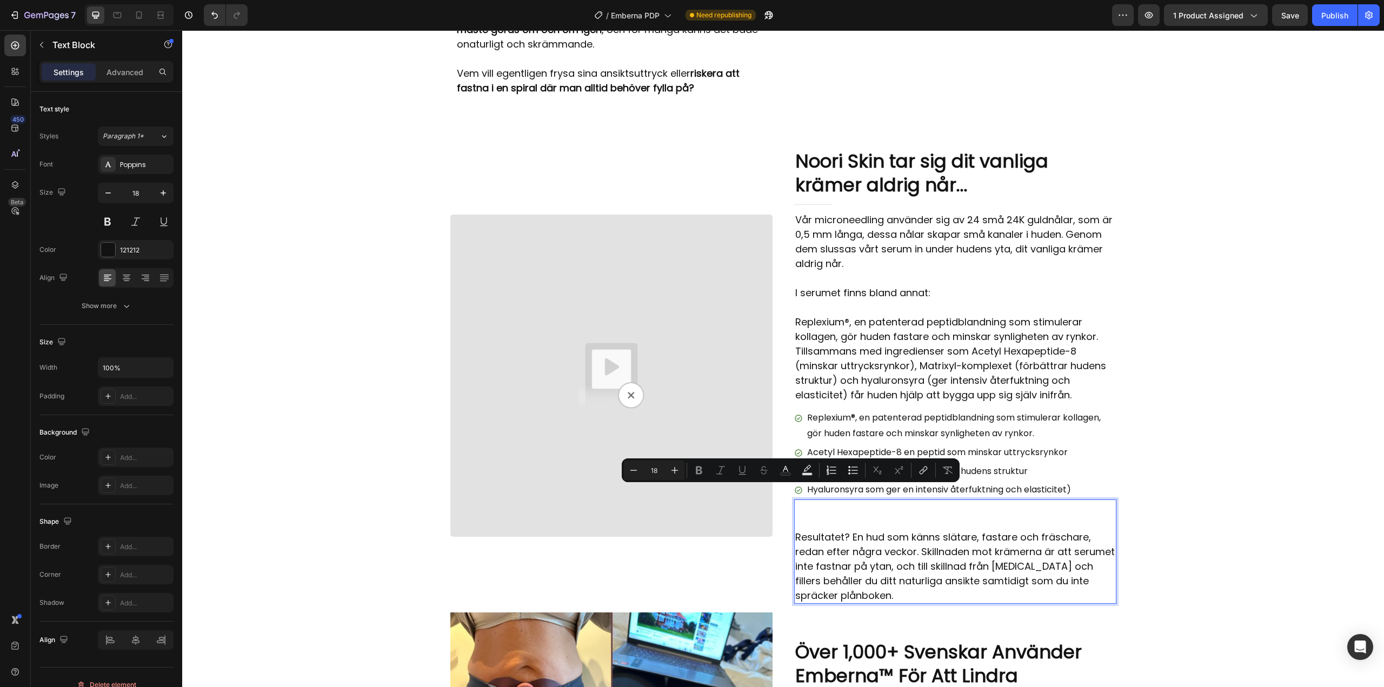
click at [810, 501] on p "Rich Text Editor. Editing area: main" at bounding box center [955, 508] width 320 height 15
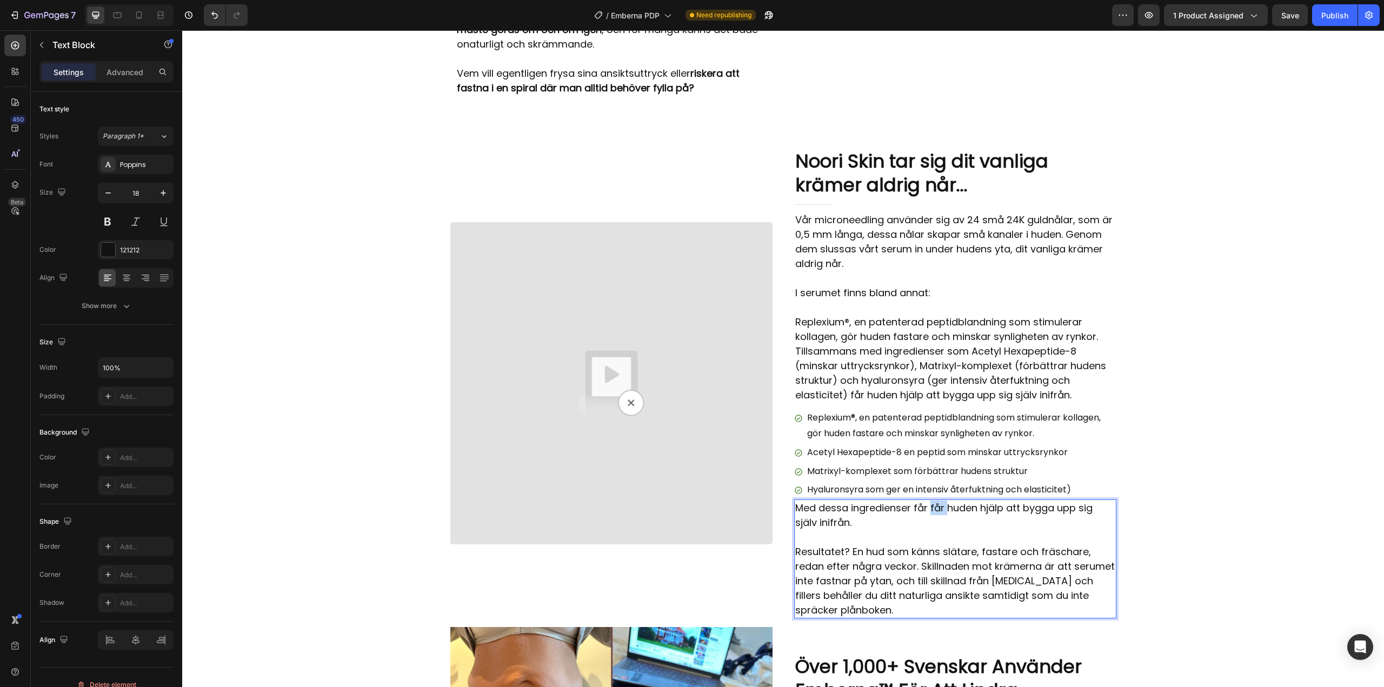
drag, startPoint x: 941, startPoint y: 494, endPoint x: 925, endPoint y: 496, distance: 15.9
click at [925, 501] on p "Med dessa ingredienser får får huden hjälp att bygga upp sig själv inifrån." at bounding box center [955, 515] width 320 height 29
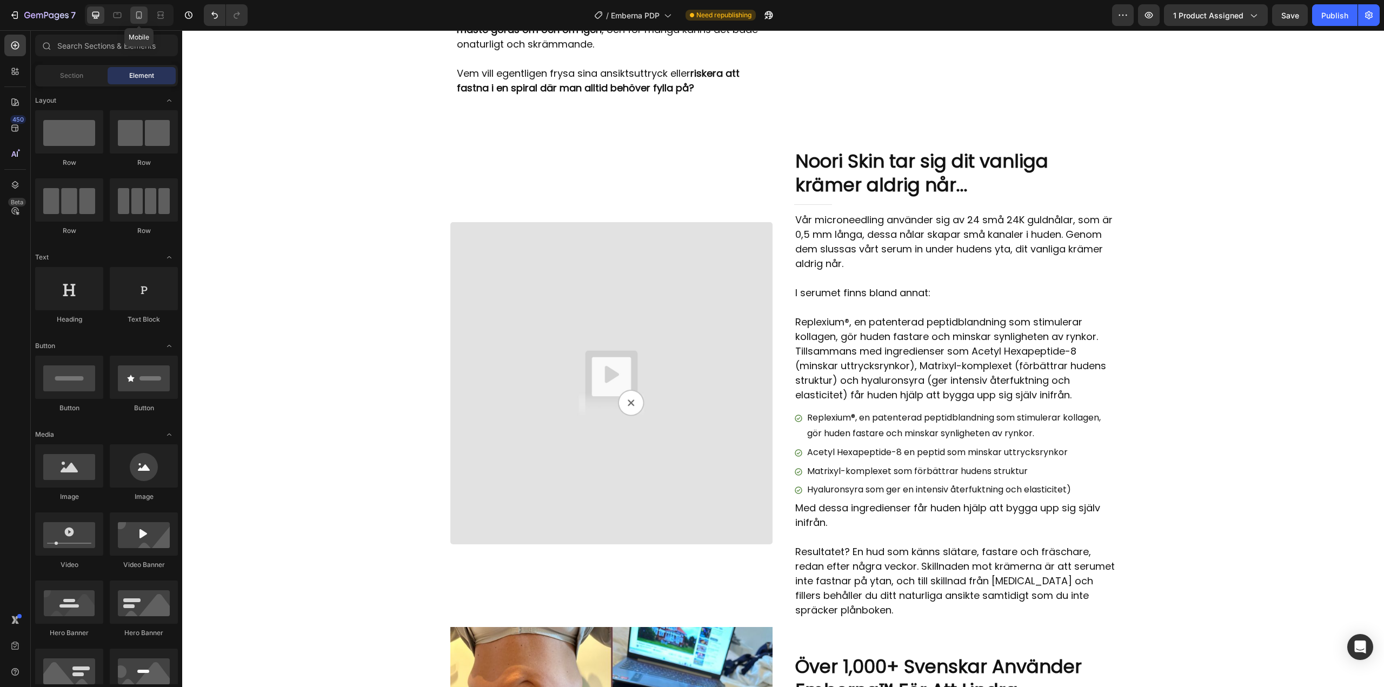
click at [143, 16] on icon at bounding box center [139, 15] width 11 height 11
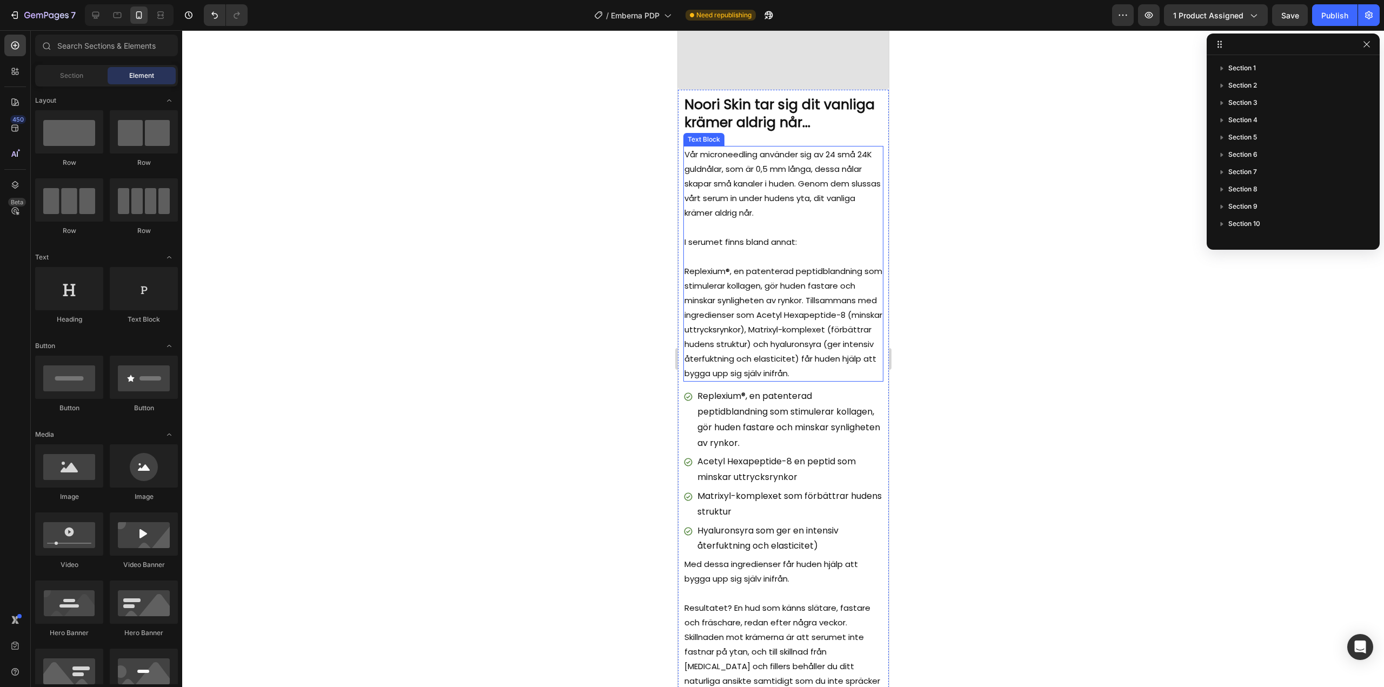
scroll to position [2044, 0]
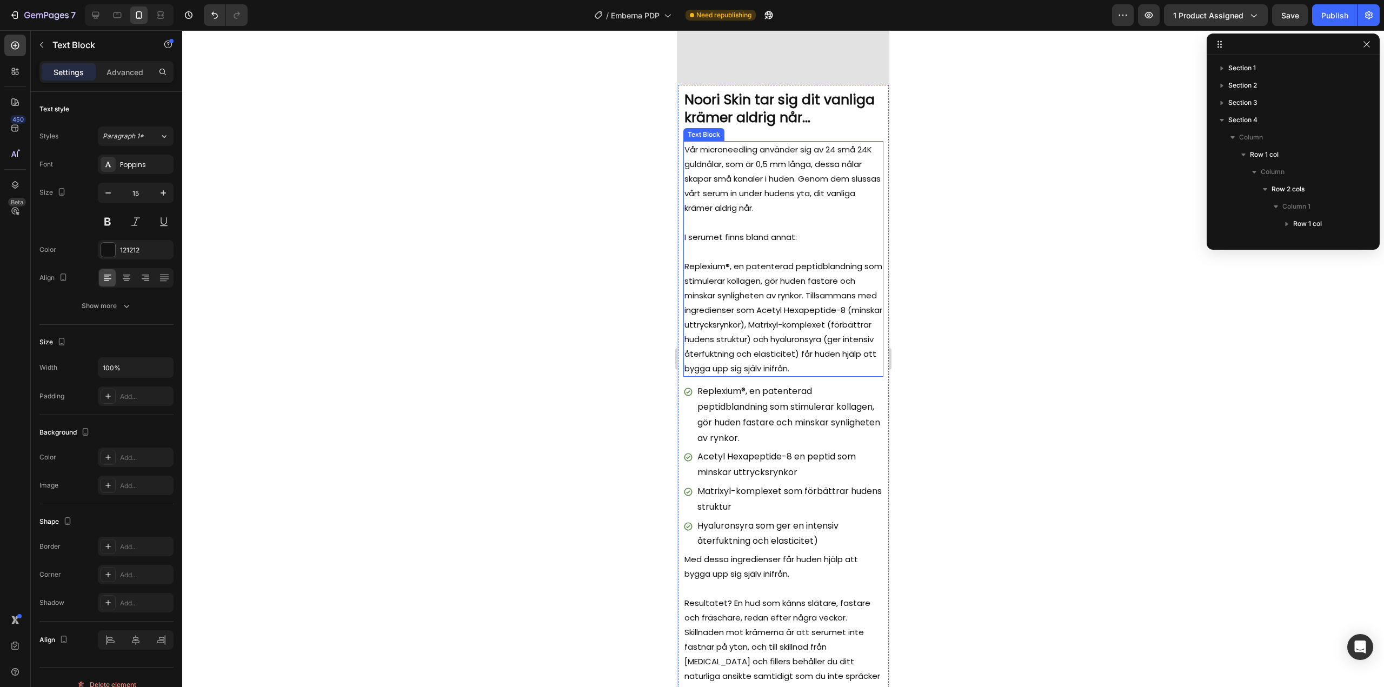
click at [809, 370] on p "Replexium®, en patenterad peptidblandning som stimulerar kollagen, gör huden fa…" at bounding box center [783, 317] width 198 height 117
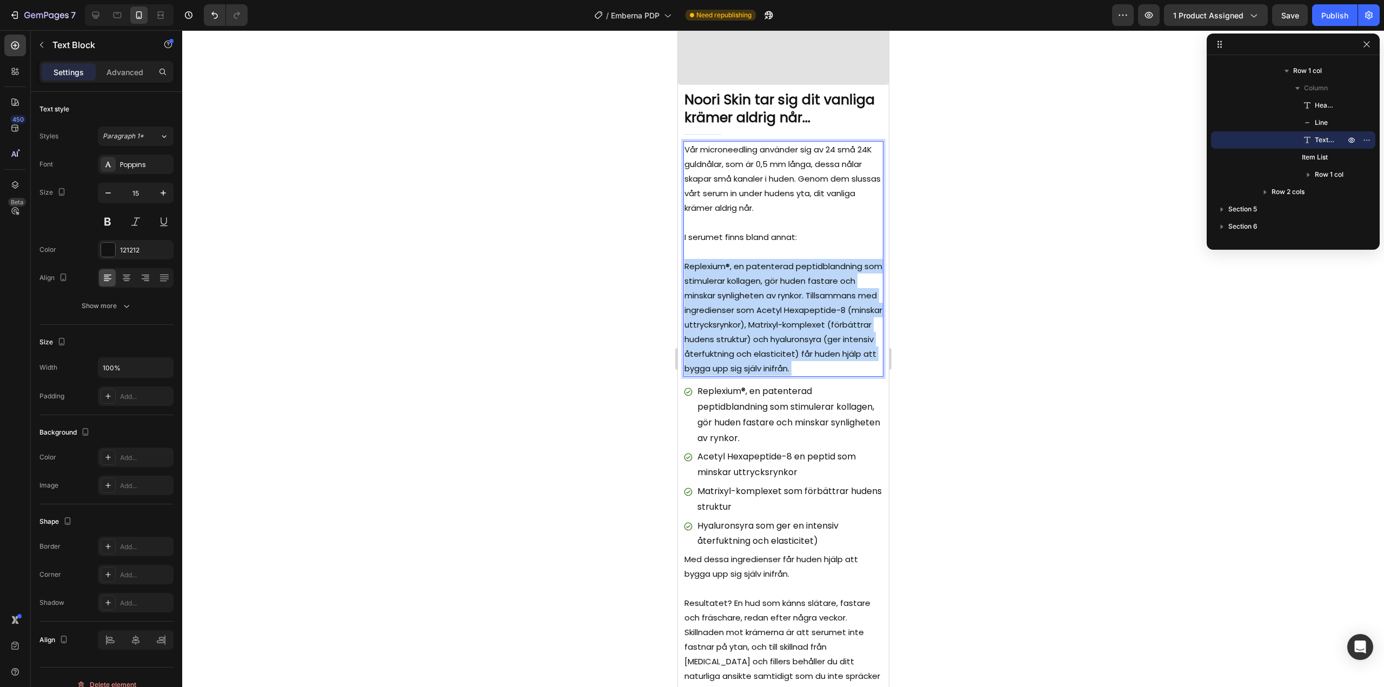
drag, startPoint x: 804, startPoint y: 373, endPoint x: 704, endPoint y: 275, distance: 139.5
click at [704, 275] on p "Replexium®, en patenterad peptidblandning som stimulerar kollagen, gör huden fa…" at bounding box center [783, 317] width 198 height 117
drag, startPoint x: 803, startPoint y: 375, endPoint x: 684, endPoint y: 257, distance: 167.4
click at [684, 259] on p "Replexium®, en patenterad peptidblandning som stimulerar kollagen, gör huden fa…" at bounding box center [783, 317] width 198 height 117
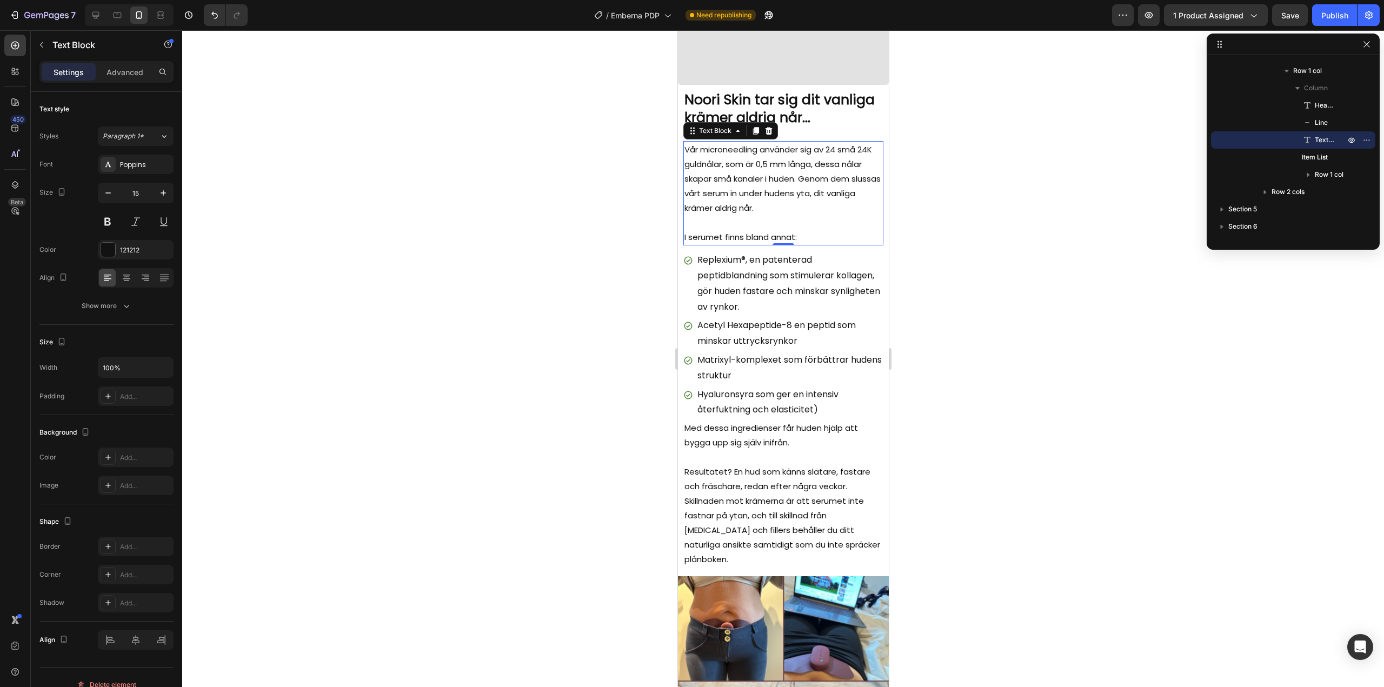
click at [996, 298] on div at bounding box center [783, 358] width 1202 height 657
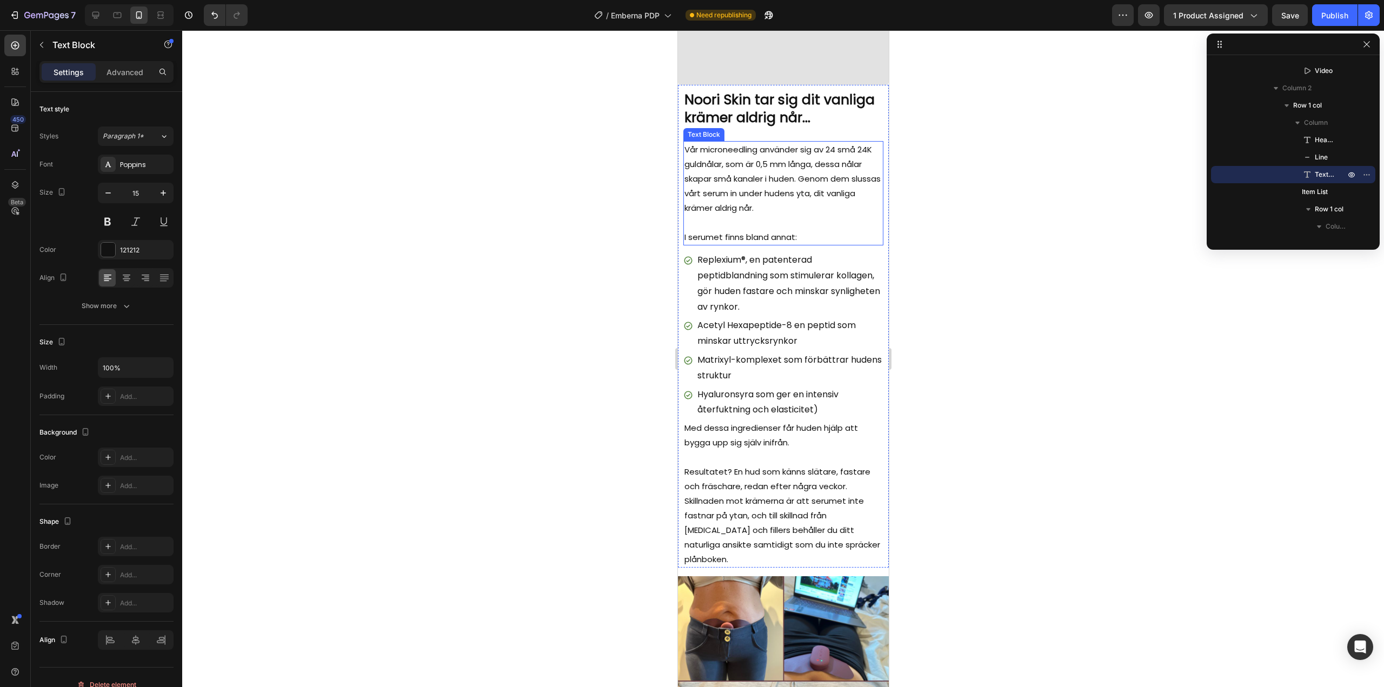
click at [706, 215] on p "Rich Text Editor. Editing area: main" at bounding box center [783, 222] width 198 height 15
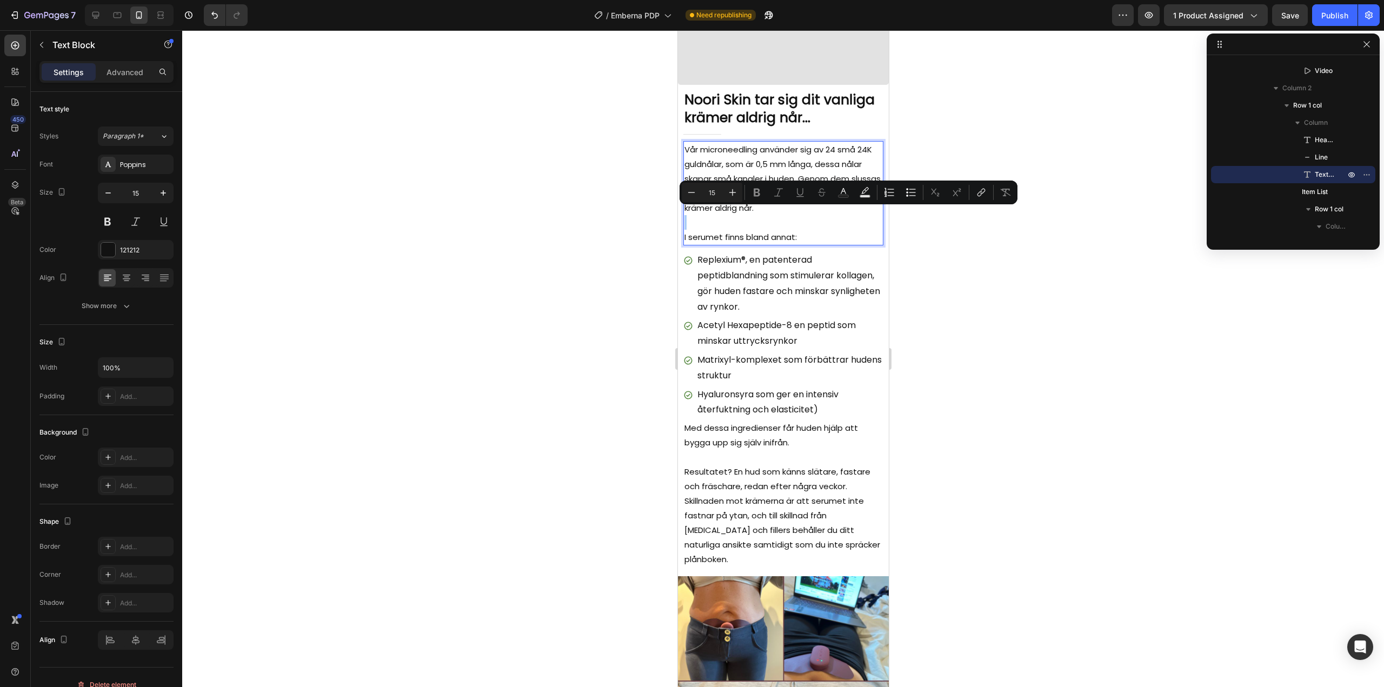
click at [975, 426] on div at bounding box center [783, 358] width 1202 height 657
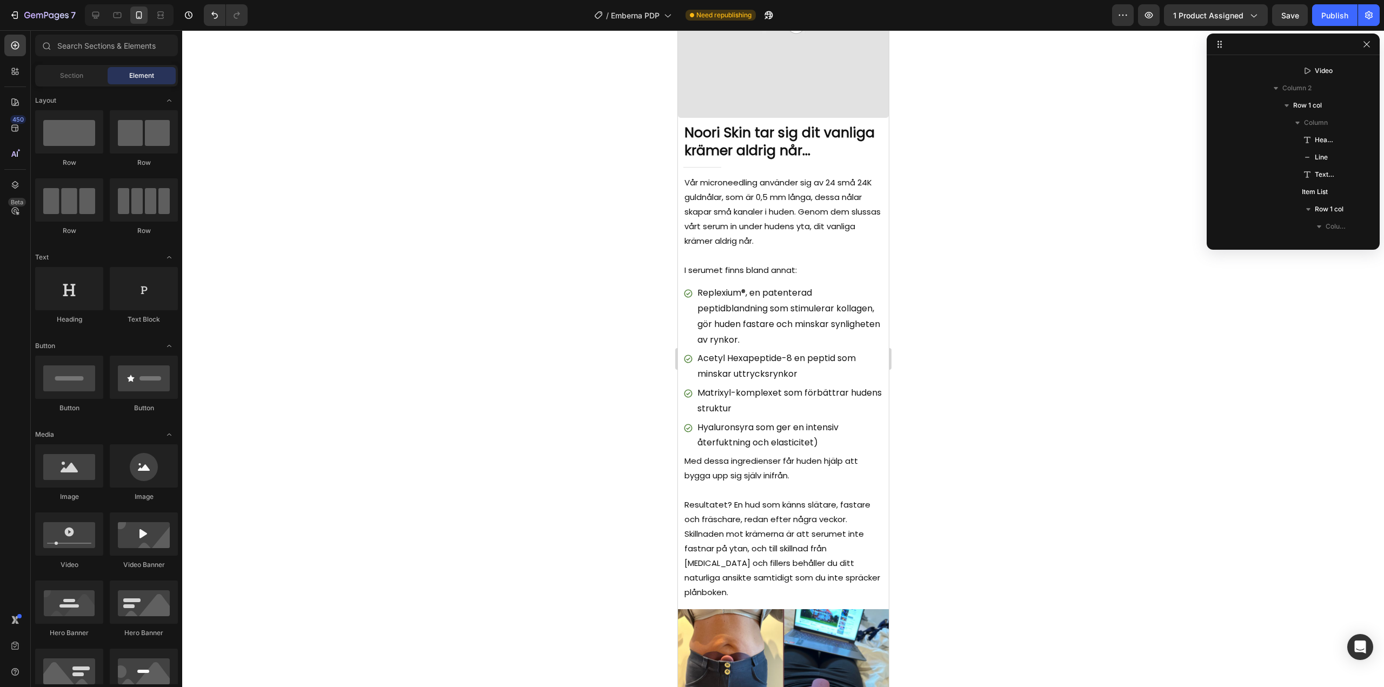
scroll to position [1885, 0]
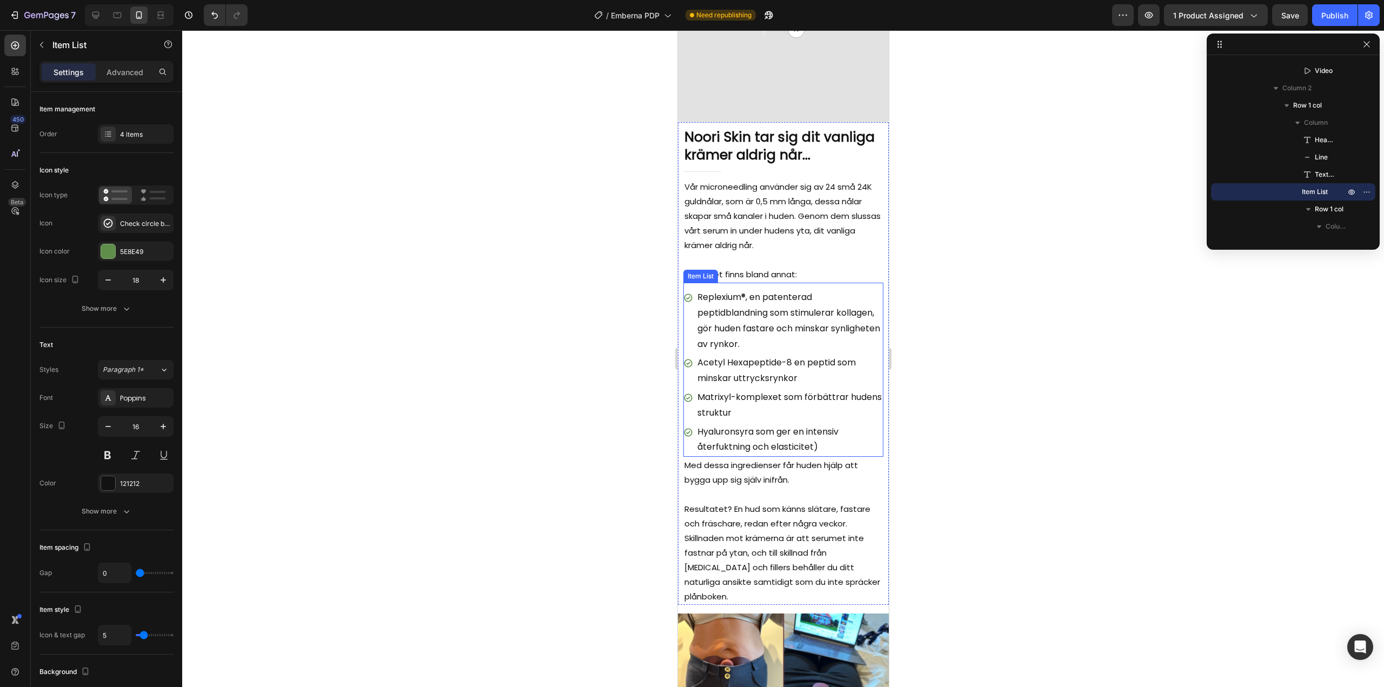
click at [739, 297] on p "Replexium®, en patenterad peptidblandning som stimulerar kollagen, gör huden fa…" at bounding box center [789, 321] width 184 height 62
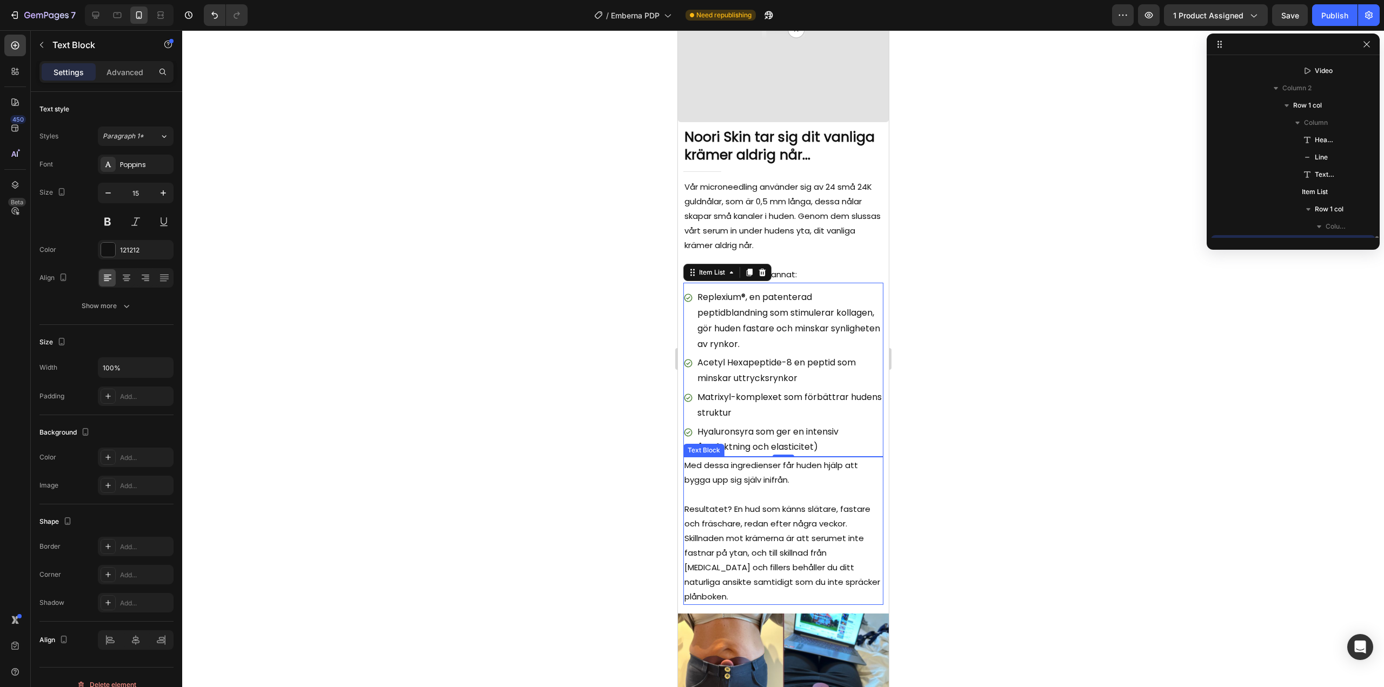
click at [731, 465] on p "Med dessa ingredienser får huden hjälp att bygga upp sig själv inifrån." at bounding box center [783, 472] width 198 height 29
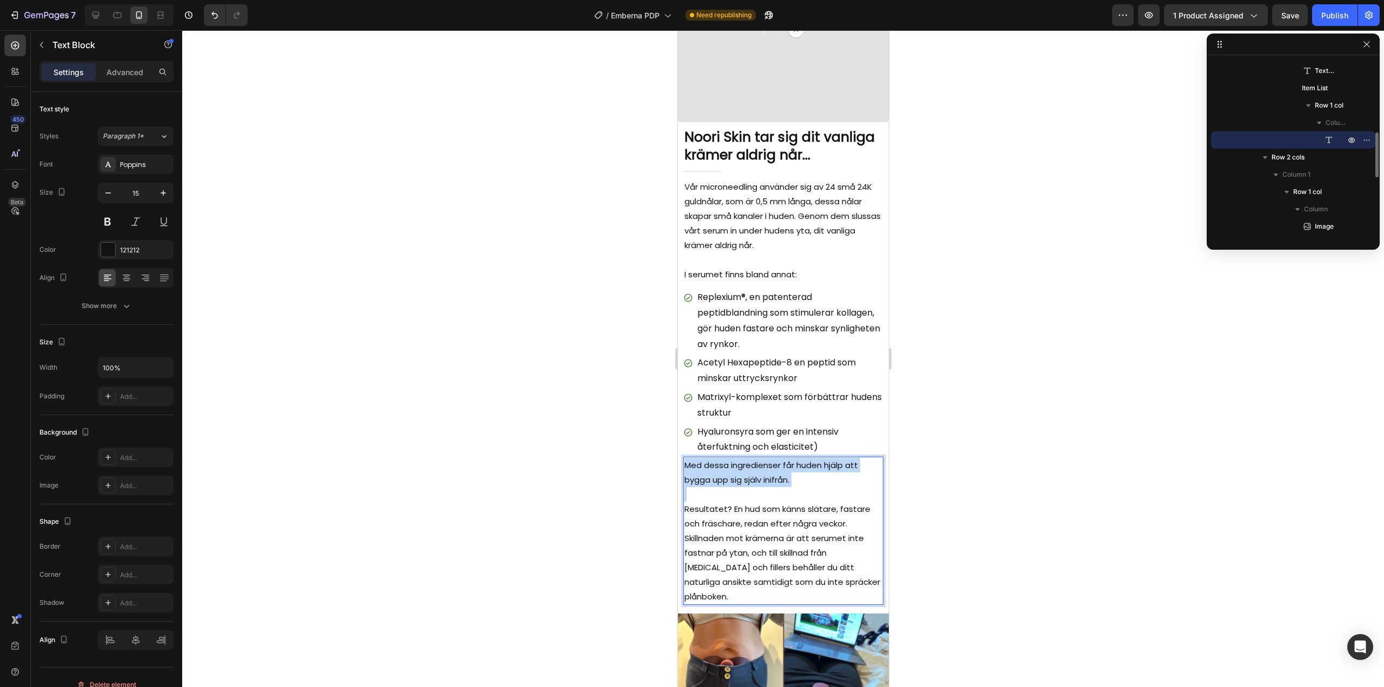
click at [731, 465] on p "Med dessa ingredienser får huden hjälp att bygga upp sig själv inifrån." at bounding box center [783, 472] width 198 height 29
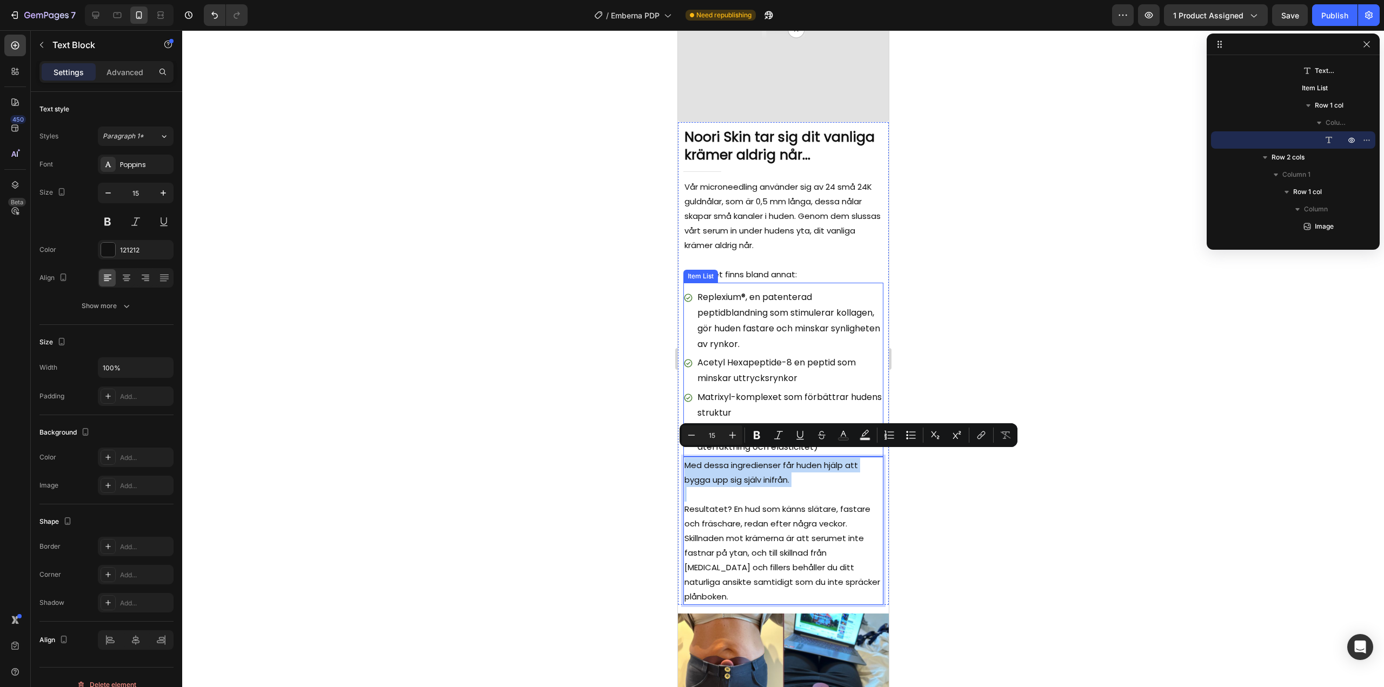
click at [730, 314] on p "Replexium®, en patenterad peptidblandning som stimulerar kollagen, gör huden fa…" at bounding box center [789, 321] width 184 height 62
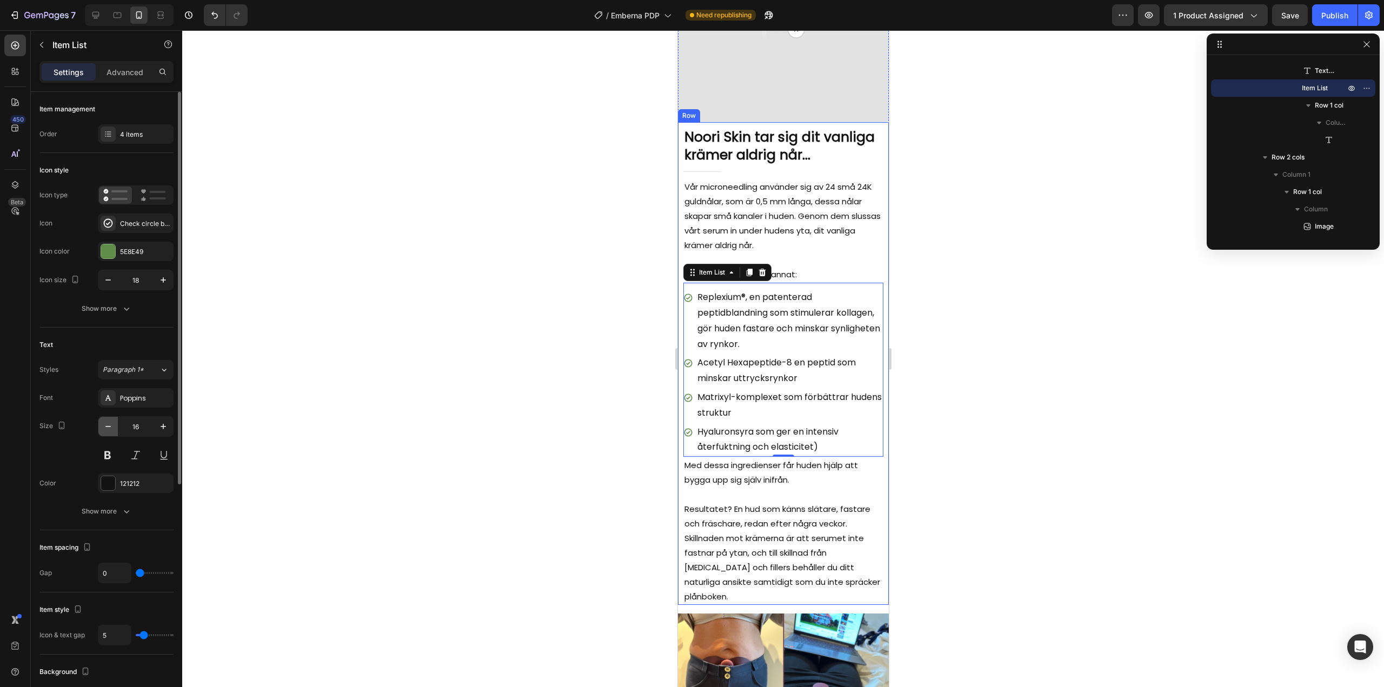
click at [108, 422] on icon "button" at bounding box center [108, 426] width 11 height 11
type input "15"
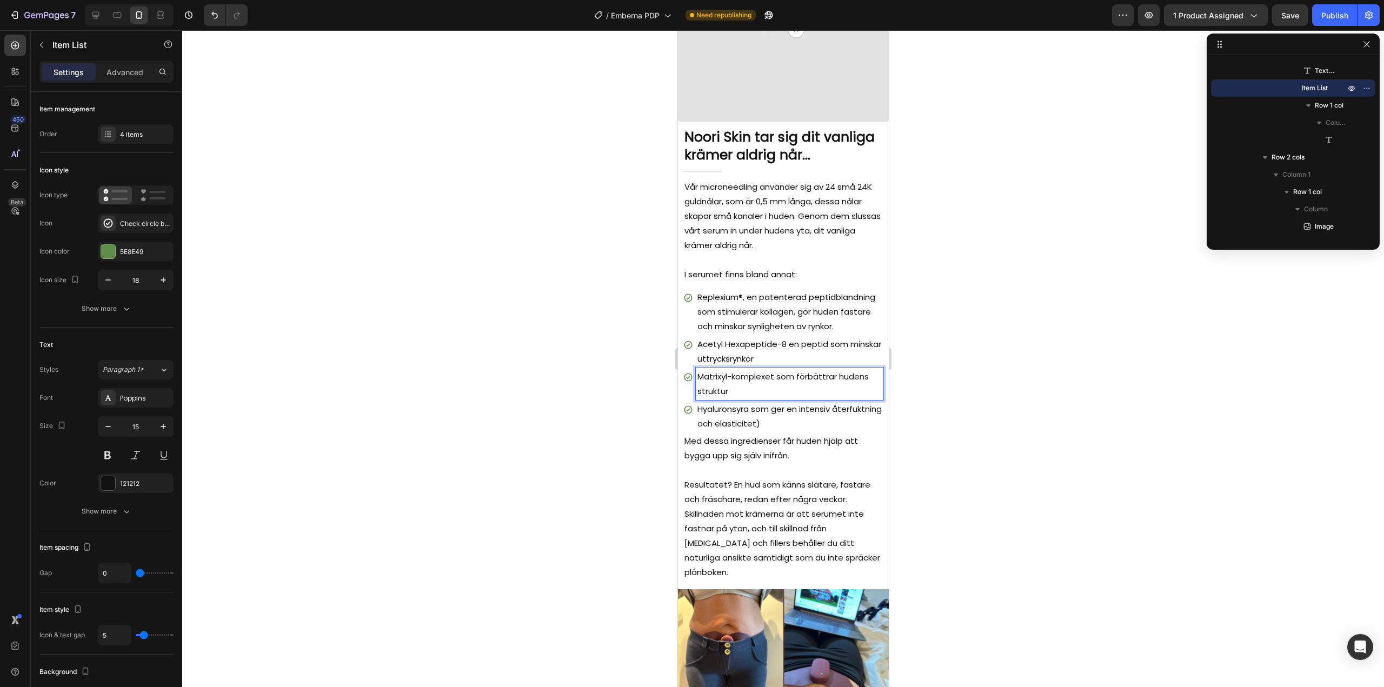
click at [745, 392] on p "Matrixyl-komplexet som förbättrar hudens struktur" at bounding box center [789, 383] width 184 height 29
click at [730, 421] on p "Hyaluronsyra som ger en intensiv återfuktning och elasticitet)" at bounding box center [789, 416] width 184 height 29
click at [548, 391] on div at bounding box center [783, 358] width 1202 height 657
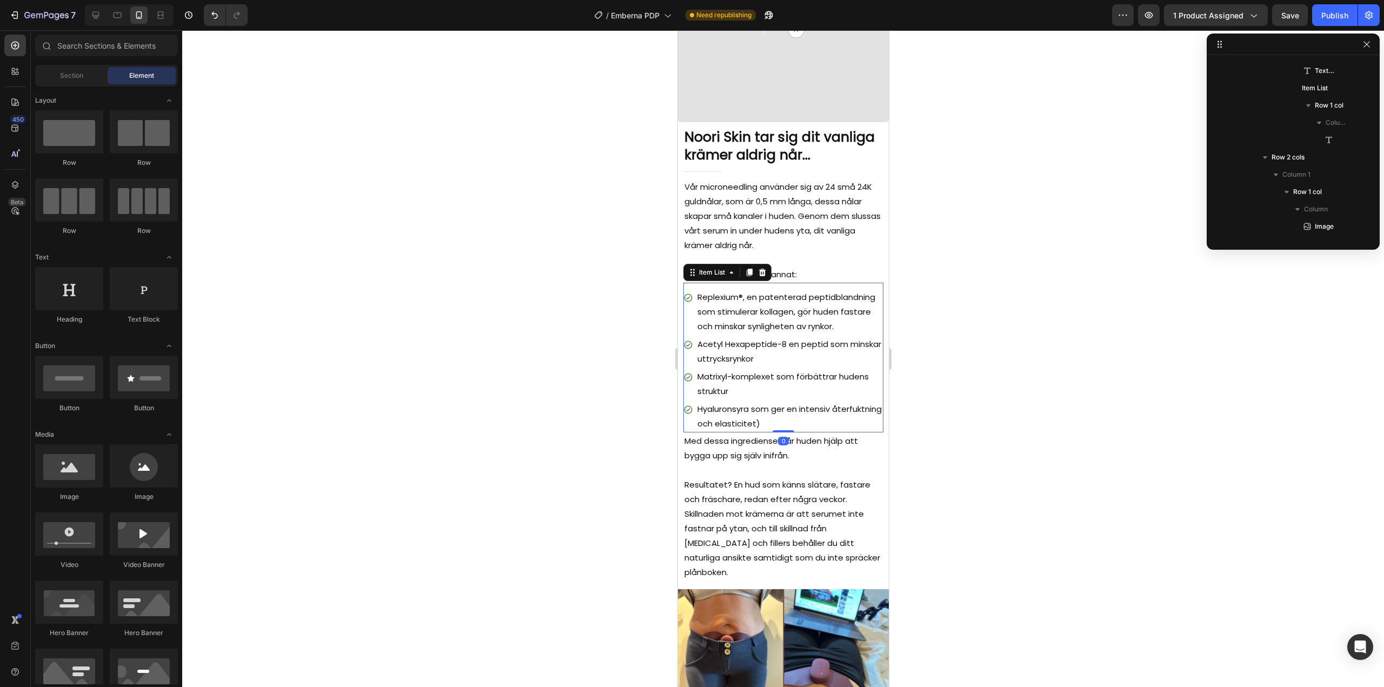
click at [714, 283] on div "Replexium®, en patenterad peptidblandning som stimulerar kollagen, gör huden fa…" at bounding box center [783, 358] width 200 height 150
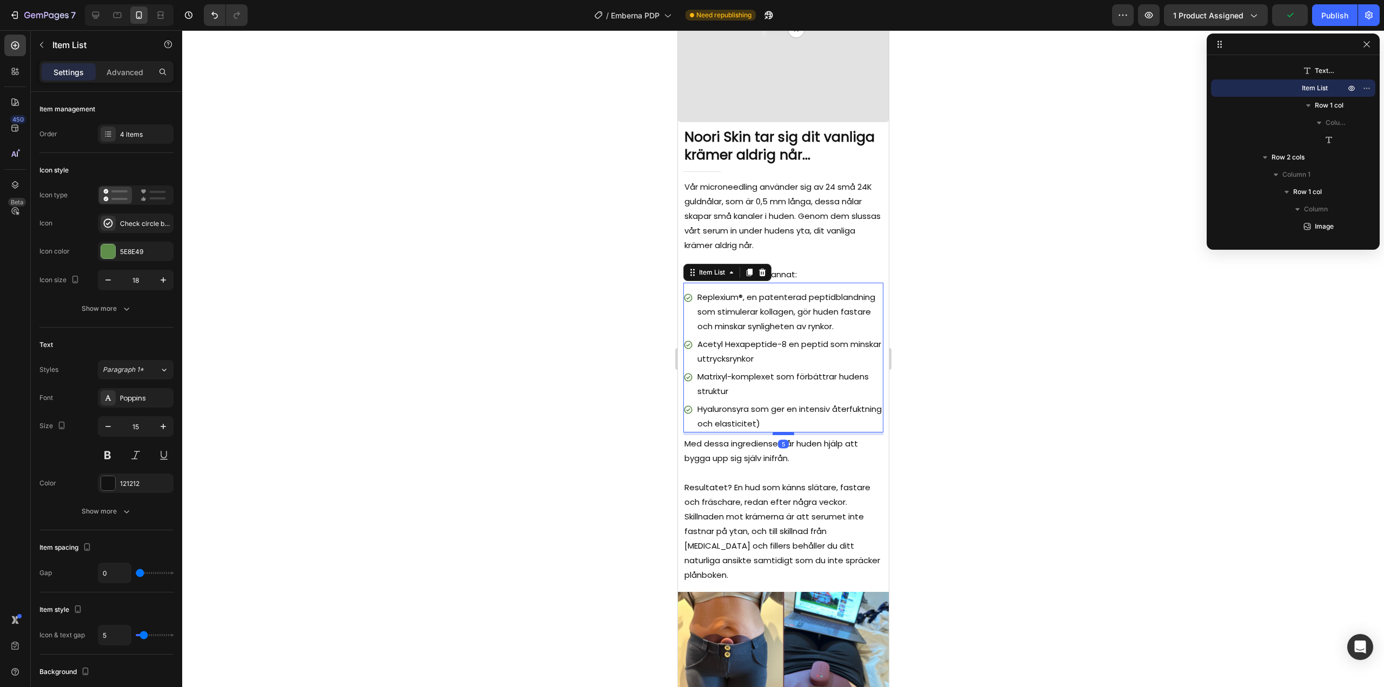
click at [780, 435] on div at bounding box center [783, 433] width 22 height 3
type input "100%"
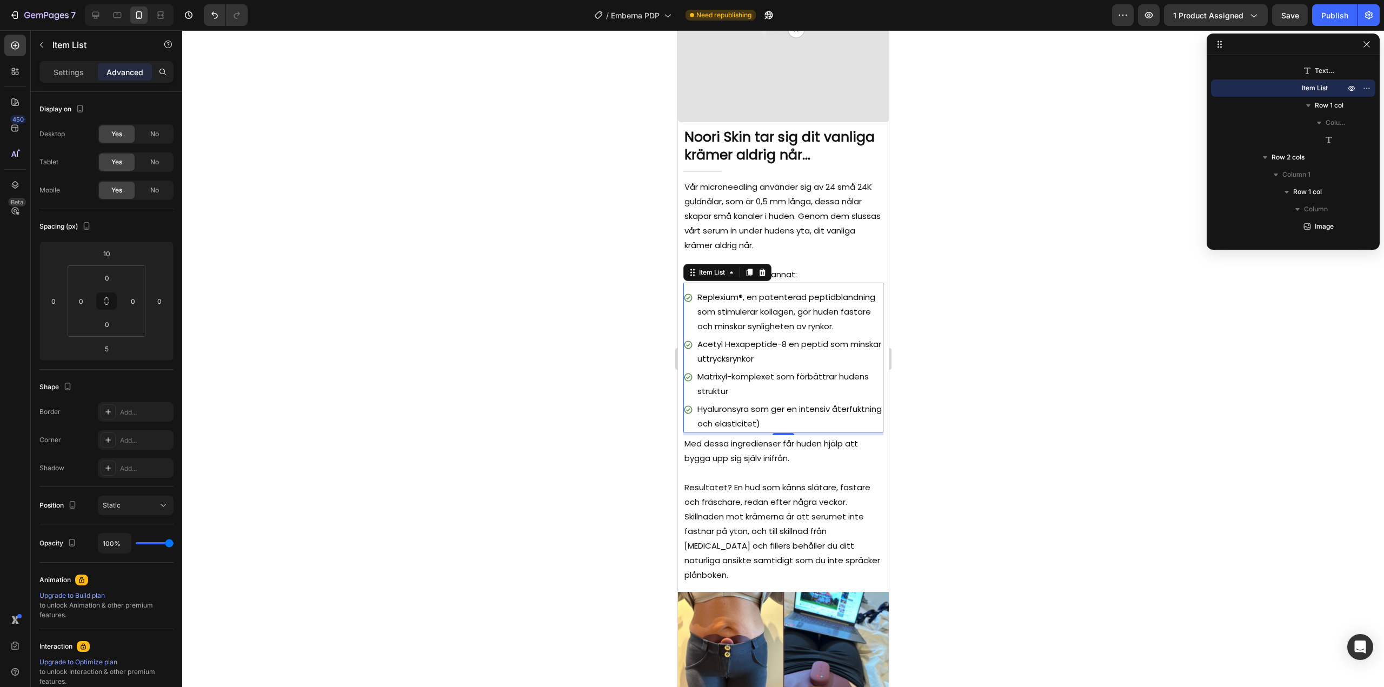
click at [773, 283] on div "Replexium®, en patenterad peptidblandning som stimulerar kollagen, gör huden fa…" at bounding box center [783, 358] width 200 height 150
click at [783, 274] on div "Vår microneedling använder sig av 24 små 24K guldnålar, som är 0,5 mm långa, de…" at bounding box center [783, 230] width 200 height 104
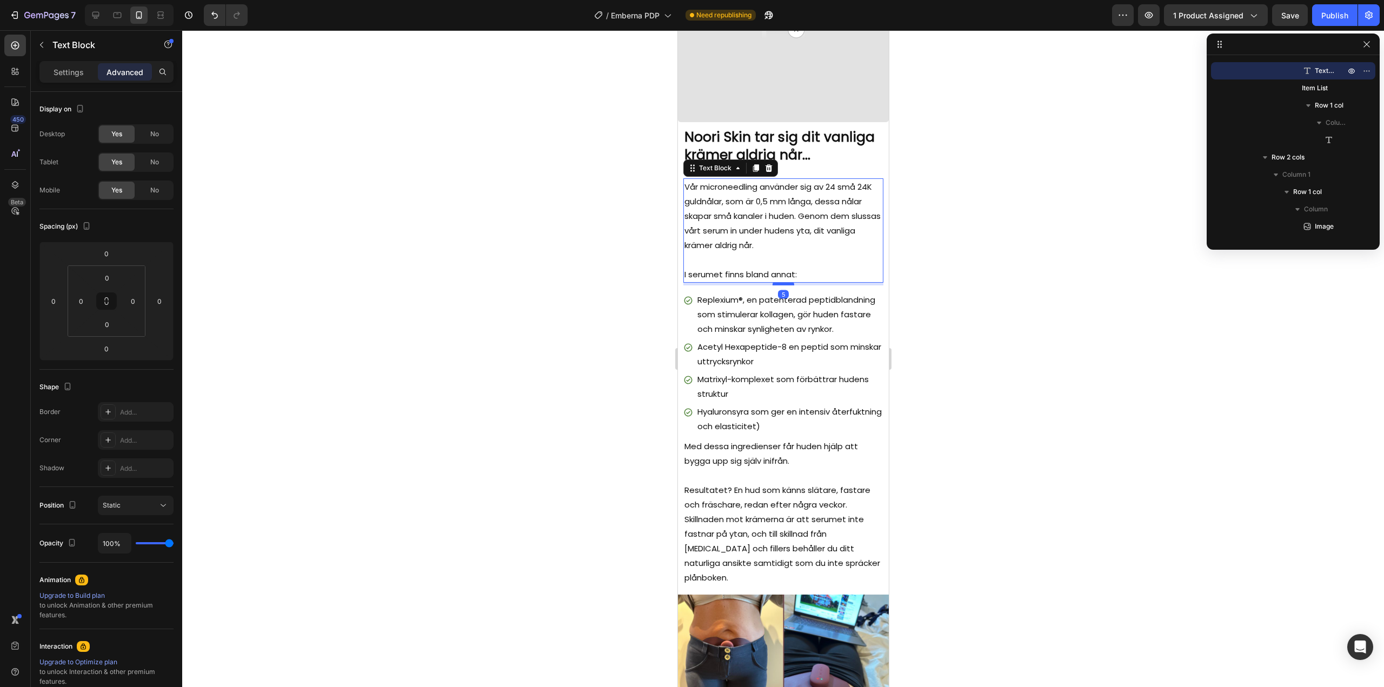
click at [784, 282] on div at bounding box center [783, 283] width 22 height 3
type input "5"
click at [957, 299] on div at bounding box center [783, 358] width 1202 height 657
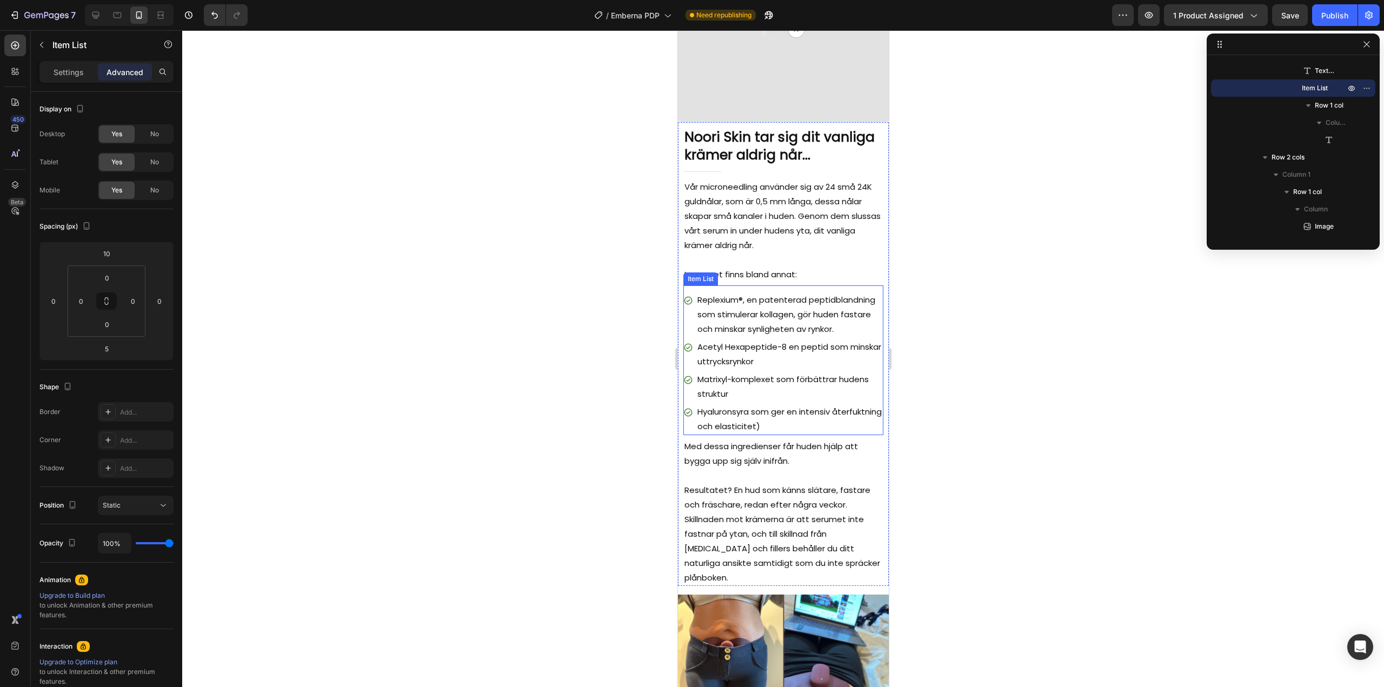
click at [830, 432] on p "Hyaluronsyra som ger en intensiv återfuktning och elasticitet)" at bounding box center [789, 418] width 184 height 29
click at [583, 436] on div at bounding box center [783, 358] width 1202 height 657
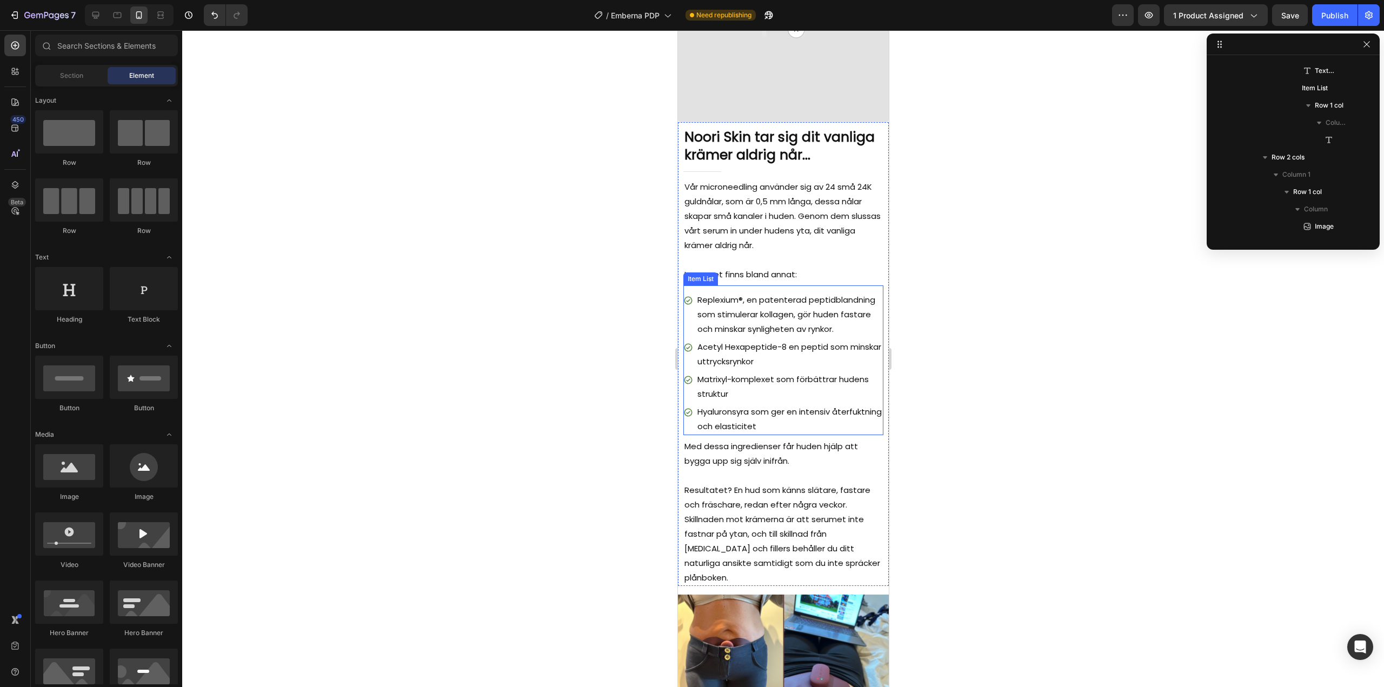
click at [815, 434] on p "Hyaluronsyra som ger en intensiv återfuktning och elasticitet" at bounding box center [789, 418] width 184 height 29
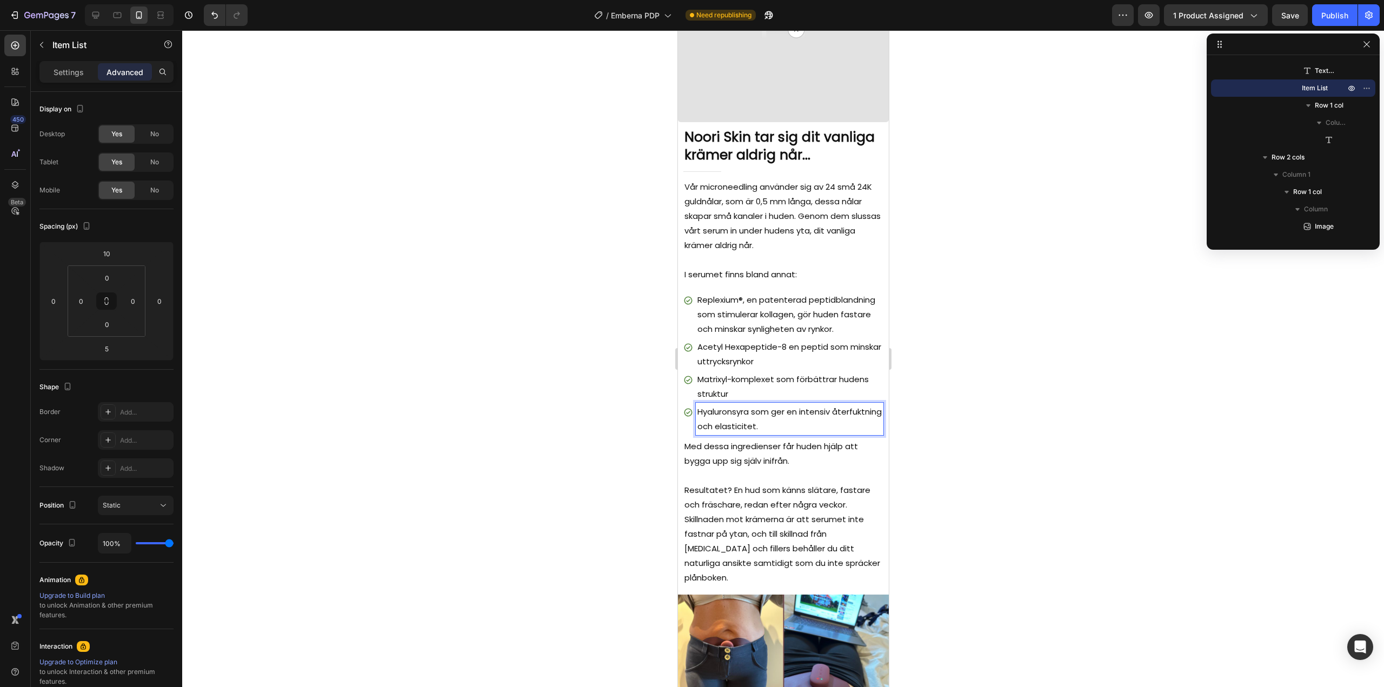
click at [763, 398] on p "Matrixyl-komplexet som förbättrar hudens struktur" at bounding box center [789, 386] width 184 height 29
click at [703, 388] on p "Matrixyl-komplexet som förbättrar hudens struktur." at bounding box center [789, 386] width 184 height 29
drag, startPoint x: 699, startPoint y: 388, endPoint x: 728, endPoint y: 388, distance: 28.1
click at [728, 388] on p "Matrixyl-komplexet som förbättrar hudens struktur." at bounding box center [789, 386] width 184 height 29
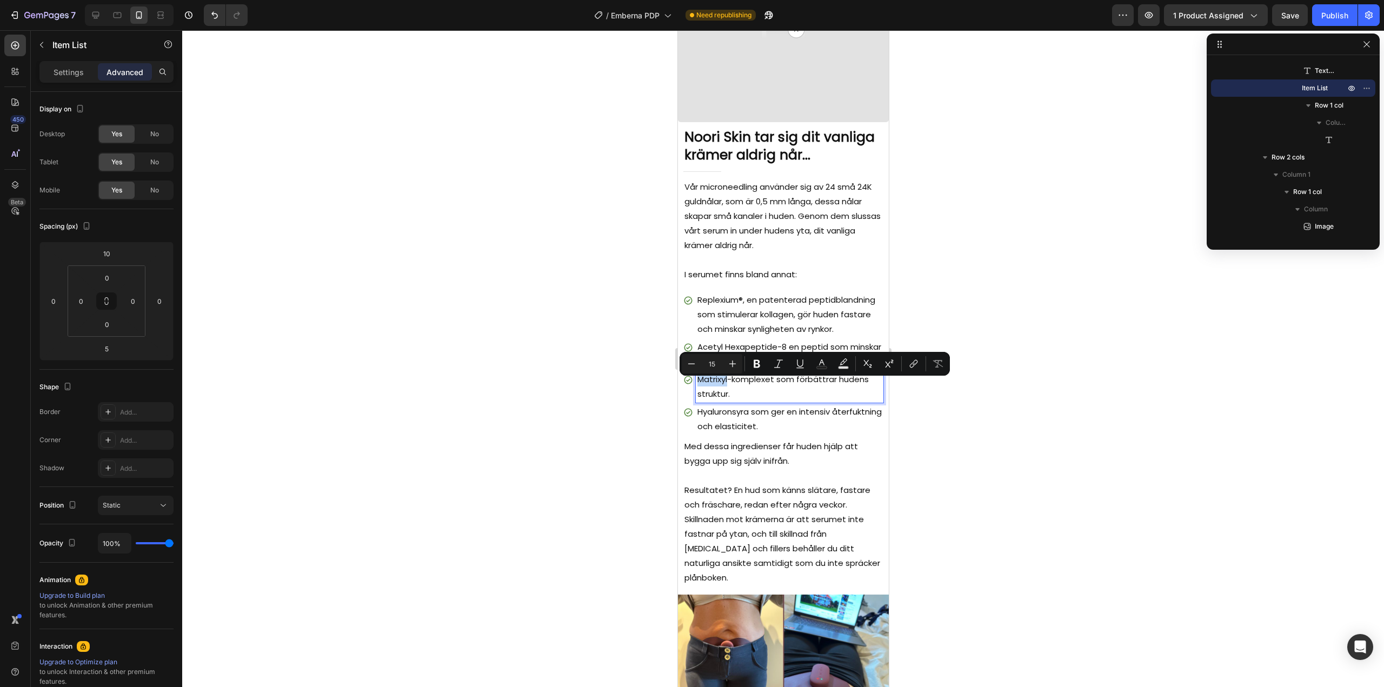
copy p "Matrixyl"
click at [734, 394] on p "Matrixyl-komplexet som förbättrar hudens struktur." at bounding box center [789, 386] width 184 height 29
drag, startPoint x: 775, startPoint y: 384, endPoint x: 729, endPoint y: 388, distance: 46.6
click at [729, 388] on p "Matrixyl-komplexet som förbättrar hudens struktur." at bounding box center [789, 386] width 184 height 29
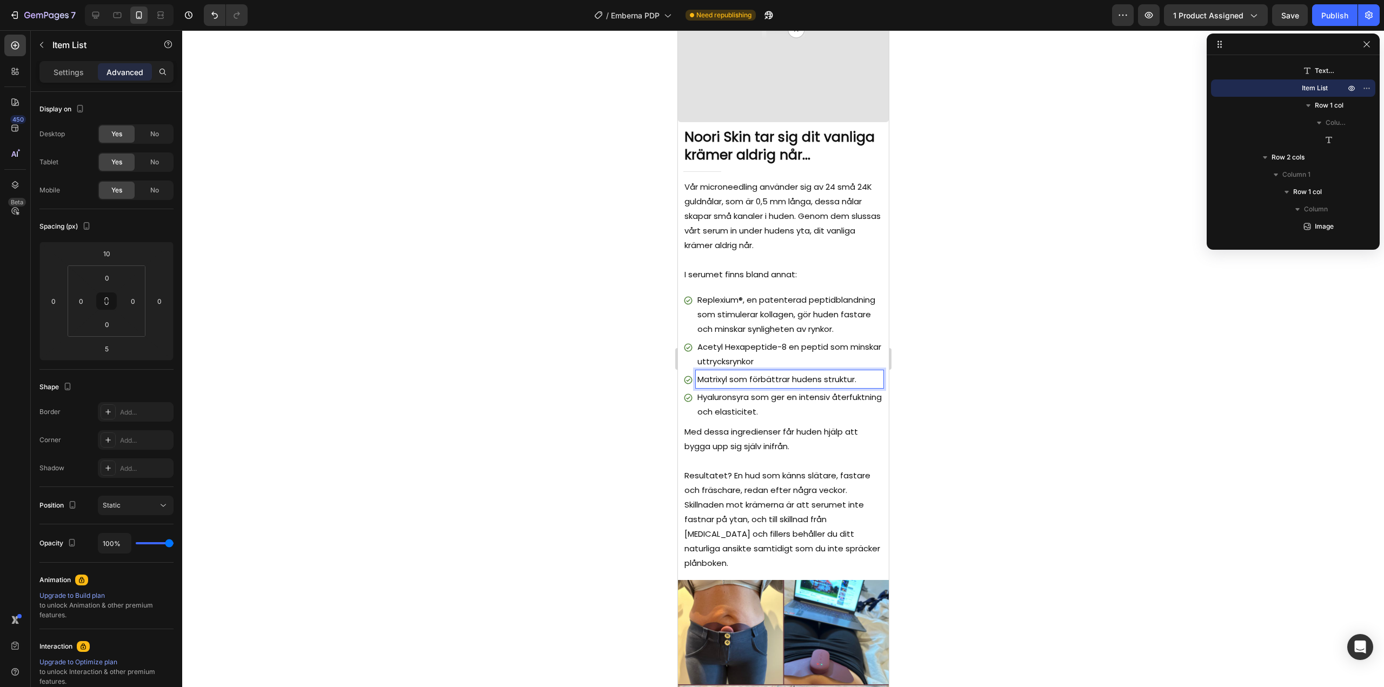
click at [965, 399] on div at bounding box center [783, 358] width 1202 height 657
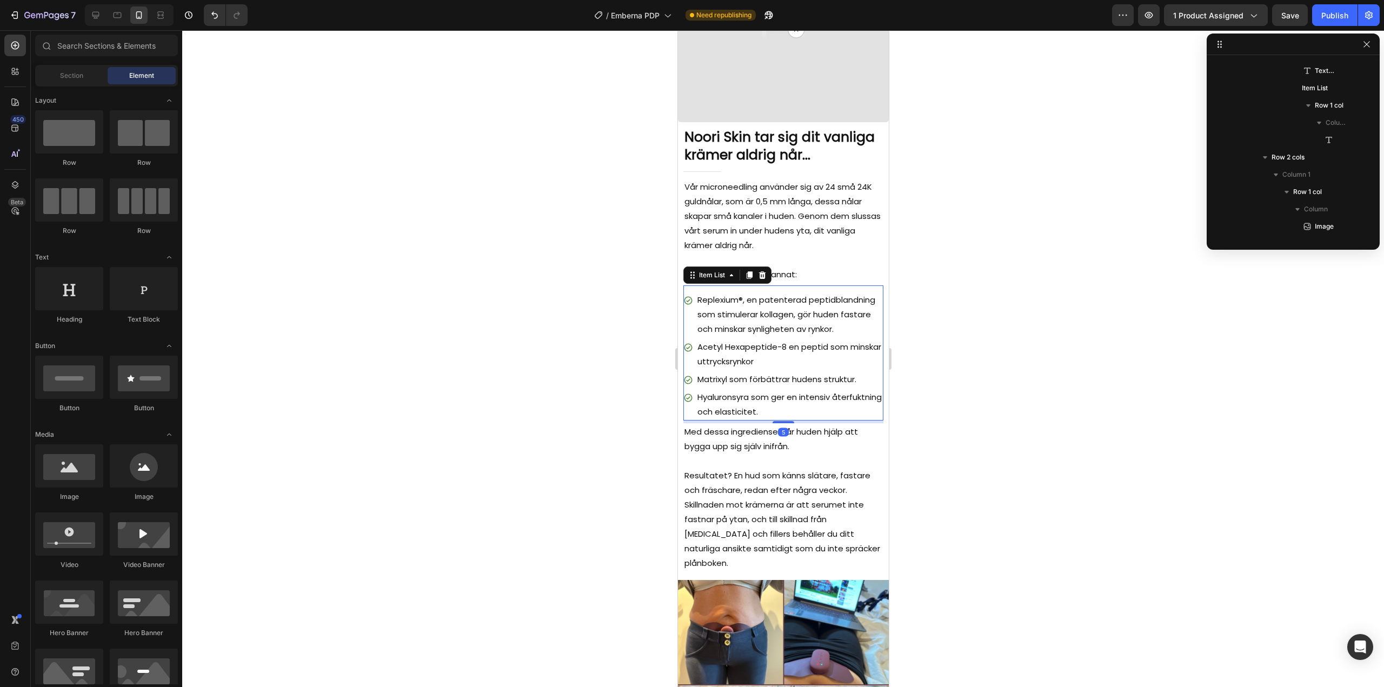
click at [822, 359] on p "Acetyl Hexapeptide-8 en peptid som minskar uttrycksrynkor" at bounding box center [789, 353] width 184 height 29
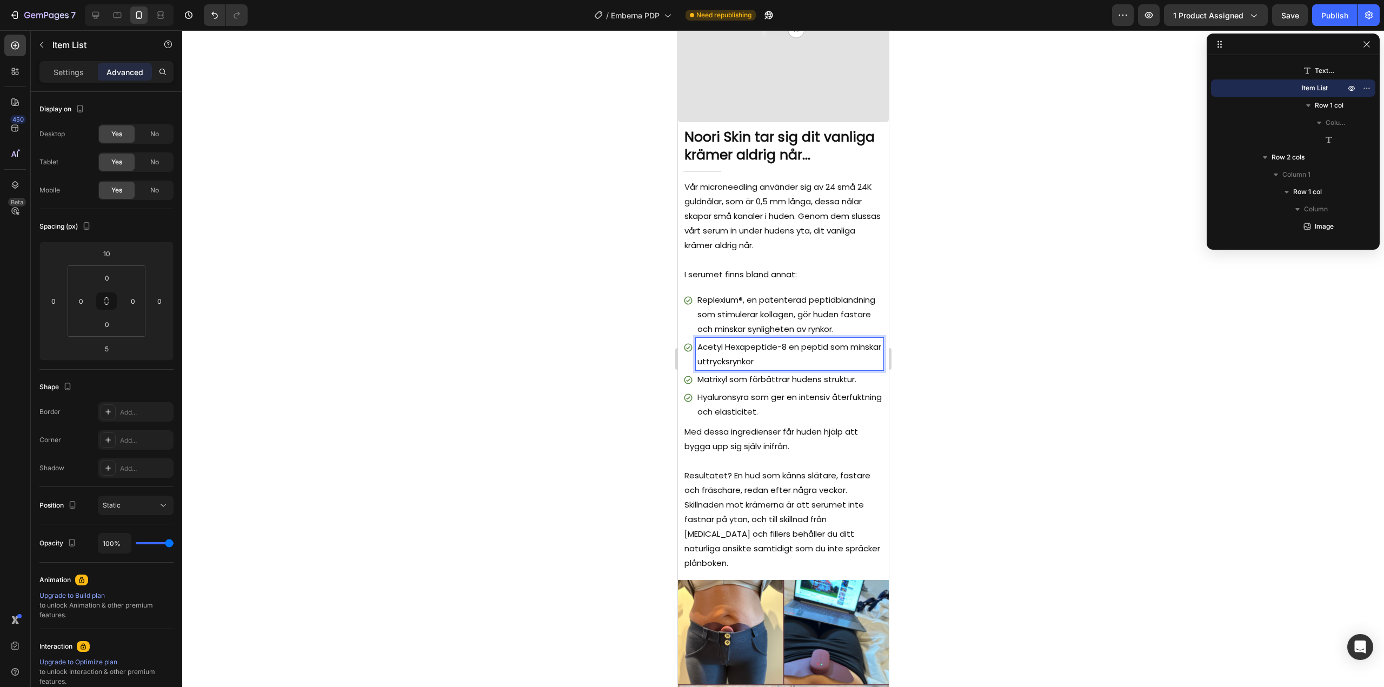
drag, startPoint x: 826, startPoint y: 351, endPoint x: 792, endPoint y: 352, distance: 34.6
click at [792, 352] on p "Acetyl Hexapeptide-8 en peptid som minskar uttrycksrynkor" at bounding box center [789, 353] width 184 height 29
click at [819, 355] on p "Acetyl Hexapeptide-8 en peptid som minskar uttrycksrynkor" at bounding box center [789, 353] width 184 height 29
drag, startPoint x: 827, startPoint y: 353, endPoint x: 788, endPoint y: 355, distance: 39.0
click at [788, 355] on p "Acetyl Hexapeptide-8 en peptid som minskar uttrycksrynkor" at bounding box center [789, 353] width 184 height 29
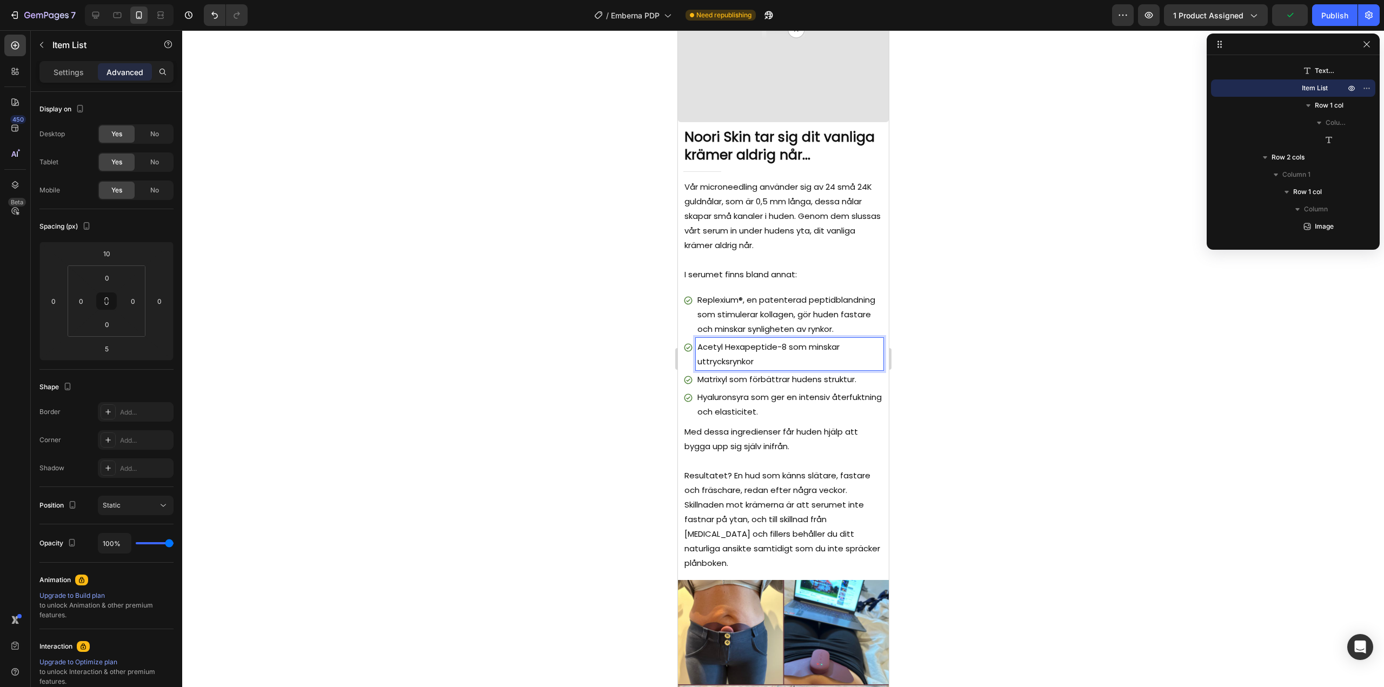
click at [775, 369] on p "Acetyl Hexapeptide-8 som minskar uttrycksrynkor" at bounding box center [789, 353] width 184 height 29
drag, startPoint x: 785, startPoint y: 354, endPoint x: 698, endPoint y: 356, distance: 86.5
click at [698, 356] on p "Acetyl Hexapeptide-8 som minskar uttrycksrynkor" at bounding box center [789, 353] width 184 height 29
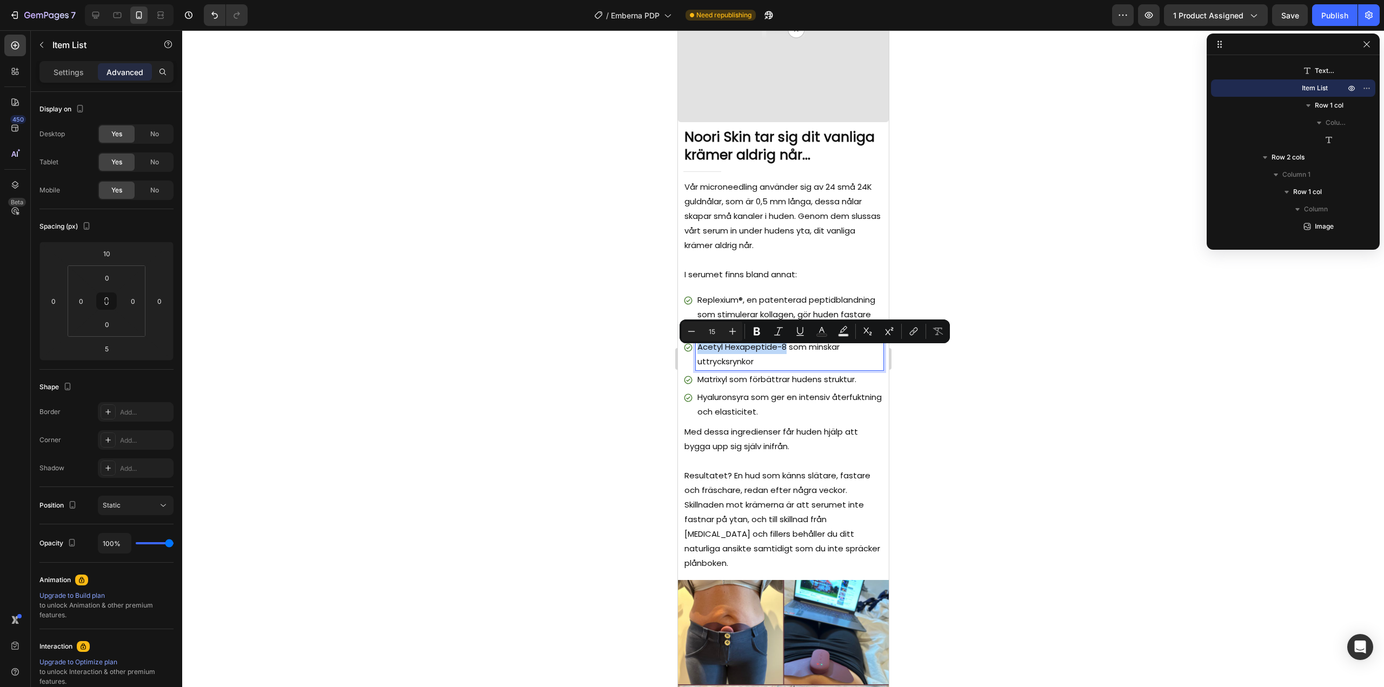
copy p "Acetyl Hexapeptide-8"
click at [984, 392] on div at bounding box center [783, 358] width 1202 height 657
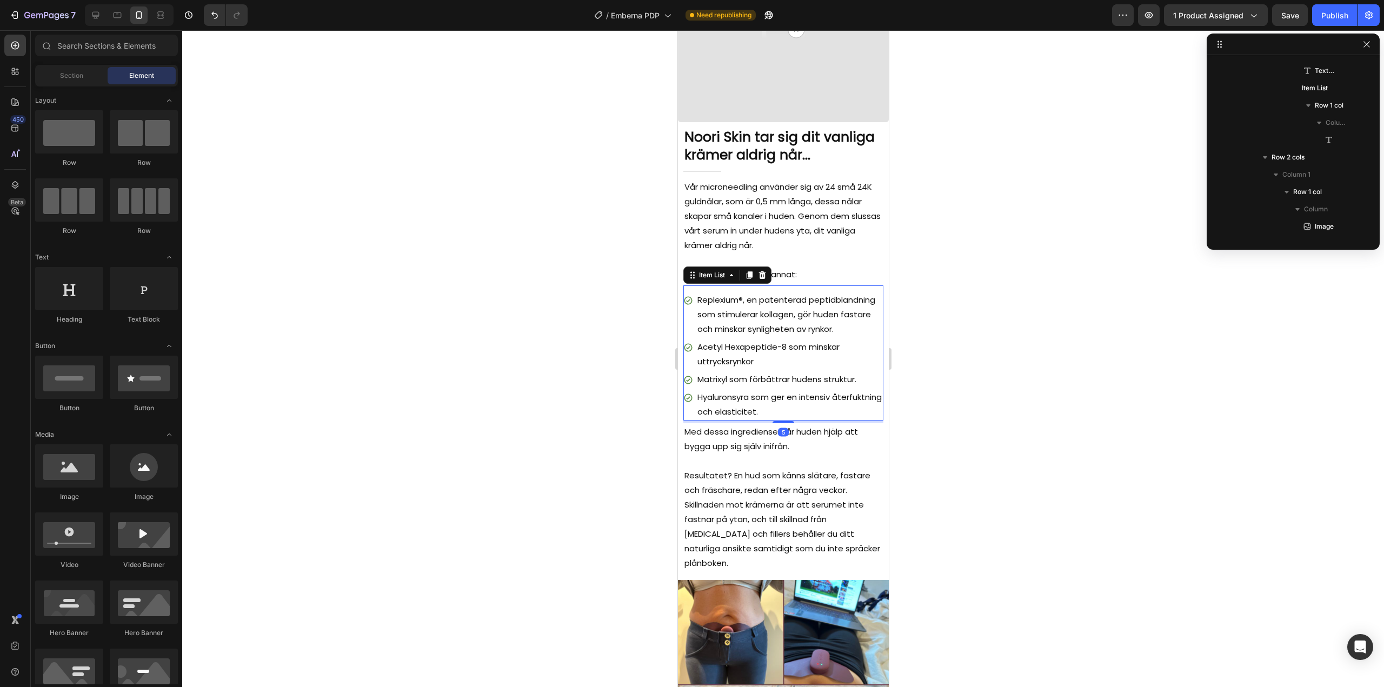
click at [747, 369] on p "Acetyl Hexapeptide-8 som minskar uttrycksrynkor" at bounding box center [789, 353] width 184 height 29
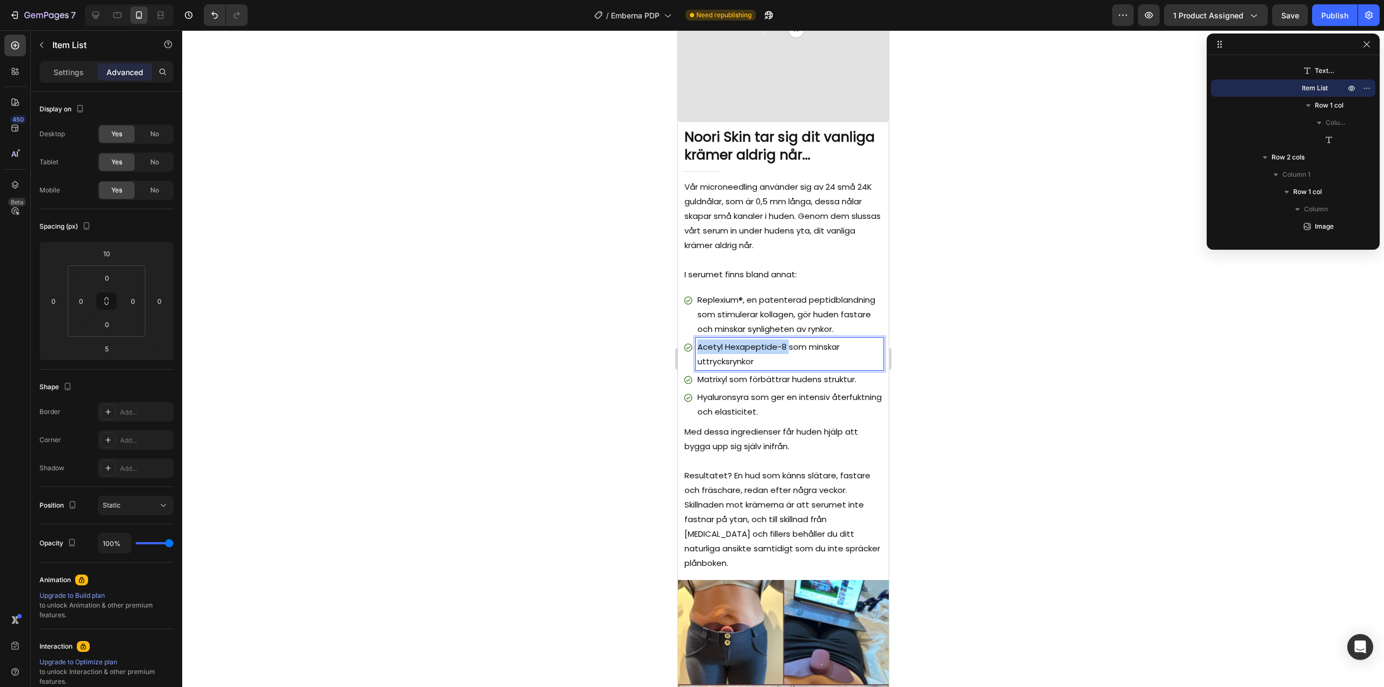
drag, startPoint x: 786, startPoint y: 354, endPoint x: 692, endPoint y: 352, distance: 93.5
click at [692, 352] on div "Acetyl Hexapeptide-8 som minskar uttrycksrynkor" at bounding box center [783, 354] width 200 height 32
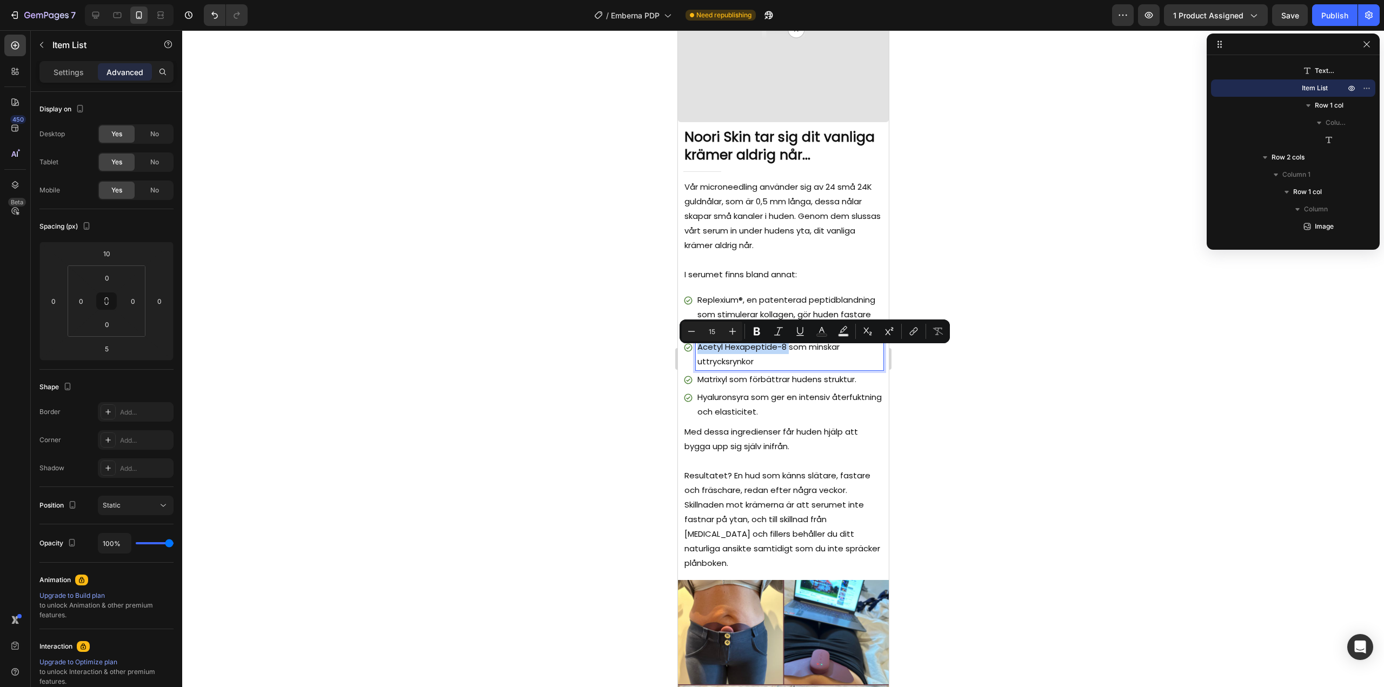
copy p "Acetyl Hexapeptide-8"
click at [780, 369] on p "Acetyl Hexapeptide-8 som minskar uttrycksrynkor" at bounding box center [789, 353] width 184 height 29
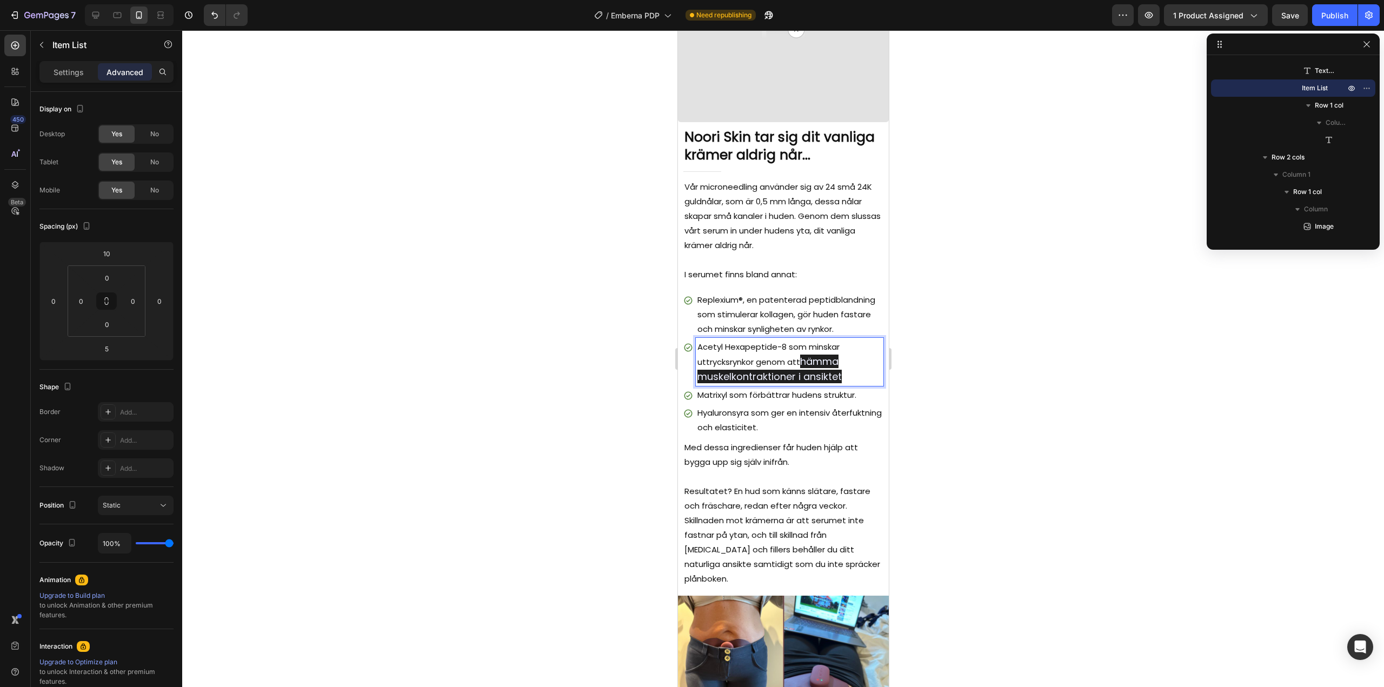
click at [808, 370] on span "hämma muskelkontraktioner i ansiktet" at bounding box center [769, 369] width 144 height 29
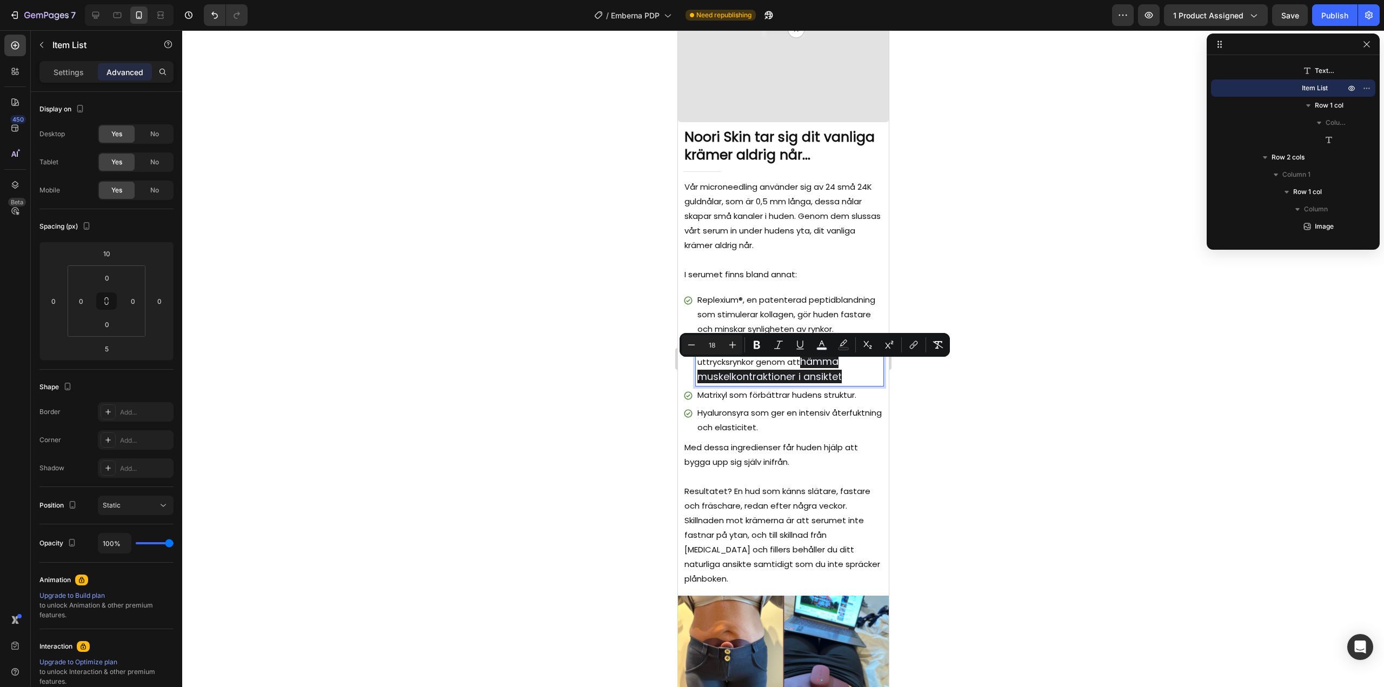
click at [806, 377] on span "hämma muskelkontraktioner i ansiktet" at bounding box center [769, 369] width 144 height 29
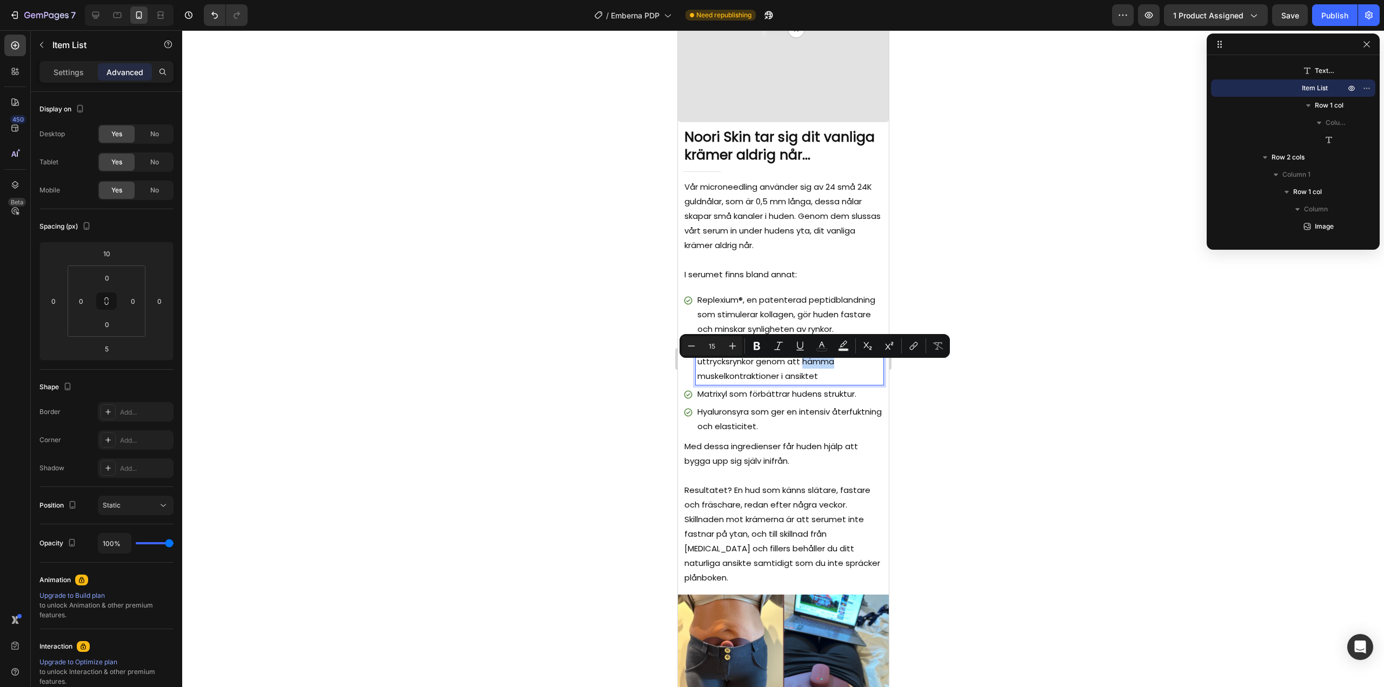
drag, startPoint x: 833, startPoint y: 369, endPoint x: 803, endPoint y: 370, distance: 30.3
click at [803, 370] on p "Acetyl Hexapeptide-8 som minskar uttrycksrynkor genom att hämma muskelkontrakti…" at bounding box center [789, 361] width 184 height 44
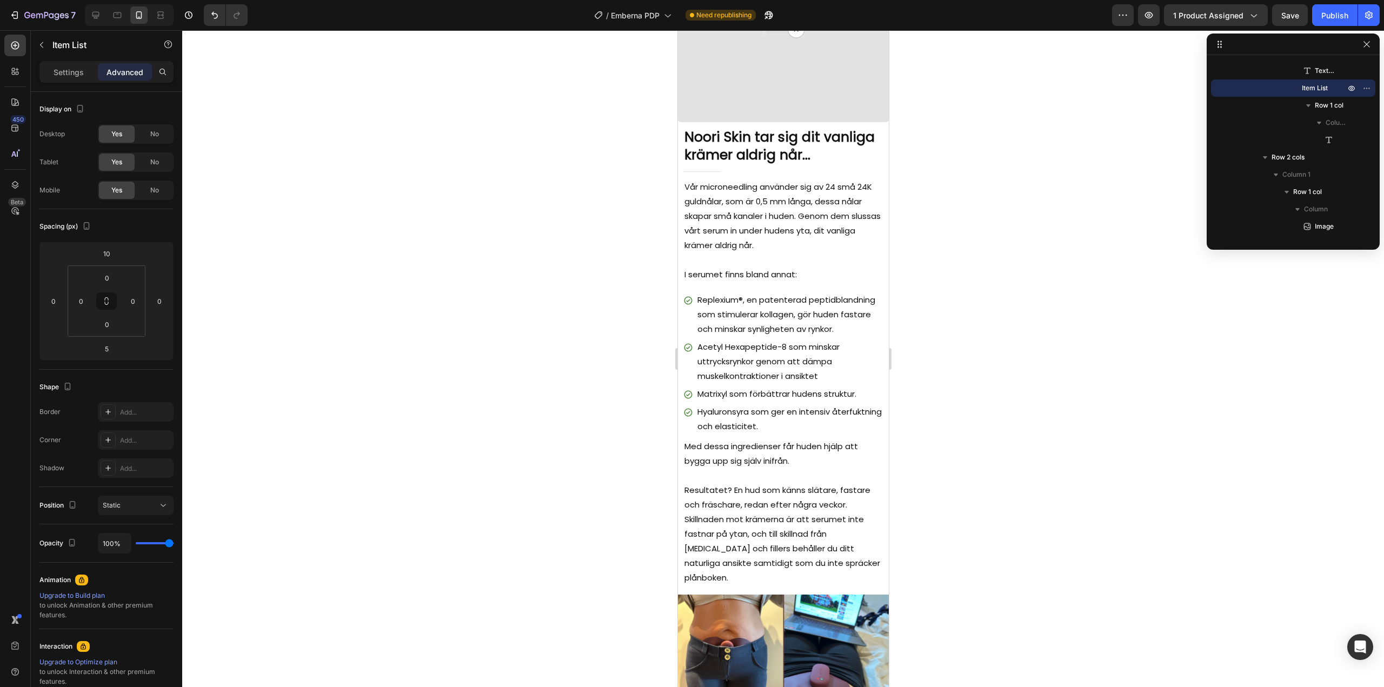
click at [973, 362] on div at bounding box center [783, 358] width 1202 height 657
click at [786, 355] on p "Acetyl Hexapeptide-8 som minskar uttrycksrynkor genom att dämpa muskelkontrakti…" at bounding box center [789, 361] width 184 height 44
click at [786, 354] on p "Acetyl Hexapeptide-8 som minskar uttrycksrynkor genom att dämpa muskelkontrakti…" at bounding box center [789, 361] width 184 height 44
click at [805, 352] on p "Acetyl Hexapeptide-8 som minskar uttrycksrynkor genom att dämpa muskelkontrakti…" at bounding box center [789, 361] width 184 height 44
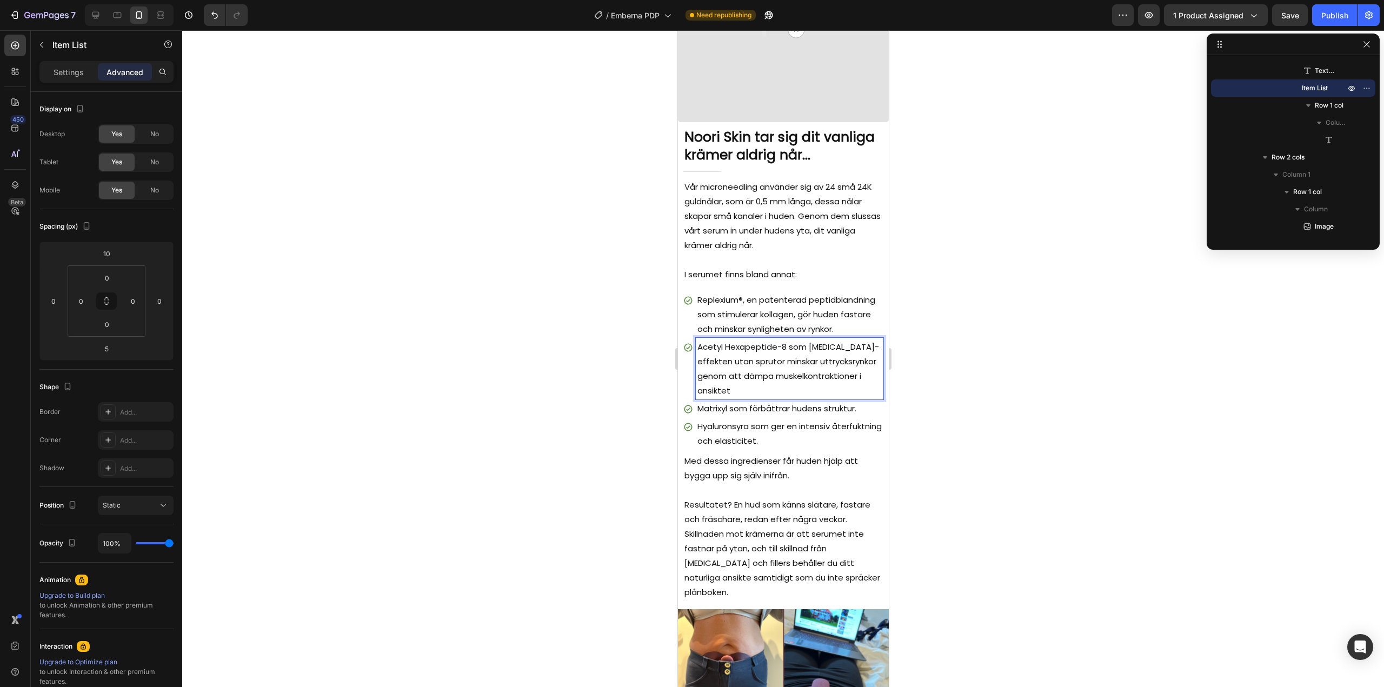
click at [806, 351] on p "Acetyl Hexapeptide-8 som botox-effekten utan sprutor minskar uttrycksrynkor gen…" at bounding box center [789, 368] width 184 height 58
click at [836, 352] on p "Acetyl Hexapeptide-8 som "botox-effekten utan sprutor minskar uttrycksrynkor ge…" at bounding box center [789, 368] width 184 height 58
click at [869, 354] on p "Acetyl Hexapeptide-8 som "botox-effekten utan sprutor minskar uttrycksrynkor ge…" at bounding box center [789, 368] width 184 height 58
click at [857, 354] on p "Acetyl Hexapeptide-8 som "botox effekt utan sprutor minskar uttrycksrynkor geno…" at bounding box center [789, 368] width 184 height 58
click at [745, 369] on p "Acetyl Hexapeptide-8 som "botox effekt" utan sprutor minskar uttrycksrynkor gen…" at bounding box center [789, 368] width 184 height 58
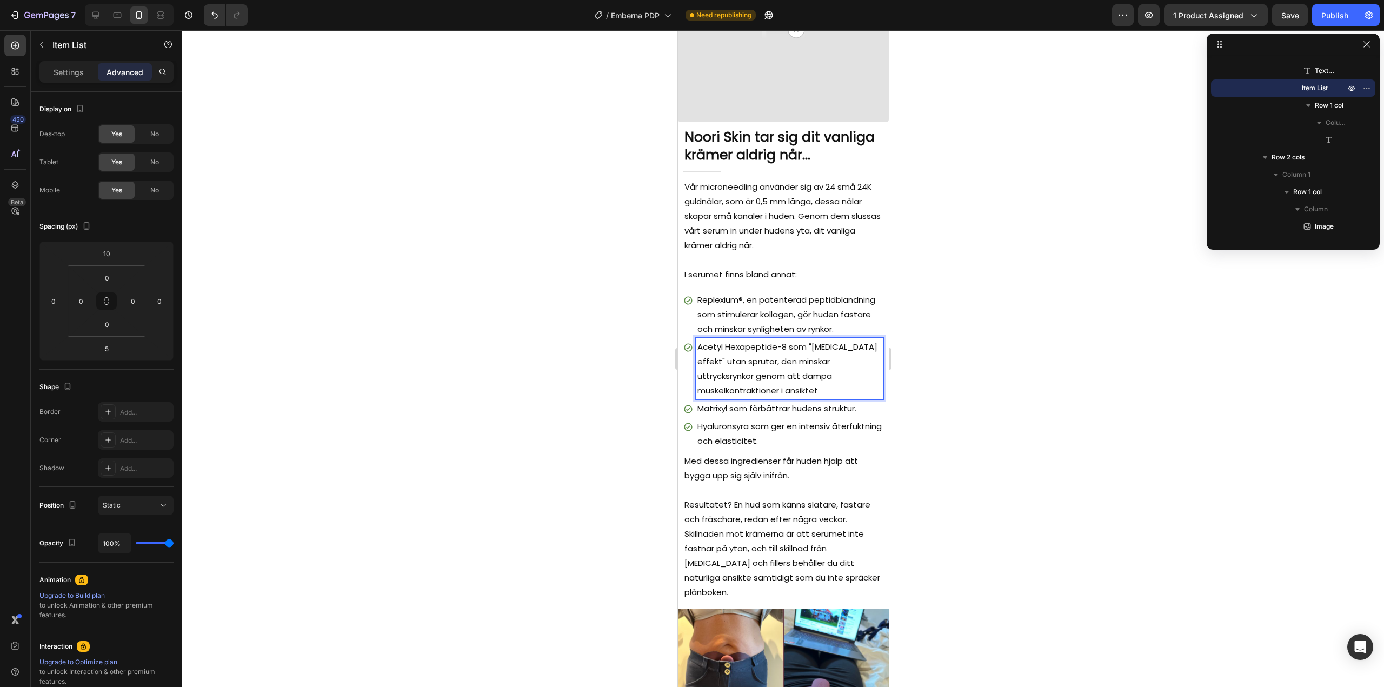
click at [602, 364] on div at bounding box center [783, 358] width 1202 height 657
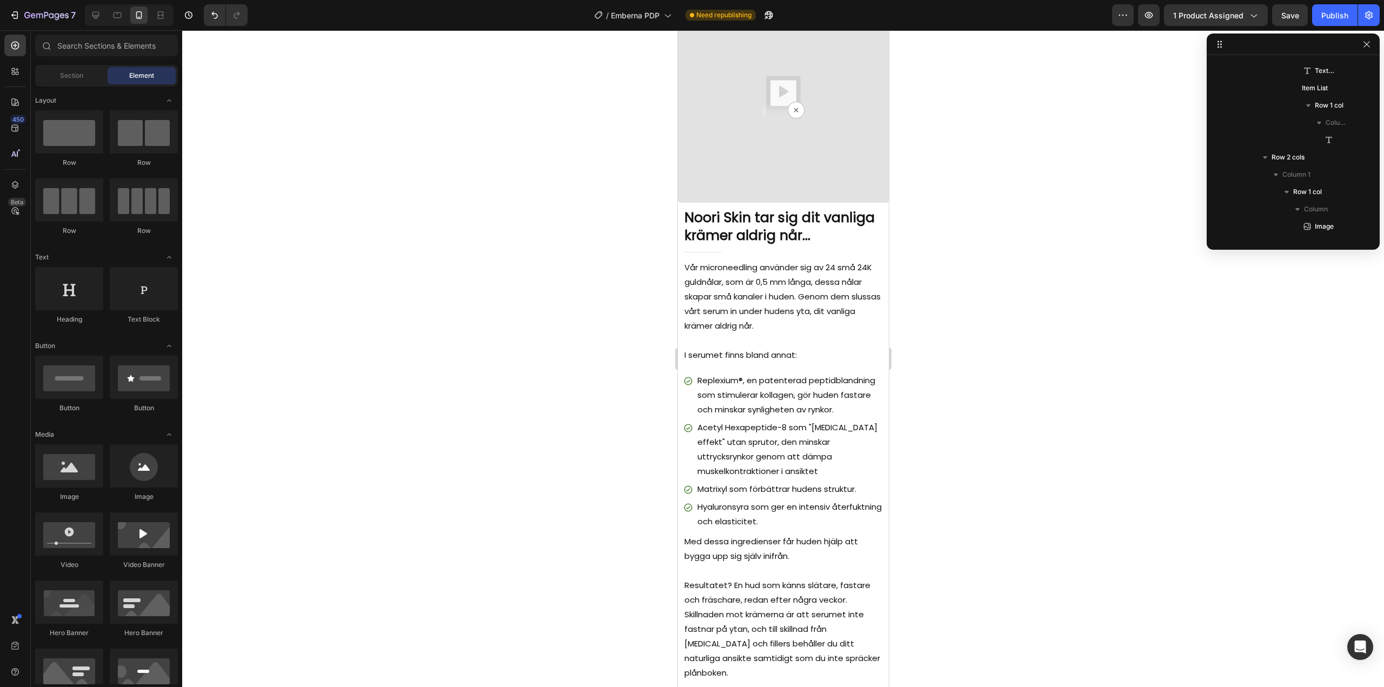
scroll to position [1786, 0]
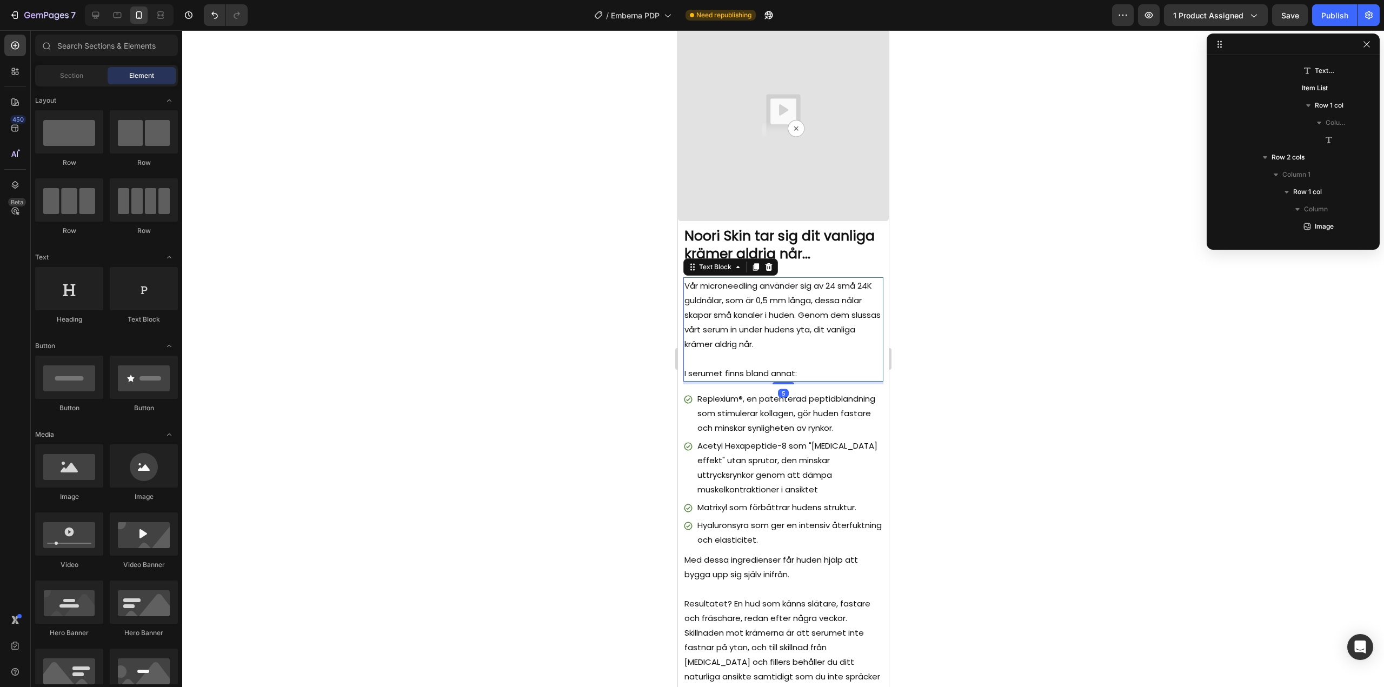
click at [730, 283] on p "Vår microneedling använder sig av 24 små 24K guldnålar, som är 0,5 mm långa, de…" at bounding box center [783, 314] width 198 height 73
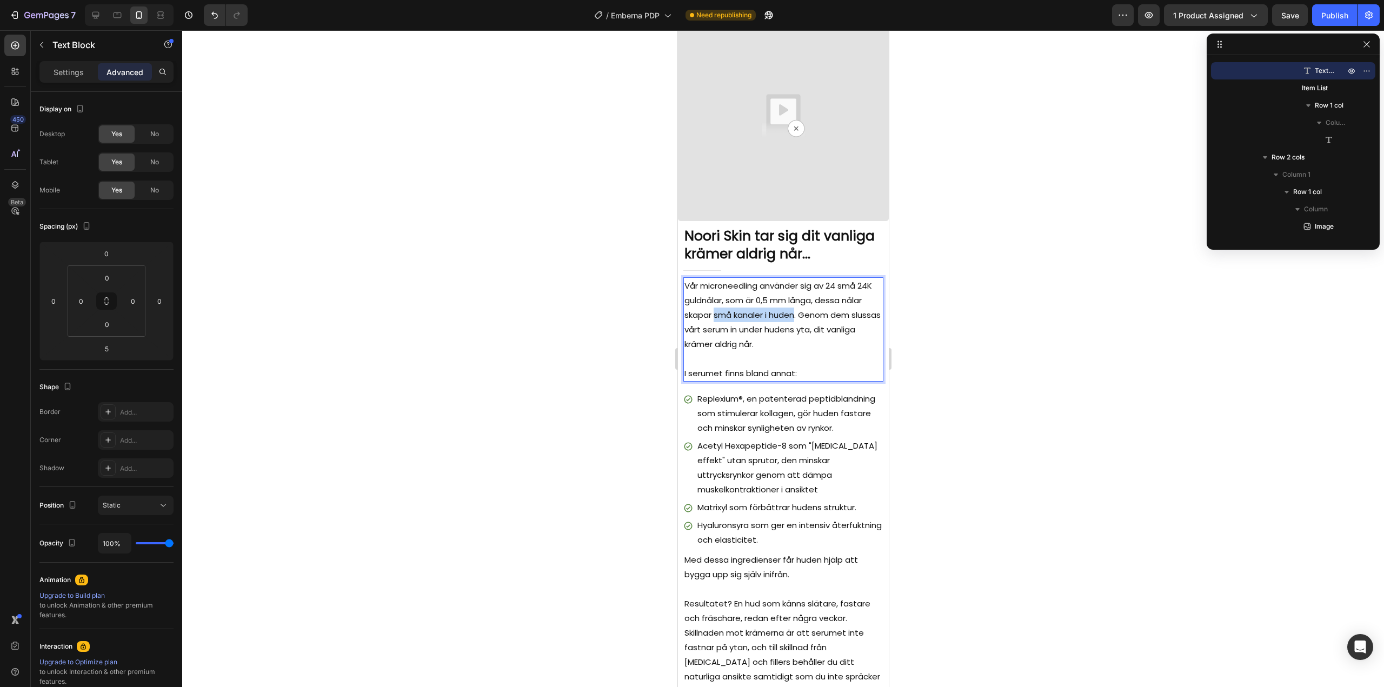
drag, startPoint x: 738, startPoint y: 308, endPoint x: 818, endPoint y: 308, distance: 80.0
click at [818, 308] on p "Vår microneedling använder sig av 24 små 24K guldnålar, som är 0,5 mm långa, de…" at bounding box center [783, 314] width 198 height 73
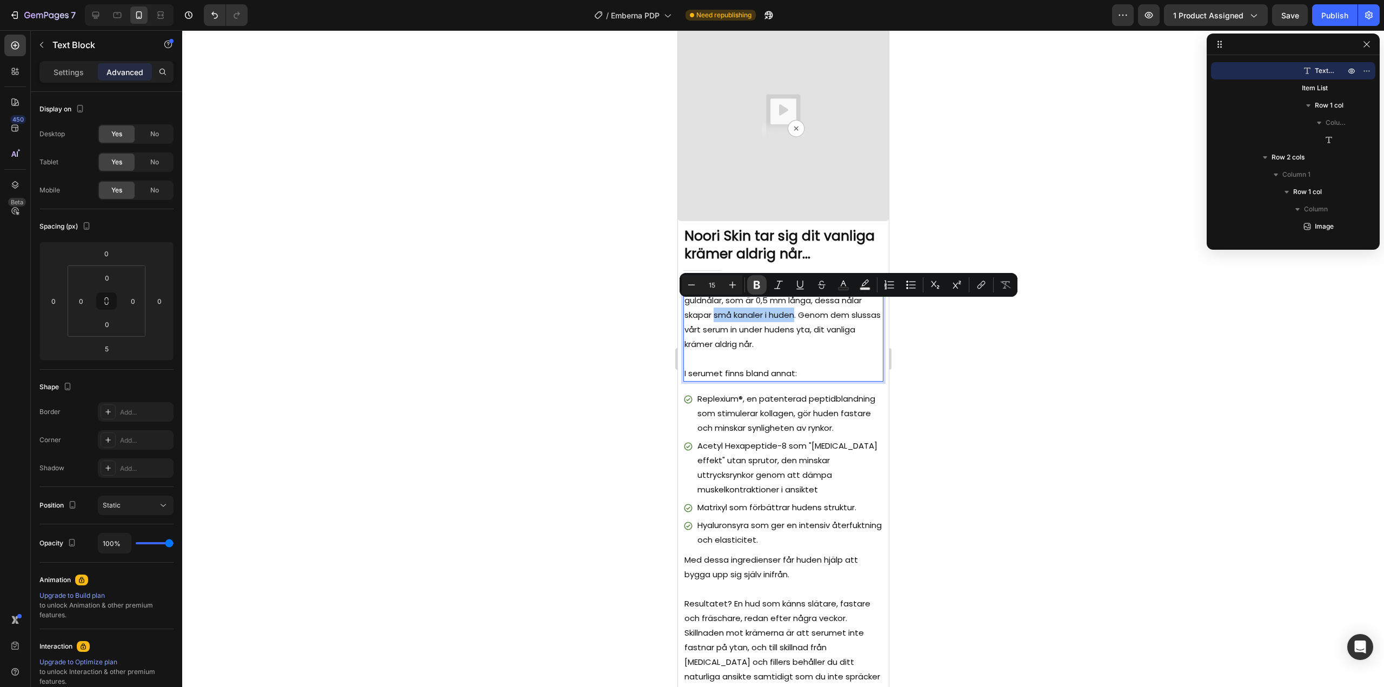
click at [754, 286] on icon "Editor contextual toolbar" at bounding box center [756, 285] width 6 height 8
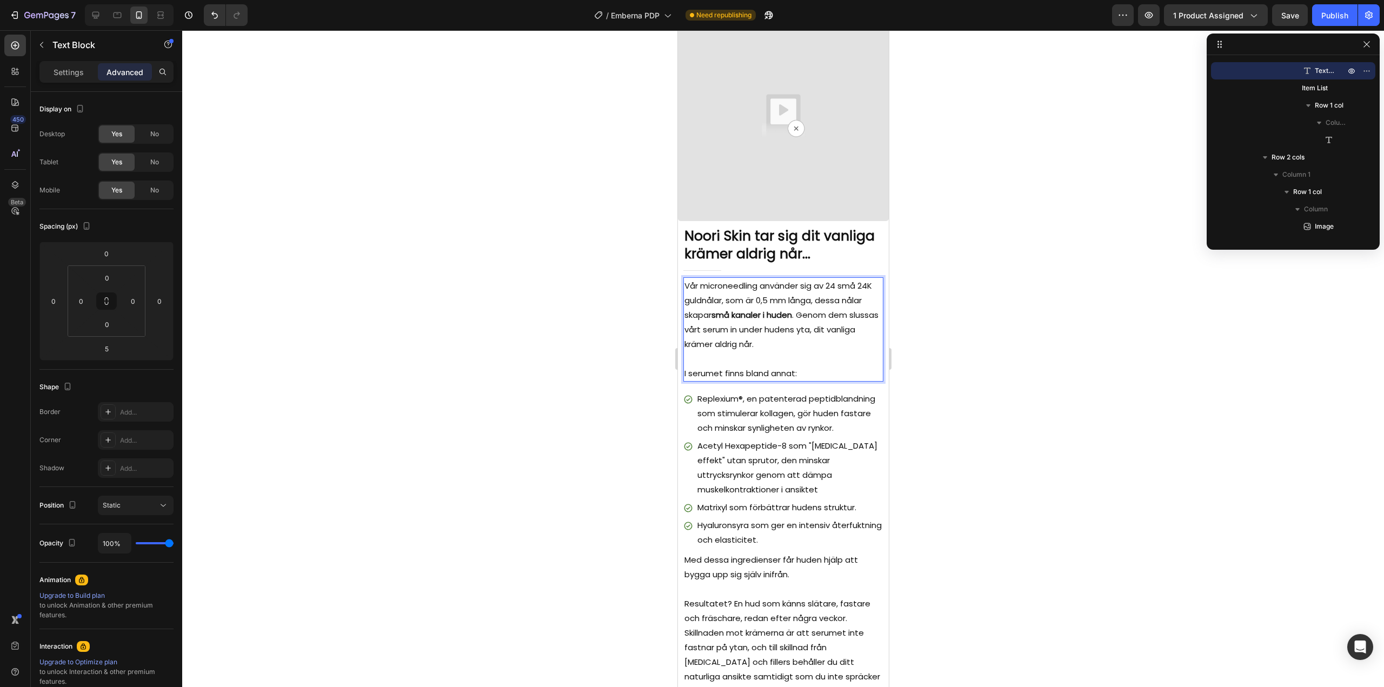
click at [829, 333] on p "Vår microneedling använder sig av 24 små 24K guldnålar, som är 0,5 mm långa, de…" at bounding box center [783, 314] width 198 height 73
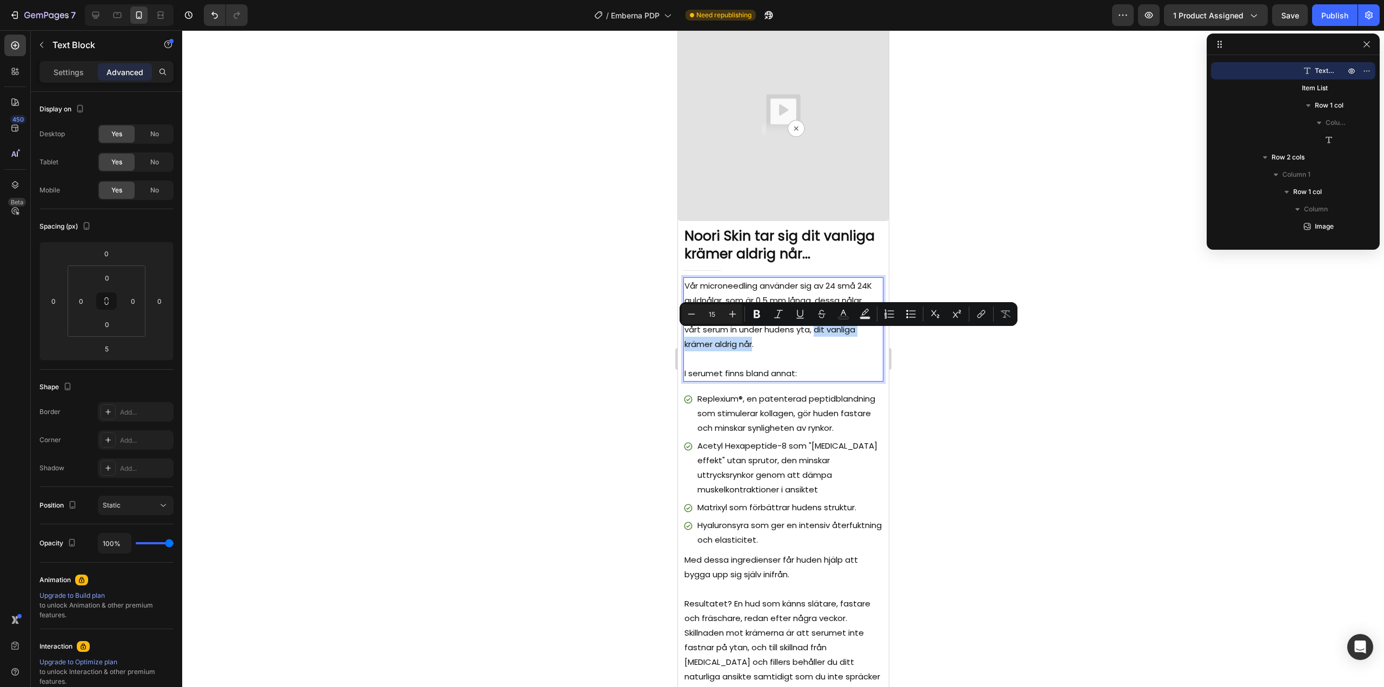
drag, startPoint x: 685, startPoint y: 336, endPoint x: 798, endPoint y: 338, distance: 113.0
click at [798, 338] on p "Vår microneedling använder sig av 24 små 24K guldnålar, som är 0,5 mm långa, de…" at bounding box center [783, 314] width 198 height 73
click at [757, 315] on icon "Editor contextual toolbar" at bounding box center [756, 314] width 6 height 8
click at [981, 390] on div at bounding box center [783, 358] width 1202 height 657
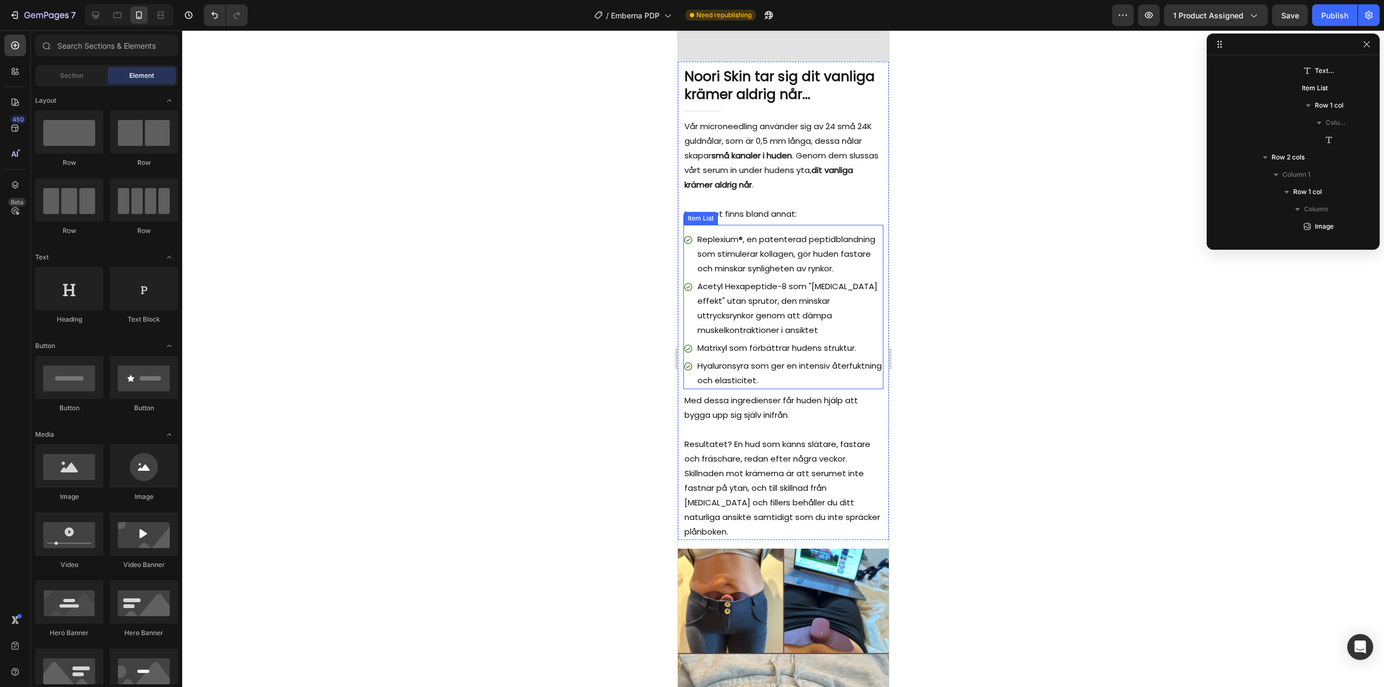
scroll to position [1948, 0]
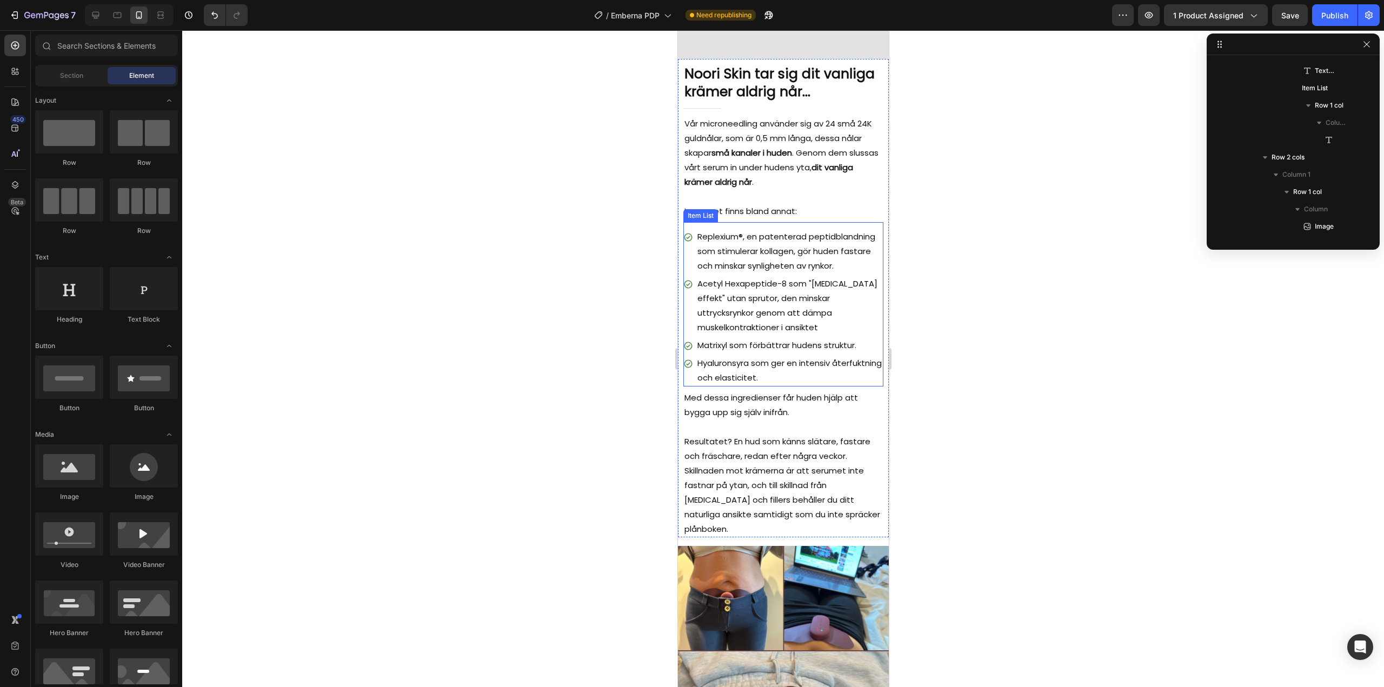
click at [738, 250] on p "Replexium®, en patenterad peptidblandning som stimulerar kollagen, gör huden fa…" at bounding box center [789, 251] width 184 height 44
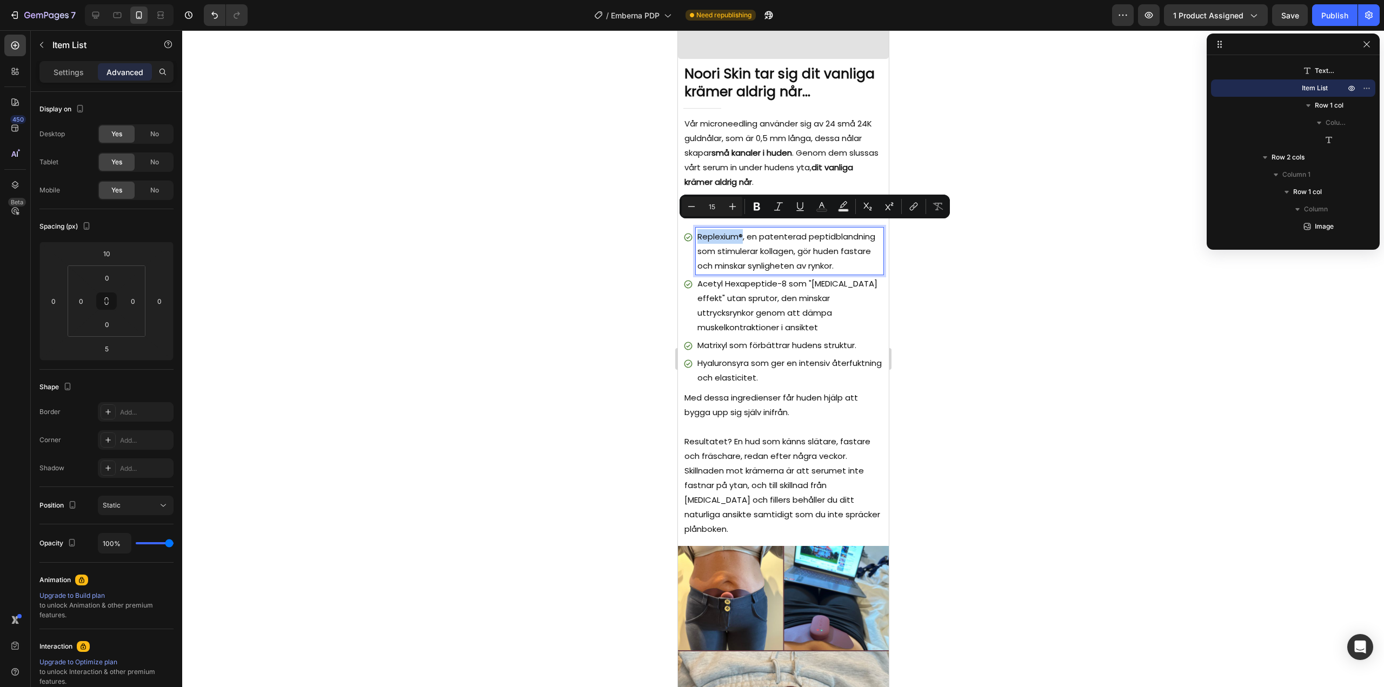
drag, startPoint x: 697, startPoint y: 230, endPoint x: 741, endPoint y: 233, distance: 43.9
click at [741, 233] on p "Replexium®, en patenterad peptidblandning som stimulerar kollagen, gör huden fa…" at bounding box center [789, 251] width 184 height 44
click at [756, 208] on icon "Editor contextual toolbar" at bounding box center [756, 206] width 11 height 11
click at [722, 301] on p "Acetyl Hexapeptide-8 som "botox effekt" utan sprutor, den minskar uttrycksrynko…" at bounding box center [789, 305] width 184 height 58
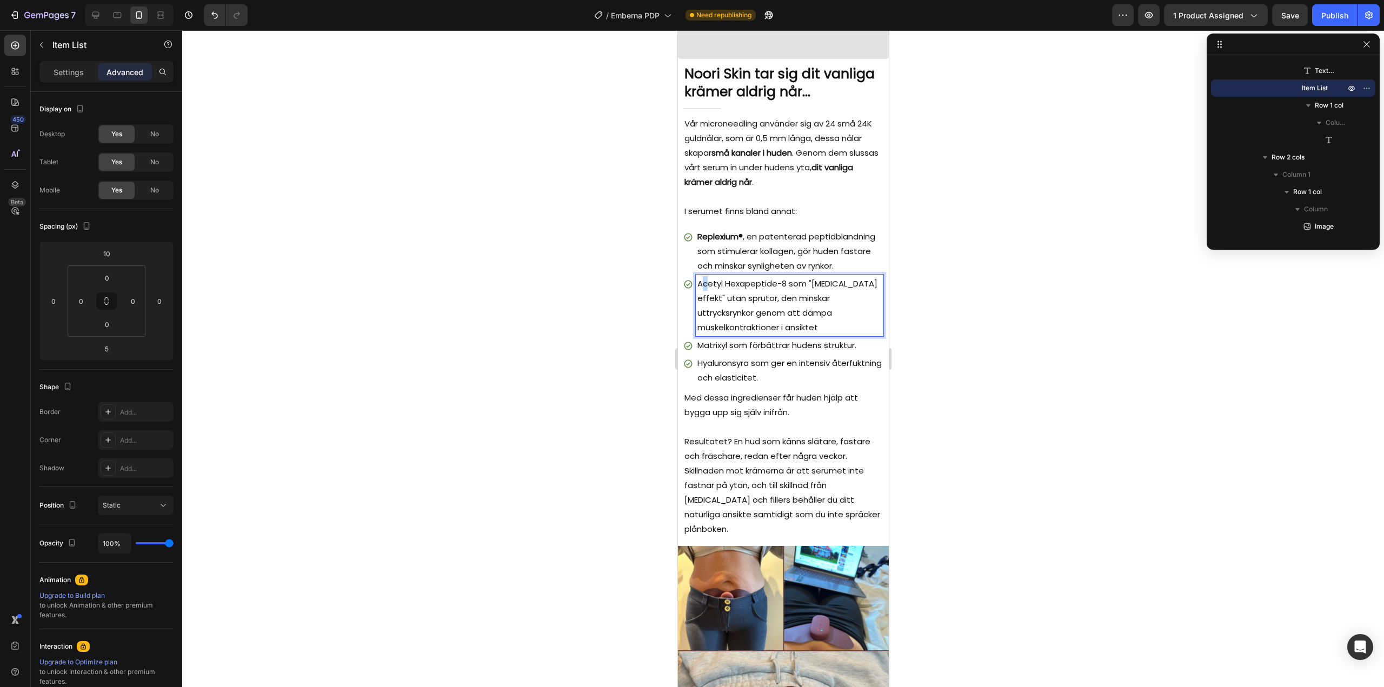
drag, startPoint x: 699, startPoint y: 290, endPoint x: 708, endPoint y: 290, distance: 8.1
click at [708, 290] on p "Acetyl Hexapeptide-8 som "botox effekt" utan sprutor, den minskar uttrycksrynko…" at bounding box center [789, 305] width 184 height 58
drag, startPoint x: 698, startPoint y: 290, endPoint x: 784, endPoint y: 290, distance: 85.9
click at [784, 290] on p "Acetyl Hexapeptide-8 som "botox effekt" utan sprutor, den minskar uttrycksrynko…" at bounding box center [789, 305] width 184 height 58
click at [755, 269] on icon "Editor contextual toolbar" at bounding box center [756, 268] width 6 height 8
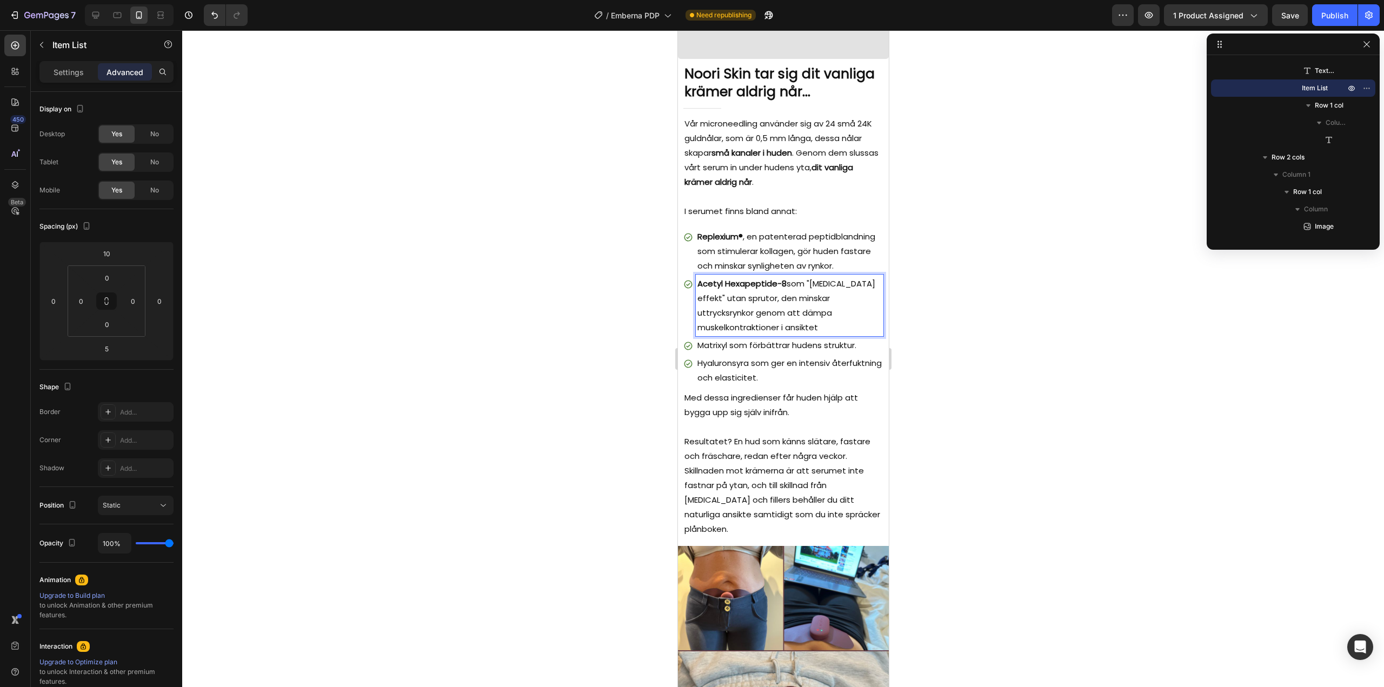
click at [805, 290] on p "Acetyl Hexapeptide-8 som "botox effekt" utan sprutor, den minskar uttrycksrynko…" at bounding box center [789, 305] width 184 height 58
drag, startPoint x: 806, startPoint y: 289, endPoint x: 861, endPoint y: 288, distance: 55.1
click at [861, 288] on p "Acetyl Hexapeptide-8 som "botox effekt" utan sprutor, den minskar uttrycksrynko…" at bounding box center [789, 305] width 184 height 58
click at [762, 274] on button "Bold" at bounding box center [756, 267] width 19 height 19
click at [758, 329] on p "Acetyl Hexapeptide-8 som "botox effekt" utan sprutor, den minskar uttrycksrynko…" at bounding box center [789, 305] width 184 height 58
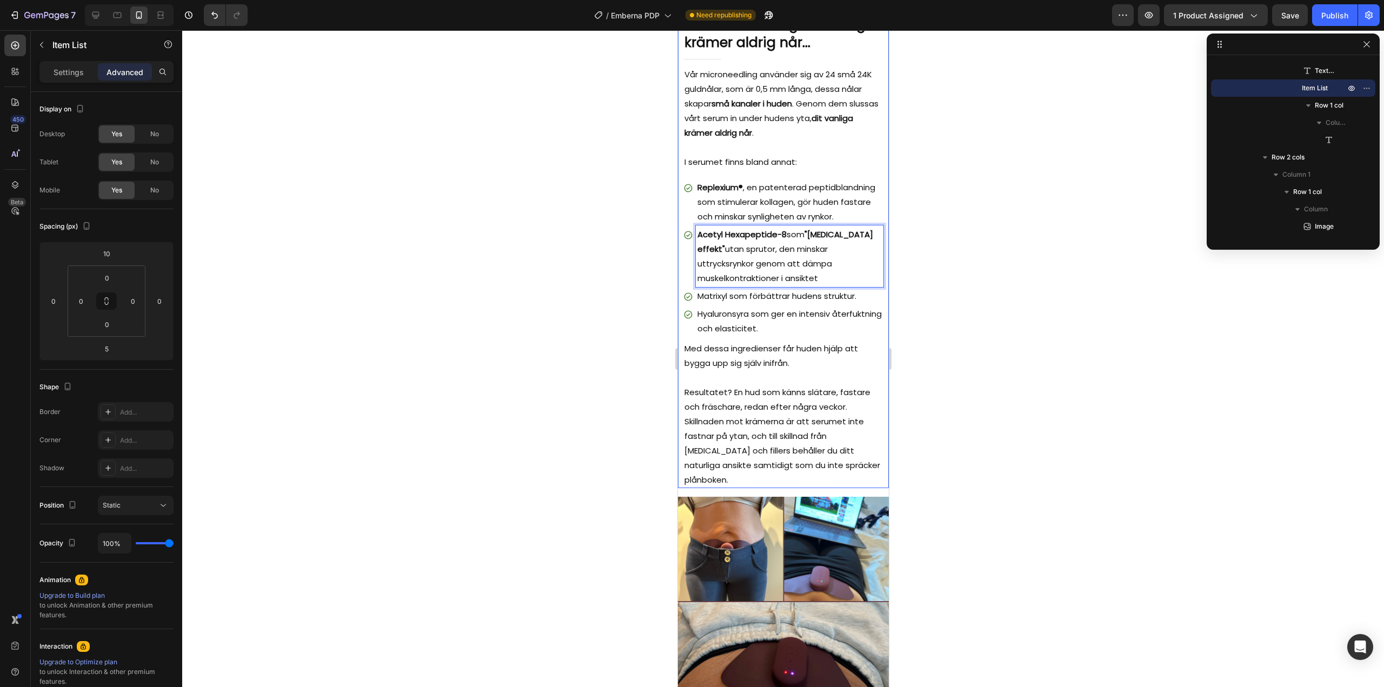
scroll to position [2002, 0]
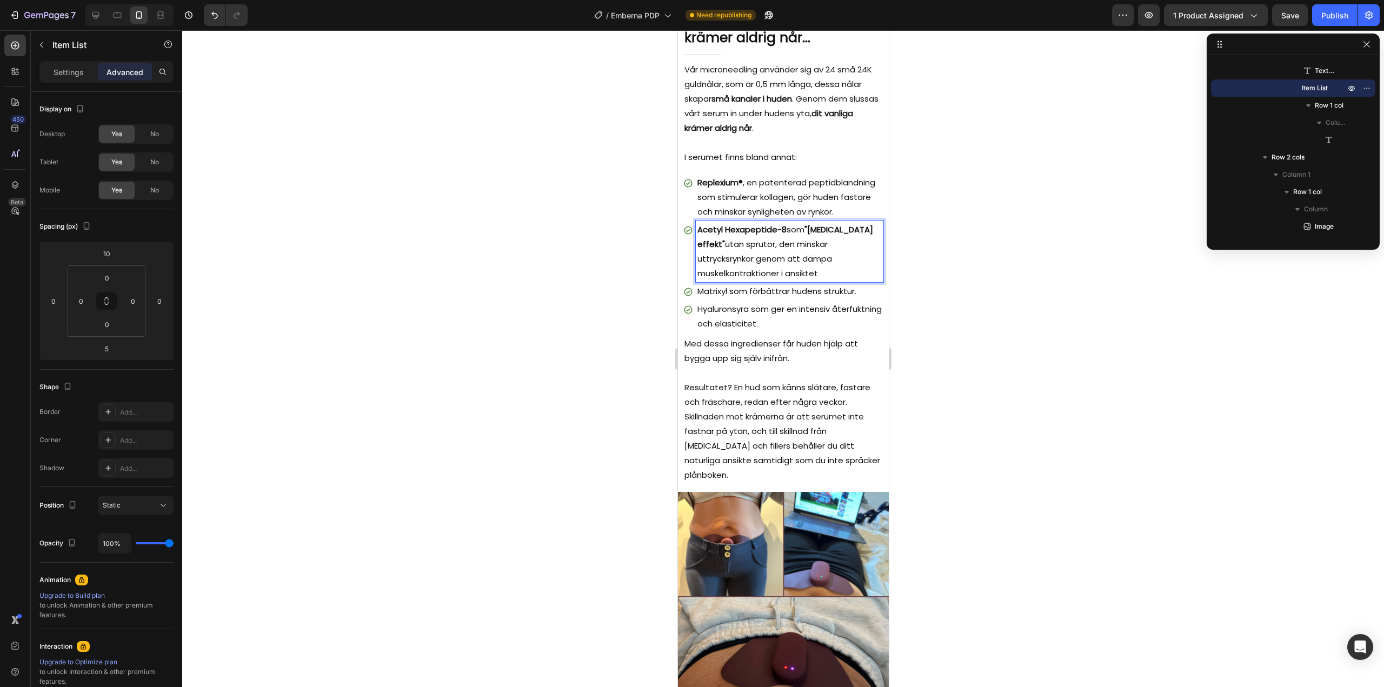
click at [724, 297] on p "Matrixyl som förbättrar hudens struktur." at bounding box center [789, 291] width 184 height 15
drag, startPoint x: 729, startPoint y: 299, endPoint x: 698, endPoint y: 298, distance: 30.3
click at [698, 298] on p "Matrixyl som förbättrar hudens struktur." at bounding box center [789, 291] width 184 height 15
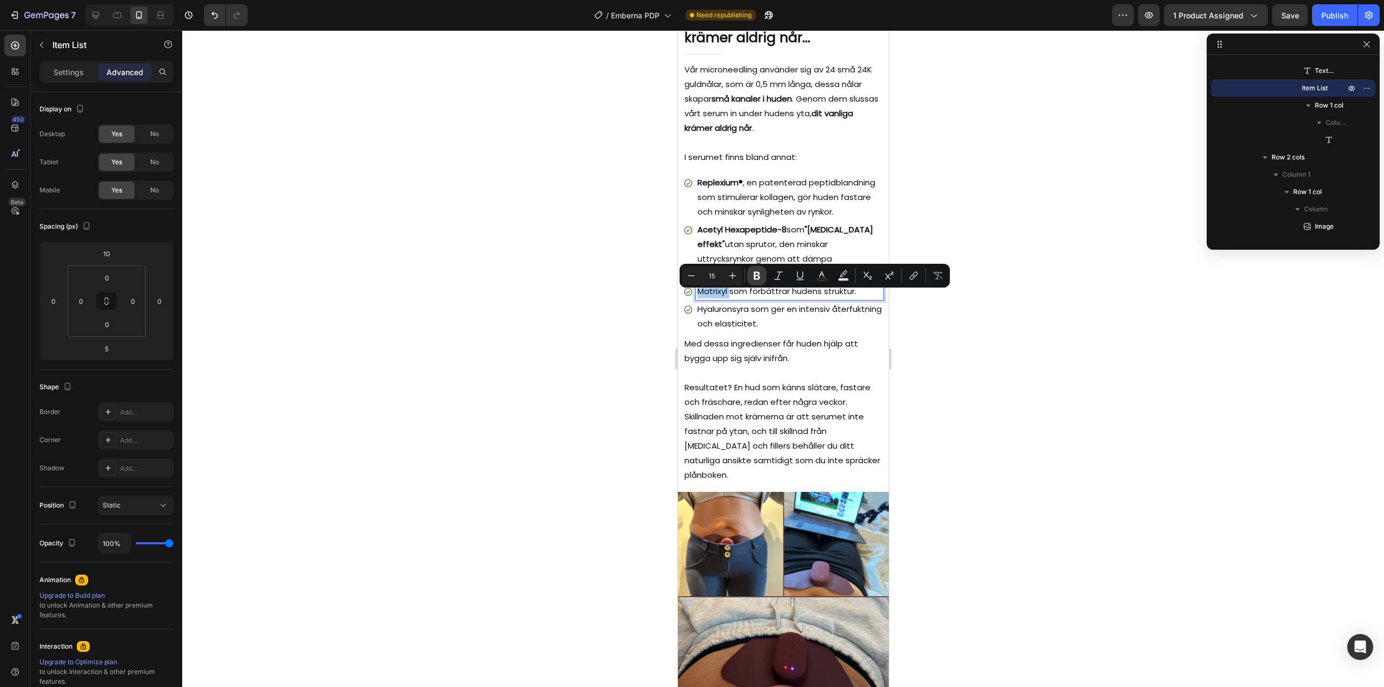
click at [757, 278] on icon "Editor contextual toolbar" at bounding box center [756, 276] width 6 height 8
click at [763, 298] on p "Matrixyl som förbättrar hudens struktur." at bounding box center [789, 291] width 184 height 15
drag, startPoint x: 750, startPoint y: 297, endPoint x: 853, endPoint y: 297, distance: 103.2
click at [853, 297] on p "Matrixyl som förbättrar hudens struktur." at bounding box center [789, 291] width 184 height 15
drag, startPoint x: 757, startPoint y: 276, endPoint x: 114, endPoint y: 261, distance: 642.9
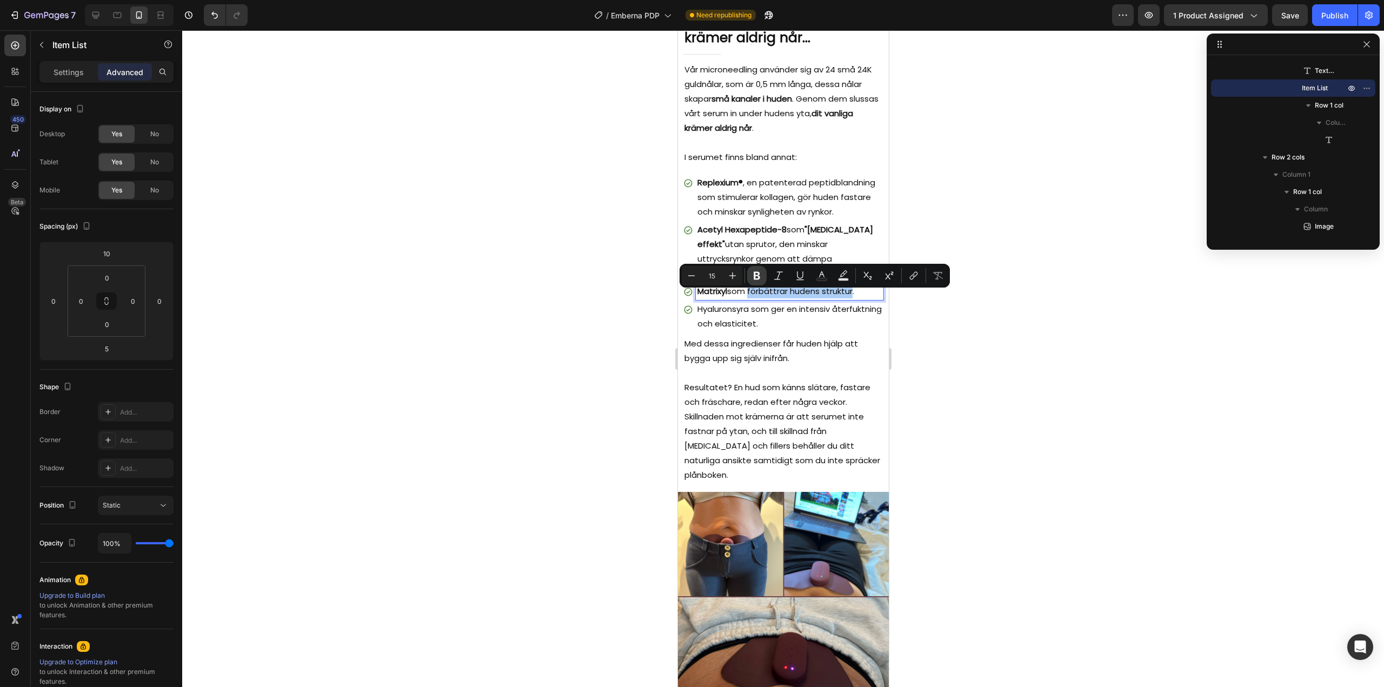
click at [757, 276] on icon "Editor contextual toolbar" at bounding box center [756, 276] width 6 height 8
click at [975, 348] on div at bounding box center [783, 358] width 1202 height 657
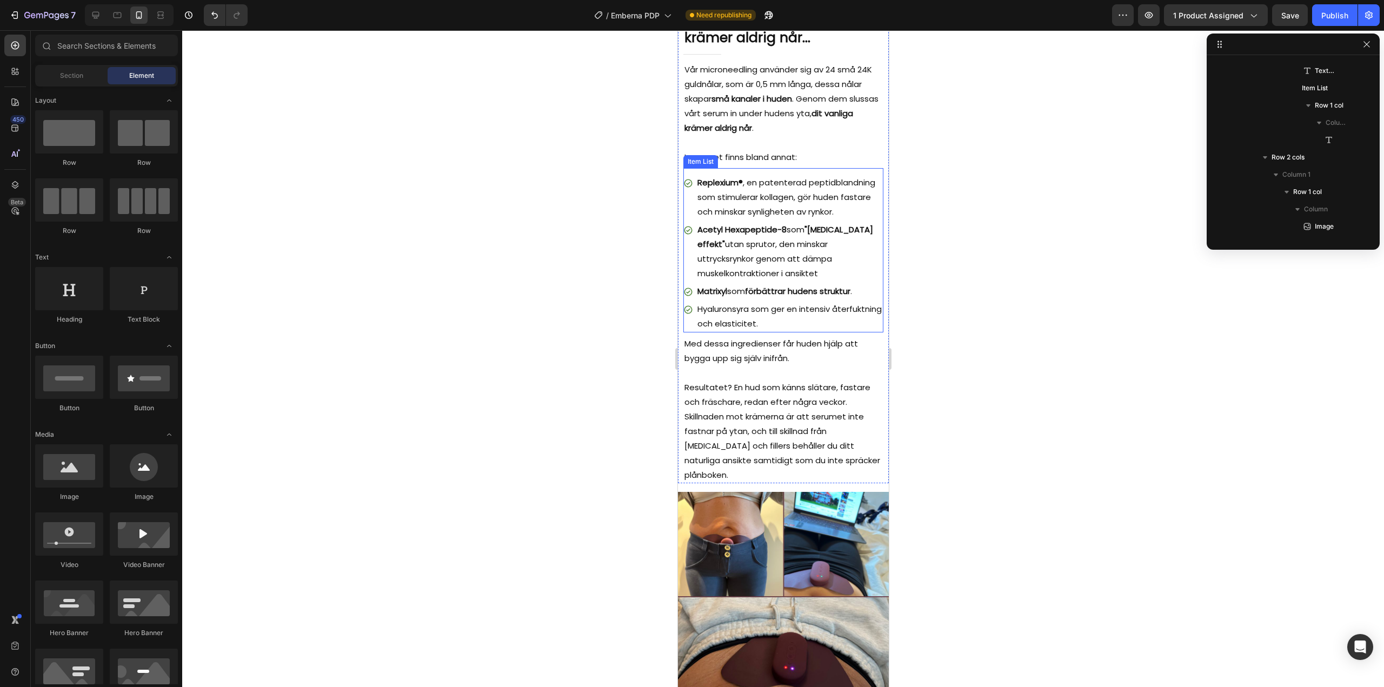
click at [777, 261] on p "Acetyl Hexapeptide-8 som "botox effekt" utan sprutor, den minskar uttrycksrynko…" at bounding box center [789, 251] width 184 height 58
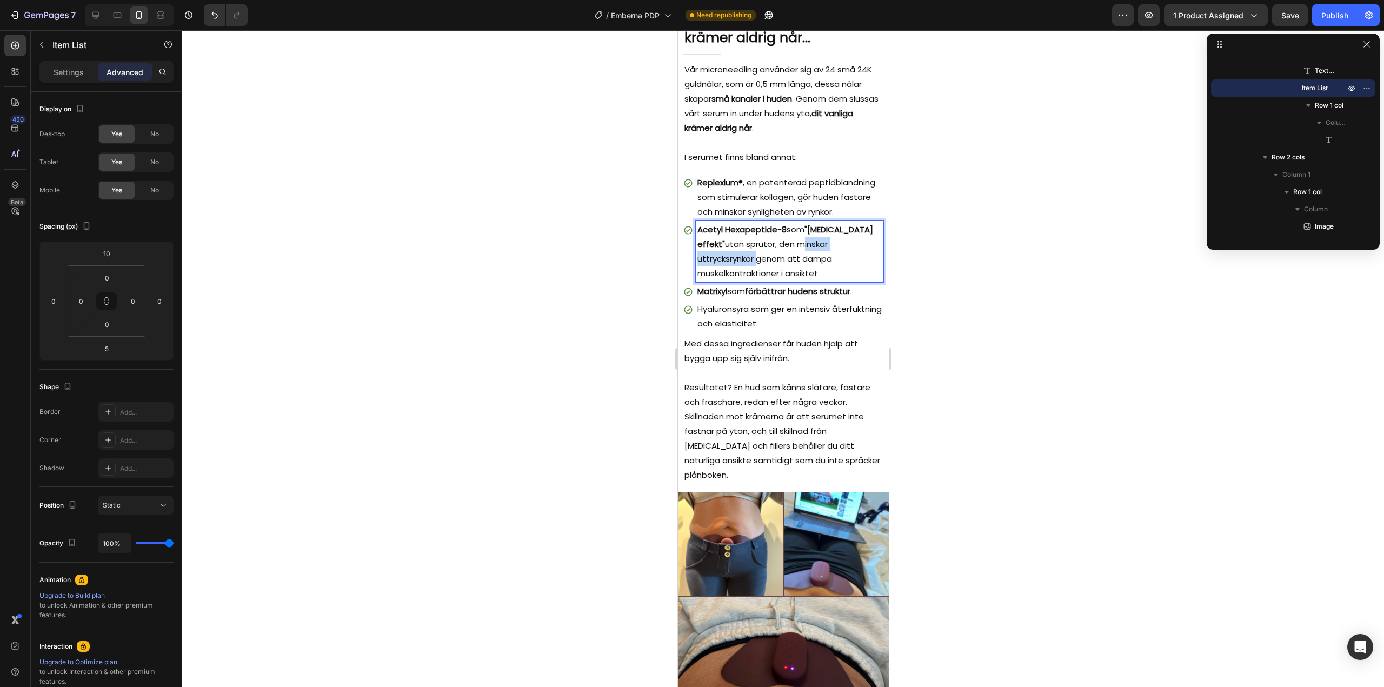
drag, startPoint x: 770, startPoint y: 250, endPoint x: 859, endPoint y: 251, distance: 89.7
click at [859, 251] on p "Acetyl Hexapeptide-8 som "botox effekt" utan sprutor, den minskar uttrycksrynko…" at bounding box center [789, 251] width 184 height 58
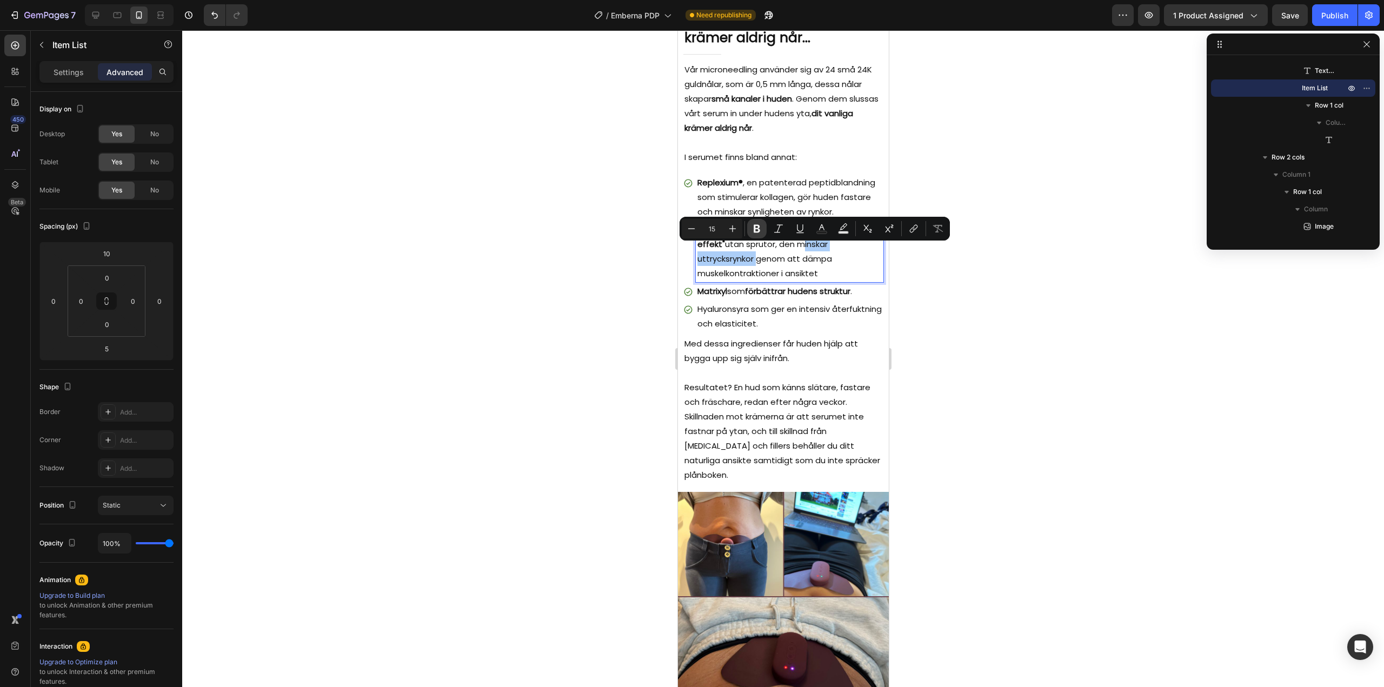
click at [755, 230] on icon "Editor contextual toolbar" at bounding box center [756, 229] width 6 height 8
click at [640, 324] on div at bounding box center [783, 358] width 1202 height 657
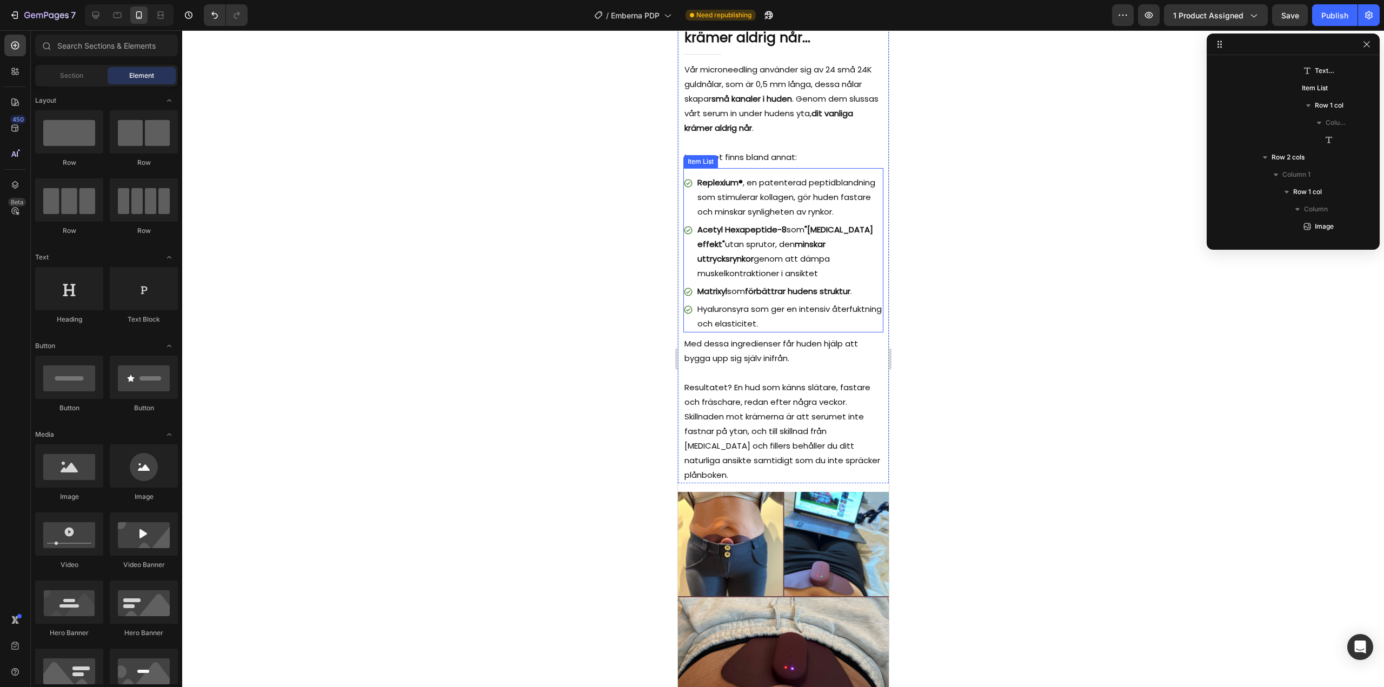
click at [739, 328] on p "Hyaluronsyra som ger en intensiv återfuktning och elasticitet." at bounding box center [789, 316] width 184 height 29
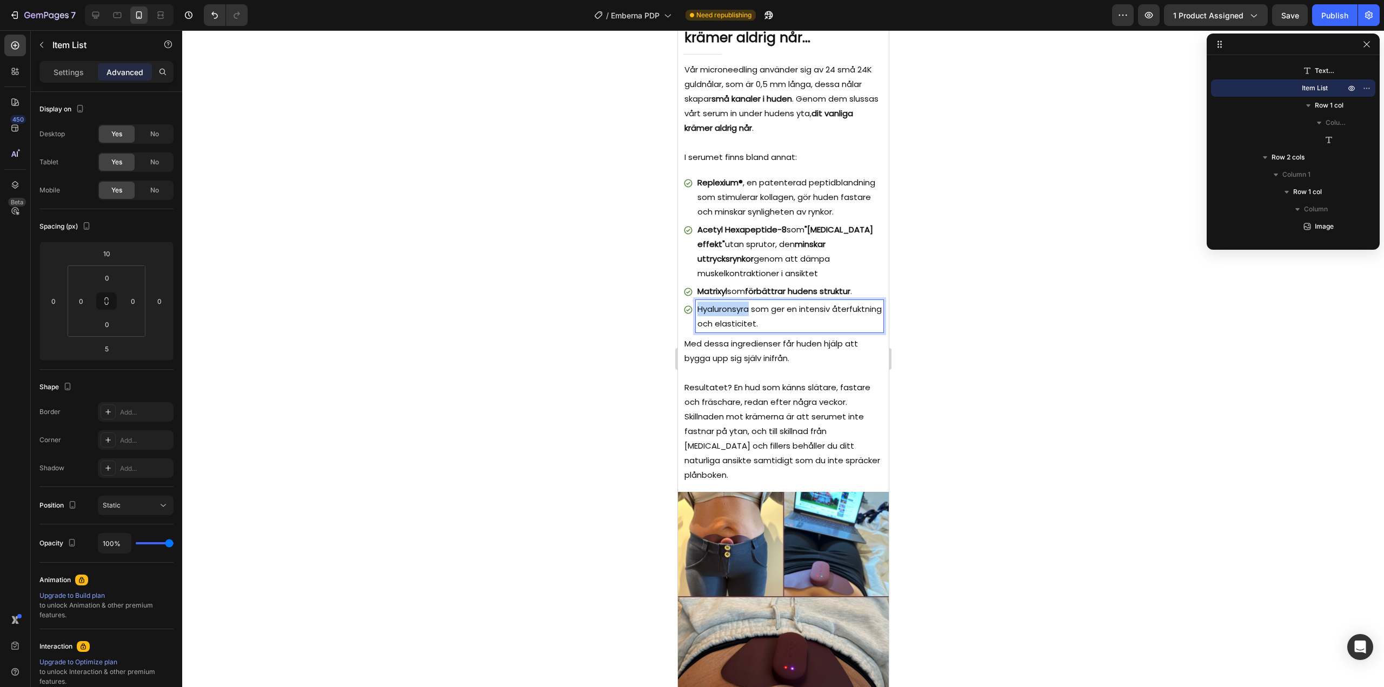
drag, startPoint x: 750, startPoint y: 314, endPoint x: 699, endPoint y: 315, distance: 51.4
click at [699, 315] on p "Hyaluronsyra som ger en intensiv återfuktning och elasticitet." at bounding box center [789, 316] width 184 height 29
click at [762, 298] on icon "Editor contextual toolbar" at bounding box center [756, 293] width 11 height 11
click at [789, 319] on p "Hyaluronsyra som ger en intensiv återfuktning och elasticitet." at bounding box center [789, 316] width 184 height 29
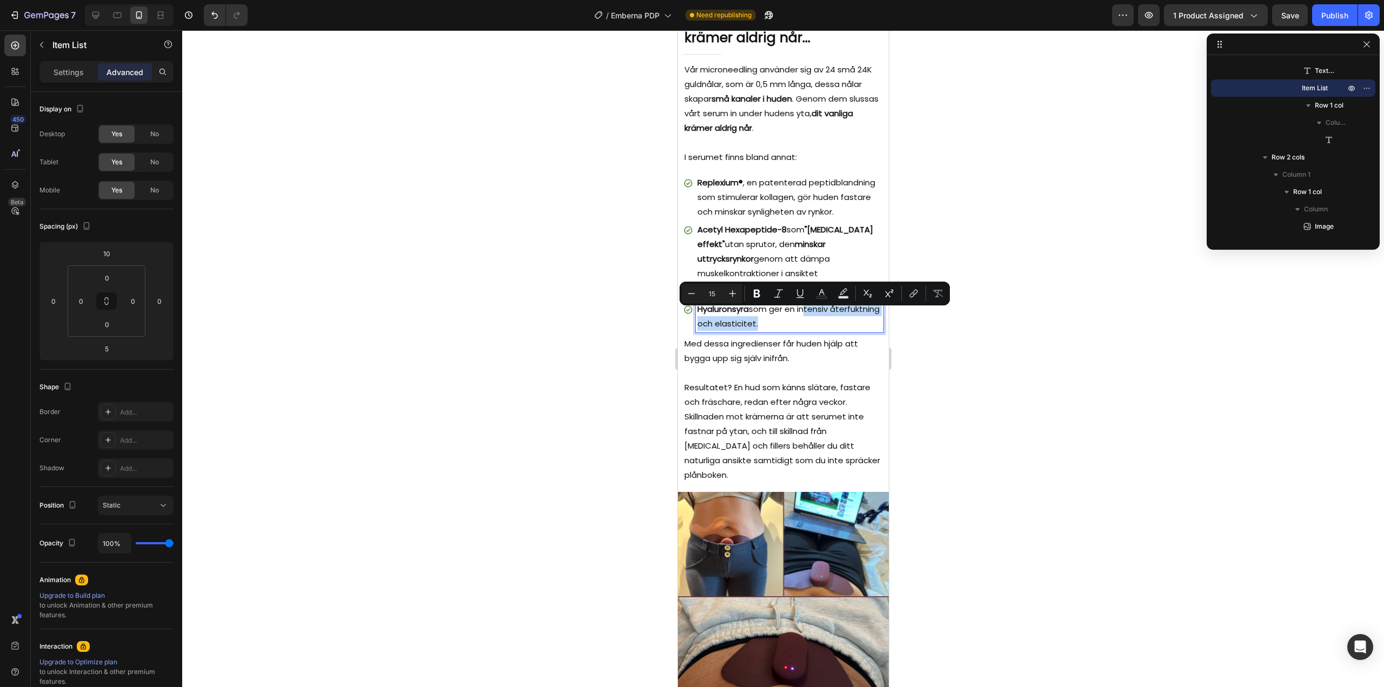
drag, startPoint x: 801, startPoint y: 314, endPoint x: 805, endPoint y: 330, distance: 16.7
click at [805, 330] on p "Hyaluronsyra som ger en intensiv återfuktning och elasticitet." at bounding box center [789, 316] width 184 height 29
click at [758, 295] on icon "Editor contextual toolbar" at bounding box center [756, 293] width 11 height 11
click at [968, 357] on div at bounding box center [783, 358] width 1202 height 657
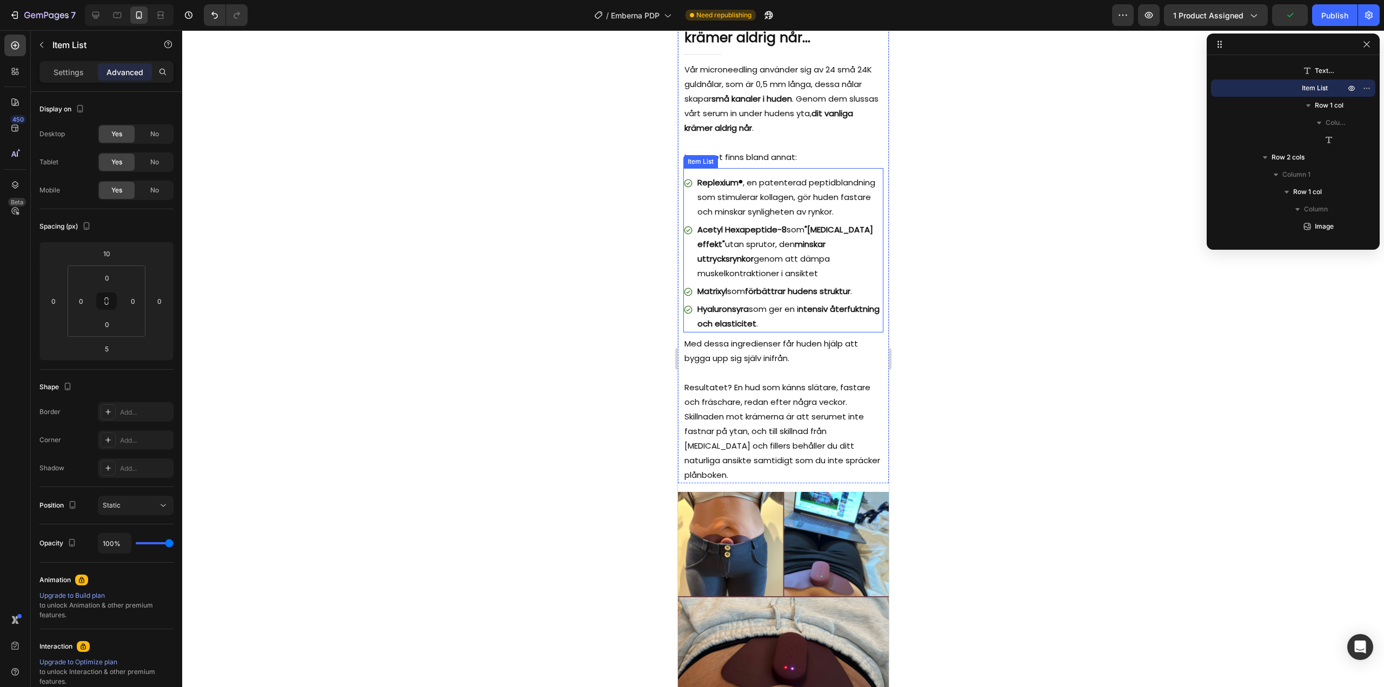
click at [788, 198] on p "Replexium® , en patenterad peptidblandning som stimulerar kollagen, gör huden f…" at bounding box center [789, 197] width 184 height 44
click at [789, 189] on p "Replexium® , en patenterad peptidblandning som stimulerar kollagen, gör huden f…" at bounding box center [789, 197] width 184 height 44
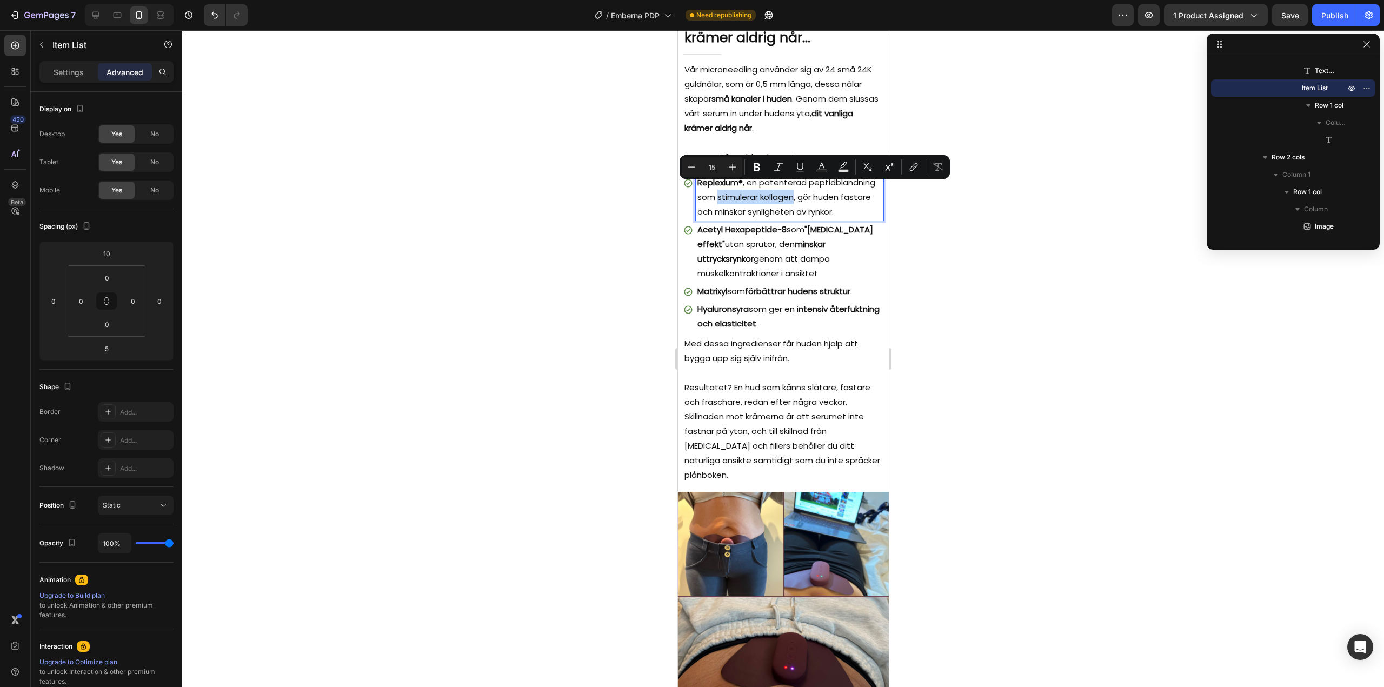
drag, startPoint x: 787, startPoint y: 191, endPoint x: 864, endPoint y: 189, distance: 77.3
click at [864, 189] on p "Replexium® , en patenterad peptidblandning som stimulerar kollagen, gör huden f…" at bounding box center [789, 197] width 184 height 44
click at [757, 167] on icon "Editor contextual toolbar" at bounding box center [756, 167] width 6 height 8
click at [708, 201] on p "Replexium® , en patenterad peptidblandning som stimulerar kollagen , gör huden …" at bounding box center [789, 197] width 184 height 44
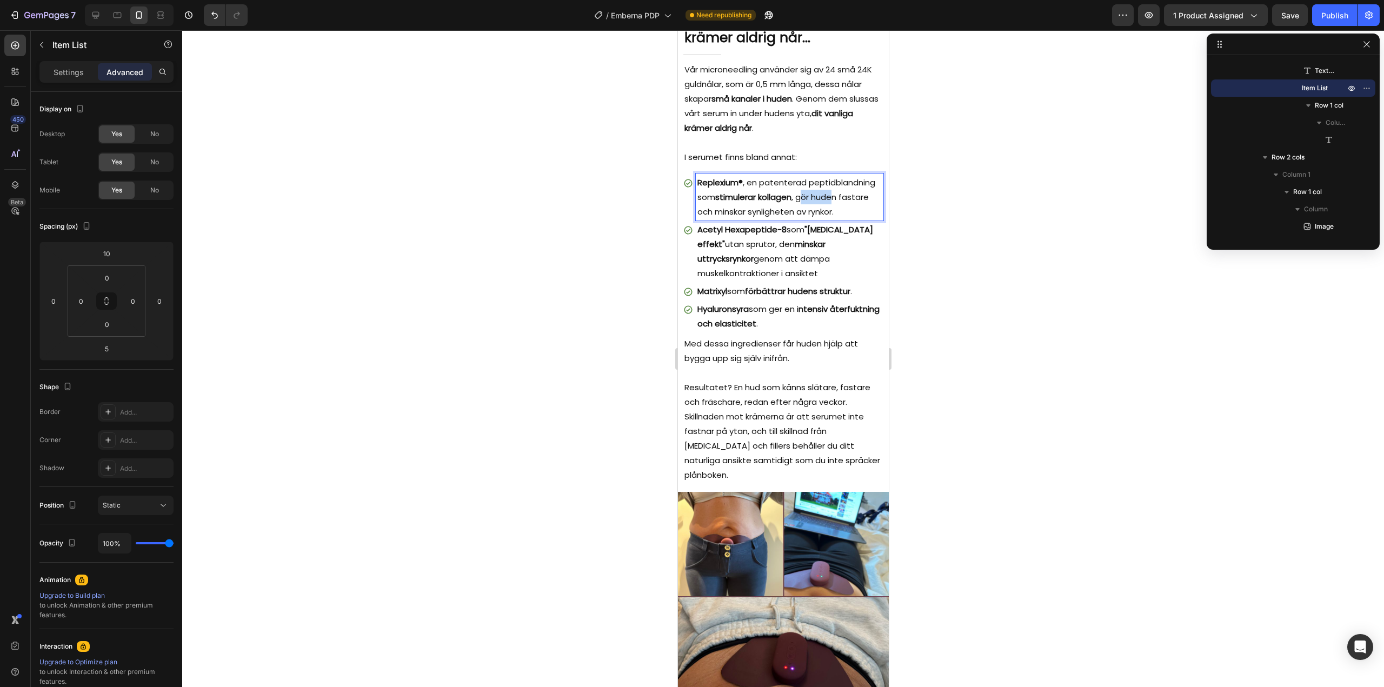
drag, startPoint x: 700, startPoint y: 204, endPoint x: 735, endPoint y: 202, distance: 34.6
click at [735, 202] on p "Replexium® , en patenterad peptidblandning som stimulerar kollagen , gör huden …" at bounding box center [789, 197] width 184 height 44
click at [700, 206] on p "Replexium® , en patenterad peptidblandning som stimulerar kollagen , gör huden …" at bounding box center [789, 197] width 184 height 44
drag, startPoint x: 698, startPoint y: 204, endPoint x: 767, endPoint y: 203, distance: 69.2
click at [767, 203] on p "Replexium® , en patenterad peptidblandning som stimulerar kollagen , gör huden …" at bounding box center [789, 197] width 184 height 44
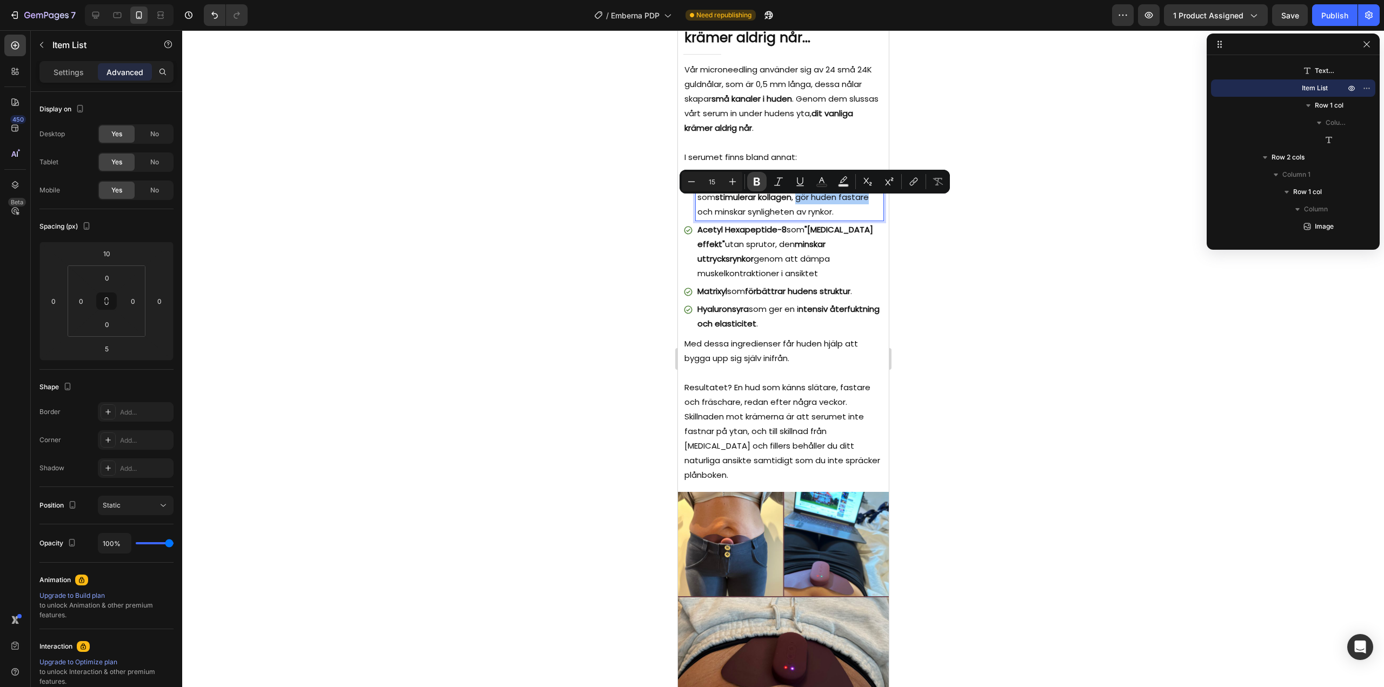
click at [758, 184] on icon "Editor contextual toolbar" at bounding box center [756, 181] width 11 height 11
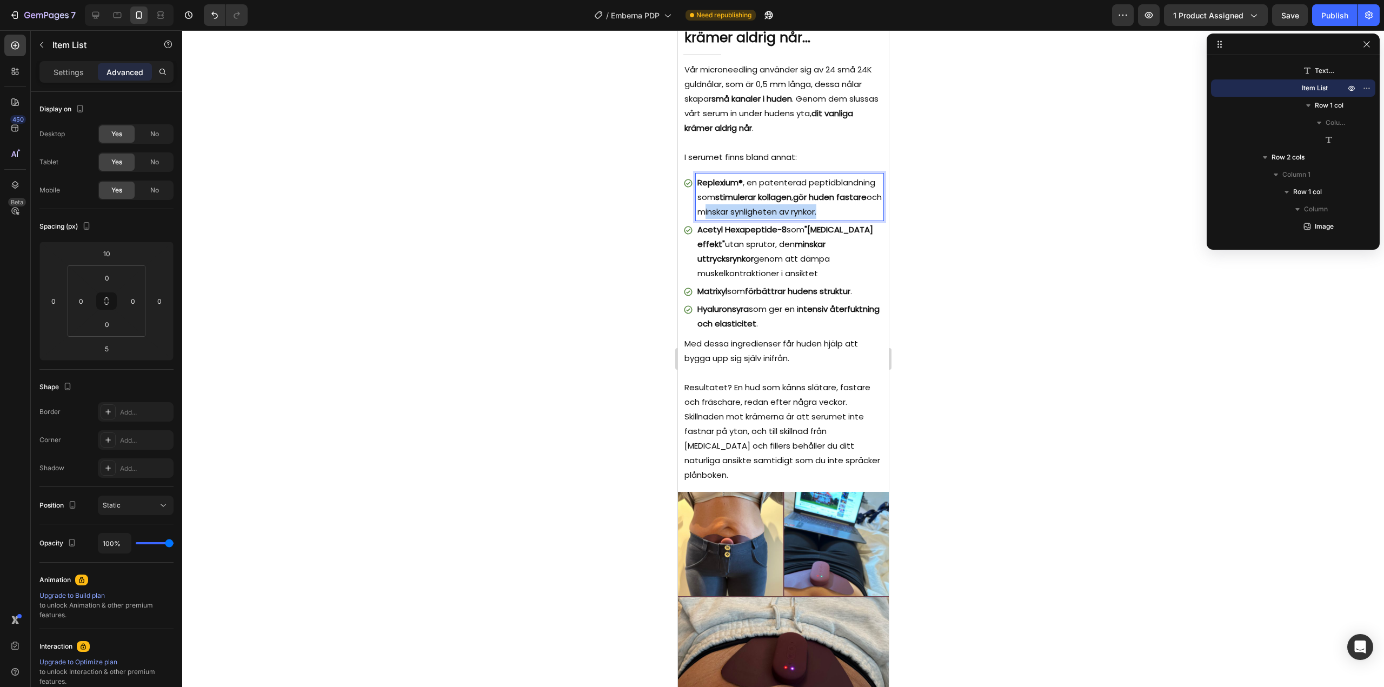
drag, startPoint x: 790, startPoint y: 204, endPoint x: 733, endPoint y: 218, distance: 57.9
click at [733, 218] on p "Replexium® , en patenterad peptidblandning som stimulerar kollagen , gör huden …" at bounding box center [789, 197] width 184 height 44
click at [758, 179] on icon "Editor contextual toolbar" at bounding box center [756, 182] width 6 height 8
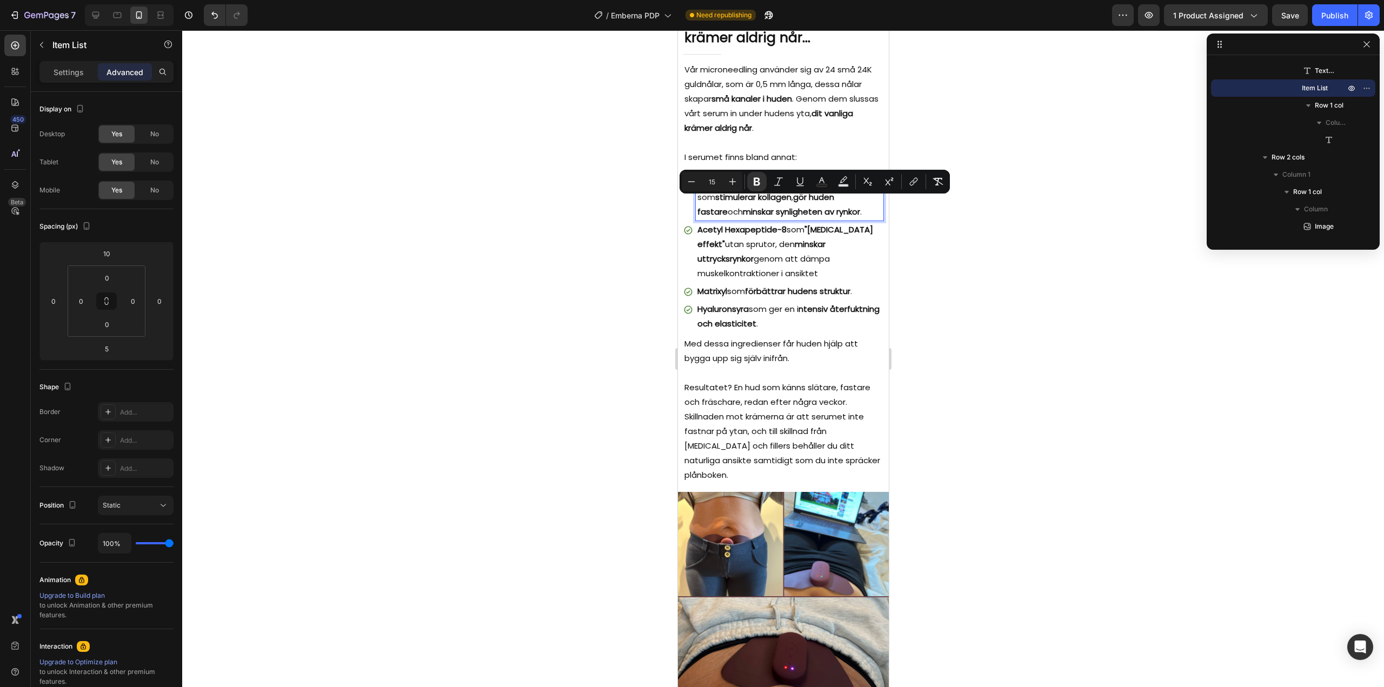
click at [762, 214] on p "Replexium® , en patenterad peptidblandning som stimulerar kollagen , gör huden …" at bounding box center [789, 197] width 184 height 44
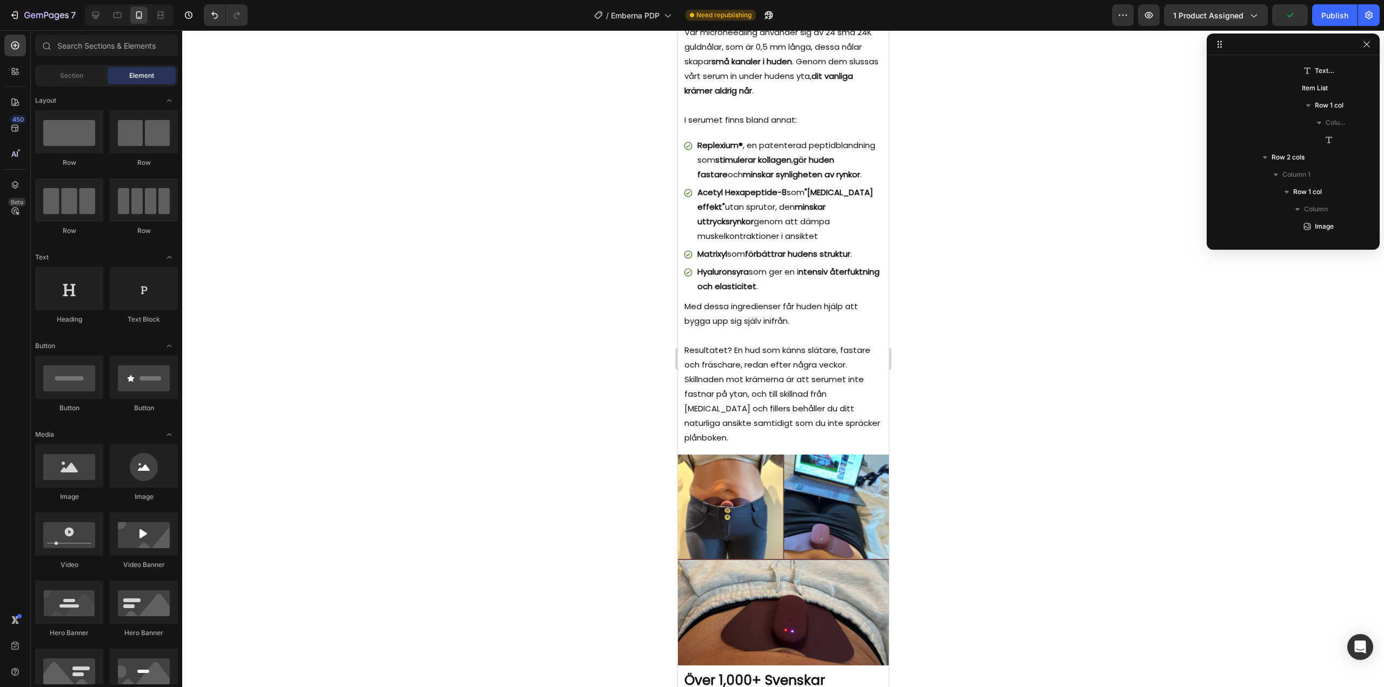
scroll to position [2082, 0]
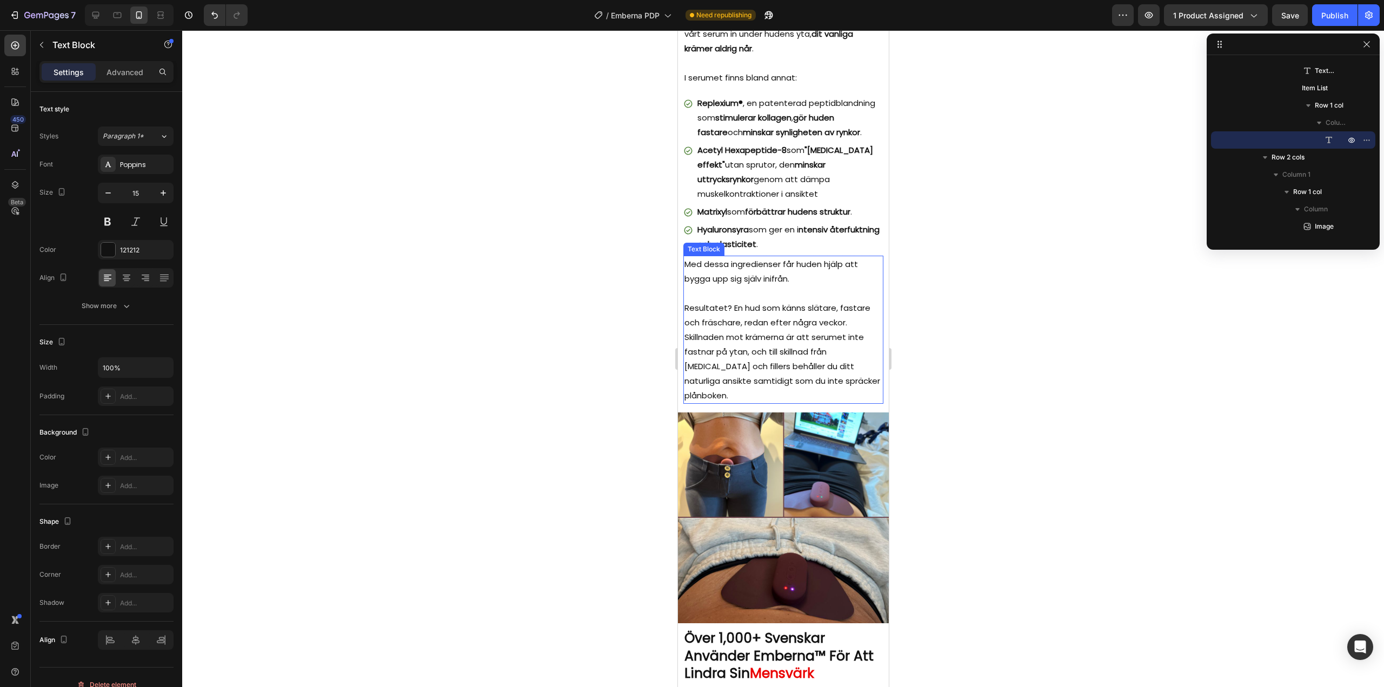
click at [756, 294] on p "Rich Text Editor. Editing area: main" at bounding box center [783, 293] width 198 height 15
drag, startPoint x: 685, startPoint y: 314, endPoint x: 728, endPoint y: 316, distance: 42.7
click at [728, 316] on p "Resultatet? En hud som känns slätare, fastare och fräschare, redan efter några …" at bounding box center [783, 352] width 198 height 102
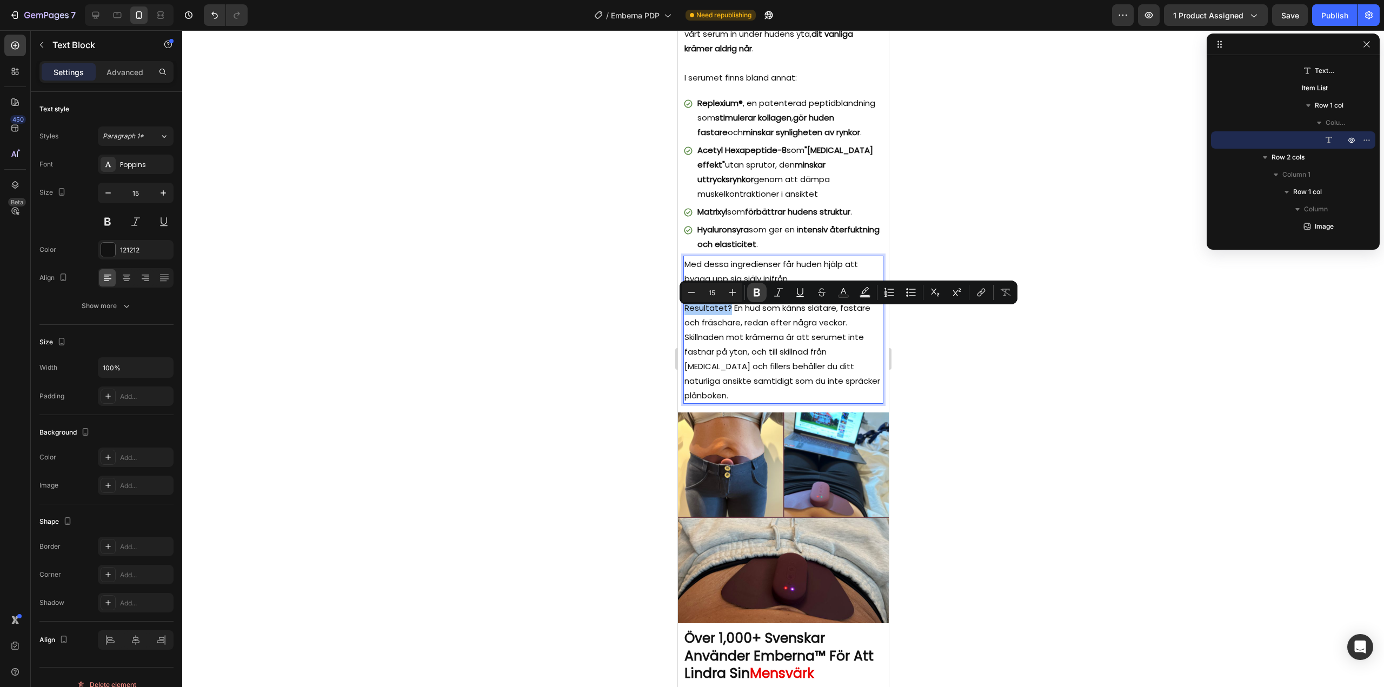
click at [751, 292] on button "Bold" at bounding box center [756, 292] width 19 height 19
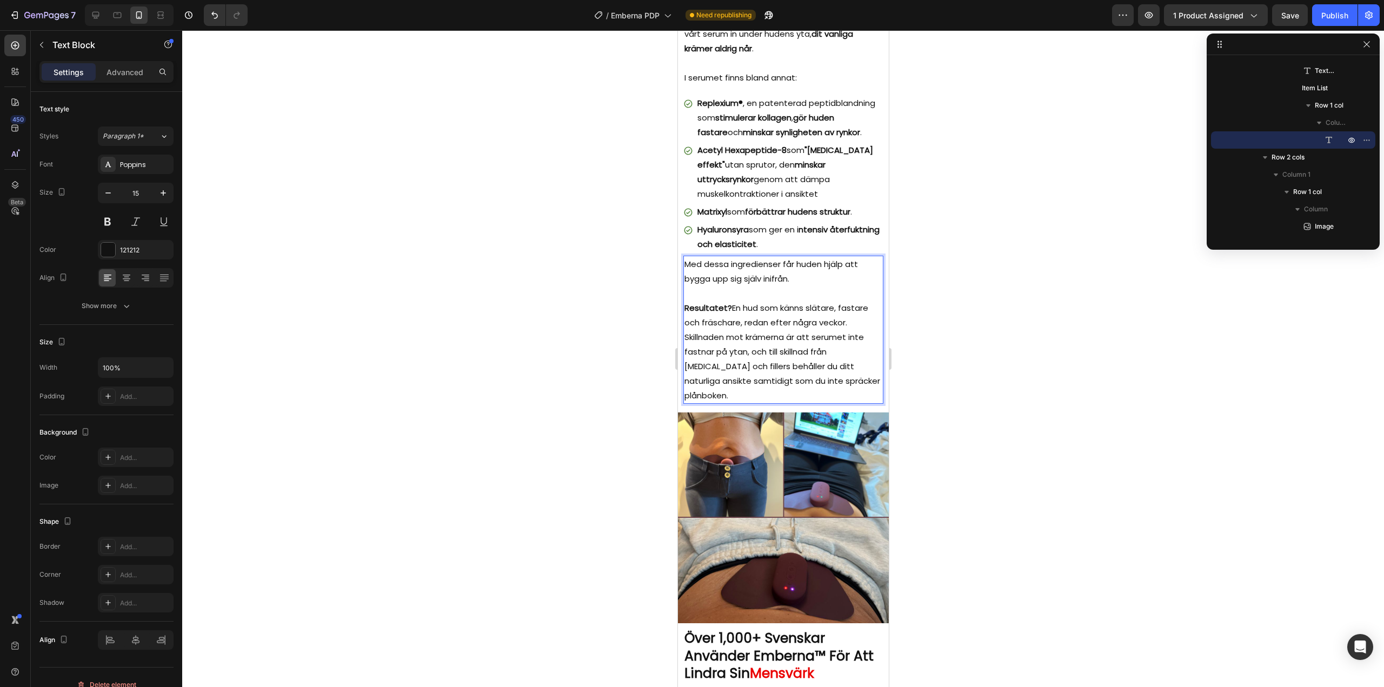
click at [751, 336] on p "Resultatet? En hud som känns slätare, fastare och fräschare, redan efter några …" at bounding box center [783, 352] width 198 height 102
click at [853, 330] on p "Resultatet? En hud som känns slätare, fastare och fräschare, redan efter några …" at bounding box center [783, 352] width 198 height 102
click at [686, 343] on p "Skillnaden mot krämerna är att serumet inte fastnar på ytan, och till skillnad …" at bounding box center [783, 366] width 198 height 73
click at [686, 345] on p "Skillnaden mot krämerna är att serumet inte fastnar på ytan, och till skillnad …" at bounding box center [783, 366] width 198 height 73
click at [685, 344] on p "Skillnaden mot krämerna är att serumet inte fastnar på ytan, och till skillnad …" at bounding box center [783, 366] width 198 height 73
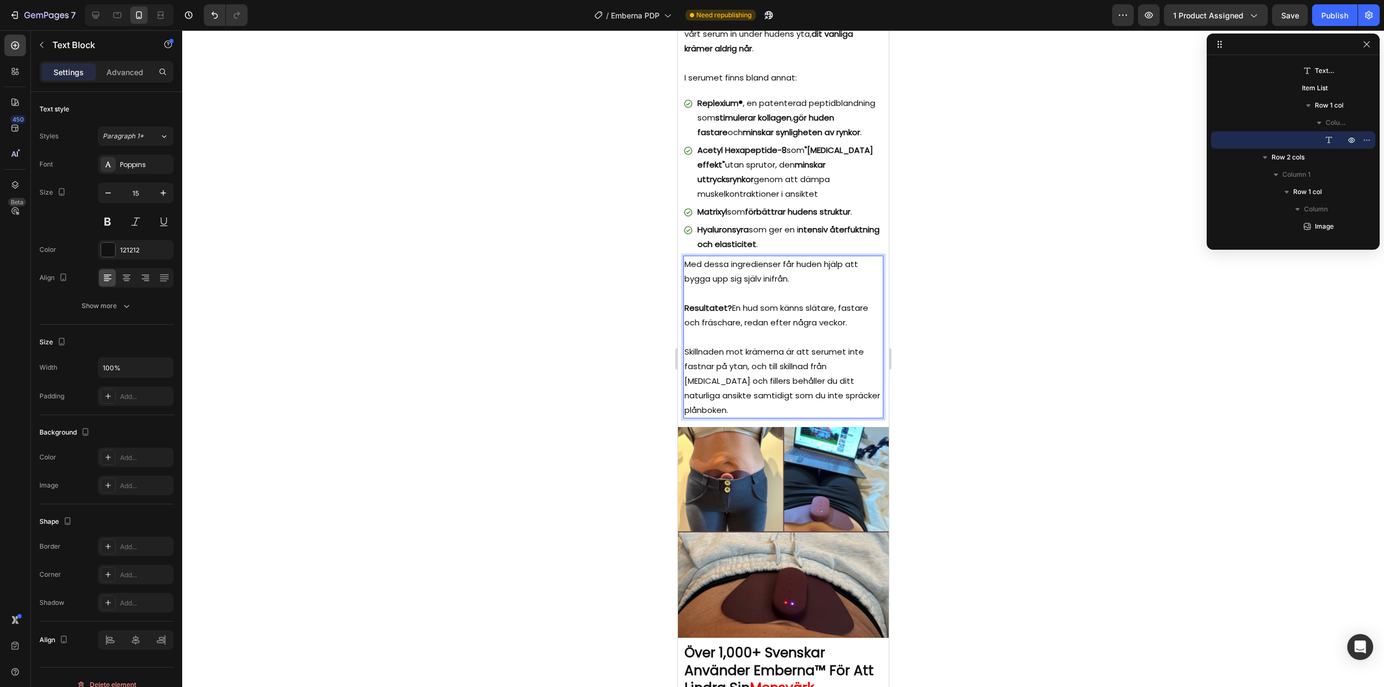
click at [589, 339] on div at bounding box center [783, 358] width 1202 height 657
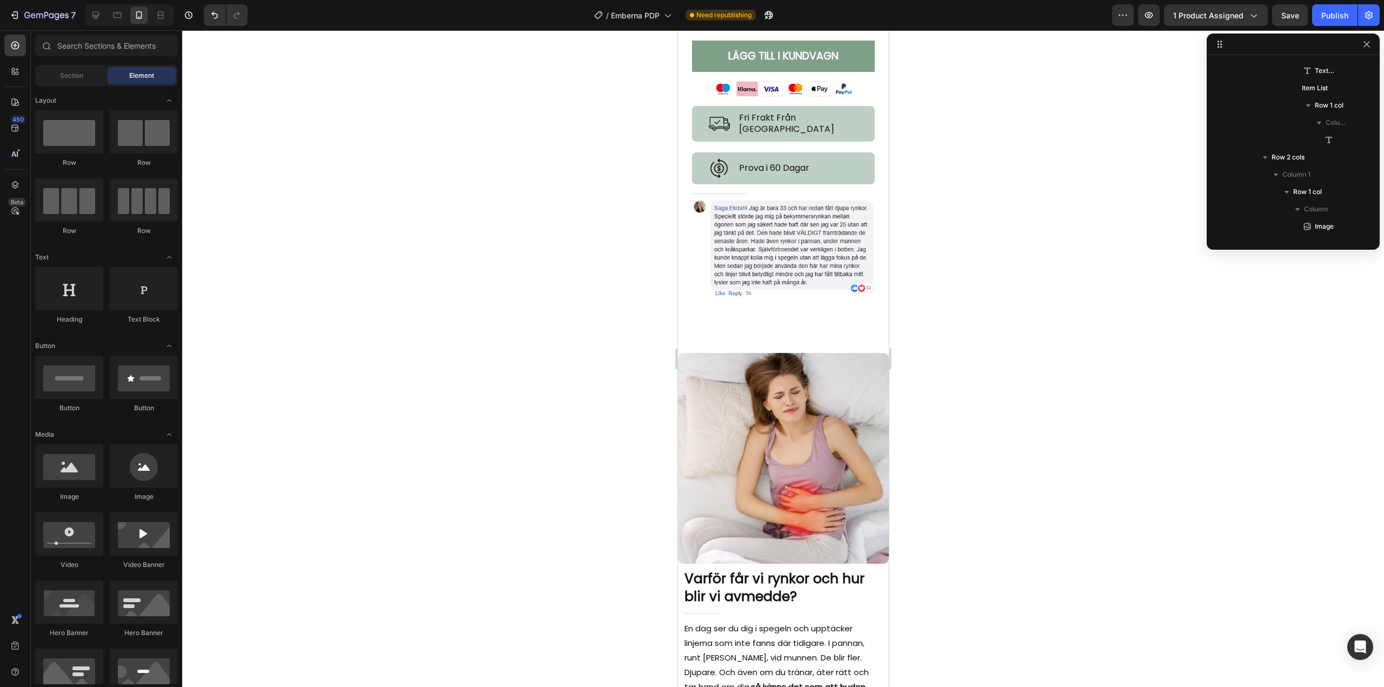
scroll to position [644, 0]
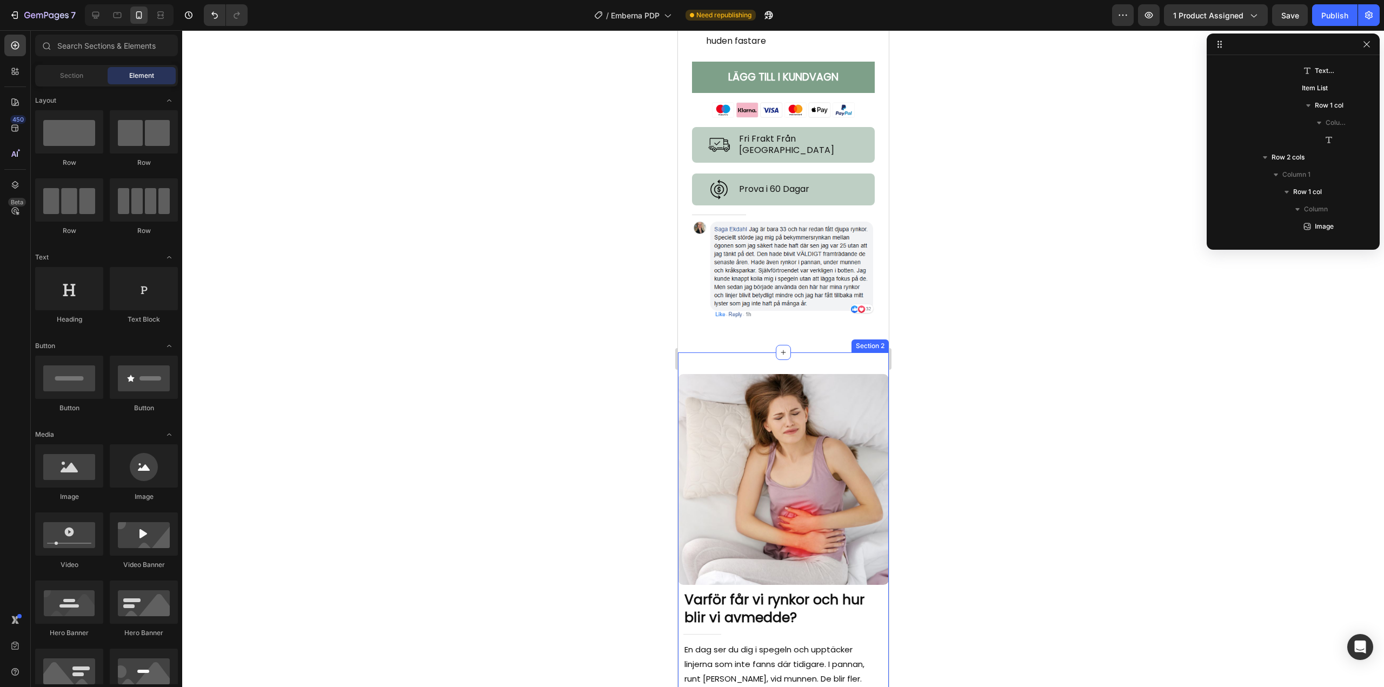
click at [772, 363] on div "Image Row Varför får vi rynkor och hur blir vi av med de? Heading Title Line En…" at bounding box center [782, 691] width 211 height 679
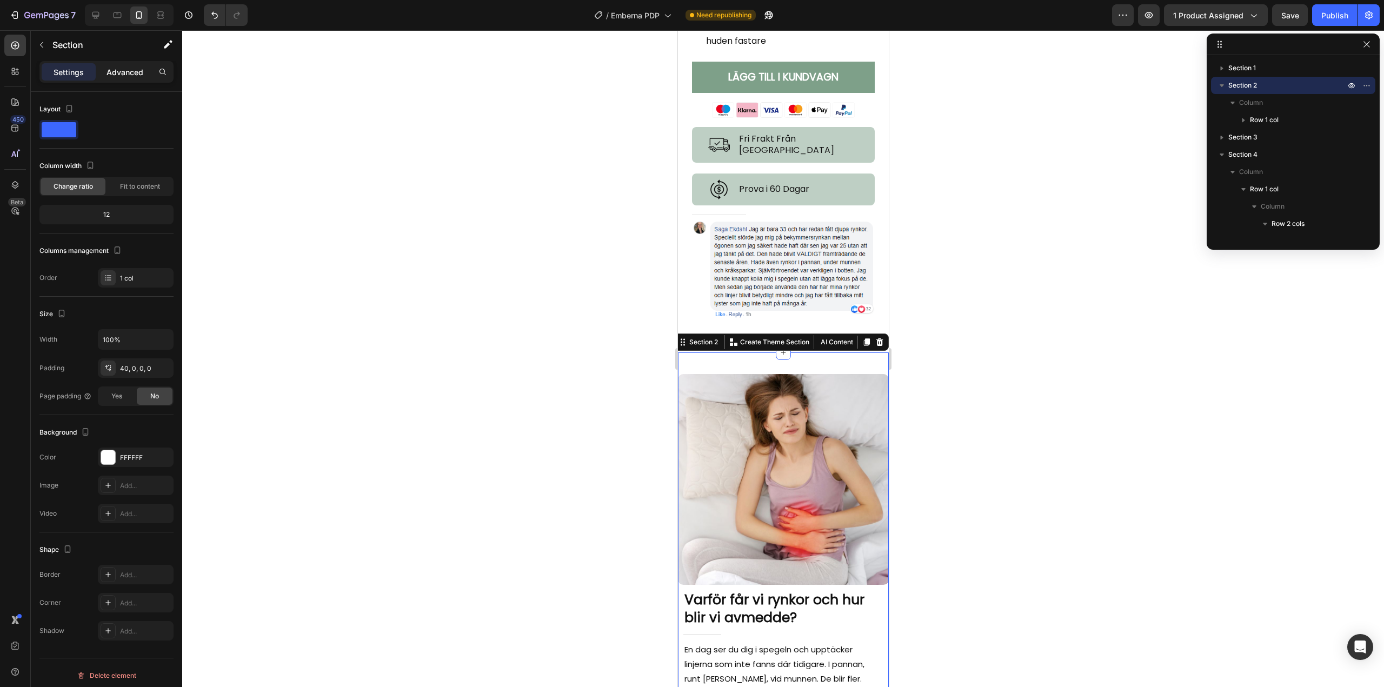
click at [126, 75] on p "Advanced" at bounding box center [124, 71] width 37 height 11
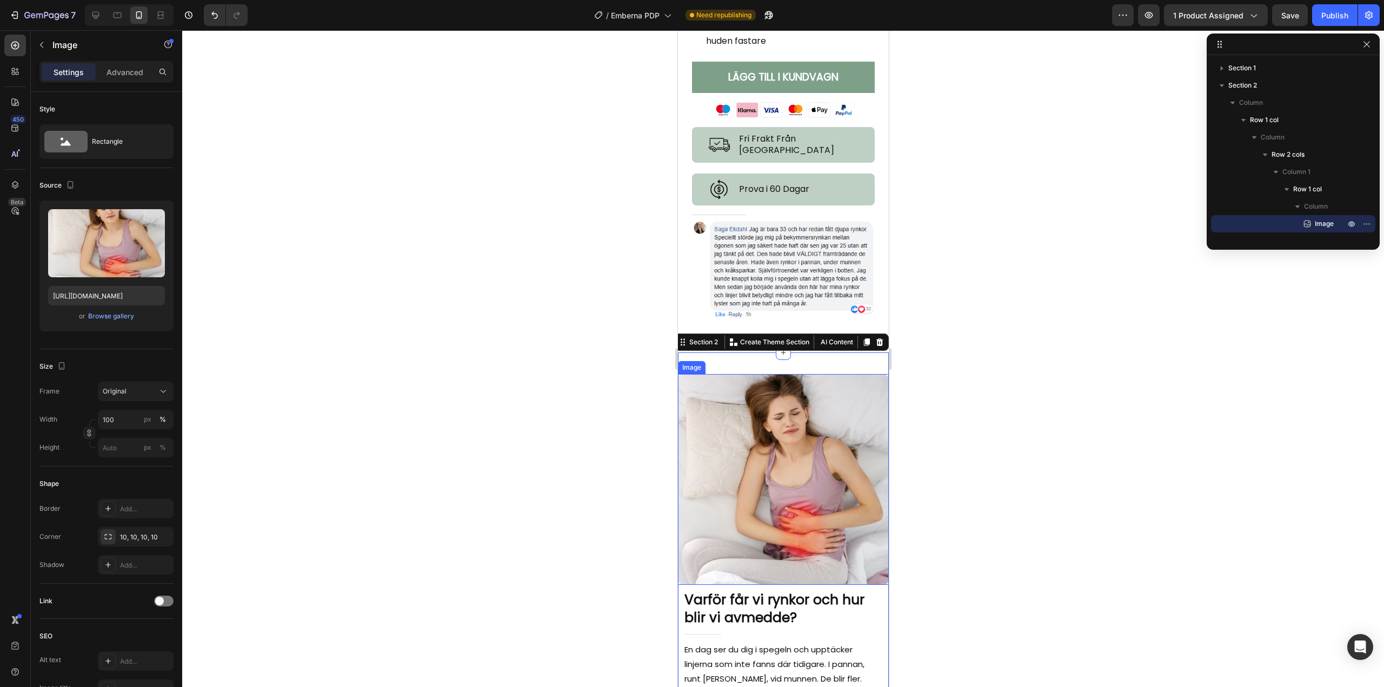
click at [734, 376] on img at bounding box center [782, 479] width 211 height 211
click at [791, 358] on div "Image Row Varför får vi rynkor och hur blir vi av med de? Heading Title Line En…" at bounding box center [782, 691] width 211 height 679
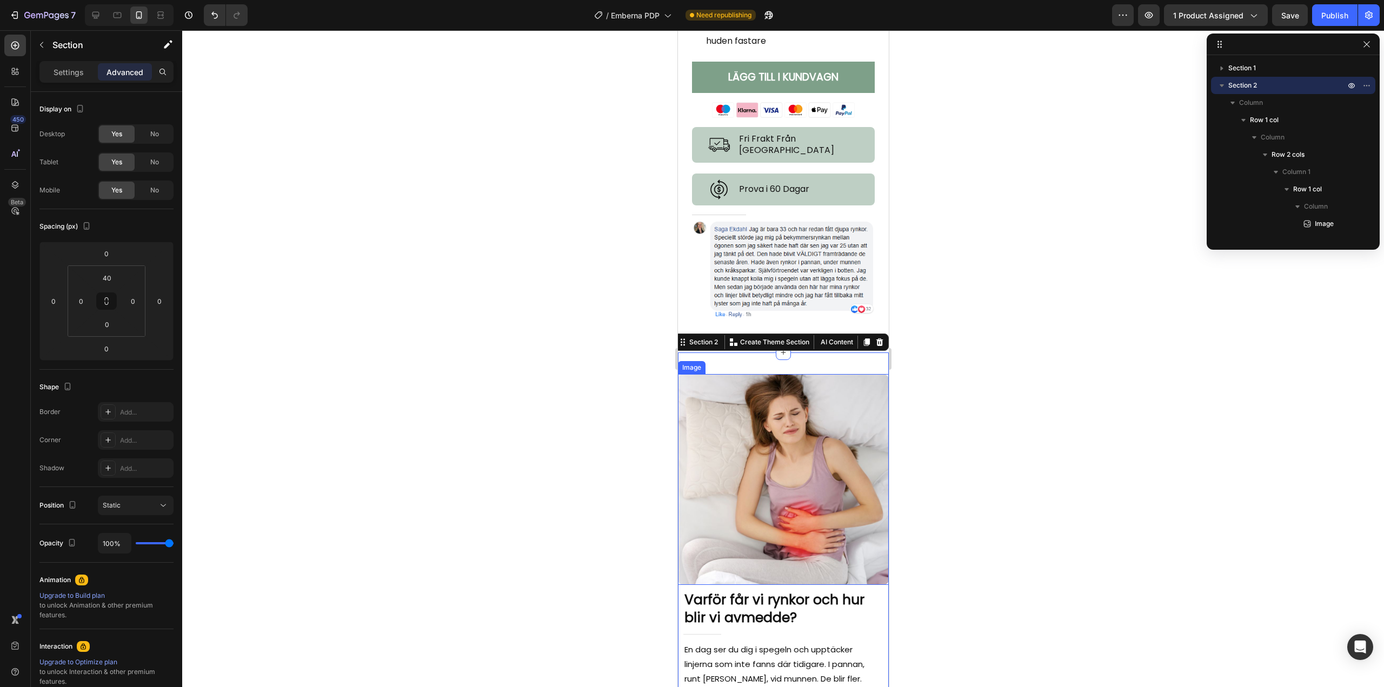
click at [783, 374] on img at bounding box center [782, 479] width 211 height 211
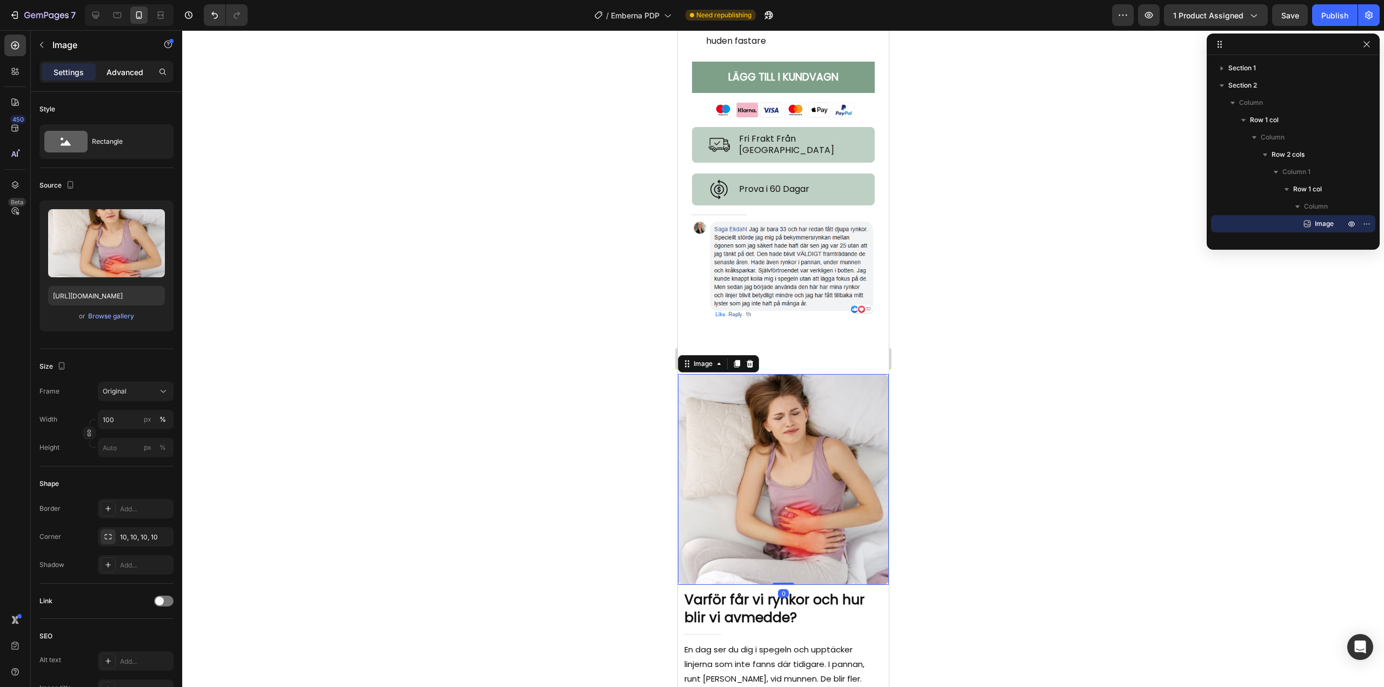
click at [130, 75] on p "Advanced" at bounding box center [124, 71] width 37 height 11
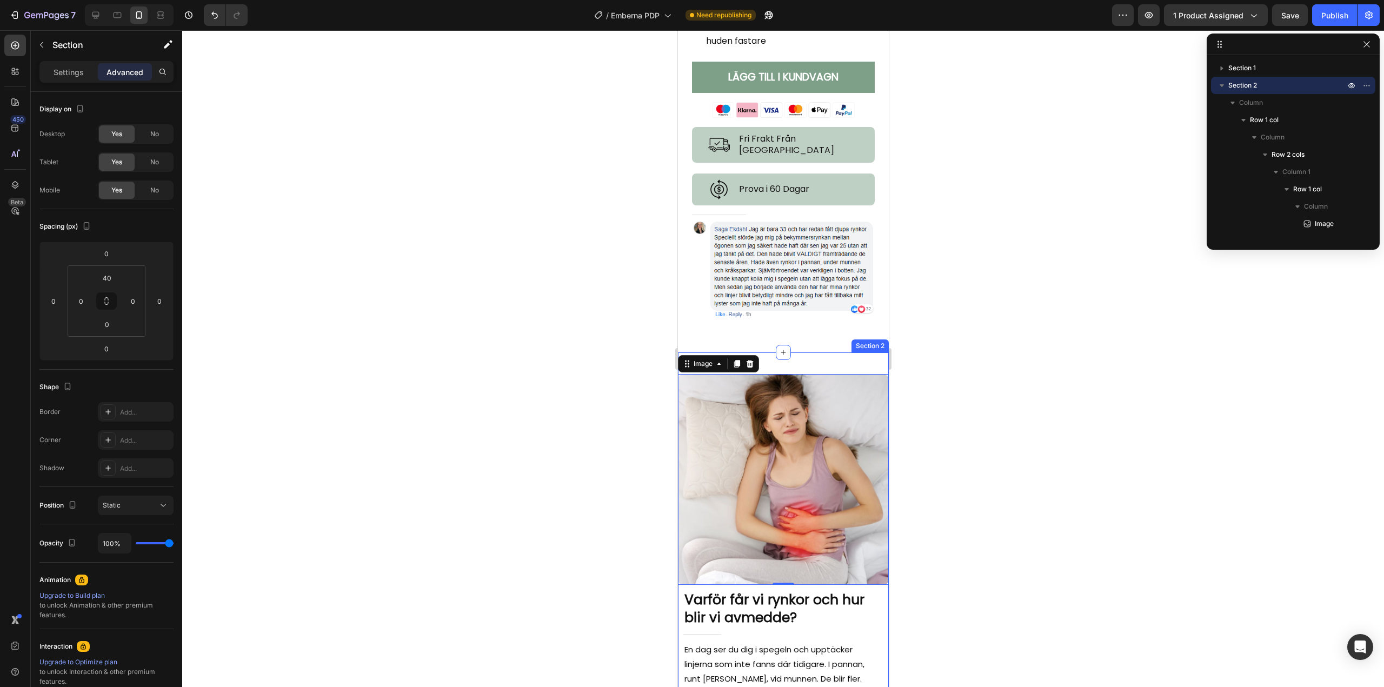
click at [801, 355] on div "Image 0 Row Varför får vi rynkor och hur blir vi av med de? Heading Title Line …" at bounding box center [782, 691] width 211 height 679
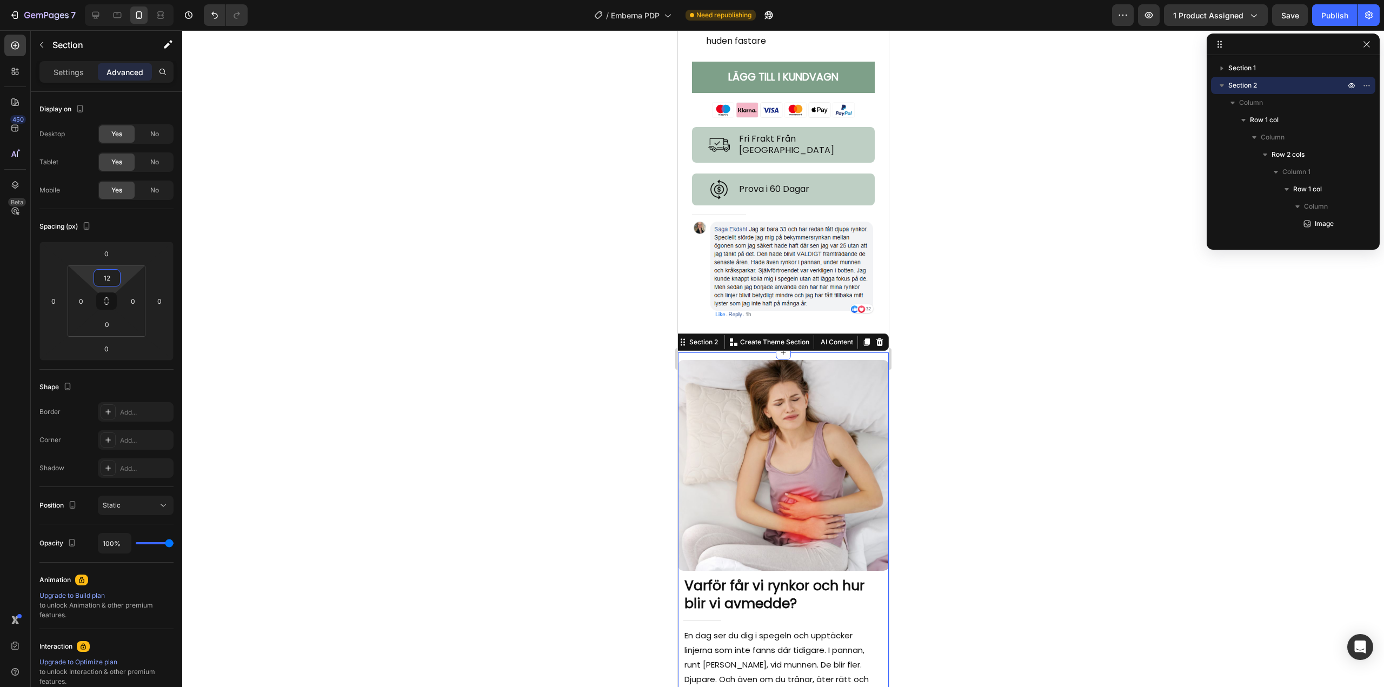
type input "10"
drag, startPoint x: 126, startPoint y: 272, endPoint x: 124, endPoint y: 280, distance: 8.4
click at [124, 0] on html "7 / Emberna PDP Need republishing Preview 1 product assigned Save Publish 450 B…" at bounding box center [692, 0] width 1384 height 0
click at [478, 329] on div at bounding box center [783, 358] width 1202 height 657
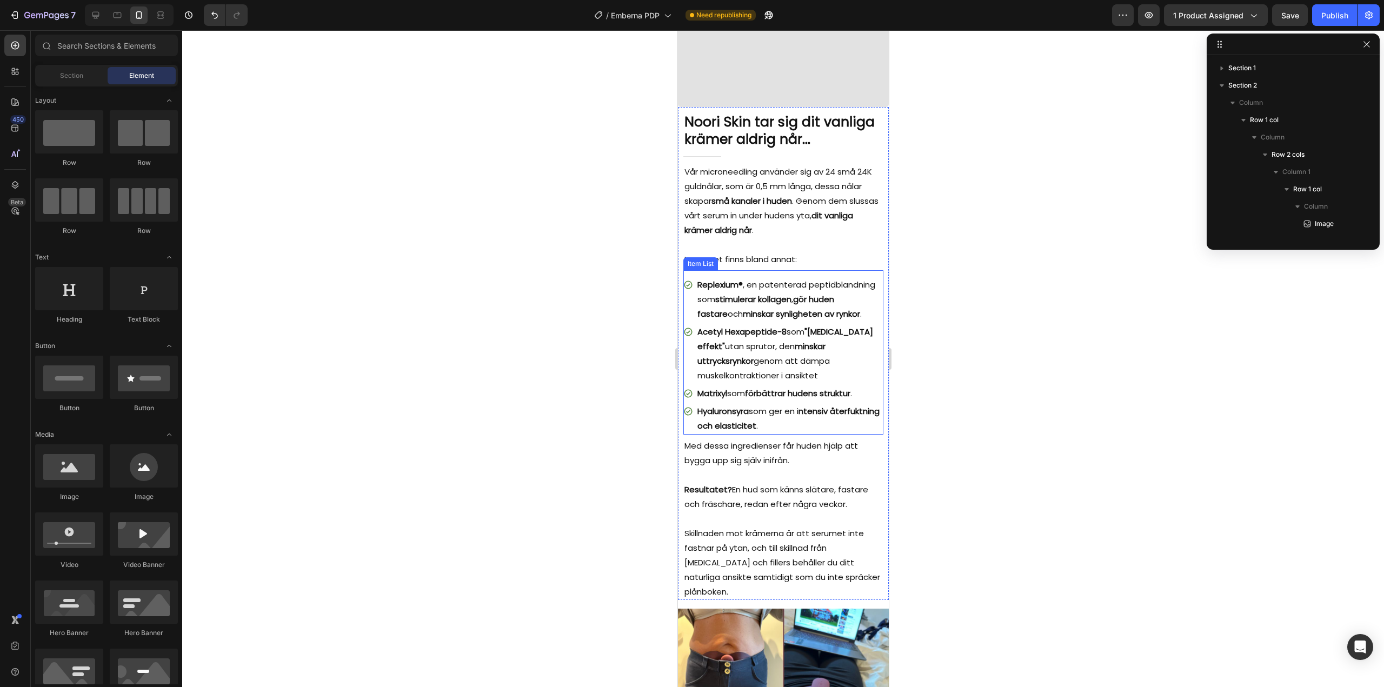
scroll to position [2533, 0]
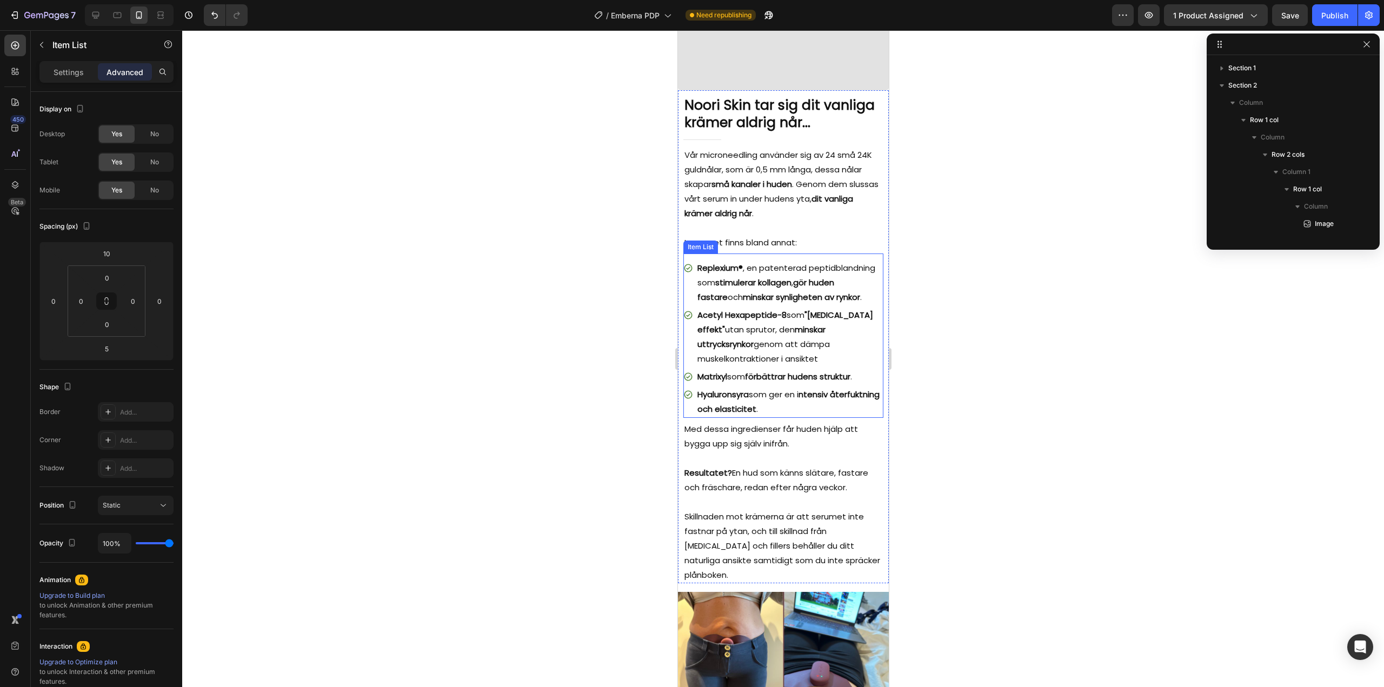
click at [803, 323] on p "Acetyl Hexapeptide-8 som "botox effekt" utan sprutor, den minskar uttrycksrynko…" at bounding box center [789, 337] width 184 height 58
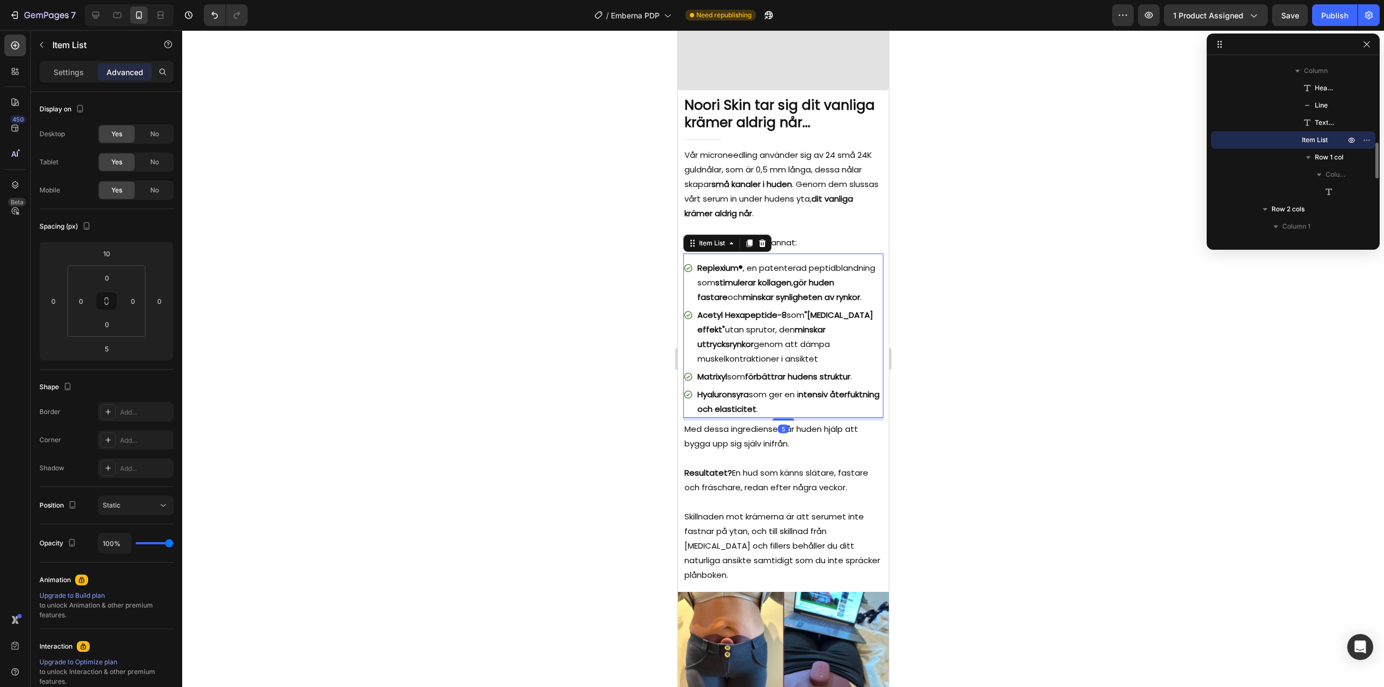
click at [803, 323] on p "Acetyl Hexapeptide-8 som "botox effekt" utan sprutor, den minskar uttrycksrynko…" at bounding box center [789, 337] width 184 height 58
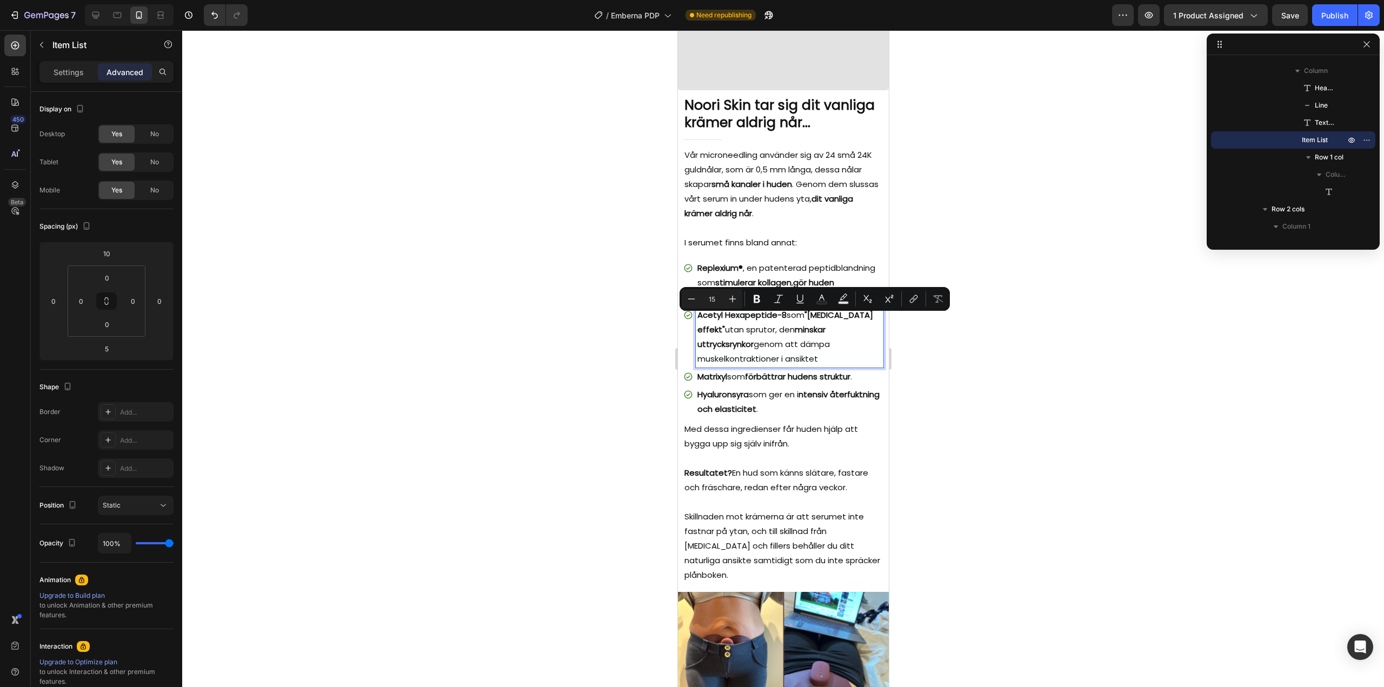
click at [803, 323] on p "Acetyl Hexapeptide-8 som "botox effekt" utan sprutor, den minskar uttrycksrynko…" at bounding box center [789, 337] width 184 height 58
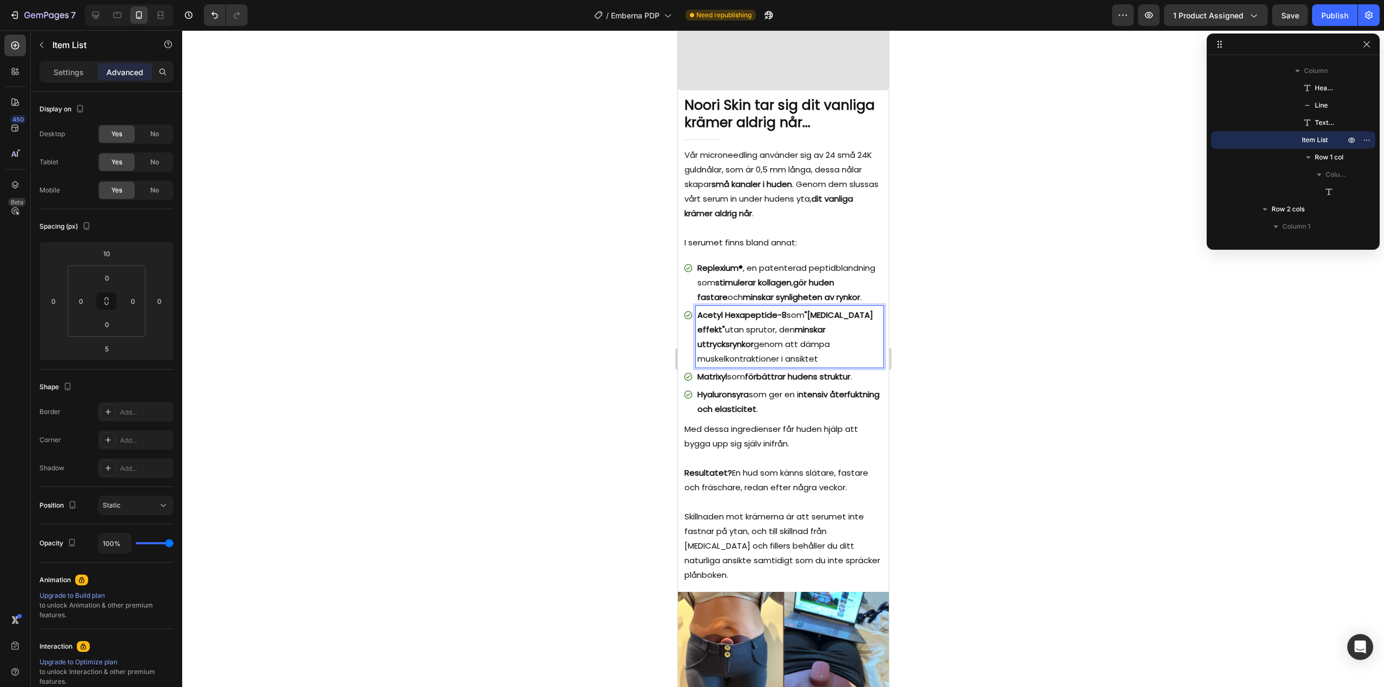
drag, startPoint x: 802, startPoint y: 322, endPoint x: 789, endPoint y: 322, distance: 13.5
click at [789, 322] on p "Acetyl Hexapeptide-8 som "botox effekt" utan sprutor, den minskar uttrycksrynko…" at bounding box center [789, 337] width 184 height 58
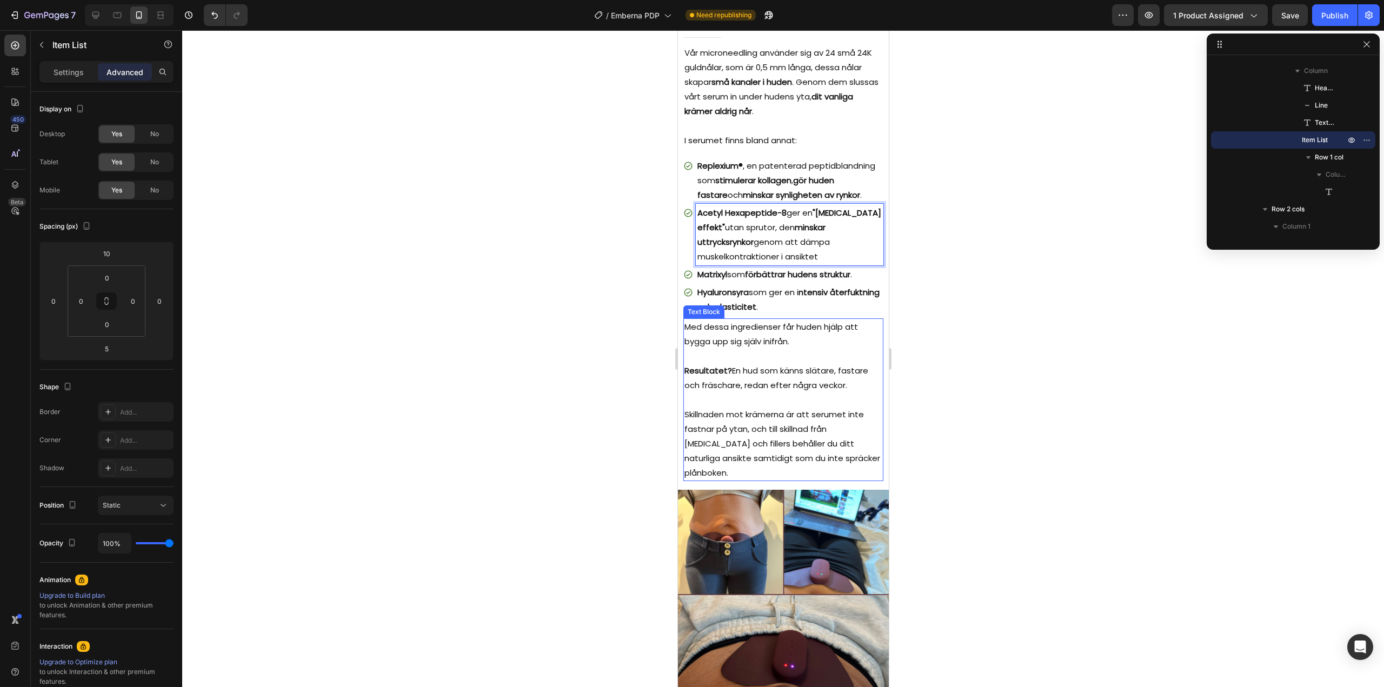
scroll to position [2642, 0]
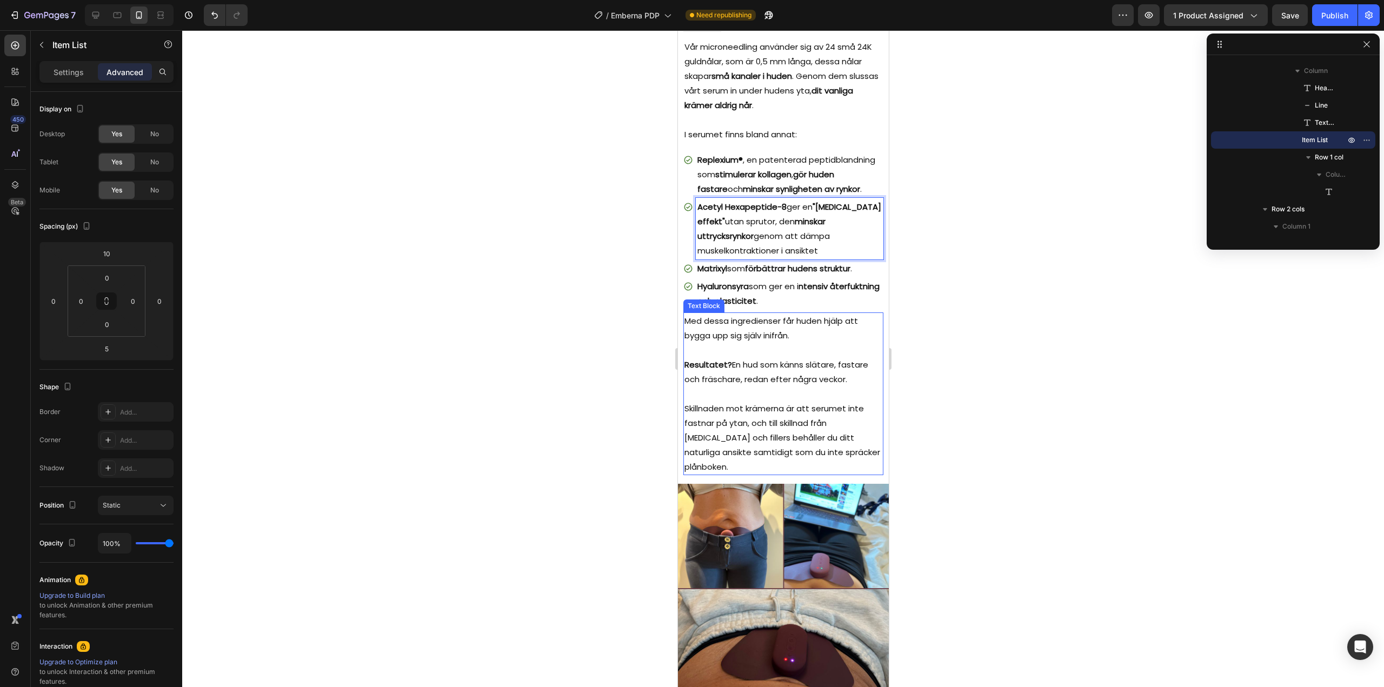
click at [807, 342] on p "Med dessa ingredienser får huden hjälp att bygga upp sig själv inifrån." at bounding box center [783, 328] width 198 height 29
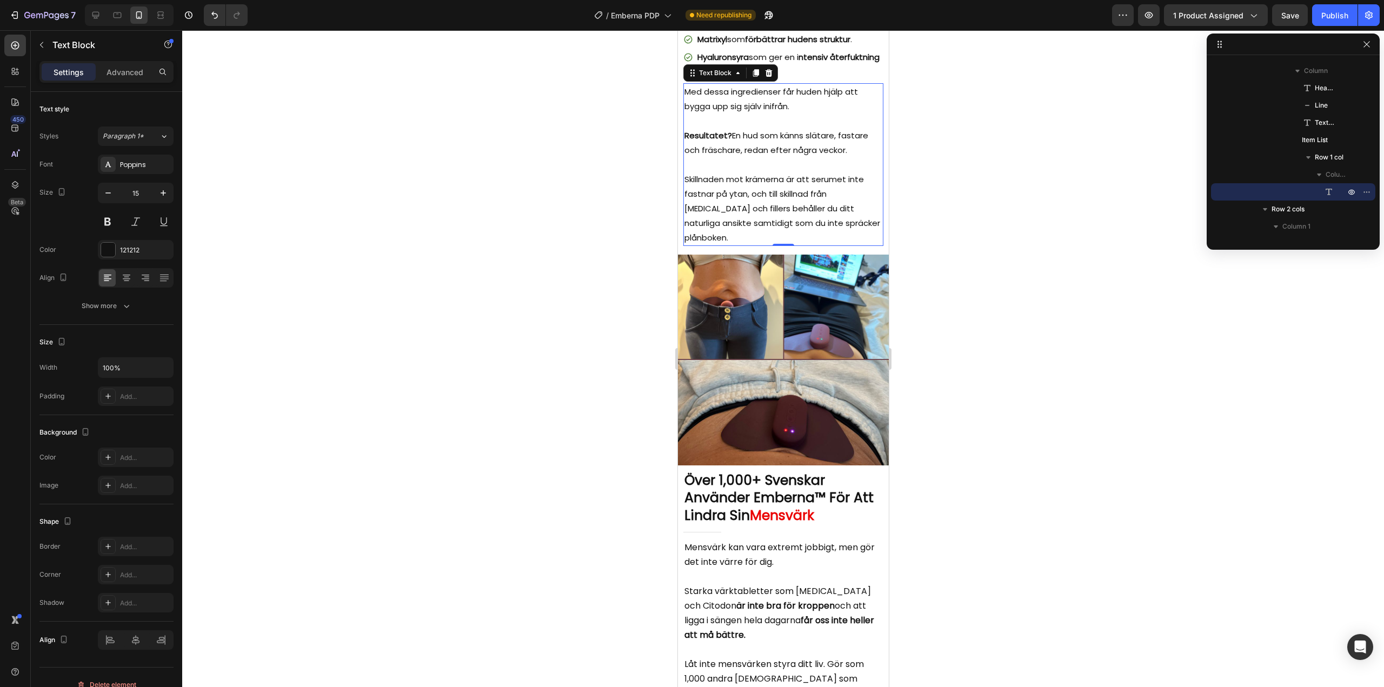
scroll to position [2912, 0]
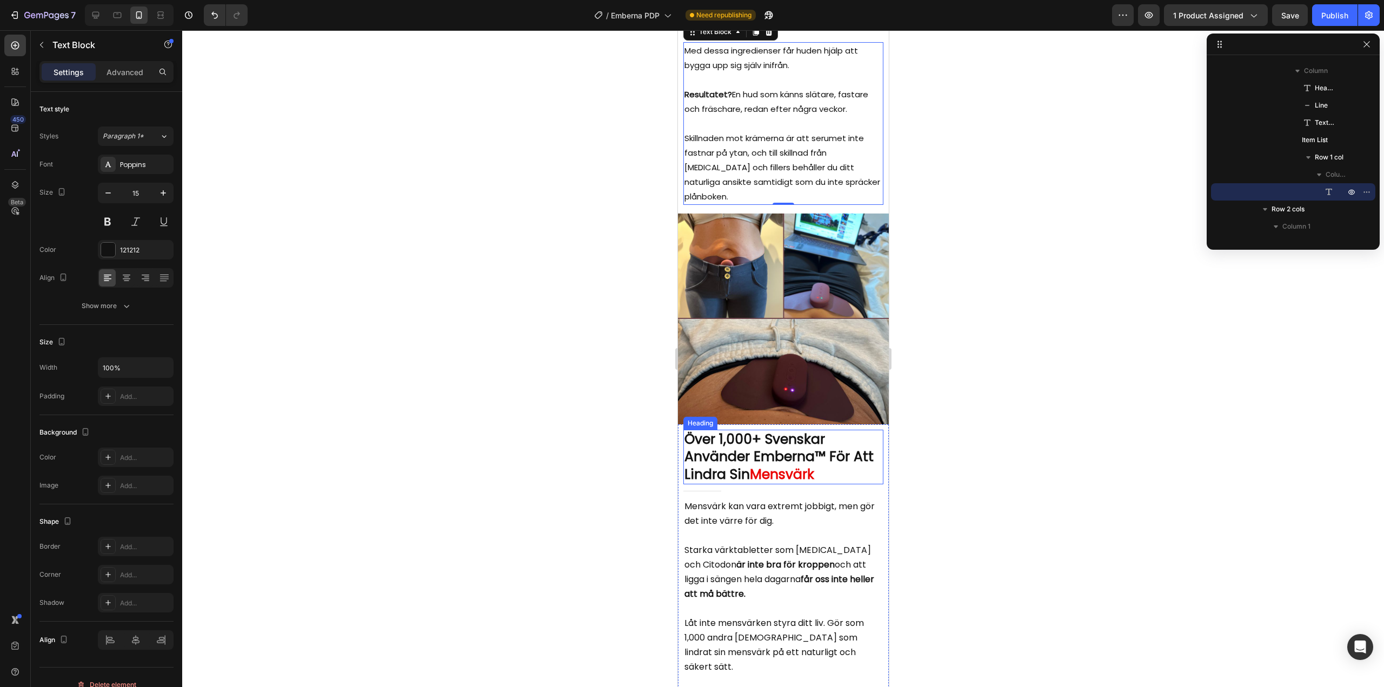
click at [765, 437] on h2 "Över 1,000+ Svenskar Använder Emberna™ För Att Lindra Sin Mensvärk" at bounding box center [783, 457] width 200 height 55
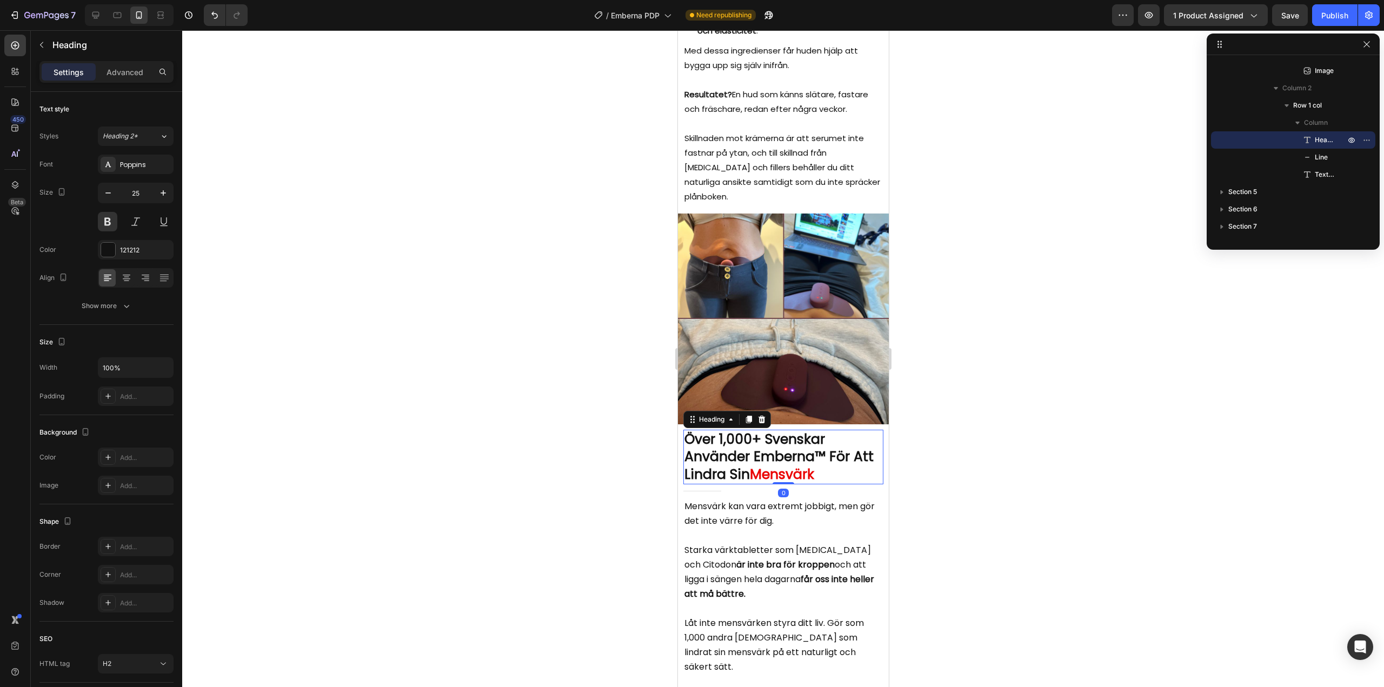
click at [768, 436] on h2 "Över 1,000+ Svenskar Använder Emberna™ För Att Lindra Sin Mensvärk" at bounding box center [783, 457] width 200 height 55
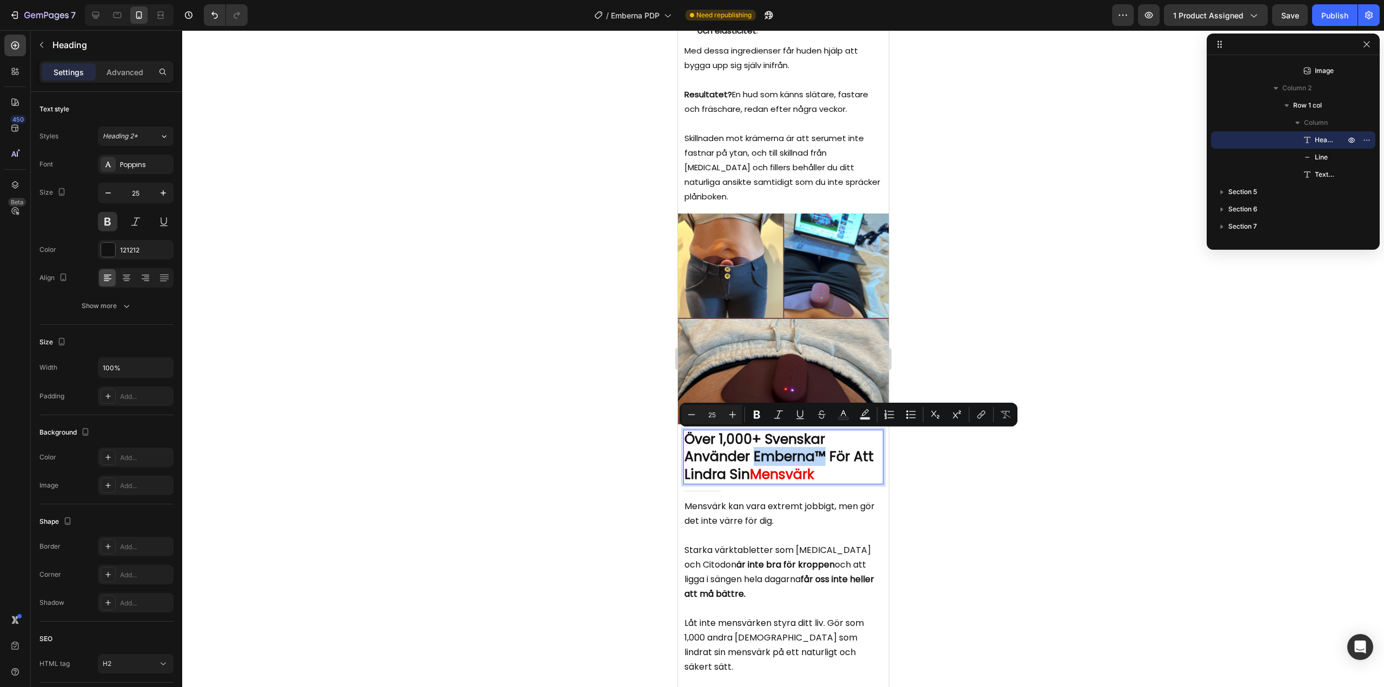
drag, startPoint x: 754, startPoint y: 441, endPoint x: 823, endPoint y: 437, distance: 68.8
click at [823, 437] on p "Över 1,000+ Svenskar Använder Emberna™ För Att Lindra Sin Mensvärk" at bounding box center [783, 457] width 198 height 53
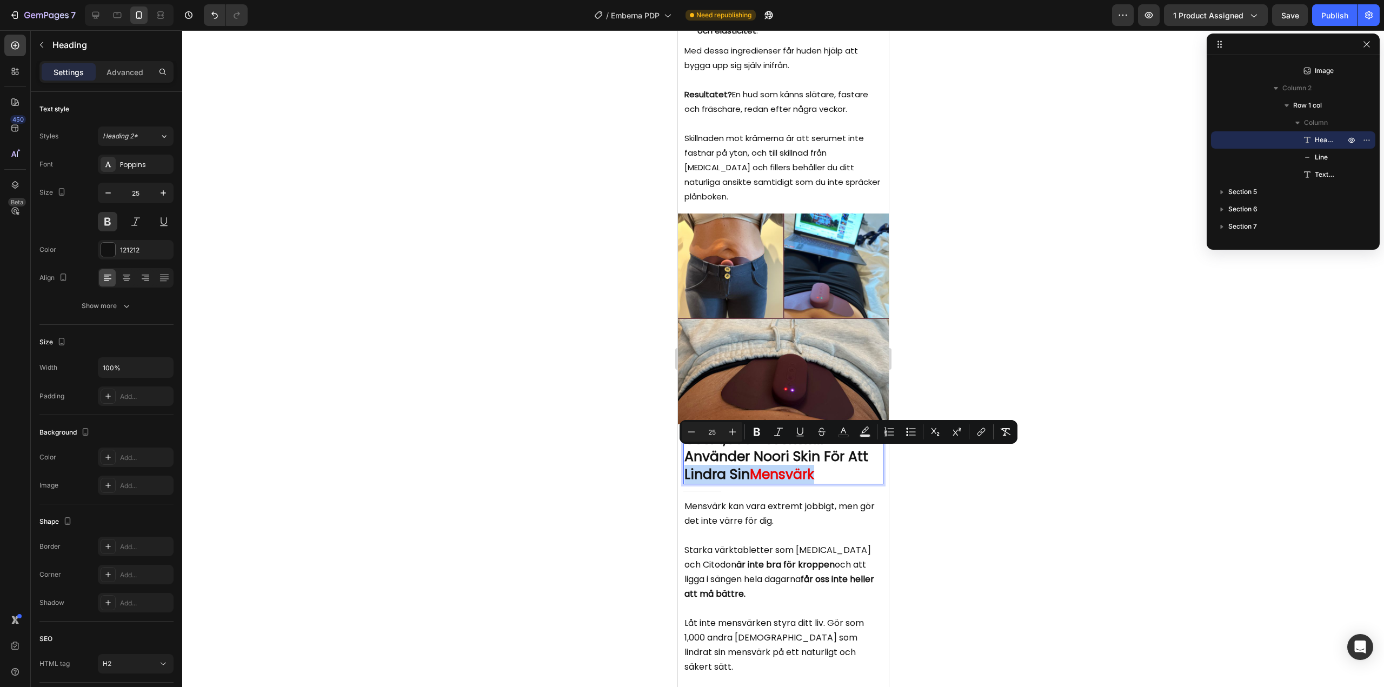
drag, startPoint x: 818, startPoint y: 457, endPoint x: 685, endPoint y: 458, distance: 133.5
click at [685, 458] on p "Över 1,000+ Svenskar Använder Noori Skin För Att Lindra Sin Mensvärk" at bounding box center [783, 457] width 198 height 53
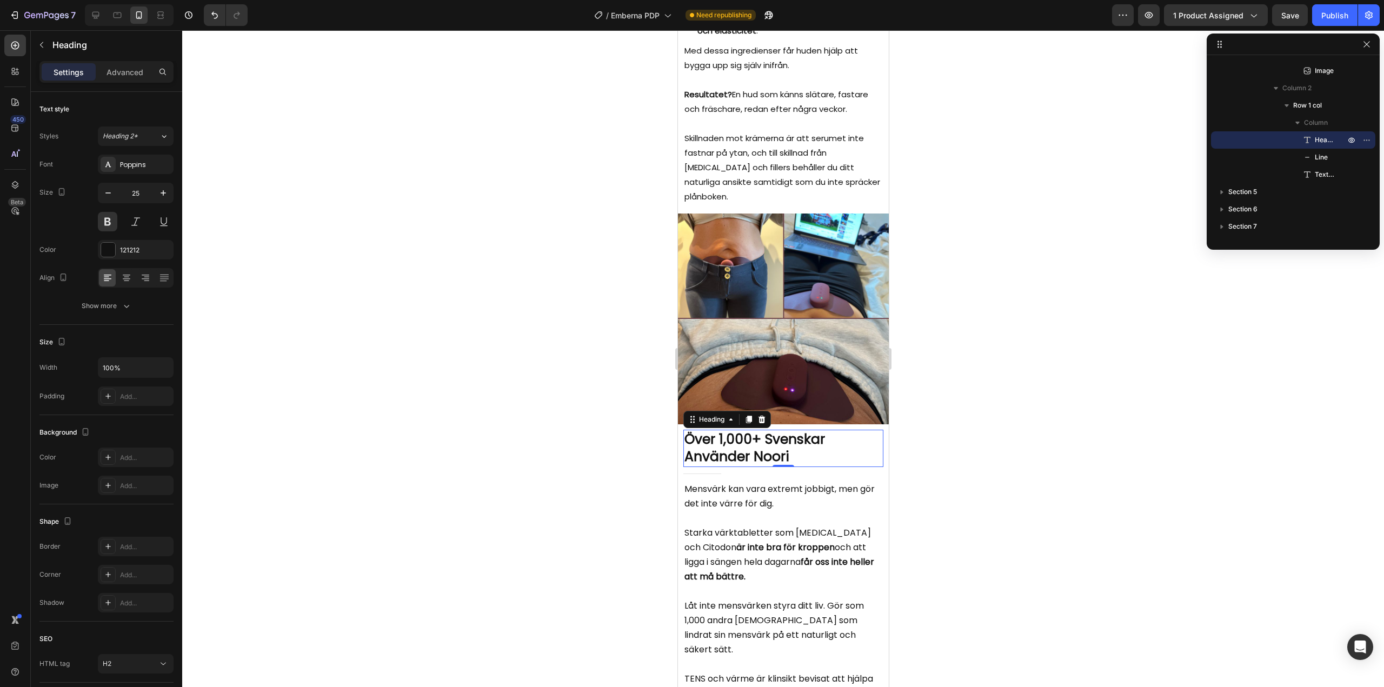
click at [585, 452] on div at bounding box center [783, 358] width 1202 height 657
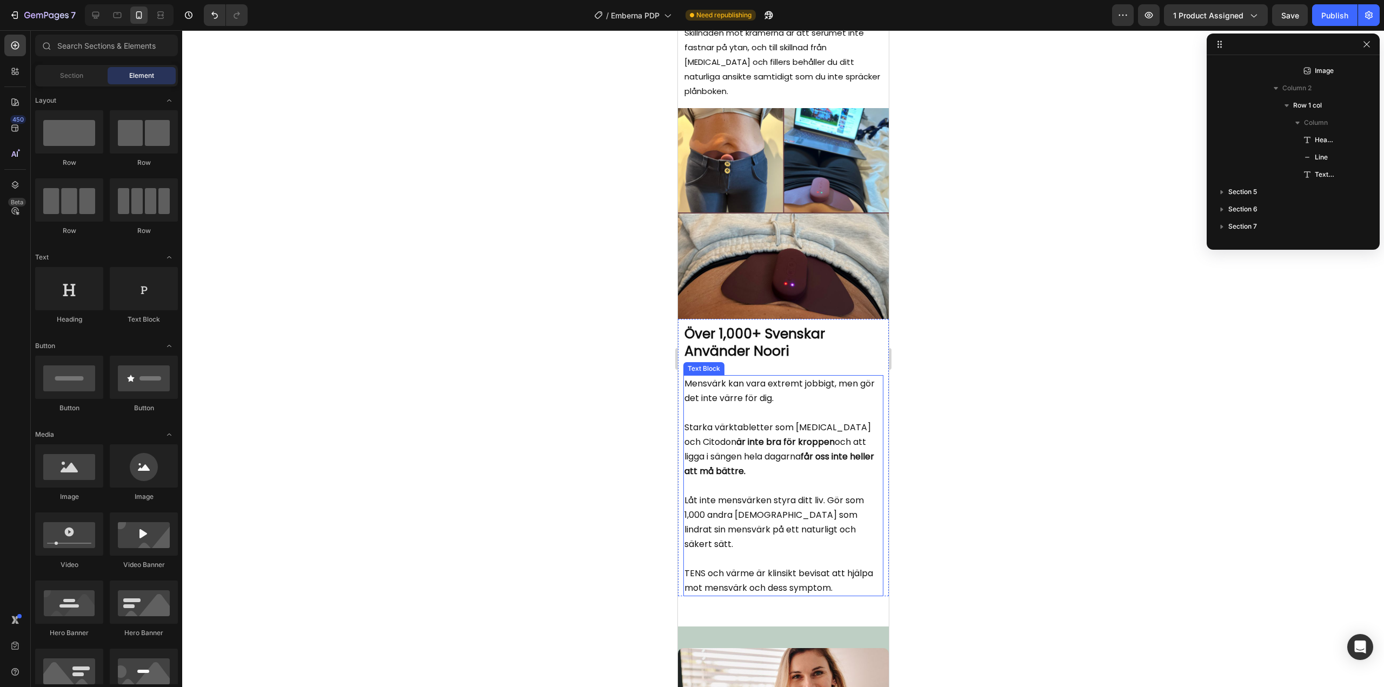
scroll to position [3020, 0]
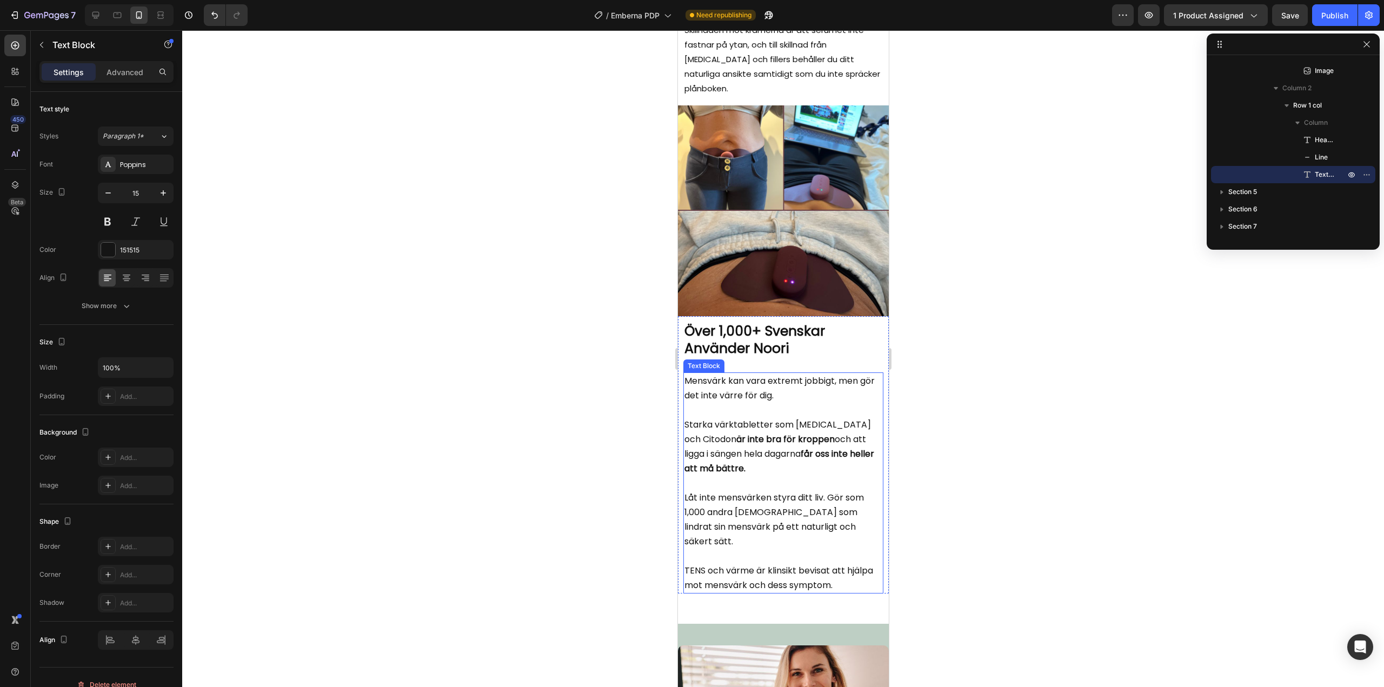
click at [762, 433] on span "Starka värktabletter som Naproxen och Citodon är inte bra för kroppen och att l…" at bounding box center [779, 446] width 190 height 56
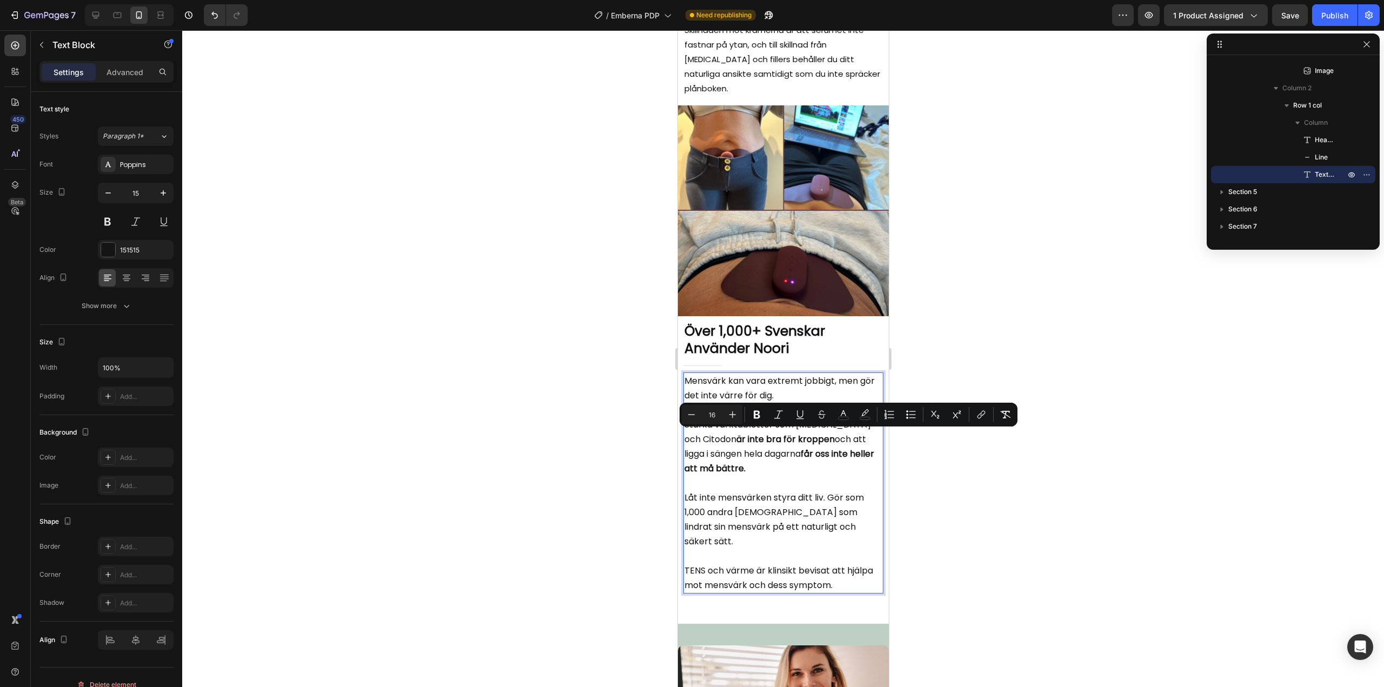
click at [788, 381] on span "Mensvärk kan vara extremt jobbigt, men gör det inte värre för dig." at bounding box center [779, 388] width 190 height 27
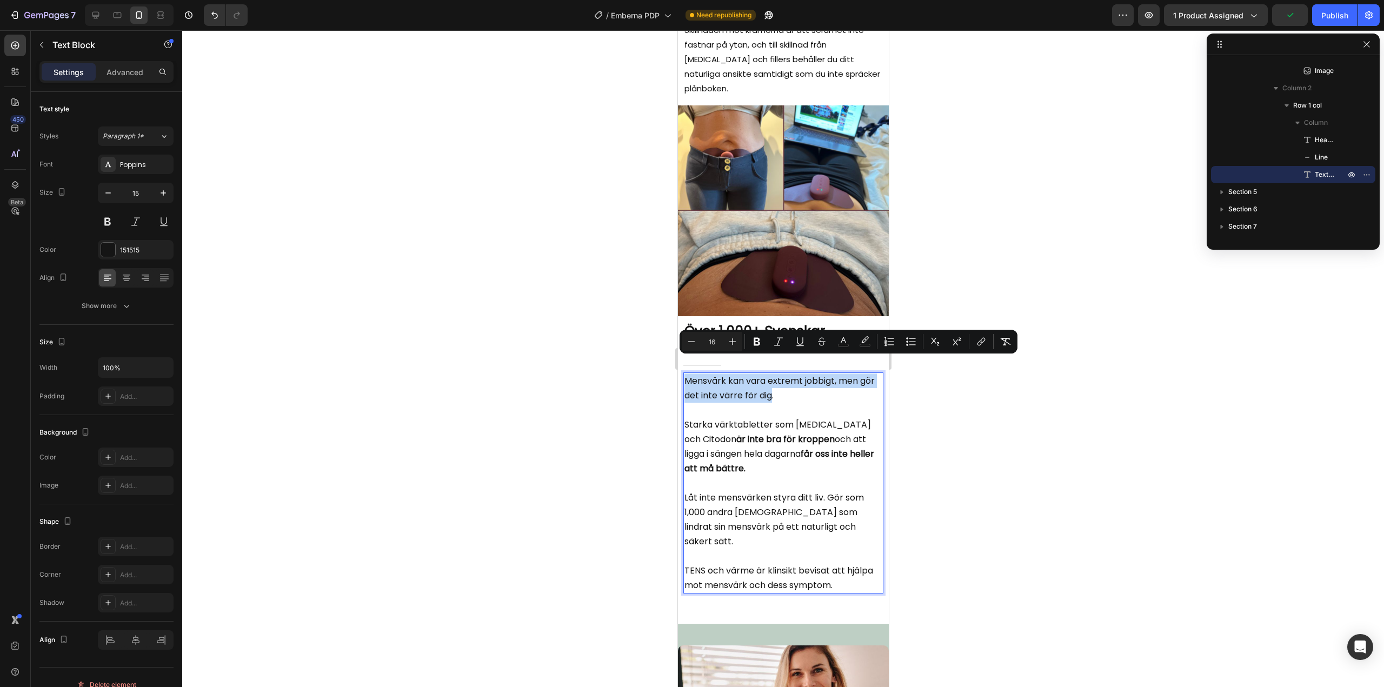
drag, startPoint x: 788, startPoint y: 381, endPoint x: 686, endPoint y: 368, distance: 102.4
click at [686, 375] on span "Mensvärk kan vara extremt jobbigt, men gör det inte värre för dig." at bounding box center [779, 388] width 190 height 27
click at [737, 438] on span "Starka värktabletter som Naproxen och Citodon är inte bra för kroppen och att l…" at bounding box center [779, 446] width 190 height 56
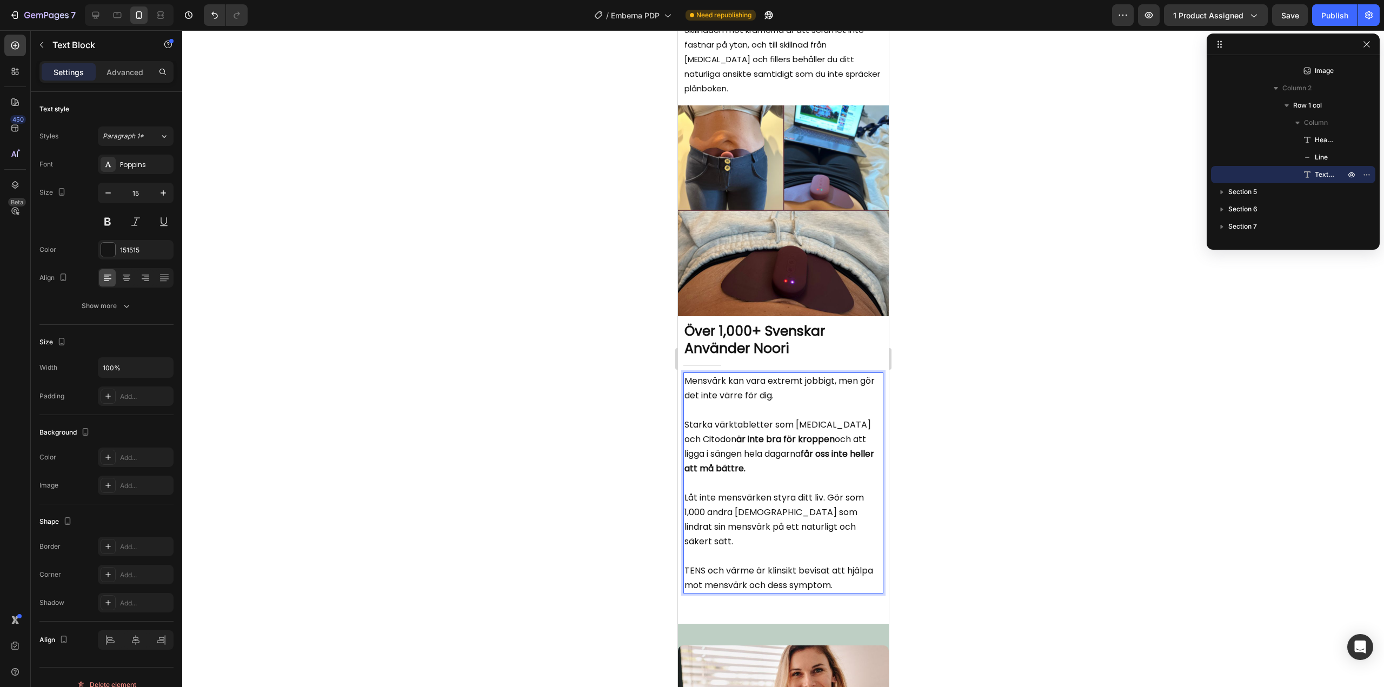
click at [787, 491] on span "Låt inte mensvärken styra ditt liv. Gör som 1,000 andra svenskar som lindrat si…" at bounding box center [773, 519] width 179 height 56
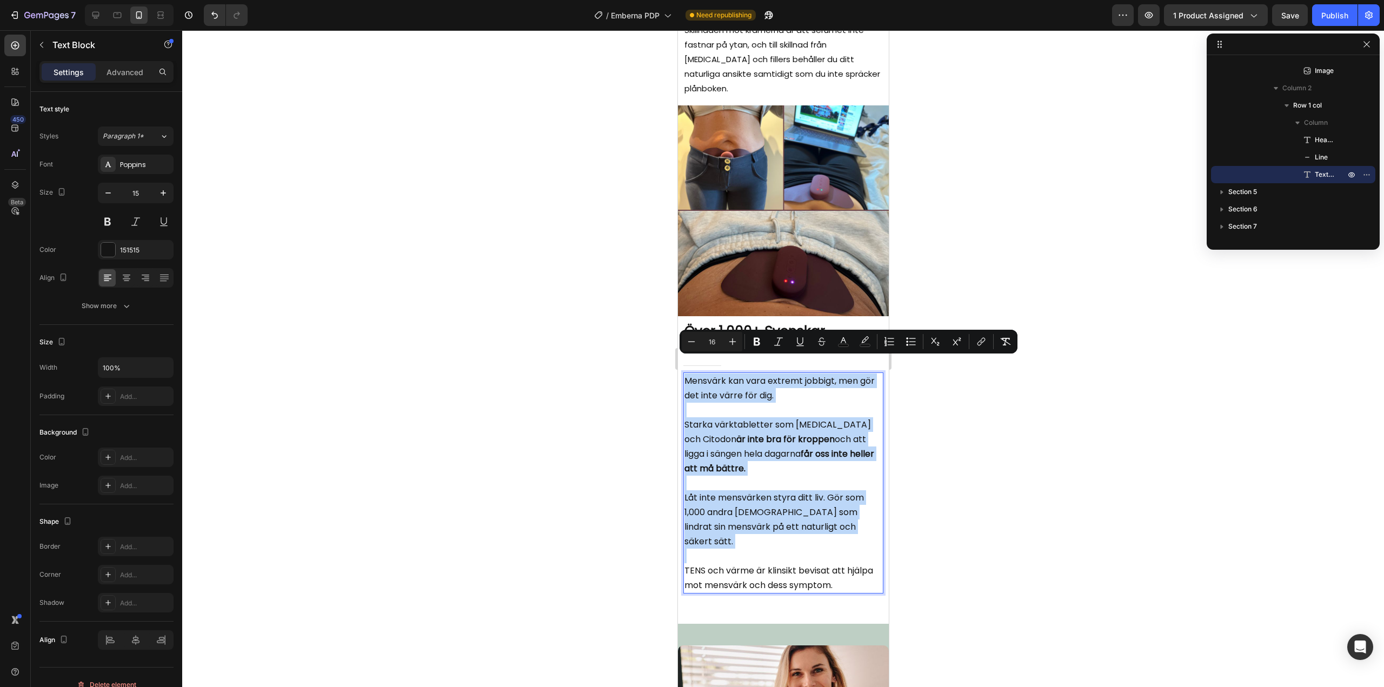
copy div "Mensvärk kan vara extremt jobbigt, men gör det inte värre för dig. Starka värkt…"
click at [757, 433] on strong "är inte bra för kroppen" at bounding box center [785, 439] width 98 height 12
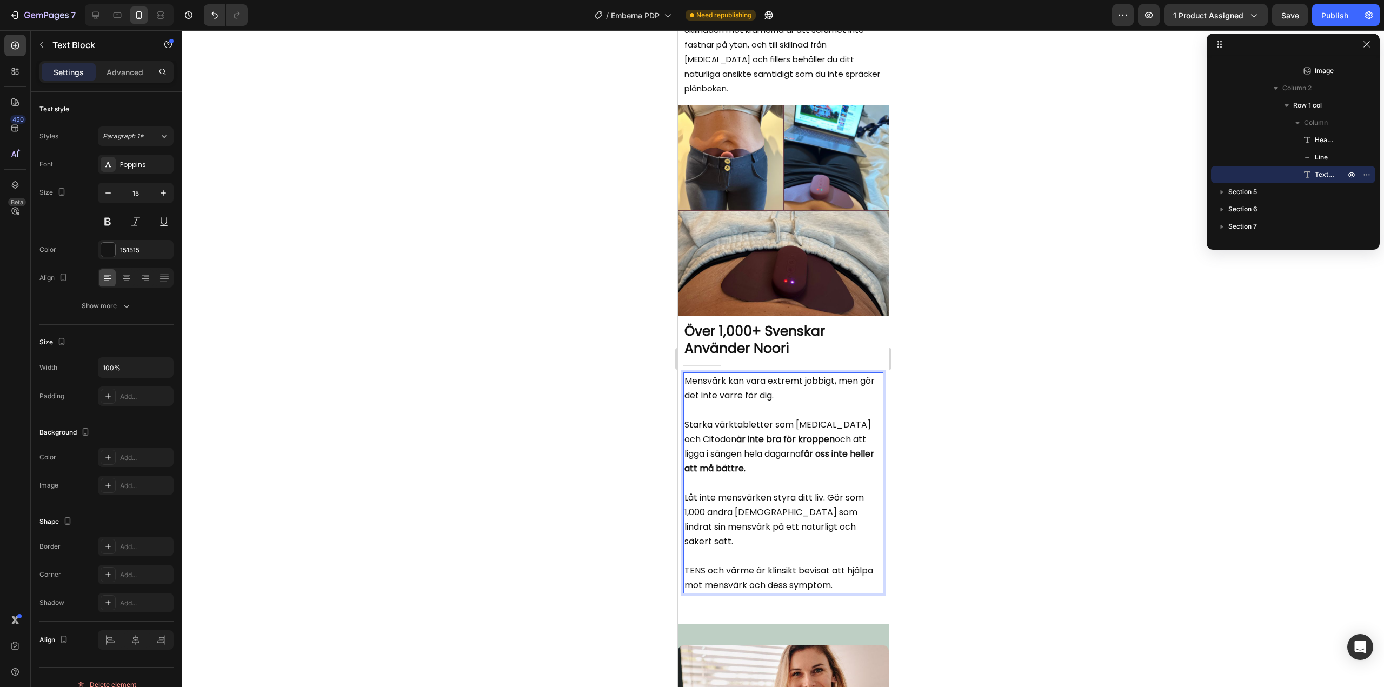
click at [757, 433] on strong "är inte bra för kroppen" at bounding box center [785, 439] width 98 height 12
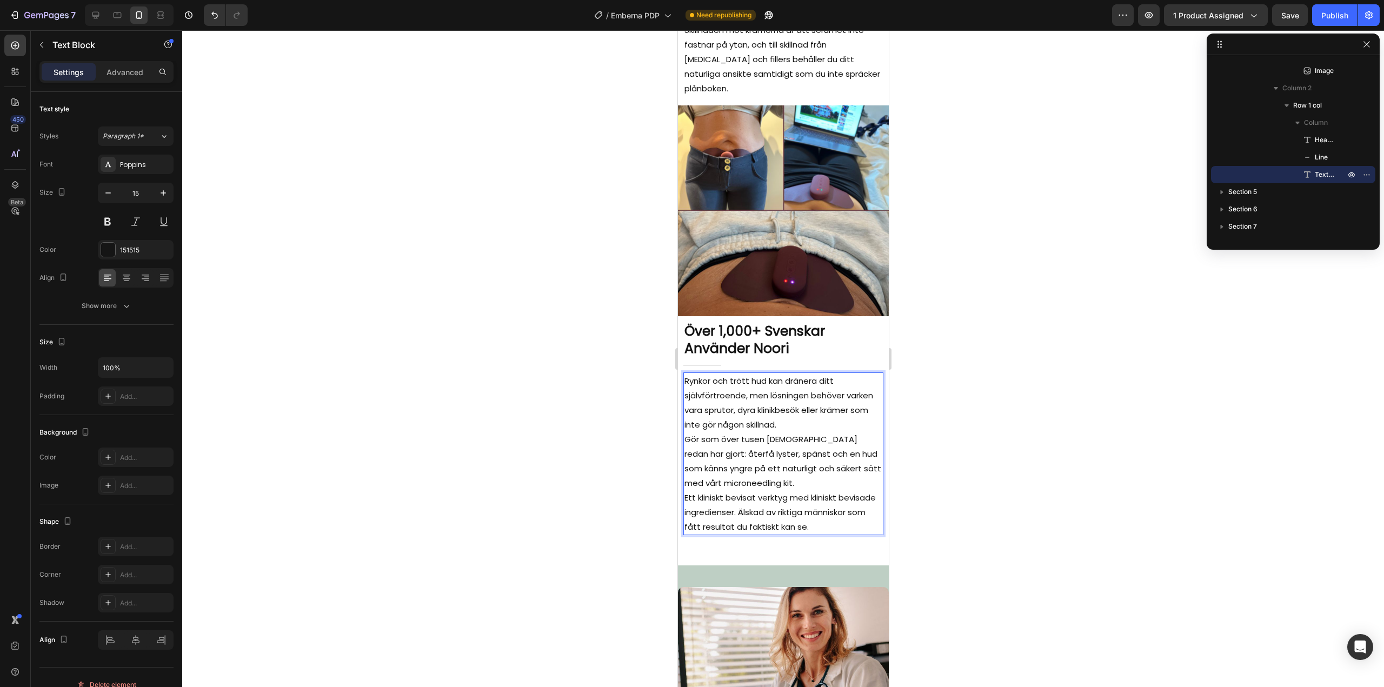
click at [768, 468] on p "Gör som över tusen svenskar redan har gjort: återfå lyster, spänst och en hud s…" at bounding box center [783, 461] width 198 height 58
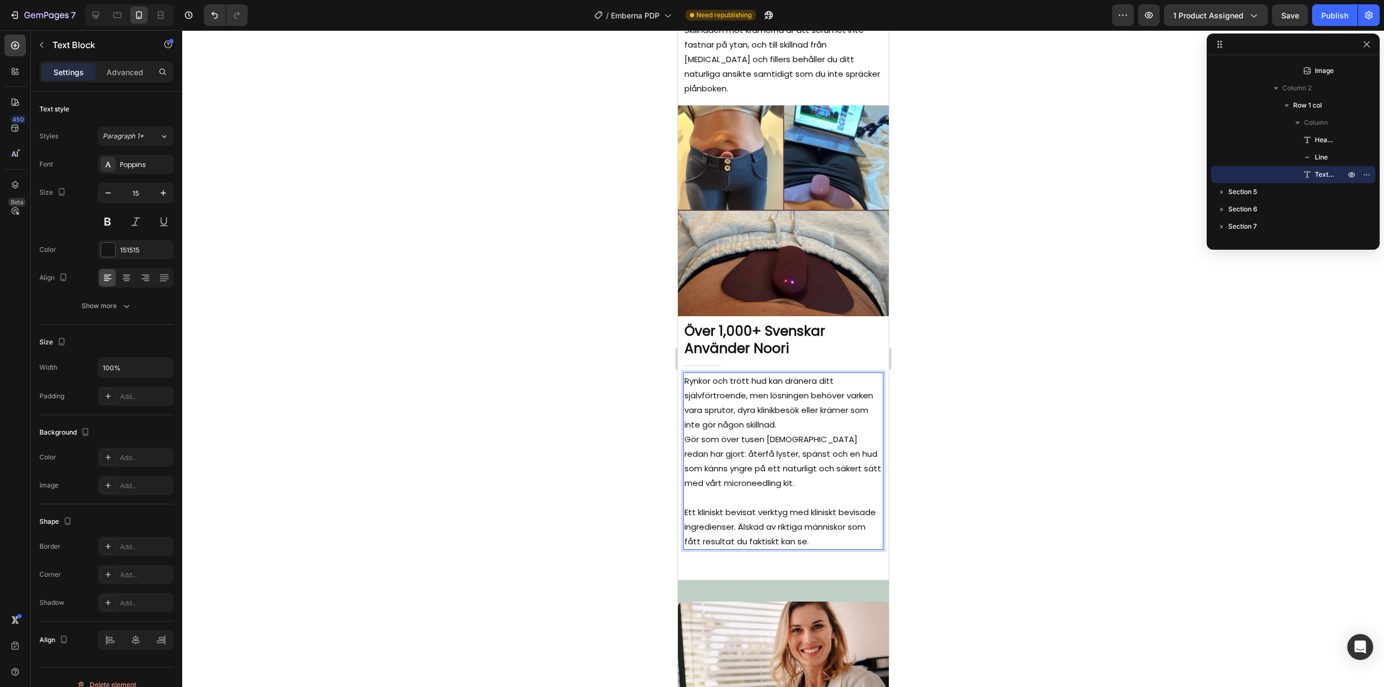
click at [838, 410] on p "Rynkor och trött hud kan dränera ditt självförtroende, men lösningen behöver va…" at bounding box center [783, 403] width 198 height 58
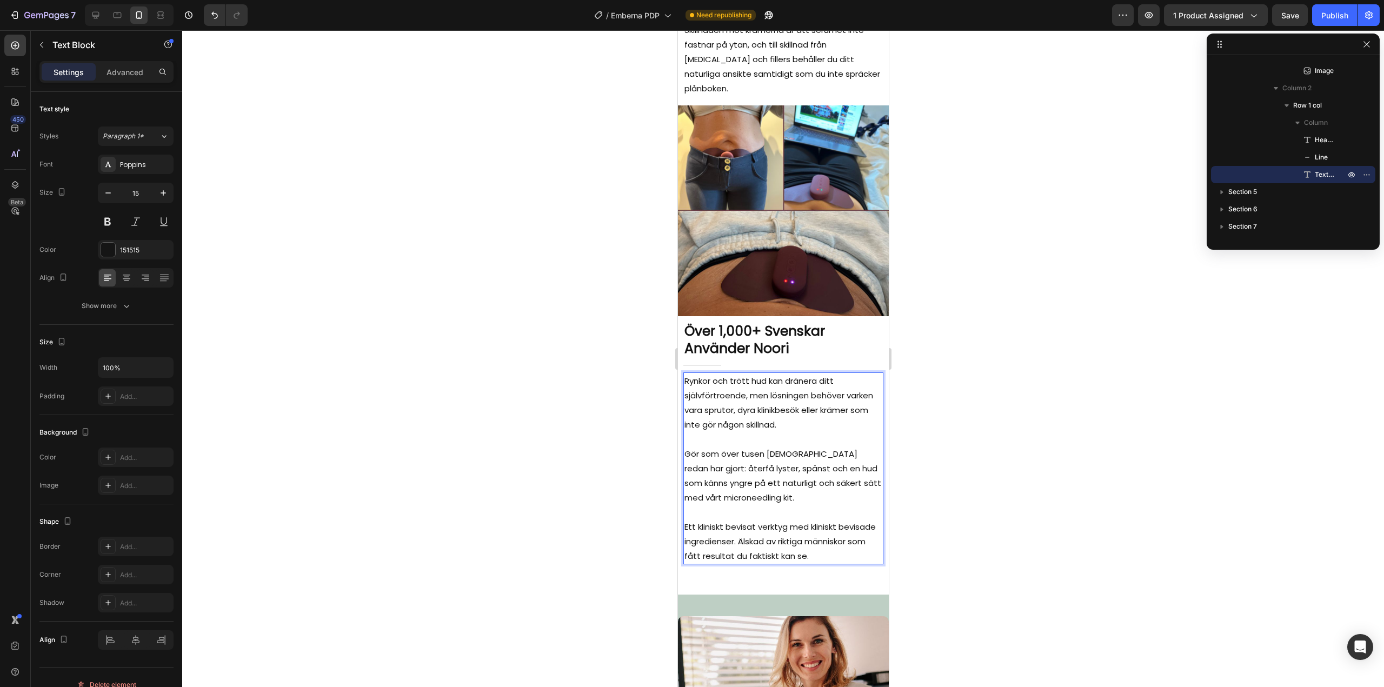
click at [767, 391] on p "Rynkor och trött hud kan dränera ditt självförtroende, men lösningen behöver va…" at bounding box center [783, 403] width 198 height 58
drag, startPoint x: 686, startPoint y: 366, endPoint x: 744, endPoint y: 379, distance: 59.8
click at [744, 379] on p "Rynkor och trött hud kan dränera ditt självförtroende, men lösningen behöver va…" at bounding box center [783, 403] width 198 height 58
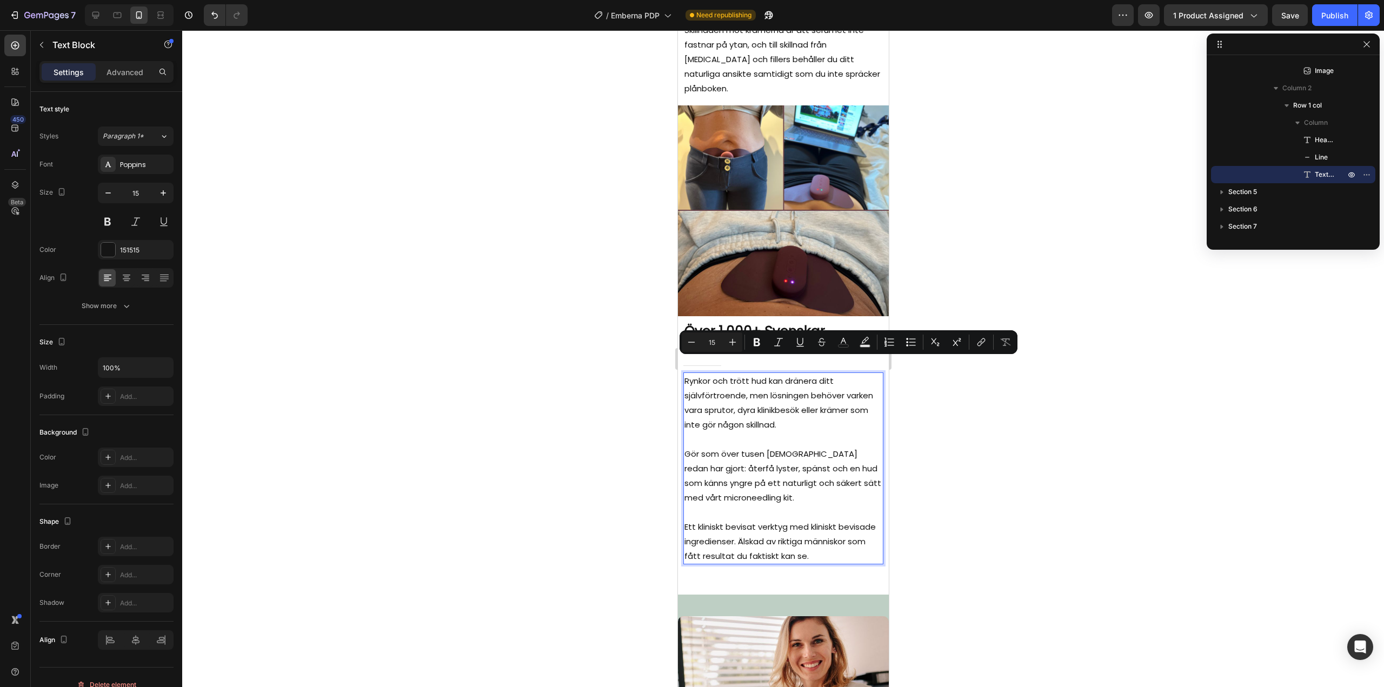
click at [684, 374] on p "Rynkor och trött hud kan dränera ditt självförtroende, men lösningen behöver va…" at bounding box center [783, 403] width 198 height 58
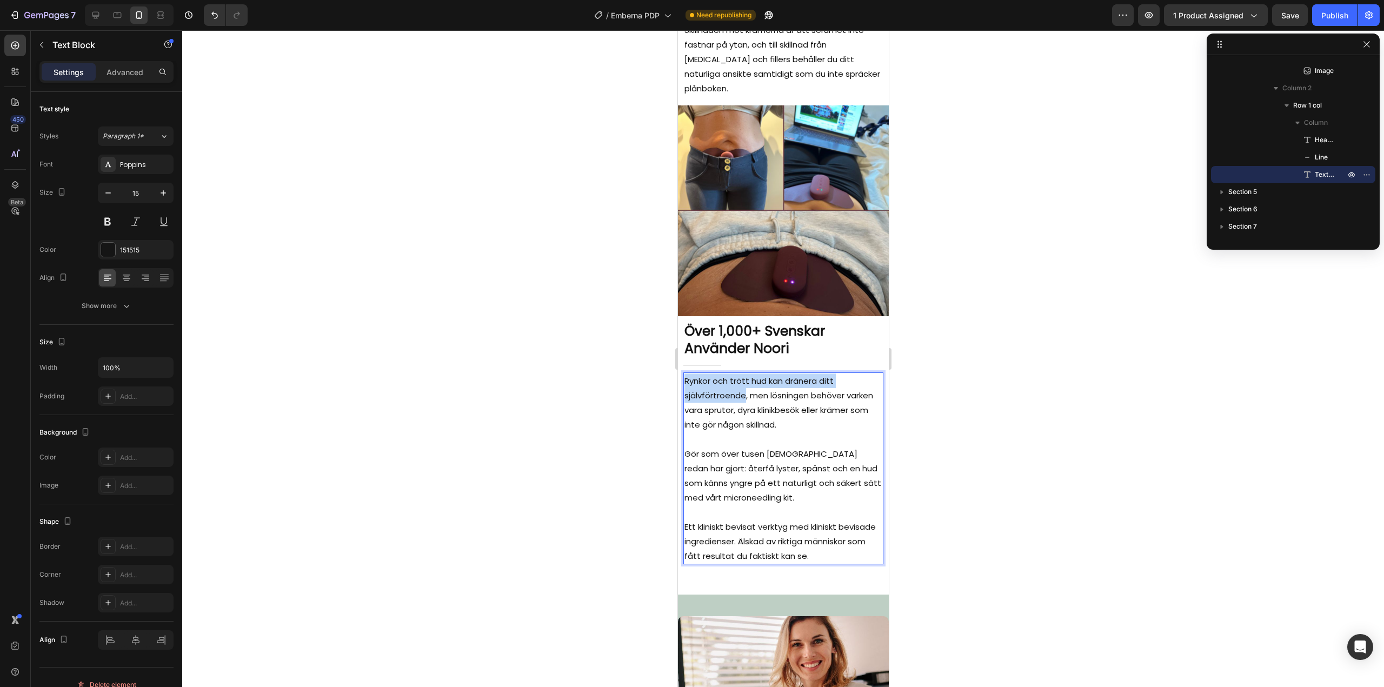
drag, startPoint x: 685, startPoint y: 364, endPoint x: 744, endPoint y: 381, distance: 61.8
click at [744, 381] on p "Rynkor och trött hud kan dränera ditt självförtroende, men lösningen behöver va…" at bounding box center [783, 403] width 198 height 58
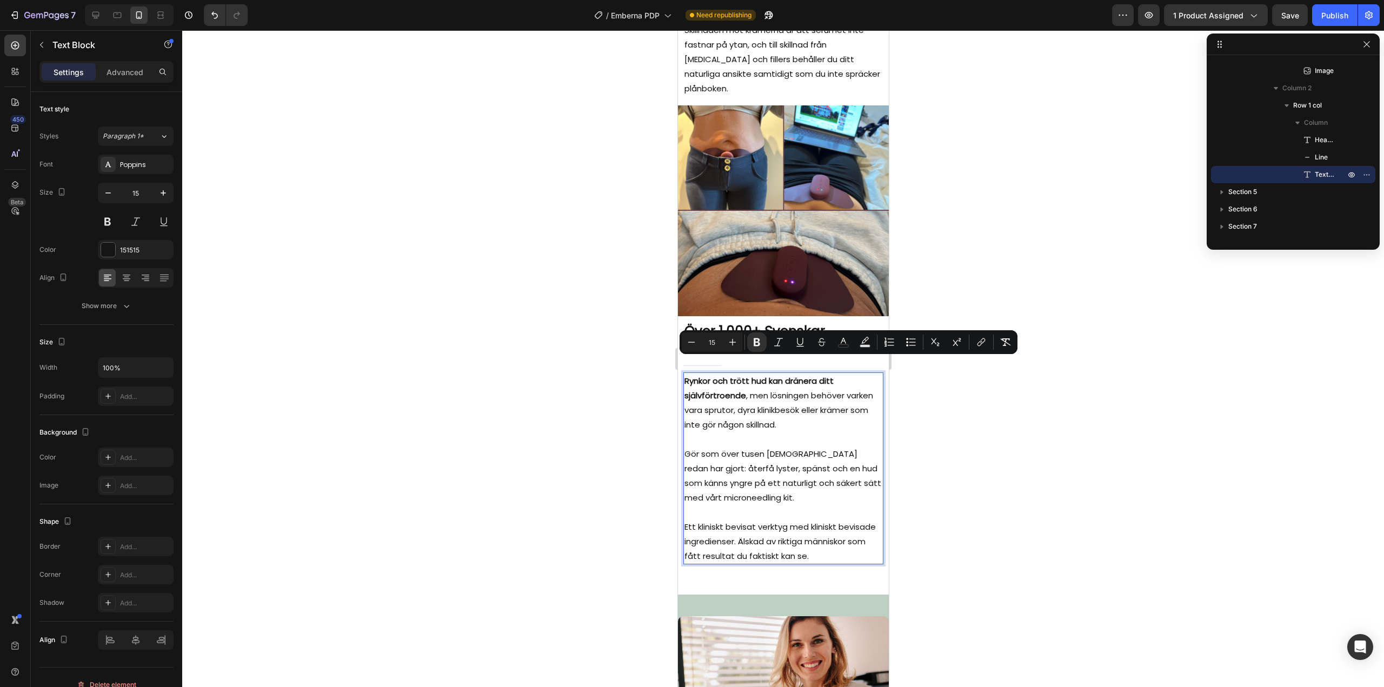
click at [768, 396] on p "Rynkor och trött hud kan dränera ditt självförtroende , men lösningen behöver v…" at bounding box center [783, 403] width 198 height 58
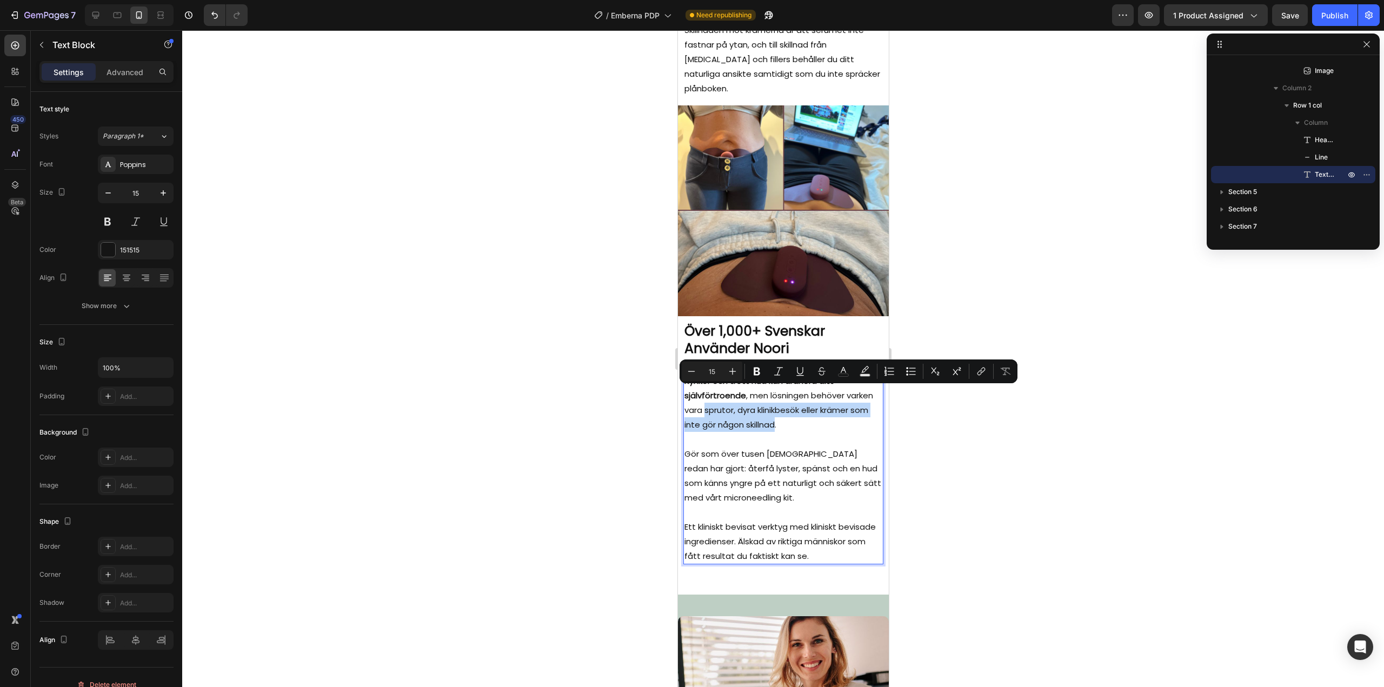
drag, startPoint x: 735, startPoint y: 395, endPoint x: 826, endPoint y: 409, distance: 92.5
click at [826, 409] on p "Rynkor och trött hud kan dränera ditt självförtroende , men lösningen behöver v…" at bounding box center [783, 403] width 198 height 58
click at [757, 451] on p "Gör som över tusen svenskar redan har gjort: återfå lyster, spänst och en hud s…" at bounding box center [783, 475] width 198 height 58
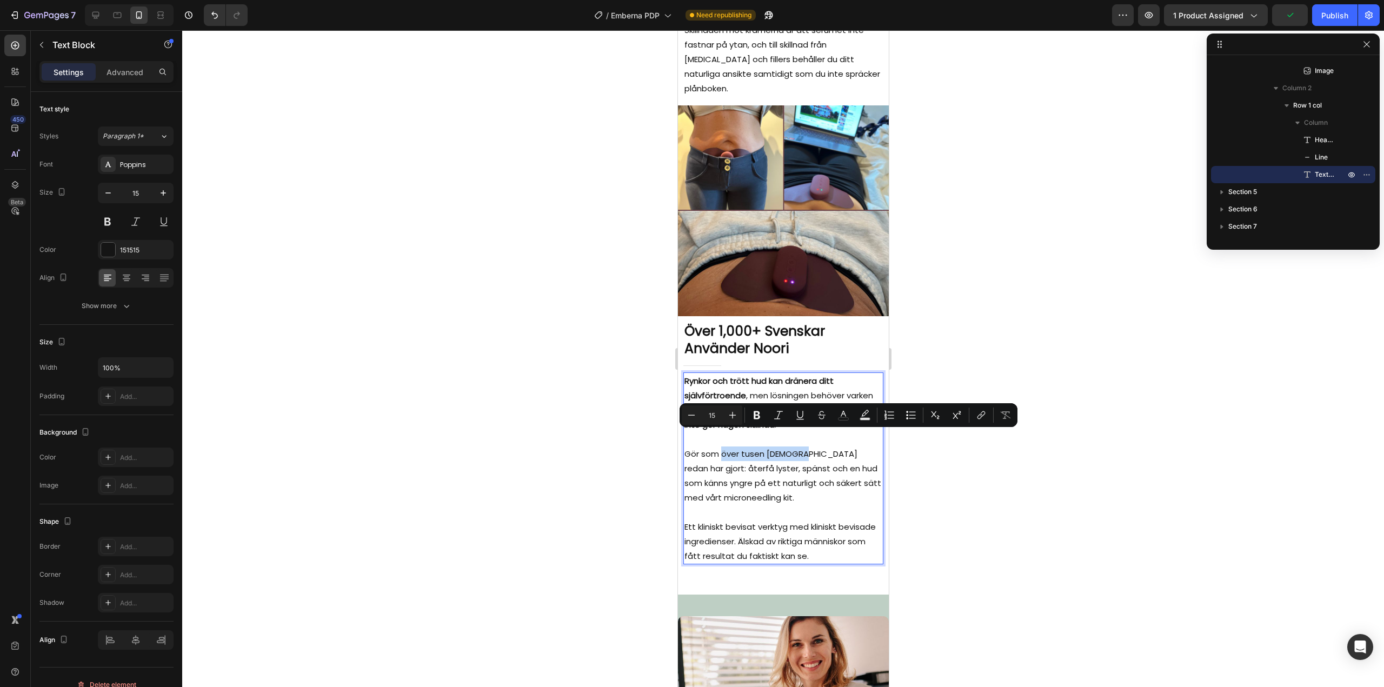
drag, startPoint x: 722, startPoint y: 438, endPoint x: 800, endPoint y: 437, distance: 77.8
click at [800, 446] on p "Gör som över tusen svenskar redan har gjort: återfå lyster, spänst och en hud s…" at bounding box center [783, 475] width 198 height 58
click at [823, 474] on p "Gör som över tusen svenskar redan har gjort: återfå lyster, spänst och en hud s…" at bounding box center [783, 475] width 198 height 58
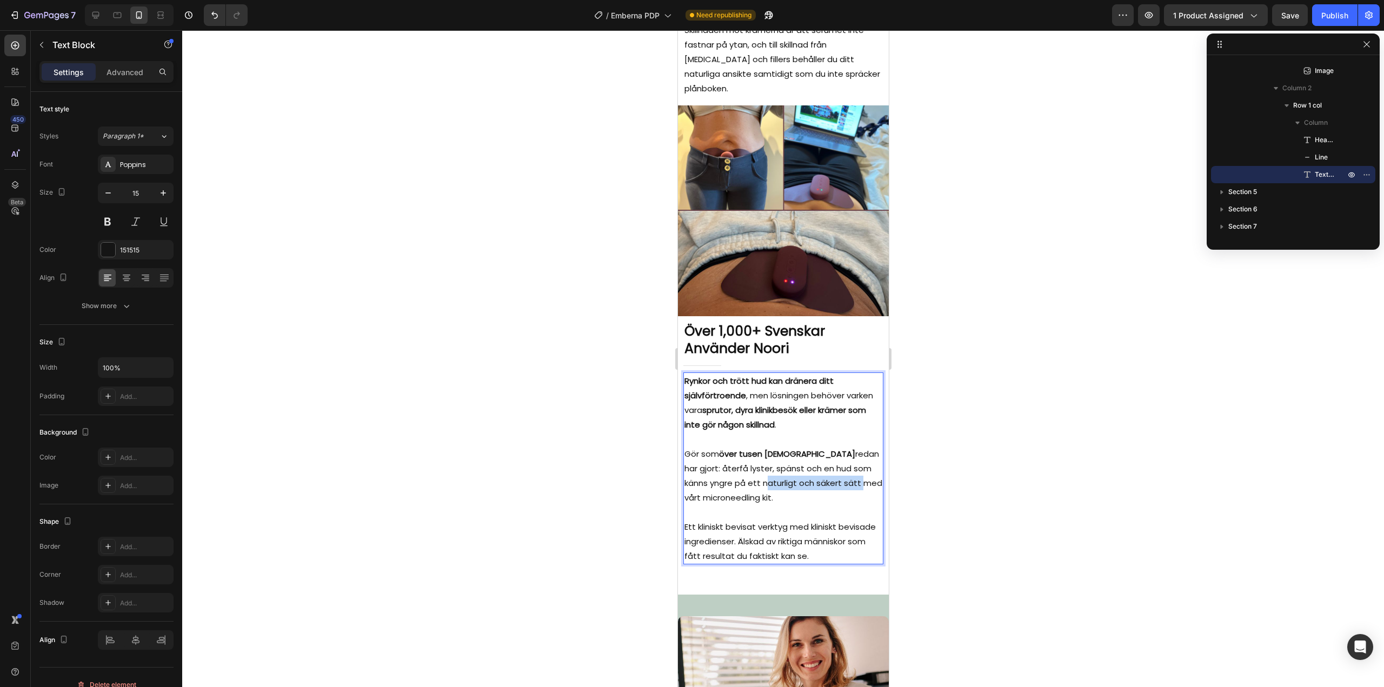
drag, startPoint x: 736, startPoint y: 466, endPoint x: 831, endPoint y: 465, distance: 95.1
click at [831, 465] on p "Gör som över tusen svenskar redan har gjort: återfå lyster, spänst och en hud s…" at bounding box center [783, 475] width 198 height 58
click at [782, 482] on p "Gör som över tusen svenskar redan har gjort: återfå lyster, spänst och en hud s…" at bounding box center [783, 475] width 198 height 58
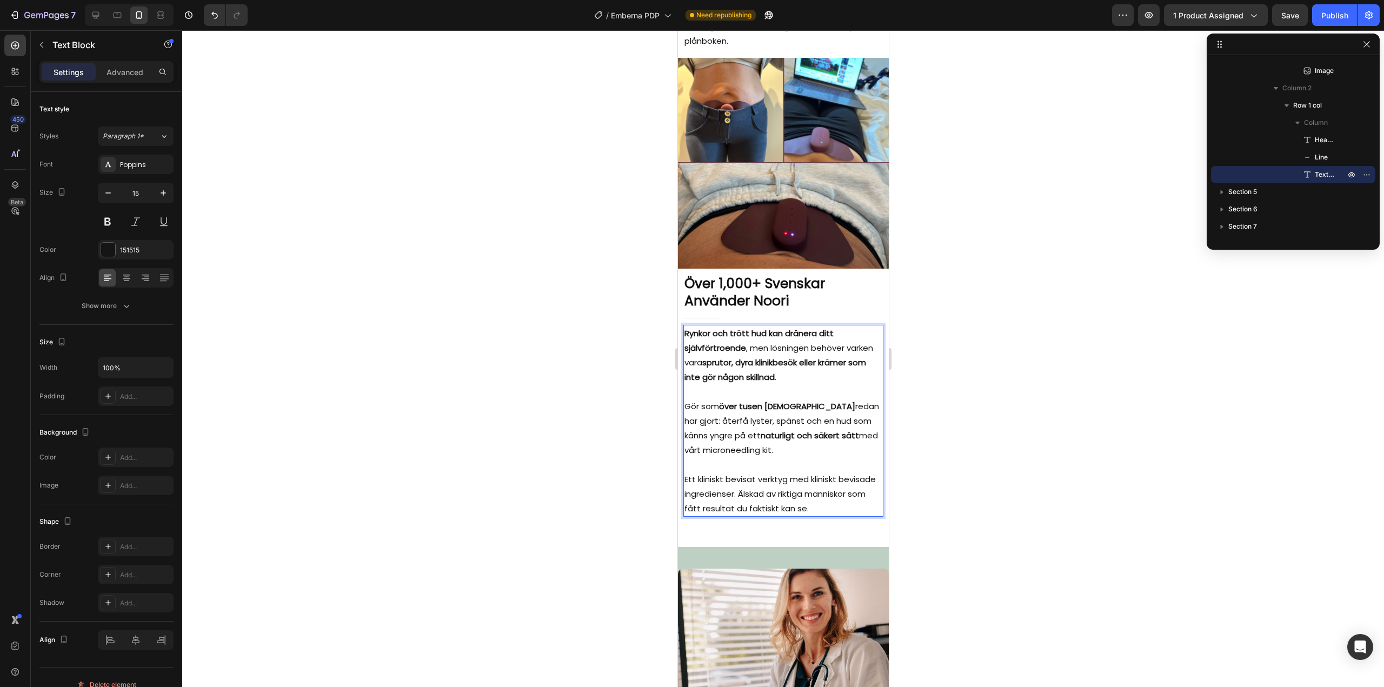
scroll to position [3074, 0]
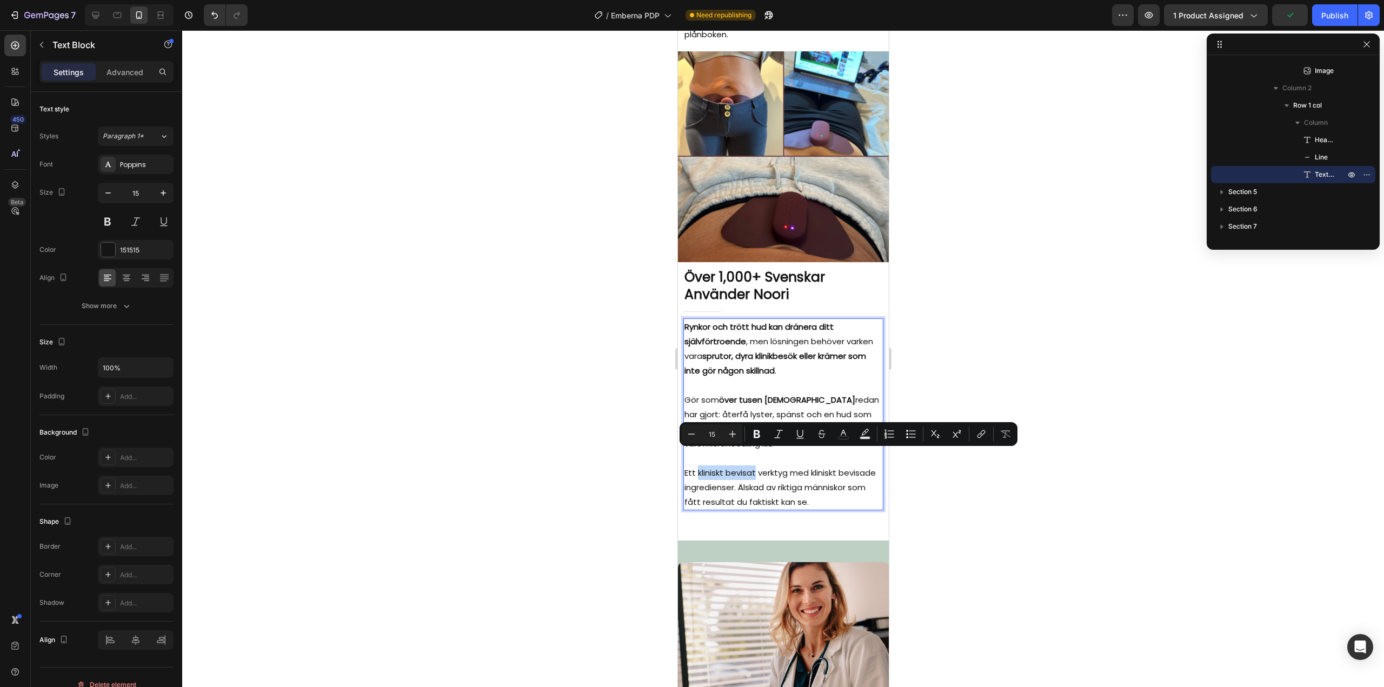
drag, startPoint x: 697, startPoint y: 458, endPoint x: 753, endPoint y: 460, distance: 55.7
click at [753, 465] on p "Ett kliniskt bevisat verktyg med kliniskt bevisade ingredienser. Älskad av rikt…" at bounding box center [783, 487] width 198 height 44
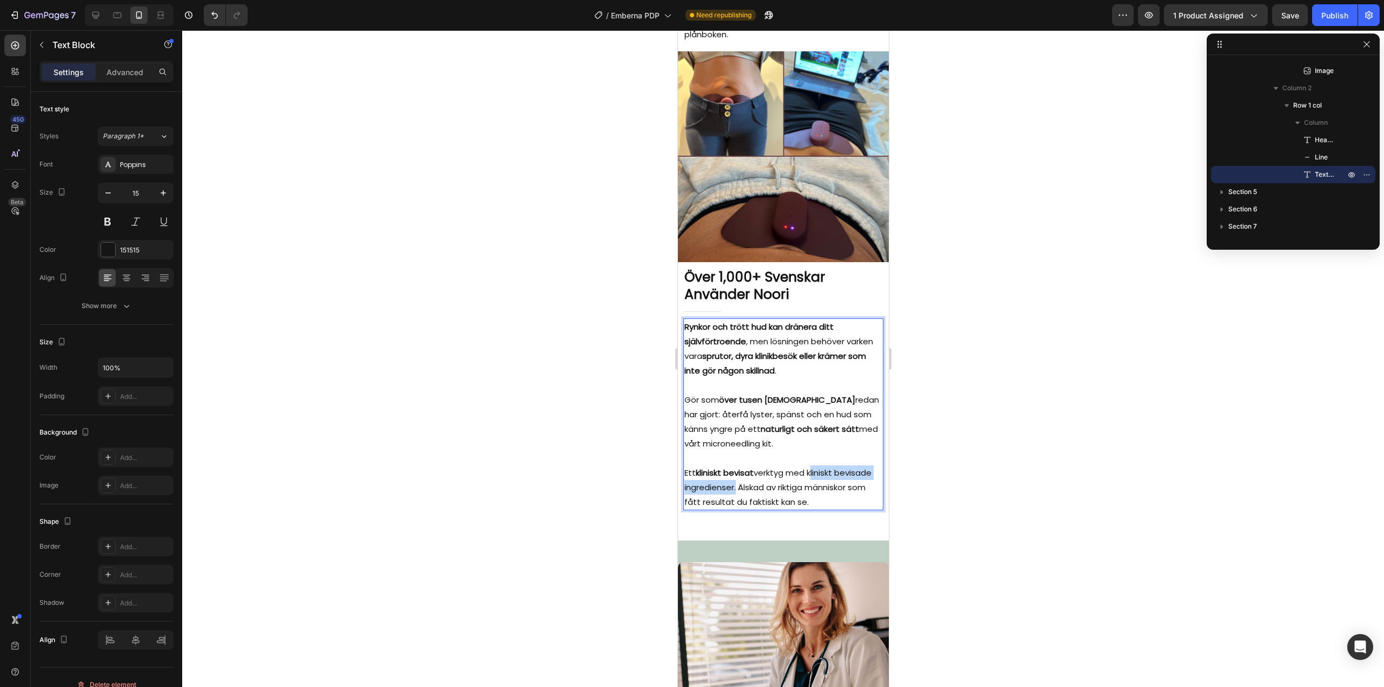
drag, startPoint x: 809, startPoint y: 459, endPoint x: 773, endPoint y: 471, distance: 37.8
click at [773, 471] on p "Ett kliniskt bevisat verktyg med kliniskt bevisade ingredienser. Älskad av rikt…" at bounding box center [783, 487] width 198 height 44
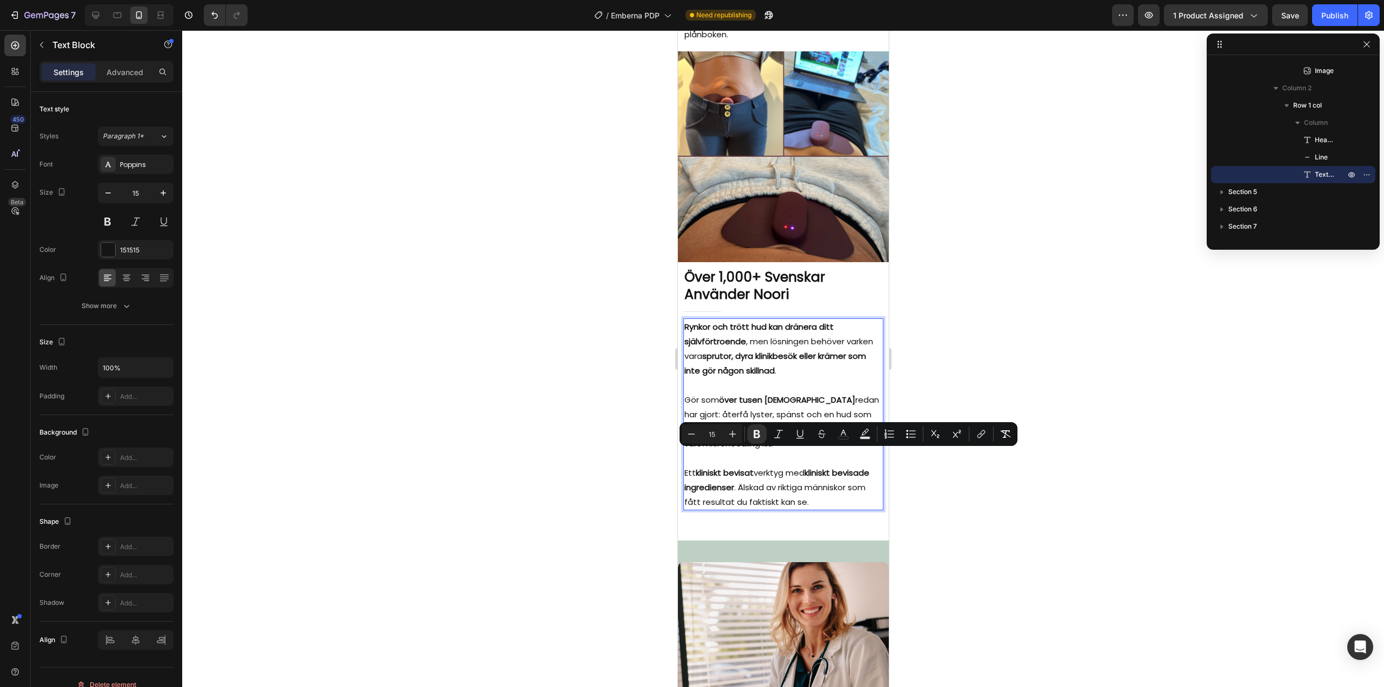
click at [758, 465] on p "Ett kliniskt bevisat verktyg med kliniskt bevisade ingredienser . Älskad av rik…" at bounding box center [783, 487] width 198 height 44
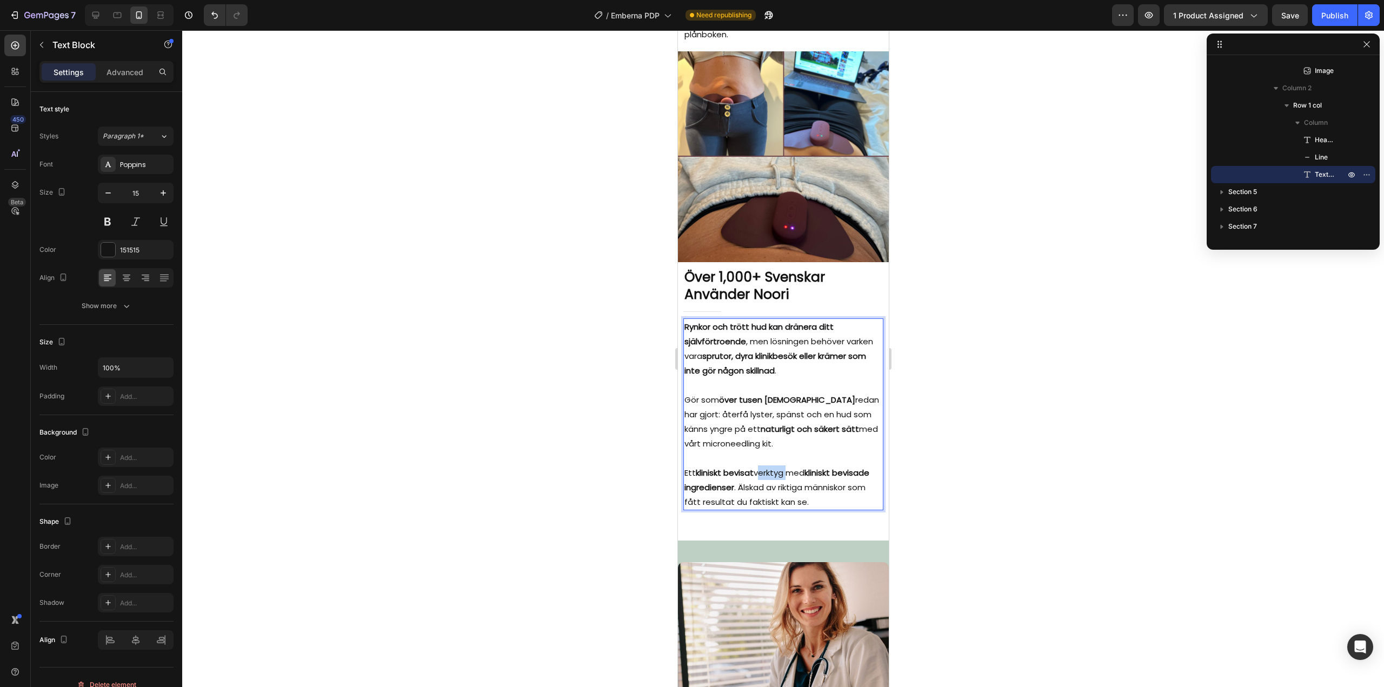
drag, startPoint x: 758, startPoint y: 457, endPoint x: 786, endPoint y: 460, distance: 28.2
click at [786, 465] on p "Ett kliniskt bevisat verktyg med kliniskt bevisade ingredienser . Älskad av rik…" at bounding box center [783, 487] width 198 height 44
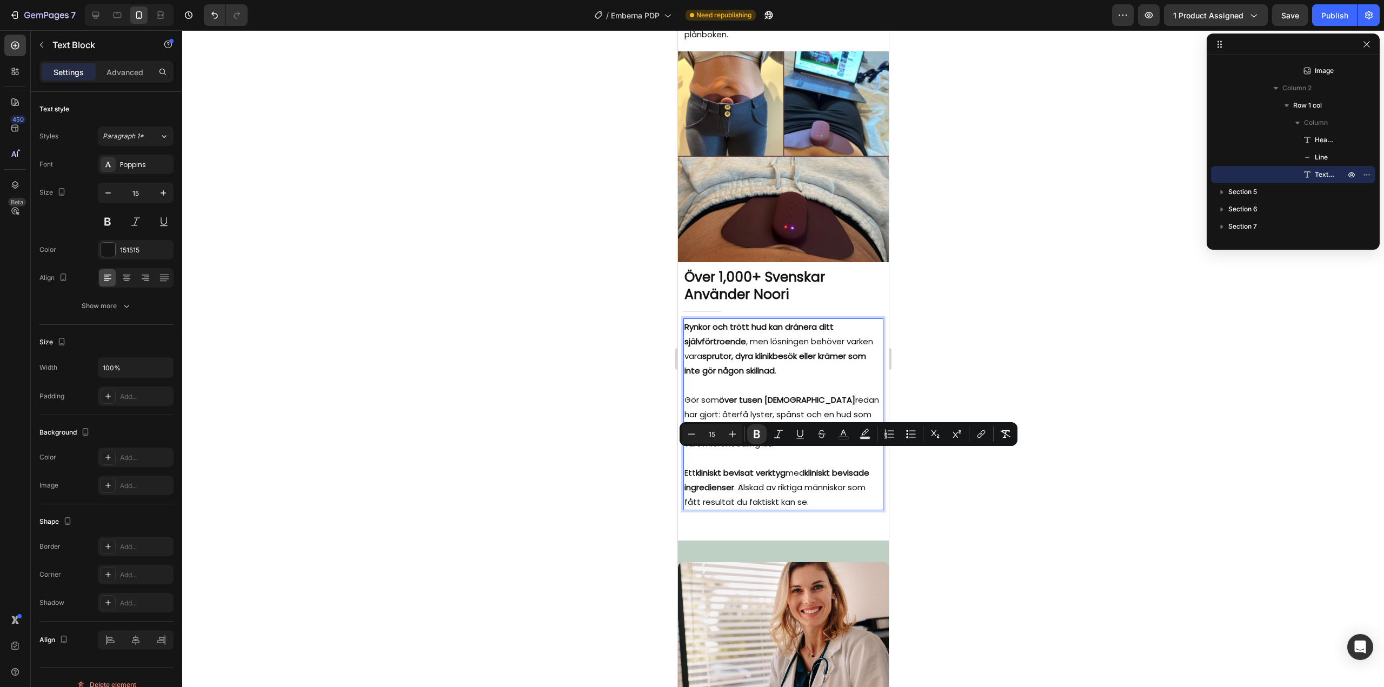
click at [786, 472] on p "Ett kliniskt bevisat verktyg med kliniskt bevisade ingredienser . Älskad av rik…" at bounding box center [783, 487] width 198 height 44
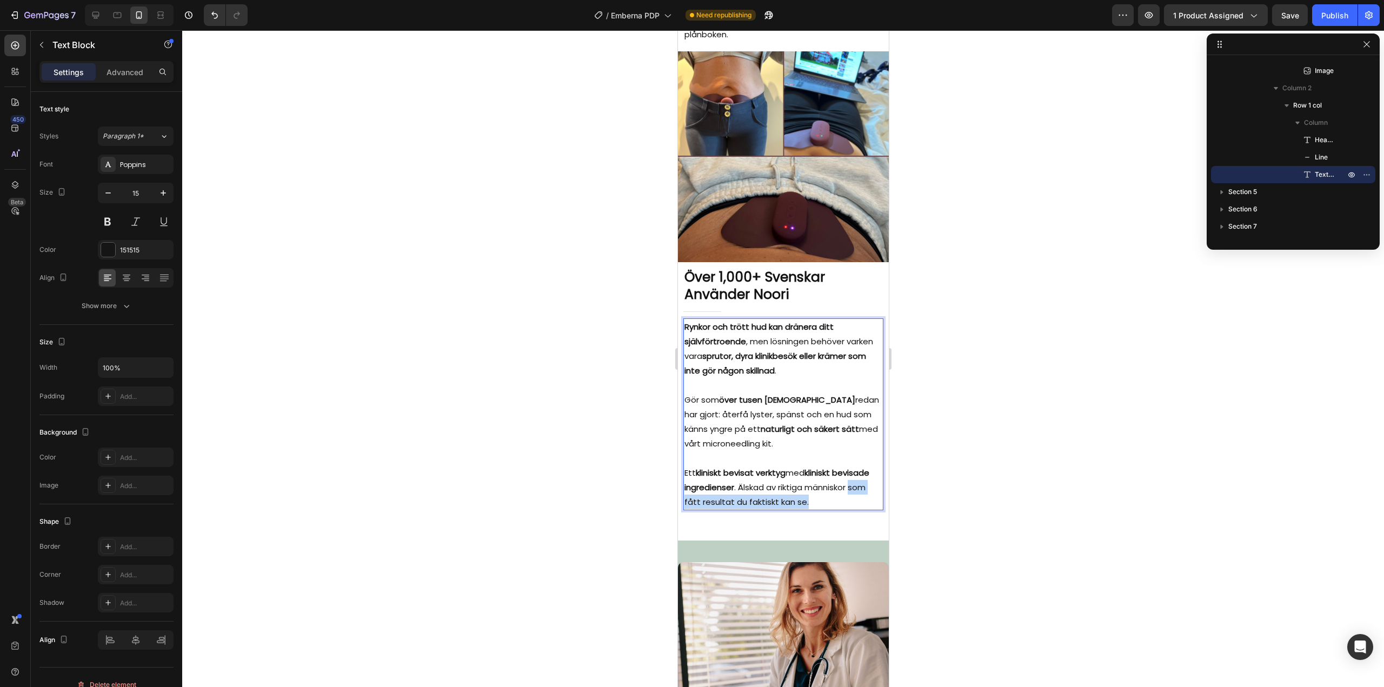
drag, startPoint x: 729, startPoint y: 486, endPoint x: 870, endPoint y: 484, distance: 141.1
click at [870, 484] on p "Ett kliniskt bevisat verktyg med kliniskt bevisade ingredienser . Älskad av rik…" at bounding box center [783, 487] width 198 height 44
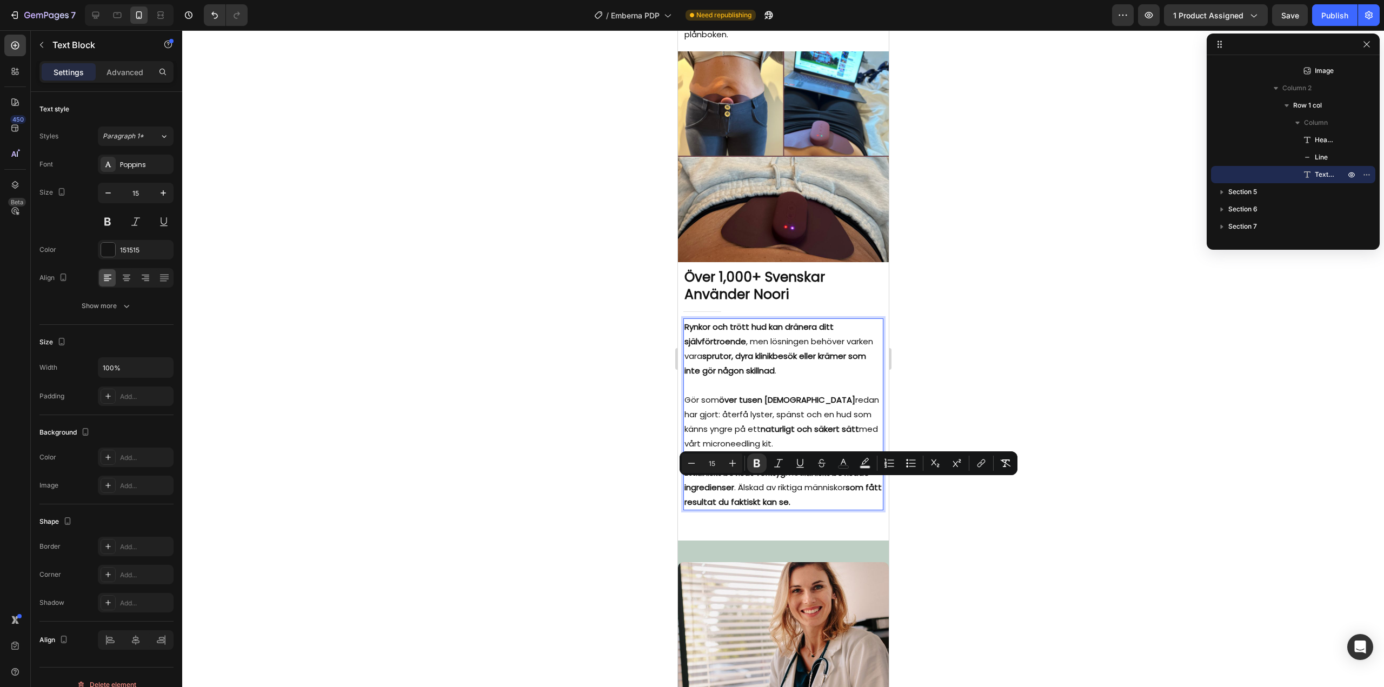
click at [781, 402] on p "Gör som över tusen svenskar redan har gjort: återfå lyster, spänst och en hud s…" at bounding box center [783, 421] width 198 height 58
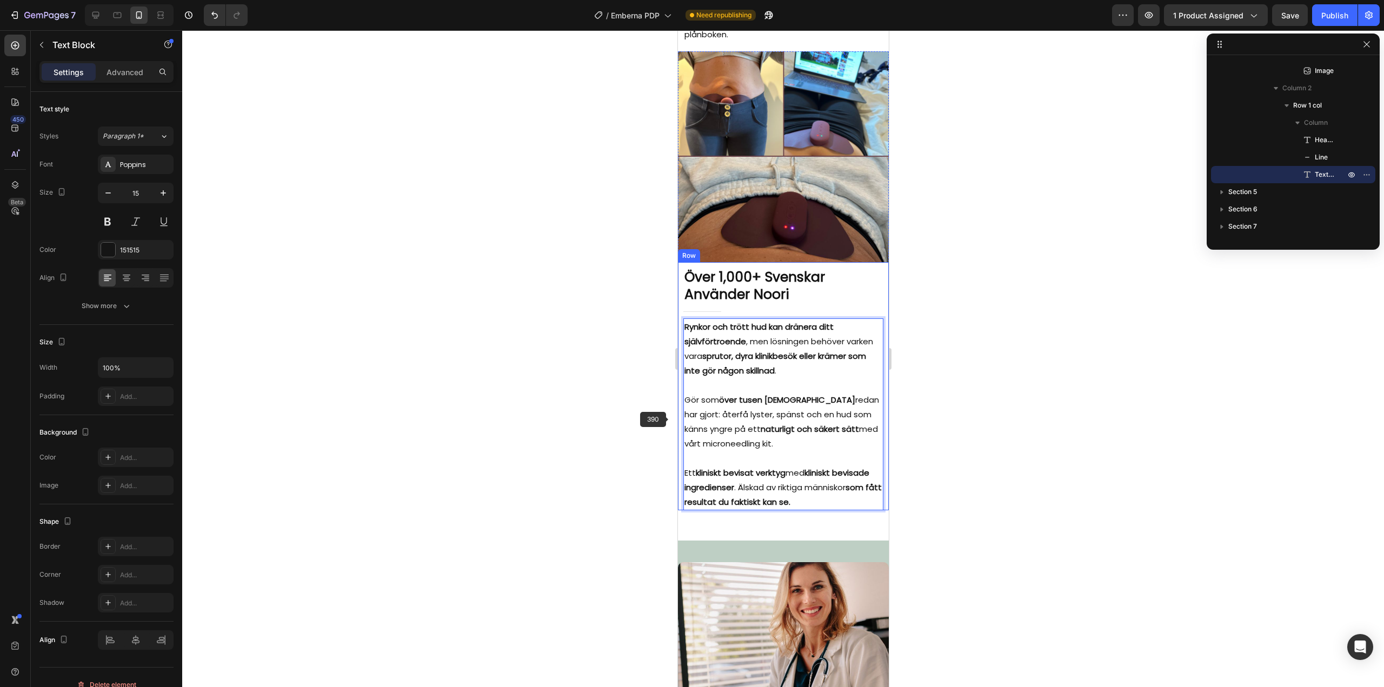
click at [638, 410] on div at bounding box center [783, 358] width 1202 height 657
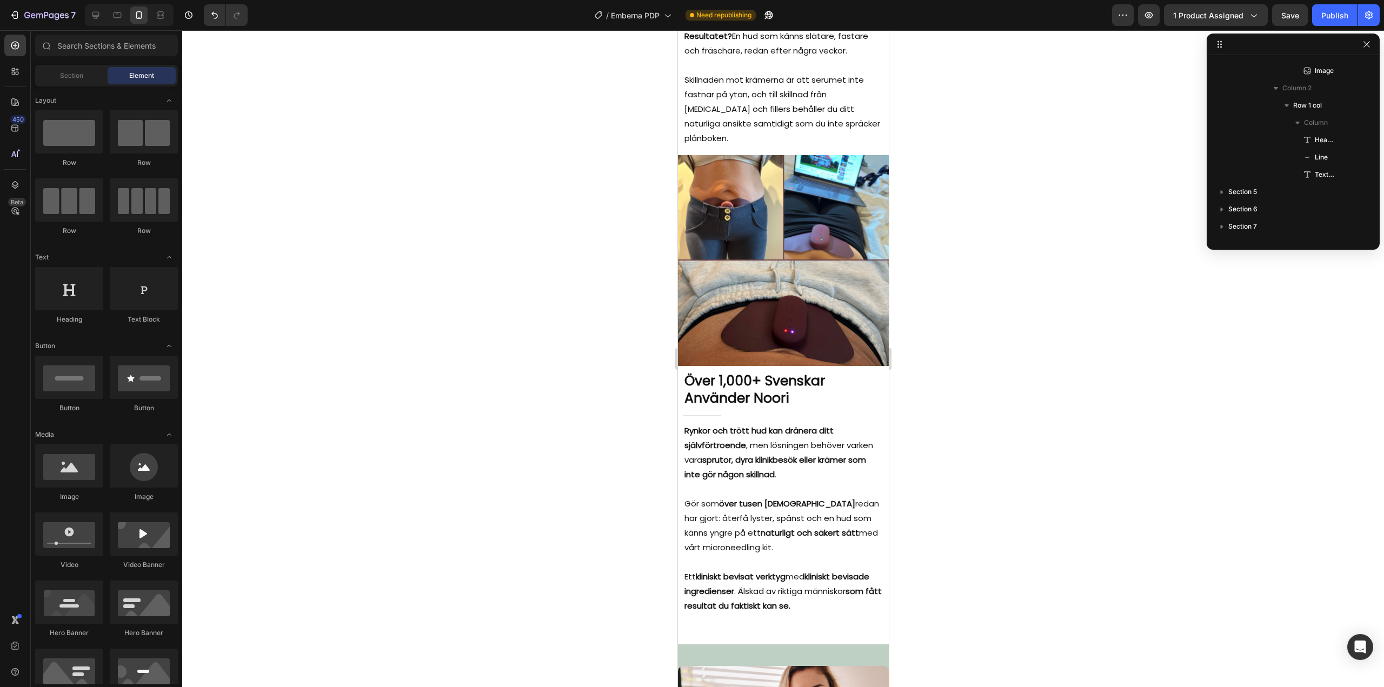
scroll to position [2943, 0]
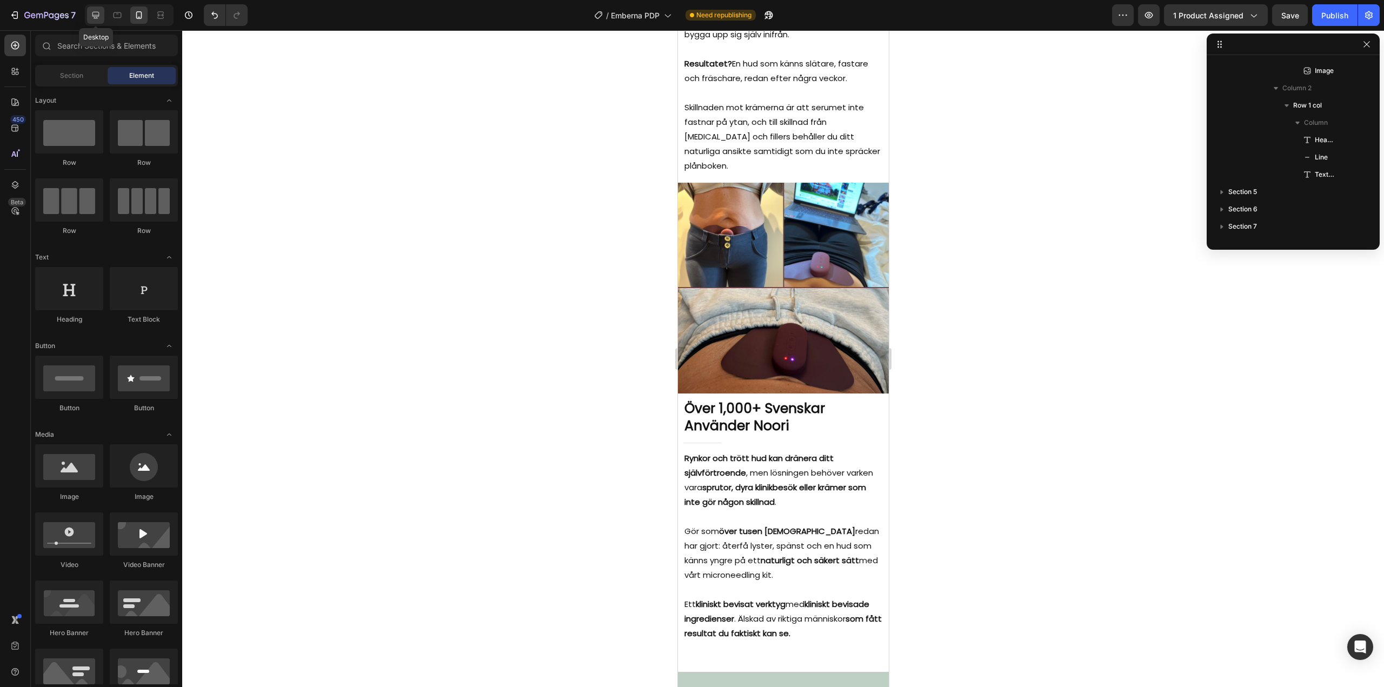
click at [96, 10] on icon at bounding box center [95, 15] width 11 height 11
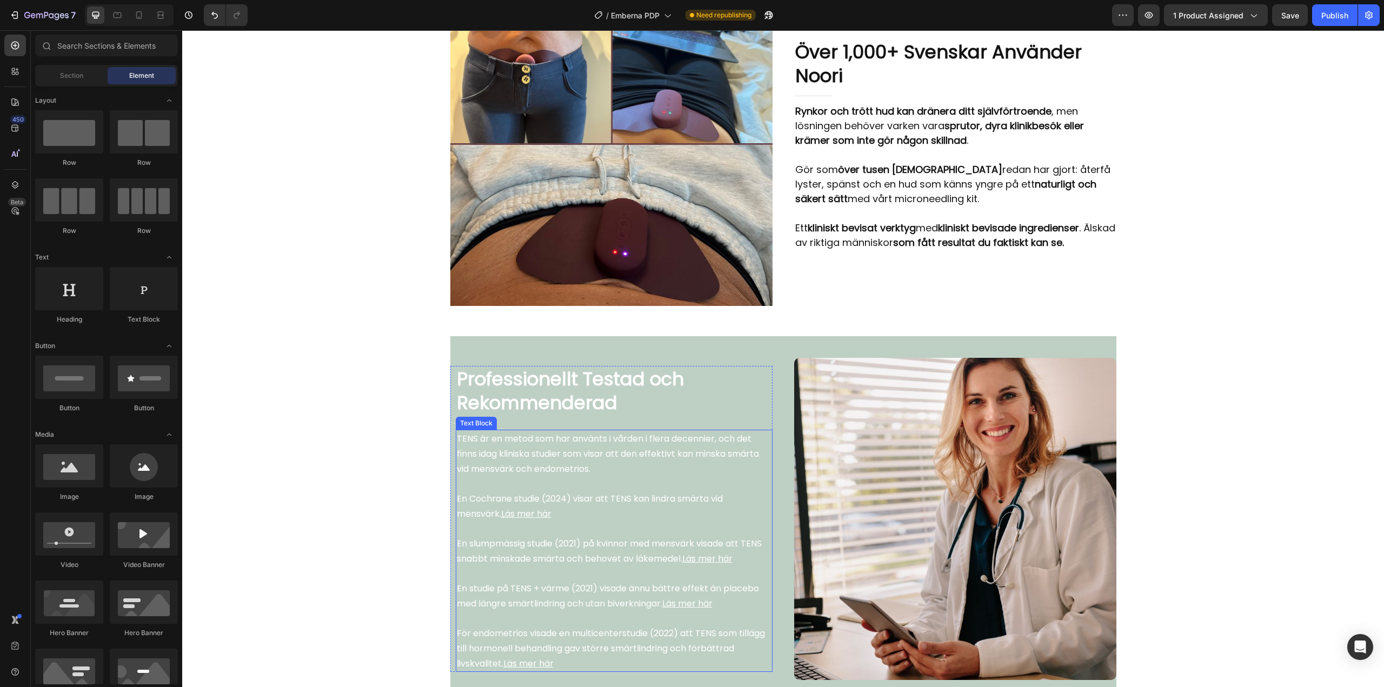
scroll to position [2632, 0]
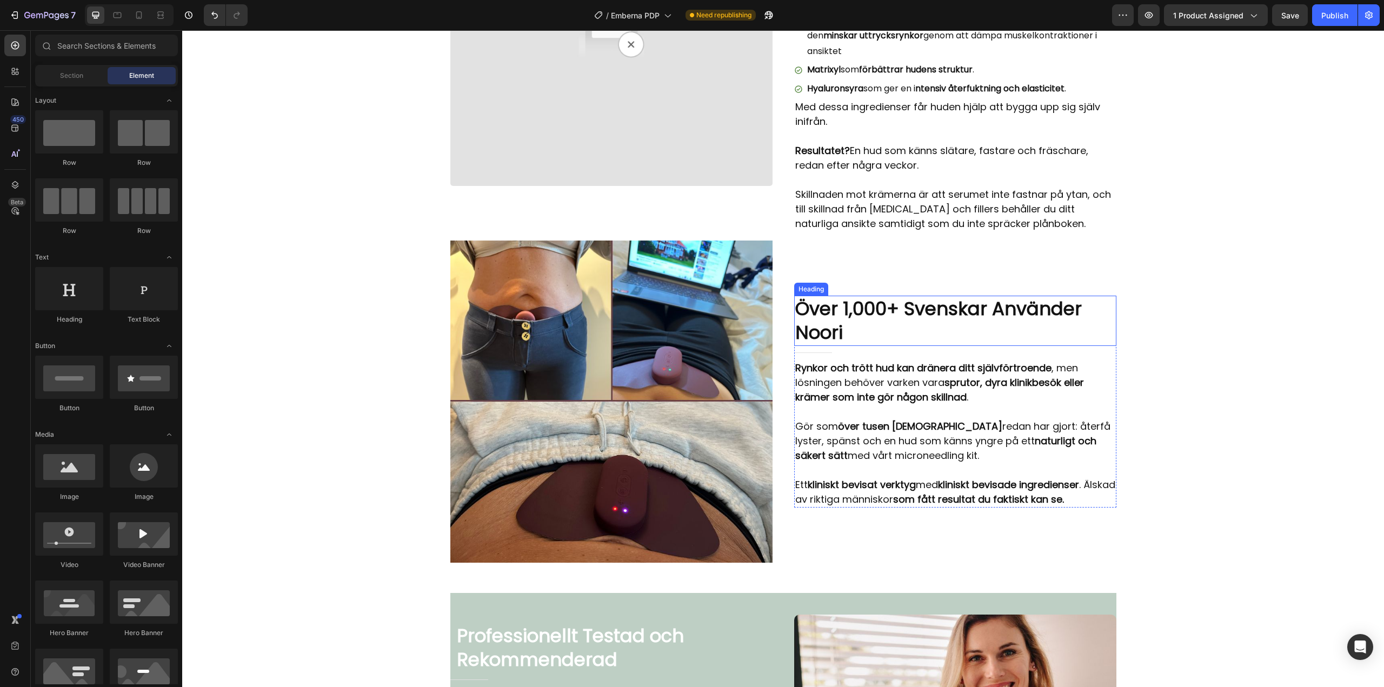
click at [903, 303] on p "Över 1,000+ Svenskar Använder Noori" at bounding box center [955, 321] width 320 height 48
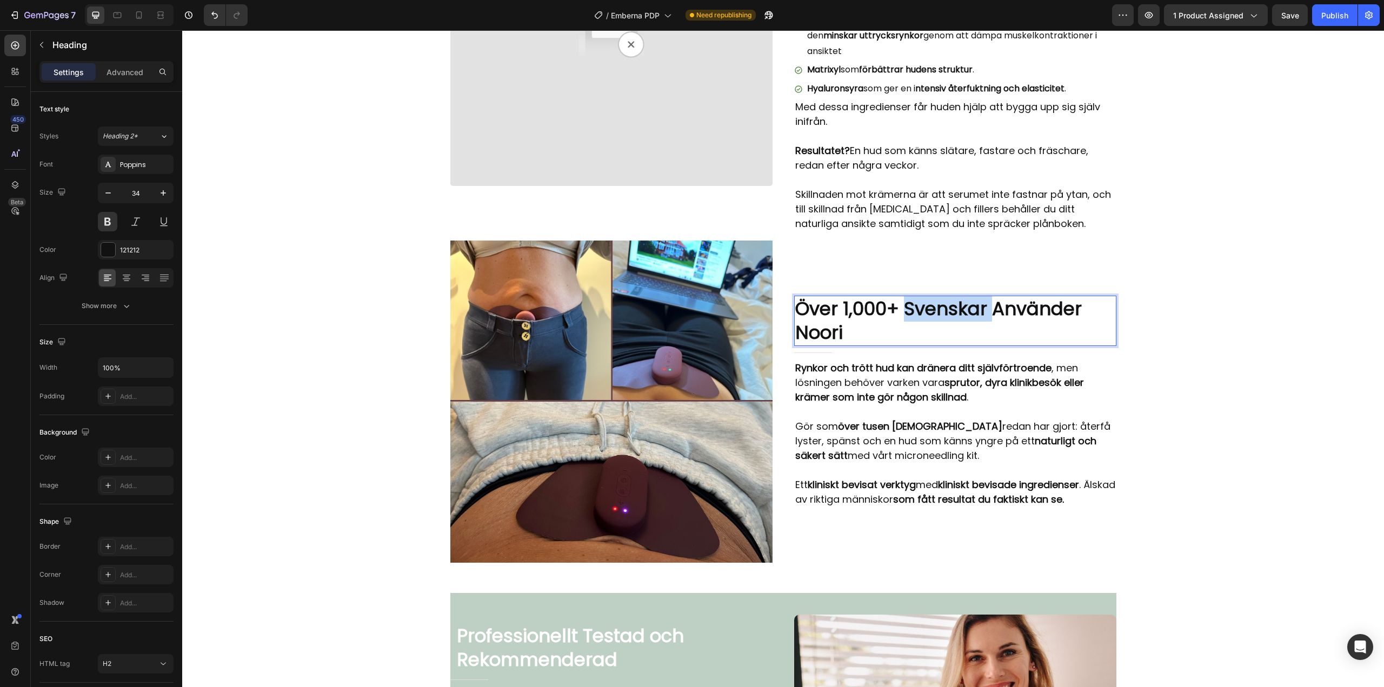
click at [909, 297] on p "Över 1,000+ Svenskar Använder Noori" at bounding box center [955, 321] width 320 height 48
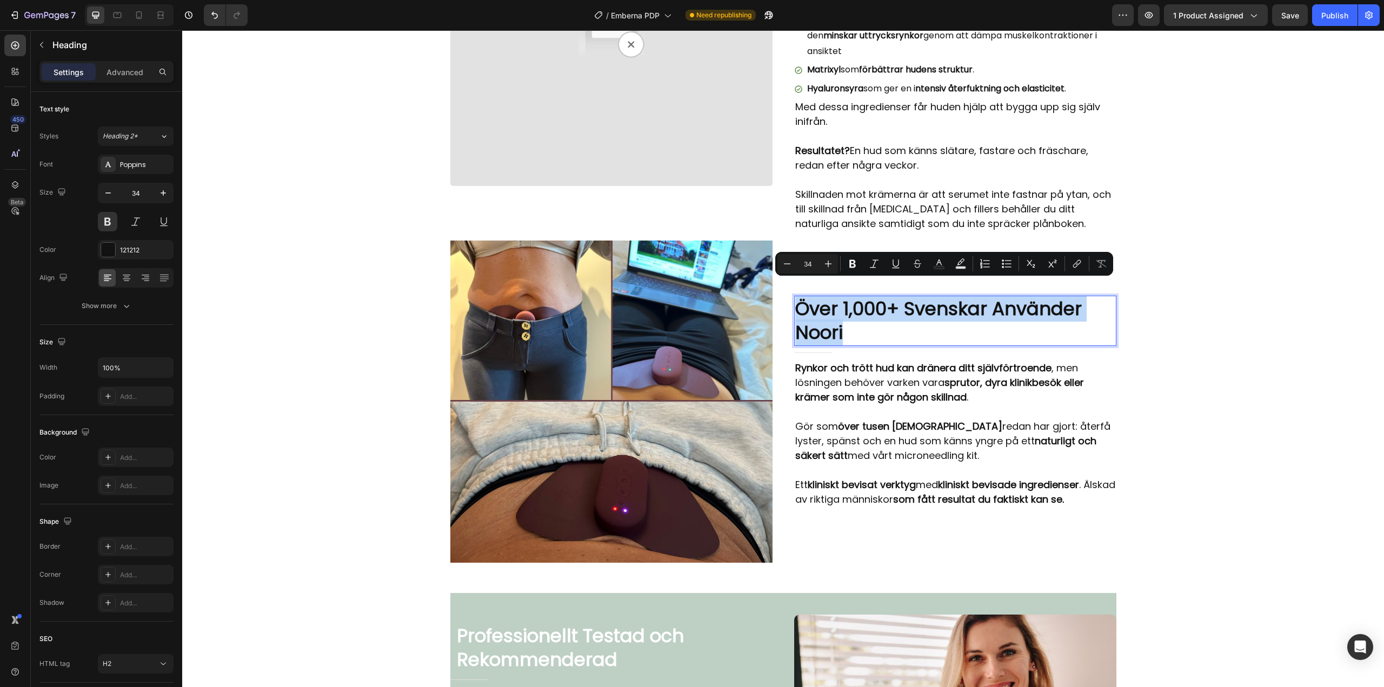
click at [909, 297] on p "Över 1,000+ Svenskar Använder Noori" at bounding box center [955, 321] width 320 height 48
click at [906, 299] on p "Över 1,000+ Svenskar Använder Noori" at bounding box center [955, 321] width 320 height 48
click at [898, 309] on p "Över 1,000+ Svenskar Använder Noori" at bounding box center [955, 321] width 320 height 48
click at [912, 297] on p "Över 1,000+ Svenskar Använder Noori" at bounding box center [955, 321] width 320 height 48
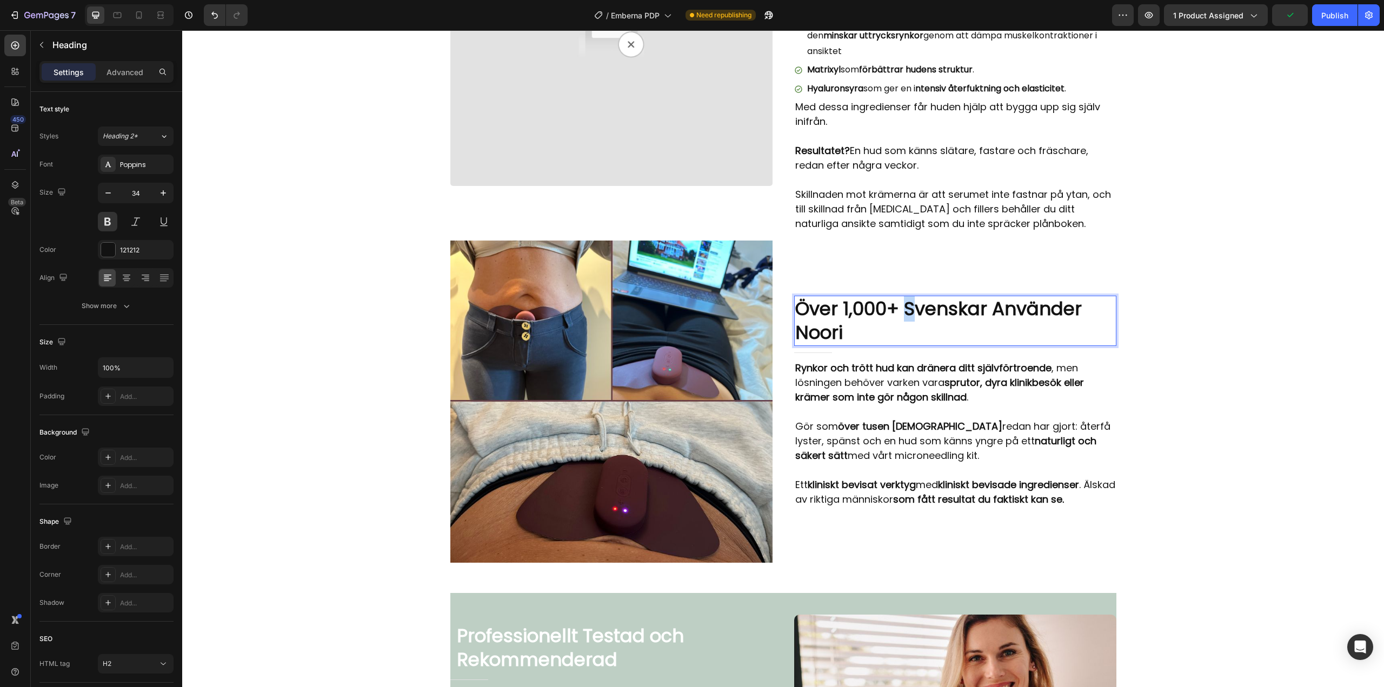
drag, startPoint x: 910, startPoint y: 293, endPoint x: 904, endPoint y: 295, distance: 5.8
click at [904, 297] on p "Över 1,000+ Svenskar Använder Noori" at bounding box center [955, 321] width 320 height 48
click at [995, 297] on p "Över 1,000+ svenskar Använder Noori" at bounding box center [955, 321] width 320 height 48
click at [798, 318] on p "Över 1,000+ svenskar använder Noori" at bounding box center [955, 321] width 320 height 48
click at [1212, 309] on div "Video Row Noori Skin tar sig dit vanliga krämer aldrig når... Heading Title Lin…" at bounding box center [783, 184] width 1202 height 5526
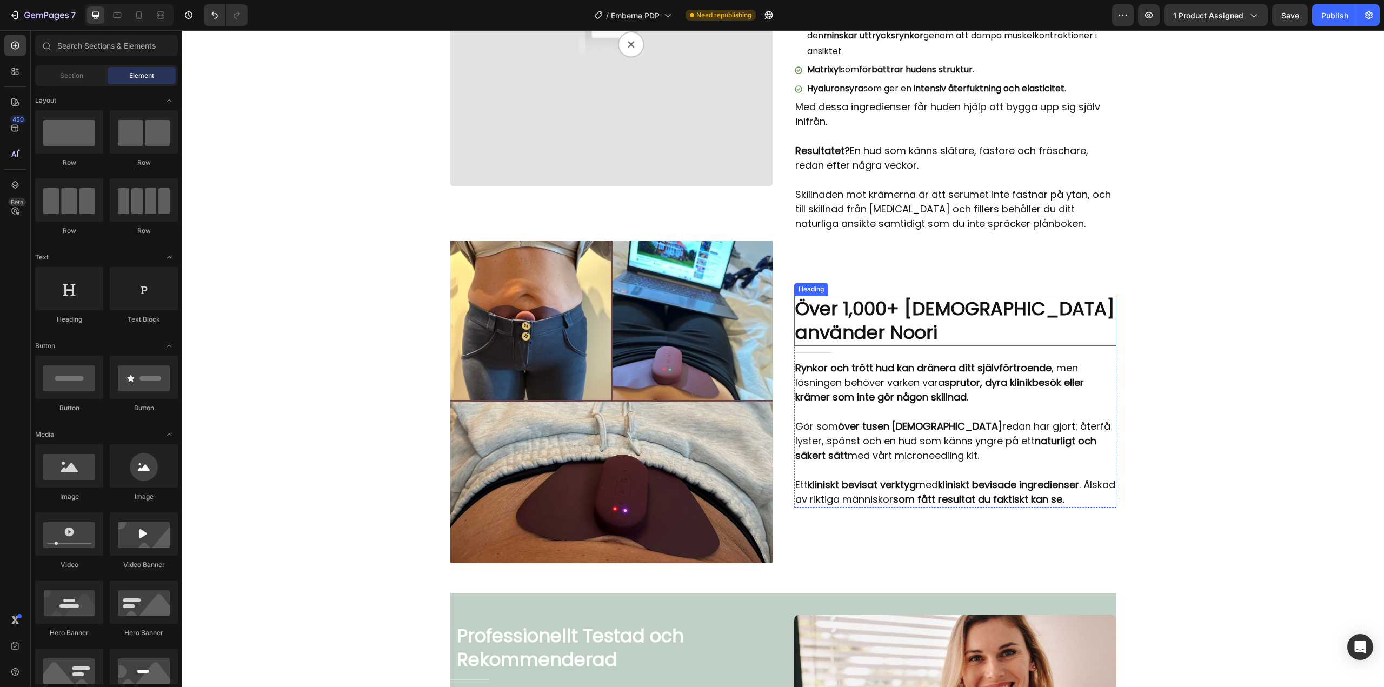
click at [916, 319] on p "Över 1,000+ svenskar använder Noori" at bounding box center [955, 321] width 320 height 48
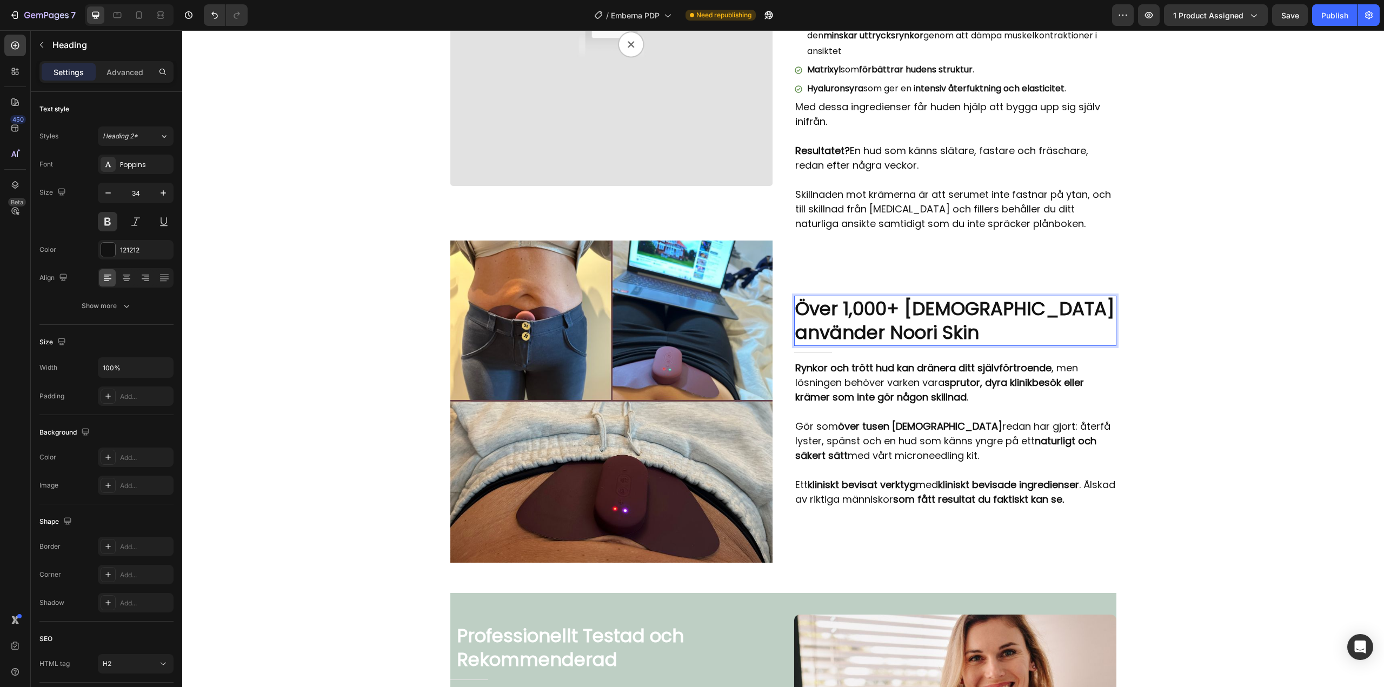
click at [1242, 254] on div "Video Row Noori Skin tar sig dit vanliga krämer aldrig når... Heading Title Lin…" at bounding box center [783, 184] width 1202 height 5526
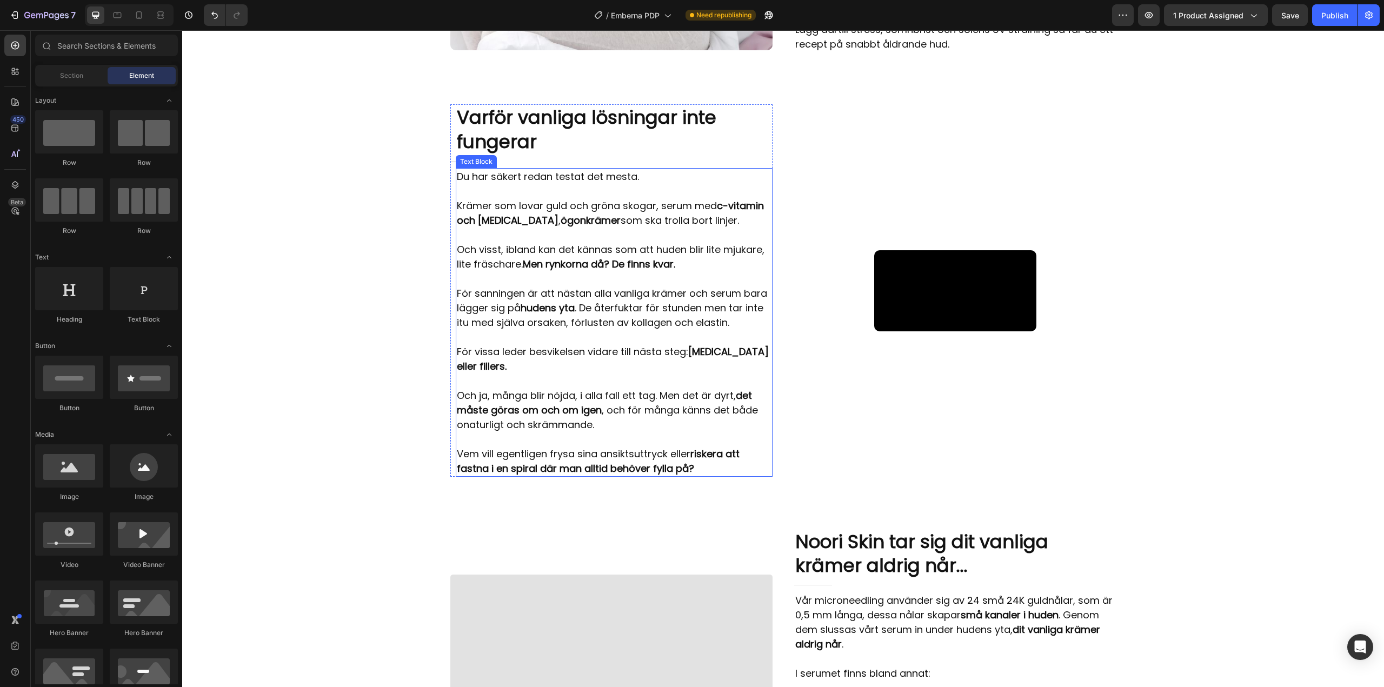
scroll to position [848, 0]
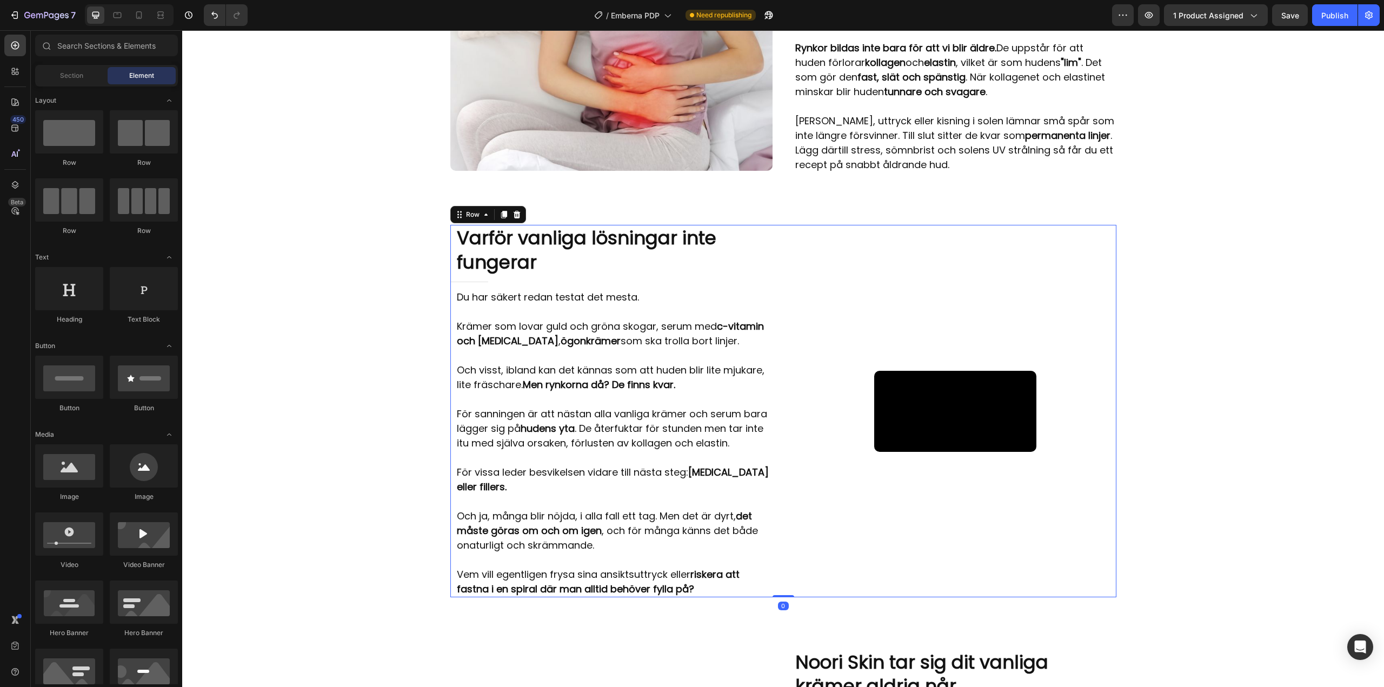
click at [770, 230] on div "Video Varför vanliga lösningar inte fungerar Heading Title Line Du har säkert r…" at bounding box center [783, 411] width 666 height 372
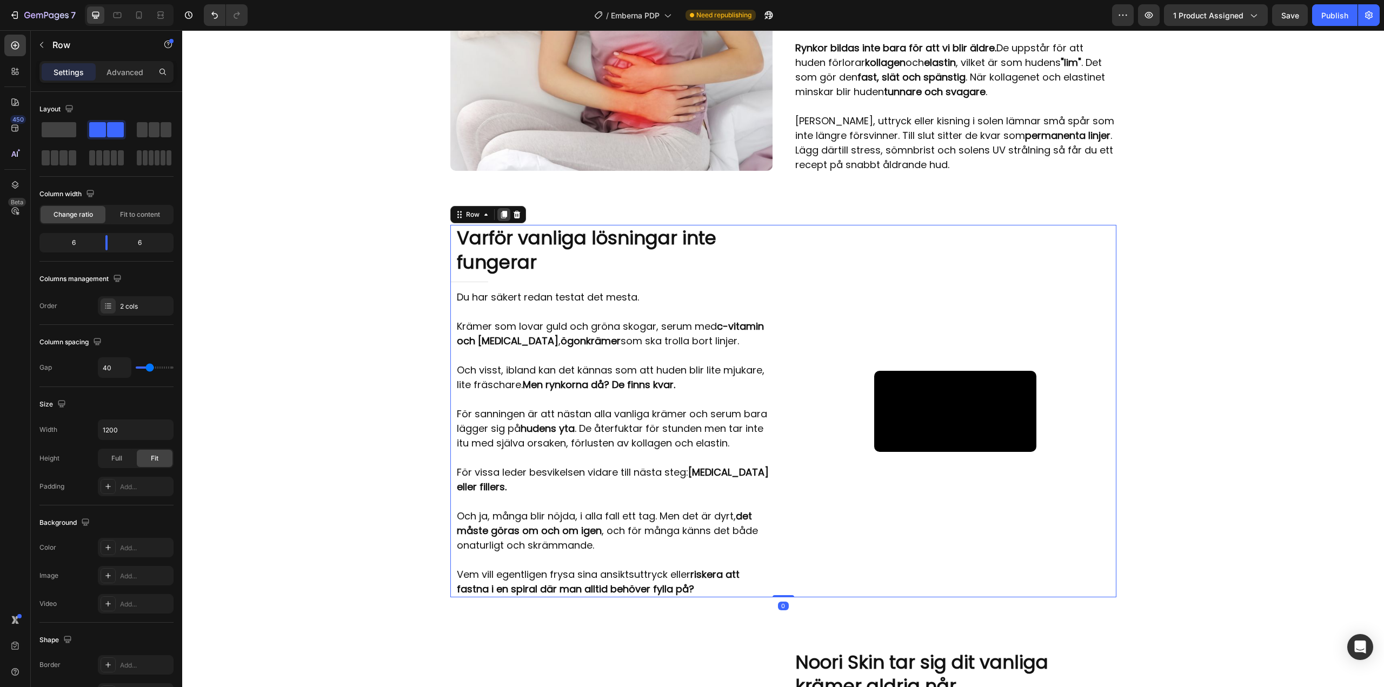
click at [499, 216] on icon at bounding box center [503, 214] width 9 height 9
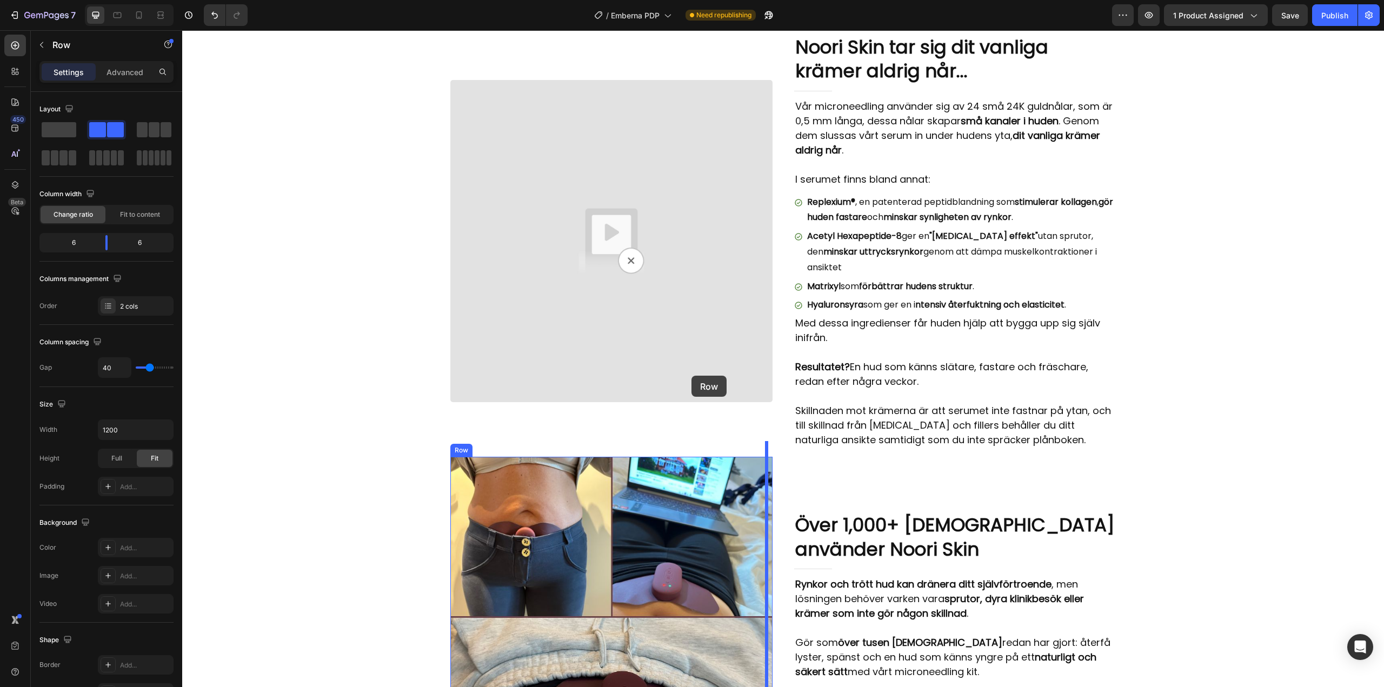
scroll to position [1849, 0]
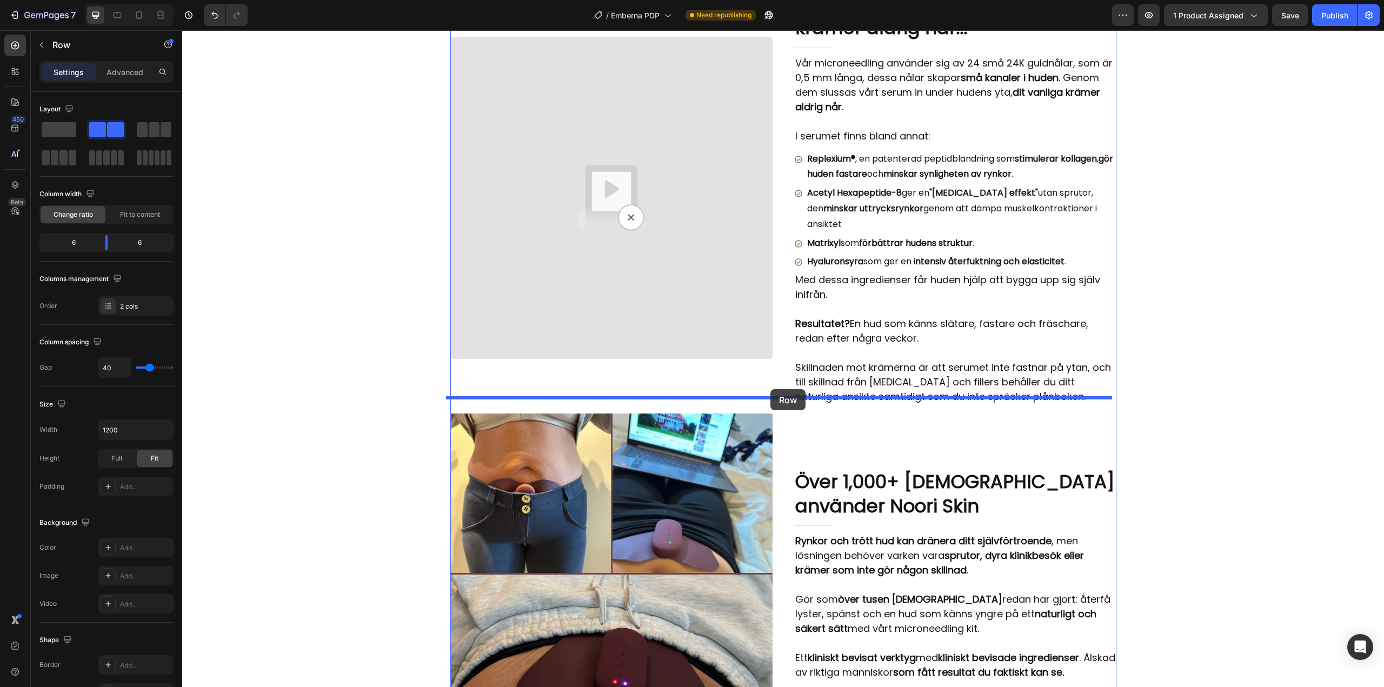
drag, startPoint x: 454, startPoint y: 60, endPoint x: 770, endPoint y: 389, distance: 456.5
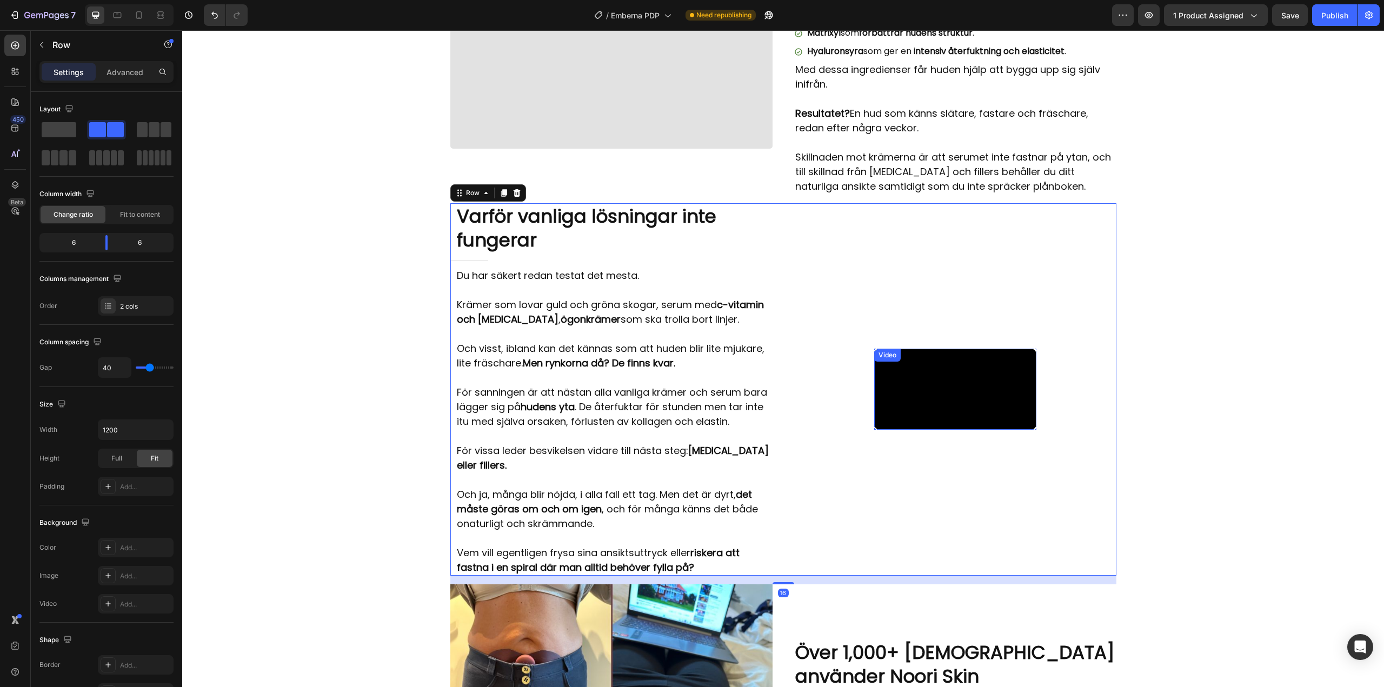
scroll to position [2065, 0]
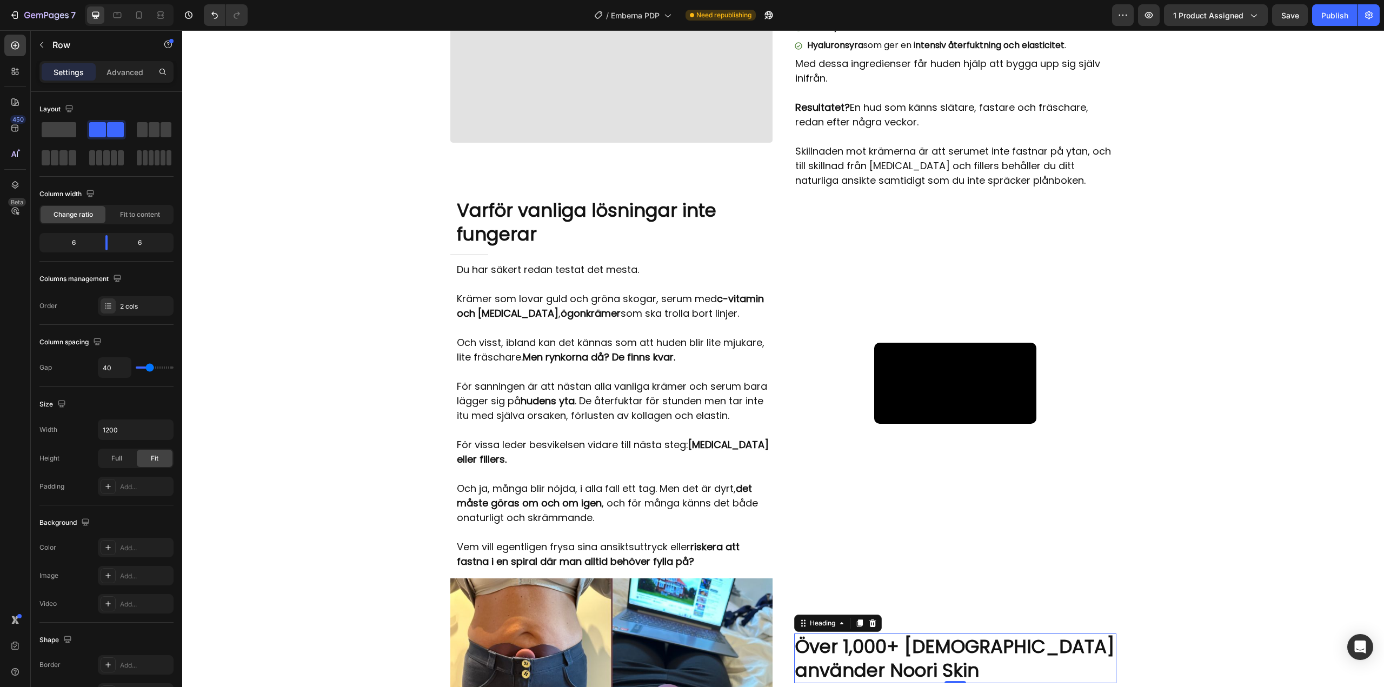
click at [870, 633] on h2 "Över 1,000+ [DEMOGRAPHIC_DATA] använder Noori Skin" at bounding box center [955, 658] width 322 height 50
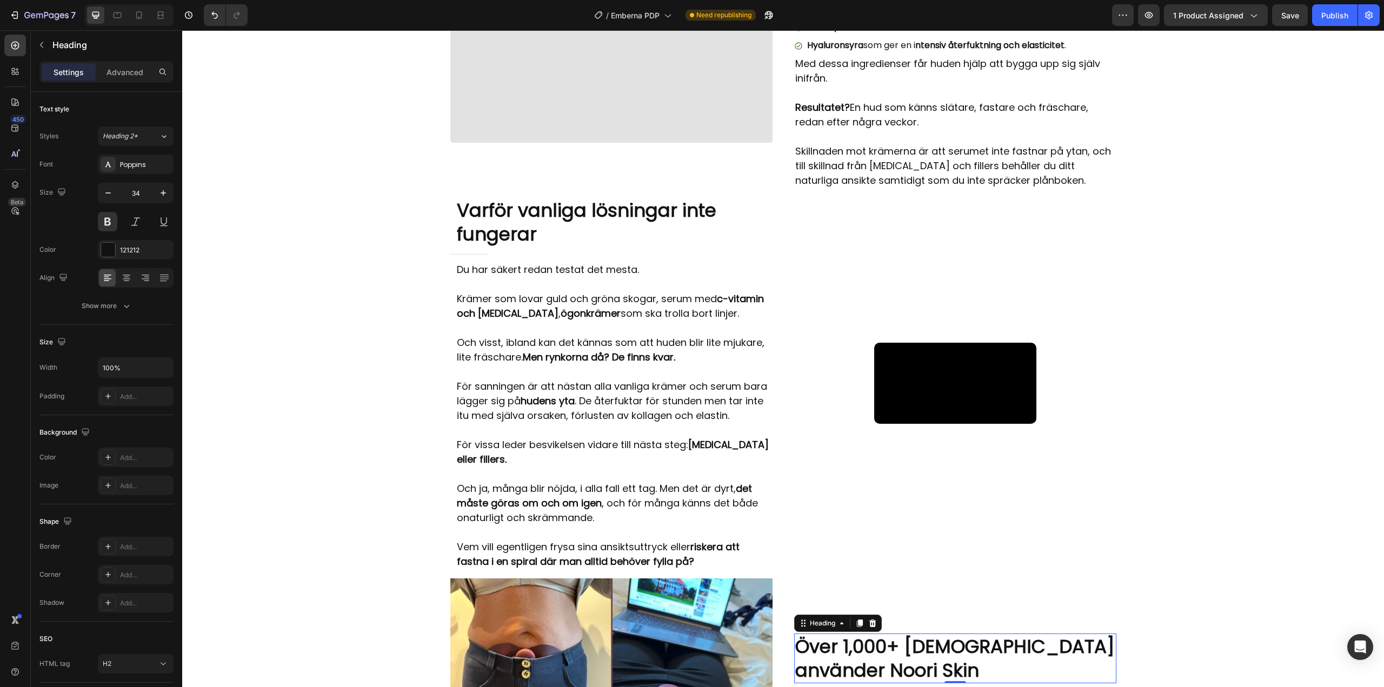
click at [870, 633] on h2 "Över 1,000+ [DEMOGRAPHIC_DATA] använder Noori Skin" at bounding box center [955, 658] width 322 height 50
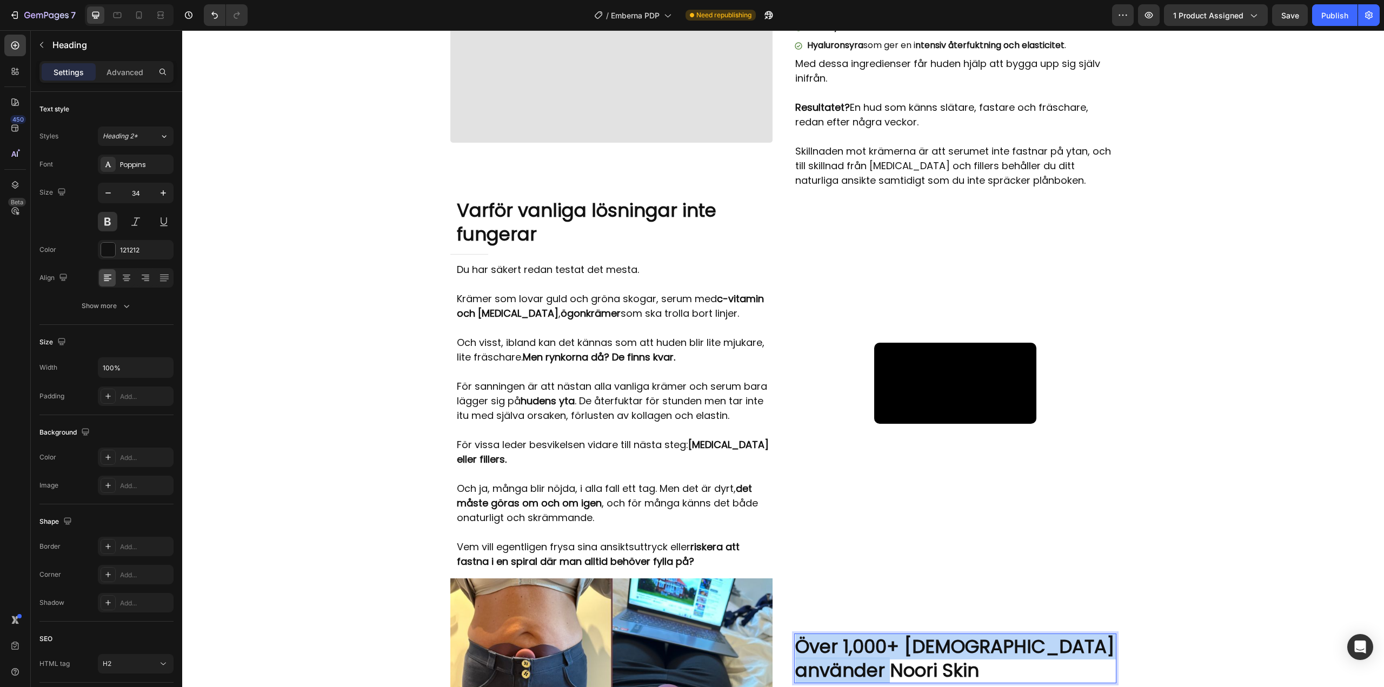
click at [870, 635] on p "Över 1,000+ [DEMOGRAPHIC_DATA] använder Noori Skin" at bounding box center [955, 659] width 320 height 48
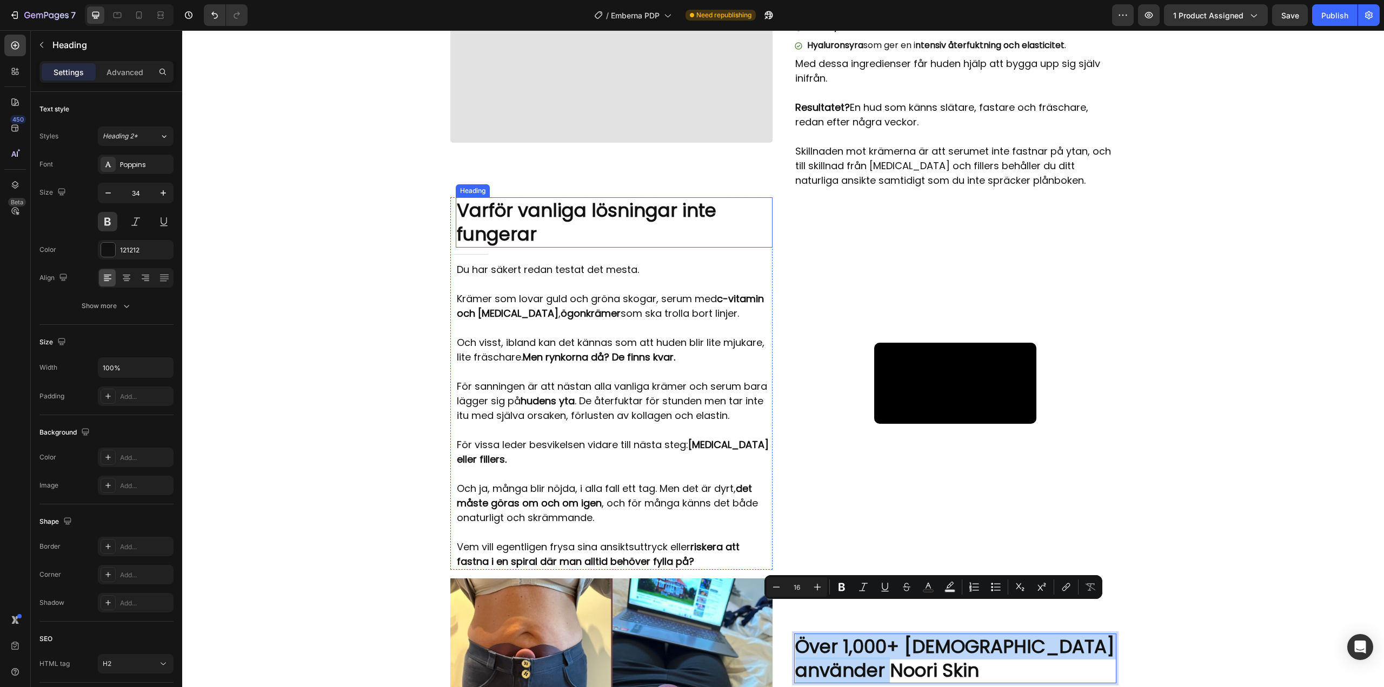
click at [525, 203] on h2 "Varför vanliga lösningar inte fungerar" at bounding box center [614, 222] width 317 height 50
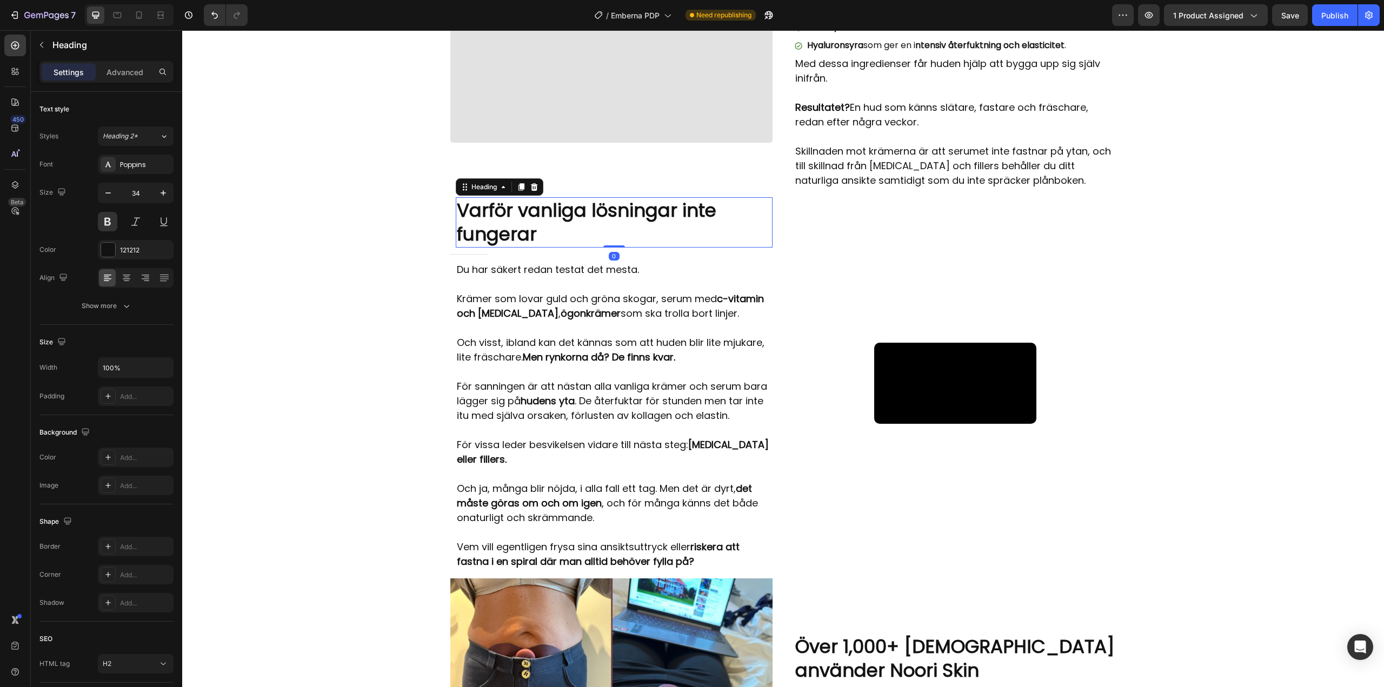
click at [525, 203] on h2 "Varför vanliga lösningar inte fungerar" at bounding box center [614, 222] width 317 height 50
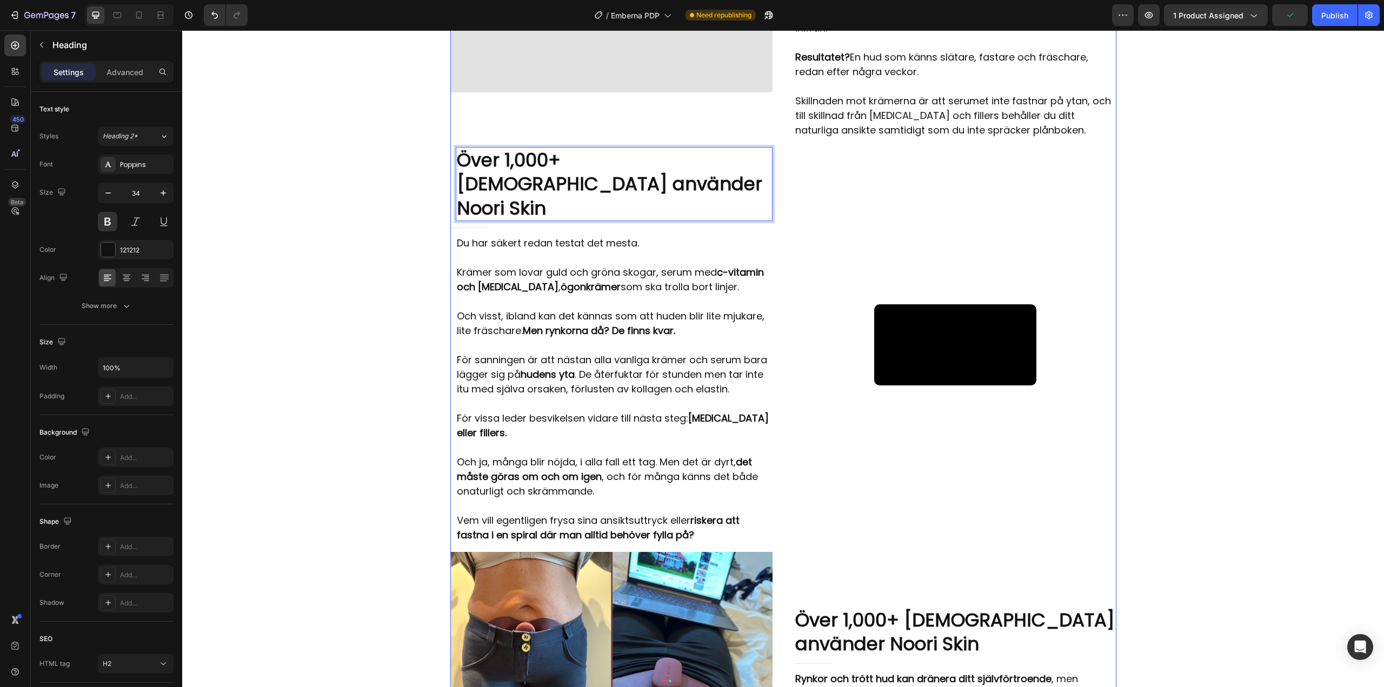
scroll to position [2228, 0]
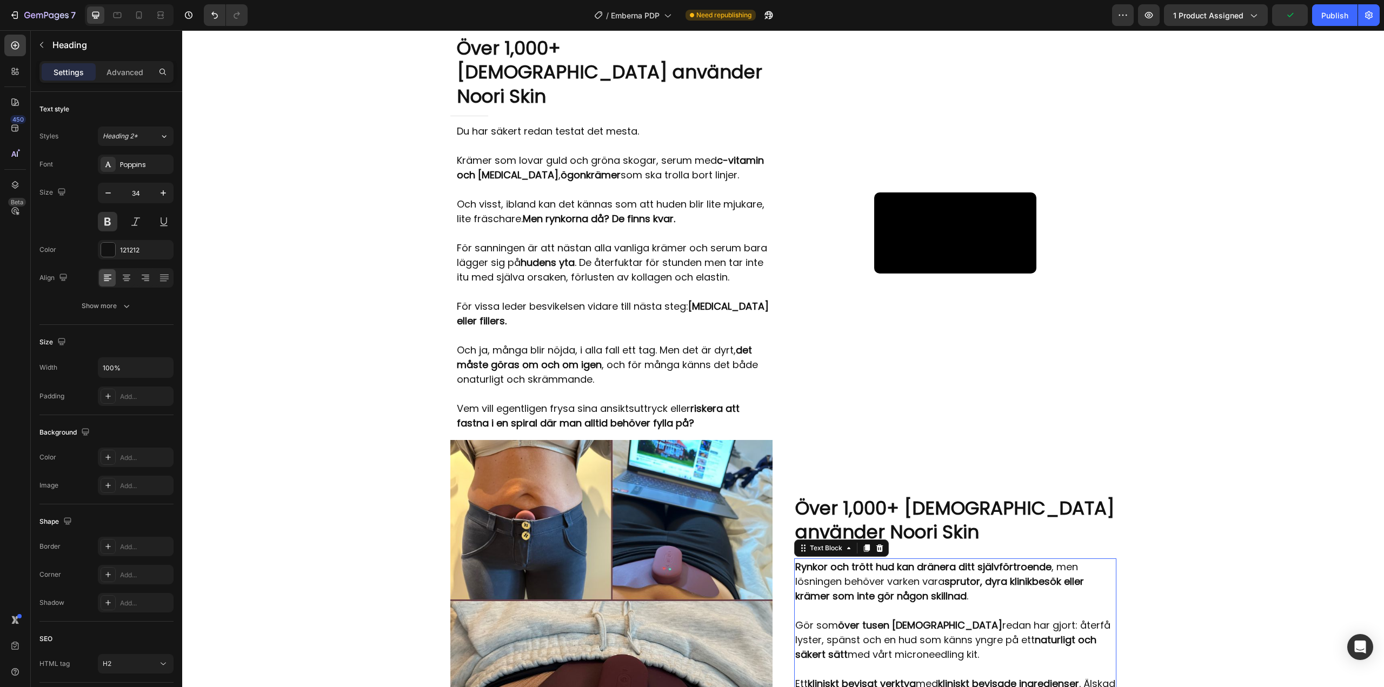
click at [839, 559] on p "Rynkor och trött hud kan dränera ditt självförtroende , men lösningen behöver v…" at bounding box center [955, 581] width 320 height 44
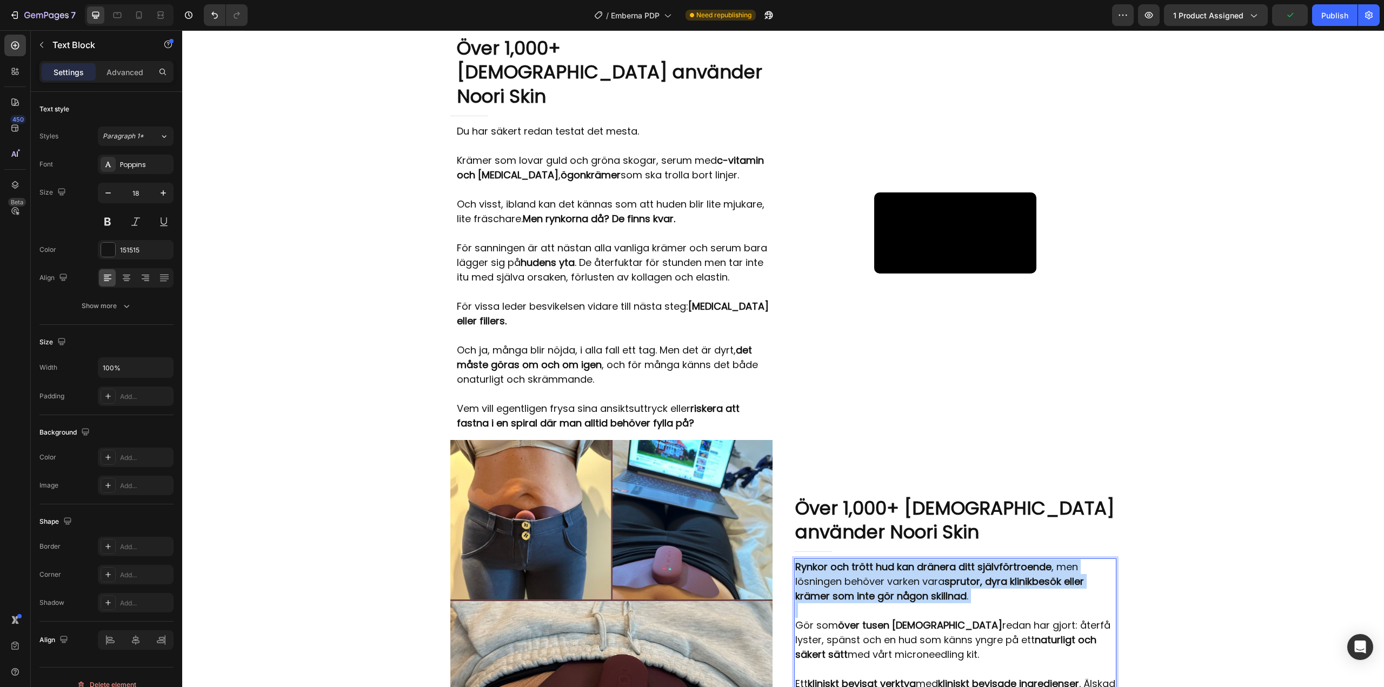
click at [839, 559] on p "Rynkor och trött hud kan dränera ditt självförtroende , men lösningen behöver v…" at bounding box center [955, 581] width 320 height 44
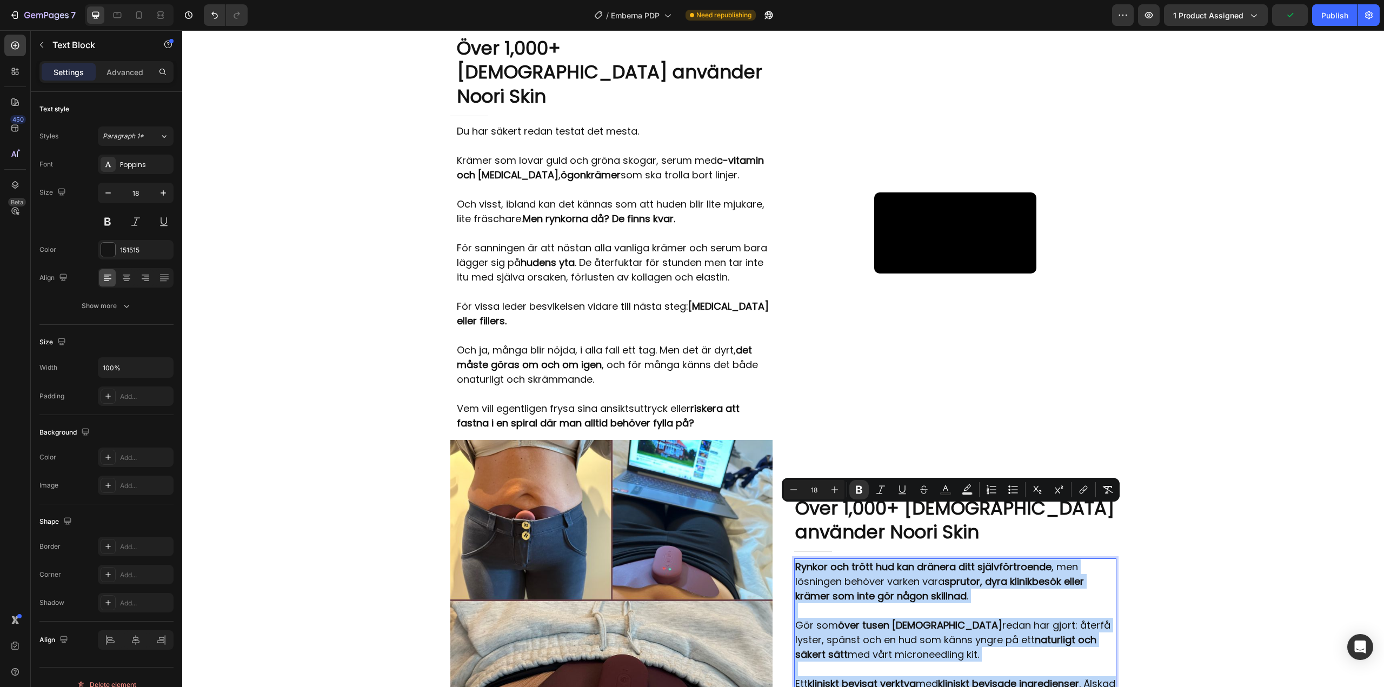
copy div "Rynkor och trött hud kan dränera ditt självförtroende , men lösningen behöver v…"
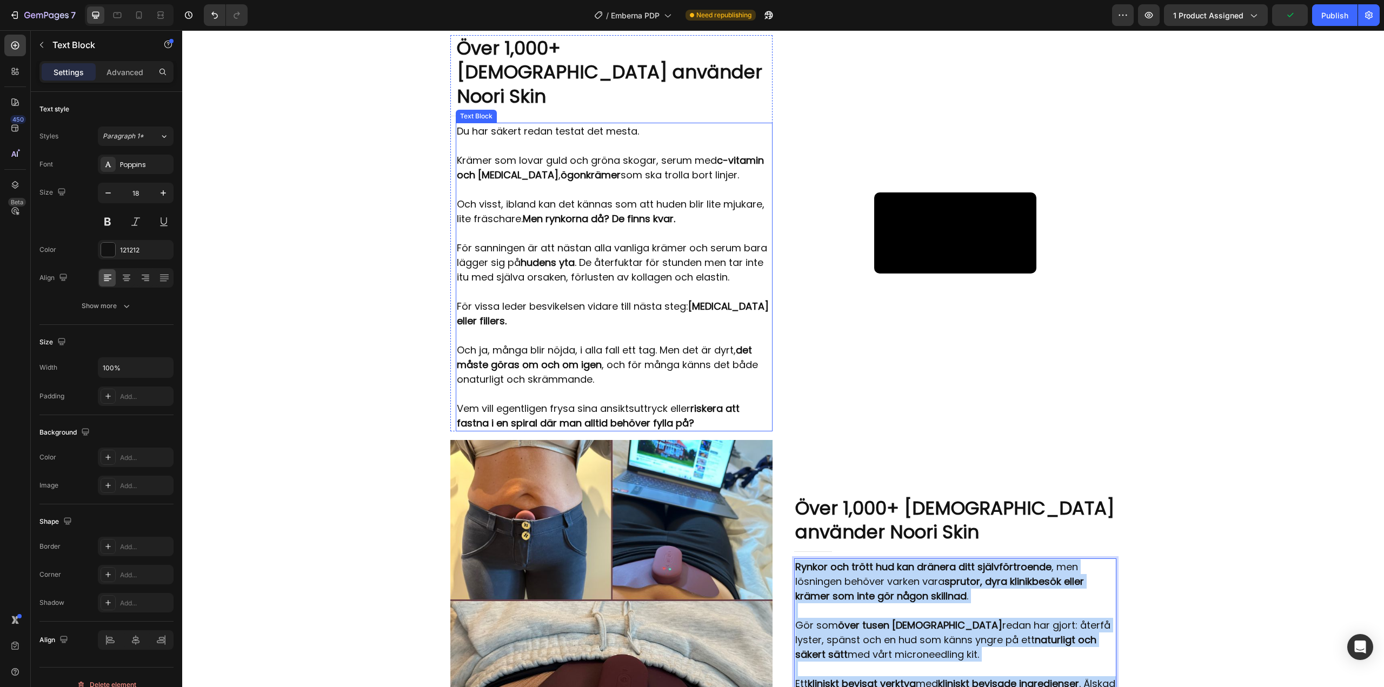
click at [559, 241] on p "För sanningen är att nästan alla vanliga krämer och serum bara lägger sig på hu…" at bounding box center [614, 263] width 315 height 44
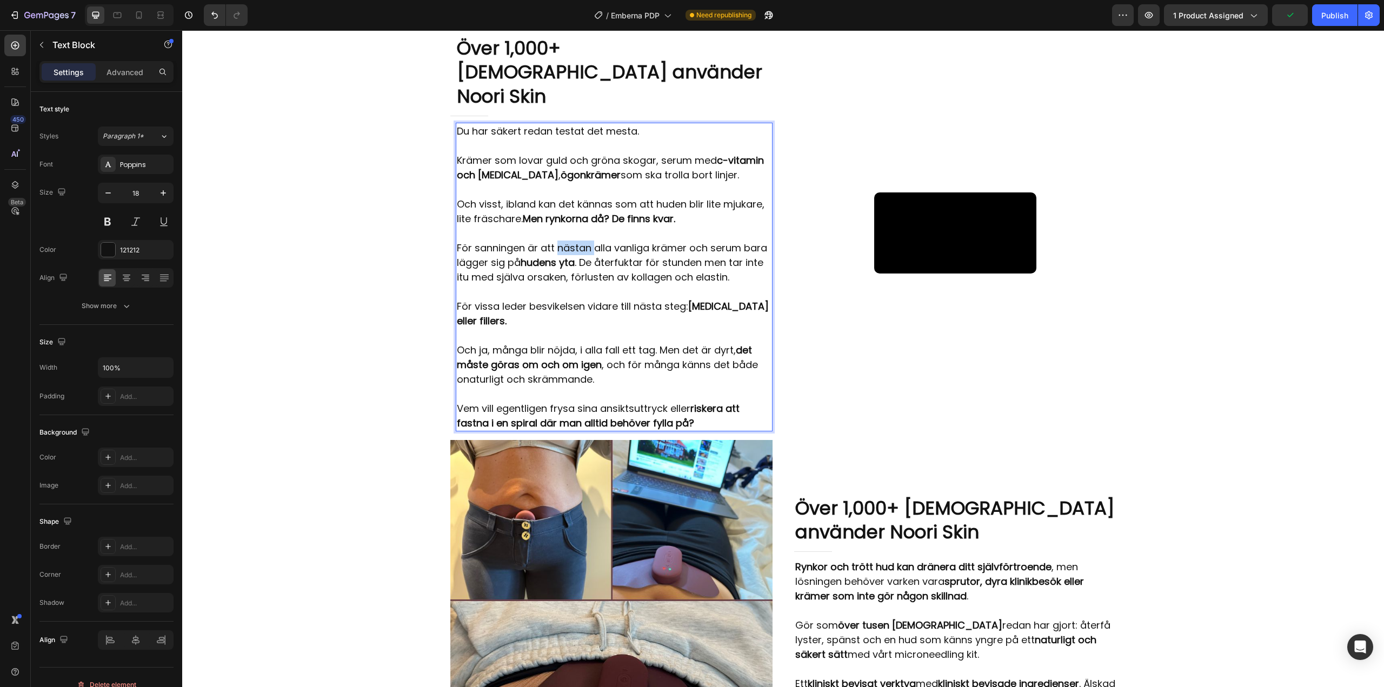
click at [559, 241] on p "För sanningen är att nästan alla vanliga krämer och serum bara lägger sig på hu…" at bounding box center [614, 263] width 315 height 44
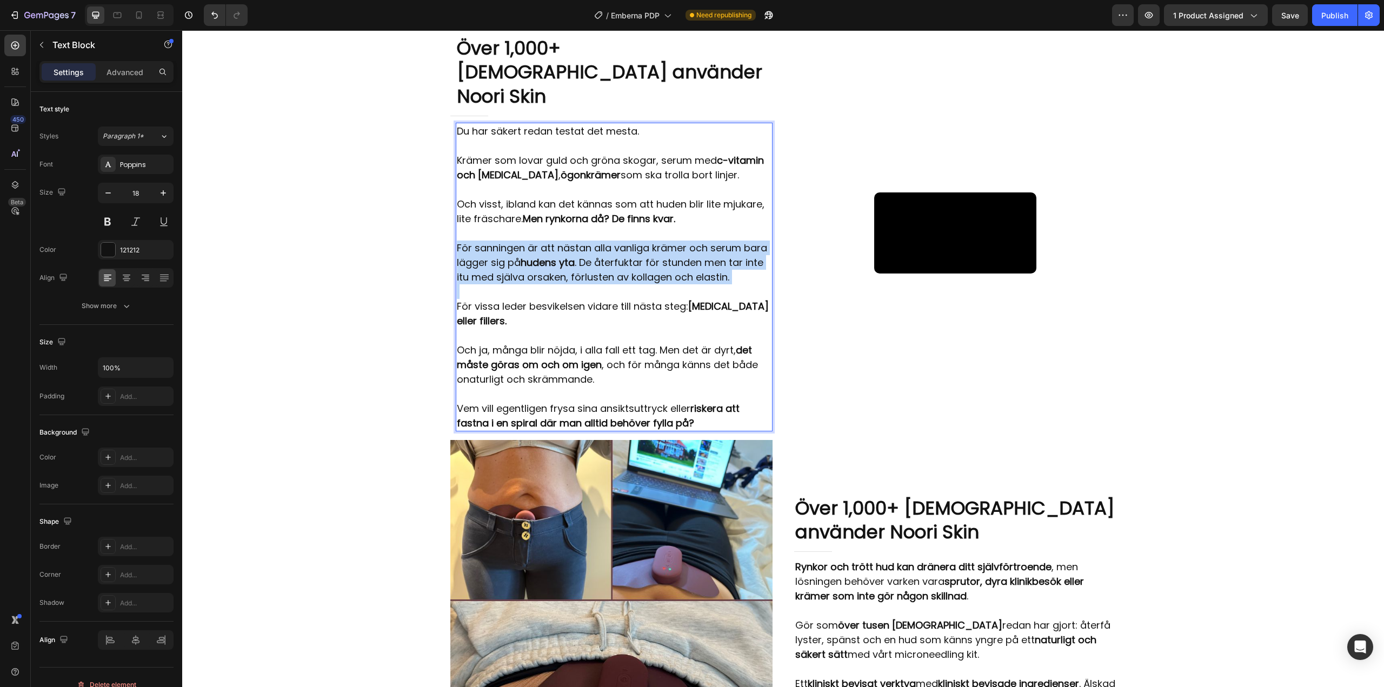
click at [559, 241] on p "För sanningen är att nästan alla vanliga krämer och serum bara lägger sig på hu…" at bounding box center [614, 263] width 315 height 44
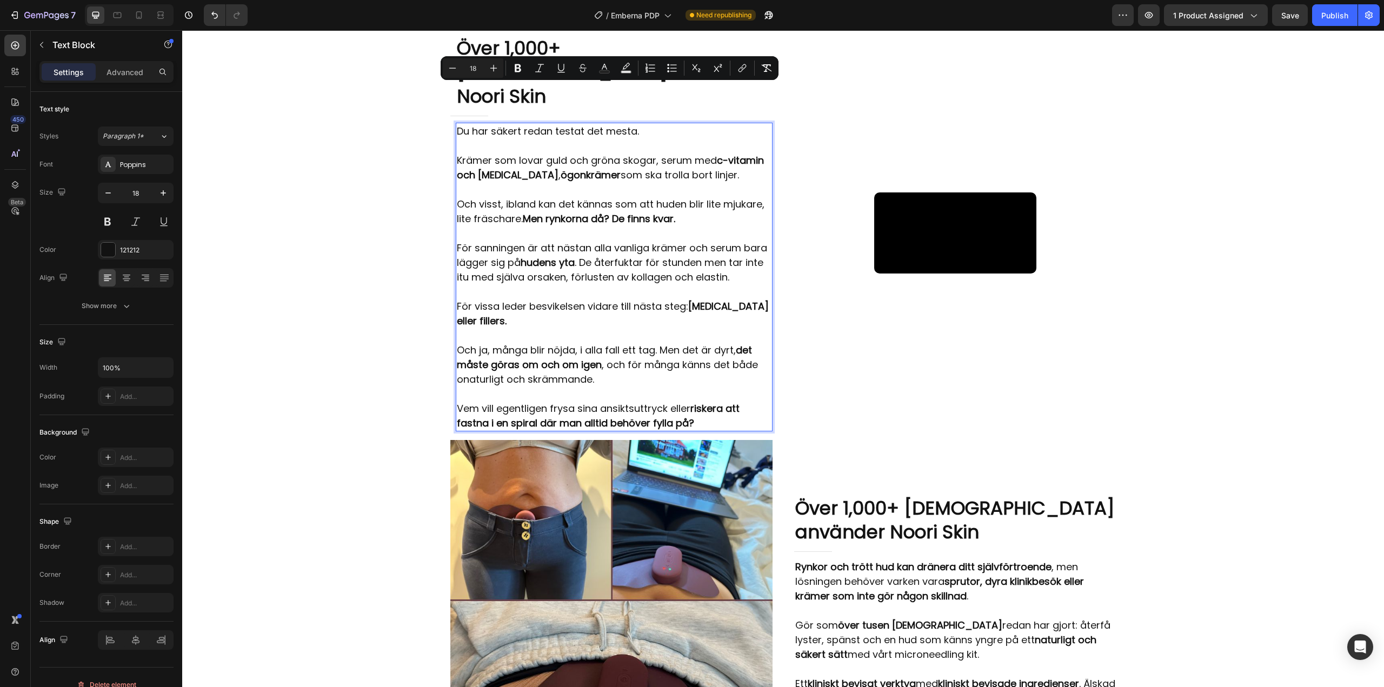
scroll to position [2283, 0]
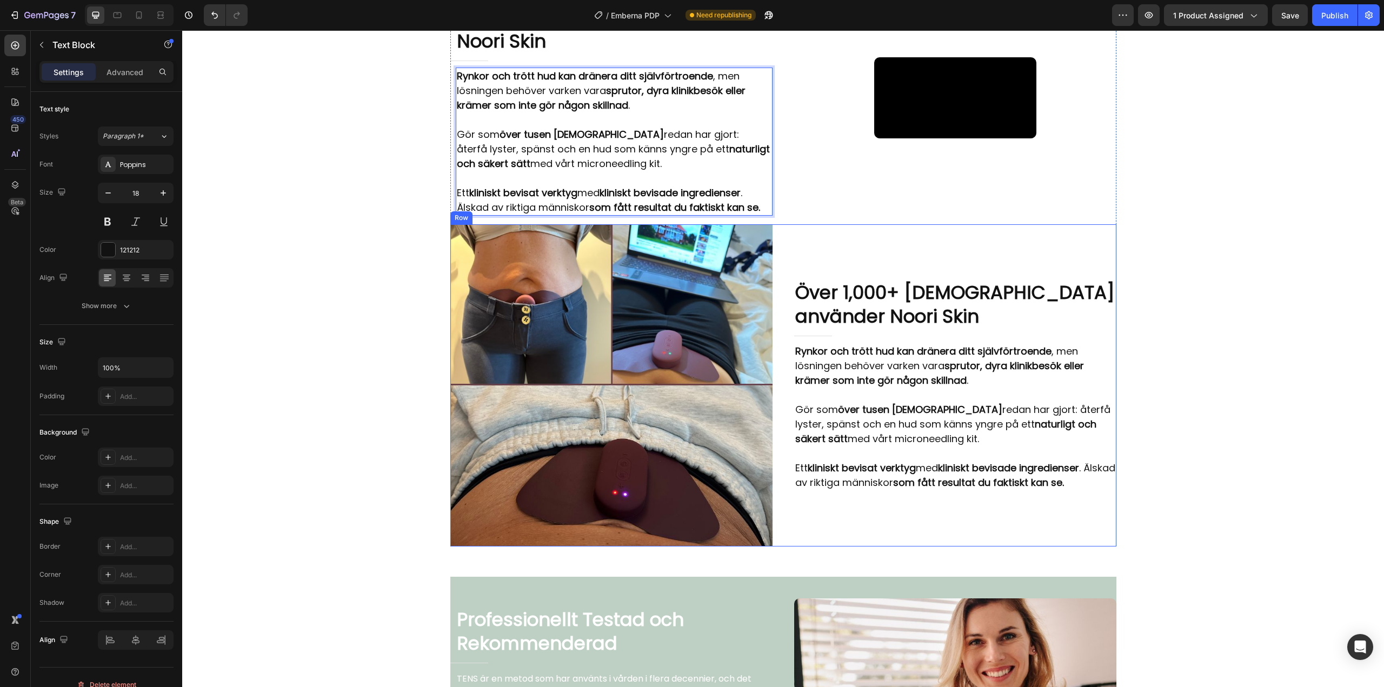
click at [797, 312] on div "Över 1,000+ svenskar använder Noori Skin Heading Title Line Rynkor och trött hu…" at bounding box center [955, 385] width 322 height 322
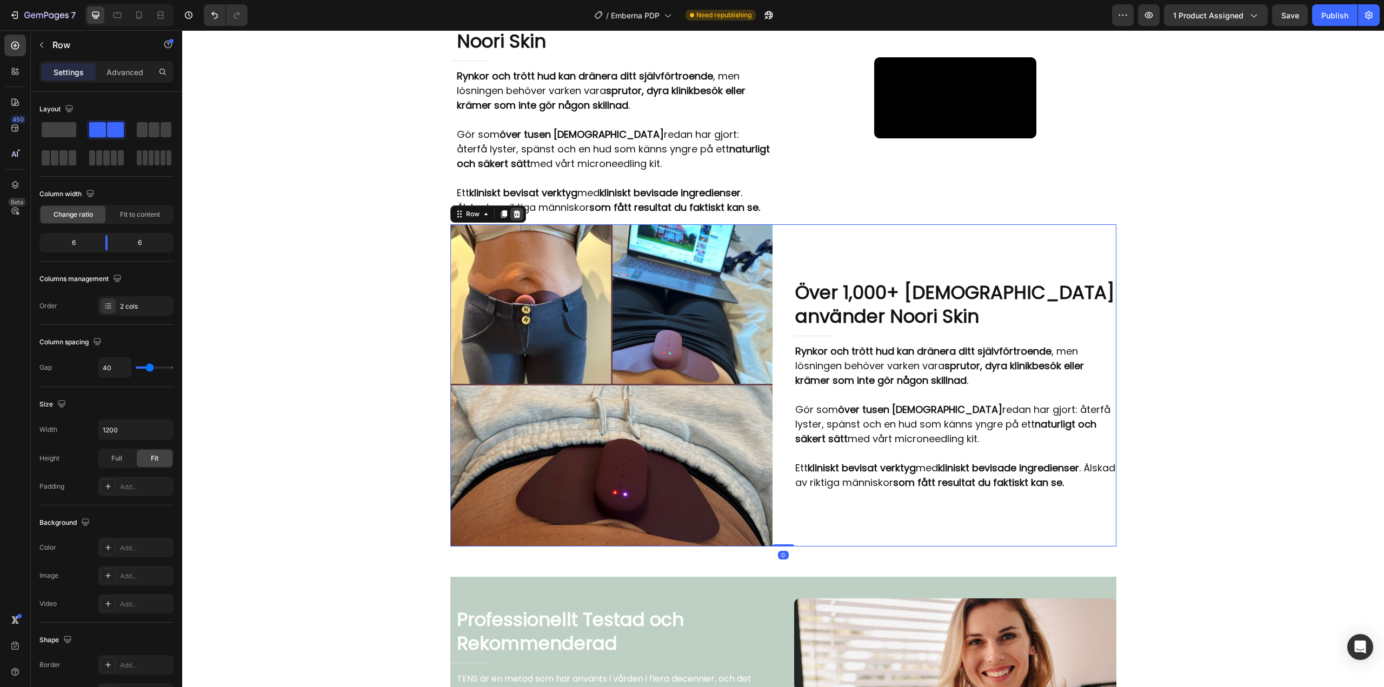
click at [516, 218] on icon at bounding box center [516, 214] width 9 height 9
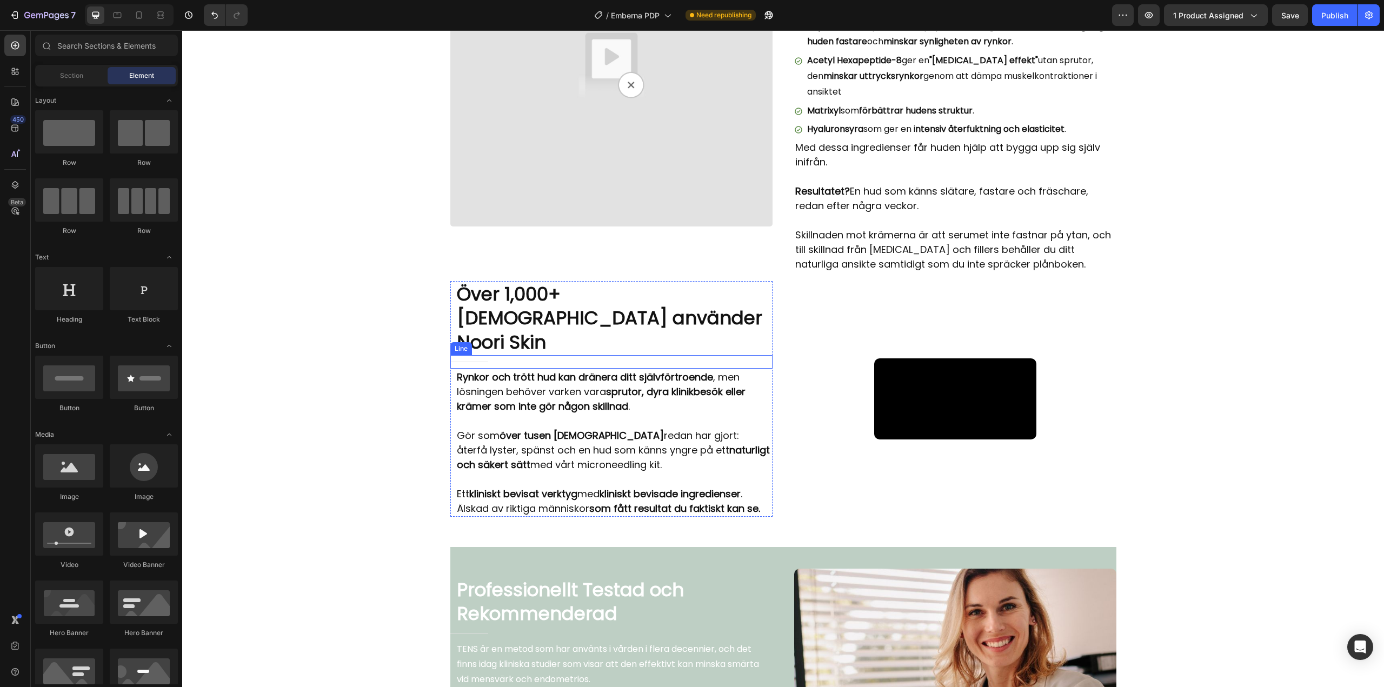
scroll to position [1958, 0]
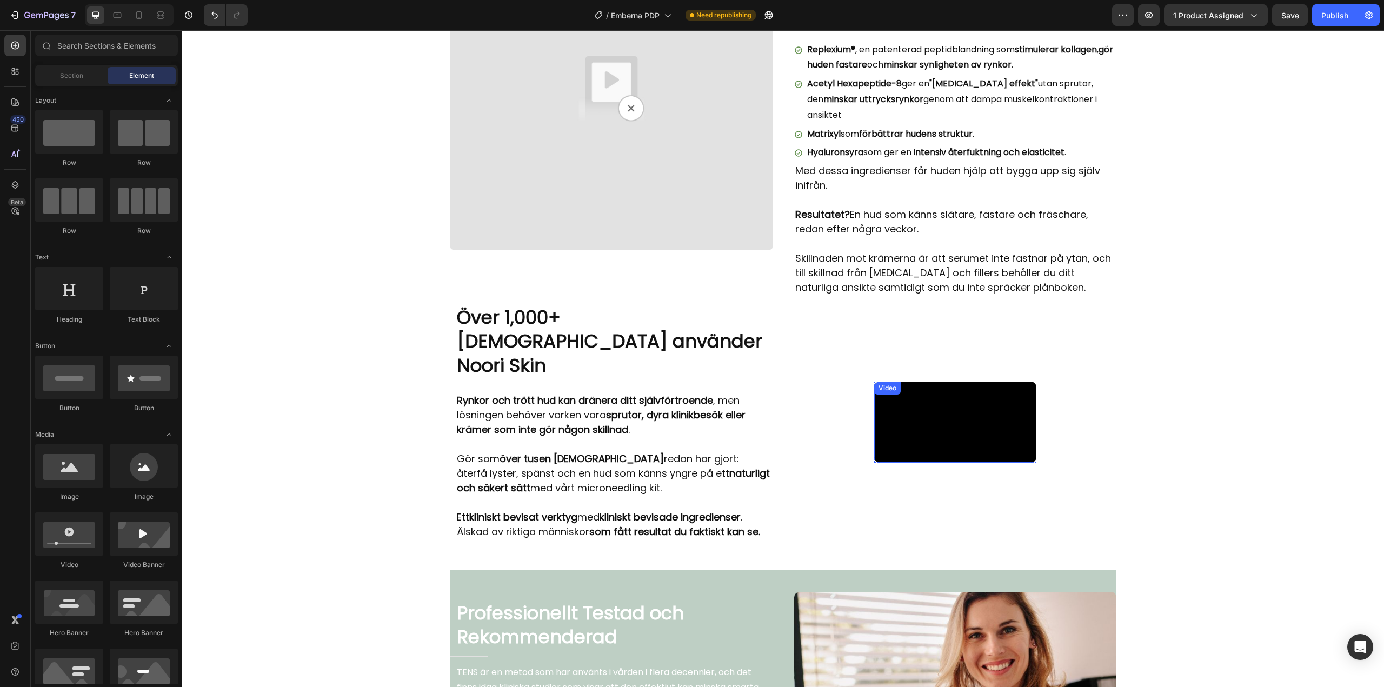
click at [890, 398] on video at bounding box center [955, 422] width 162 height 81
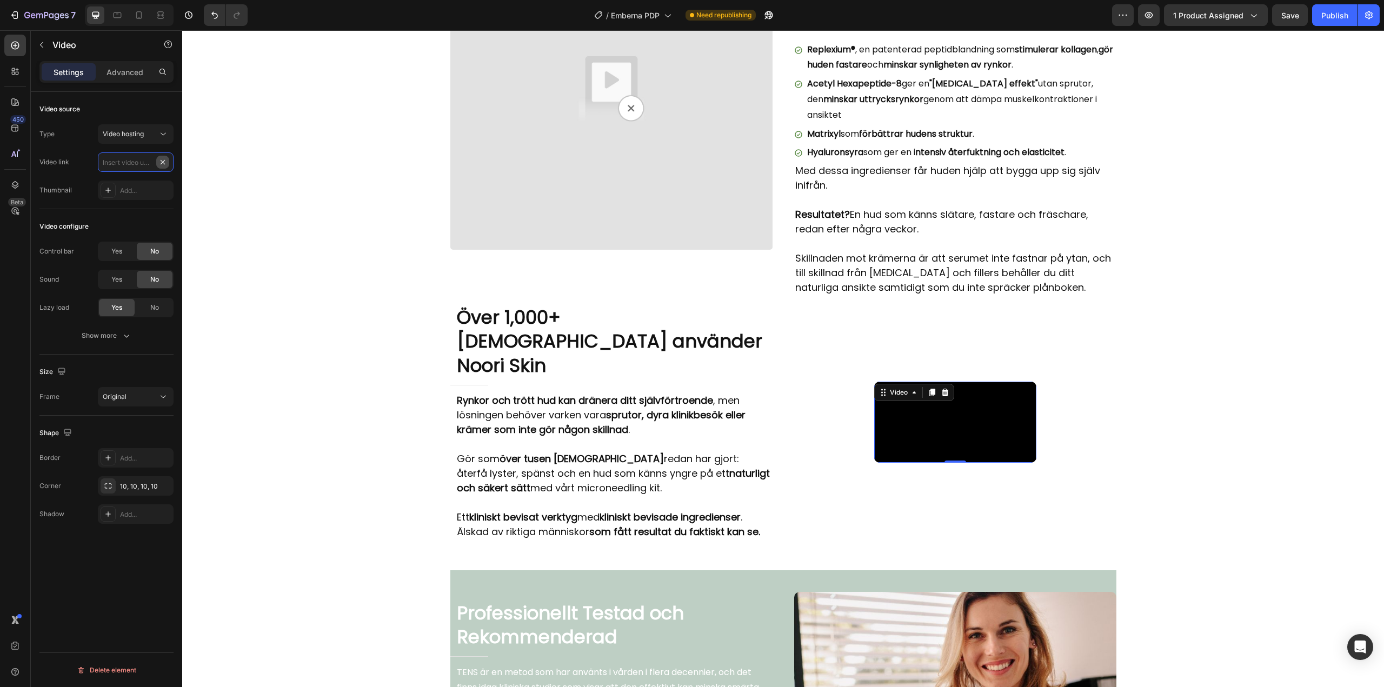
scroll to position [0, 0]
click at [295, 259] on div "Video Row Noori Skin tar sig dit vanliga krämer aldrig når... Heading Title Lin…" at bounding box center [783, 509] width 1202 height 4830
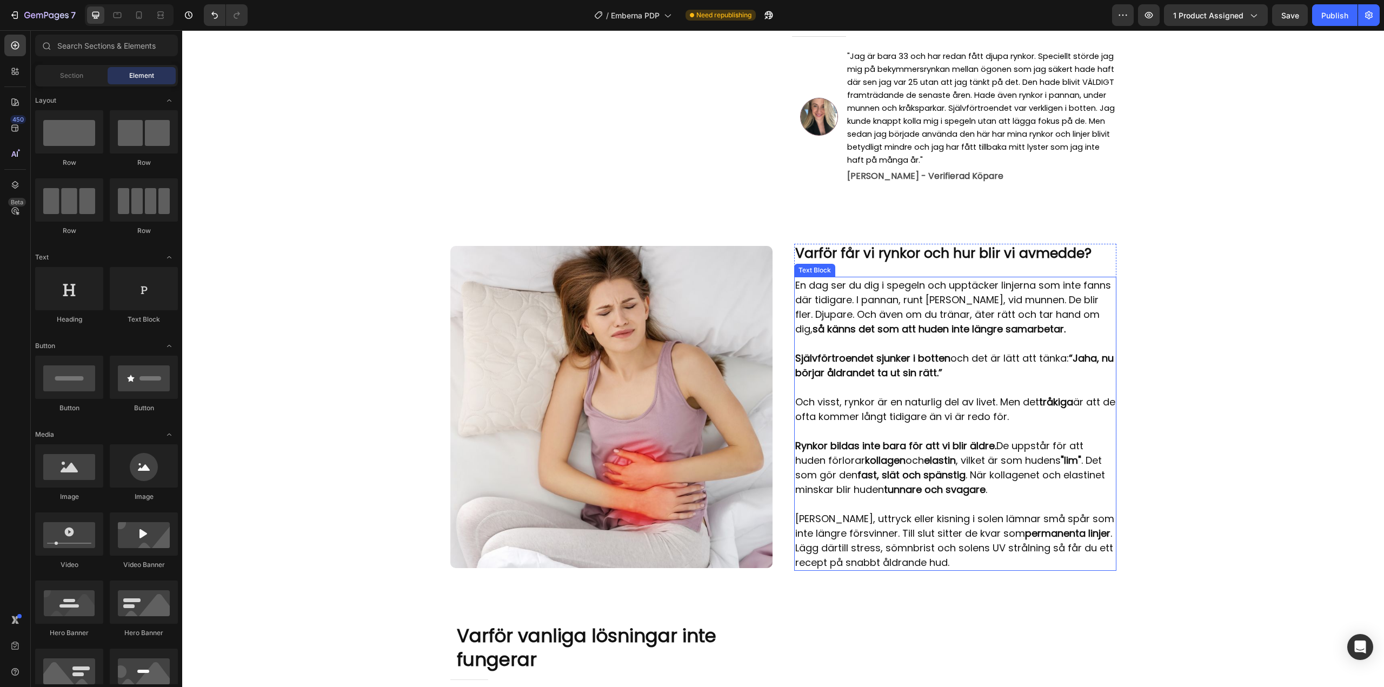
scroll to position [499, 0]
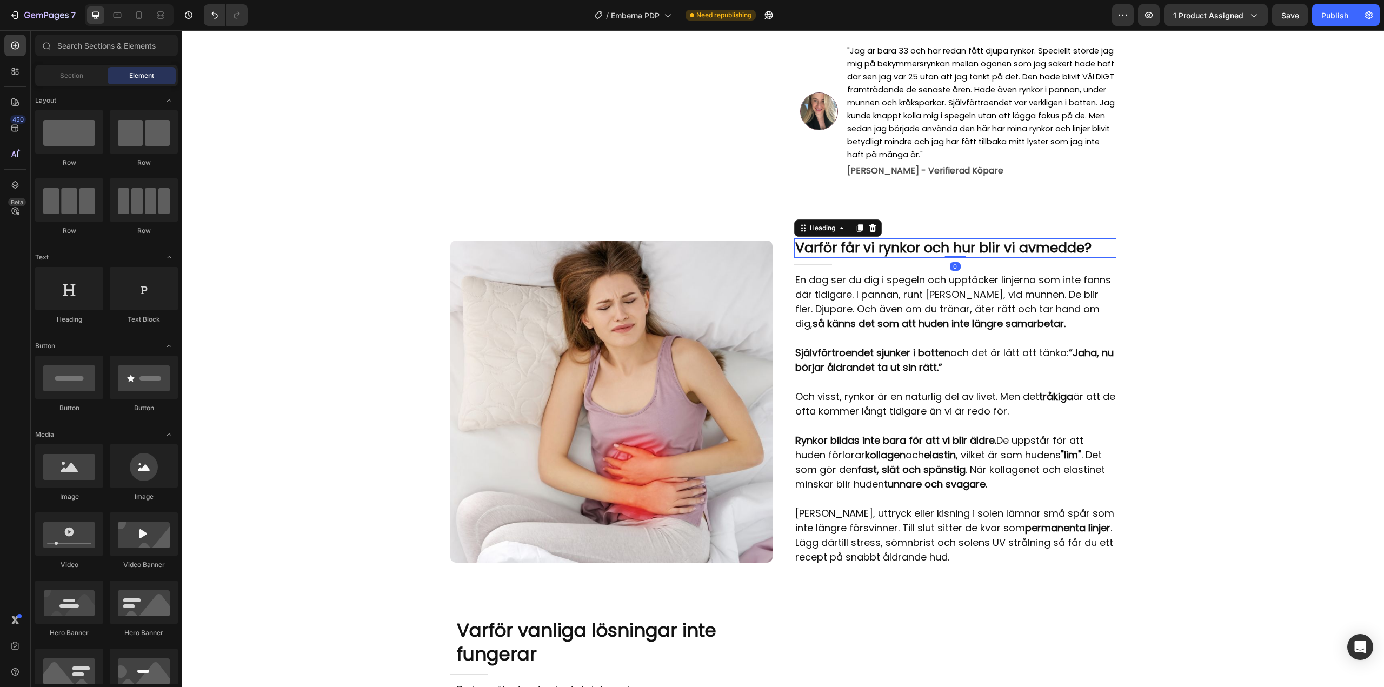
click at [873, 239] on span "Varför får vi rynkor och hur blir vi av med de?" at bounding box center [943, 247] width 296 height 19
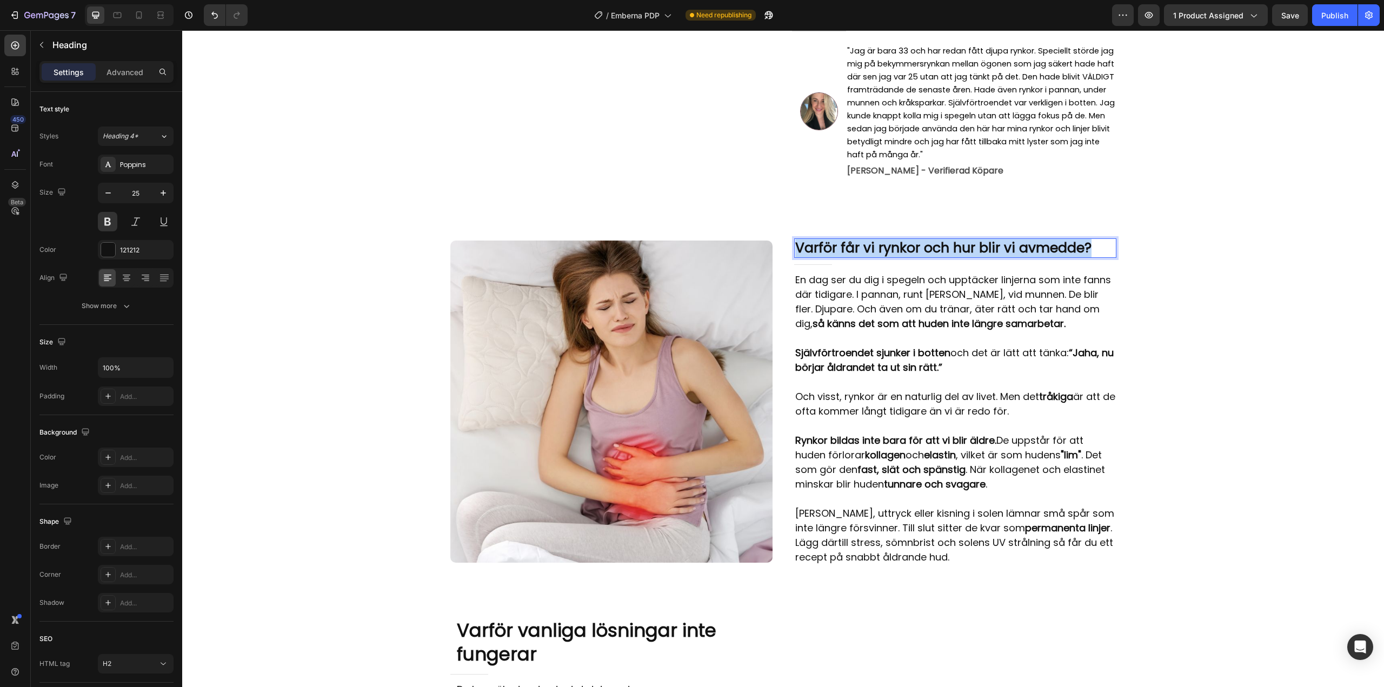
click at [873, 239] on span "Varför får vi rynkor och hur blir vi av med de?" at bounding box center [943, 247] width 296 height 19
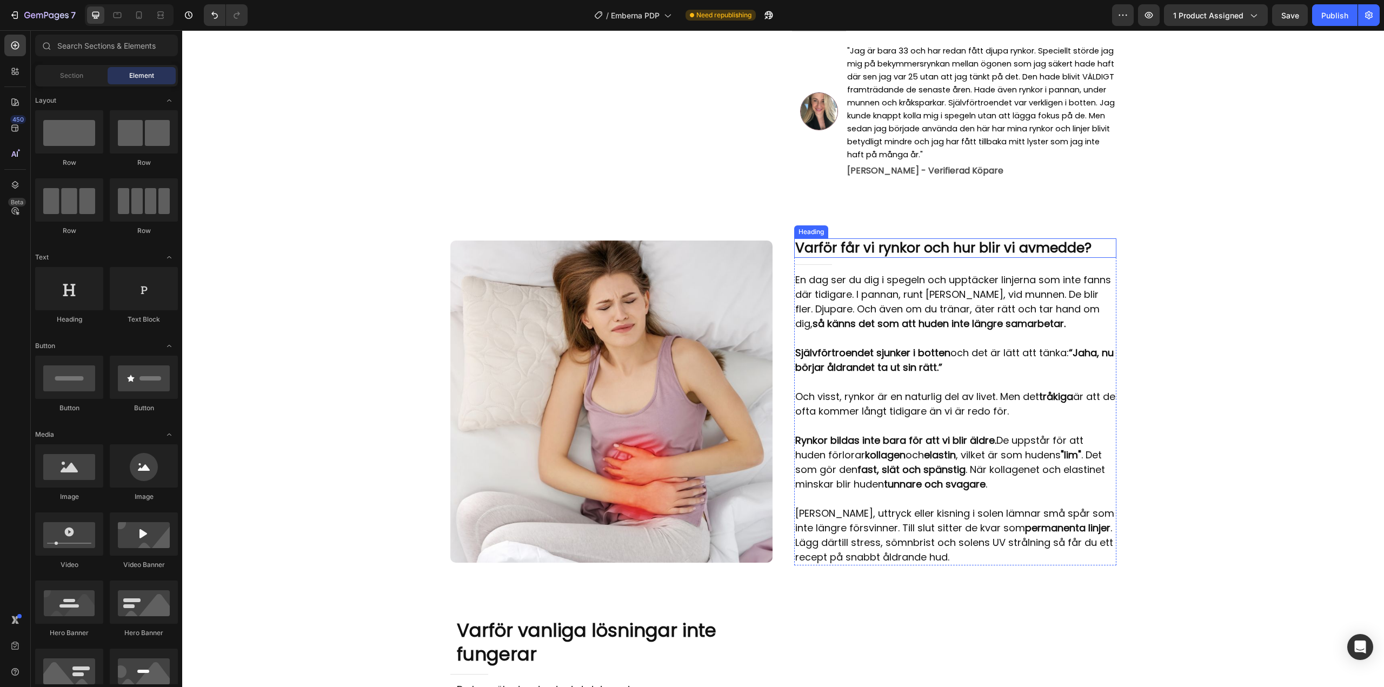
click at [898, 244] on span "Varför får vi rynkor och hur blir vi av med de?" at bounding box center [943, 247] width 296 height 19
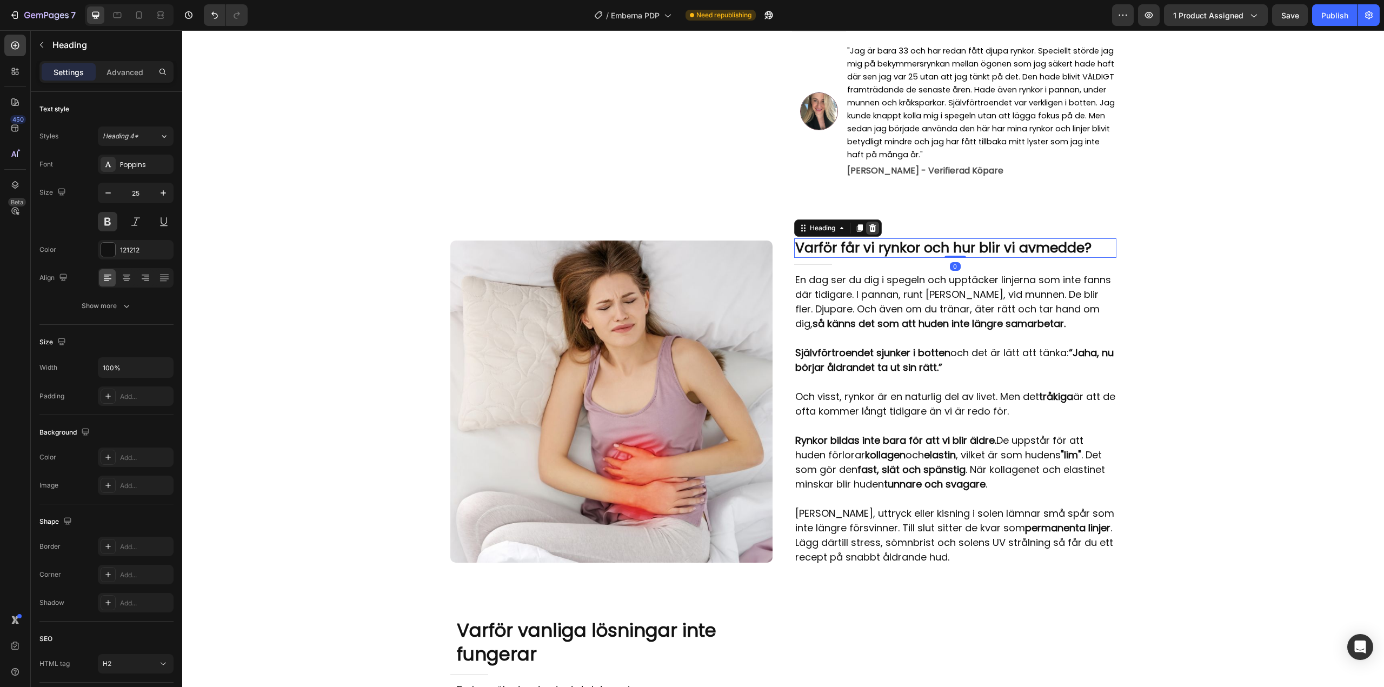
click at [868, 224] on icon at bounding box center [872, 228] width 9 height 9
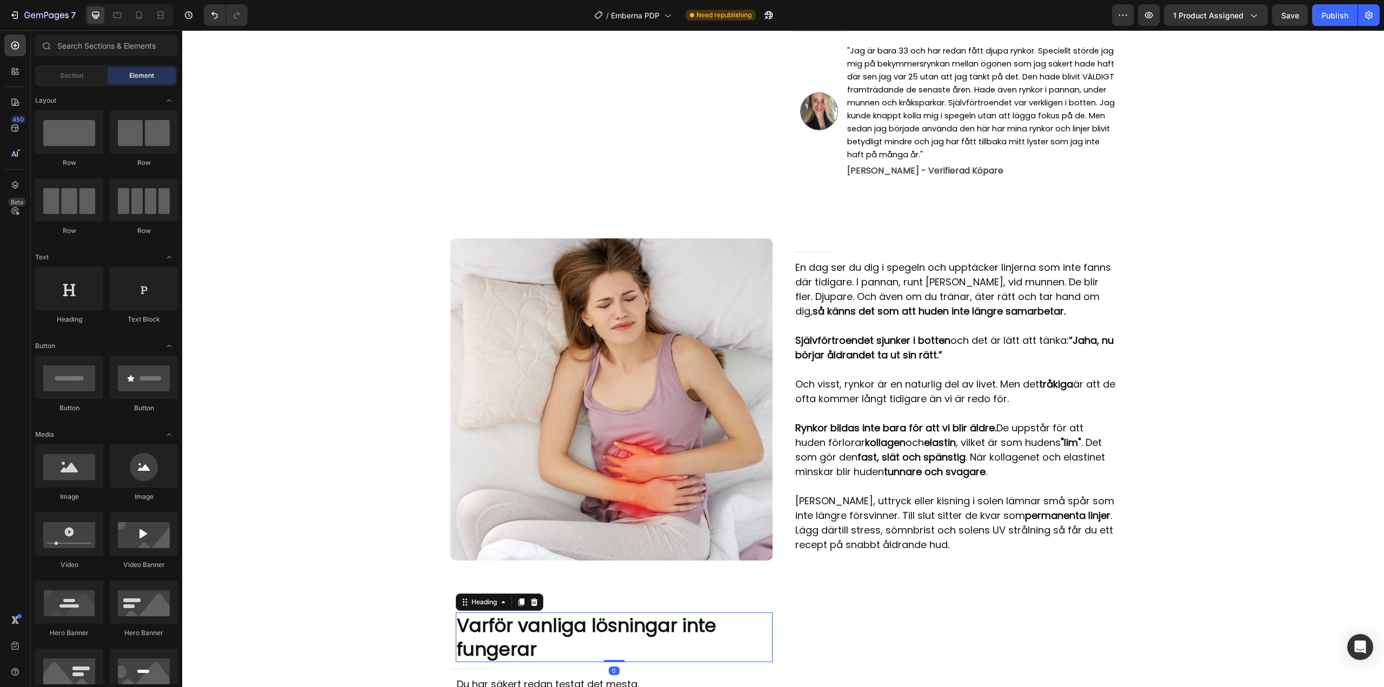
click at [562, 625] on h2 "Varför vanliga lösningar inte fungerar" at bounding box center [614, 637] width 317 height 50
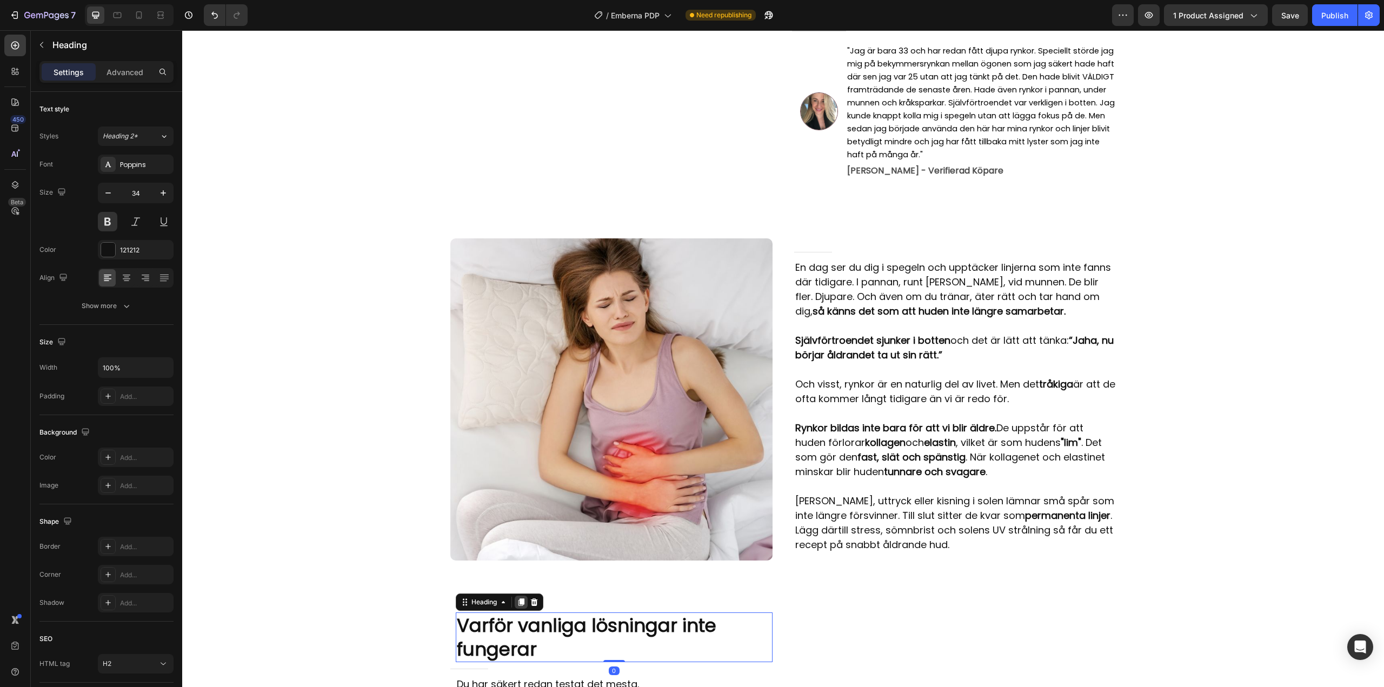
click at [519, 598] on icon at bounding box center [521, 602] width 6 height 8
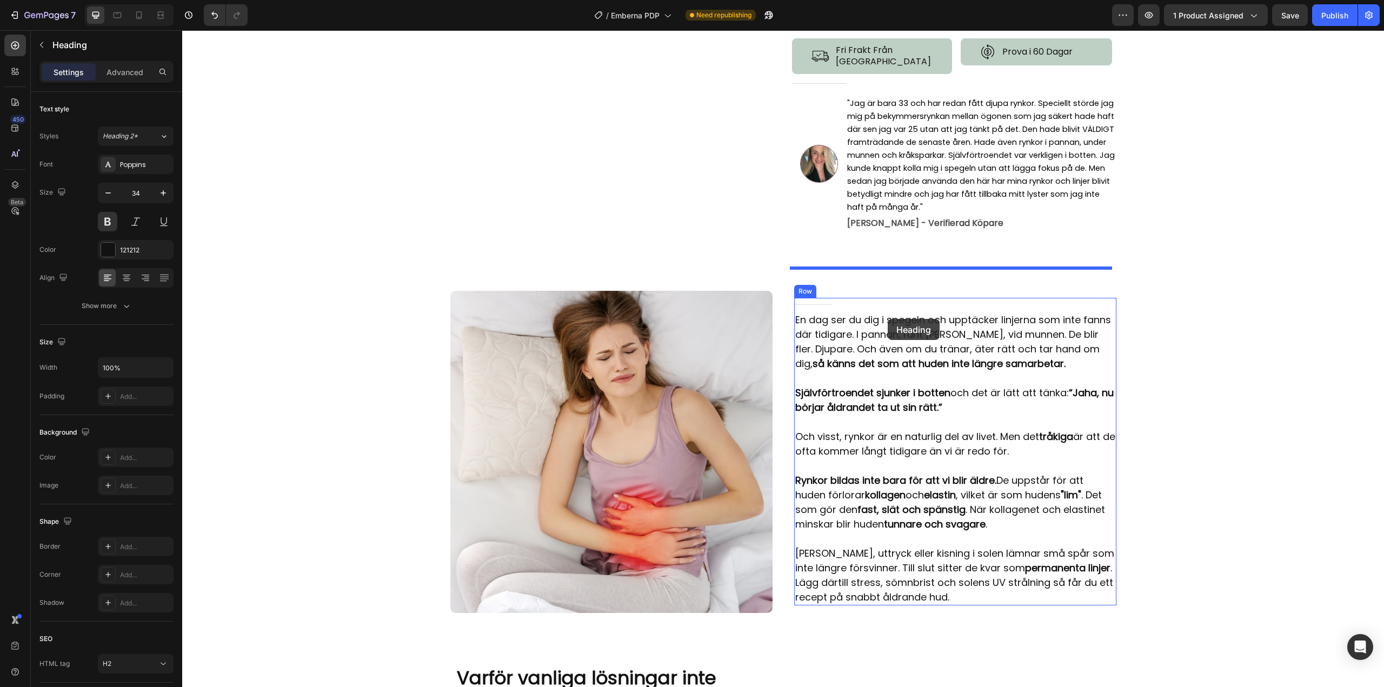
scroll to position [436, 0]
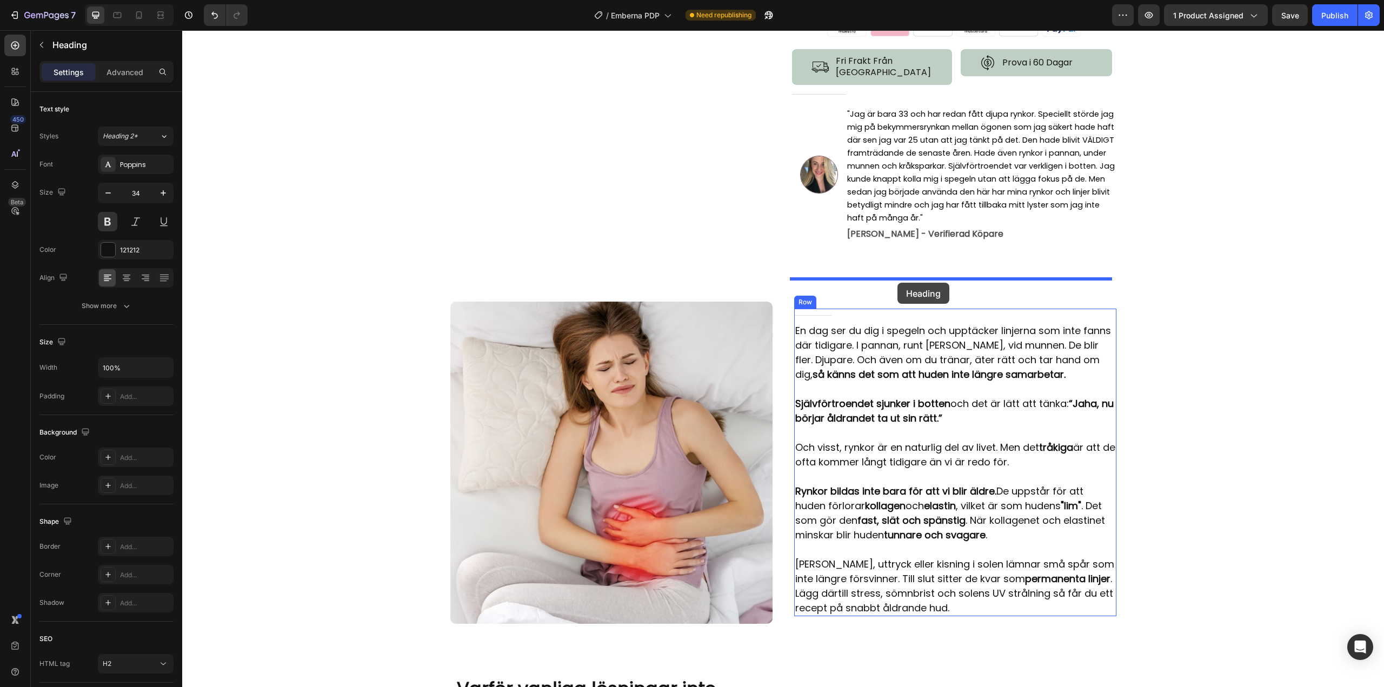
drag, startPoint x: 465, startPoint y: 458, endPoint x: 899, endPoint y: 282, distance: 468.5
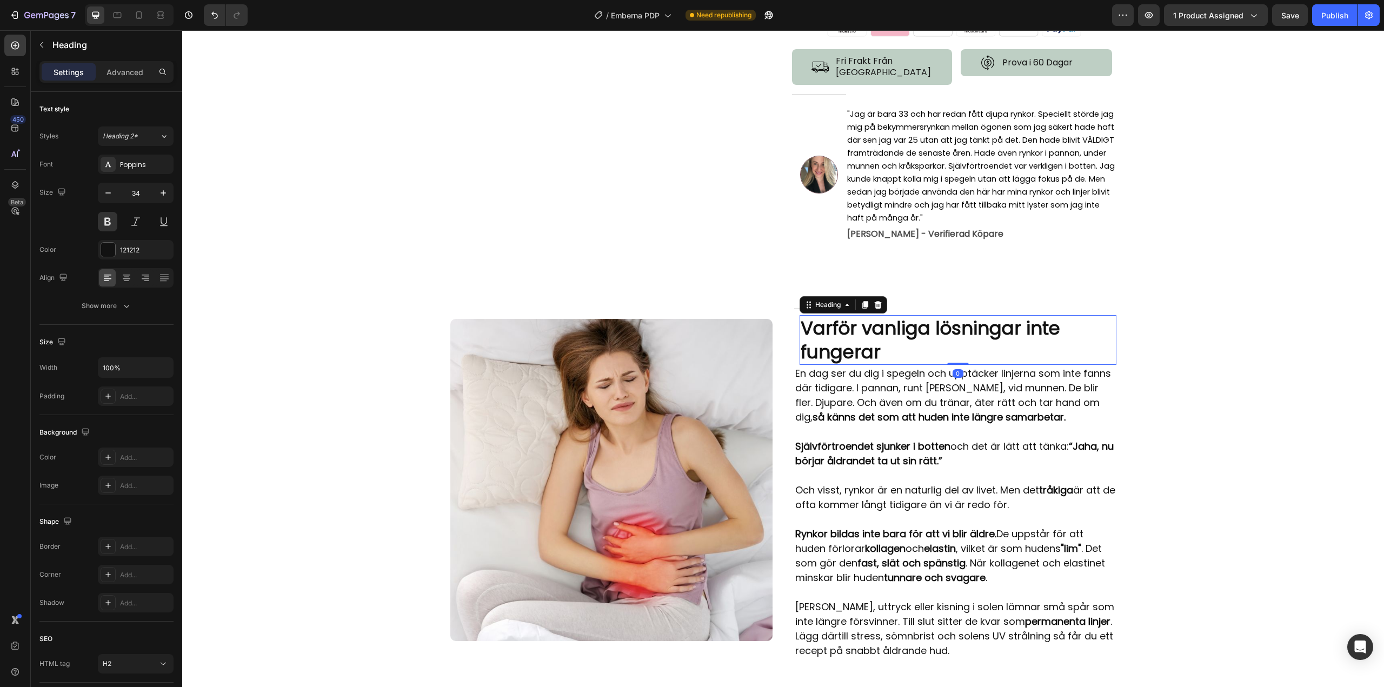
click at [895, 348] on h2 "Varför vanliga lösningar inte fungerar" at bounding box center [957, 340] width 317 height 50
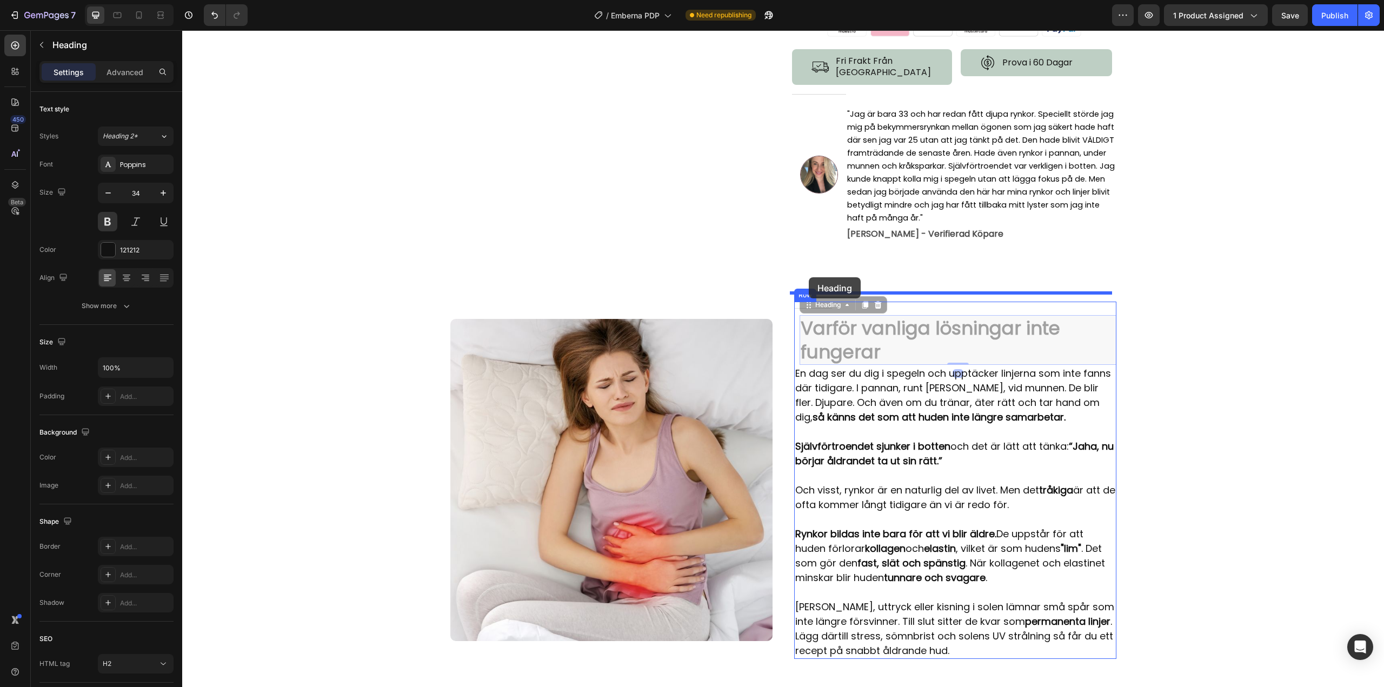
drag, startPoint x: 806, startPoint y: 298, endPoint x: 809, endPoint y: 277, distance: 21.2
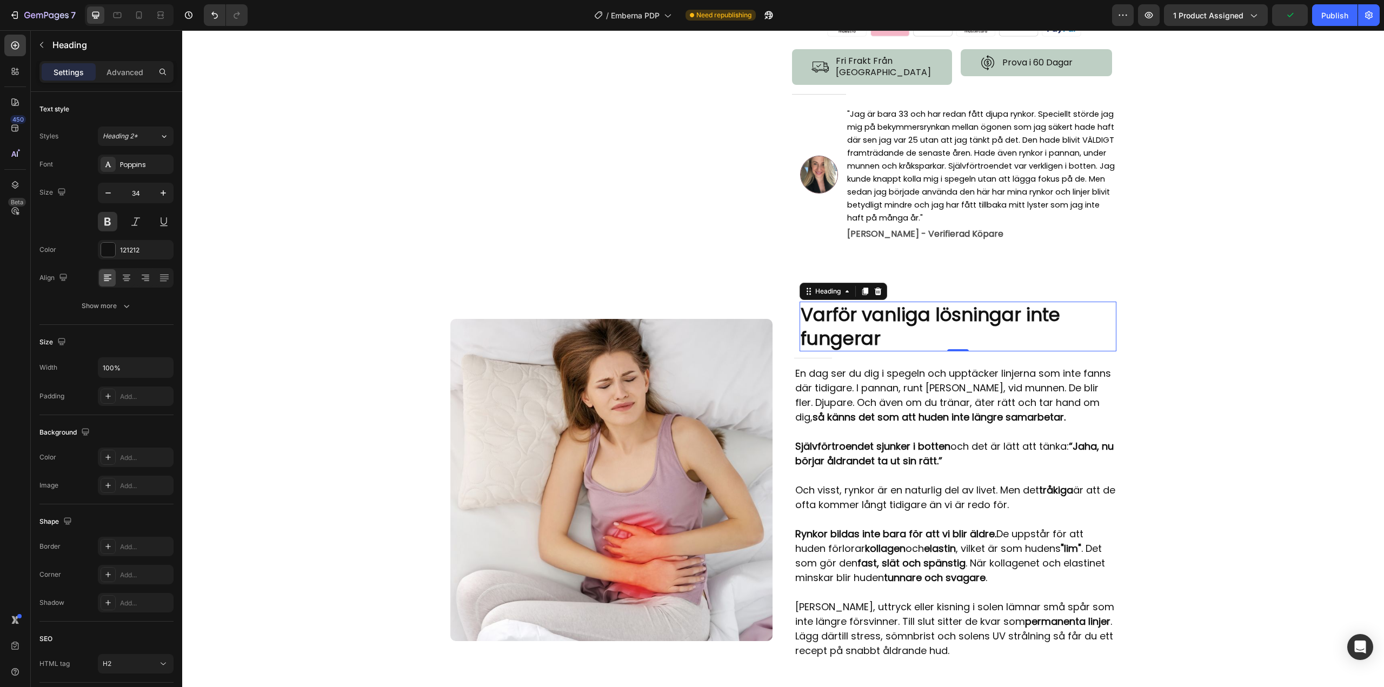
click at [875, 318] on h2 "Varför vanliga lösningar inte fungerar" at bounding box center [957, 327] width 317 height 50
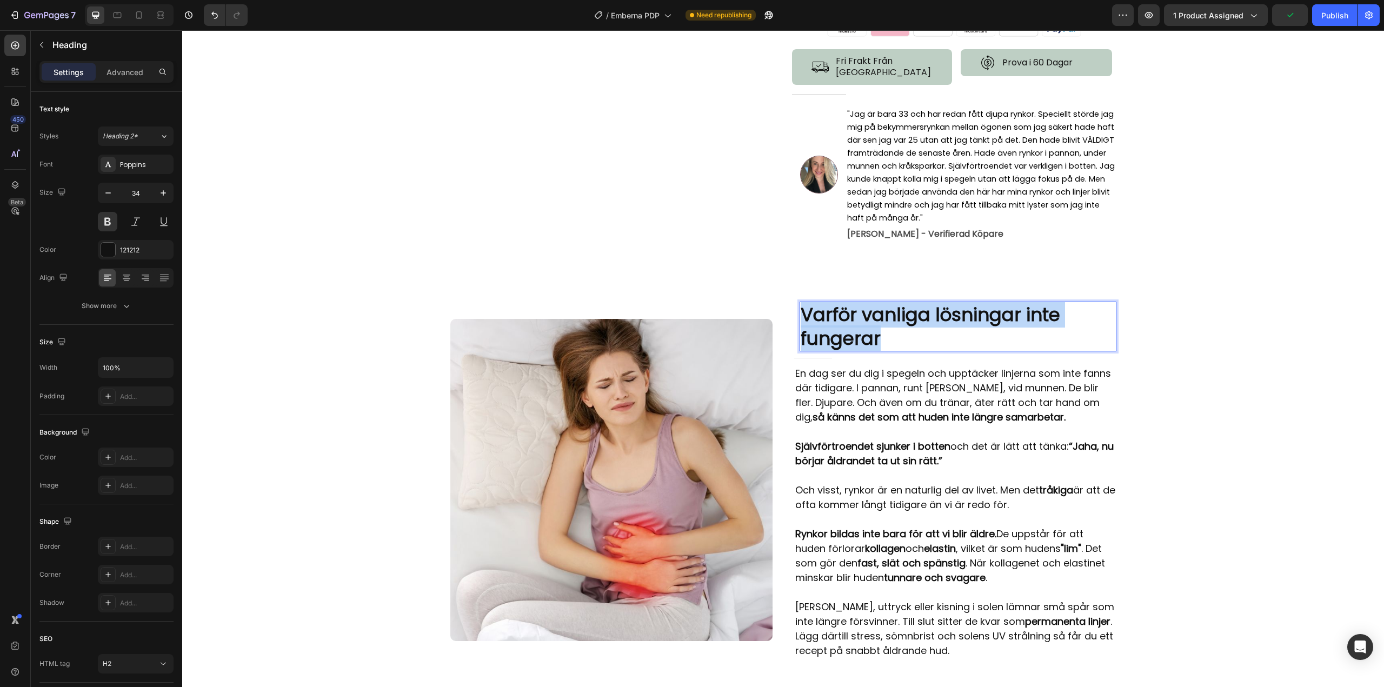
click at [875, 318] on p "Varför vanliga lösningar inte fungerar" at bounding box center [958, 327] width 315 height 48
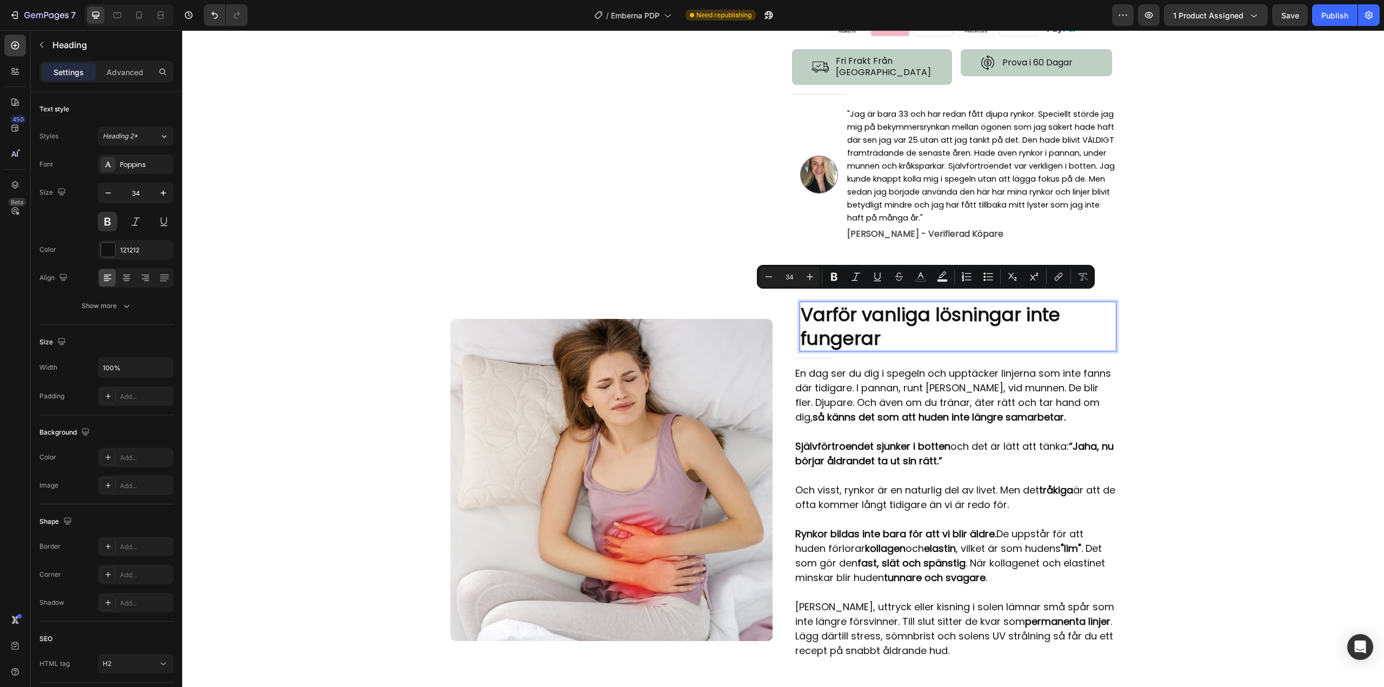
click at [875, 318] on p "Varför vanliga lösningar inte fungerar" at bounding box center [958, 327] width 315 height 48
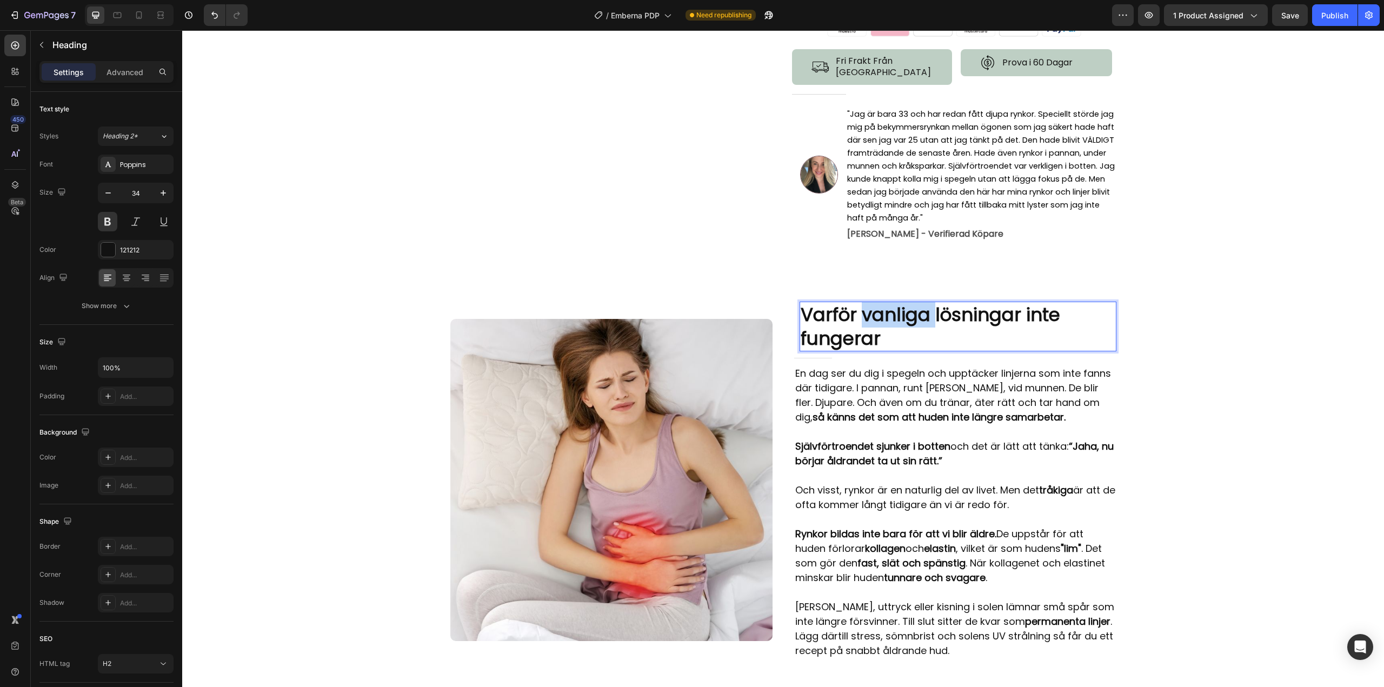
click at [875, 318] on p "Varför vanliga lösningar inte fungerar" at bounding box center [958, 327] width 315 height 48
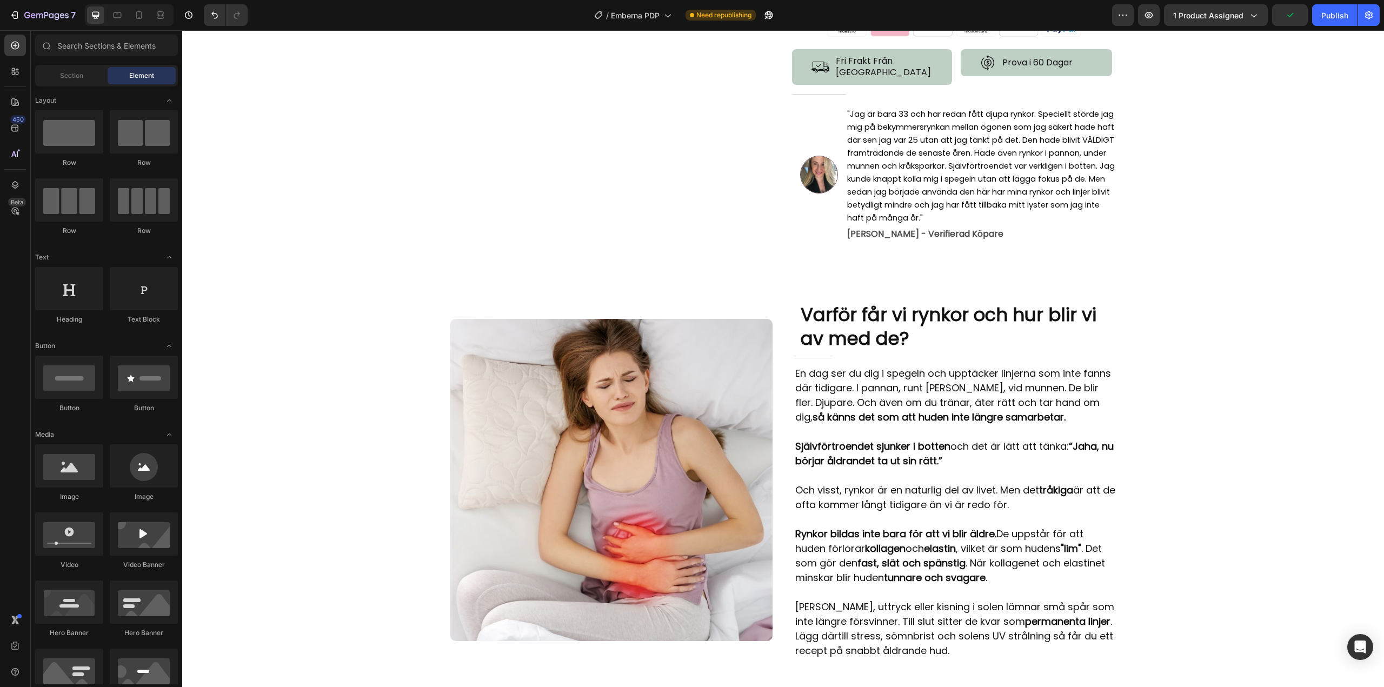
drag, startPoint x: 1243, startPoint y: 355, endPoint x: 1174, endPoint y: 372, distance: 71.3
click at [145, 21] on div at bounding box center [138, 14] width 17 height 17
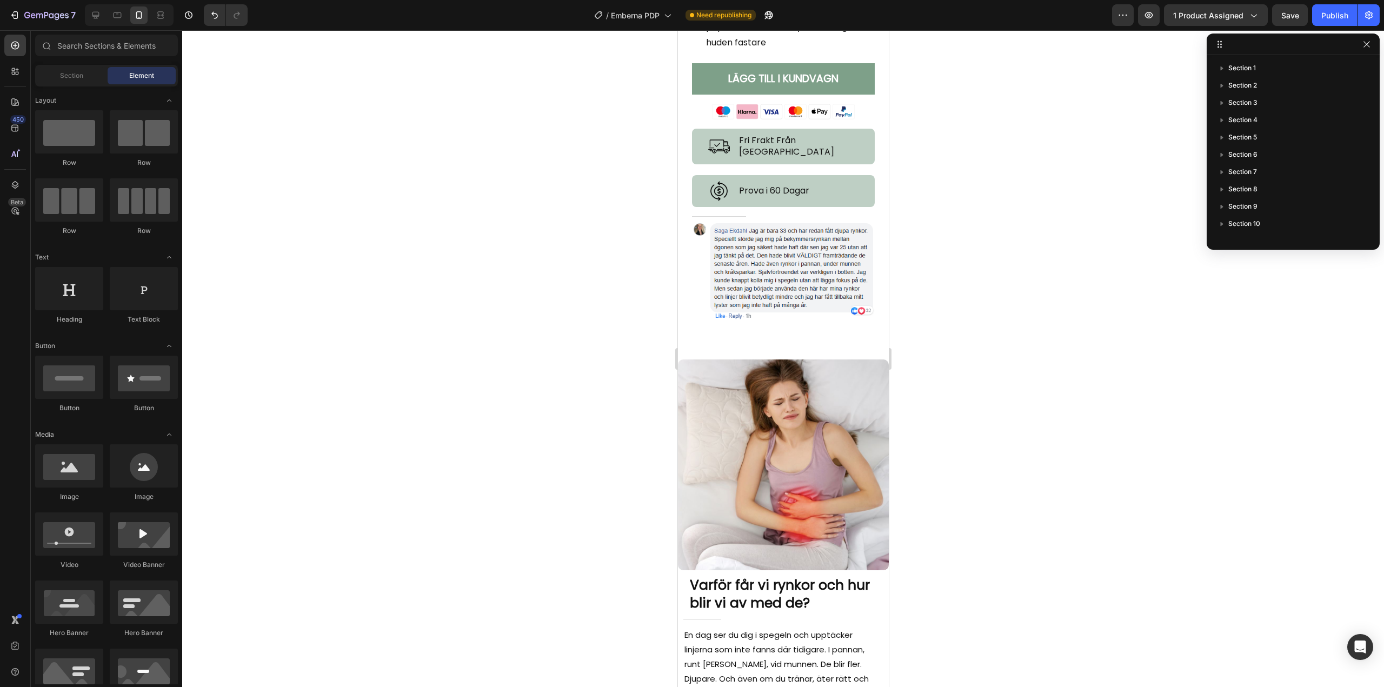
scroll to position [638, 0]
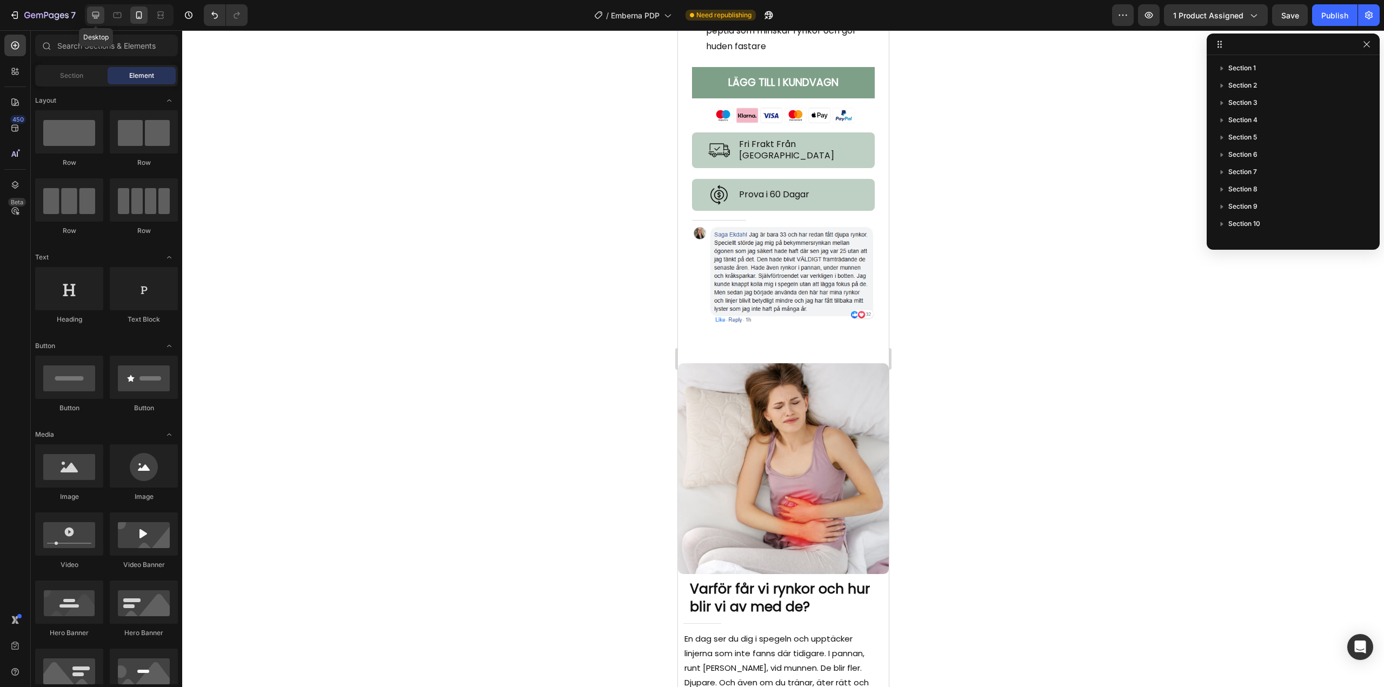
click at [99, 11] on icon at bounding box center [95, 15] width 11 height 11
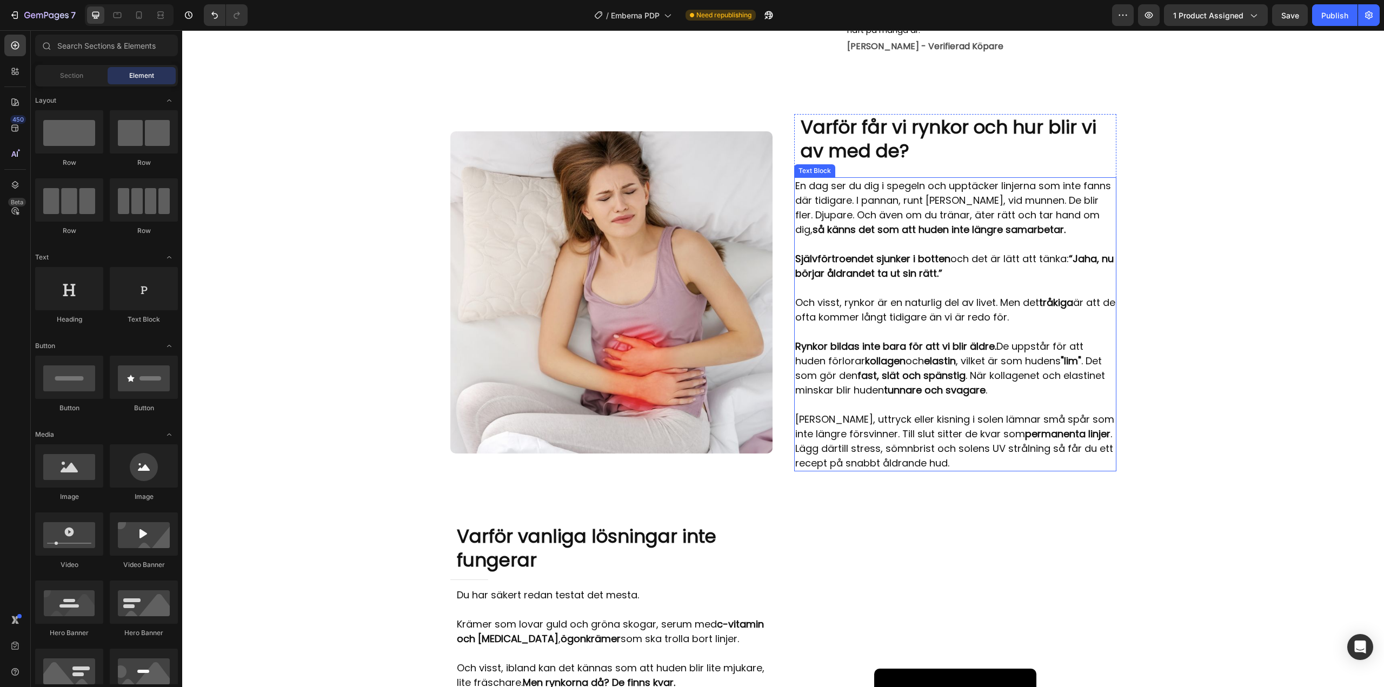
scroll to position [576, 0]
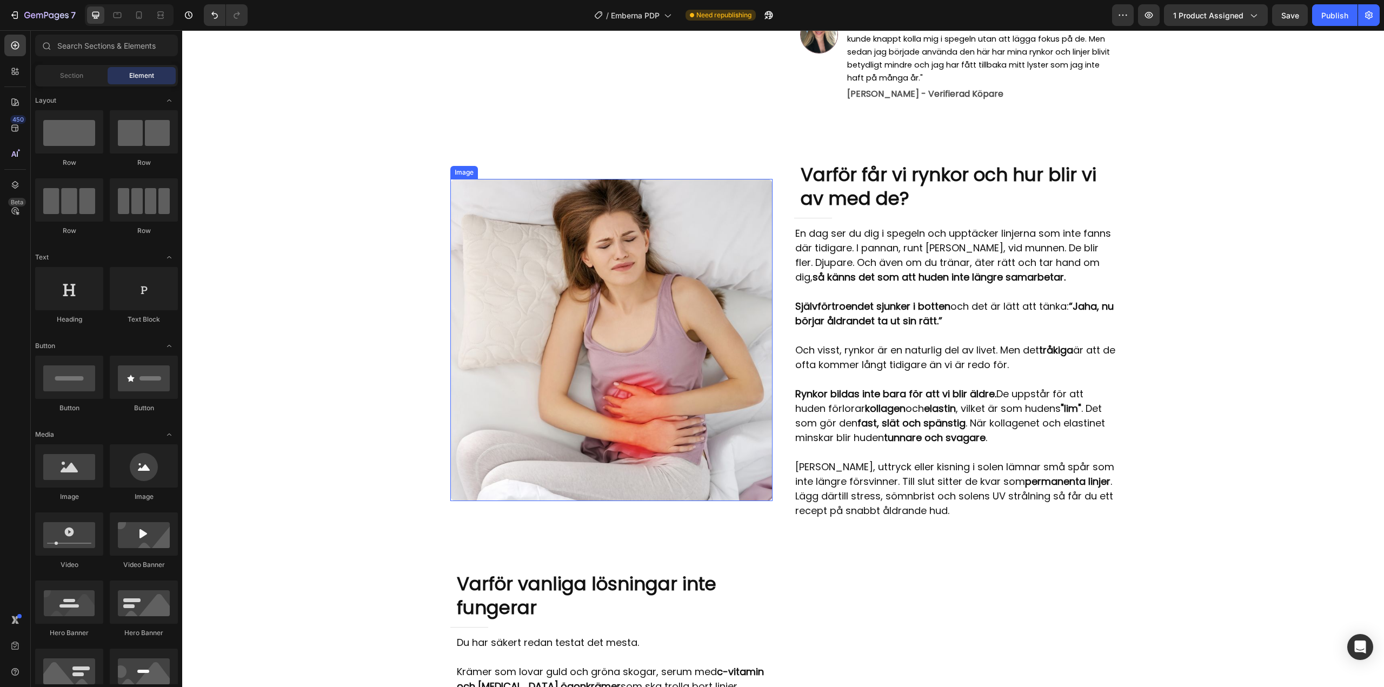
click at [643, 288] on img at bounding box center [611, 340] width 322 height 322
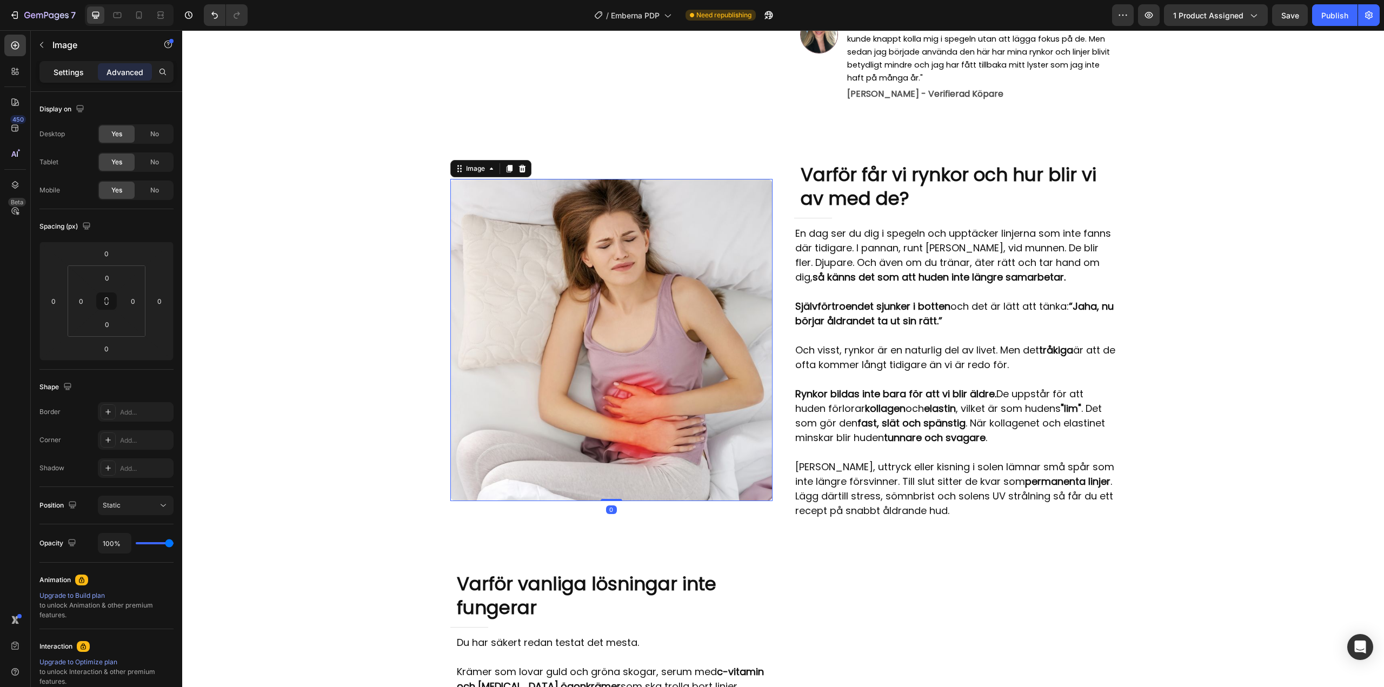
click at [57, 75] on p "Settings" at bounding box center [69, 71] width 30 height 11
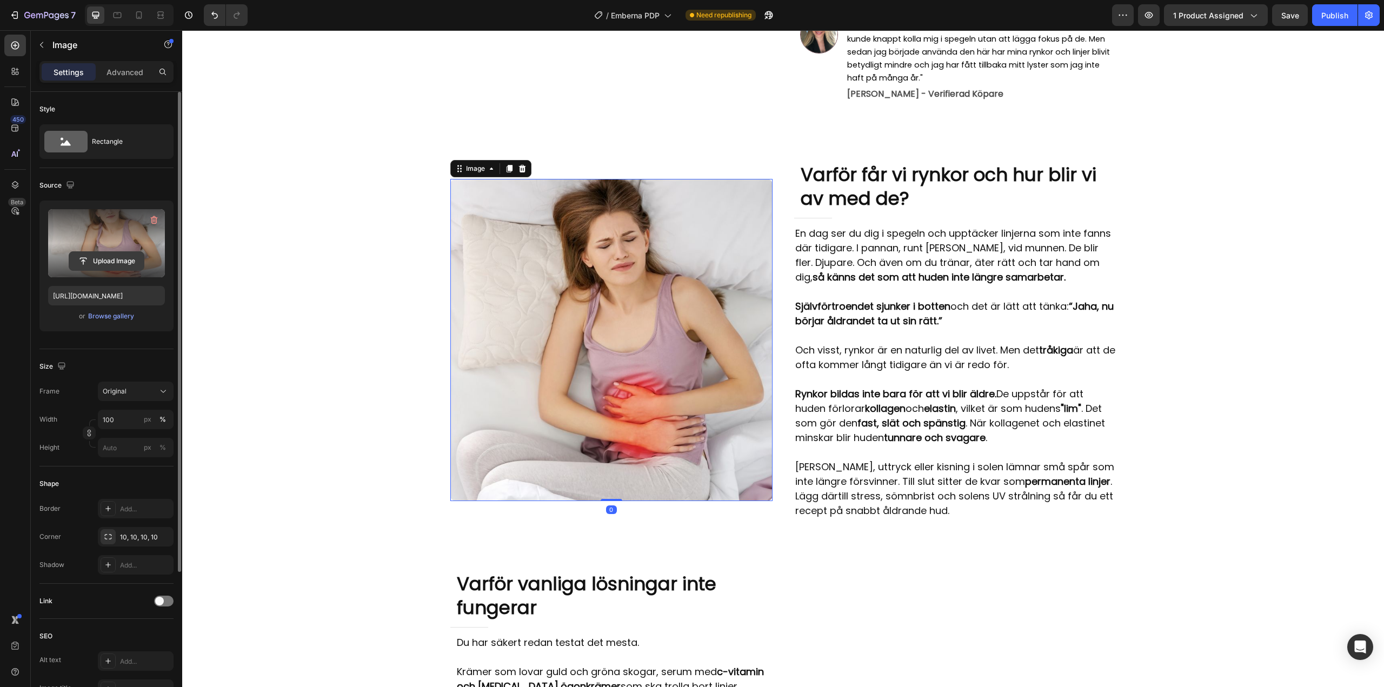
click at [119, 256] on input "file" at bounding box center [106, 261] width 75 height 18
type input "https://cdn.shopify.com/s/files/1/0960/3049/0959/files/gempages_581657468233319…"
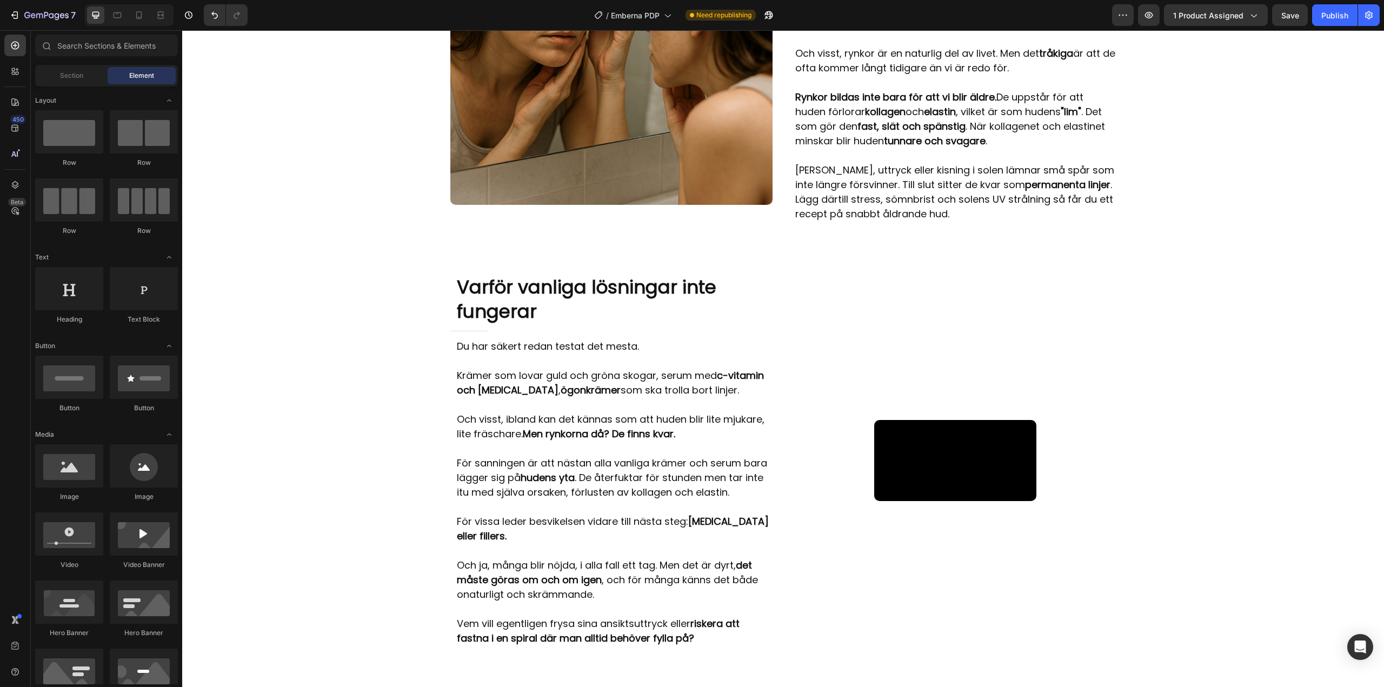
scroll to position [900, 0]
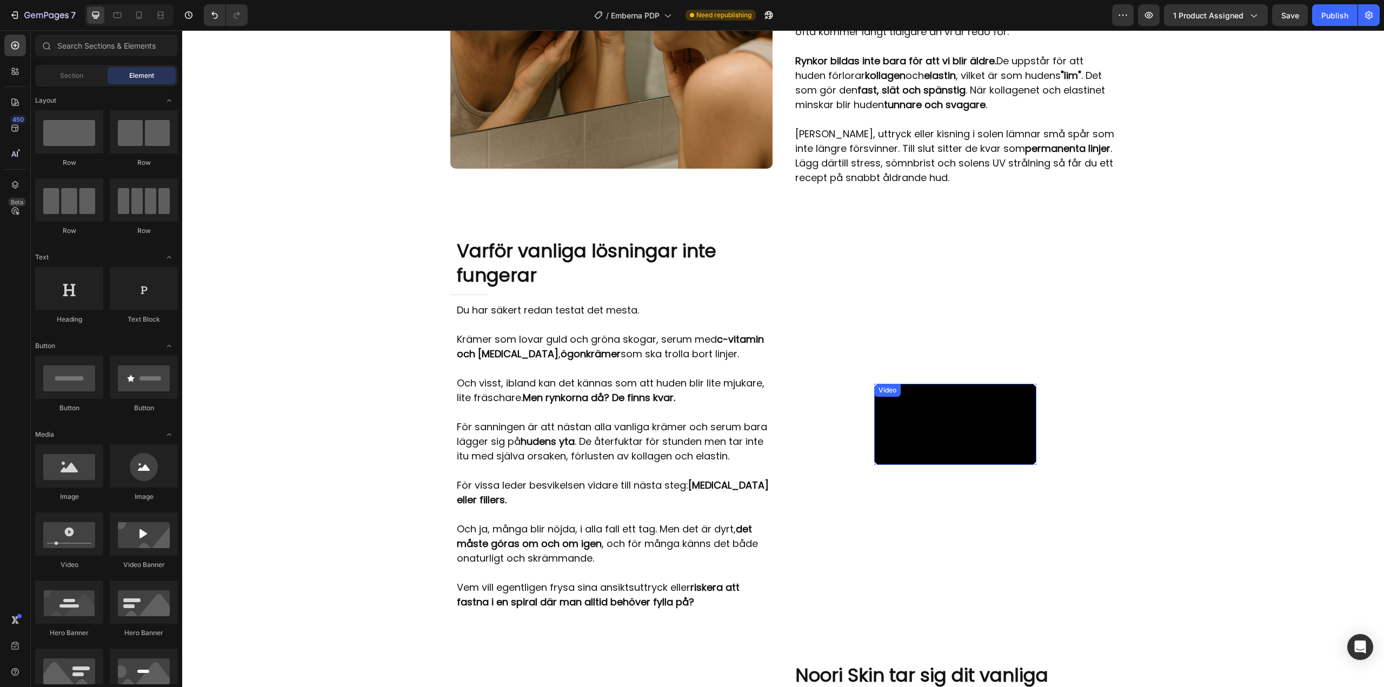
click at [874, 386] on video at bounding box center [955, 424] width 162 height 81
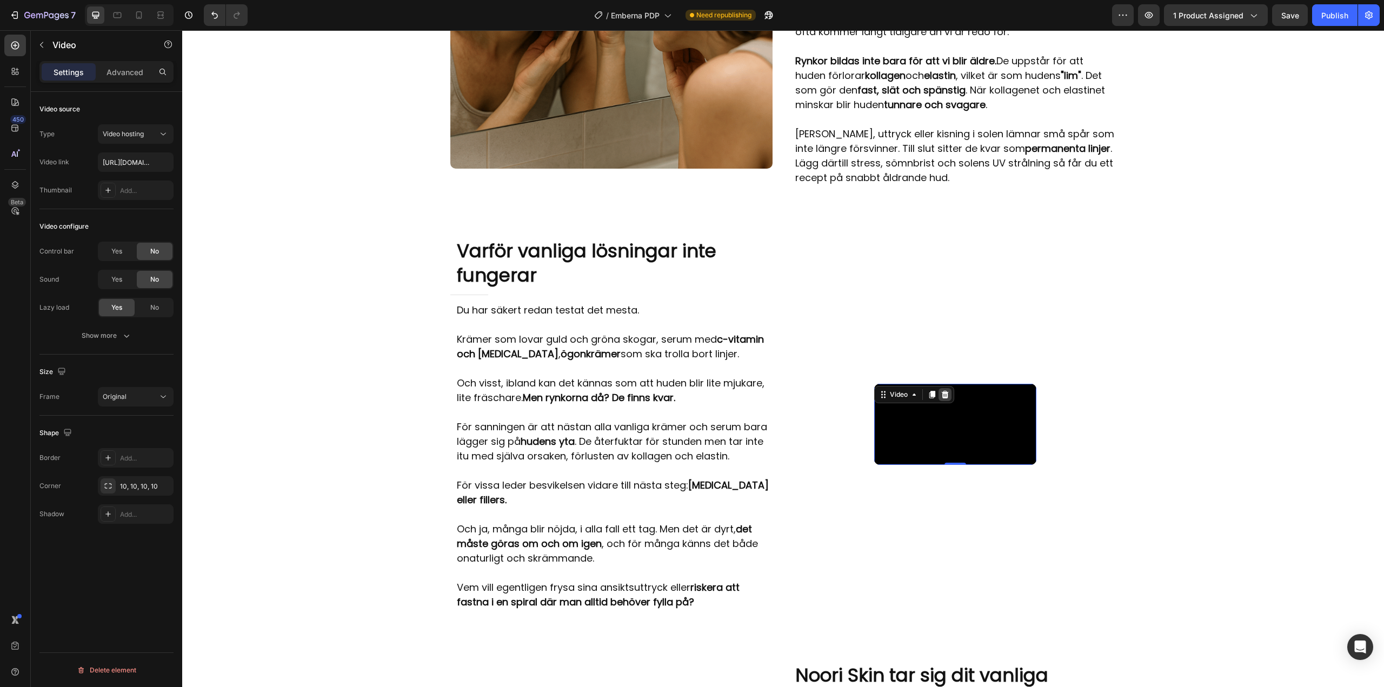
click at [941, 391] on icon at bounding box center [944, 395] width 7 height 8
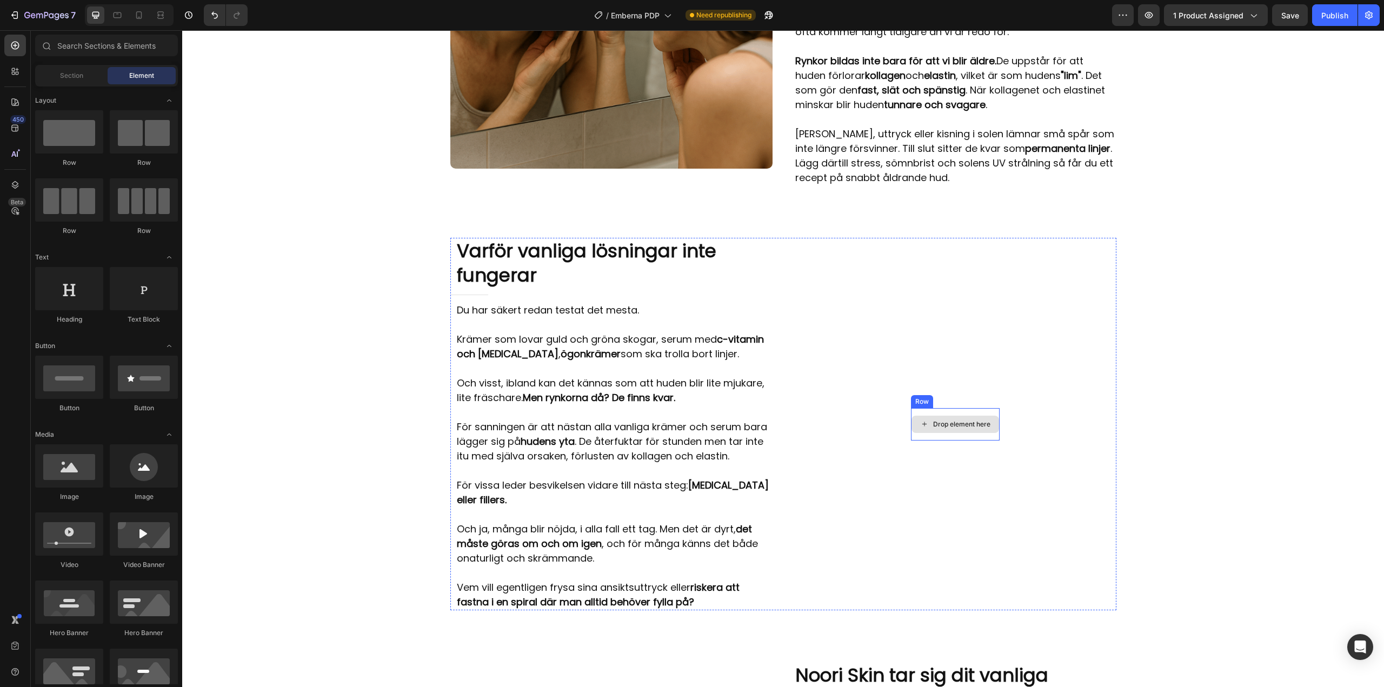
click at [947, 420] on div "Drop element here" at bounding box center [961, 424] width 57 height 9
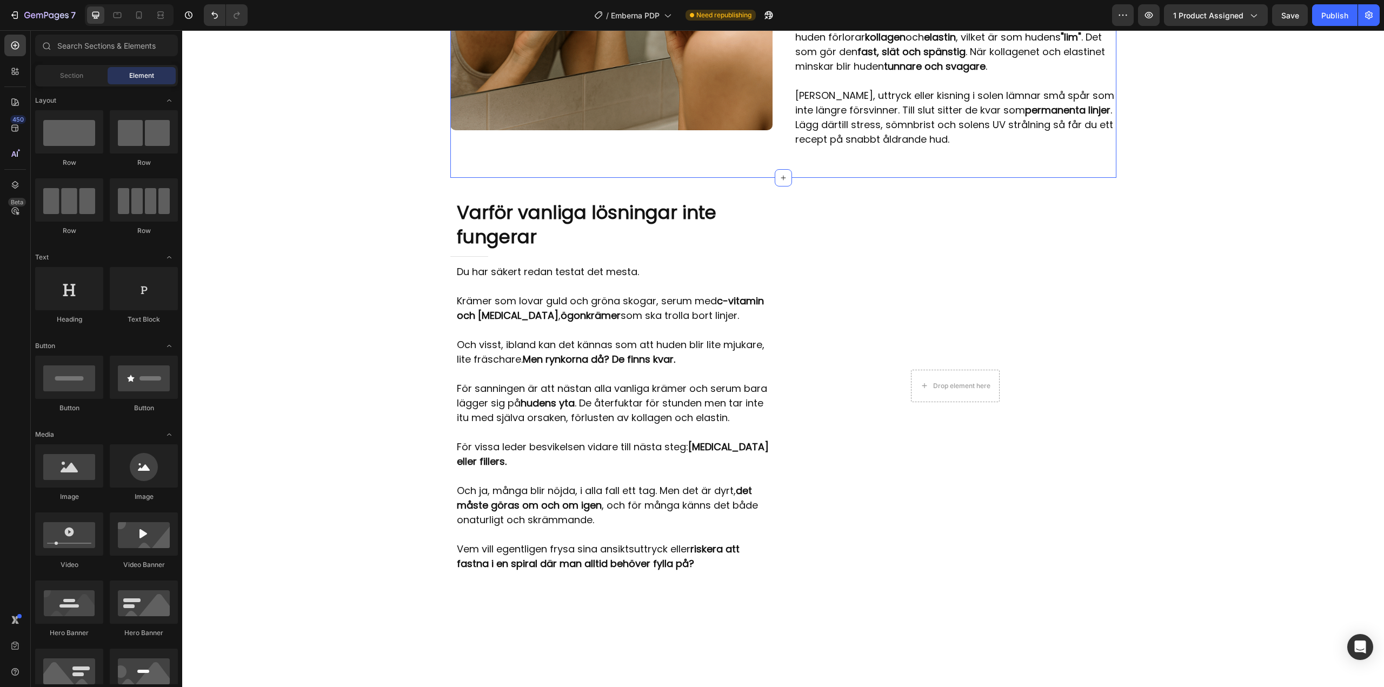
scroll to position [1008, 0]
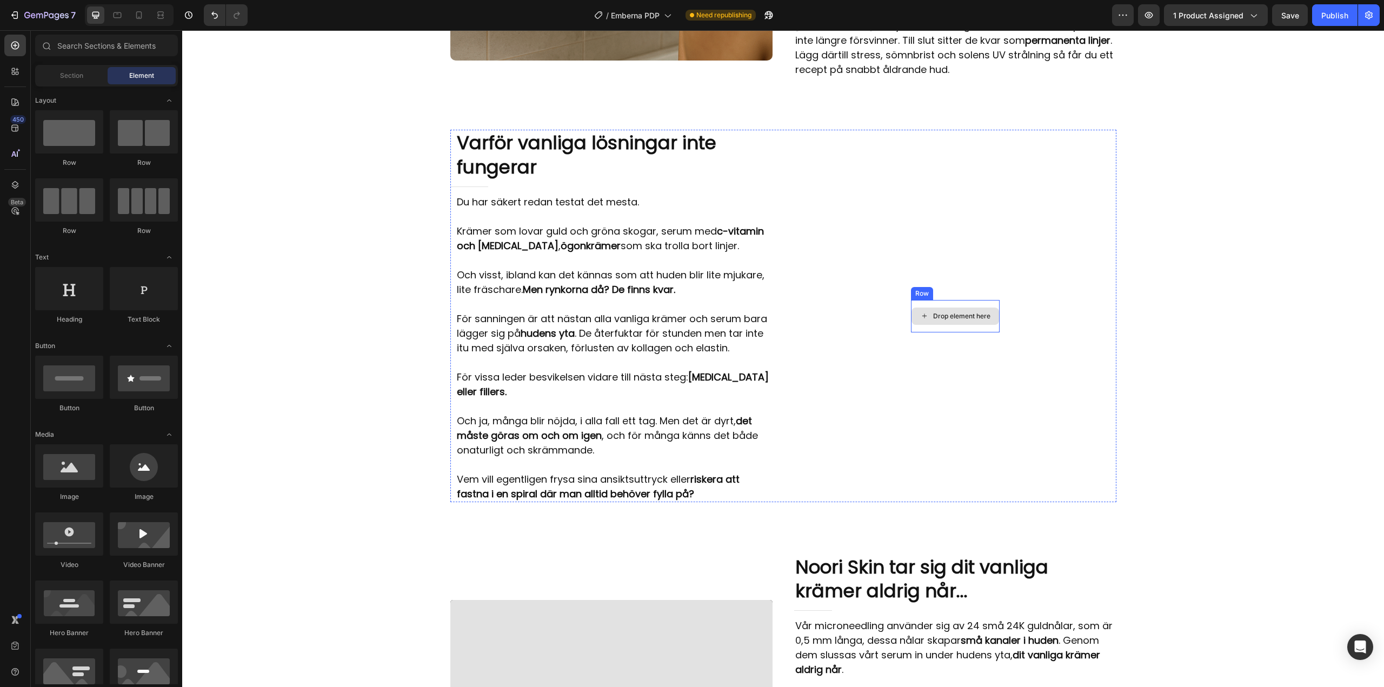
click at [941, 312] on div "Drop element here" at bounding box center [961, 316] width 57 height 9
drag, startPoint x: 83, startPoint y: 488, endPoint x: 61, endPoint y: 475, distance: 25.2
click at [61, 475] on div "Image" at bounding box center [69, 472] width 68 height 57
drag, startPoint x: 243, startPoint y: 505, endPoint x: 929, endPoint y: 316, distance: 711.0
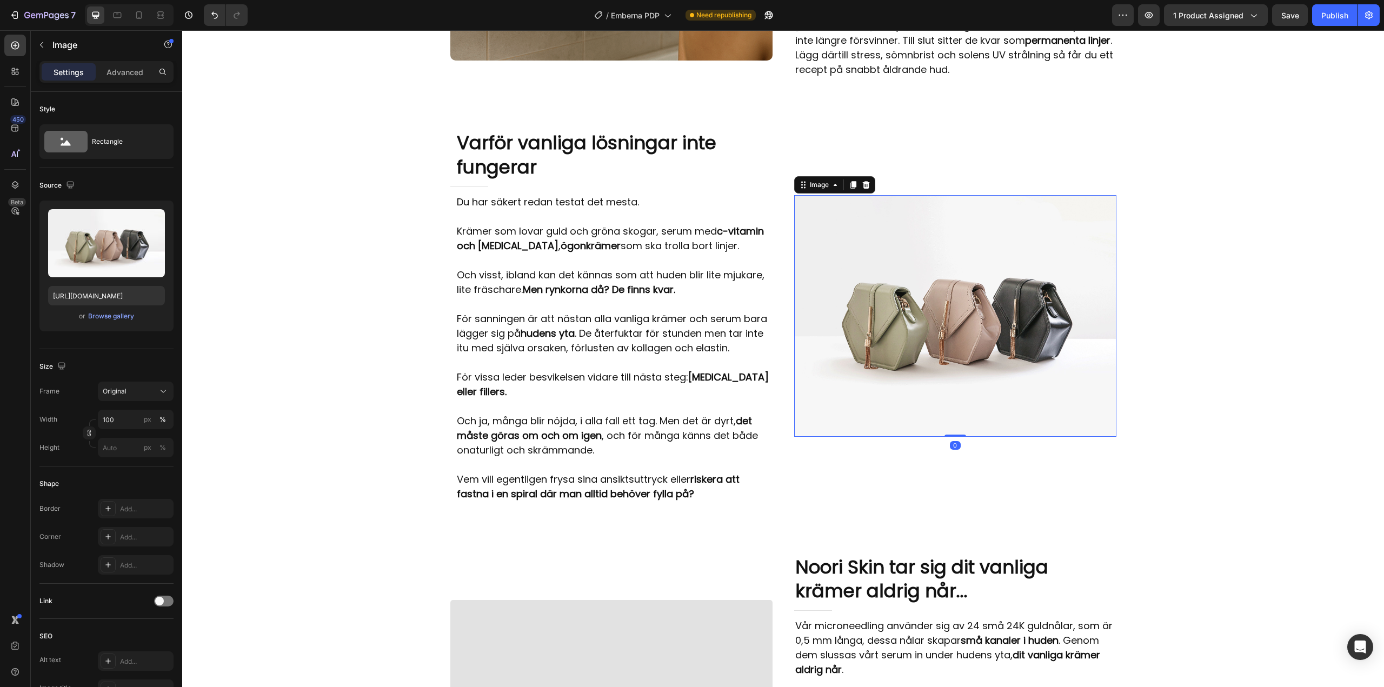
click at [929, 314] on img at bounding box center [955, 316] width 322 height 242
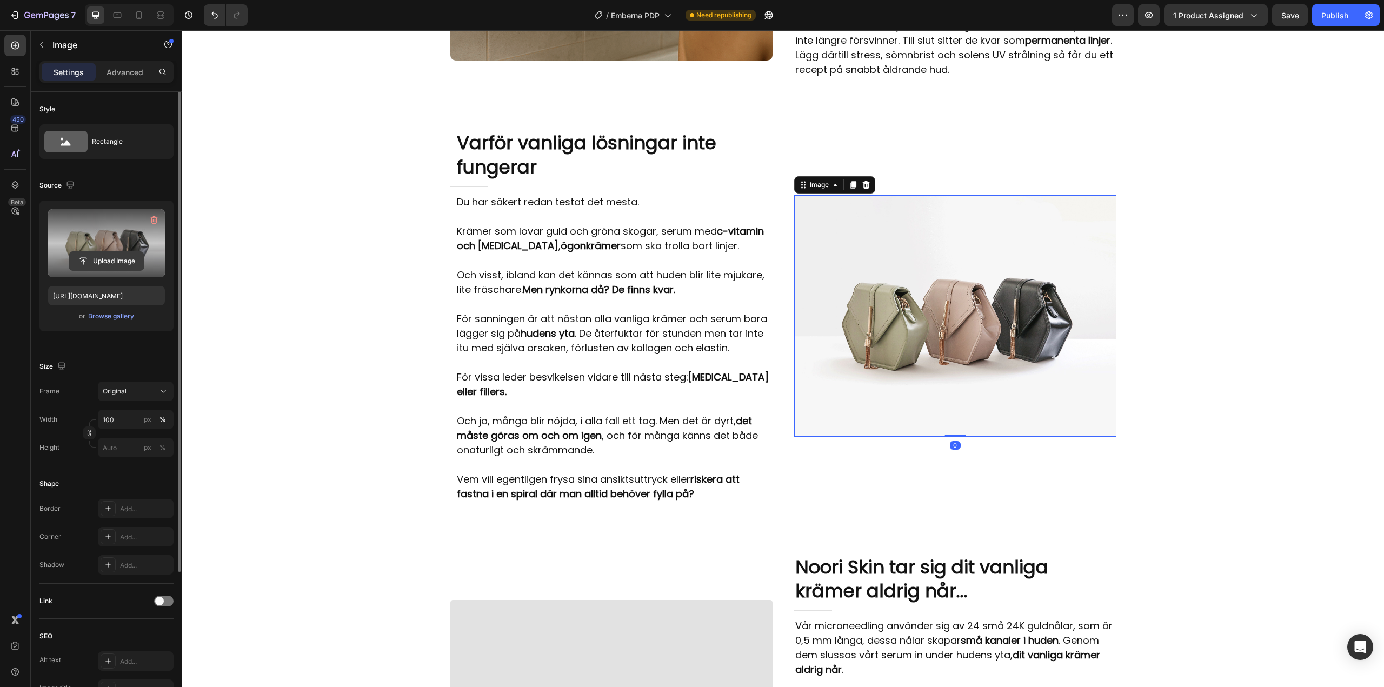
click at [114, 263] on input "file" at bounding box center [106, 261] width 75 height 18
type input "https://cdn.shopify.com/s/files/1/0960/3049/0959/files/gempages_581657468233319…"
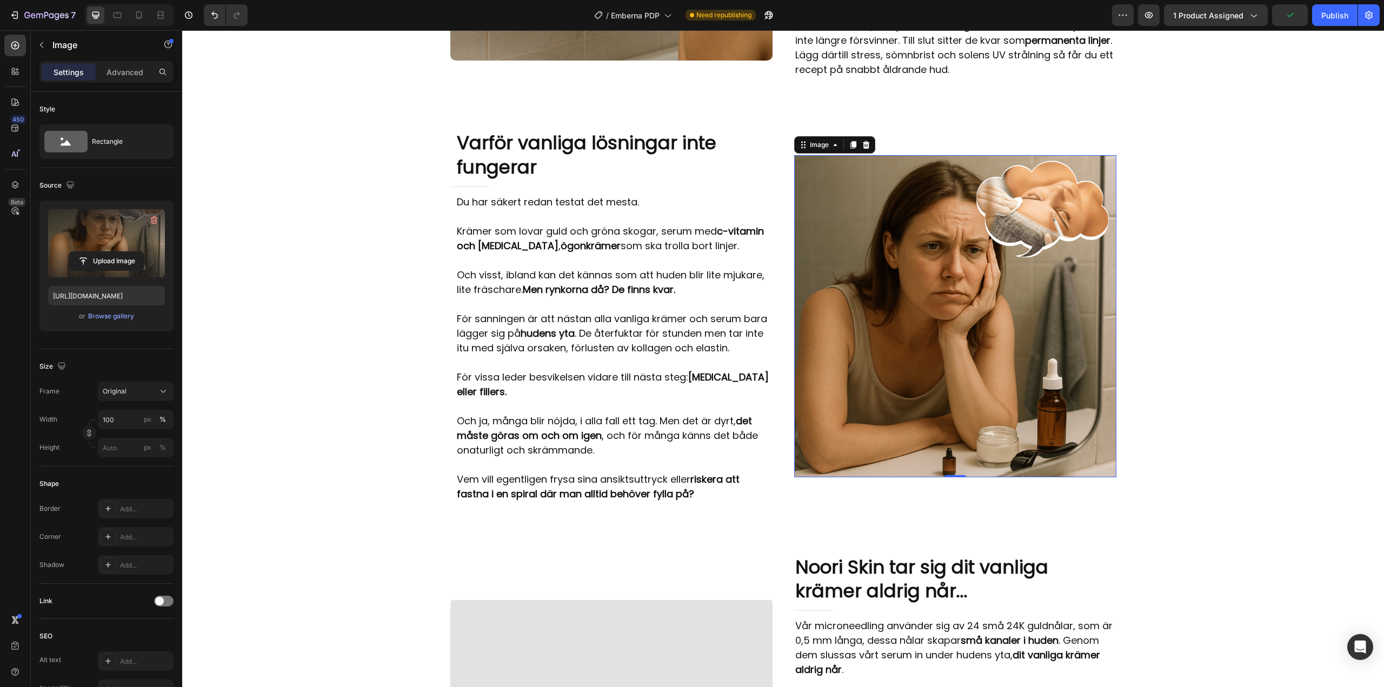
click at [950, 426] on img at bounding box center [955, 316] width 322 height 322
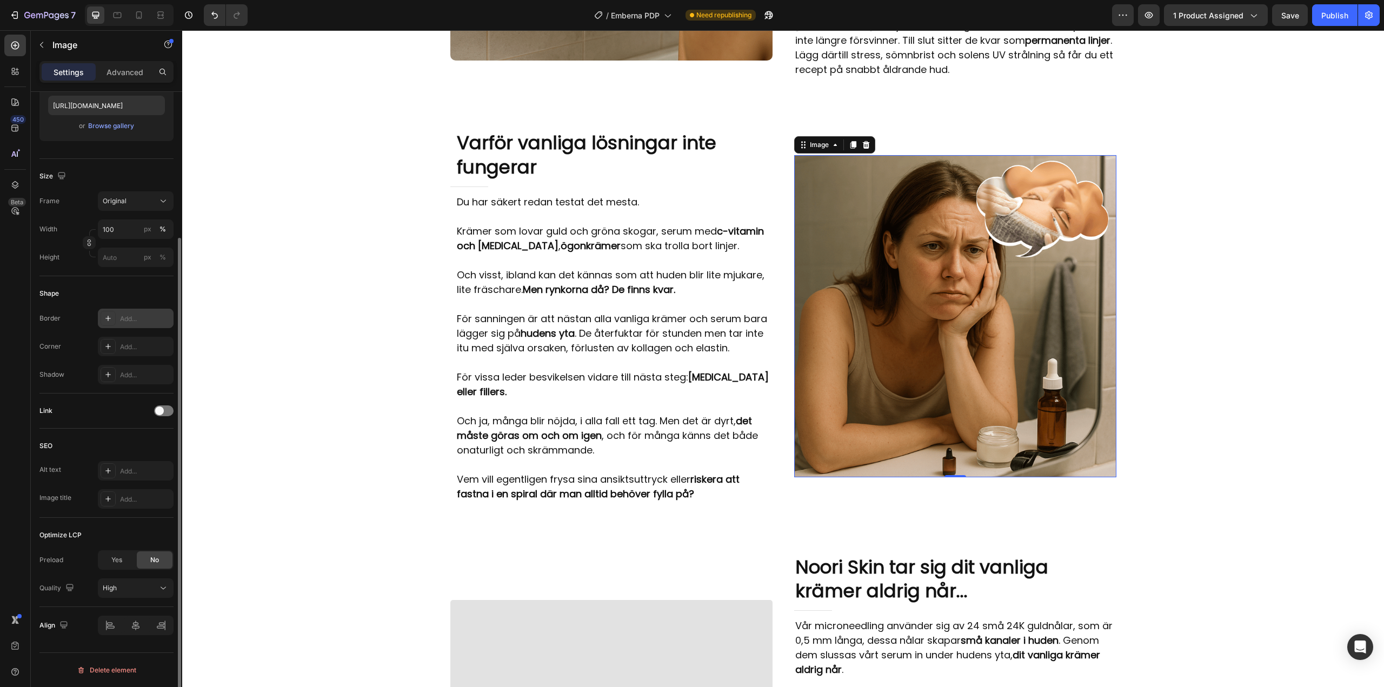
scroll to position [0, 0]
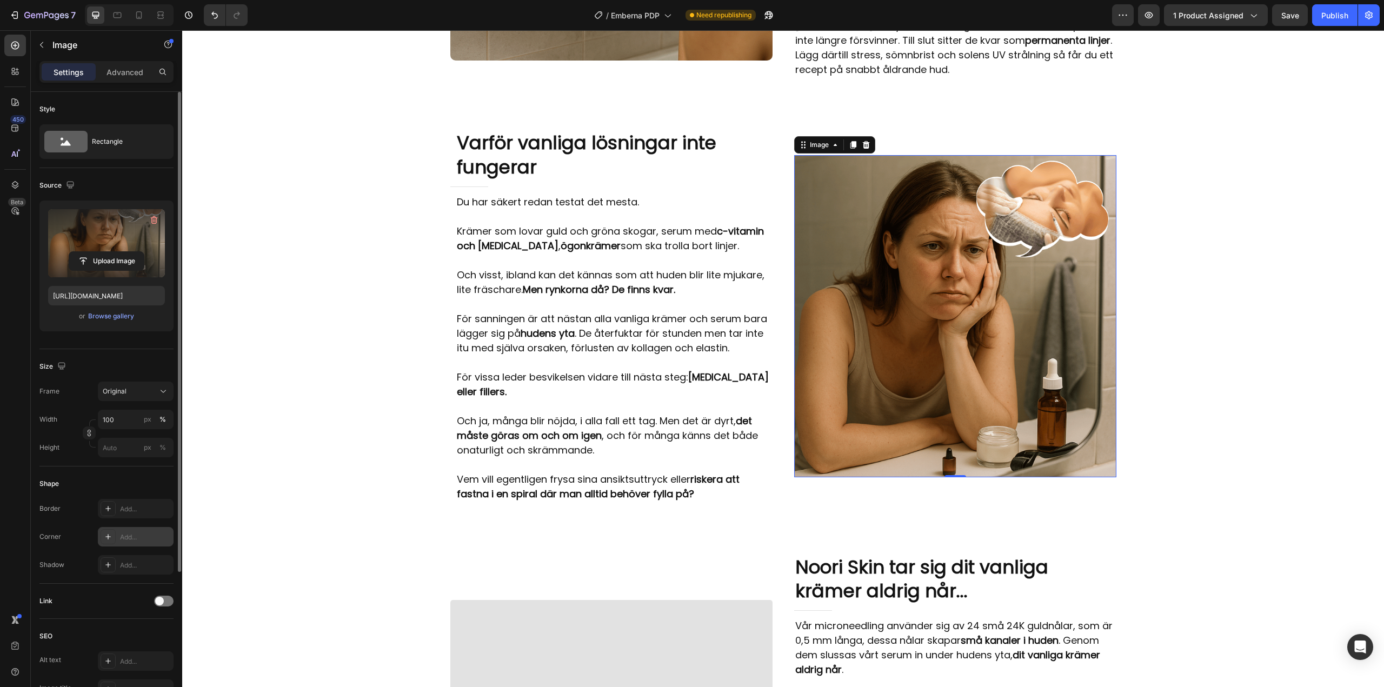
click at [126, 533] on div "Add..." at bounding box center [145, 537] width 51 height 10
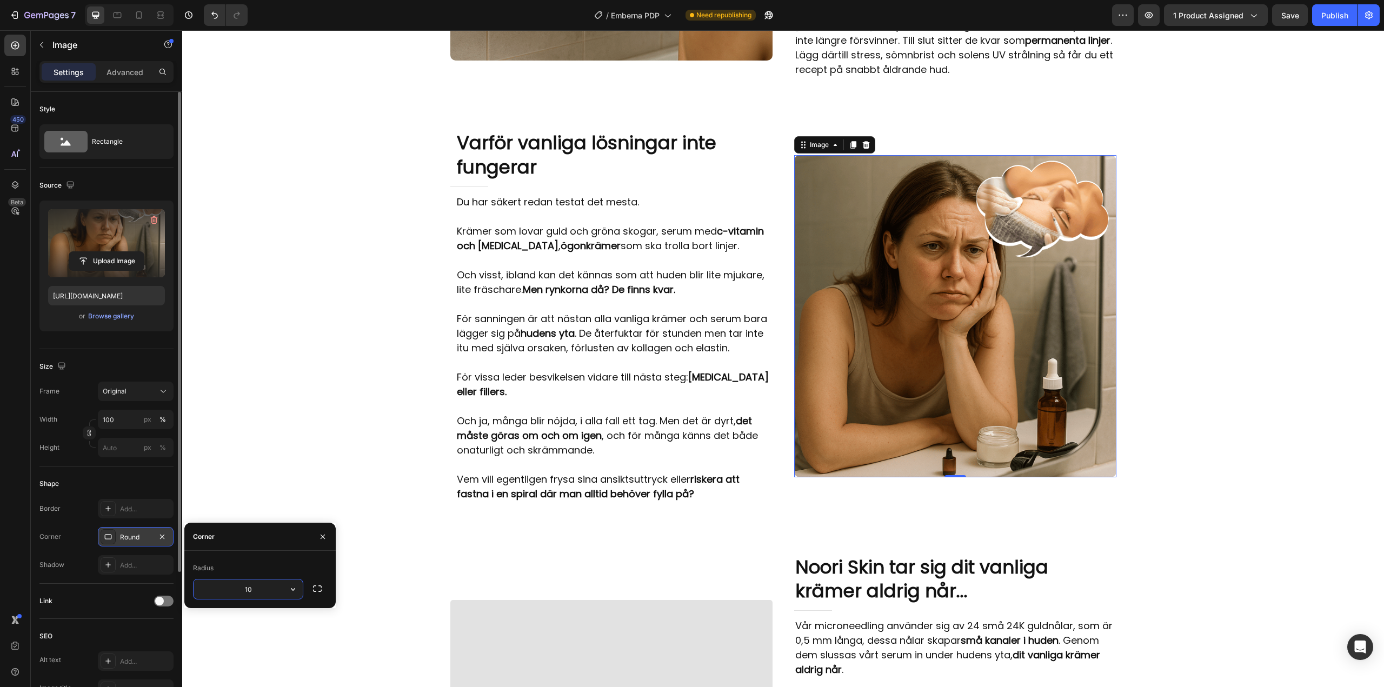
type input "10"
click at [256, 572] on div "Radius" at bounding box center [260, 567] width 134 height 17
click at [88, 540] on div "Corner 10, 10, 10, 10" at bounding box center [106, 536] width 134 height 19
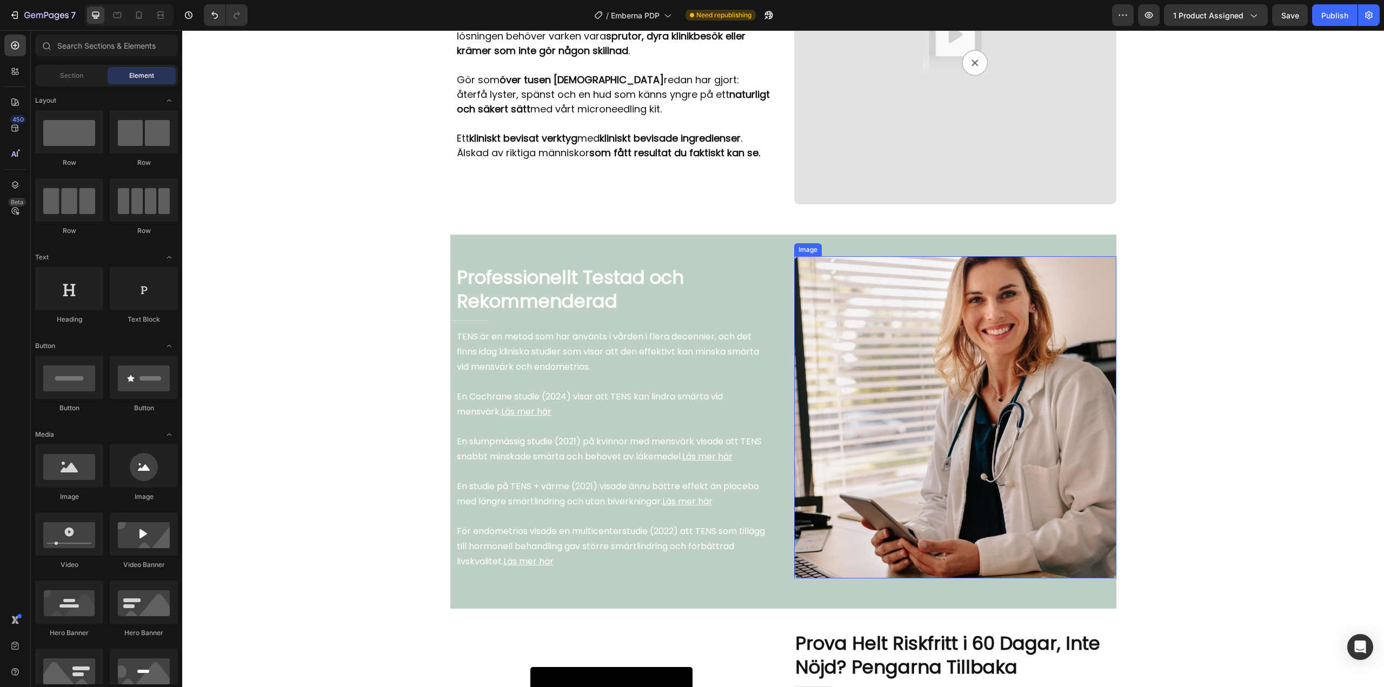
scroll to position [2089, 0]
click at [872, 398] on img at bounding box center [955, 416] width 322 height 322
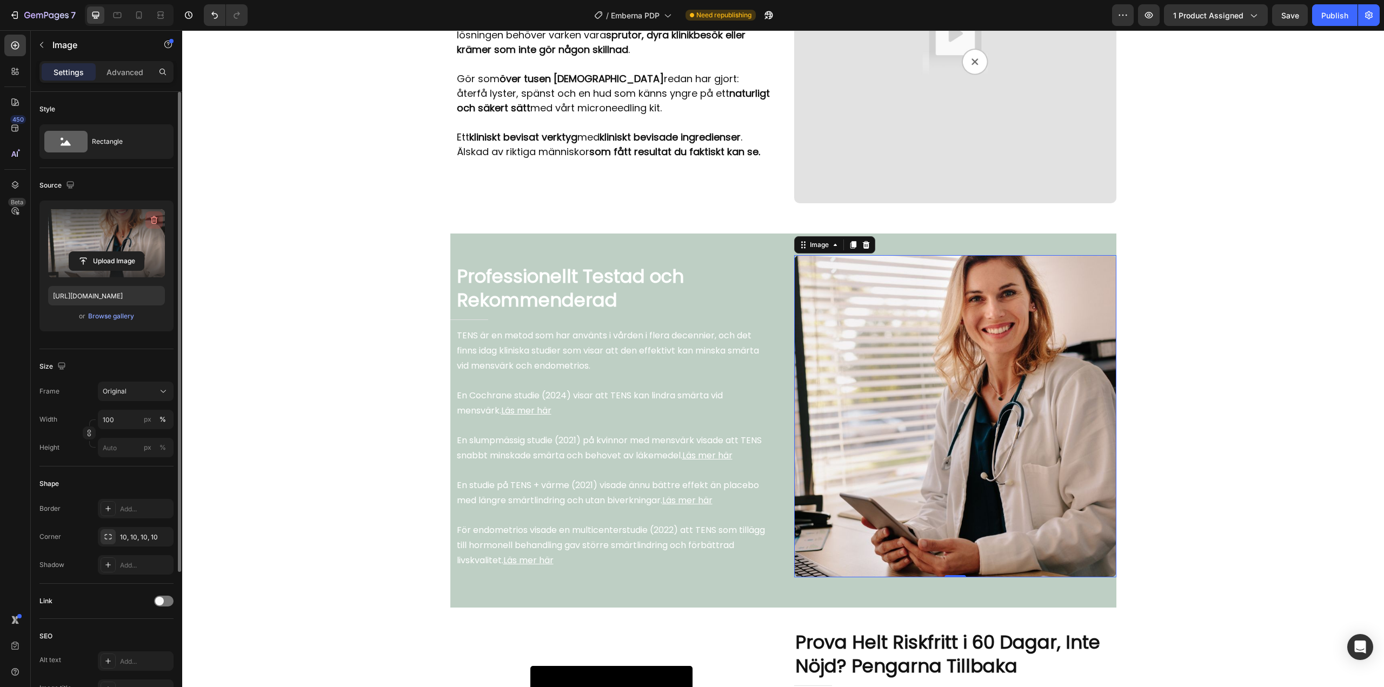
click at [152, 218] on icon "button" at bounding box center [154, 220] width 11 height 11
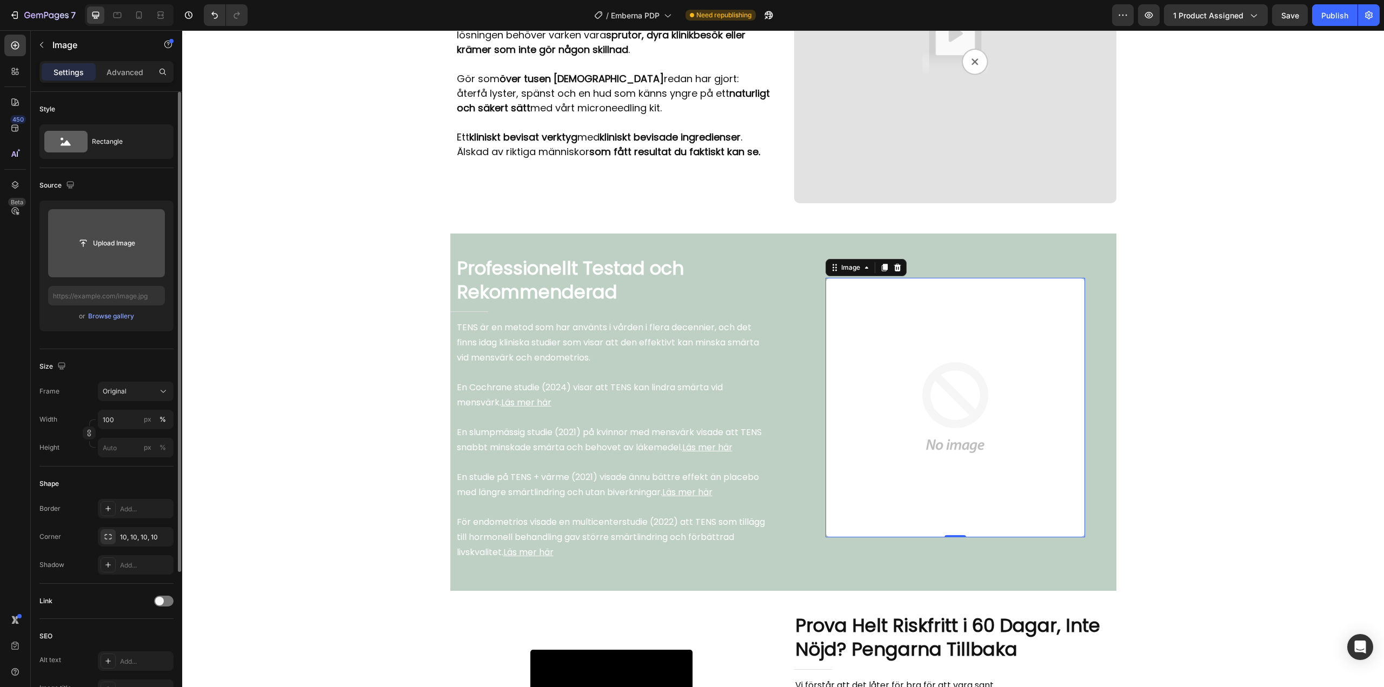
click at [115, 238] on input "file" at bounding box center [106, 243] width 75 height 18
click at [119, 242] on input "file" at bounding box center [106, 243] width 75 height 18
type input "https://cdn.shopify.com/s/files/1/0960/3049/0959/files/gempages_581657468233319…"
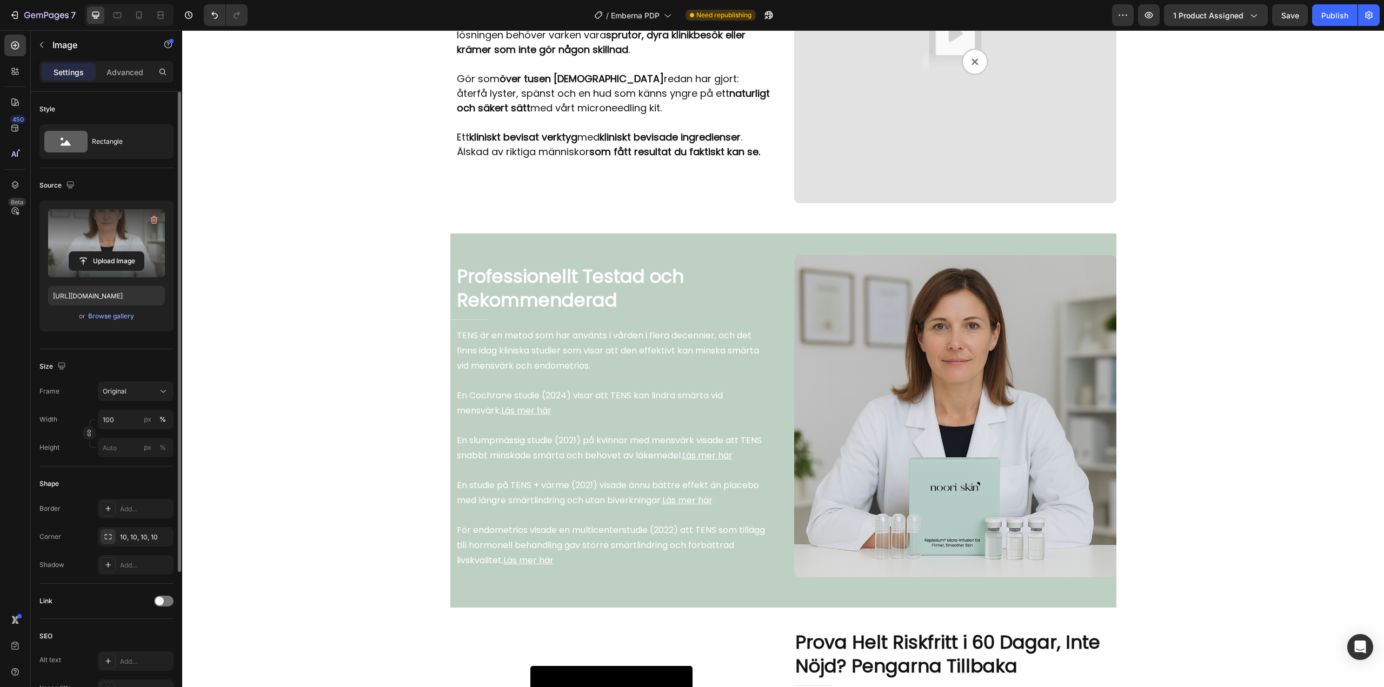
click at [427, 298] on div "Video Row Noori Skin tar sig dit vanliga krämer aldrig når... Heading Title Lin…" at bounding box center [783, 191] width 1202 height 4457
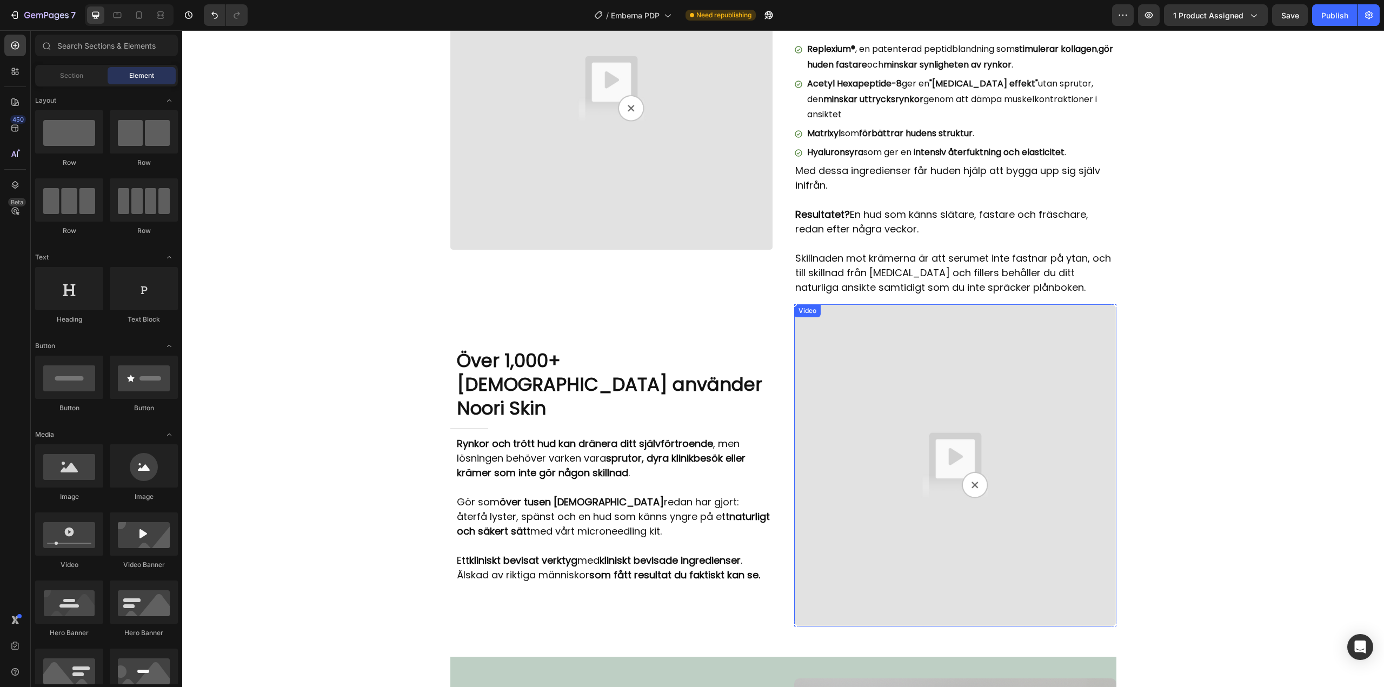
scroll to position [1657, 0]
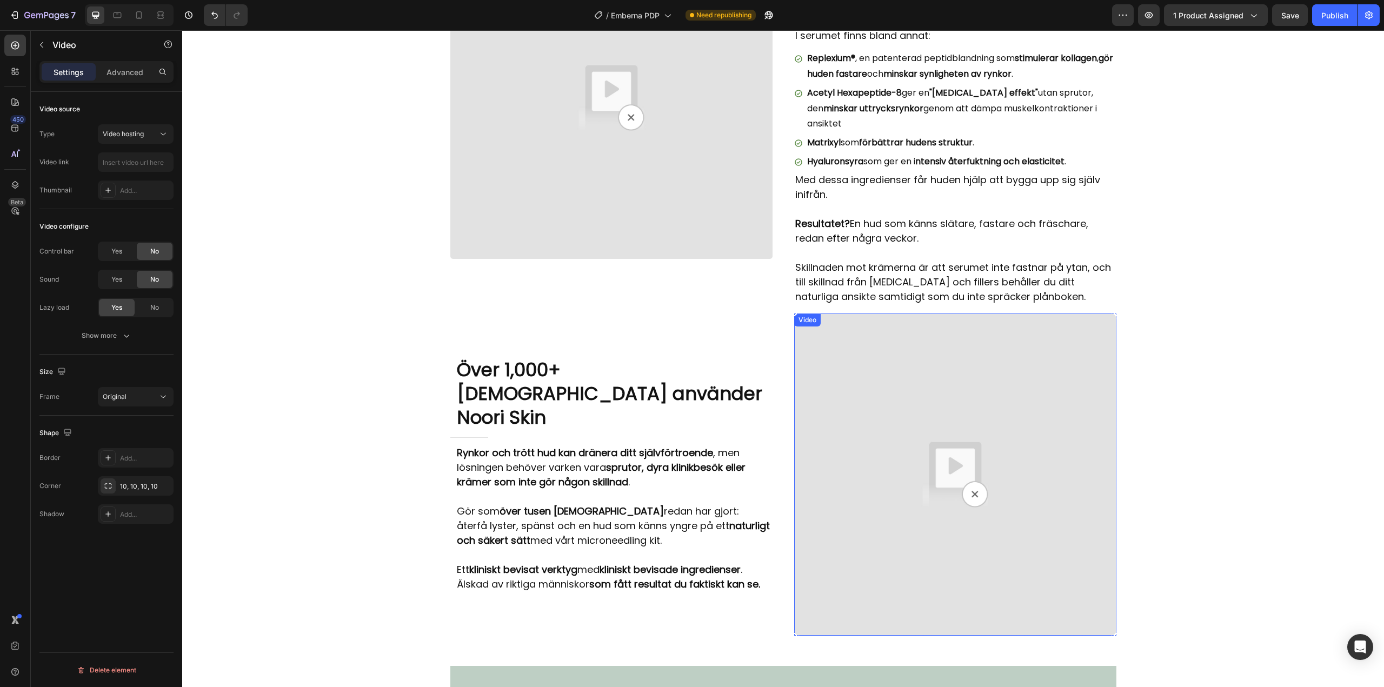
click at [879, 393] on img at bounding box center [955, 475] width 322 height 322
click at [861, 321] on icon at bounding box center [864, 325] width 7 height 8
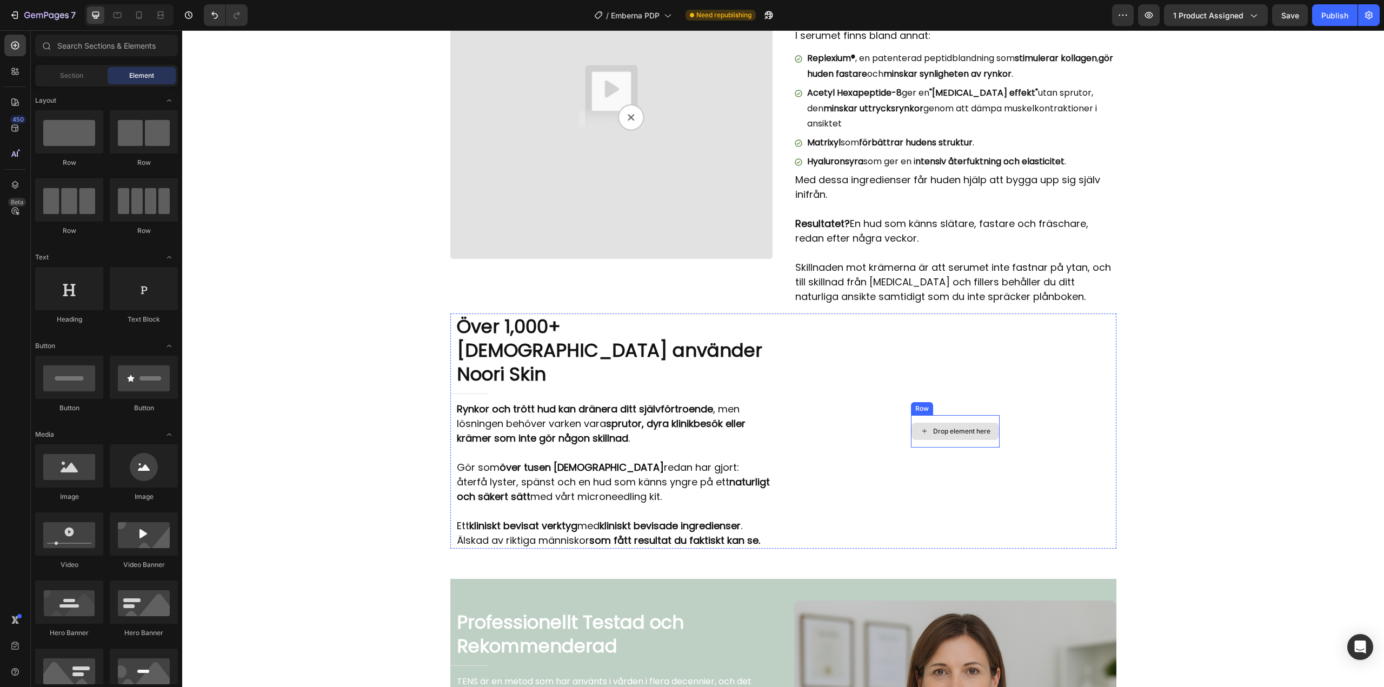
click at [929, 415] on div "Drop element here" at bounding box center [955, 431] width 89 height 32
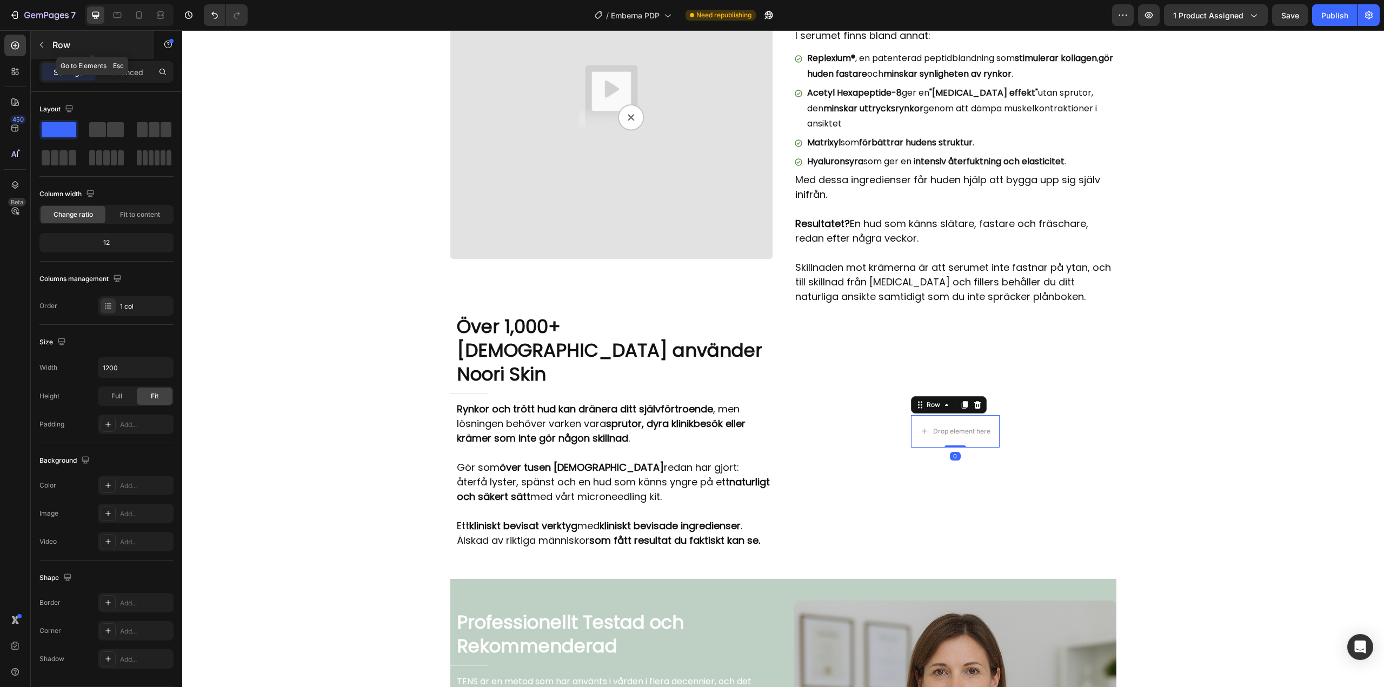
click at [49, 43] on button "button" at bounding box center [41, 44] width 17 height 17
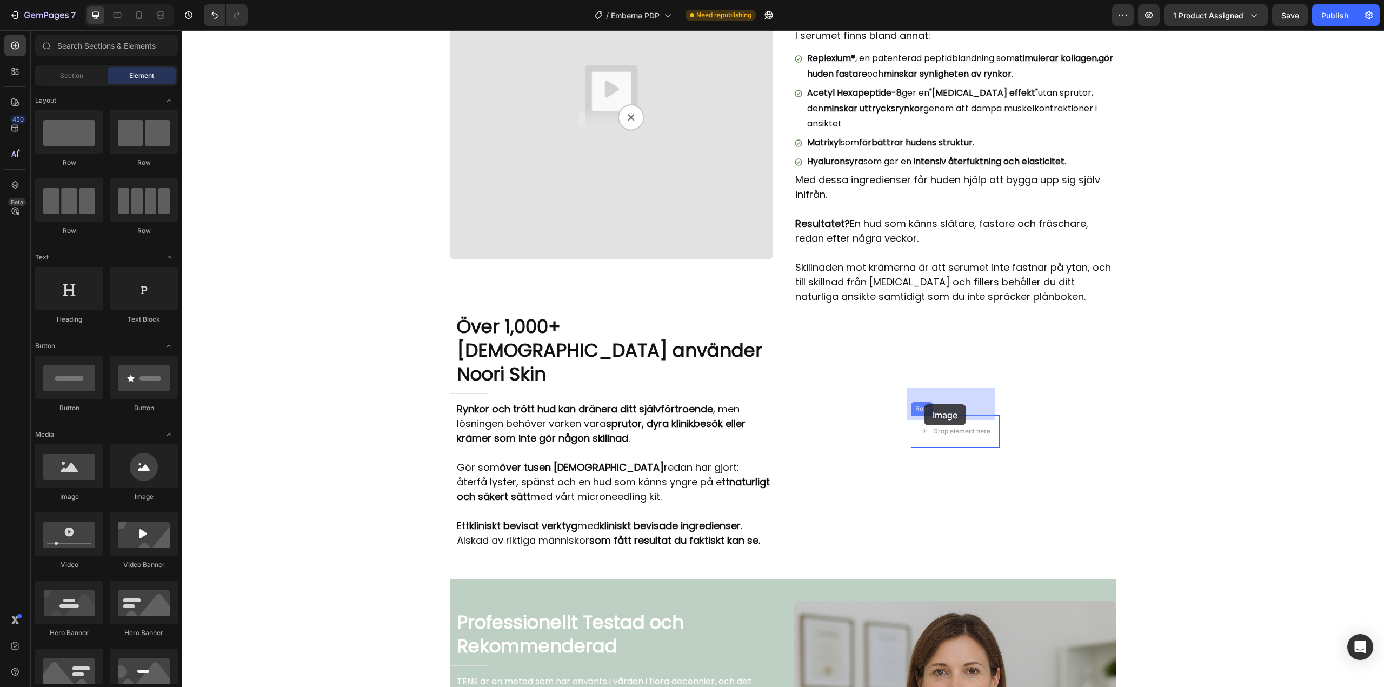
drag, startPoint x: 254, startPoint y: 498, endPoint x: 914, endPoint y: 407, distance: 666.8
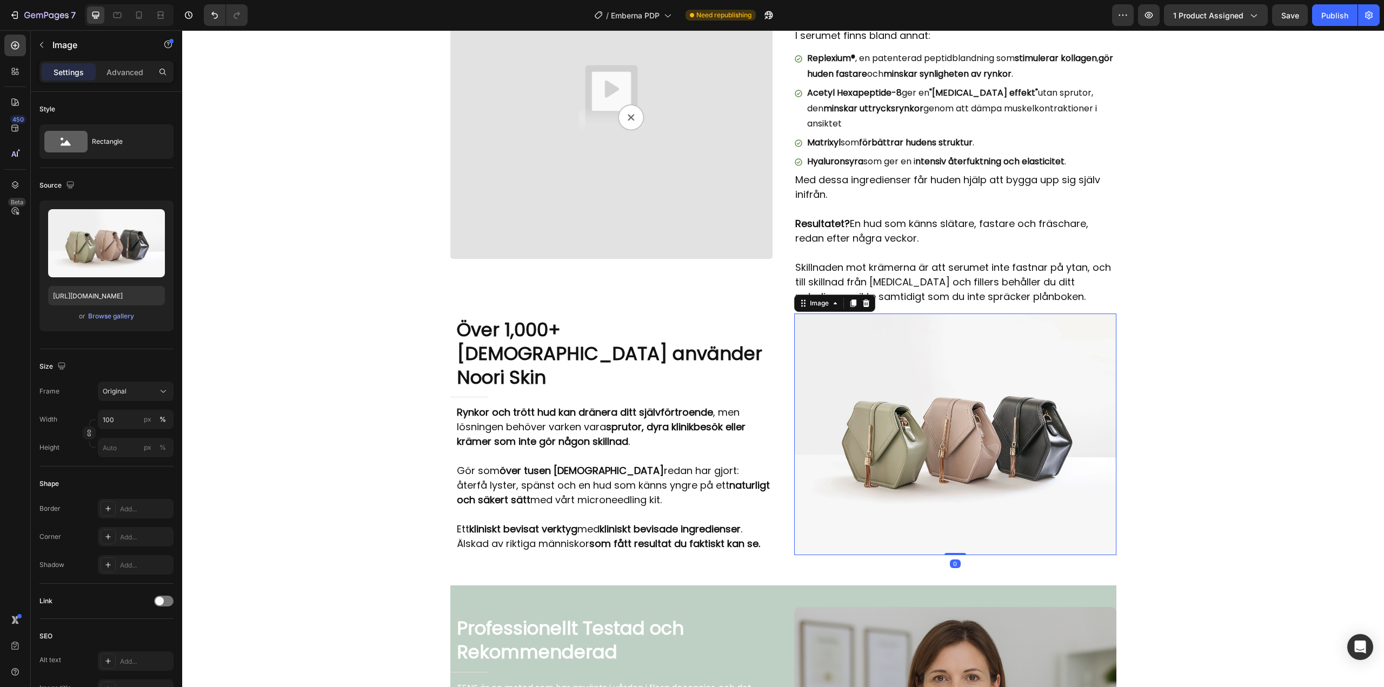
click at [888, 415] on img at bounding box center [955, 435] width 322 height 242
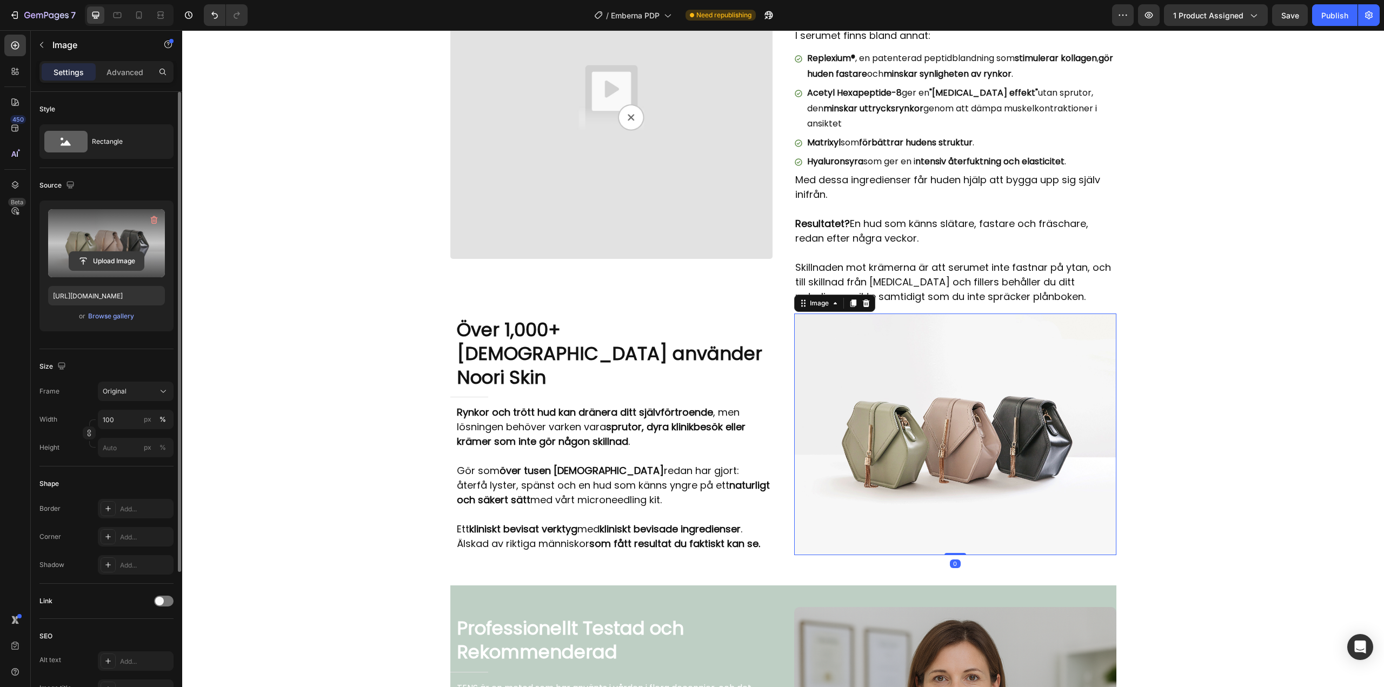
click at [111, 254] on input "file" at bounding box center [106, 261] width 75 height 18
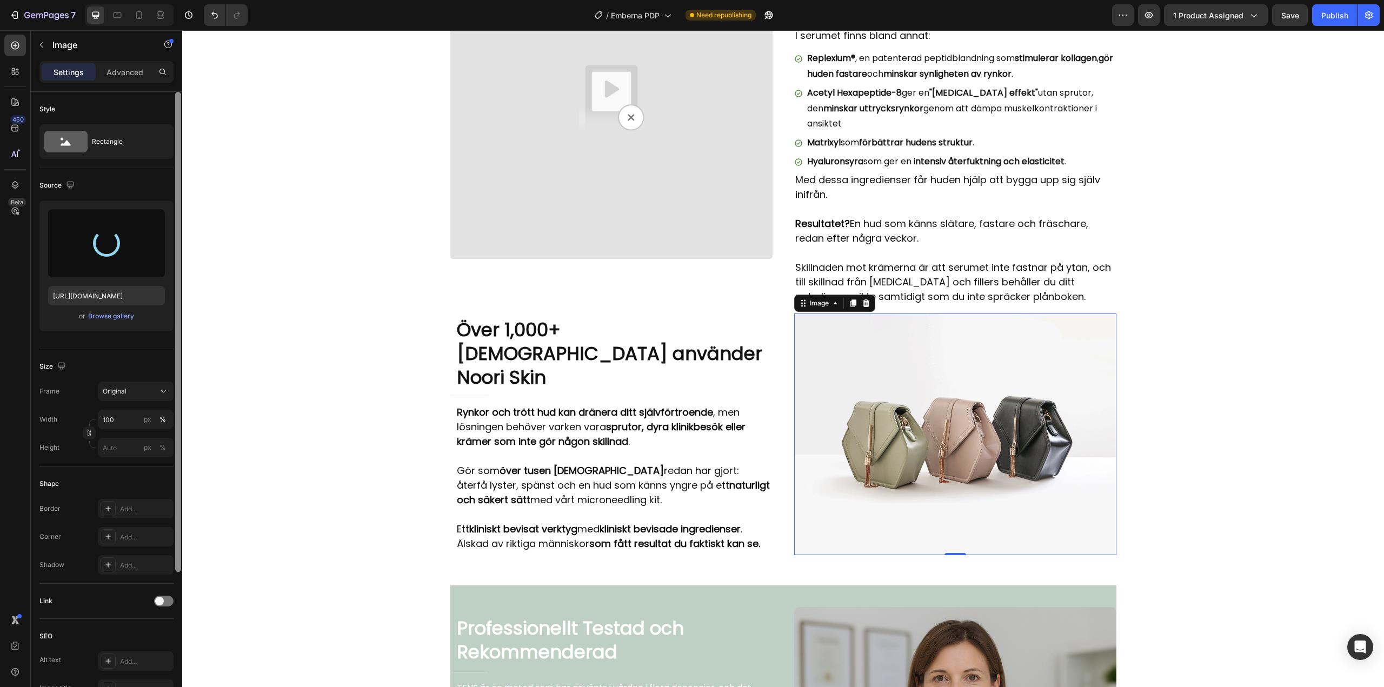
type input "https://cdn.shopify.com/s/files/1/0960/3049/0959/files/gempages_581657468233319…"
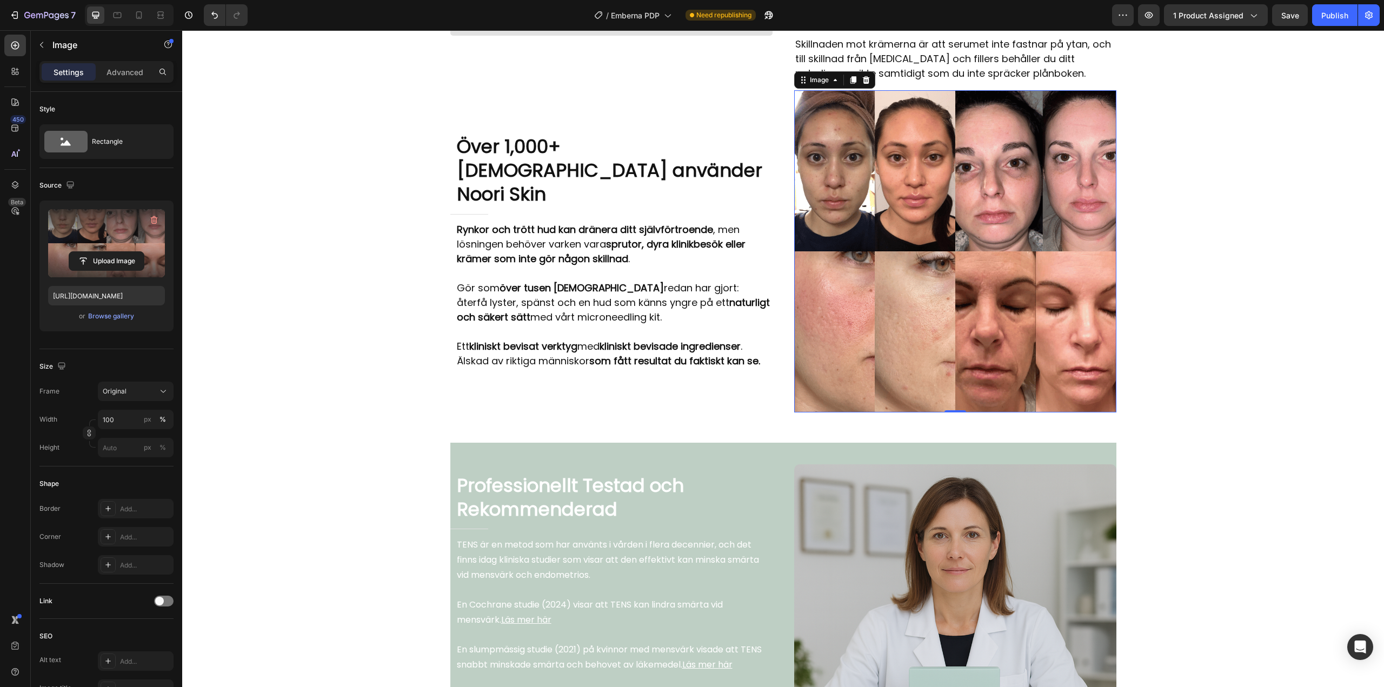
scroll to position [1873, 0]
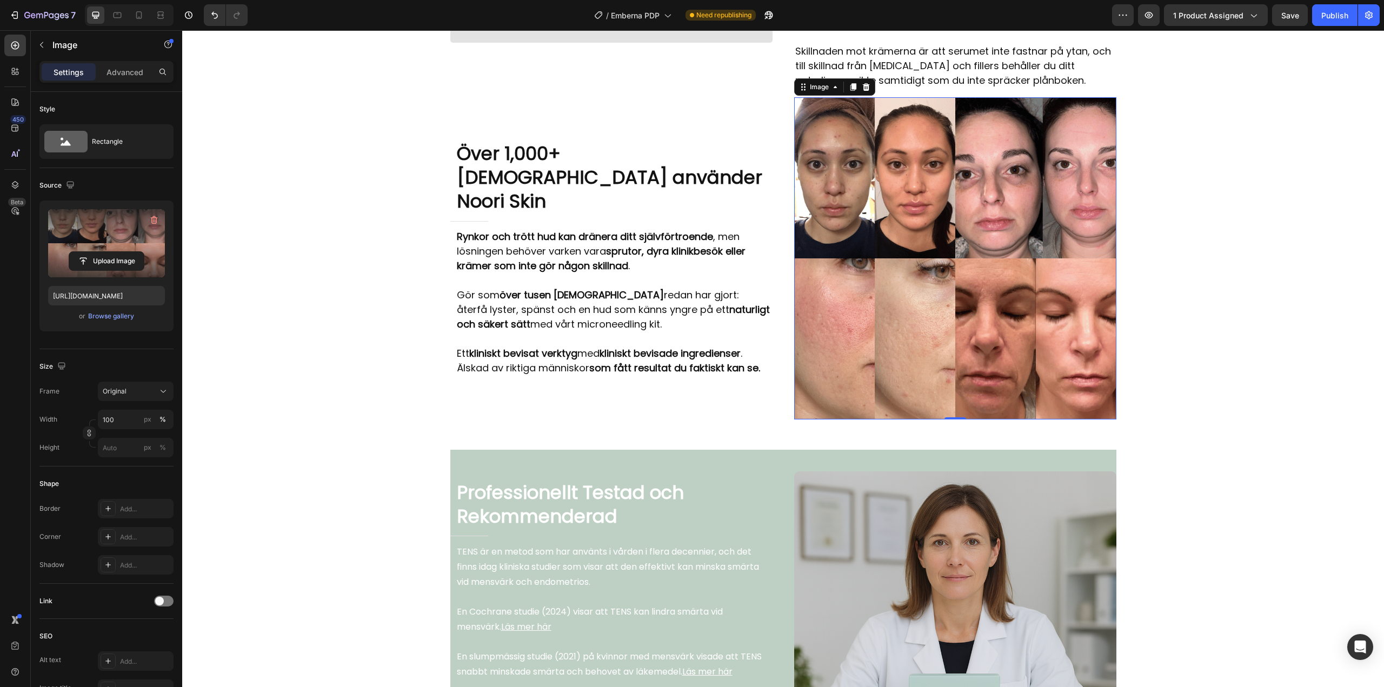
click at [873, 237] on img at bounding box center [955, 258] width 322 height 322
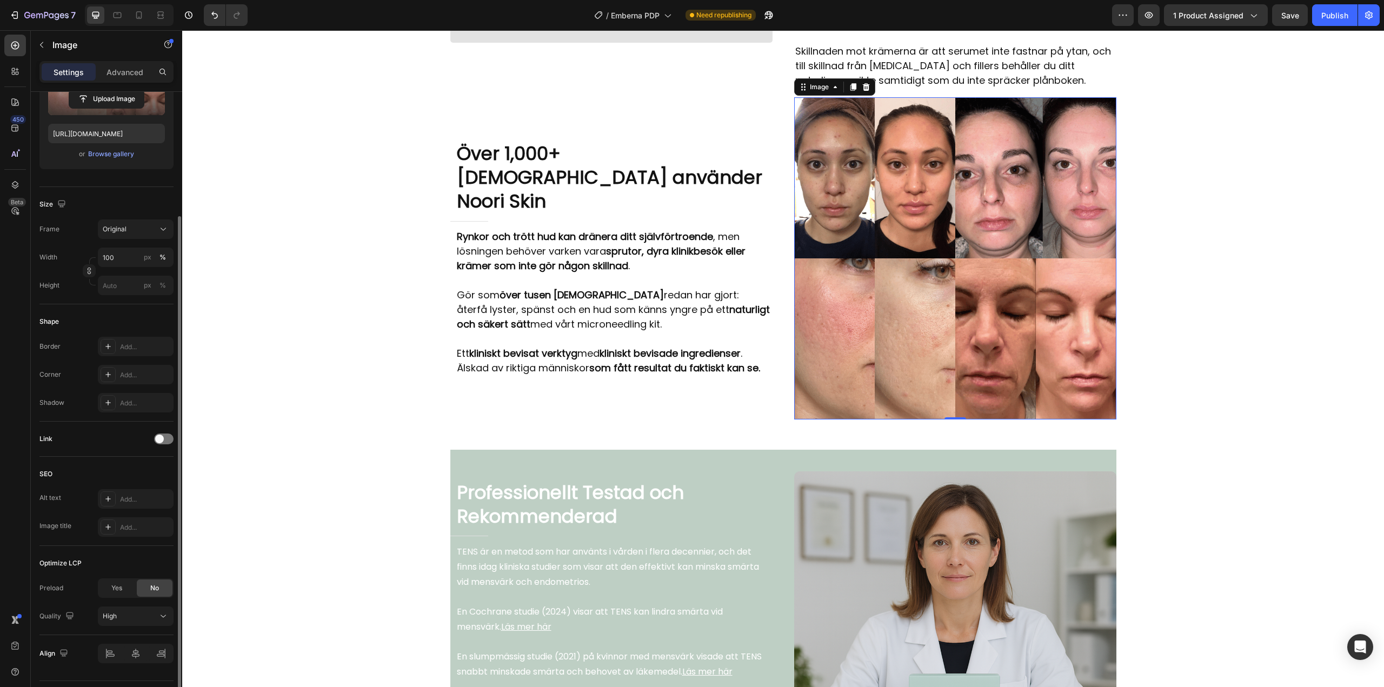
scroll to position [190, 0]
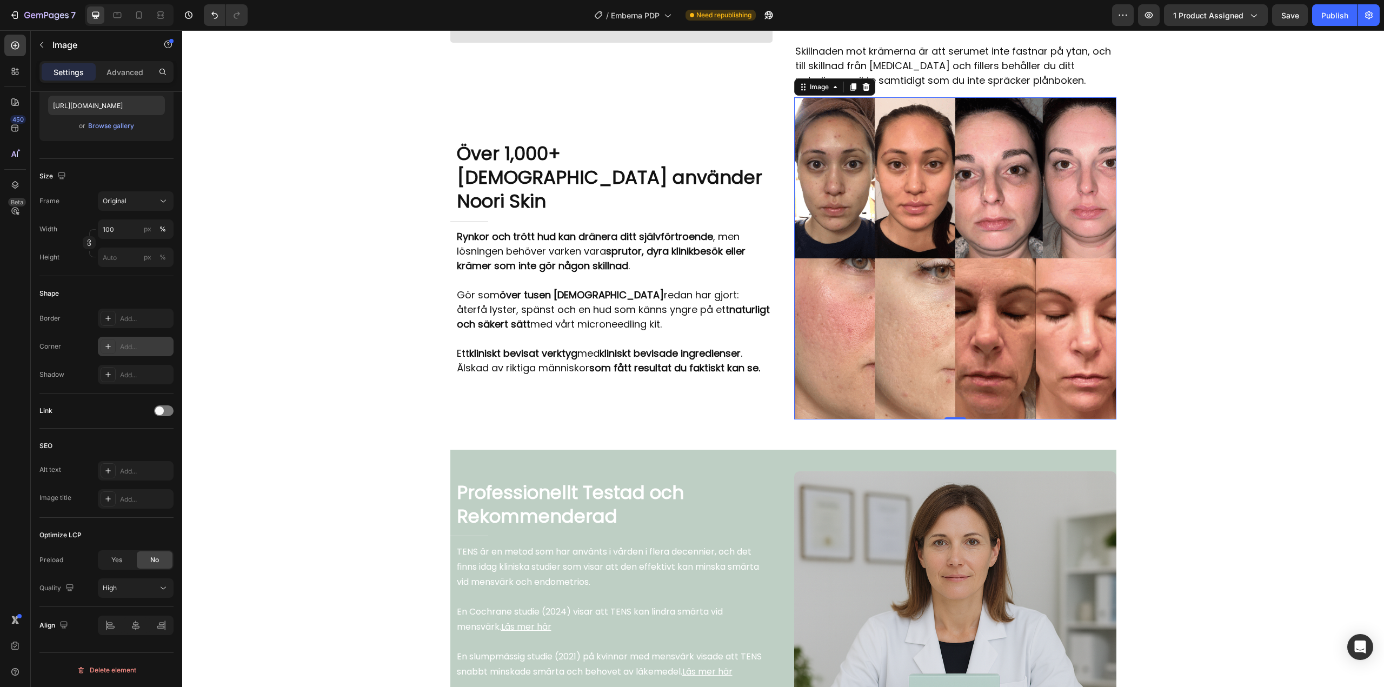
click at [124, 346] on div "Add..." at bounding box center [145, 347] width 51 height 10
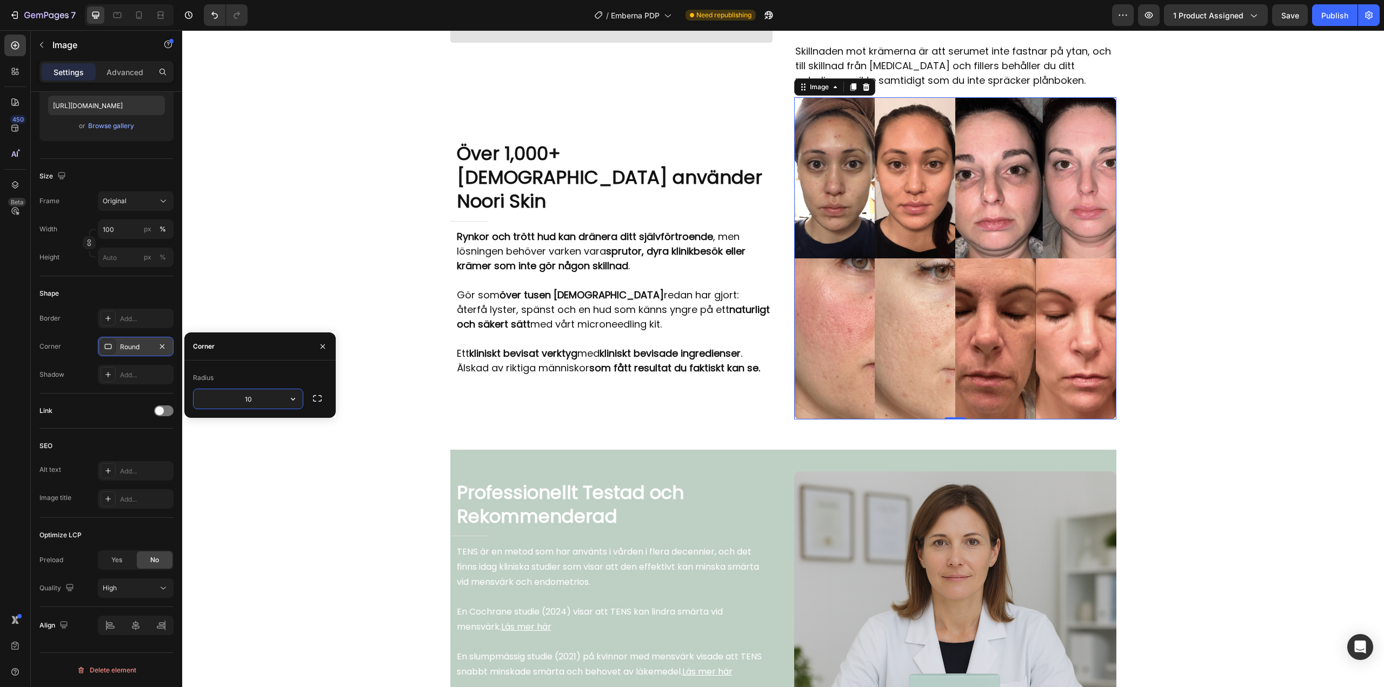
type input "10"
click at [252, 350] on div "Corner" at bounding box center [259, 346] width 151 height 28
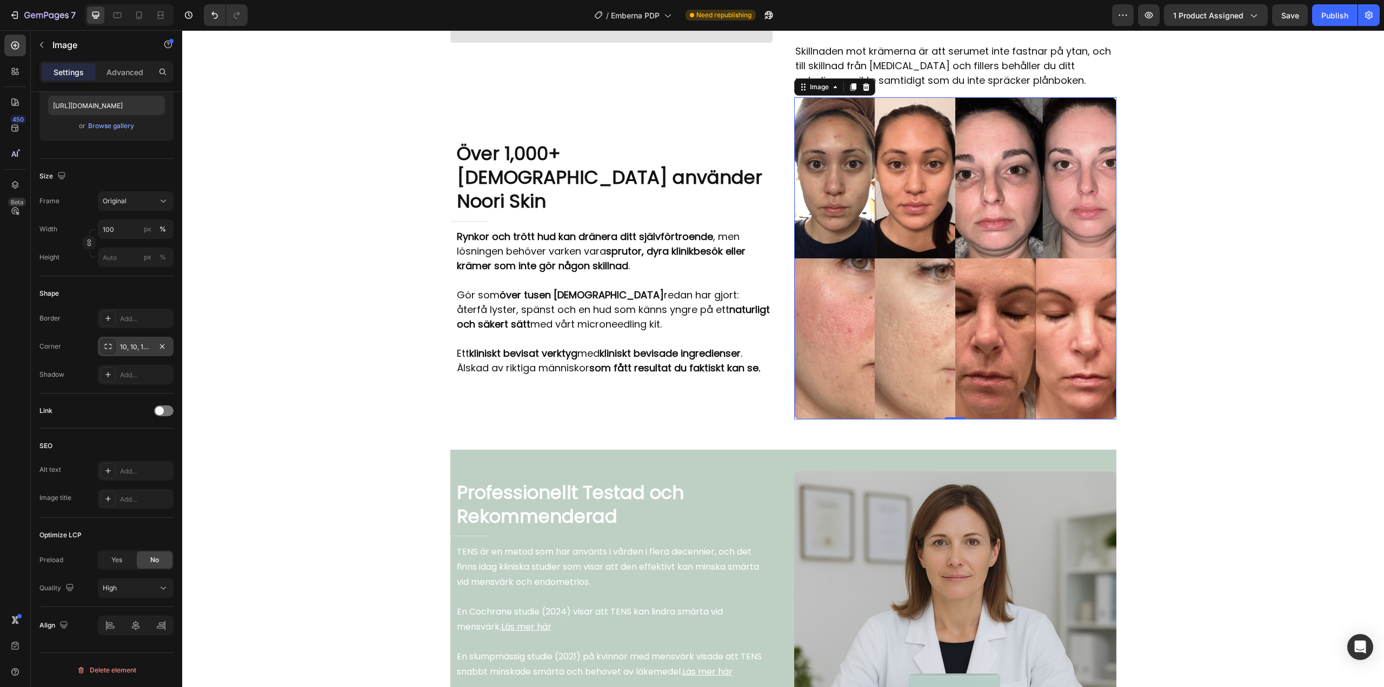
click at [126, 296] on div "Shape" at bounding box center [106, 293] width 134 height 17
click at [1270, 277] on div "Video Row Noori Skin tar sig dit vanliga krämer aldrig når... Heading Title Lin…" at bounding box center [783, 491] width 1202 height 4624
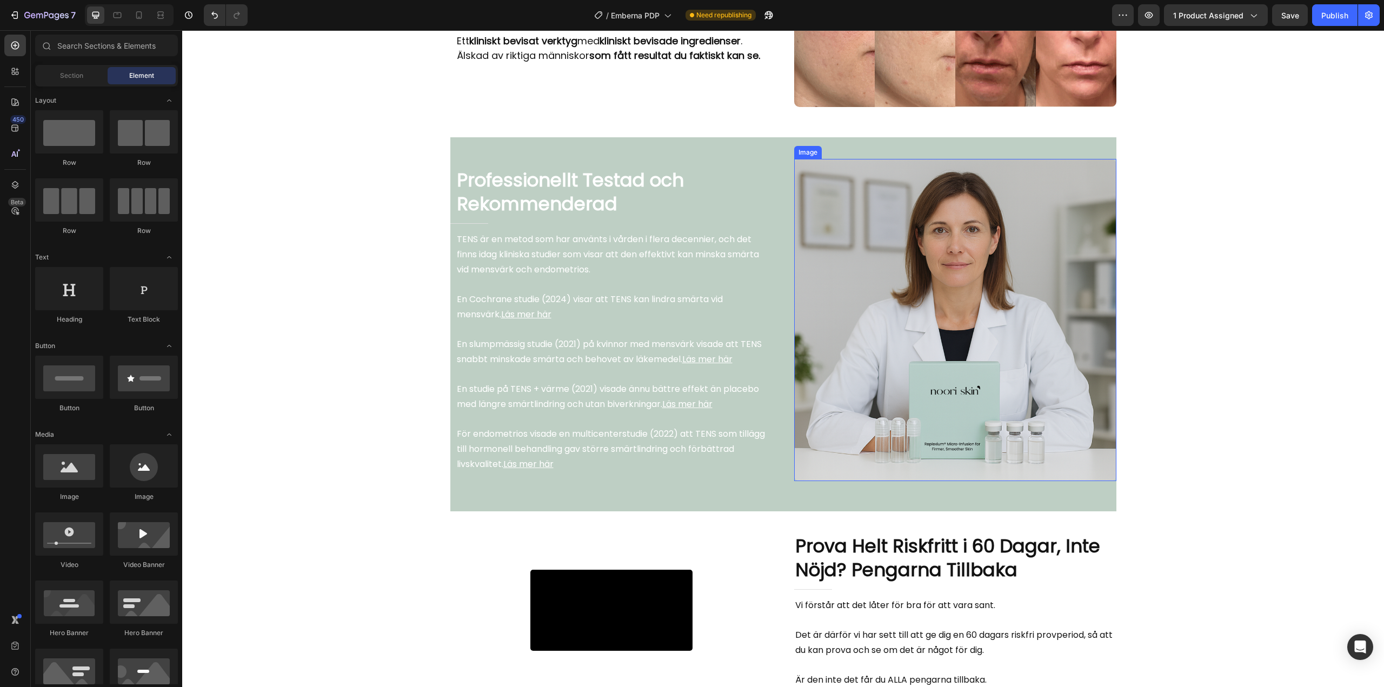
scroll to position [2197, 0]
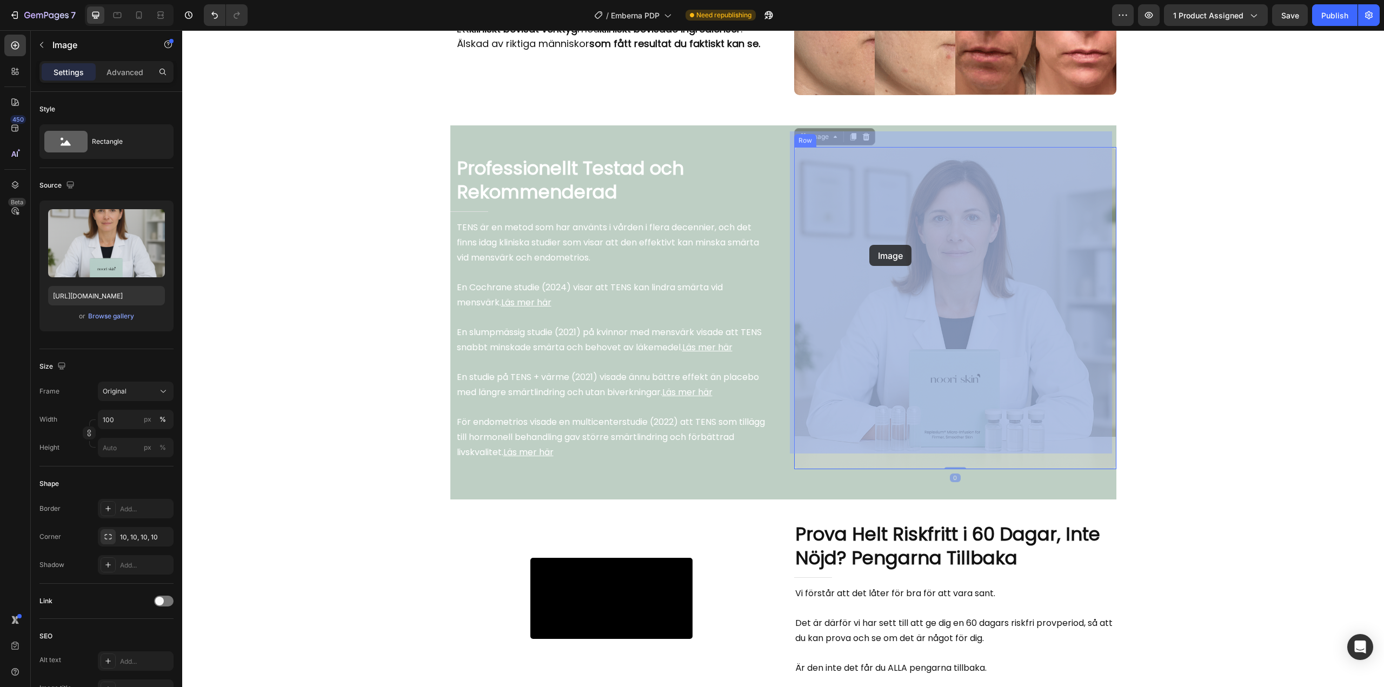
drag, startPoint x: 907, startPoint y: 276, endPoint x: 870, endPoint y: 245, distance: 48.0
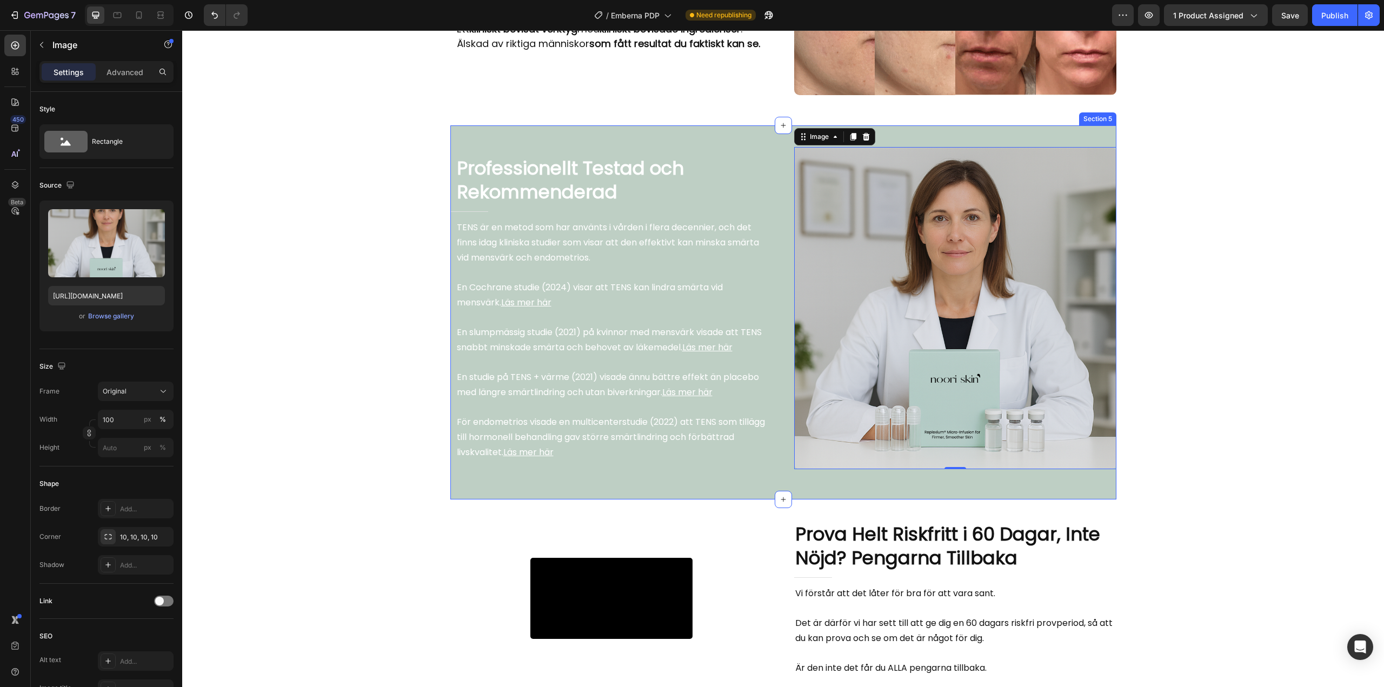
click at [919, 129] on div "Image Row Professionellt Testad och Rekommenderad Heading Title Line TENS är en…" at bounding box center [783, 312] width 666 height 374
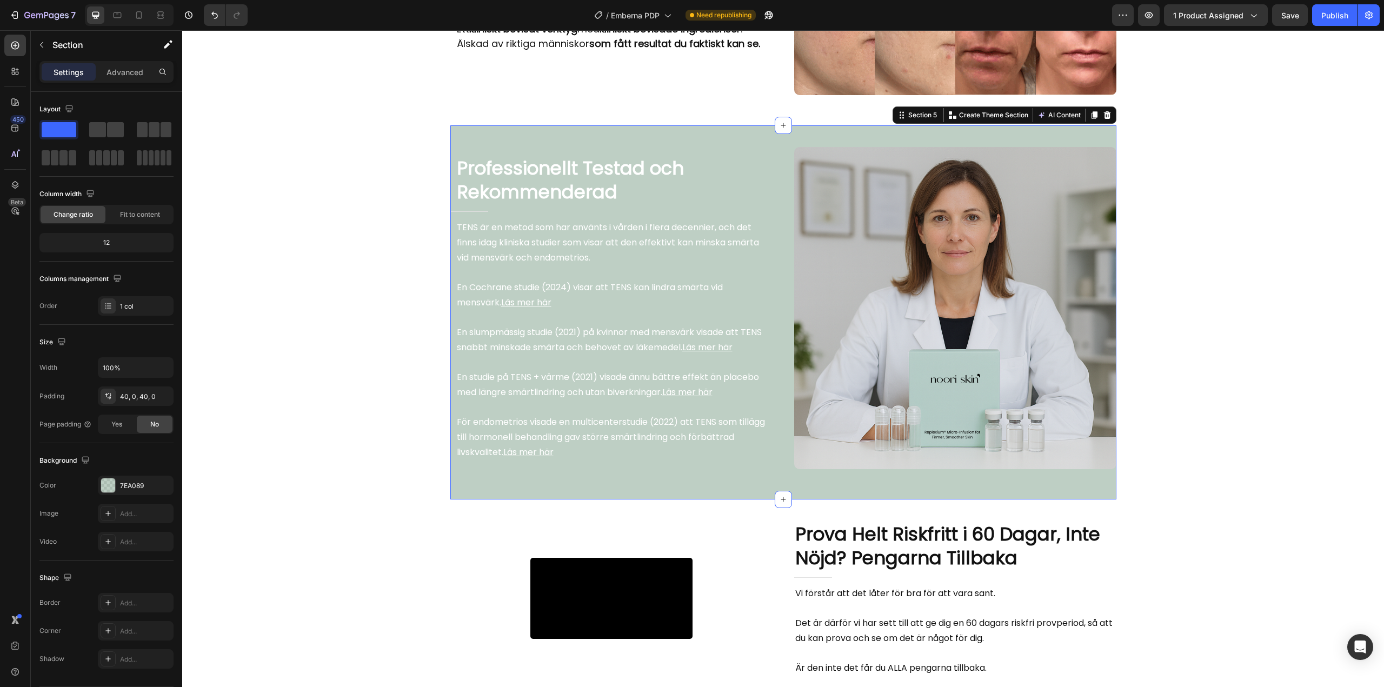
click at [902, 130] on div "Image Row Professionellt Testad och Rekommenderad Heading Title Line TENS är en…" at bounding box center [783, 312] width 666 height 374
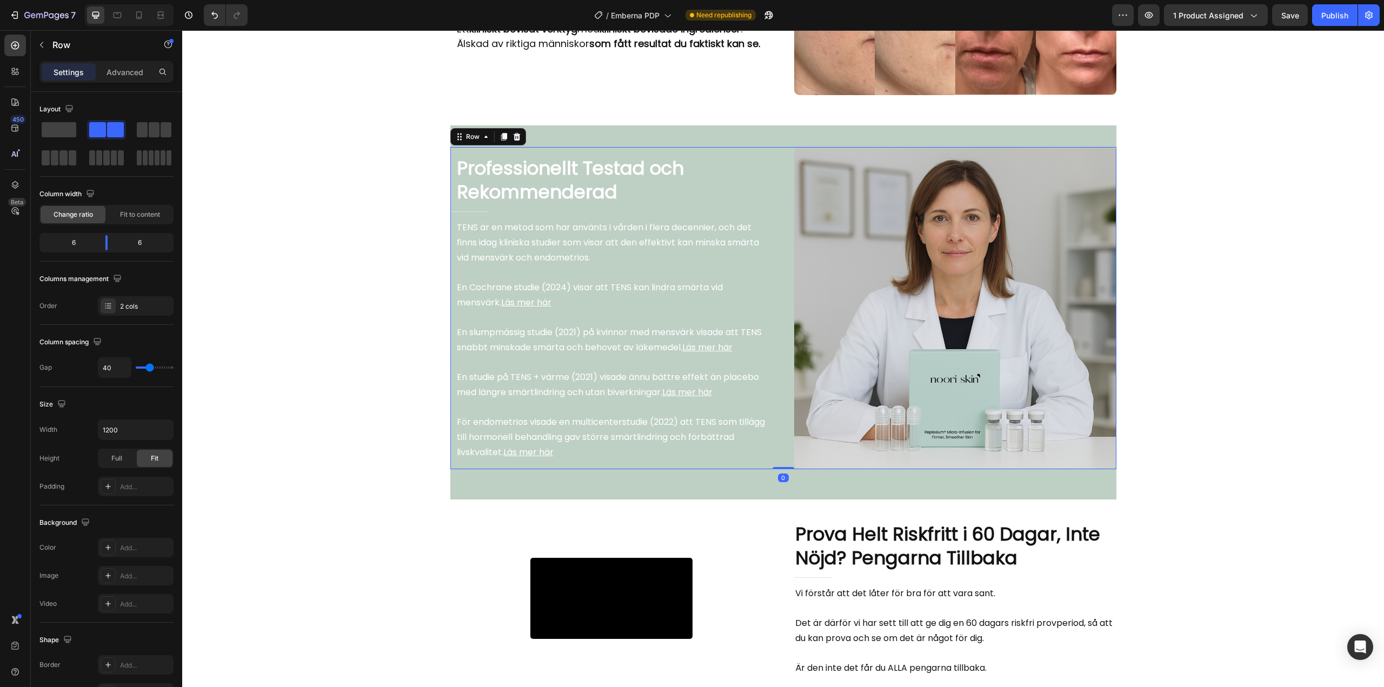
click at [530, 147] on div "Image Row Professionellt Testad och Rekommenderad Heading Title Line TENS är en…" at bounding box center [611, 308] width 322 height 322
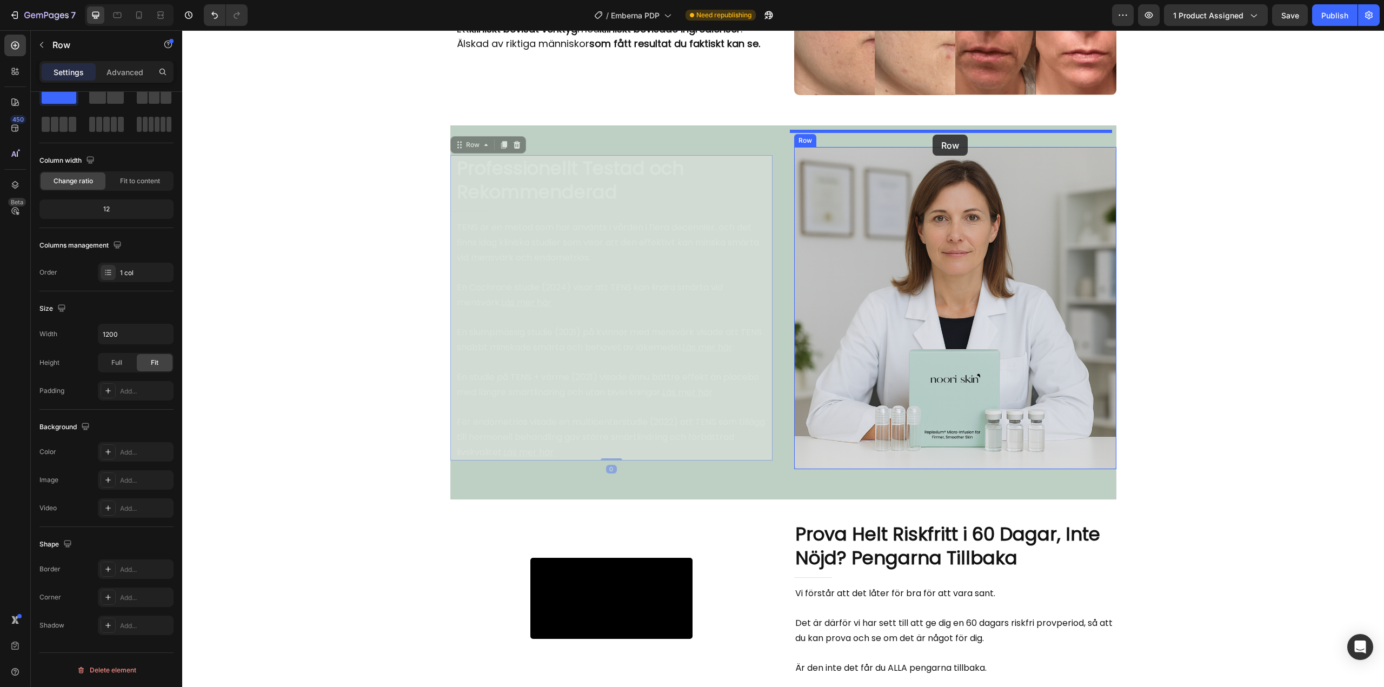
drag, startPoint x: 449, startPoint y: 139, endPoint x: 932, endPoint y: 135, distance: 483.3
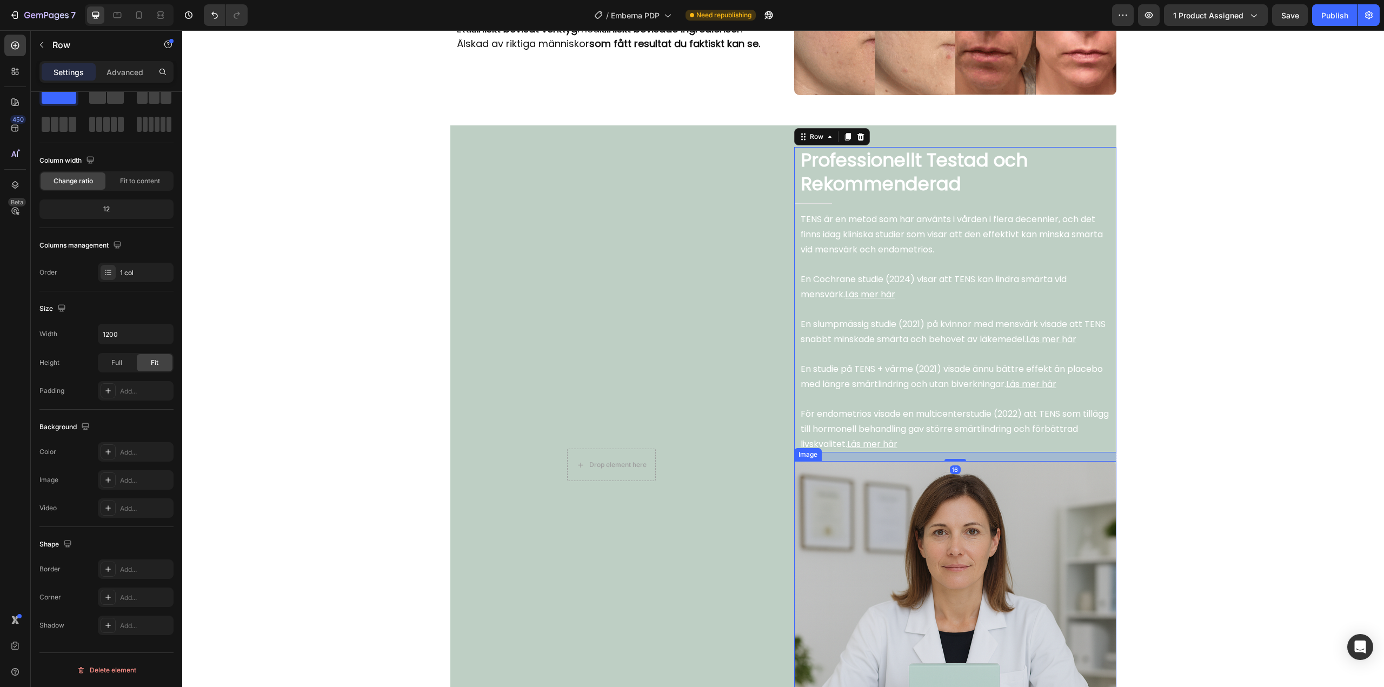
click at [946, 467] on img at bounding box center [955, 622] width 322 height 322
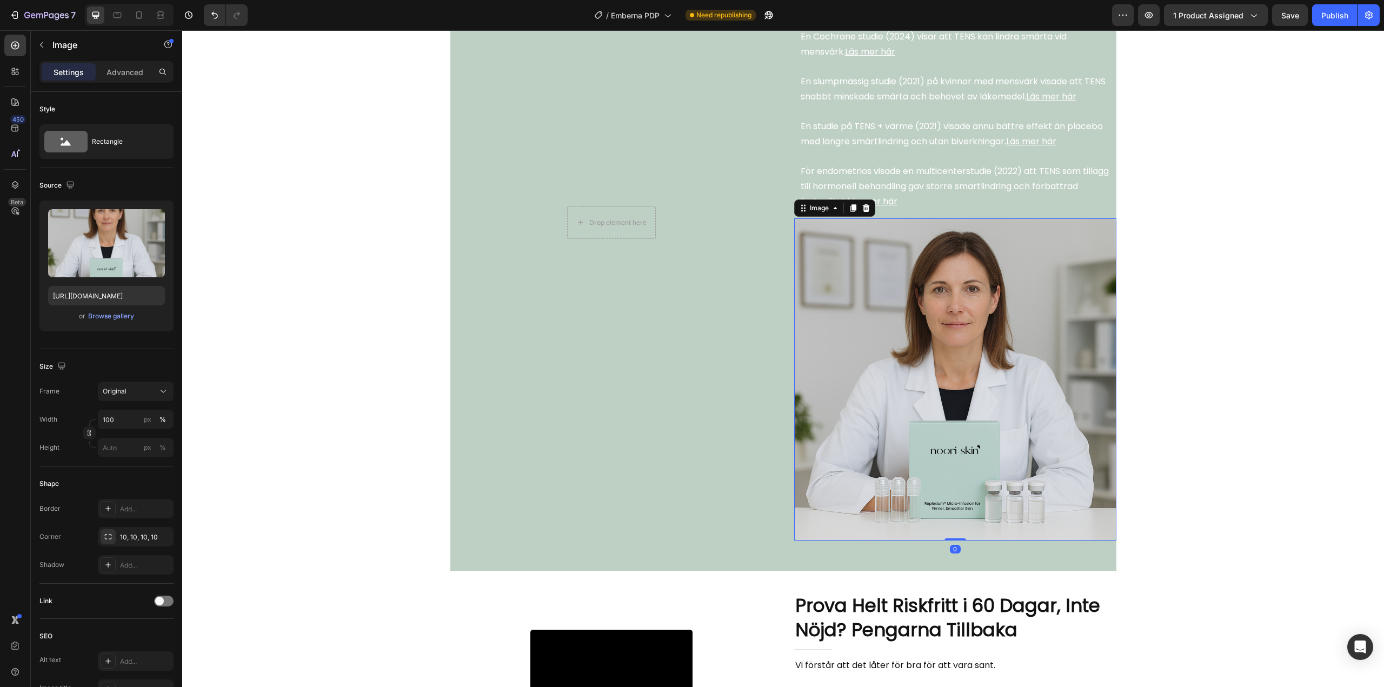
scroll to position [2468, 0]
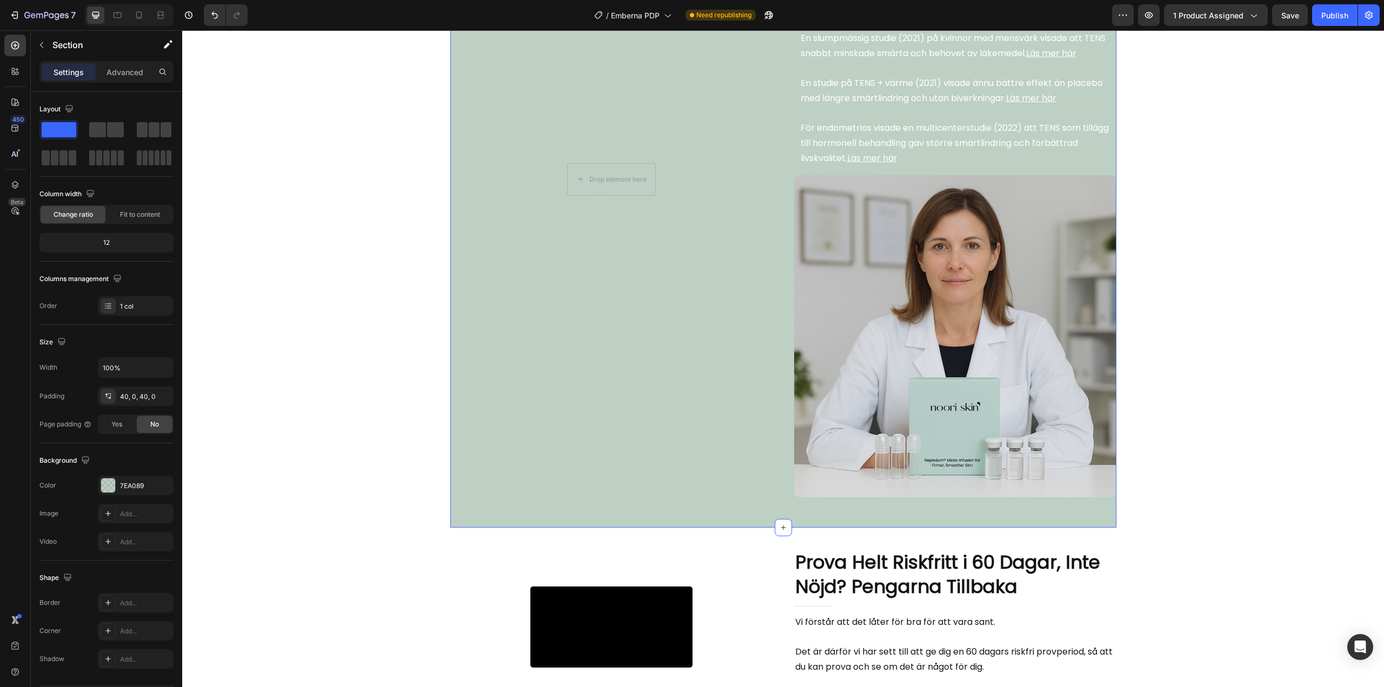
click at [796, 500] on div "Drop element here Row Image Row Professionellt Testad och Rekommenderad Heading…" at bounding box center [783, 183] width 666 height 645
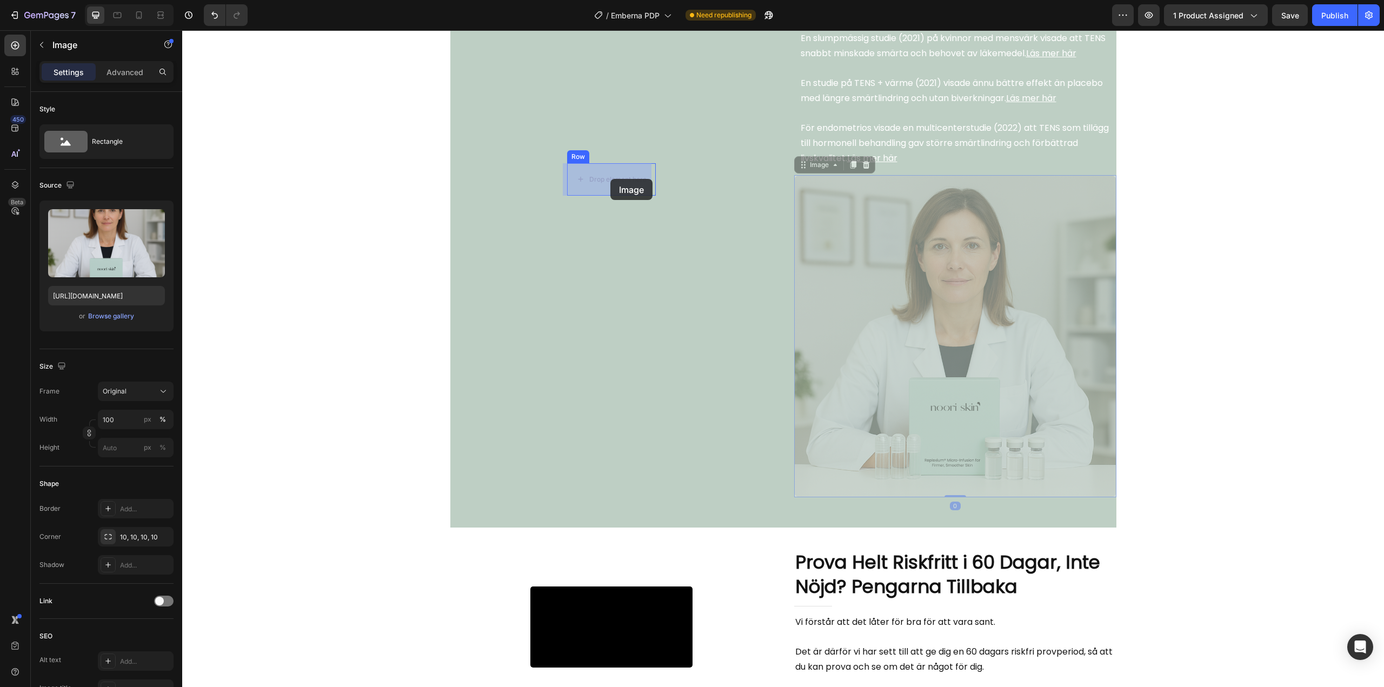
drag, startPoint x: 943, startPoint y: 365, endPoint x: 613, endPoint y: 181, distance: 378.2
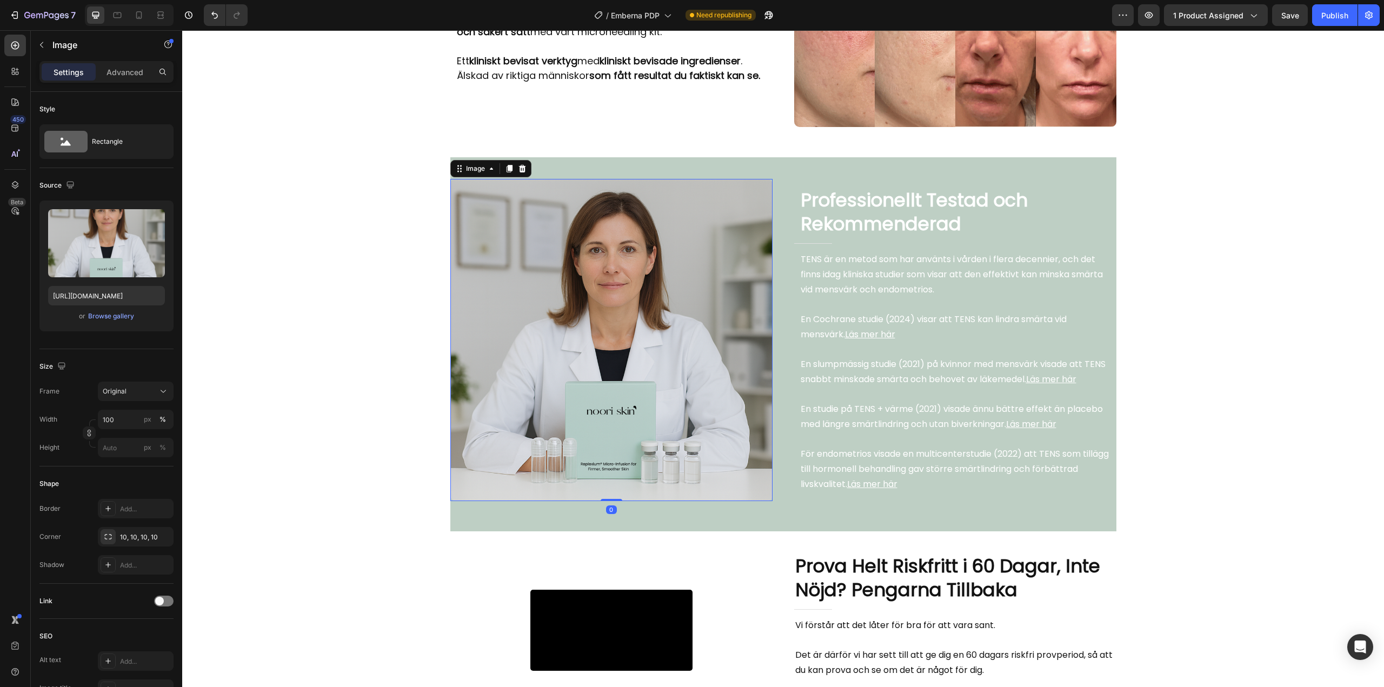
click at [356, 319] on div "Video Row Noori Skin tar sig dit vanliga krämer aldrig når... Heading Title Lin…" at bounding box center [783, 115] width 1202 height 4457
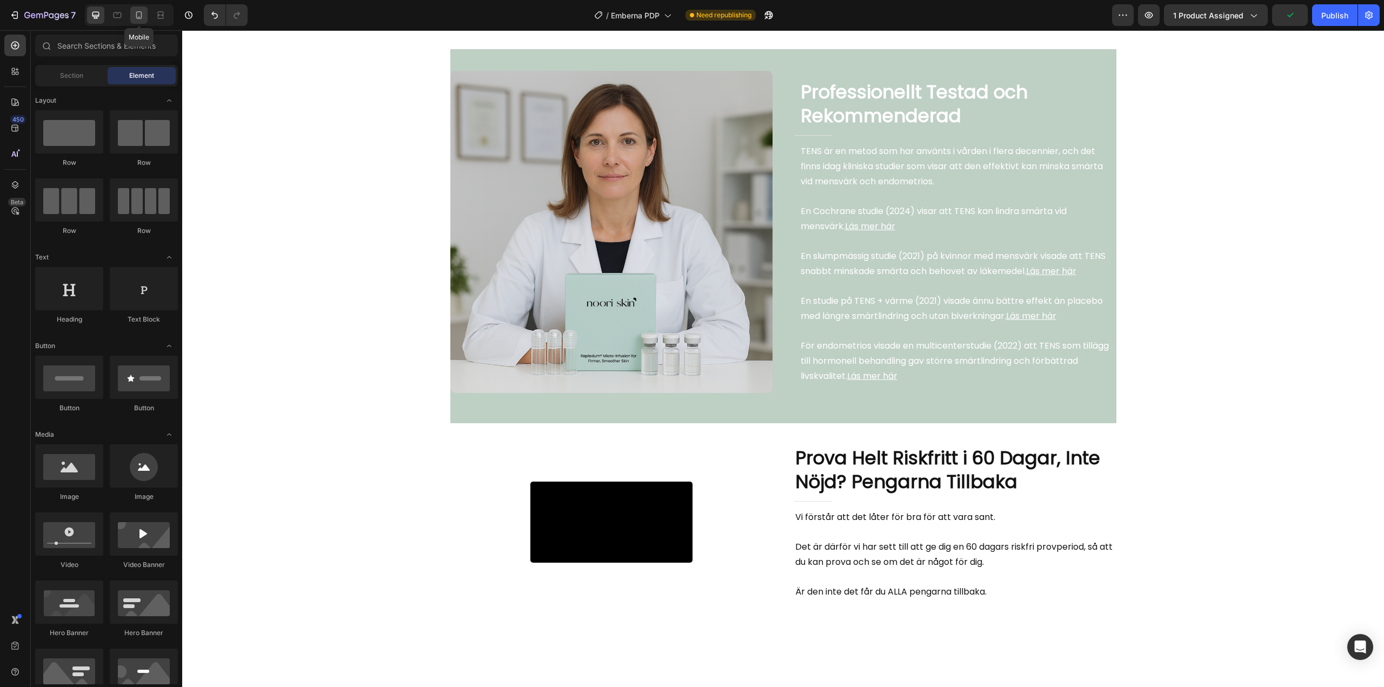
click at [144, 15] on icon at bounding box center [139, 15] width 11 height 11
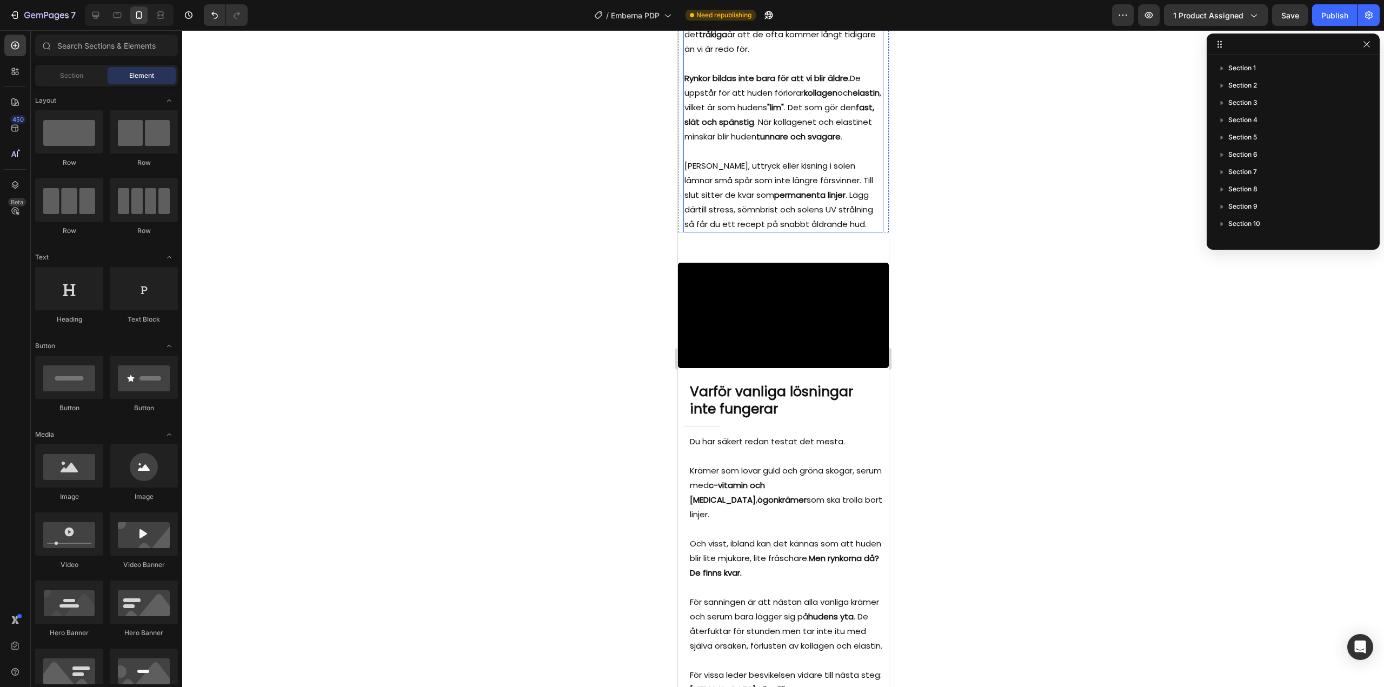
scroll to position [1429, 0]
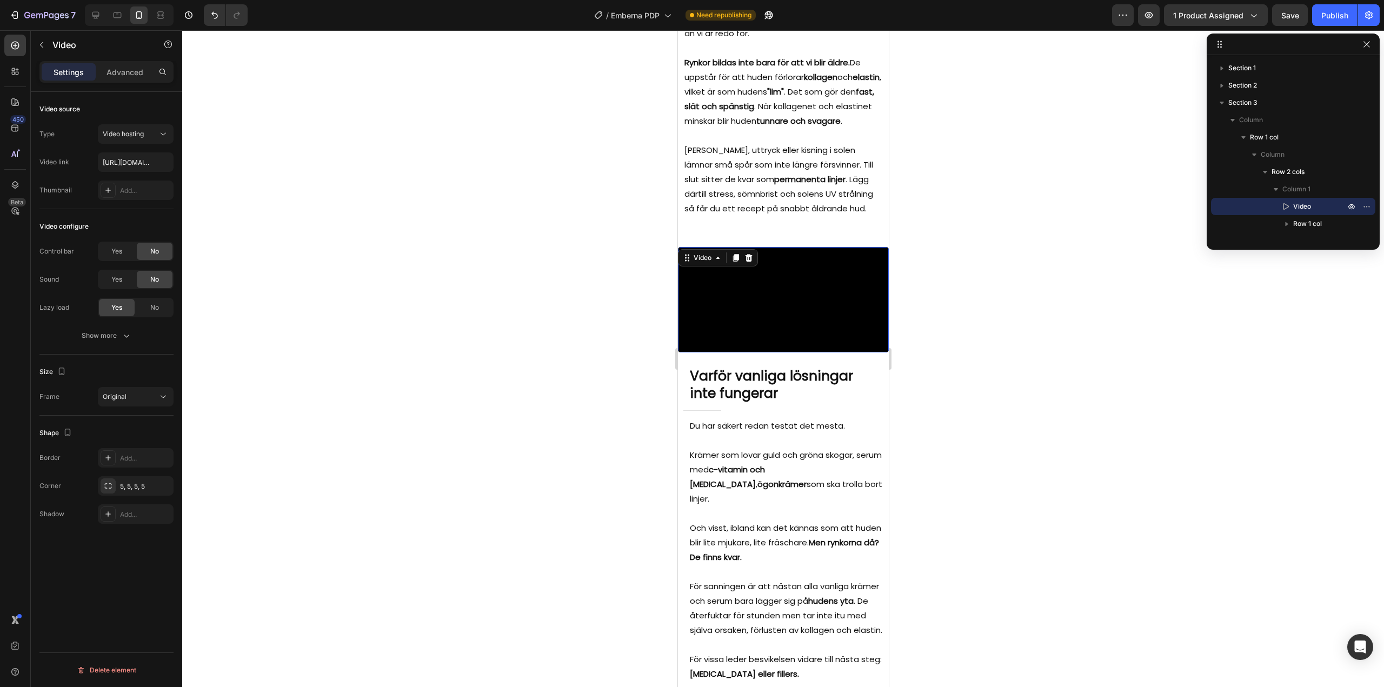
click at [769, 352] on video at bounding box center [782, 299] width 211 height 105
click at [748, 262] on icon at bounding box center [748, 258] width 7 height 8
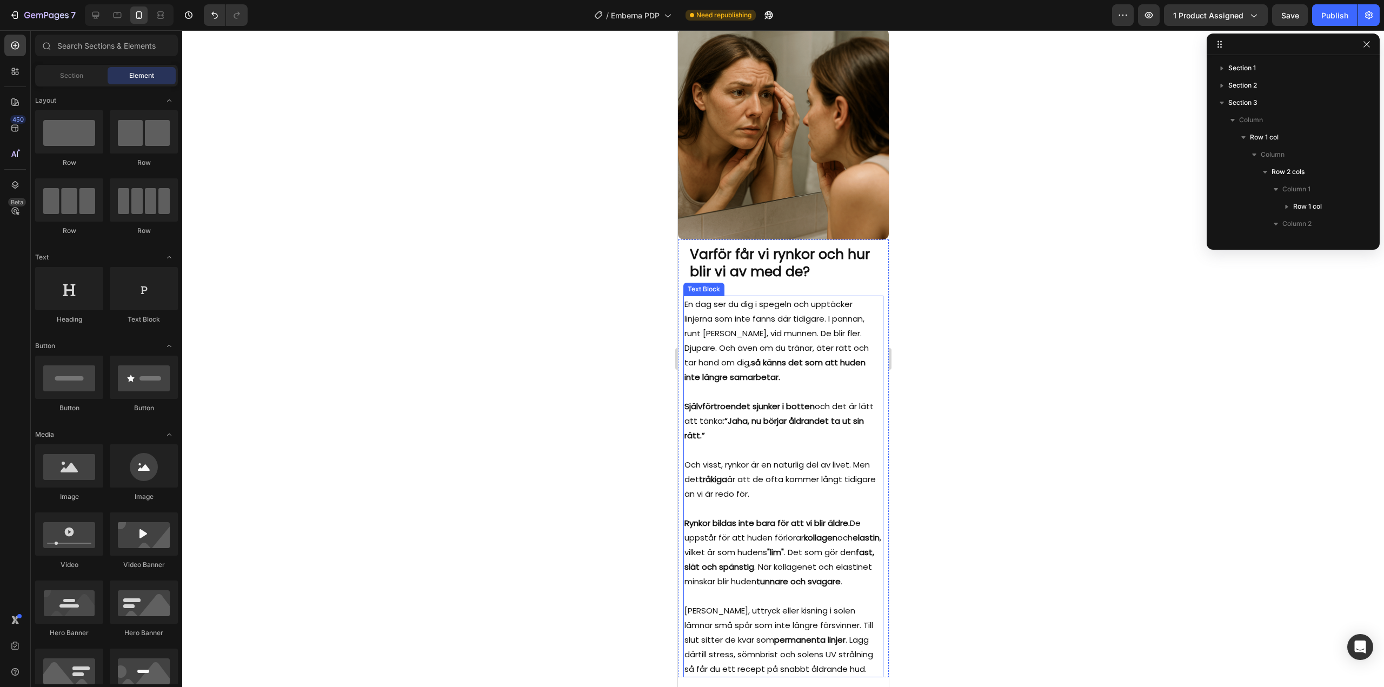
scroll to position [618, 0]
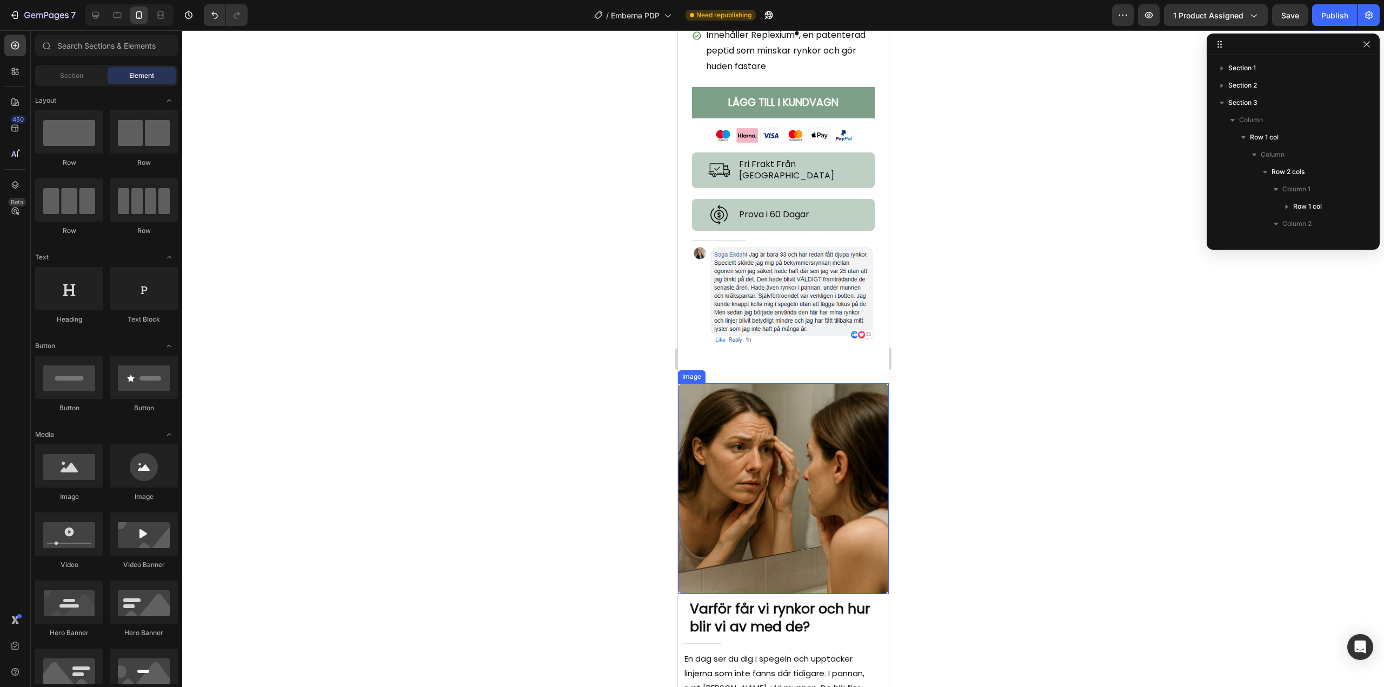
click at [770, 431] on img at bounding box center [782, 488] width 211 height 211
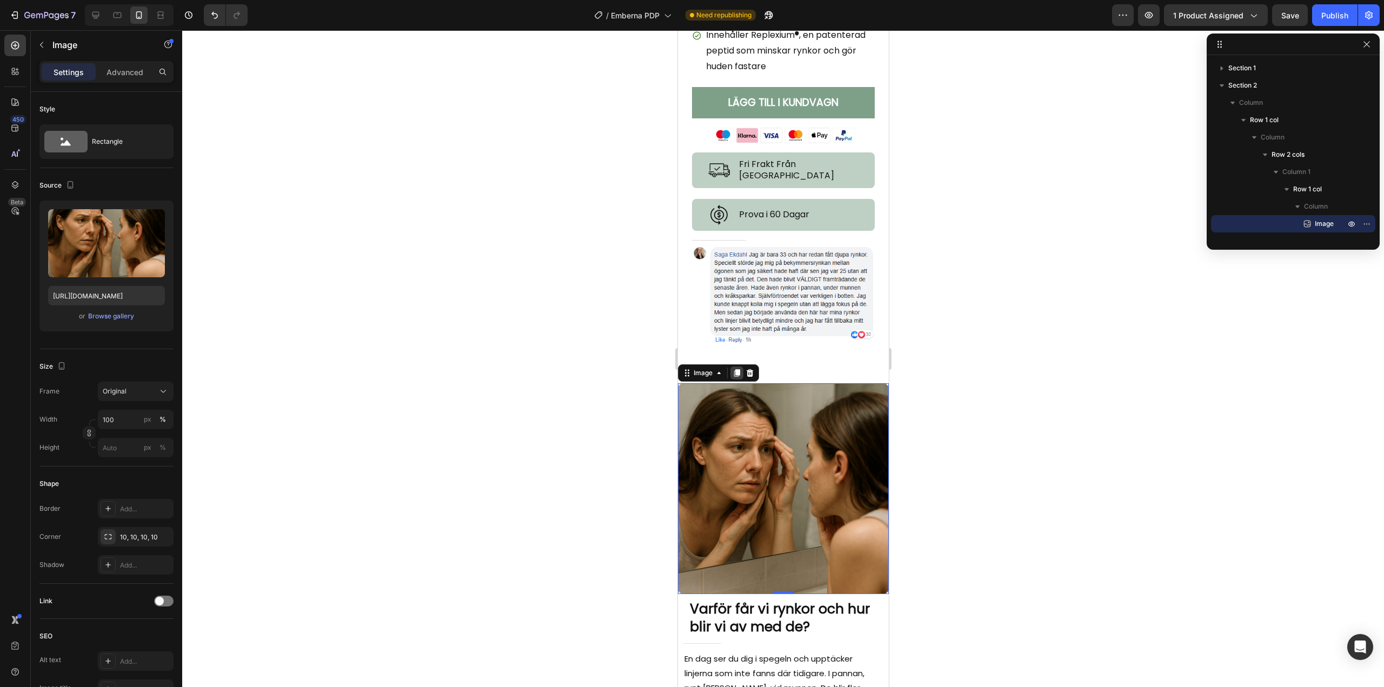
click at [736, 371] on icon at bounding box center [736, 373] width 9 height 9
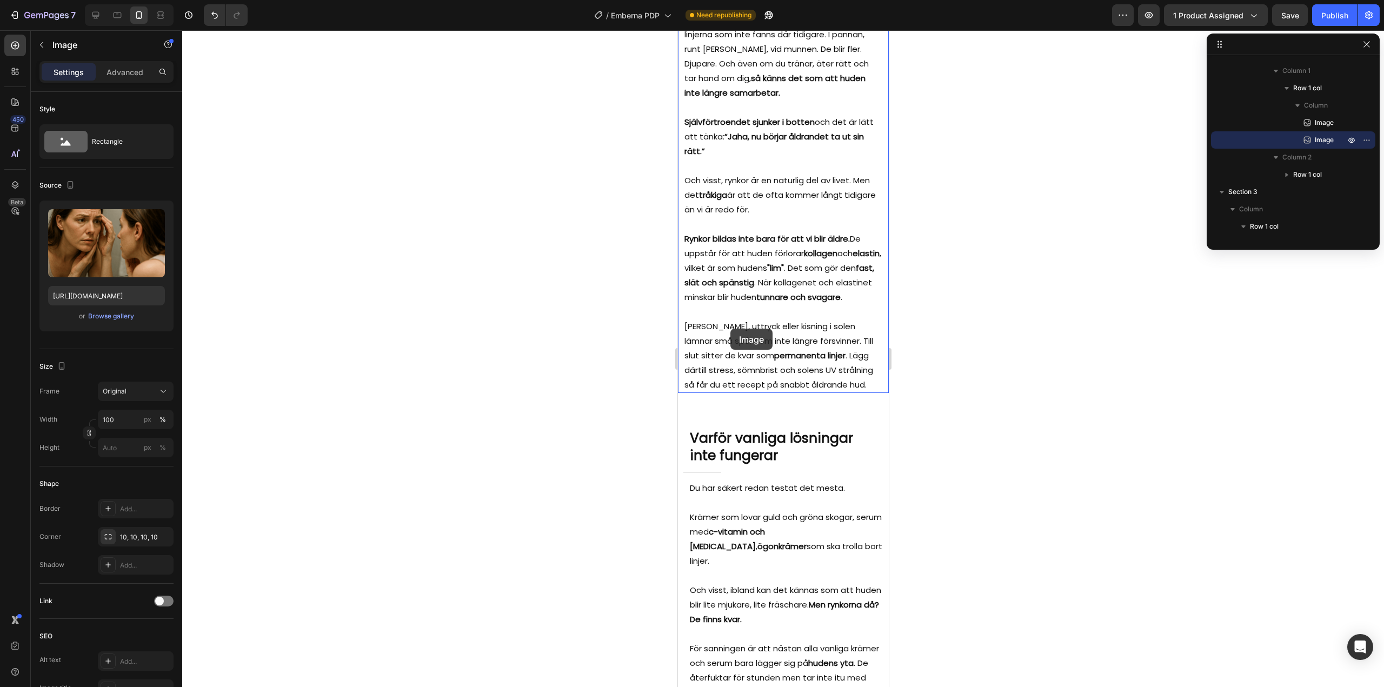
scroll to position [1456, 0]
drag, startPoint x: 692, startPoint y: 61, endPoint x: 733, endPoint y: 438, distance: 380.1
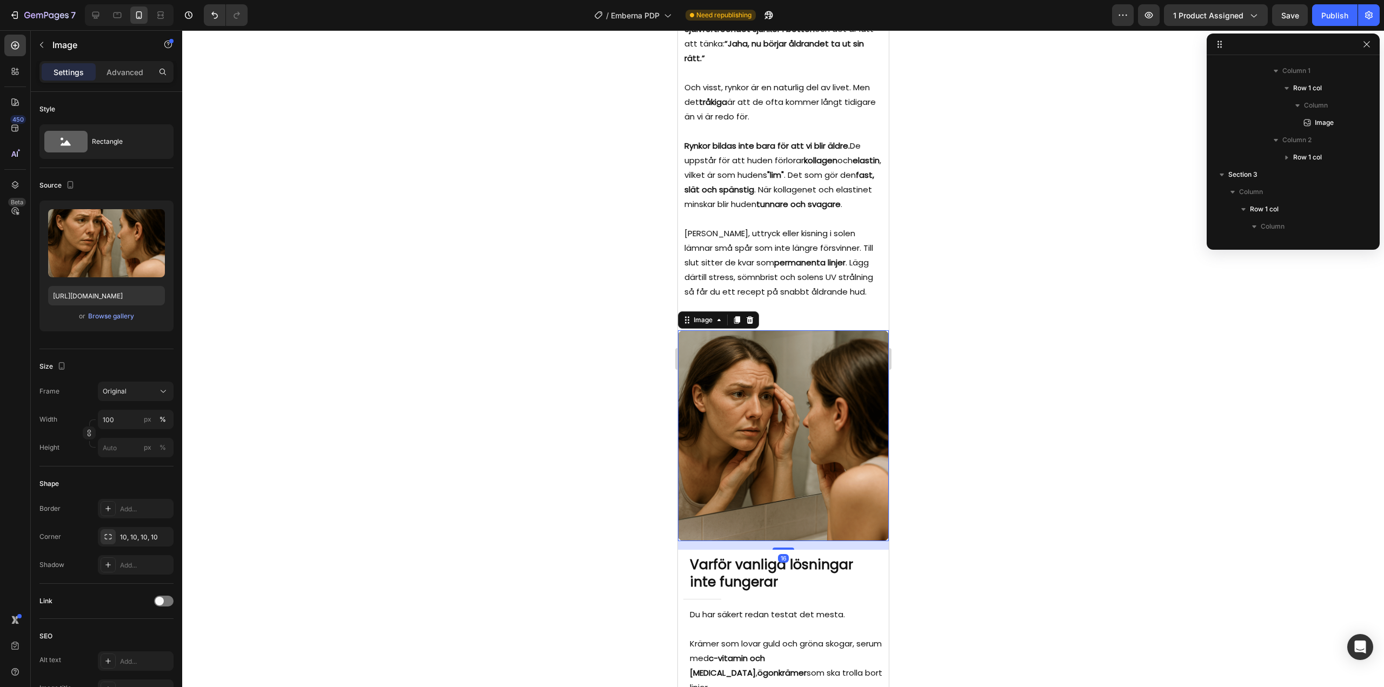
scroll to position [1362, 0]
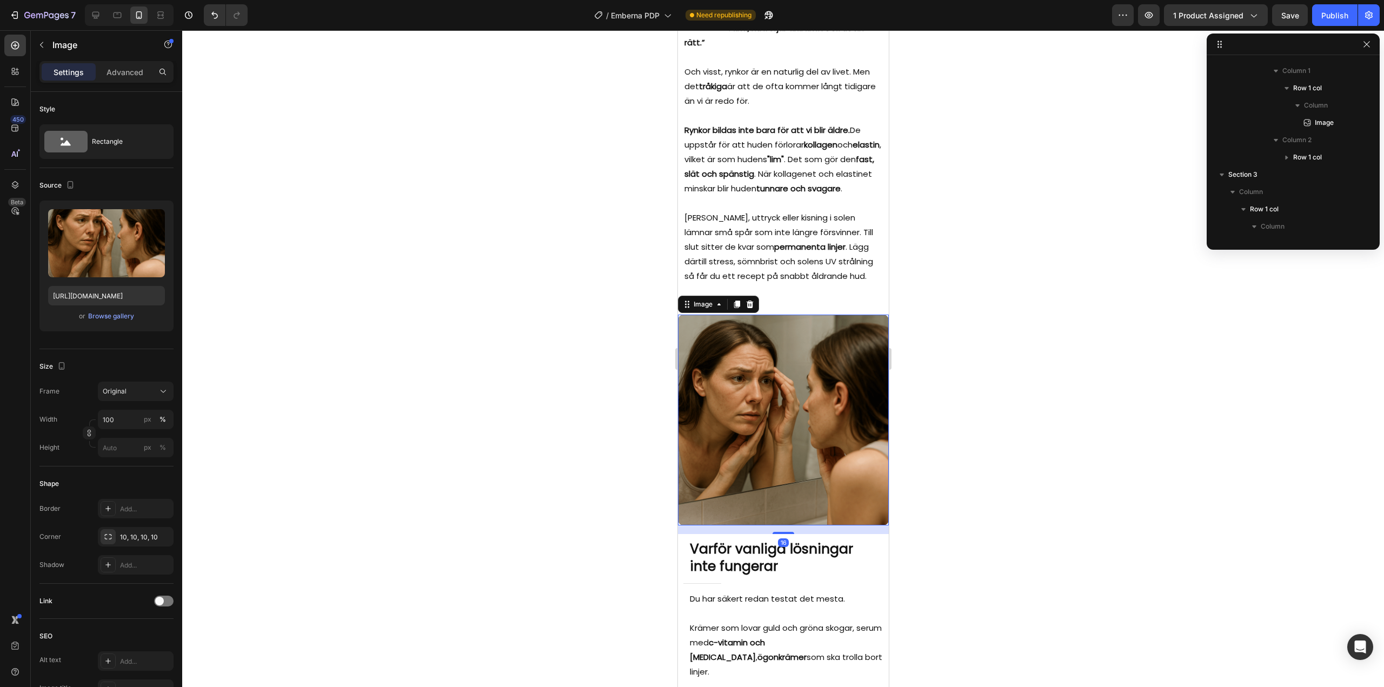
drag, startPoint x: 752, startPoint y: 424, endPoint x: 1305, endPoint y: 456, distance: 553.3
click at [752, 424] on img at bounding box center [782, 420] width 211 height 211
click at [110, 317] on div "Browse gallery" at bounding box center [111, 316] width 46 height 10
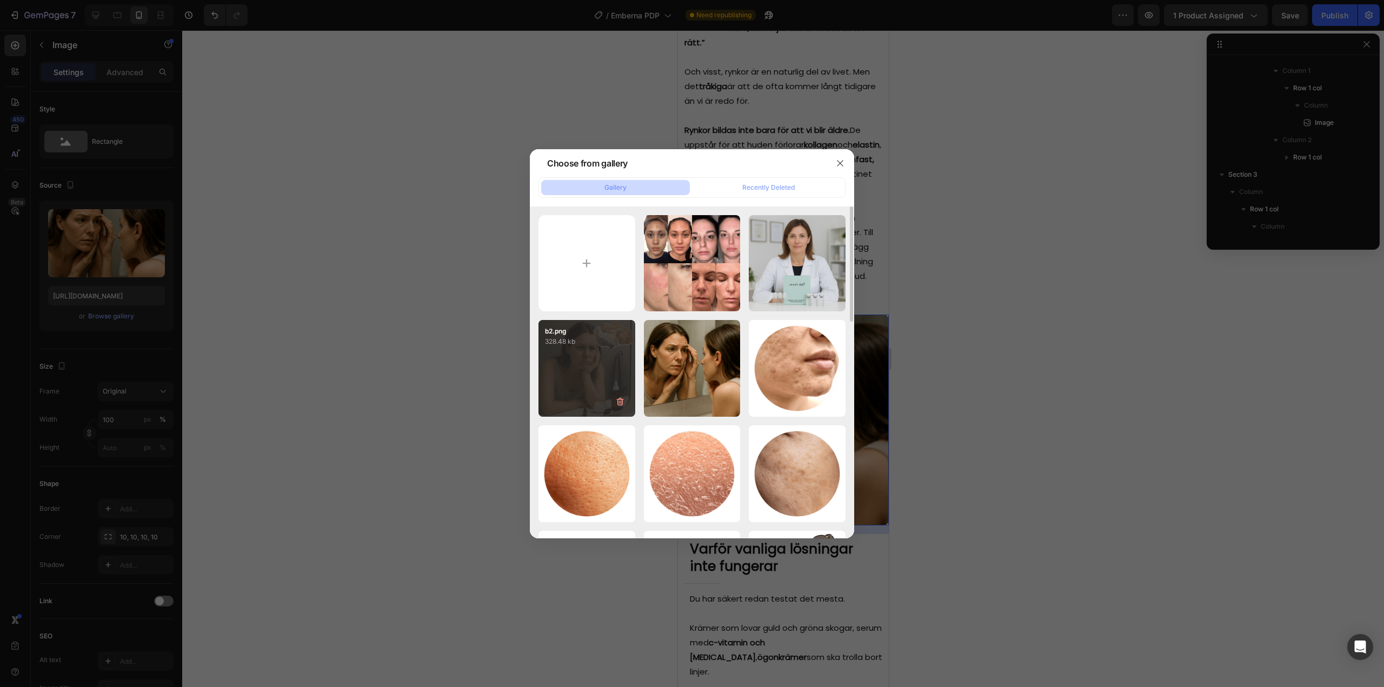
click at [582, 369] on div "b2.png 328.48 kb" at bounding box center [586, 368] width 97 height 97
type input "https://cdn.shopify.com/s/files/1/0960/3049/0959/files/gempages_581657468233319…"
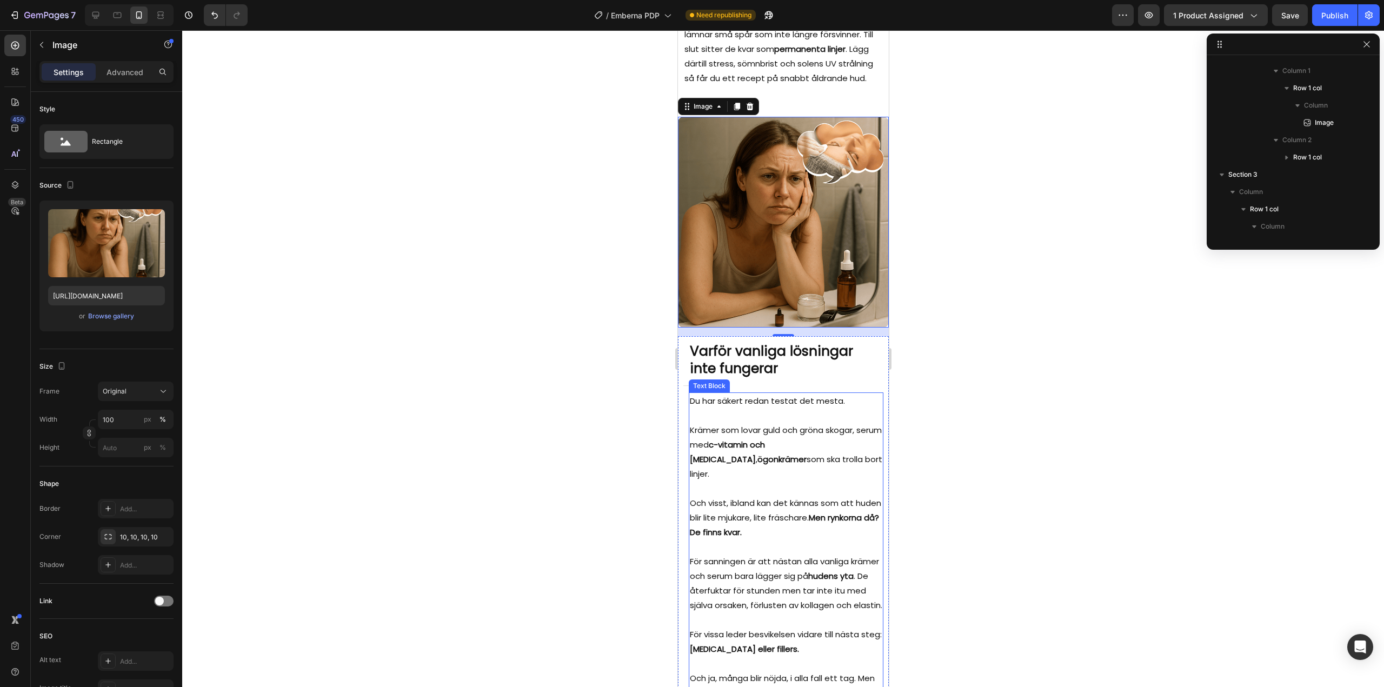
scroll to position [1632, 0]
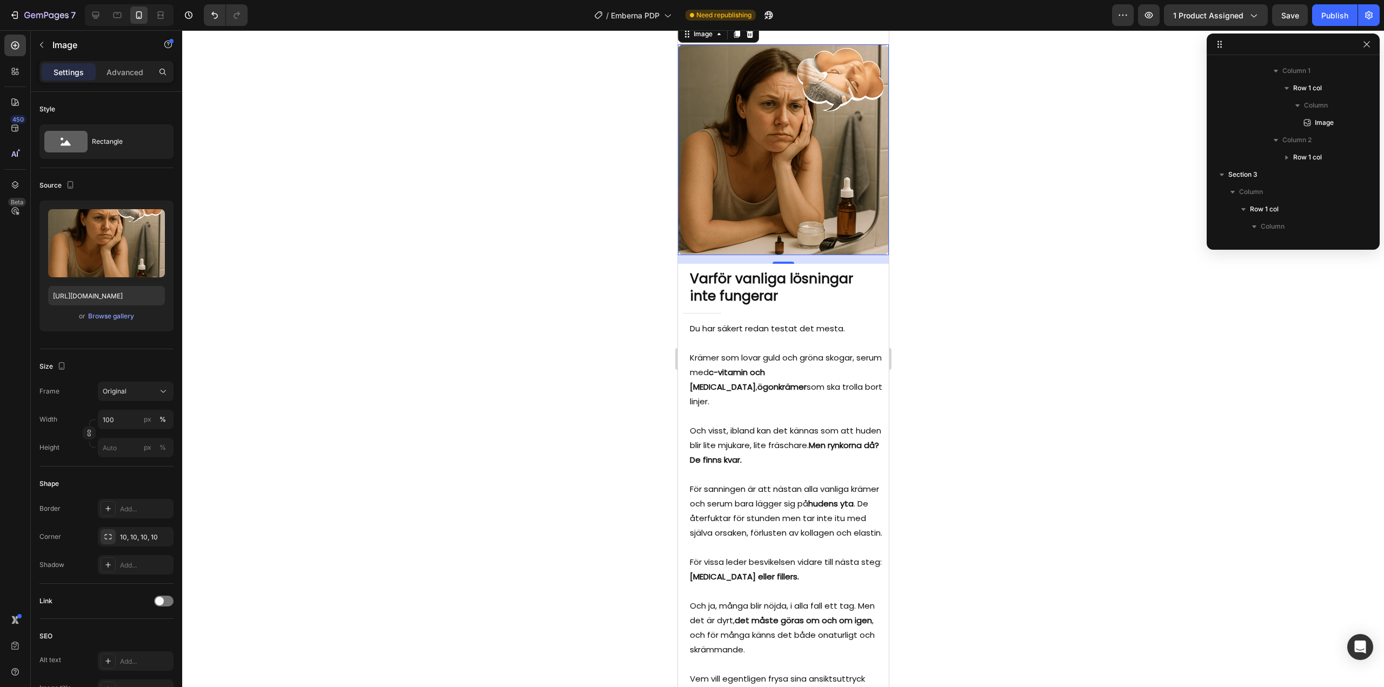
click at [972, 383] on div at bounding box center [783, 358] width 1202 height 657
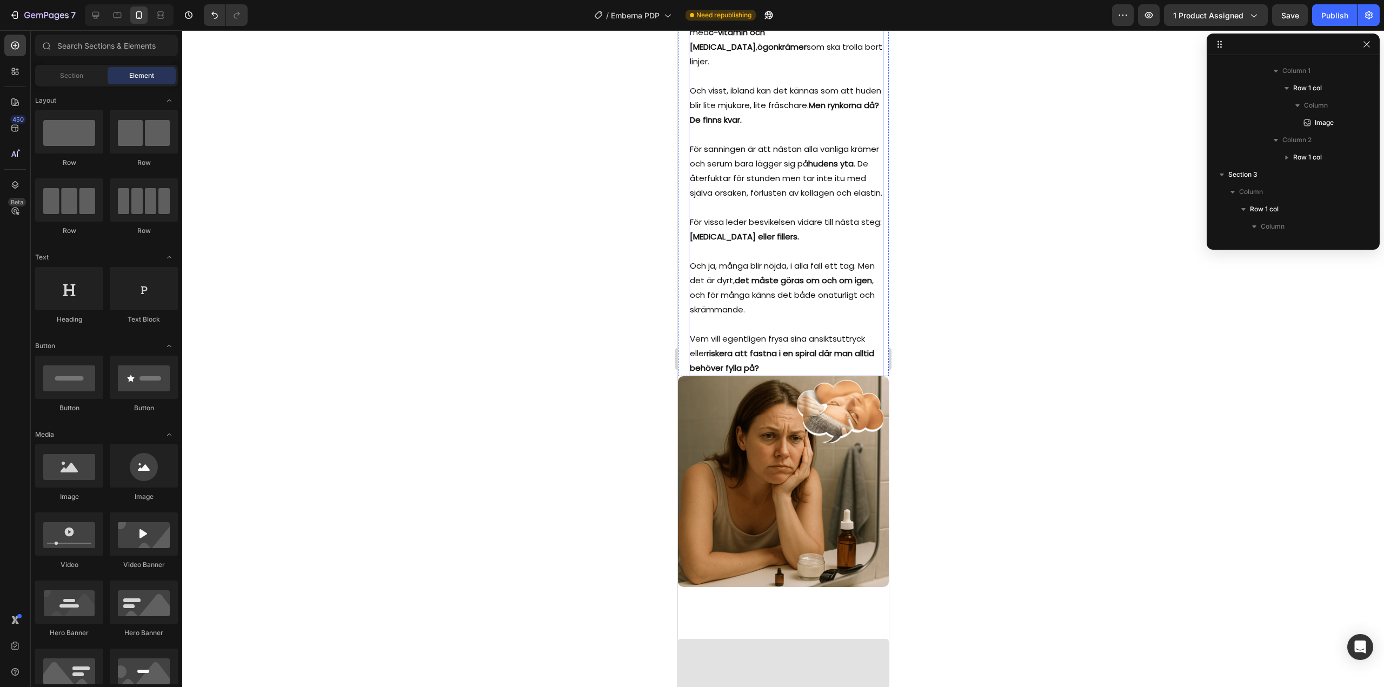
scroll to position [2226, 0]
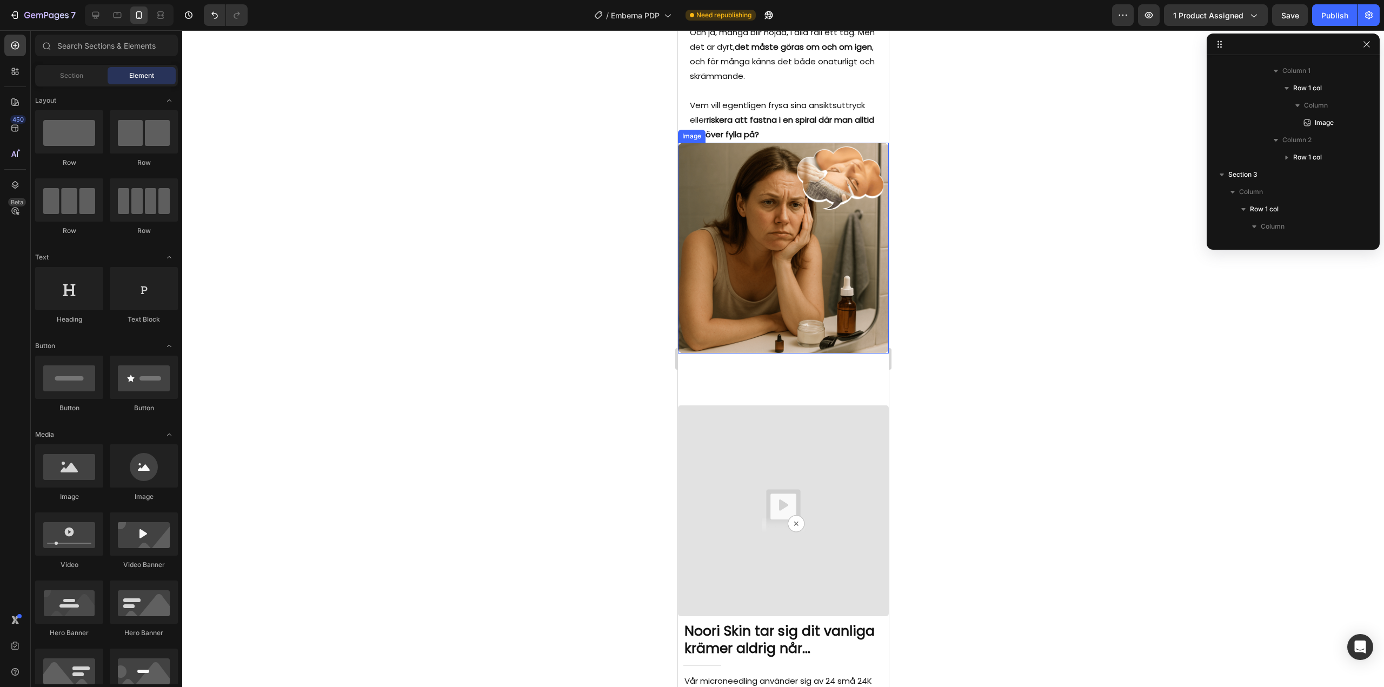
click at [781, 250] on img at bounding box center [782, 248] width 211 height 211
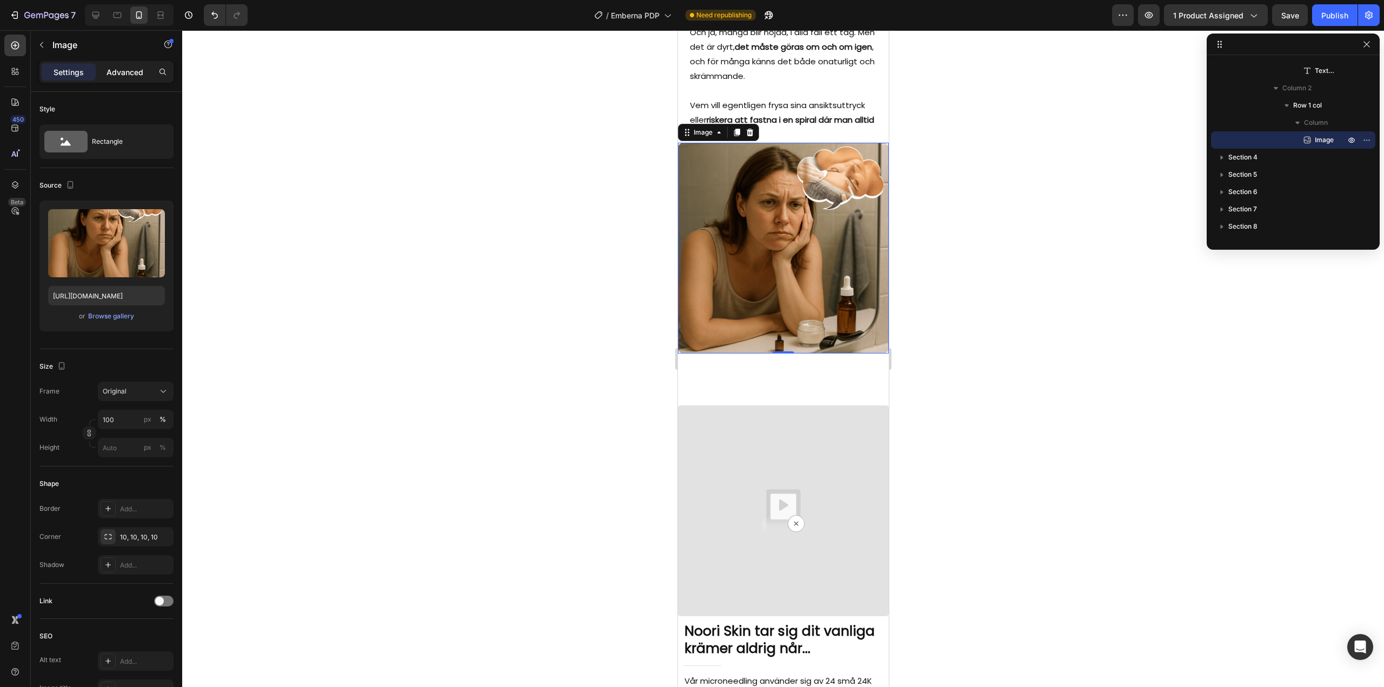
click at [116, 73] on p "Advanced" at bounding box center [124, 71] width 37 height 11
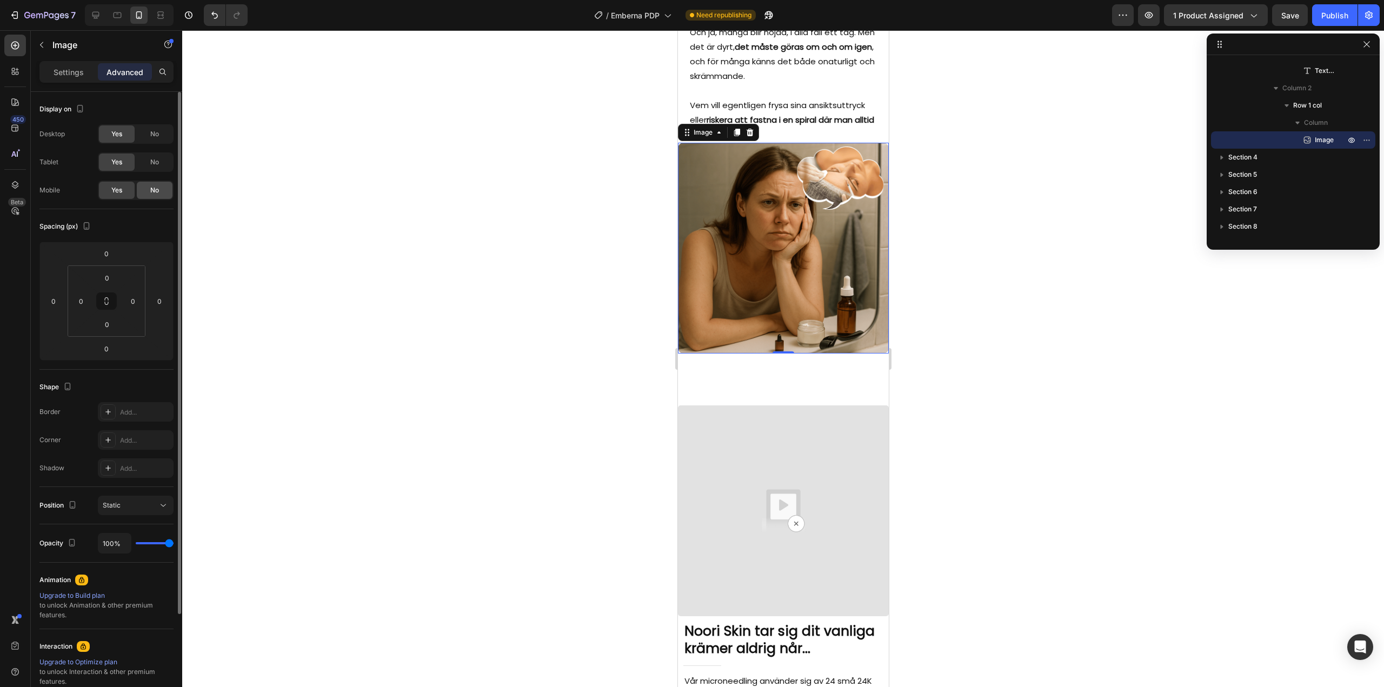
click at [151, 189] on span "No" at bounding box center [154, 190] width 9 height 10
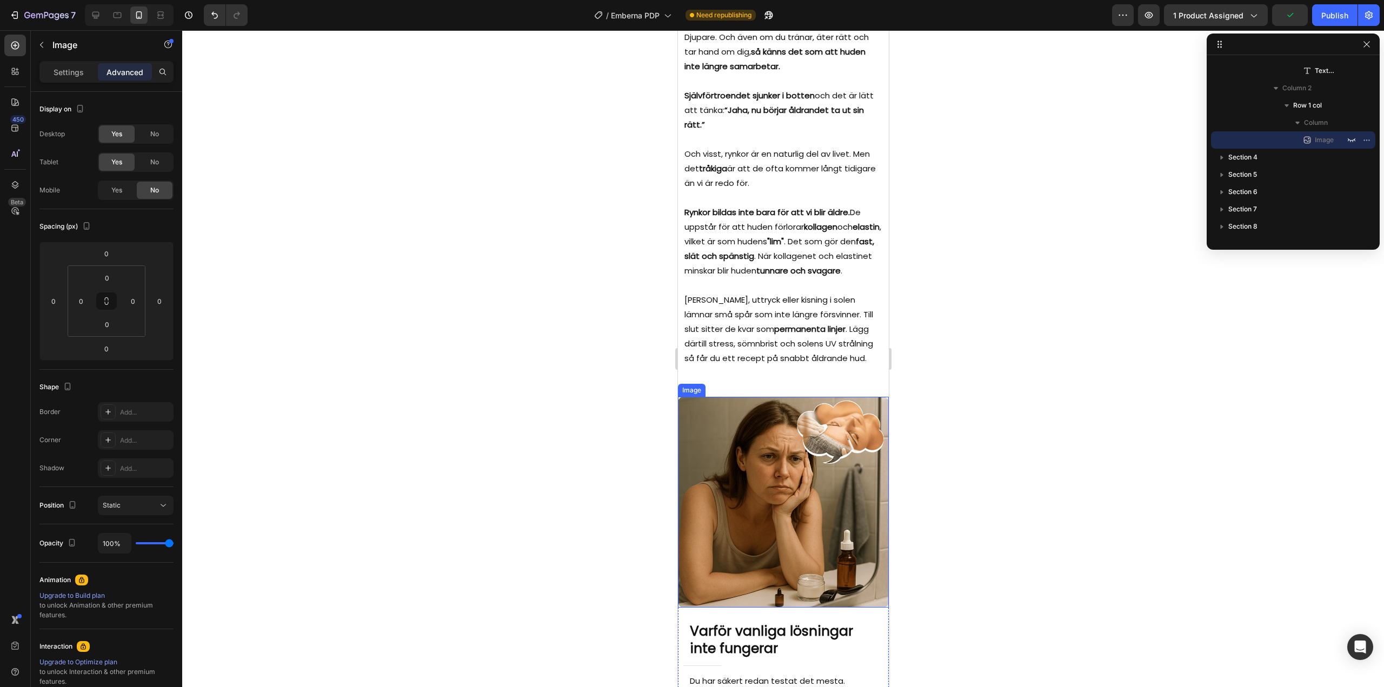
scroll to position [1253, 0]
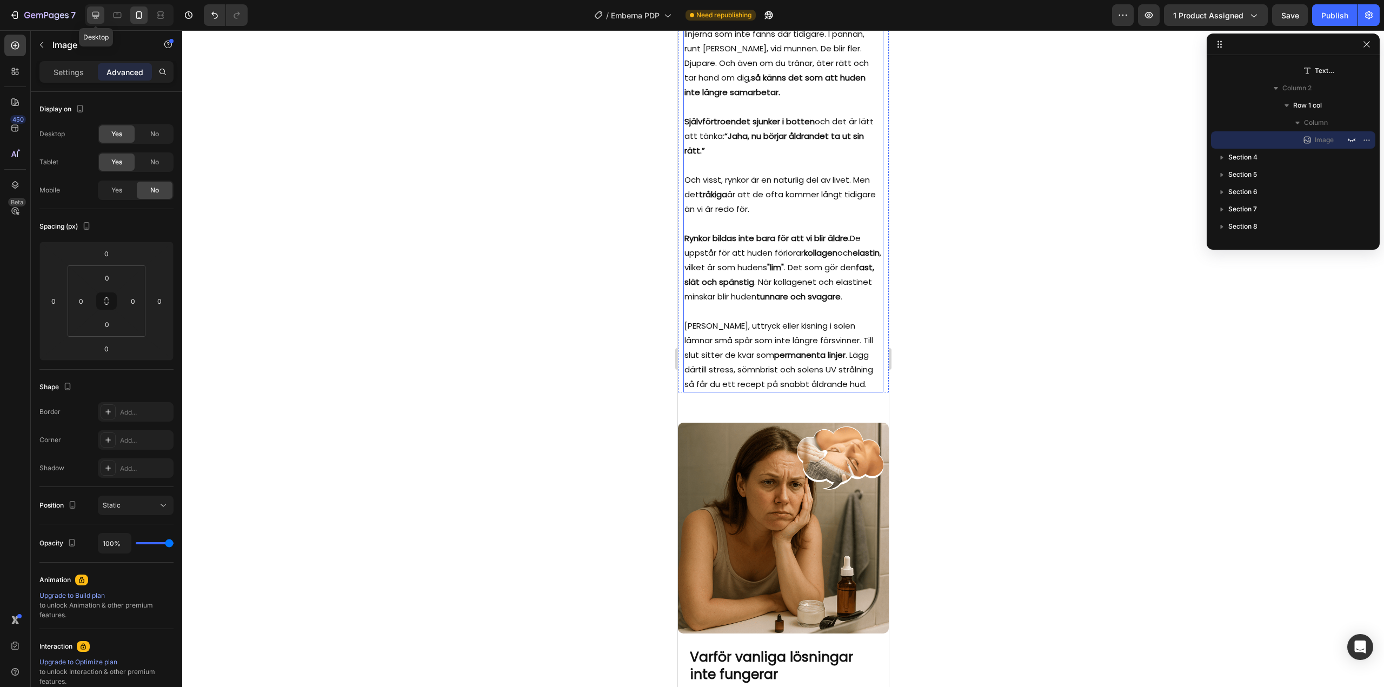
click at [93, 15] on icon at bounding box center [95, 15] width 7 height 7
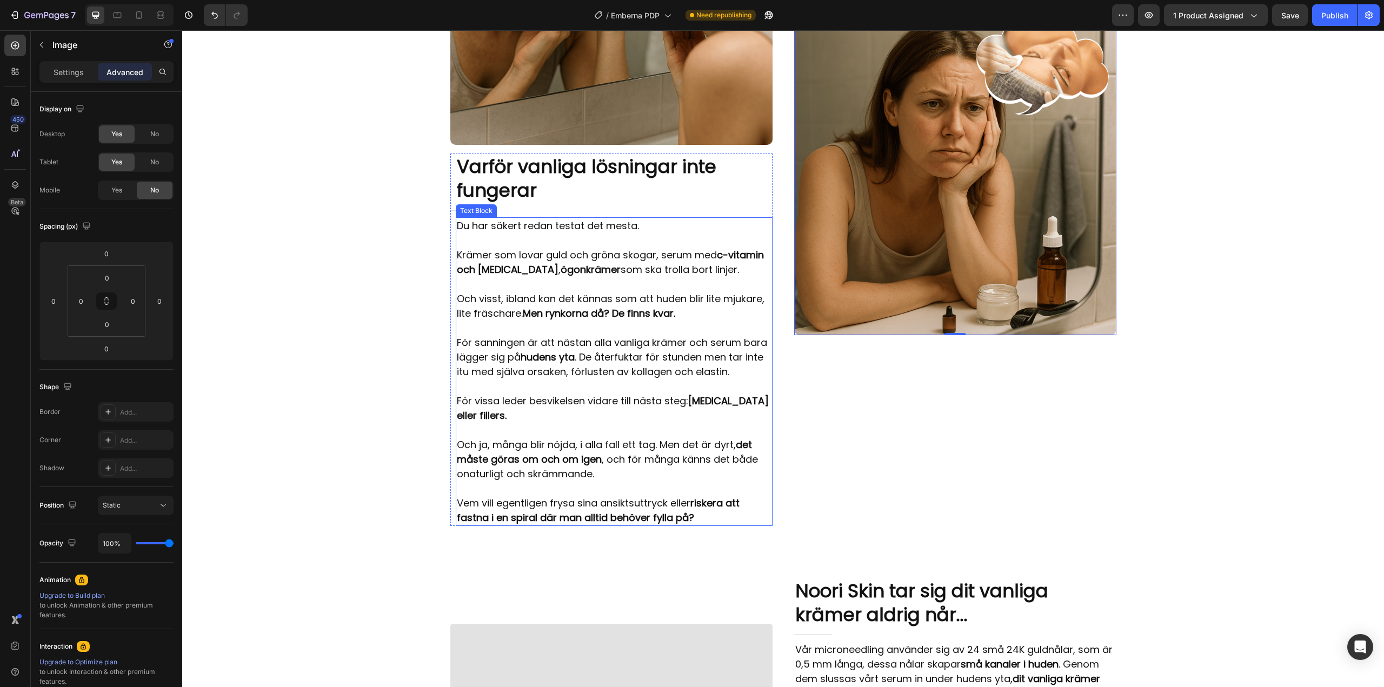
scroll to position [996, 0]
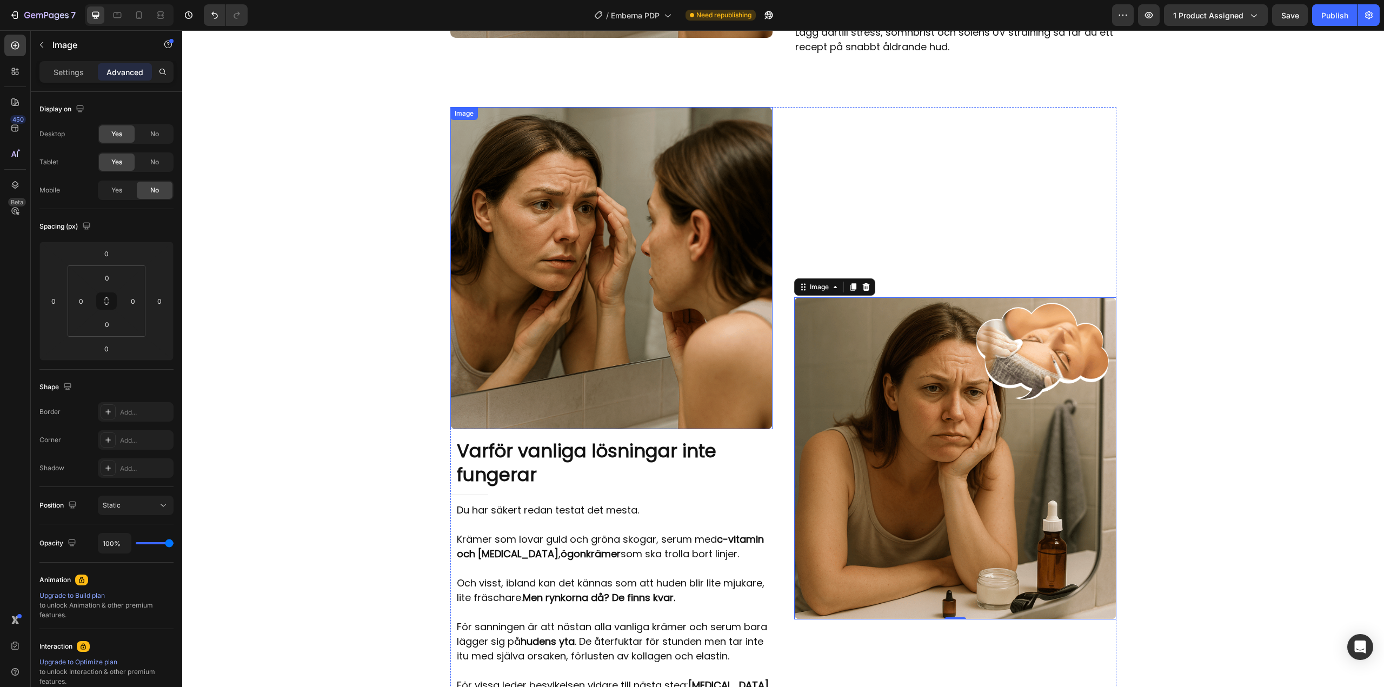
click at [590, 322] on img at bounding box center [611, 268] width 322 height 322
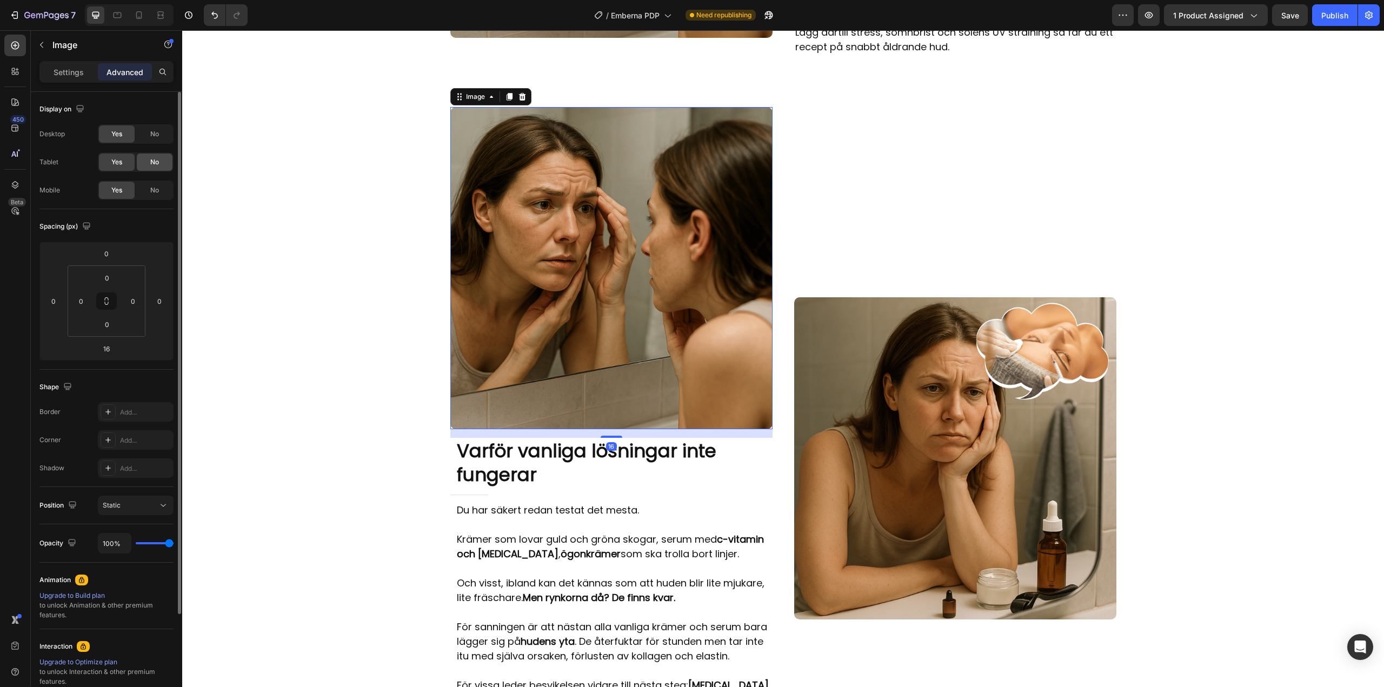
click at [152, 154] on div "No" at bounding box center [155, 162] width 36 height 17
click at [152, 137] on span "No" at bounding box center [154, 134] width 9 height 10
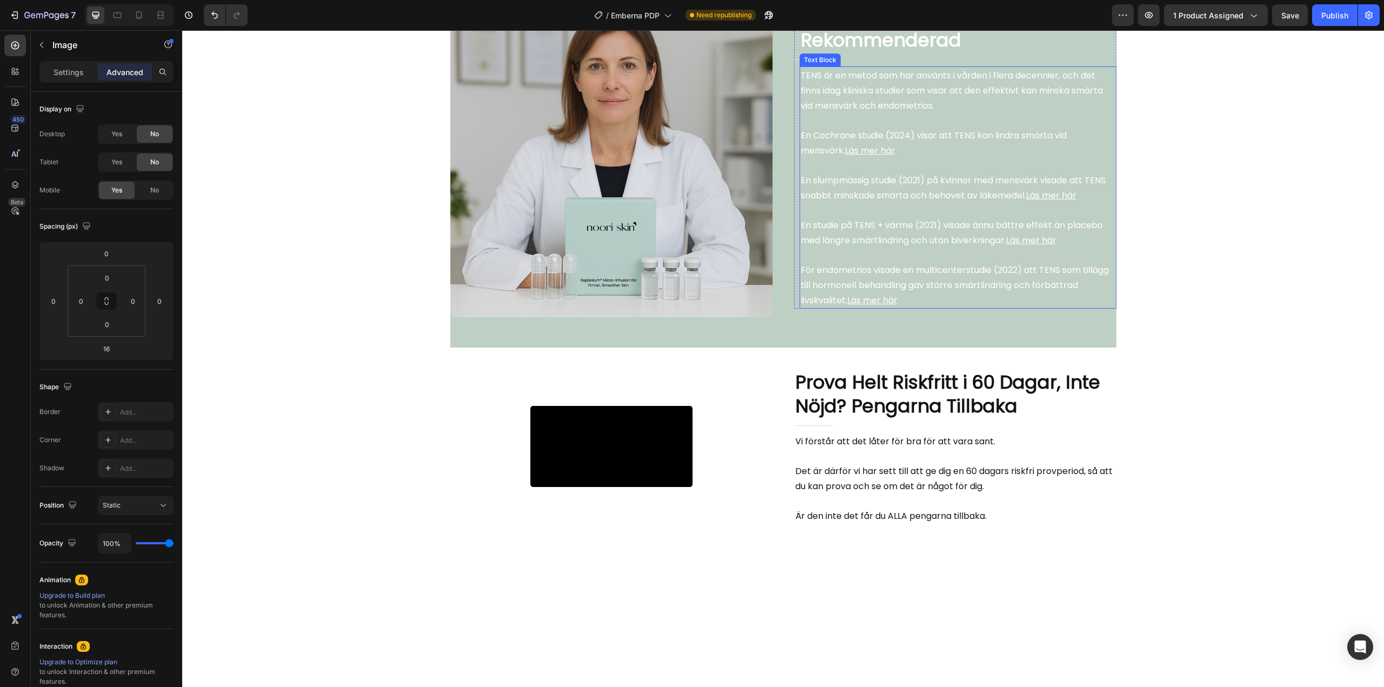
scroll to position [2402, 0]
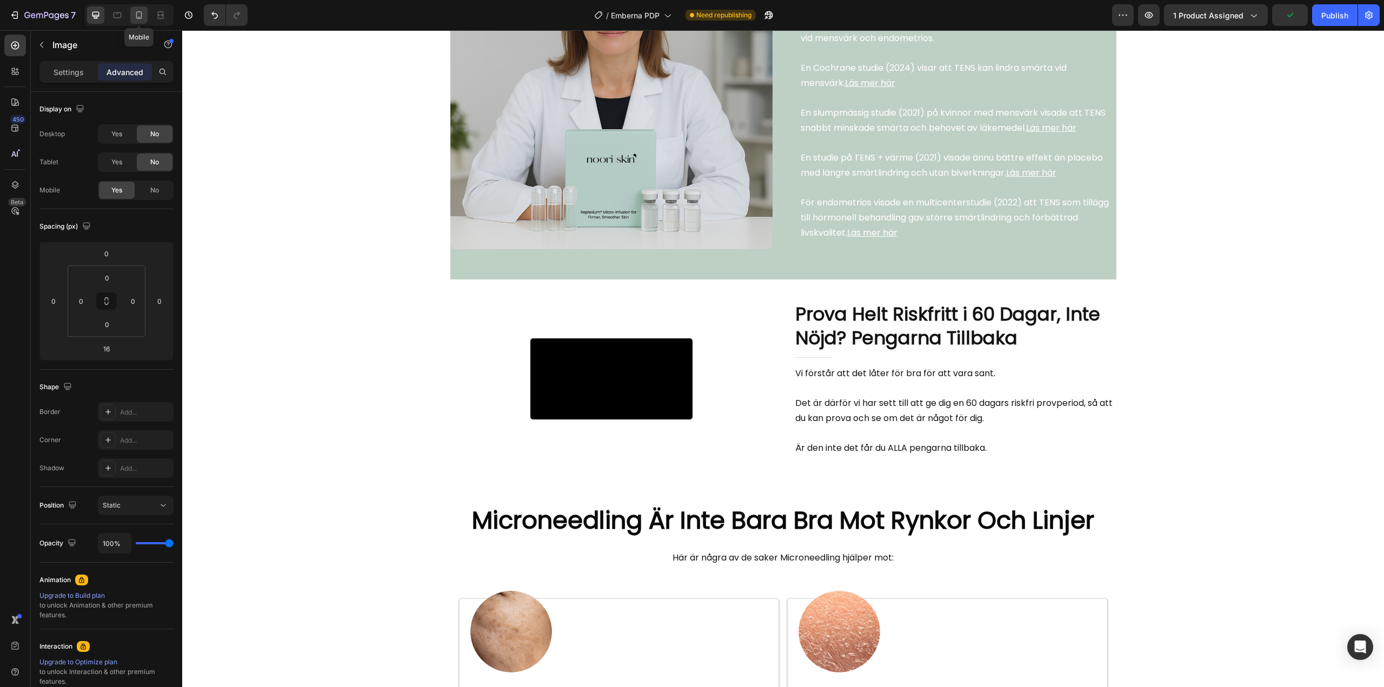
click at [136, 14] on icon at bounding box center [139, 15] width 11 height 11
type input "0"
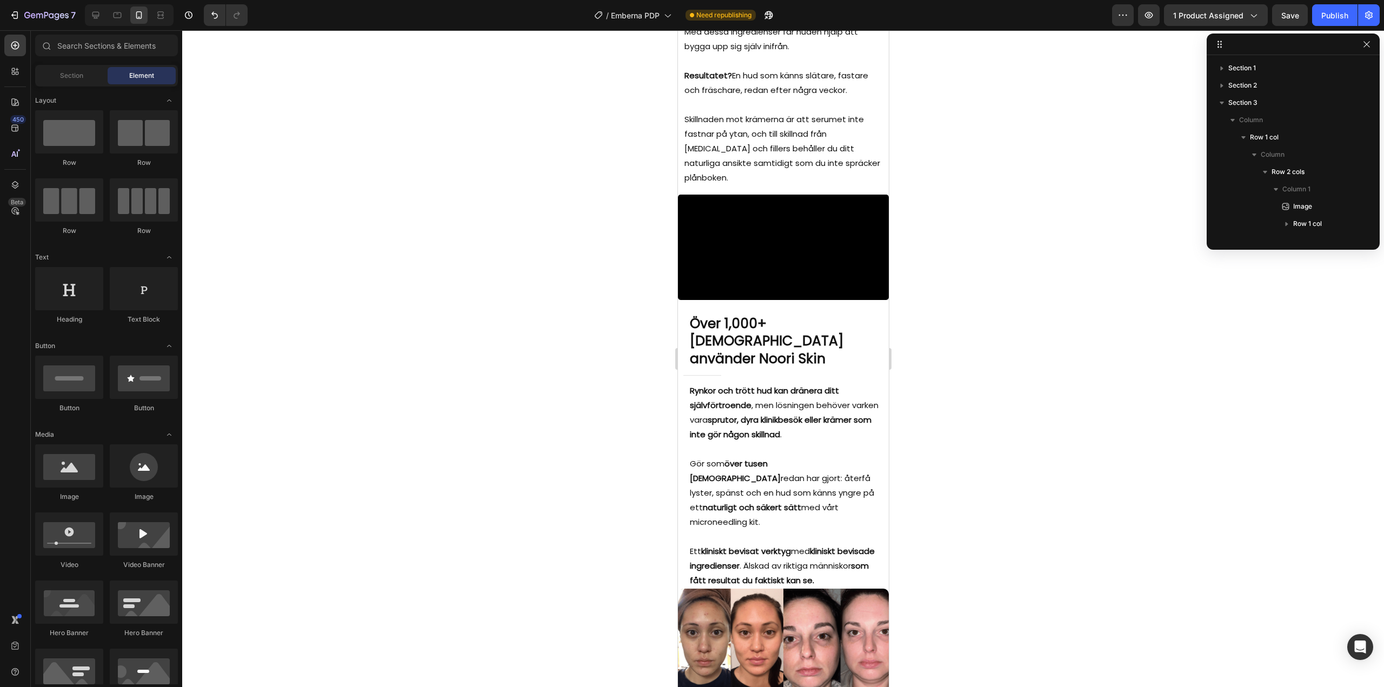
scroll to position [2955, 0]
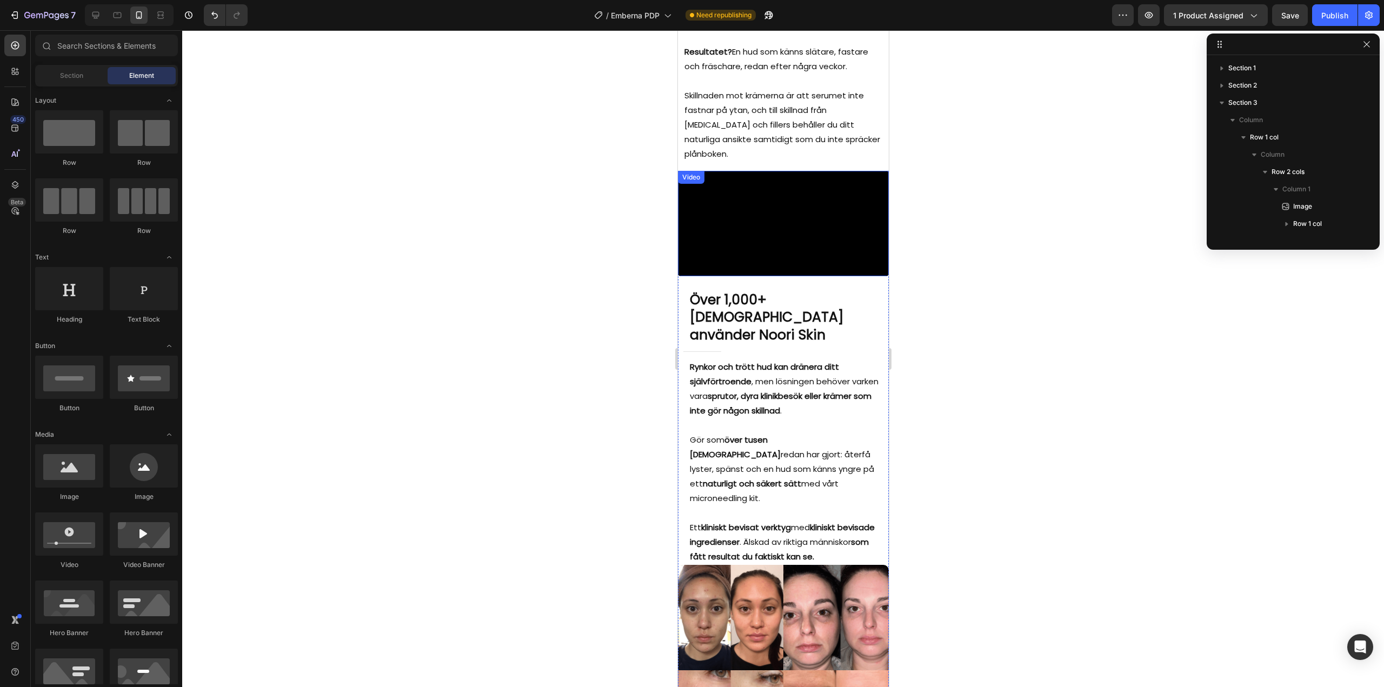
click at [768, 276] on video at bounding box center [782, 223] width 211 height 105
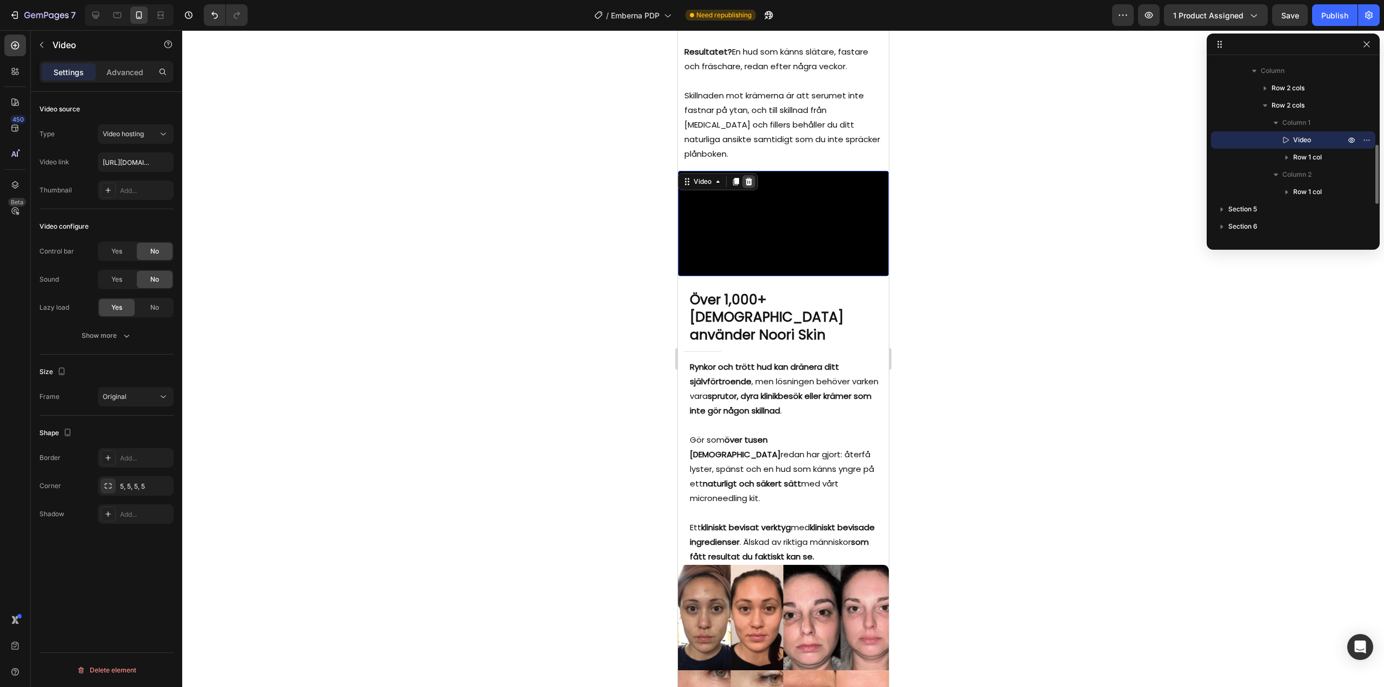
click at [749, 177] on icon at bounding box center [748, 181] width 9 height 9
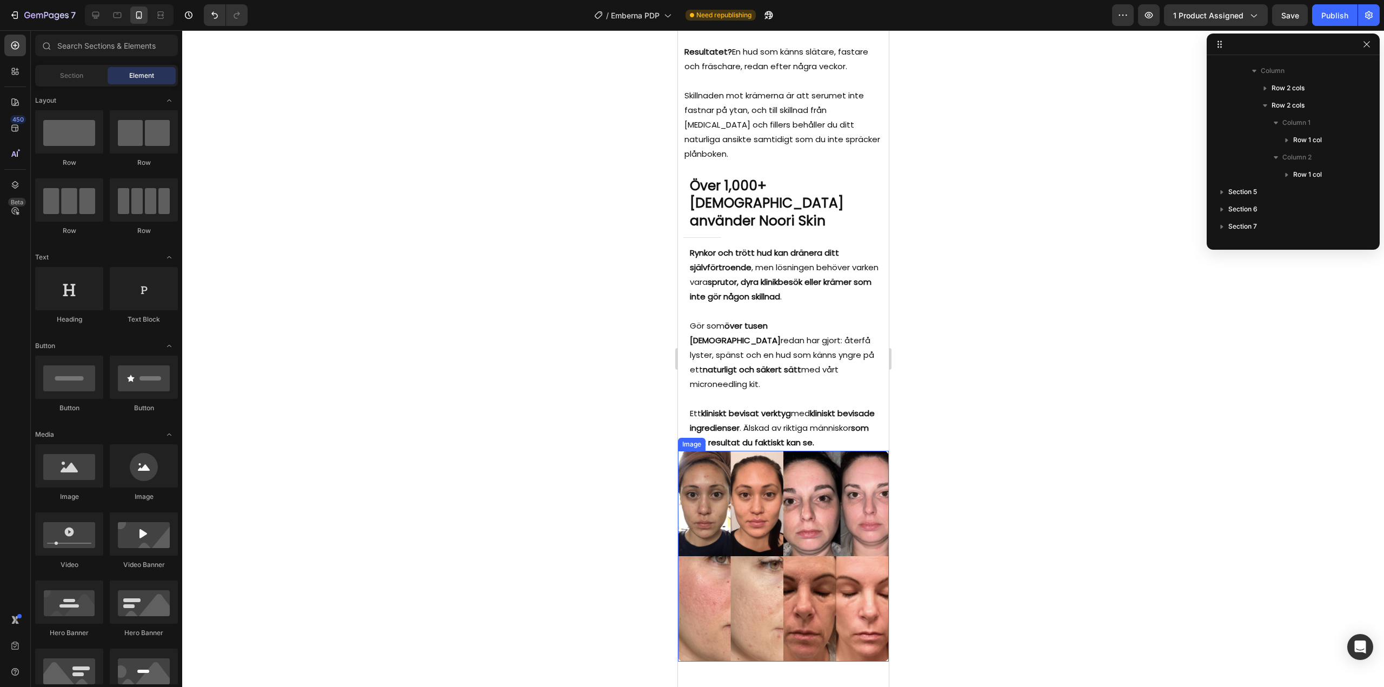
click at [772, 495] on img at bounding box center [782, 556] width 211 height 211
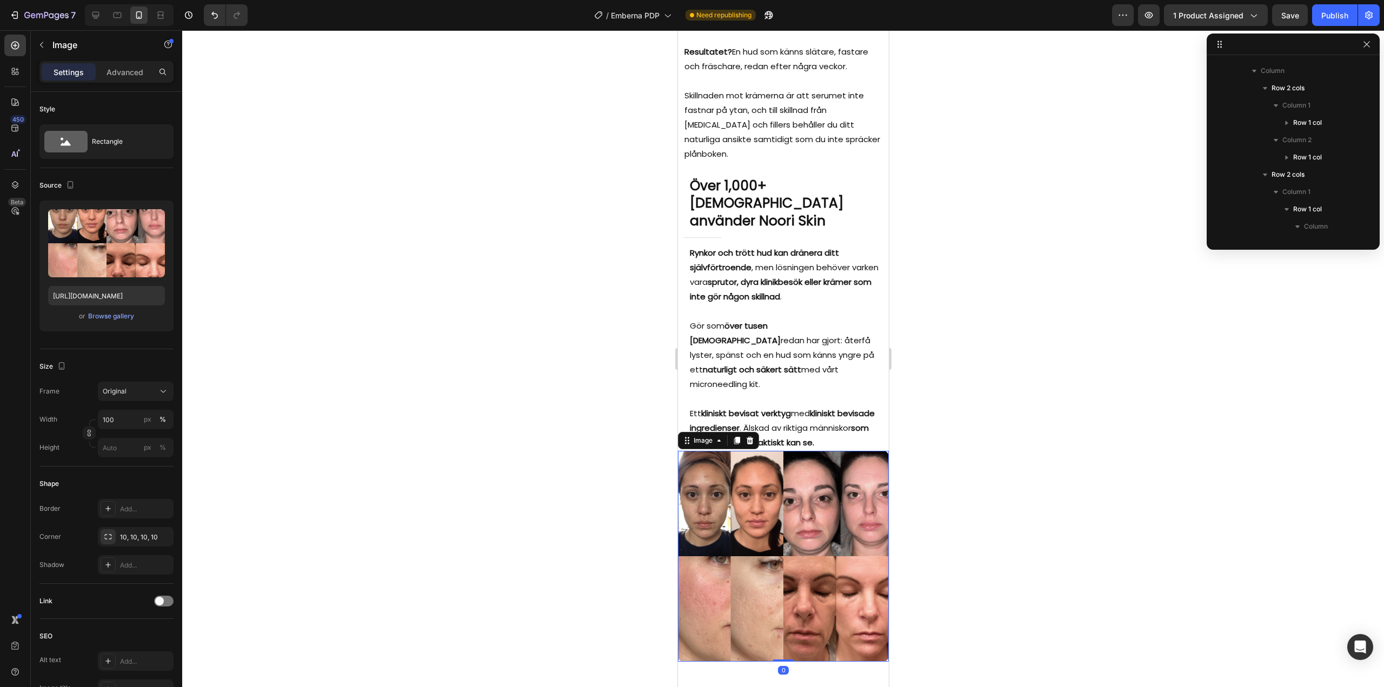
scroll to position [464, 0]
click at [737, 437] on icon at bounding box center [736, 441] width 6 height 8
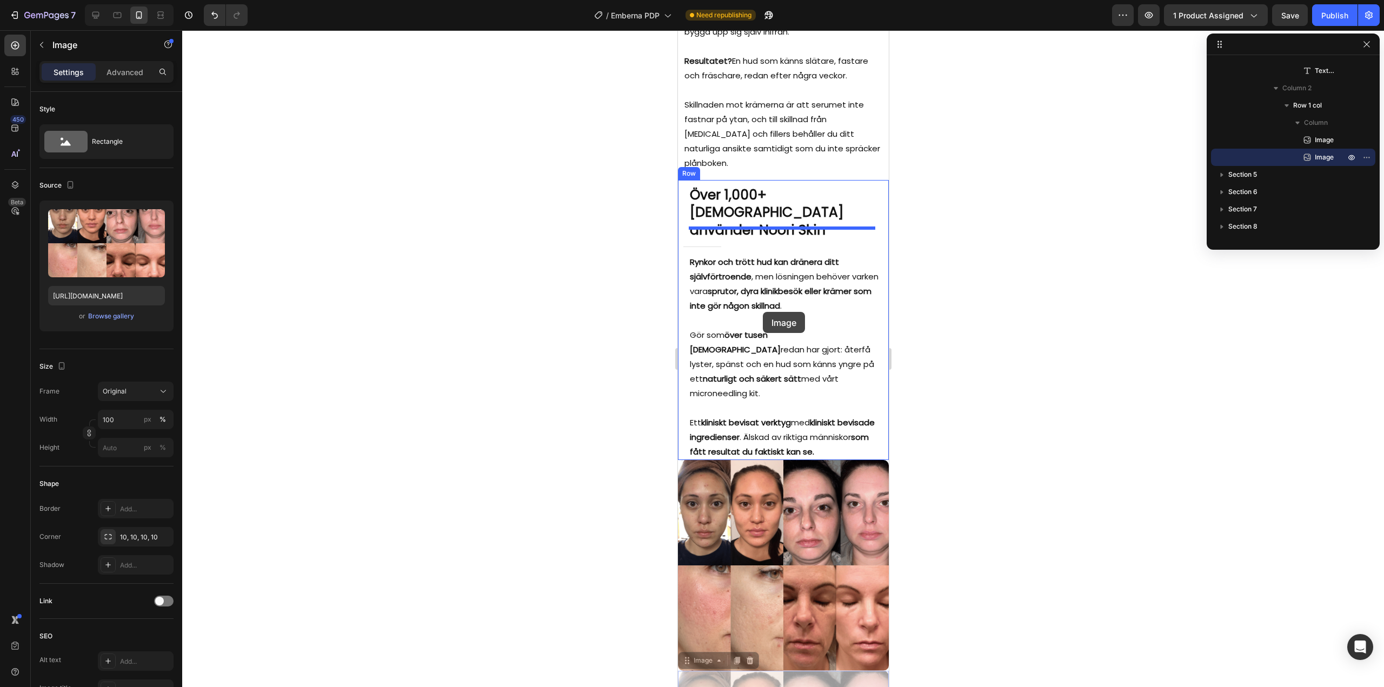
scroll to position [2920, 0]
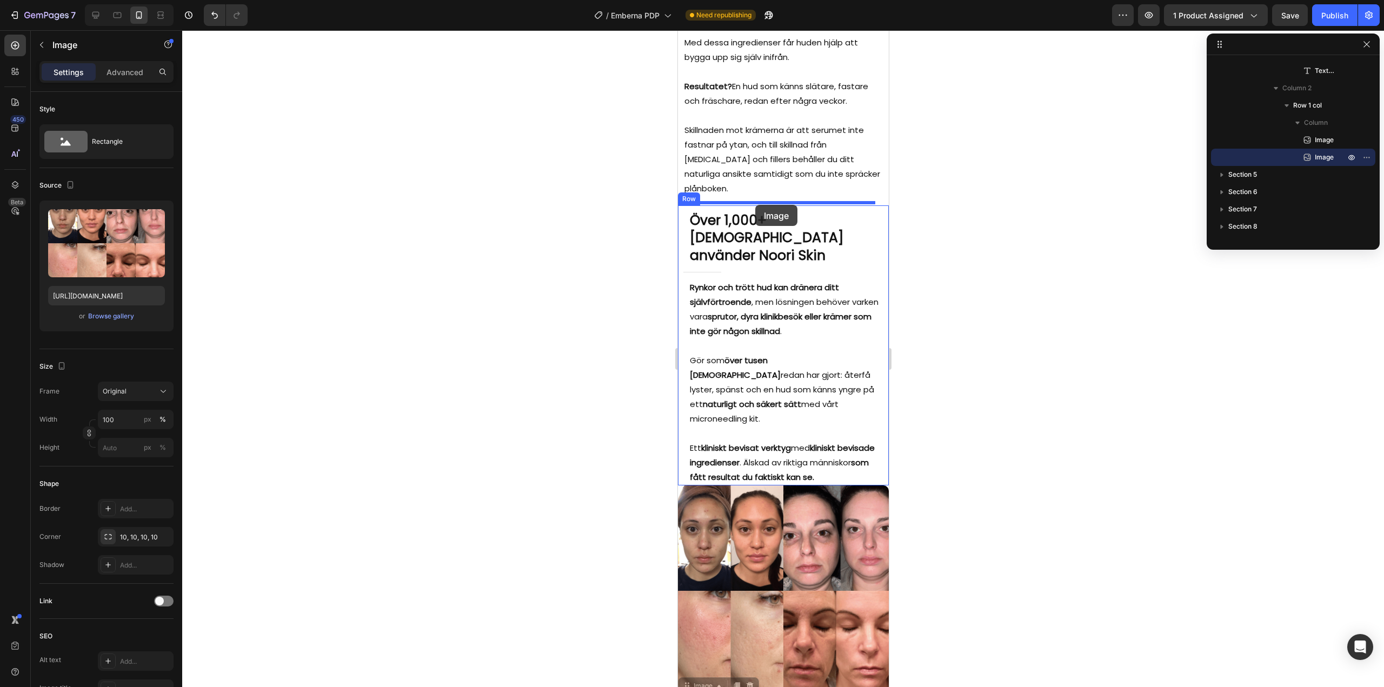
drag, startPoint x: 697, startPoint y: 385, endPoint x: 755, endPoint y: 205, distance: 189.1
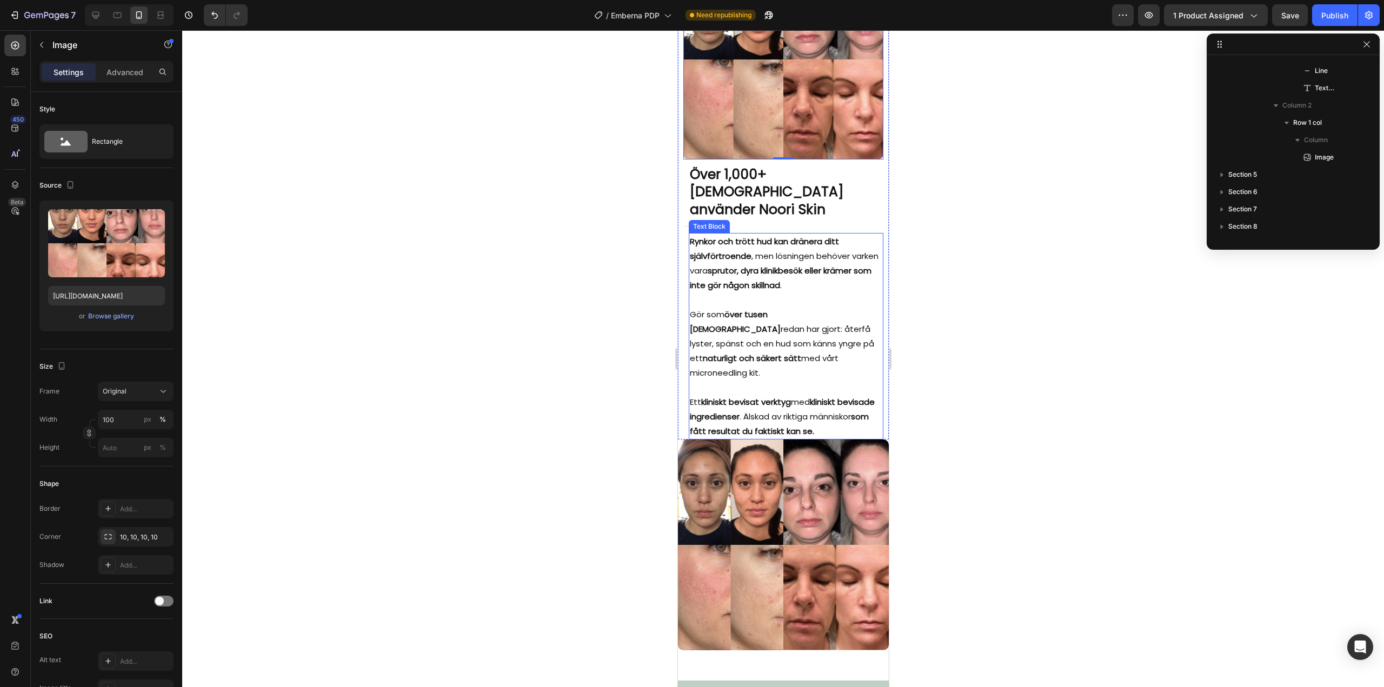
scroll to position [3190, 0]
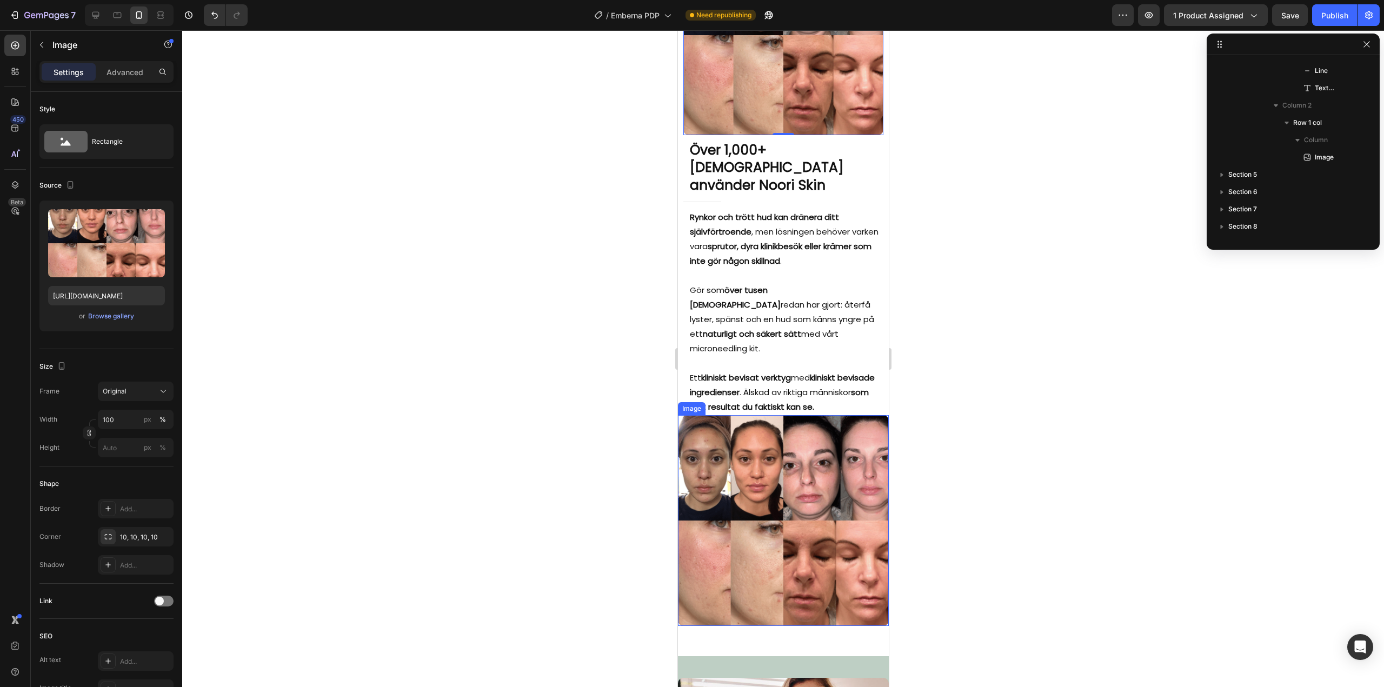
click at [764, 426] on img at bounding box center [782, 520] width 211 height 211
click at [136, 77] on p "Advanced" at bounding box center [124, 71] width 37 height 11
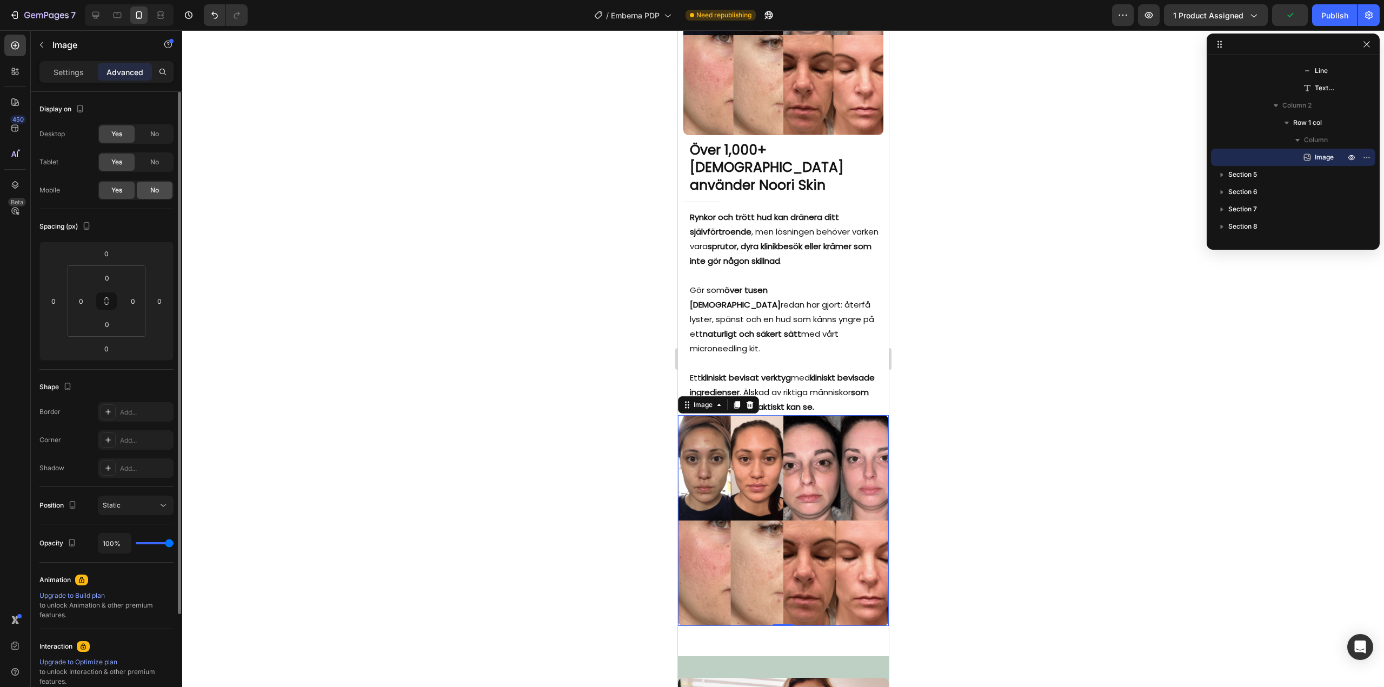
click at [145, 188] on div "No" at bounding box center [155, 190] width 36 height 17
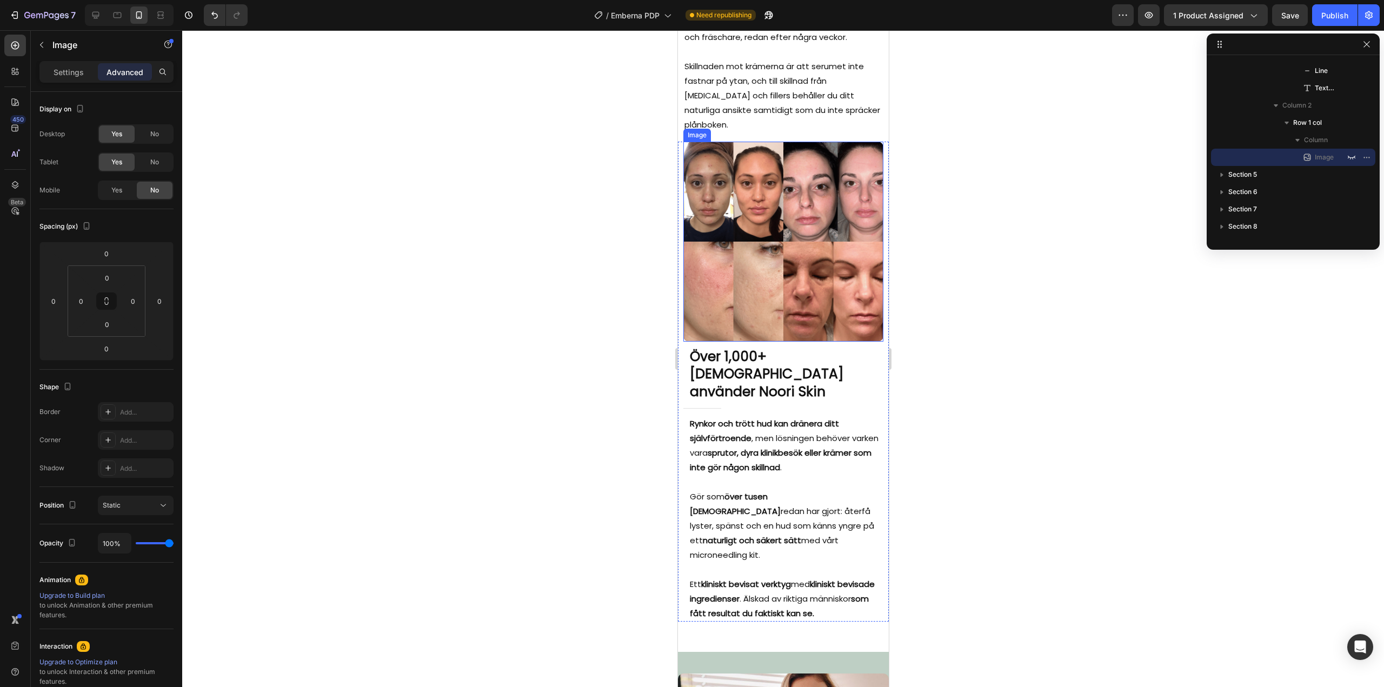
scroll to position [2920, 0]
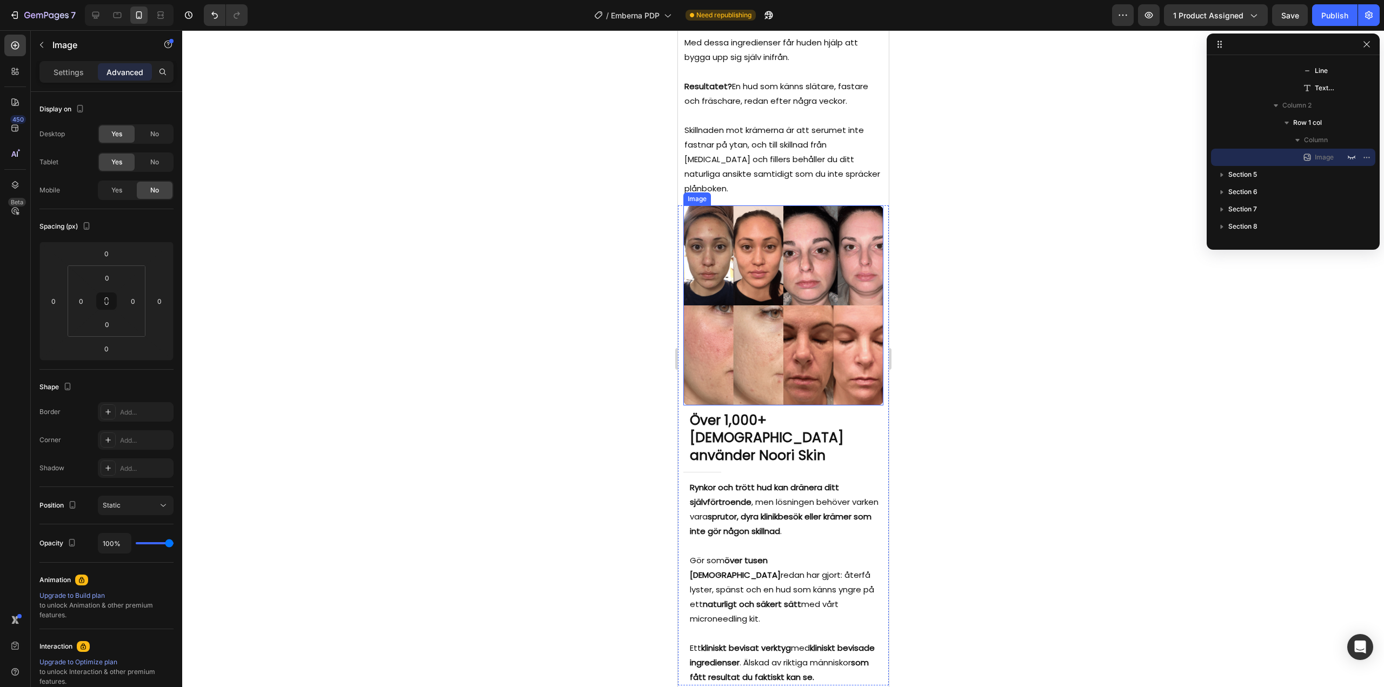
click at [757, 273] on img at bounding box center [783, 305] width 200 height 200
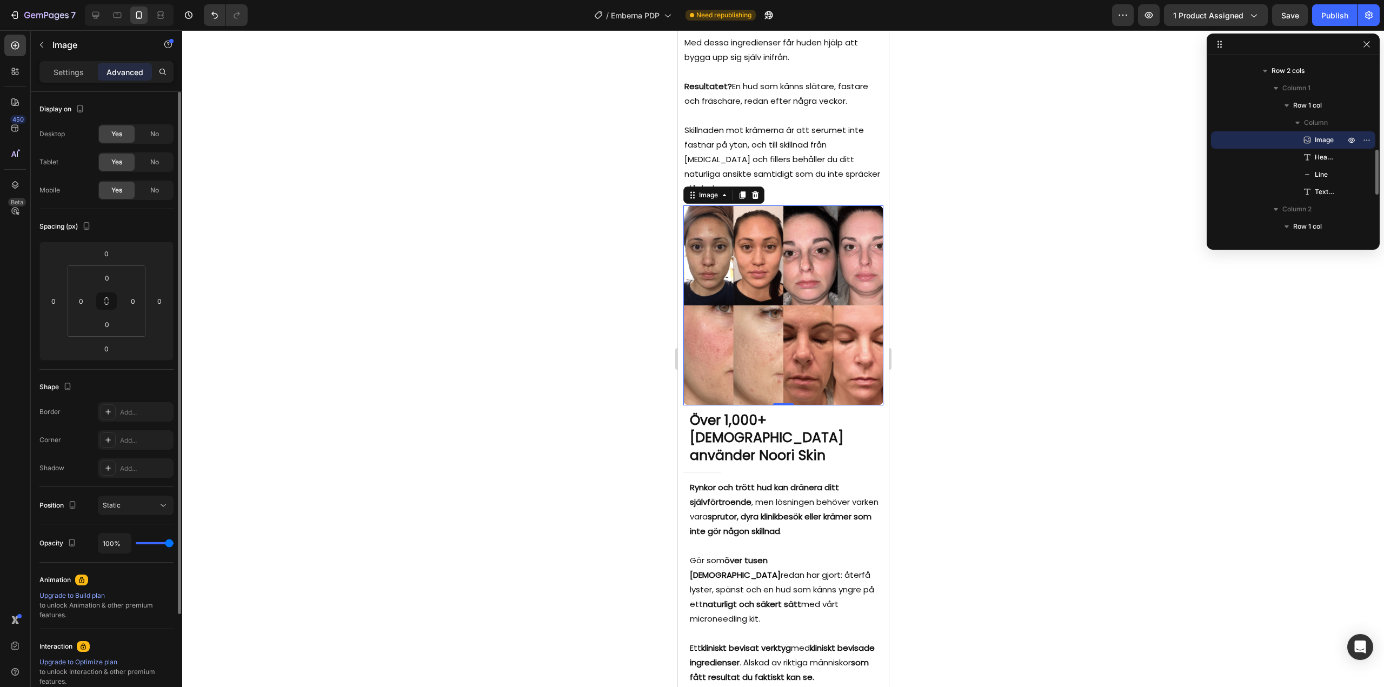
click at [154, 139] on div "No" at bounding box center [155, 133] width 36 height 17
click at [151, 163] on span "No" at bounding box center [154, 162] width 9 height 10
click at [101, 14] on icon at bounding box center [95, 15] width 11 height 11
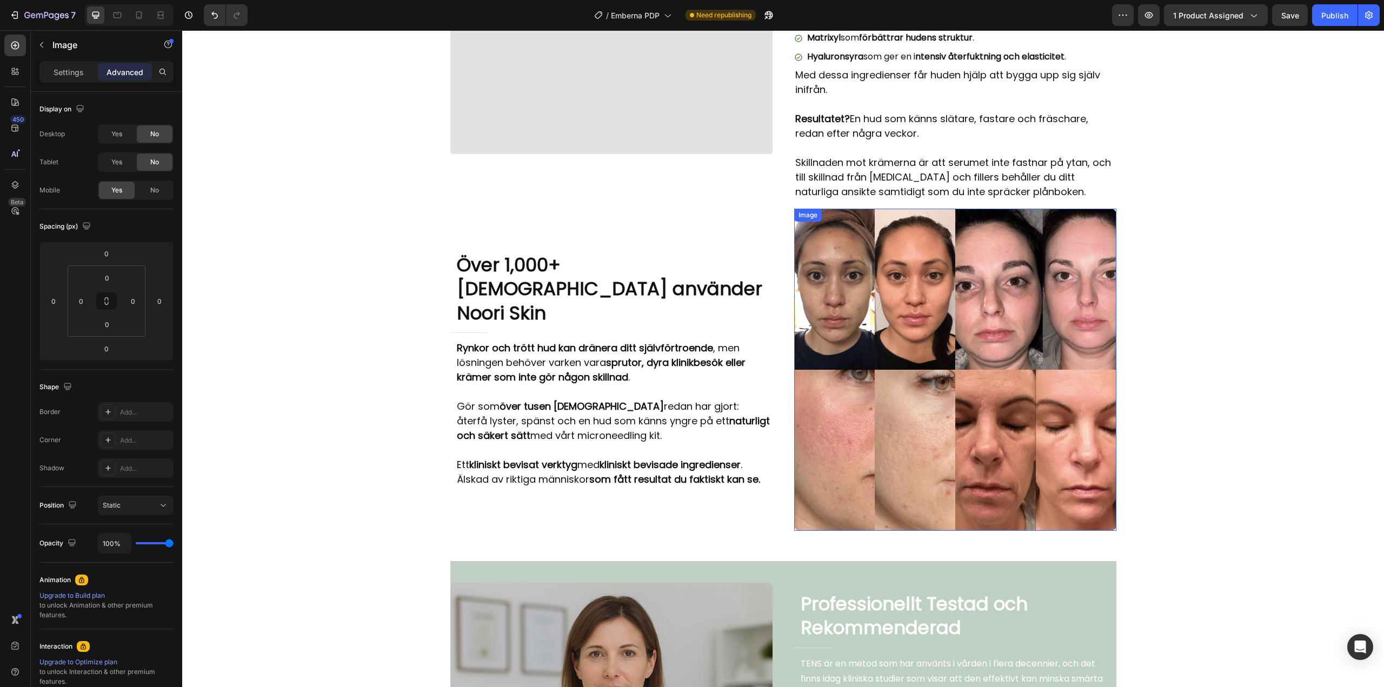
scroll to position [2638, 0]
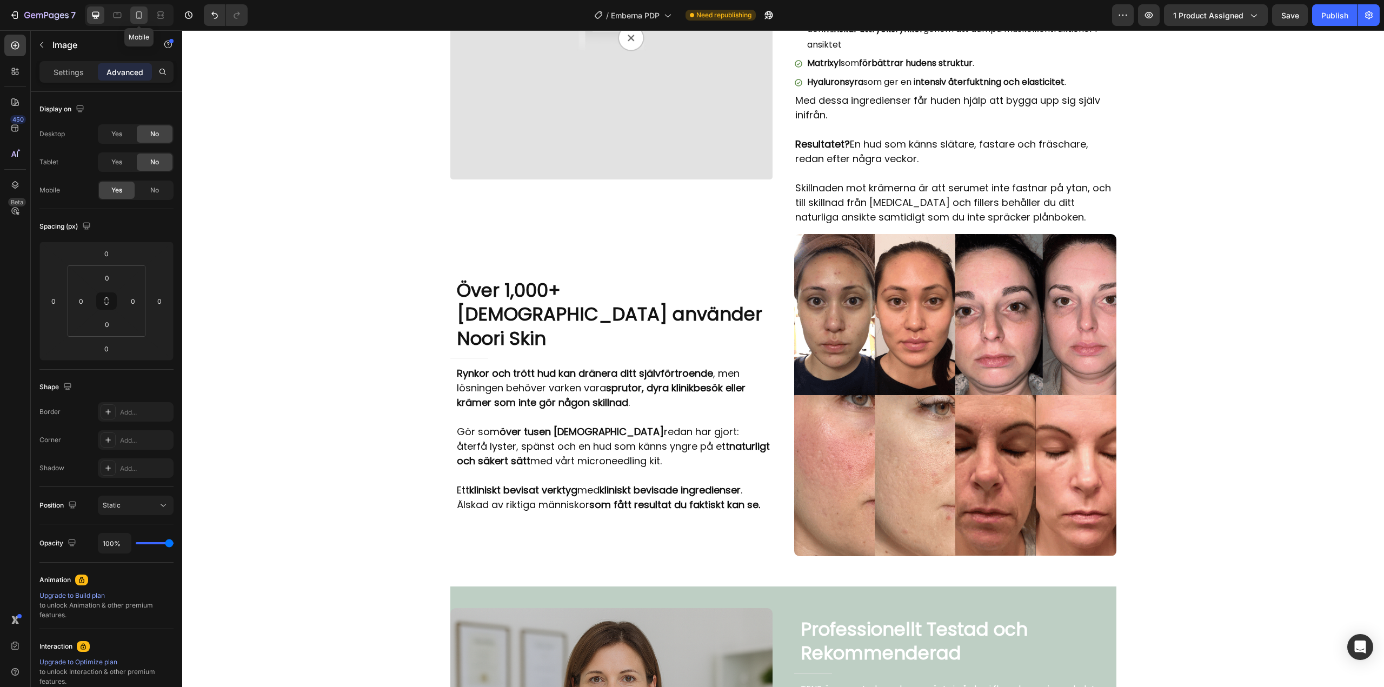
click at [139, 11] on icon at bounding box center [139, 15] width 6 height 8
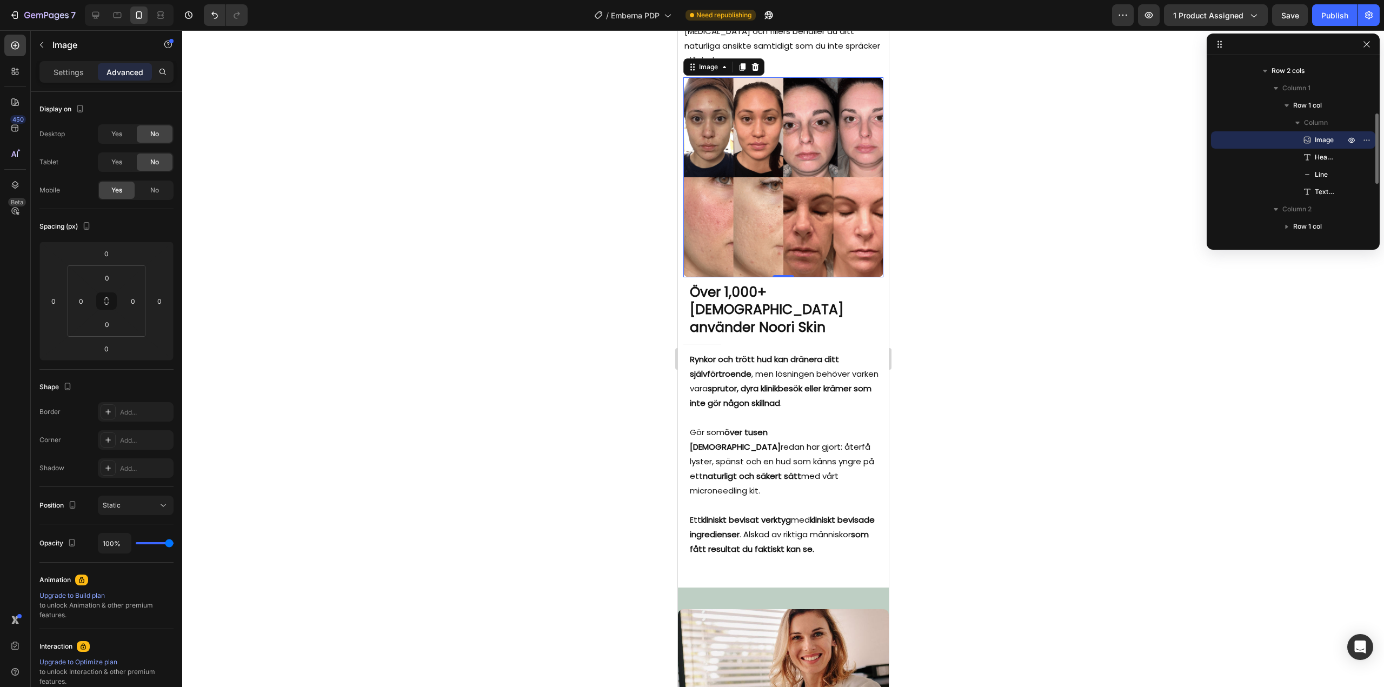
scroll to position [3049, 0]
click at [572, 303] on div at bounding box center [783, 358] width 1202 height 657
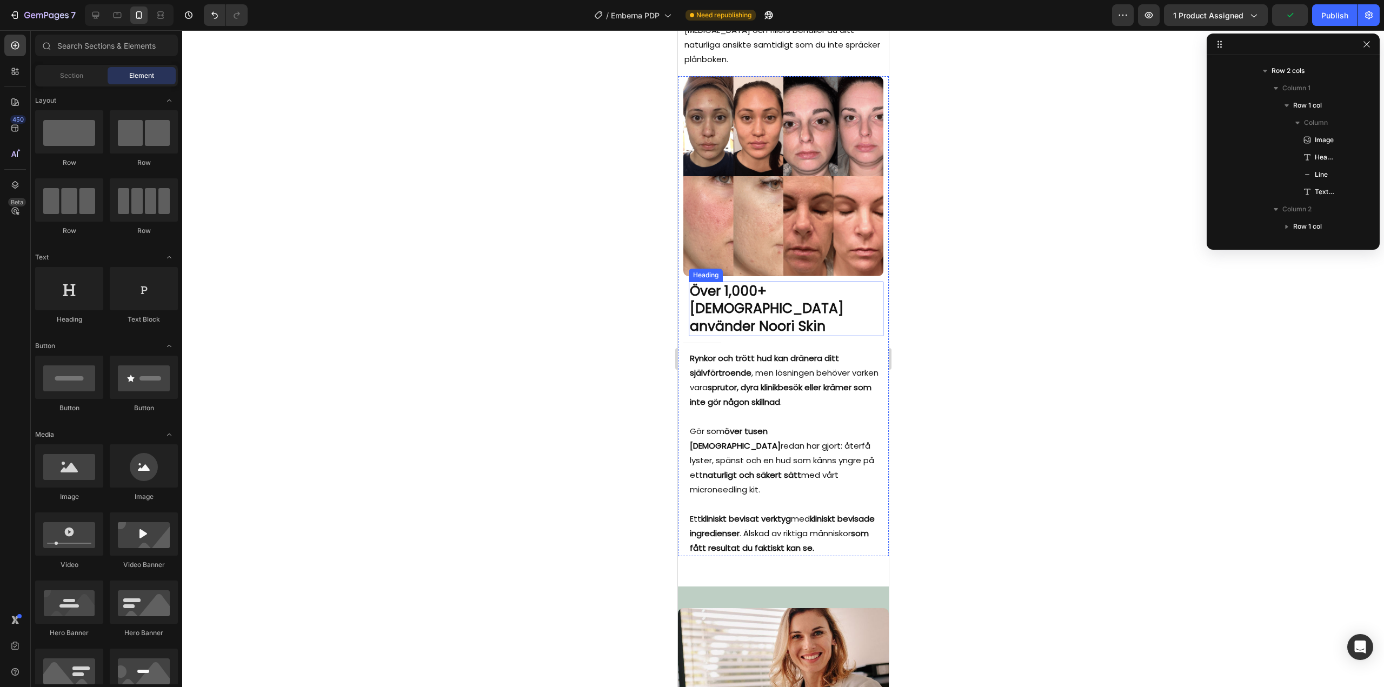
click at [782, 293] on h2 "Över 1,000+ [DEMOGRAPHIC_DATA] använder Noori Skin" at bounding box center [785, 309] width 195 height 55
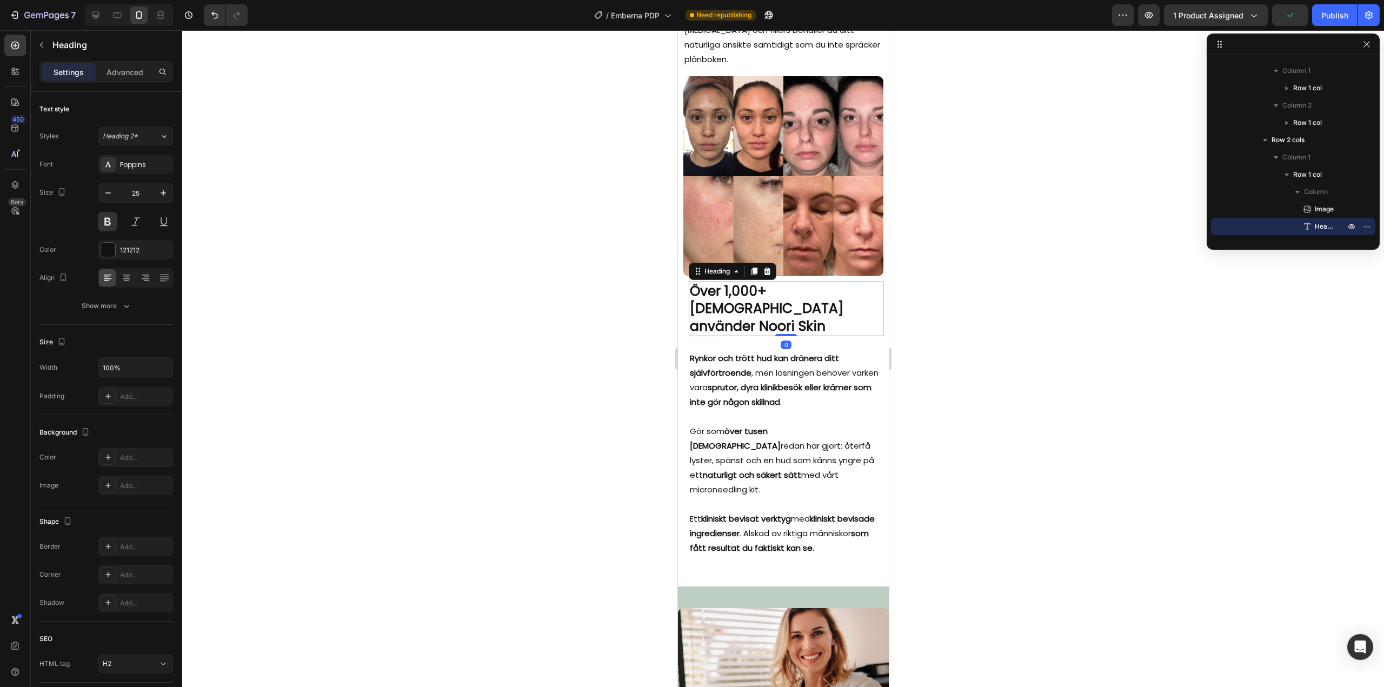
click at [781, 282] on h2 "Över 1,000+ [DEMOGRAPHIC_DATA] använder Noori Skin" at bounding box center [785, 309] width 195 height 55
click at [772, 283] on p "Över 1,000+ [DEMOGRAPHIC_DATA] använder Noori Skin" at bounding box center [785, 309] width 192 height 53
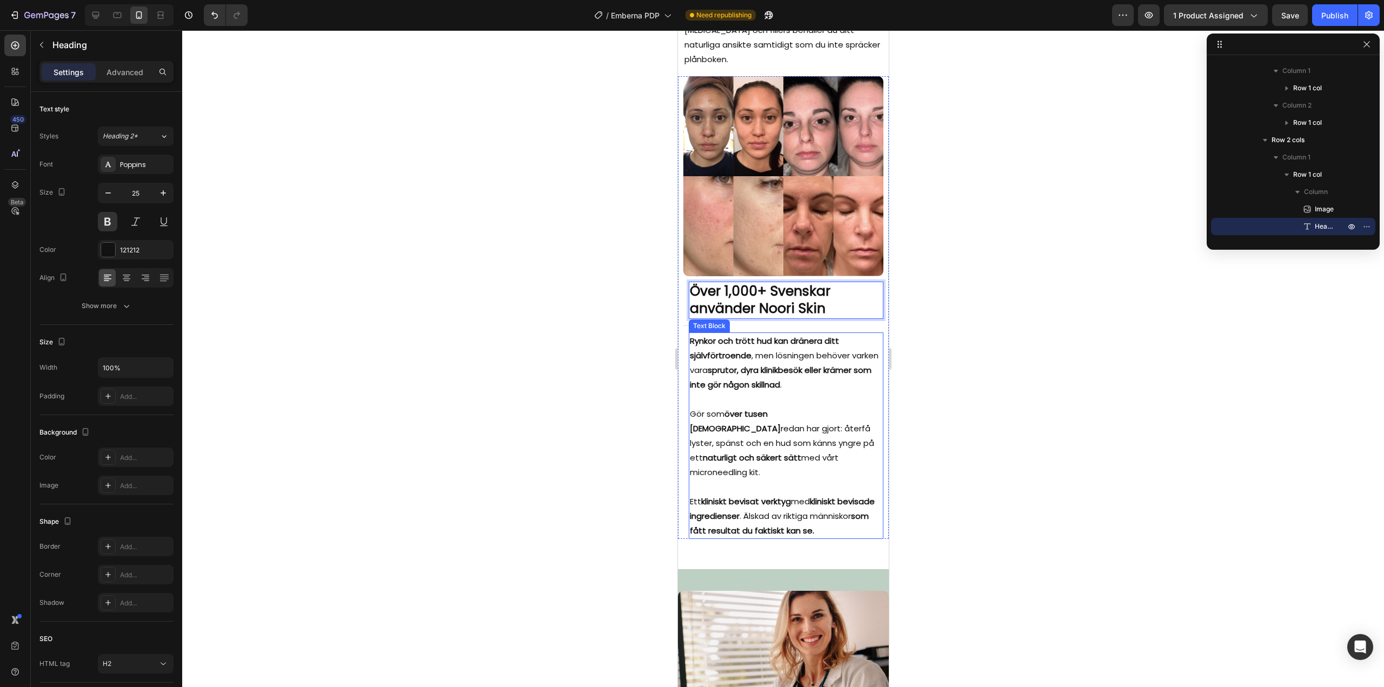
click at [510, 322] on div at bounding box center [783, 358] width 1202 height 657
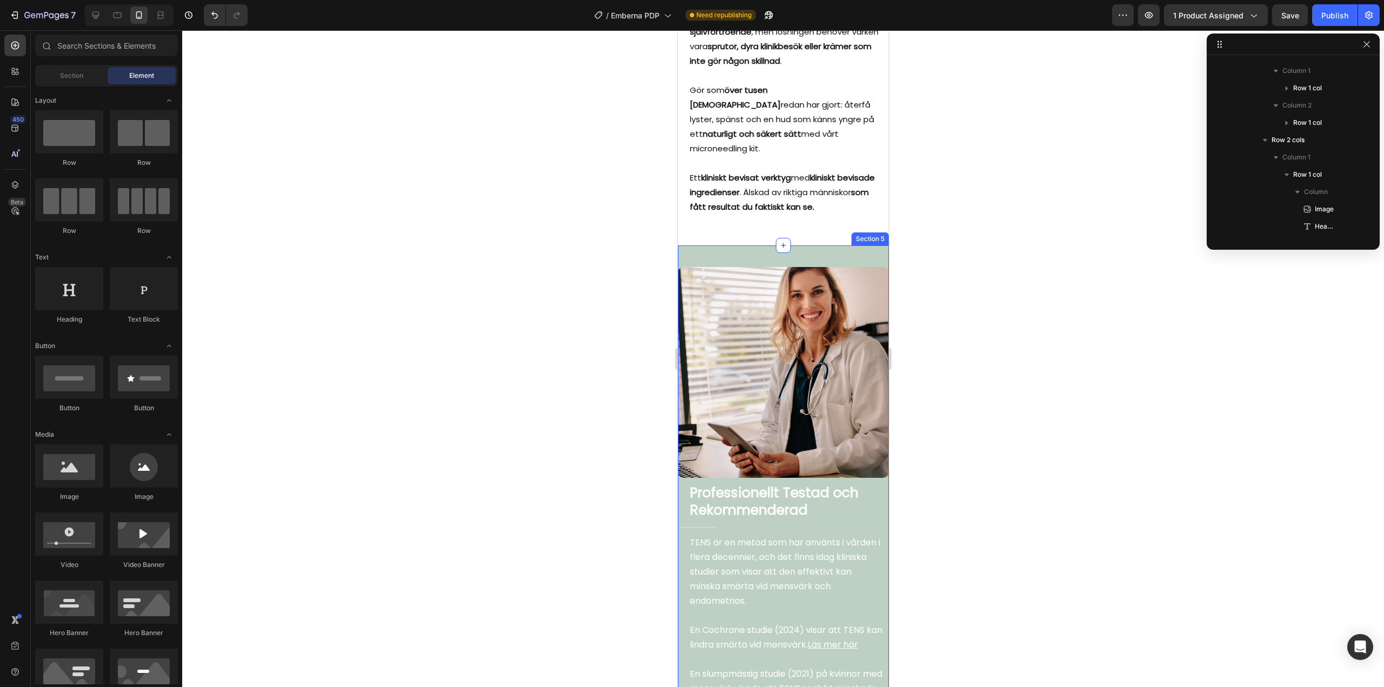
scroll to position [3373, 0]
click at [755, 382] on img at bounding box center [782, 371] width 211 height 211
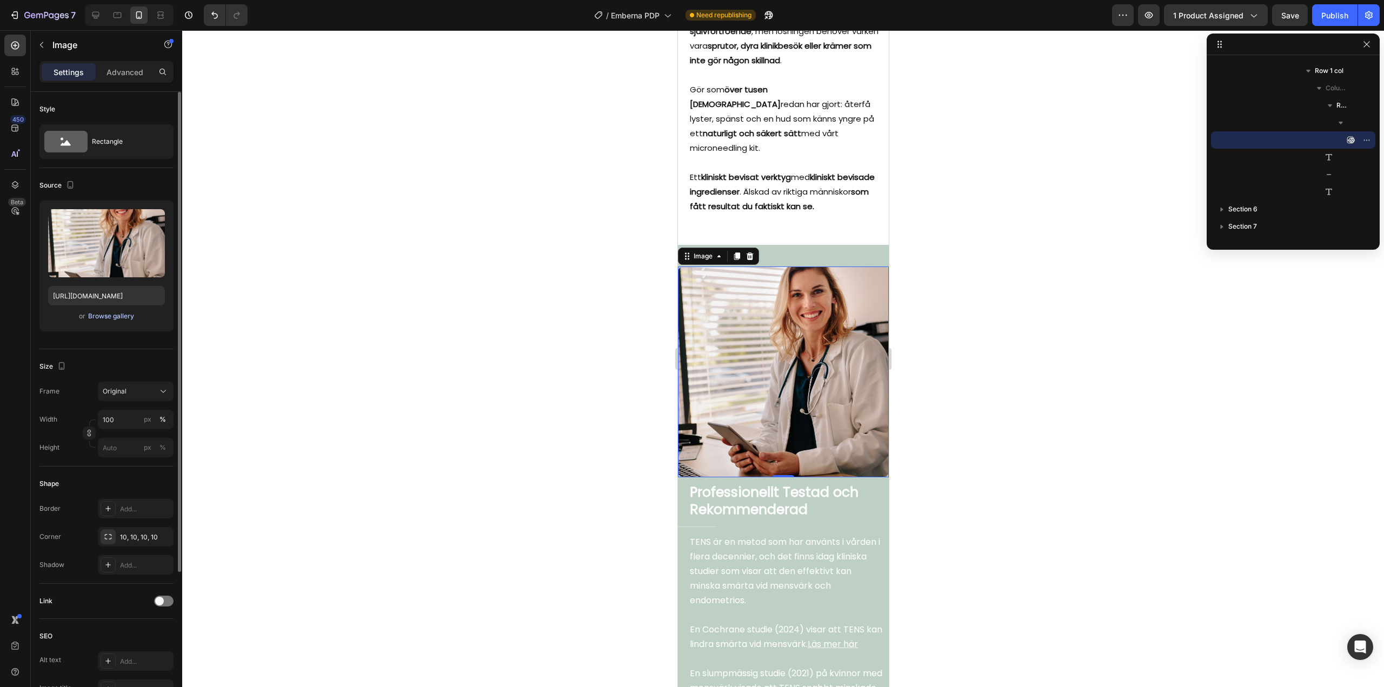
click at [102, 313] on div "Browse gallery" at bounding box center [111, 316] width 46 height 10
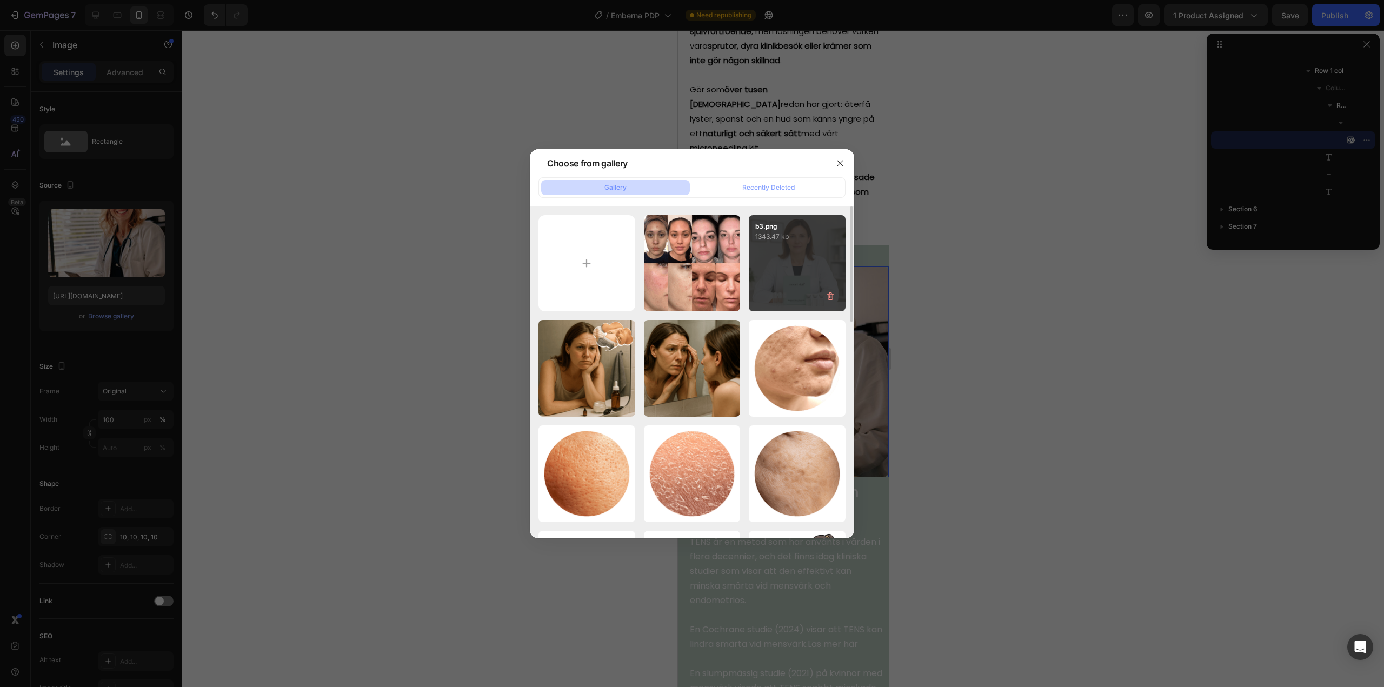
click at [798, 270] on div "b3.png 1343.47 kb" at bounding box center [797, 263] width 97 height 97
type input "https://cdn.shopify.com/s/files/1/0960/3049/0959/files/gempages_581657468233319…"
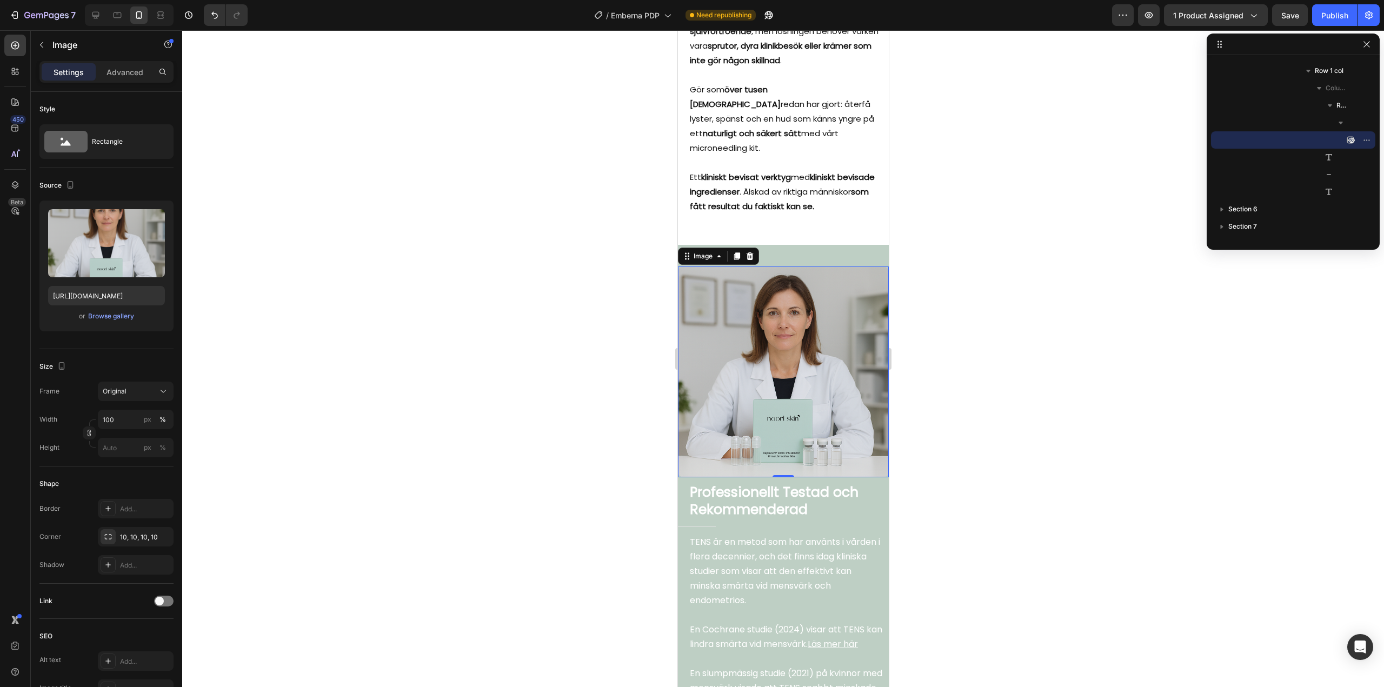
click at [573, 377] on div at bounding box center [783, 358] width 1202 height 657
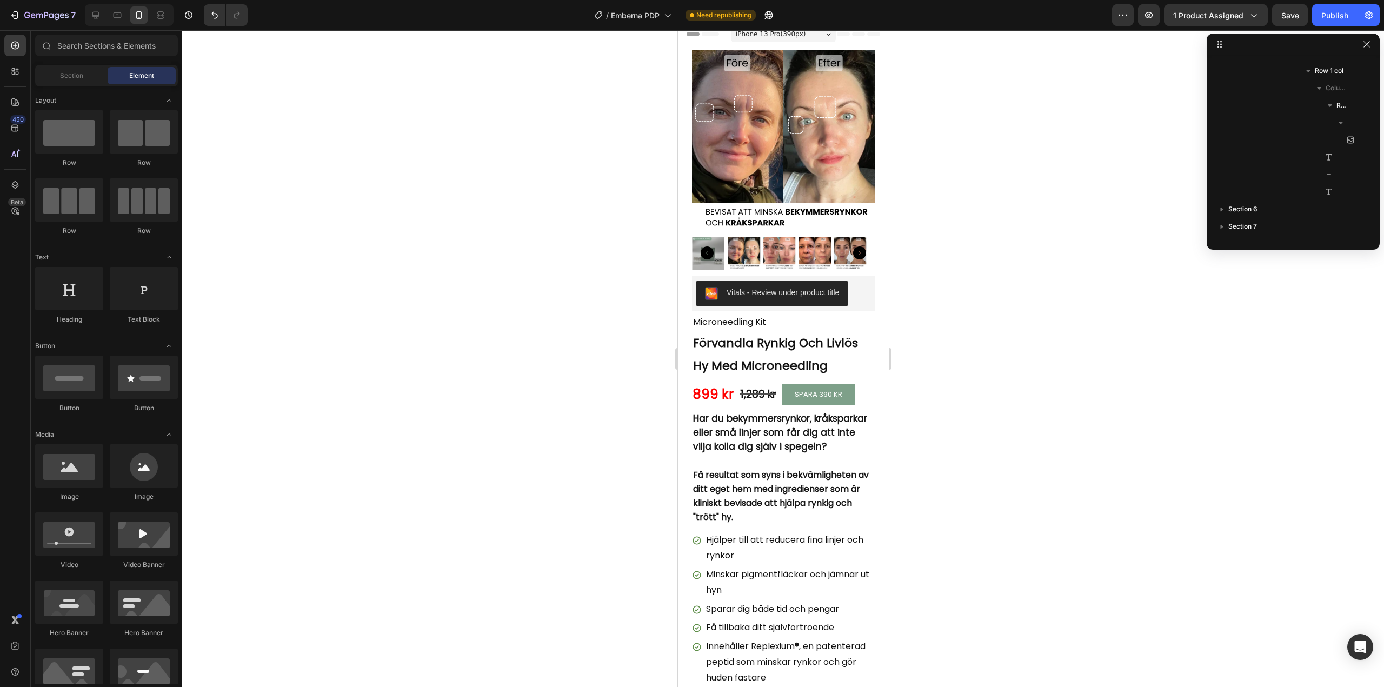
scroll to position [0, 0]
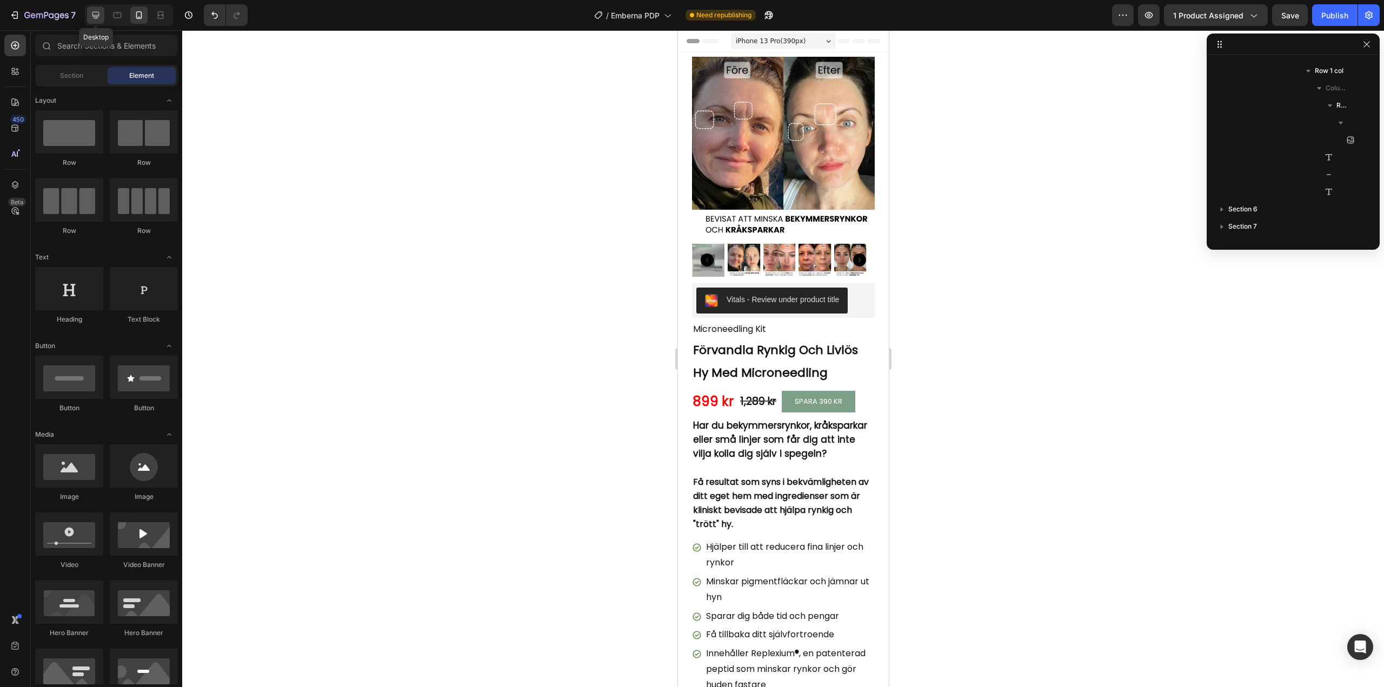
click at [98, 12] on icon at bounding box center [95, 15] width 7 height 7
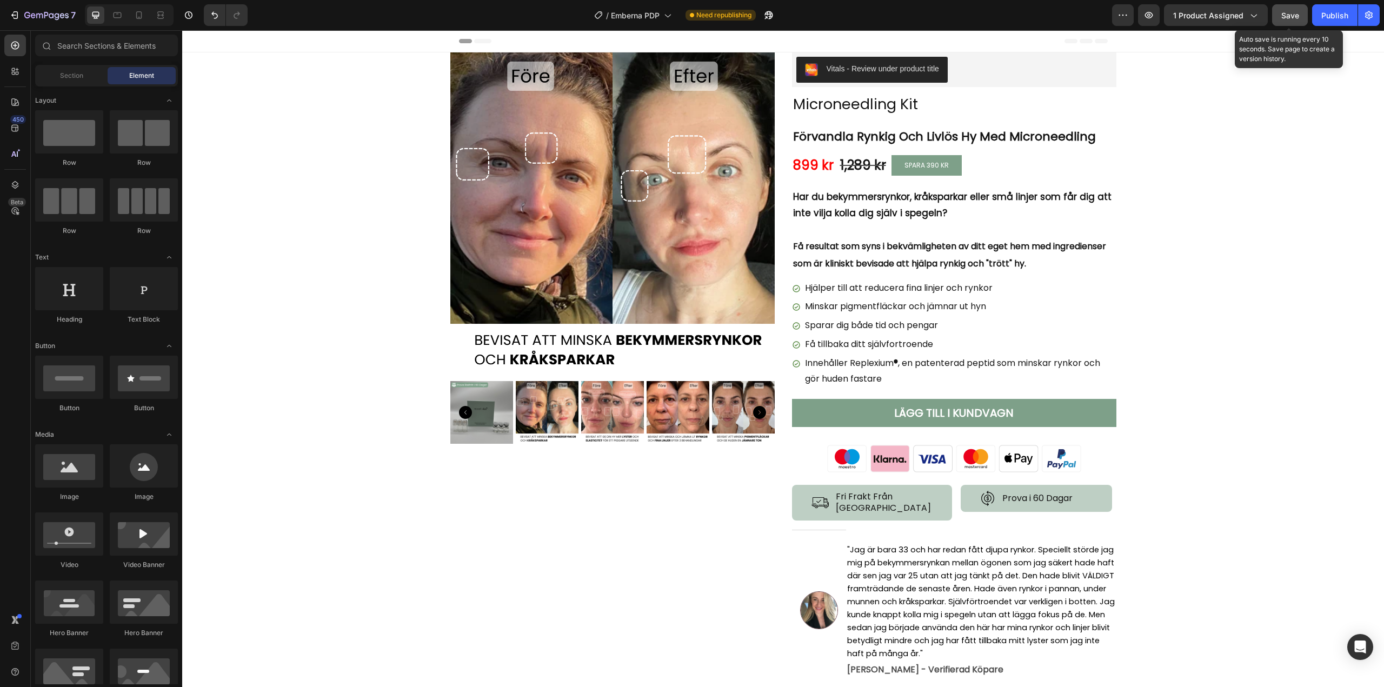
click at [1295, 12] on span "Save" at bounding box center [1290, 15] width 18 height 9
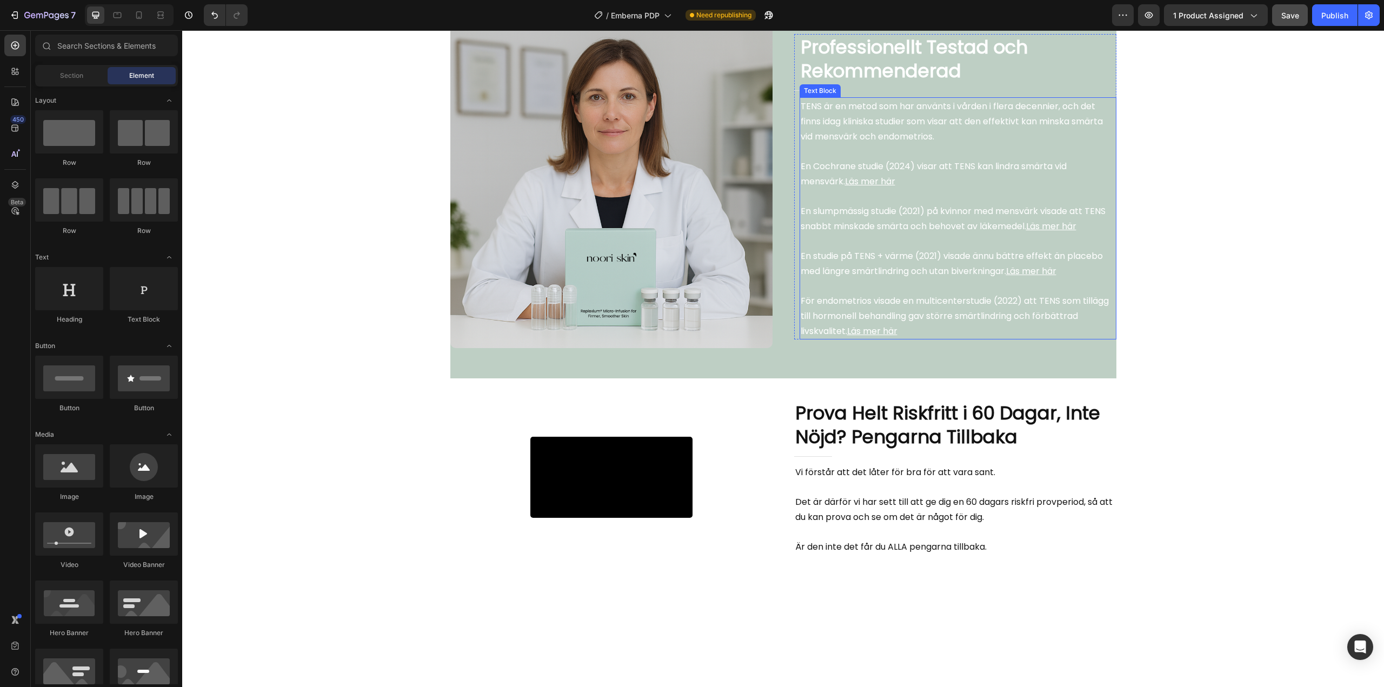
scroll to position [2000, 0]
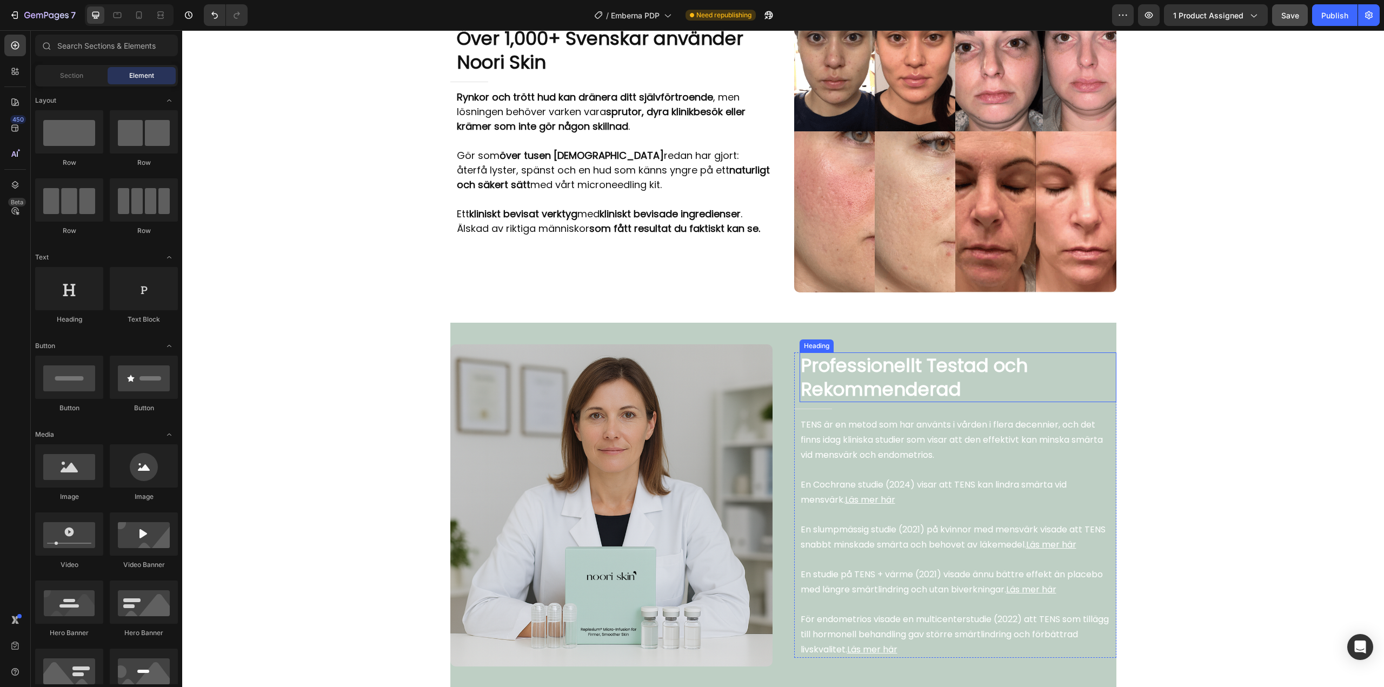
click at [869, 361] on h2 "Professionellt Testad och Rekommenderad" at bounding box center [957, 377] width 317 height 50
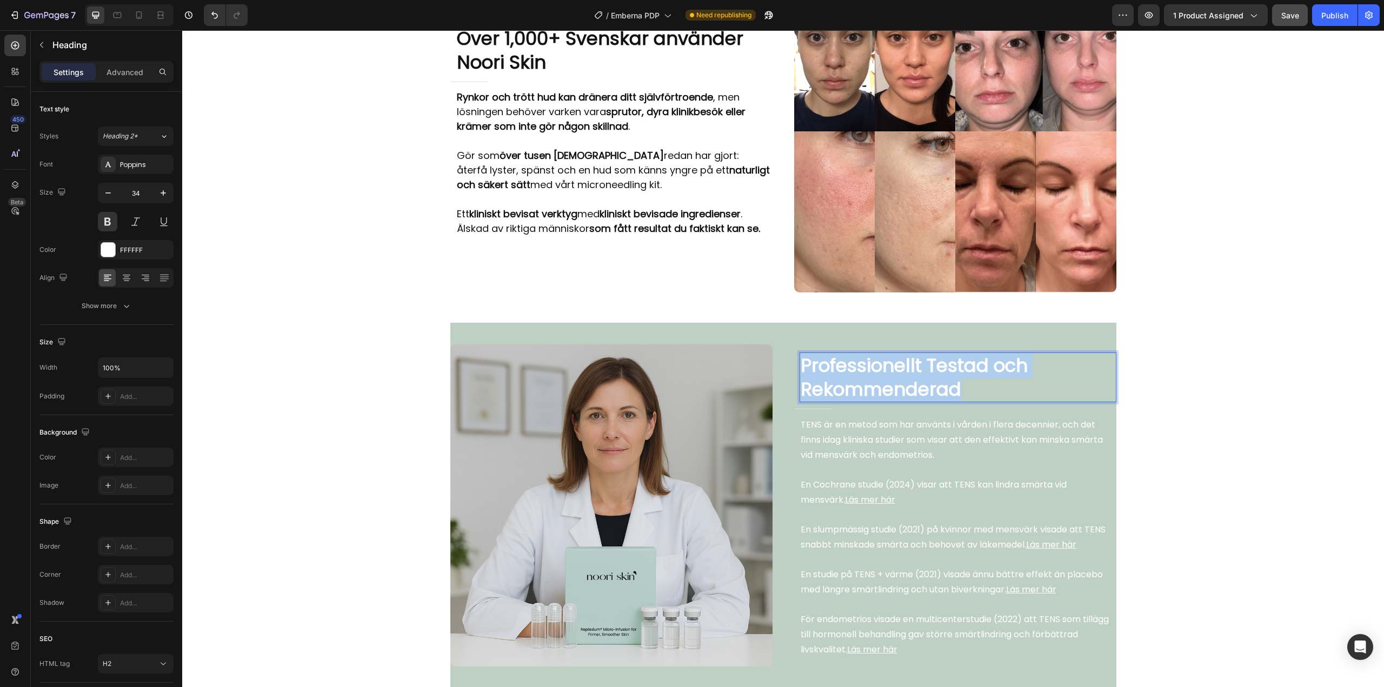
click at [869, 361] on p "Professionellt Testad och Rekommenderad" at bounding box center [958, 378] width 315 height 48
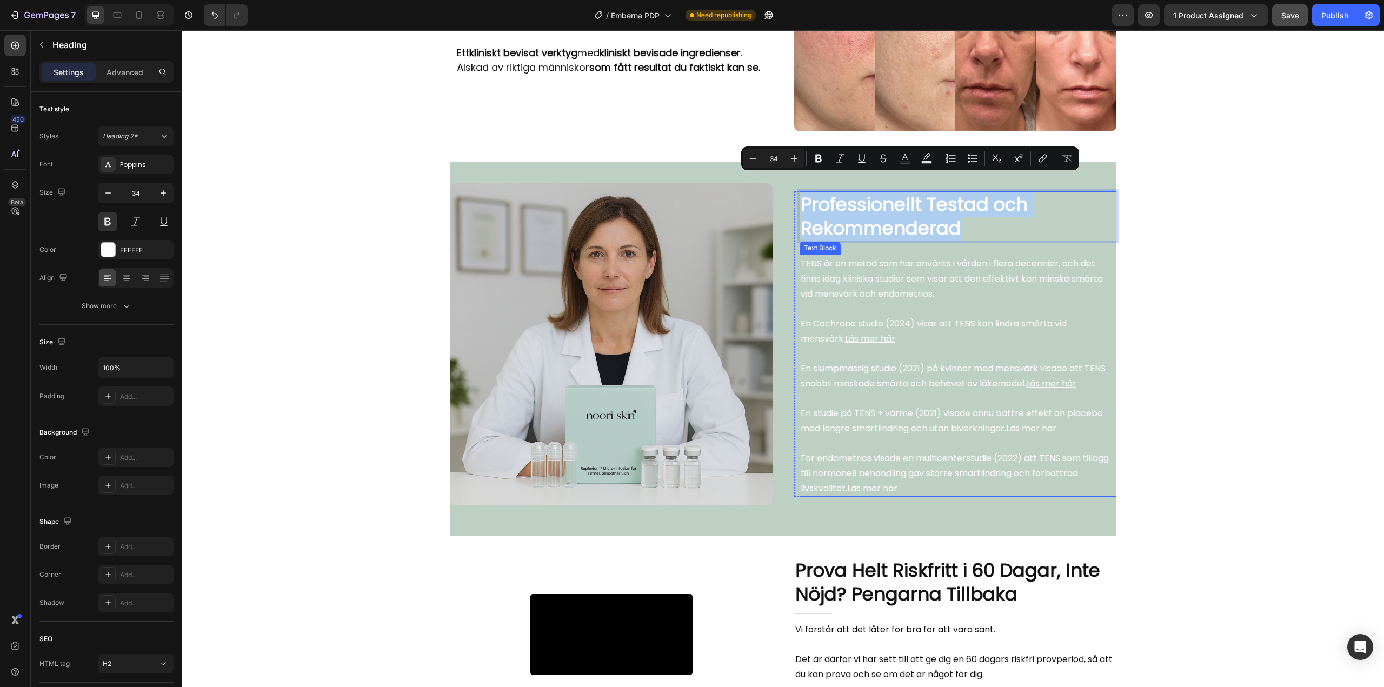
scroll to position [2162, 0]
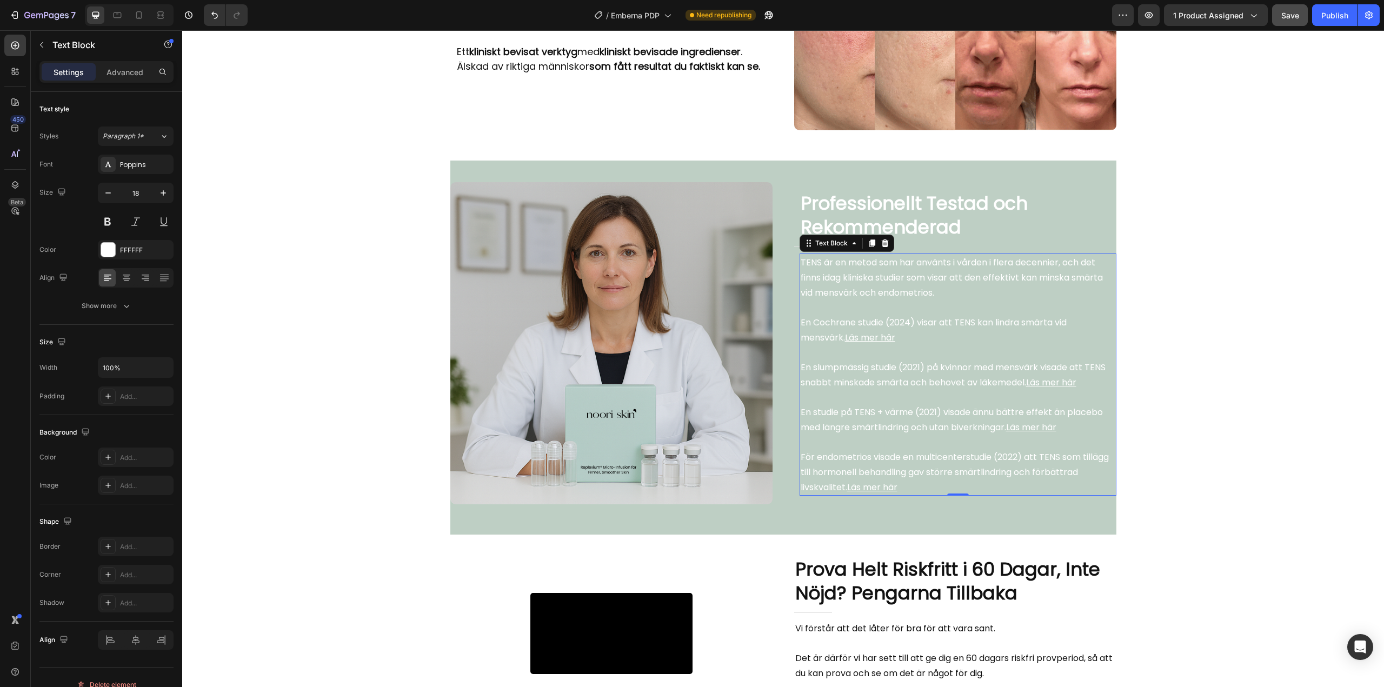
click at [894, 300] on p at bounding box center [958, 307] width 315 height 15
click at [894, 300] on p "Rich Text Editor. Editing area: main" at bounding box center [958, 307] width 315 height 15
click at [905, 345] on p "Rich Text Editor. Editing area: main" at bounding box center [958, 352] width 315 height 15
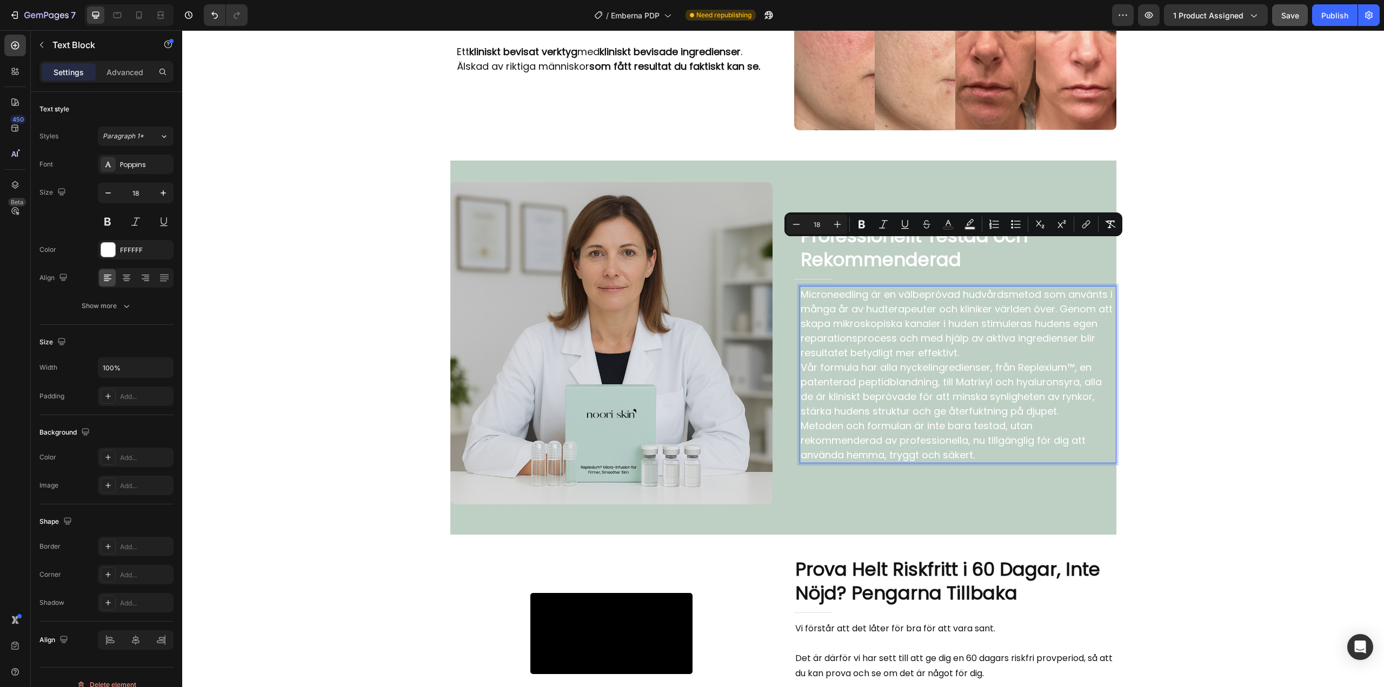
scroll to position [2195, 0]
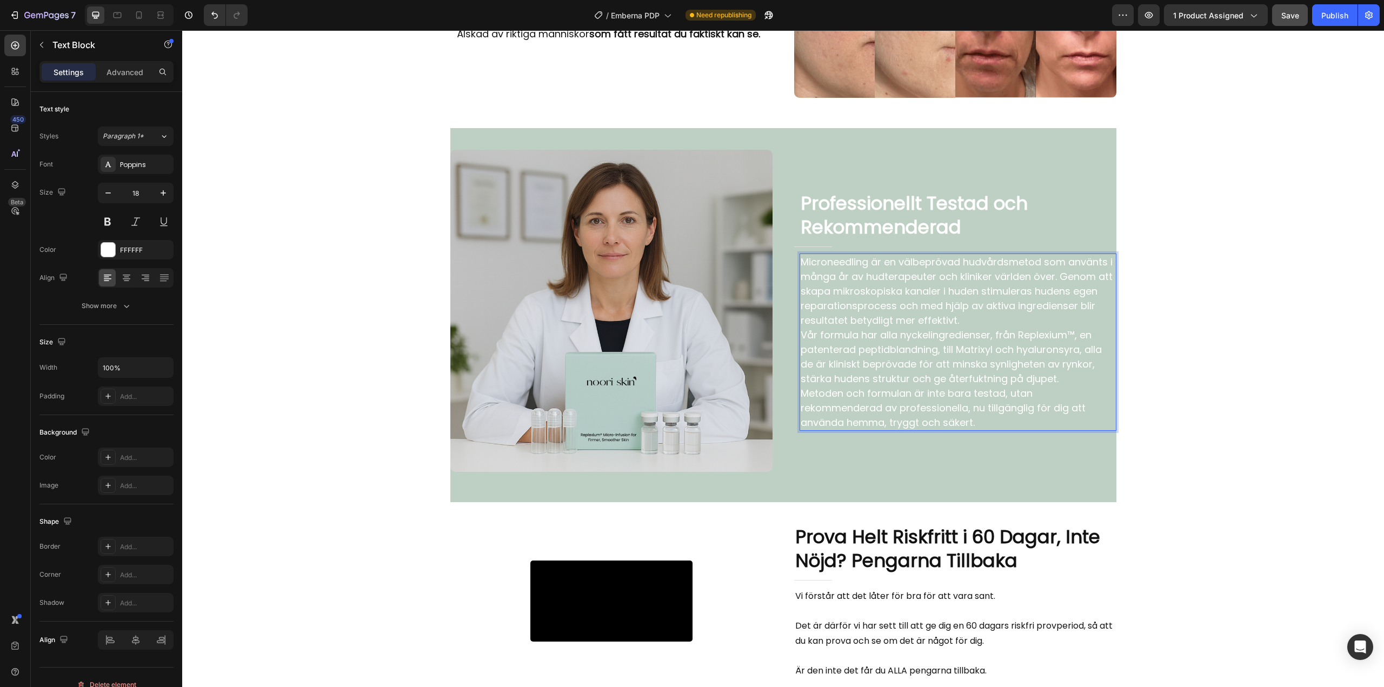
click at [992, 304] on p "Microneedling är en välbeprövad hudvårdsmetod som använts i många år av hudtera…" at bounding box center [958, 291] width 315 height 73
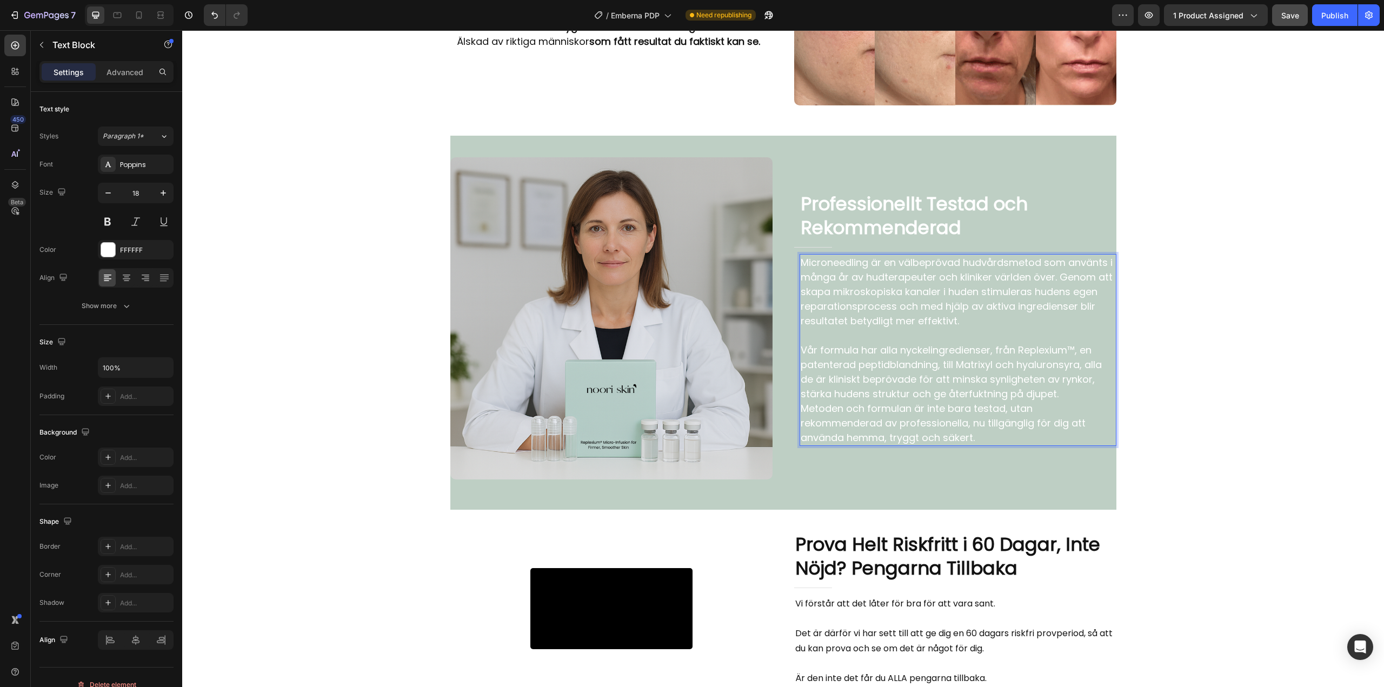
click at [1070, 379] on p "Vår formula har alla nyckelingredienser, från Replexium™, en patenterad peptidb…" at bounding box center [958, 372] width 315 height 58
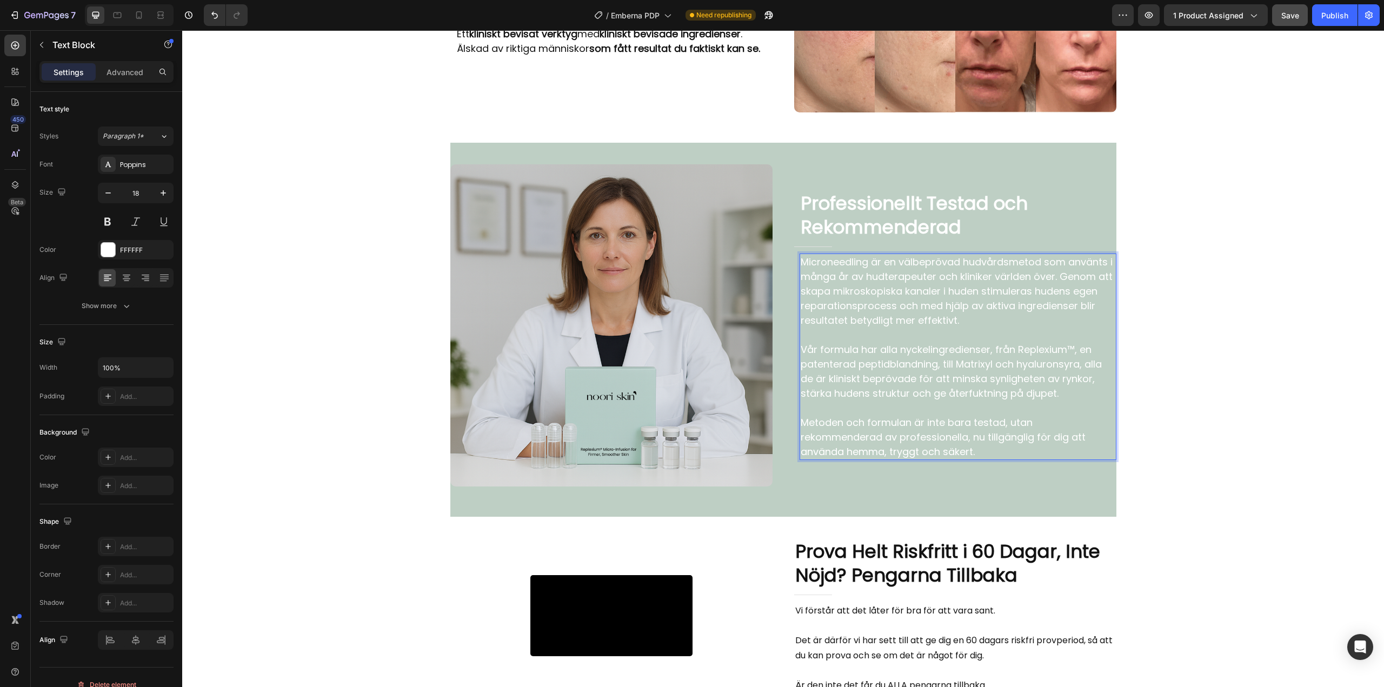
click at [1060, 264] on p "Microneedling är en välbeprövad hudvårdsmetod som använts i många år av hudtera…" at bounding box center [958, 291] width 315 height 73
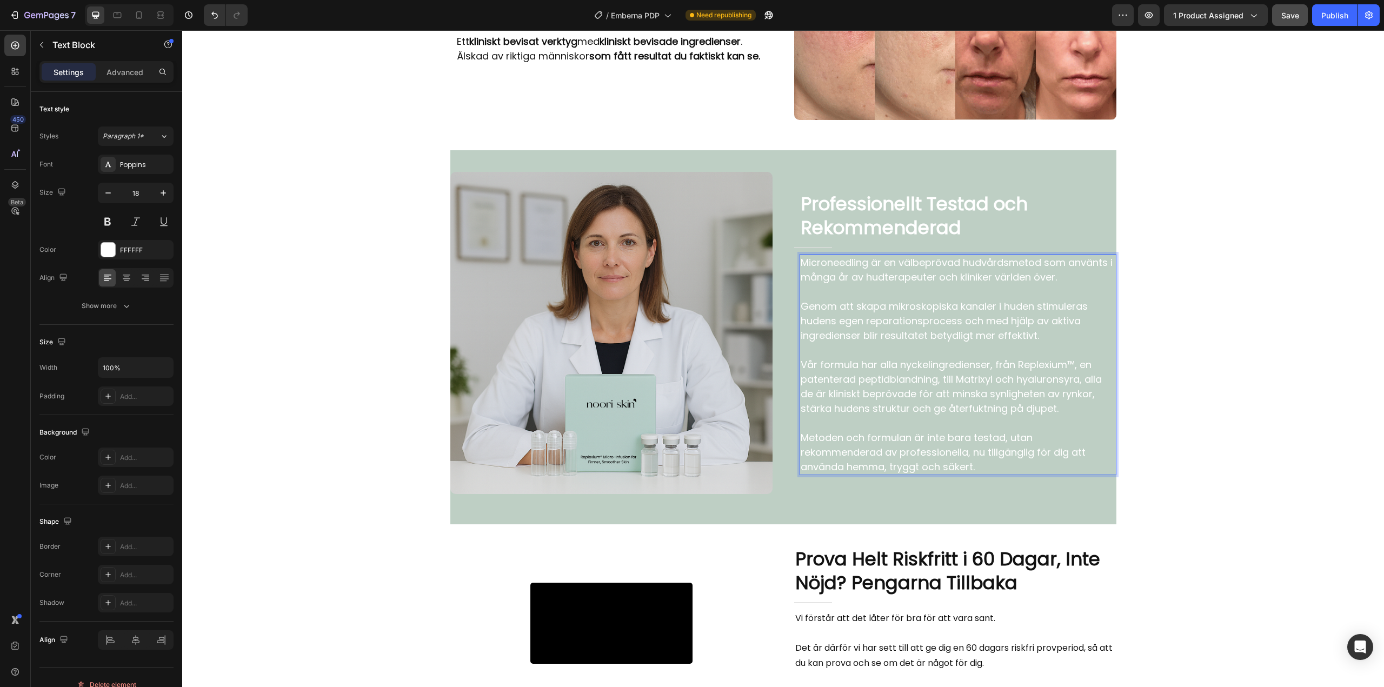
click at [1167, 329] on div "Video Row Noori Skin tar sig dit vanliga krämer aldrig når... Heading Title Lin…" at bounding box center [783, 108] width 1202 height 4457
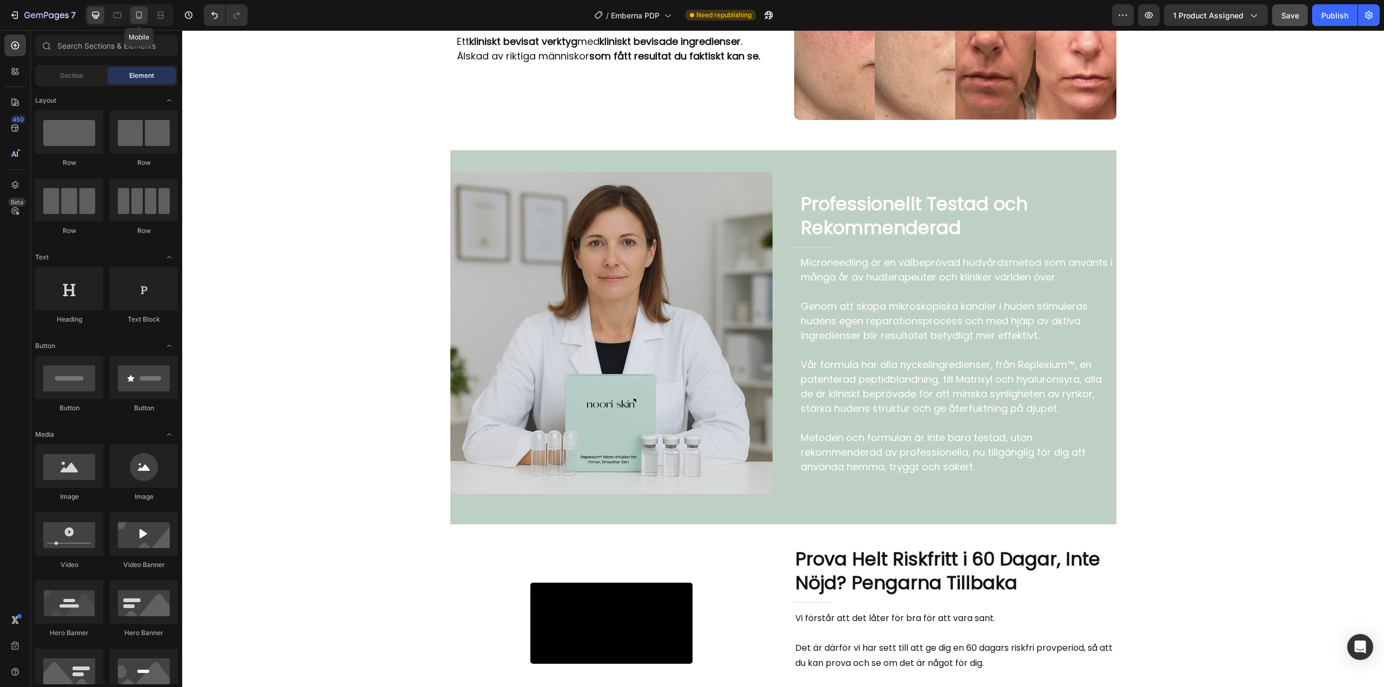
click at [138, 21] on div at bounding box center [138, 14] width 17 height 17
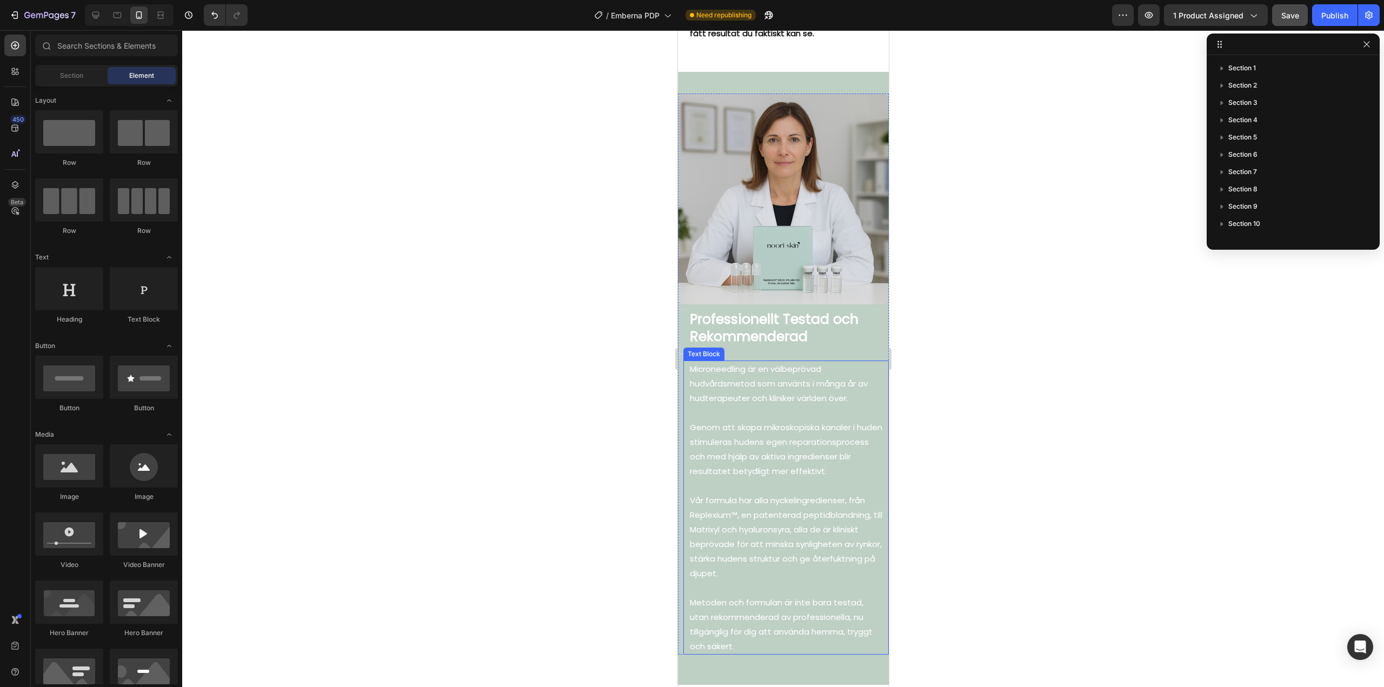
scroll to position [2675, 0]
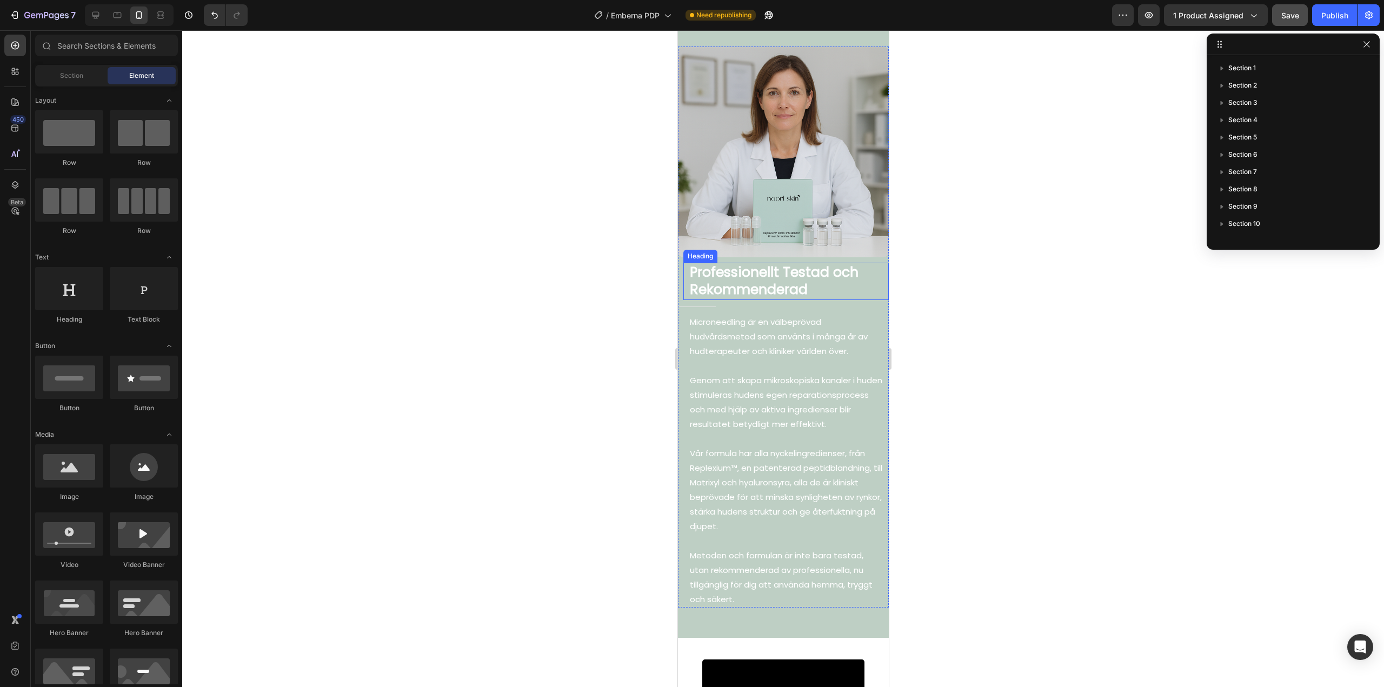
click at [797, 285] on p "Professionellt Testad och Rekommenderad" at bounding box center [788, 281] width 198 height 35
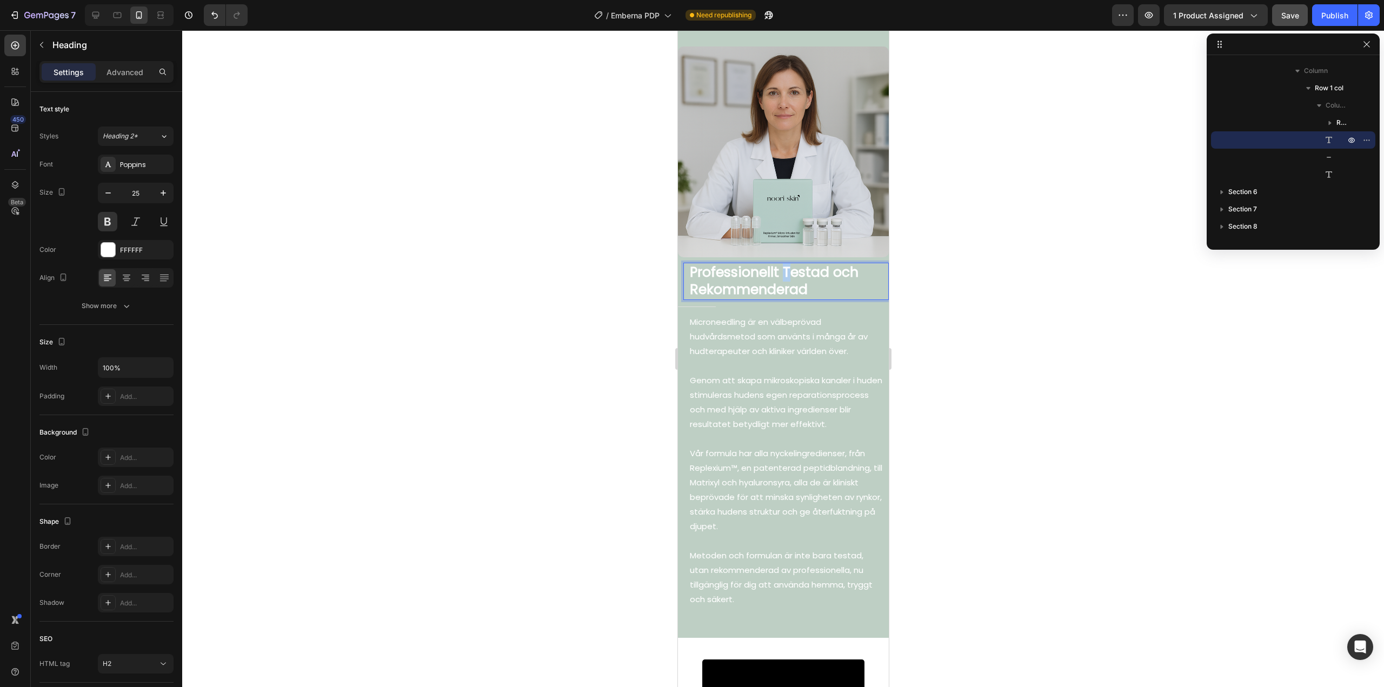
click at [787, 264] on p "Professionellt Testad och Rekommenderad" at bounding box center [788, 281] width 198 height 35
click at [835, 268] on p "Professionellt testad och Rekommenderad" at bounding box center [788, 281] width 198 height 35
drag, startPoint x: 698, startPoint y: 284, endPoint x: 692, endPoint y: 281, distance: 6.5
click at [692, 281] on p "Professionellt testad och Rekommenderad" at bounding box center [788, 281] width 198 height 35
click at [574, 289] on div at bounding box center [783, 358] width 1202 height 657
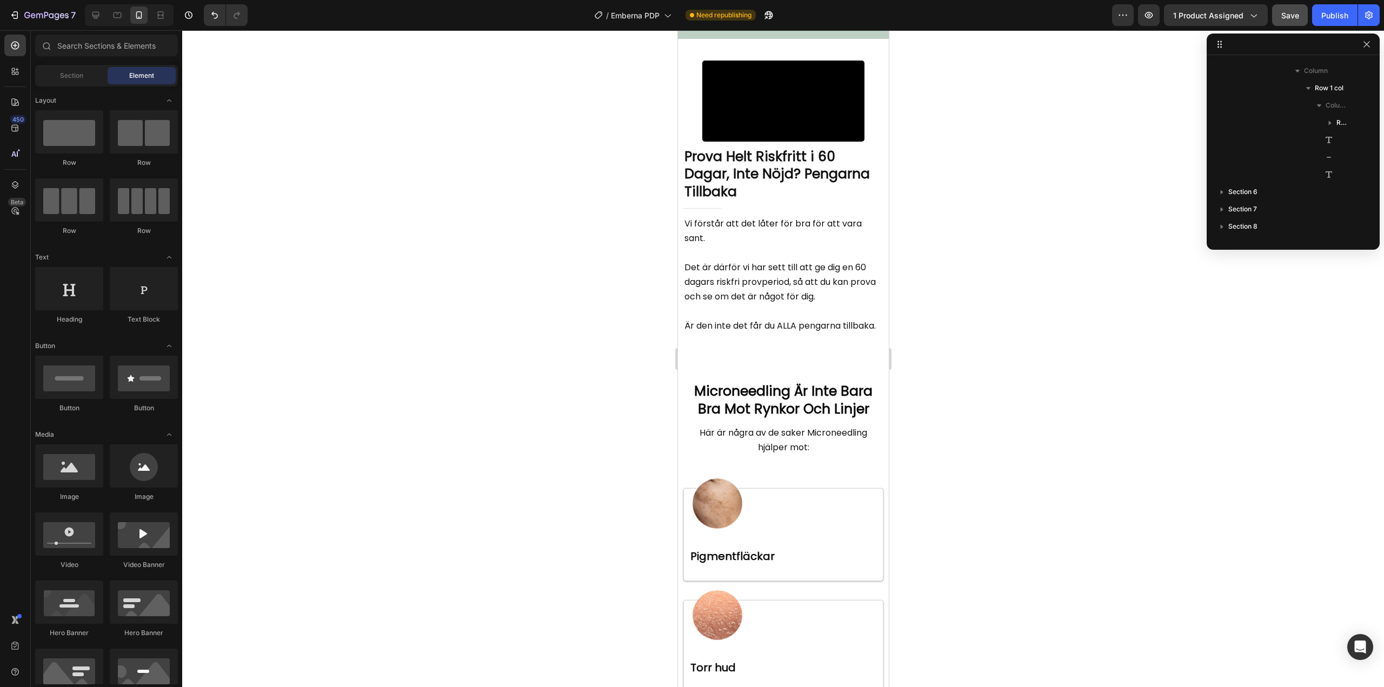
scroll to position [3300, 0]
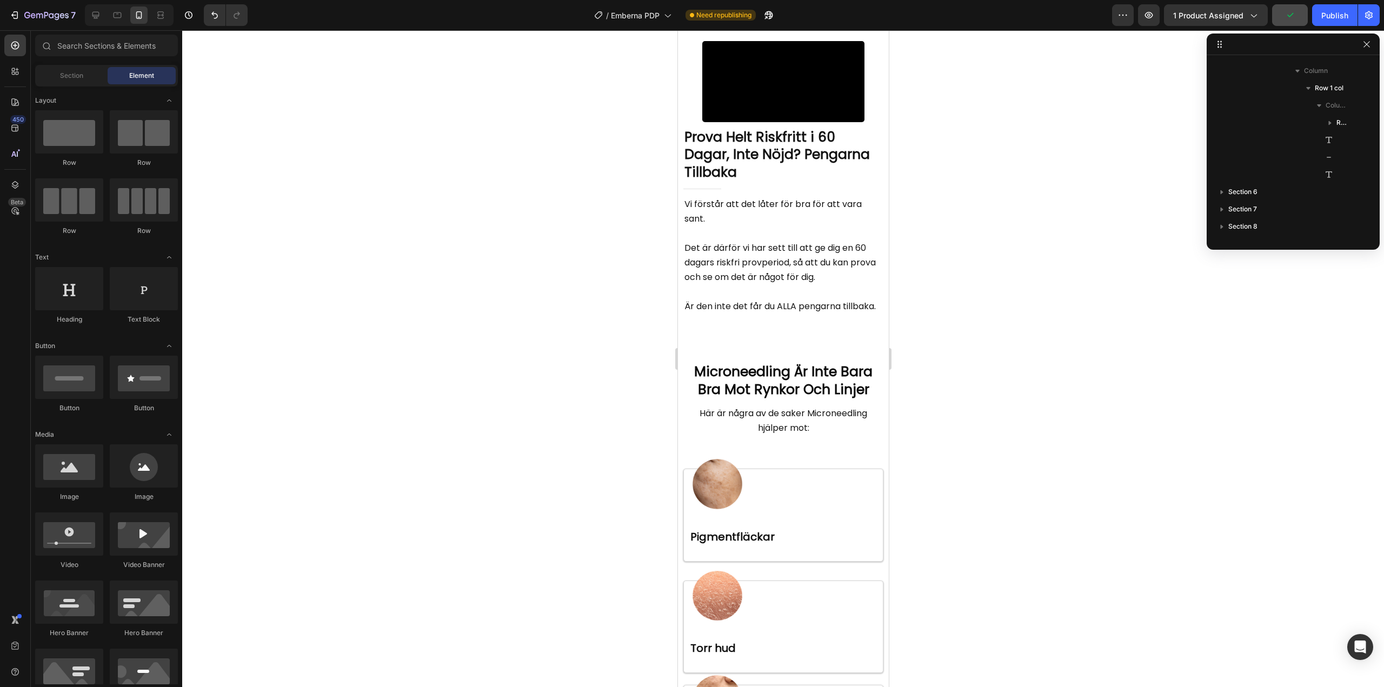
drag, startPoint x: 883, startPoint y: 388, endPoint x: 1566, endPoint y: 490, distance: 690.8
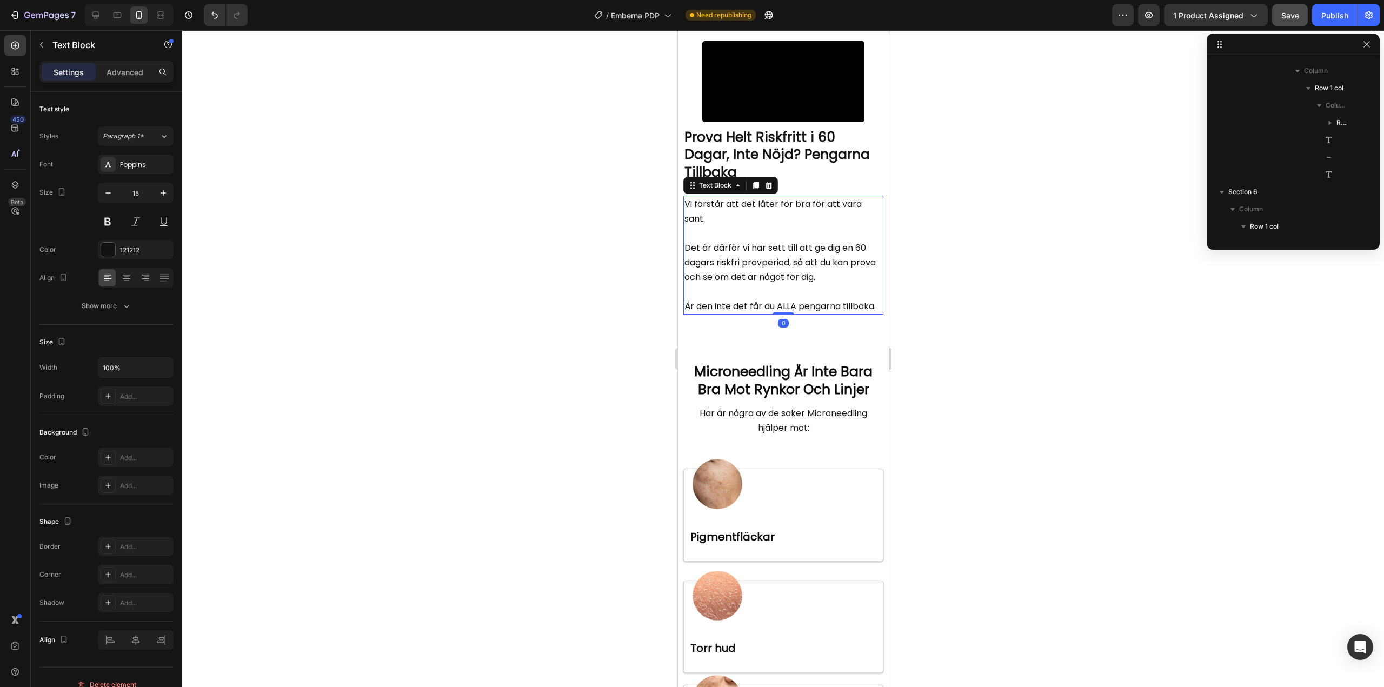
click at [770, 226] on p "Vi förstår att det låter för bra för att vara sant." at bounding box center [783, 211] width 198 height 29
click at [736, 226] on p "Vi förstår att det låter för bra för att vara sant." at bounding box center [783, 211] width 198 height 29
click at [710, 312] on span "Är den inte det får du ALLA pengarna tillbaka." at bounding box center [779, 306] width 191 height 12
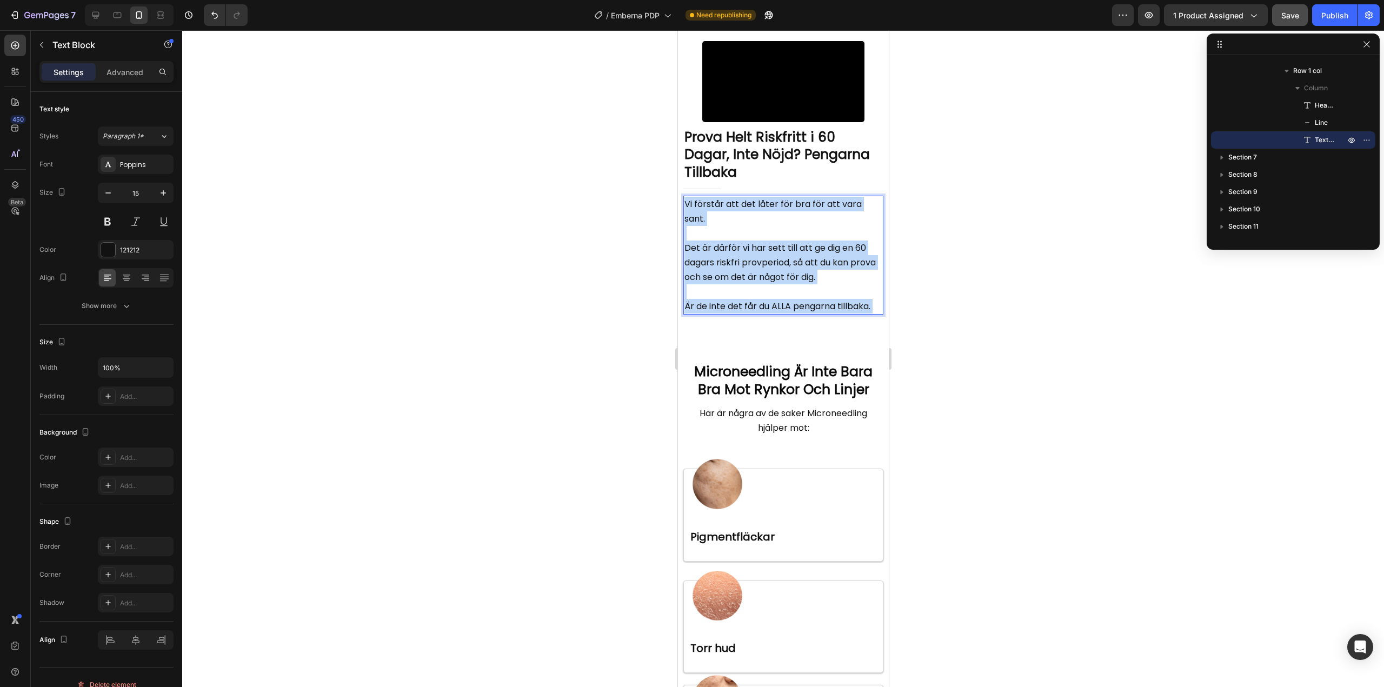
drag, startPoint x: 752, startPoint y: 443, endPoint x: 686, endPoint y: 326, distance: 134.8
click at [686, 315] on div "Vi förstår att det låter för bra för att vara sant. Det är därför vi har sett t…" at bounding box center [783, 255] width 200 height 119
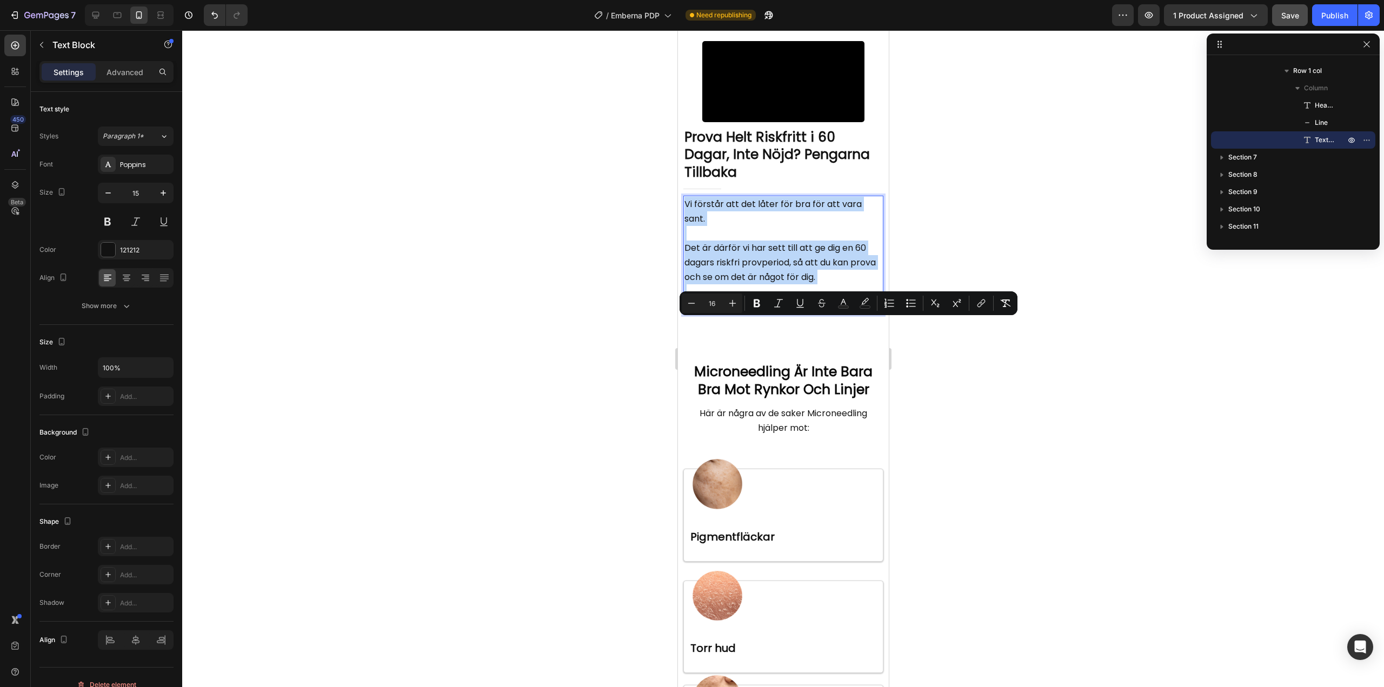
copy div "Vi förstår att det låter för bra för att vara sant. Det är därför vi har sett t…"
click at [739, 283] on span "Det är därför vi har sett till att ge dig en 60 dagars riskfri provperiod, så a…" at bounding box center [779, 263] width 191 height 42
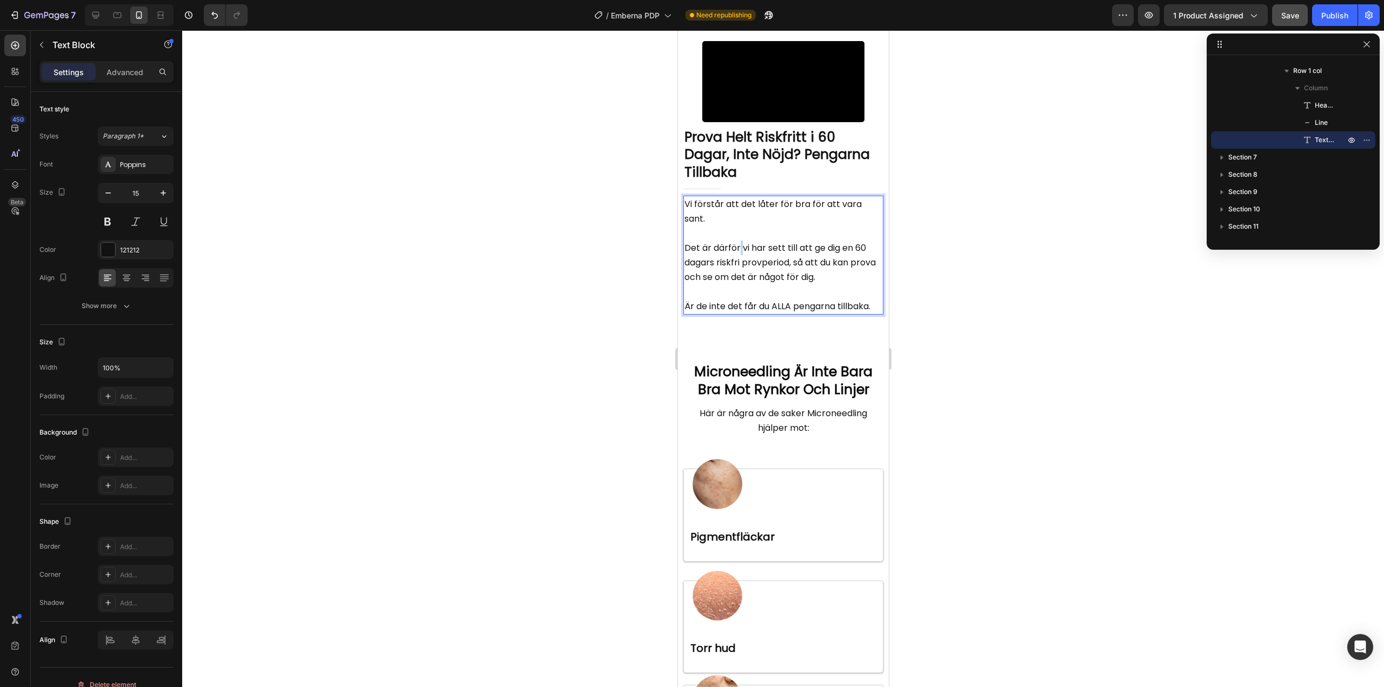
click at [739, 283] on span "Det är därför vi har sett till att ge dig en 60 dagars riskfri provperiod, så a…" at bounding box center [779, 263] width 191 height 42
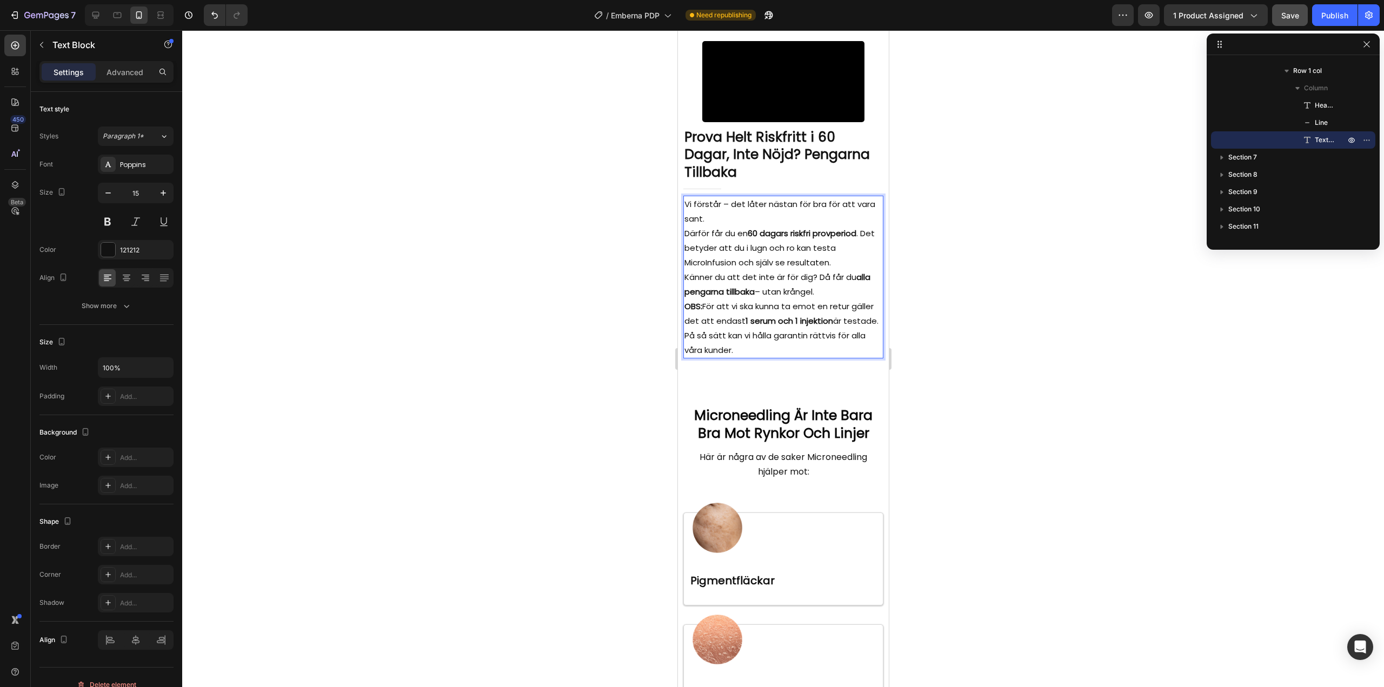
click at [717, 226] on p "Vi förstår – det låter nästan för bra för att vara sant." at bounding box center [783, 211] width 198 height 29
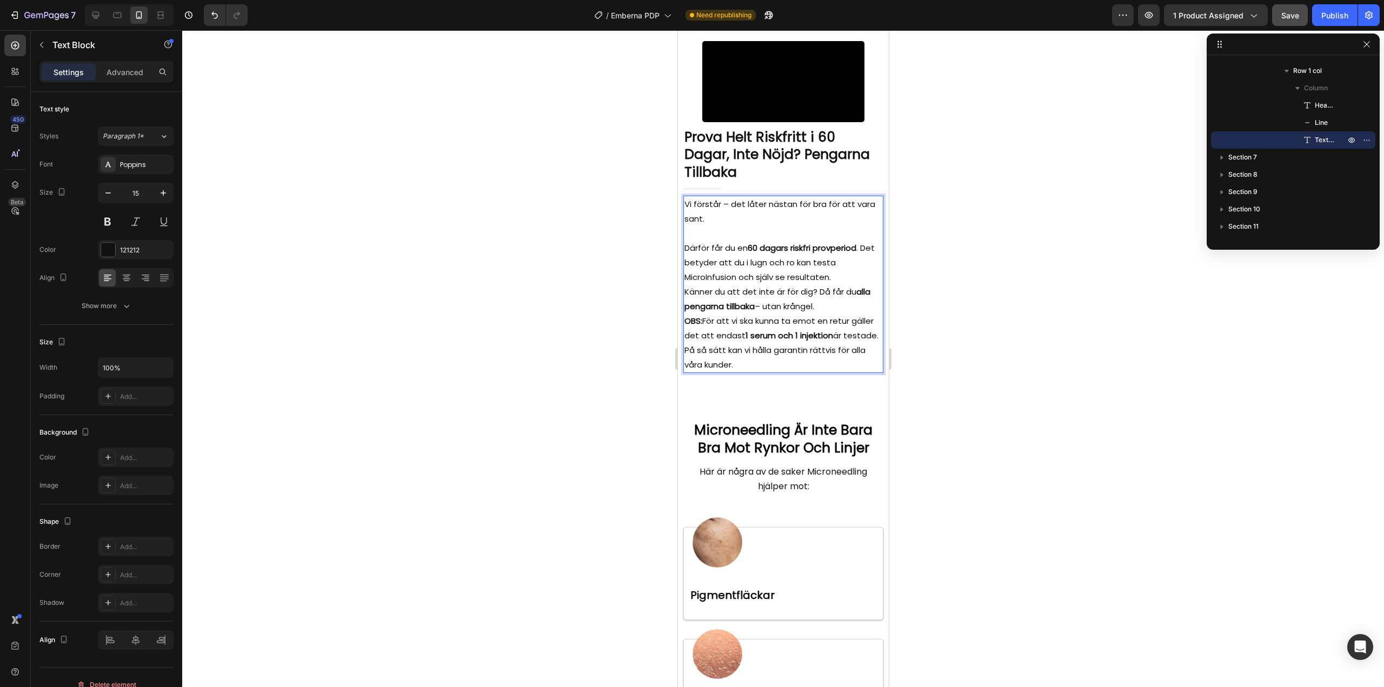
click at [838, 284] on p "Därför får du en 60 dagars riskfri provperiod . Det betyder att du i lugn och r…" at bounding box center [783, 263] width 198 height 44
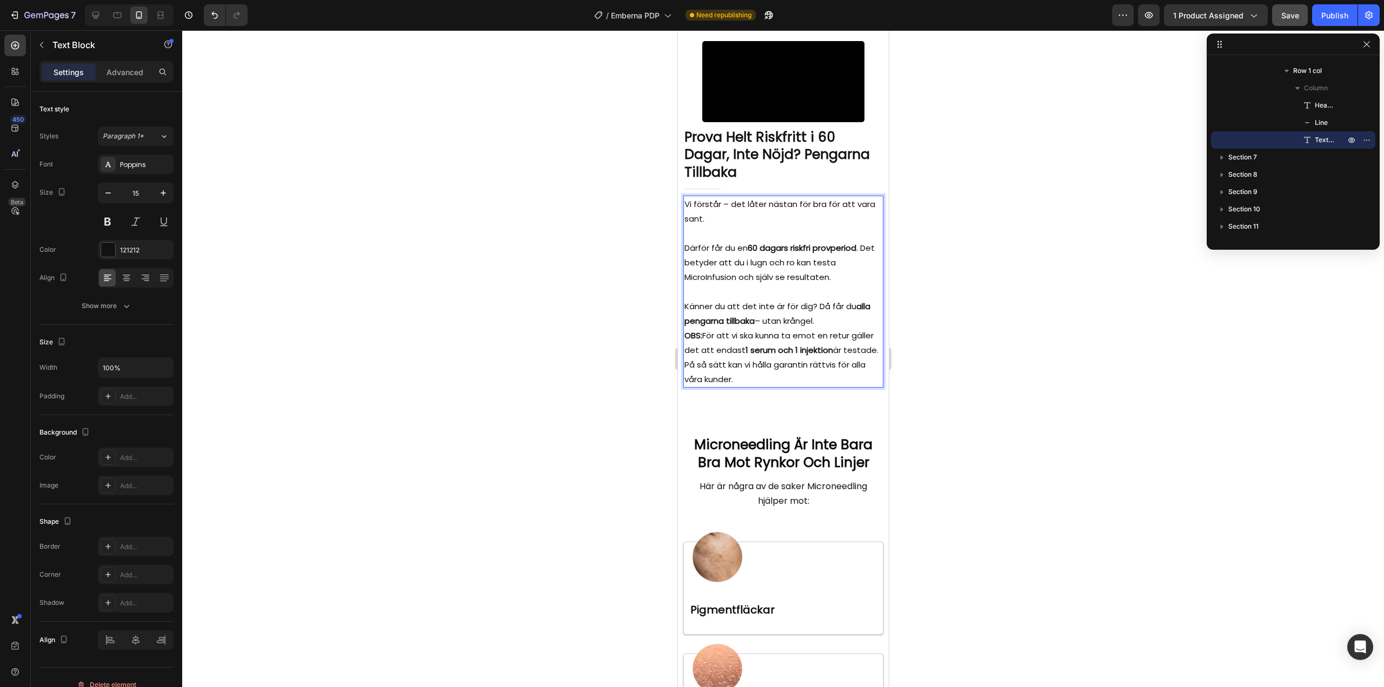
click at [835, 328] on p "Känner du att det inte är för dig? Då får du alla pengarna tillbaka – utan krån…" at bounding box center [783, 313] width 198 height 29
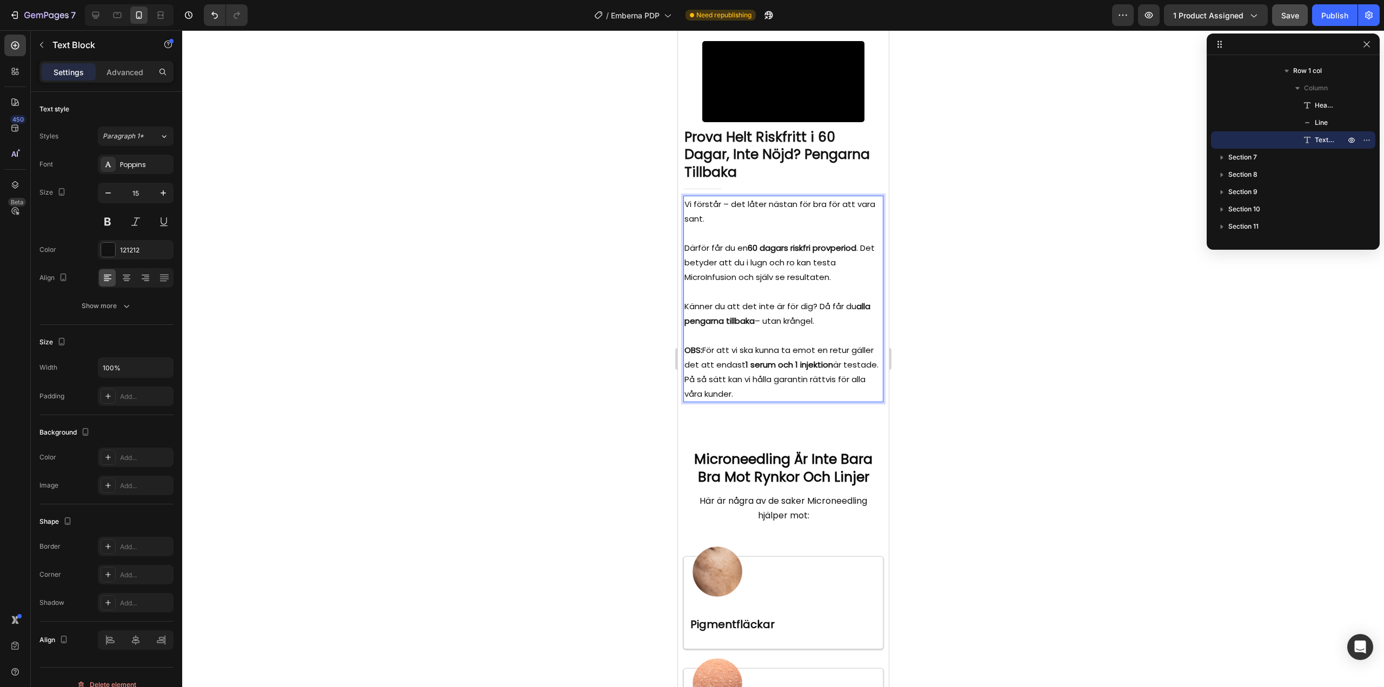
click at [765, 328] on p "Känner du att det inte är för dig? Då får du alla pengarna tillbaka – utan krån…" at bounding box center [783, 313] width 198 height 29
click at [735, 284] on p "Därför får du en 60 dagars riskfri provperiod . Det betyder att du i lugn och r…" at bounding box center [783, 263] width 198 height 44
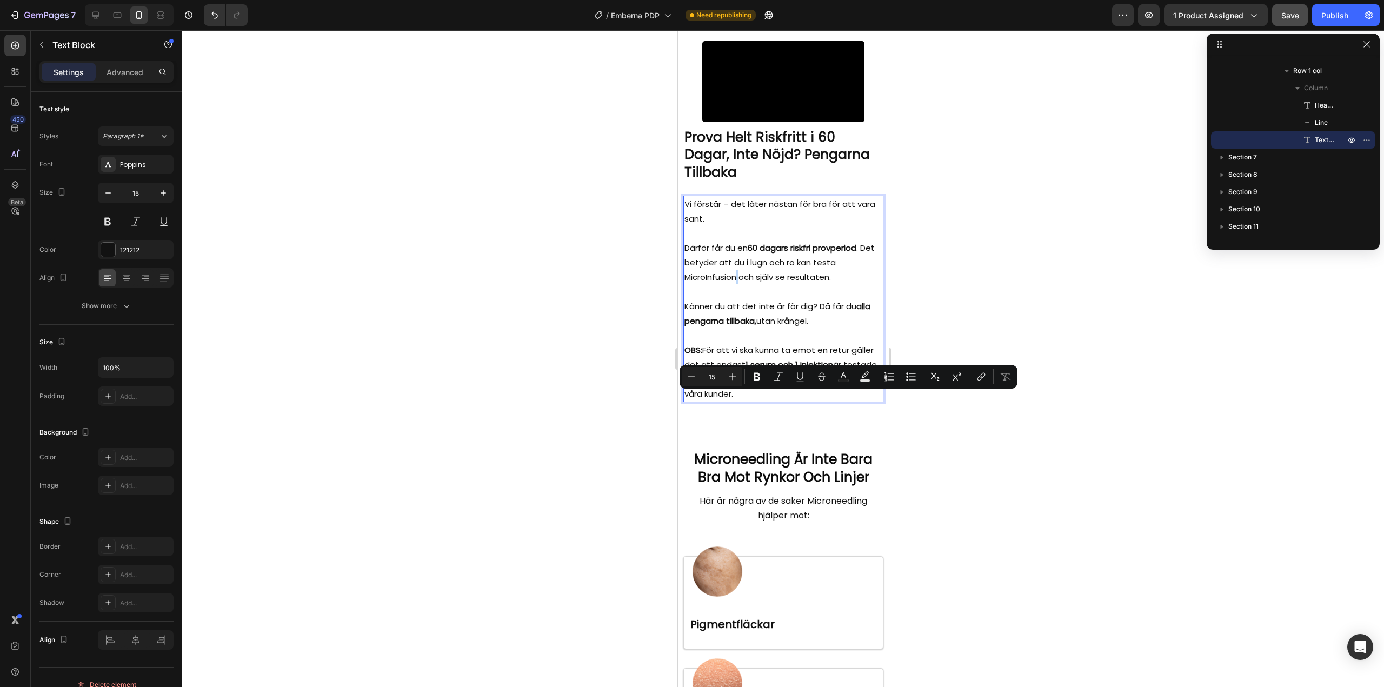
click at [735, 284] on p "Därför får du en 60 dagars riskfri provperiod . Det betyder att du i lugn och r…" at bounding box center [783, 263] width 198 height 44
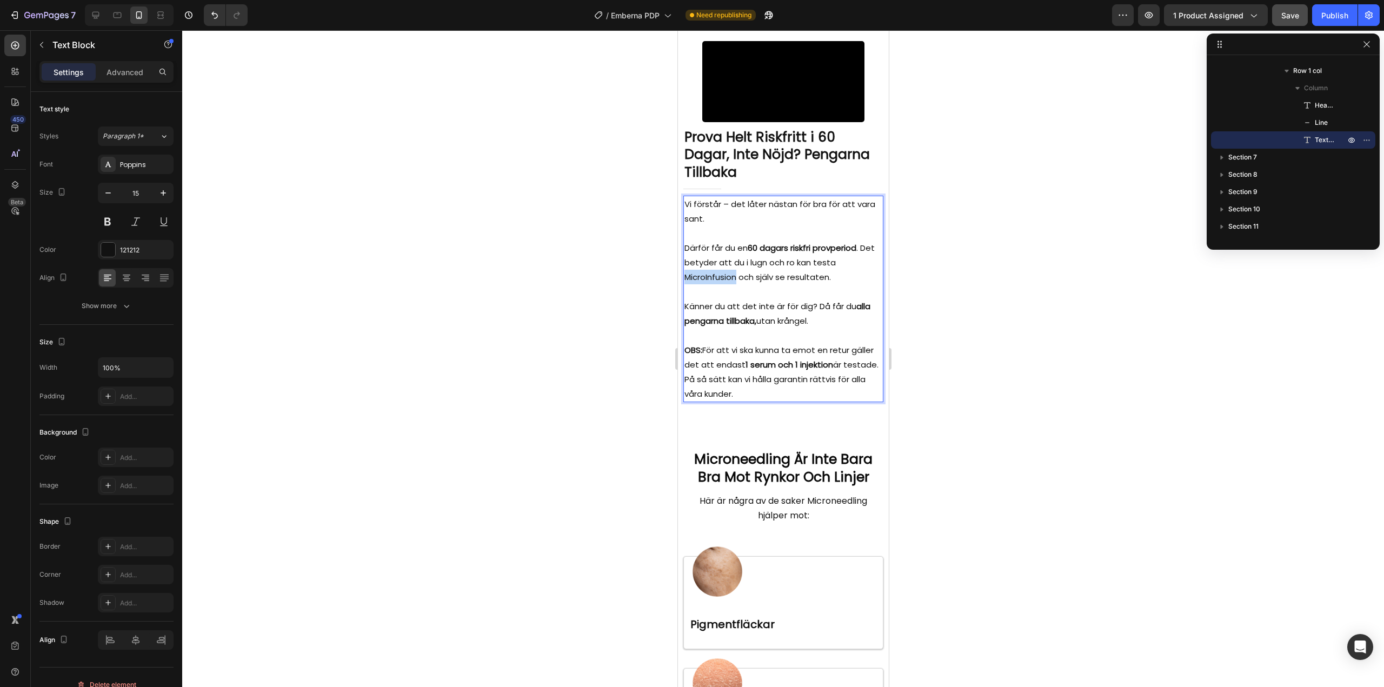
drag, startPoint x: 736, startPoint y: 400, endPoint x: 686, endPoint y: 398, distance: 49.8
click at [686, 284] on p "Därför får du en 60 dagars riskfri provperiod . Det betyder att du i lugn och r…" at bounding box center [783, 263] width 198 height 44
click at [728, 226] on p "Vi förstår – det låter nästan för bra för att vara sant." at bounding box center [783, 211] width 198 height 29
click at [553, 333] on div at bounding box center [783, 358] width 1202 height 657
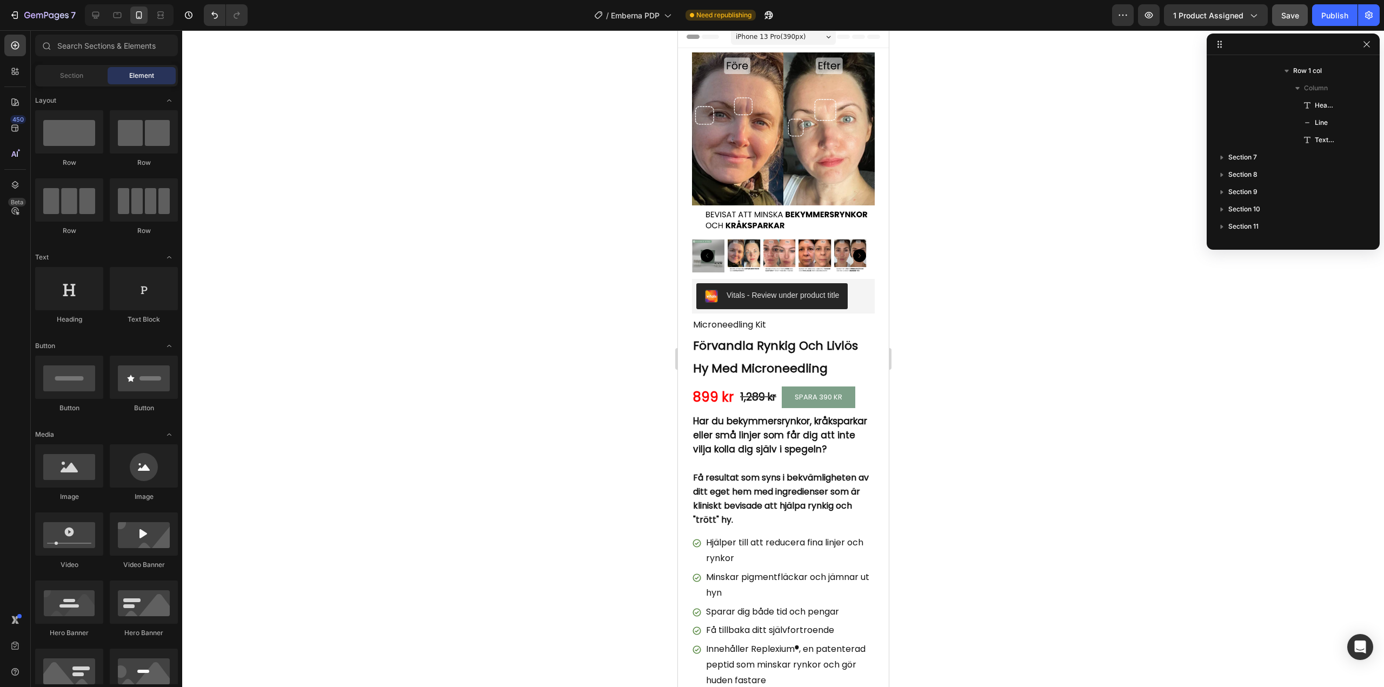
scroll to position [0, 0]
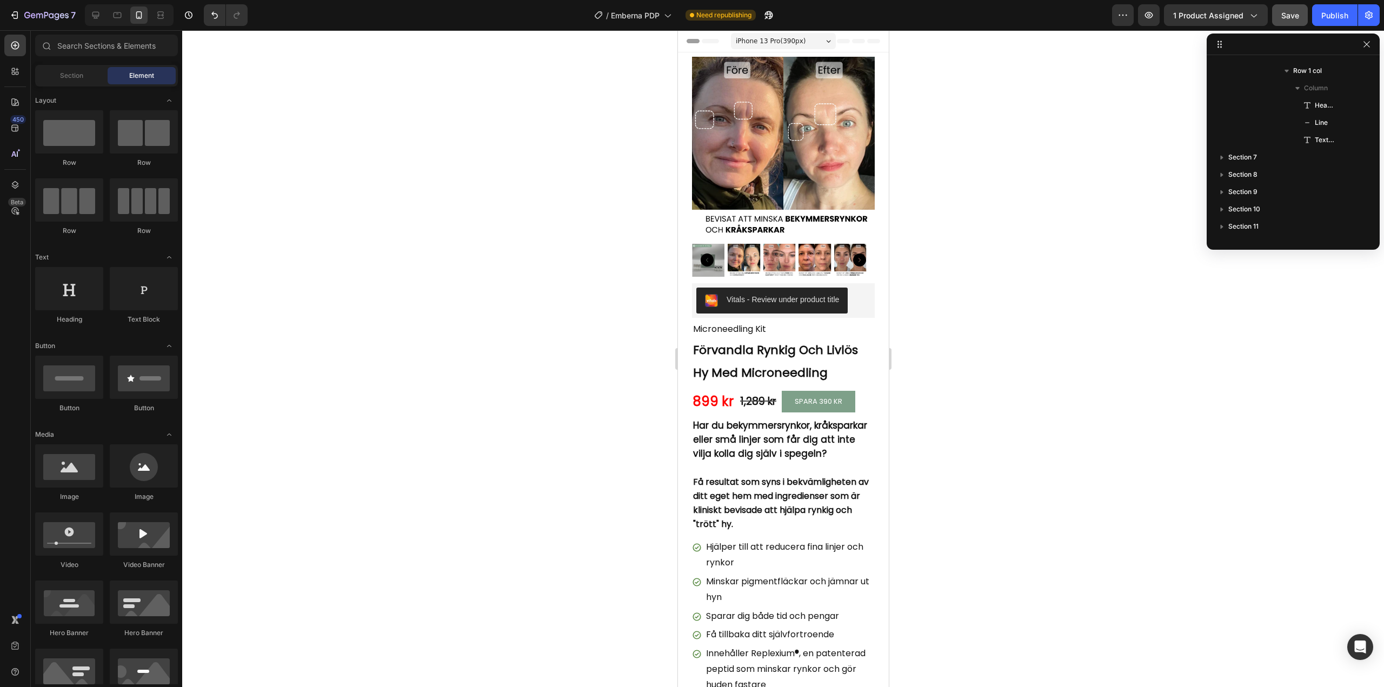
drag, startPoint x: 884, startPoint y: 86, endPoint x: 1623, endPoint y: 74, distance: 739.0
click at [1335, 18] on div "Publish" at bounding box center [1334, 15] width 27 height 11
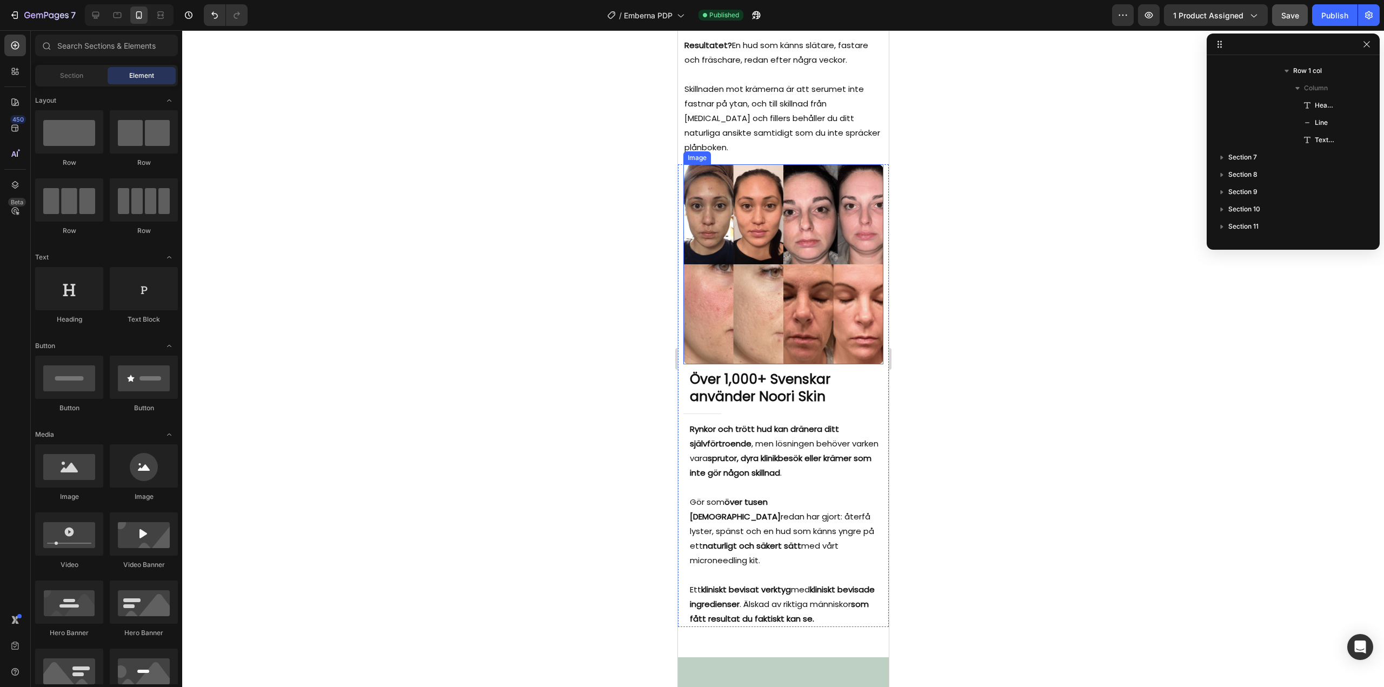
scroll to position [2973, 0]
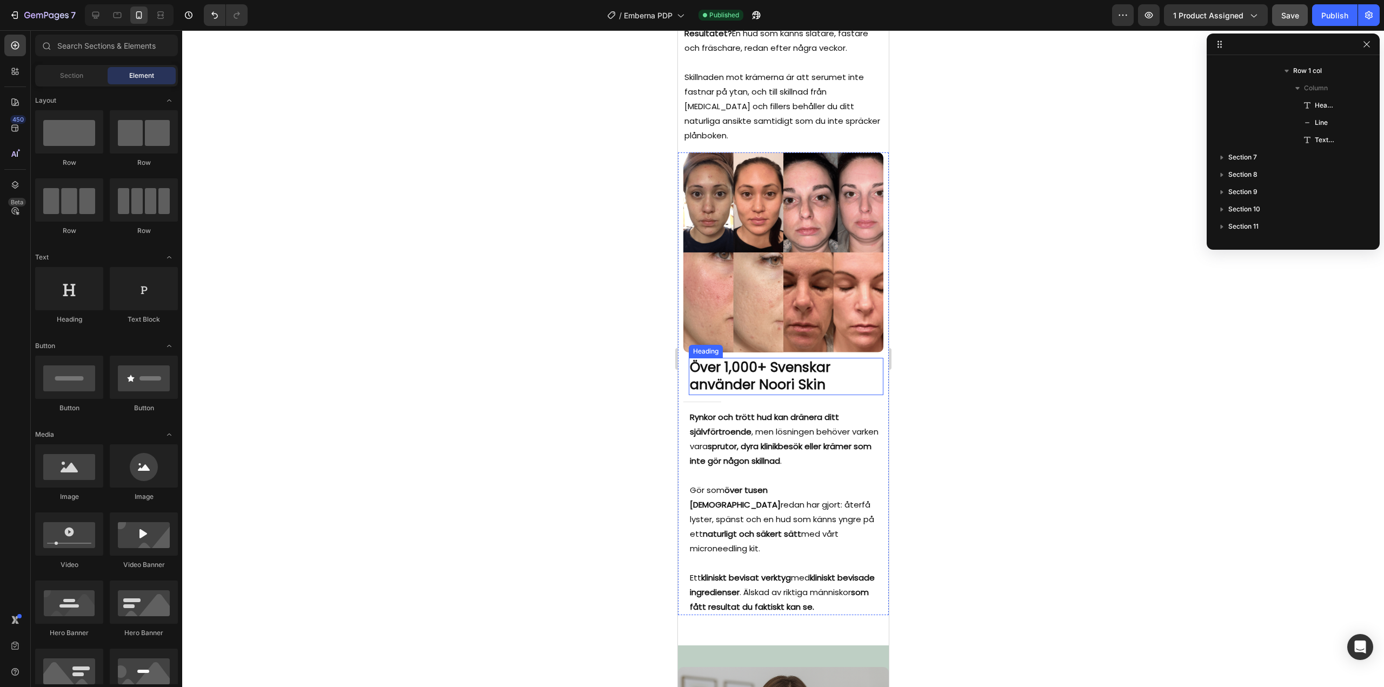
click at [774, 358] on h2 "Över 1,000+ Svenskar använder Noori Skin" at bounding box center [785, 376] width 195 height 37
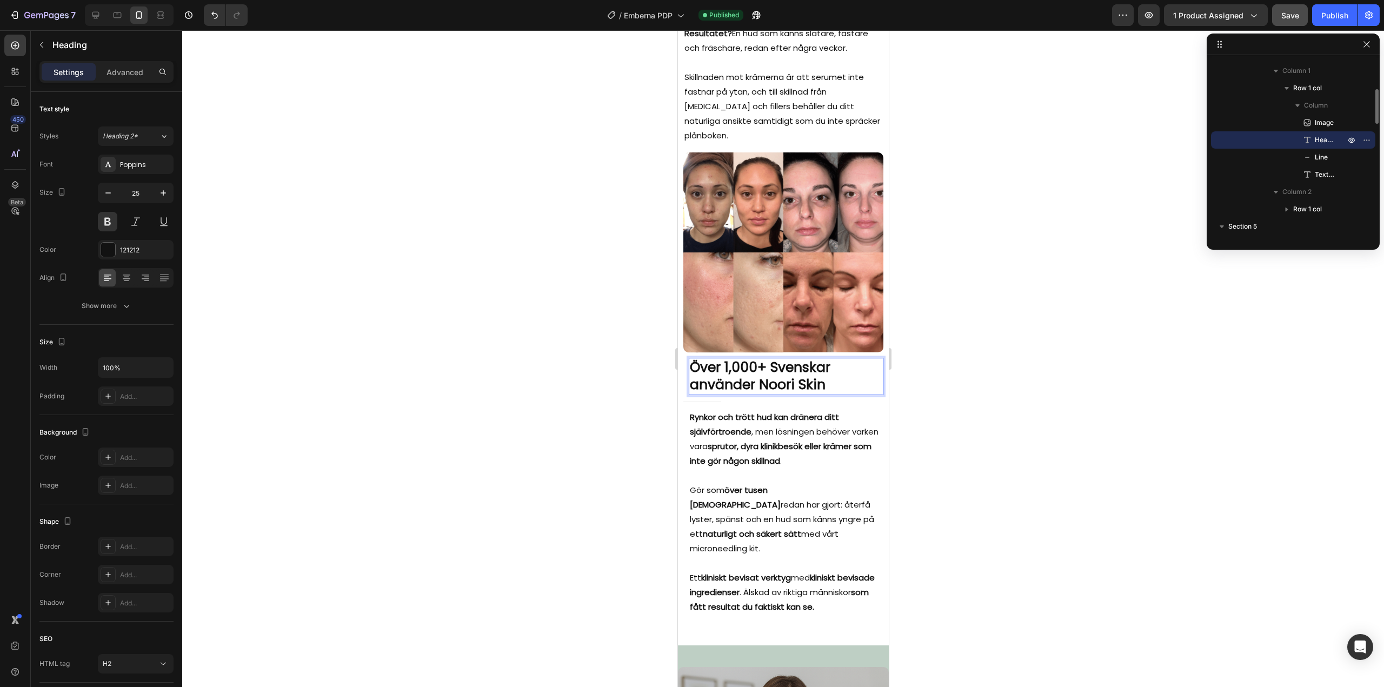
click at [776, 359] on p "Över 1,000+ Svenskar använder Noori Skin" at bounding box center [785, 376] width 192 height 35
click at [772, 359] on p "Över 1,000+ Svenskar använder Noori Skin" at bounding box center [785, 376] width 192 height 35
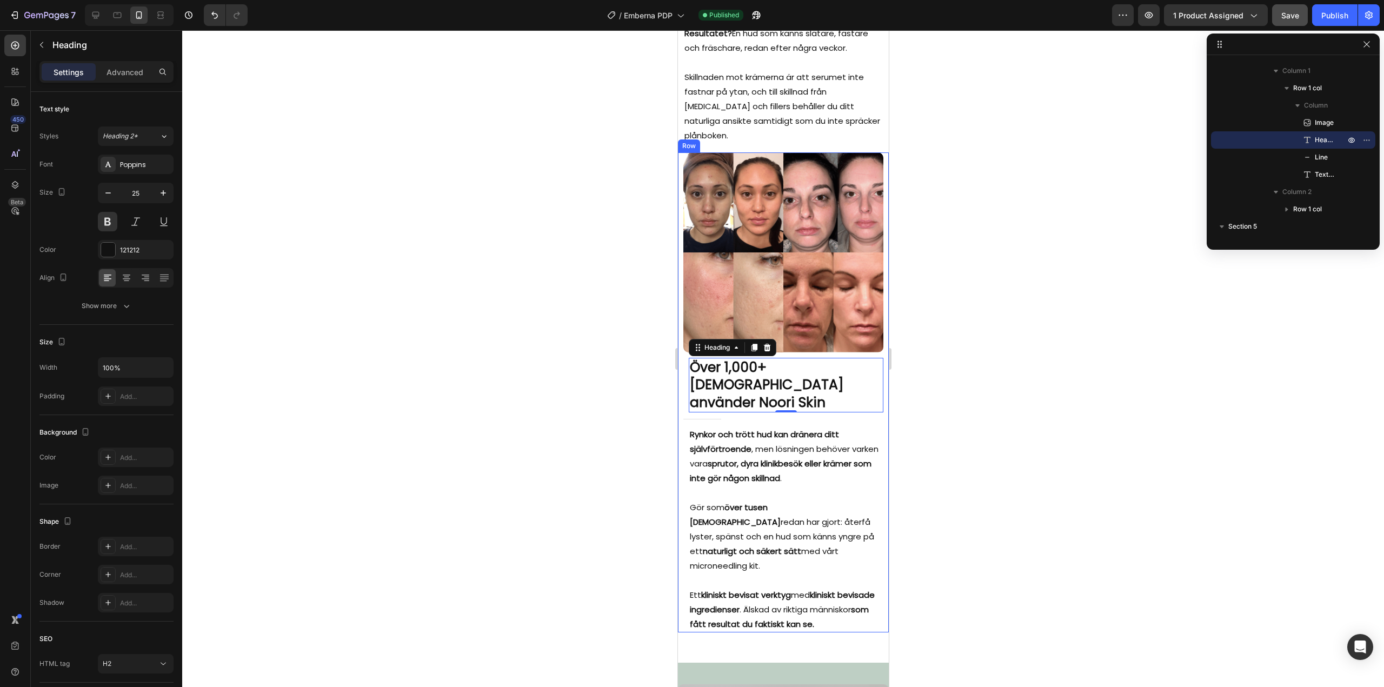
click at [590, 350] on div at bounding box center [783, 358] width 1202 height 657
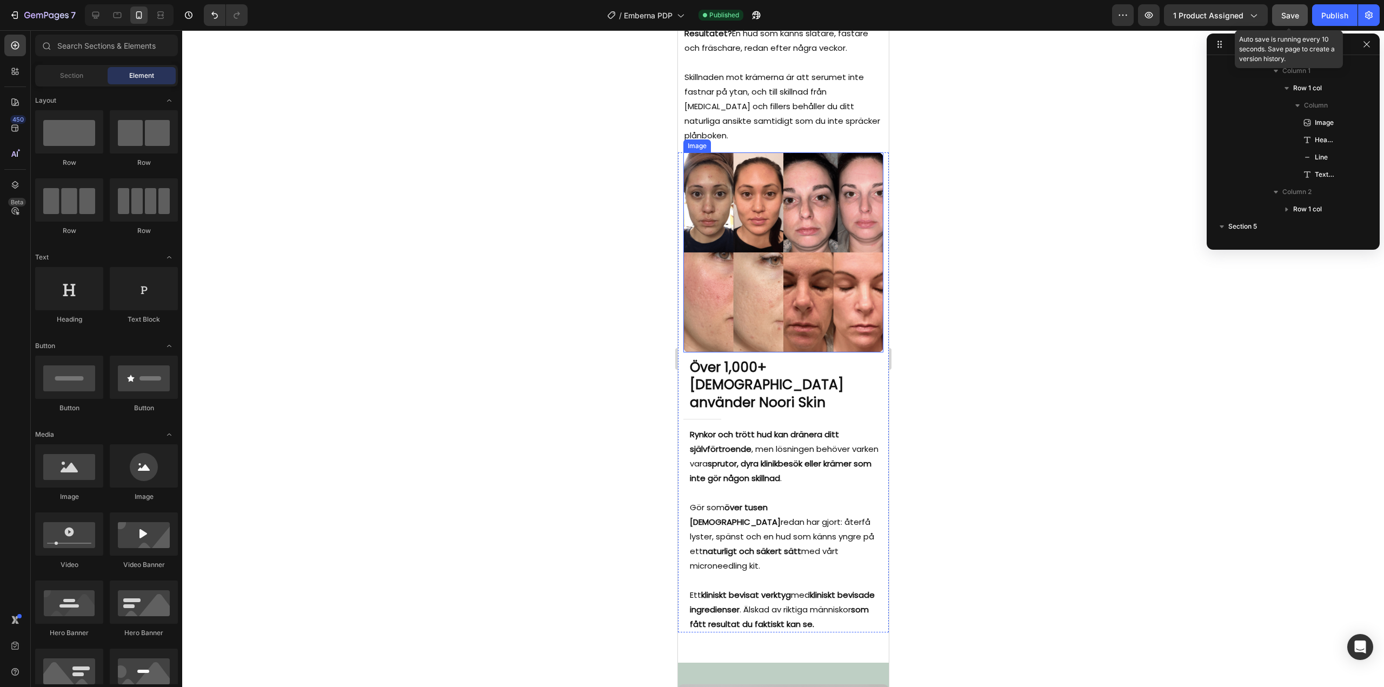
click at [1288, 17] on span "Save" at bounding box center [1290, 15] width 18 height 9
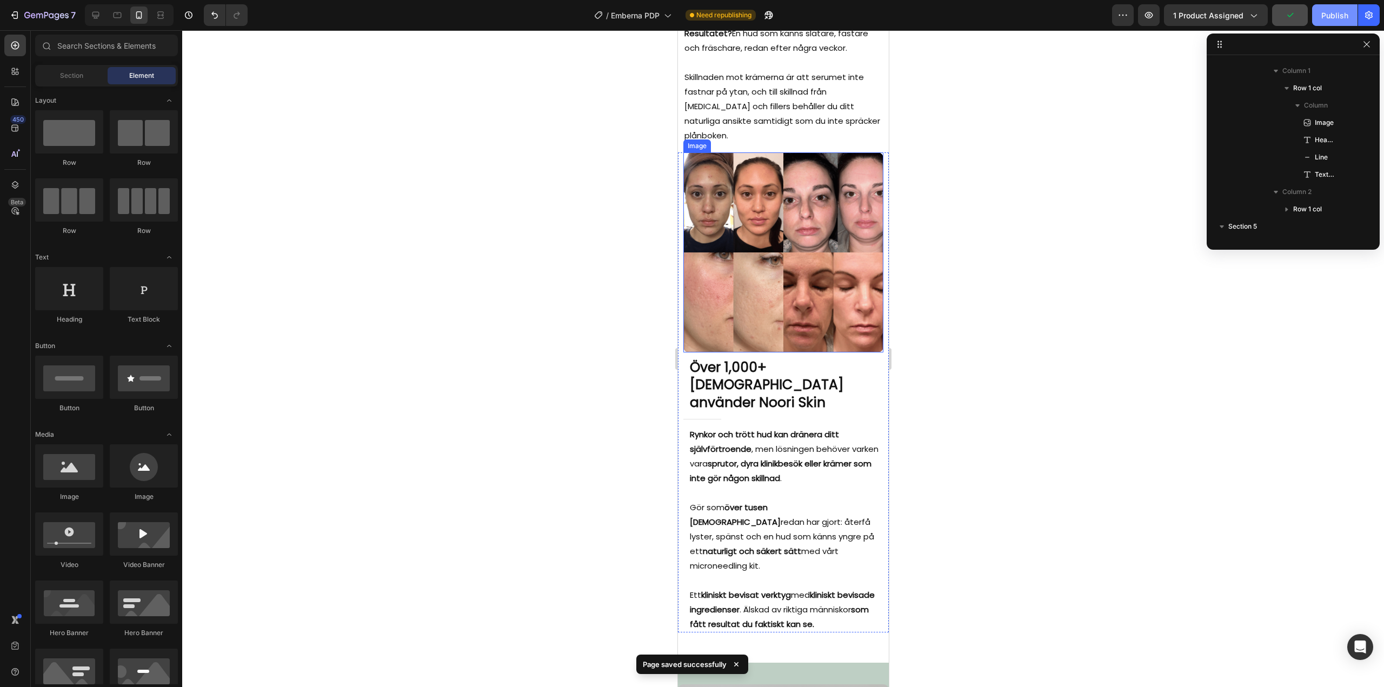
click at [1333, 18] on div "Publish" at bounding box center [1334, 15] width 27 height 11
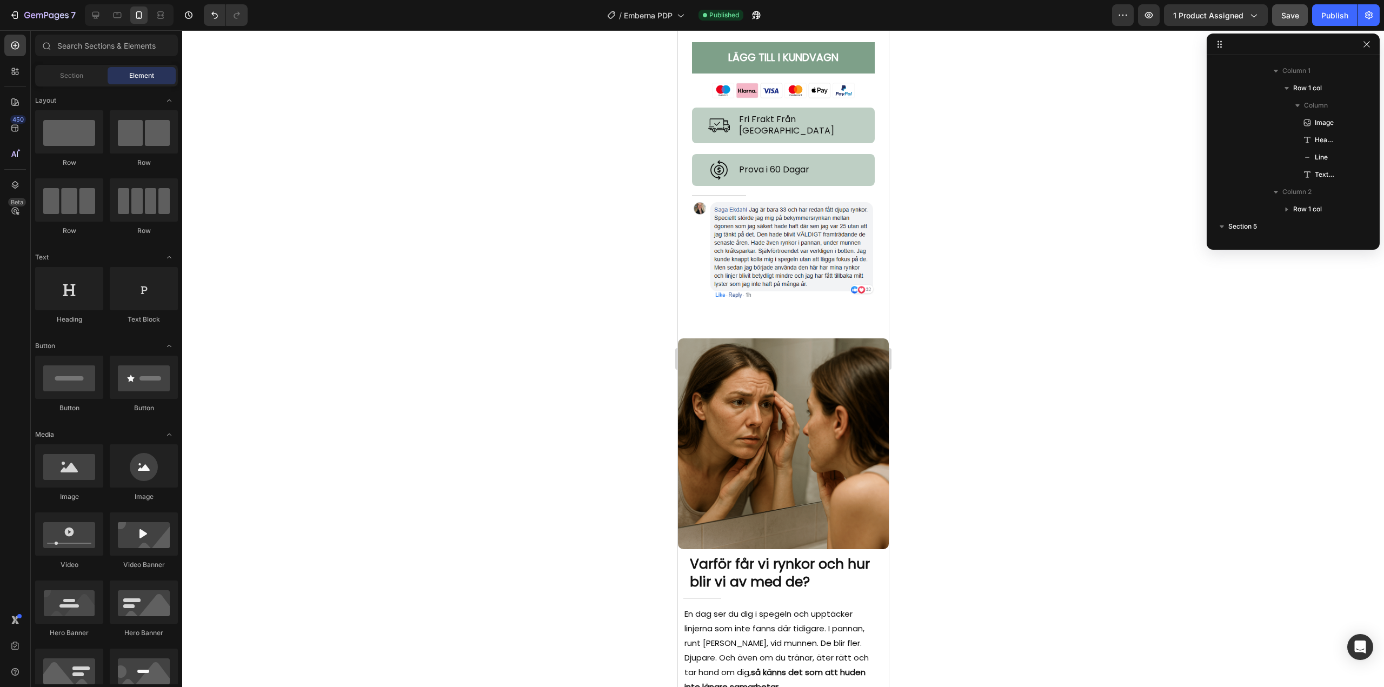
scroll to position [641, 0]
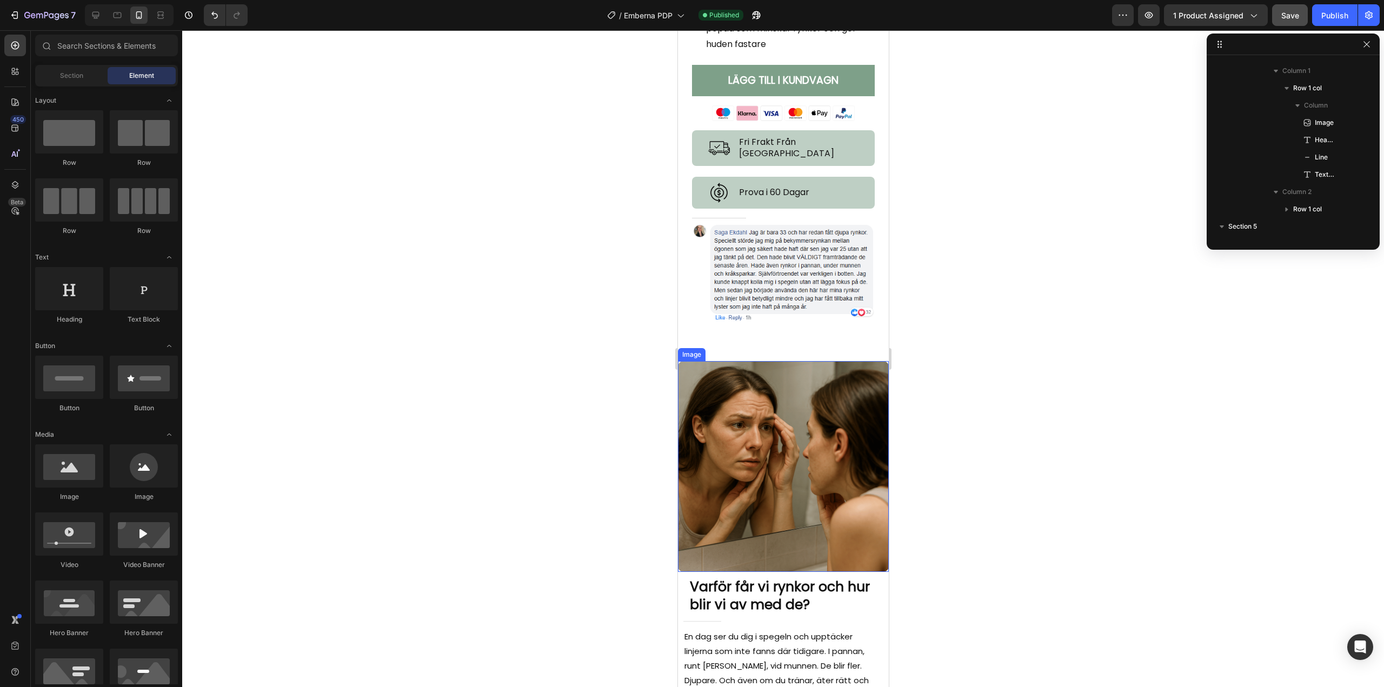
click at [716, 410] on img at bounding box center [782, 466] width 211 height 211
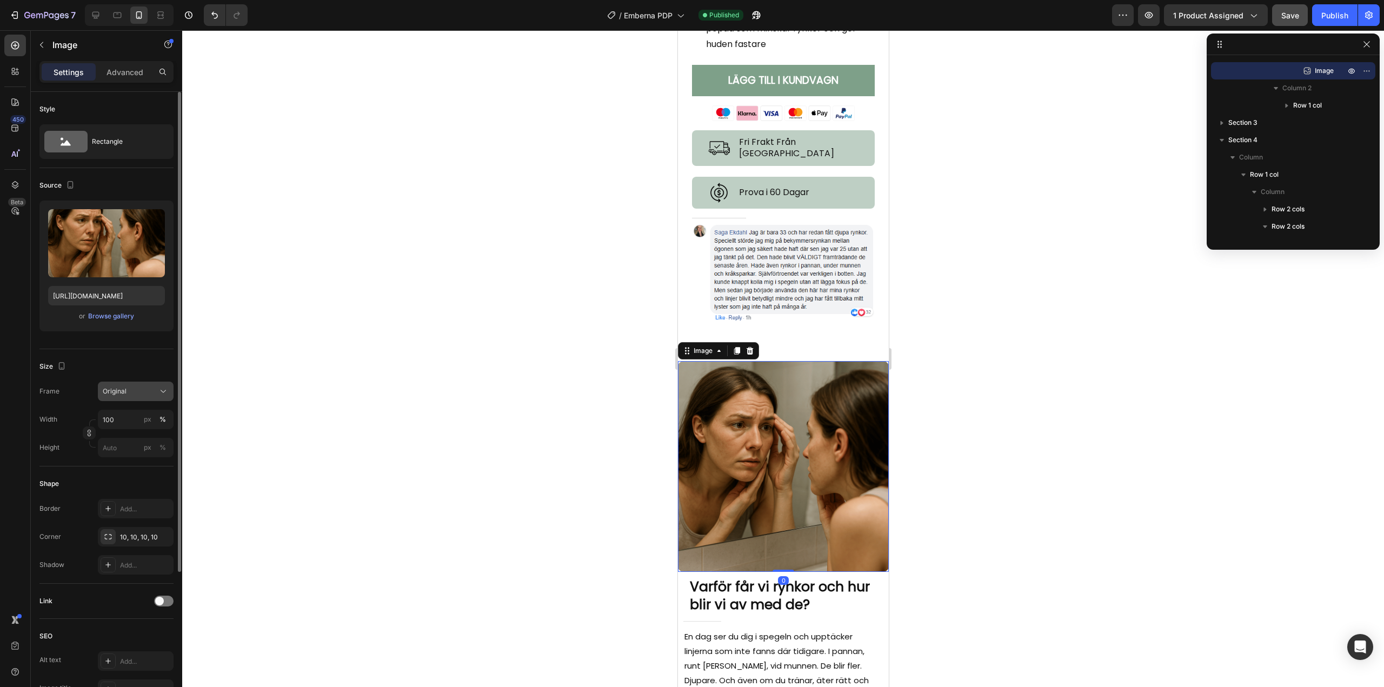
click at [151, 386] on div "Original" at bounding box center [136, 391] width 66 height 11
click at [168, 389] on icon at bounding box center [163, 391] width 11 height 11
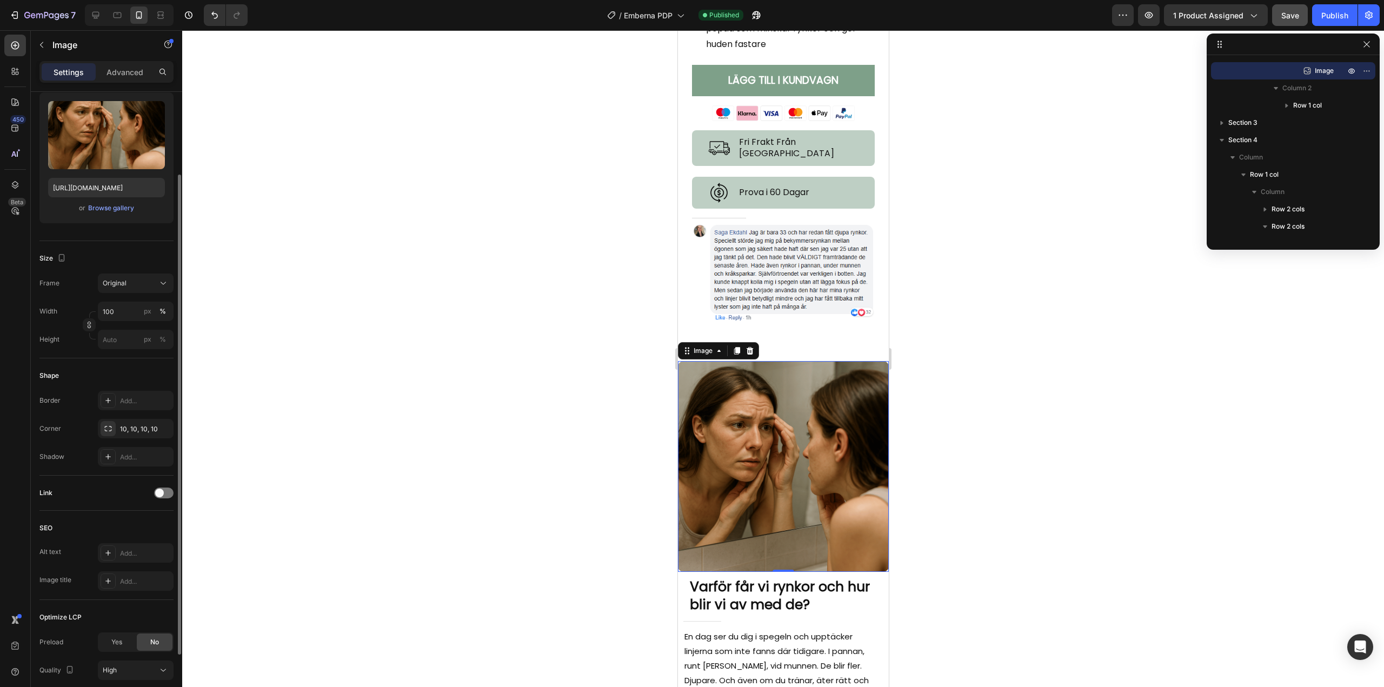
scroll to position [190, 0]
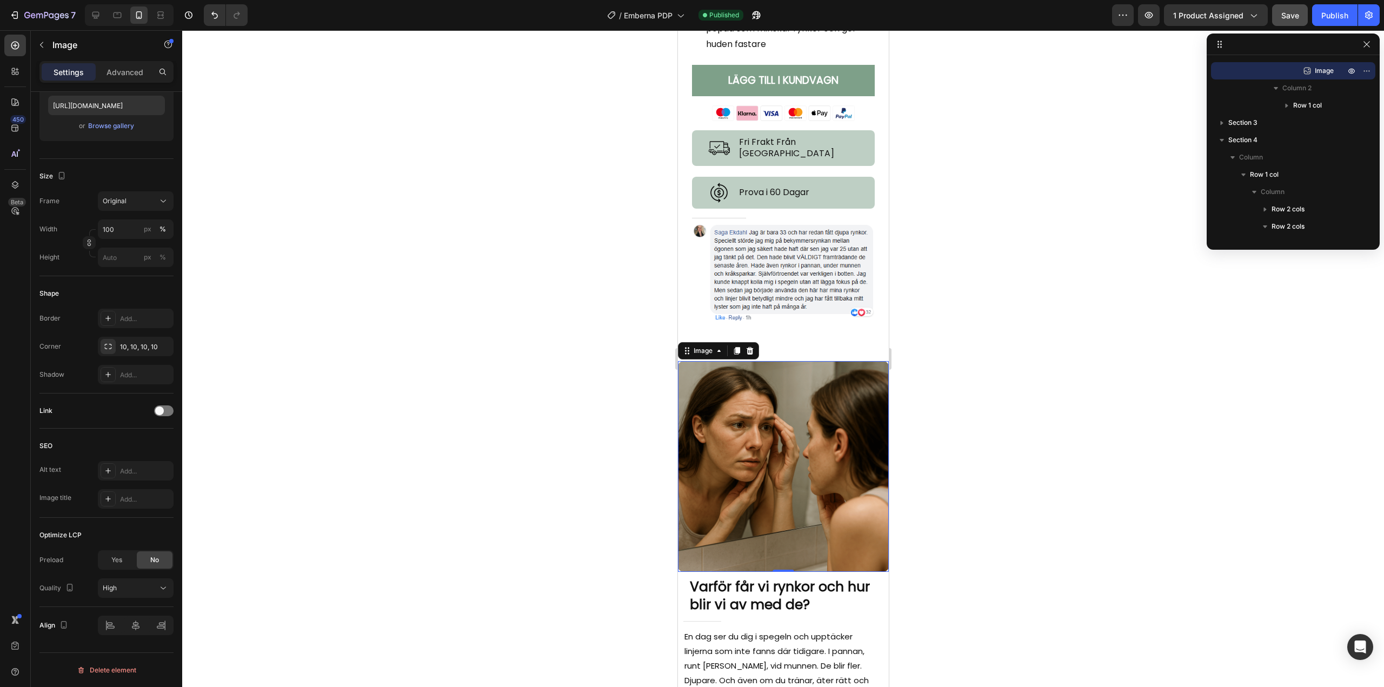
click at [743, 396] on img at bounding box center [782, 466] width 211 height 211
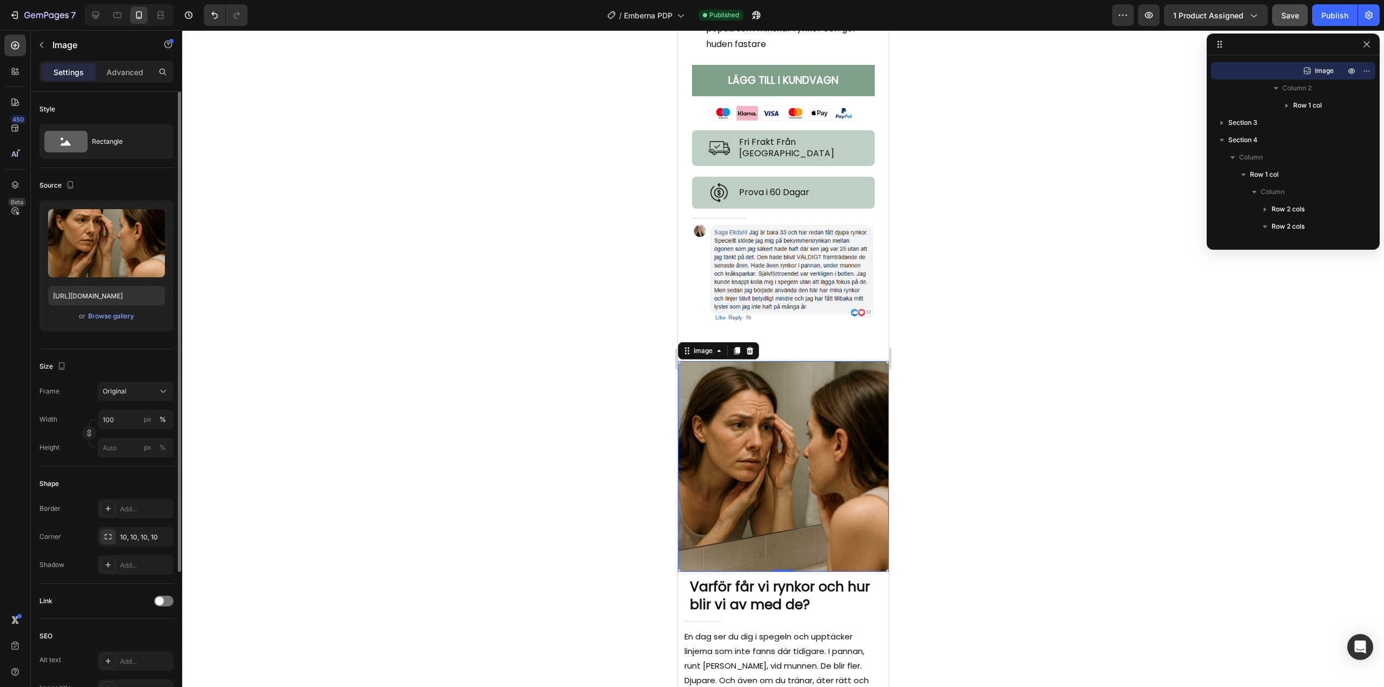
click at [116, 62] on div "Settings Advanced" at bounding box center [106, 72] width 134 height 22
click at [110, 70] on p "Advanced" at bounding box center [124, 71] width 37 height 11
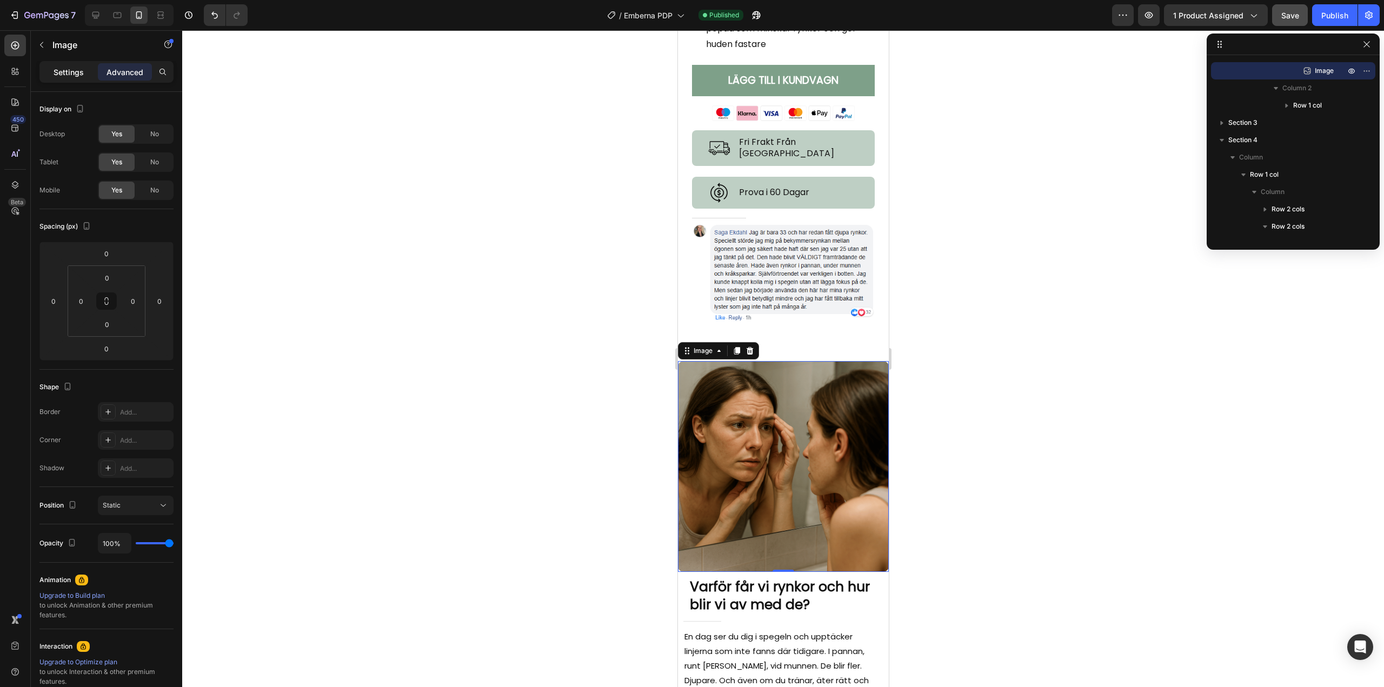
click at [68, 70] on p "Settings" at bounding box center [69, 71] width 30 height 11
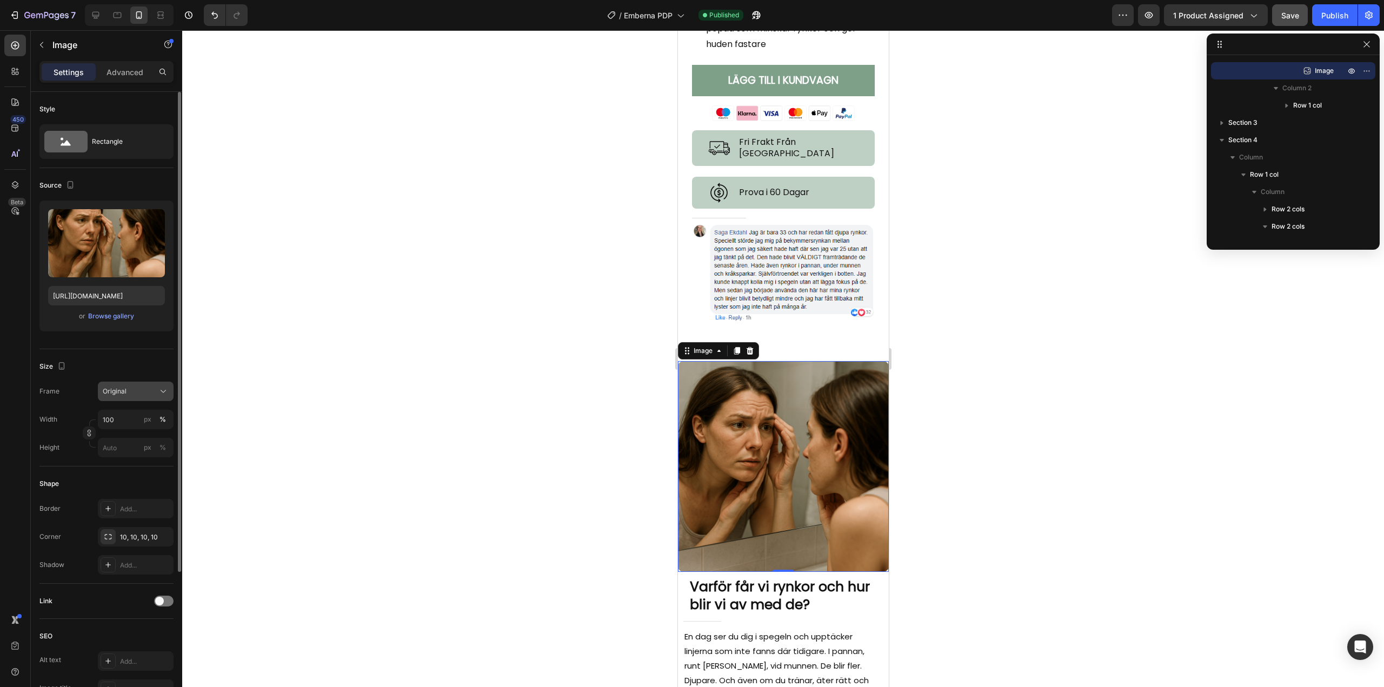
click at [157, 394] on div "Original" at bounding box center [136, 391] width 66 height 11
click at [159, 392] on icon at bounding box center [163, 391] width 11 height 11
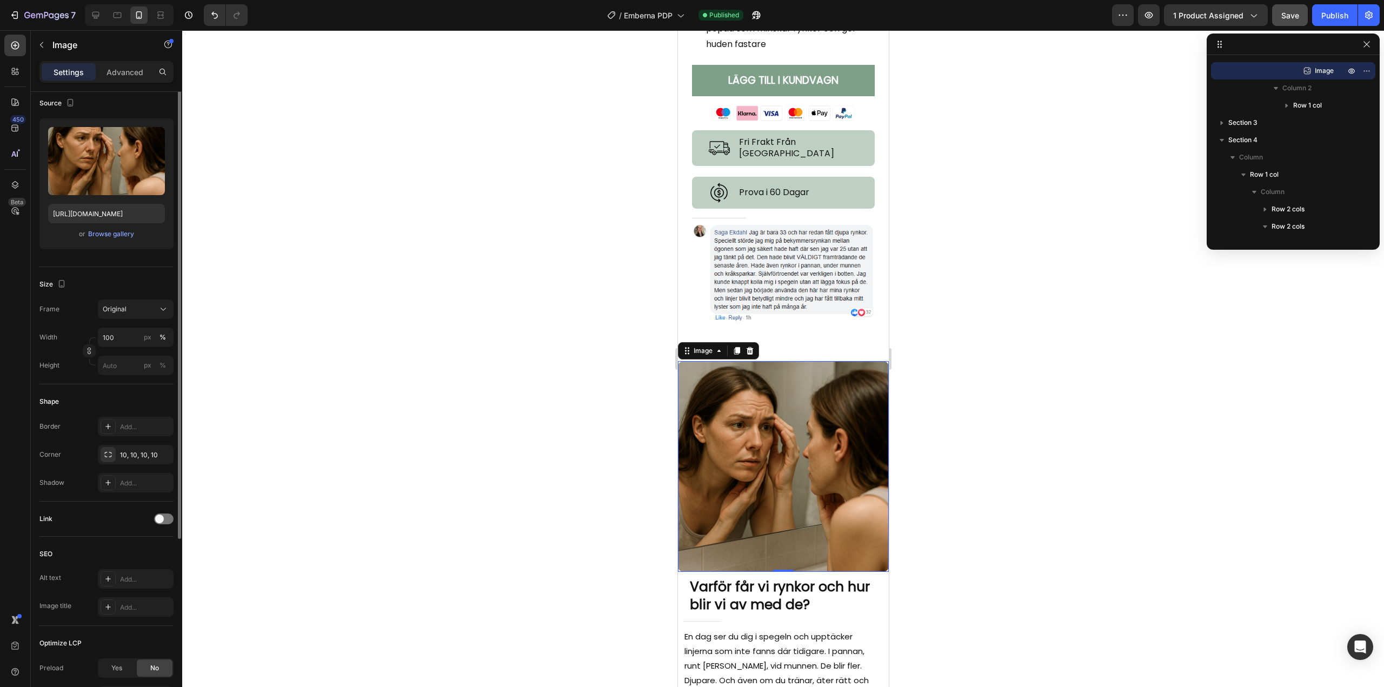
scroll to position [28, 0]
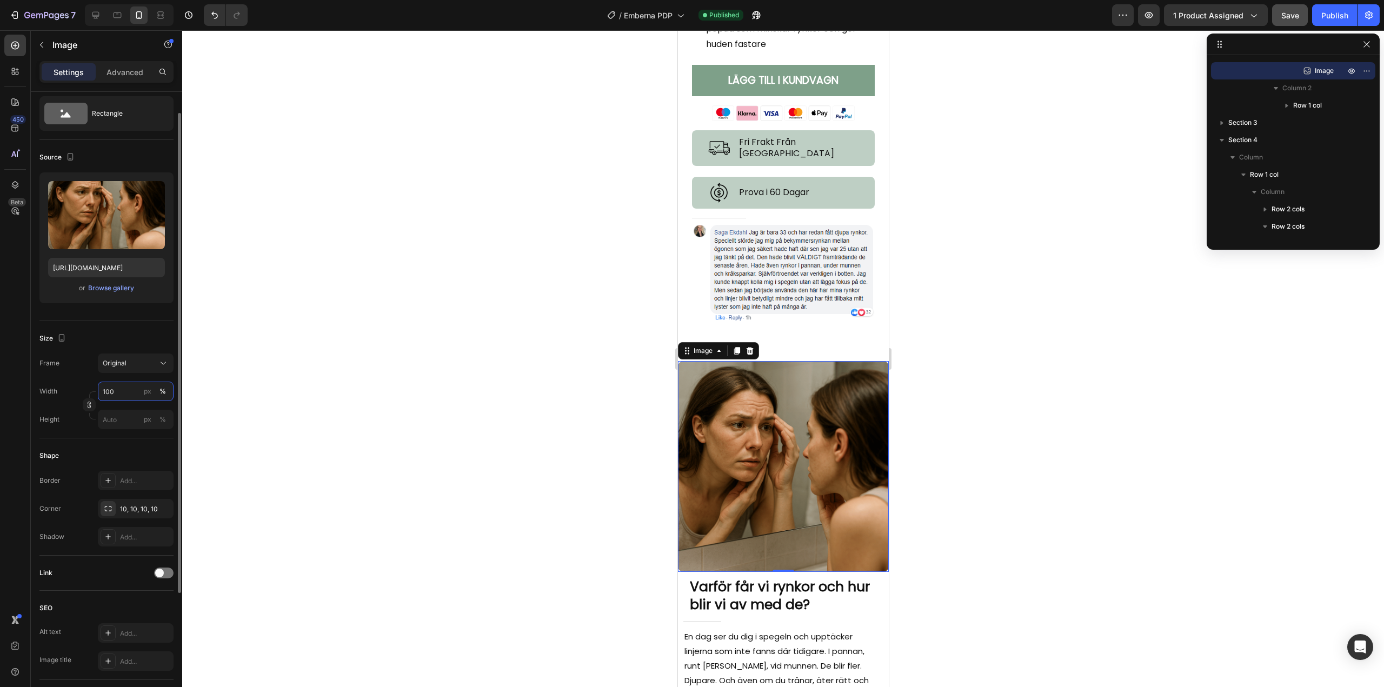
click at [122, 389] on input "100" at bounding box center [136, 391] width 76 height 19
click at [119, 419] on p "Full 100%" at bounding box center [133, 417] width 63 height 10
click at [123, 397] on input "100" at bounding box center [136, 391] width 76 height 19
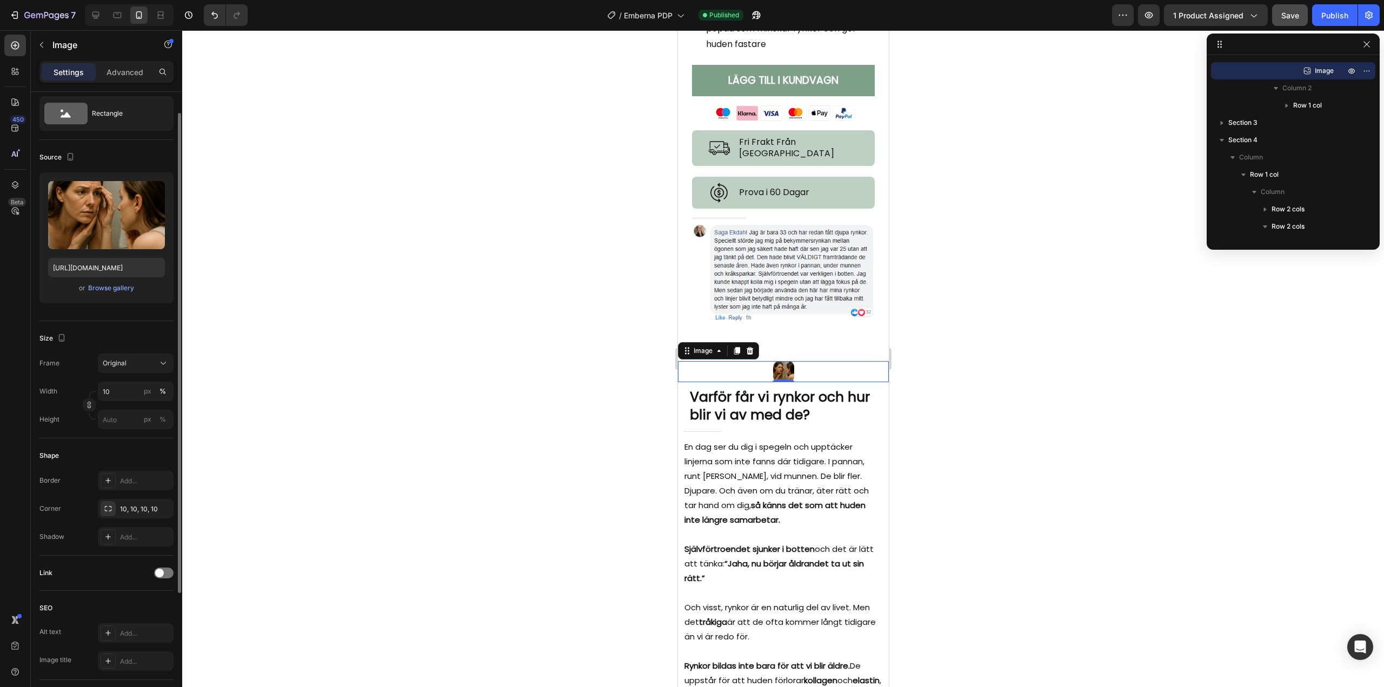
click at [76, 418] on div "Height px %" at bounding box center [106, 419] width 134 height 19
click at [136, 394] on input "10" at bounding box center [136, 391] width 76 height 19
click at [138, 393] on input "10" at bounding box center [136, 391] width 76 height 19
click at [156, 413] on button "px" at bounding box center [162, 419] width 13 height 13
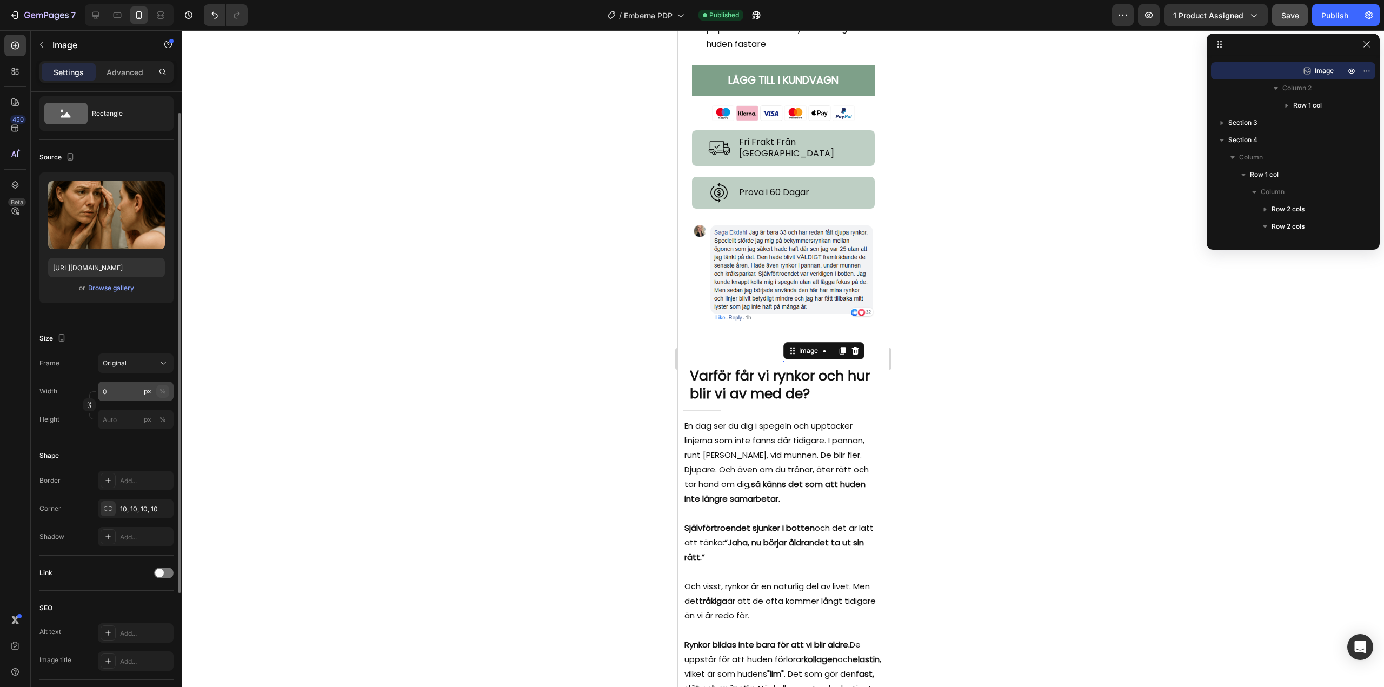
click at [158, 388] on button "%" at bounding box center [162, 391] width 13 height 13
click at [124, 392] on input "0" at bounding box center [136, 391] width 76 height 19
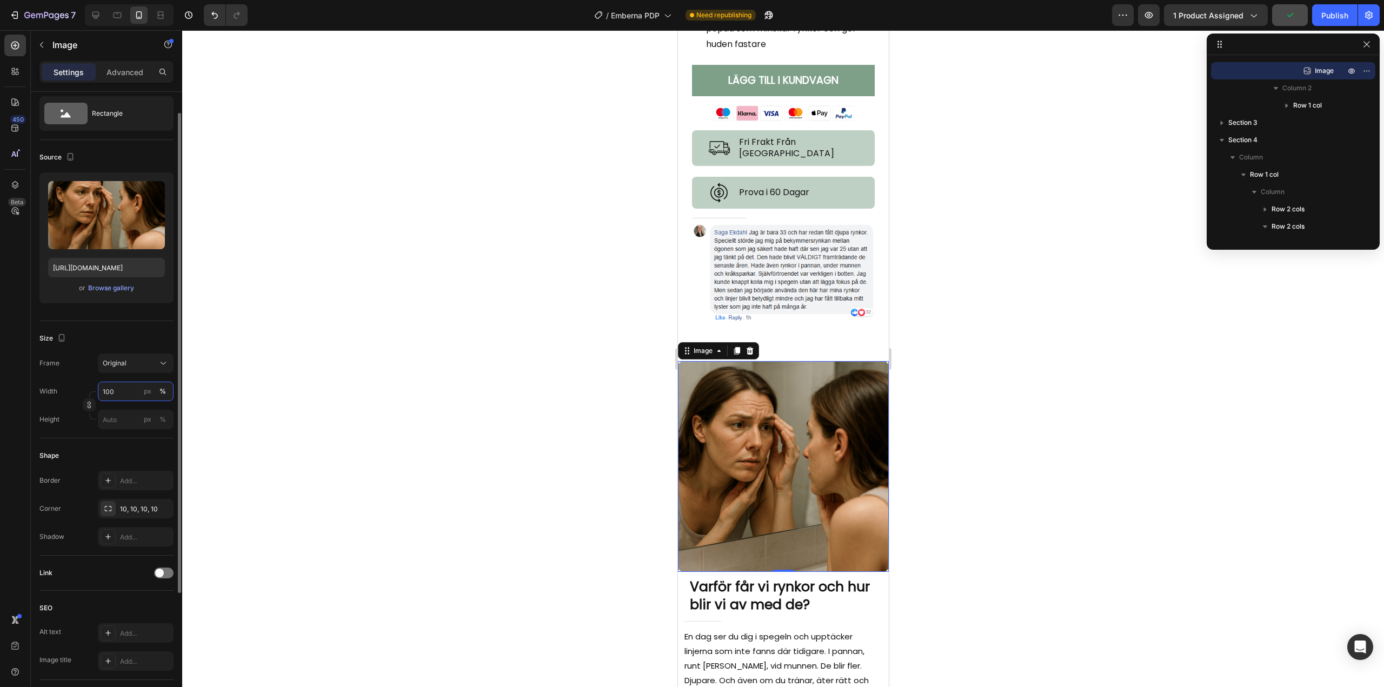
type input "100"
click at [59, 405] on div "Width 100 px % Height px %" at bounding box center [106, 406] width 134 height 48
click at [775, 449] on img at bounding box center [782, 466] width 211 height 211
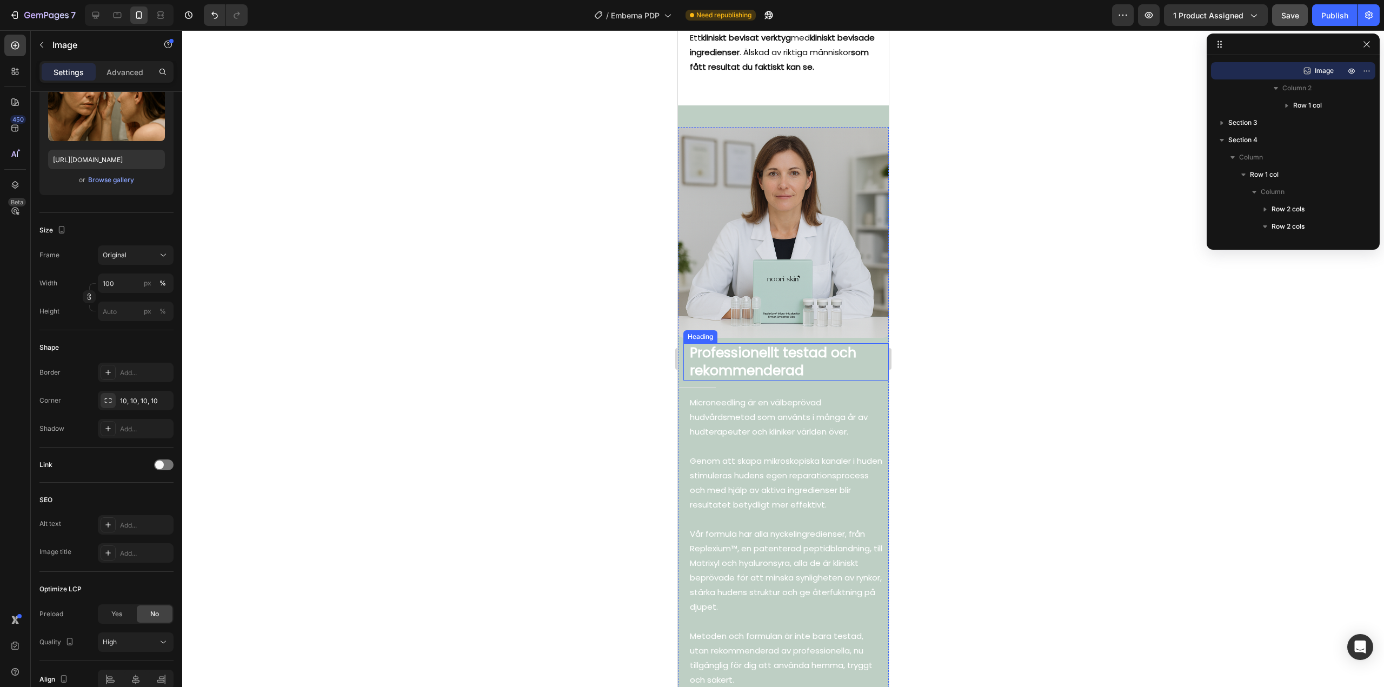
scroll to position [3559, 0]
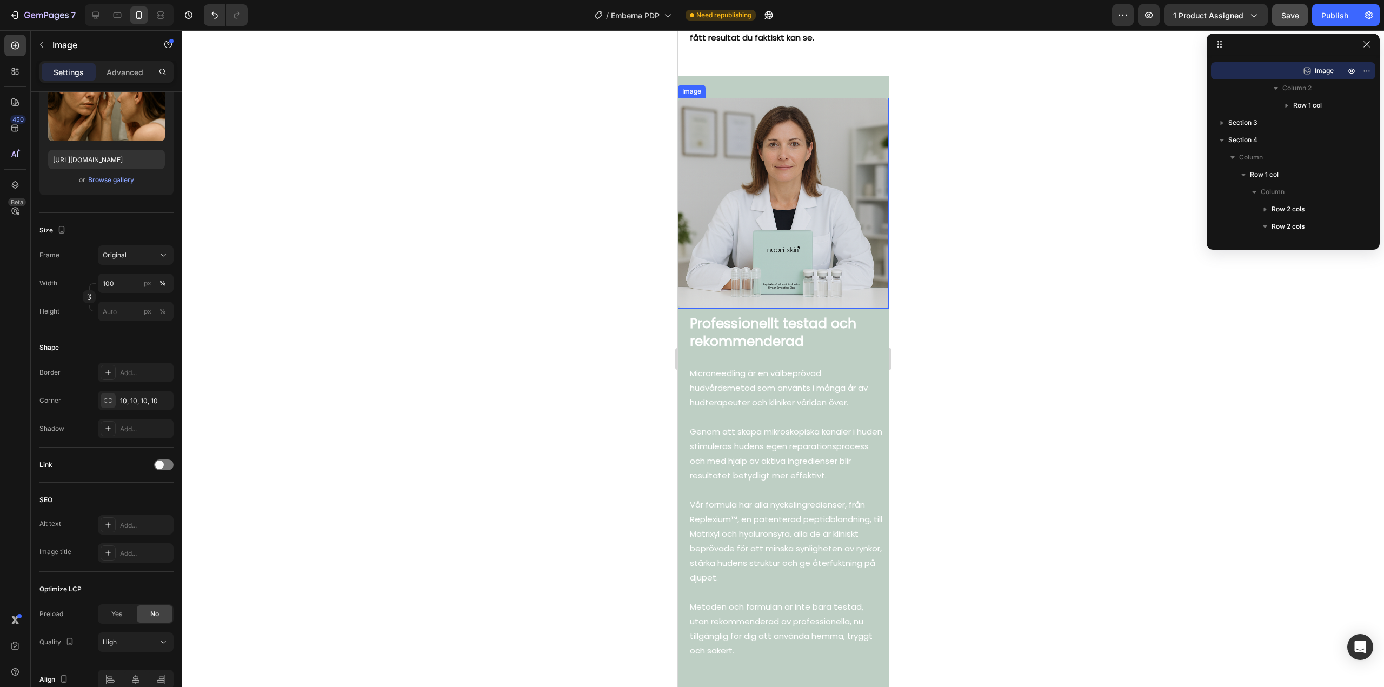
click at [759, 198] on img at bounding box center [782, 203] width 211 height 211
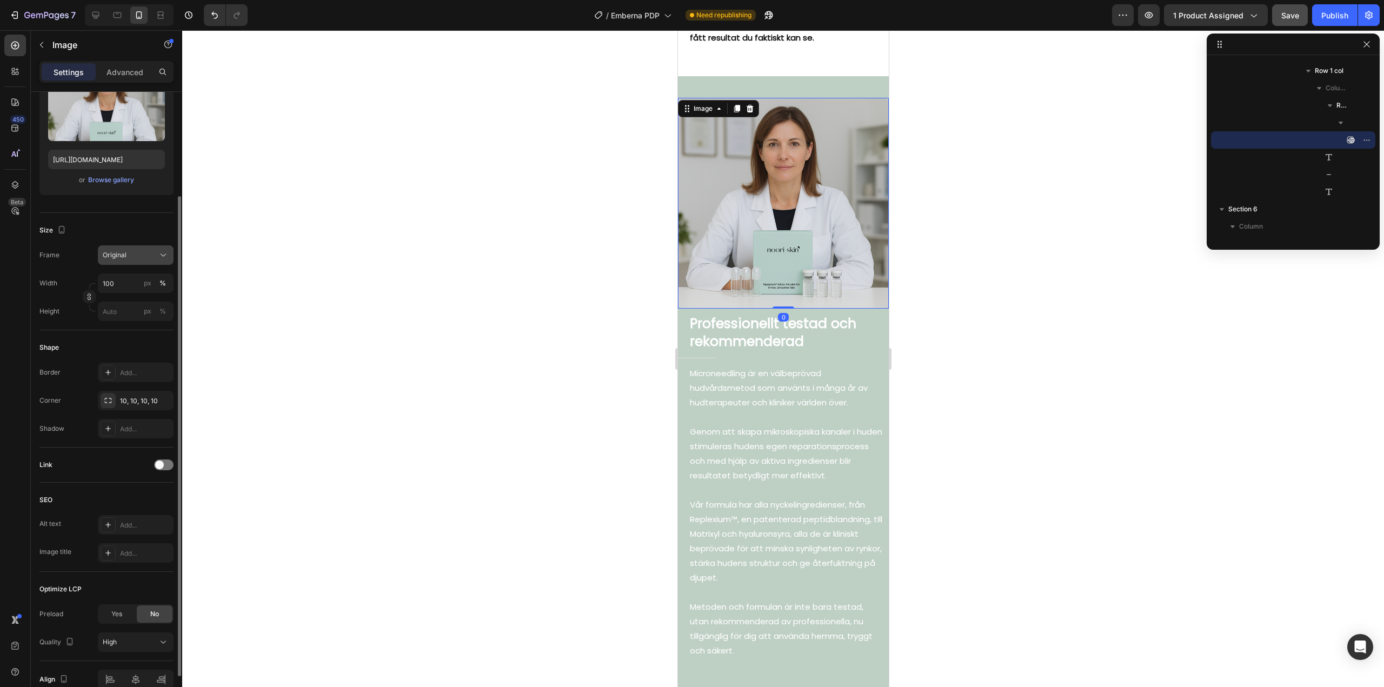
click at [138, 262] on button "Original" at bounding box center [136, 254] width 76 height 19
click at [125, 299] on div "Vertical" at bounding box center [133, 302] width 63 height 11
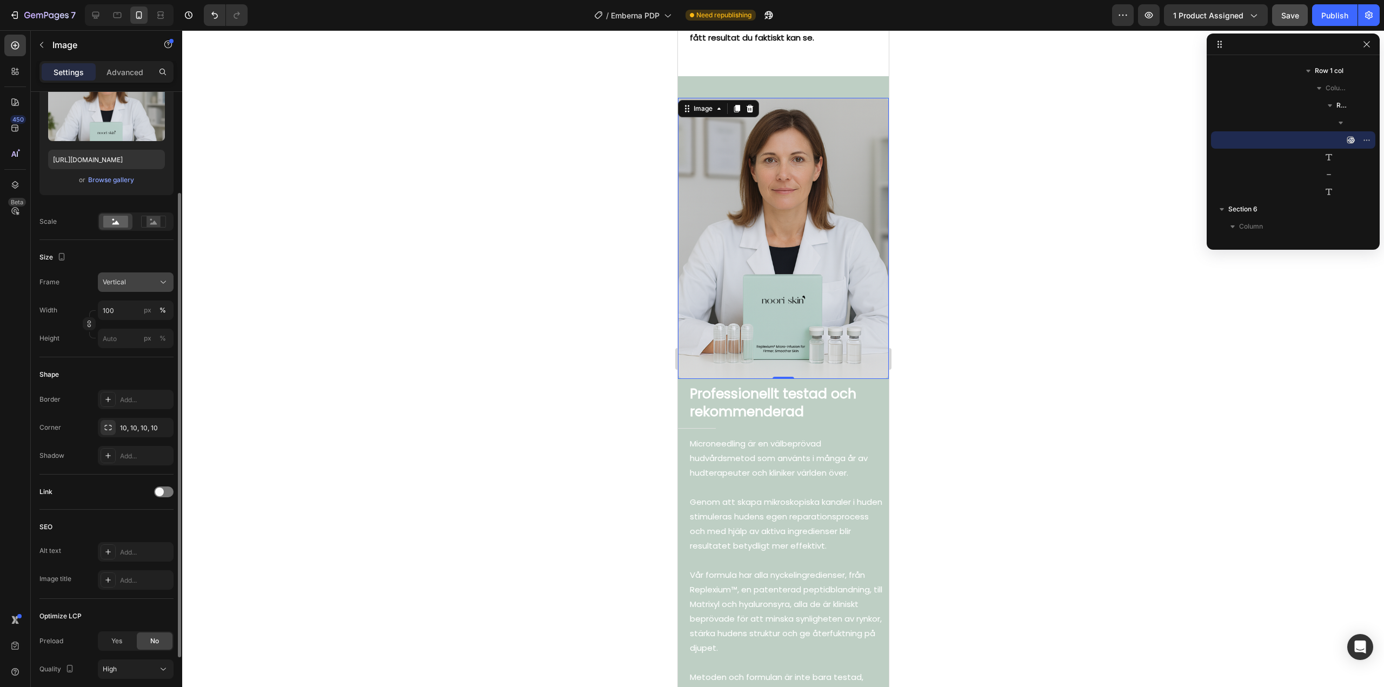
click at [144, 283] on div "Vertical" at bounding box center [129, 282] width 53 height 10
click at [128, 306] on div "Square" at bounding box center [133, 308] width 63 height 11
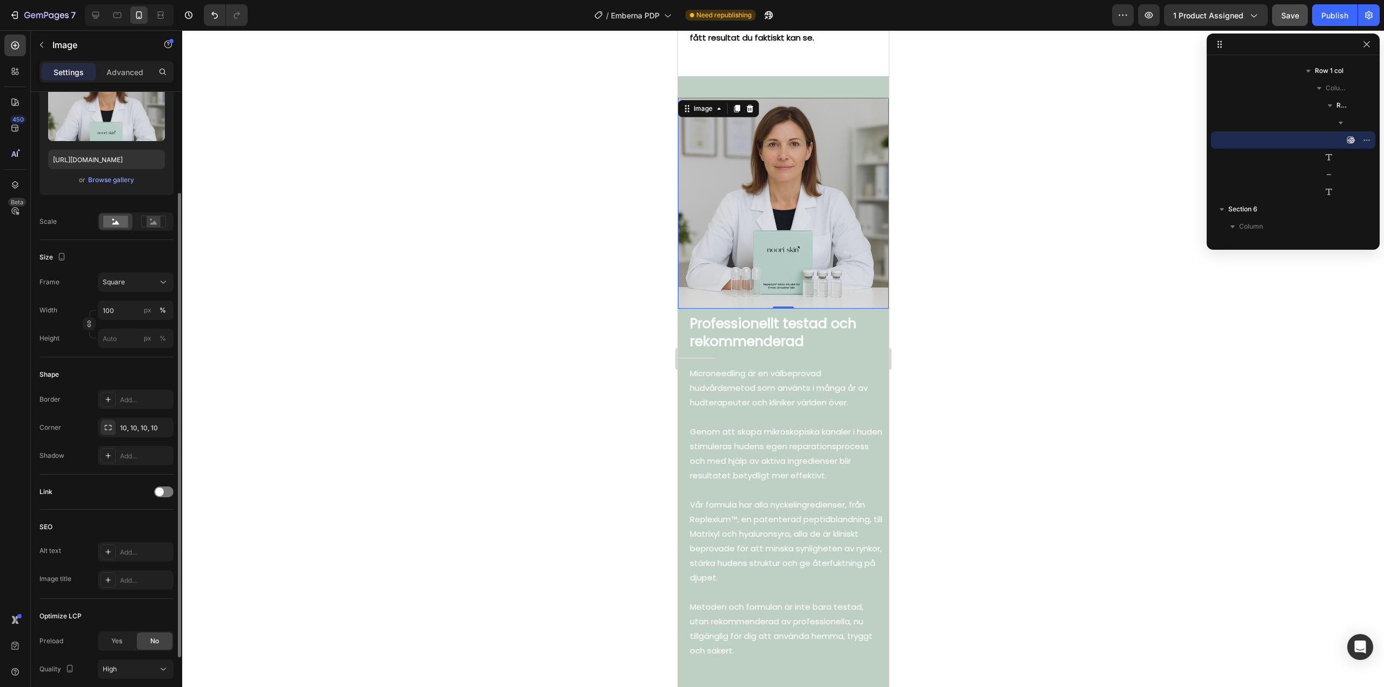
click at [103, 367] on div "Shape" at bounding box center [106, 374] width 134 height 17
click at [1285, 15] on span "Save" at bounding box center [1290, 15] width 18 height 9
click at [1341, 16] on div "Publish" at bounding box center [1334, 15] width 27 height 11
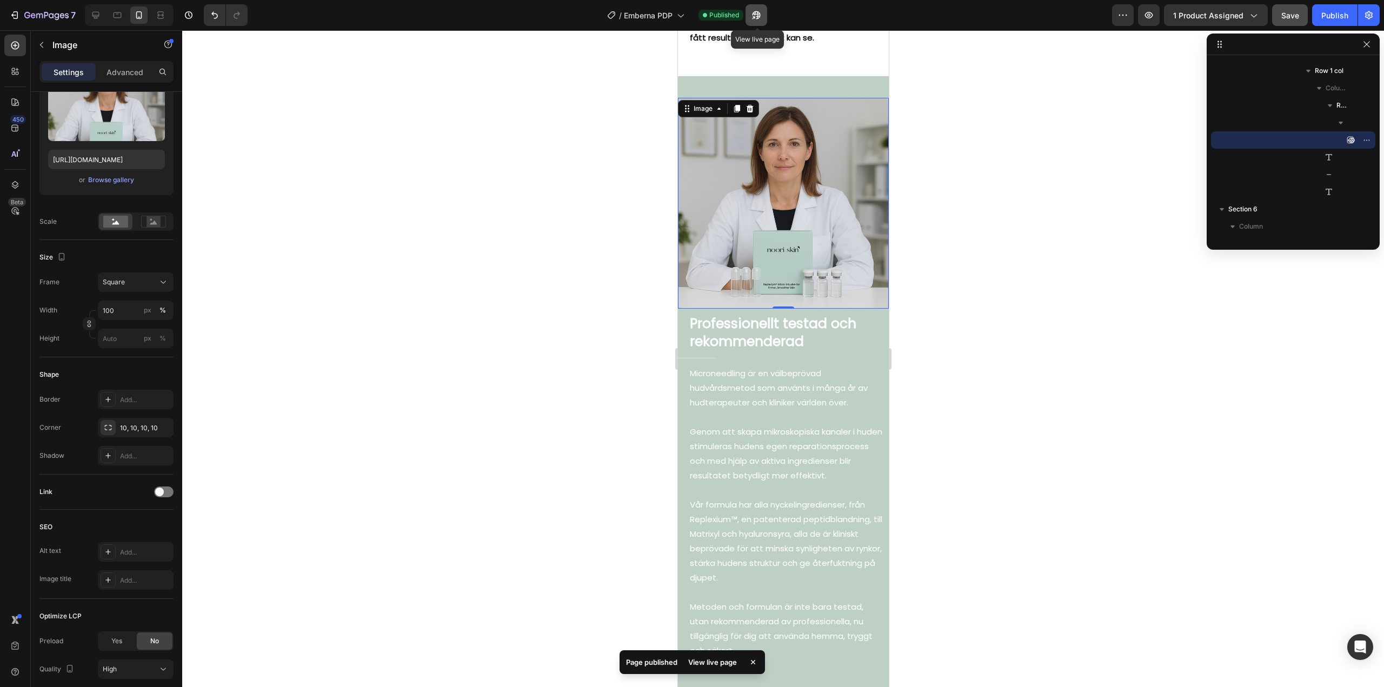
click at [755, 11] on icon "button" at bounding box center [756, 15] width 11 height 11
click at [735, 178] on img at bounding box center [782, 203] width 211 height 211
click at [138, 282] on div "Square" at bounding box center [129, 282] width 53 height 10
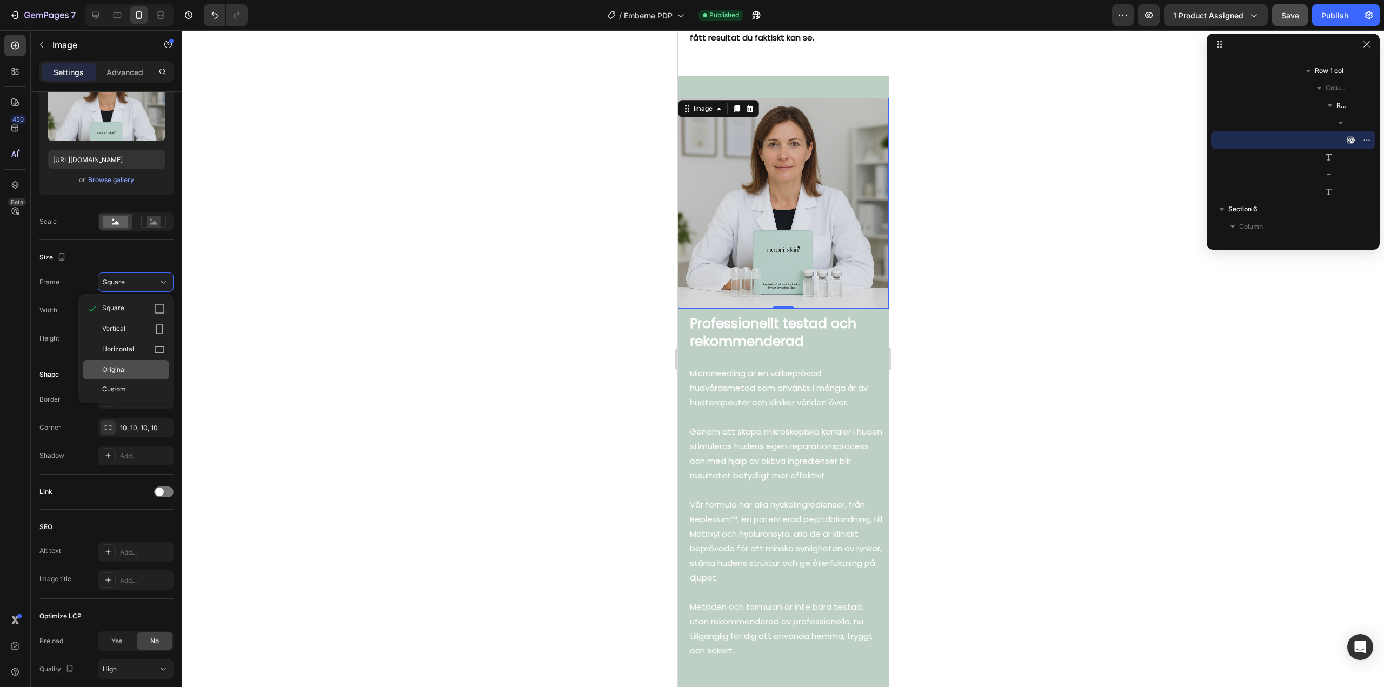
click at [123, 369] on span "Original" at bounding box center [114, 370] width 24 height 10
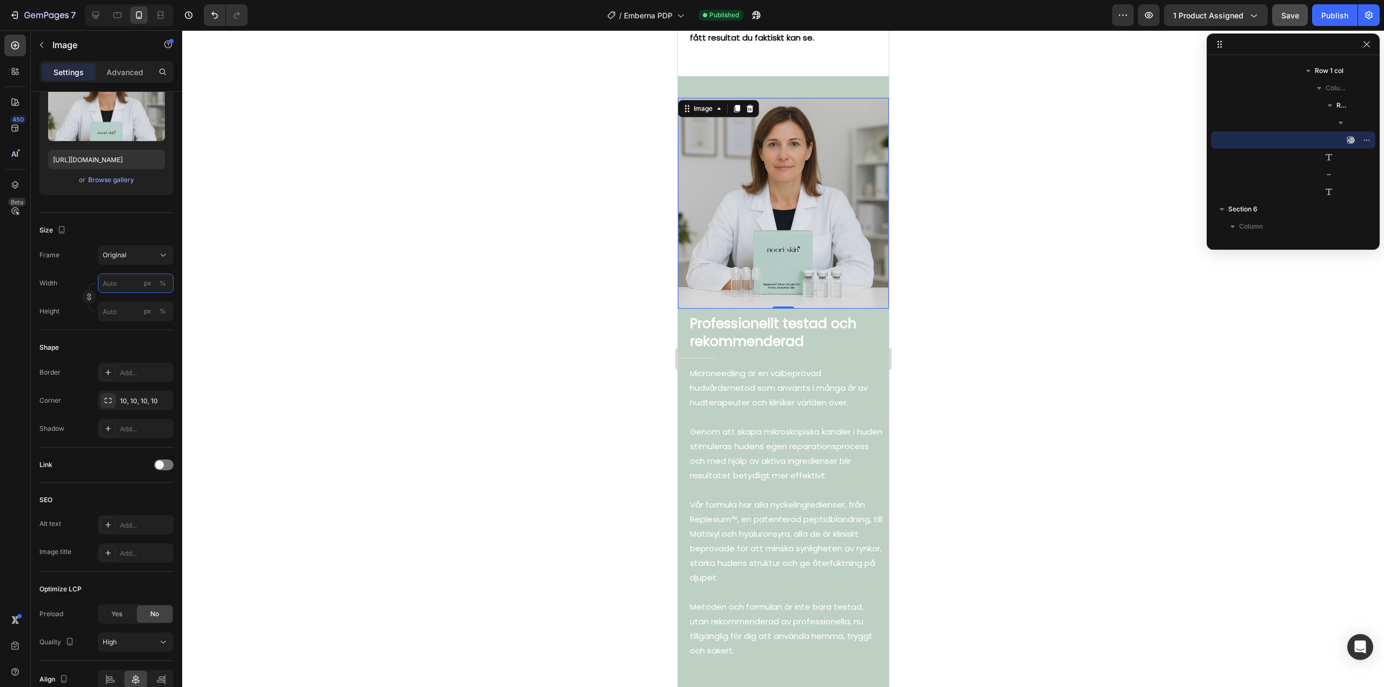
click at [105, 280] on input "px %" at bounding box center [136, 283] width 76 height 19
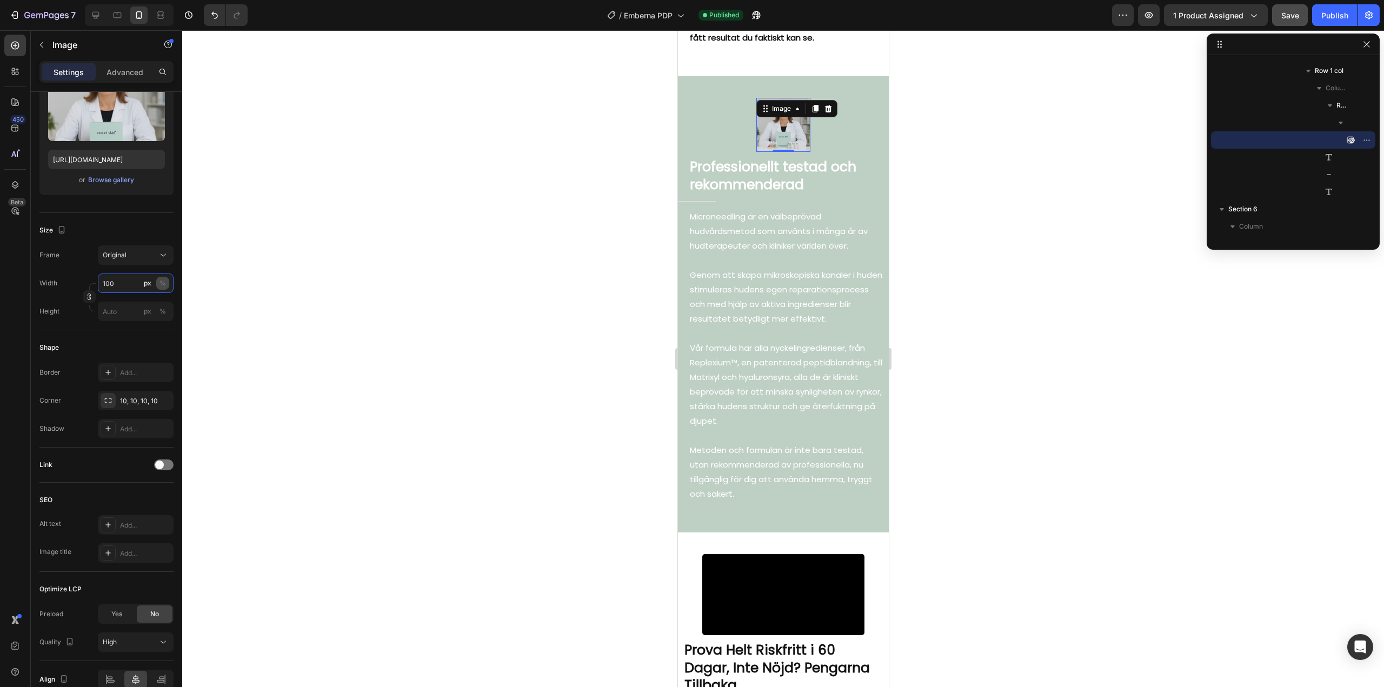
type input "100"
click at [158, 281] on button "%" at bounding box center [162, 283] width 13 height 13
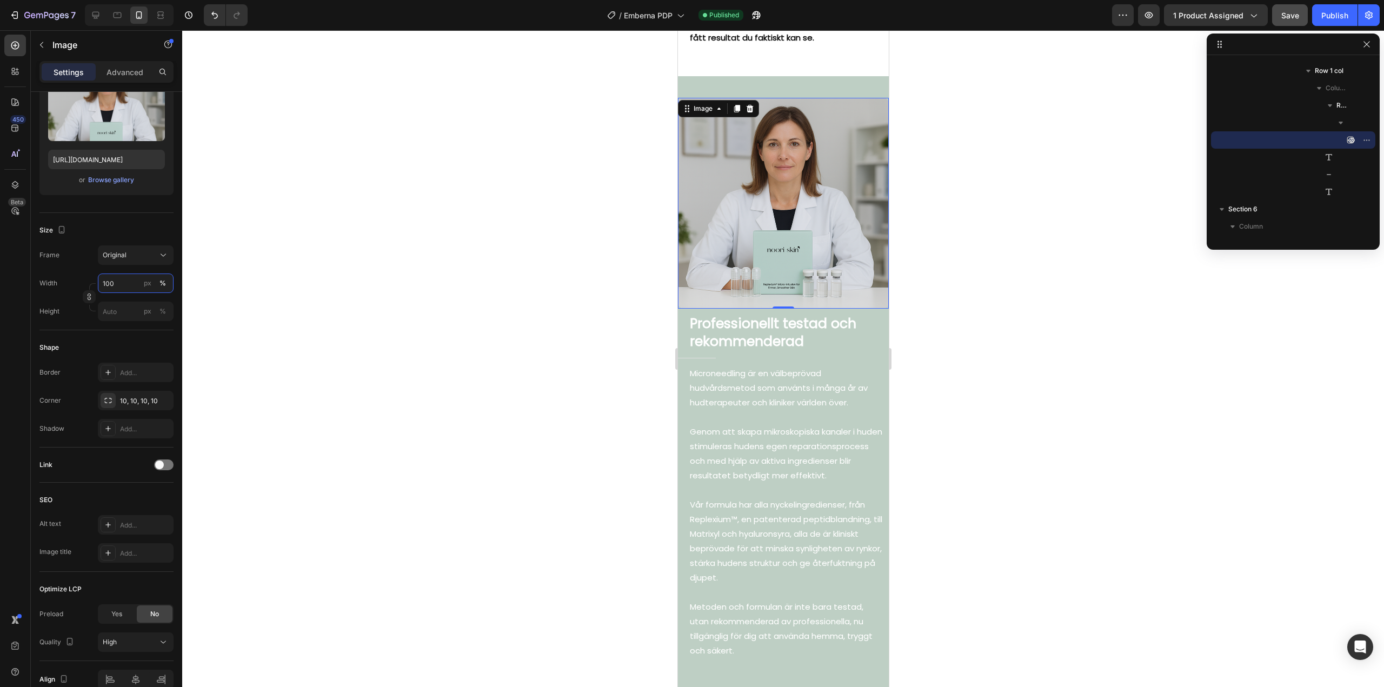
click at [117, 282] on input "100" at bounding box center [136, 283] width 76 height 19
click at [71, 281] on div "Width 100 px %" at bounding box center [106, 283] width 134 height 19
click at [1277, 15] on button "Save" at bounding box center [1290, 15] width 36 height 22
click at [1331, 17] on div "Publish" at bounding box center [1334, 15] width 27 height 11
click at [761, 18] on icon "button" at bounding box center [756, 15] width 11 height 11
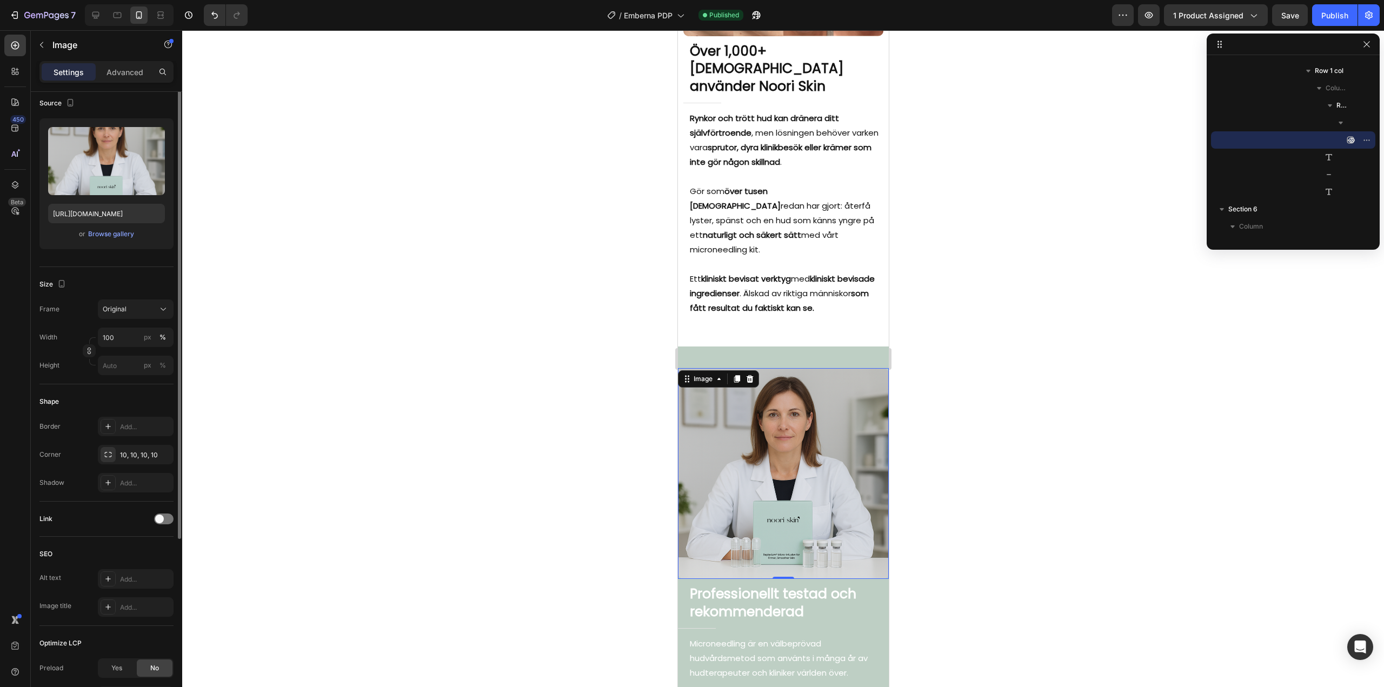
scroll to position [28, 0]
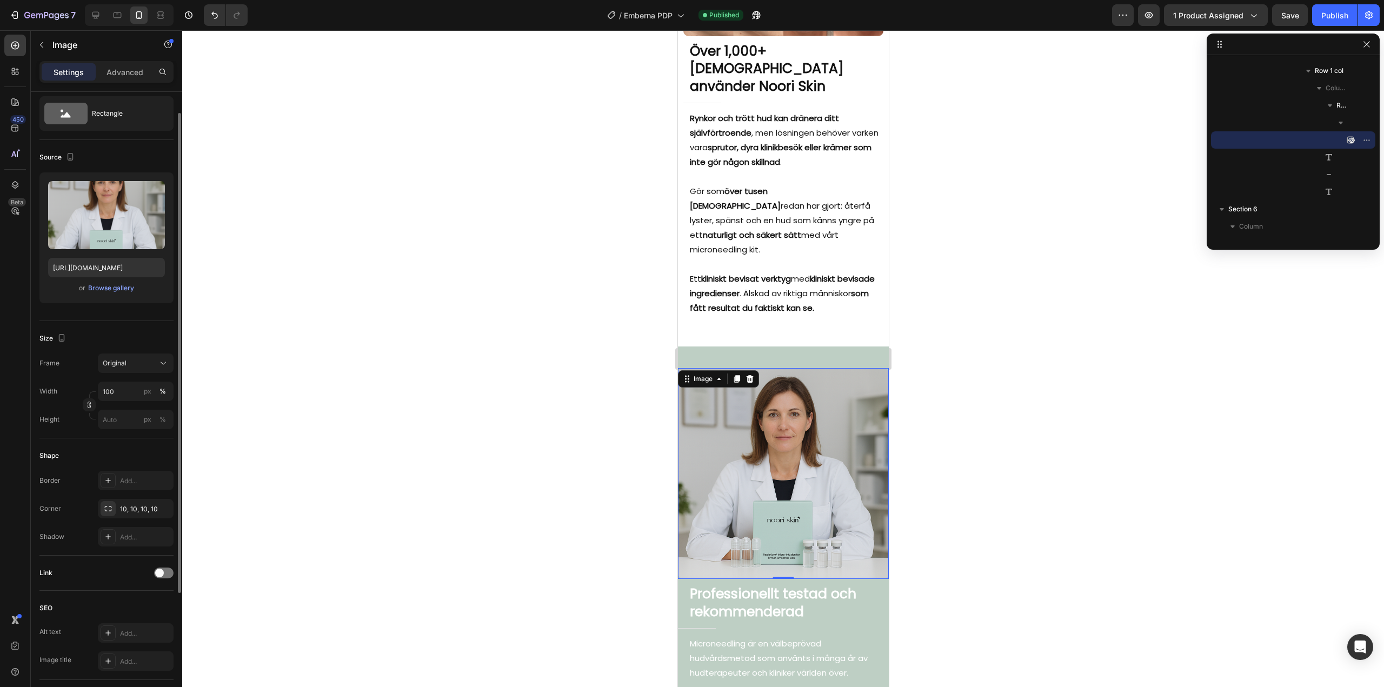
click at [737, 425] on img at bounding box center [782, 473] width 211 height 211
click at [133, 71] on p "Advanced" at bounding box center [124, 71] width 37 height 11
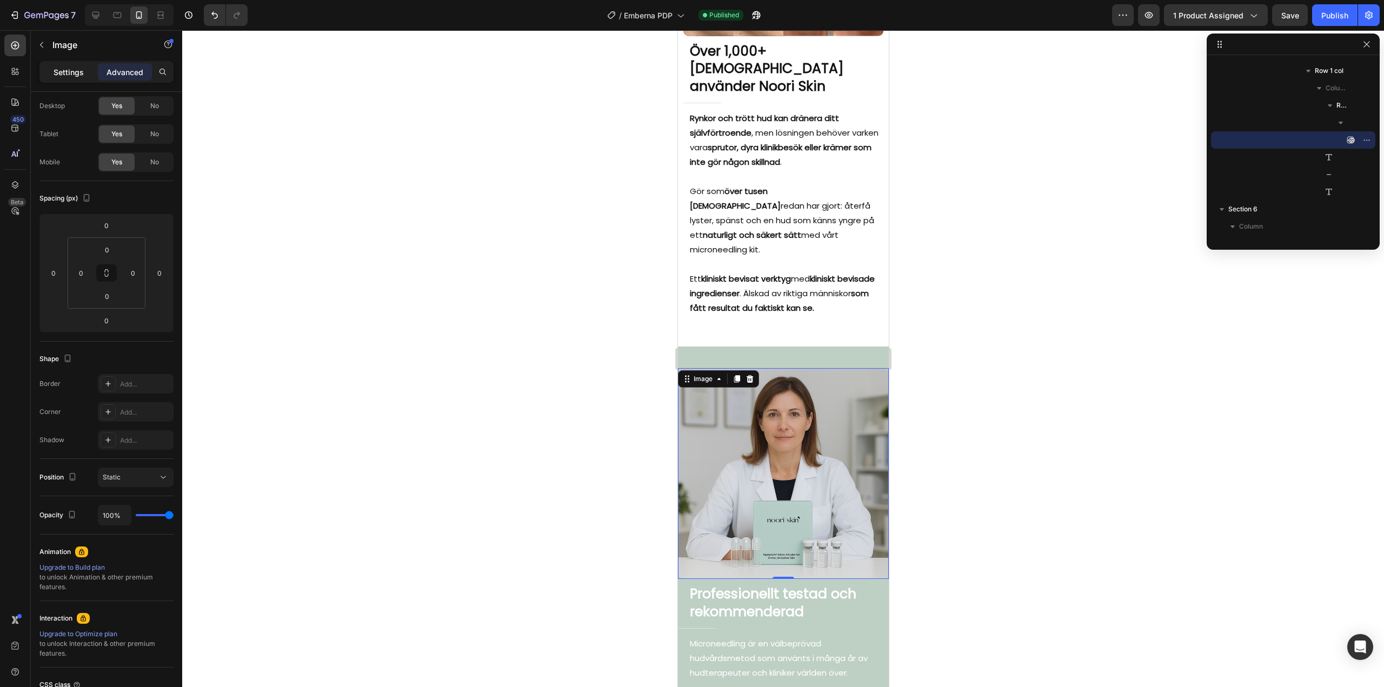
click at [72, 70] on p "Settings" at bounding box center [69, 71] width 30 height 11
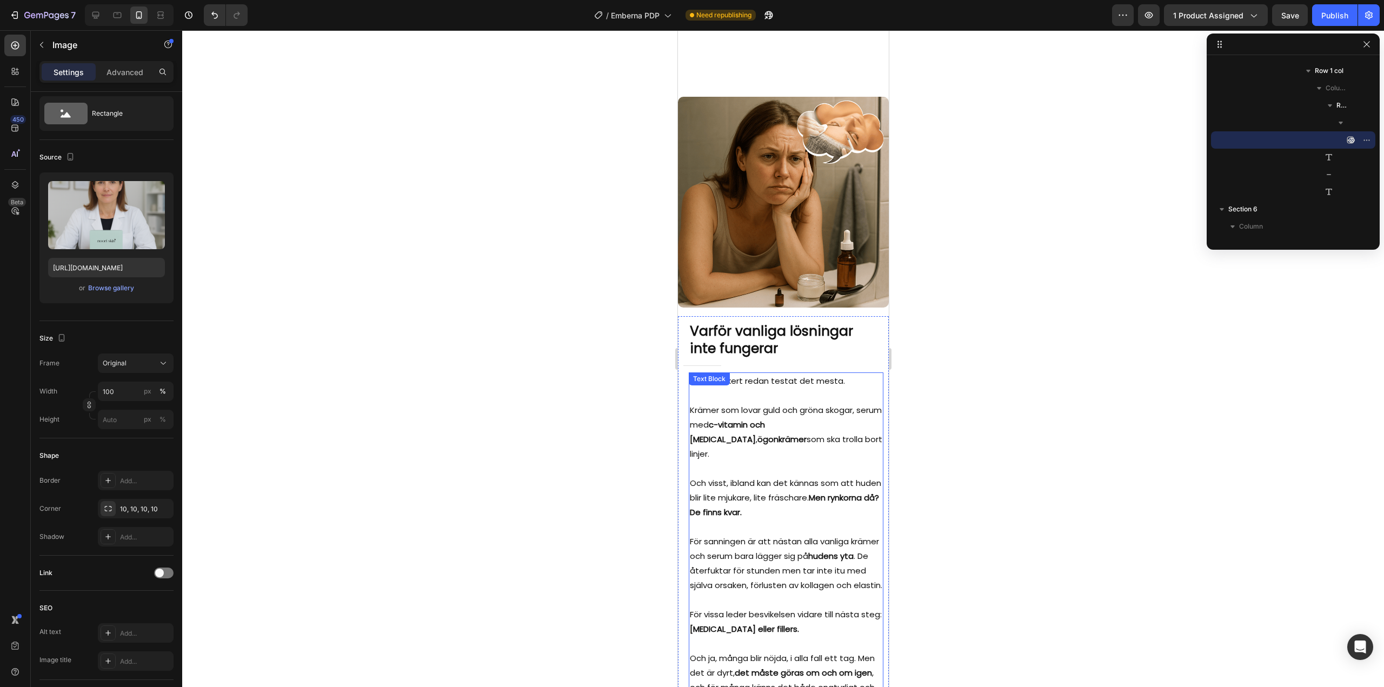
scroll to position [1397, 0]
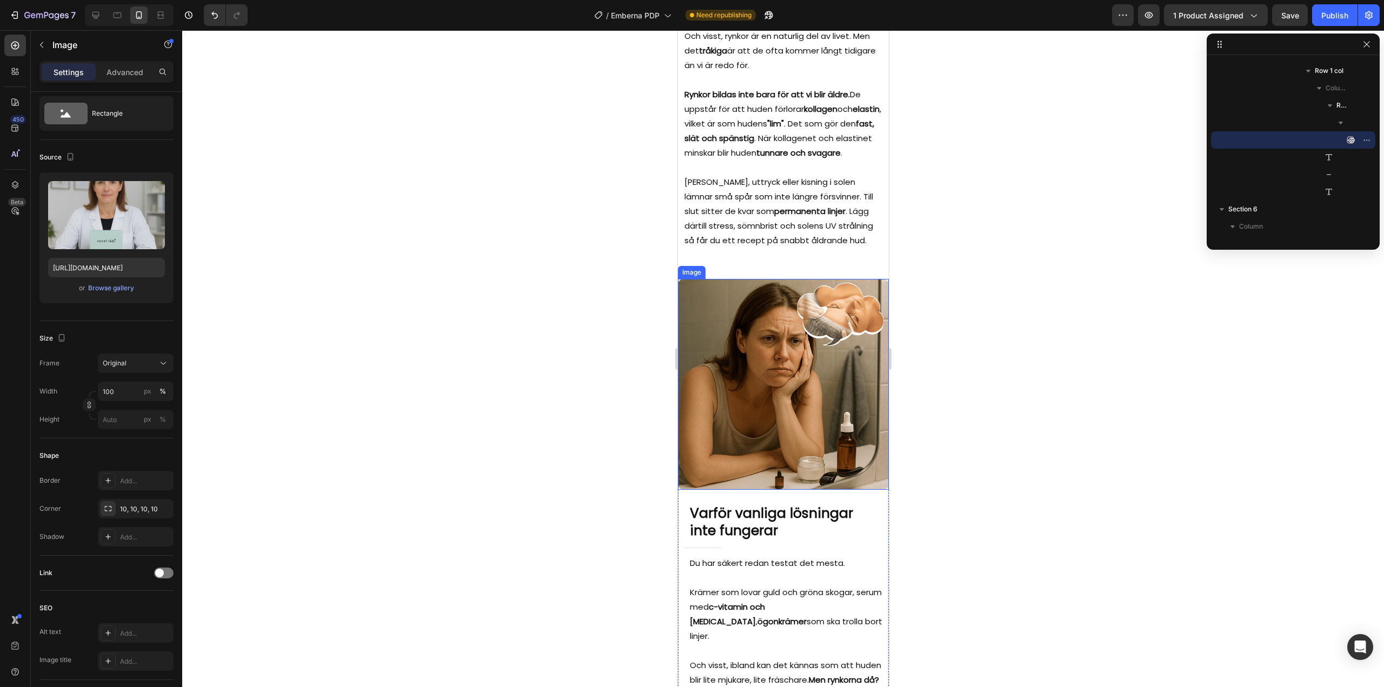
click at [748, 389] on img at bounding box center [782, 384] width 211 height 211
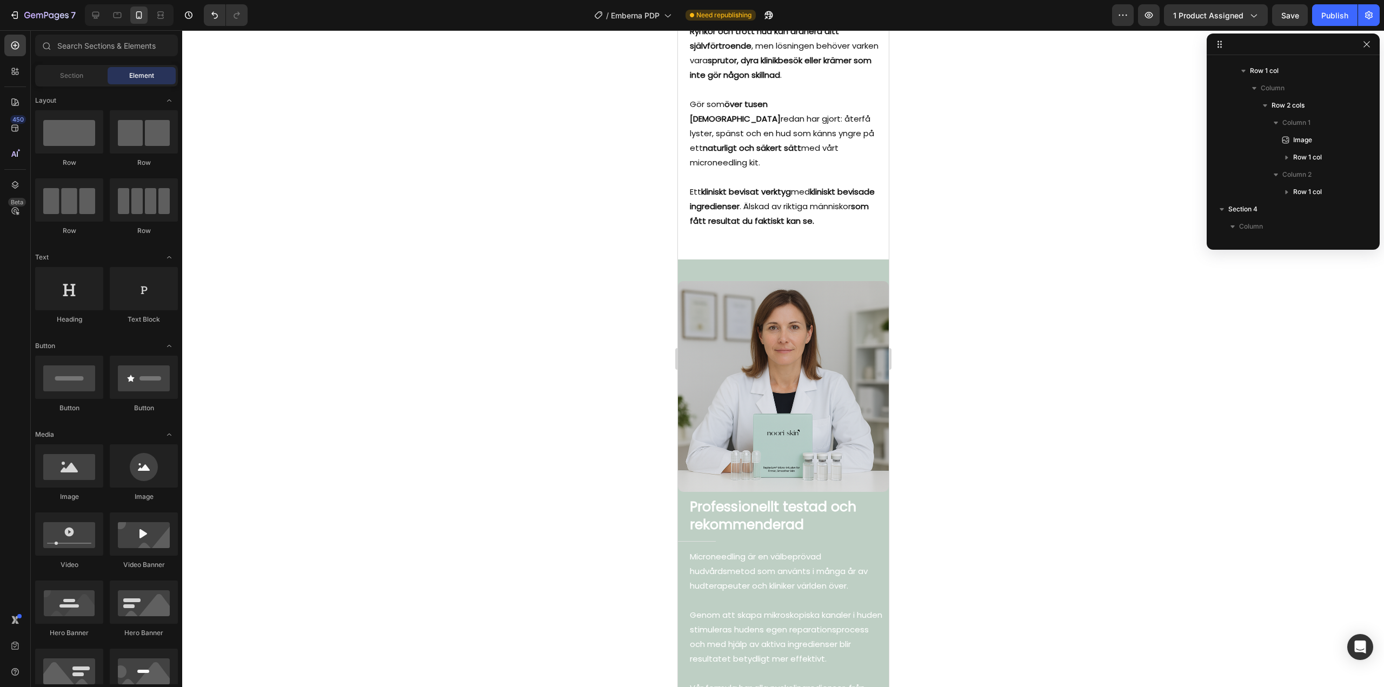
scroll to position [3422, 0]
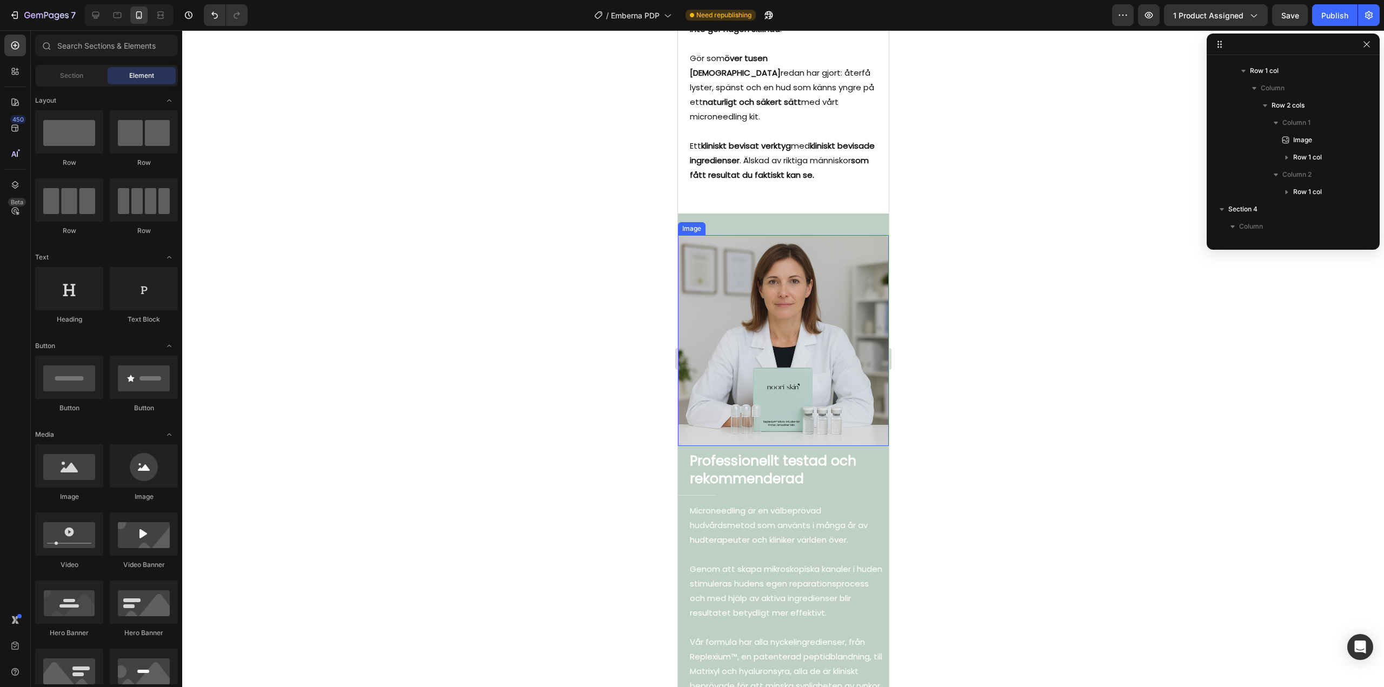
click at [789, 336] on img at bounding box center [782, 340] width 211 height 211
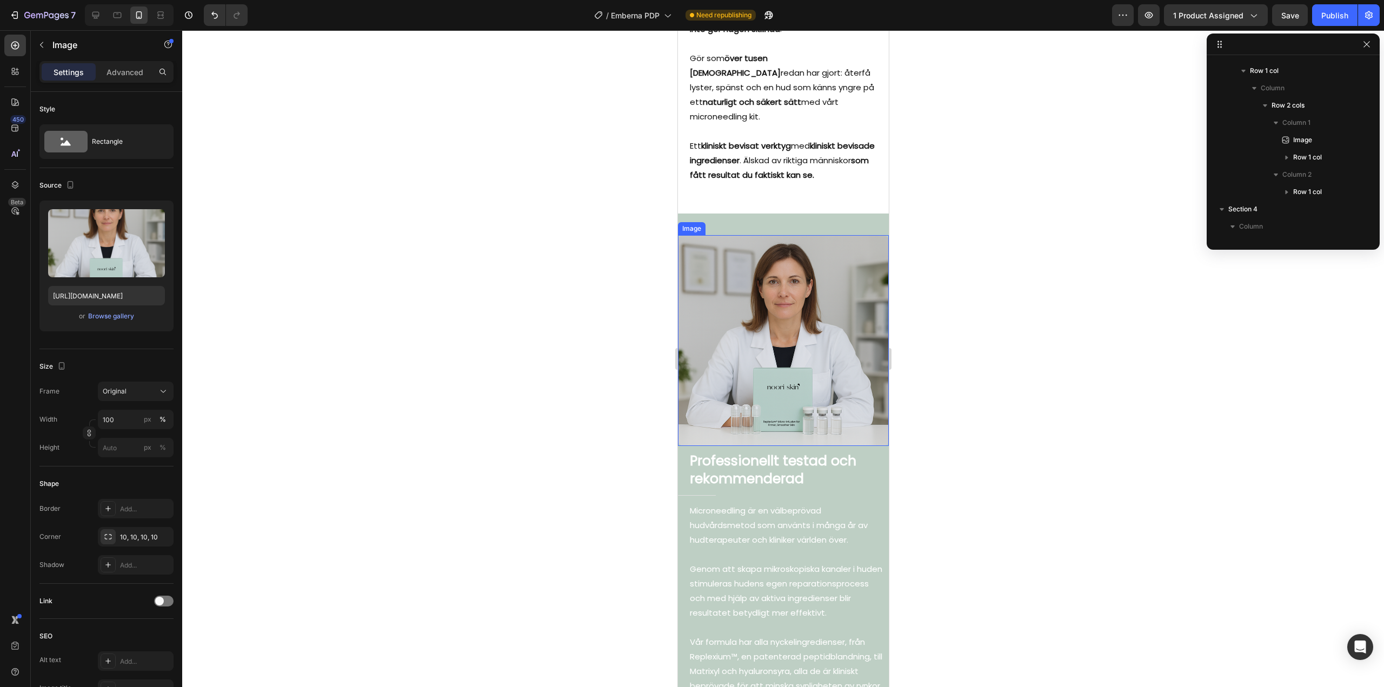
scroll to position [845, 0]
click at [753, 221] on icon at bounding box center [749, 225] width 9 height 9
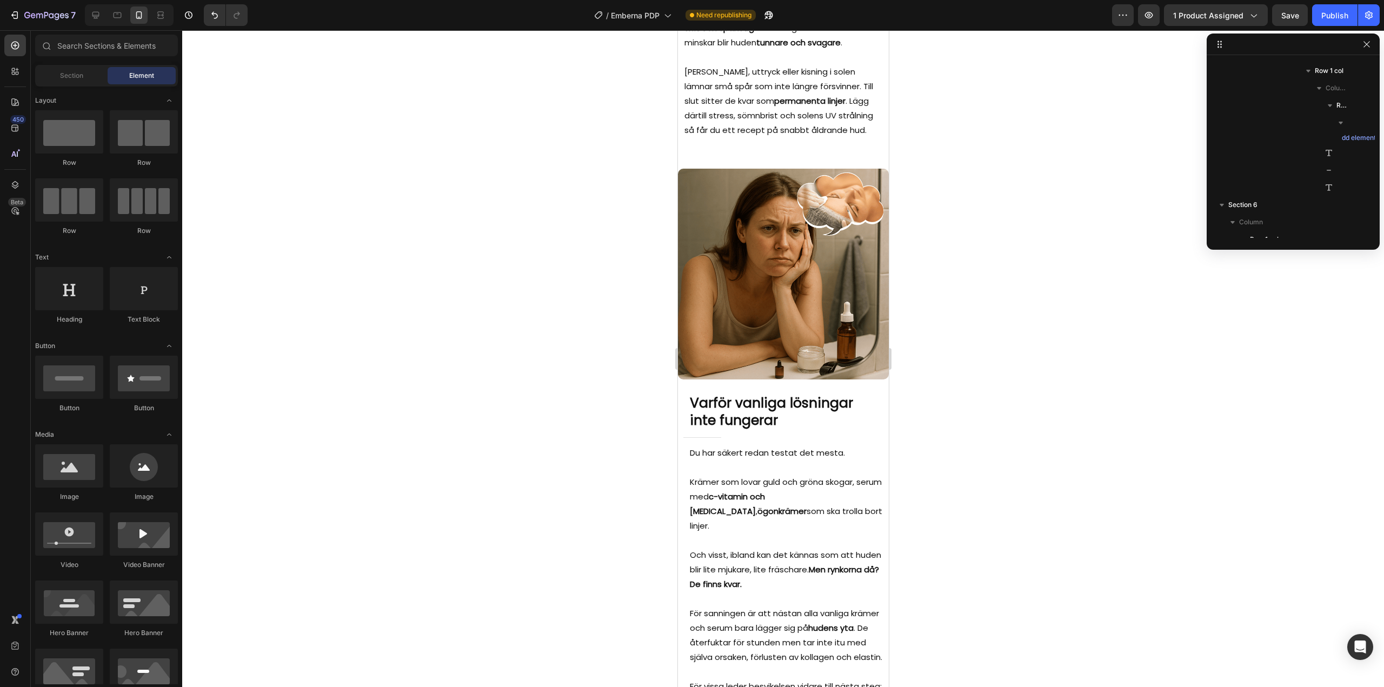
scroll to position [1421, 0]
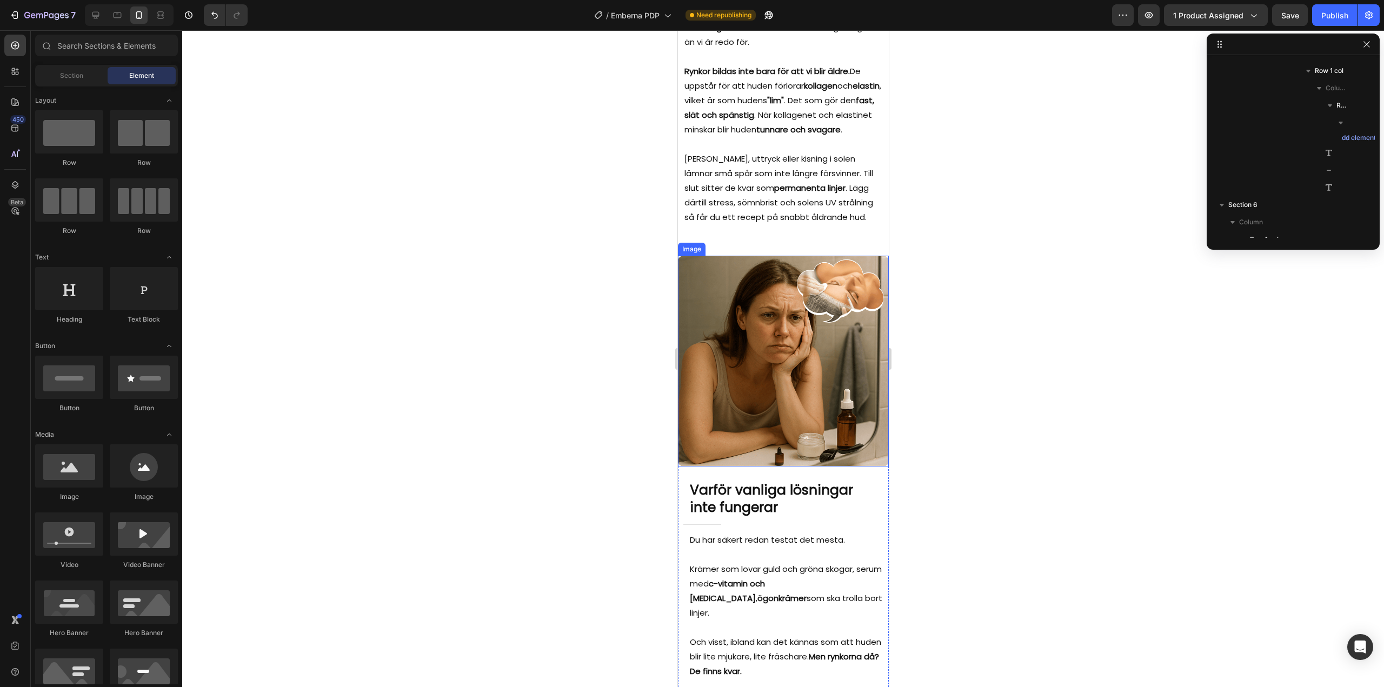
click at [786, 312] on img at bounding box center [782, 361] width 211 height 211
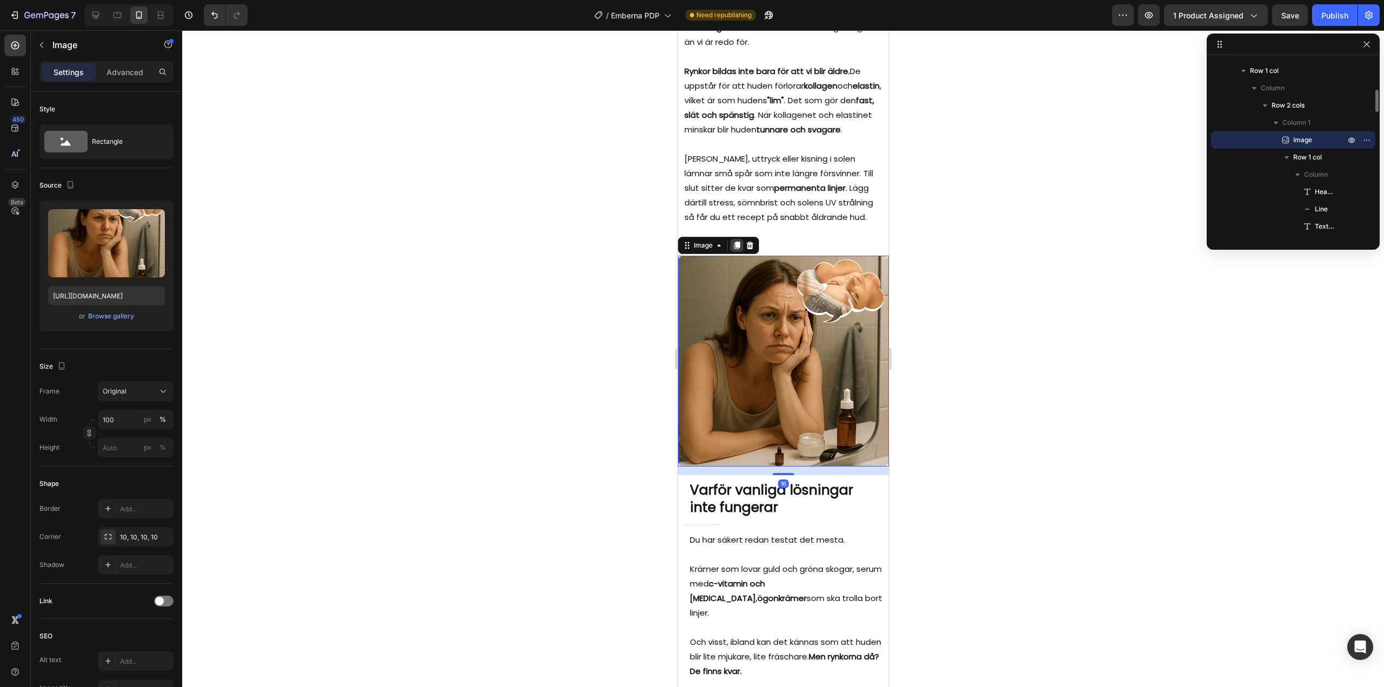
click at [736, 249] on icon at bounding box center [736, 246] width 6 height 8
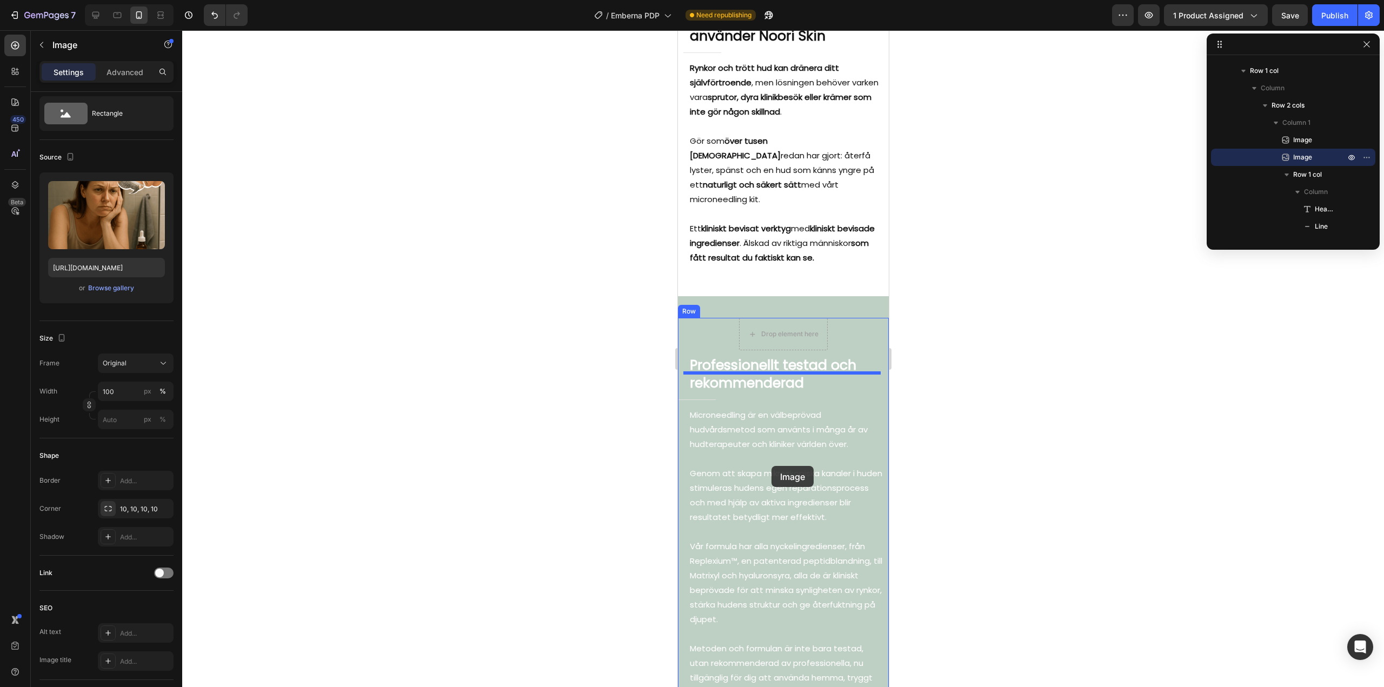
scroll to position [3583, 0]
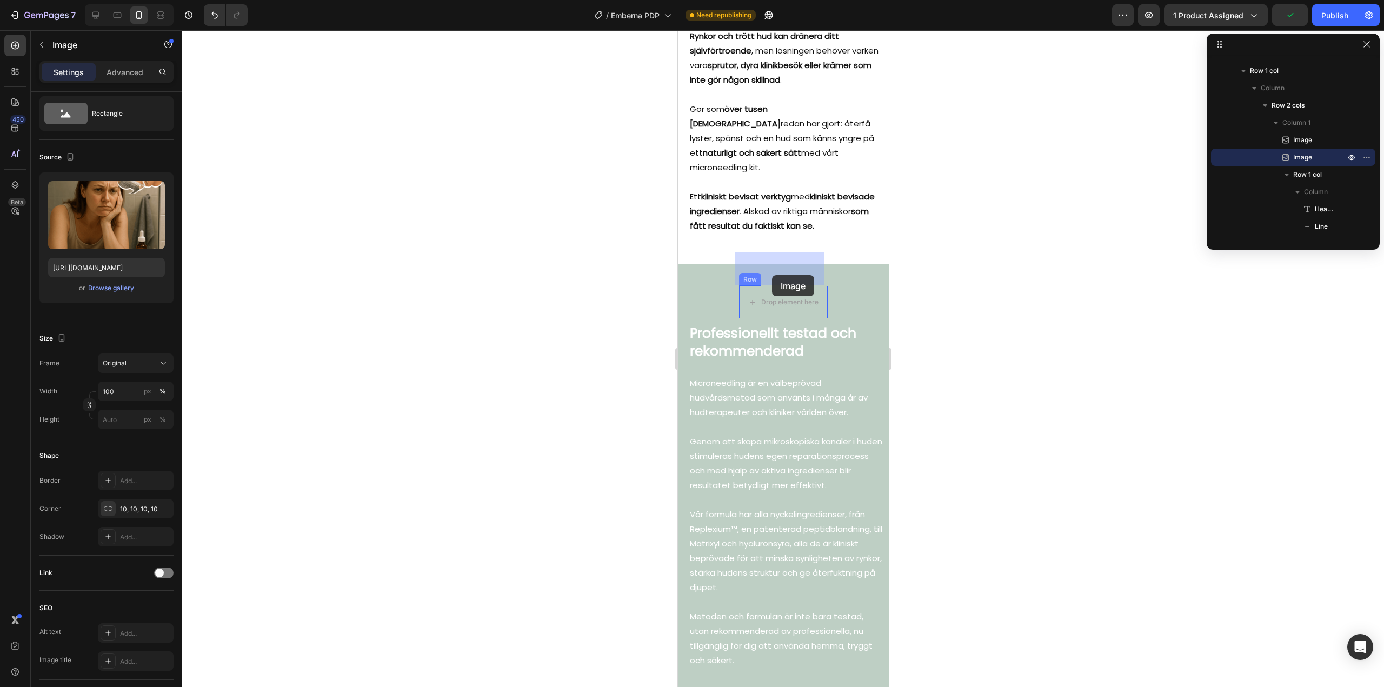
drag, startPoint x: 692, startPoint y: 482, endPoint x: 771, endPoint y: 275, distance: 221.0
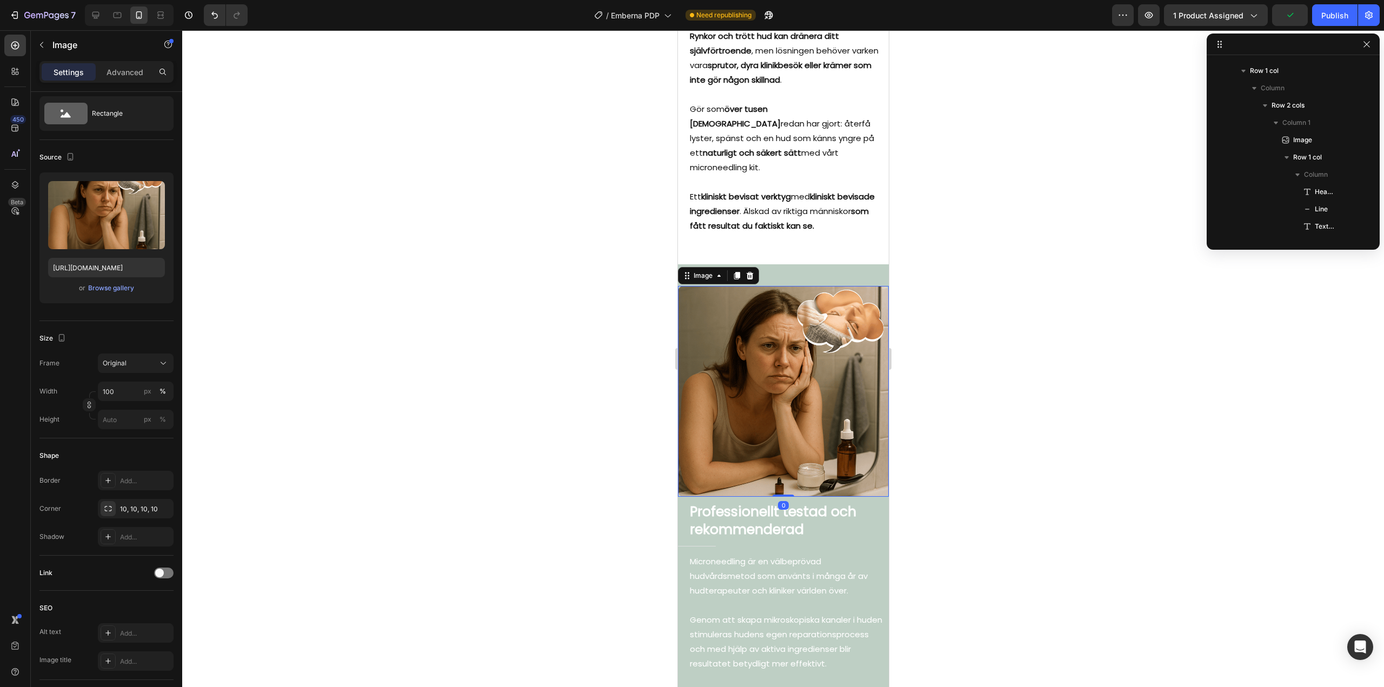
drag, startPoint x: 763, startPoint y: 321, endPoint x: 1293, endPoint y: 349, distance: 531.0
click at [763, 321] on img at bounding box center [782, 391] width 211 height 211
click at [103, 288] on div "Browse gallery" at bounding box center [111, 288] width 46 height 10
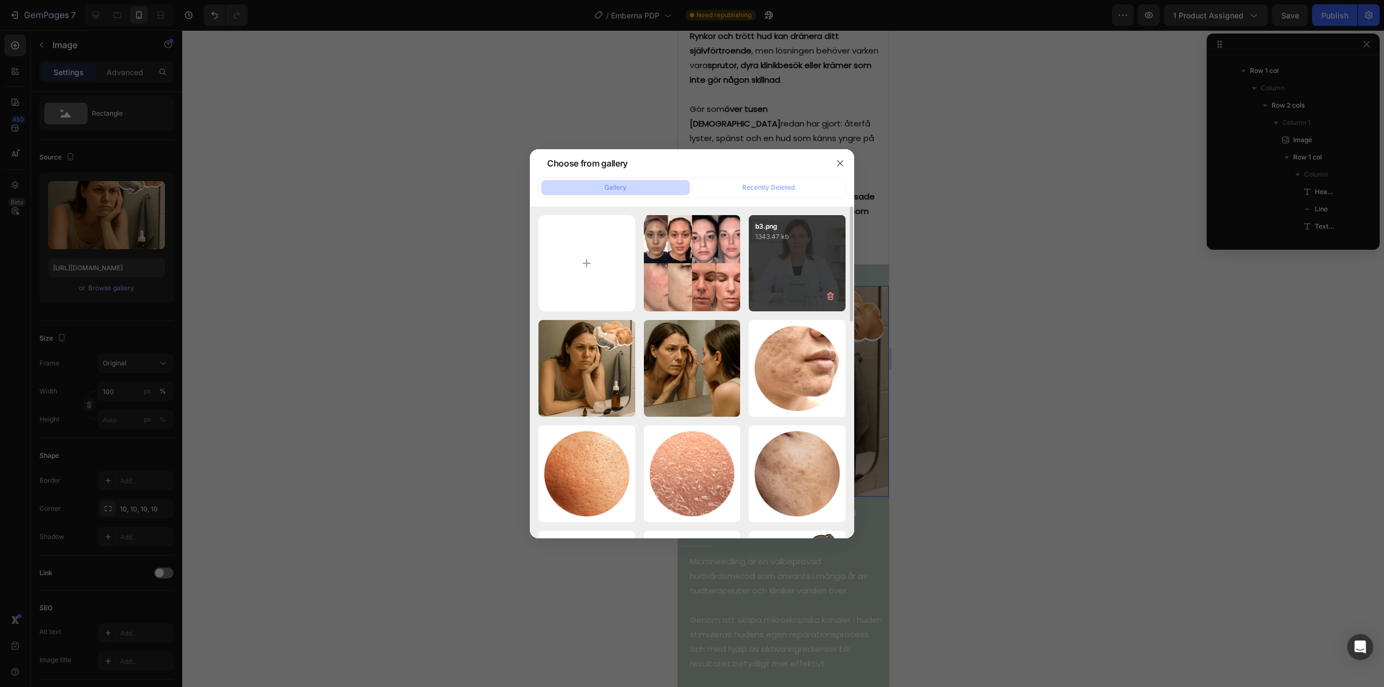
click at [788, 264] on div "b3.png 1343.47 kb" at bounding box center [797, 263] width 97 height 97
type input "https://cdn.shopify.com/s/files/1/0960/3049/0959/files/gempages_581657468233319…"
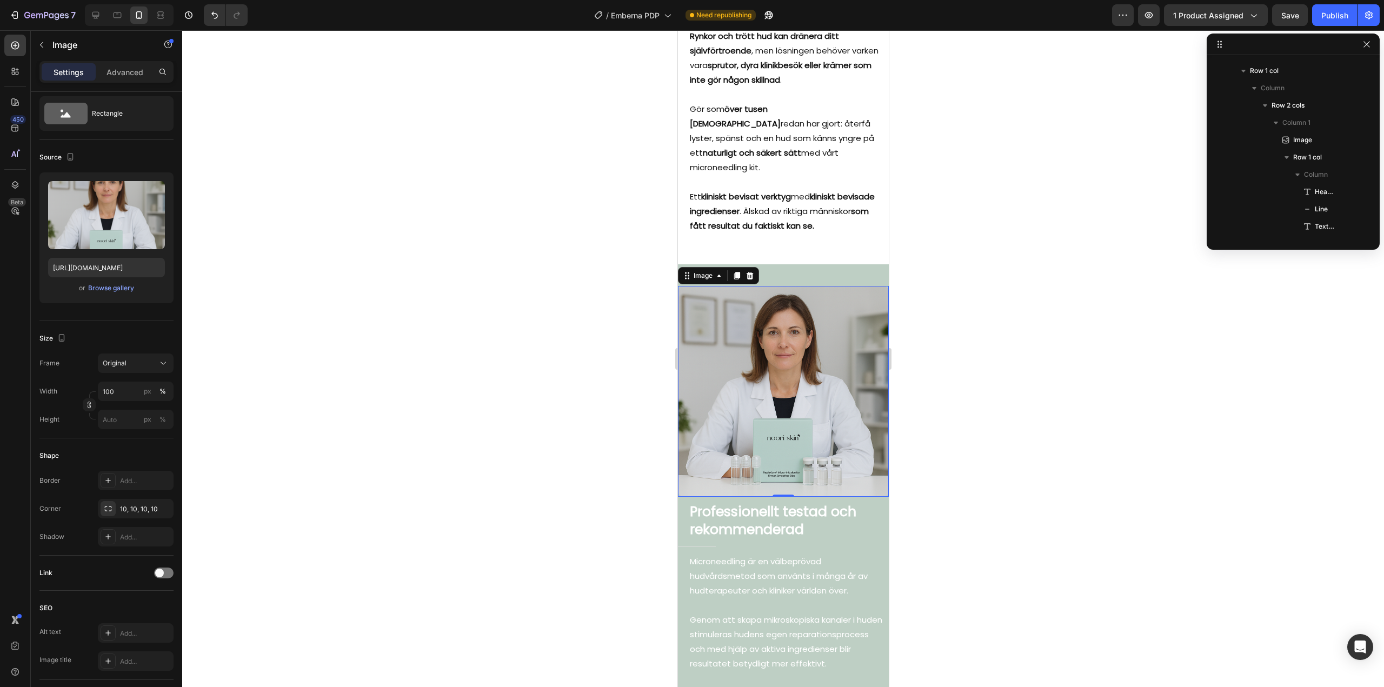
click at [551, 327] on div at bounding box center [783, 358] width 1202 height 657
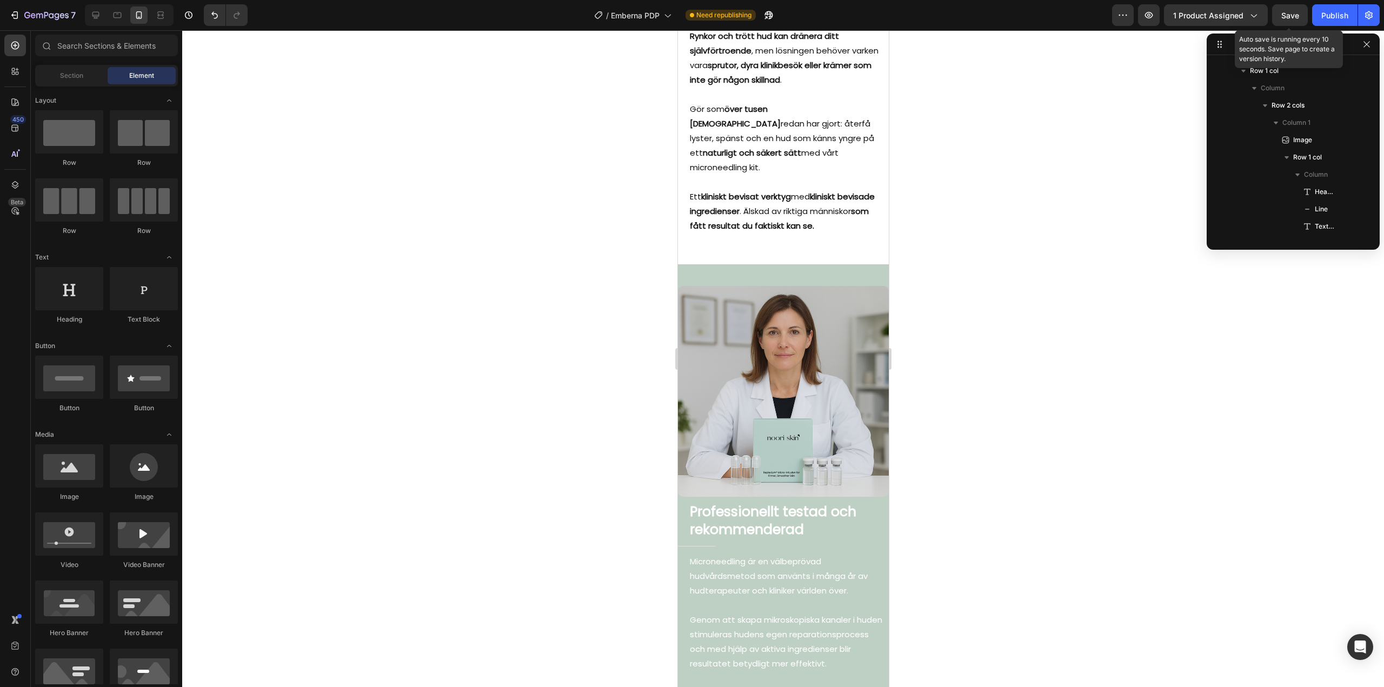
click at [1296, 18] on span "Save" at bounding box center [1290, 15] width 18 height 9
click at [1336, 23] on button "Publish" at bounding box center [1334, 15] width 45 height 22
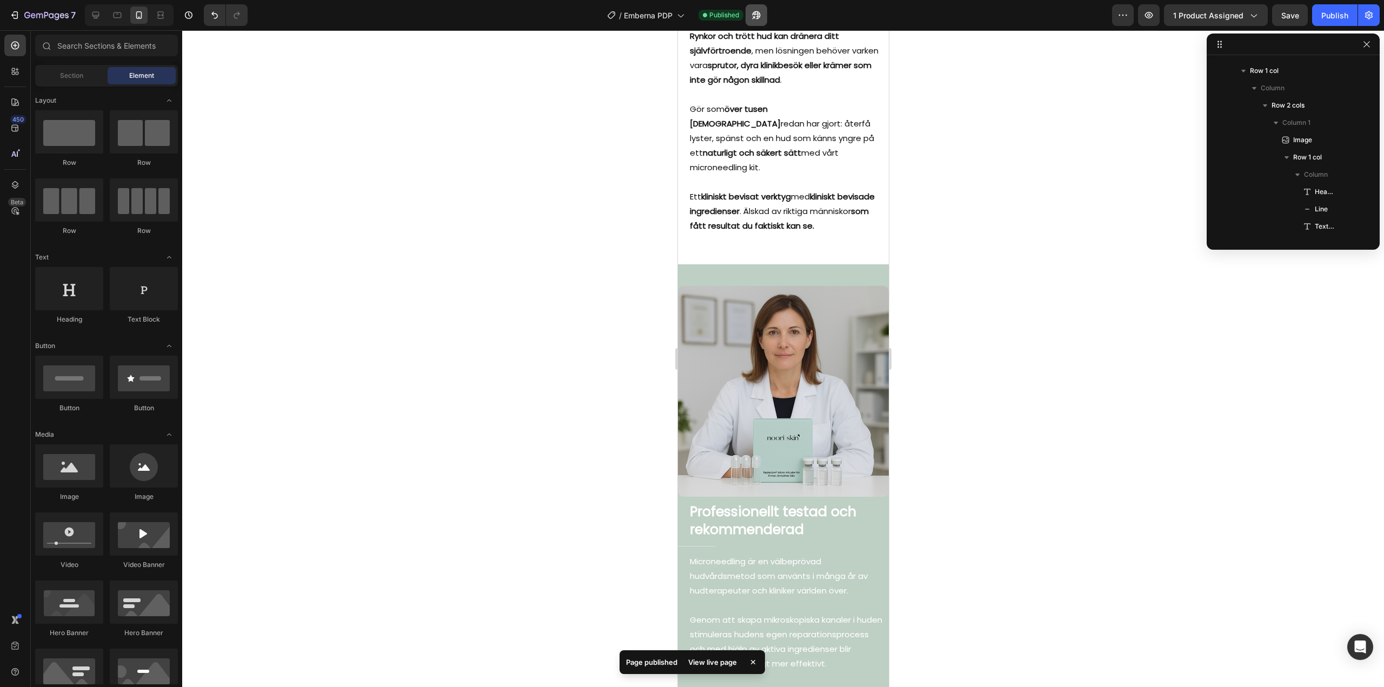
click at [755, 16] on icon "button" at bounding box center [753, 17] width 3 height 3
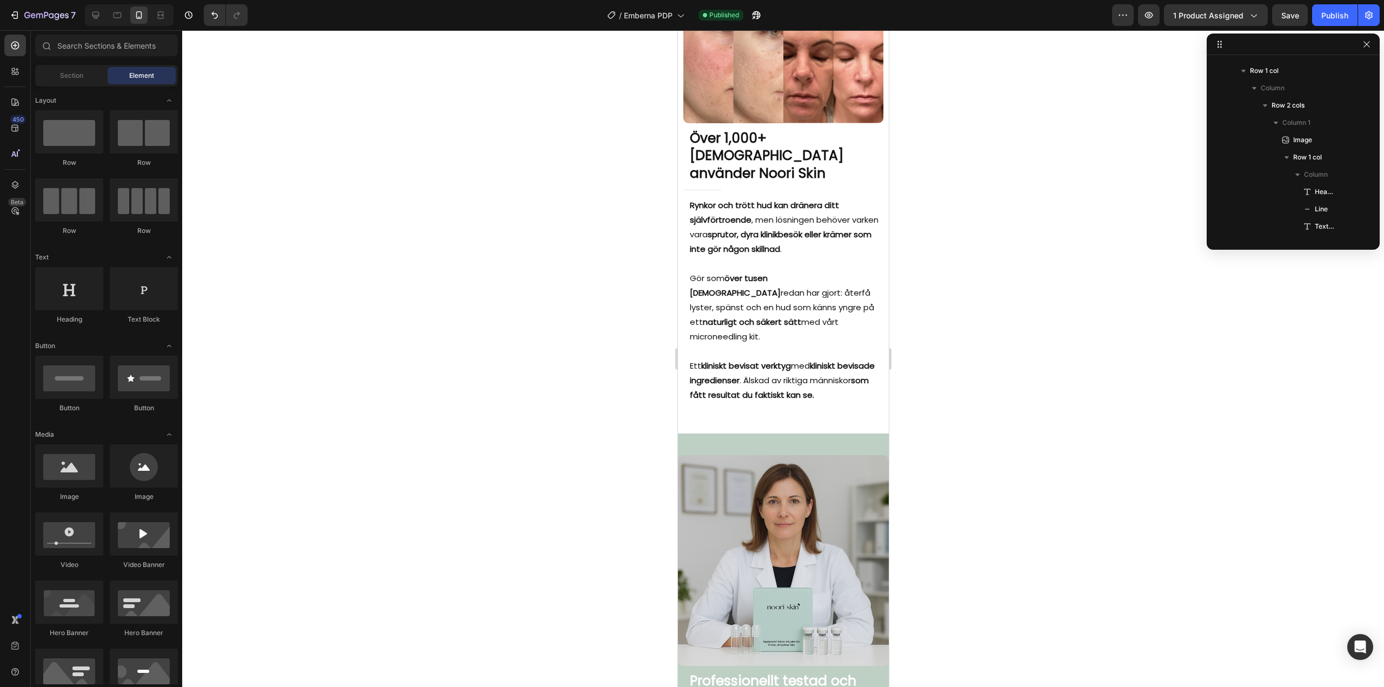
scroll to position [3258, 0]
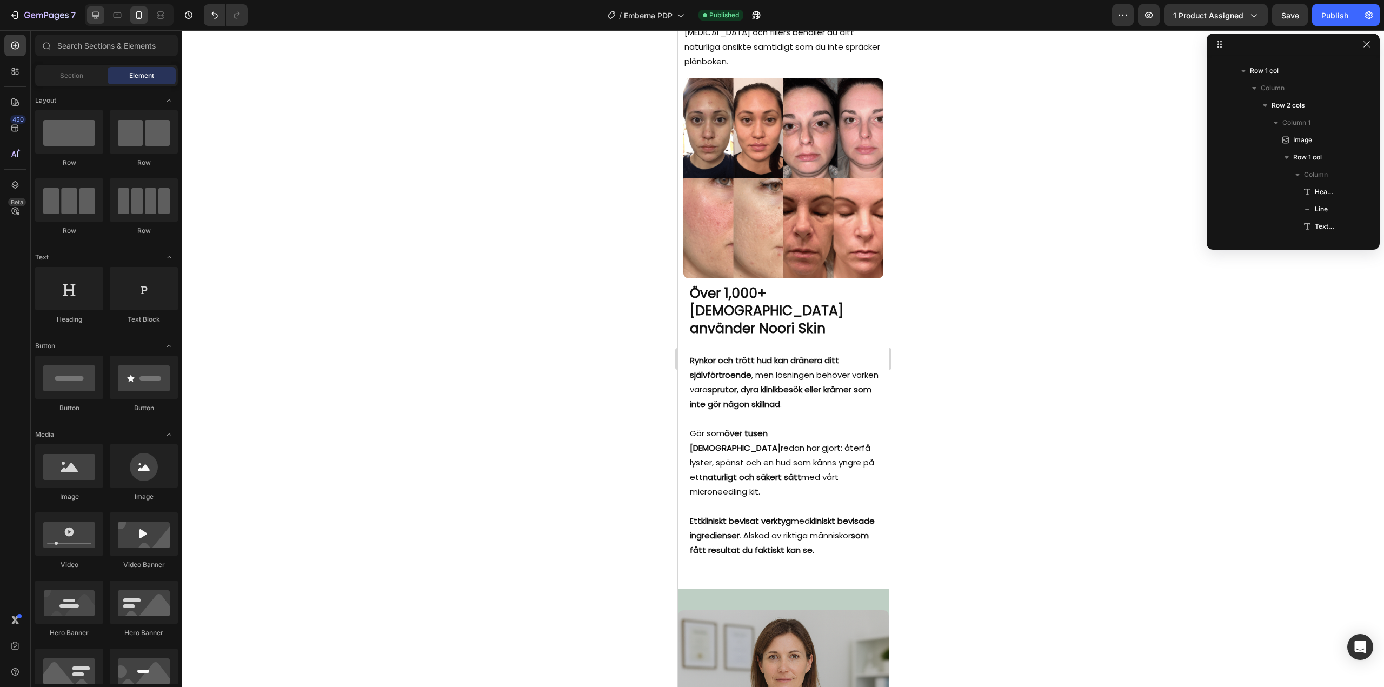
click at [104, 17] on div at bounding box center [95, 14] width 17 height 17
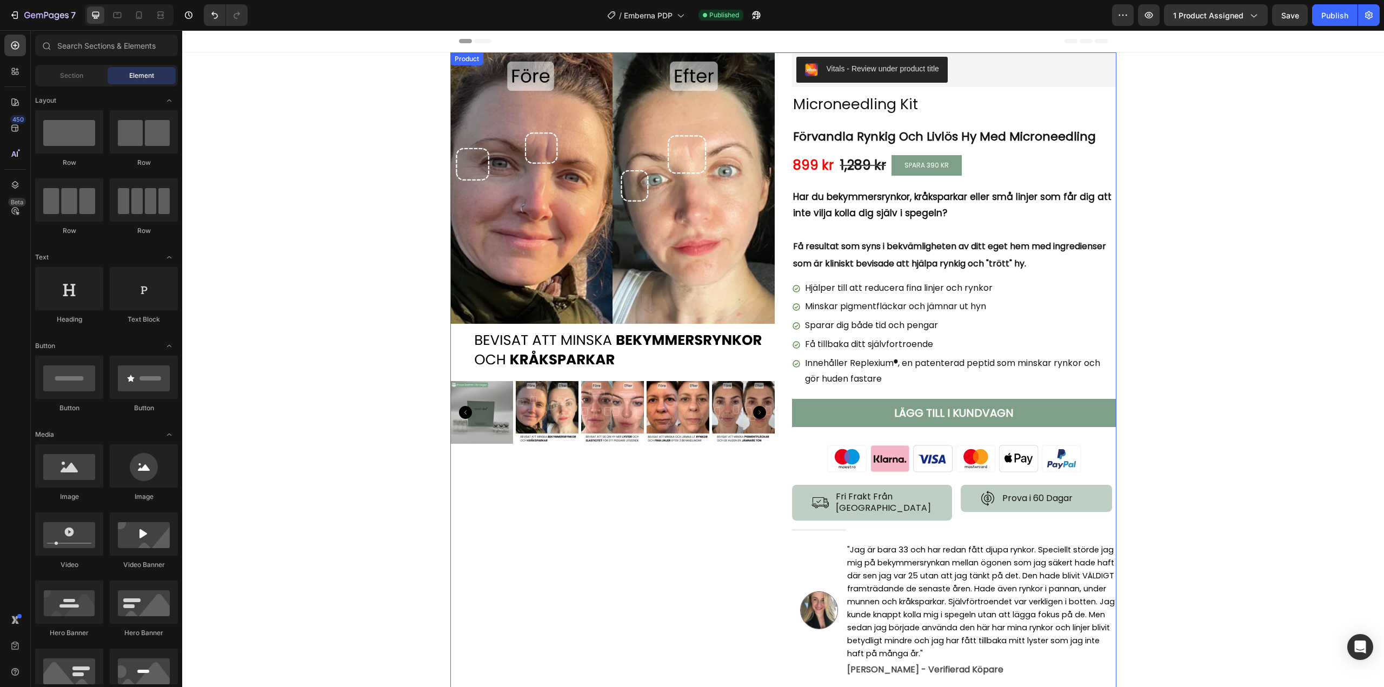
click at [777, 56] on div "Product Images Vitals - Review under product title Vitals Microneedling Kit Pro…" at bounding box center [783, 370] width 666 height 637
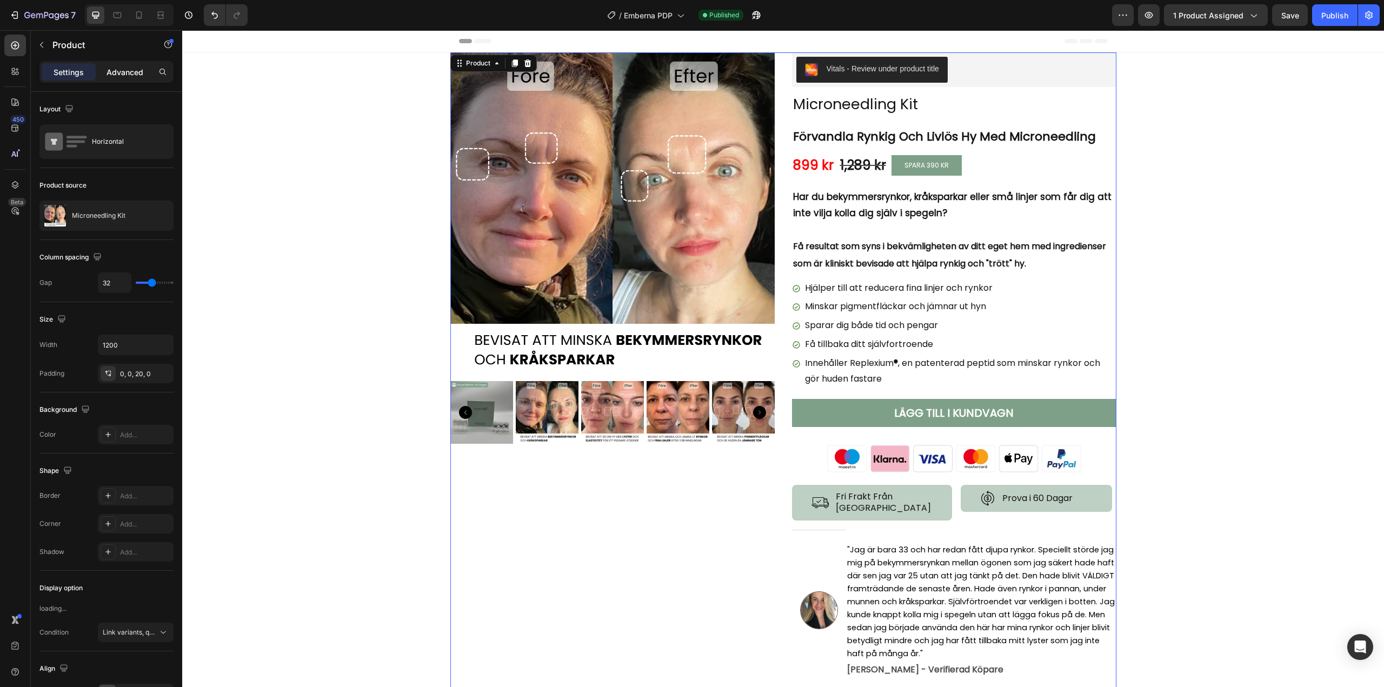
click at [114, 75] on p "Advanced" at bounding box center [124, 71] width 37 height 11
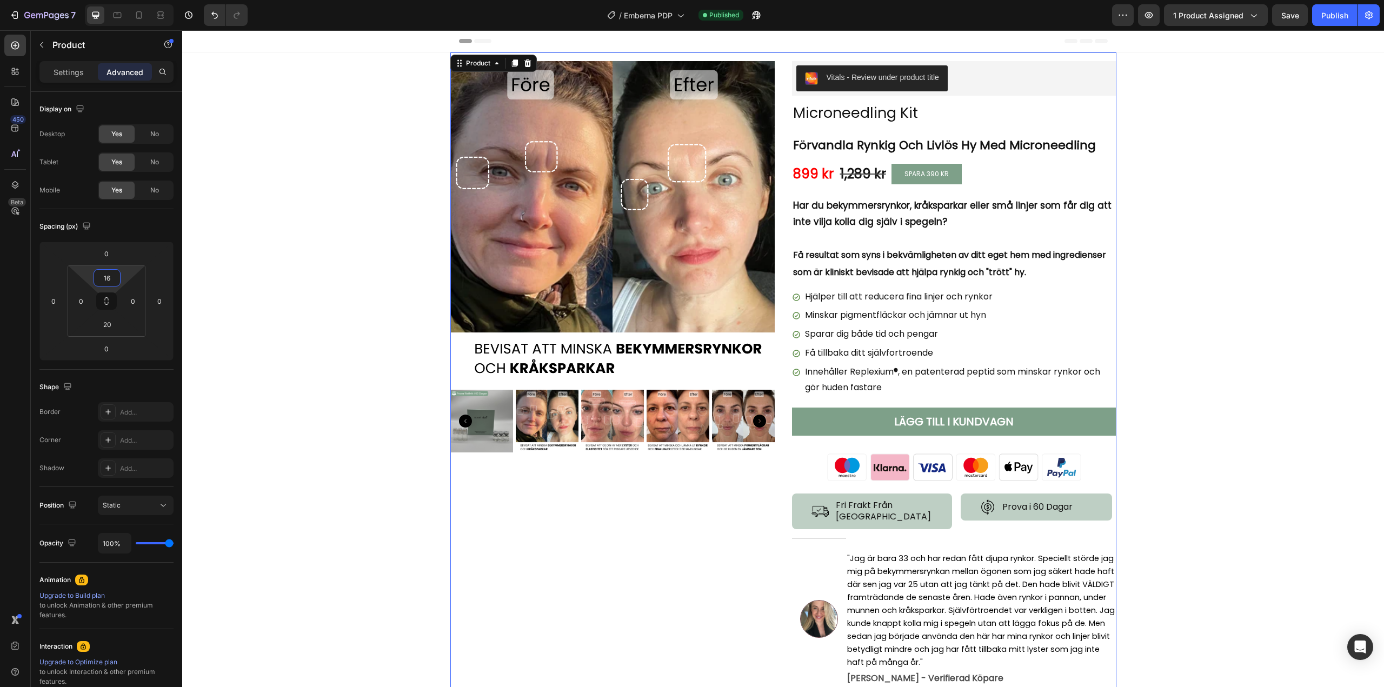
drag, startPoint x: 122, startPoint y: 272, endPoint x: 131, endPoint y: 268, distance: 10.2
click at [131, 0] on html "7 / Emberna PDP Published Preview 1 product assigned Save Publish 450 Beta Sect…" at bounding box center [692, 0] width 1384 height 0
click at [111, 278] on input "16" at bounding box center [107, 278] width 22 height 16
click at [108, 279] on input "16" at bounding box center [107, 278] width 22 height 16
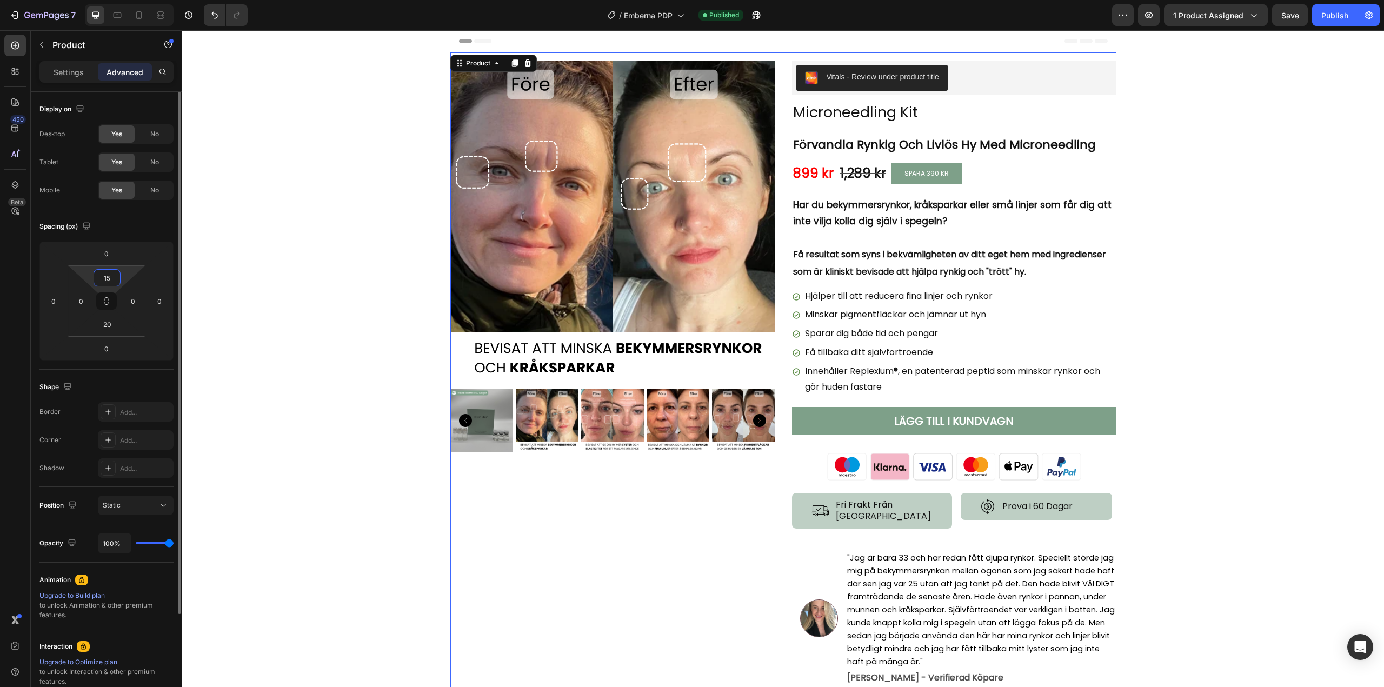
click at [128, 228] on div "Spacing (px)" at bounding box center [106, 226] width 134 height 17
click at [135, 18] on icon at bounding box center [139, 15] width 11 height 11
type input "6"
type input "16"
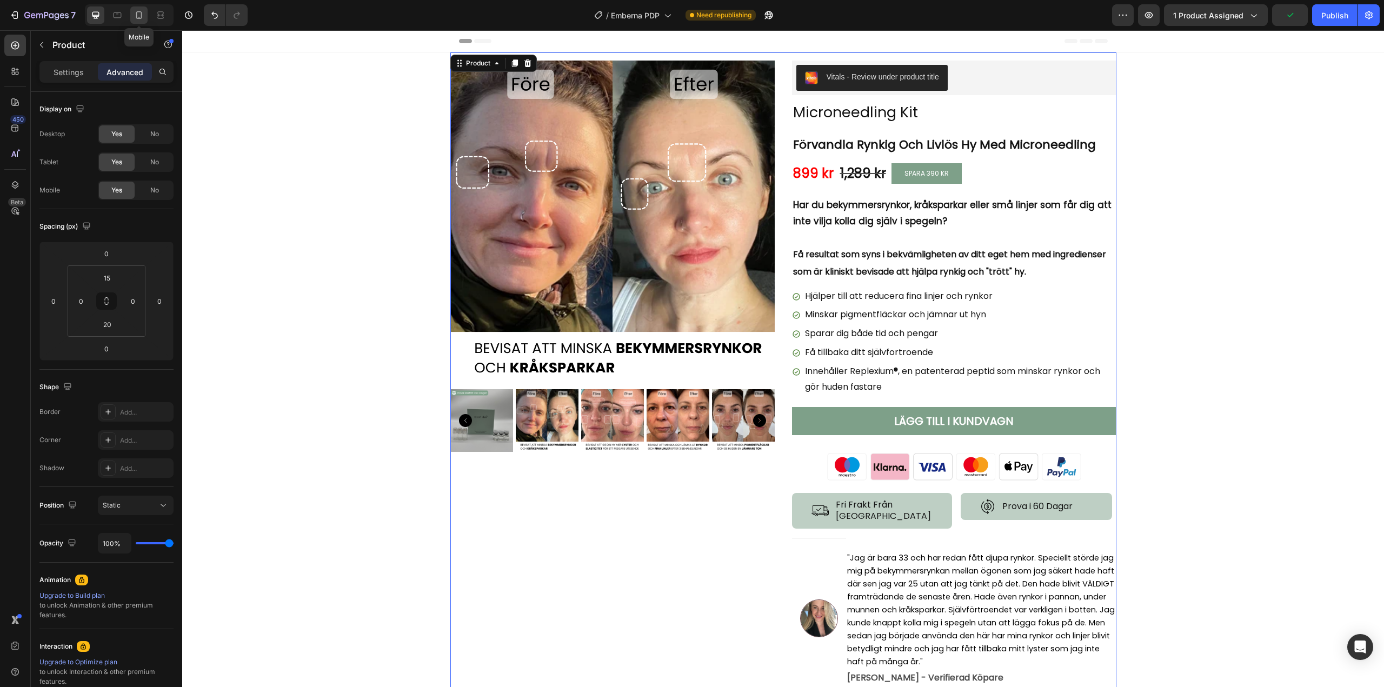
type input "16"
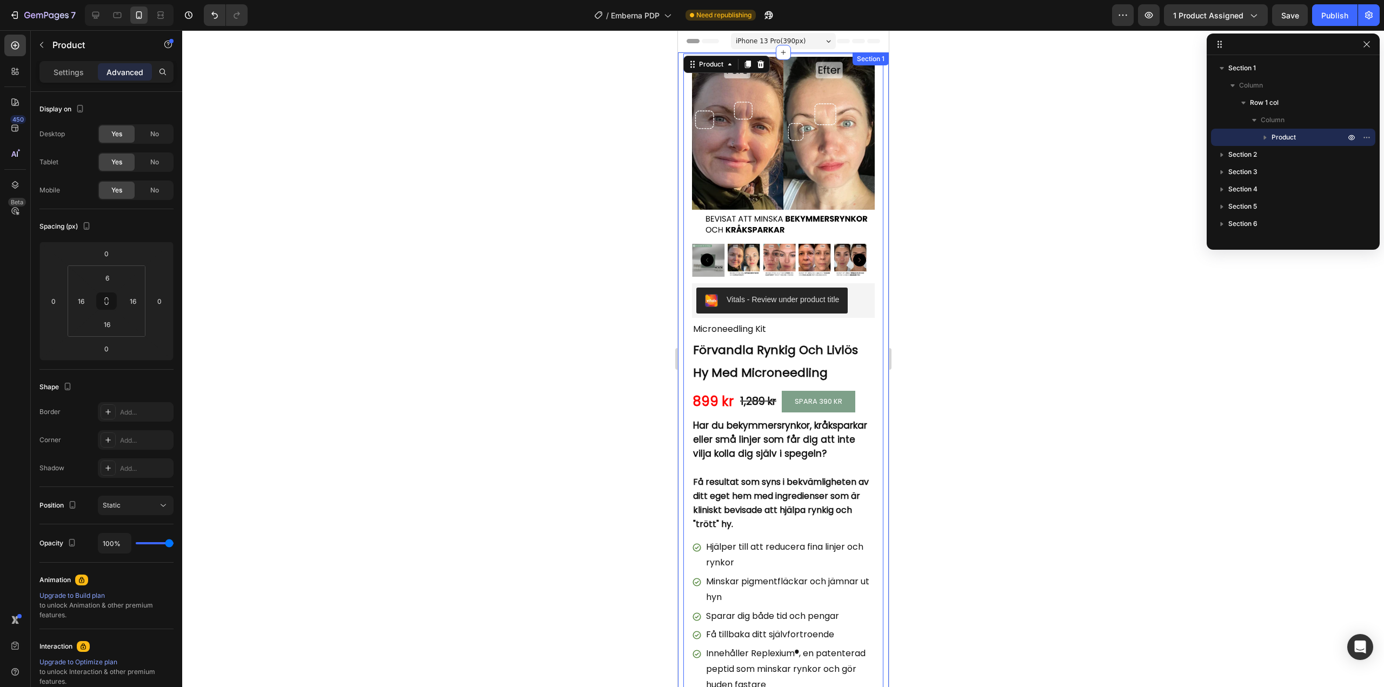
click at [597, 162] on div at bounding box center [783, 358] width 1202 height 657
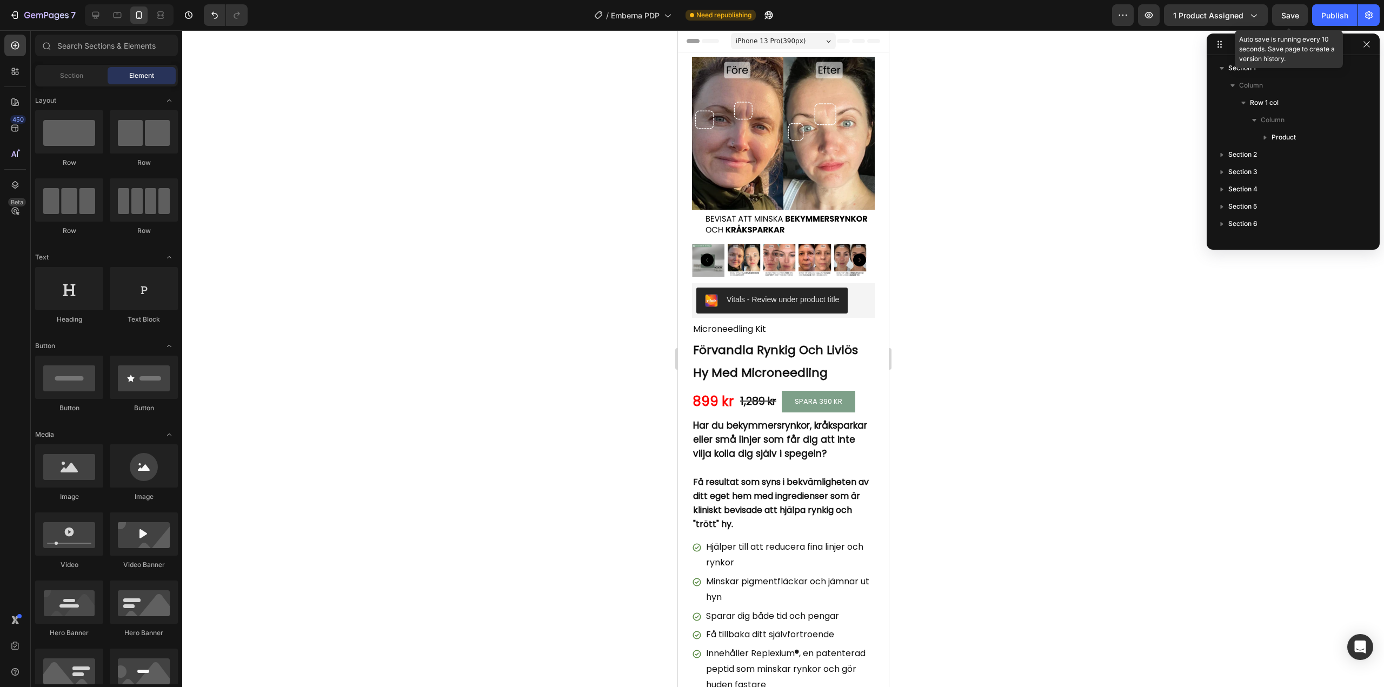
click at [1292, 19] on span "Save" at bounding box center [1290, 15] width 18 height 9
click at [1331, 15] on div "Publish" at bounding box center [1334, 15] width 27 height 11
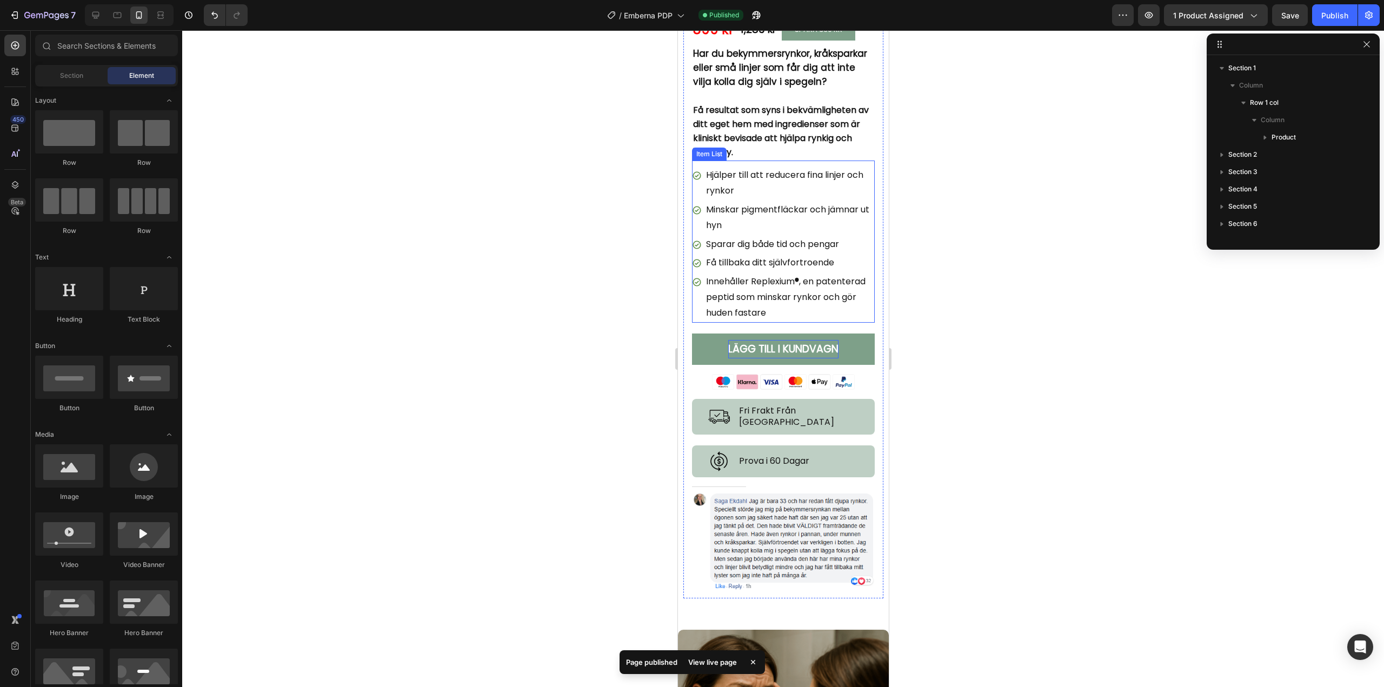
scroll to position [378, 0]
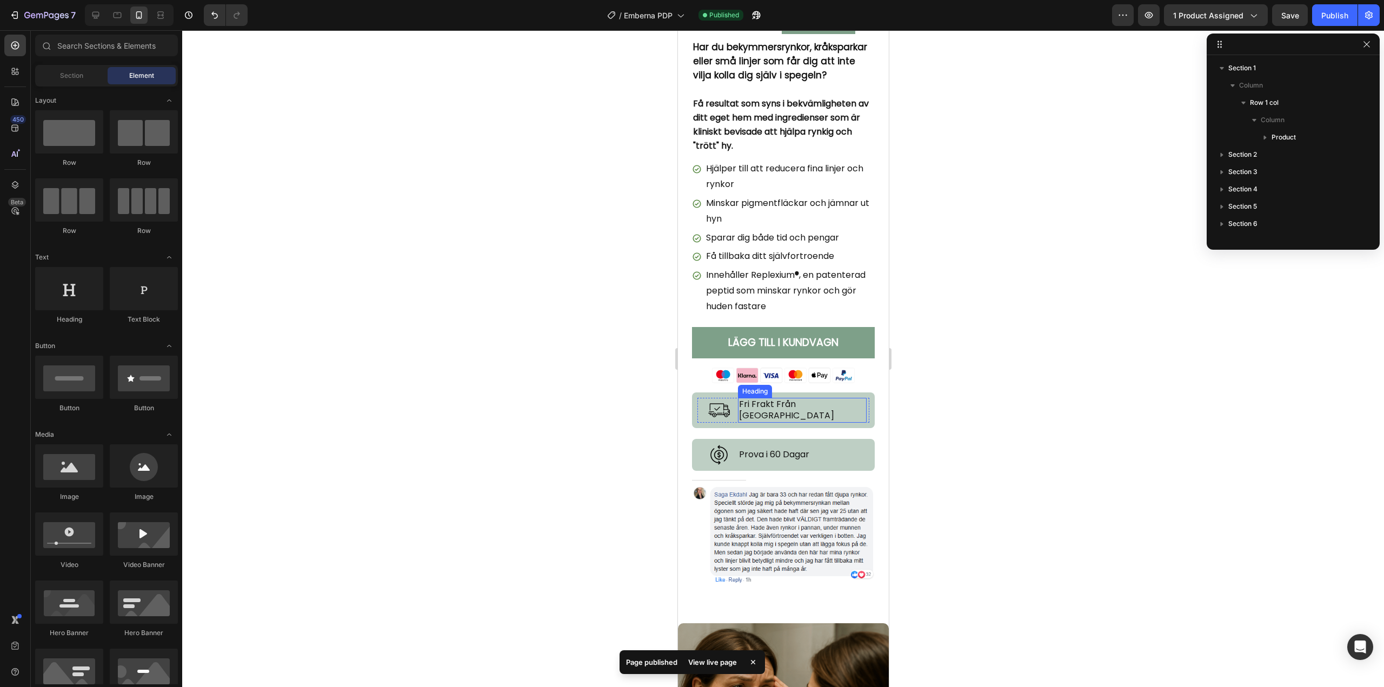
click at [768, 416] on h2 "Fri Frakt Från [GEOGRAPHIC_DATA]" at bounding box center [801, 410] width 129 height 25
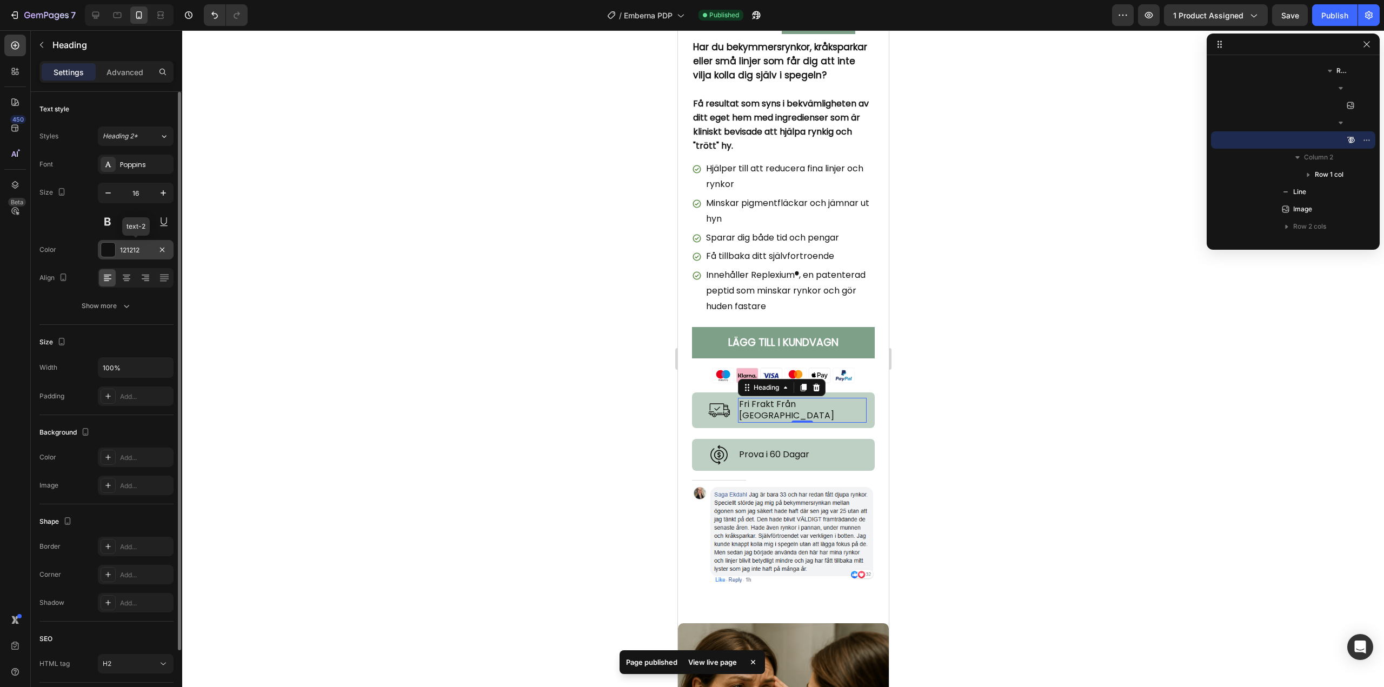
click at [131, 247] on div "121212" at bounding box center [135, 250] width 31 height 10
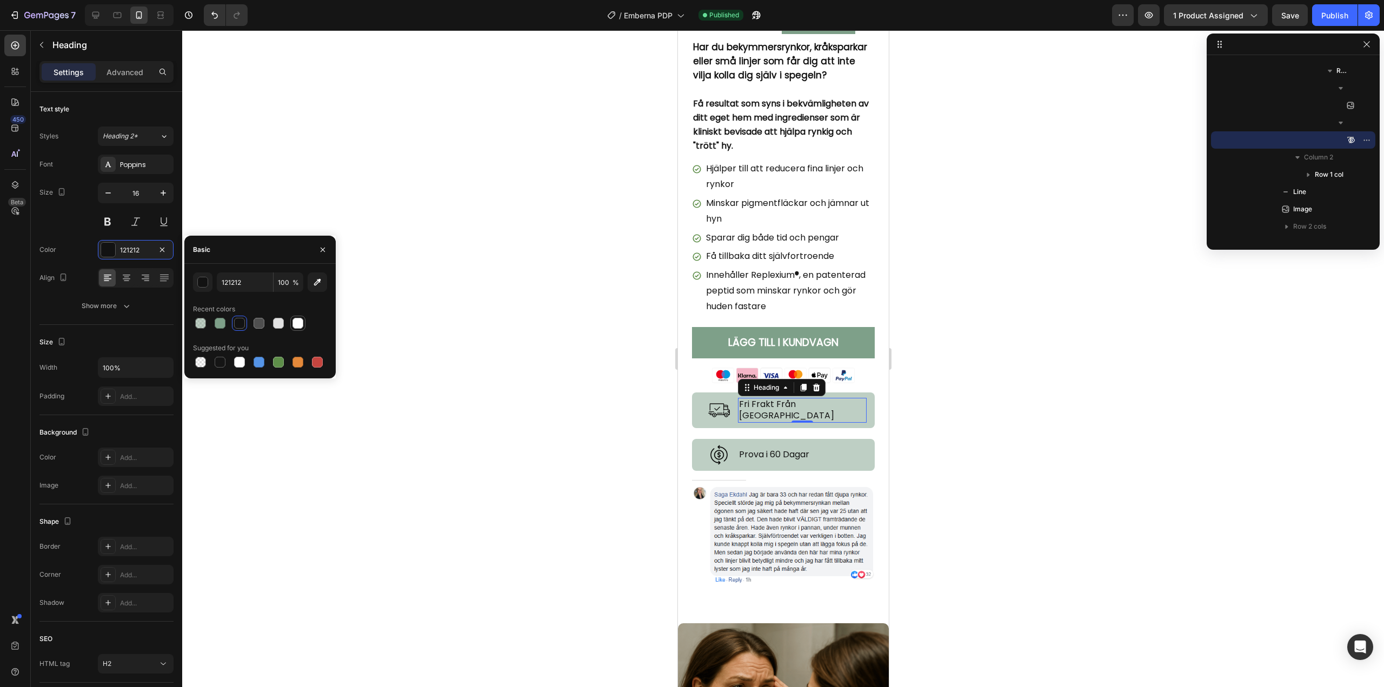
click at [295, 322] on div at bounding box center [297, 323] width 11 height 11
type input "121212"
click at [623, 356] on div at bounding box center [783, 358] width 1202 height 657
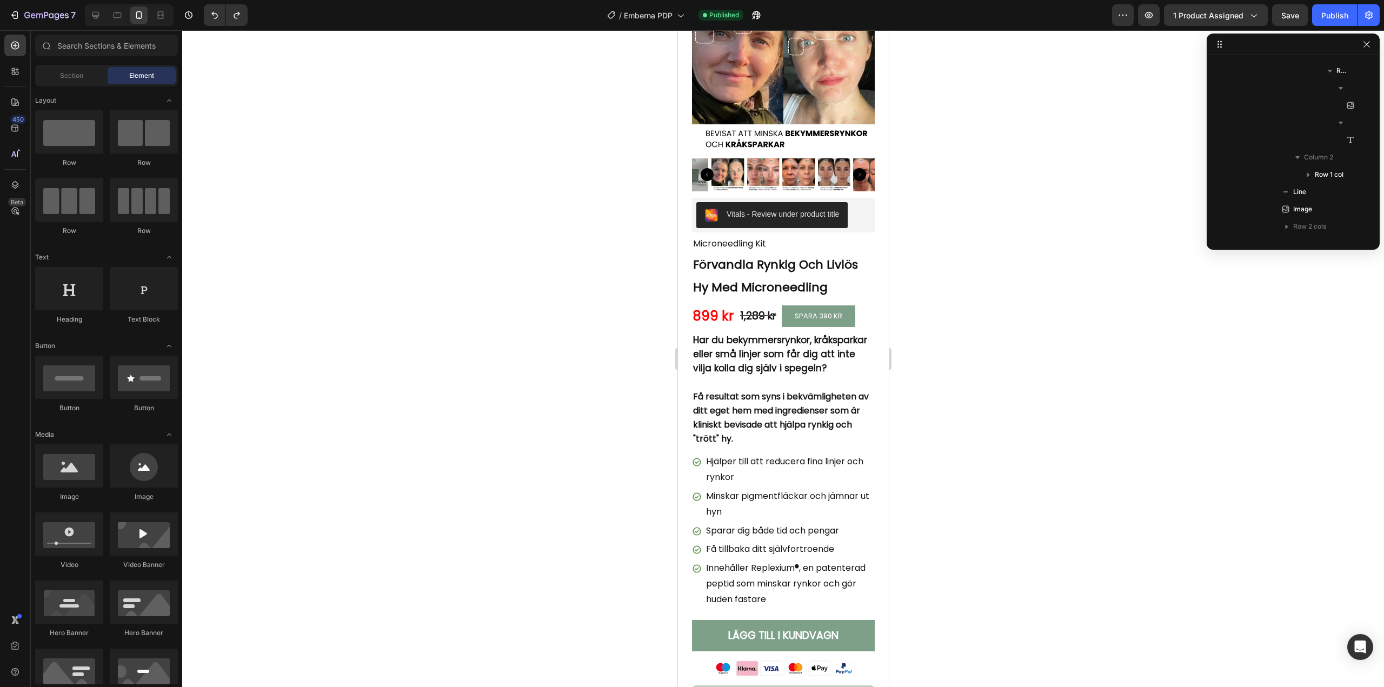
scroll to position [0, 0]
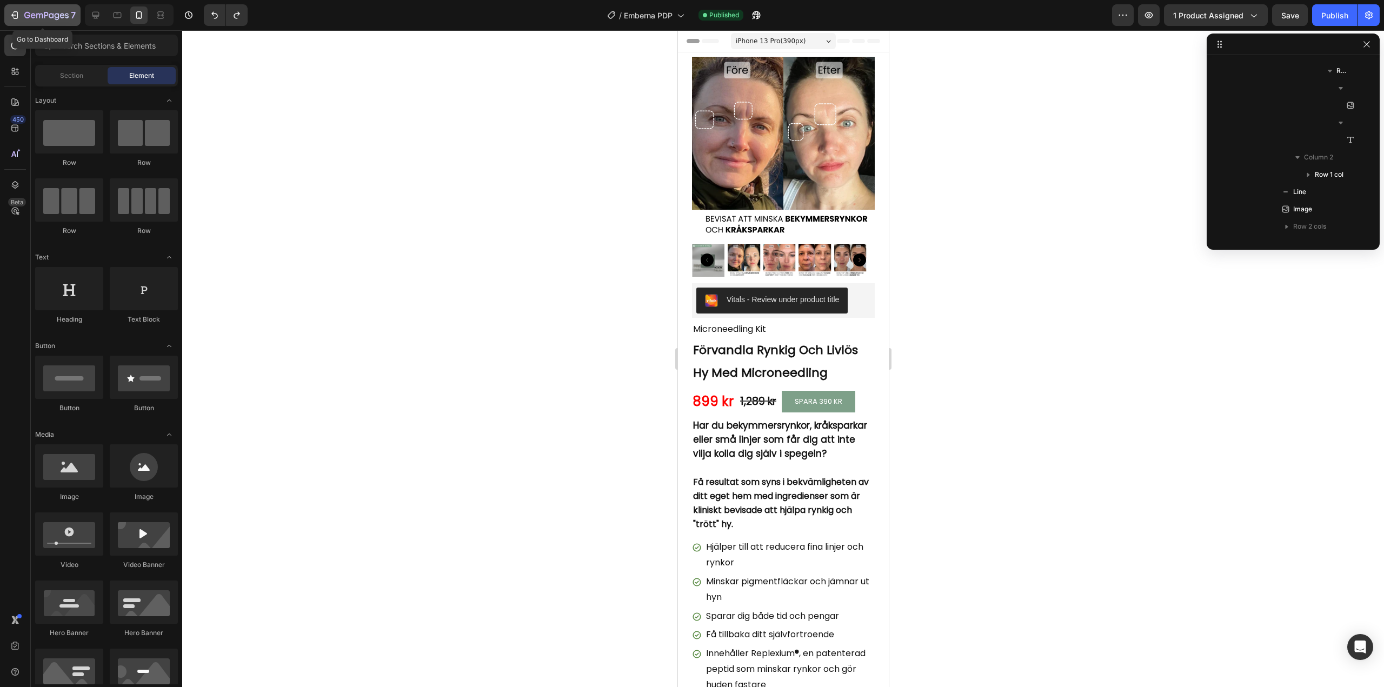
click at [13, 15] on icon "button" at bounding box center [14, 15] width 11 height 11
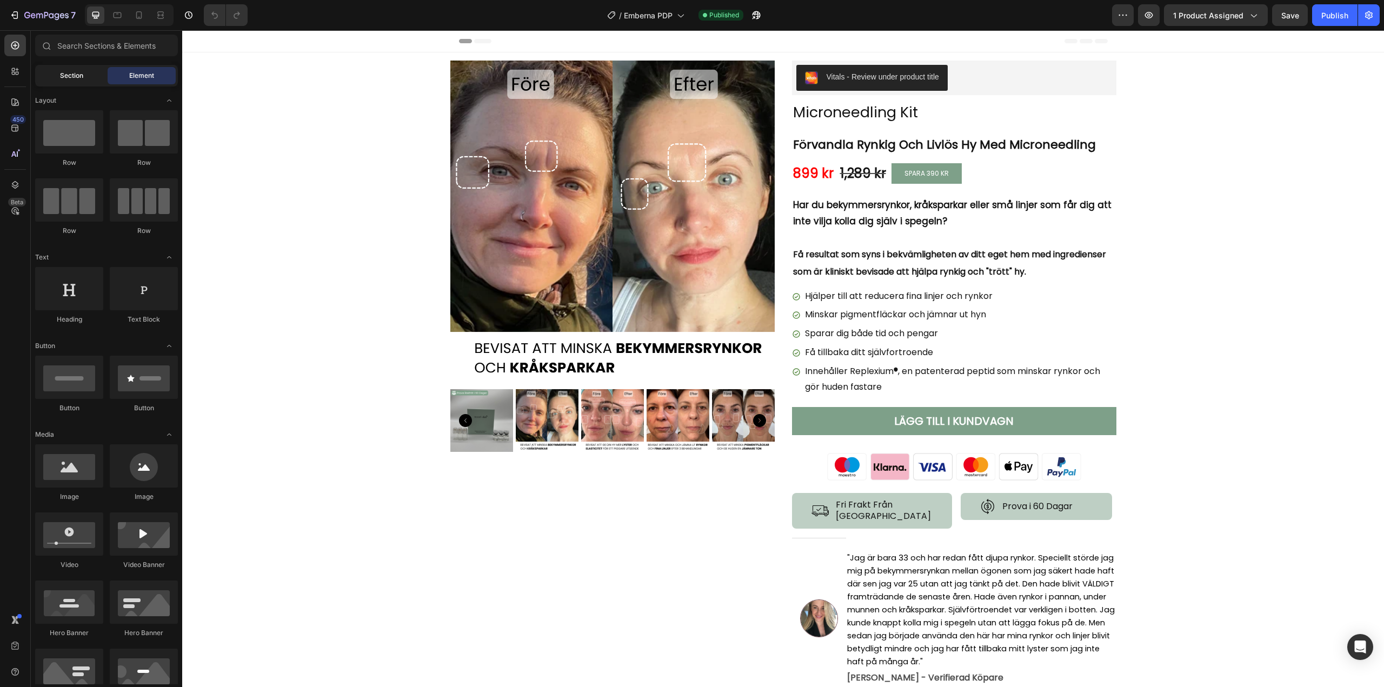
click at [66, 70] on div "Section" at bounding box center [71, 75] width 68 height 17
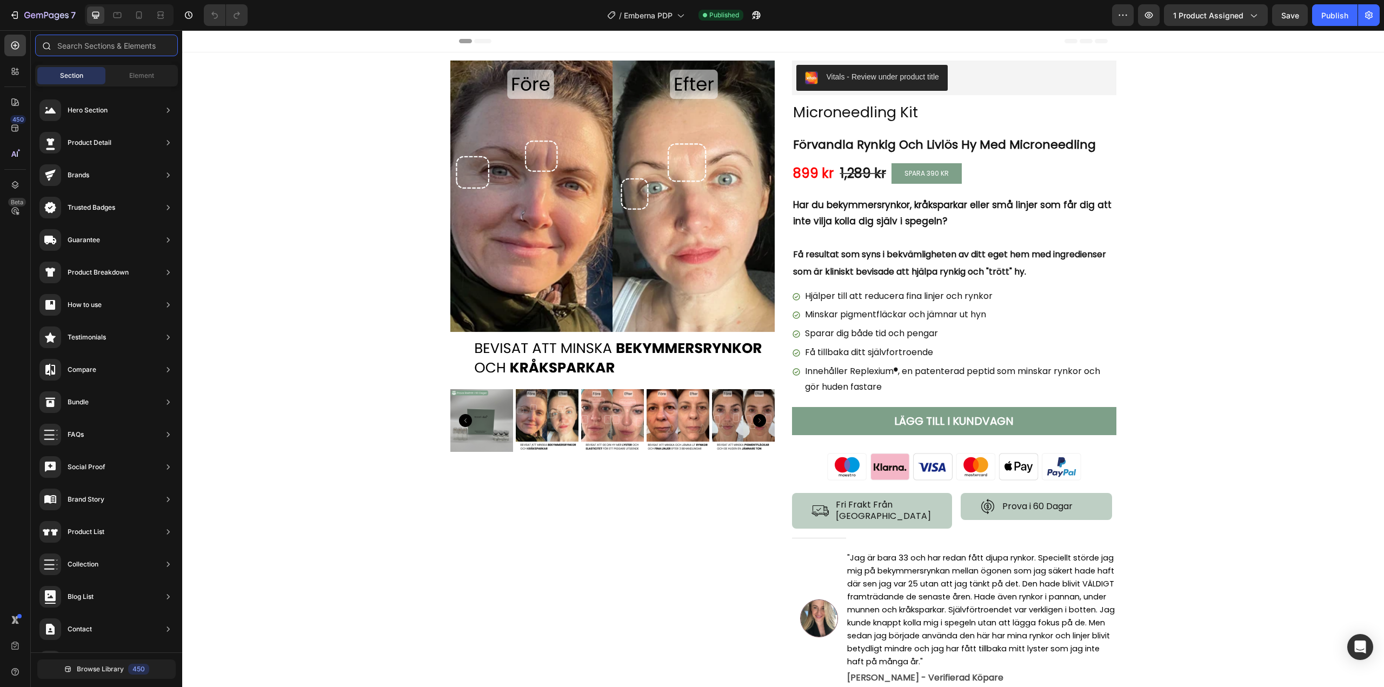
click at [79, 48] on input "text" at bounding box center [106, 46] width 143 height 22
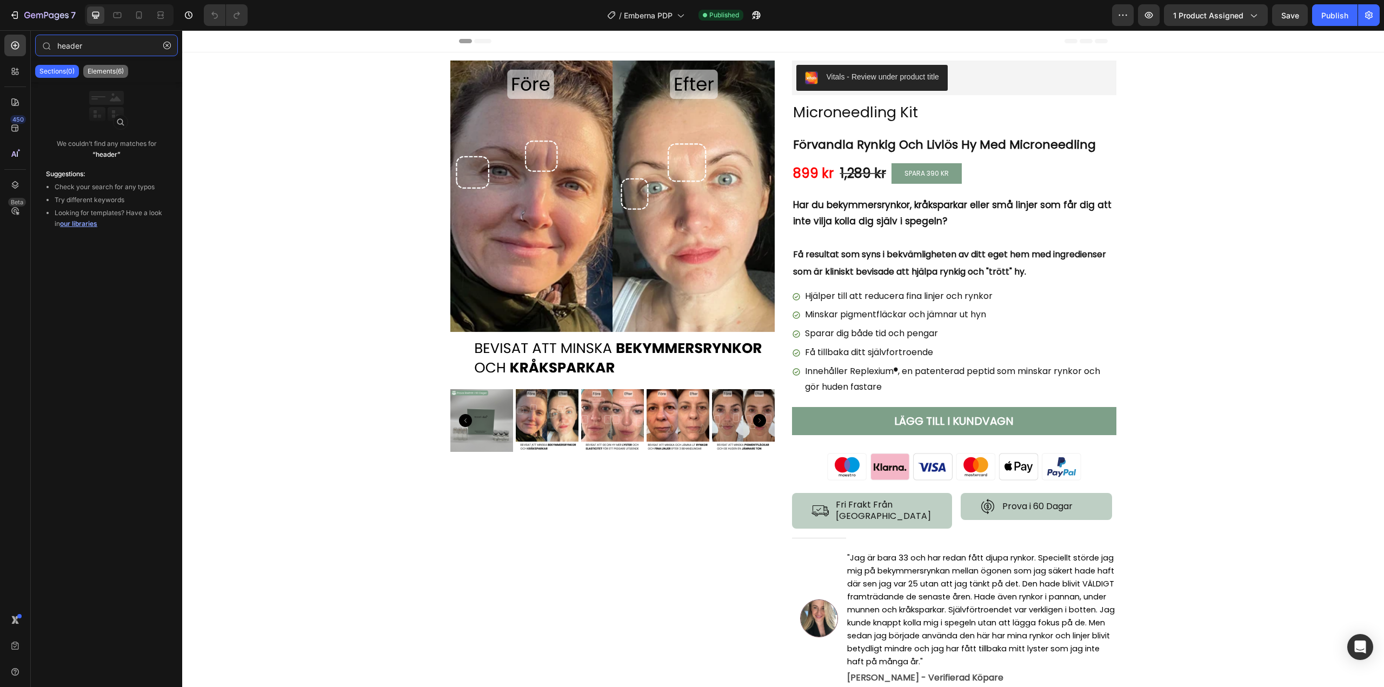
type input "header"
click at [104, 74] on p "Elements(6)" at bounding box center [106, 71] width 36 height 9
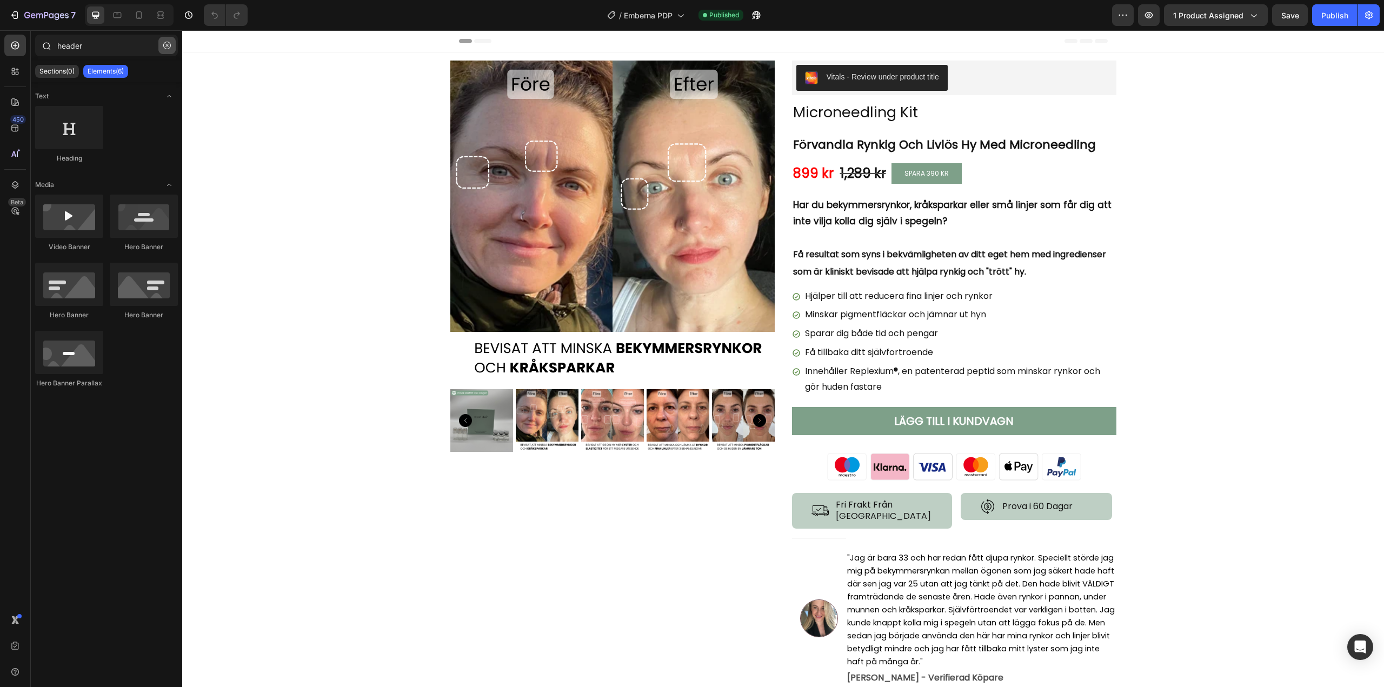
click at [174, 45] on button "button" at bounding box center [166, 45] width 17 height 17
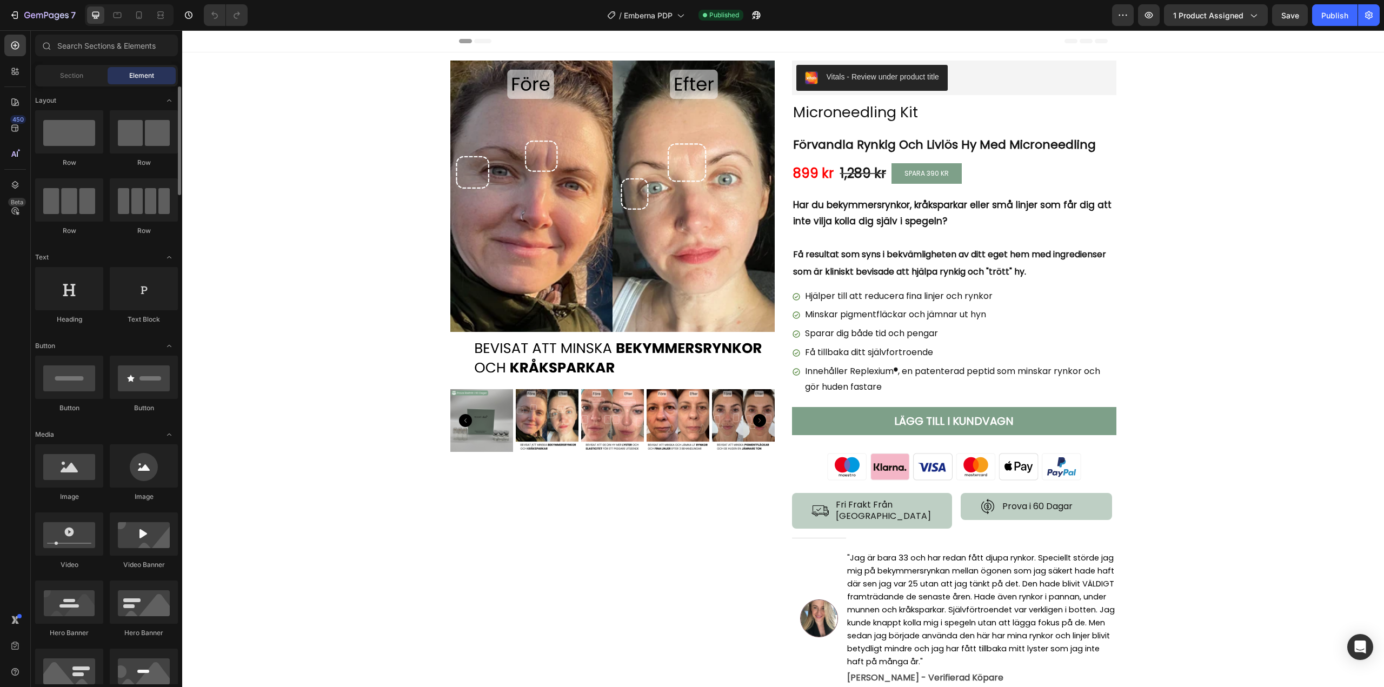
click at [86, 83] on div "Section" at bounding box center [71, 75] width 68 height 17
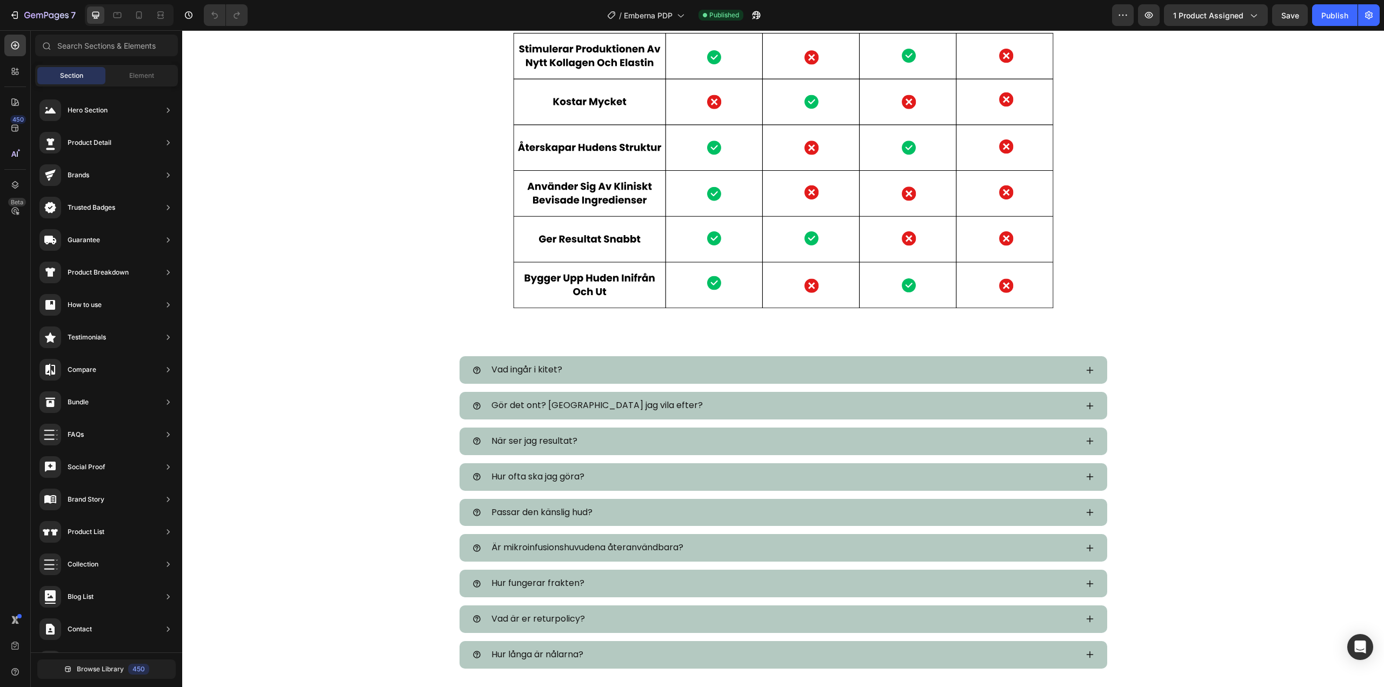
scroll to position [3903, 0]
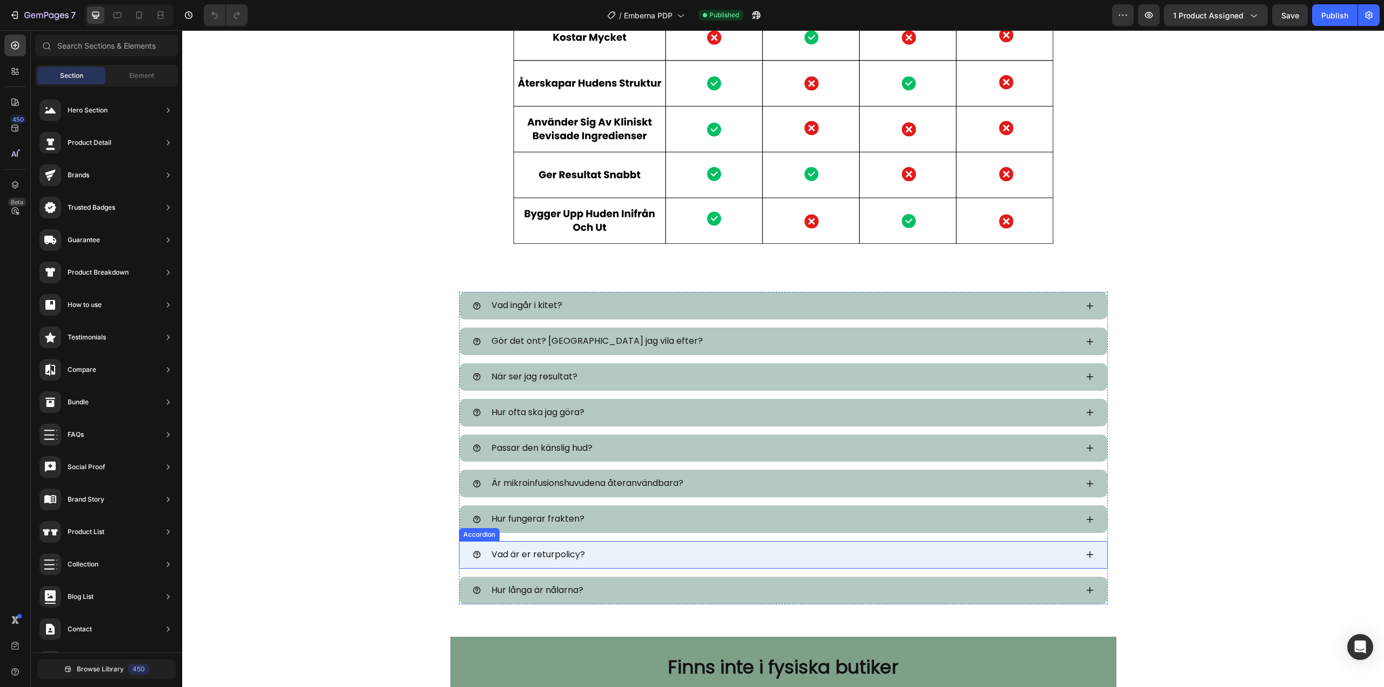
click at [664, 557] on div "Vad är er returpolicy?" at bounding box center [774, 554] width 604 height 19
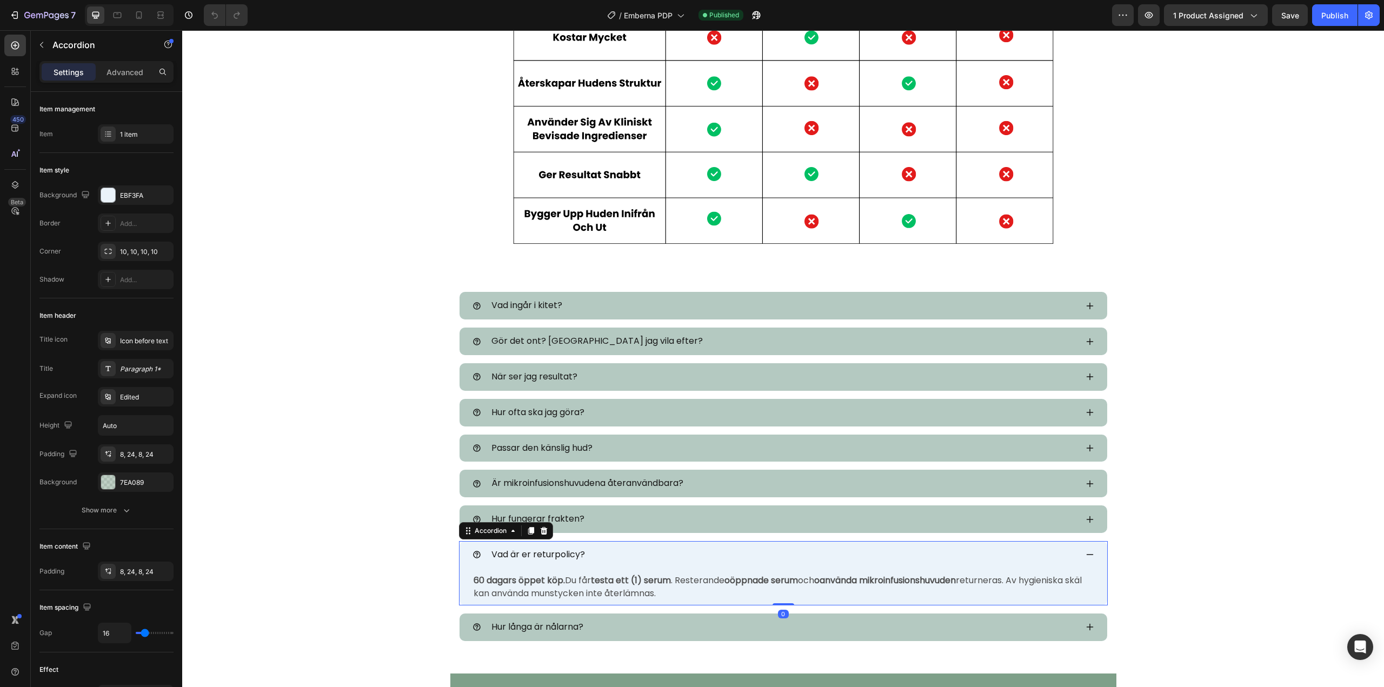
click at [543, 551] on span "Vad är er returpolicy?" at bounding box center [538, 554] width 94 height 12
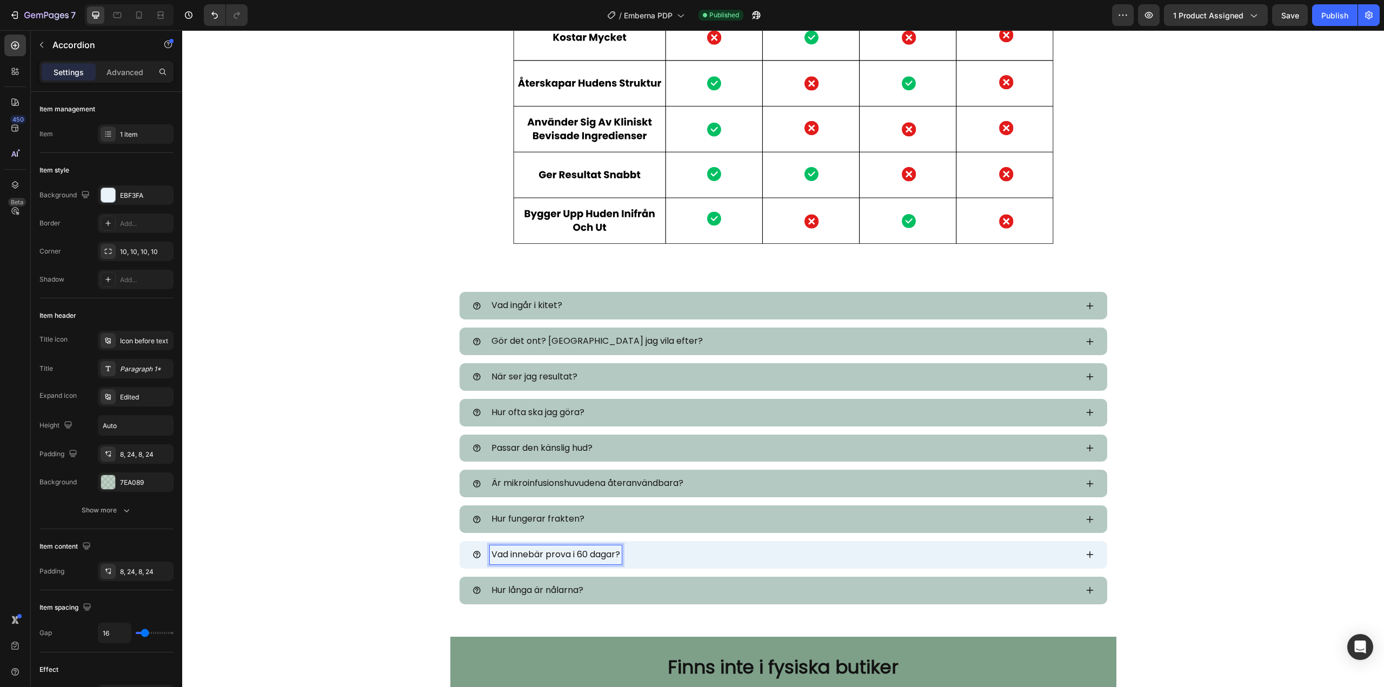
click at [1076, 555] on div "Vad innebär prova i 60 dagar?" at bounding box center [783, 555] width 648 height 28
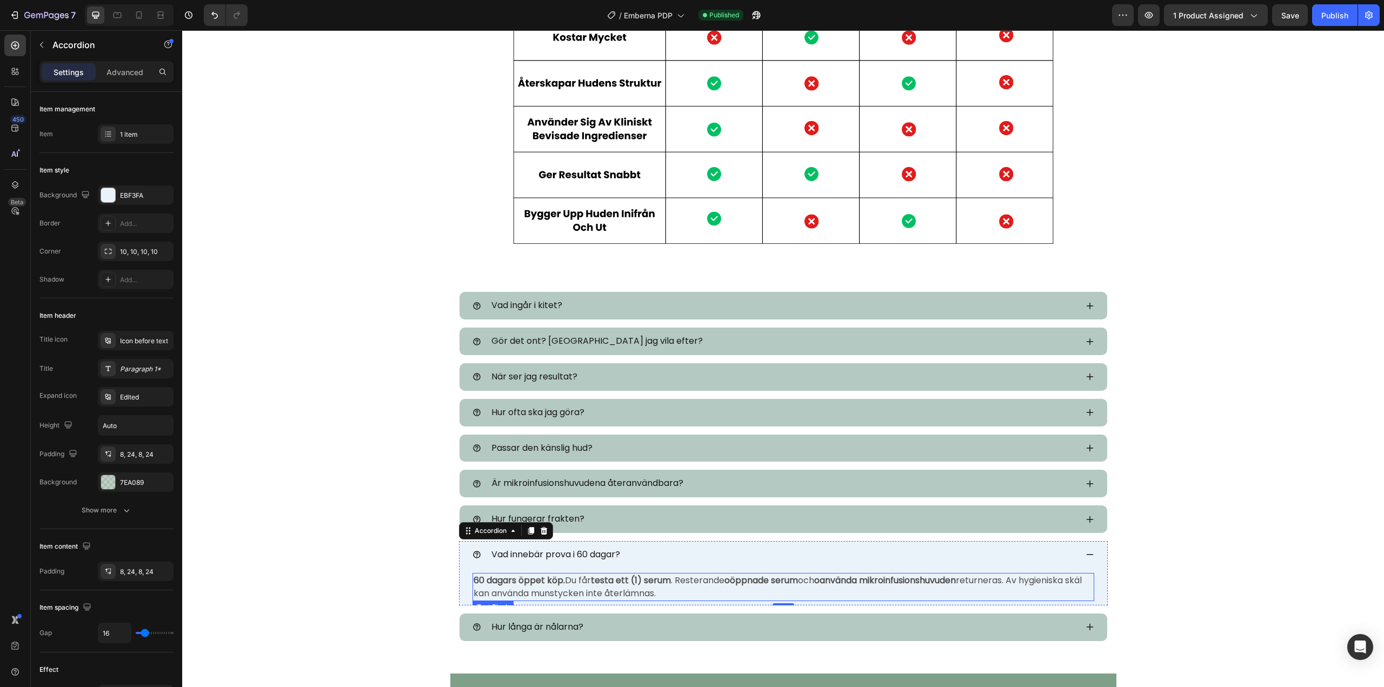
click at [474, 579] on strong "60 dagars öppet köp." at bounding box center [519, 580] width 91 height 12
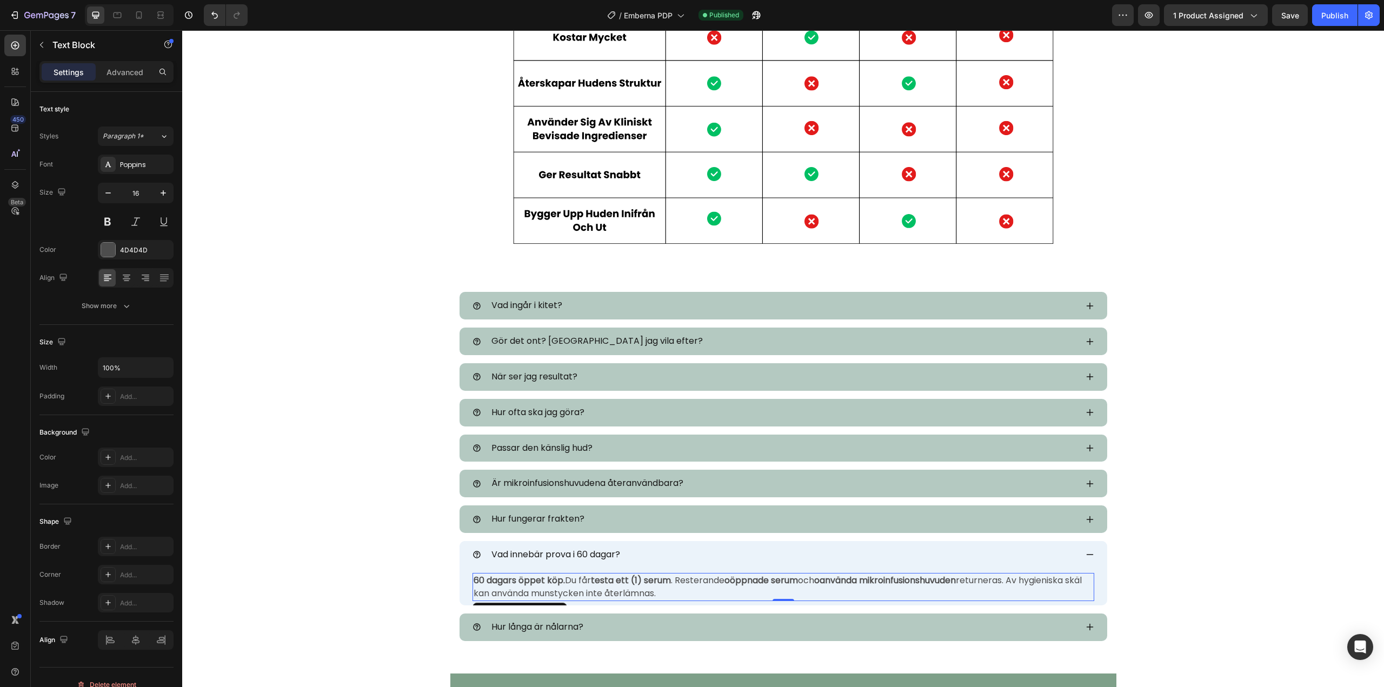
click at [474, 579] on strong "60 dagars öppet köp." at bounding box center [519, 580] width 91 height 12
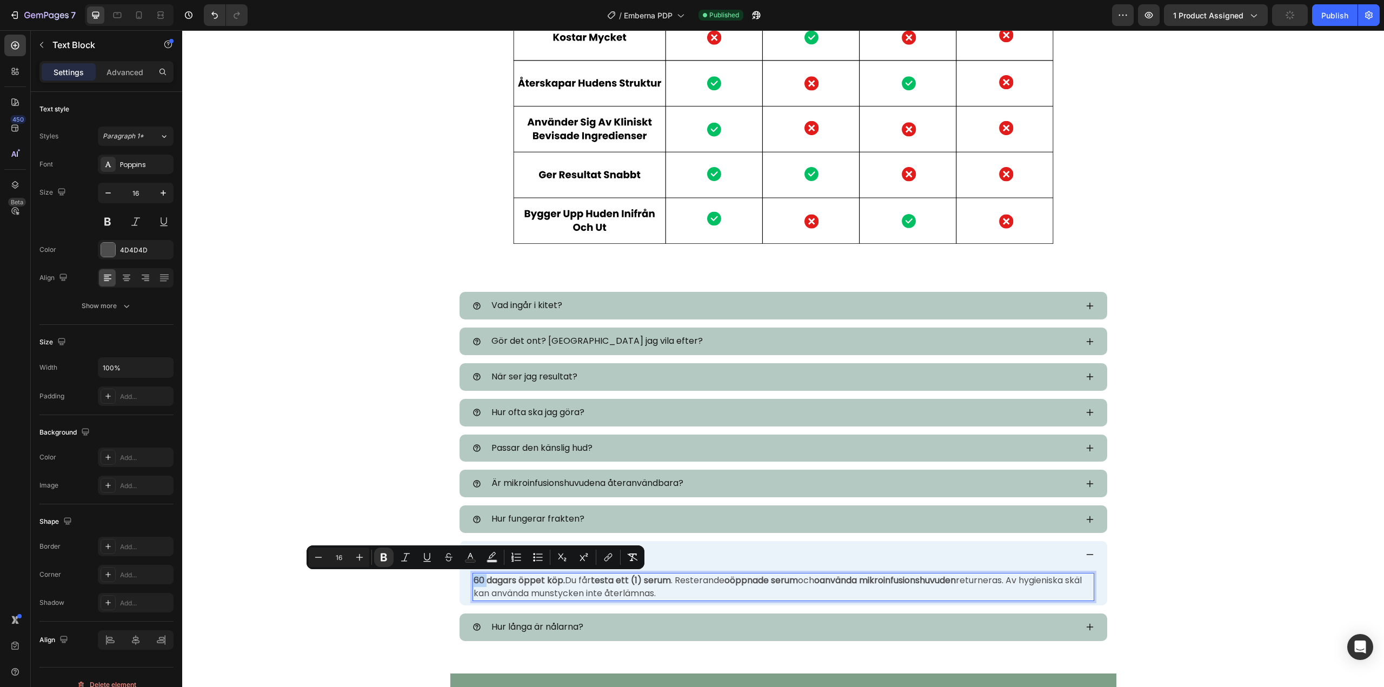
click at [472, 579] on div "60 dagars öppet köp. Du får testa ett (1) serum . Resterande oöppnade serum och…" at bounding box center [783, 587] width 622 height 28
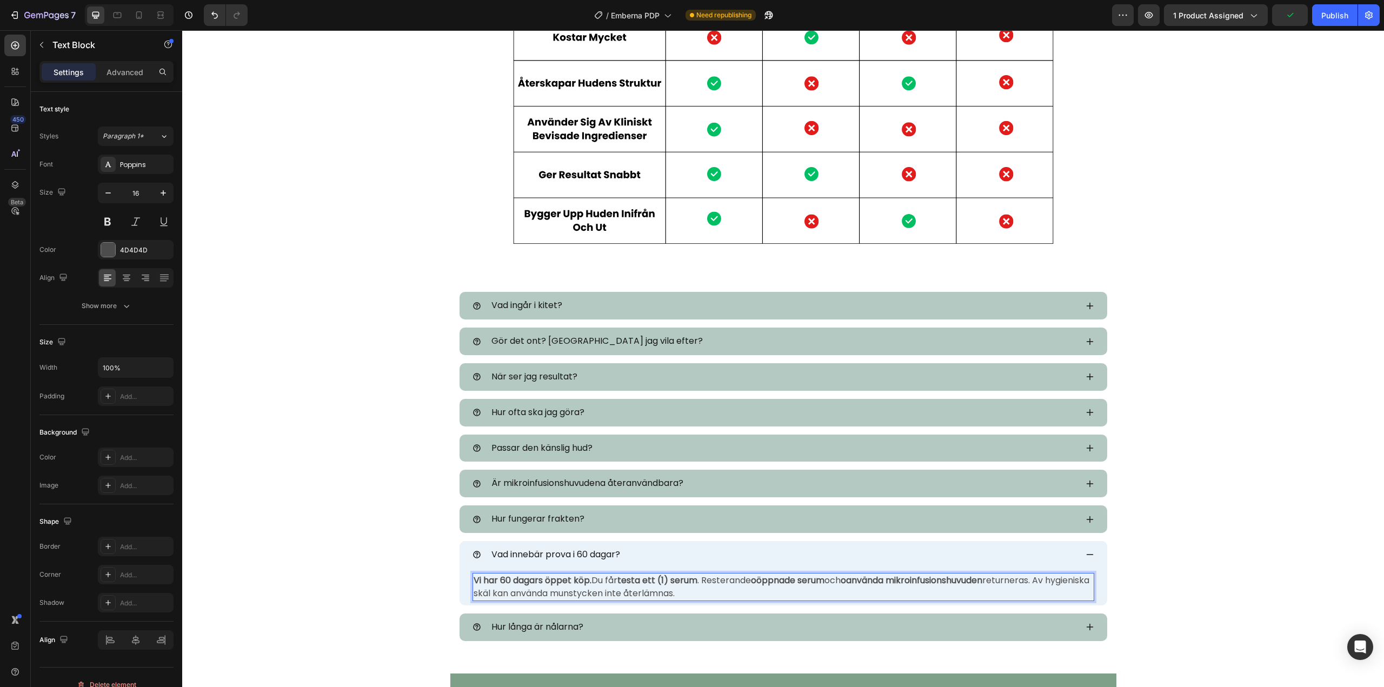
click at [617, 581] on p "Vi har 60 dagars öppet köp. Du får testa ett (1) serum . Resterande oöppnade se…" at bounding box center [783, 587] width 619 height 26
click at [733, 582] on p "Vi har 60 dagars öppet köp. Du får endast testa ett (1) serum . Resterande oöpp…" at bounding box center [783, 587] width 619 height 26
click at [615, 594] on p "Vi har 60 dagars öppet köp. Du får endast testa ett (1) serum . Är du inte nöjd…" at bounding box center [783, 587] width 619 height 26
click at [617, 592] on p "Vi har 60 dagars öppet köp. Du får endast testa ett (1) serum . Är du inte nöjd…" at bounding box center [783, 587] width 619 height 26
click at [859, 597] on p "Vi har 60 dagars öppet köp. Du får endast testa ett (1) serum . Är du inte nöjd…" at bounding box center [783, 587] width 619 height 26
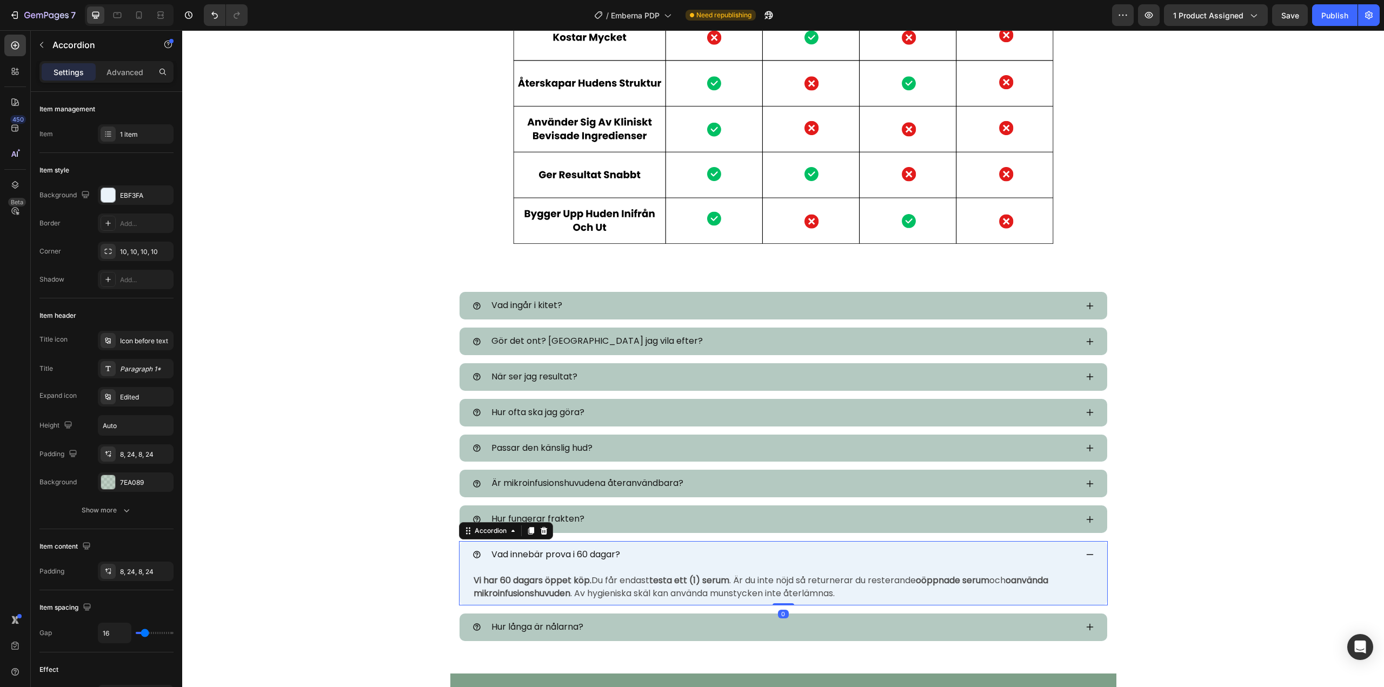
click at [1085, 556] on icon at bounding box center [1089, 554] width 9 height 9
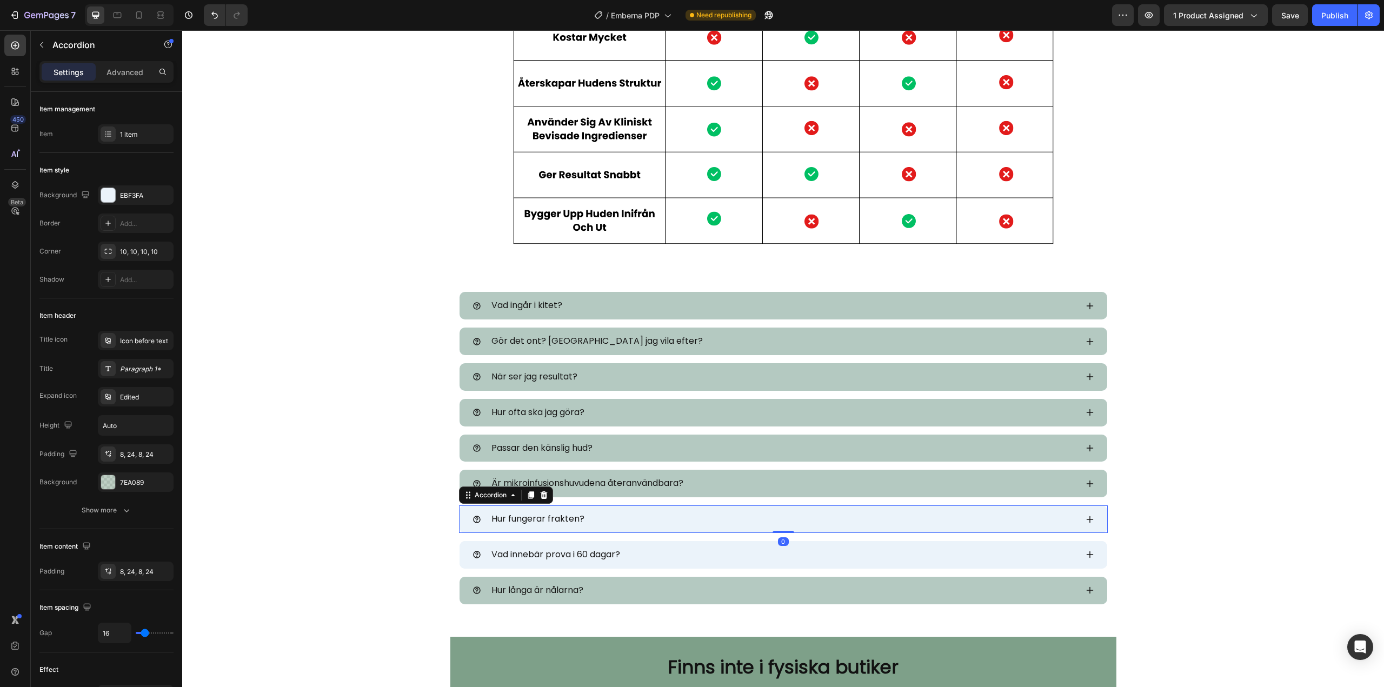
click at [1086, 518] on icon at bounding box center [1089, 519] width 7 height 7
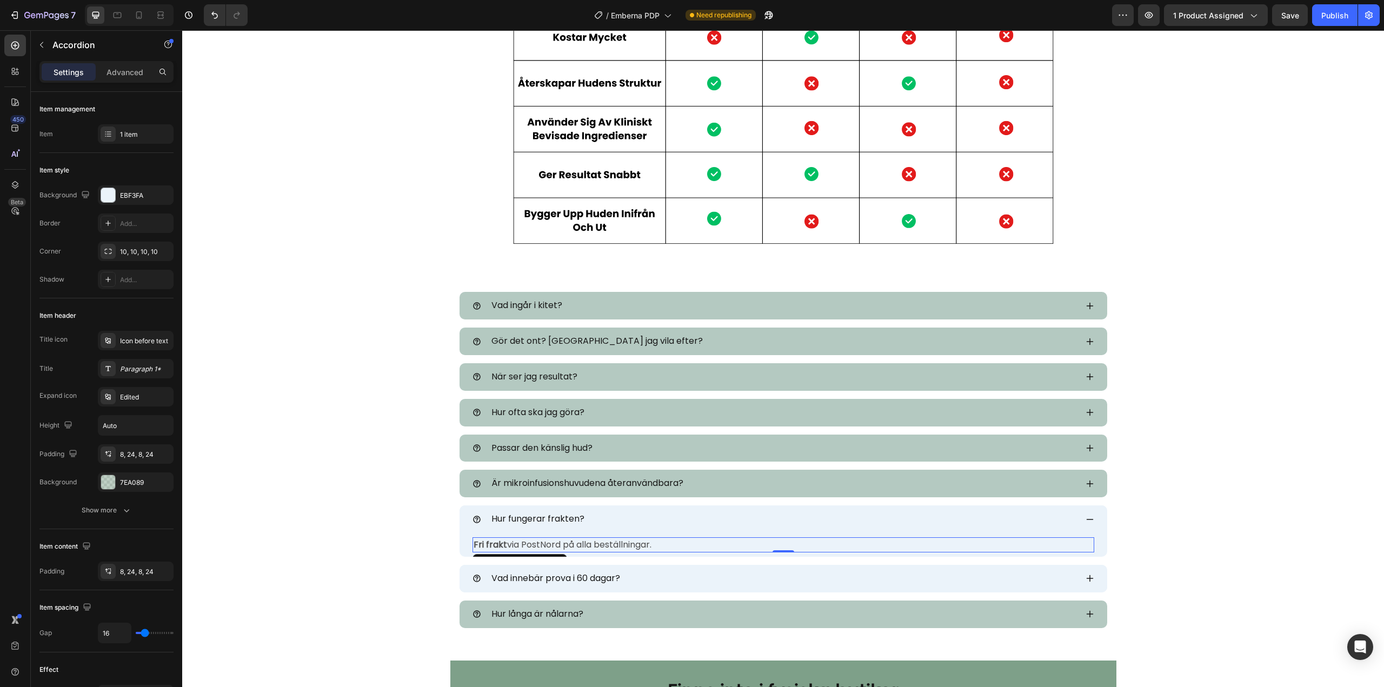
click at [612, 544] on p "Fri frakt via PostNord på alla beställningar." at bounding box center [783, 544] width 619 height 13
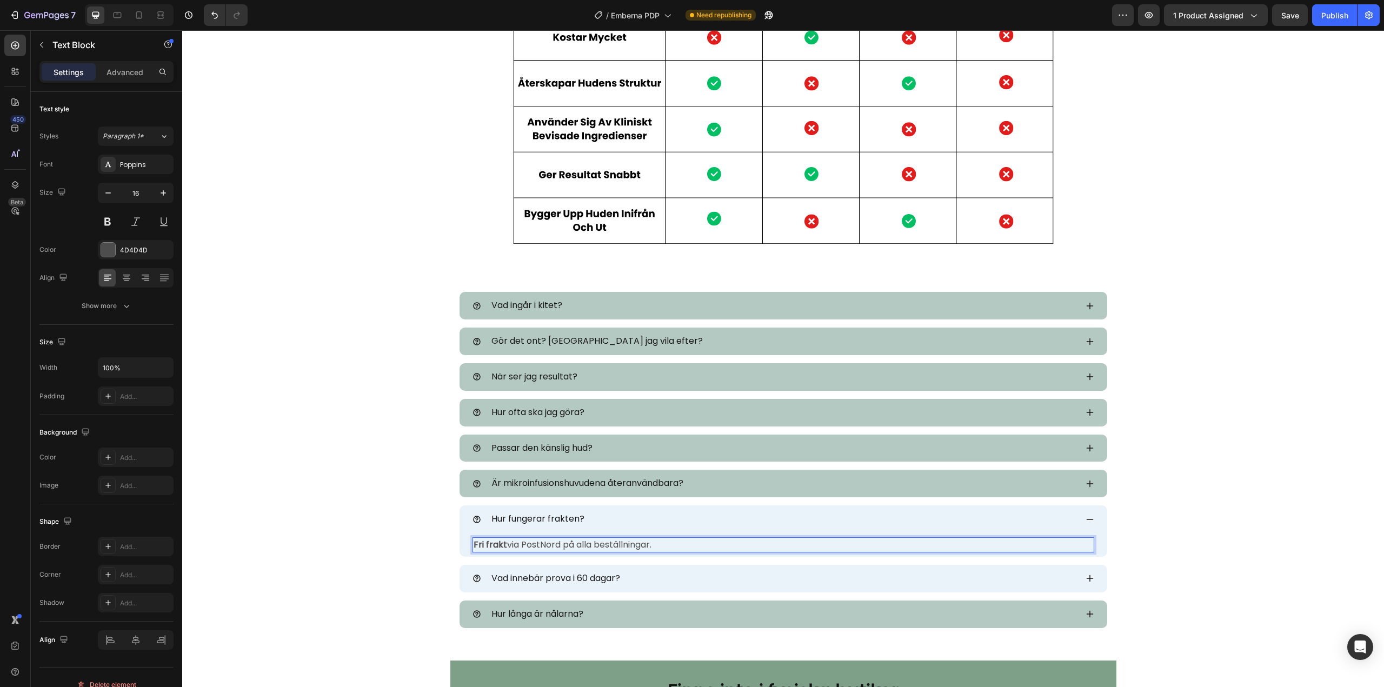
click at [666, 545] on p "Fri frakt via PostNord på alla beställningar." at bounding box center [783, 544] width 619 height 13
click at [558, 544] on p "Fri frakt via PostNord på alla beställningar." at bounding box center [783, 544] width 619 height 13
click at [1085, 516] on icon at bounding box center [1089, 519] width 9 height 9
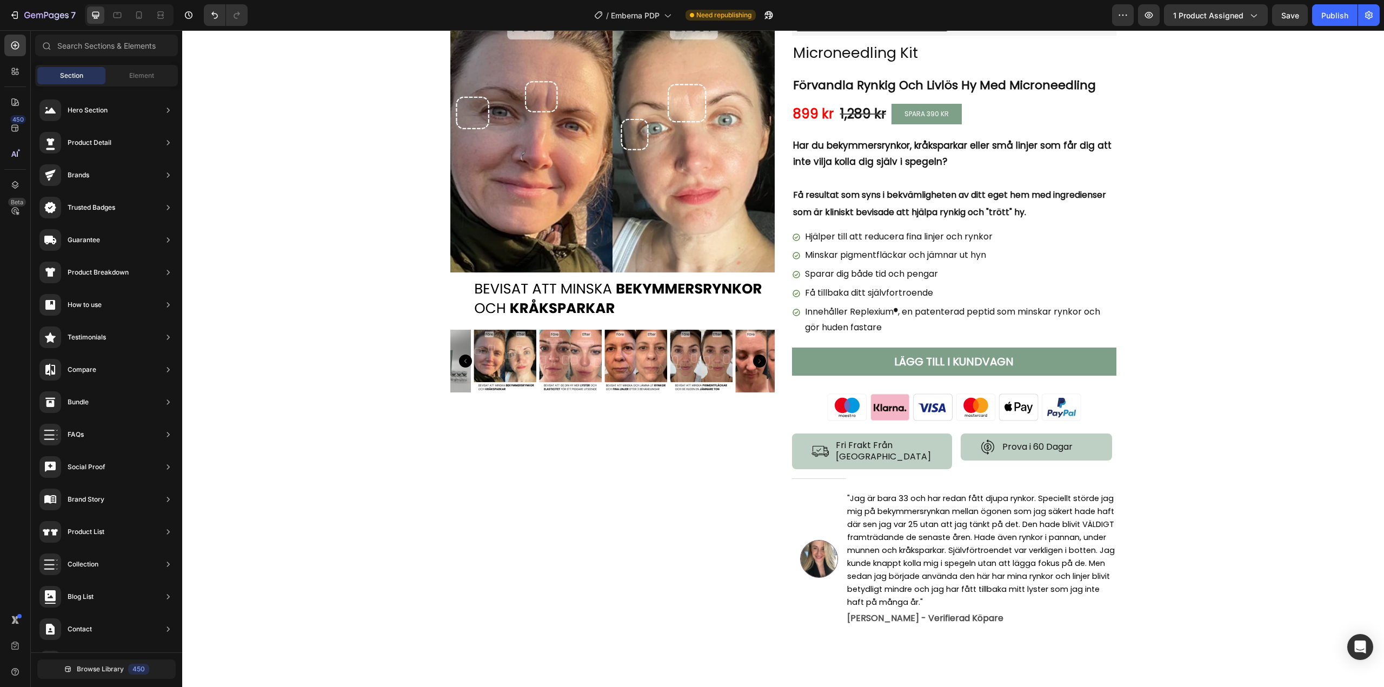
scroll to position [0, 0]
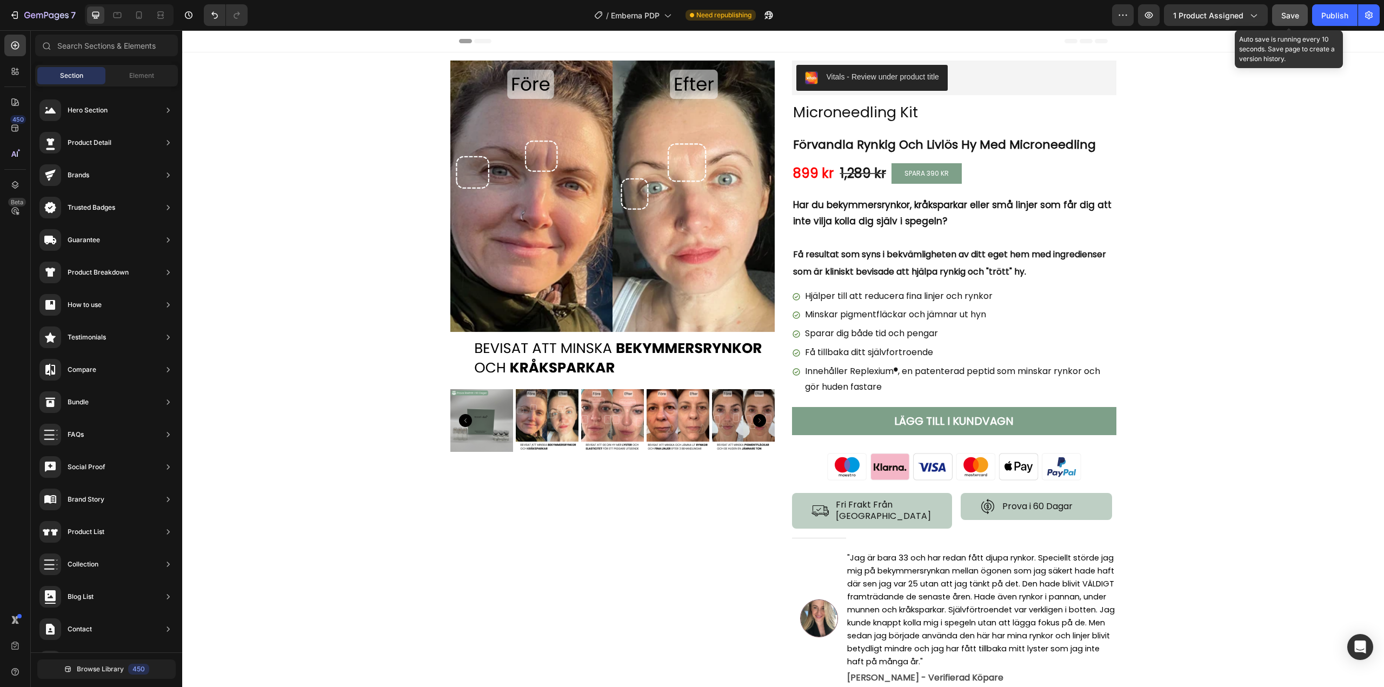
click at [1285, 19] on span "Save" at bounding box center [1290, 15] width 18 height 9
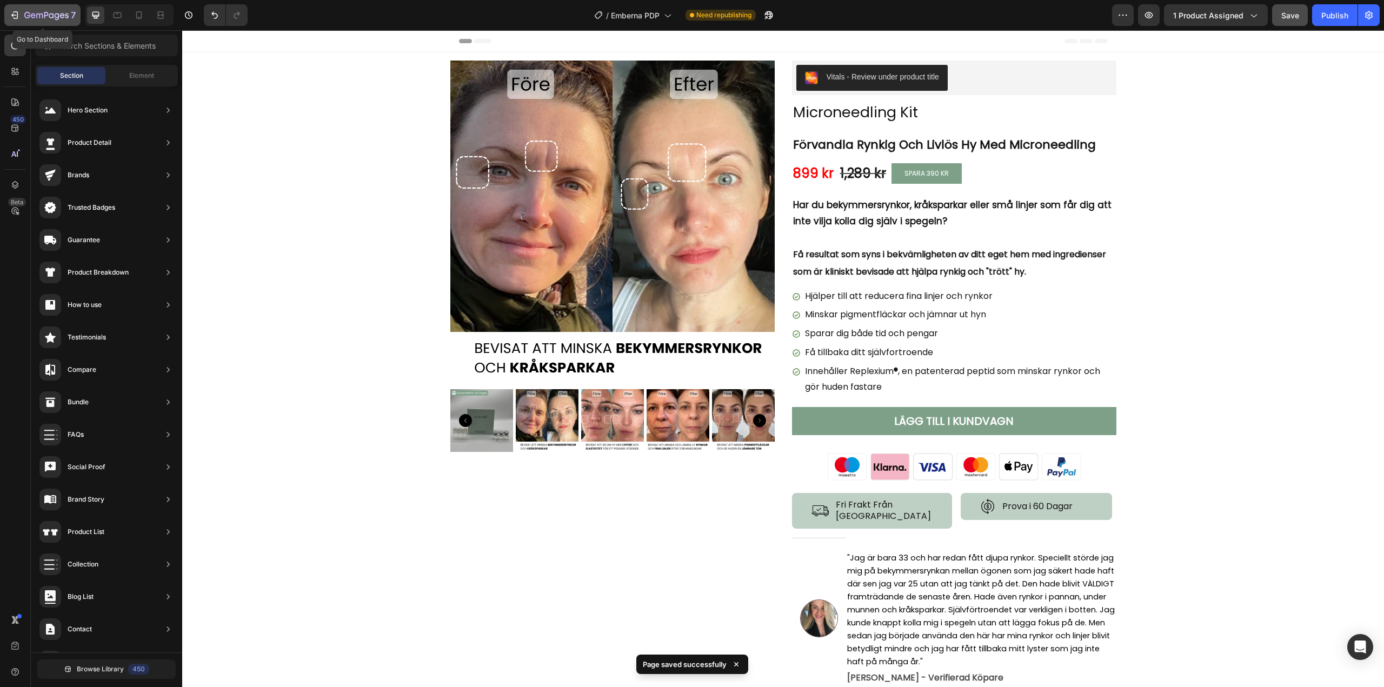
click at [14, 17] on icon "button" at bounding box center [14, 15] width 11 height 11
